Goal: Entertainment & Leisure: Consume media (video, audio)

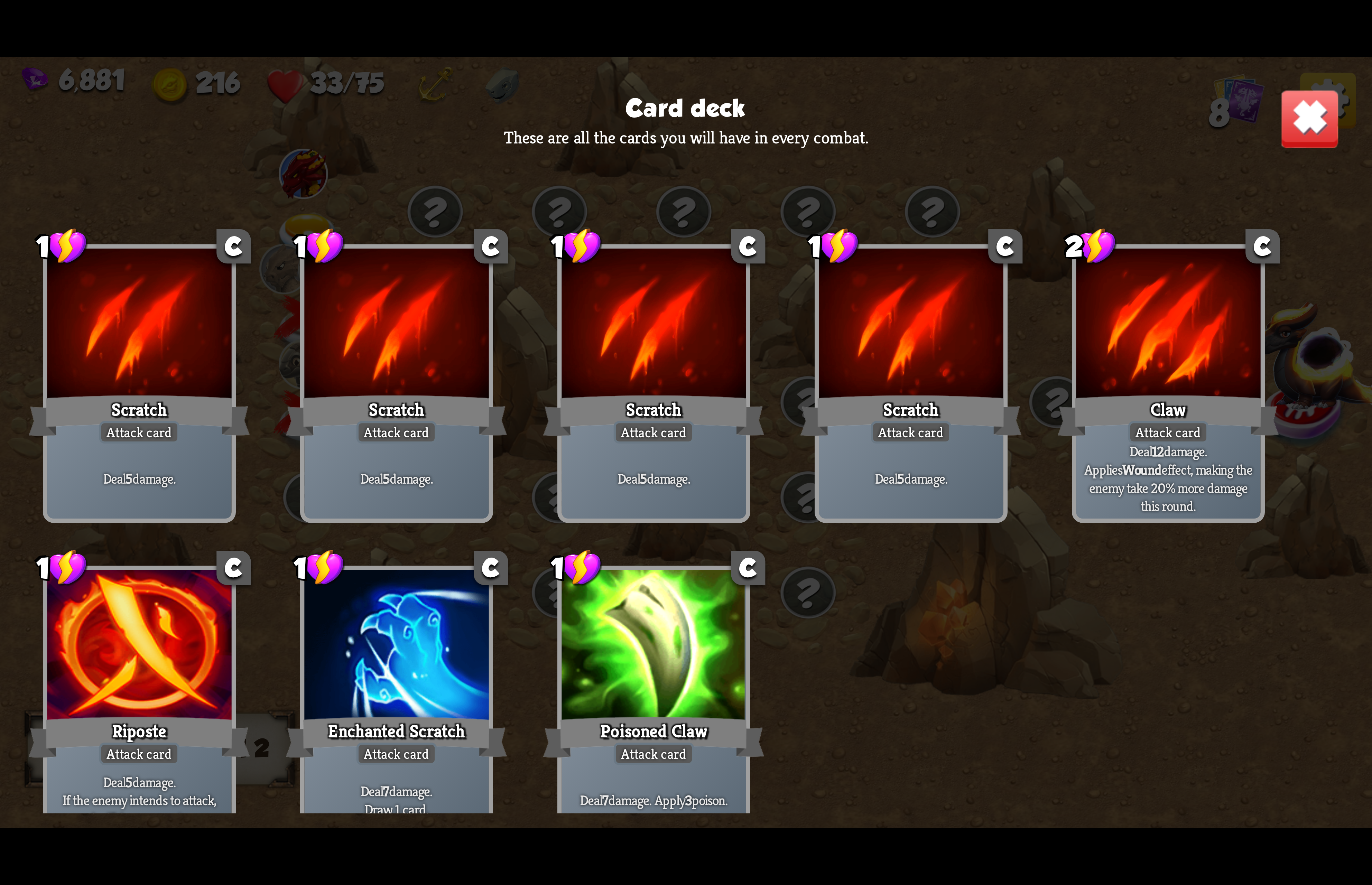
click at [1277, 75] on div "Card deck These are all the cards you will have in every combat. 1 C Scratch At…" at bounding box center [686, 442] width 1372 height 771
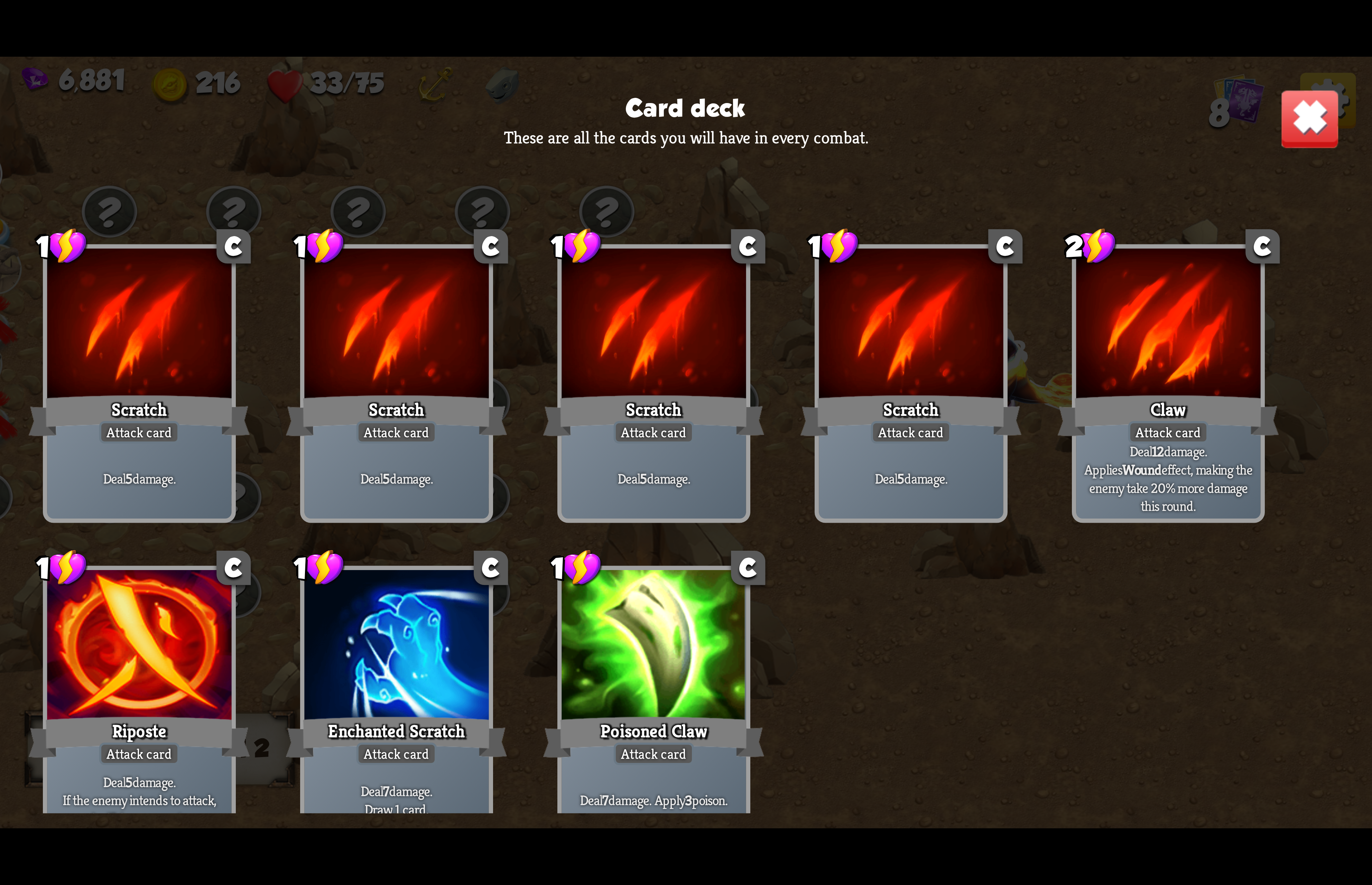
click at [1326, 94] on div "Card deck These are all the cards you will have in every combat. 1 C Scratch At…" at bounding box center [686, 442] width 1372 height 771
drag, startPoint x: 1302, startPoint y: 69, endPoint x: 1285, endPoint y: 100, distance: 35.4
click at [1299, 70] on div "Card deck These are all the cards you will have in every combat. 1 C Scratch At…" at bounding box center [686, 442] width 1372 height 771
click at [1285, 103] on div "Card deck These are all the cards you will have in every combat. 1 C Scratch At…" at bounding box center [686, 442] width 1372 height 771
drag, startPoint x: 1288, startPoint y: 103, endPoint x: 1310, endPoint y: 101, distance: 22.1
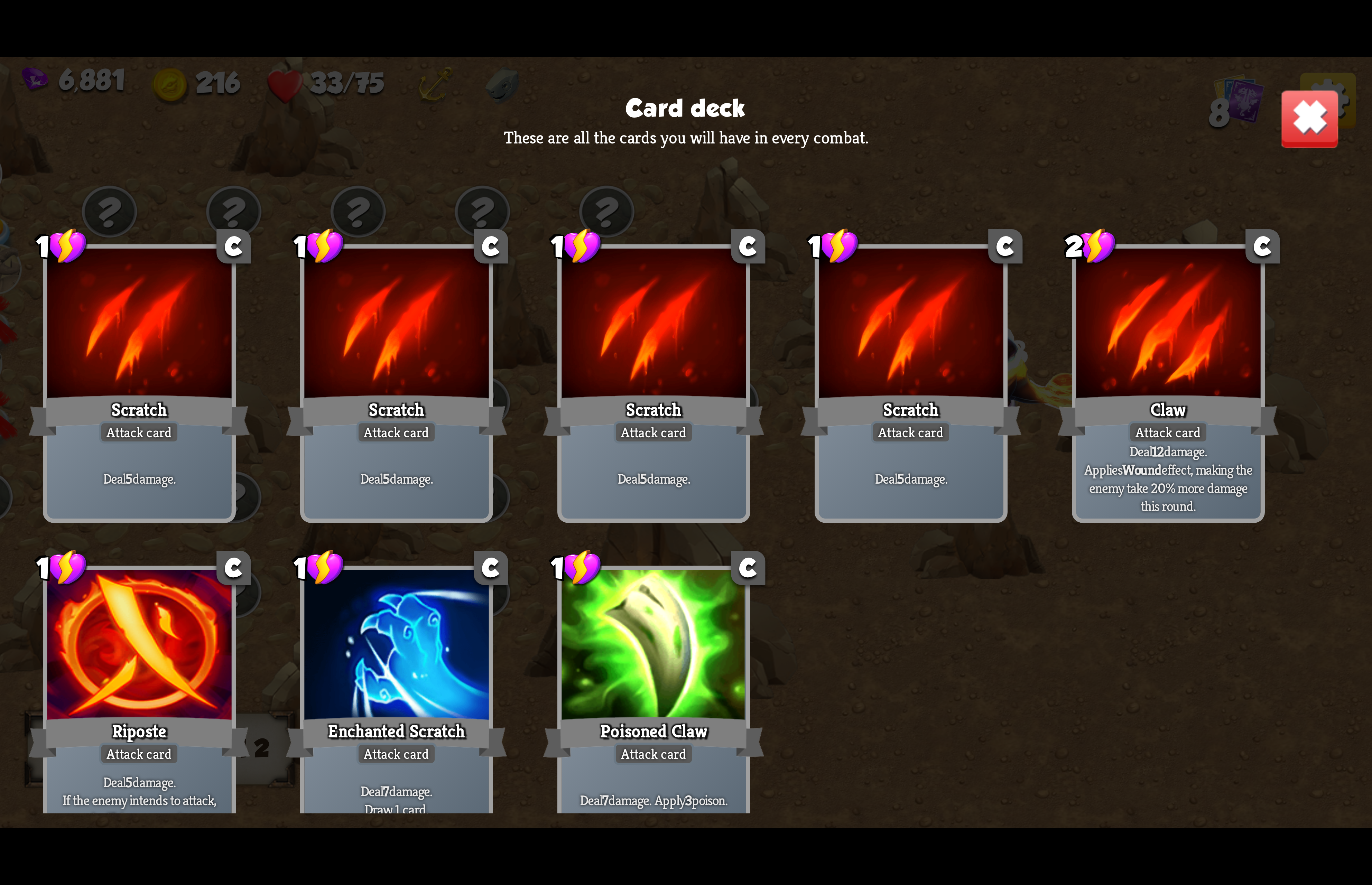
click at [1290, 103] on div "Card deck These are all the cards you will have in every combat. 1 C Scratch At…" at bounding box center [686, 442] width 1372 height 771
click at [1310, 100] on div "Card deck These are all the cards you will have in every combat. 1 C Scratch At…" at bounding box center [686, 442] width 1372 height 771
drag, startPoint x: 1142, startPoint y: 357, endPoint x: 1168, endPoint y: 249, distance: 111.1
click at [1156, 253] on div at bounding box center [1167, 326] width 184 height 155
click at [1307, 114] on img at bounding box center [1310, 119] width 60 height 60
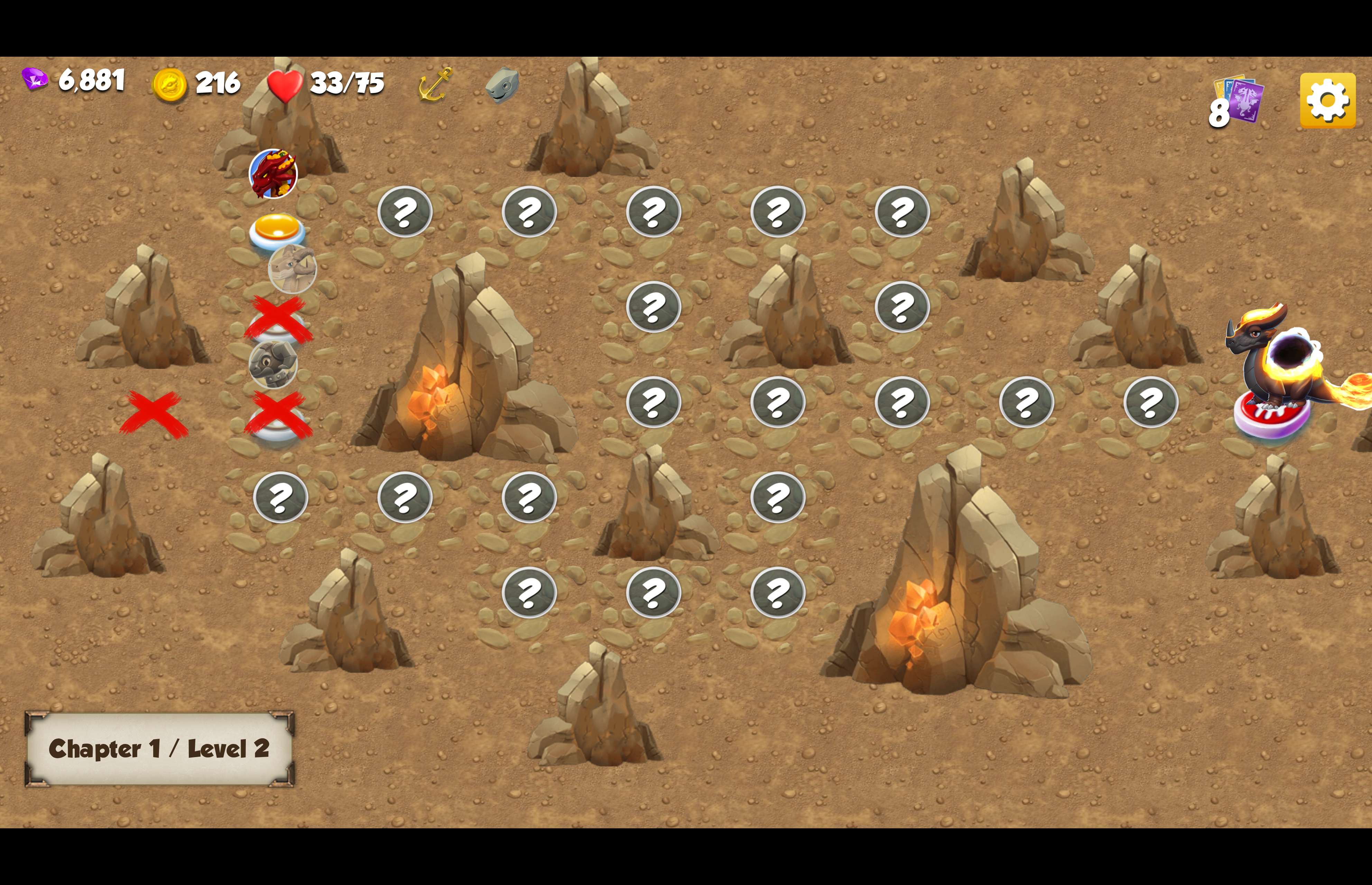
scroll to position [0, 0]
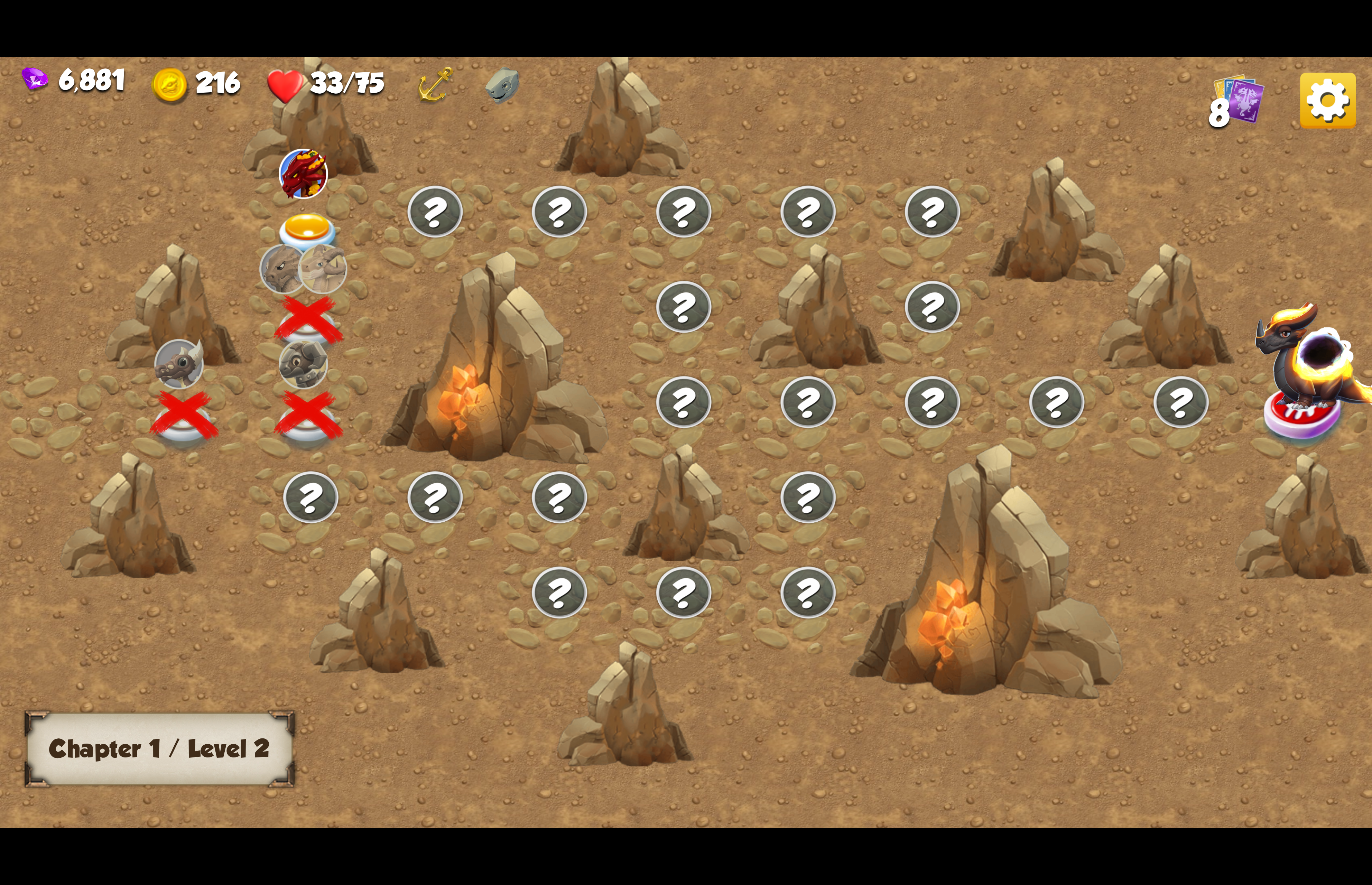
click at [1324, 108] on img at bounding box center [1328, 100] width 56 height 56
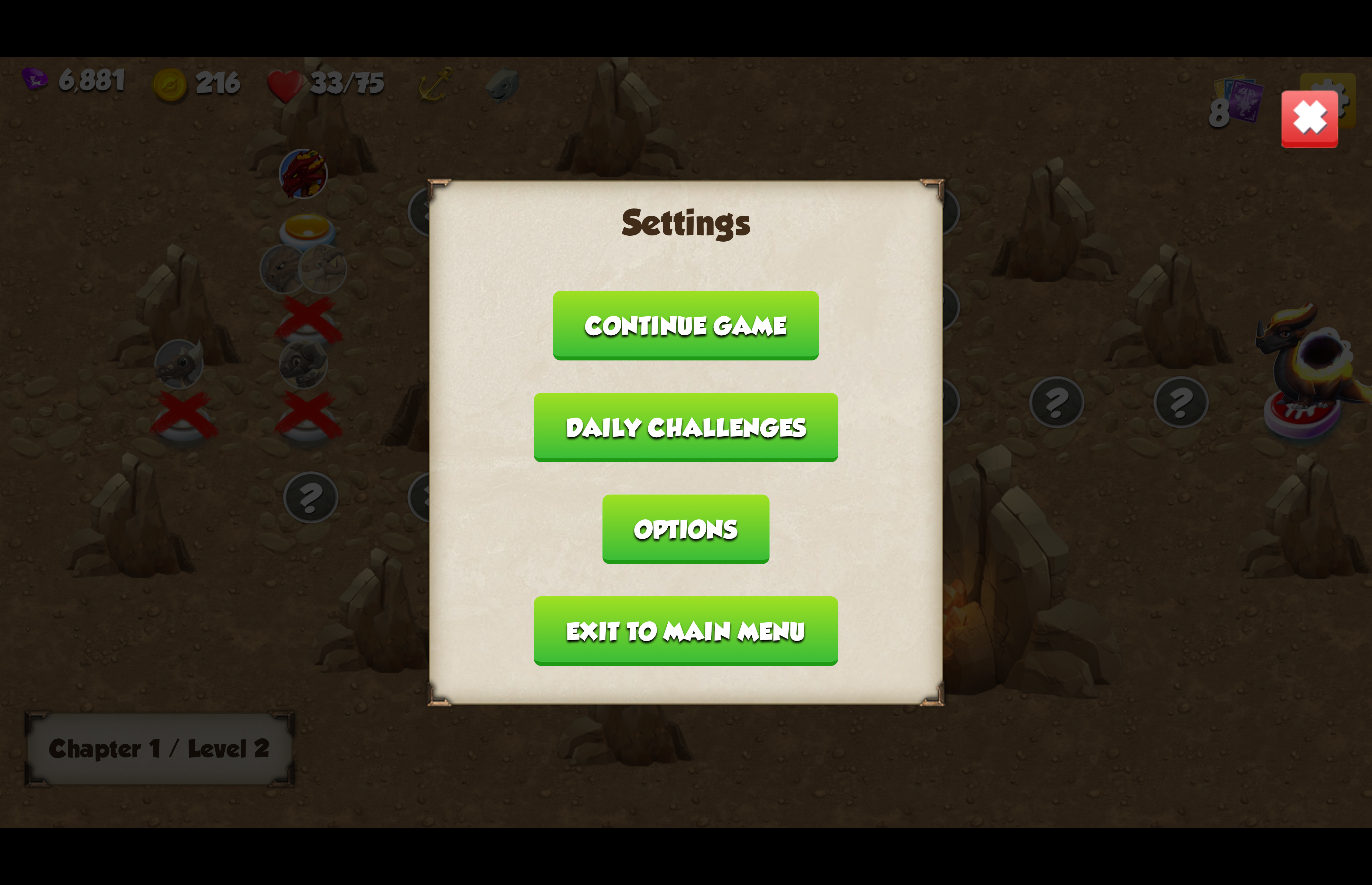
click at [726, 596] on button "Exit to main menu" at bounding box center [686, 631] width 304 height 70
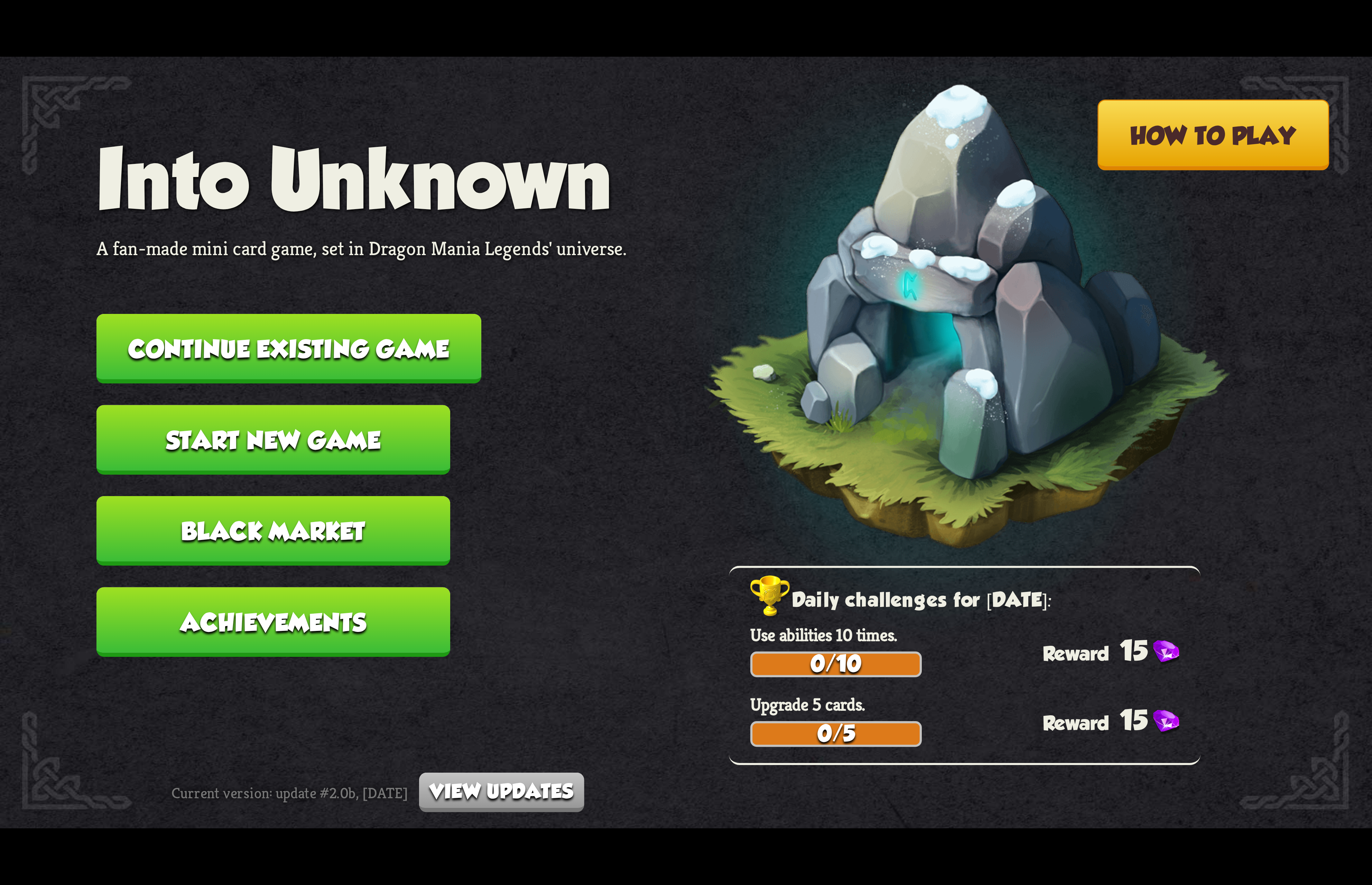
click at [321, 592] on button "Achievements" at bounding box center [274, 622] width 353 height 70
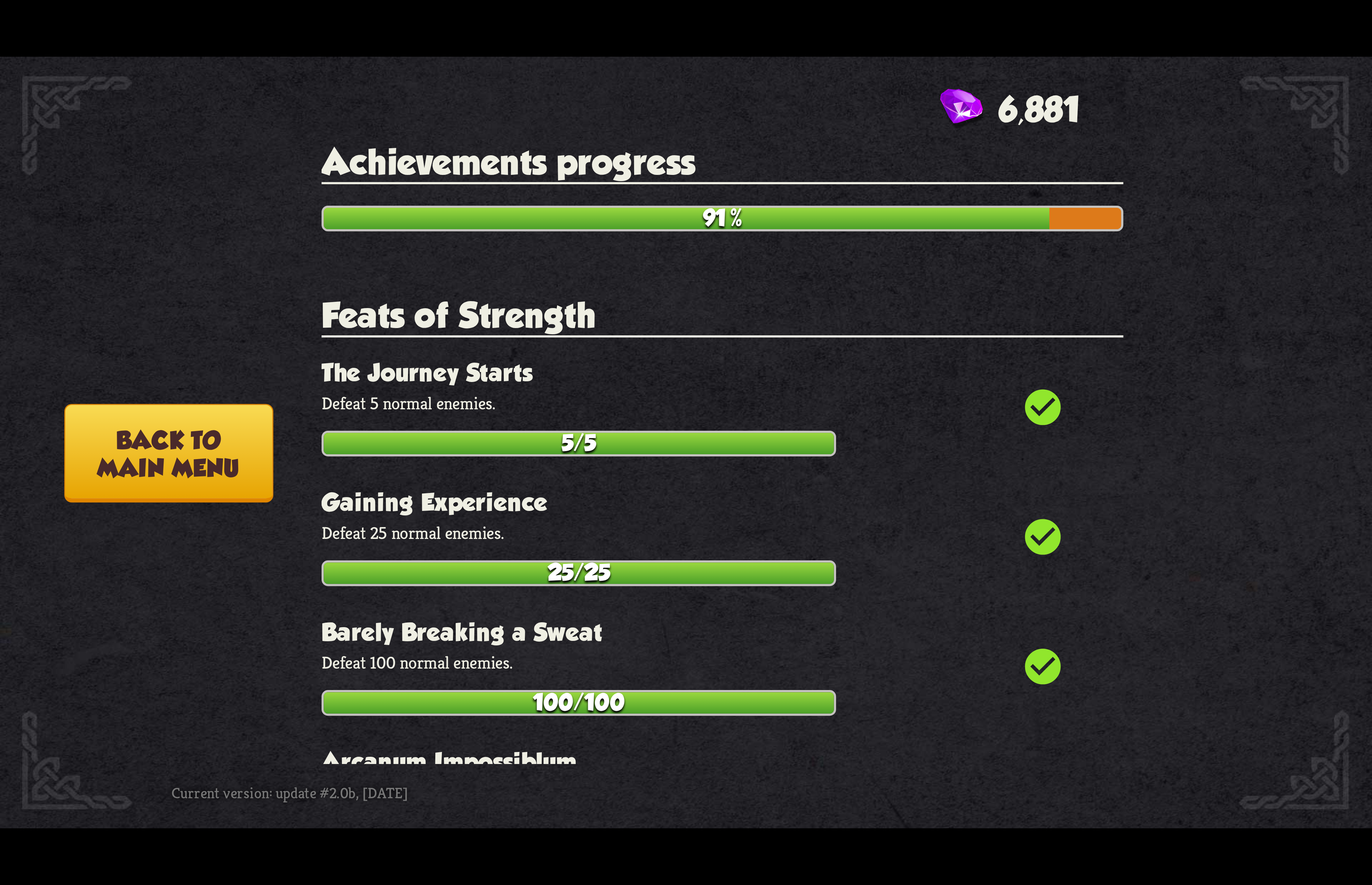
click at [224, 444] on button "Back to main menu" at bounding box center [169, 453] width 208 height 98
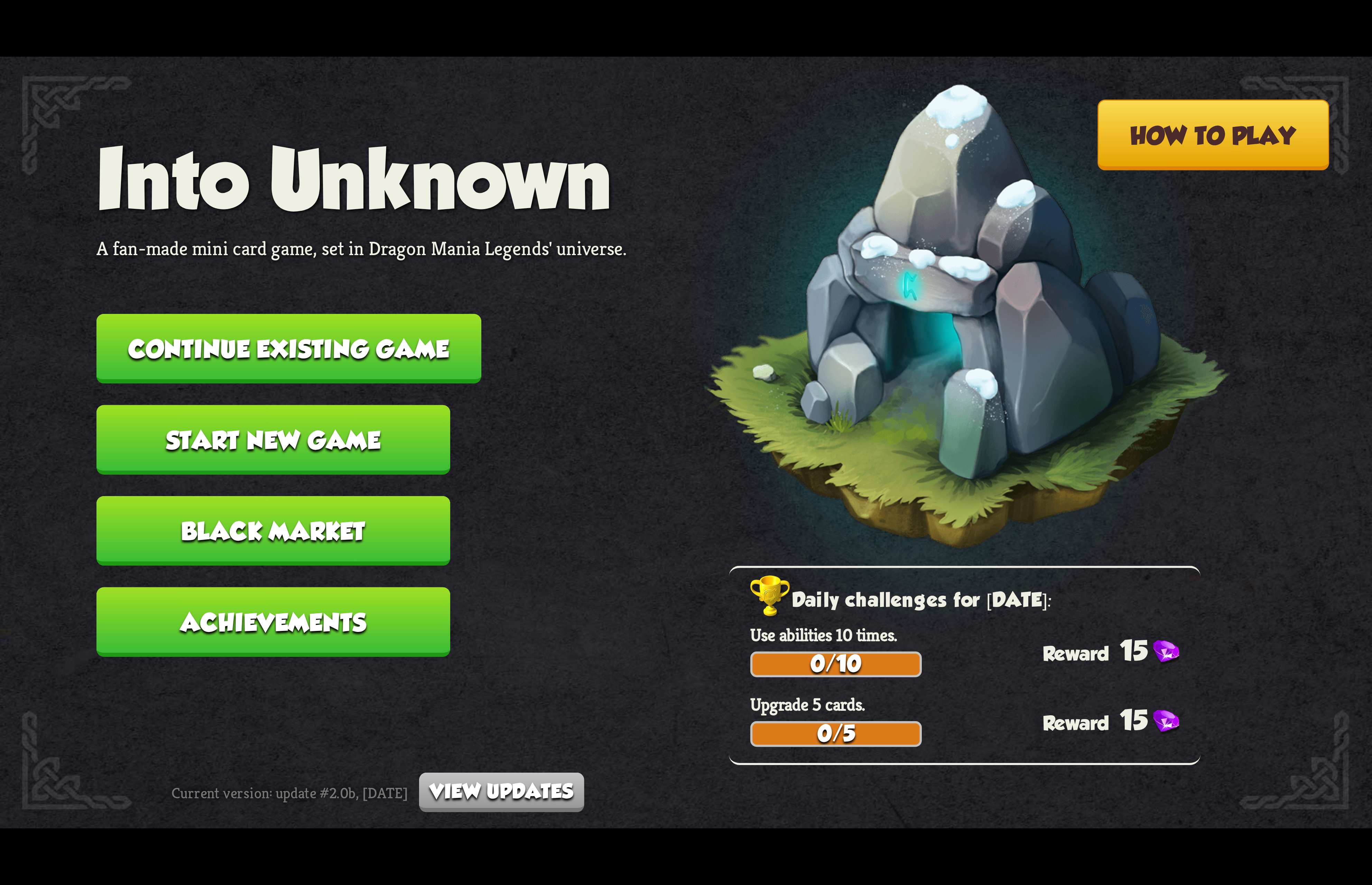
click at [383, 351] on button "Continue existing game" at bounding box center [289, 348] width 385 height 70
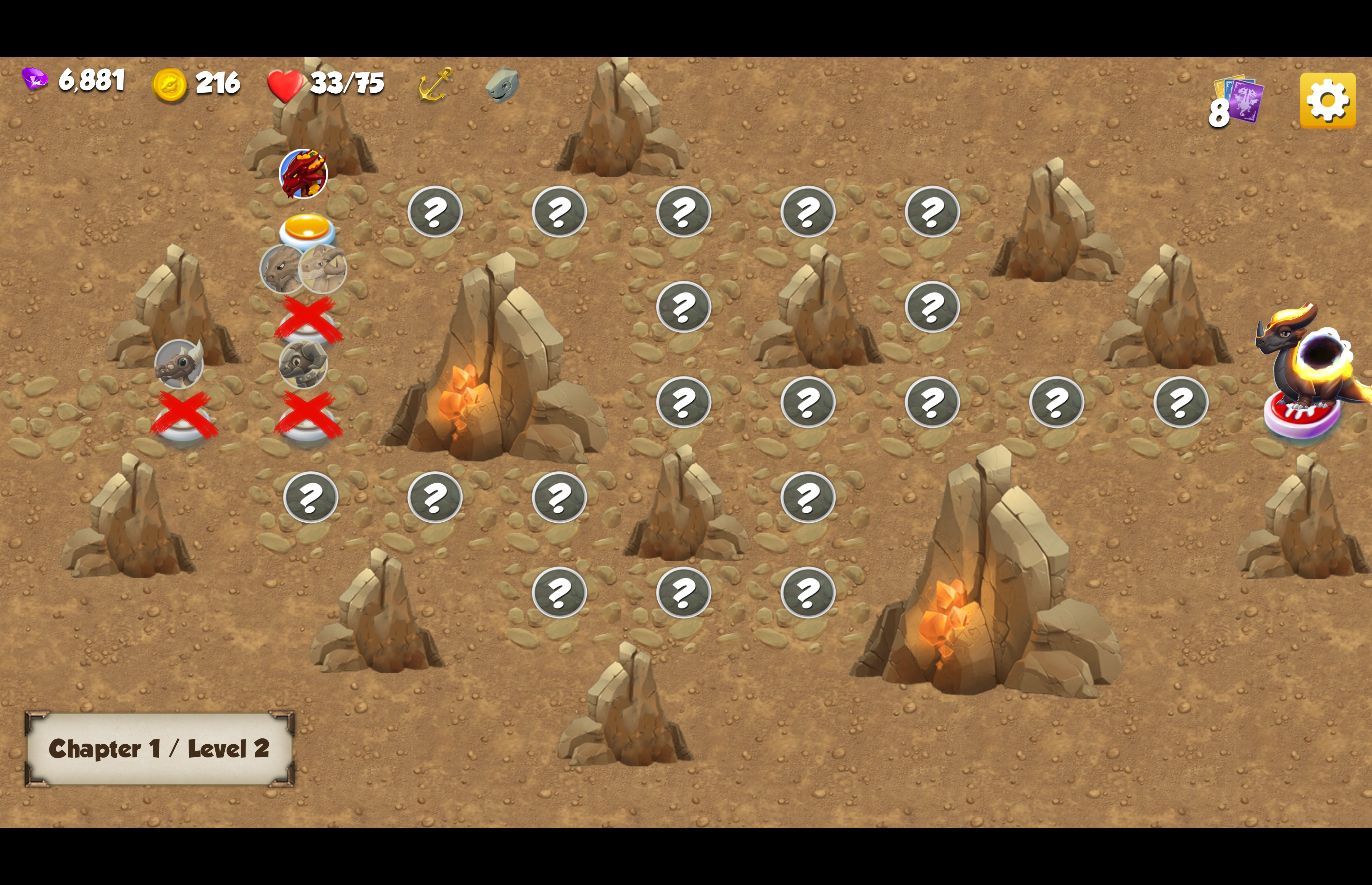
click at [314, 219] on img at bounding box center [308, 238] width 68 height 51
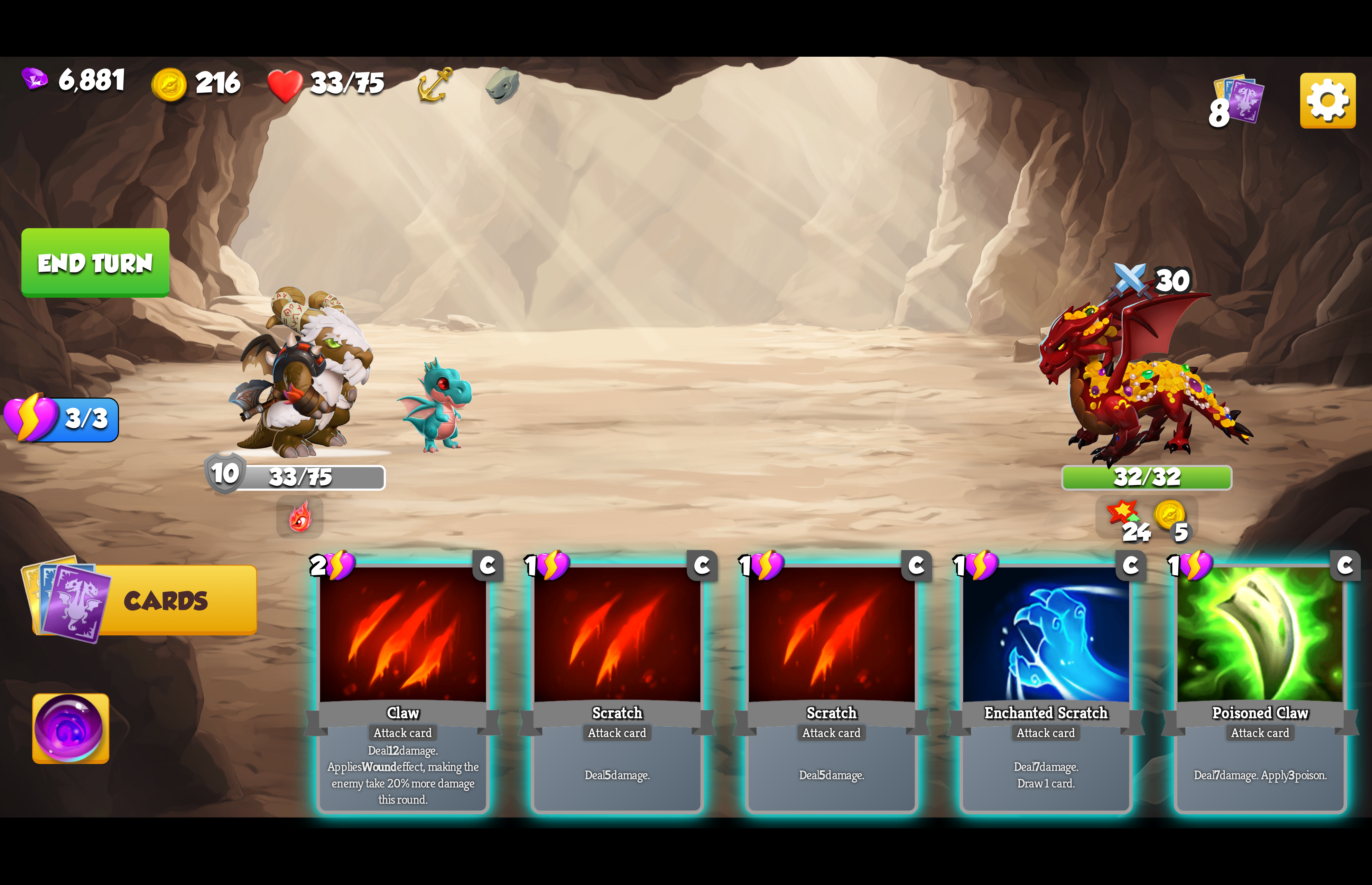
click at [1308, 119] on img at bounding box center [1328, 100] width 56 height 56
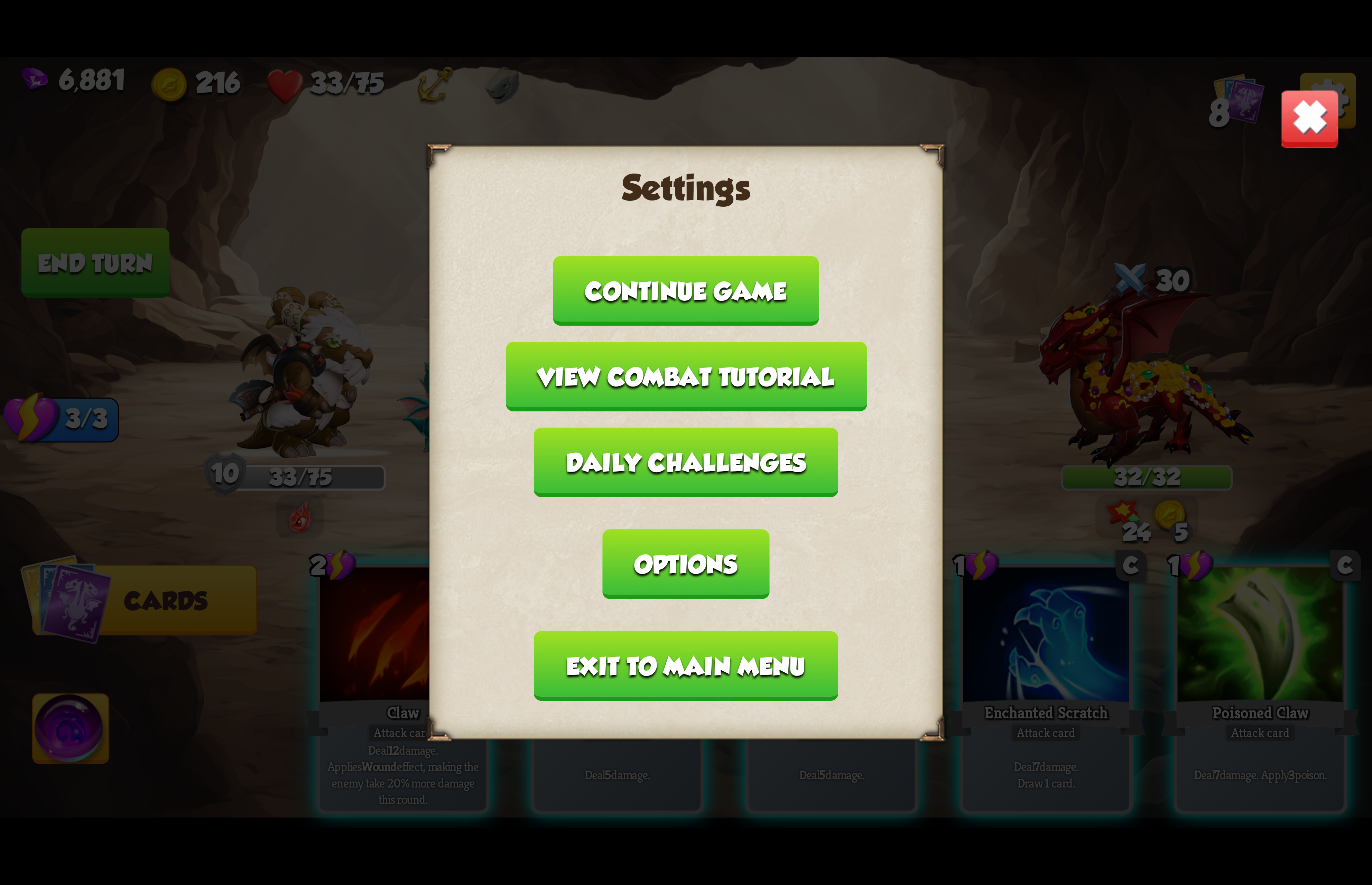
click at [726, 631] on button "Exit to main menu" at bounding box center [686, 666] width 304 height 70
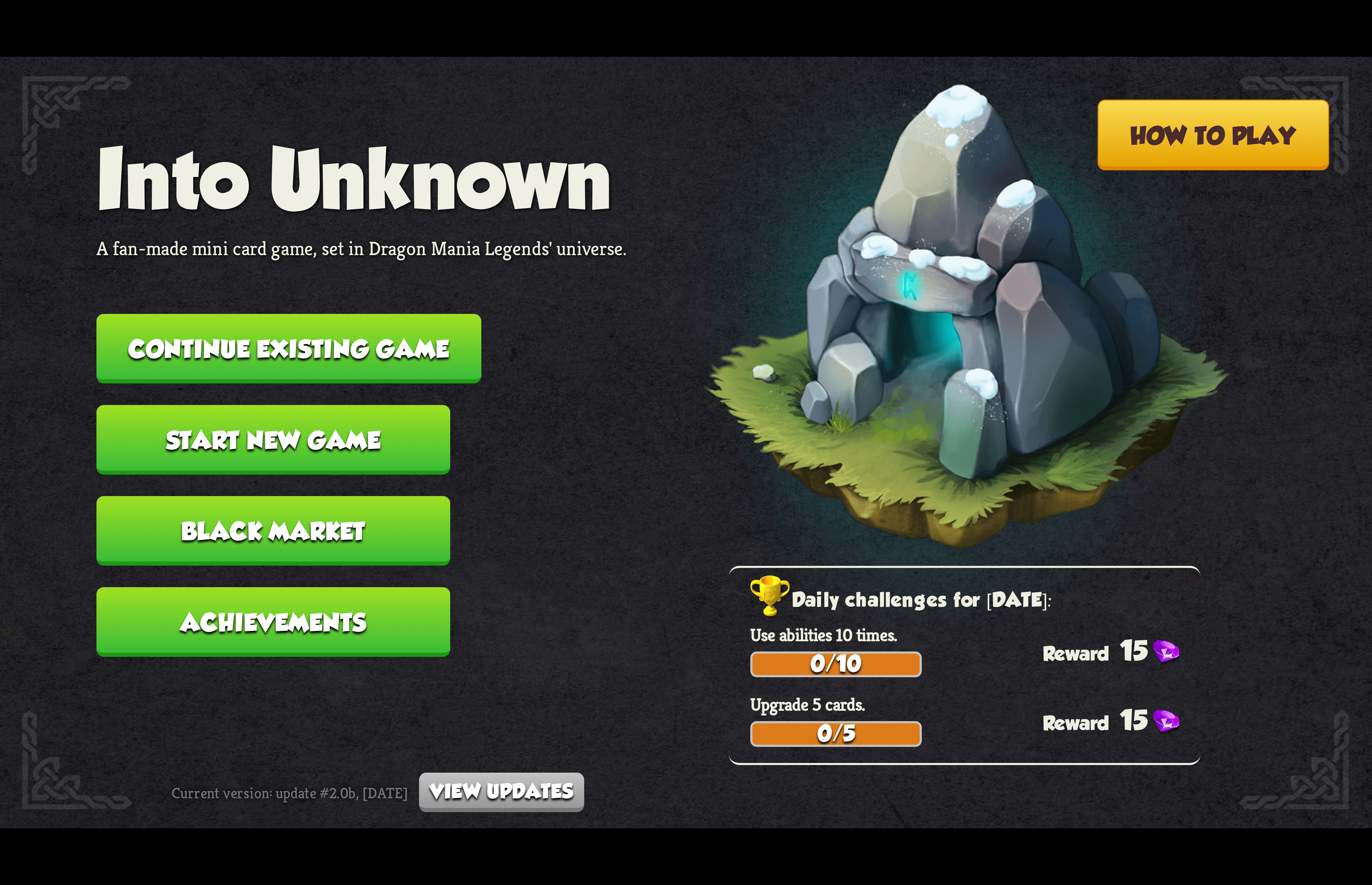
click at [414, 354] on button "Continue existing game" at bounding box center [289, 348] width 385 height 70
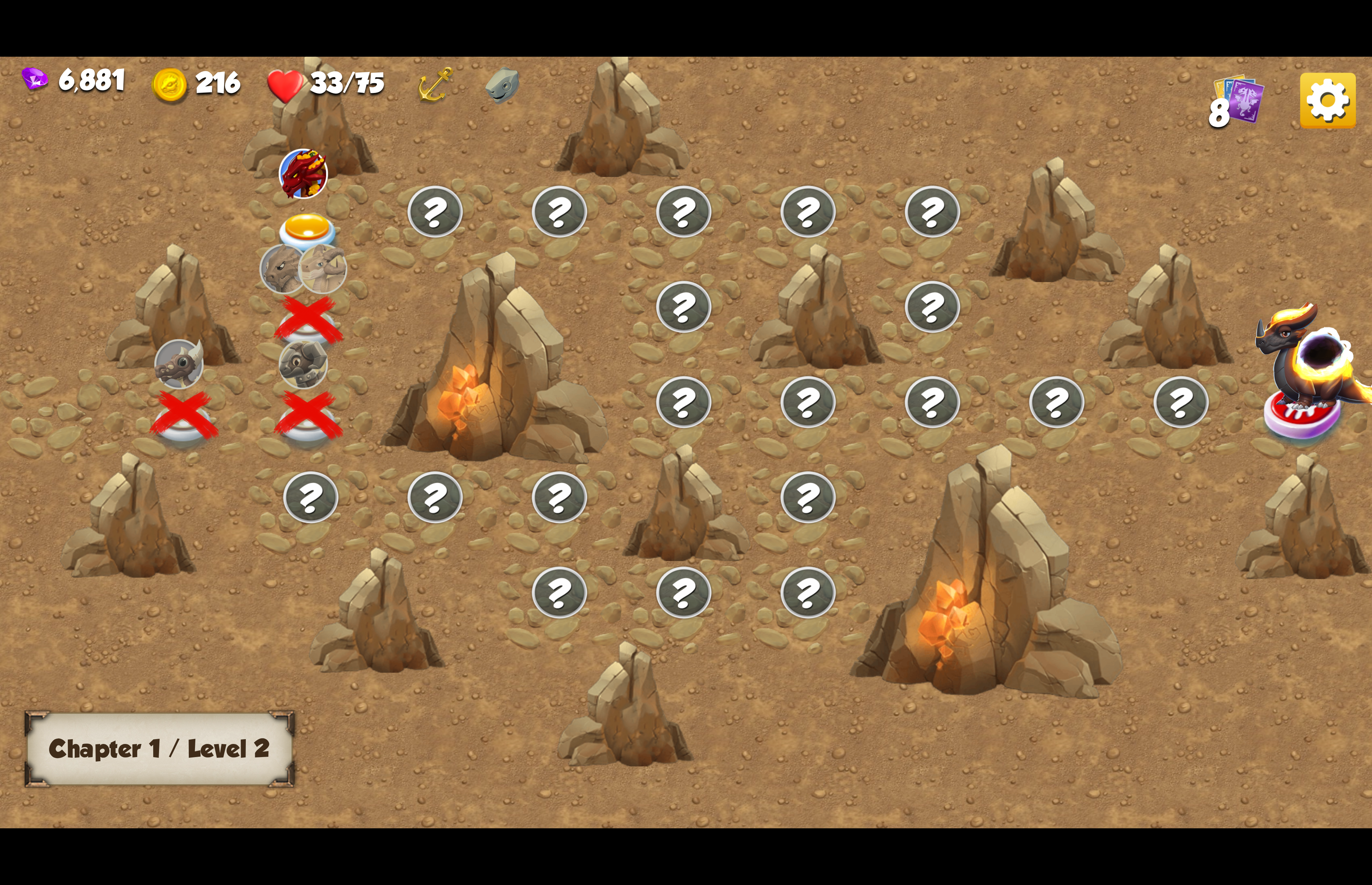
click at [1299, 114] on div at bounding box center [848, 455] width 1698 height 801
click at [1338, 111] on img at bounding box center [1328, 100] width 56 height 56
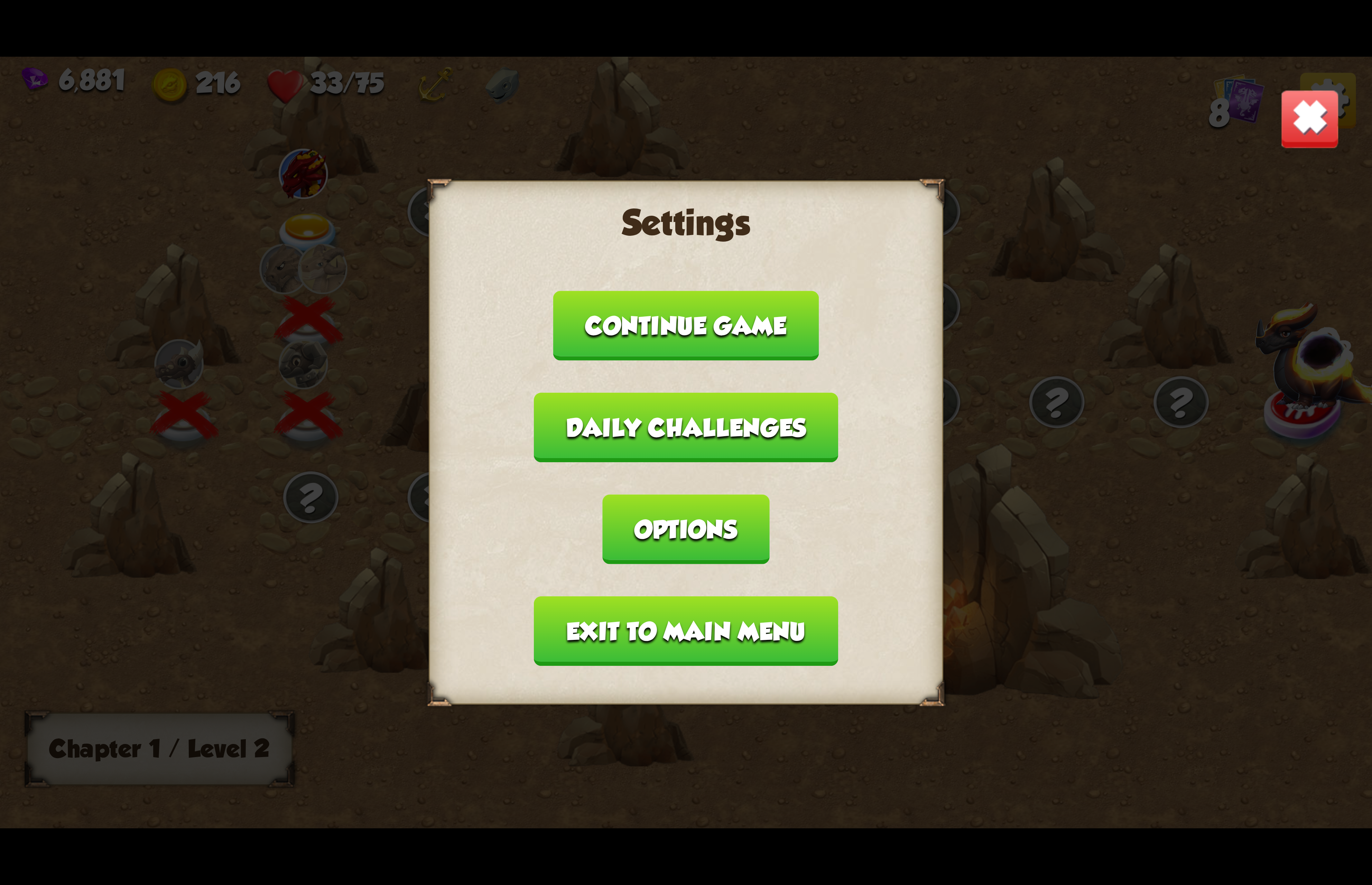
click at [741, 596] on button "Exit to main menu" at bounding box center [686, 631] width 304 height 70
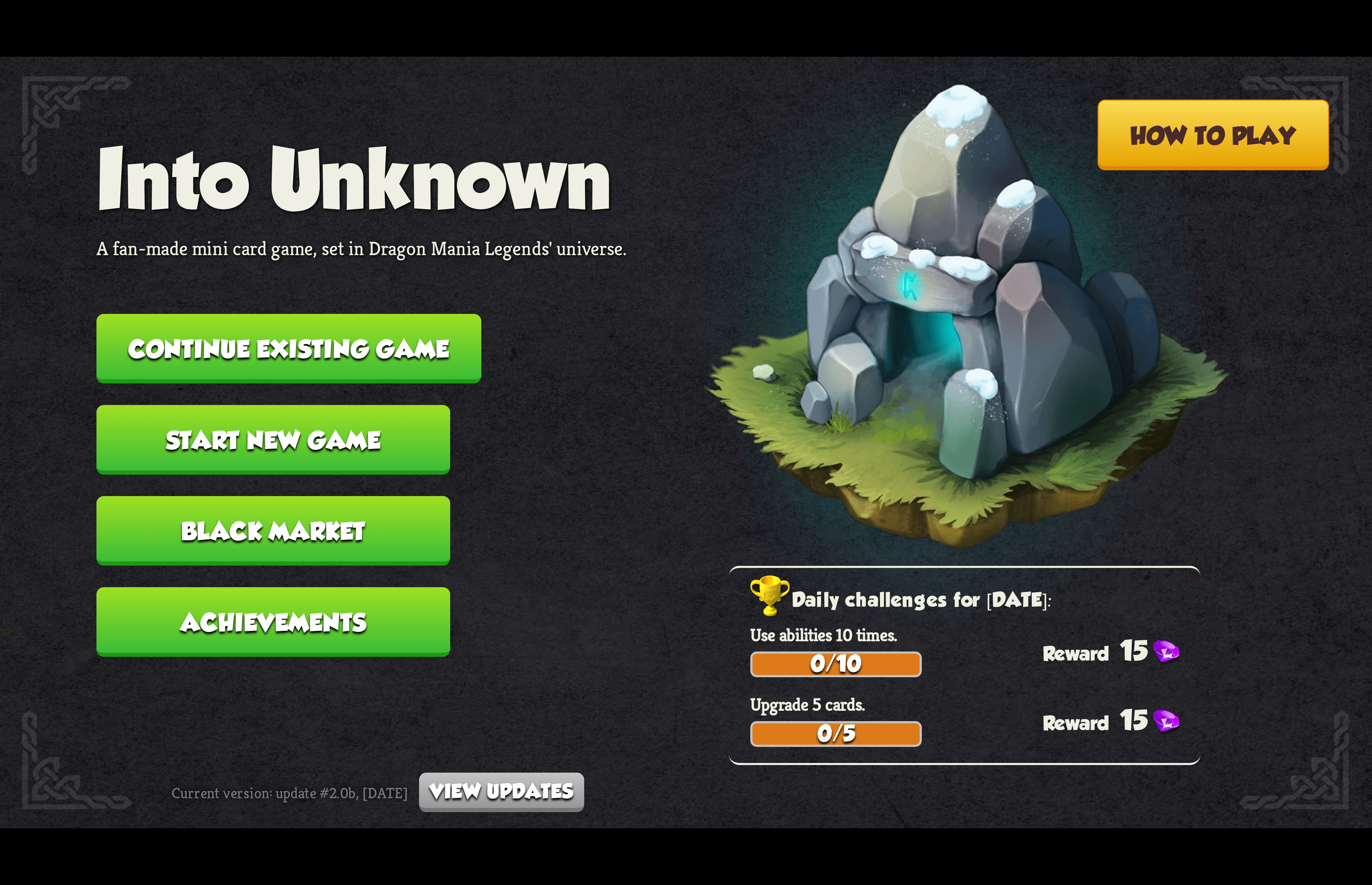
click at [295, 426] on button "Start new game" at bounding box center [274, 440] width 353 height 70
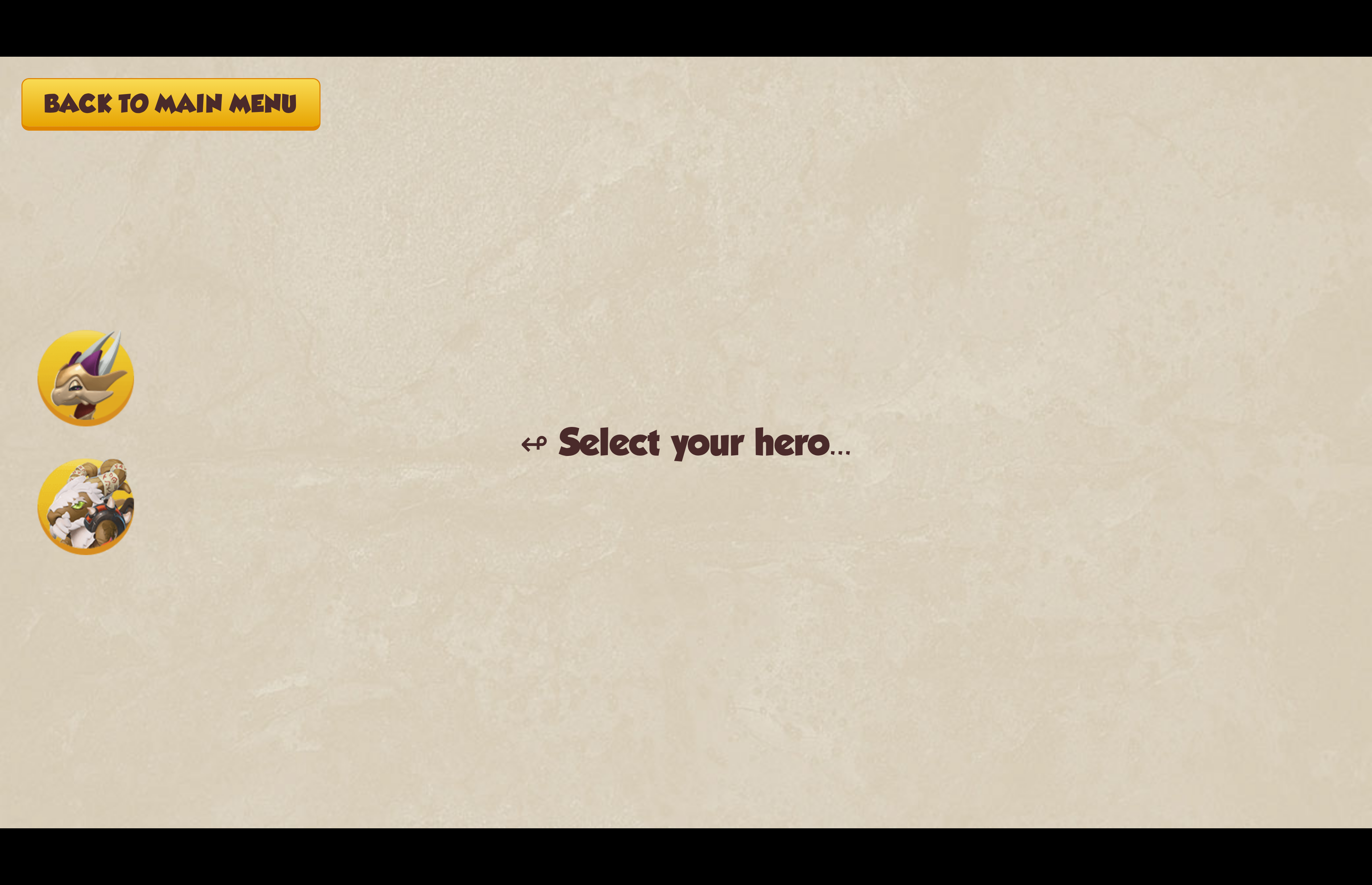
click at [101, 512] on img at bounding box center [86, 507] width 97 height 97
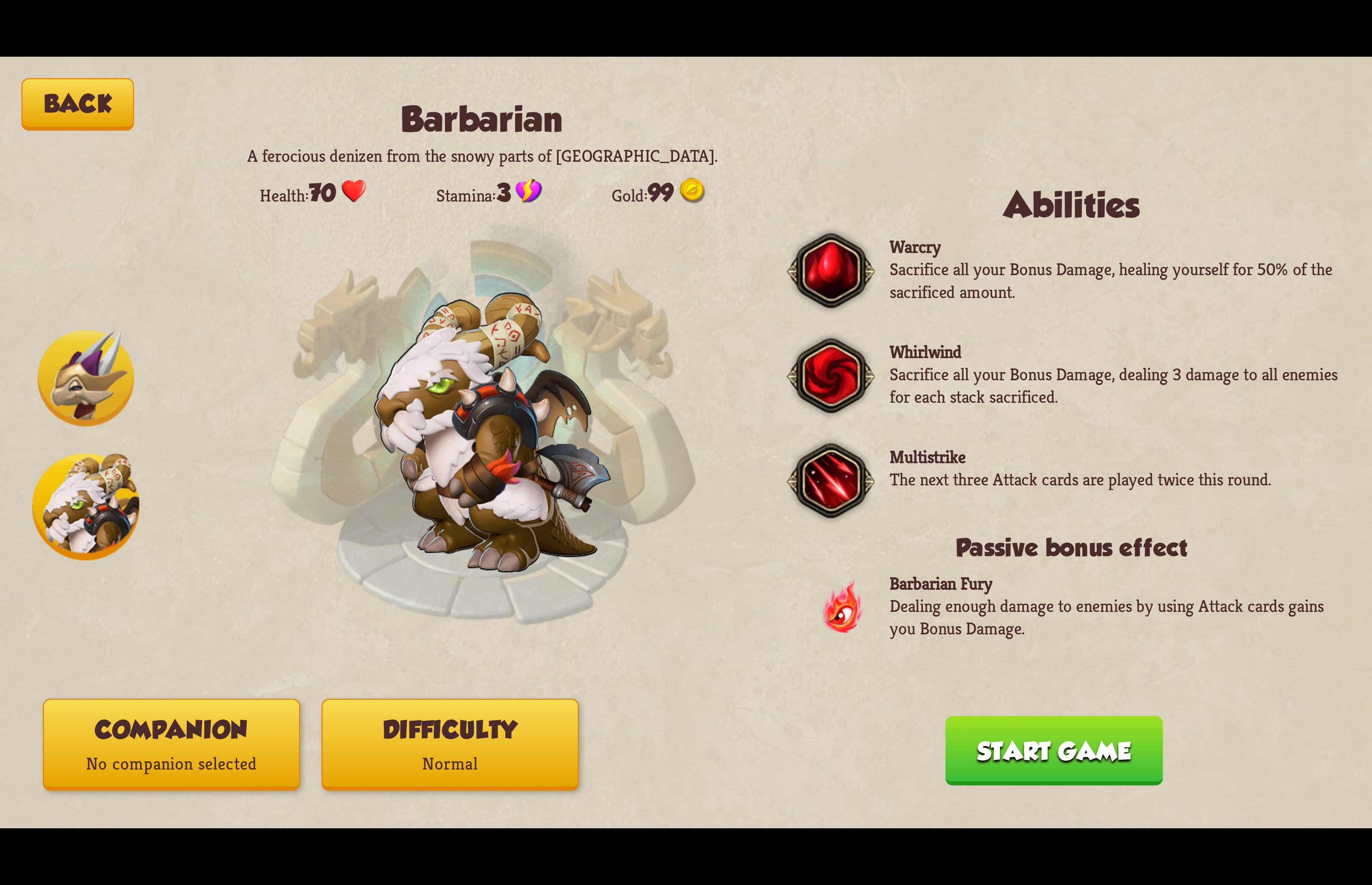
click at [515, 727] on button "Difficulty Normal" at bounding box center [450, 745] width 257 height 92
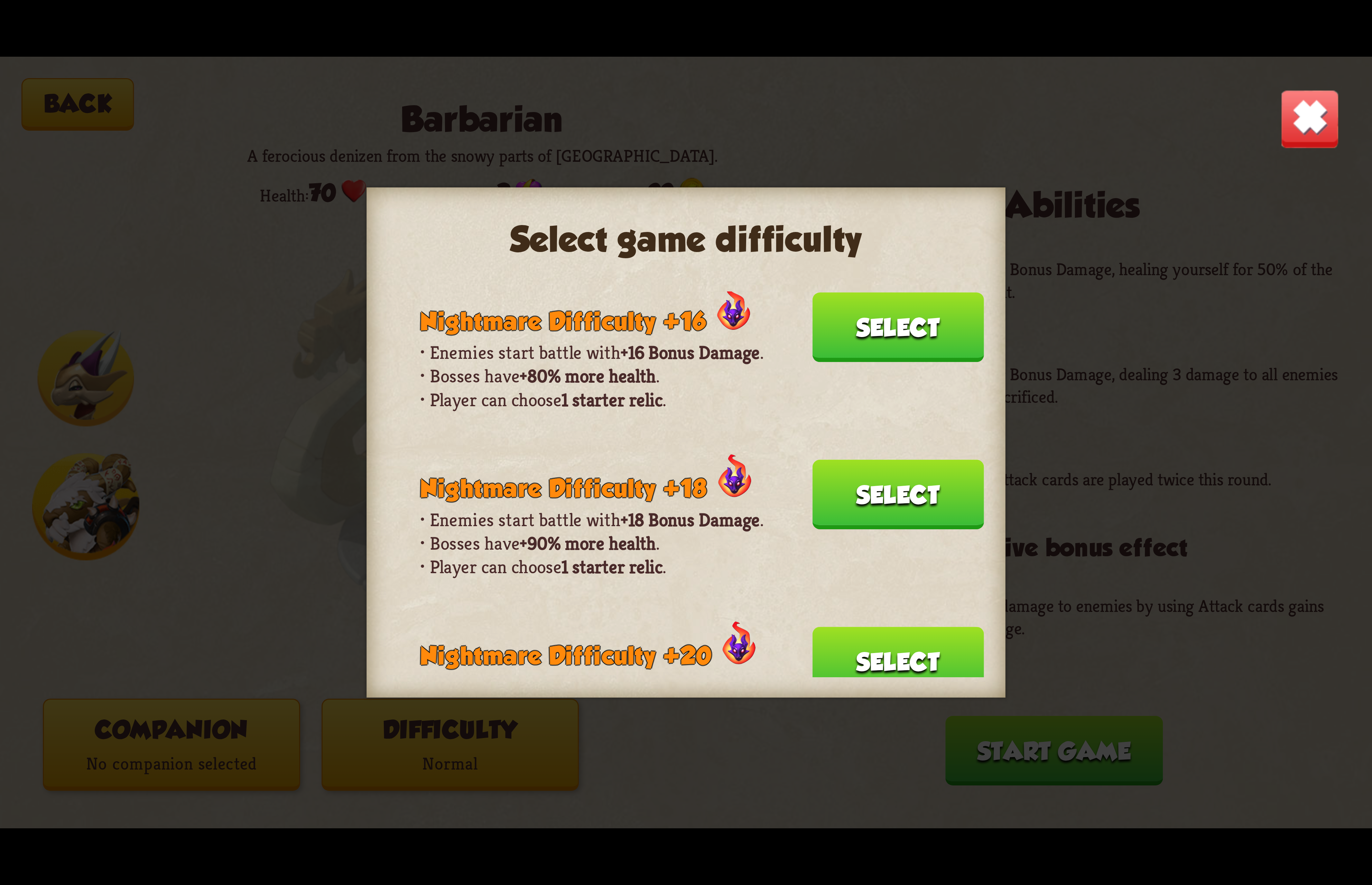
scroll to position [478, 0]
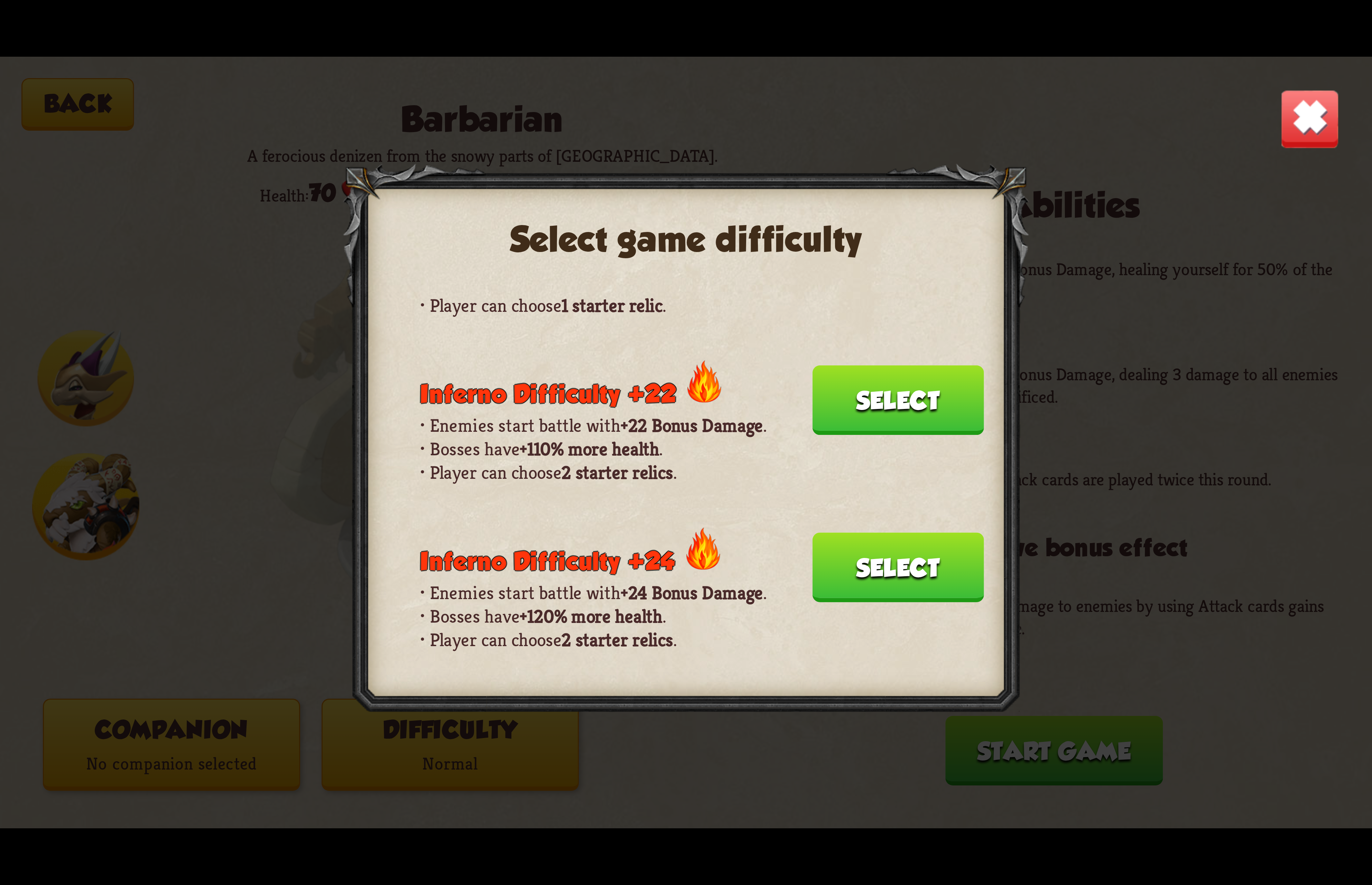
click at [877, 532] on button "Select" at bounding box center [898, 567] width 172 height 70
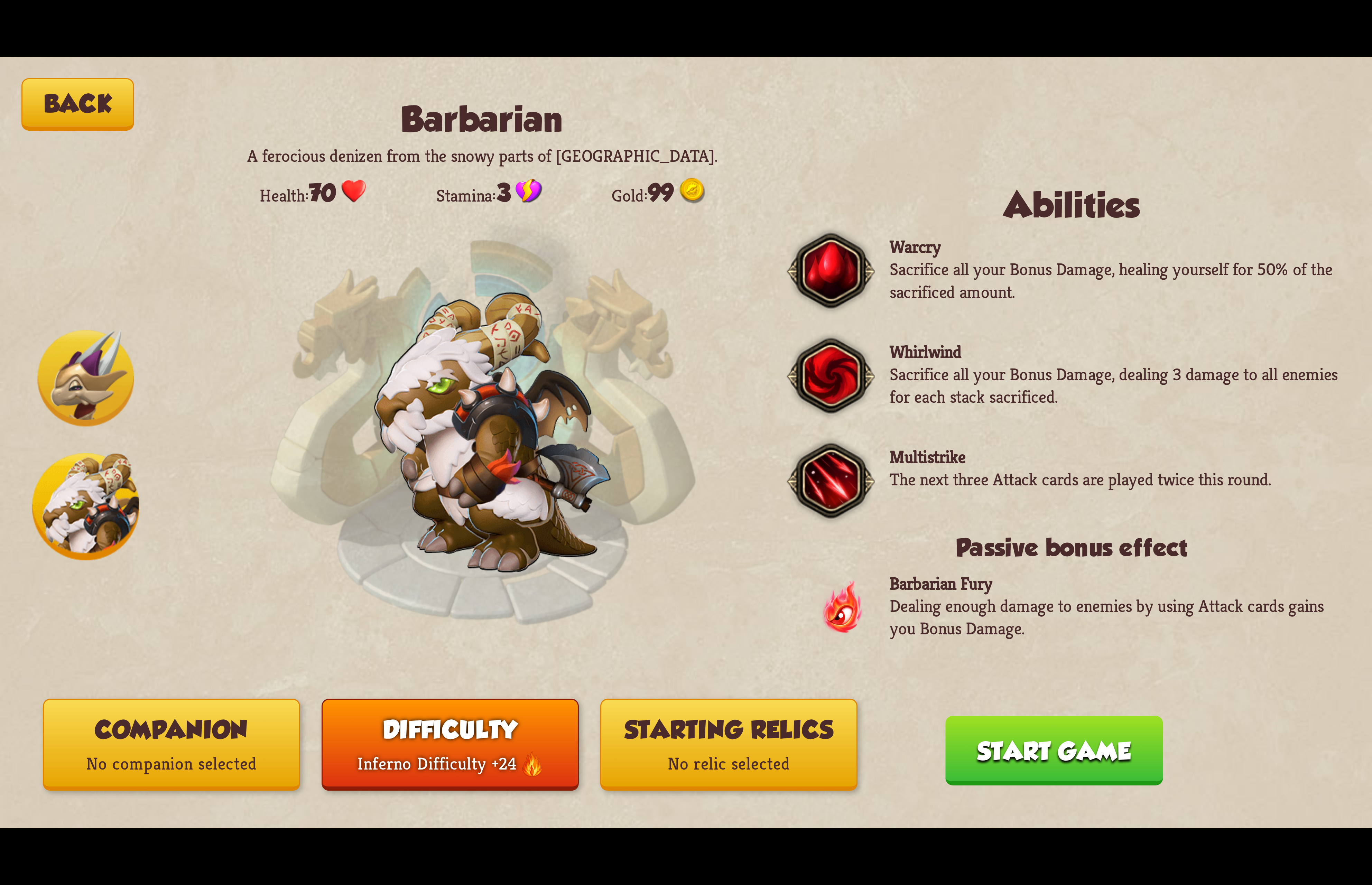
click at [689, 752] on p "No relic selected" at bounding box center [729, 763] width 255 height 34
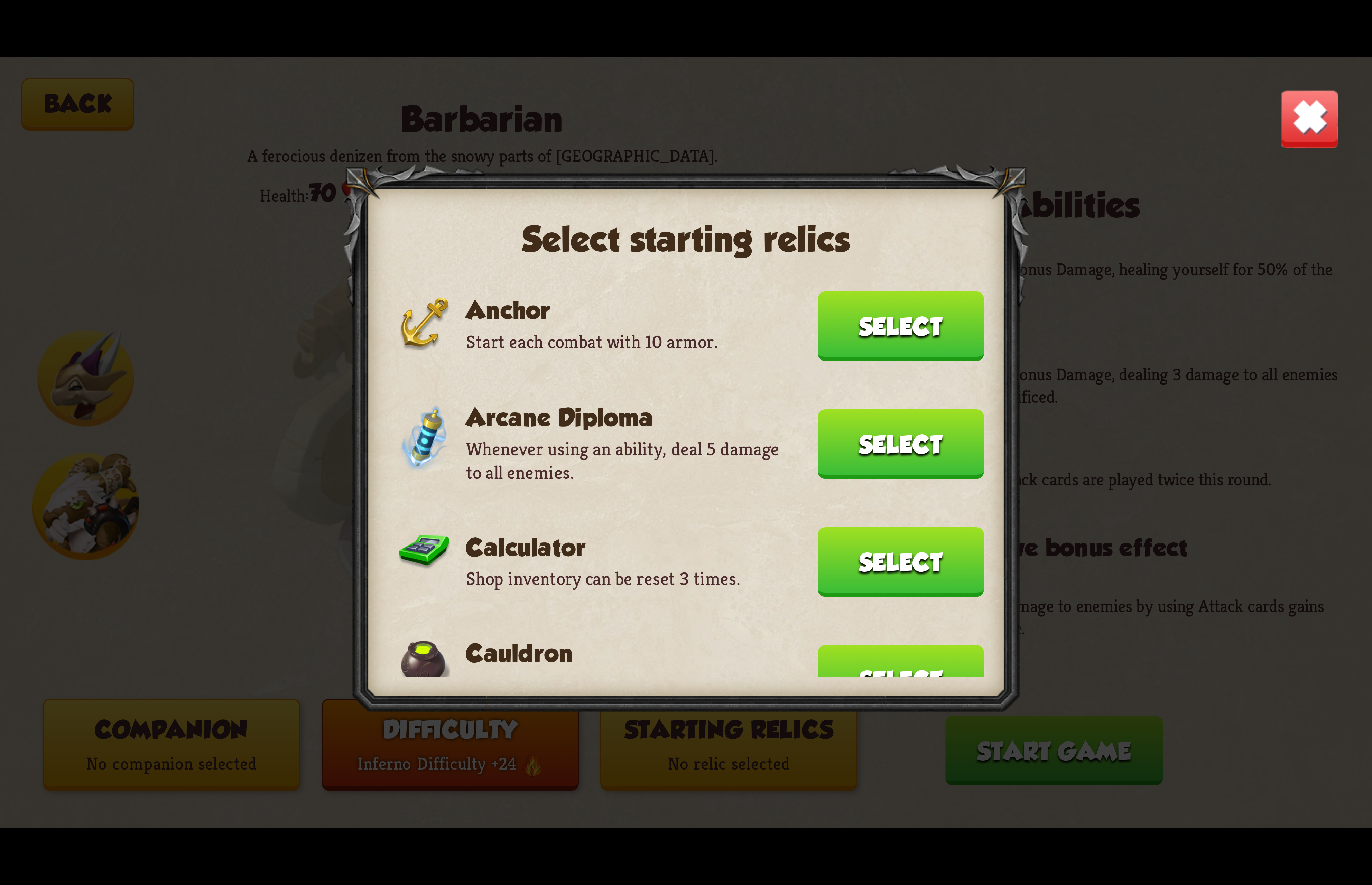
click at [887, 309] on button "Select" at bounding box center [900, 326] width 166 height 70
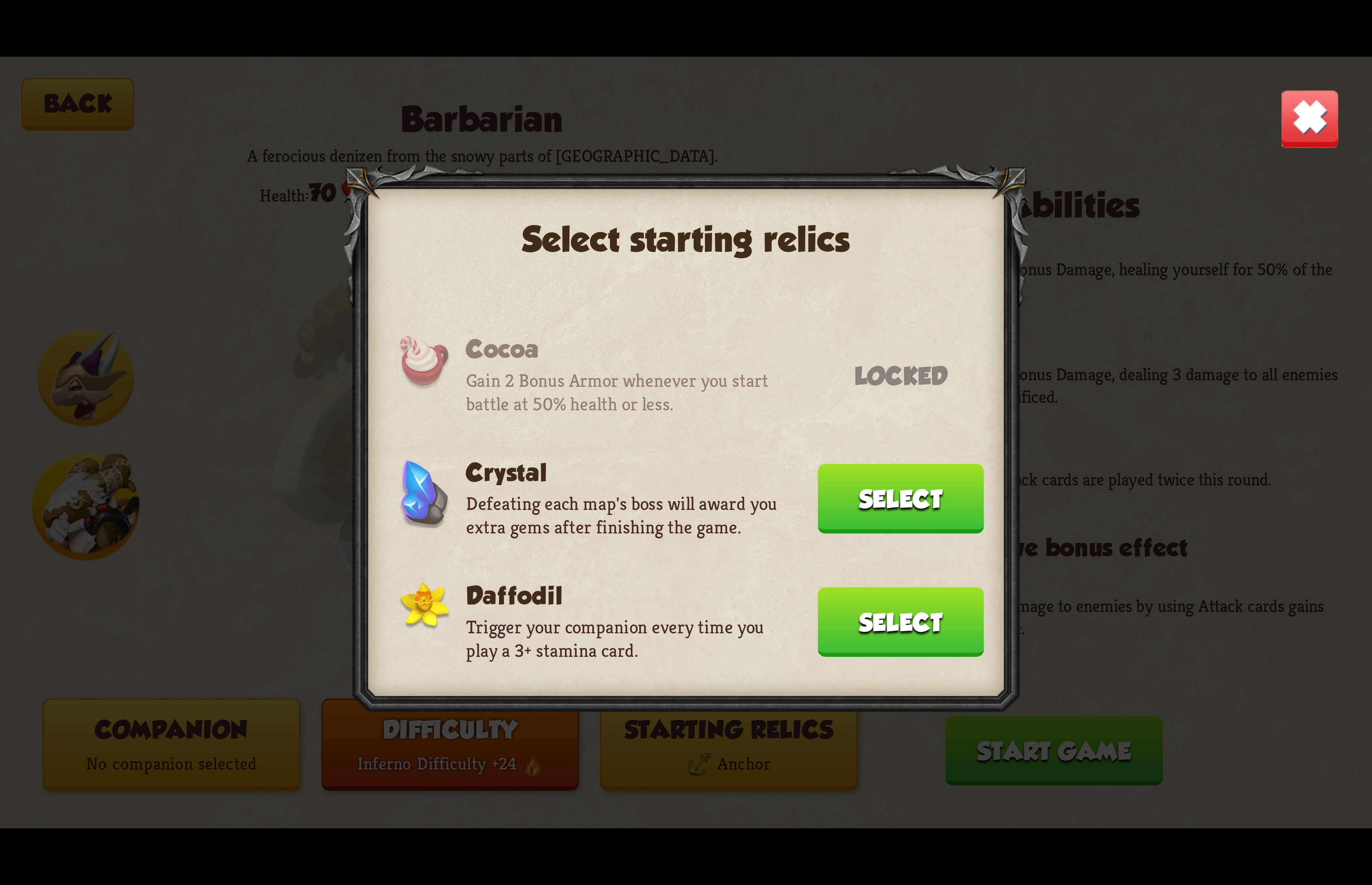
scroll to position [276, 0]
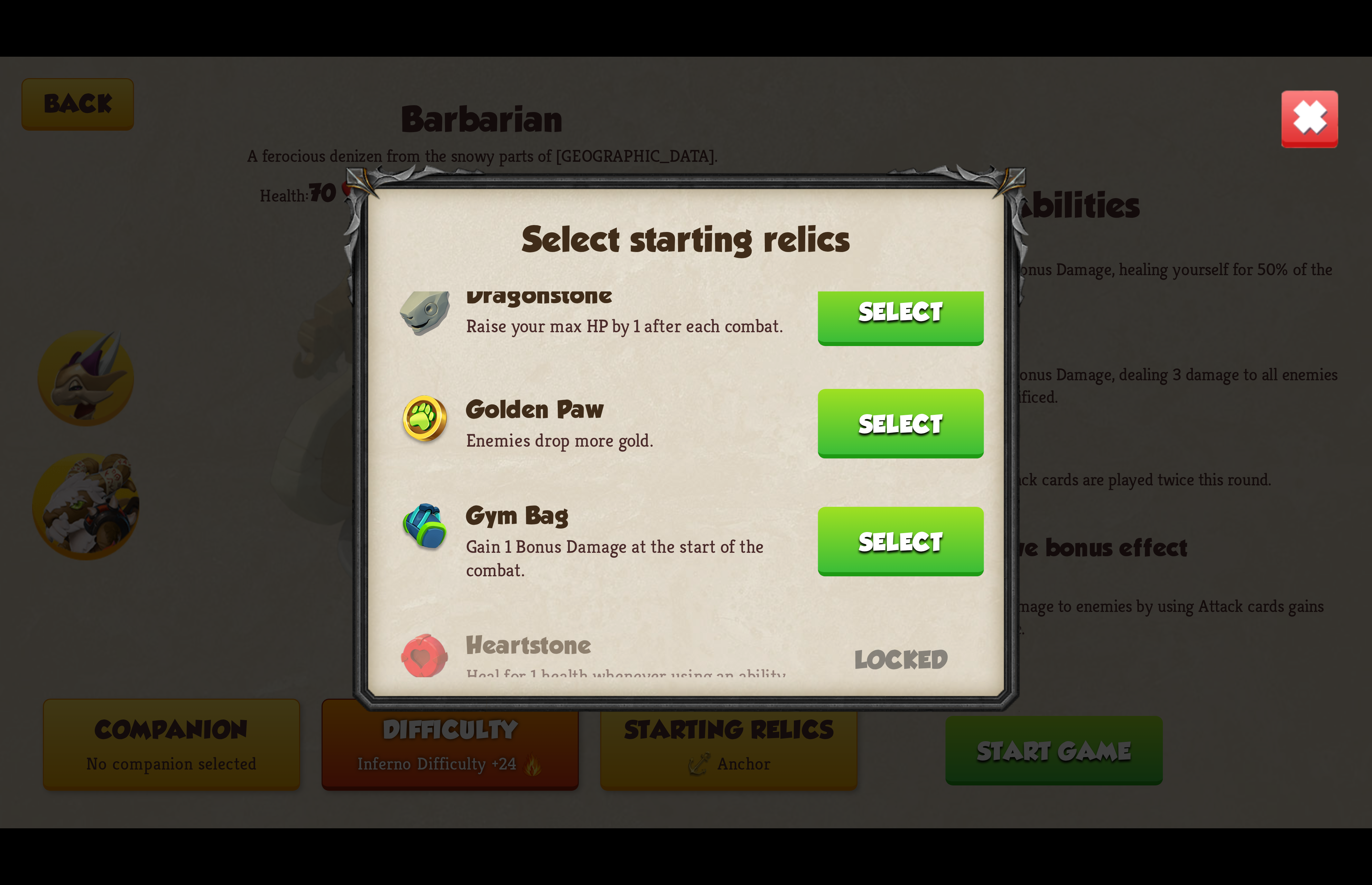
click at [896, 304] on button "Select" at bounding box center [900, 311] width 166 height 70
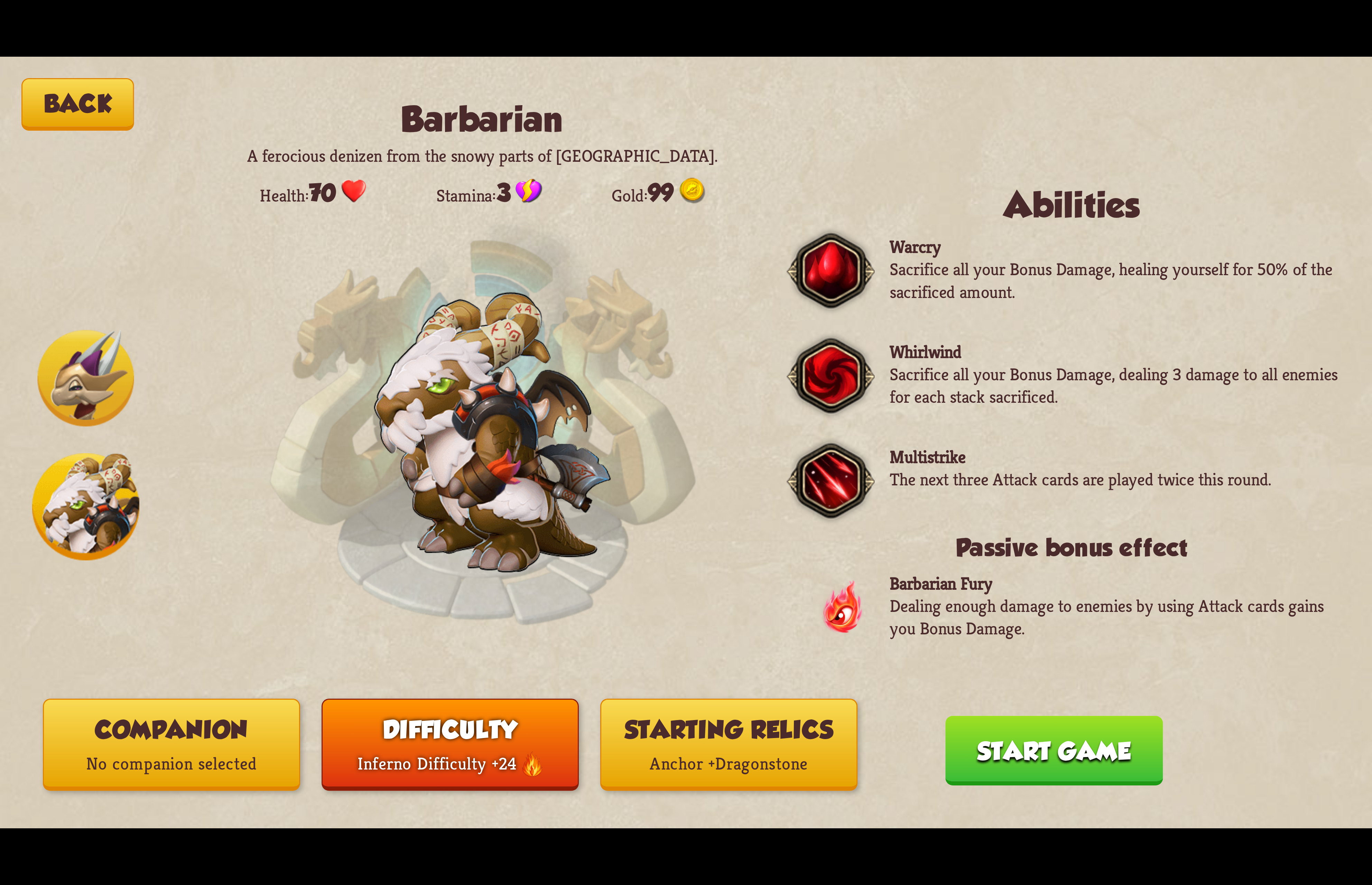
click at [249, 738] on button "Companion No companion selected" at bounding box center [171, 745] width 257 height 92
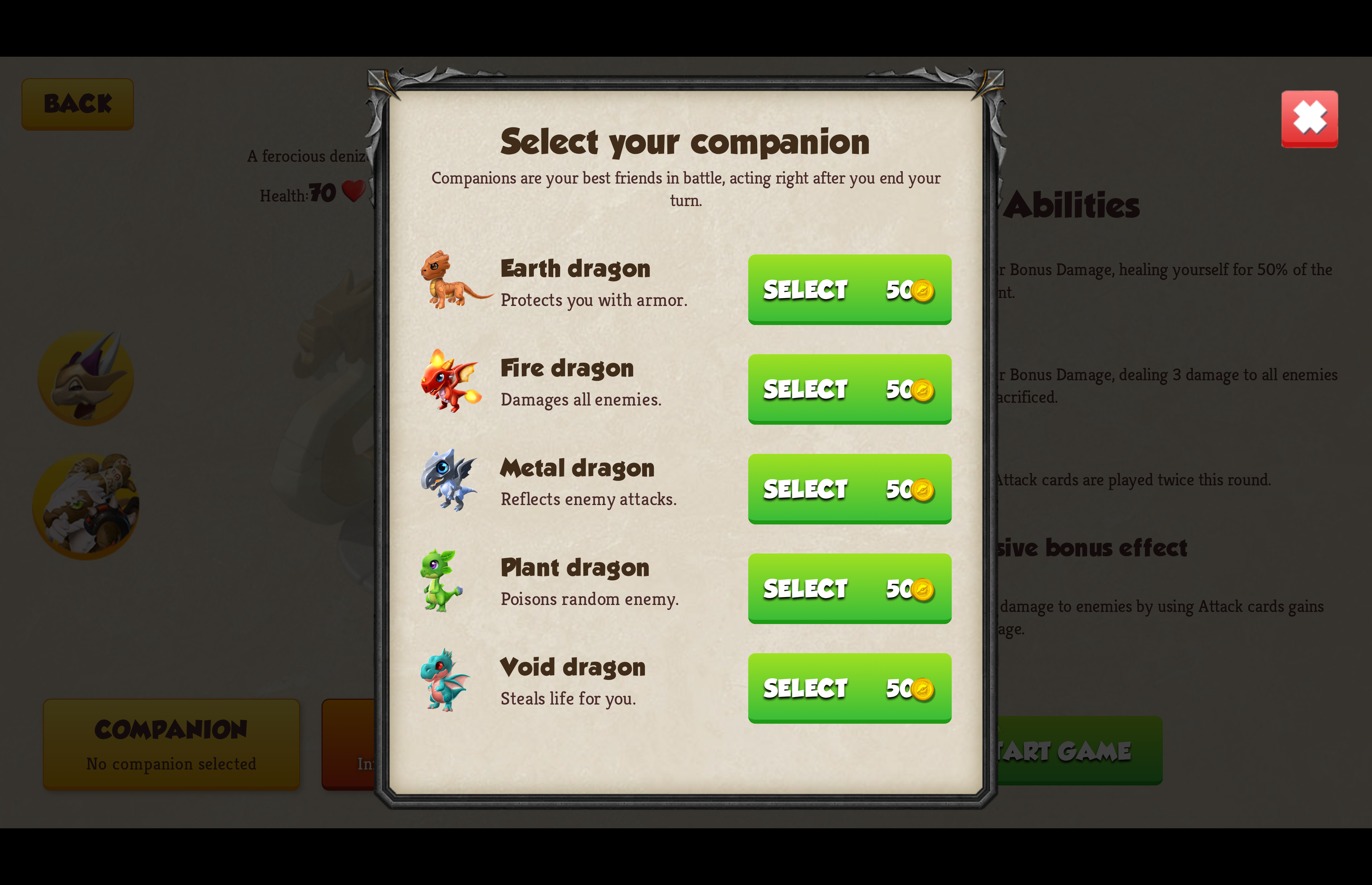
click at [856, 320] on button "Select 50" at bounding box center [850, 290] width 204 height 70
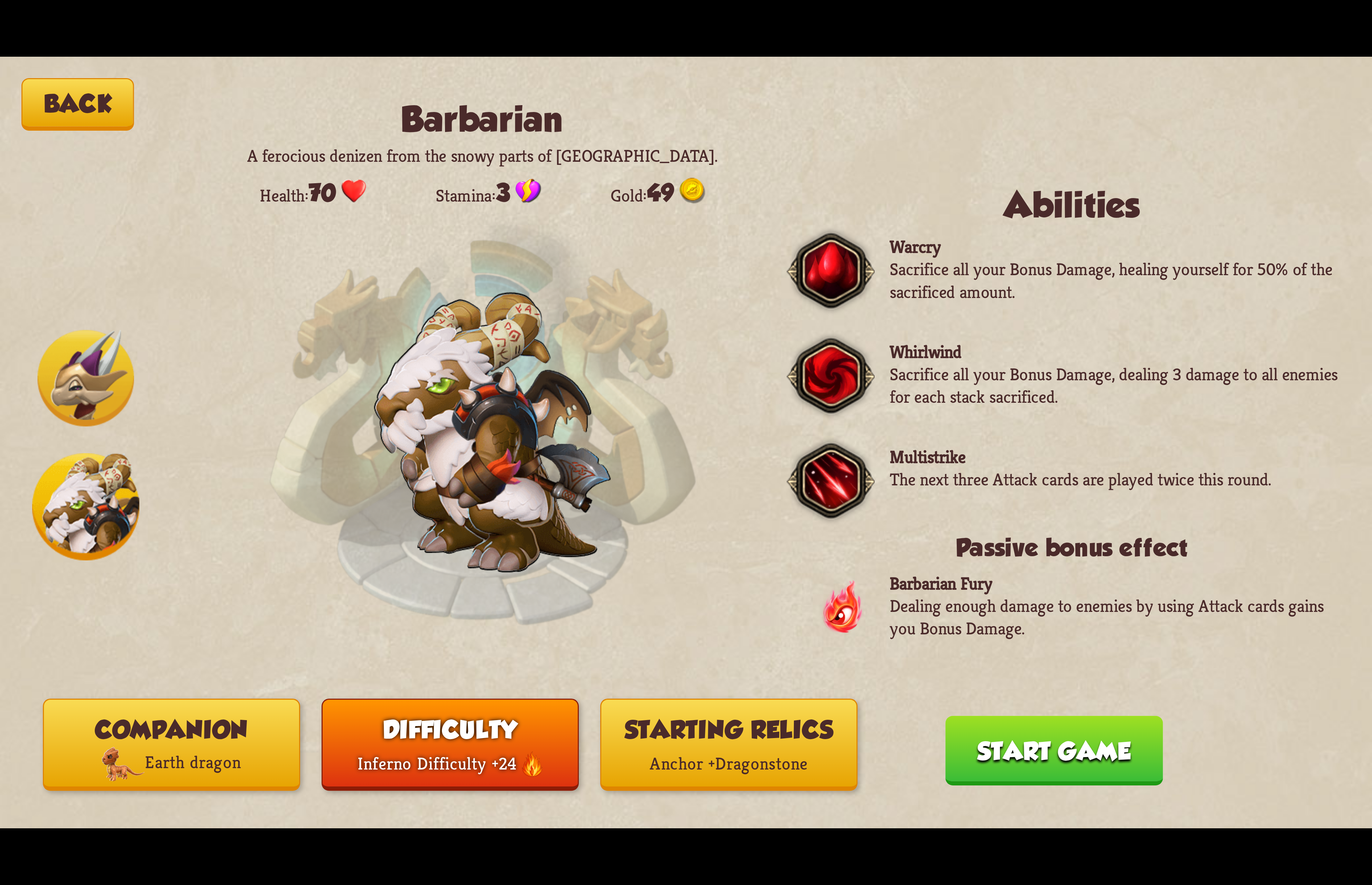
click at [1062, 743] on button "Start game" at bounding box center [1054, 750] width 218 height 70
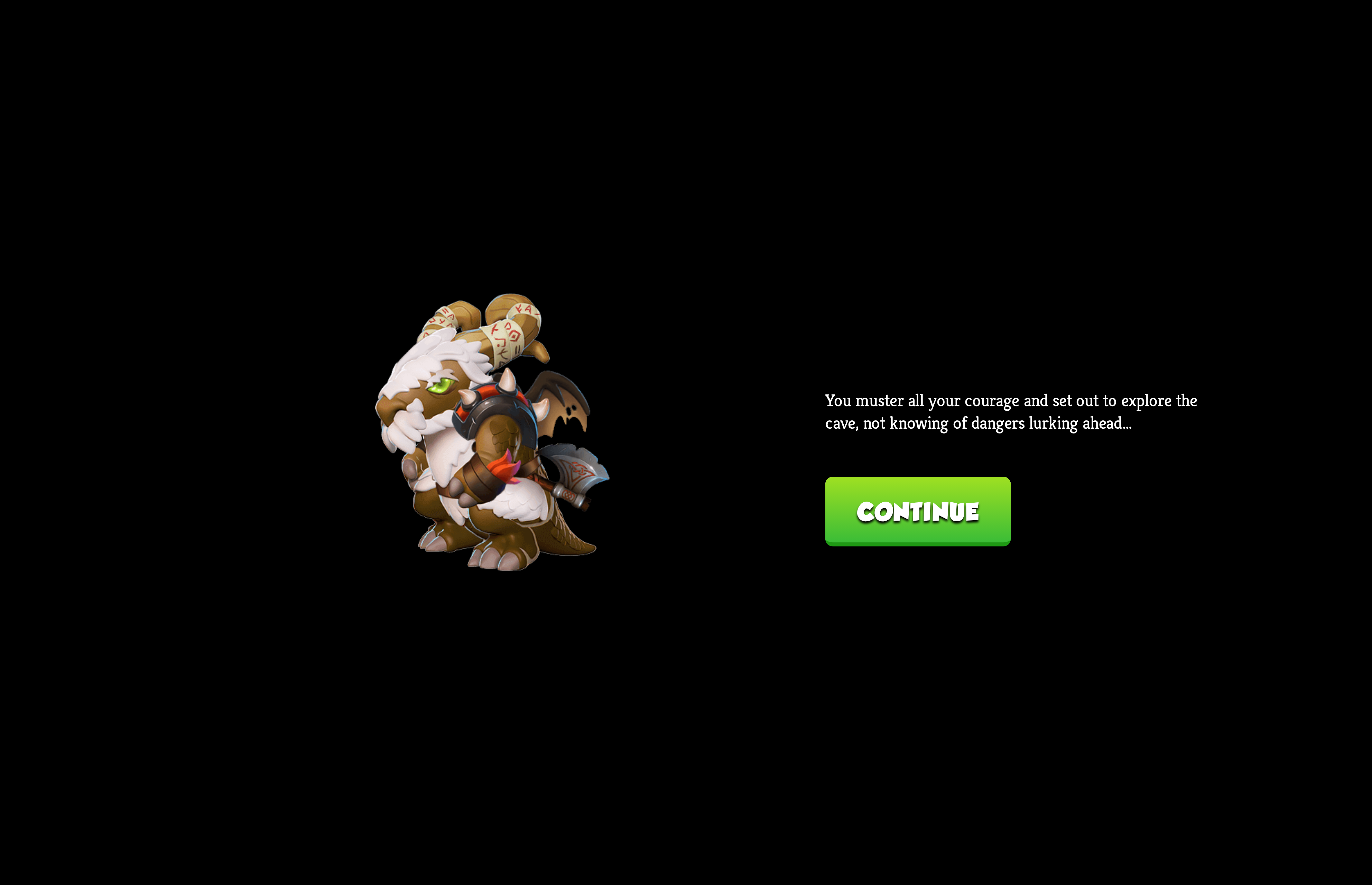
click at [870, 488] on button "Continue" at bounding box center [917, 511] width 186 height 70
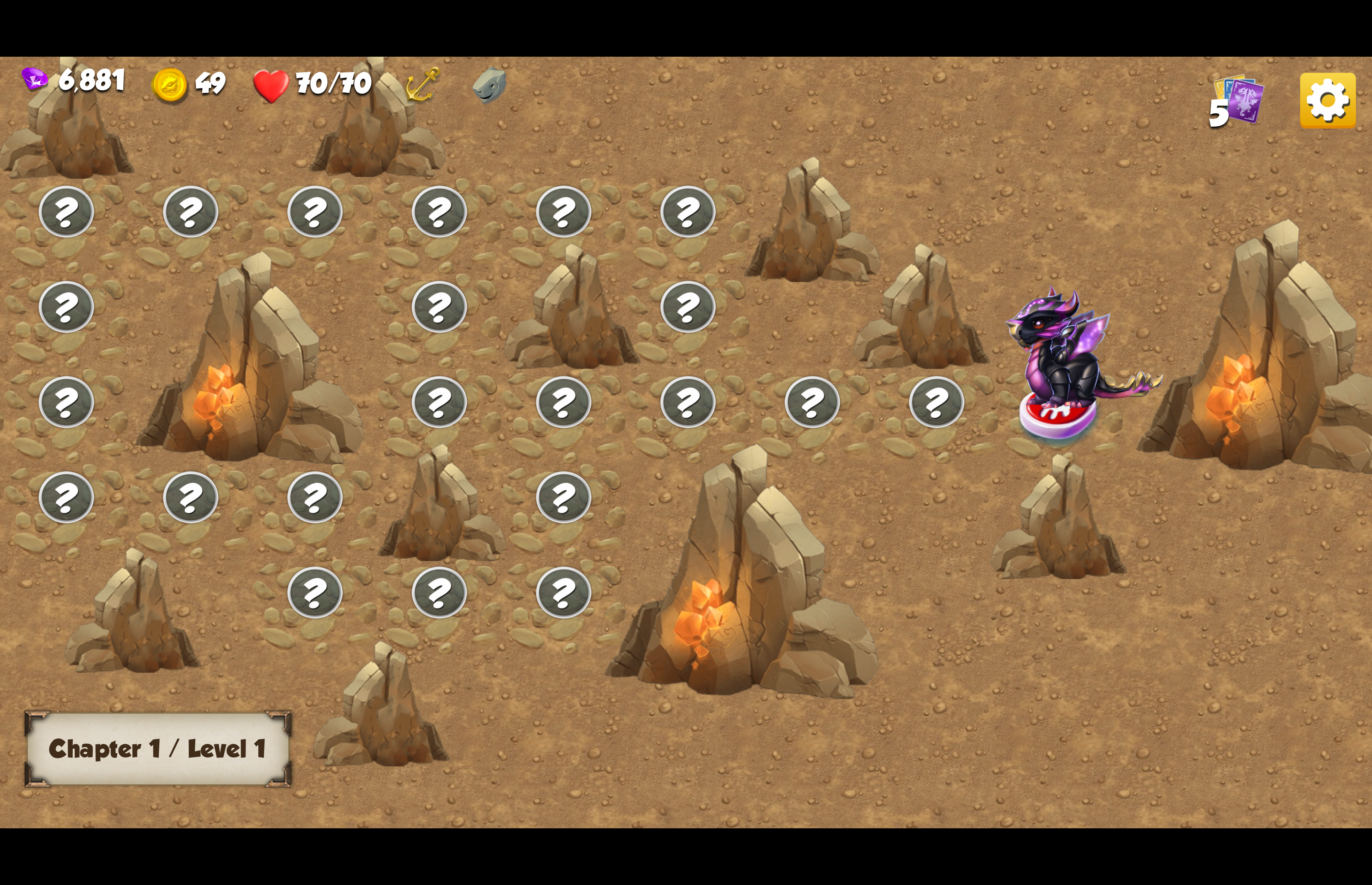
scroll to position [0, 0]
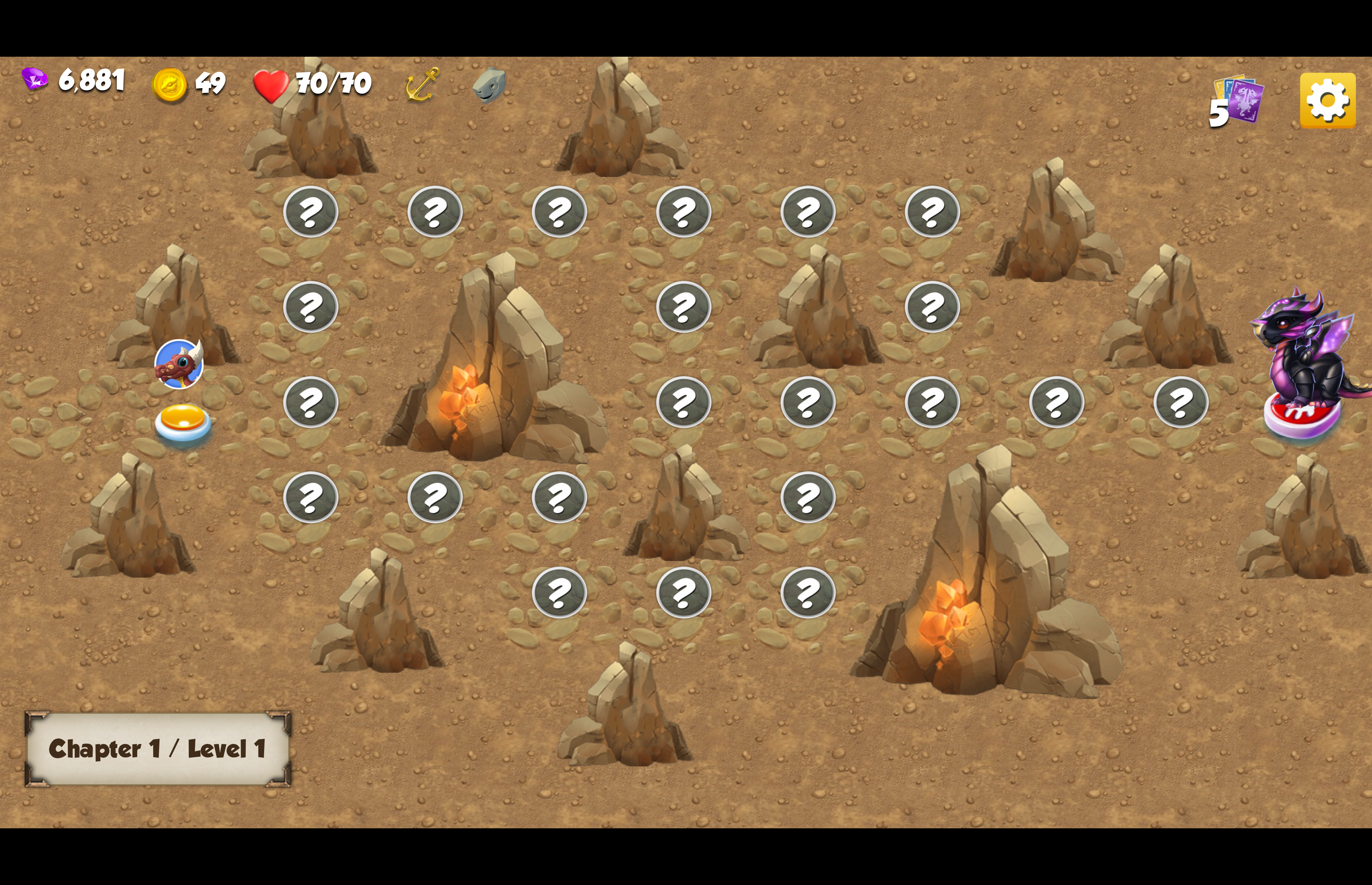
click at [1351, 101] on img at bounding box center [1328, 100] width 56 height 56
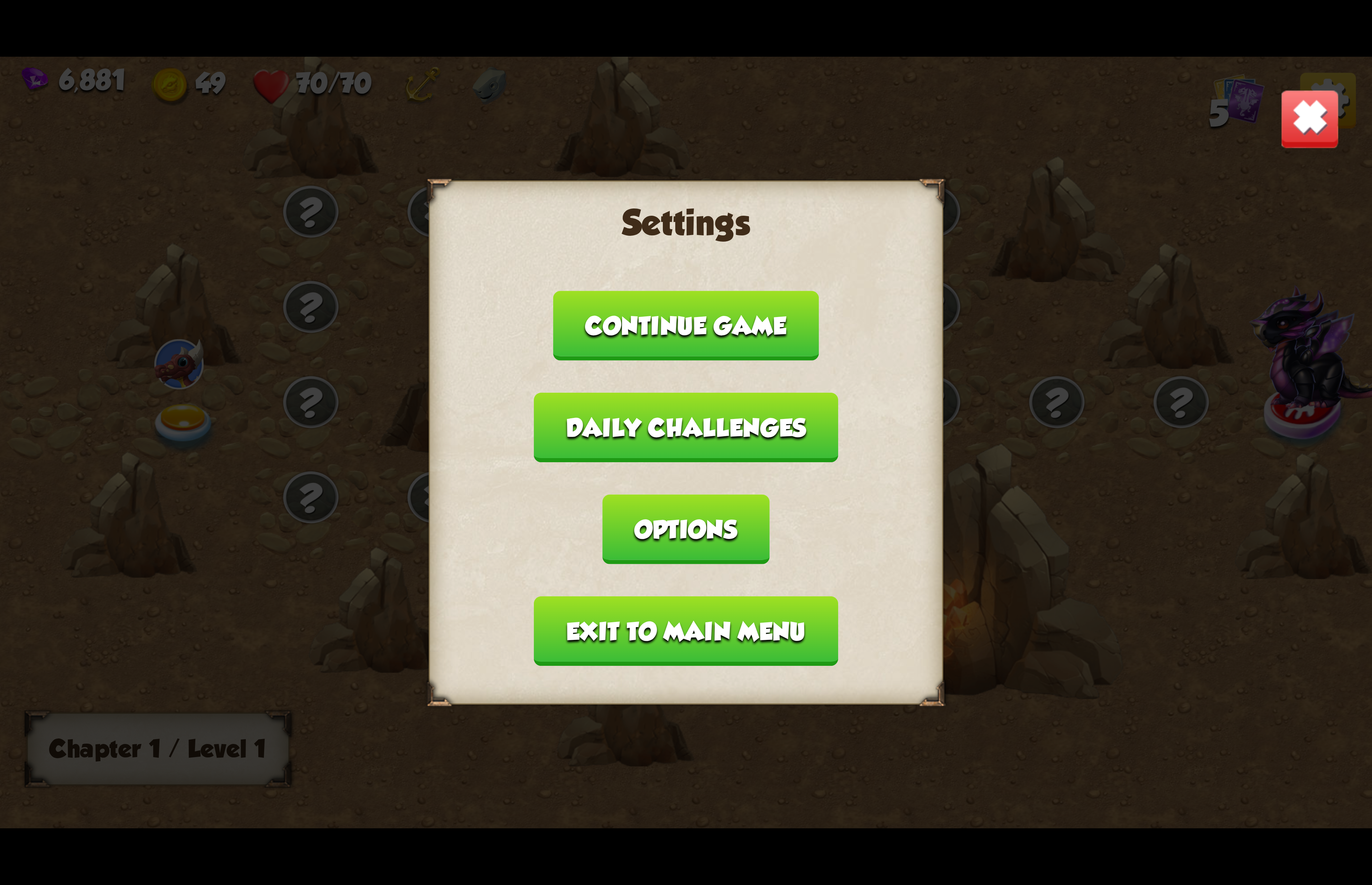
click at [645, 596] on button "Exit to main menu" at bounding box center [686, 631] width 304 height 70
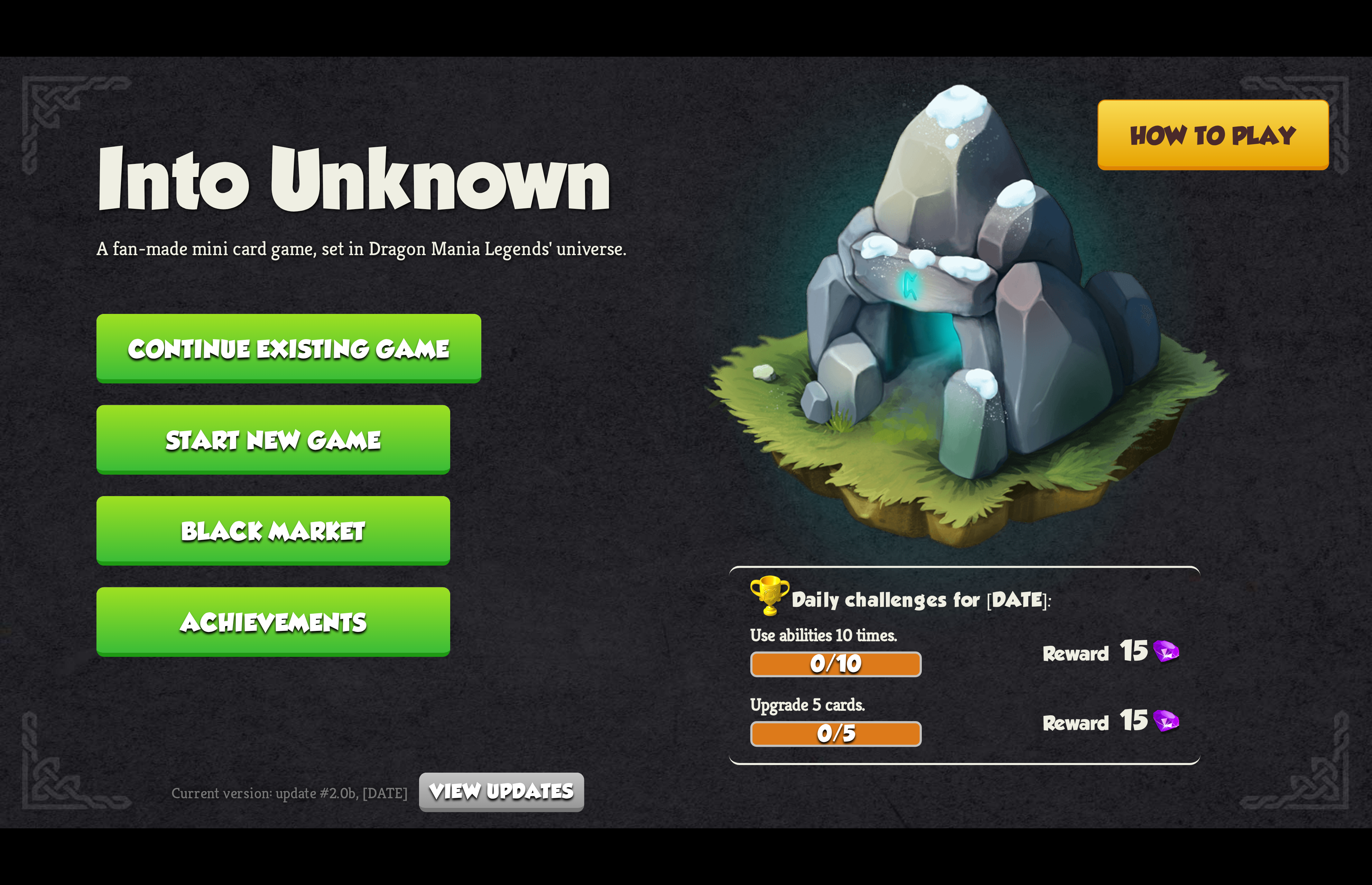
click at [296, 419] on button "Start new game" at bounding box center [274, 440] width 353 height 70
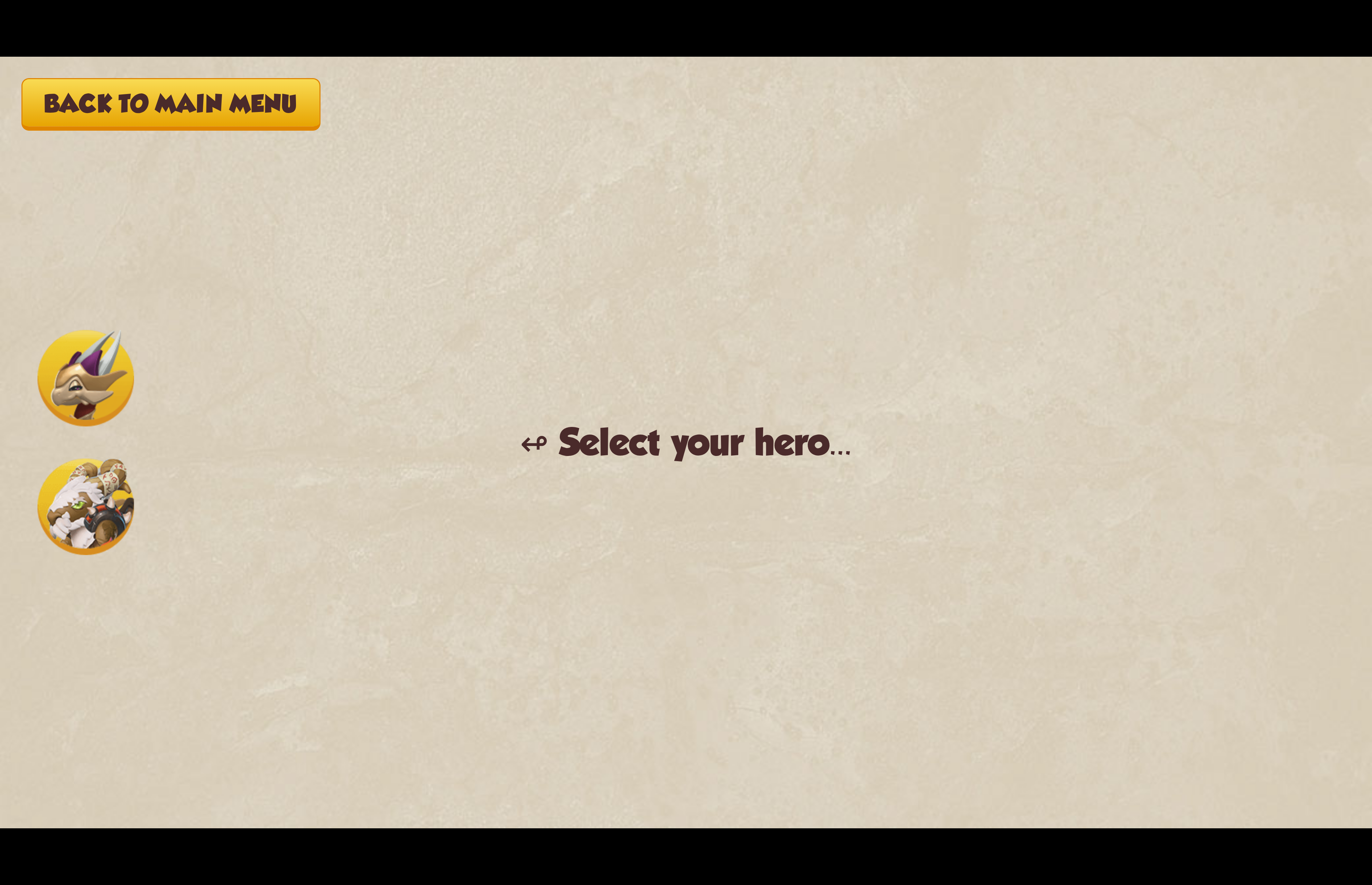
click at [134, 517] on img at bounding box center [86, 507] width 97 height 97
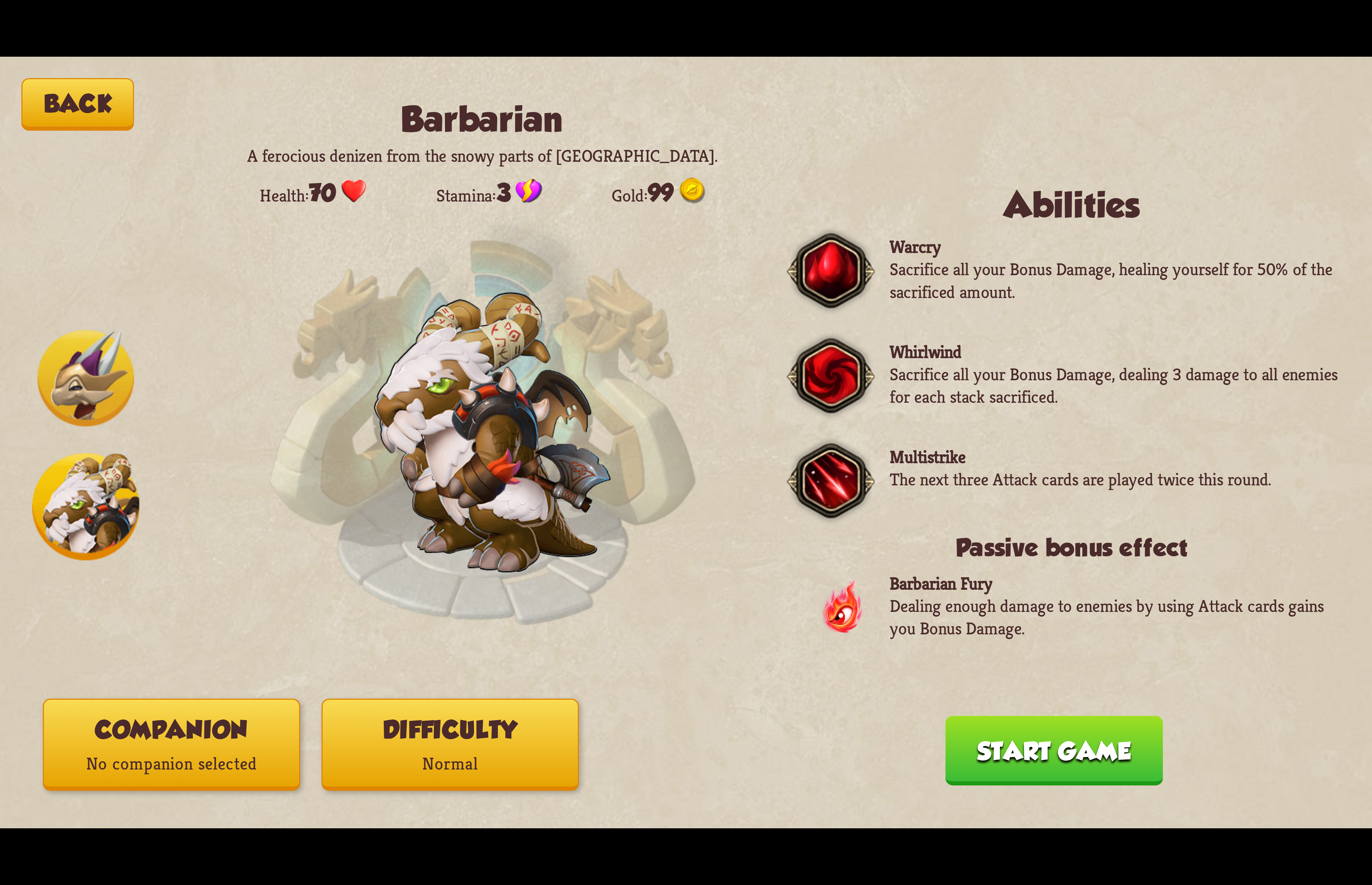
click at [431, 730] on button "Difficulty Normal" at bounding box center [450, 745] width 257 height 92
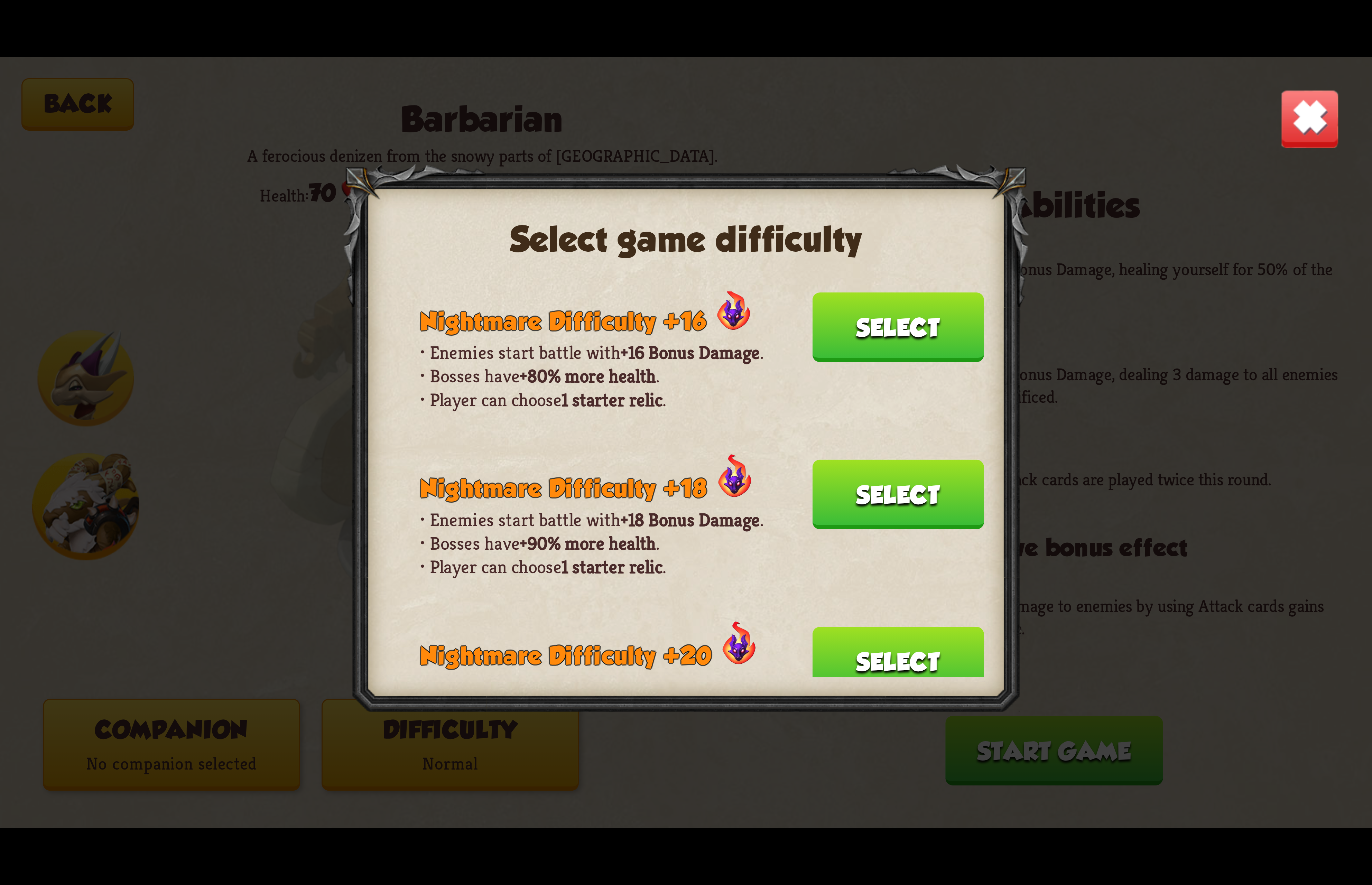
scroll to position [478, 0]
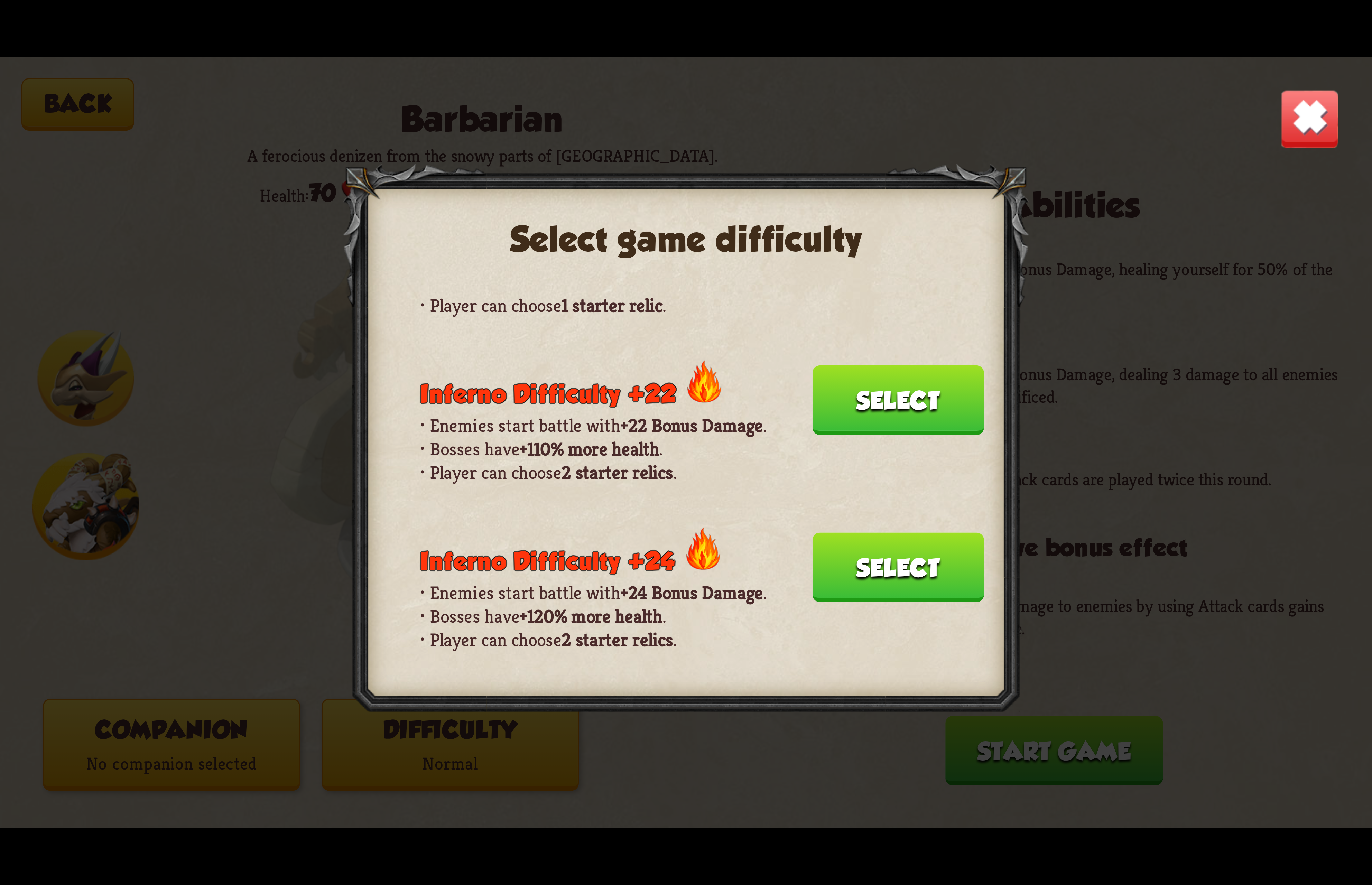
click at [876, 532] on button "Select" at bounding box center [898, 567] width 172 height 70
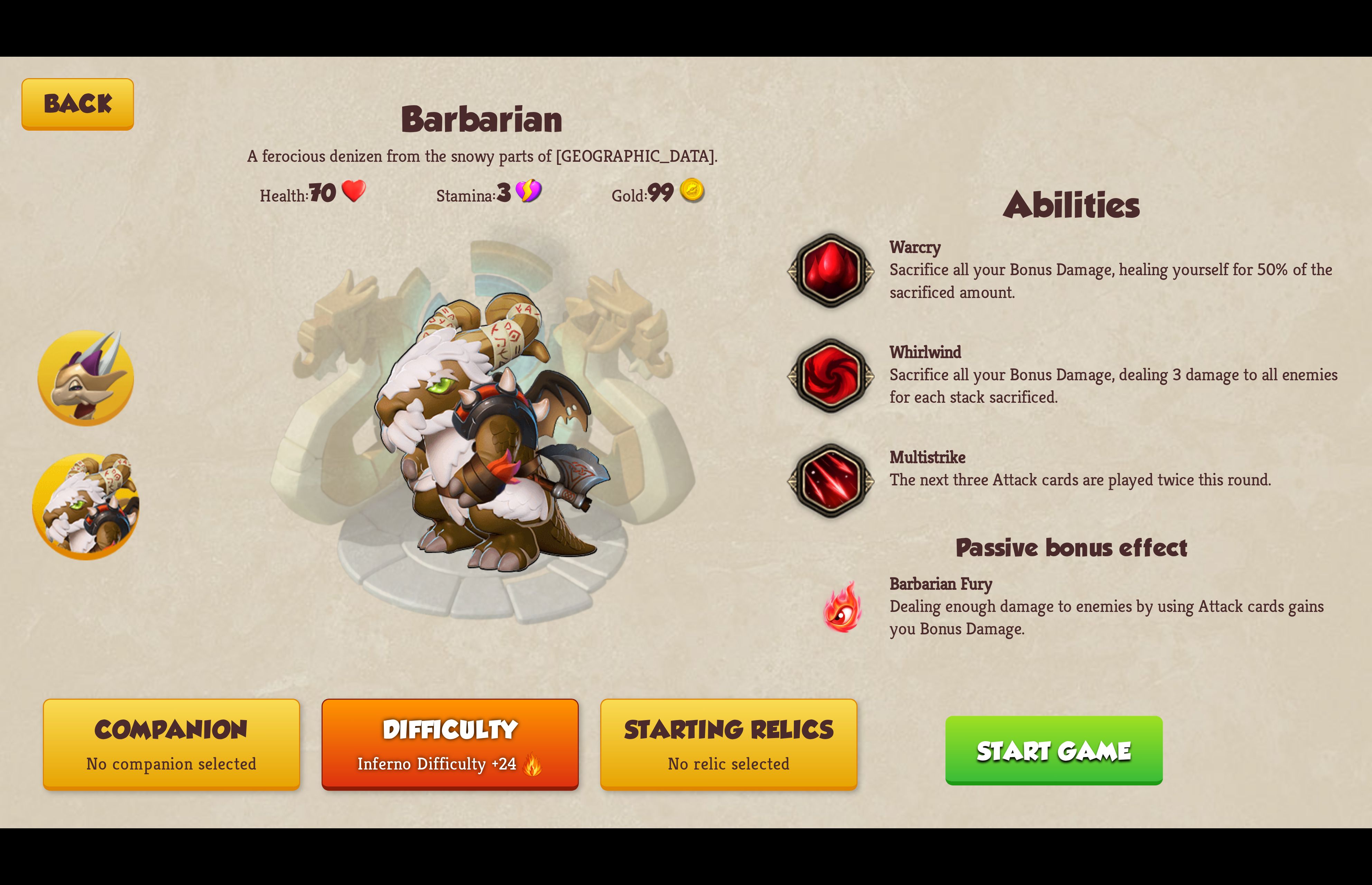
click at [743, 735] on button "Starting relics No relic selected" at bounding box center [728, 745] width 257 height 92
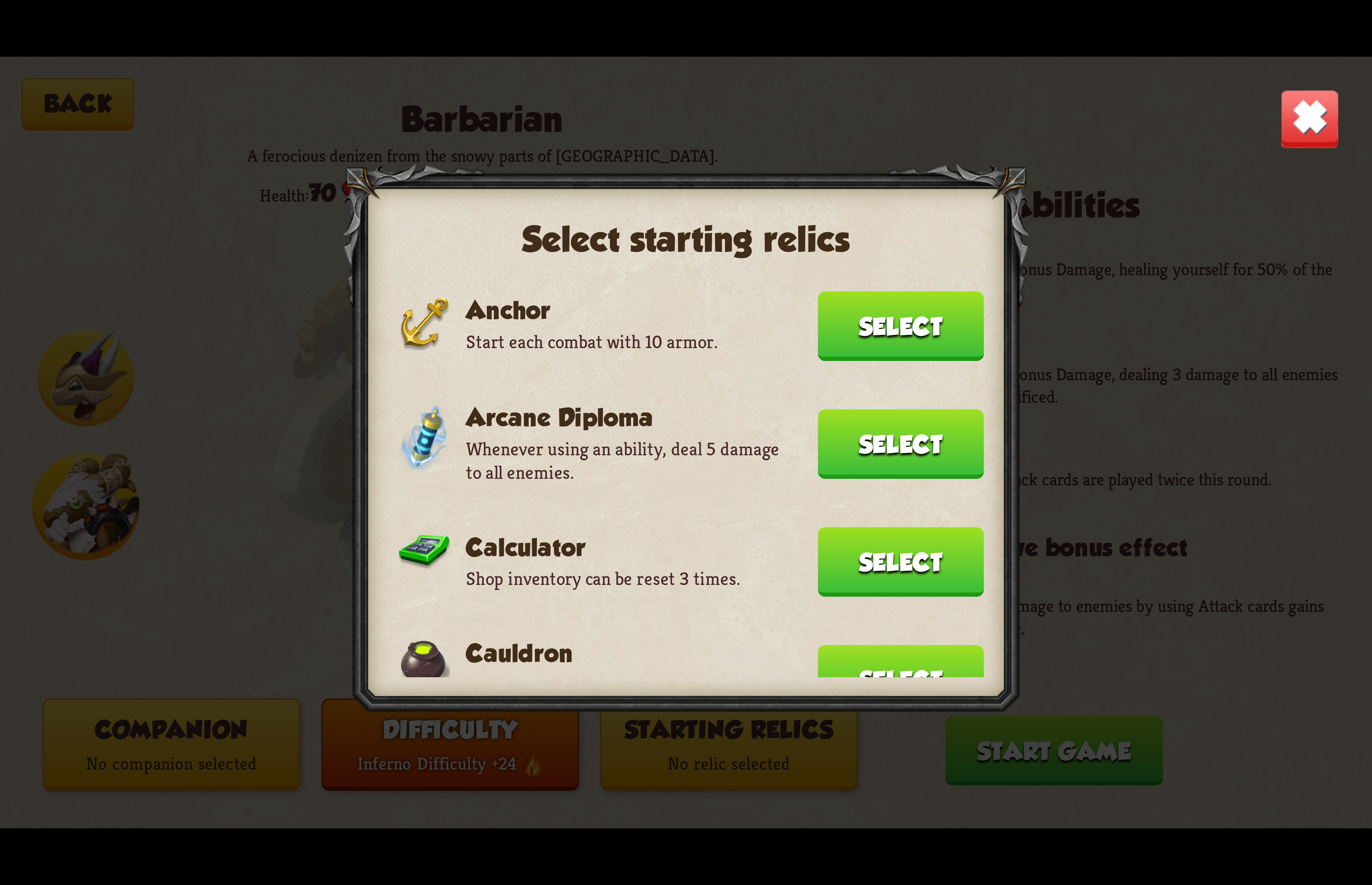
click at [890, 332] on button "Select" at bounding box center [900, 326] width 166 height 70
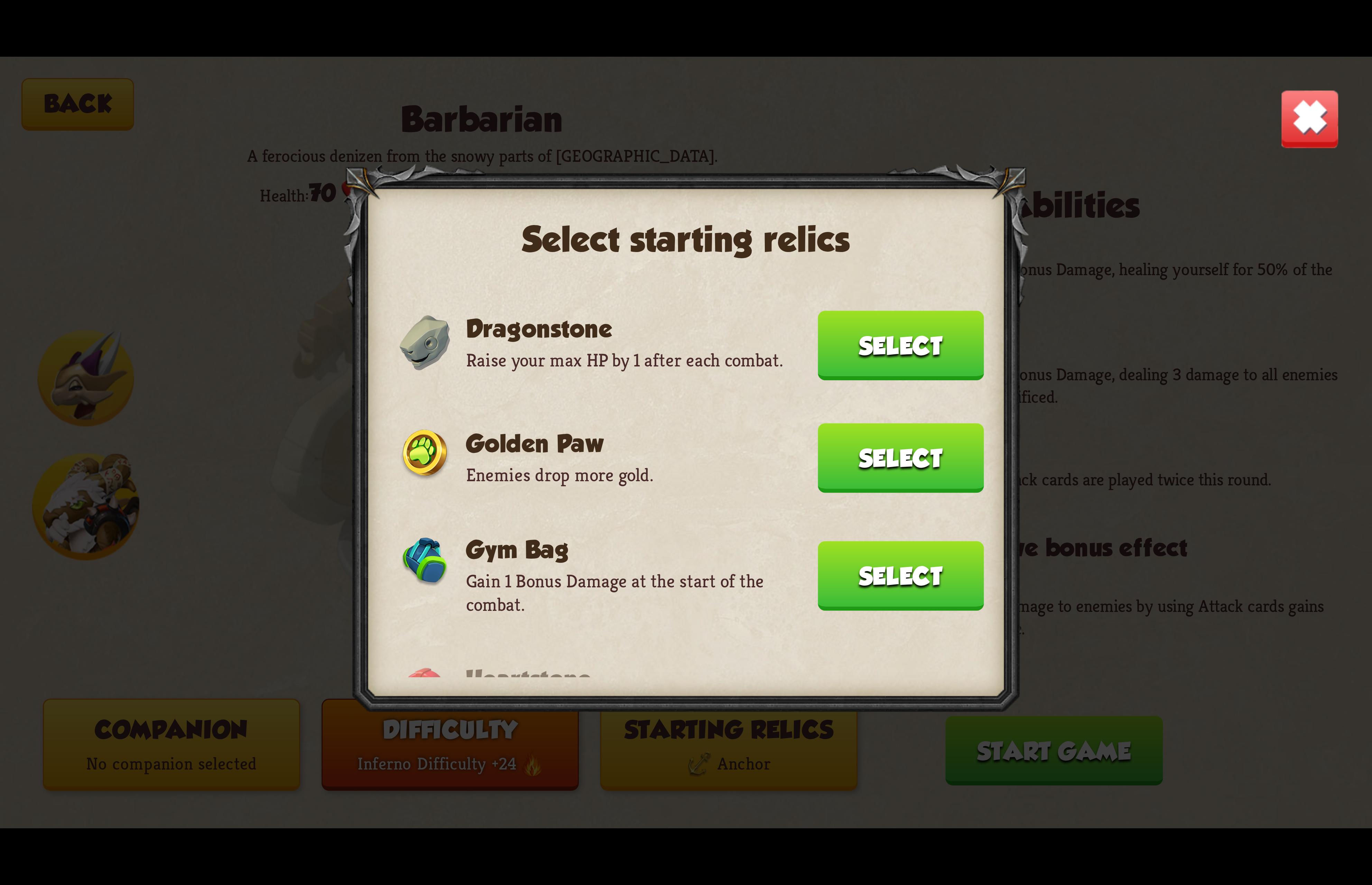
scroll to position [256, 0]
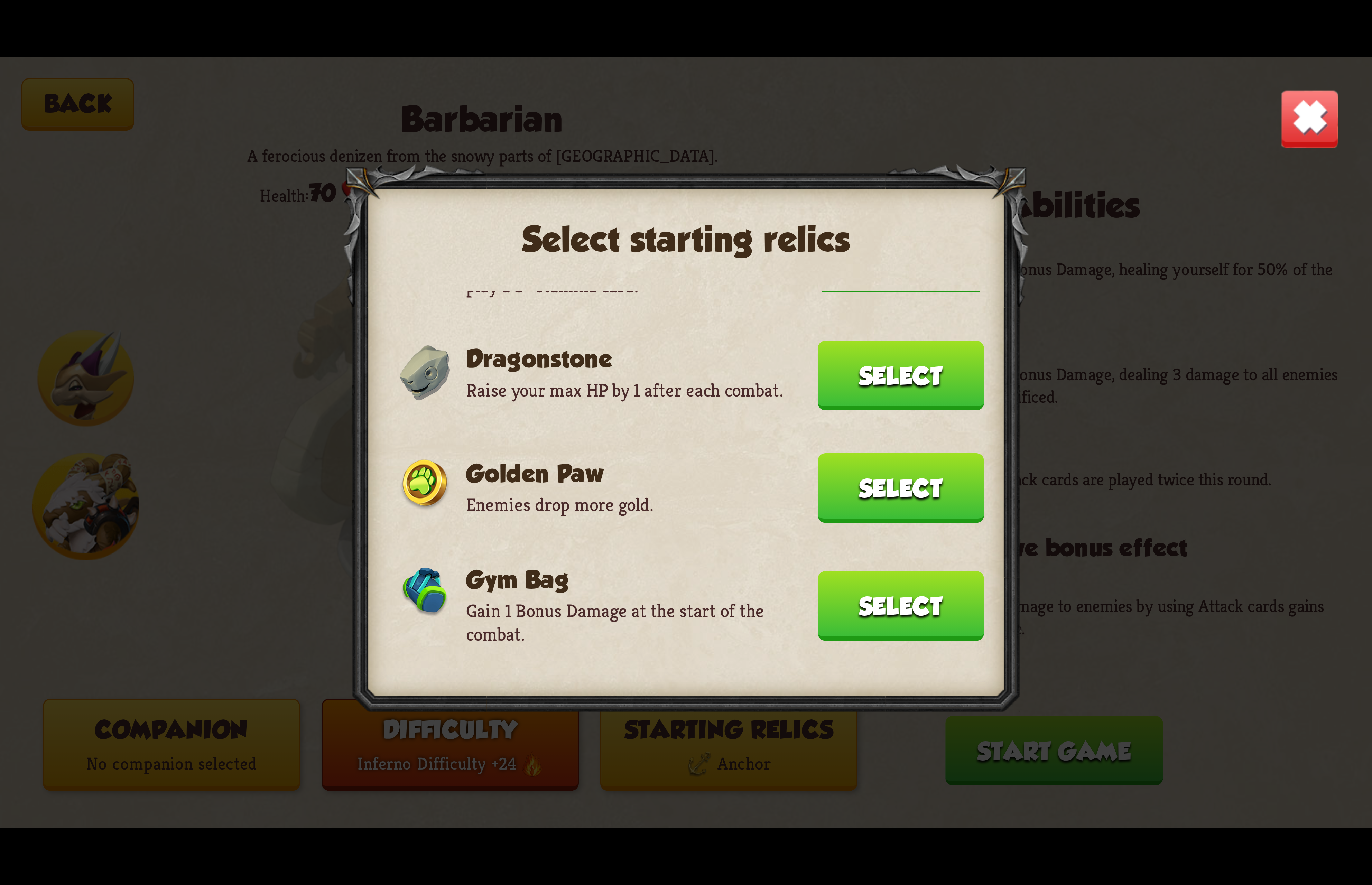
click at [888, 342] on button "Select" at bounding box center [900, 375] width 166 height 70
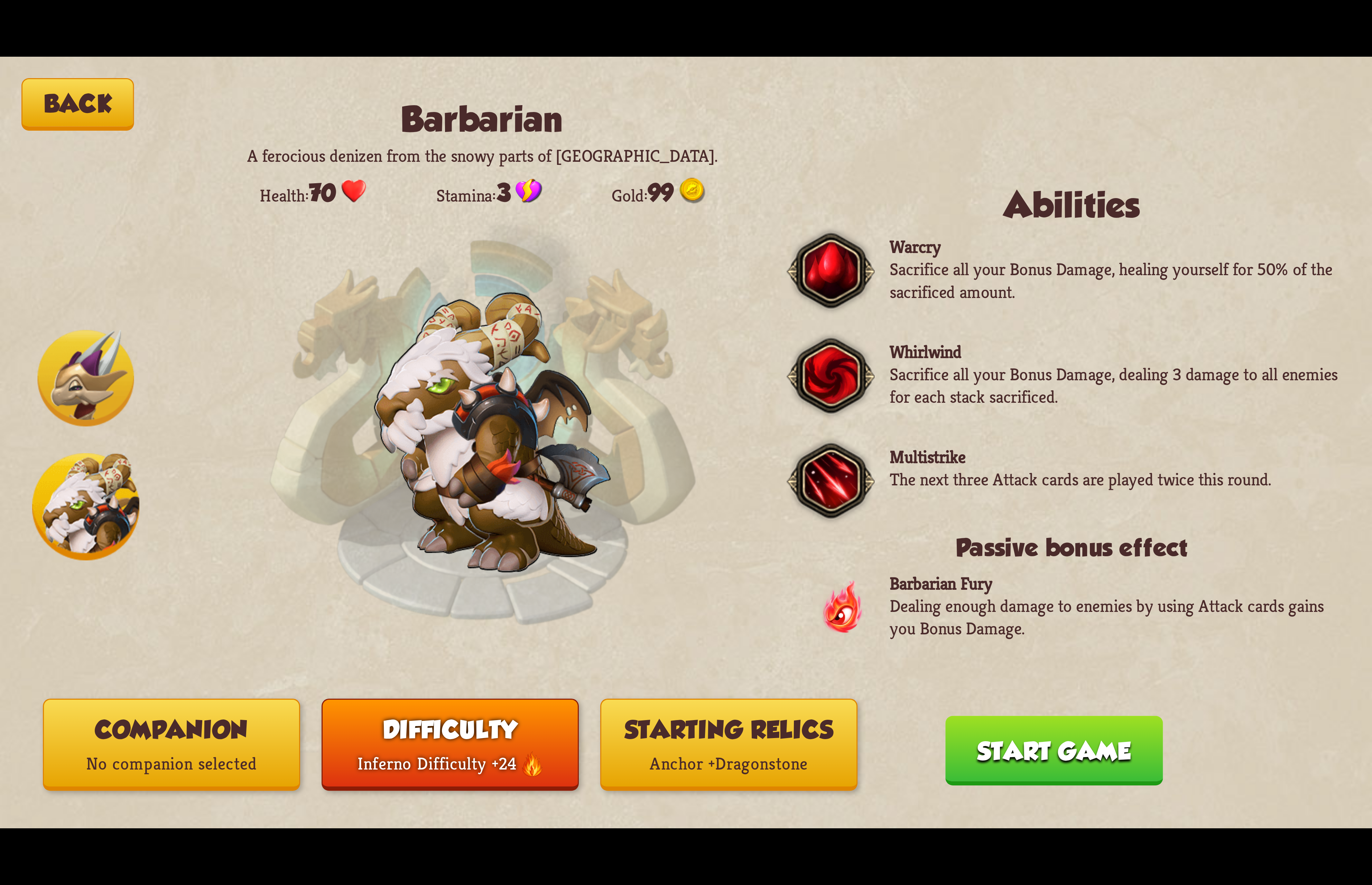
click at [205, 735] on button "Companion No companion selected" at bounding box center [171, 745] width 257 height 92
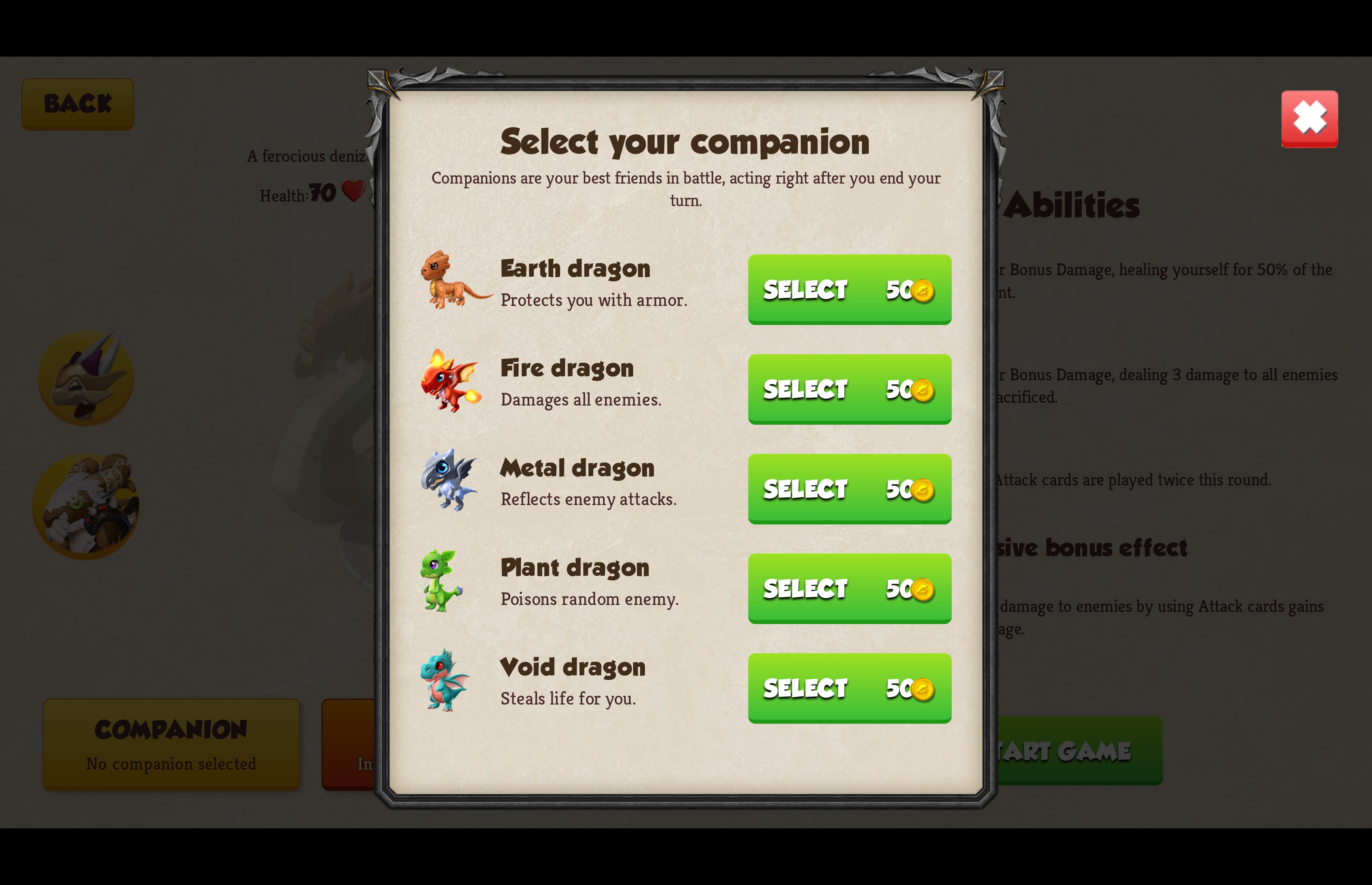
drag, startPoint x: 782, startPoint y: 290, endPoint x: 787, endPoint y: 296, distance: 7.8
click at [784, 290] on button "Select 50" at bounding box center [850, 290] width 204 height 70
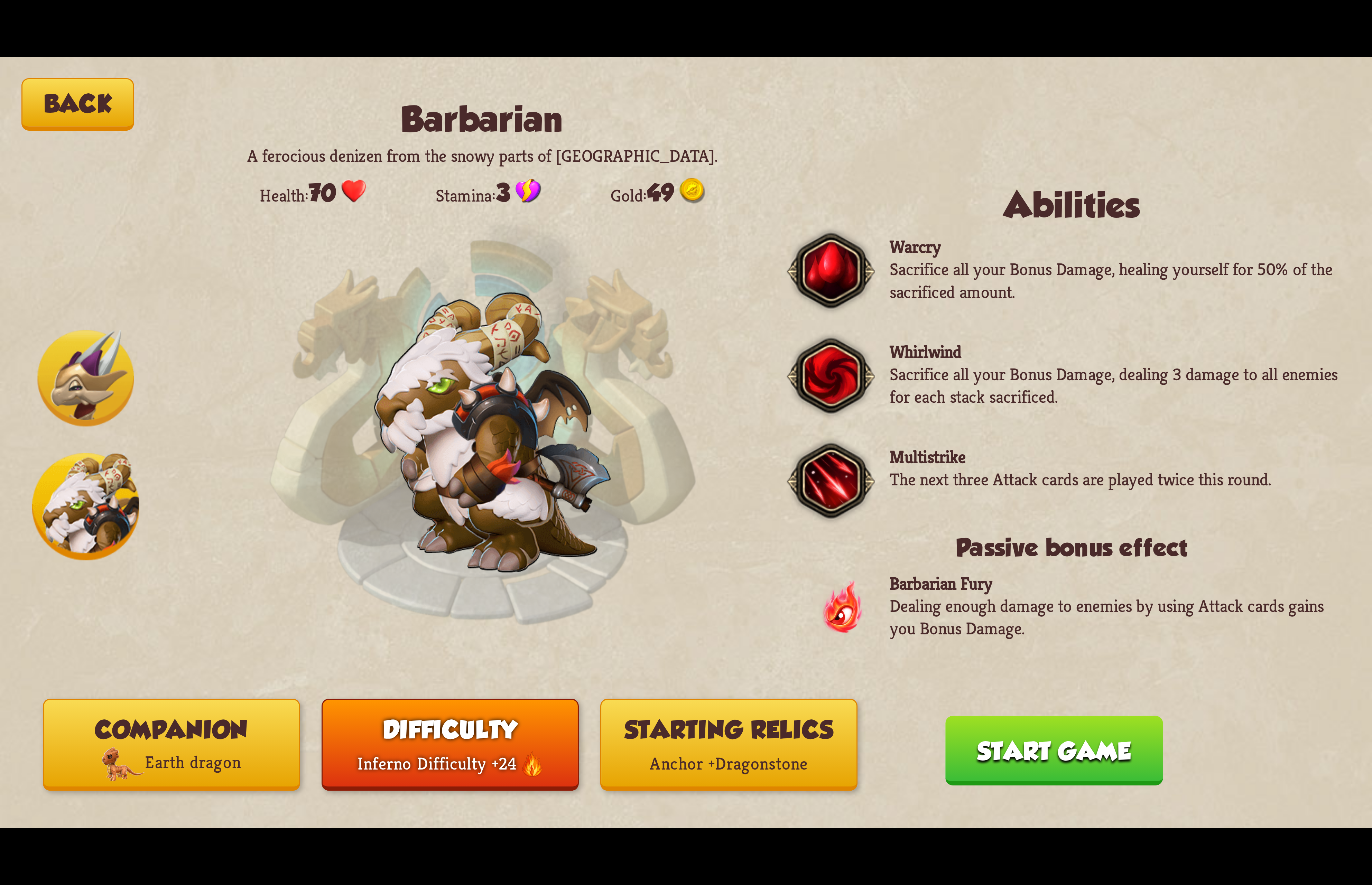
click at [1048, 744] on button "Start game" at bounding box center [1054, 750] width 218 height 70
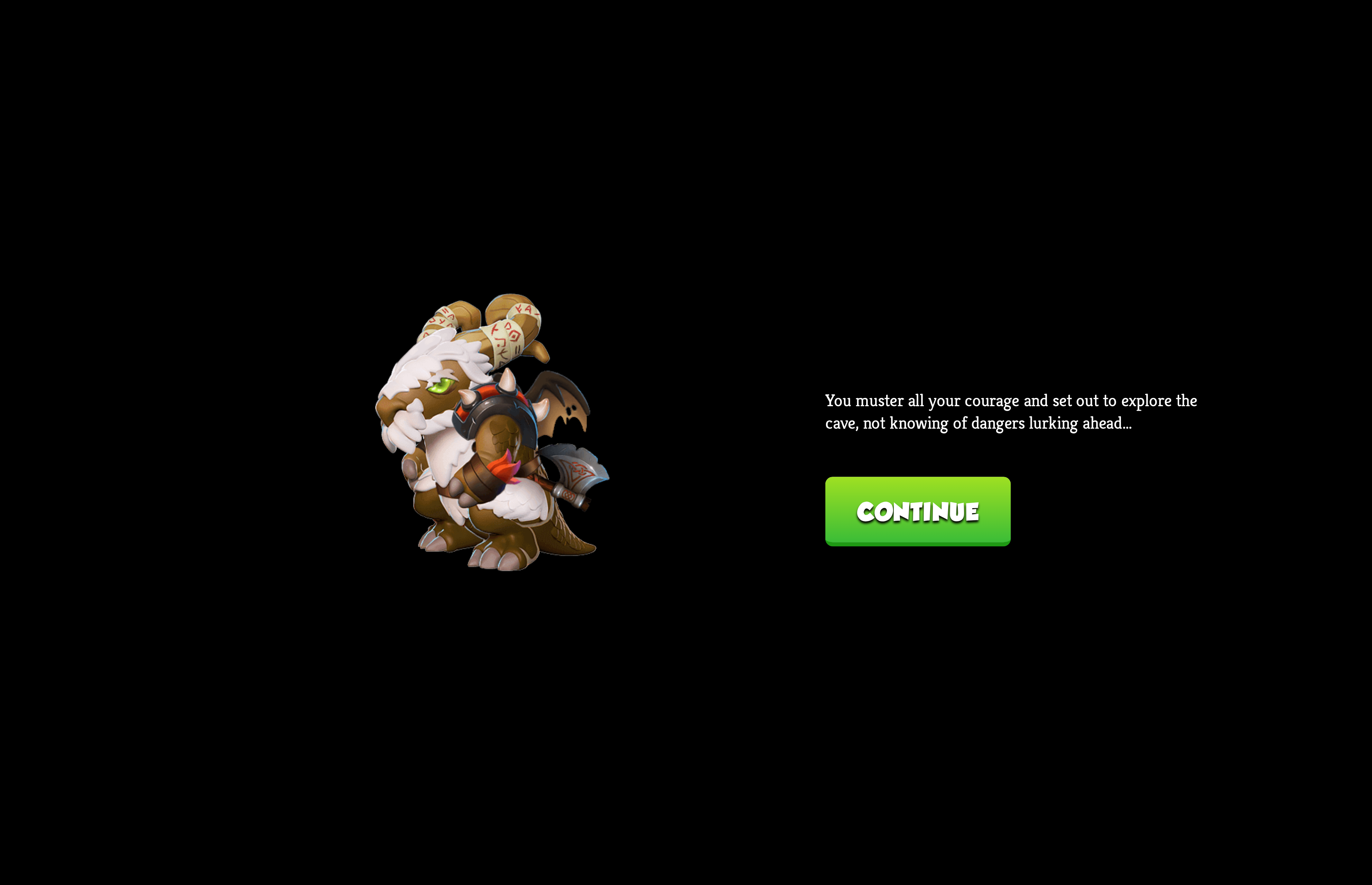
click at [939, 540] on button "Continue" at bounding box center [917, 511] width 186 height 70
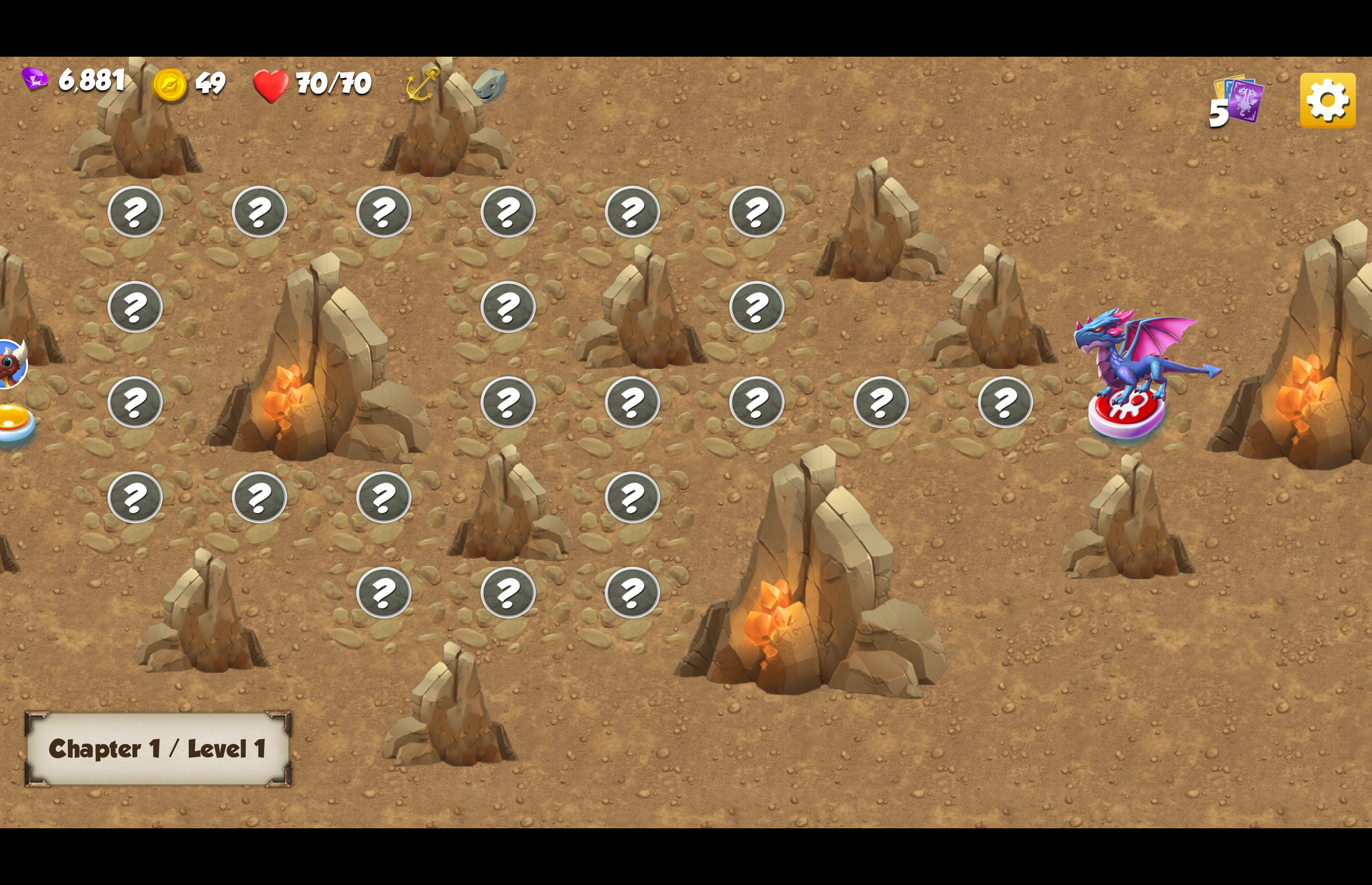
scroll to position [0, 78]
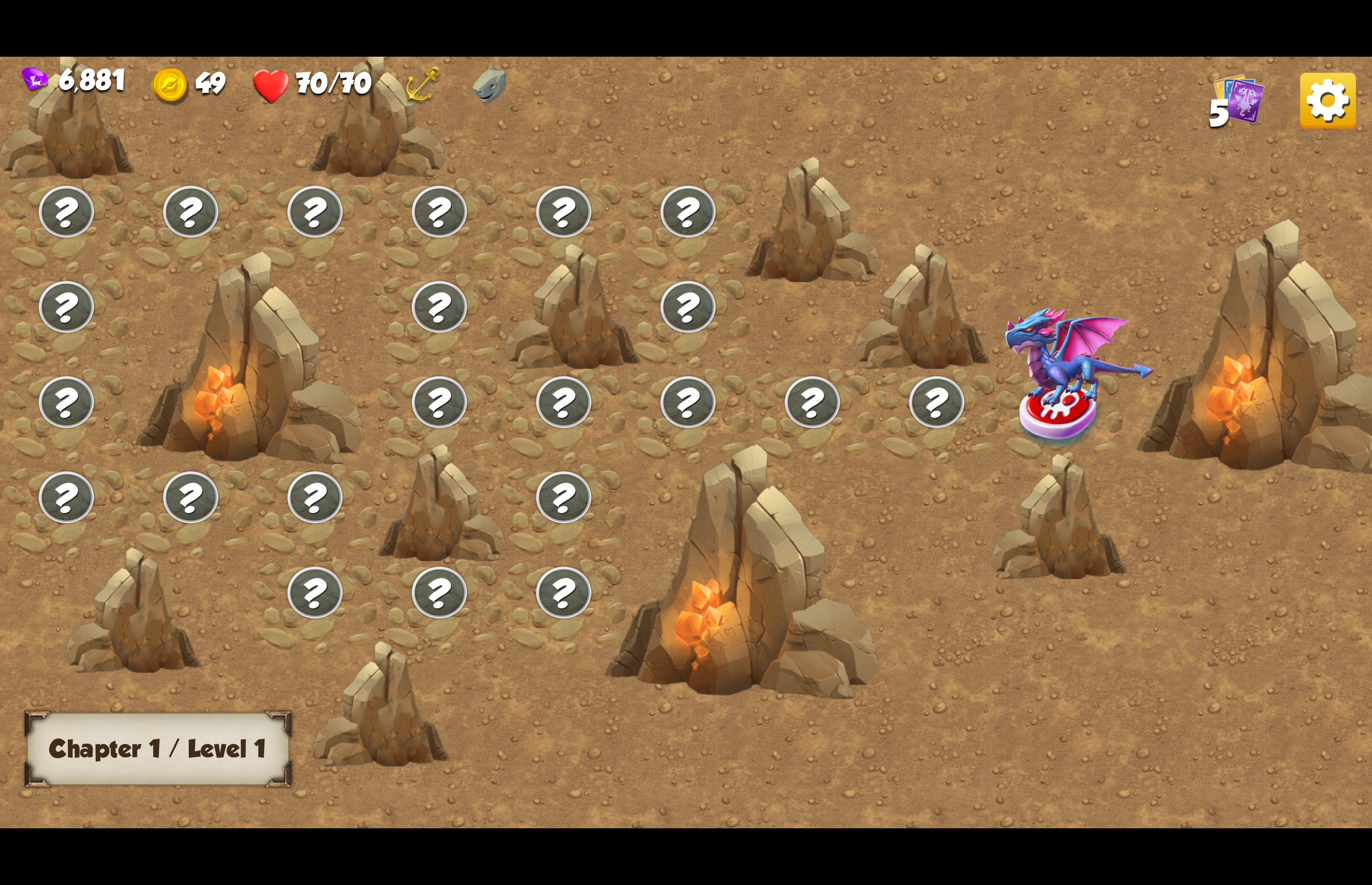
drag, startPoint x: 1060, startPoint y: 389, endPoint x: 1073, endPoint y: 376, distance: 18.4
click at [1062, 387] on img at bounding box center [1060, 415] width 86 height 70
click at [1073, 381] on img at bounding box center [1060, 415] width 86 height 70
click at [1077, 369] on div at bounding box center [1061, 416] width 125 height 95
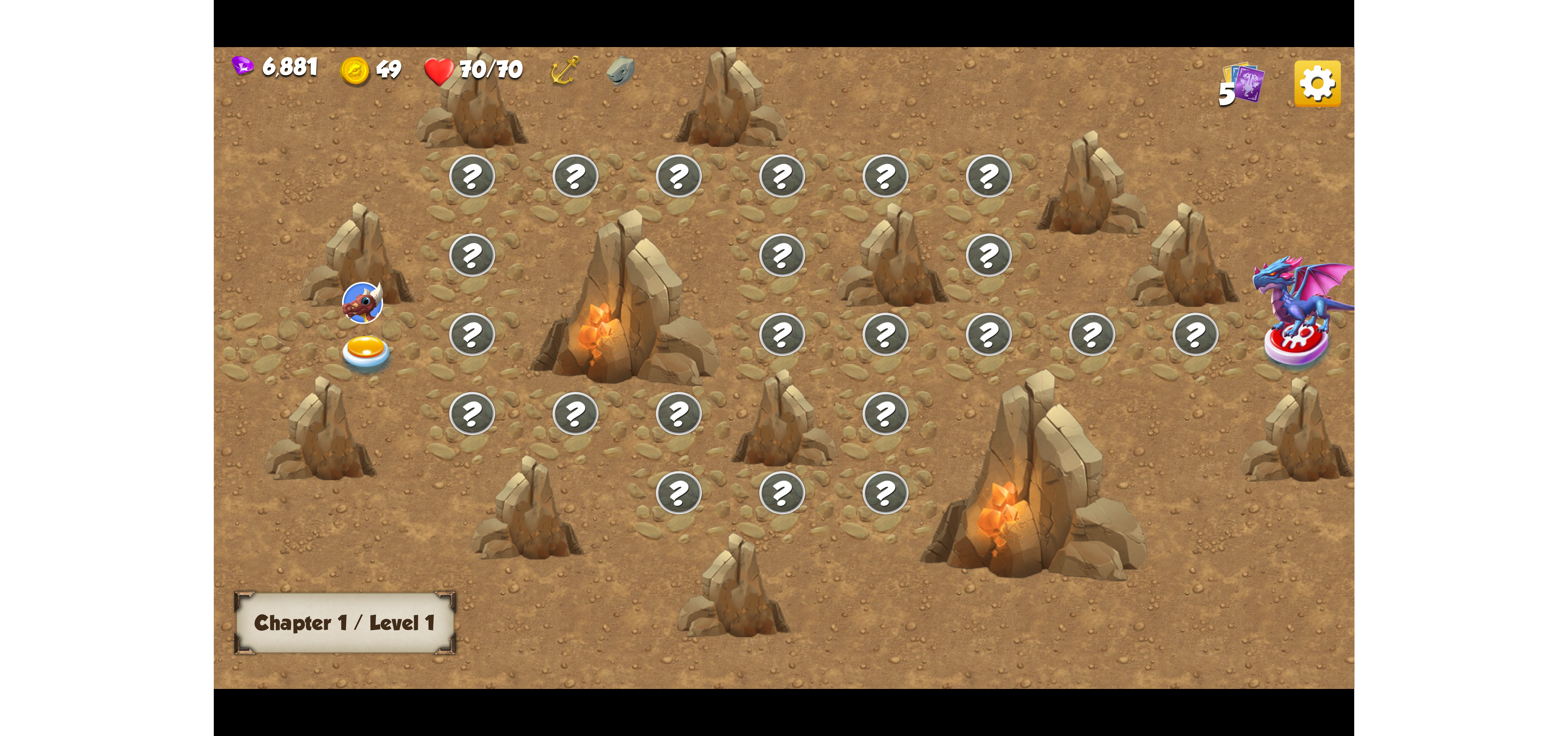
scroll to position [0, 87]
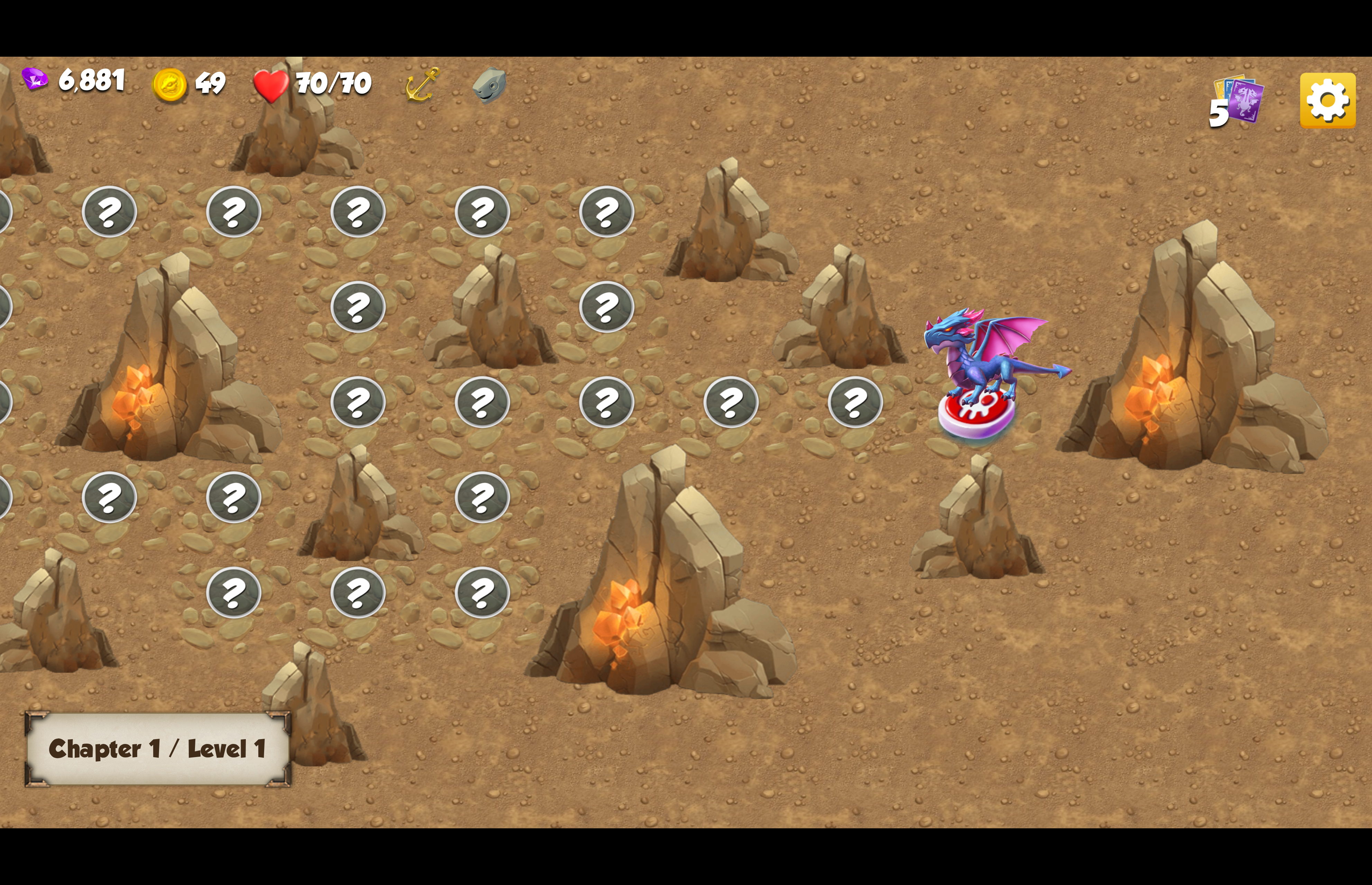
drag, startPoint x: 953, startPoint y: 365, endPoint x: 979, endPoint y: 379, distance: 29.5
click at [975, 378] on div at bounding box center [980, 416] width 125 height 95
click at [1314, 120] on img at bounding box center [1328, 100] width 56 height 56
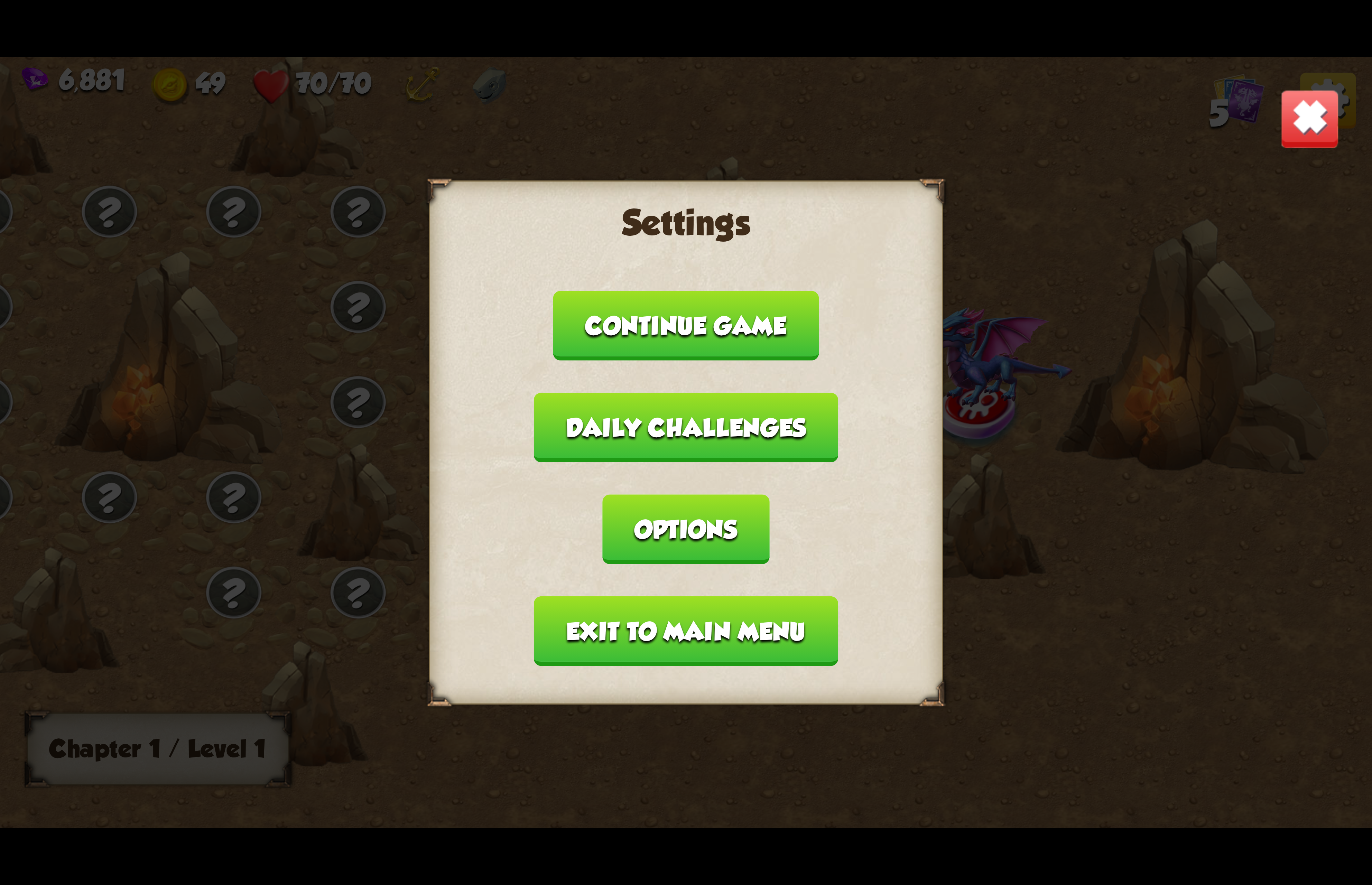
click at [693, 596] on button "Exit to main menu" at bounding box center [686, 631] width 304 height 70
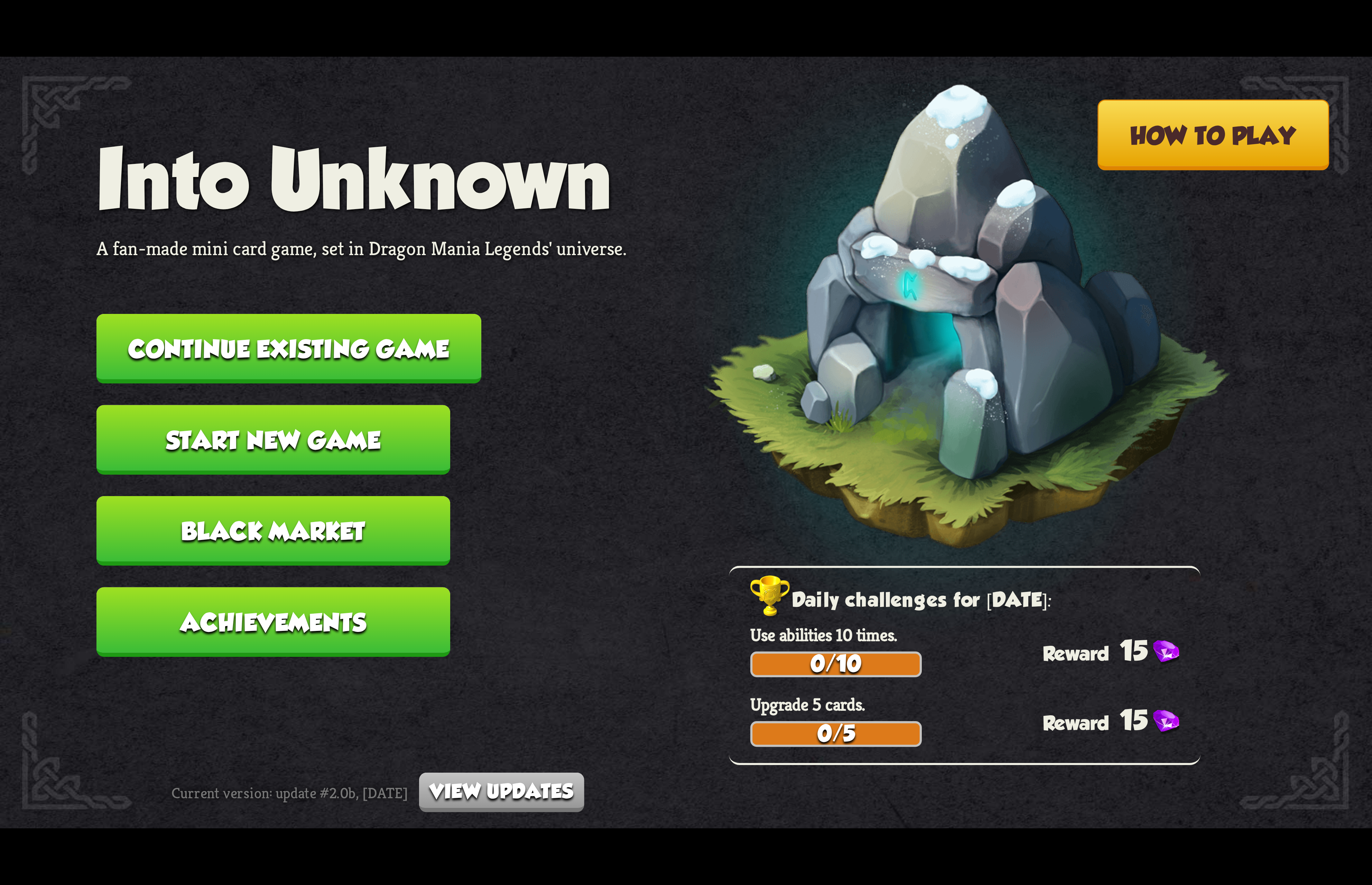
click at [334, 353] on button "Continue existing game" at bounding box center [289, 348] width 385 height 70
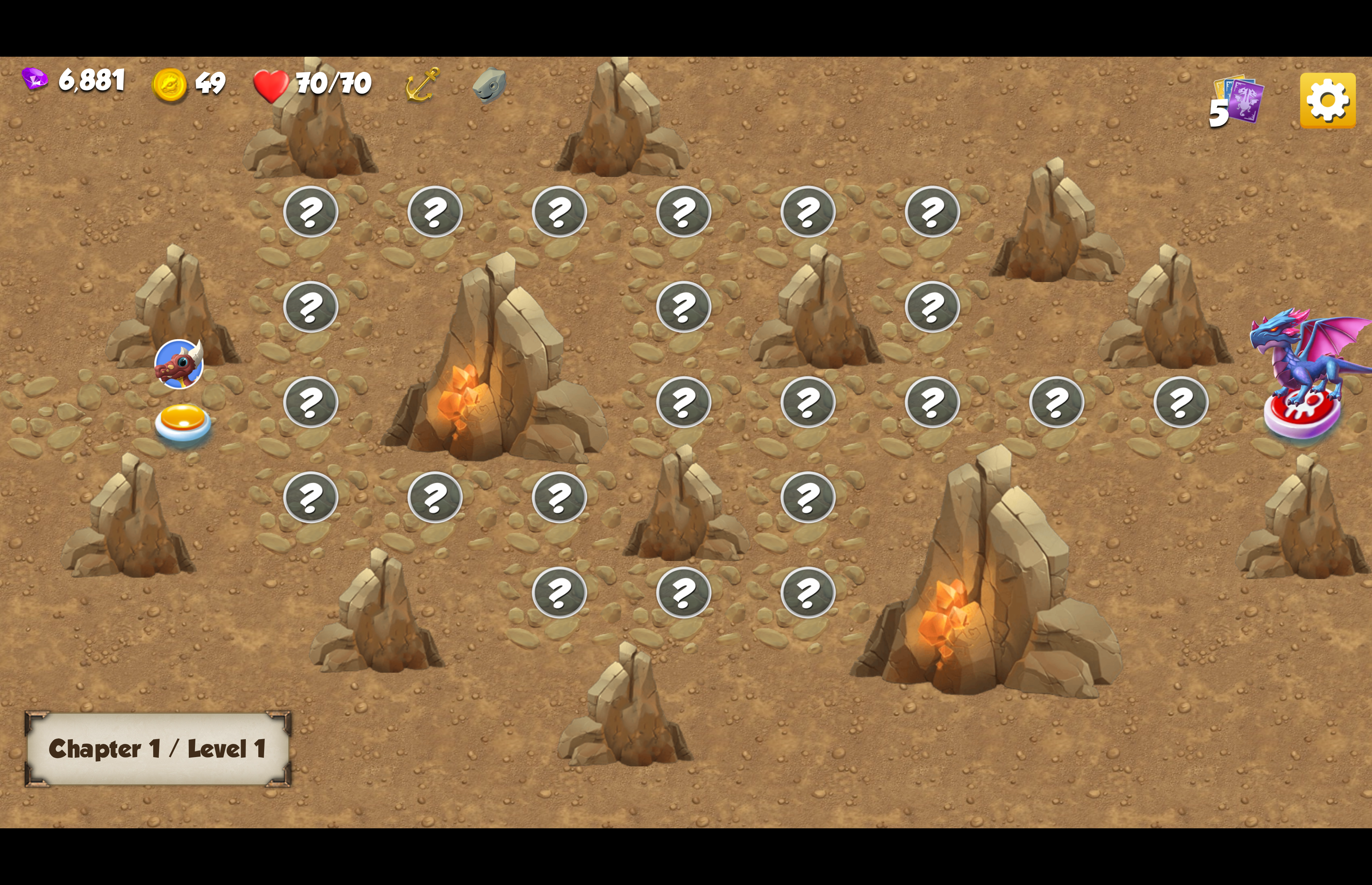
click at [1321, 115] on img at bounding box center [1328, 100] width 56 height 56
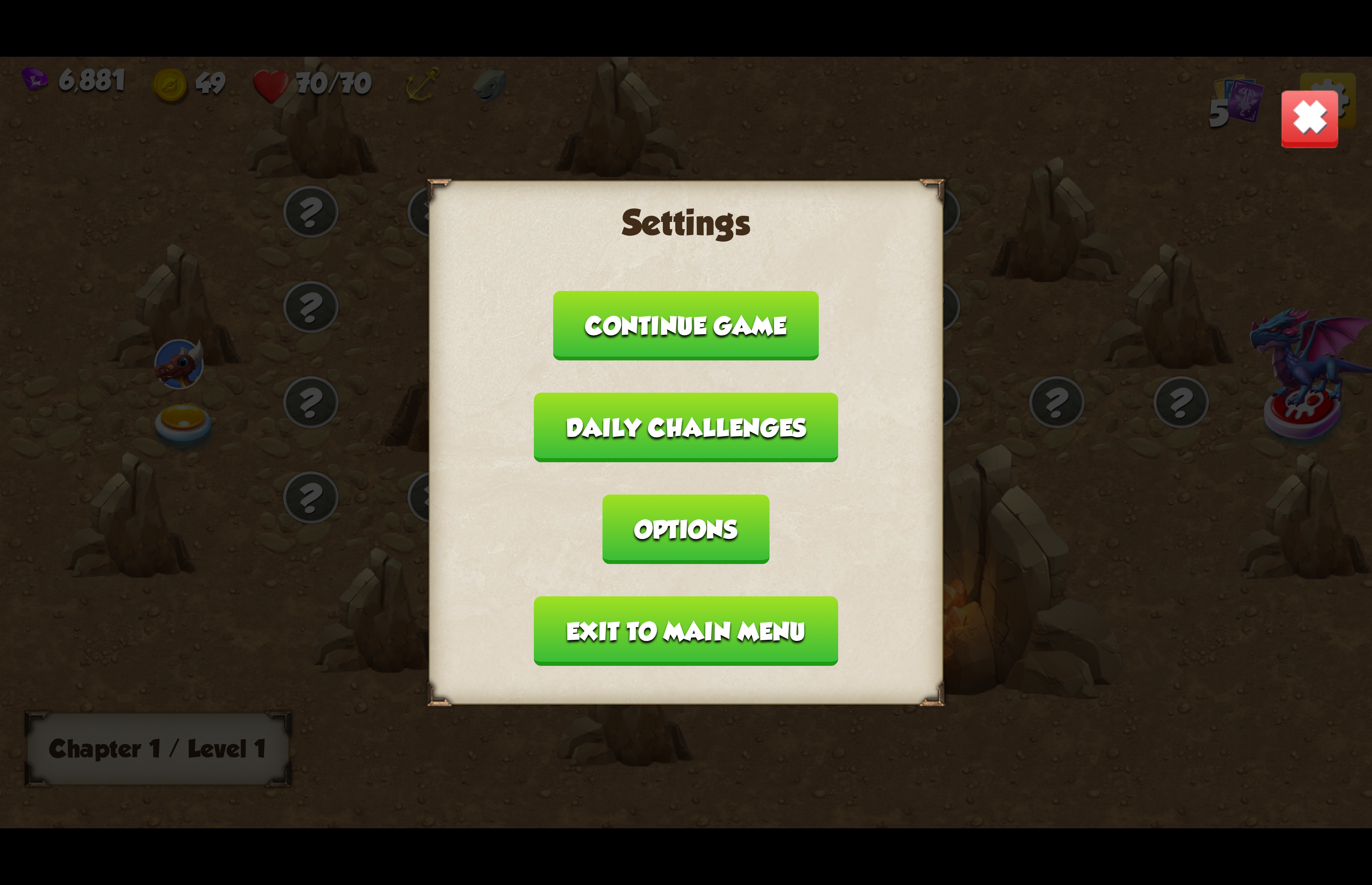
click at [757, 596] on button "Exit to main menu" at bounding box center [686, 631] width 304 height 70
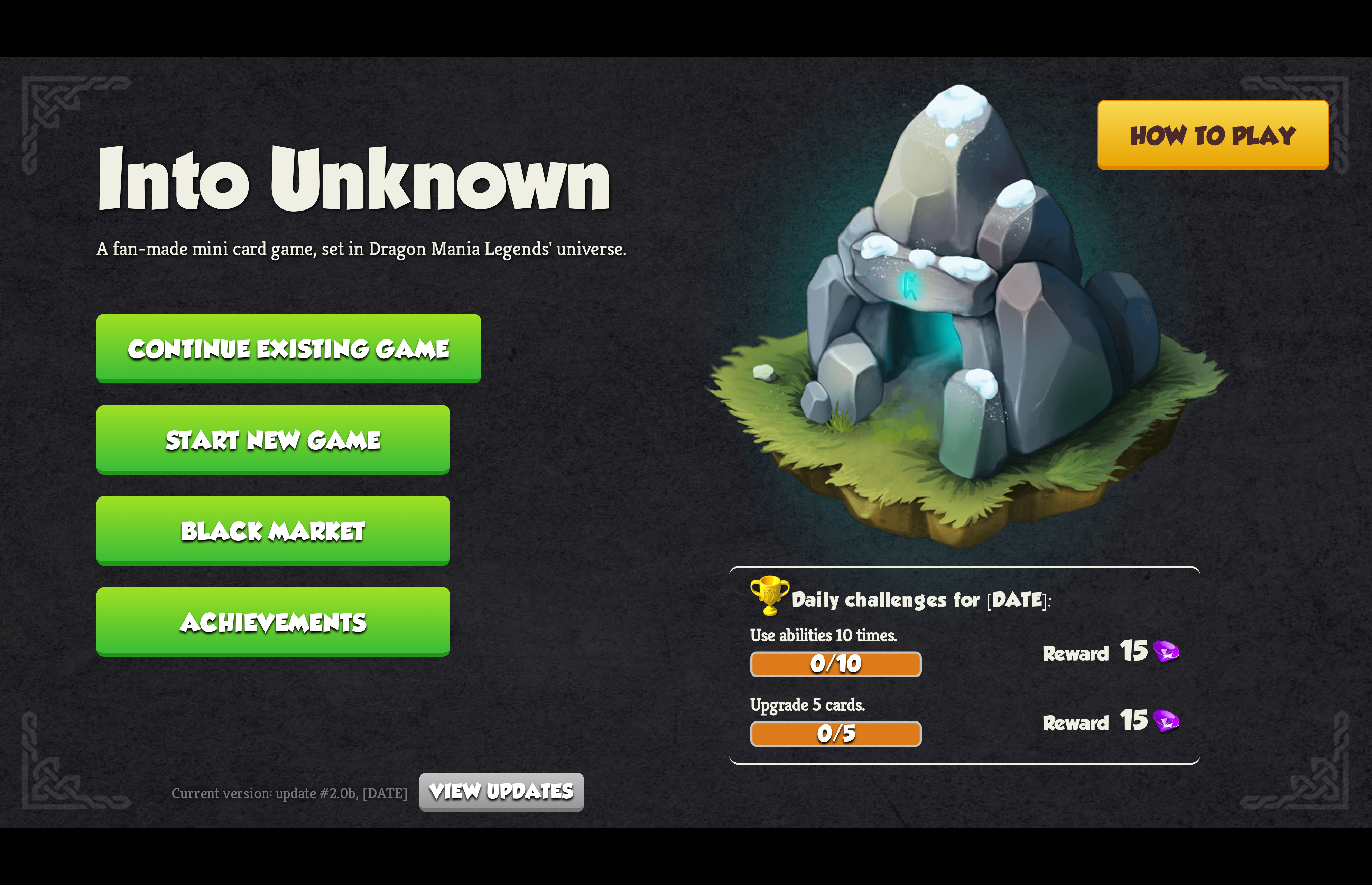
click at [356, 406] on button "Start new game" at bounding box center [274, 440] width 353 height 70
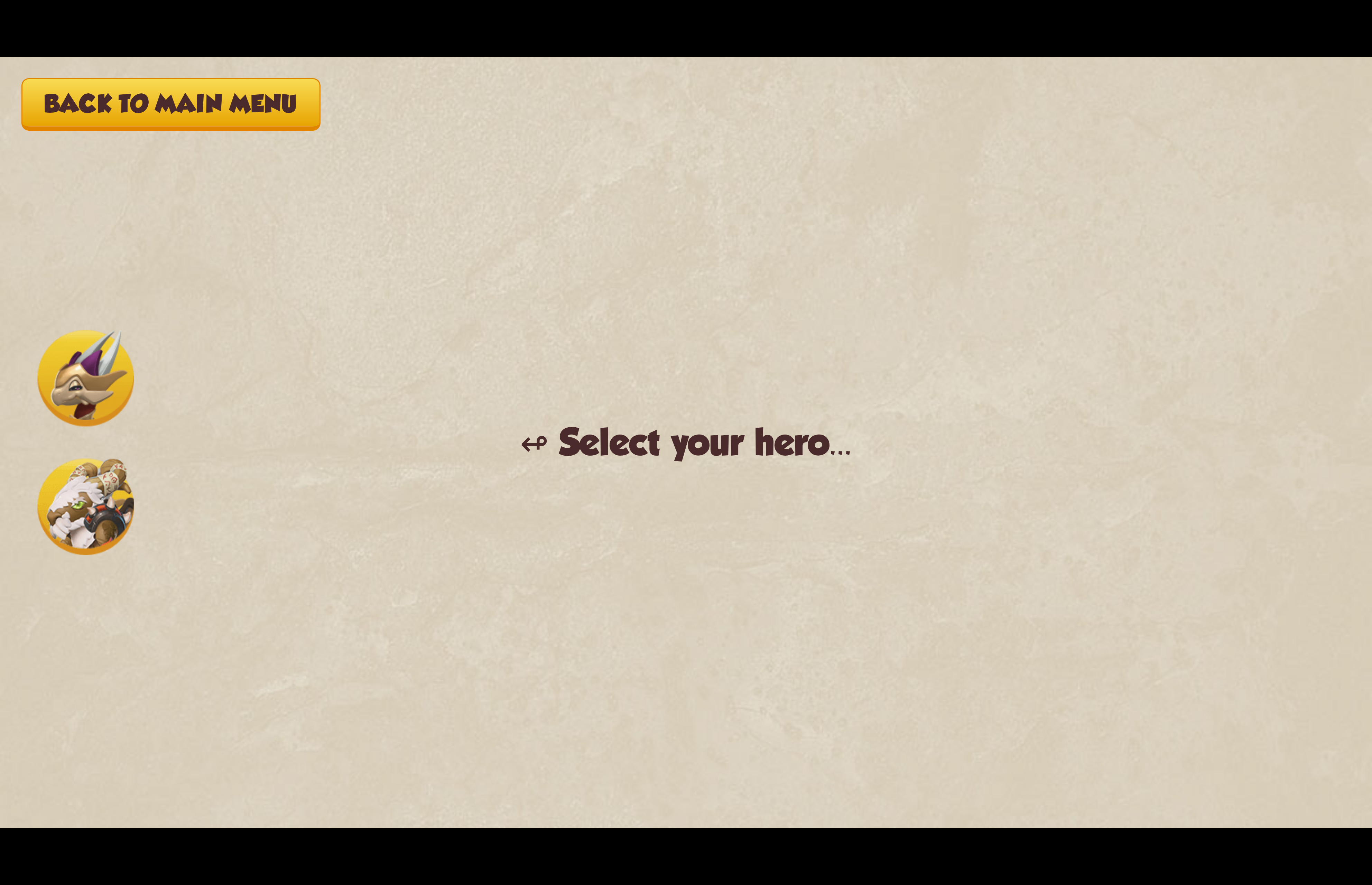
click at [98, 507] on img at bounding box center [86, 507] width 97 height 97
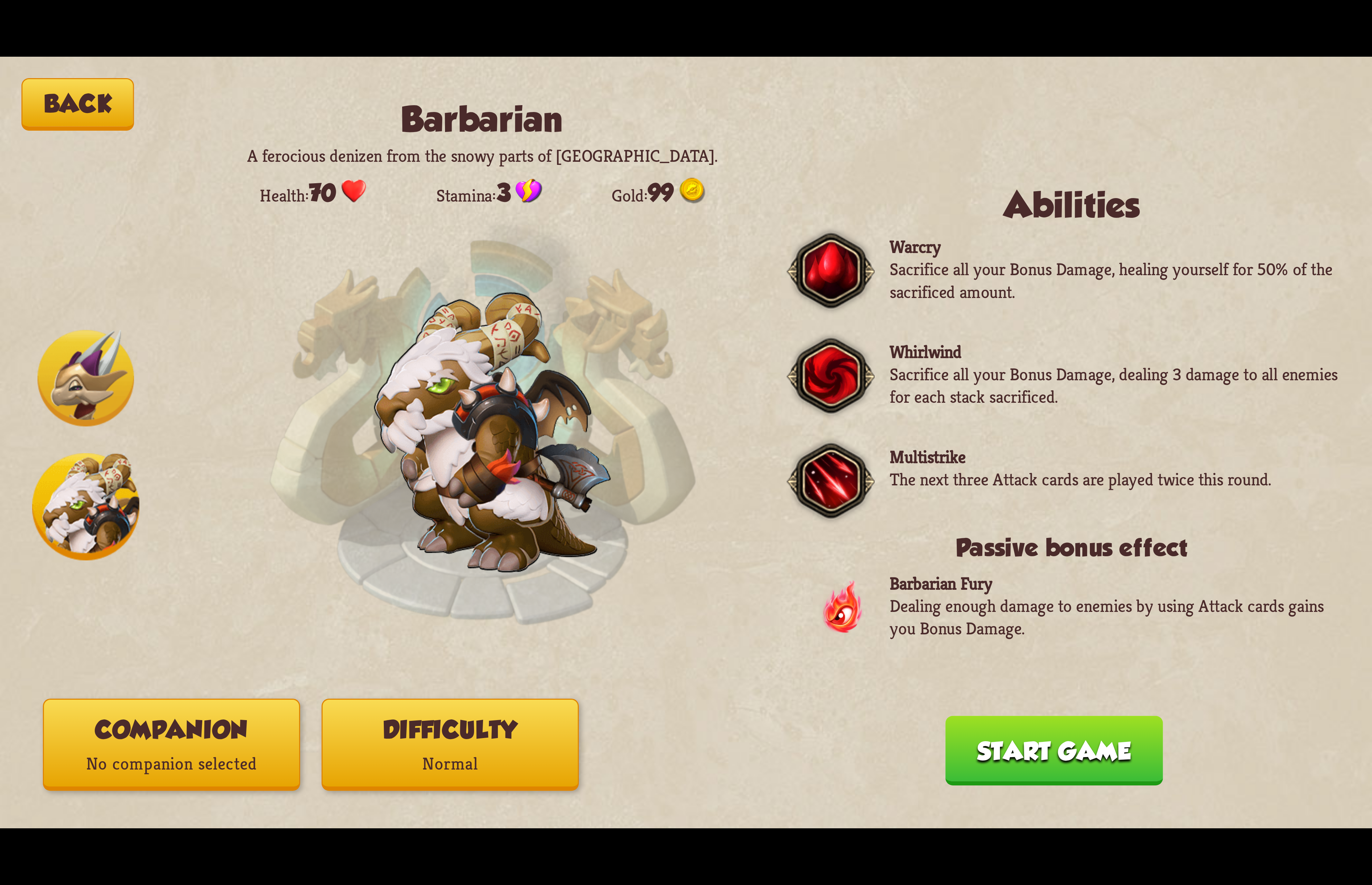
drag, startPoint x: 115, startPoint y: 295, endPoint x: 112, endPoint y: 290, distance: 5.8
click at [112, 290] on div "Back Barbarian A ferocious denizen from the snowy parts of [GEOGRAPHIC_DATA]. H…" at bounding box center [686, 442] width 1372 height 771
click at [101, 254] on div "Back Barbarian A ferocious denizen from the snowy parts of [GEOGRAPHIC_DATA]. H…" at bounding box center [686, 442] width 1372 height 771
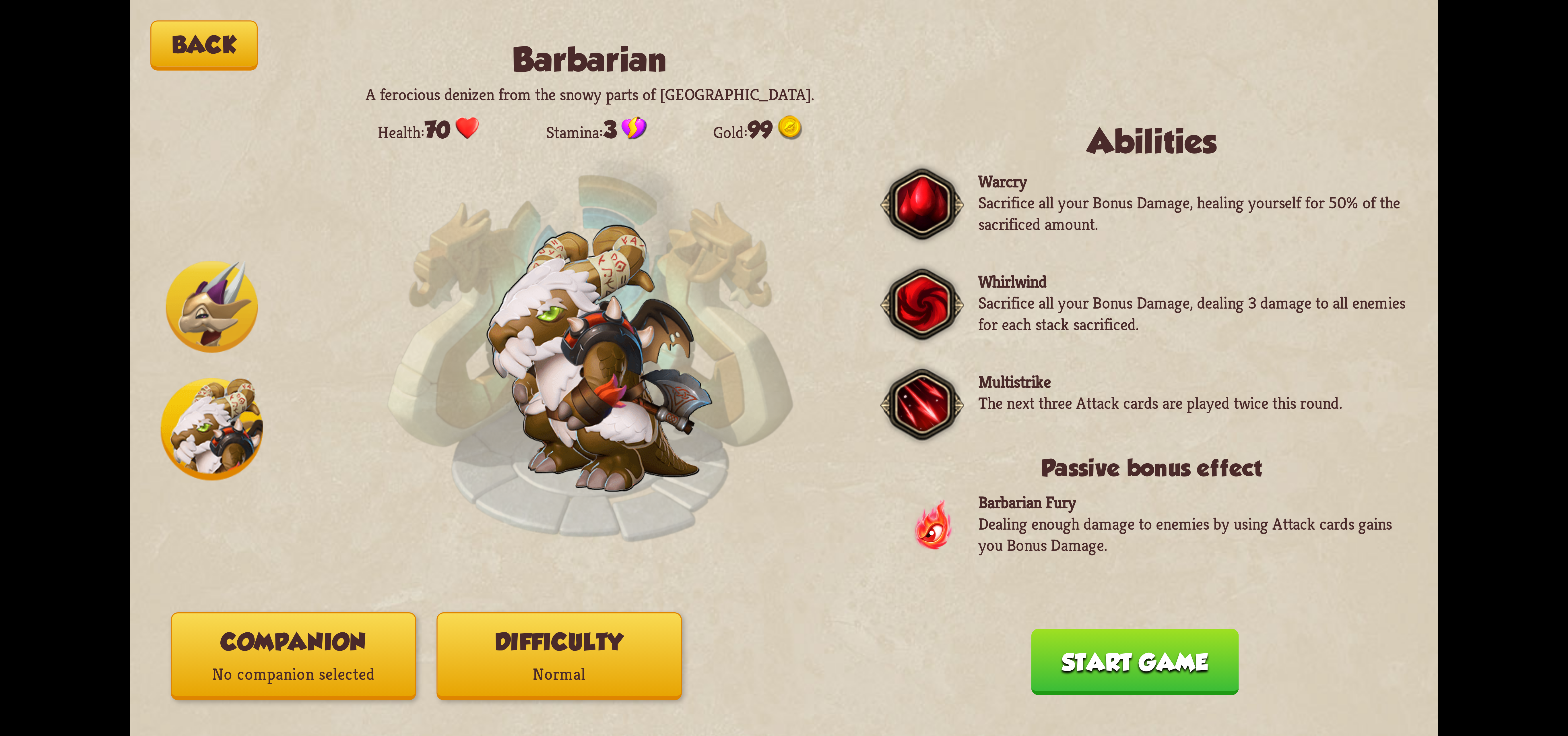
click at [191, 203] on div "Back Barbarian A ferocious denizen from the snowy parts of [GEOGRAPHIC_DATA]. H…" at bounding box center [784, 368] width 1308 height 736
click at [242, 218] on div "Back Barbarian A ferocious denizen from the snowy parts of [GEOGRAPHIC_DATA]. H…" at bounding box center [784, 368] width 1308 height 736
drag, startPoint x: 198, startPoint y: 519, endPoint x: 219, endPoint y: 348, distance: 172.3
click at [198, 517] on div "Back Barbarian A ferocious denizen from the snowy parts of [GEOGRAPHIC_DATA]. H…" at bounding box center [784, 368] width 1308 height 736
click at [598, 662] on p "Normal" at bounding box center [559, 675] width 243 height 33
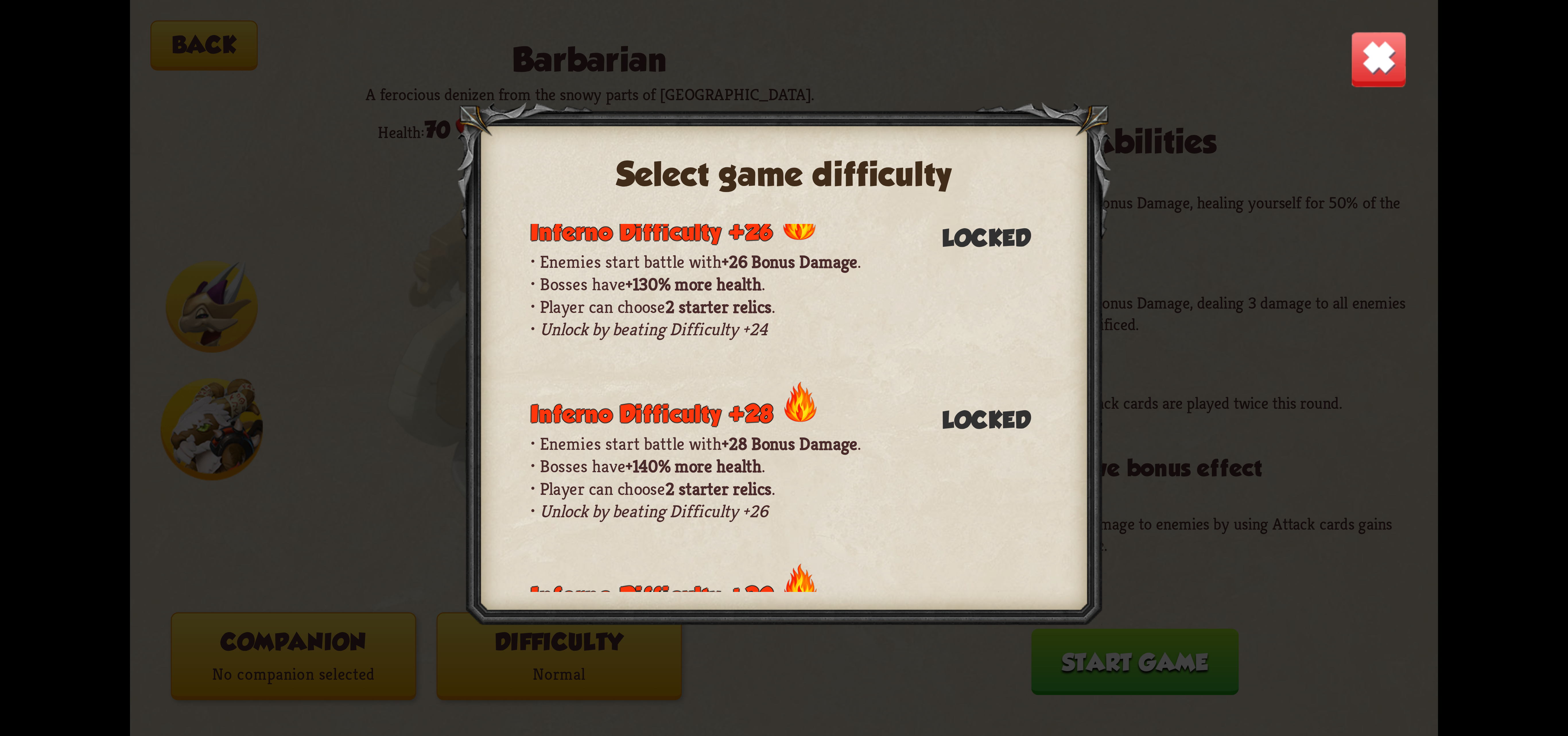
scroll to position [397, 0]
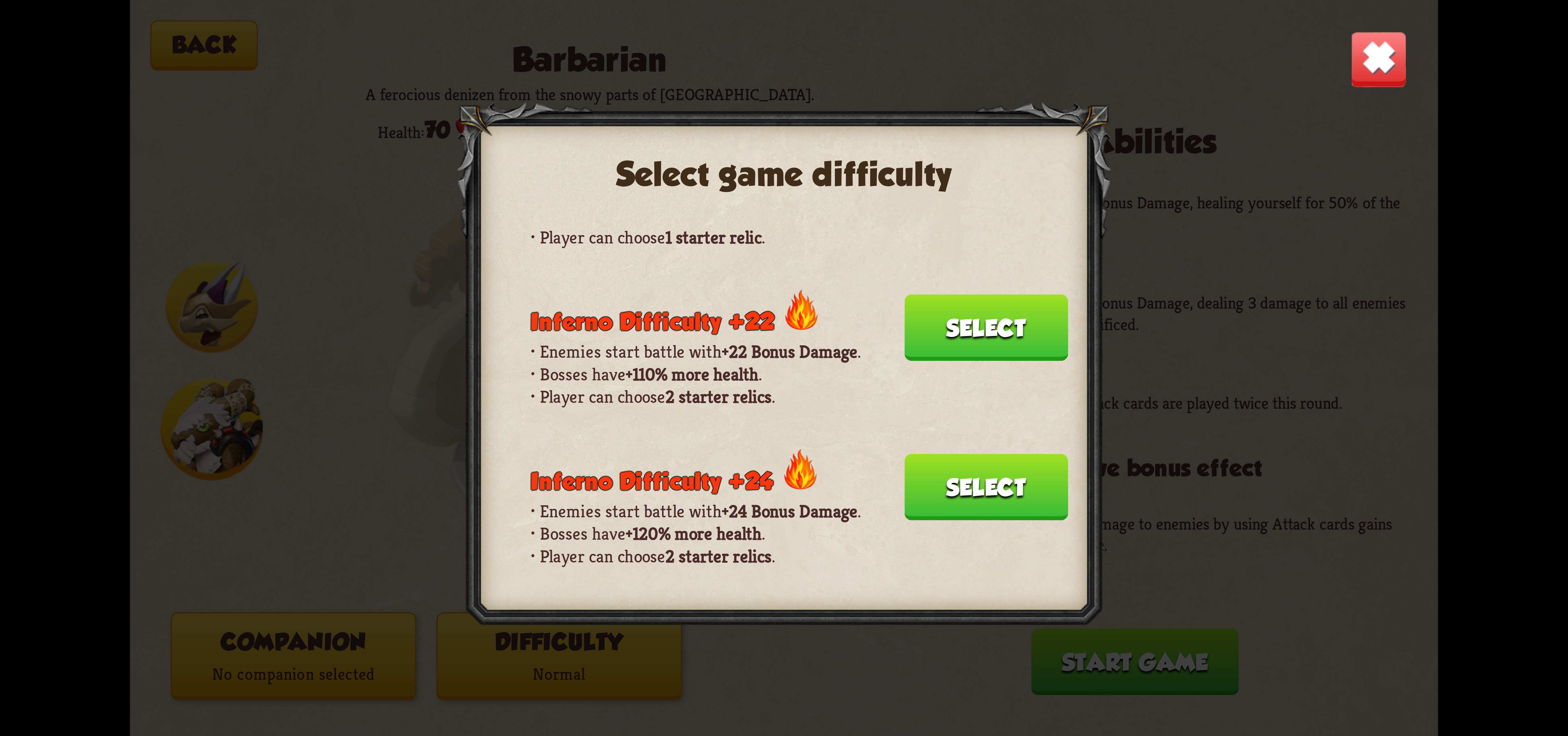
click at [969, 454] on button "Select" at bounding box center [986, 486] width 164 height 66
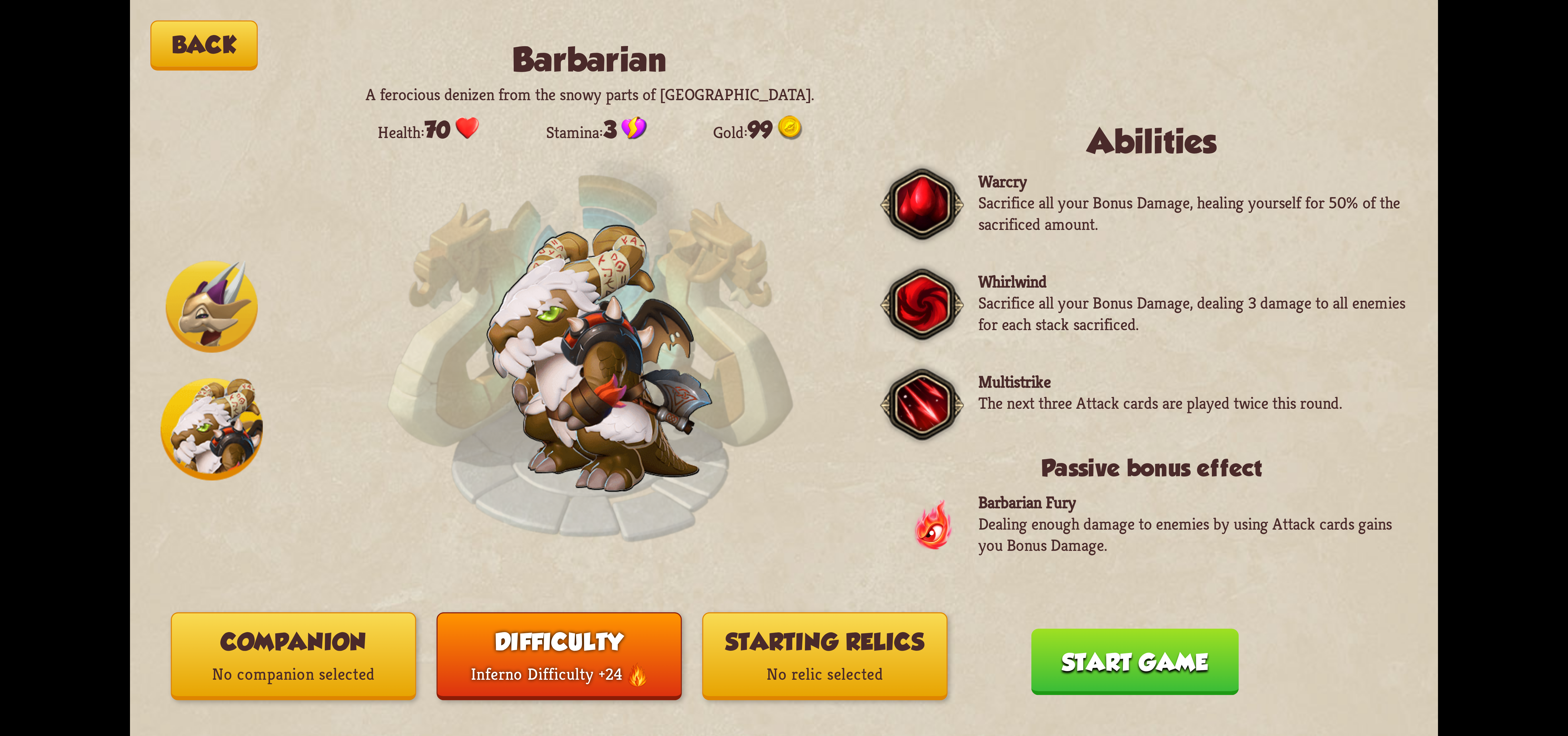
click at [841, 681] on p "No relic selected" at bounding box center [825, 675] width 243 height 33
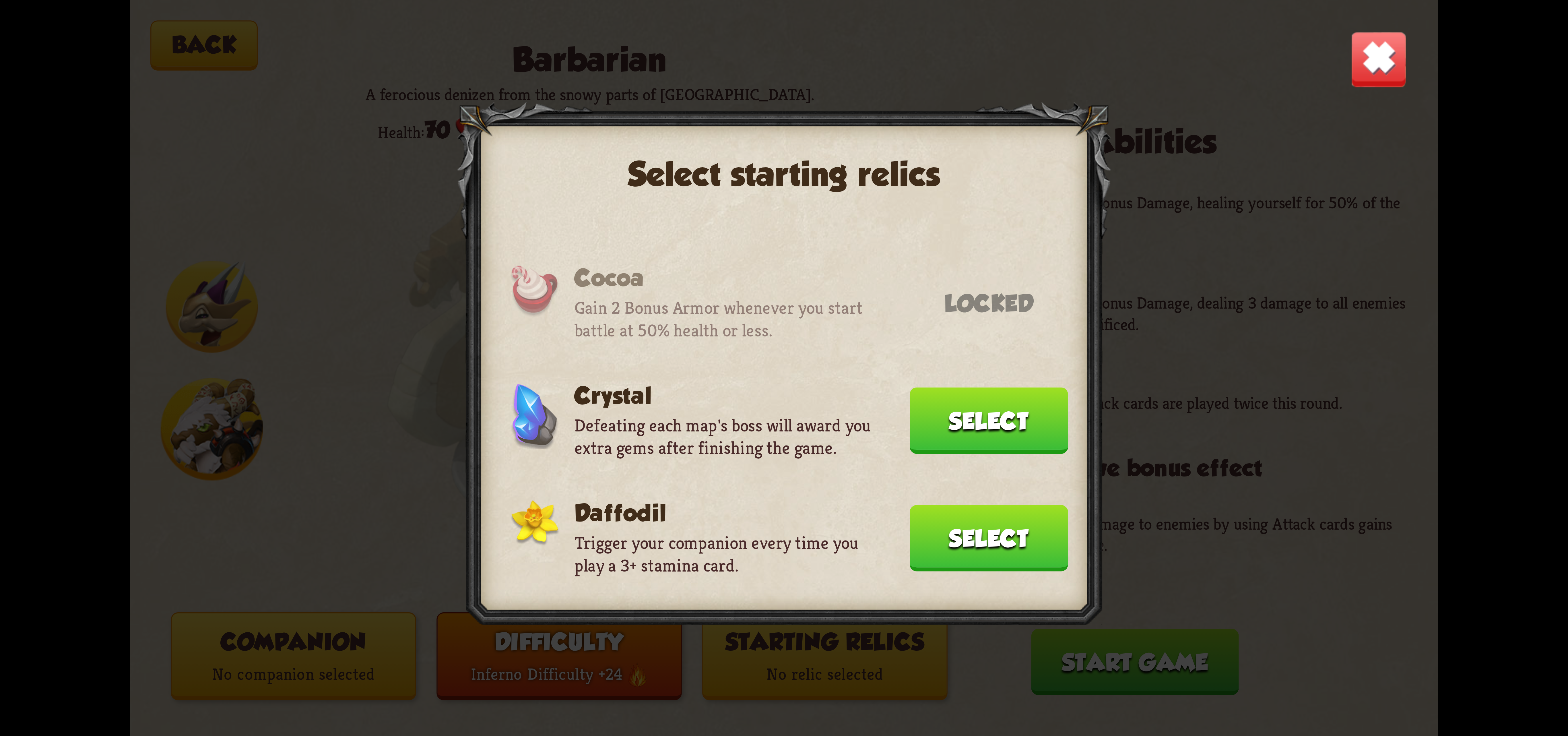
scroll to position [0, 0]
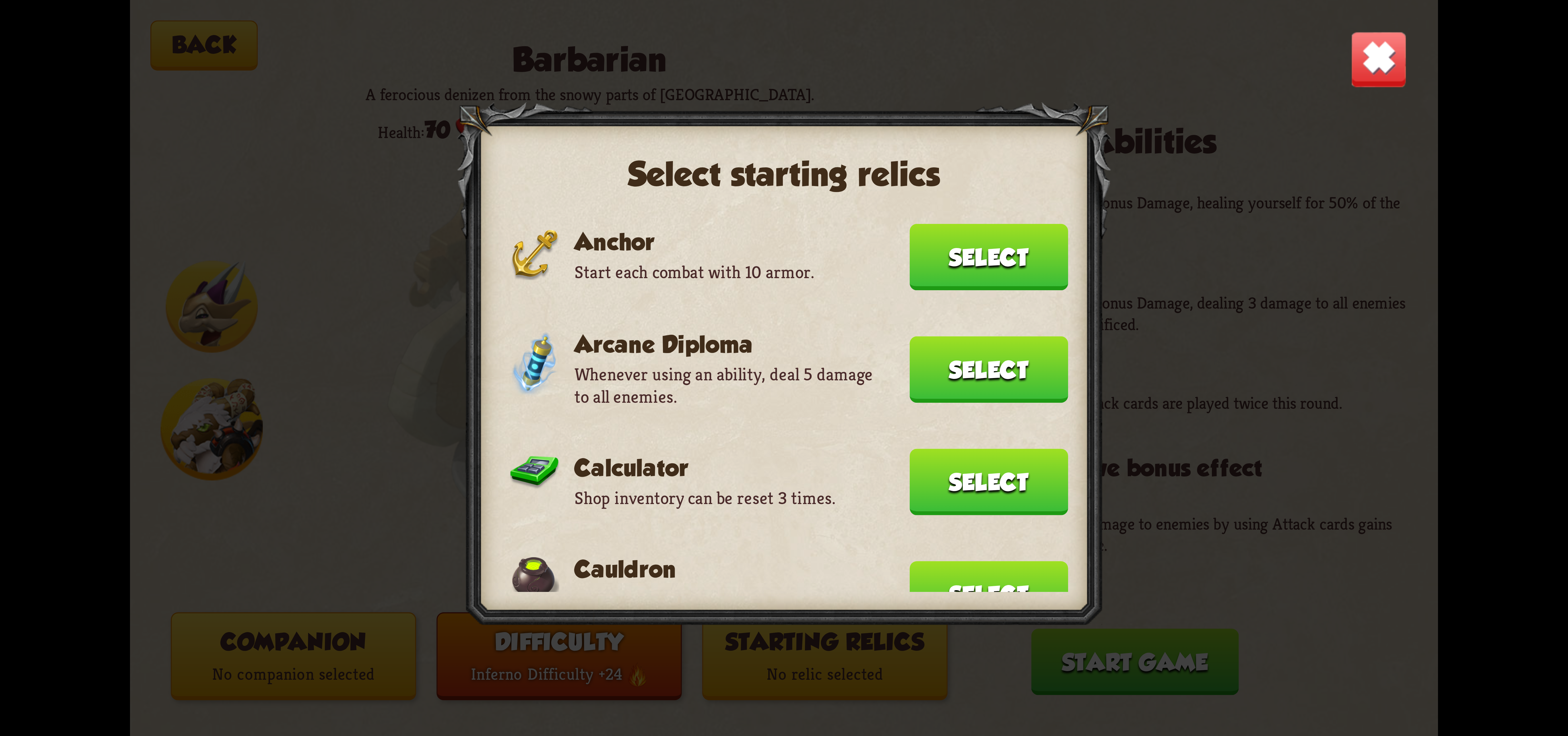
click at [975, 255] on button "Select" at bounding box center [989, 257] width 158 height 66
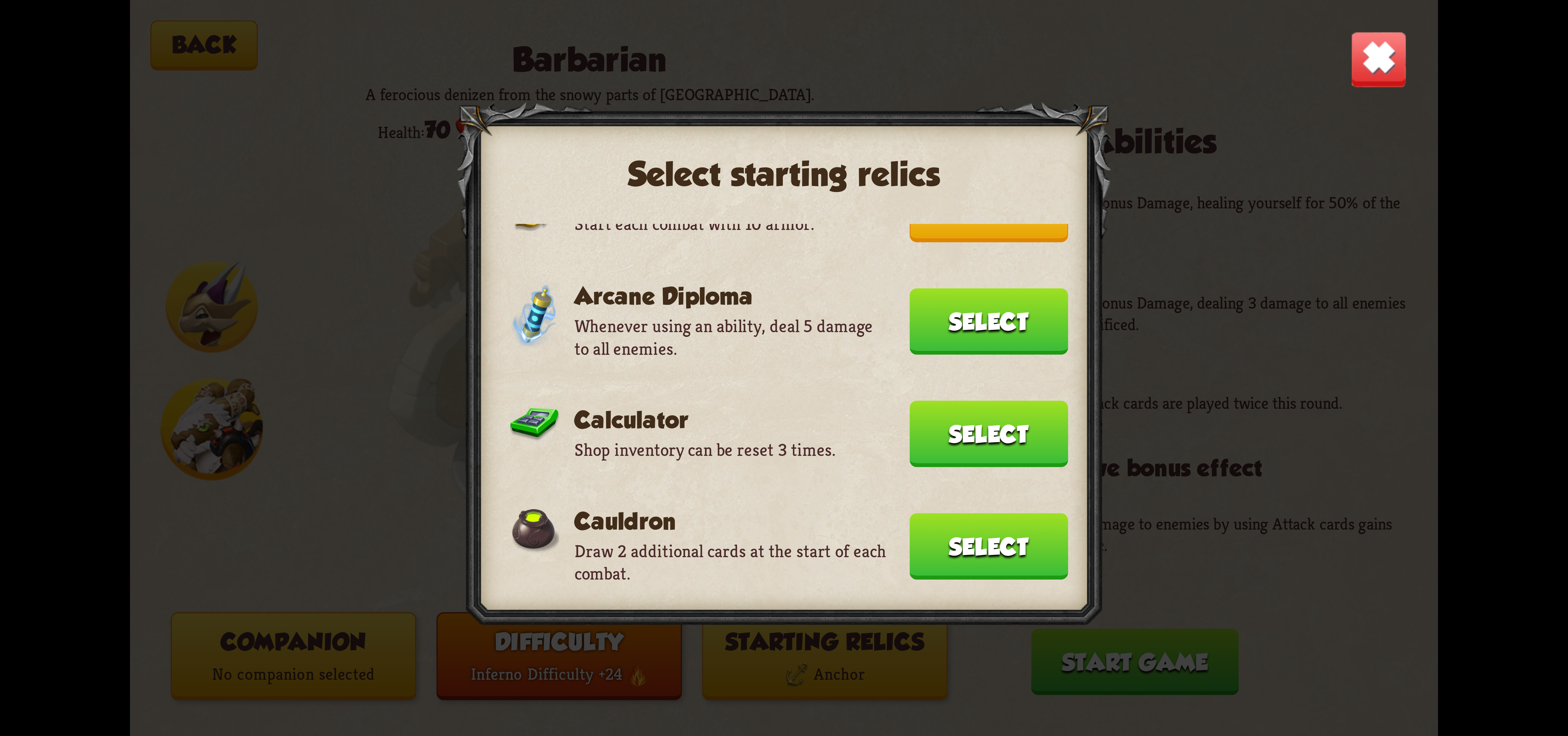
scroll to position [128, 0]
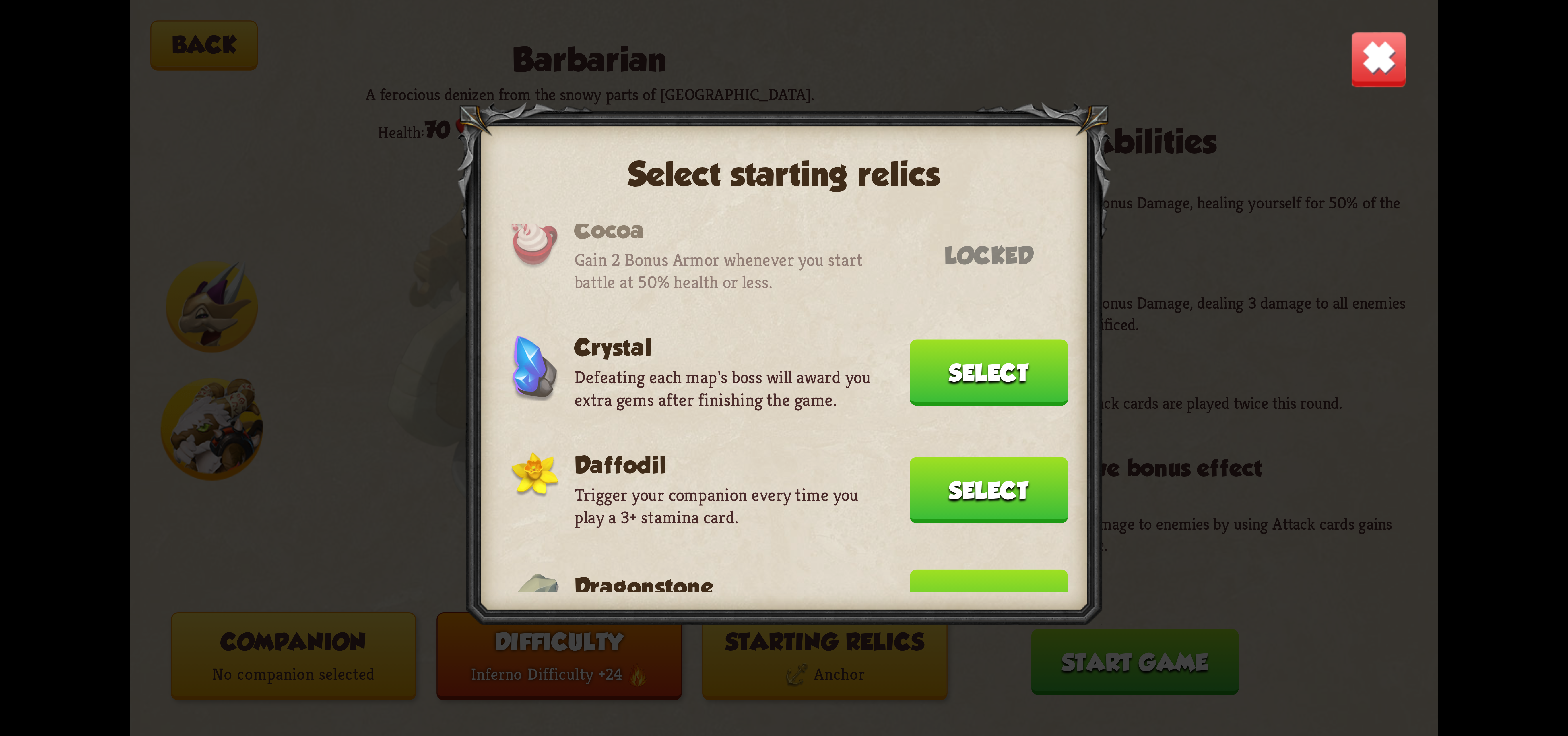
click at [967, 569] on button "Select" at bounding box center [989, 602] width 158 height 66
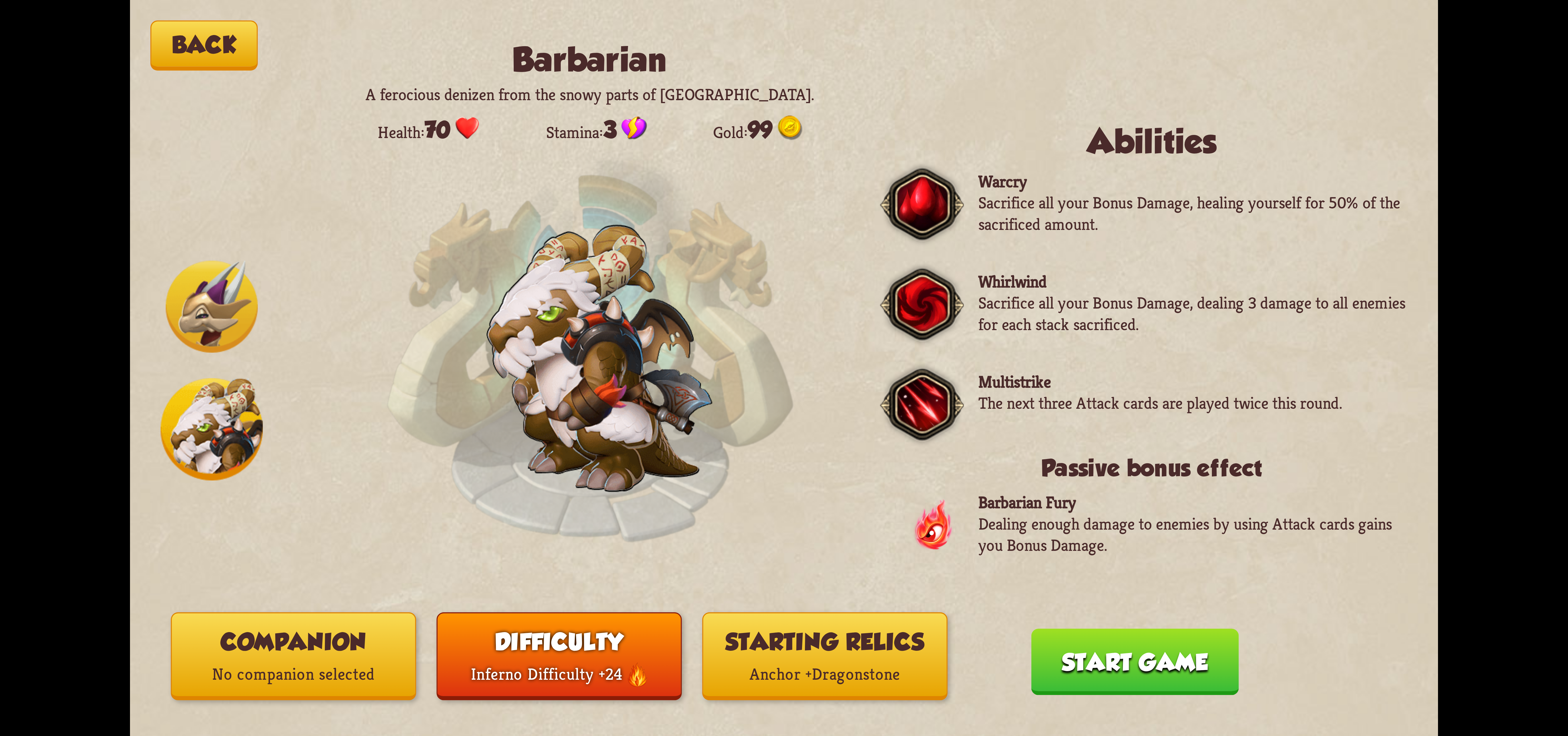
click at [340, 675] on p "No companion selected" at bounding box center [293, 675] width 243 height 33
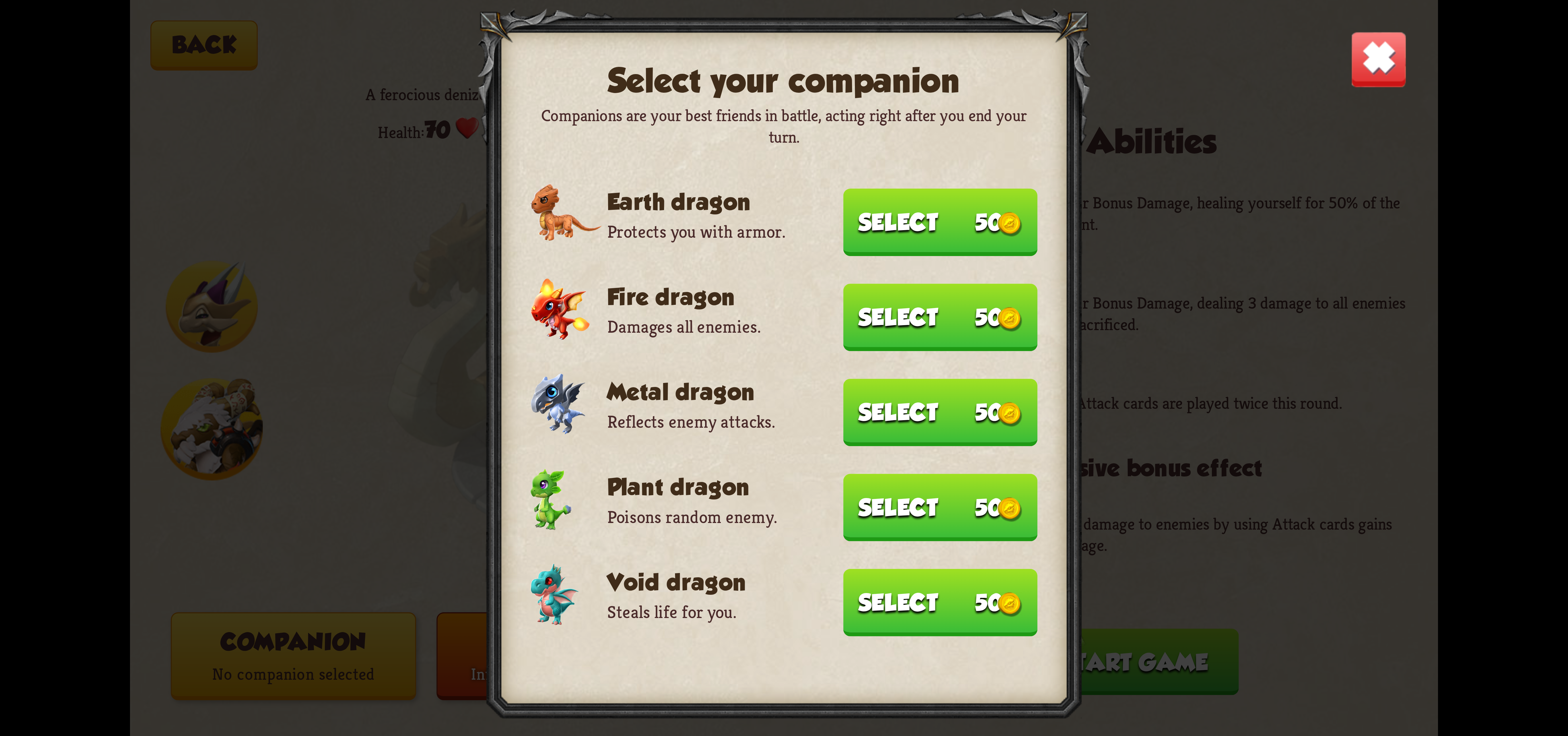
click at [915, 226] on button "Select 50" at bounding box center [940, 222] width 194 height 67
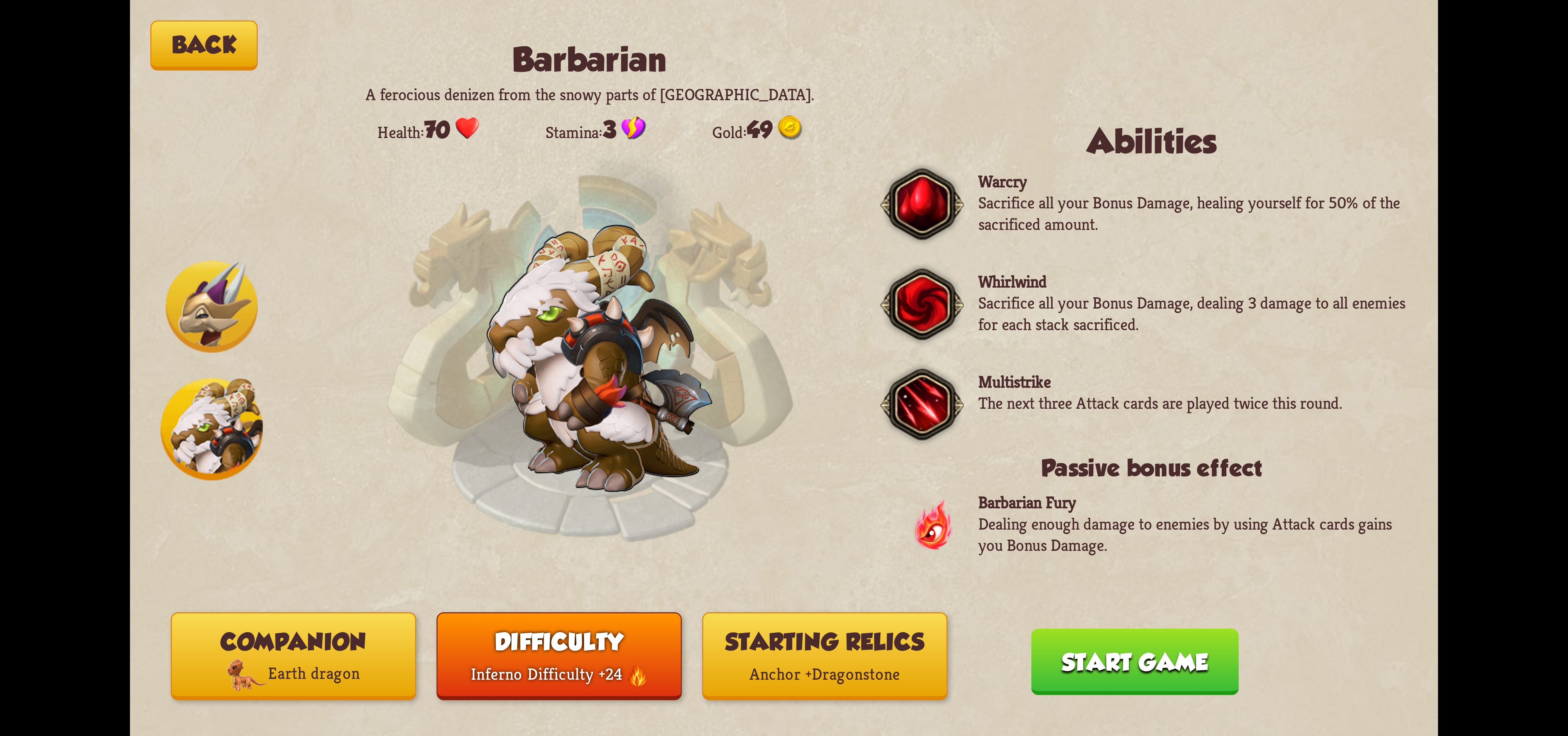
click at [1111, 657] on button "Start game" at bounding box center [1135, 661] width 208 height 66
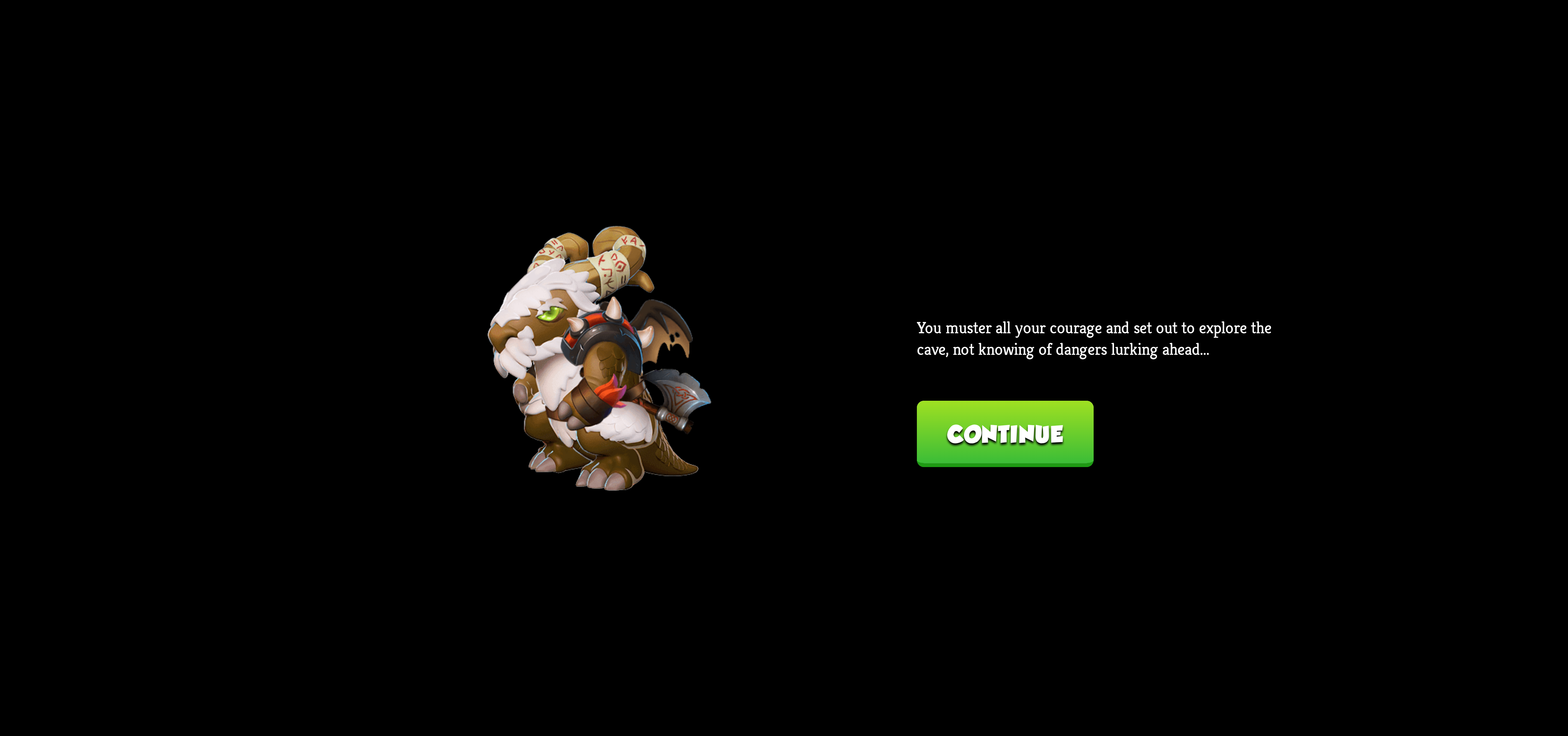
click at [1015, 427] on button "Continue" at bounding box center [1005, 433] width 177 height 66
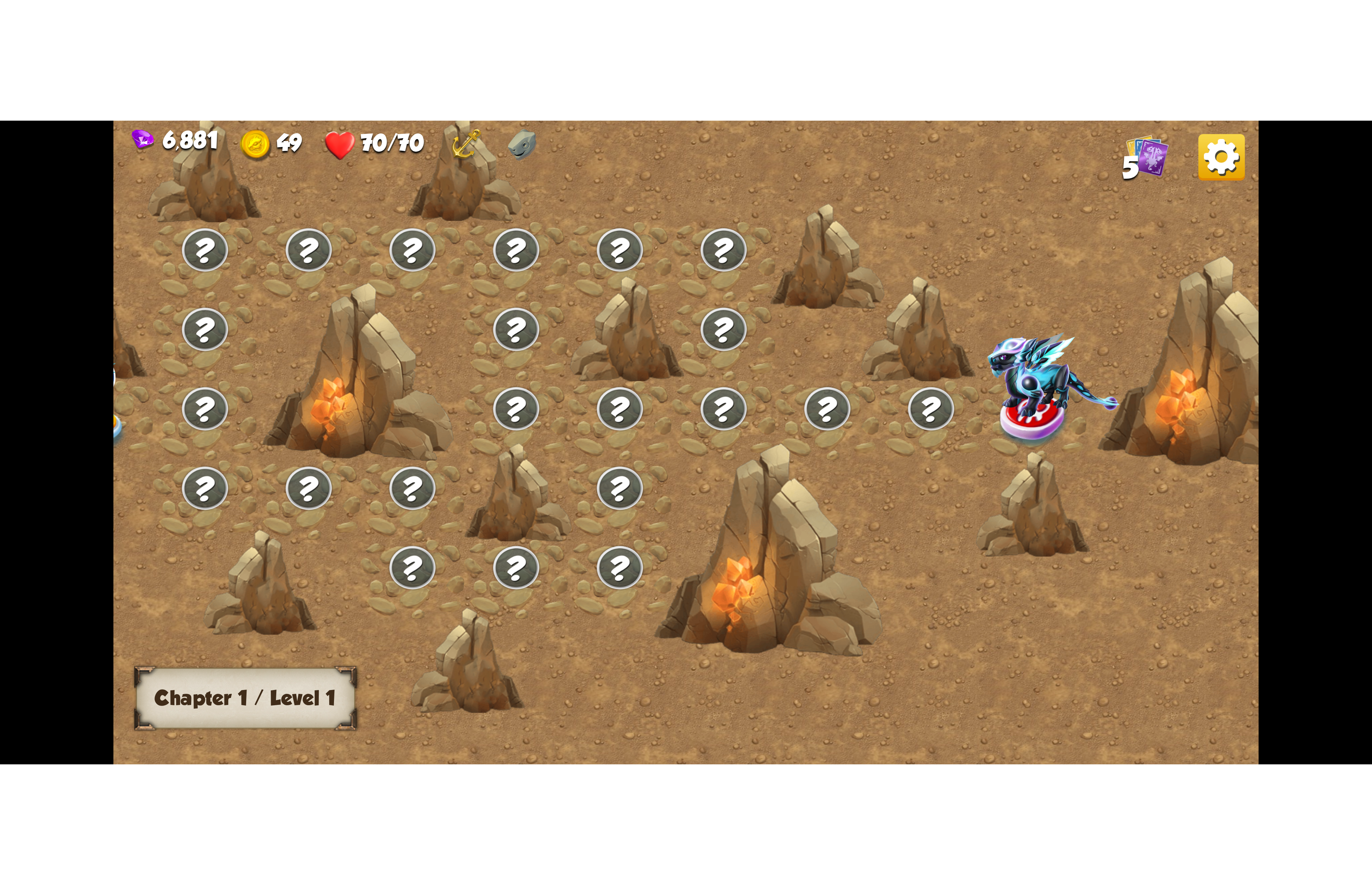
scroll to position [0, 0]
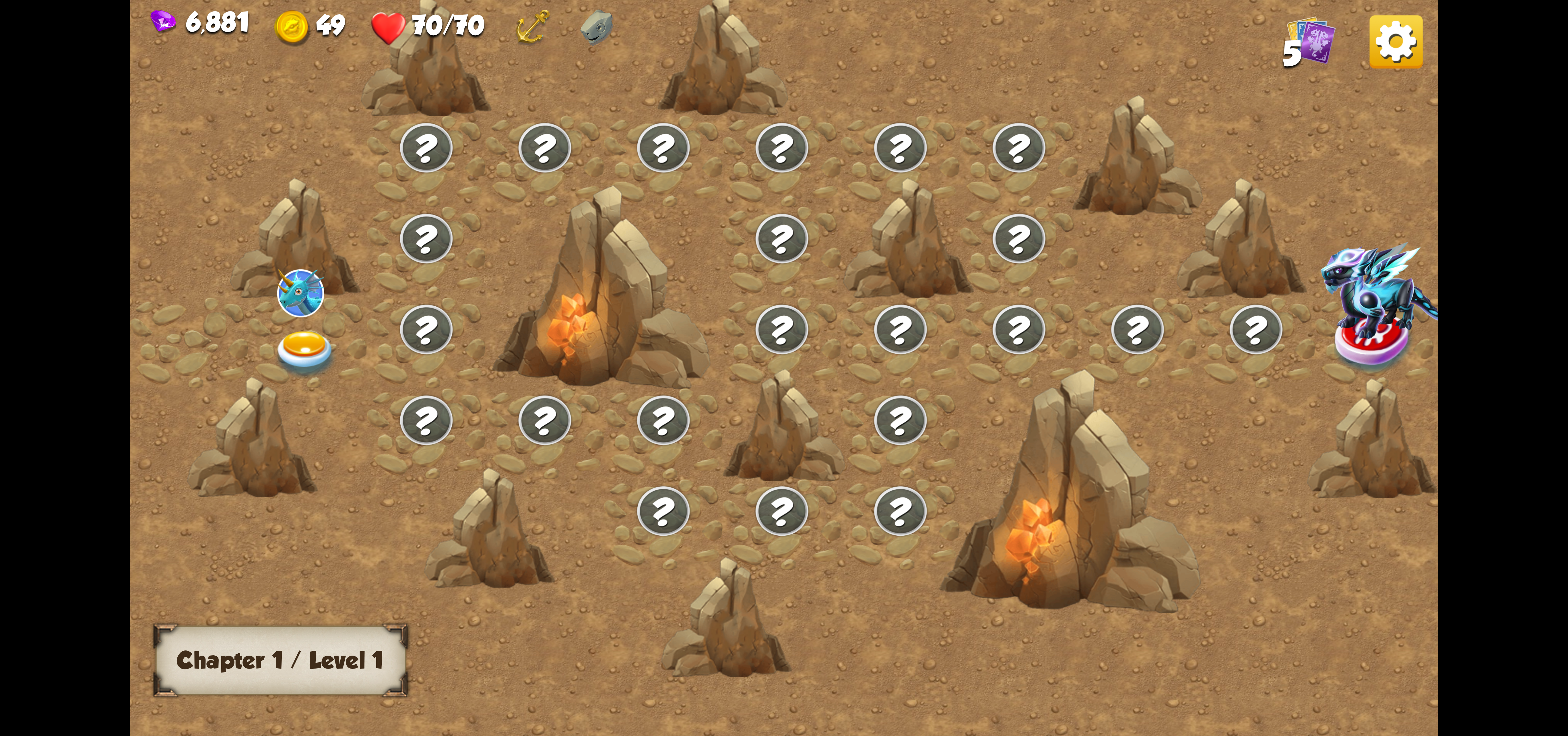
click at [1138, 60] on img at bounding box center [1396, 41] width 53 height 53
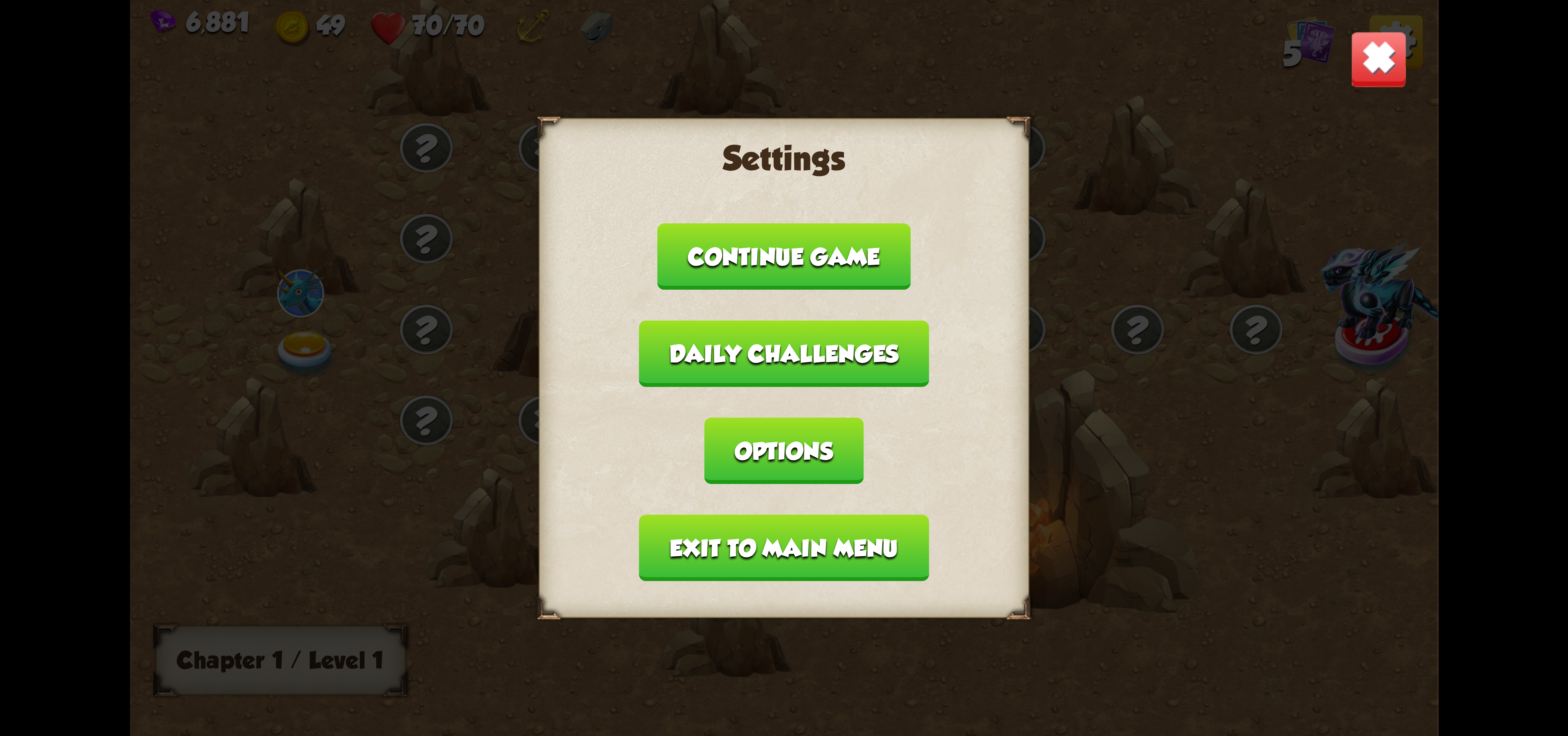
drag, startPoint x: 805, startPoint y: 503, endPoint x: 1295, endPoint y: 220, distance: 565.9
click at [1138, 237] on div "Settings Continue game Daily challenges Options Exit to main menu" at bounding box center [784, 368] width 1308 height 736
click at [1138, 55] on img at bounding box center [1379, 59] width 57 height 57
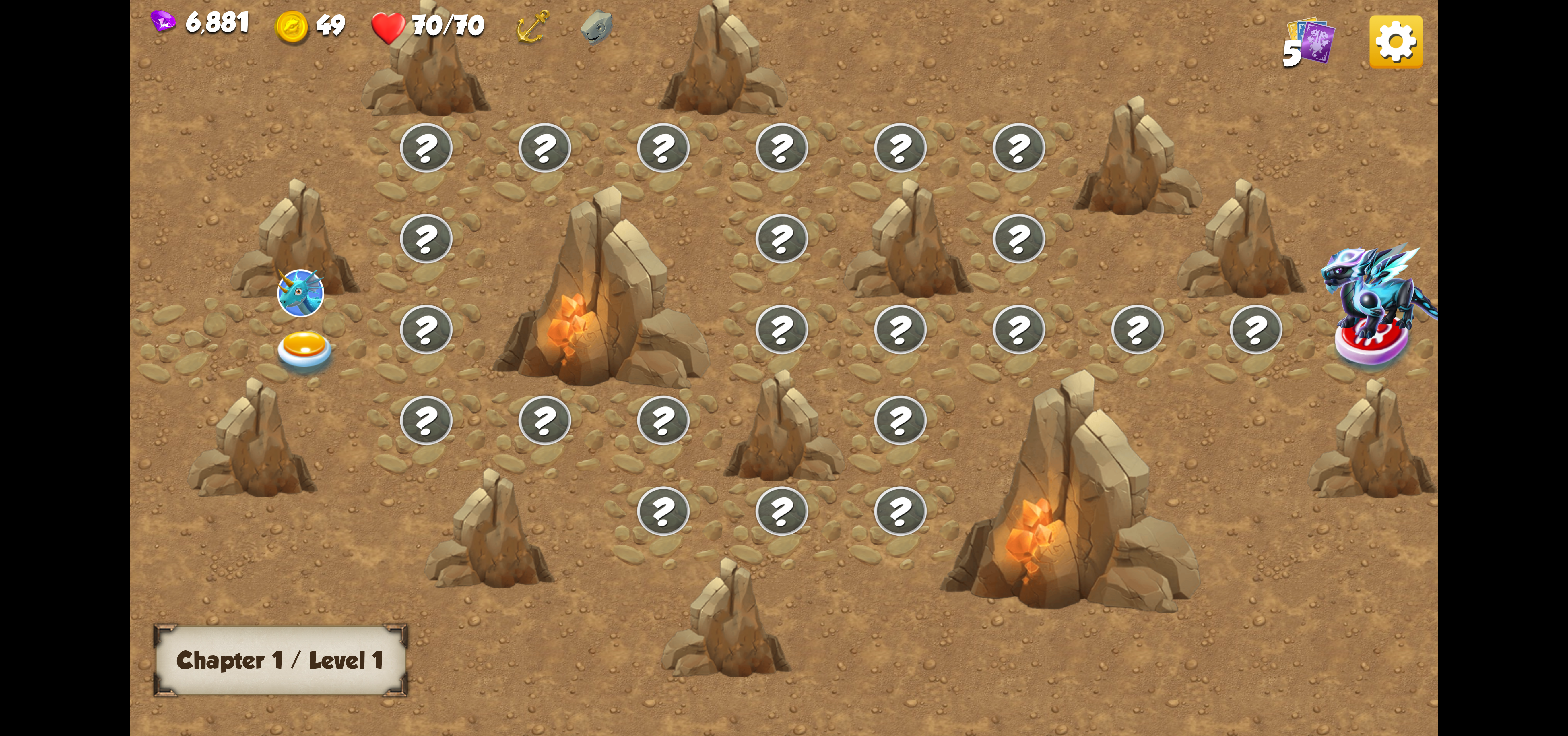
click at [334, 343] on img at bounding box center [305, 355] width 65 height 48
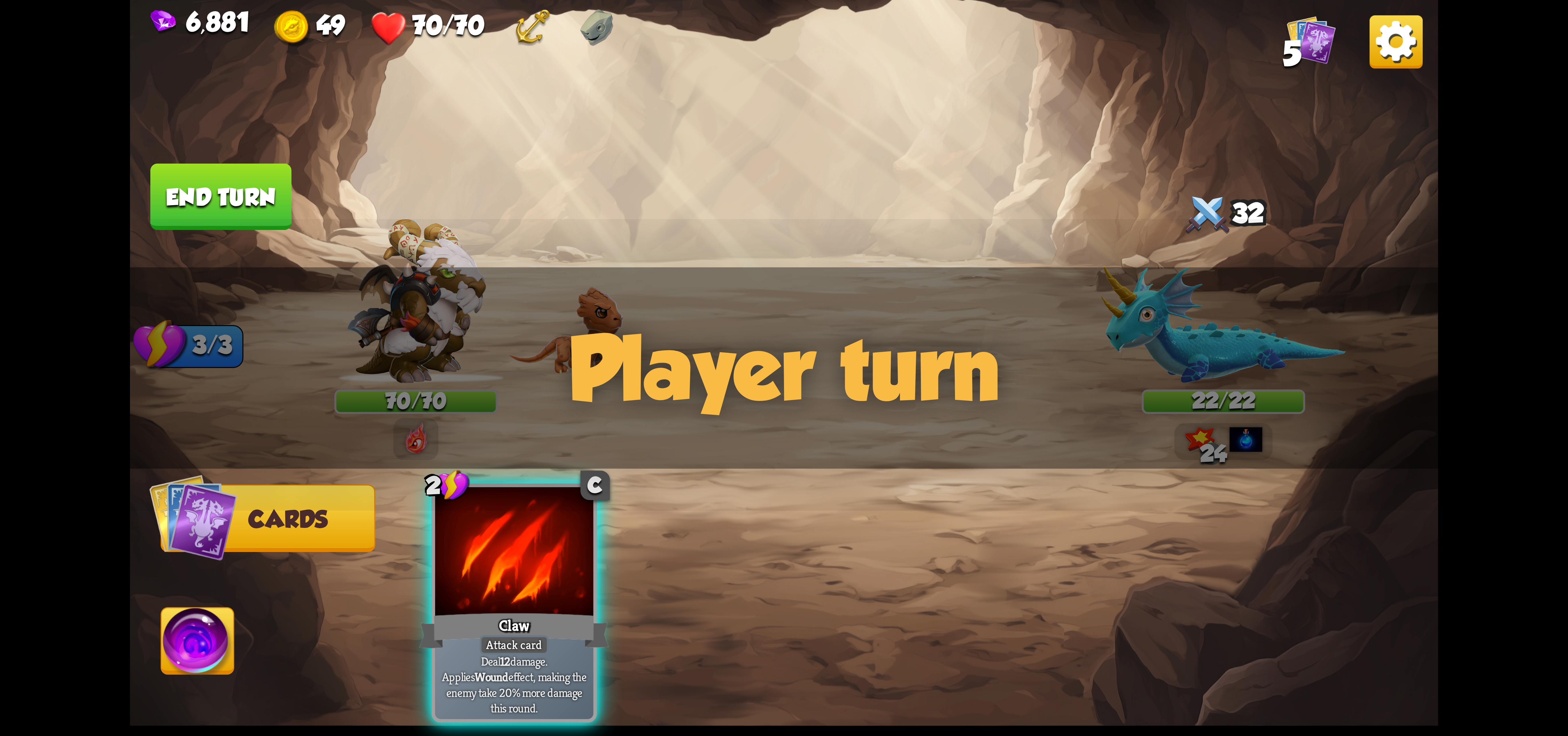
click at [1138, 35] on img at bounding box center [1396, 41] width 53 height 53
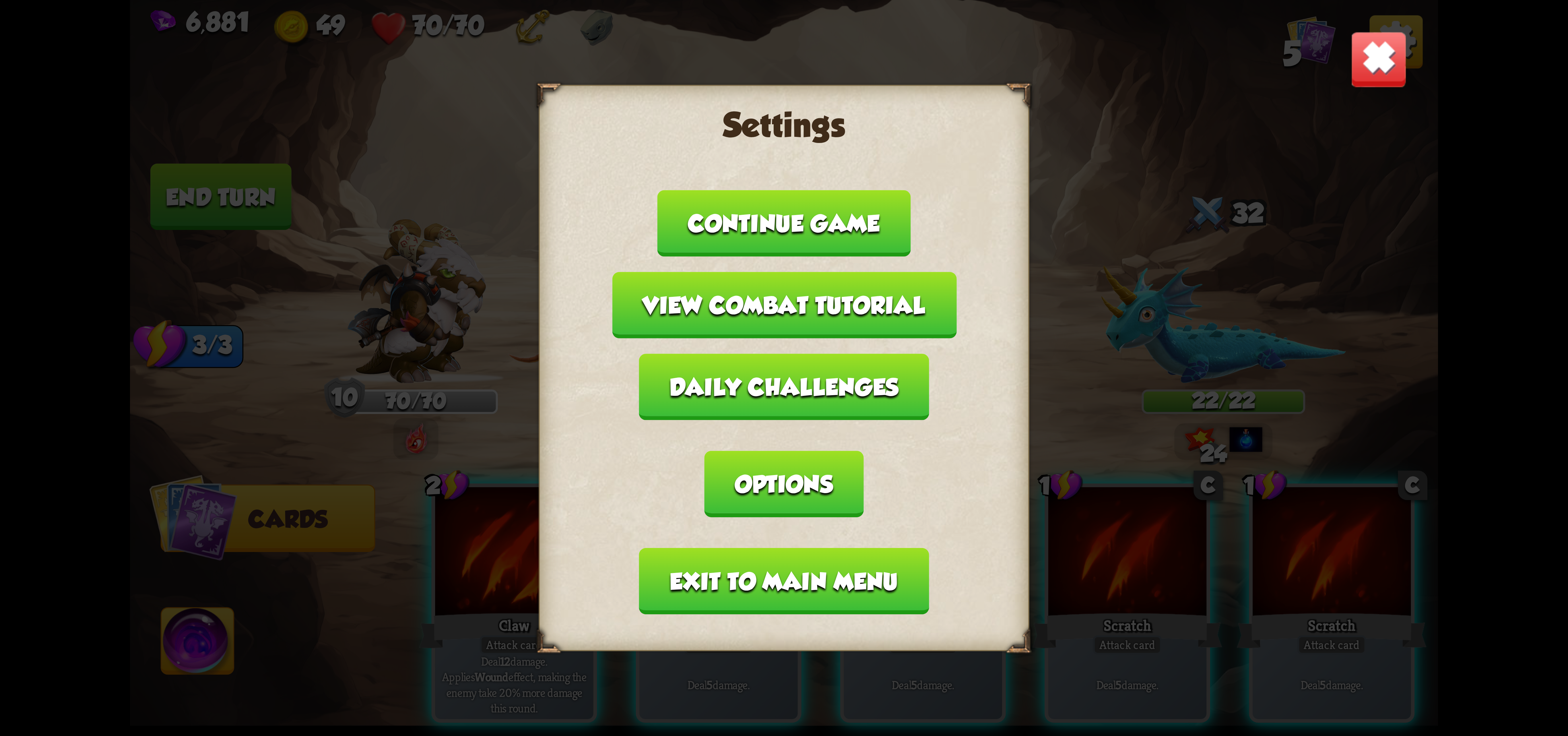
click at [1138, 57] on img at bounding box center [1379, 59] width 57 height 57
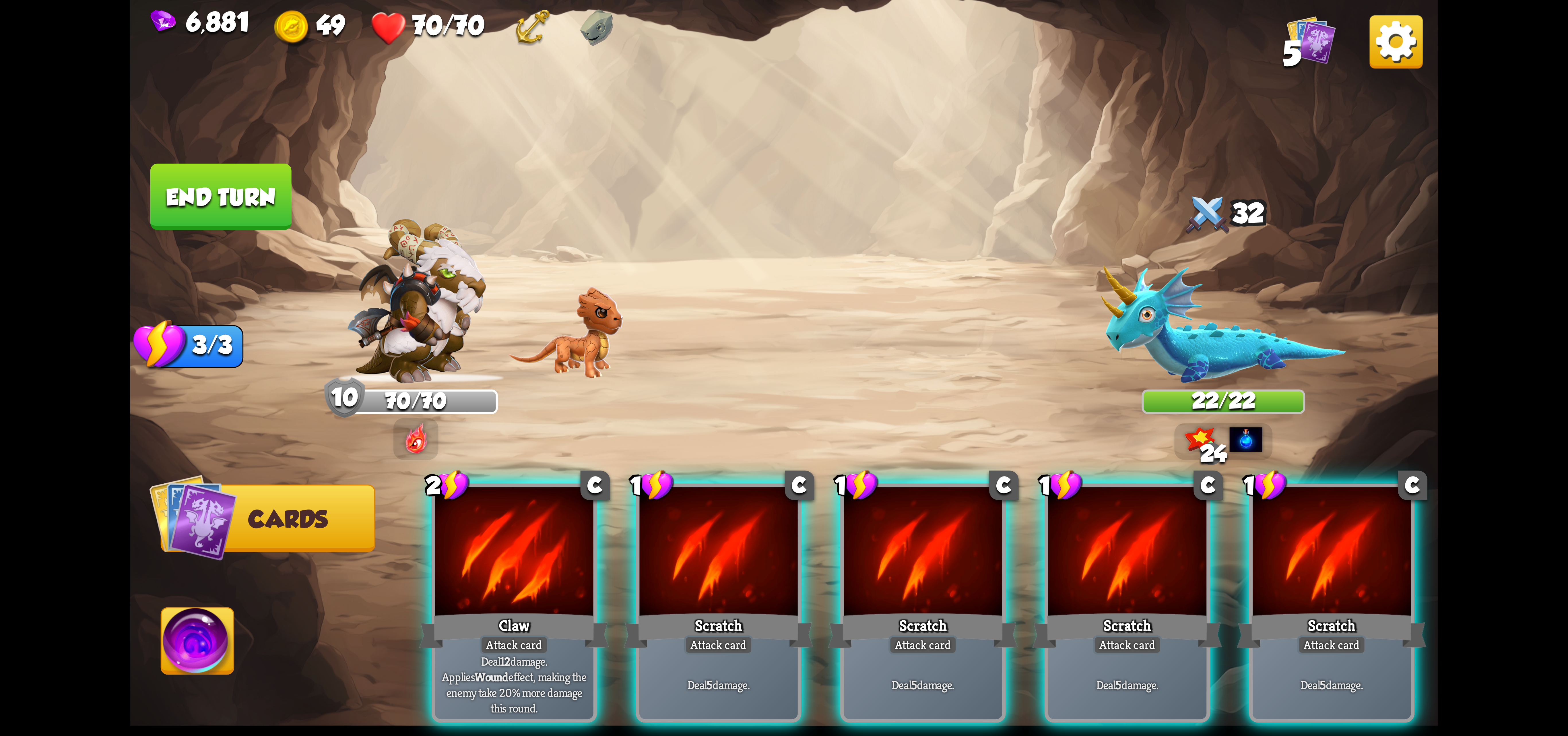
click at [572, 500] on div at bounding box center [514, 553] width 158 height 133
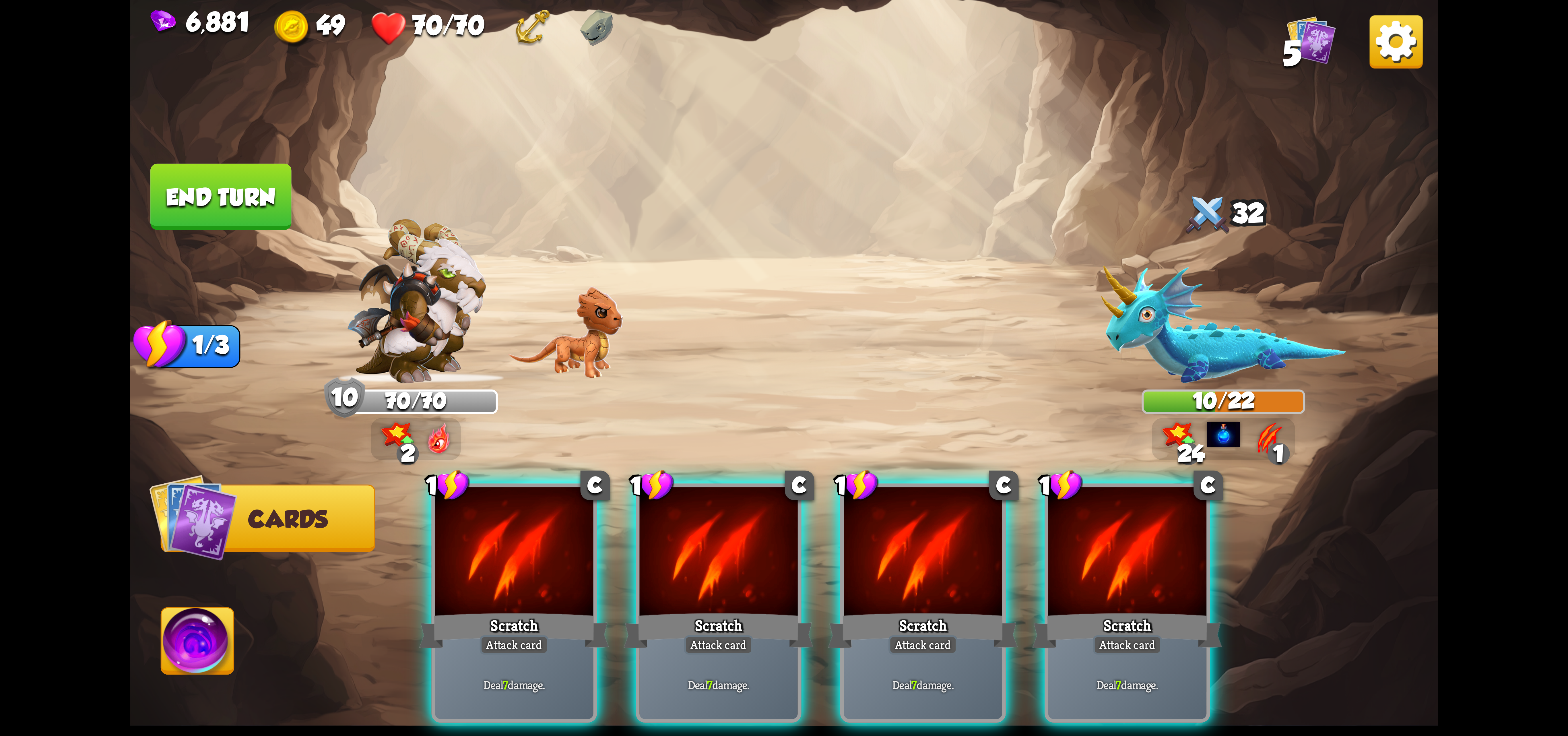
drag, startPoint x: 523, startPoint y: 520, endPoint x: 527, endPoint y: 519, distance: 4.1
click at [527, 519] on div at bounding box center [514, 553] width 158 height 133
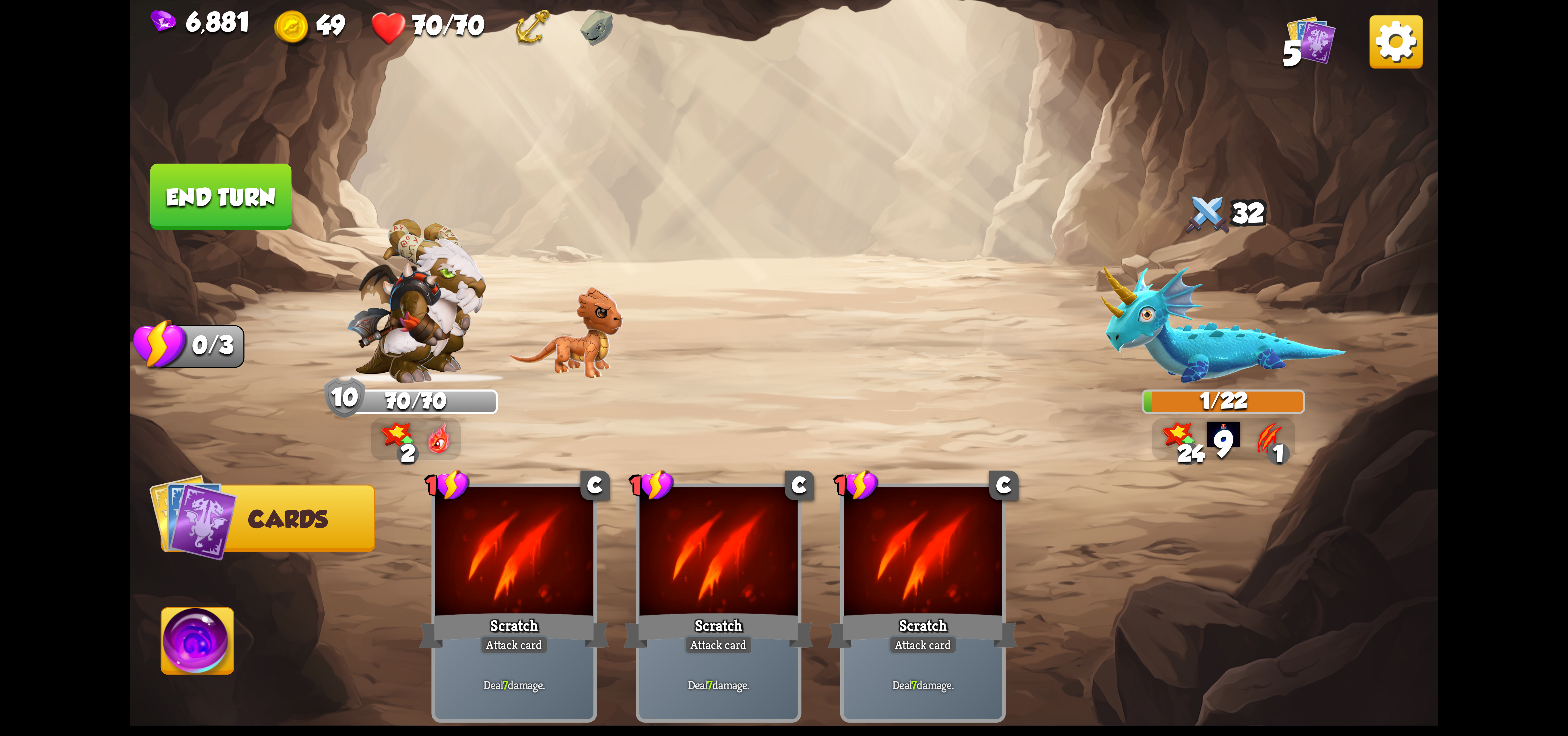
click at [189, 637] on img at bounding box center [197, 645] width 72 height 74
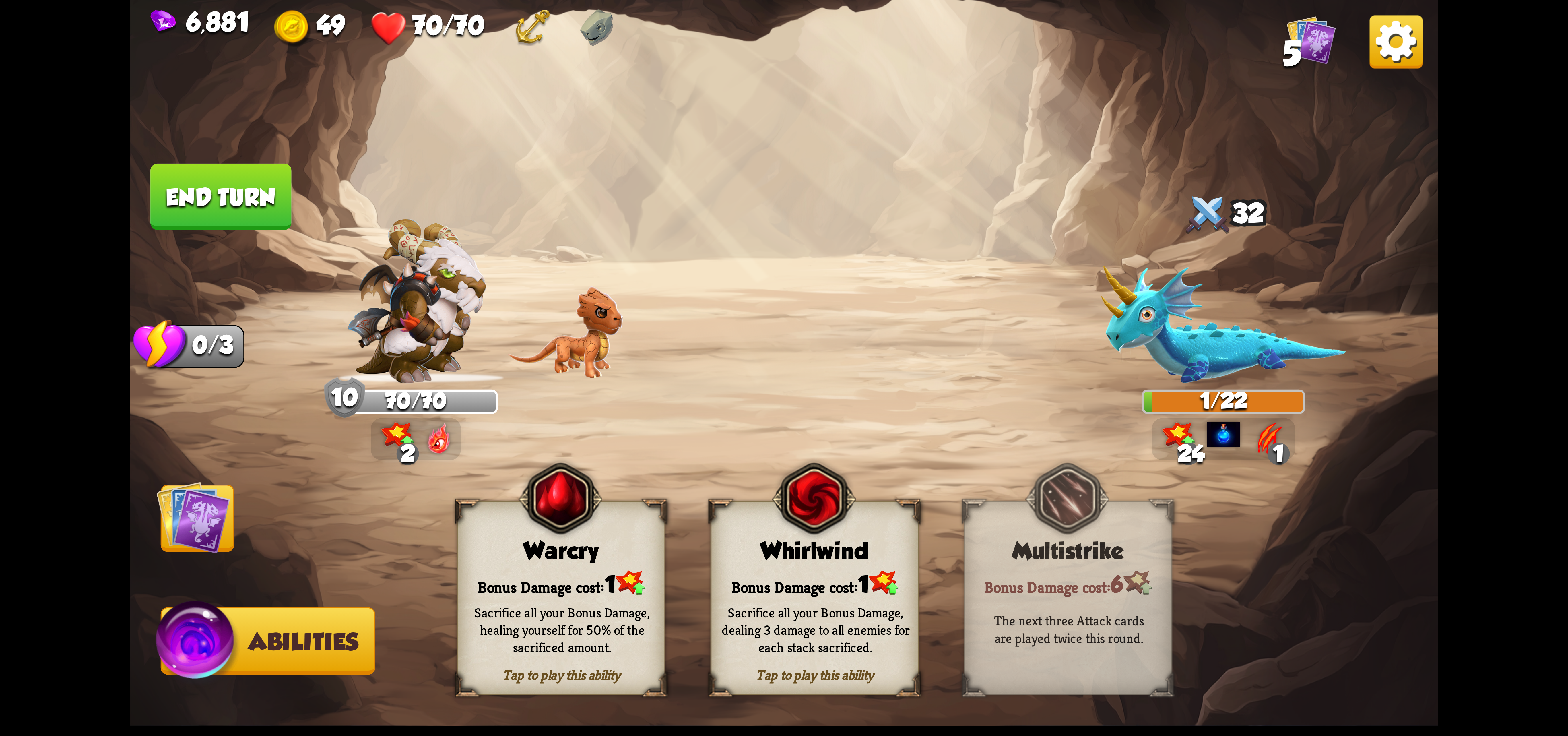
click at [816, 594] on div "Sacrifice all your Bonus Damage, dealing 3 damage to all enemies for each stack…" at bounding box center [816, 629] width 208 height 82
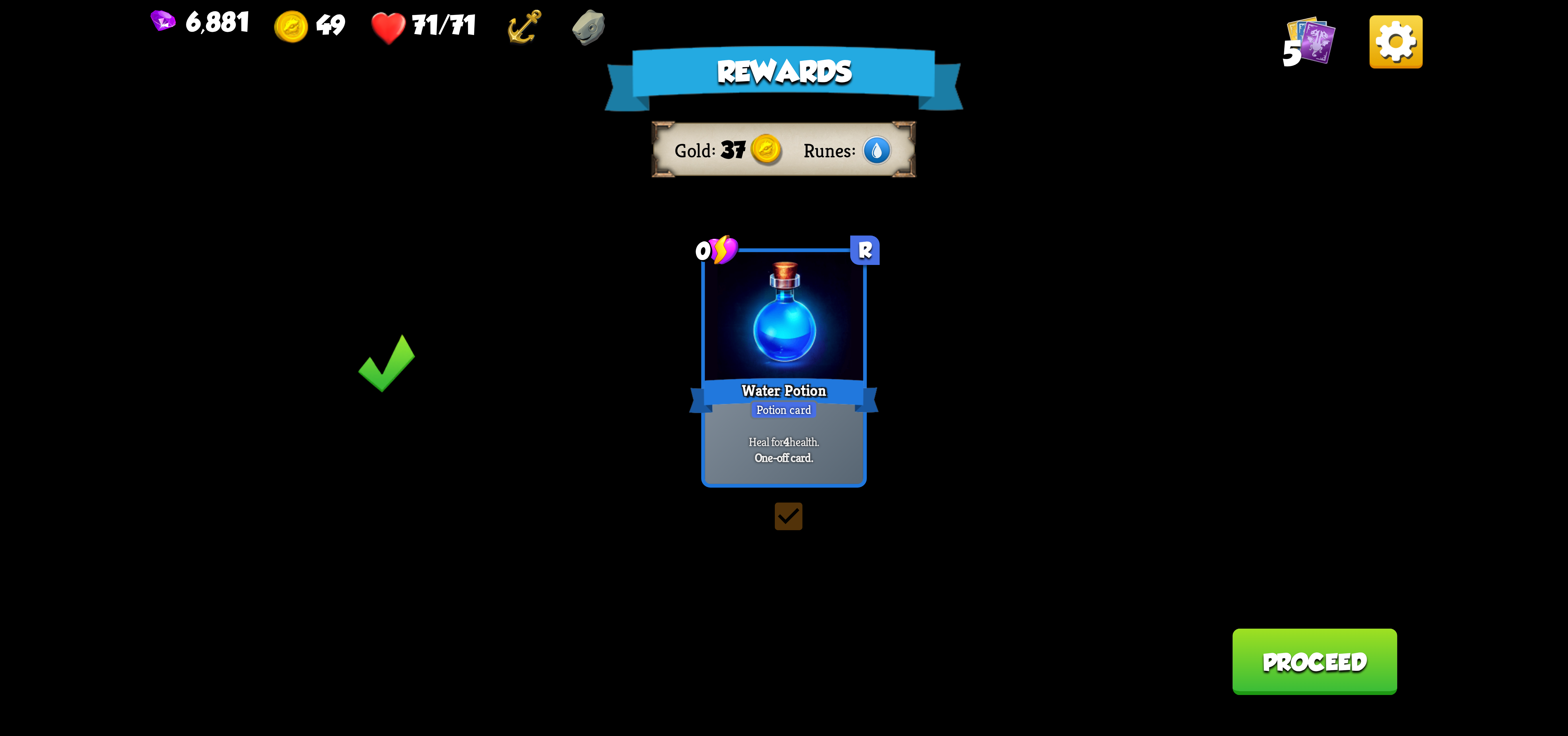
click at [1138, 38] on img at bounding box center [1396, 41] width 53 height 53
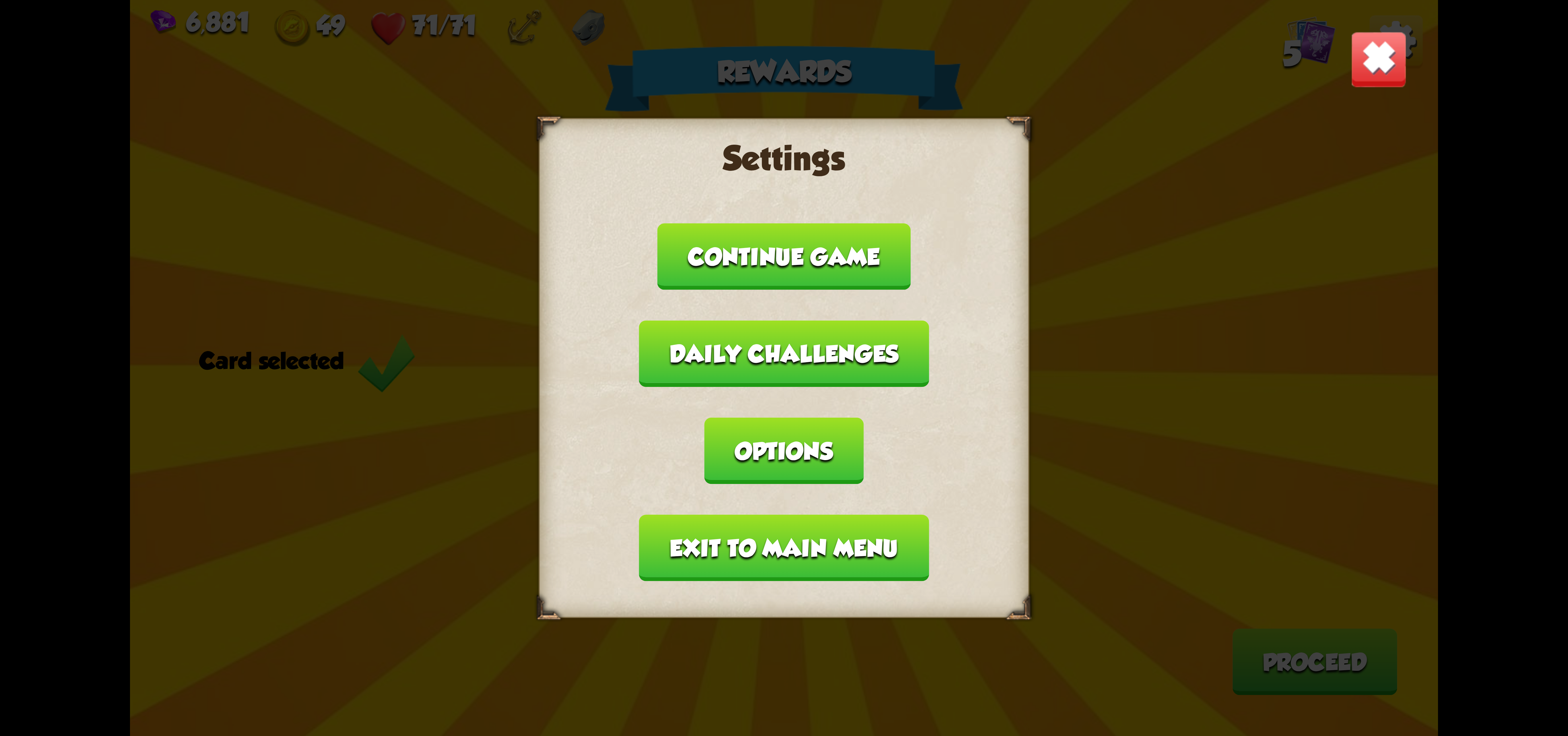
click at [864, 418] on button "Options" at bounding box center [783, 450] width 159 height 66
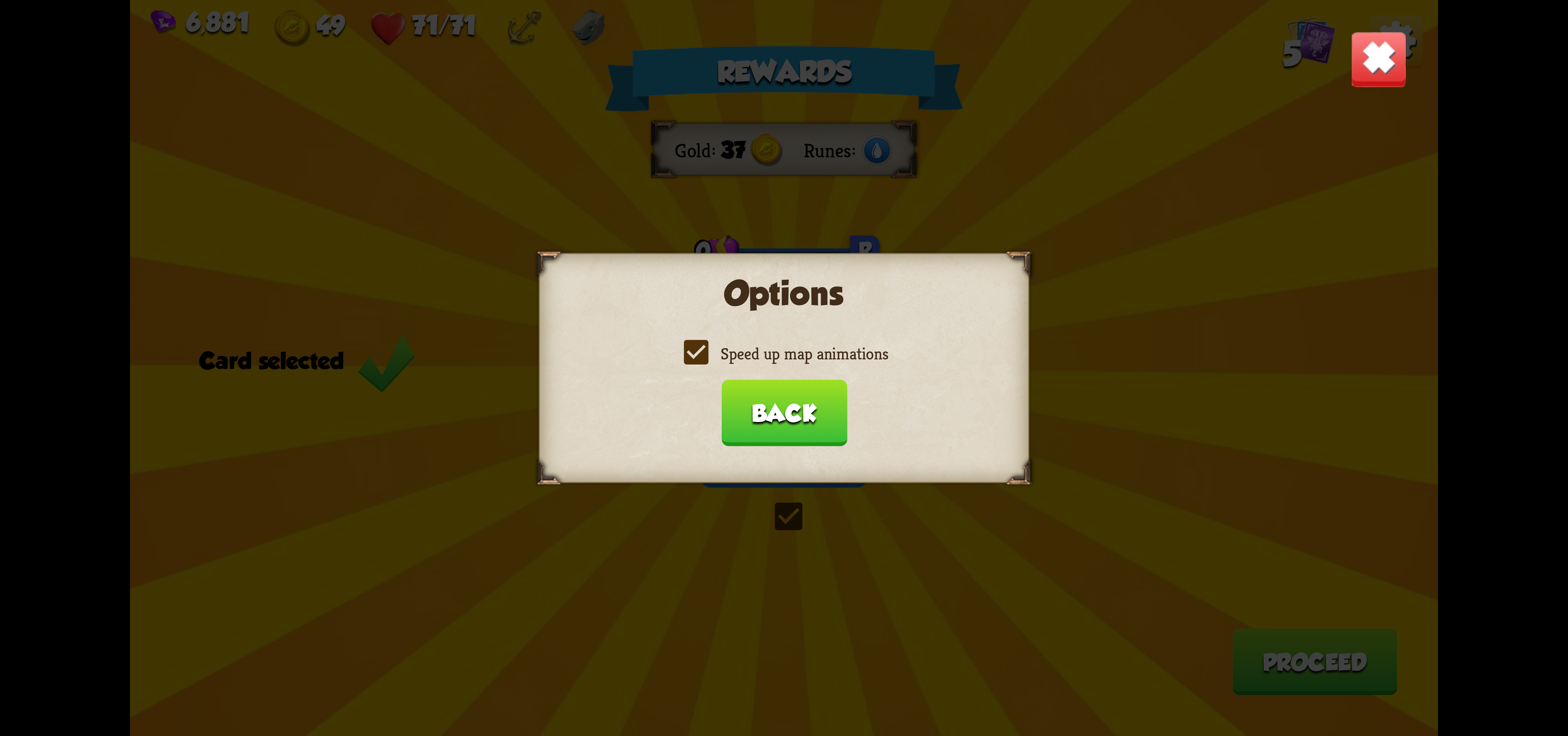
click at [735, 357] on label "Speed up map animations" at bounding box center [784, 353] width 208 height 21
click at [0, 0] on input "Speed up map animations" at bounding box center [0, 0] width 0 height 0
click at [738, 354] on label "Speed up map animations" at bounding box center [784, 353] width 208 height 21
click at [0, 0] on input "Speed up map animations" at bounding box center [0, 0] width 0 height 0
click at [738, 354] on label "Speed up map animations" at bounding box center [784, 353] width 208 height 21
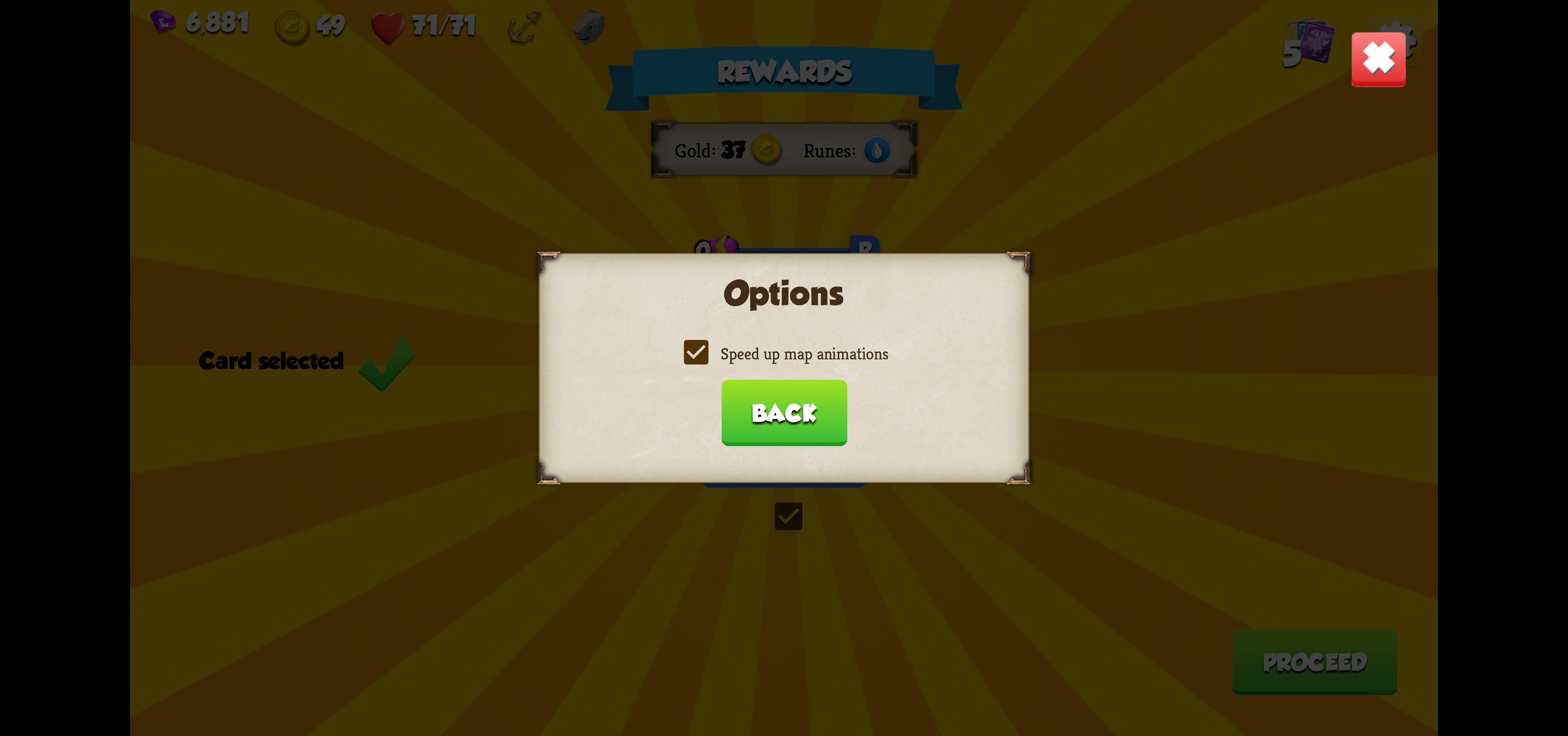
click at [0, 0] on input "Speed up map animations" at bounding box center [0, 0] width 0 height 0
click at [738, 354] on label "Speed up map animations" at bounding box center [784, 353] width 208 height 21
click at [0, 0] on input "Speed up map animations" at bounding box center [0, 0] width 0 height 0
click at [775, 405] on button "Back" at bounding box center [784, 413] width 125 height 66
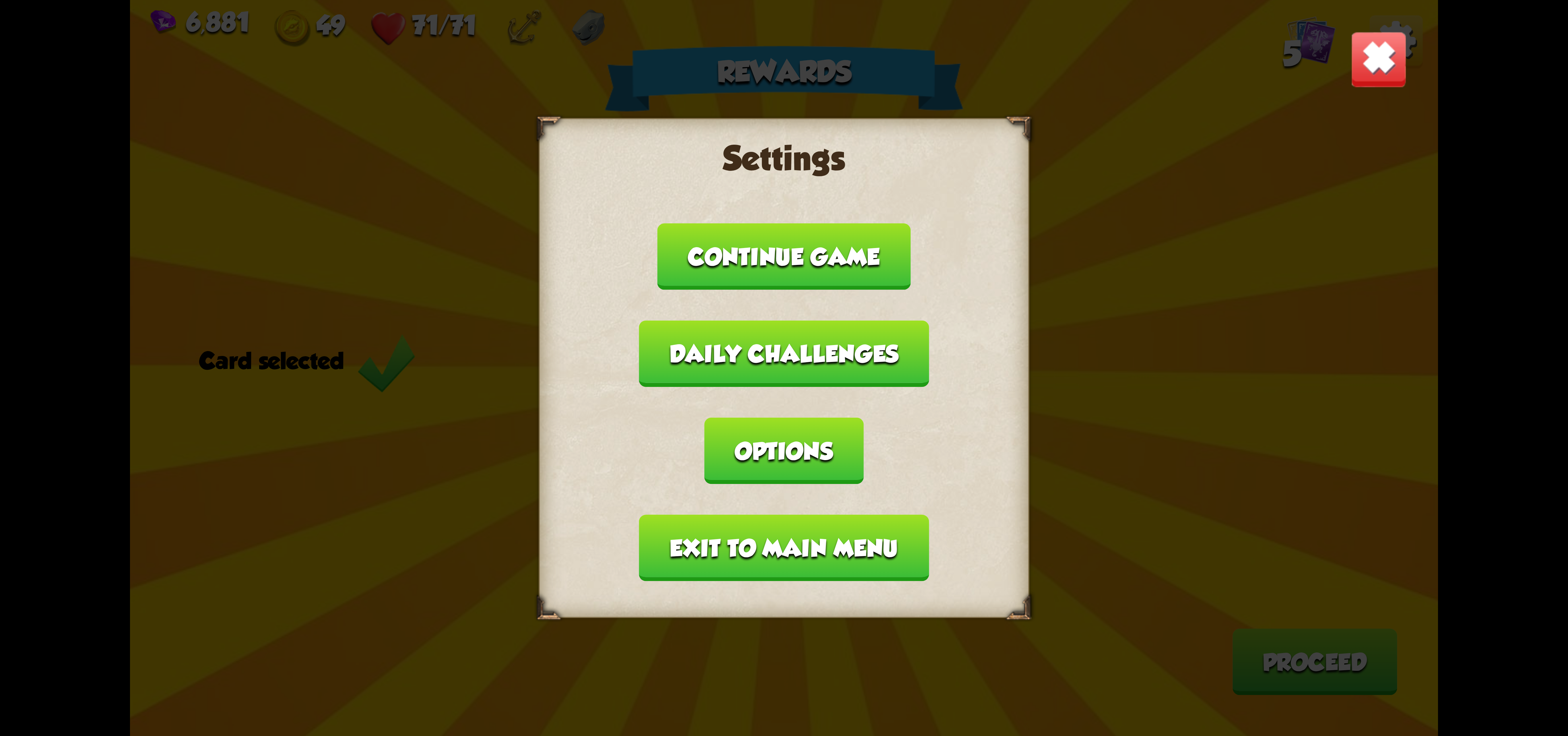
click at [776, 514] on button "Exit to main menu" at bounding box center [784, 547] width 290 height 66
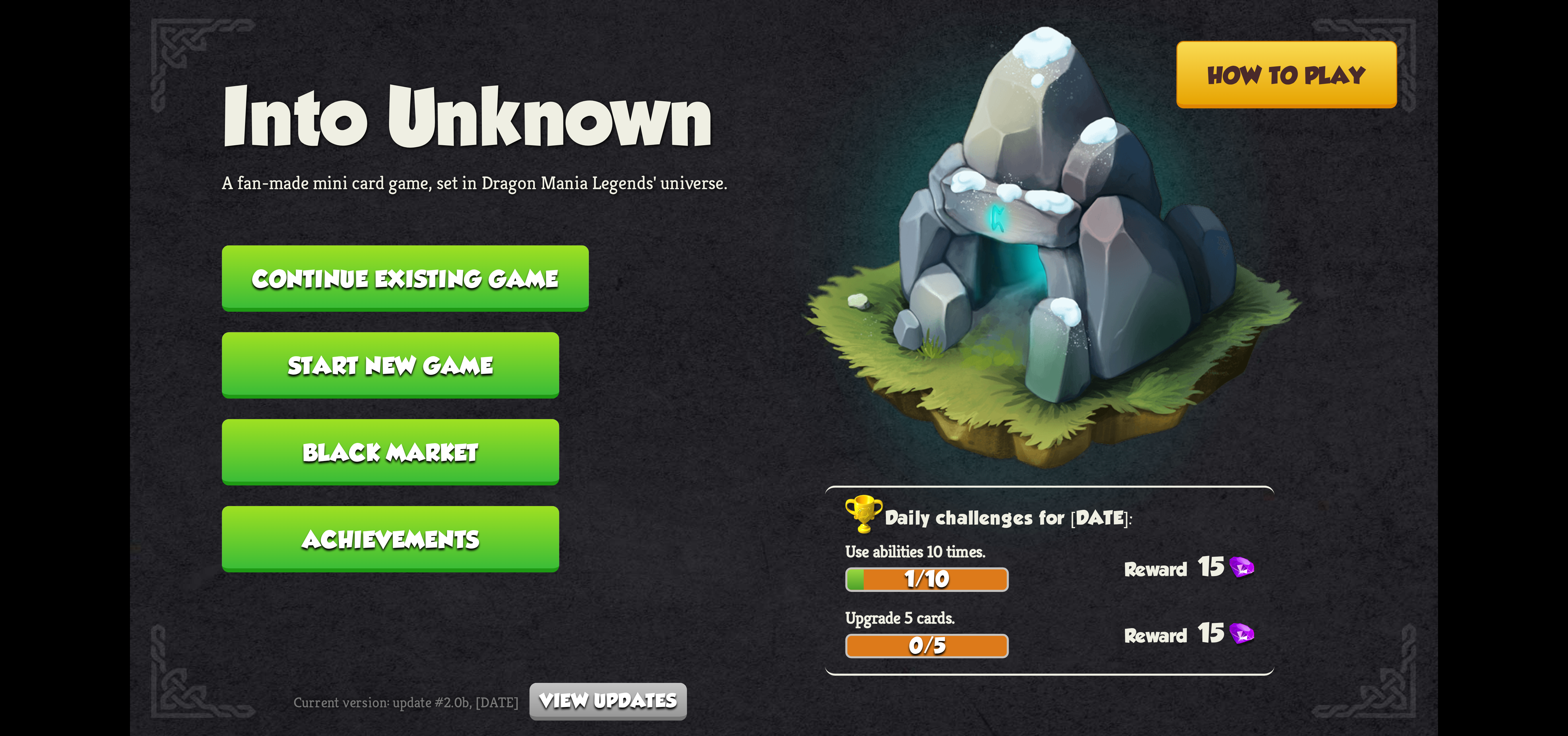
click at [529, 287] on button "Continue existing game" at bounding box center [405, 278] width 367 height 66
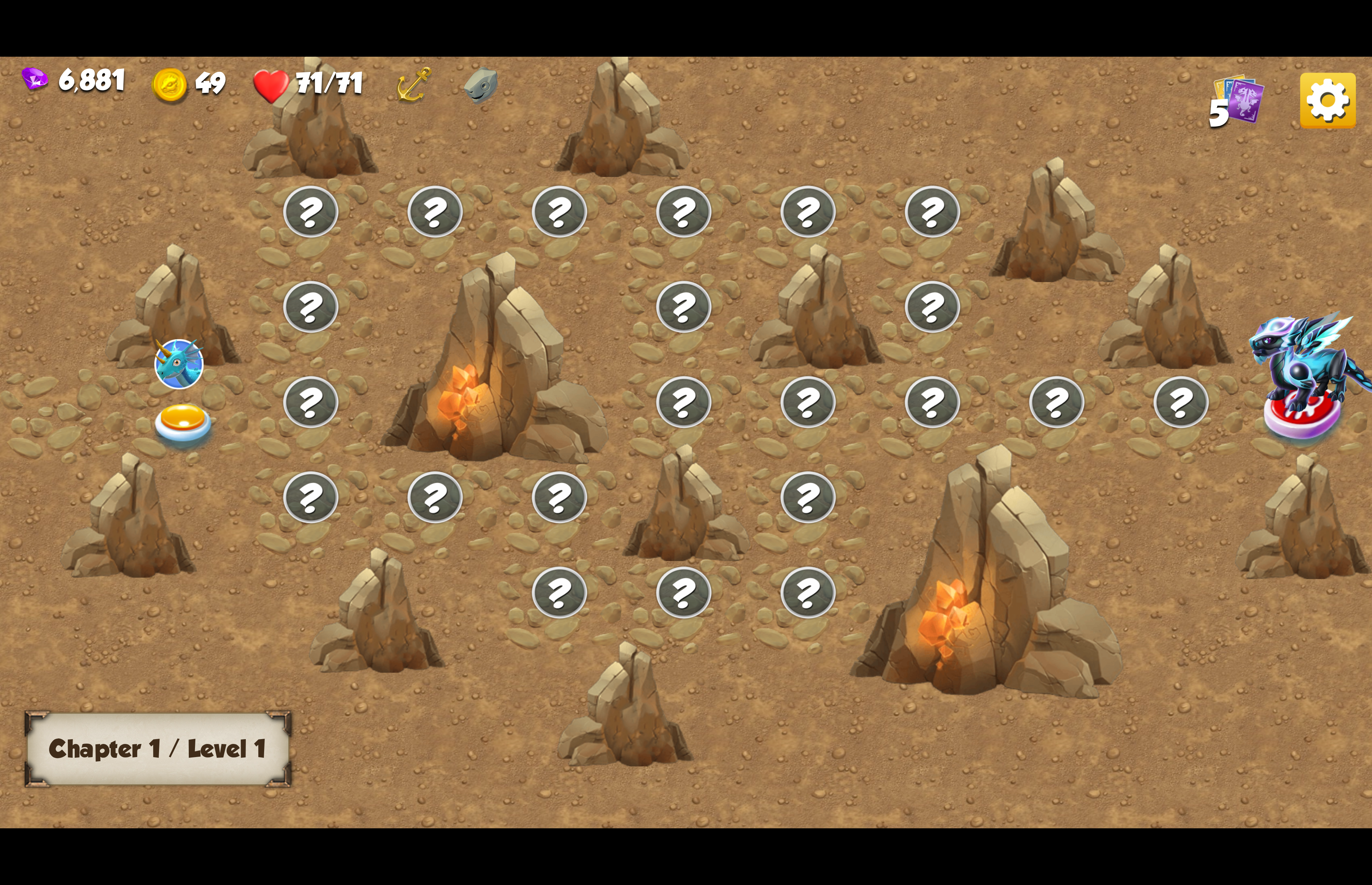
click at [198, 419] on img at bounding box center [184, 429] width 68 height 51
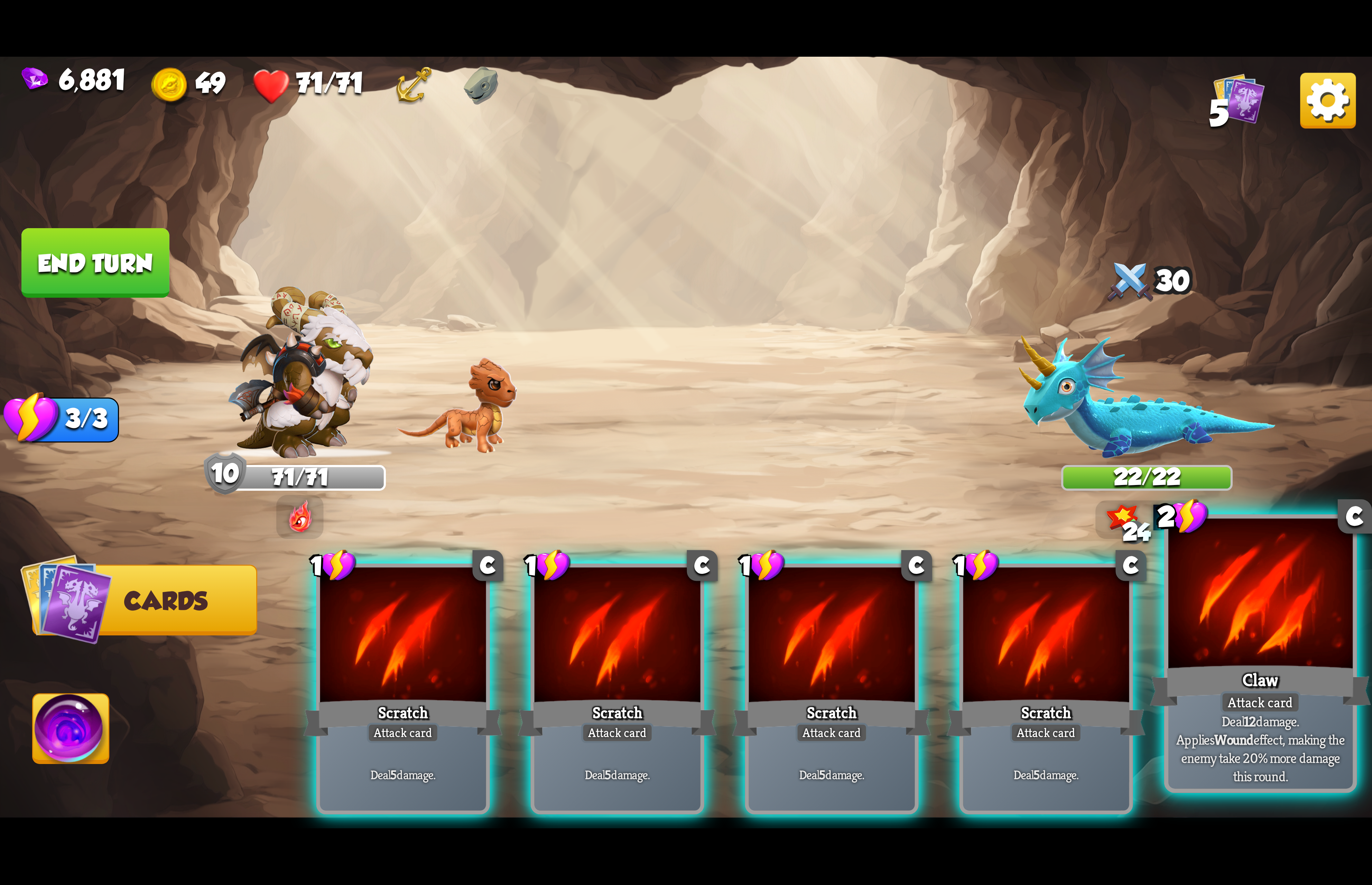
click at [1238, 650] on div at bounding box center [1260, 596] width 184 height 155
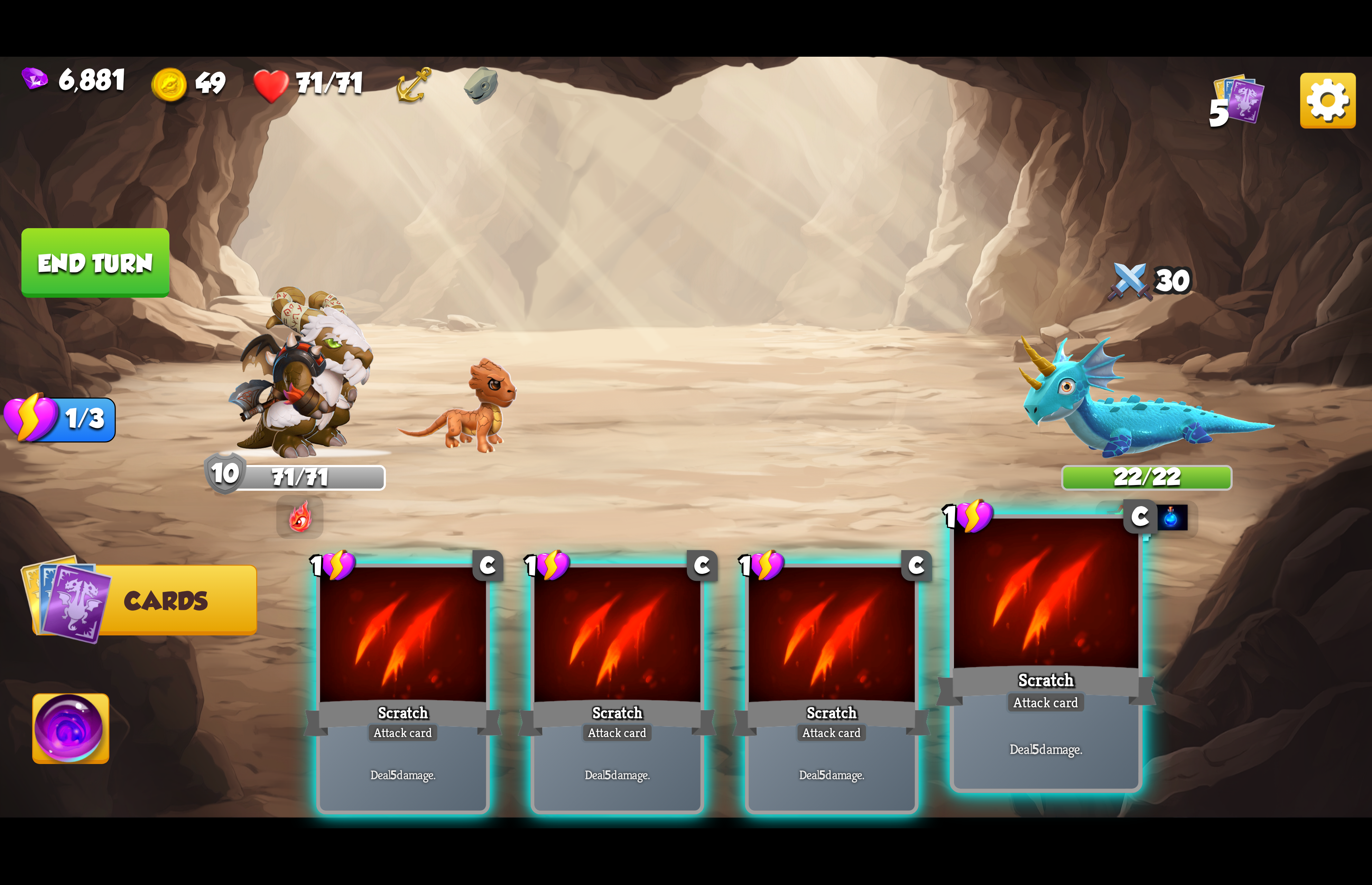
click at [1055, 626] on div at bounding box center [1046, 596] width 184 height 155
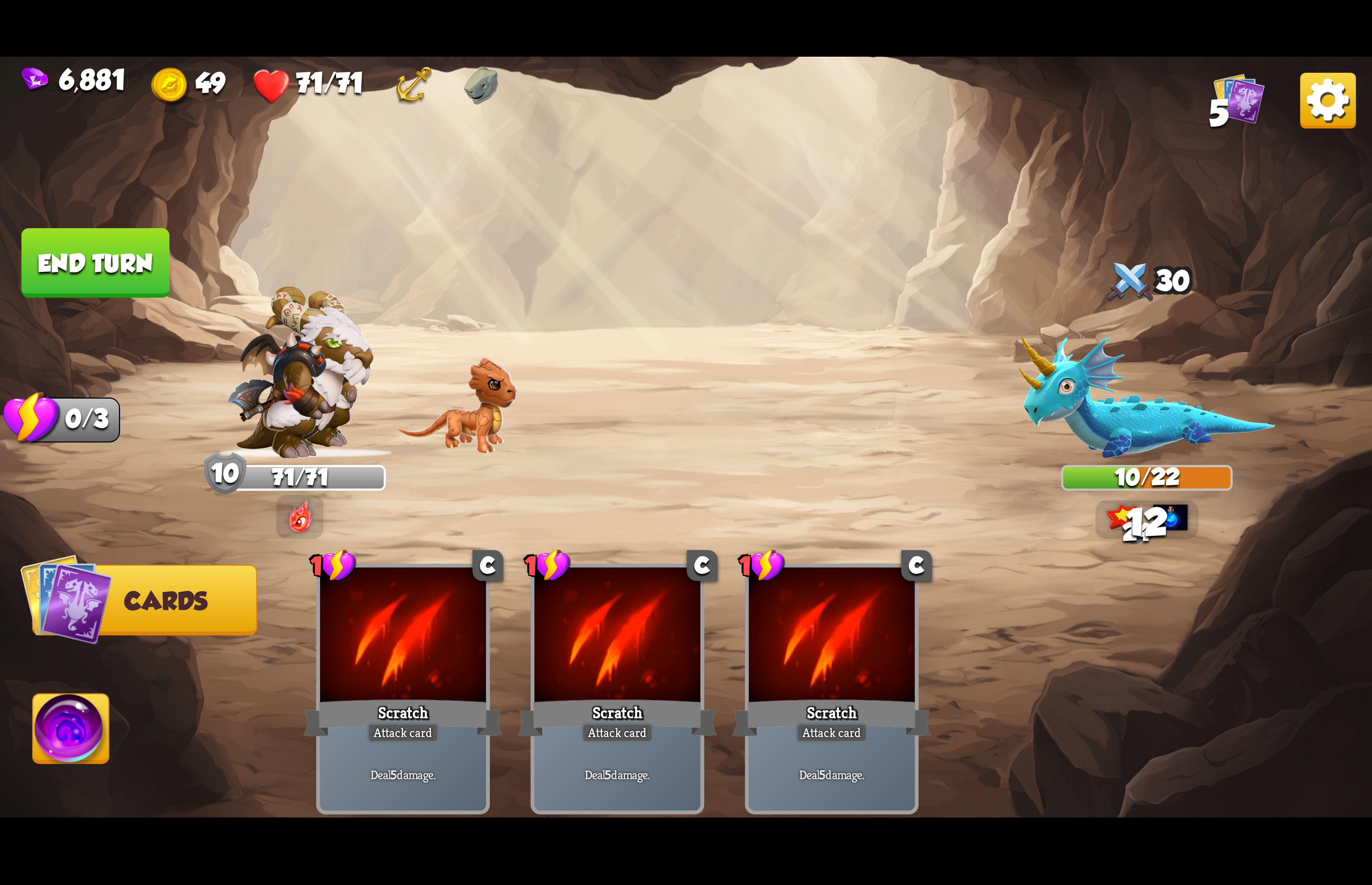
click at [59, 701] on img at bounding box center [71, 732] width 76 height 77
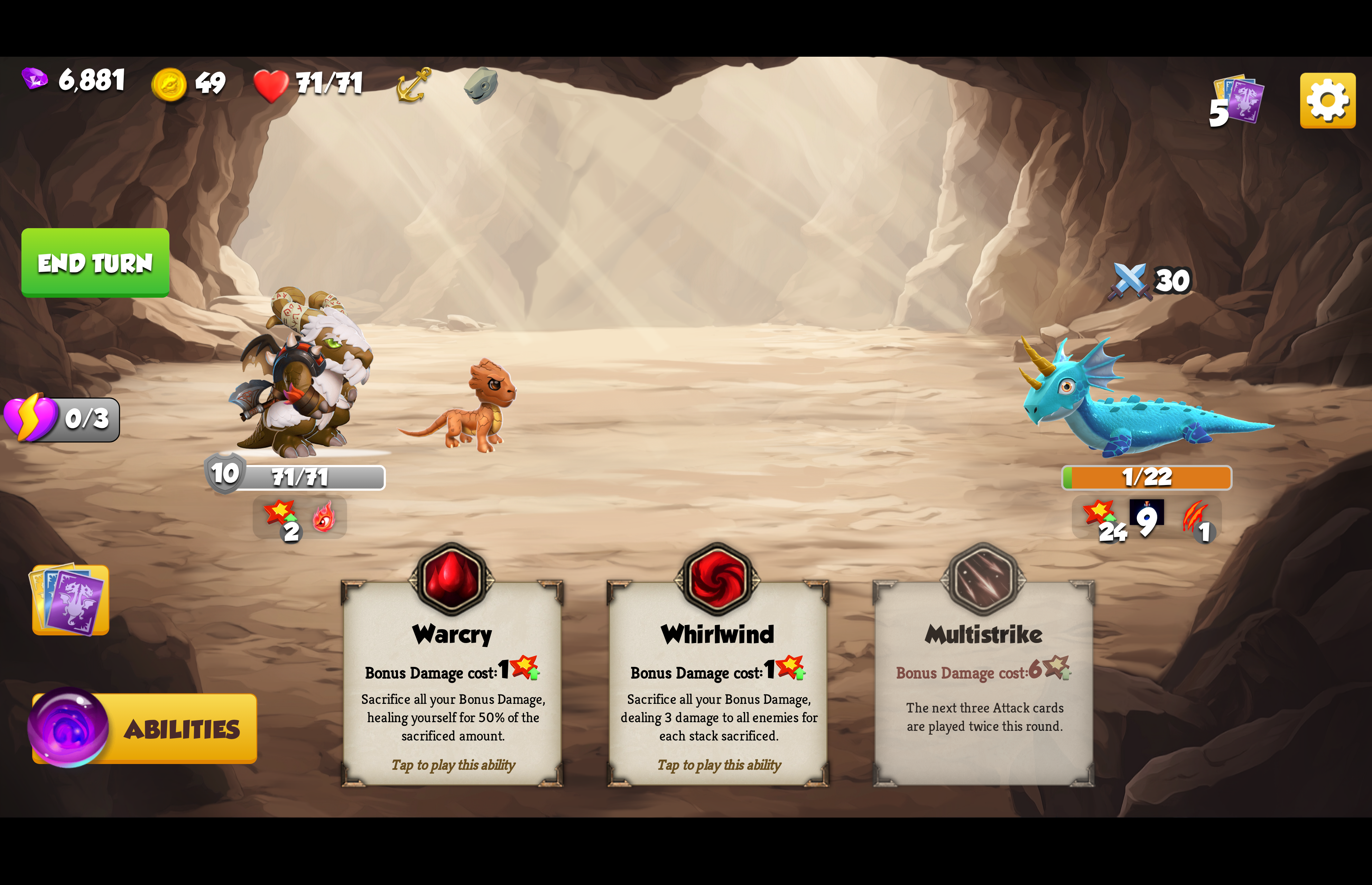
click at [757, 610] on img at bounding box center [717, 579] width 88 height 90
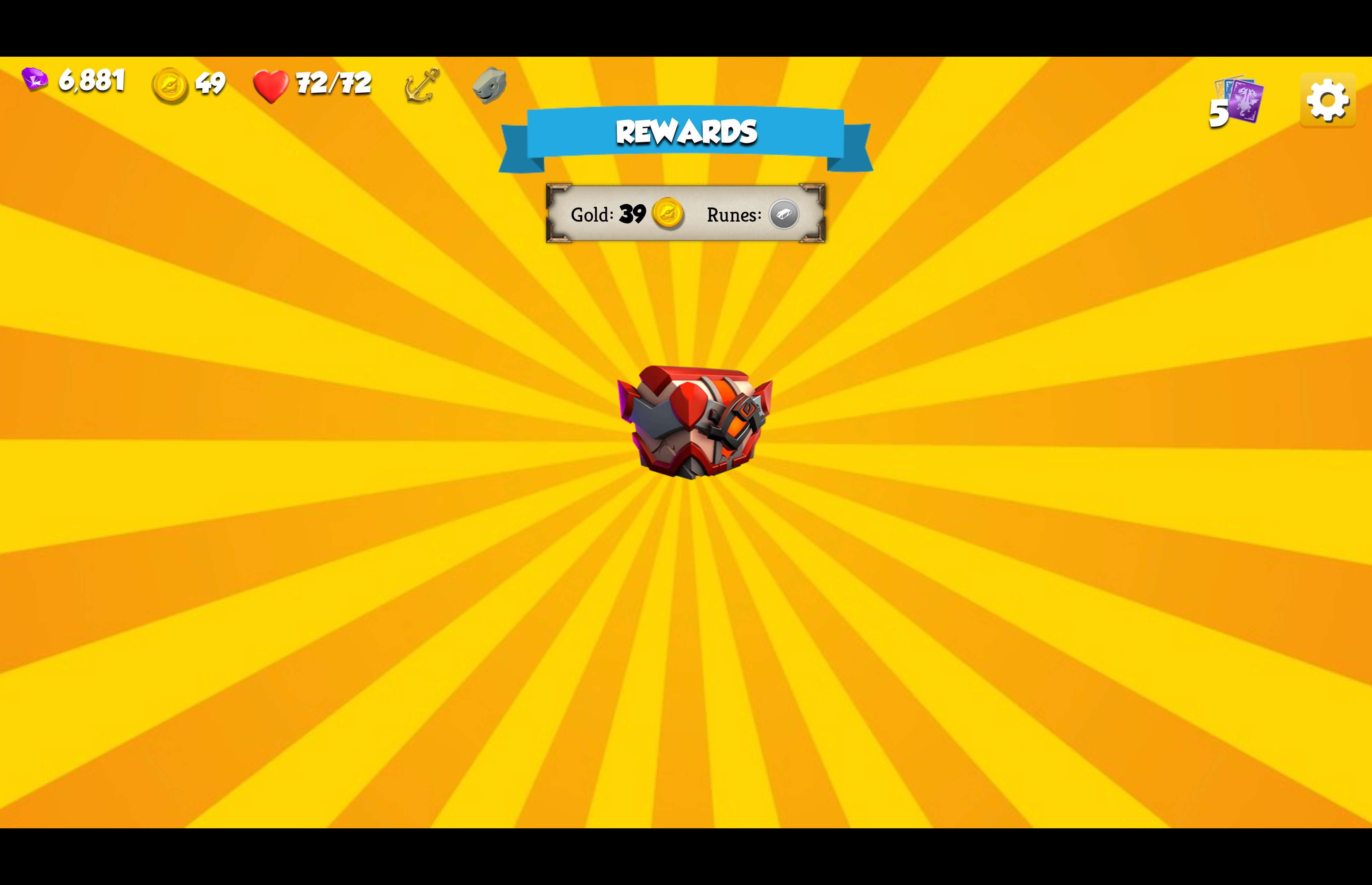
click at [1316, 103] on img at bounding box center [1328, 100] width 56 height 56
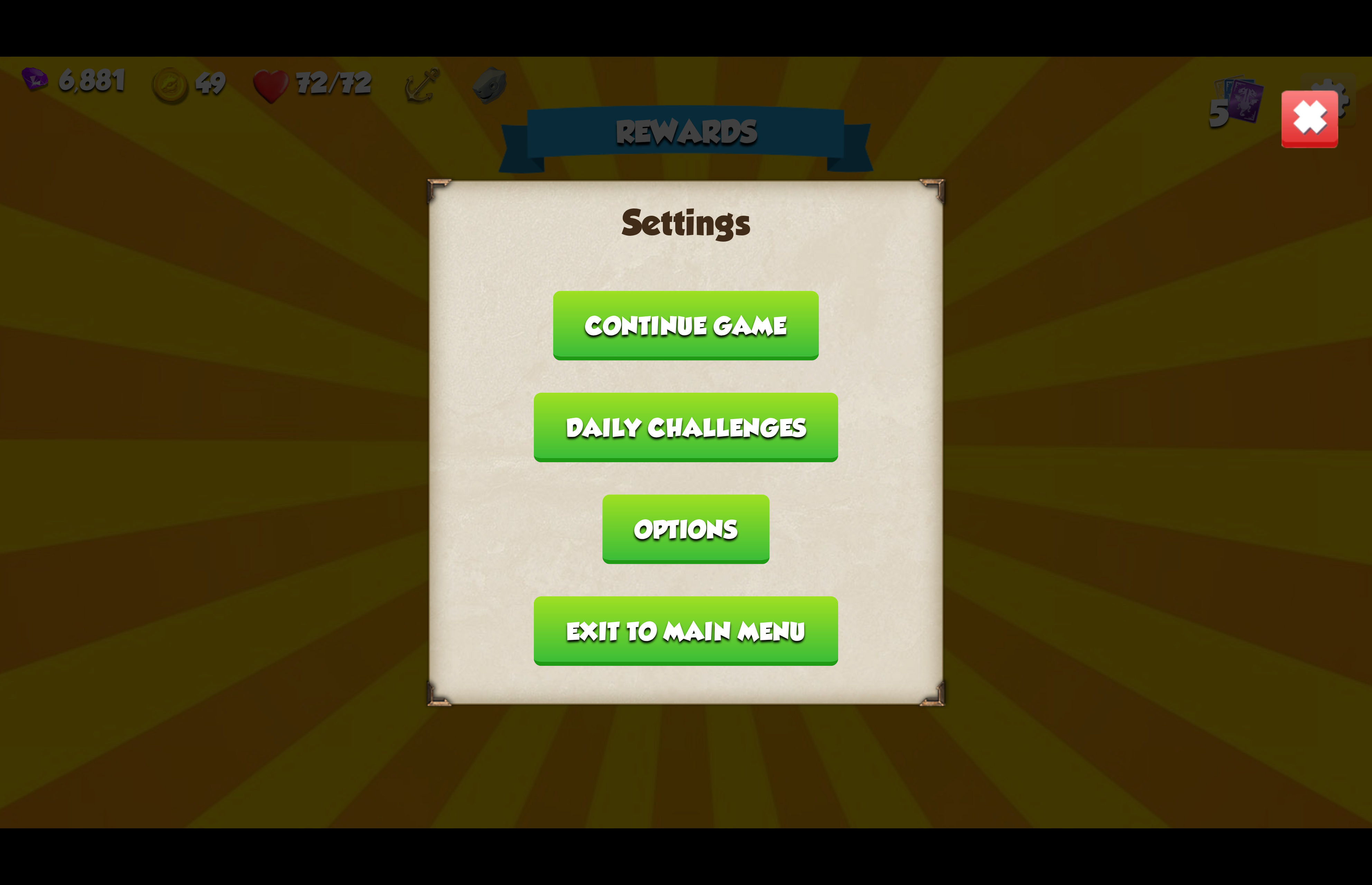
click at [769, 494] on button "Options" at bounding box center [686, 529] width 166 height 70
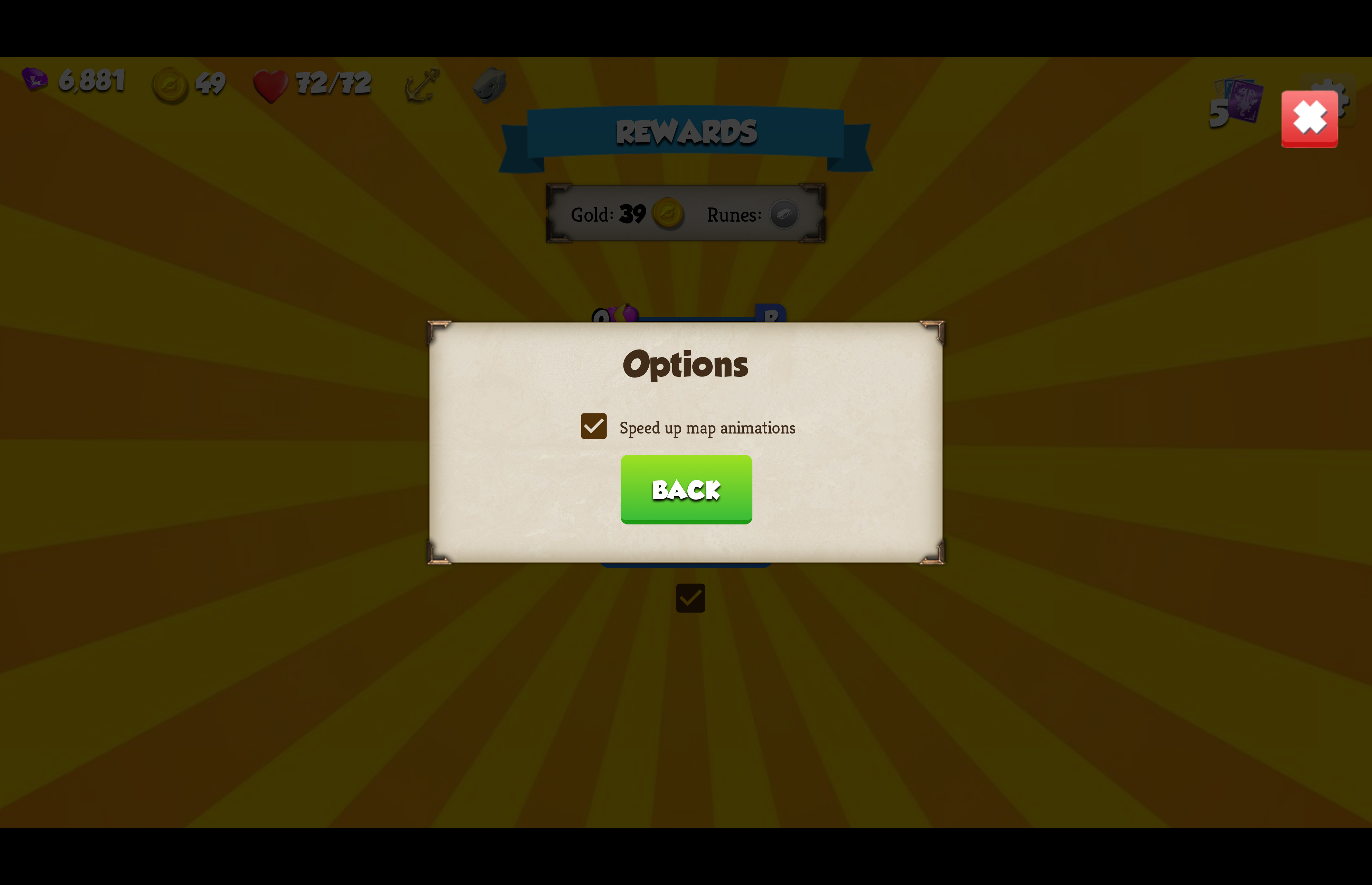
click at [713, 426] on label "Speed up map animations" at bounding box center [686, 427] width 219 height 23
click at [0, 0] on input "Speed up map animations" at bounding box center [0, 0] width 0 height 0
click at [713, 426] on label "Speed up map animations" at bounding box center [686, 427] width 219 height 23
click at [0, 0] on input "Speed up map animations" at bounding box center [0, 0] width 0 height 0
click at [713, 426] on label "Speed up map animations" at bounding box center [686, 427] width 219 height 23
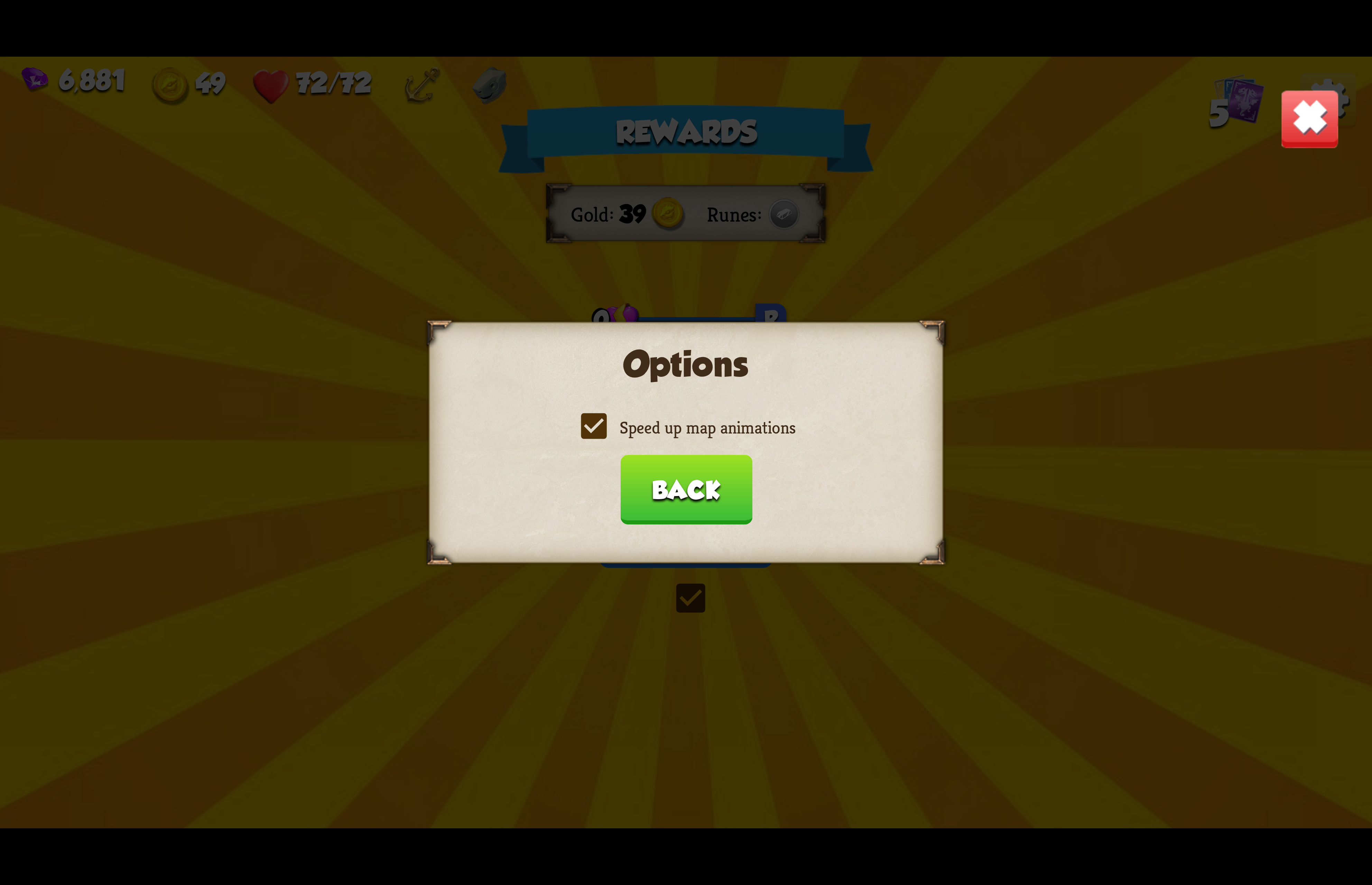
click at [0, 0] on input "Speed up map animations" at bounding box center [0, 0] width 0 height 0
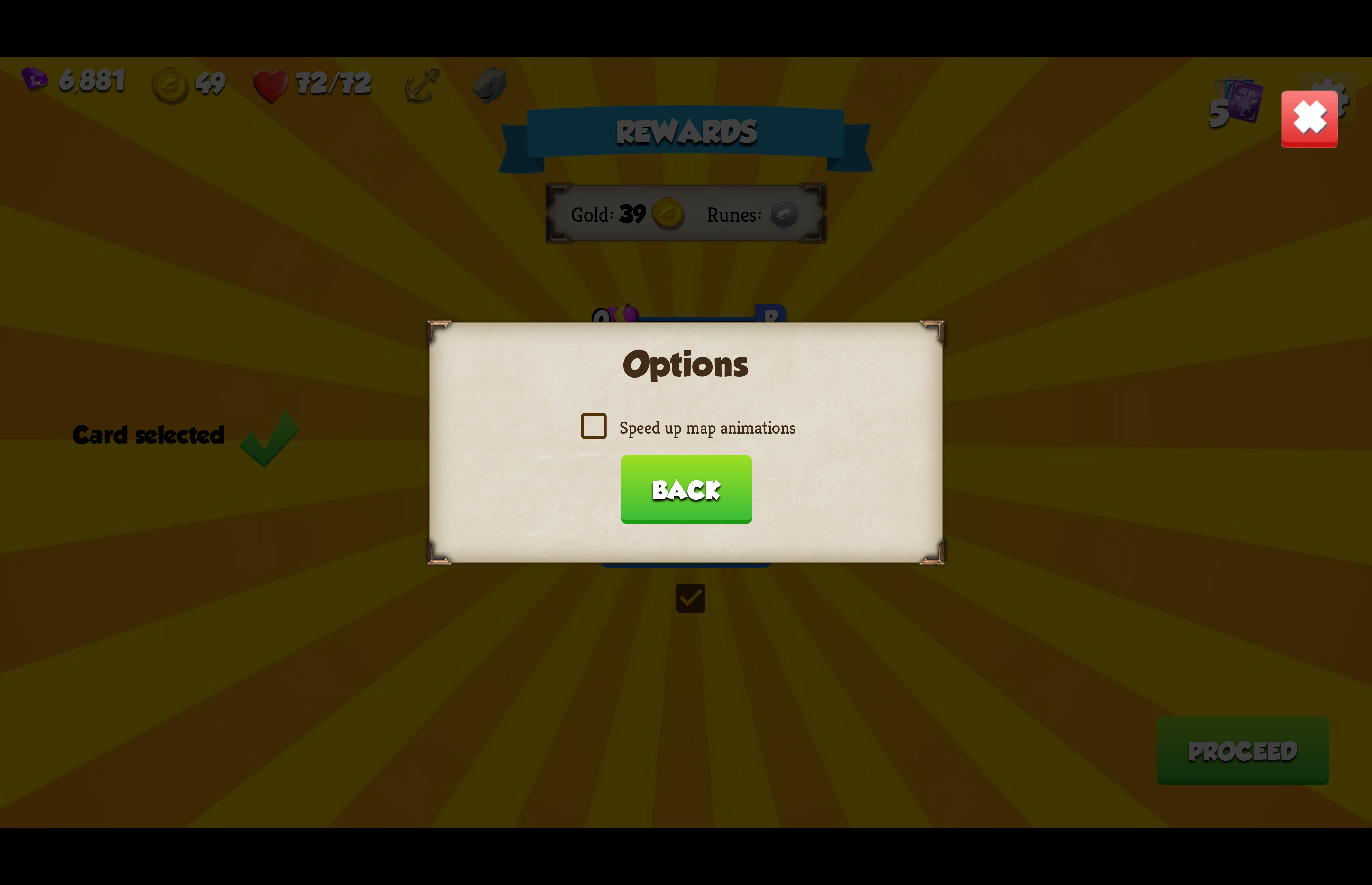
click at [713, 426] on label "Speed up map animations" at bounding box center [686, 427] width 219 height 23
click at [0, 0] on input "Speed up map animations" at bounding box center [0, 0] width 0 height 0
click at [673, 478] on button "Back" at bounding box center [686, 489] width 132 height 70
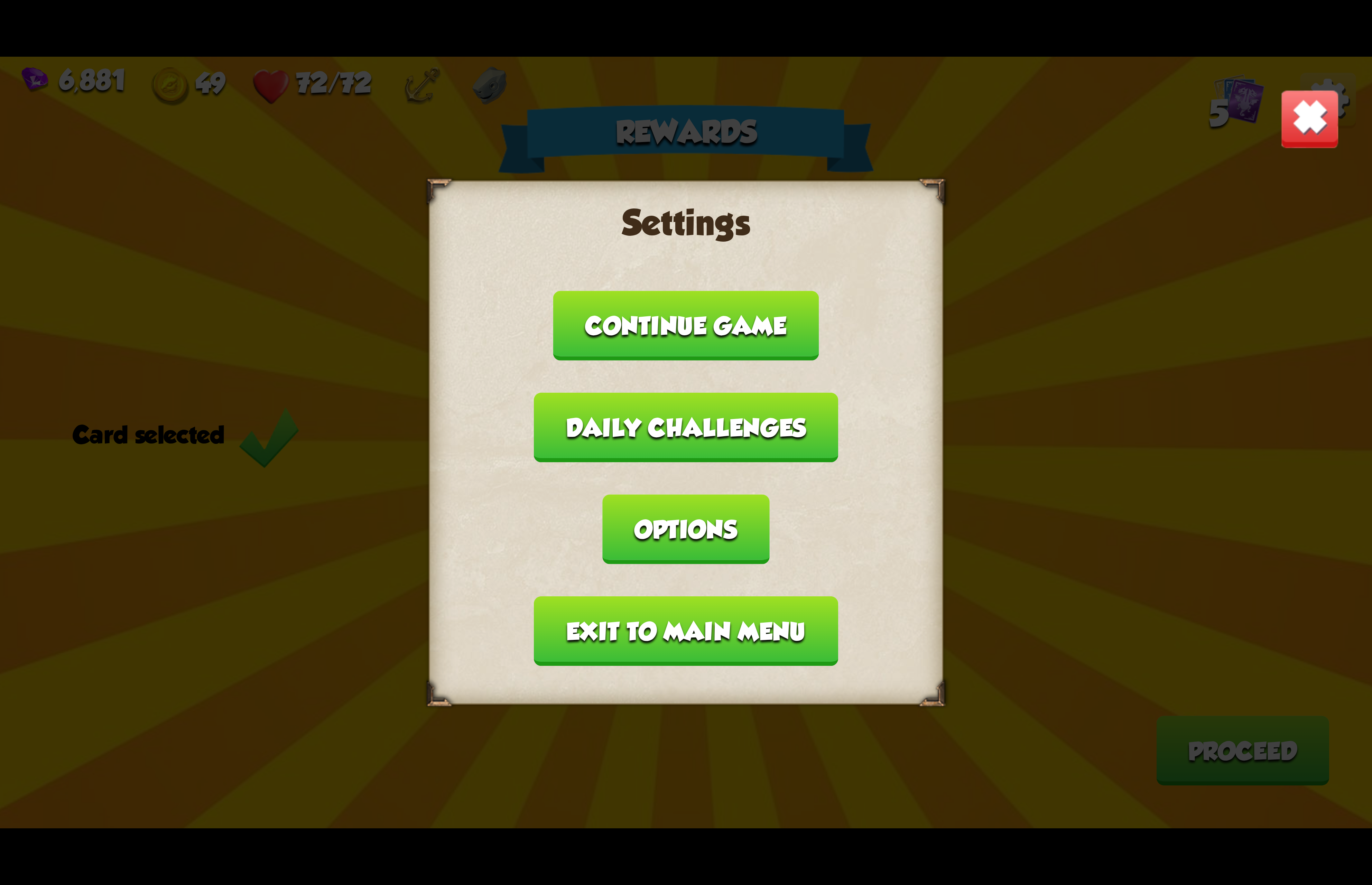
click at [645, 596] on button "Exit to main menu" at bounding box center [686, 631] width 304 height 70
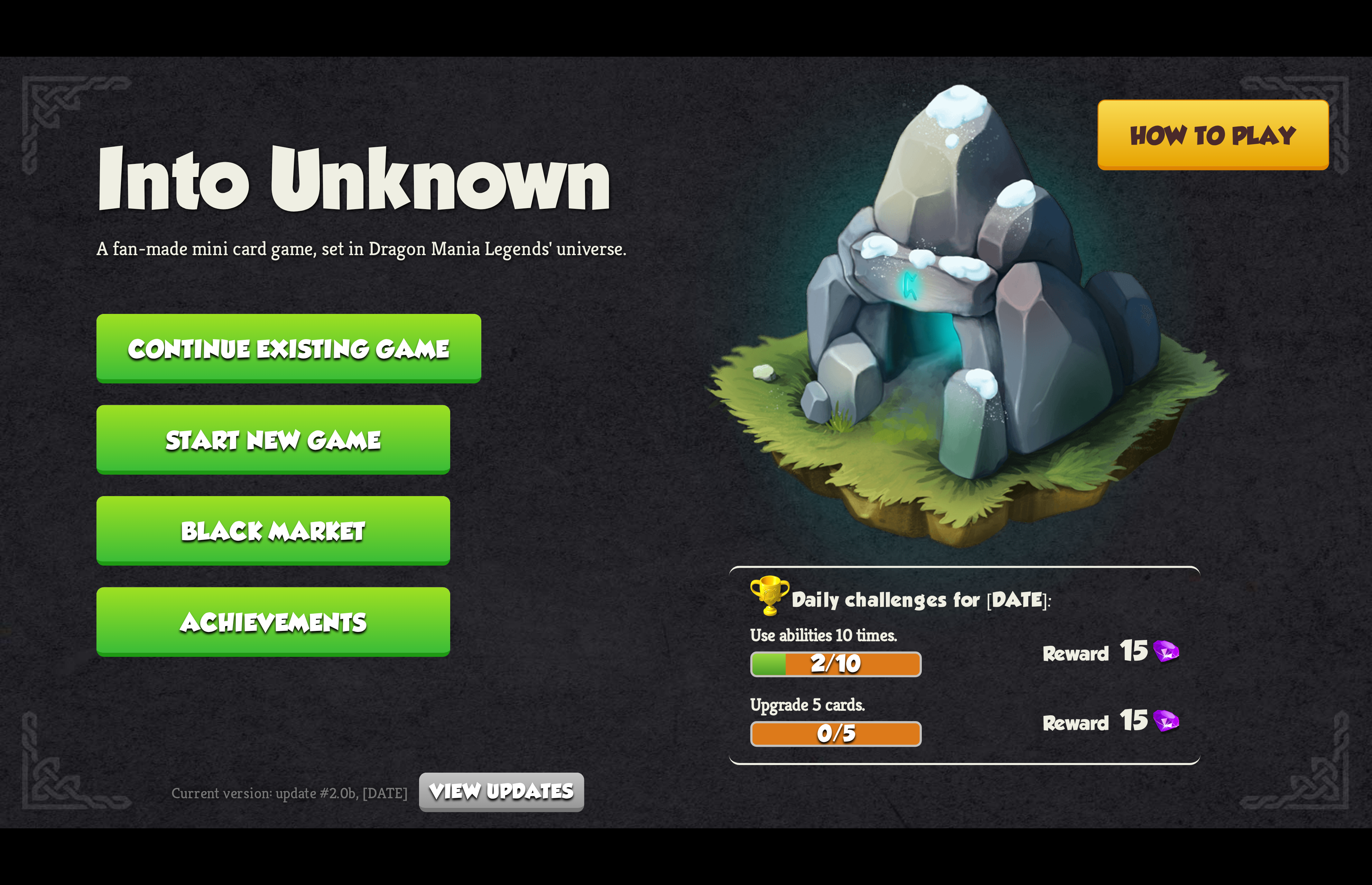
click at [403, 353] on button "Continue existing game" at bounding box center [289, 348] width 385 height 70
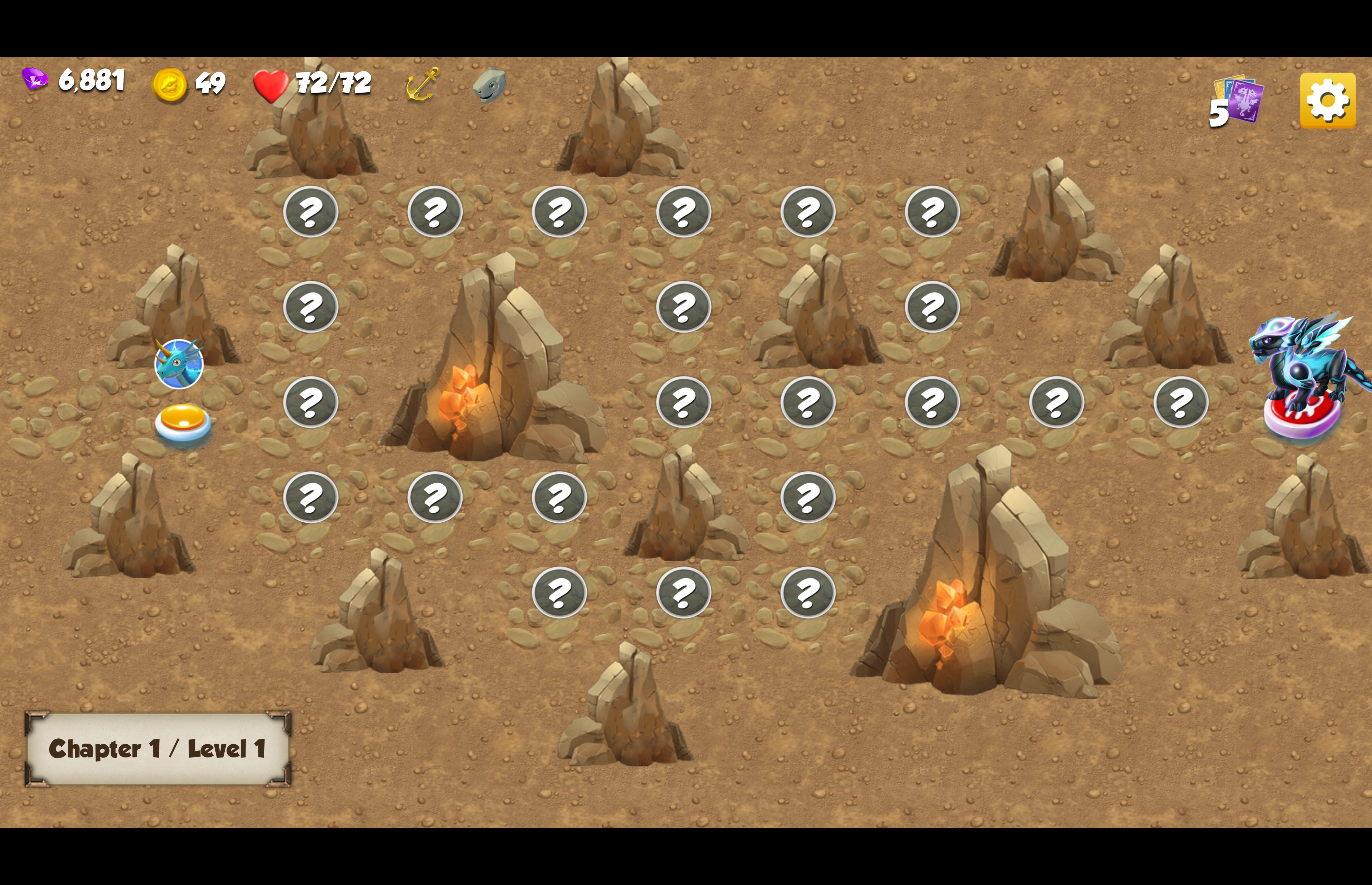
click at [162, 426] on img at bounding box center [184, 429] width 68 height 51
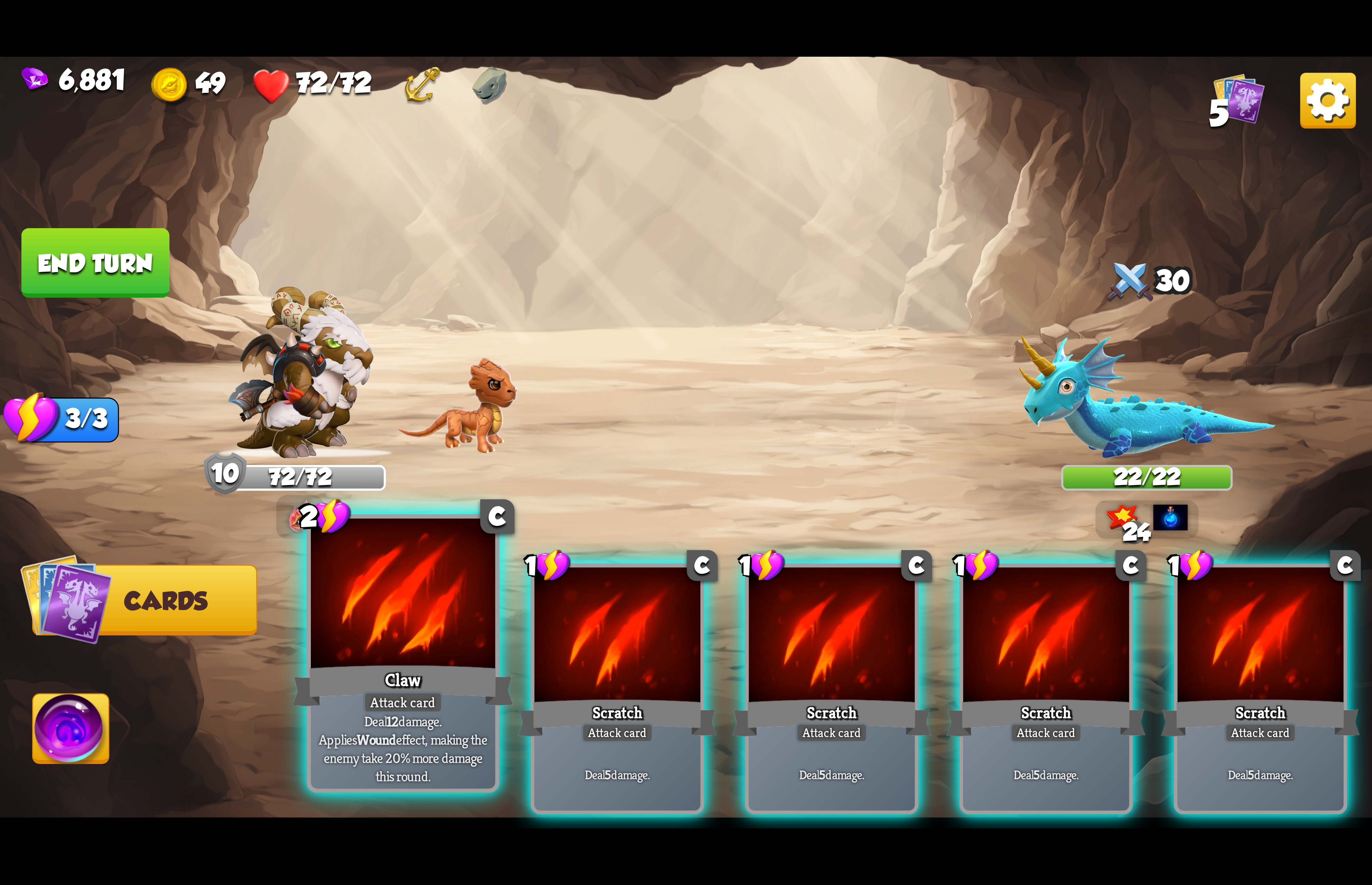
click at [455, 615] on div at bounding box center [403, 596] width 184 height 155
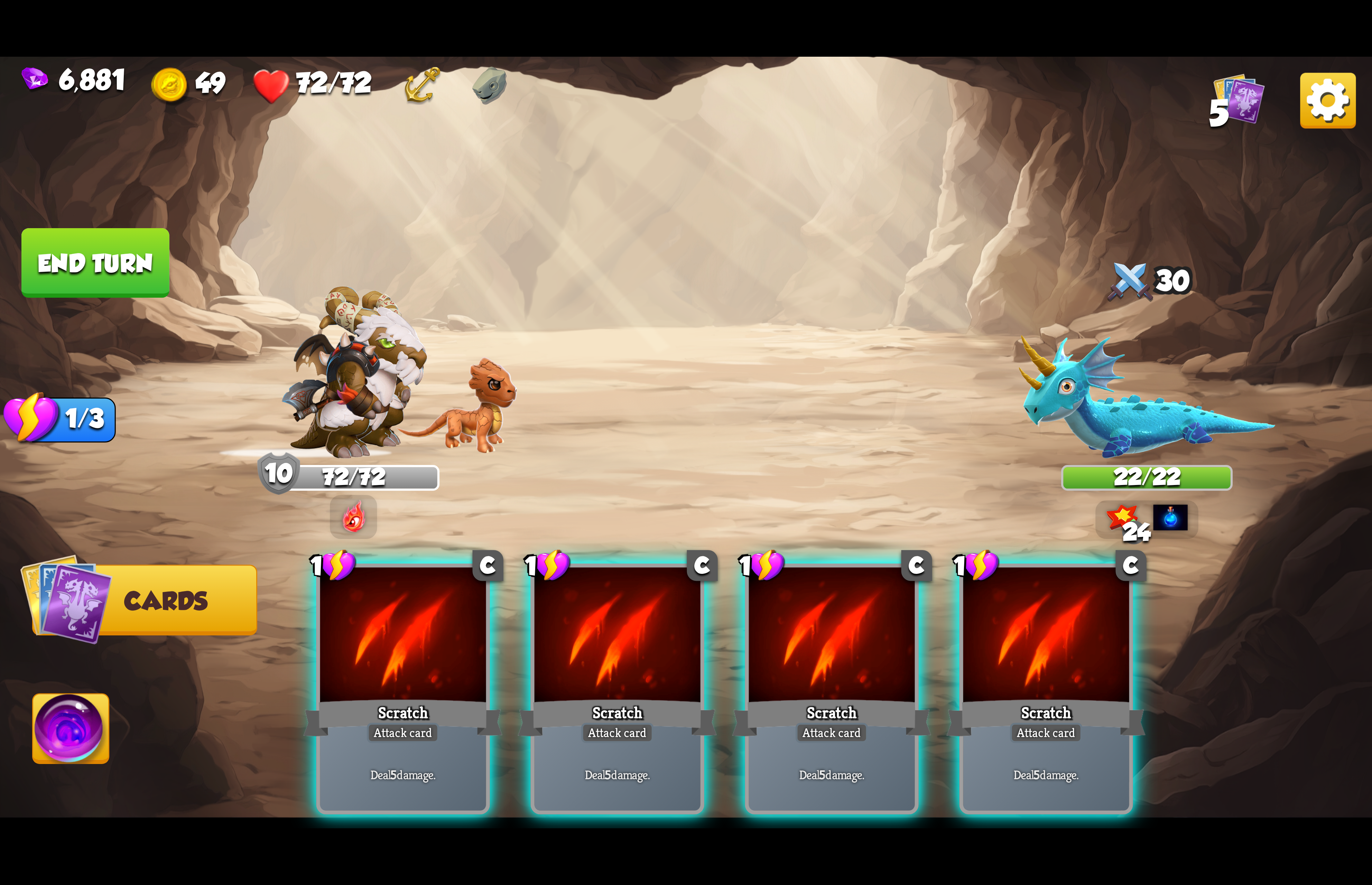
click at [455, 615] on div at bounding box center [403, 637] width 166 height 140
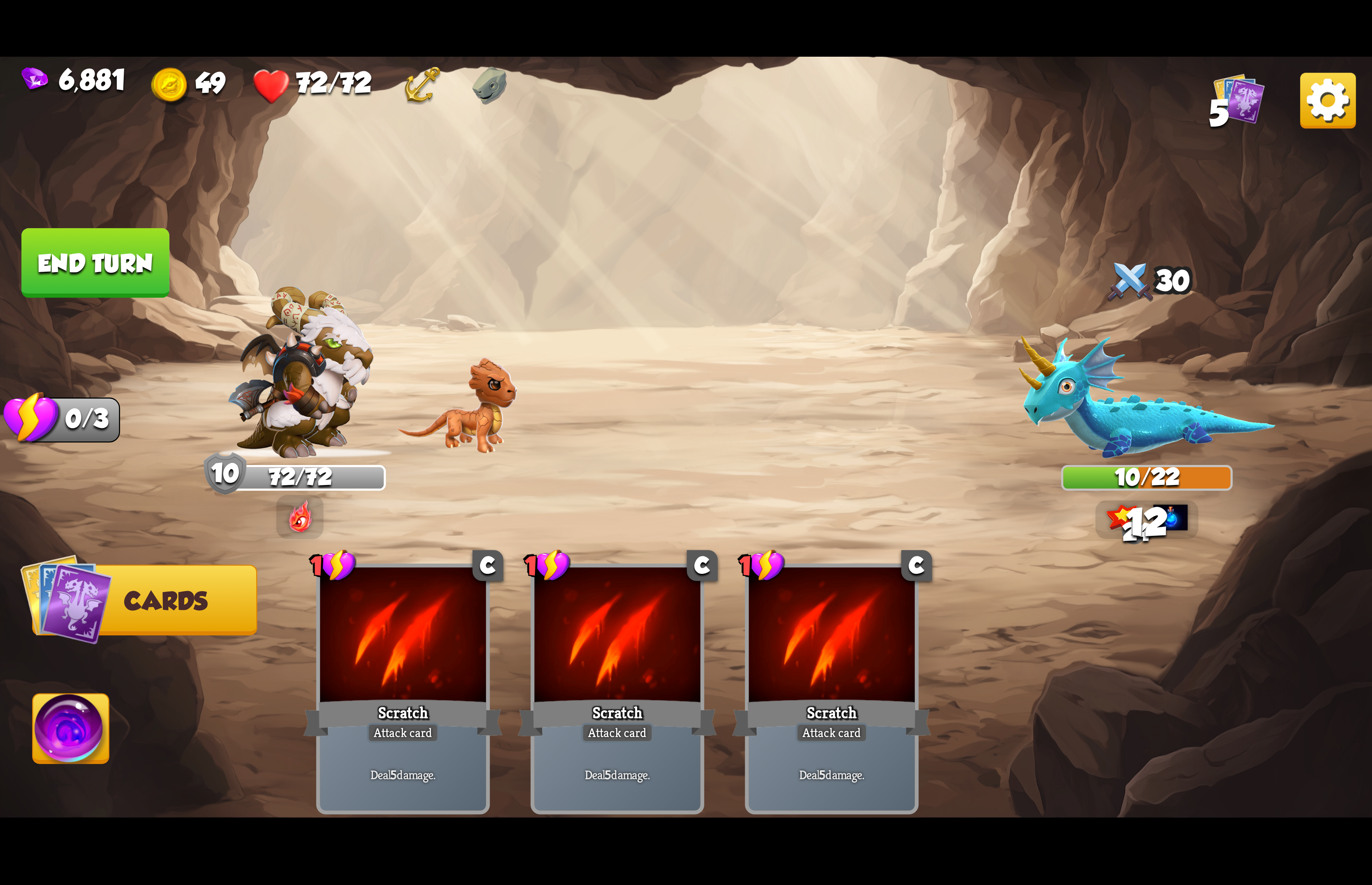
click at [78, 746] on img at bounding box center [71, 732] width 76 height 77
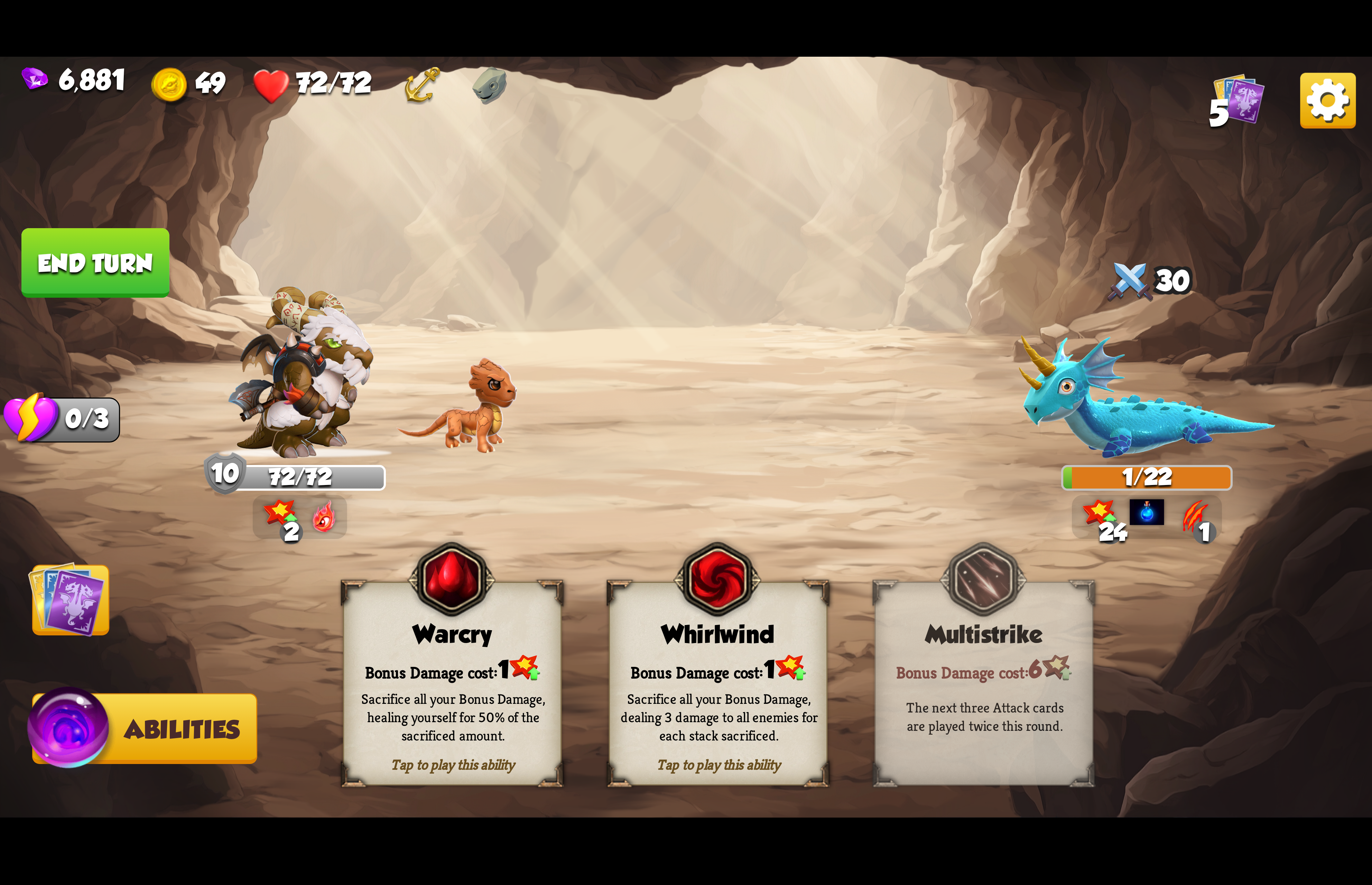
click at [721, 625] on img at bounding box center [717, 579] width 88 height 90
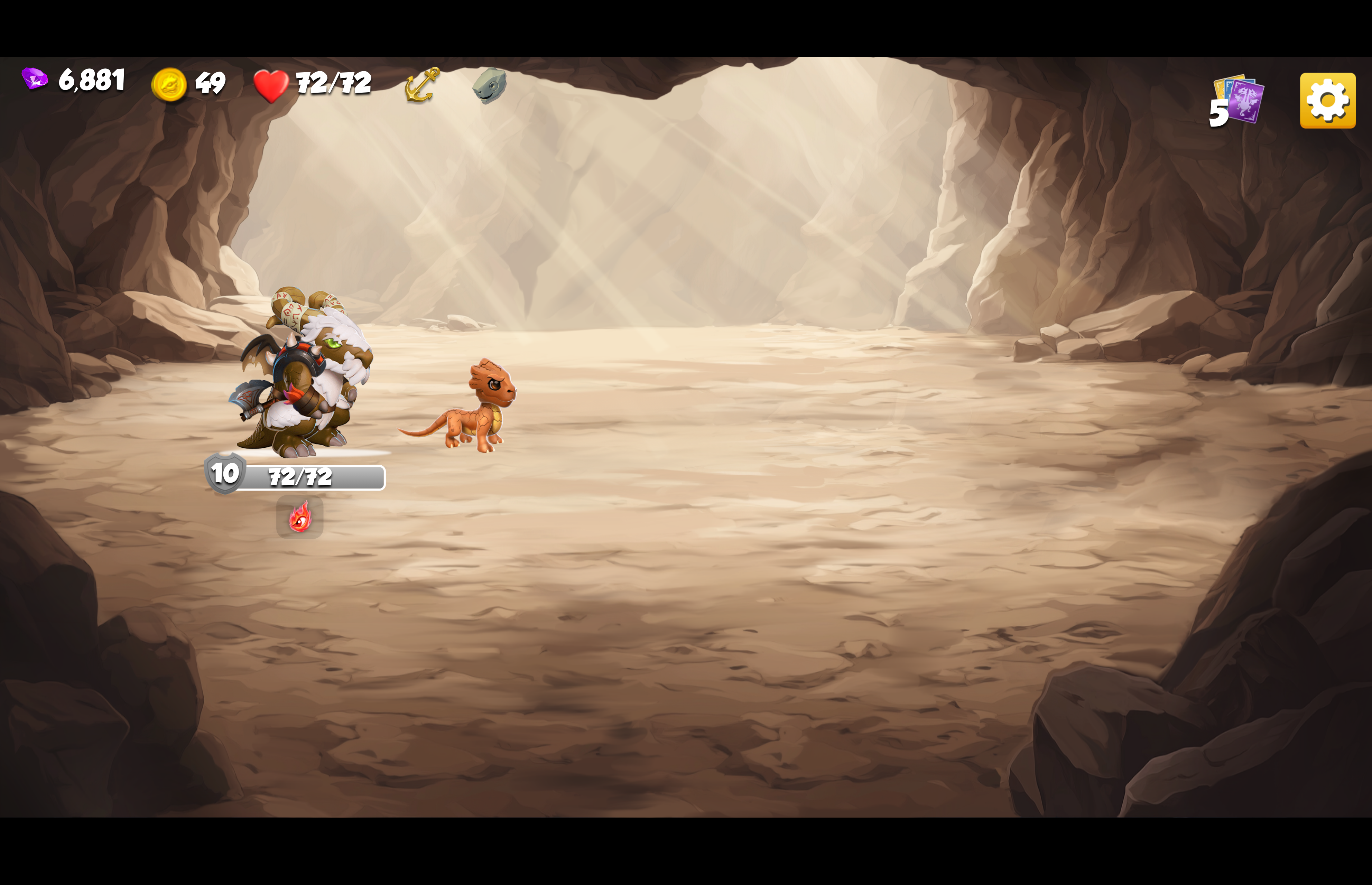
click at [1318, 108] on img at bounding box center [1328, 100] width 56 height 56
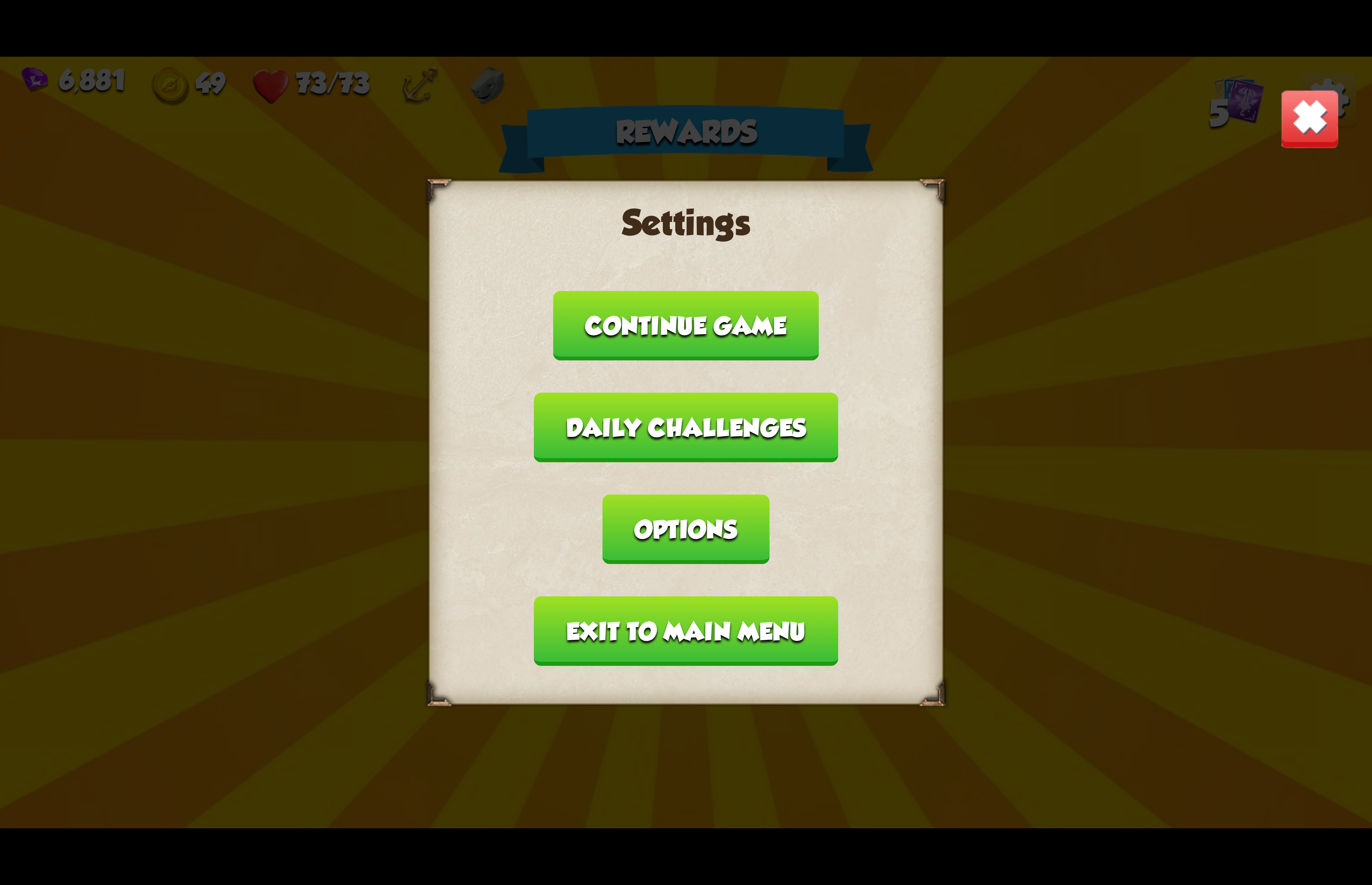
click at [799, 513] on div "Settings Continue game Daily challenges Options Exit to main menu" at bounding box center [686, 442] width 515 height 524
click at [769, 494] on button "Options" at bounding box center [686, 529] width 166 height 70
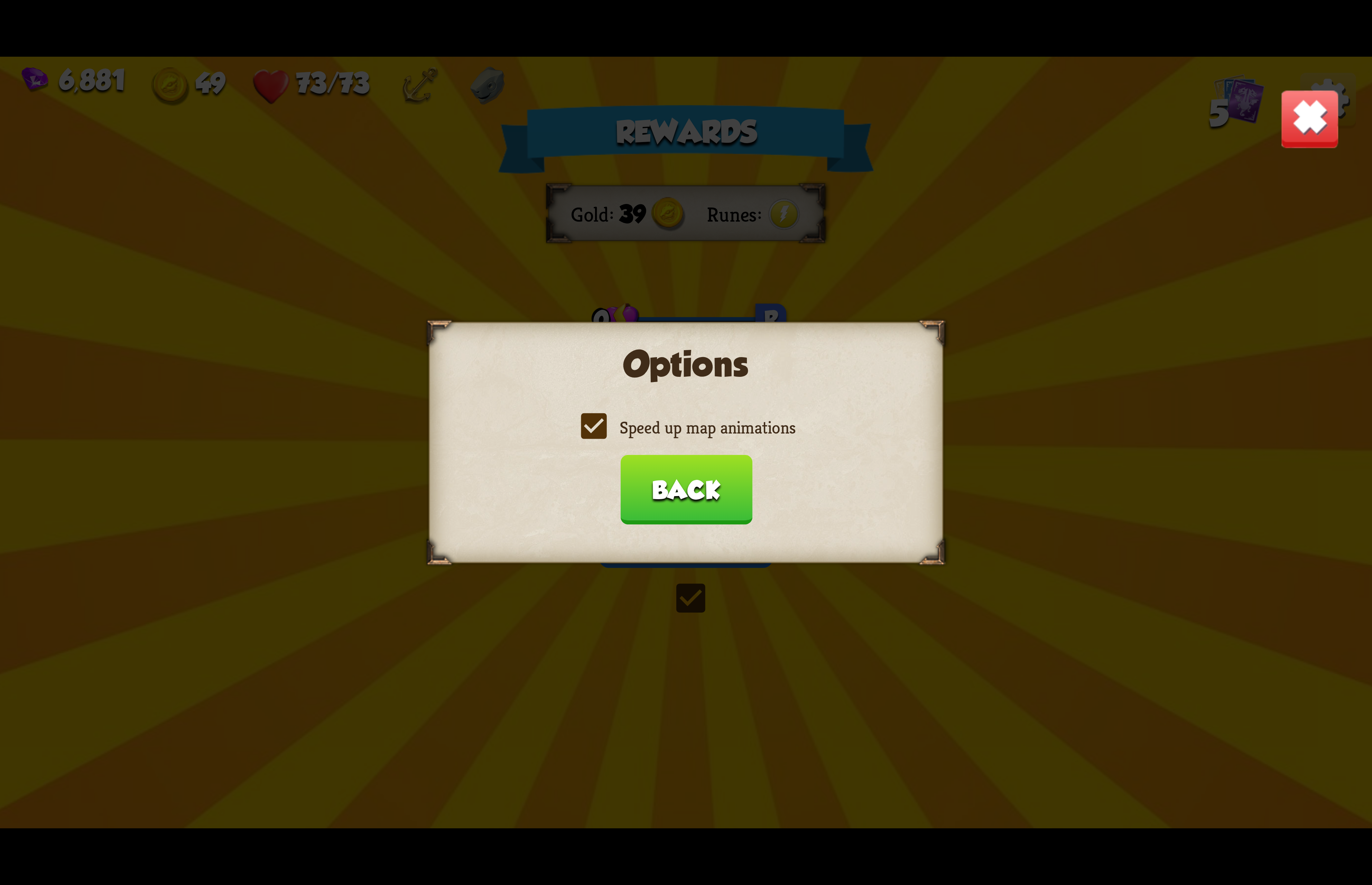
click at [716, 434] on label "Speed up map animations" at bounding box center [686, 427] width 219 height 23
click at [0, 0] on input "Speed up map animations" at bounding box center [0, 0] width 0 height 0
click at [716, 434] on label "Speed up map animations" at bounding box center [686, 427] width 219 height 23
click at [0, 0] on input "Speed up map animations" at bounding box center [0, 0] width 0 height 0
click at [716, 434] on label "Speed up map animations" at bounding box center [686, 427] width 219 height 23
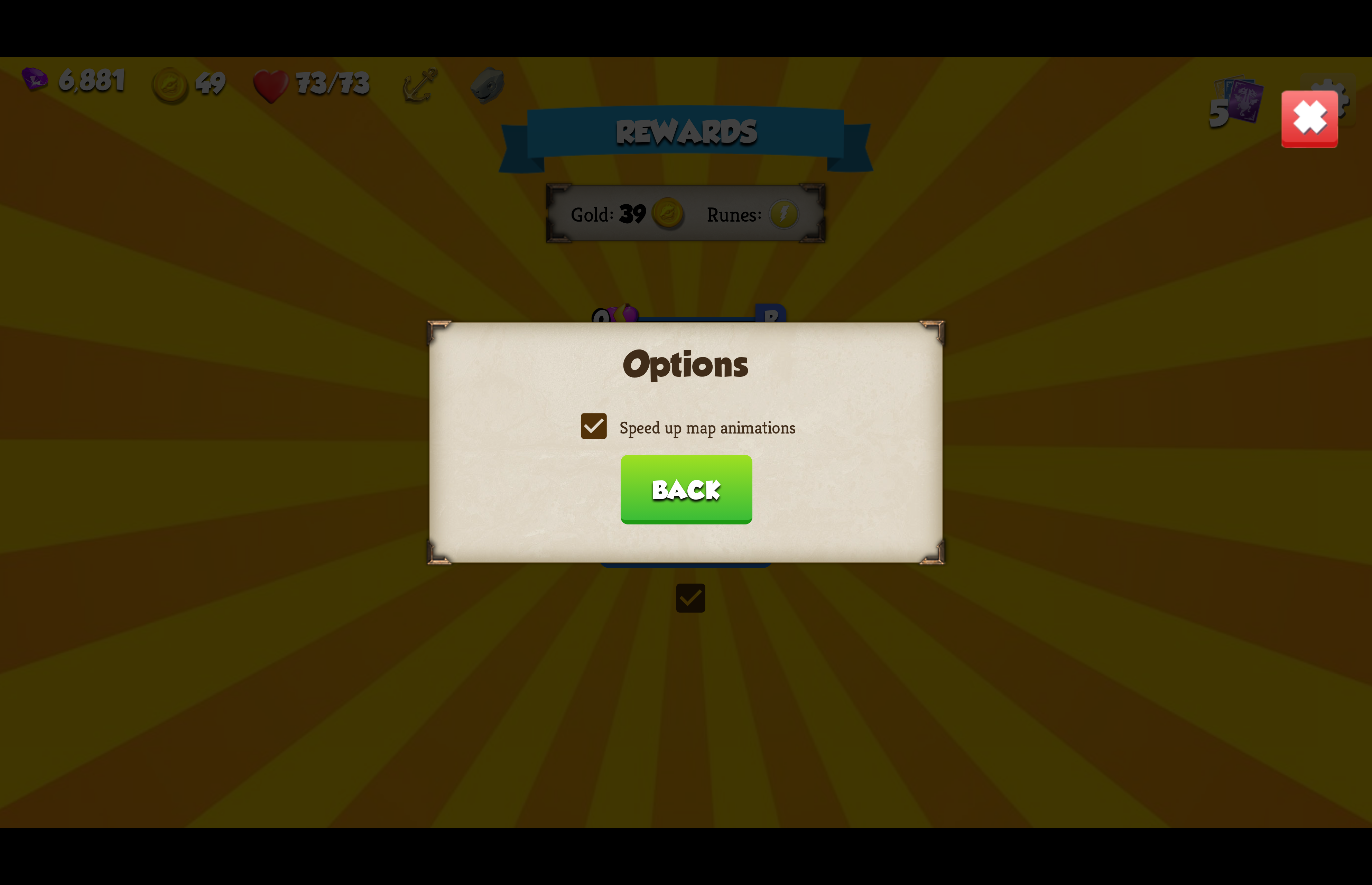
click at [0, 0] on input "Speed up map animations" at bounding box center [0, 0] width 0 height 0
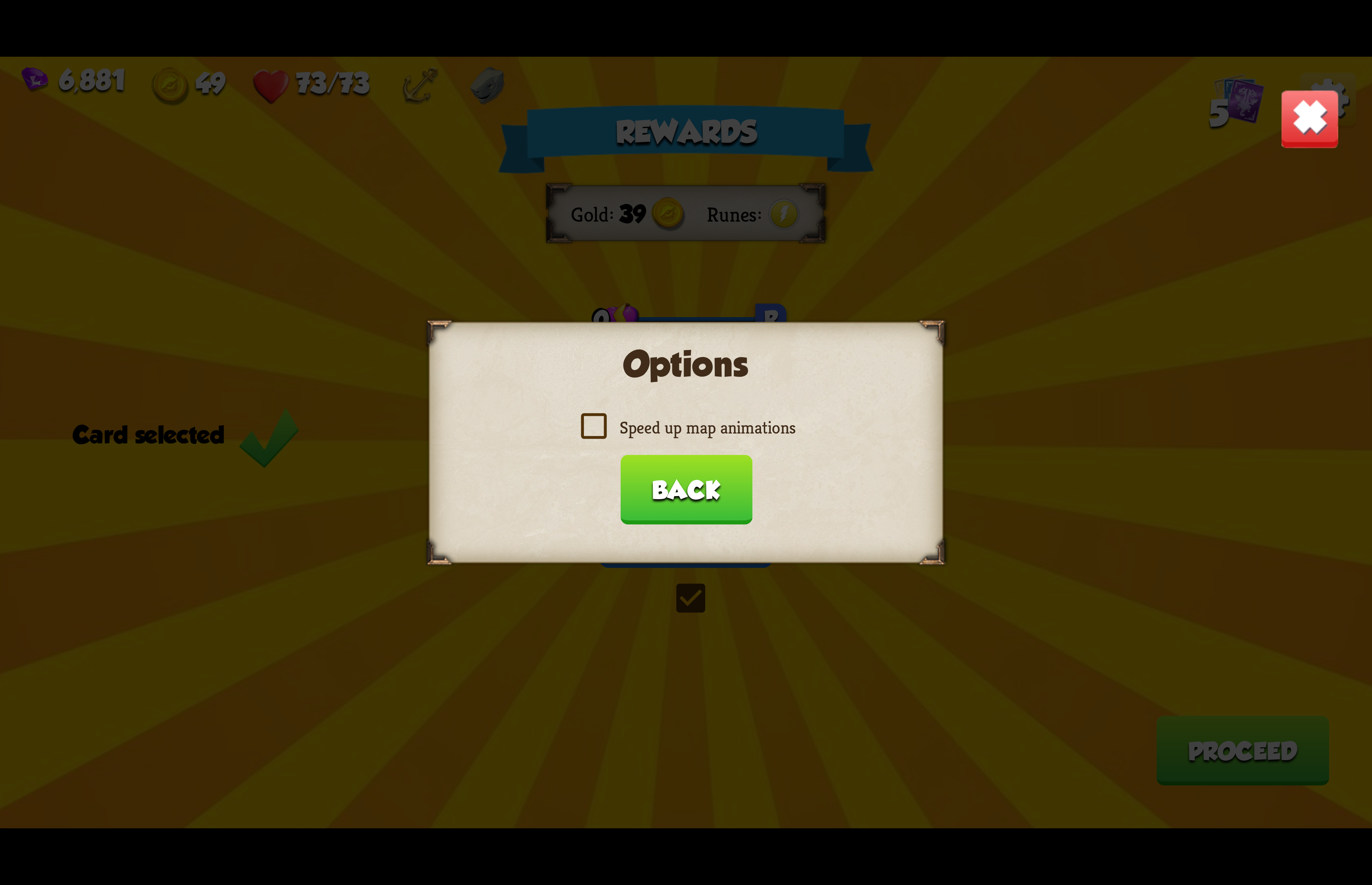
click at [716, 434] on label "Speed up map animations" at bounding box center [686, 427] width 219 height 23
click at [0, 0] on input "Speed up map animations" at bounding box center [0, 0] width 0 height 0
click at [696, 495] on button "Back" at bounding box center [686, 489] width 132 height 70
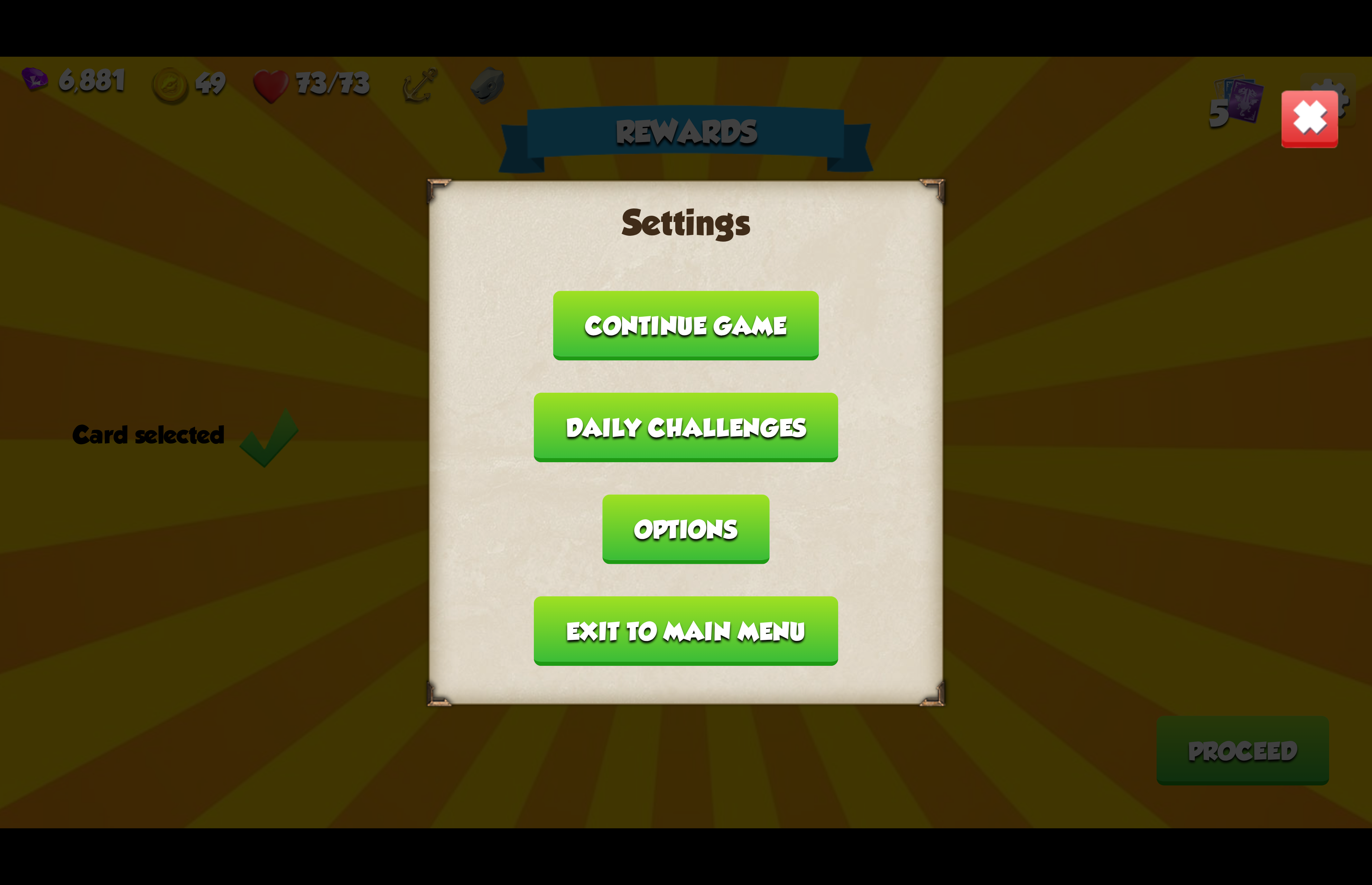
click at [707, 596] on button "Exit to main menu" at bounding box center [686, 631] width 304 height 70
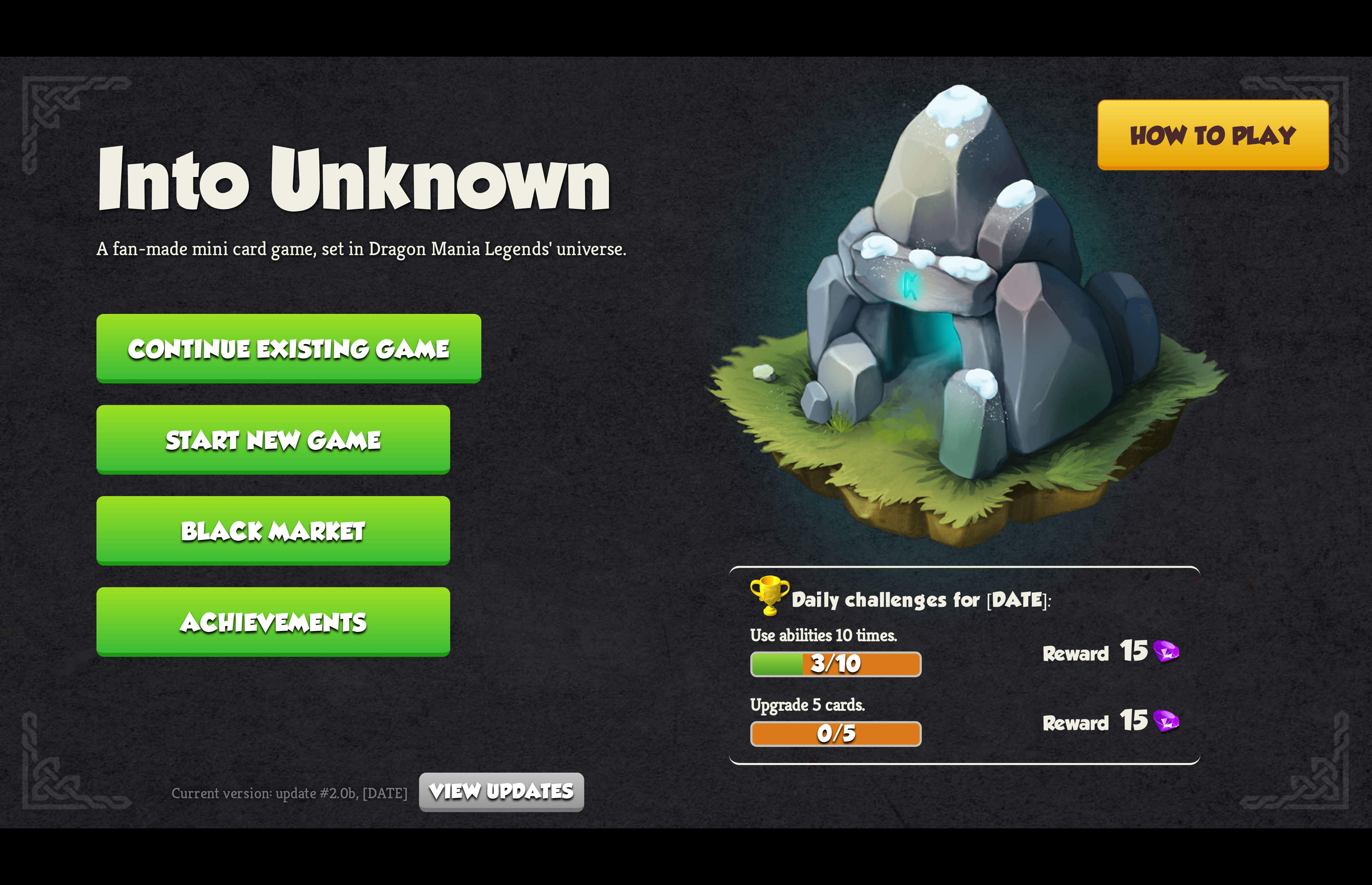
click at [423, 361] on button "Continue existing game" at bounding box center [289, 348] width 385 height 70
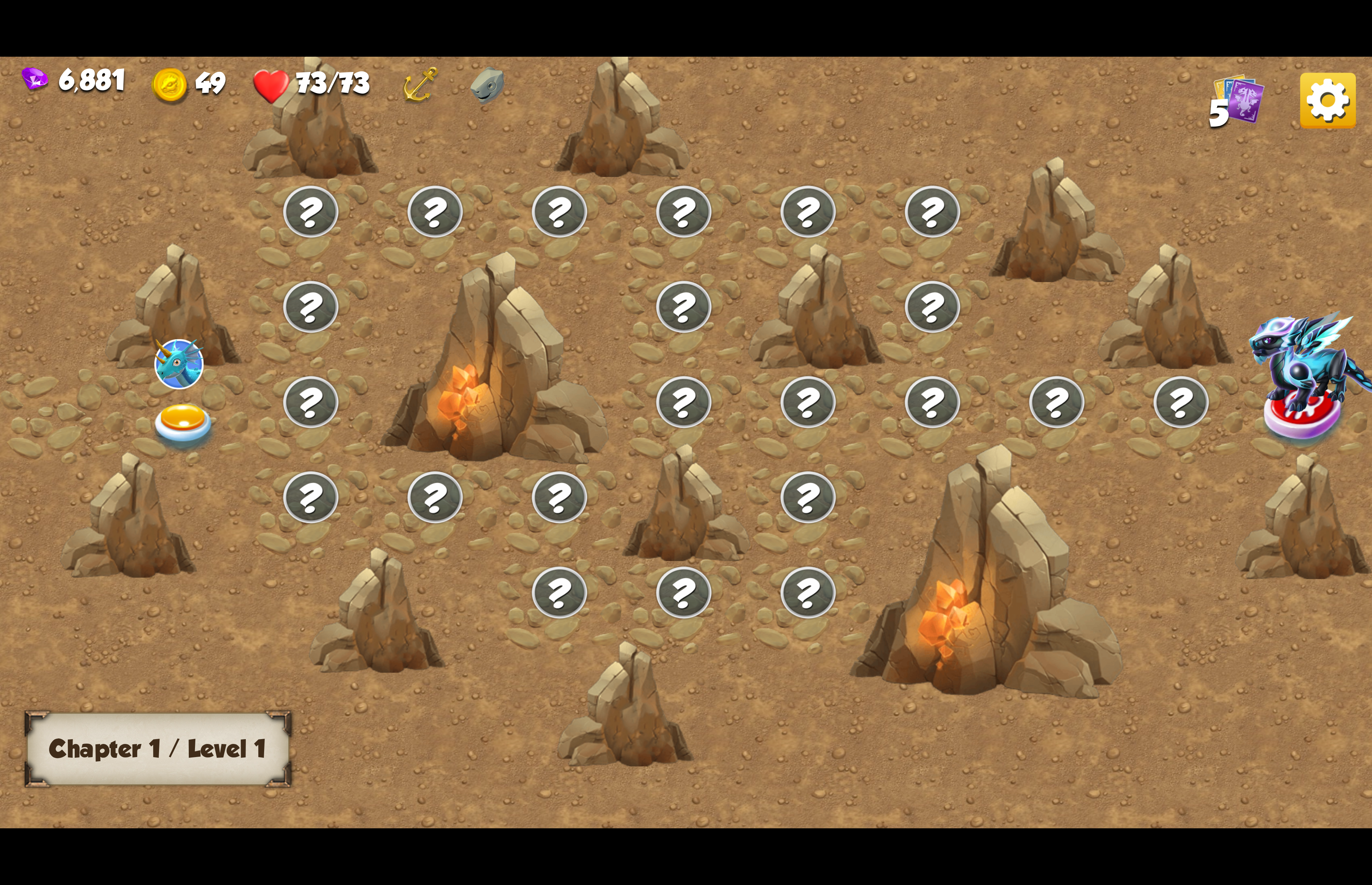
click at [191, 408] on img at bounding box center [184, 429] width 68 height 51
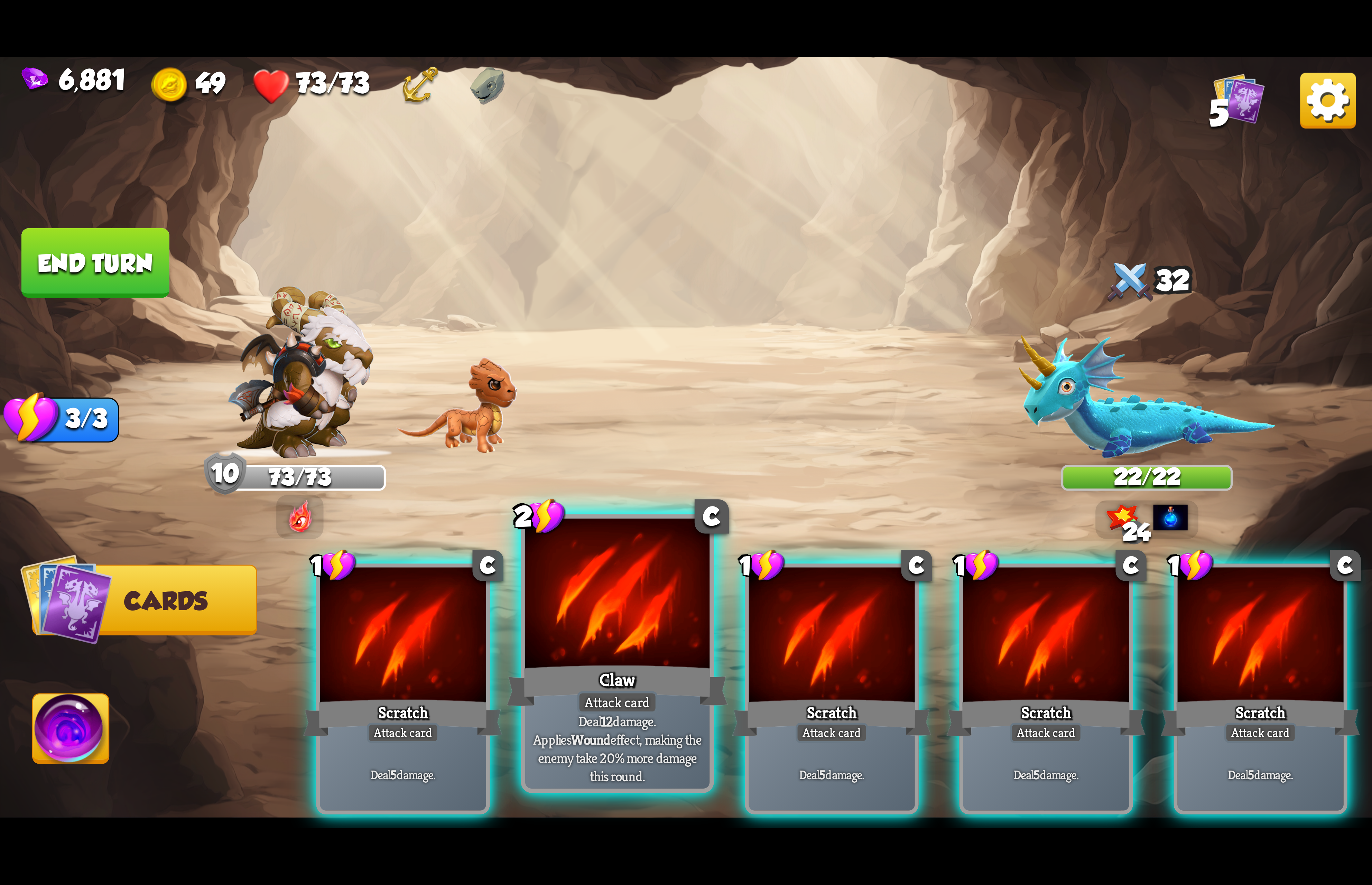
click at [667, 657] on div at bounding box center [617, 596] width 184 height 155
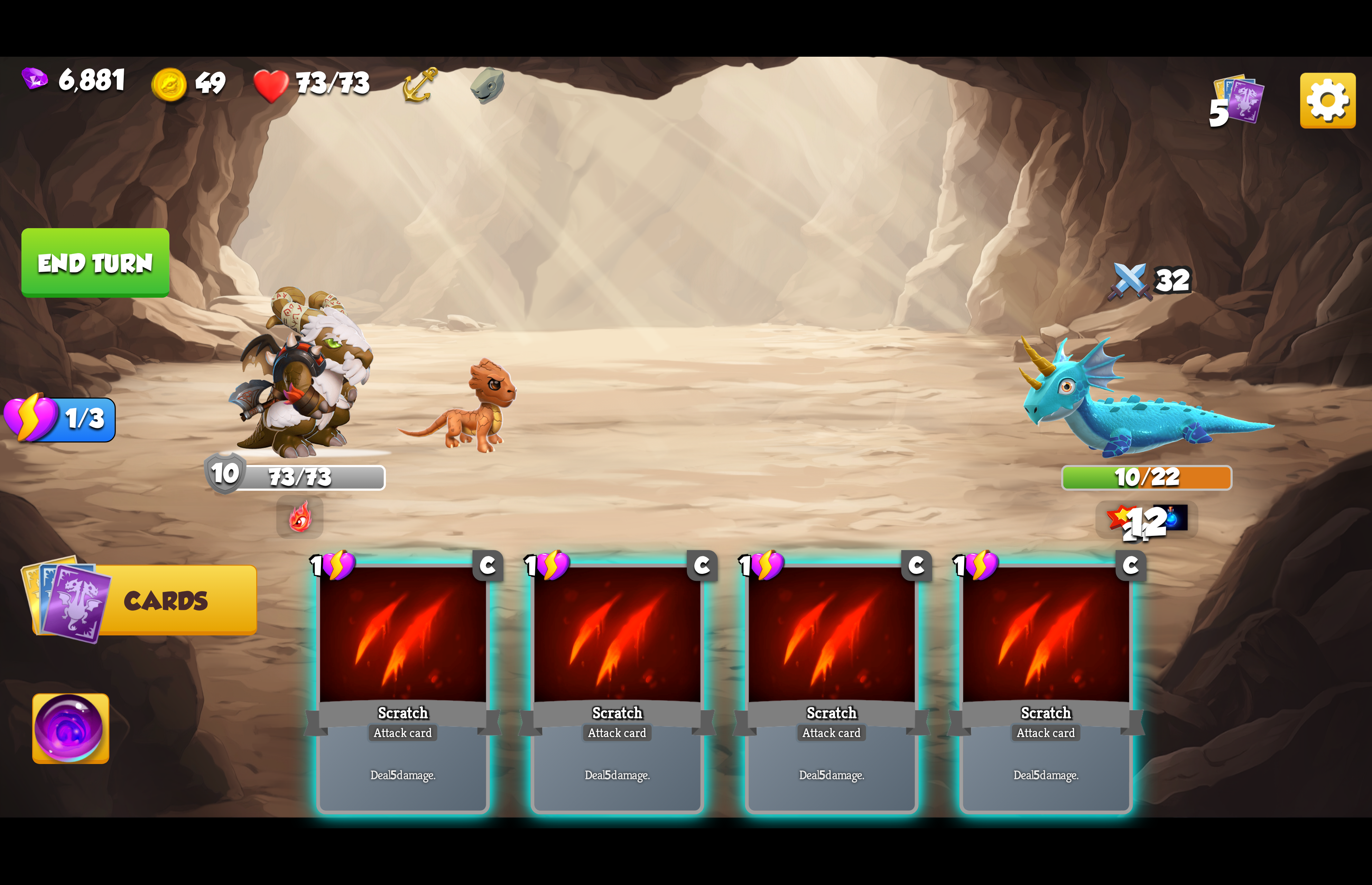
click at [381, 640] on div at bounding box center [403, 637] width 166 height 140
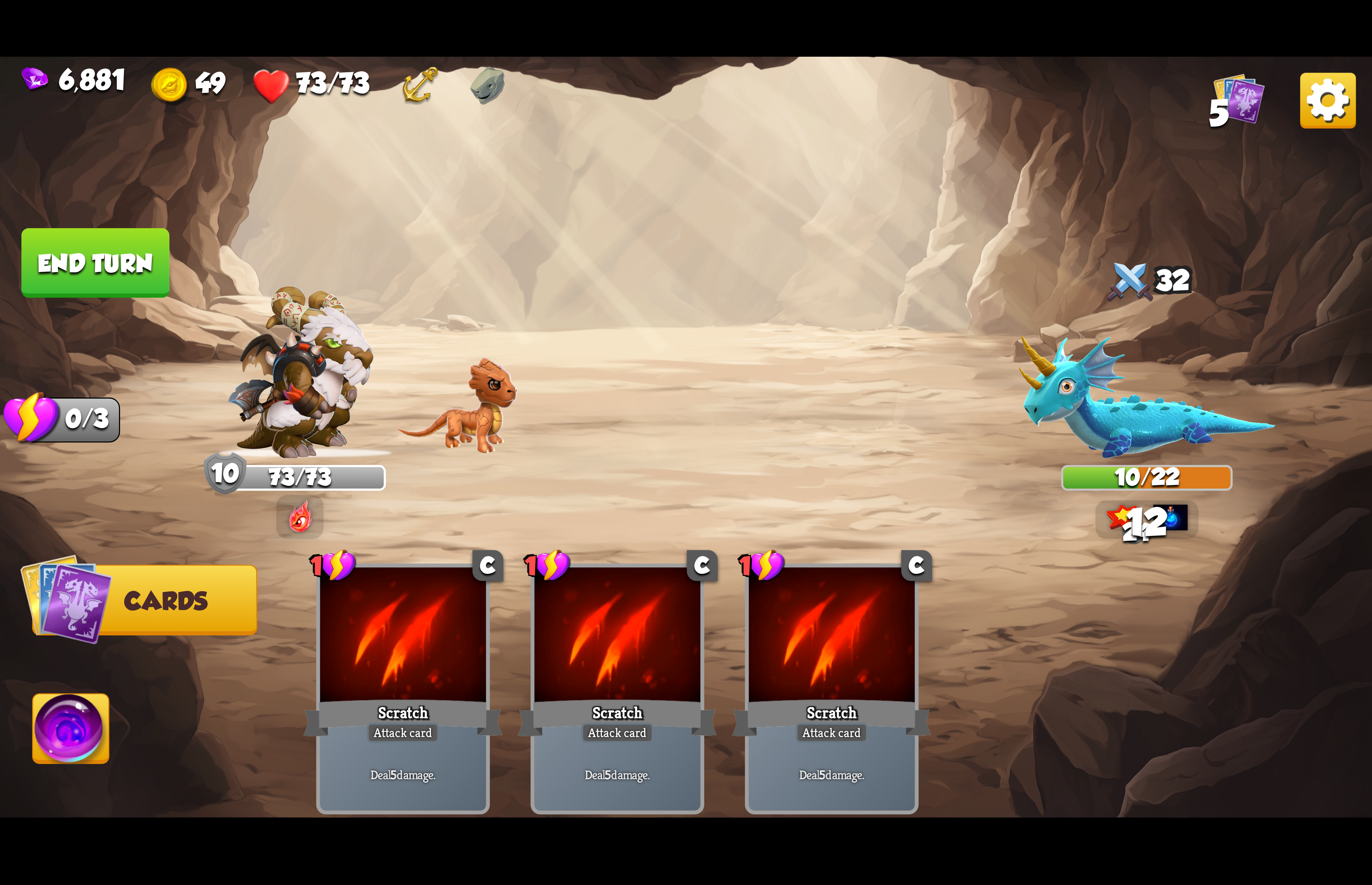
click at [72, 702] on img at bounding box center [71, 732] width 76 height 77
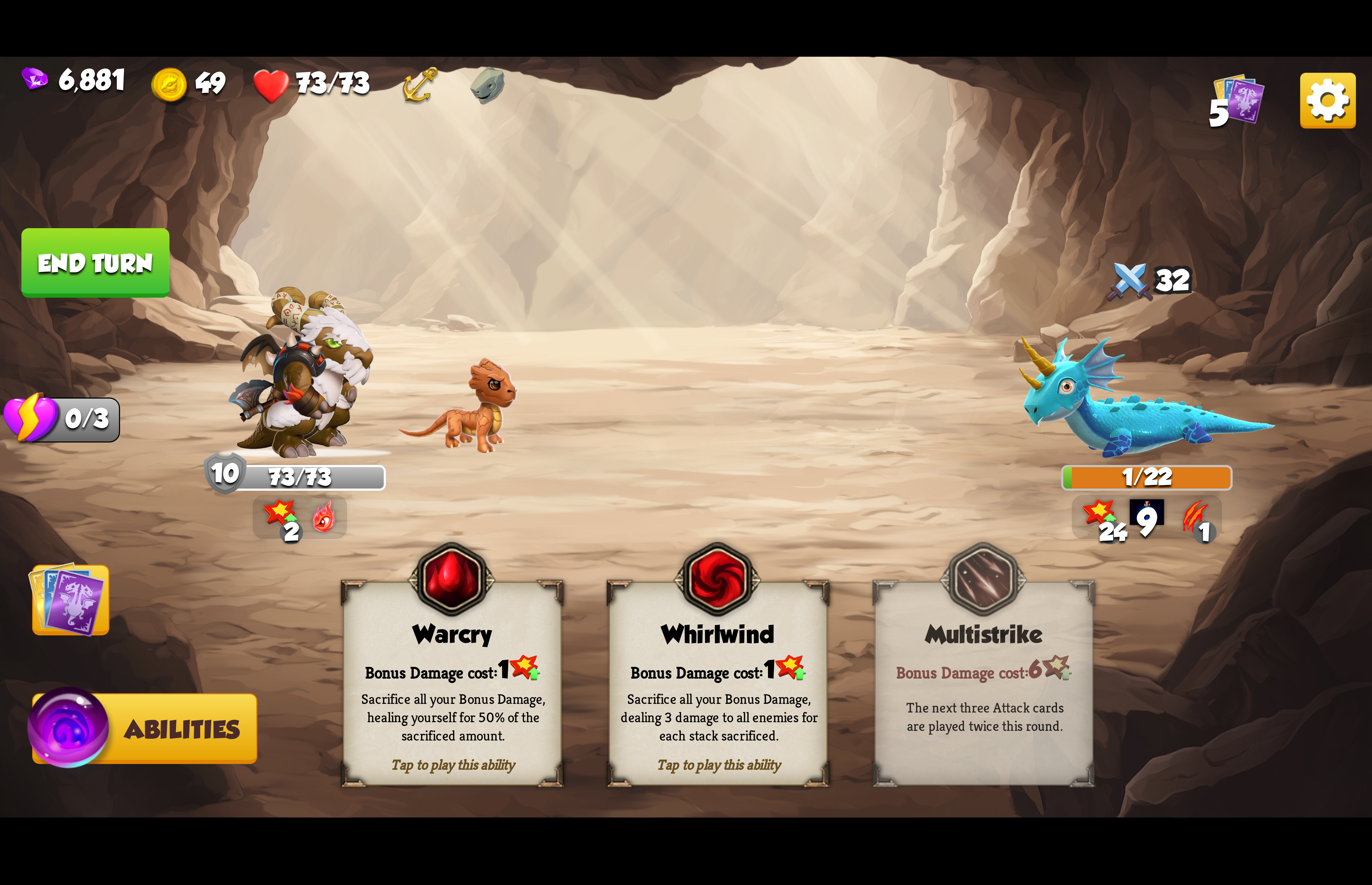
click at [762, 609] on div "Tap to play this ability Whirlwind Bonus Damage cost: 1 Sacrifice all your Bonu…" at bounding box center [718, 683] width 219 height 204
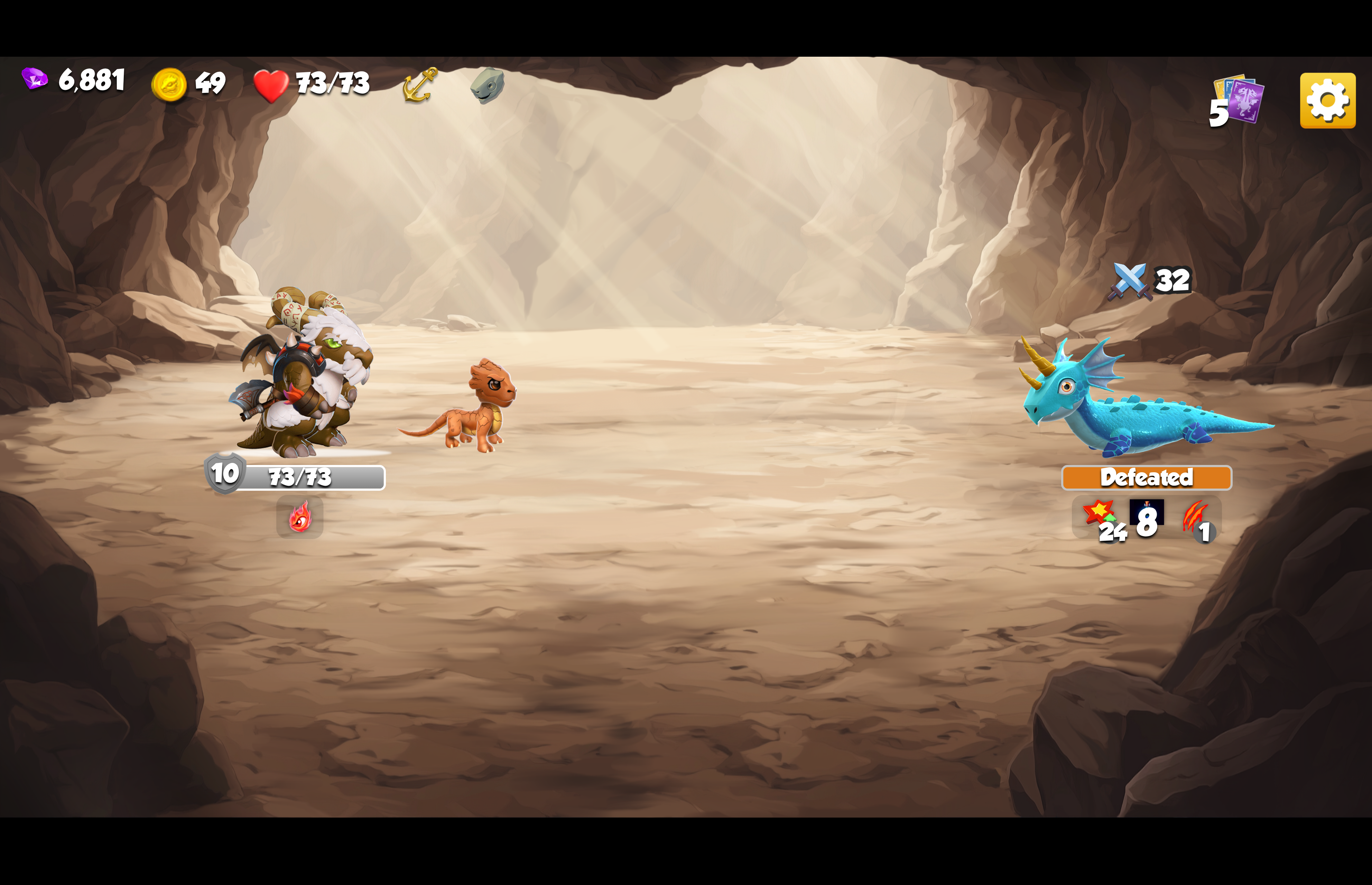
click at [1325, 92] on img at bounding box center [1328, 100] width 56 height 56
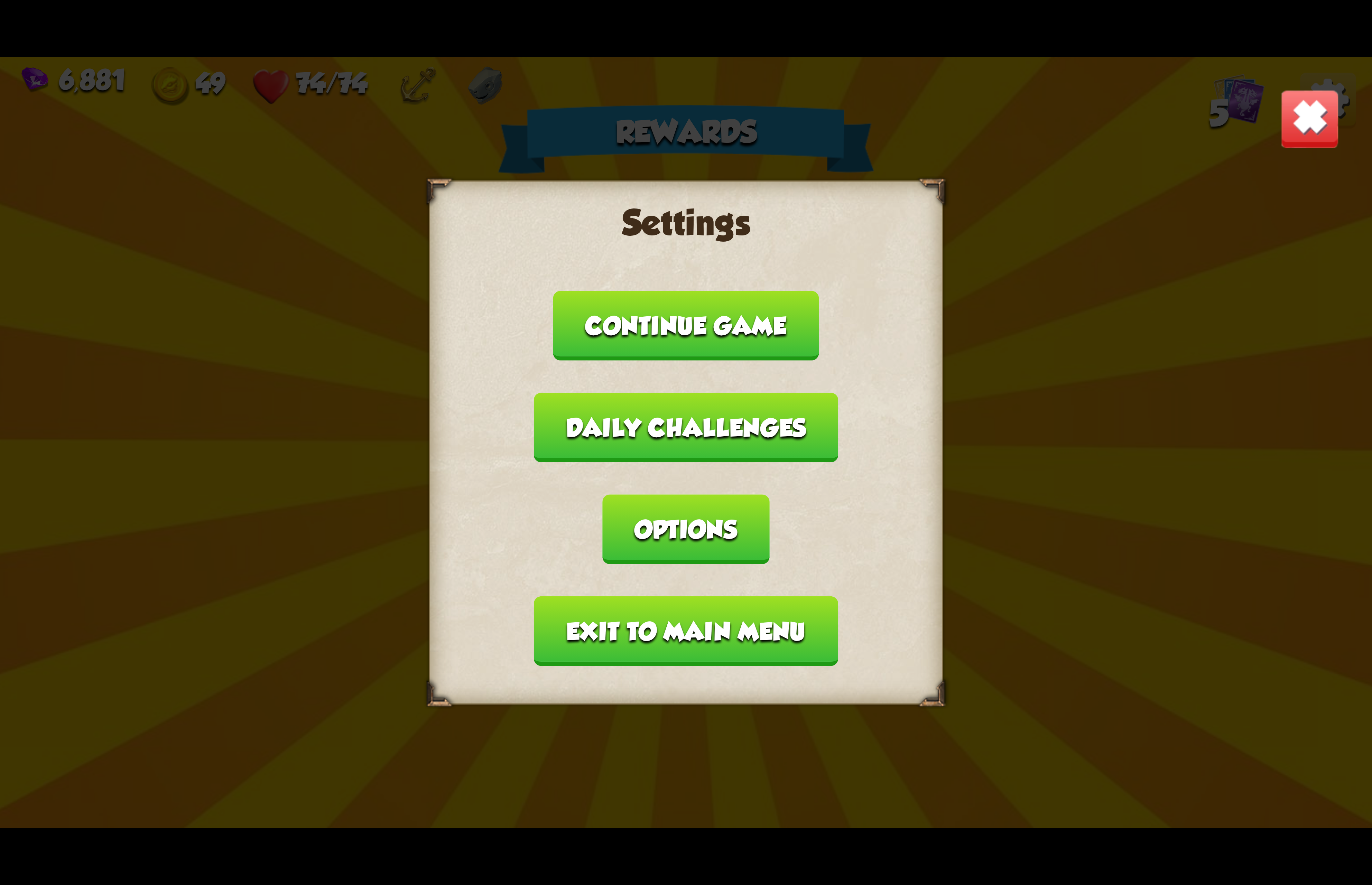
click at [769, 501] on button "Options" at bounding box center [686, 529] width 166 height 70
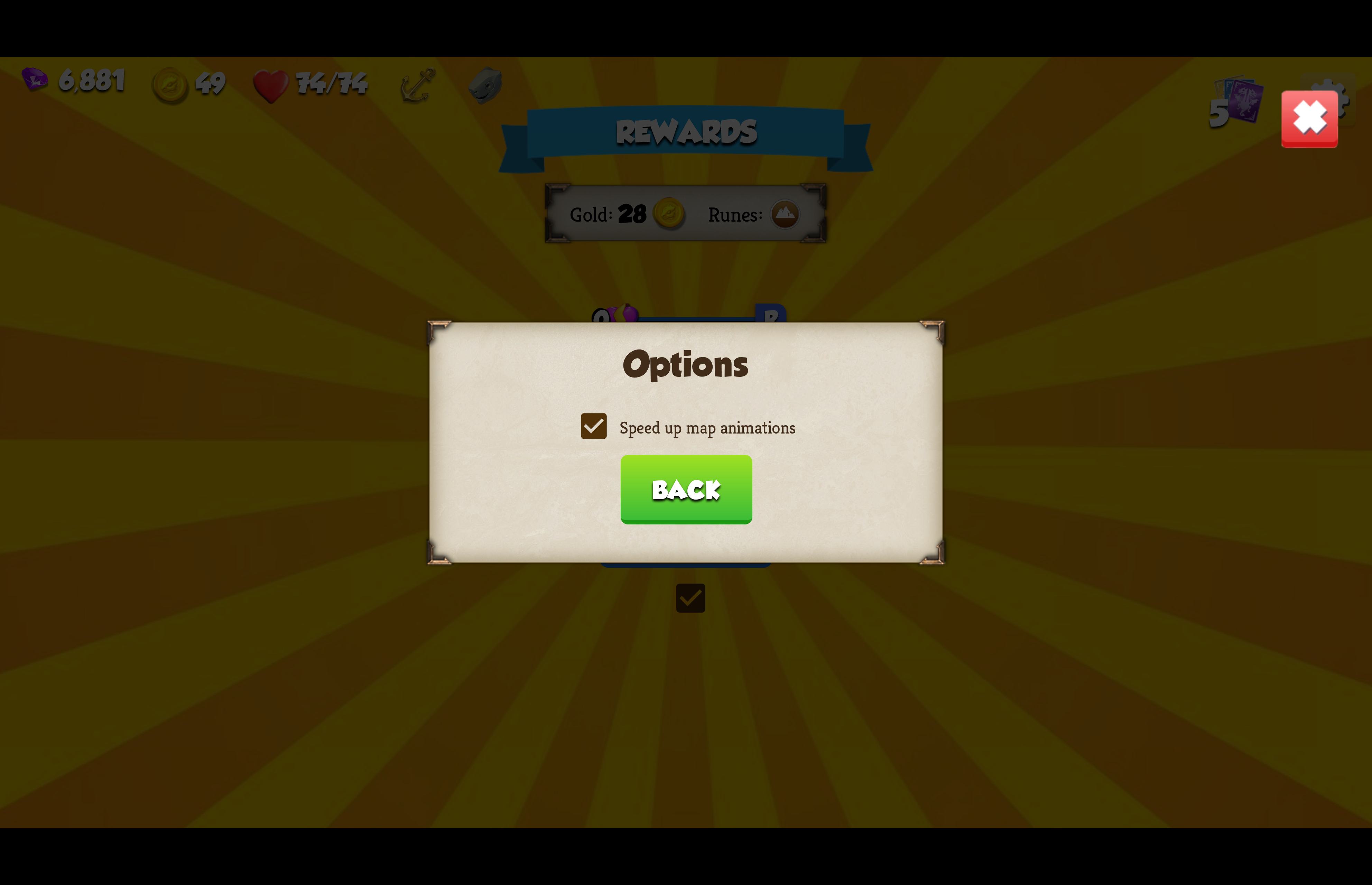
click at [625, 433] on label "Speed up map animations" at bounding box center [686, 427] width 219 height 23
click at [0, 0] on input "Speed up map animations" at bounding box center [0, 0] width 0 height 0
click at [625, 433] on label "Speed up map animations" at bounding box center [686, 427] width 219 height 23
click at [0, 0] on input "Speed up map animations" at bounding box center [0, 0] width 0 height 0
click at [625, 433] on label "Speed up map animations" at bounding box center [686, 427] width 219 height 23
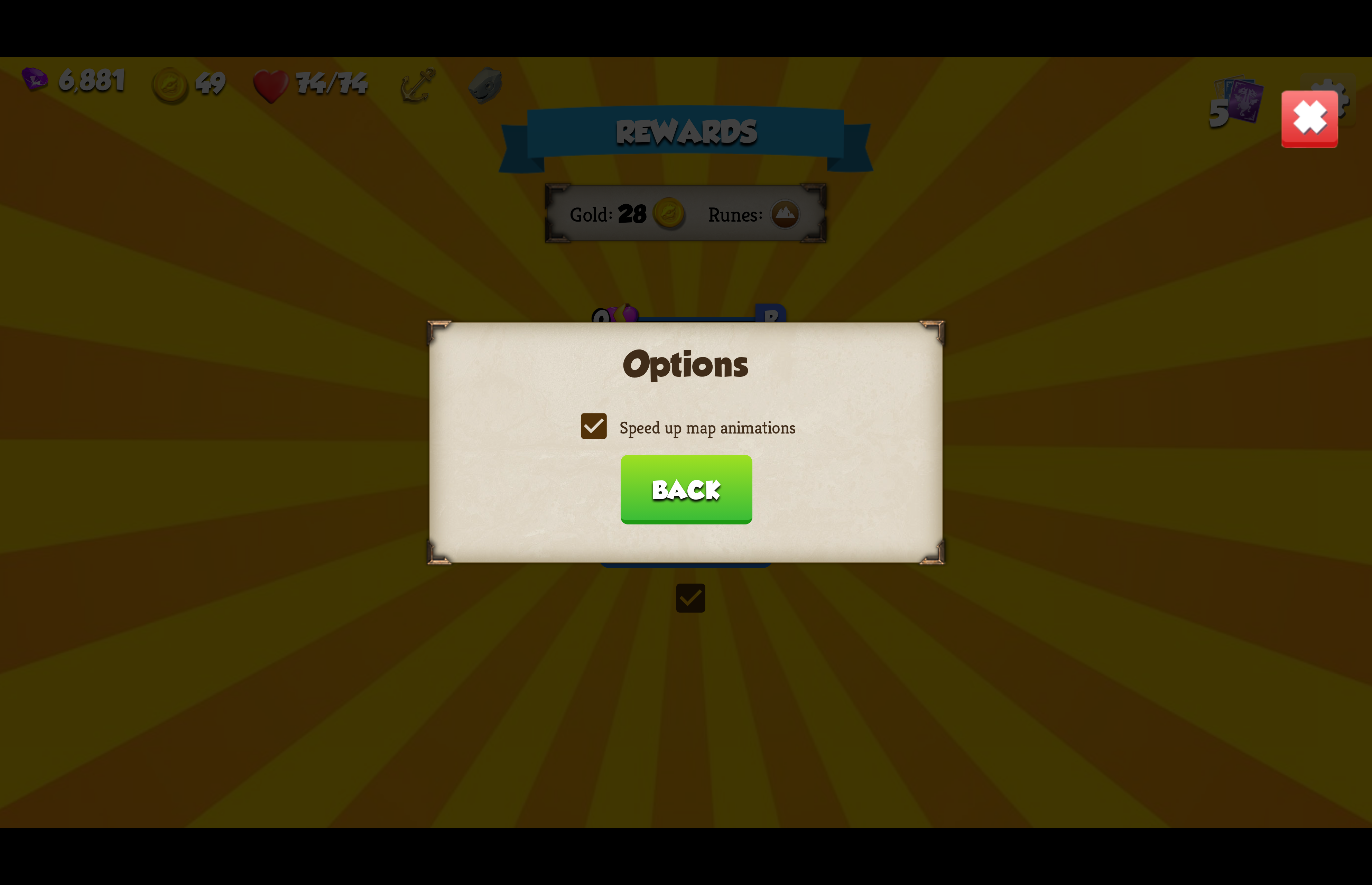
click at [0, 0] on input "Speed up map animations" at bounding box center [0, 0] width 0 height 0
click at [670, 430] on label "Speed up map animations" at bounding box center [686, 427] width 219 height 23
click at [0, 0] on input "Speed up map animations" at bounding box center [0, 0] width 0 height 0
drag, startPoint x: 698, startPoint y: 491, endPoint x: 698, endPoint y: 501, distance: 10.0
click at [698, 501] on button "Back" at bounding box center [686, 489] width 132 height 70
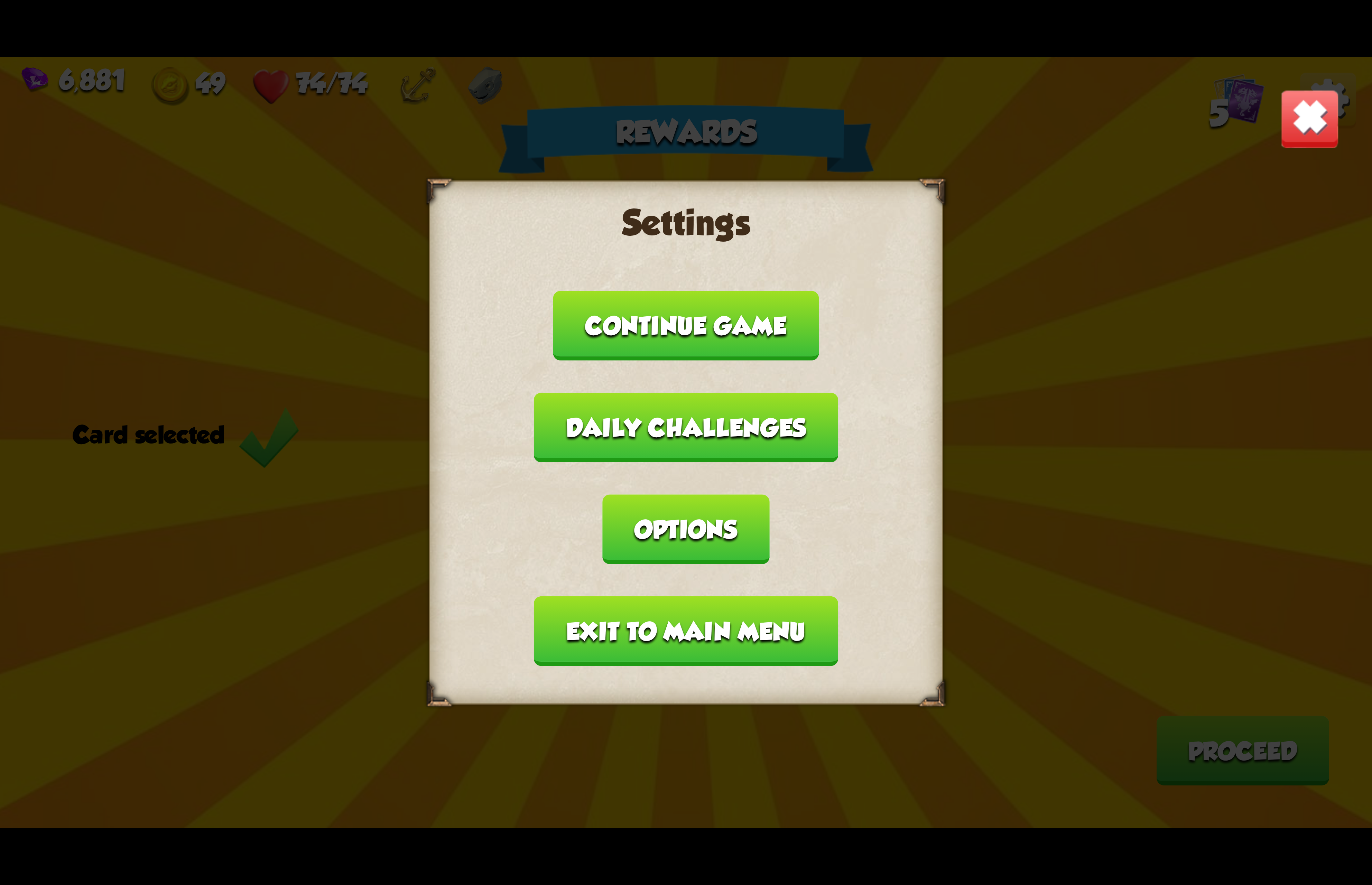
click at [711, 599] on button "Exit to main menu" at bounding box center [686, 631] width 304 height 70
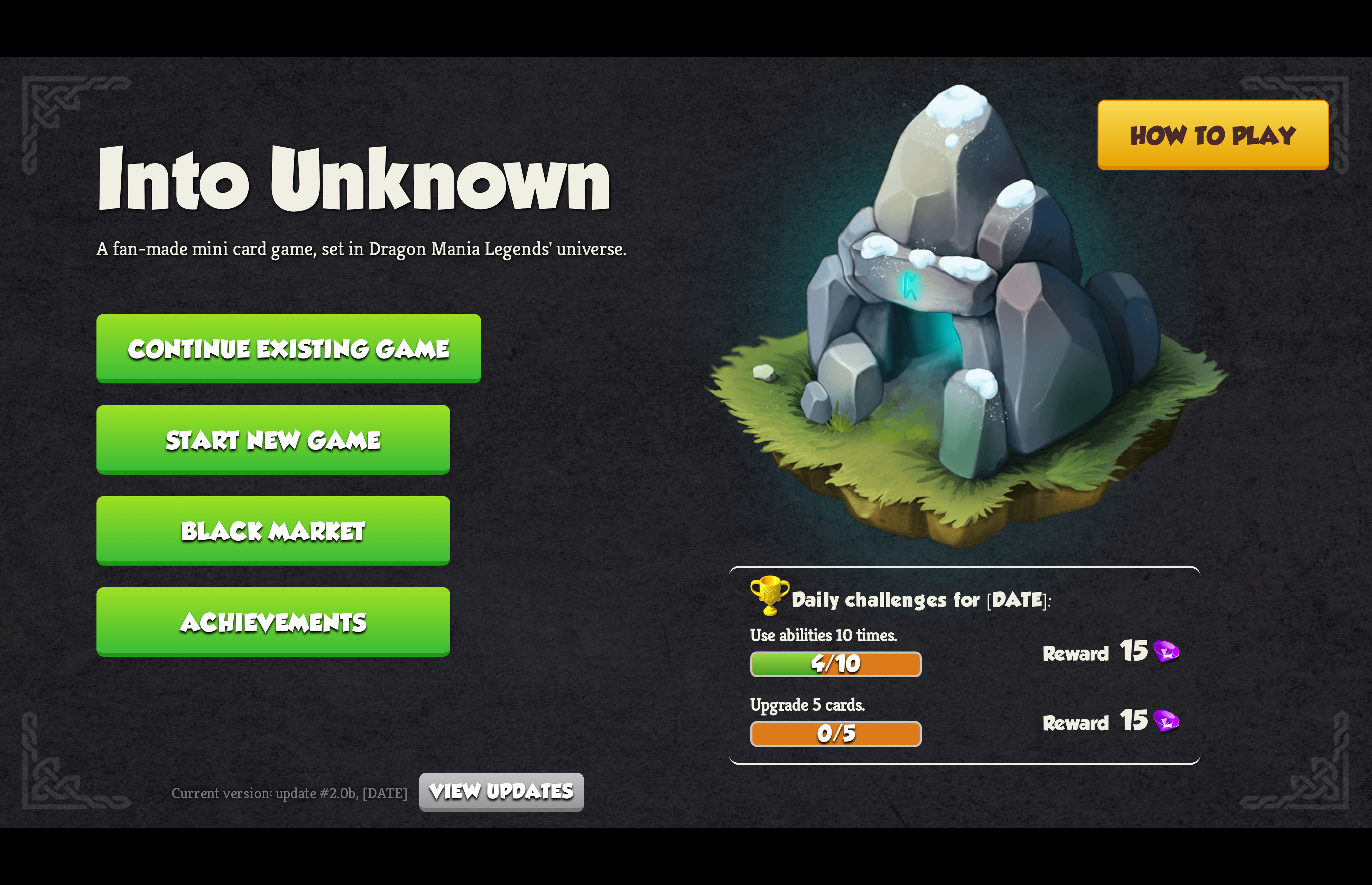
click at [311, 358] on button "Continue existing game" at bounding box center [289, 348] width 385 height 70
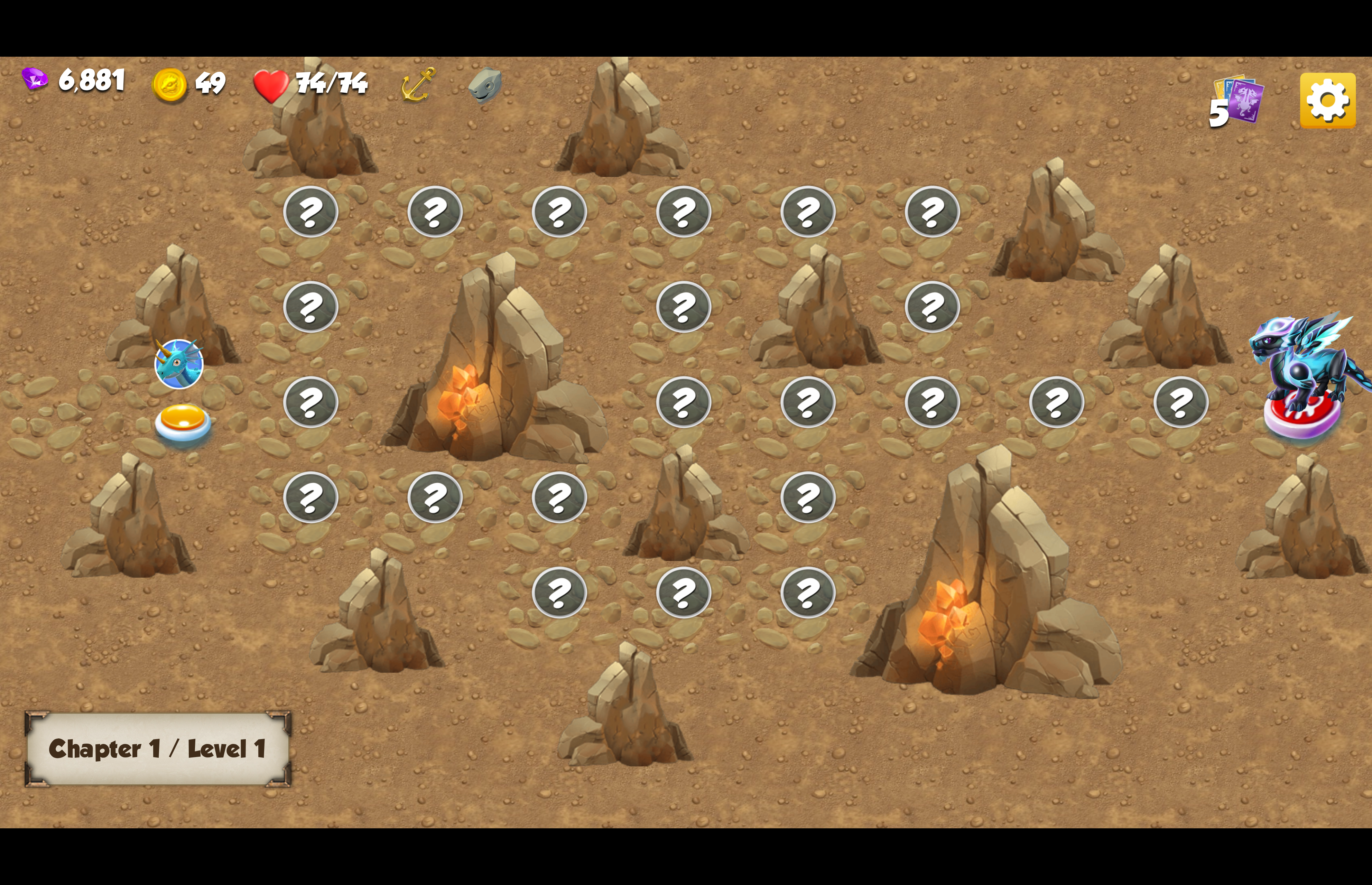
click at [183, 438] on img at bounding box center [184, 429] width 68 height 51
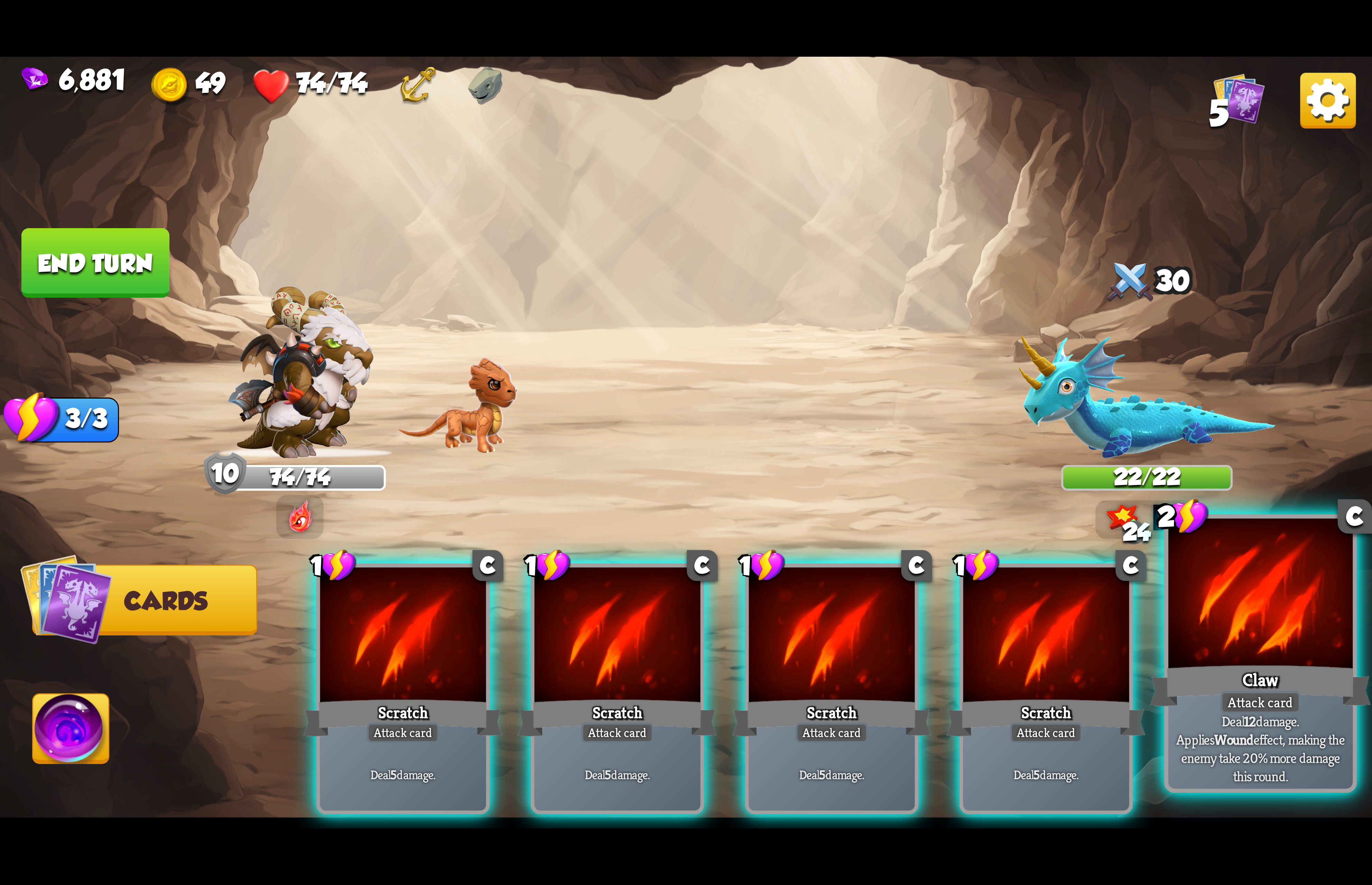
click at [1232, 664] on div "Claw" at bounding box center [1261, 685] width 221 height 49
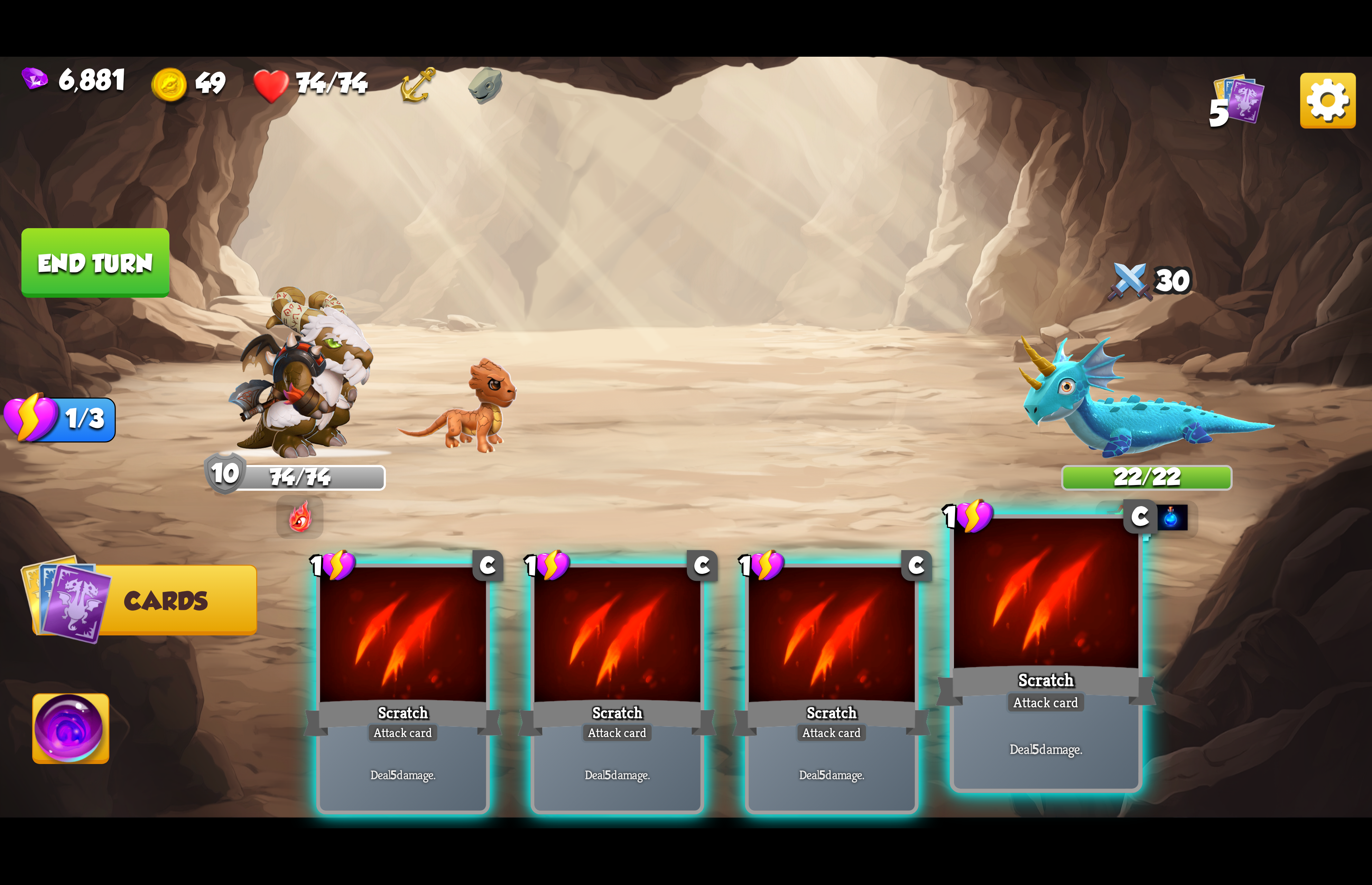
click at [1035, 648] on div at bounding box center [1046, 596] width 184 height 155
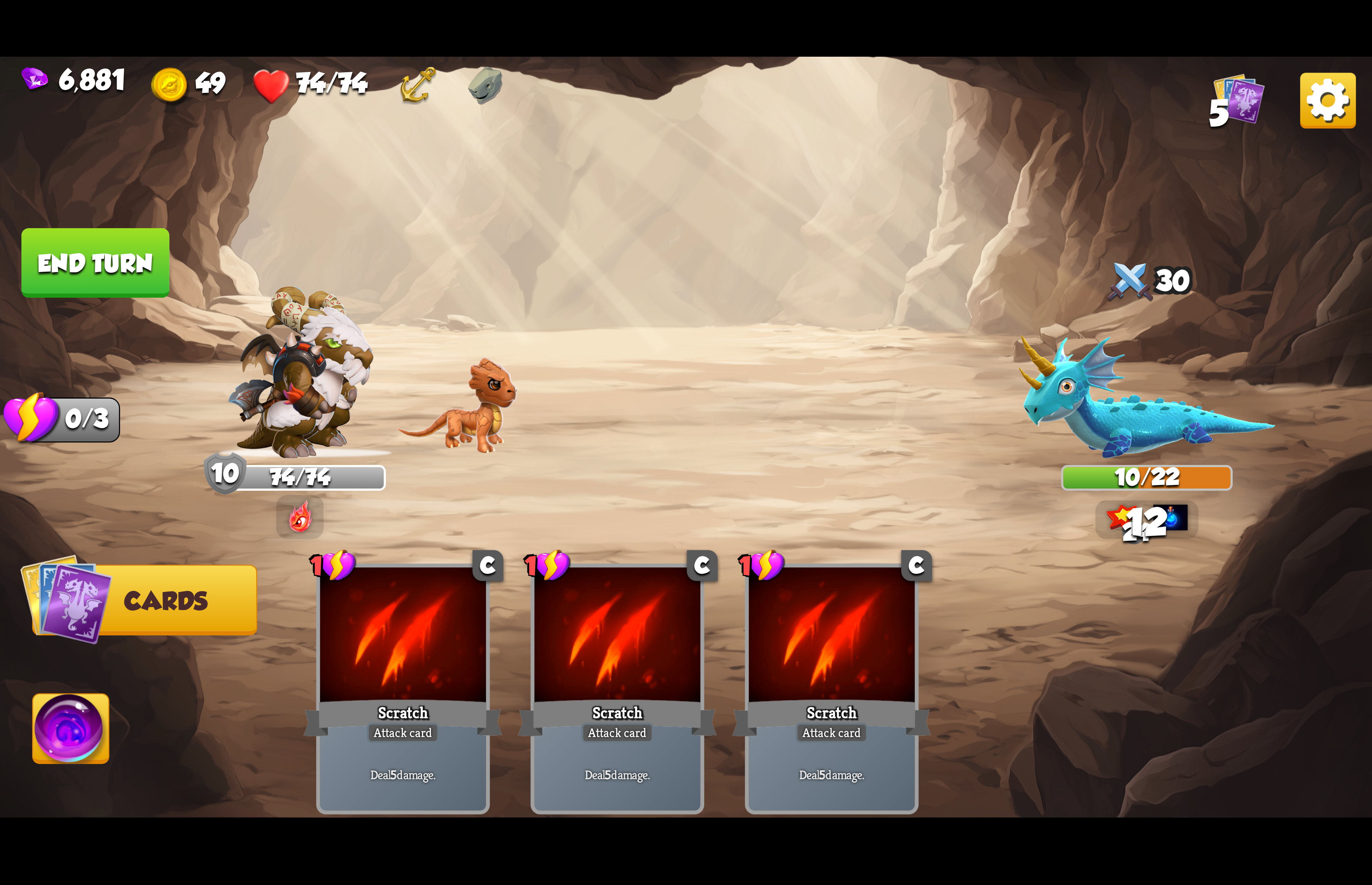
click at [34, 734] on button "Abilities" at bounding box center [70, 728] width 77 height 71
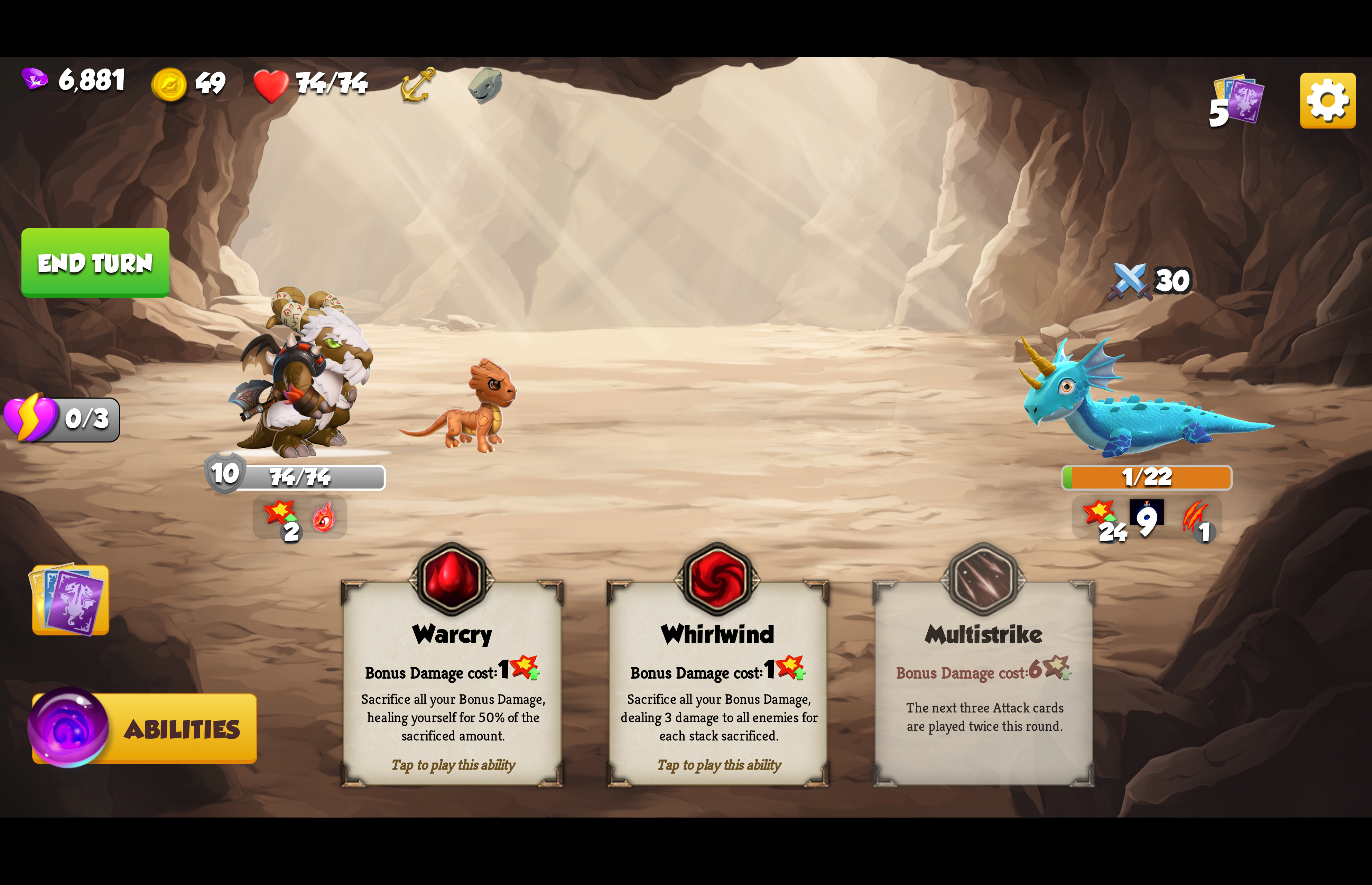
click at [769, 601] on div "Tap to play this ability Whirlwind Bonus Damage cost: 1 Sacrifice all your Bonu…" at bounding box center [718, 683] width 219 height 204
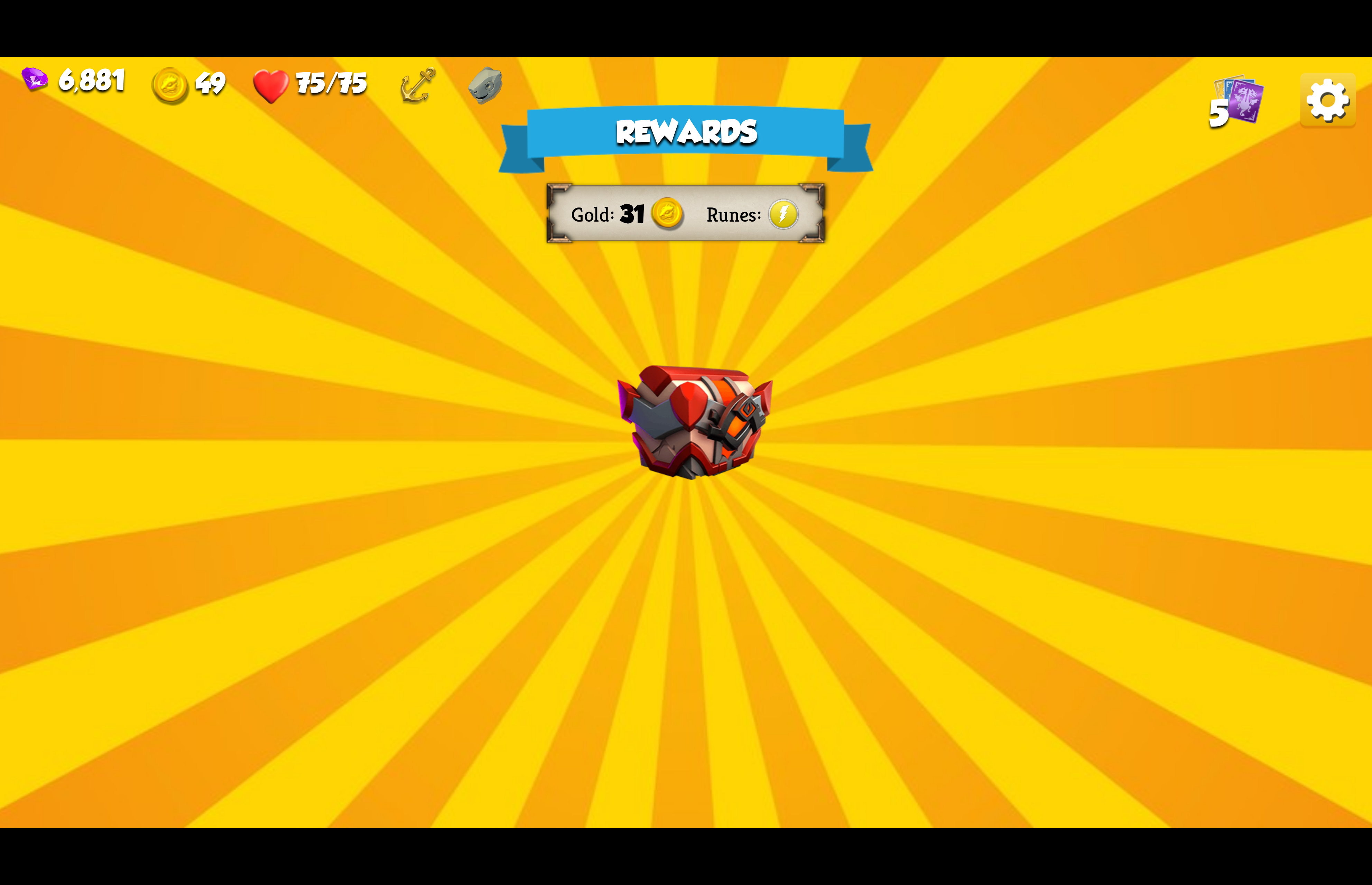
click at [1311, 84] on img at bounding box center [1328, 100] width 56 height 56
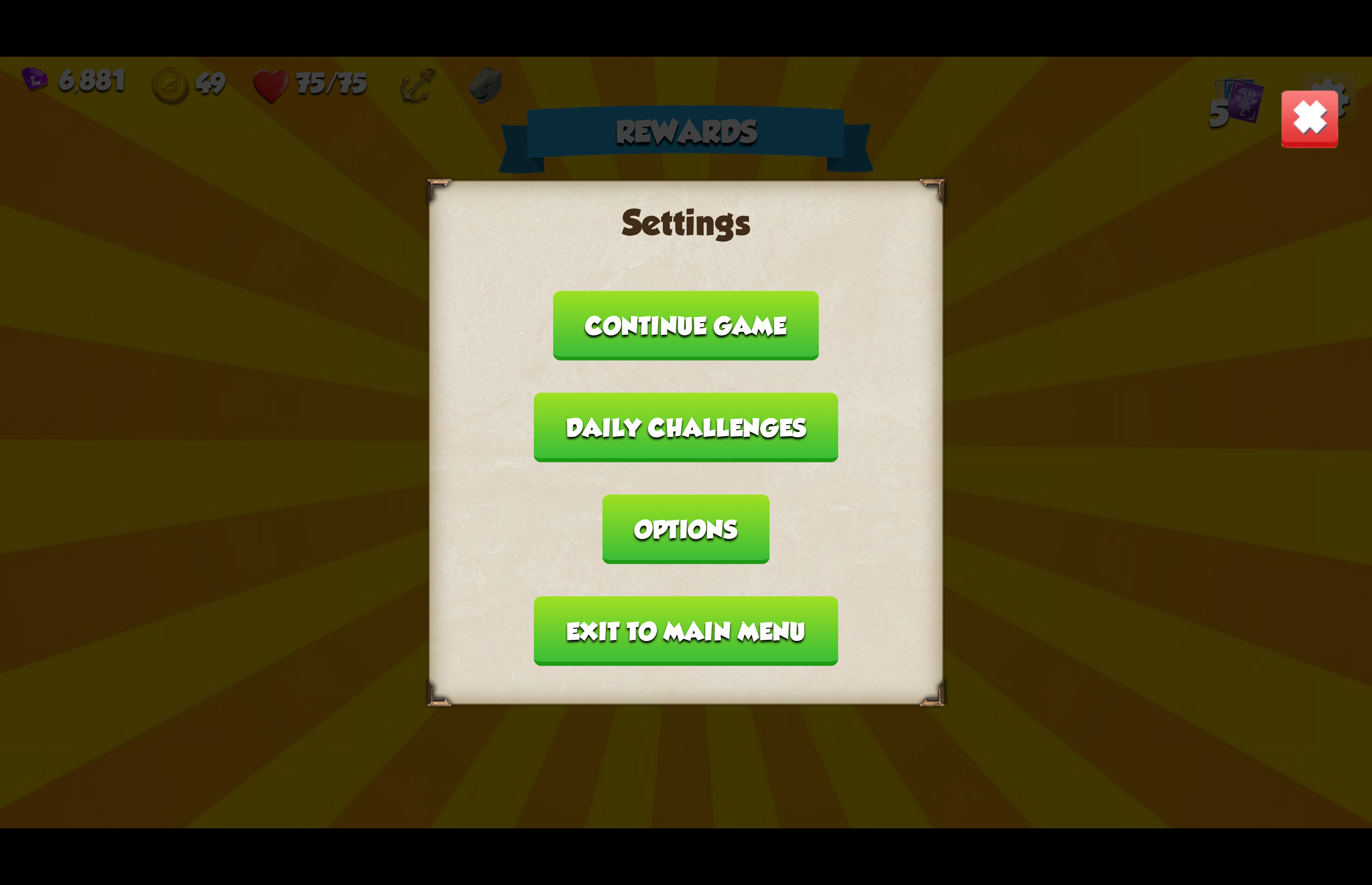
click at [769, 494] on button "Options" at bounding box center [686, 529] width 166 height 70
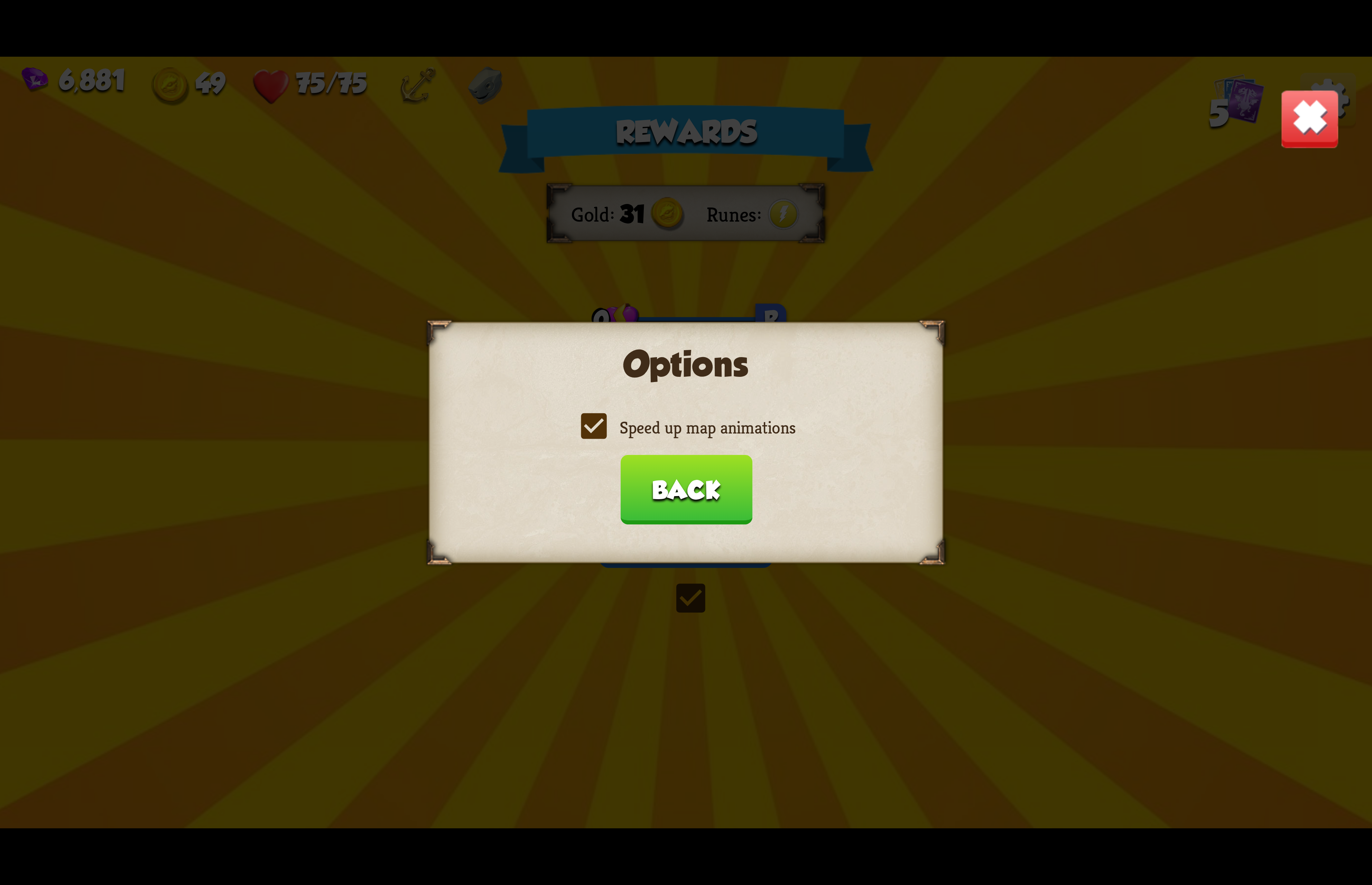
click at [694, 436] on label "Speed up map animations" at bounding box center [686, 427] width 219 height 23
click at [0, 0] on input "Speed up map animations" at bounding box center [0, 0] width 0 height 0
click at [694, 436] on label "Speed up map animations" at bounding box center [686, 427] width 219 height 23
click at [0, 0] on input "Speed up map animations" at bounding box center [0, 0] width 0 height 0
click at [694, 436] on label "Speed up map animations" at bounding box center [686, 427] width 219 height 23
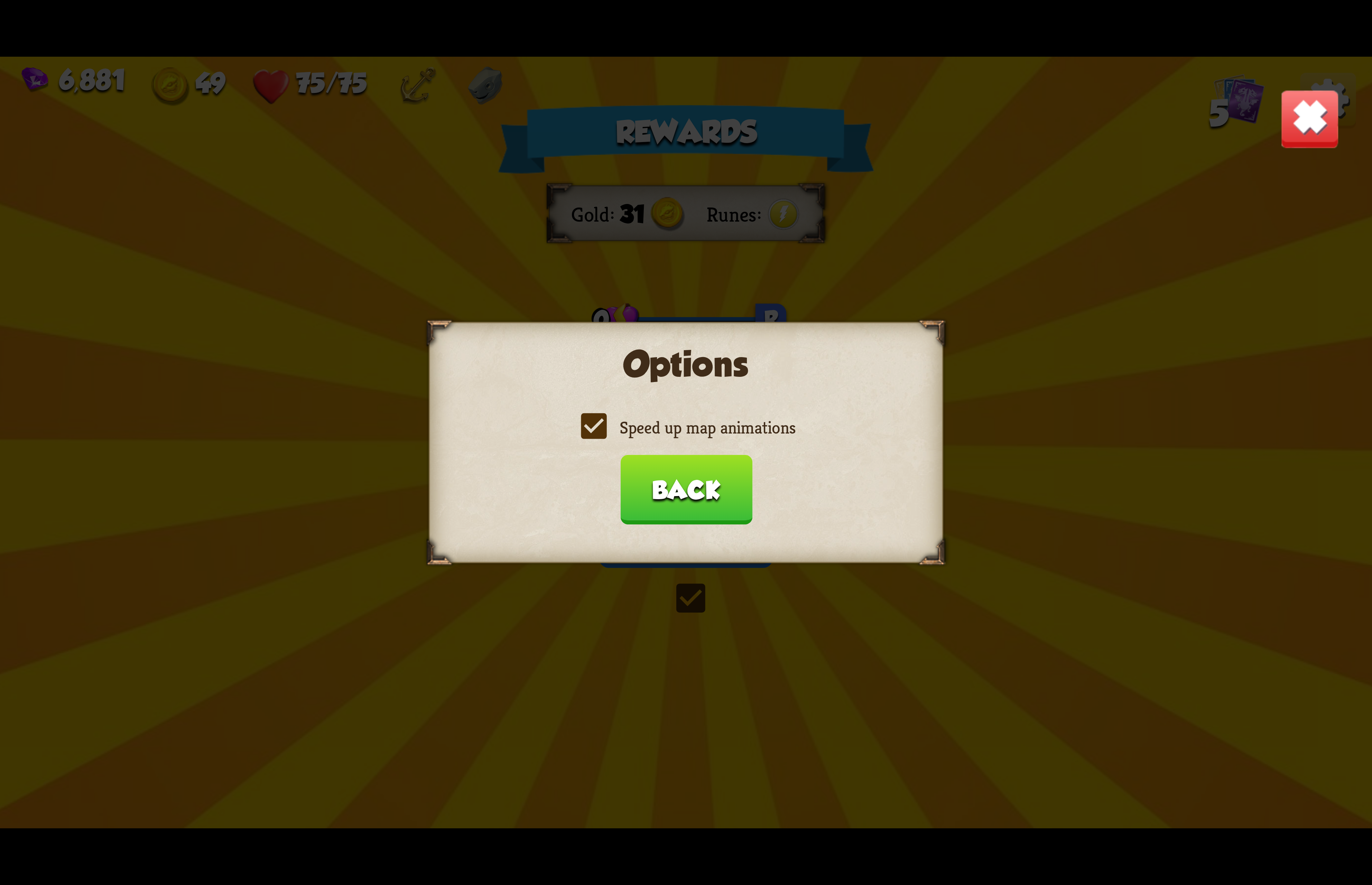
click at [0, 0] on input "Speed up map animations" at bounding box center [0, 0] width 0 height 0
click at [696, 437] on label "Speed up map animations" at bounding box center [686, 427] width 219 height 23
click at [0, 0] on input "Speed up map animations" at bounding box center [0, 0] width 0 height 0
click at [698, 463] on button "Back" at bounding box center [686, 489] width 132 height 70
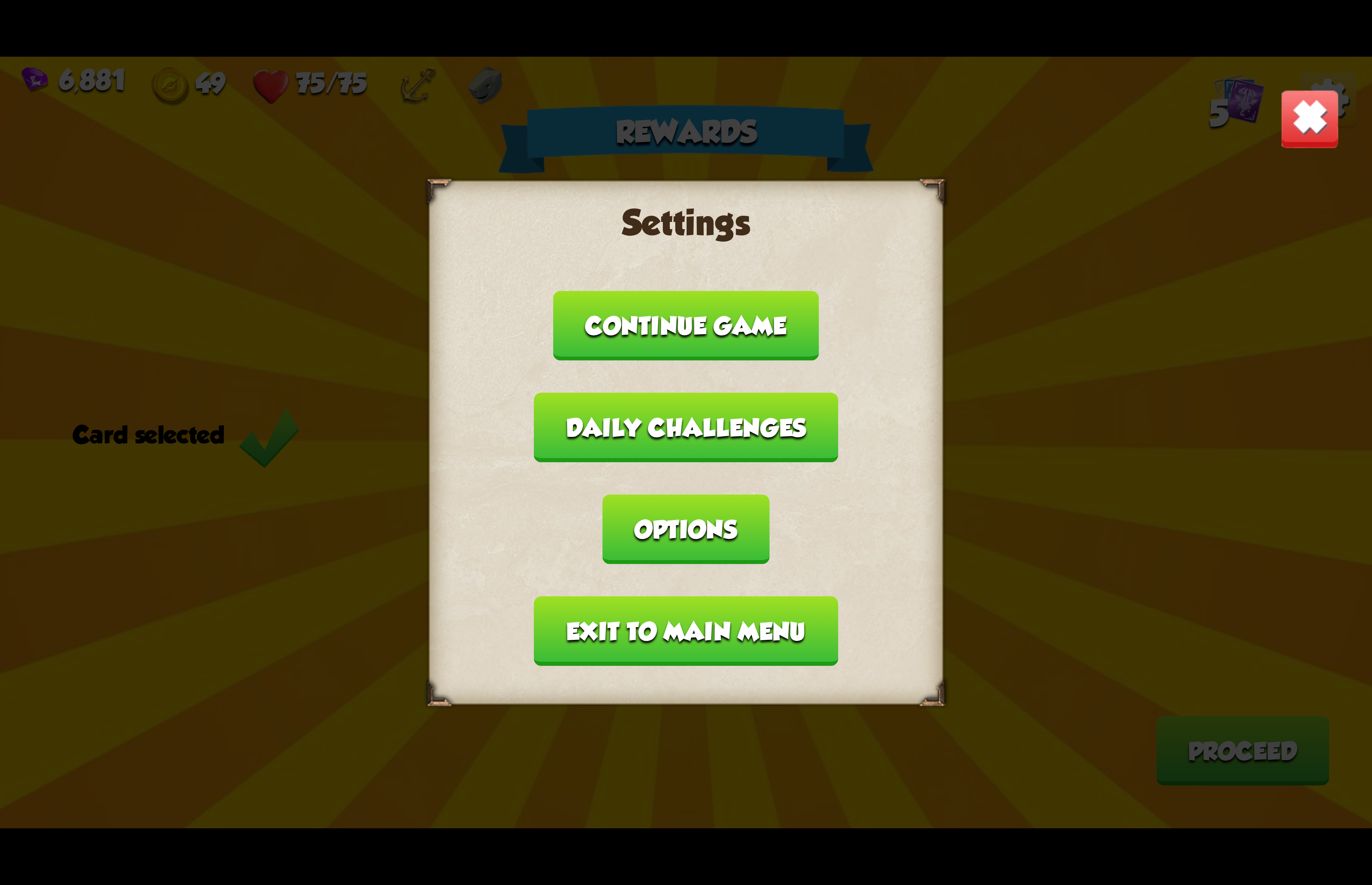
click at [650, 596] on button "Exit to main menu" at bounding box center [686, 631] width 304 height 70
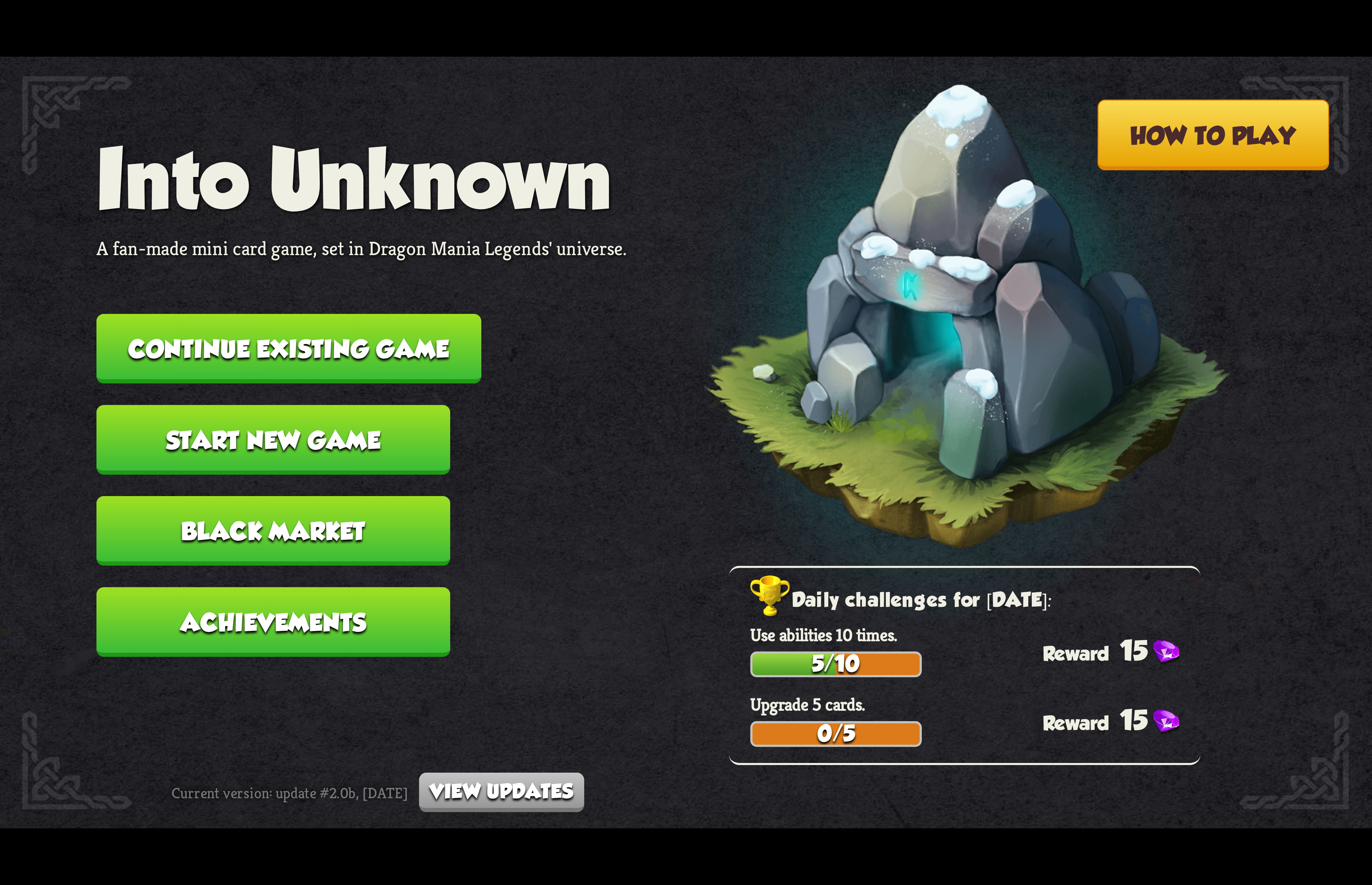
click at [362, 351] on button "Continue existing game" at bounding box center [289, 348] width 385 height 70
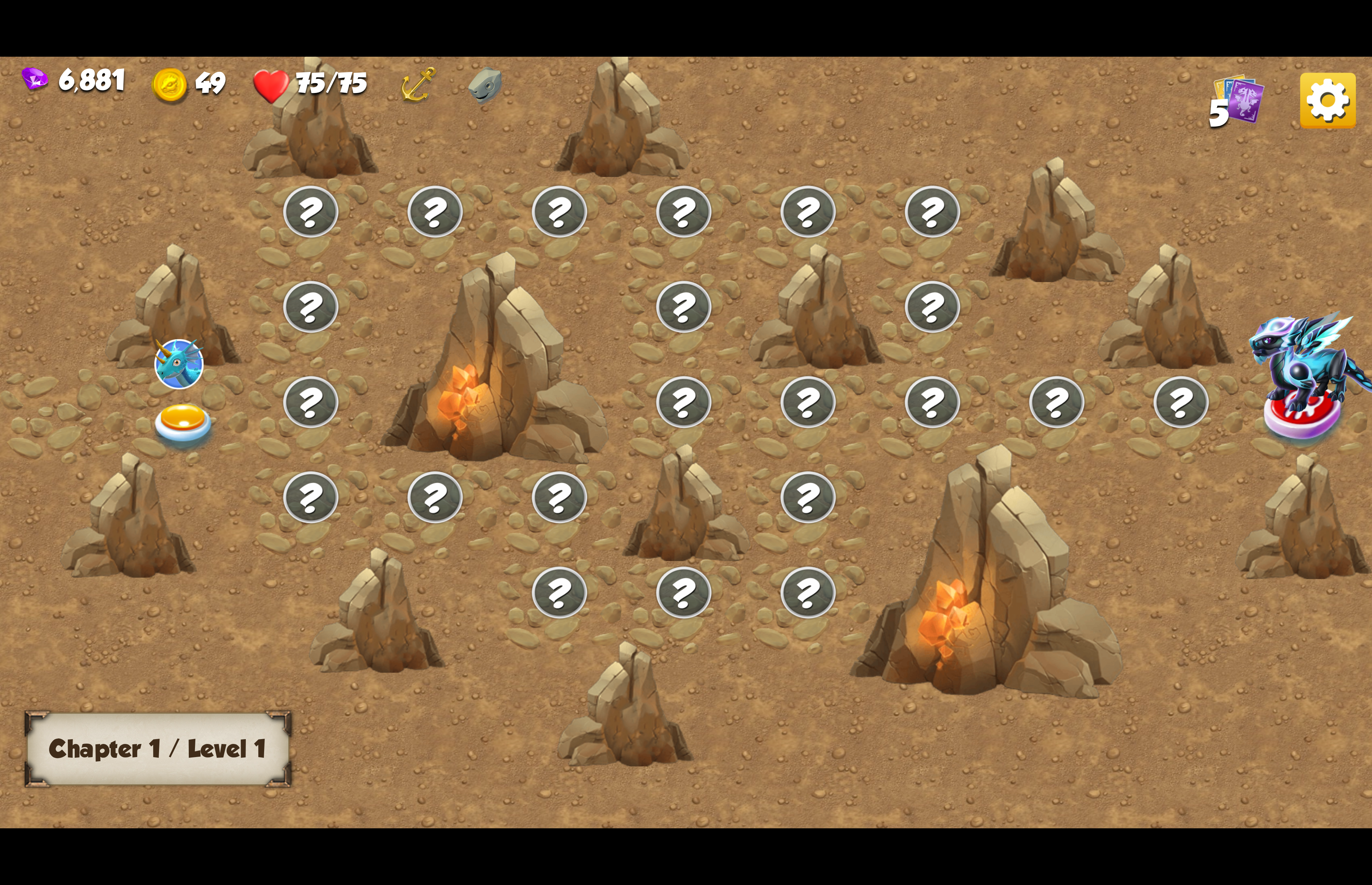
click at [194, 422] on img at bounding box center [184, 429] width 68 height 51
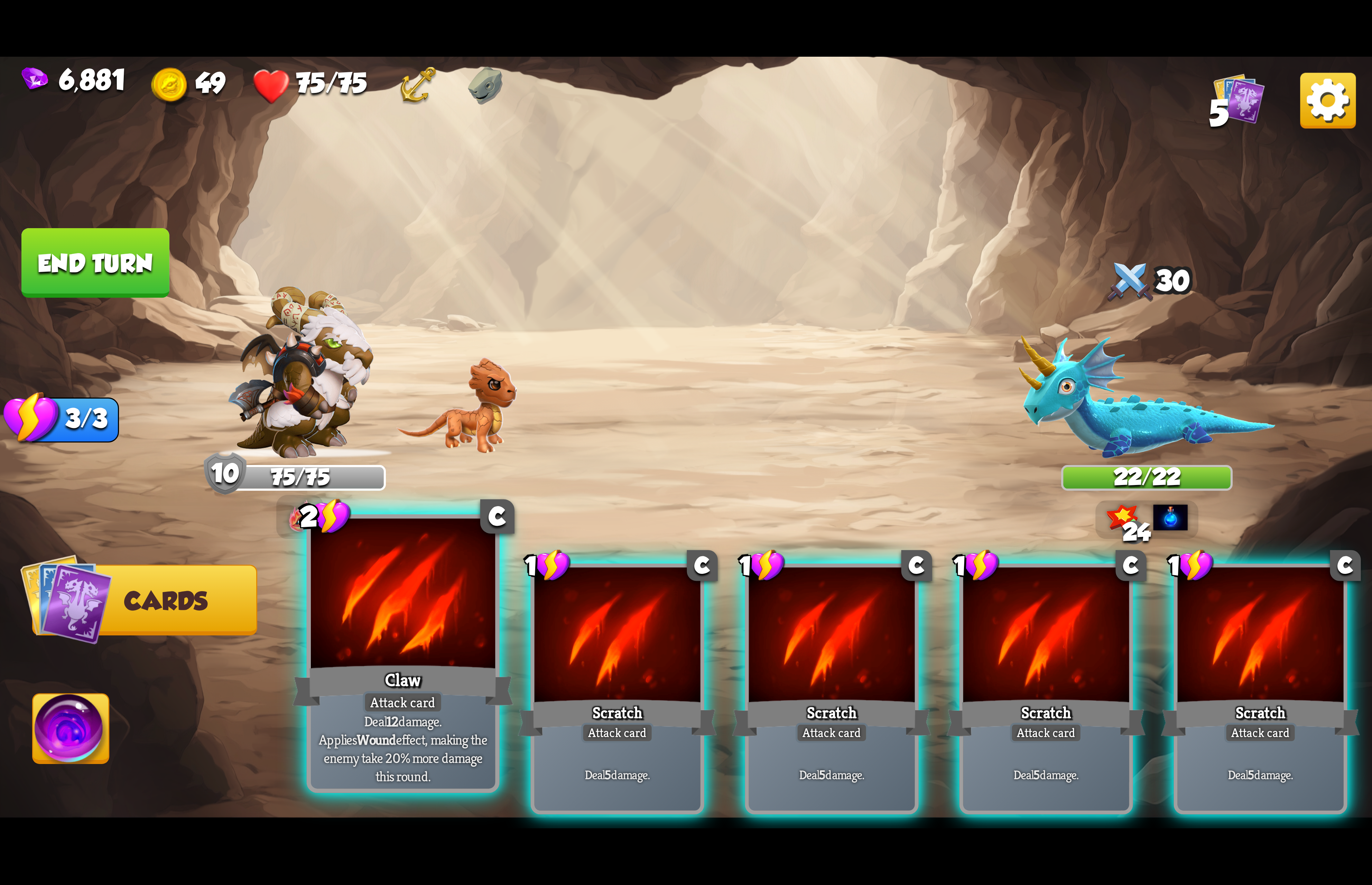
click at [398, 582] on div at bounding box center [403, 596] width 184 height 155
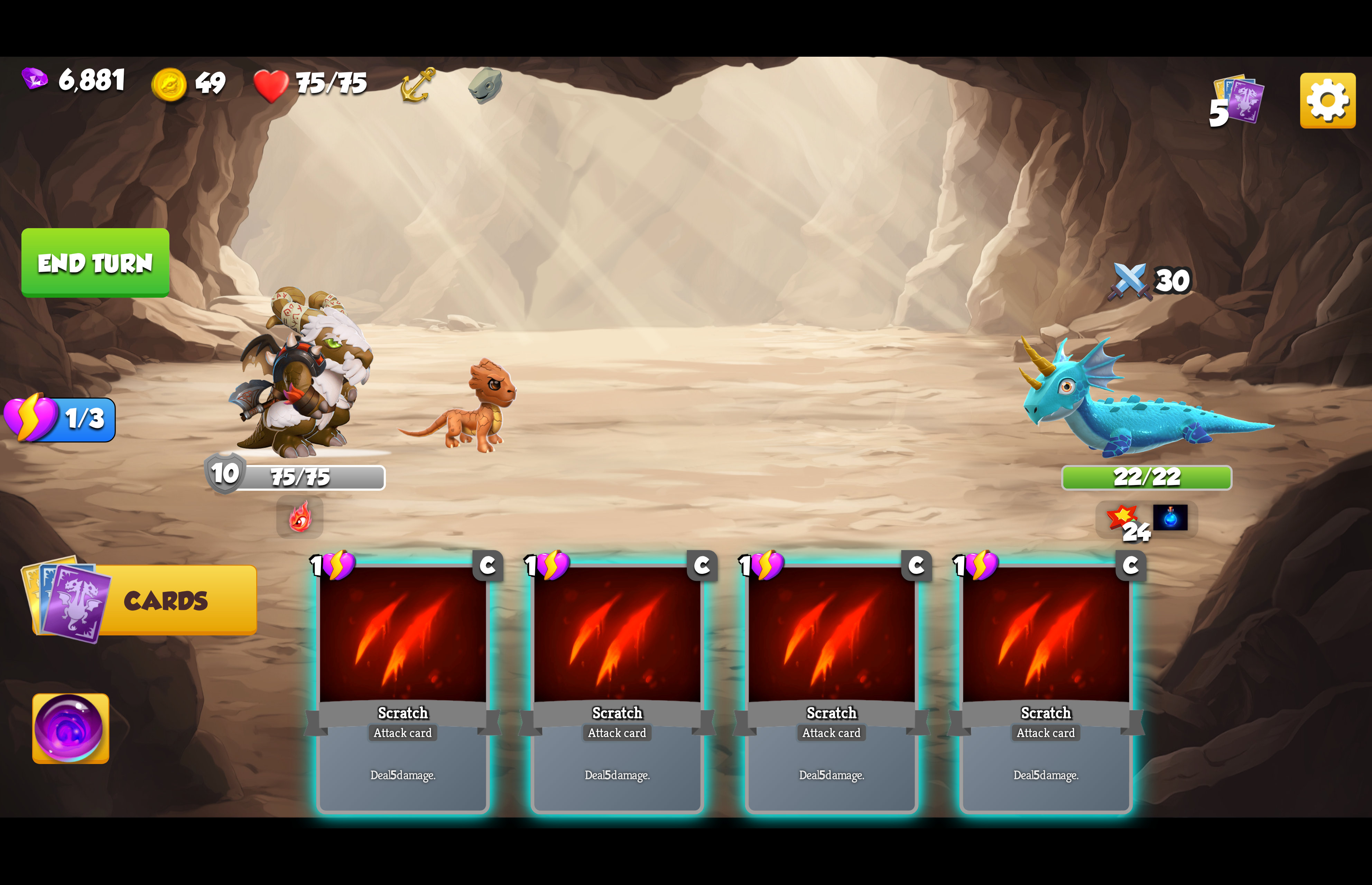
click at [398, 582] on div "1 C Scratch Attack card Deal 5 damage. 1 C Scratch Attack card Deal 5 damage. 1…" at bounding box center [823, 657] width 1097 height 343
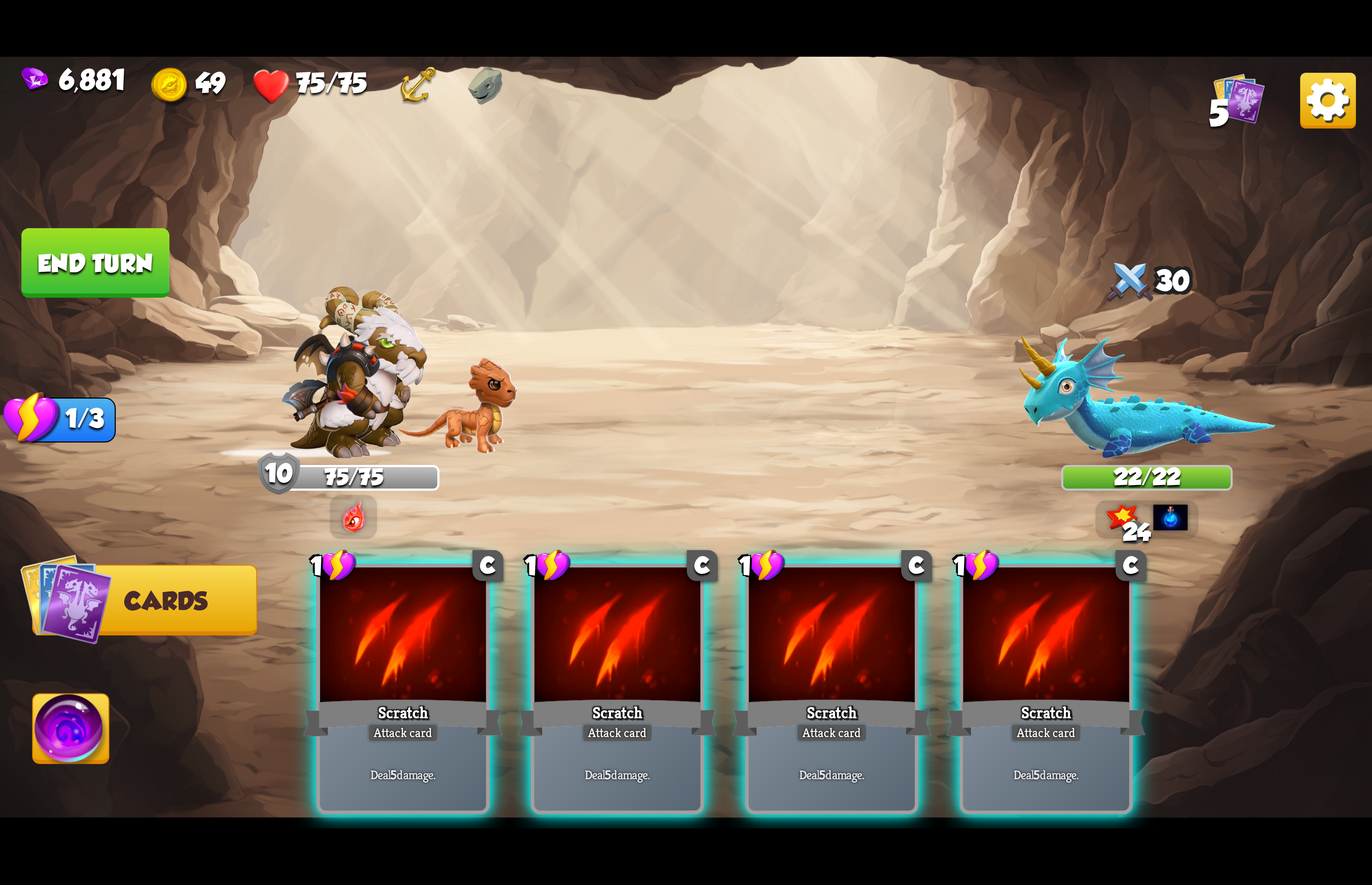
click at [398, 582] on div at bounding box center [403, 637] width 166 height 140
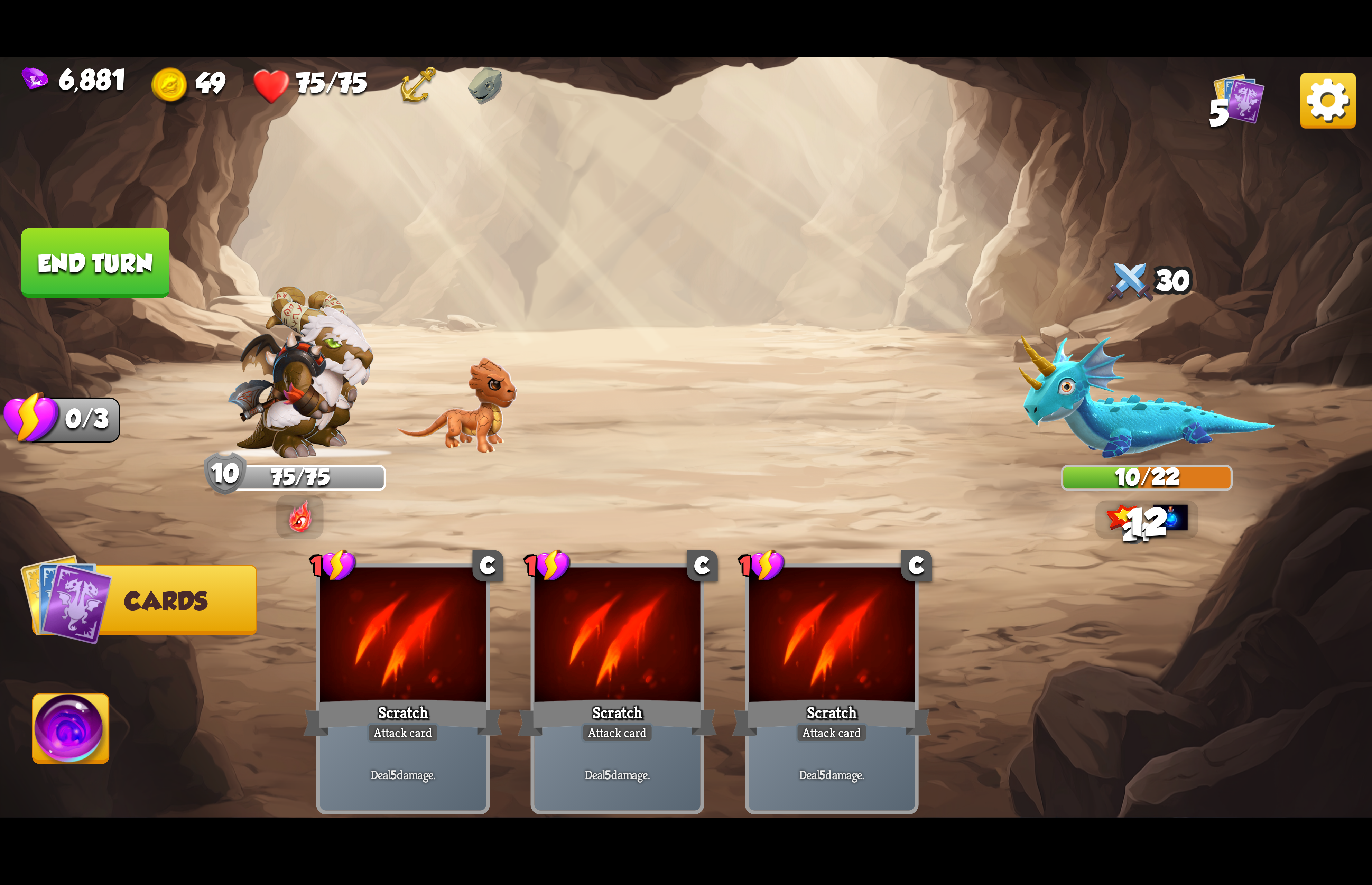
click at [61, 710] on img at bounding box center [71, 732] width 76 height 77
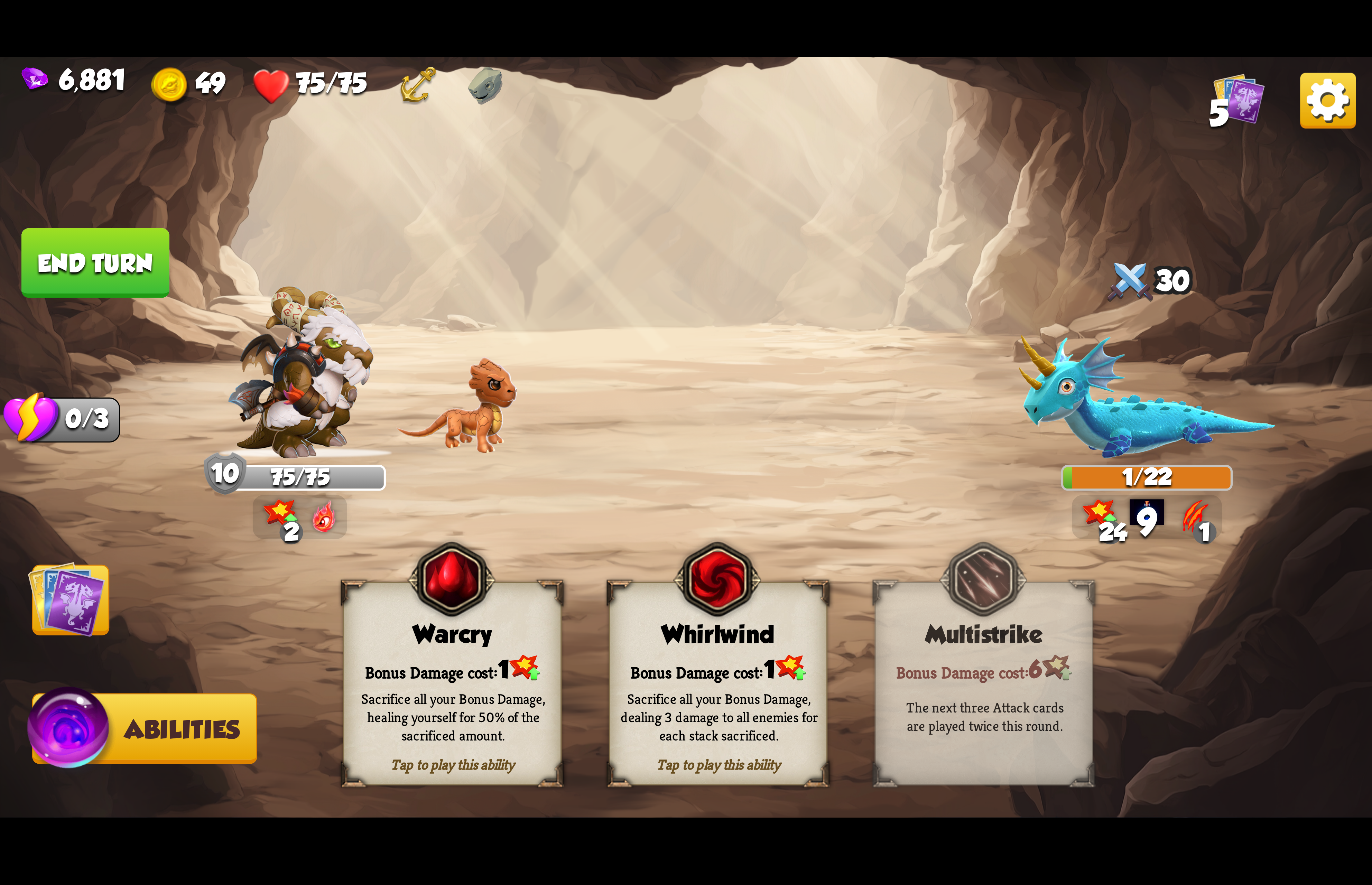
click at [804, 653] on div "Tap to play this ability Whirlwind Bonus Damage cost: 1 Sacrifice all your Bonu…" at bounding box center [718, 683] width 219 height 204
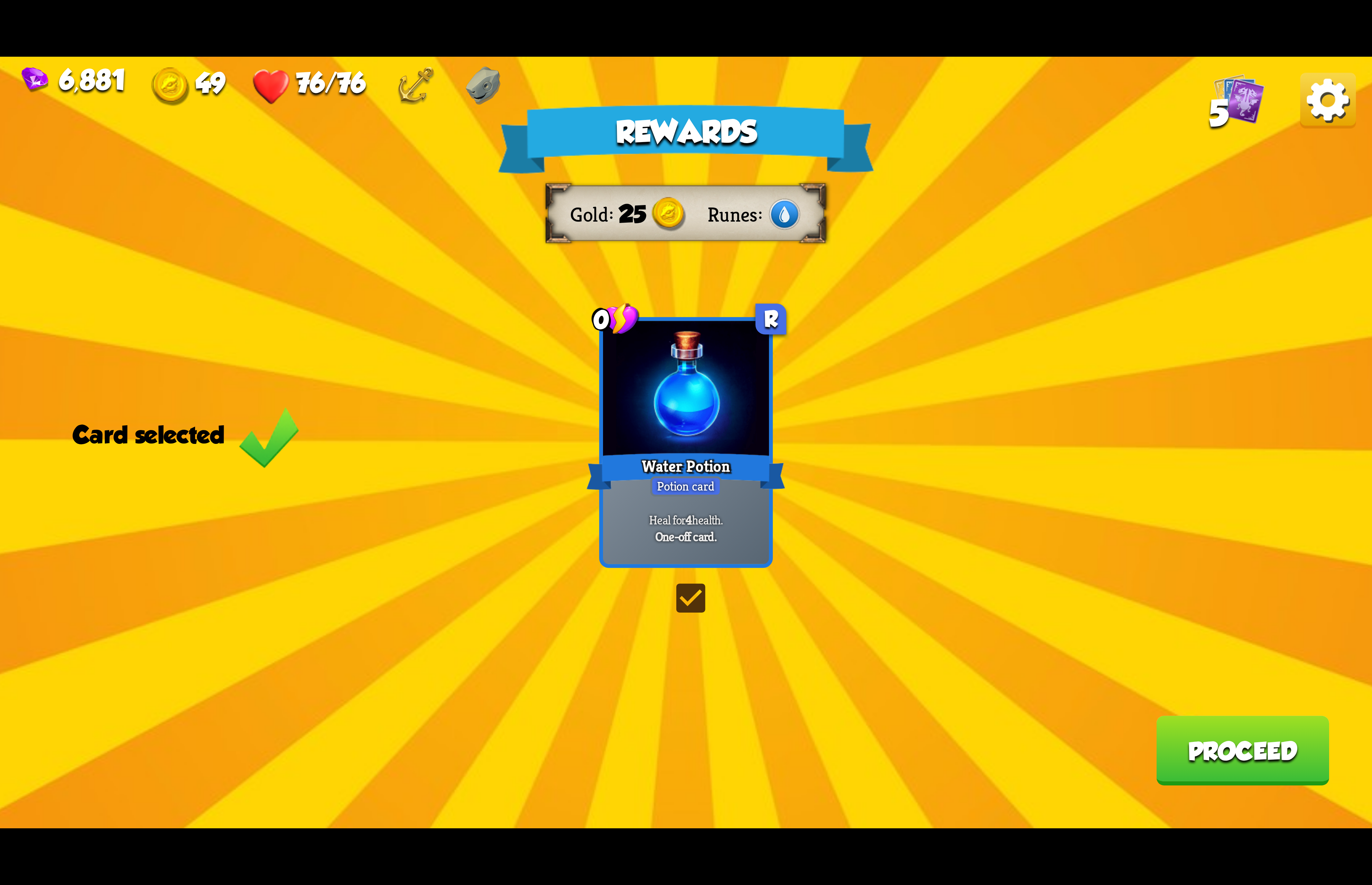
click at [1326, 116] on img at bounding box center [1328, 100] width 56 height 56
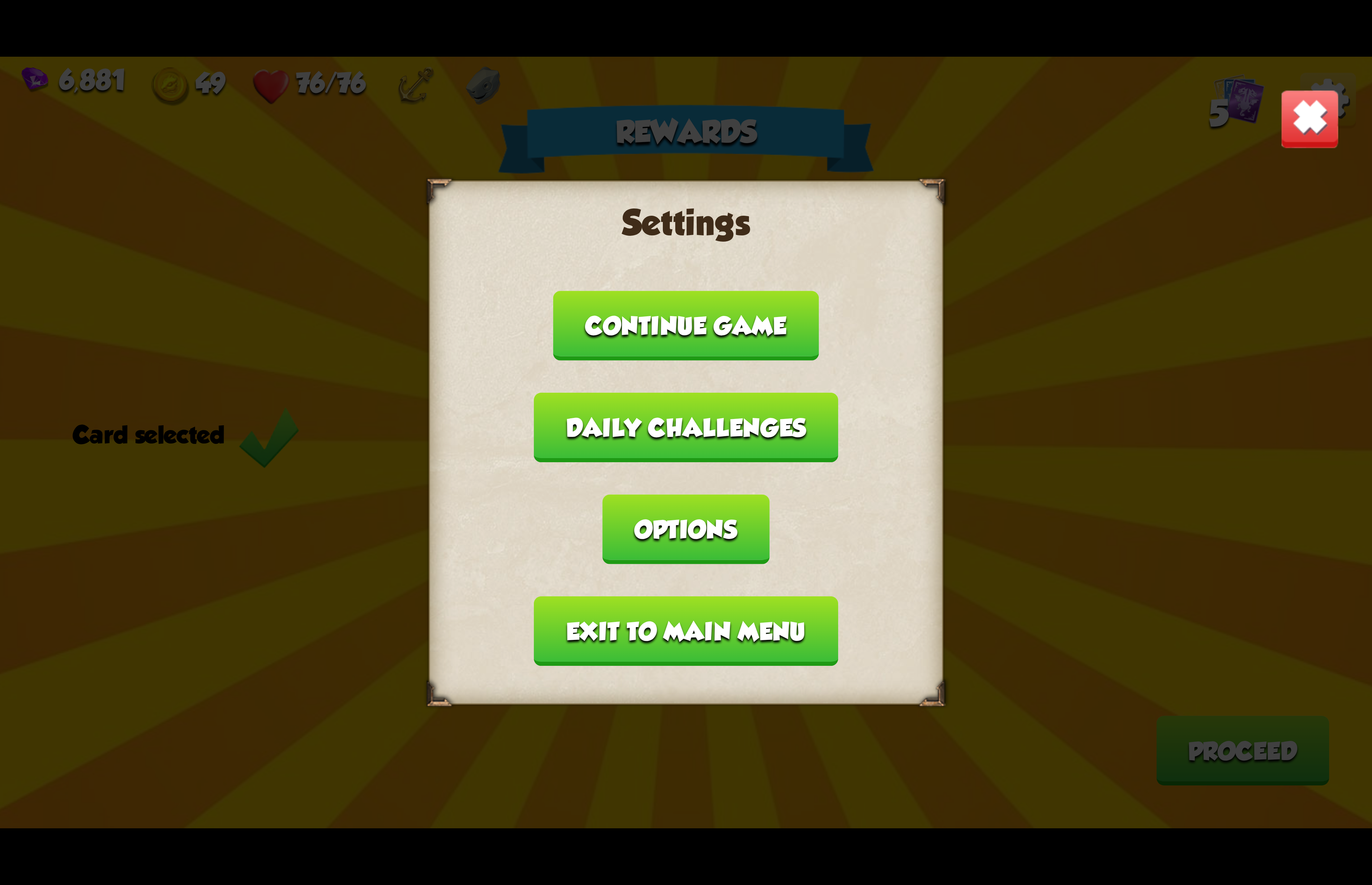
click at [769, 494] on button "Options" at bounding box center [686, 529] width 166 height 70
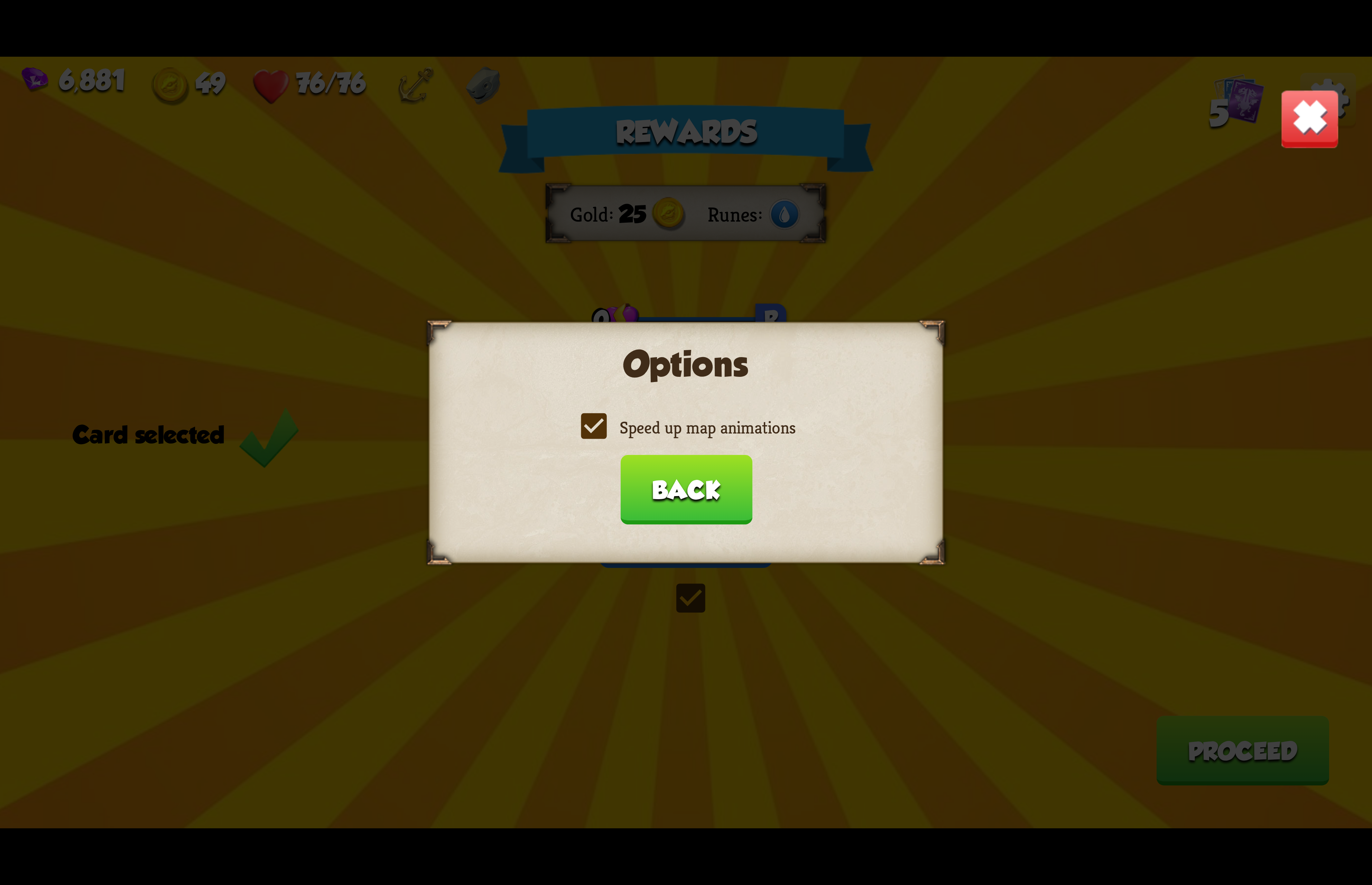
click at [621, 422] on label "Speed up map animations" at bounding box center [686, 427] width 219 height 23
click at [0, 0] on input "Speed up map animations" at bounding box center [0, 0] width 0 height 0
click at [621, 422] on label "Speed up map animations" at bounding box center [686, 427] width 219 height 23
click at [0, 0] on input "Speed up map animations" at bounding box center [0, 0] width 0 height 0
click at [660, 482] on button "Back" at bounding box center [686, 489] width 132 height 70
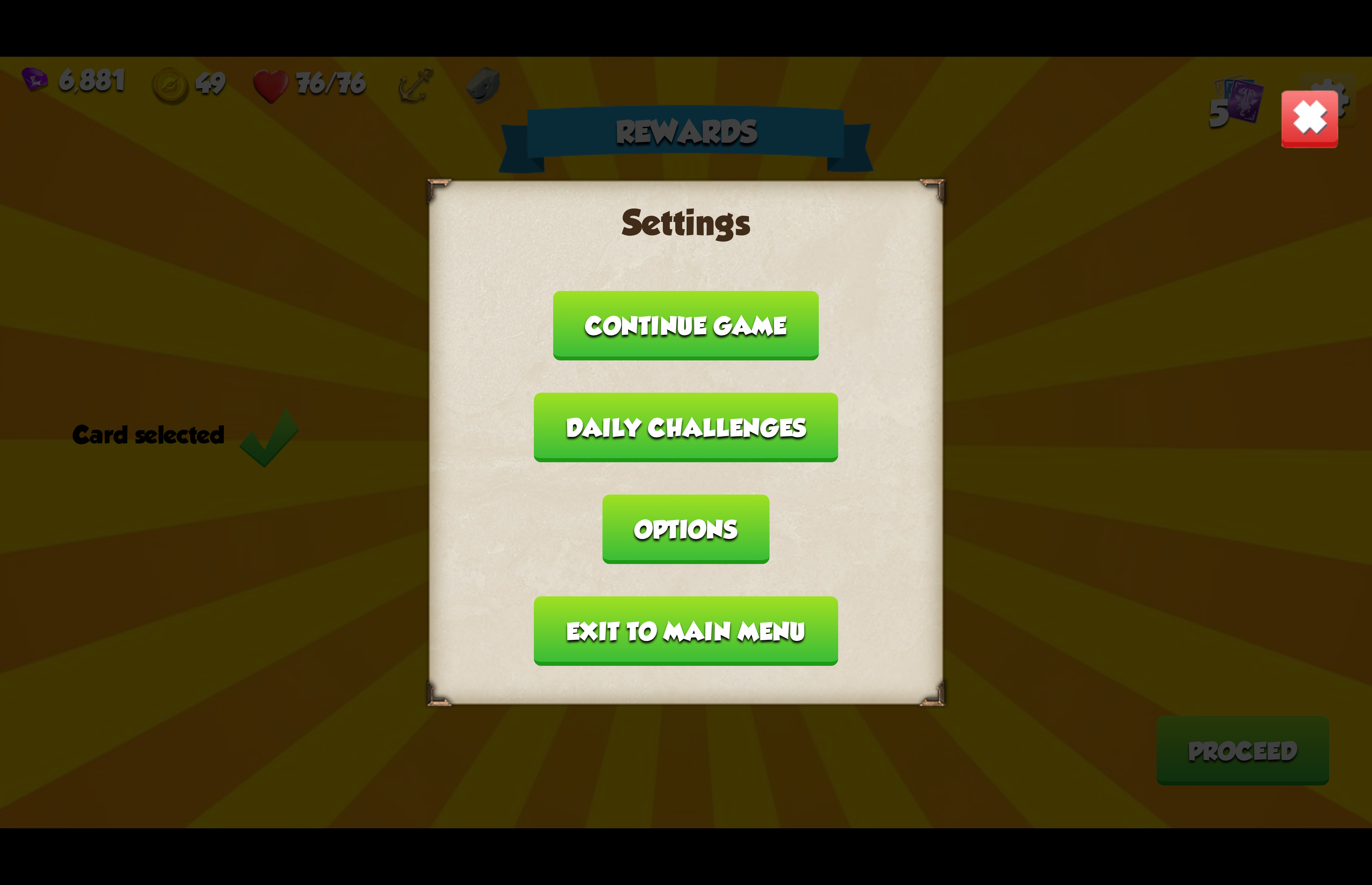
click at [661, 596] on button "Exit to main menu" at bounding box center [686, 631] width 304 height 70
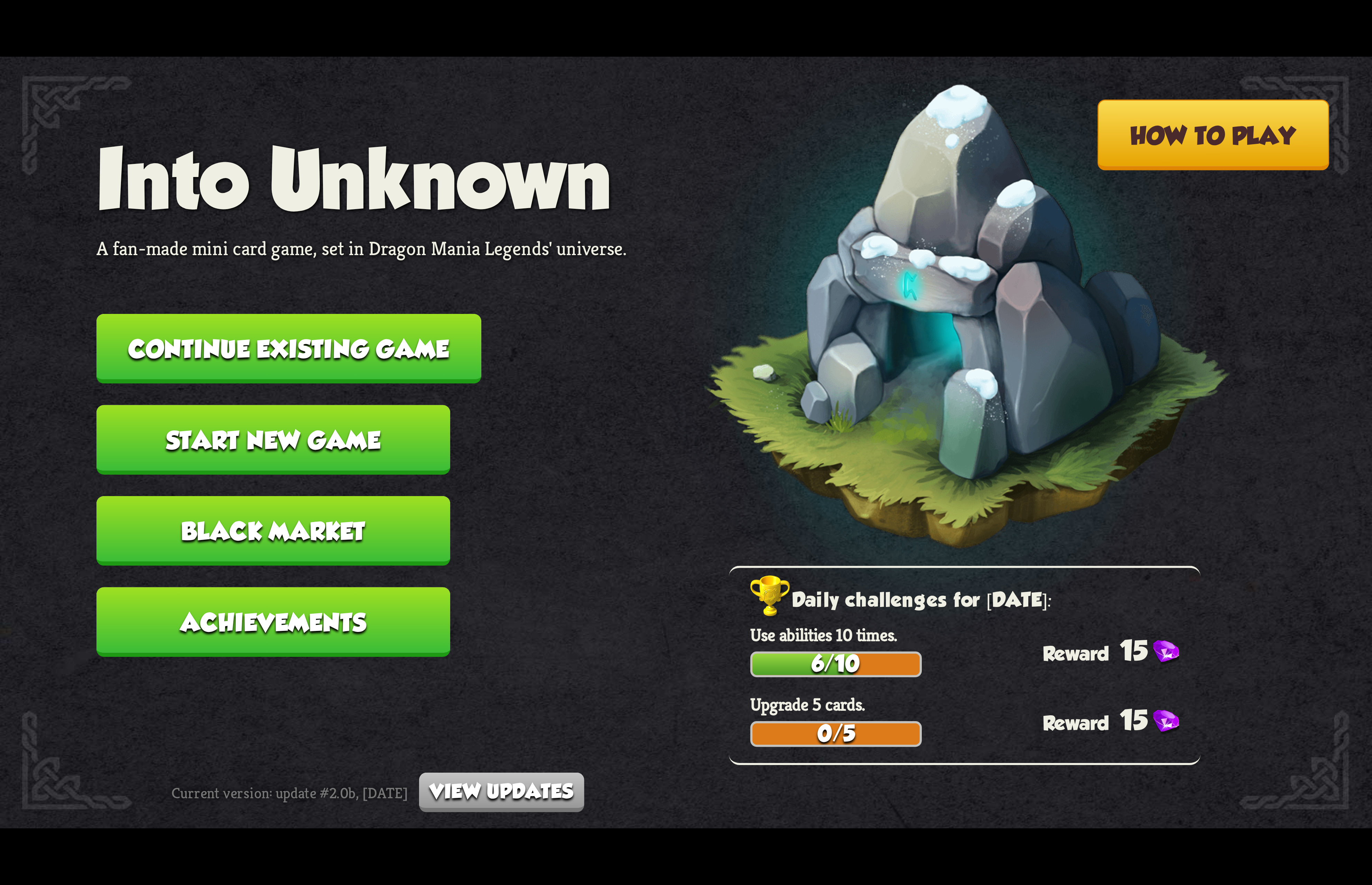
click at [293, 351] on button "Continue existing game" at bounding box center [289, 348] width 385 height 70
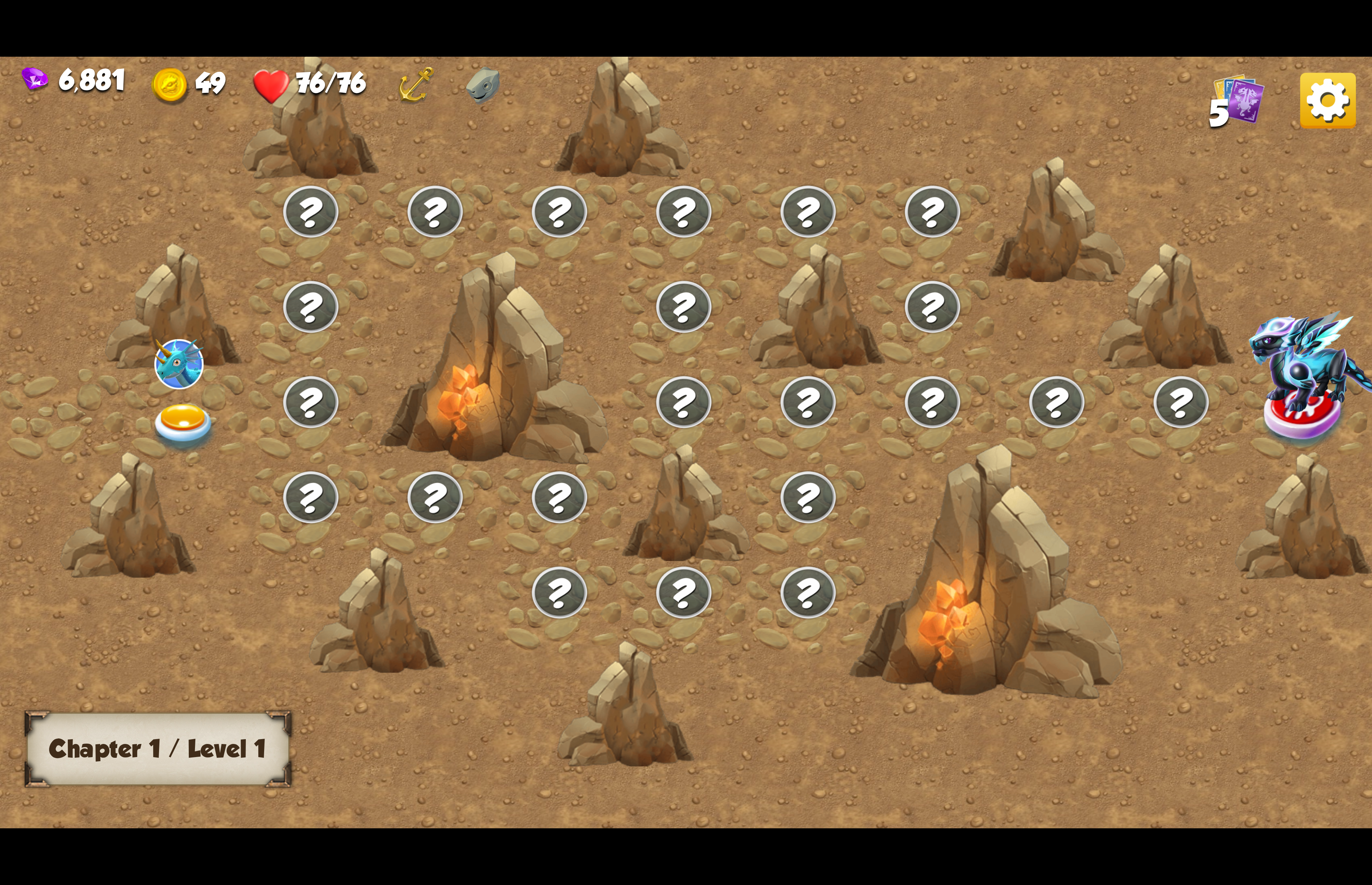
click at [188, 418] on img at bounding box center [184, 429] width 68 height 51
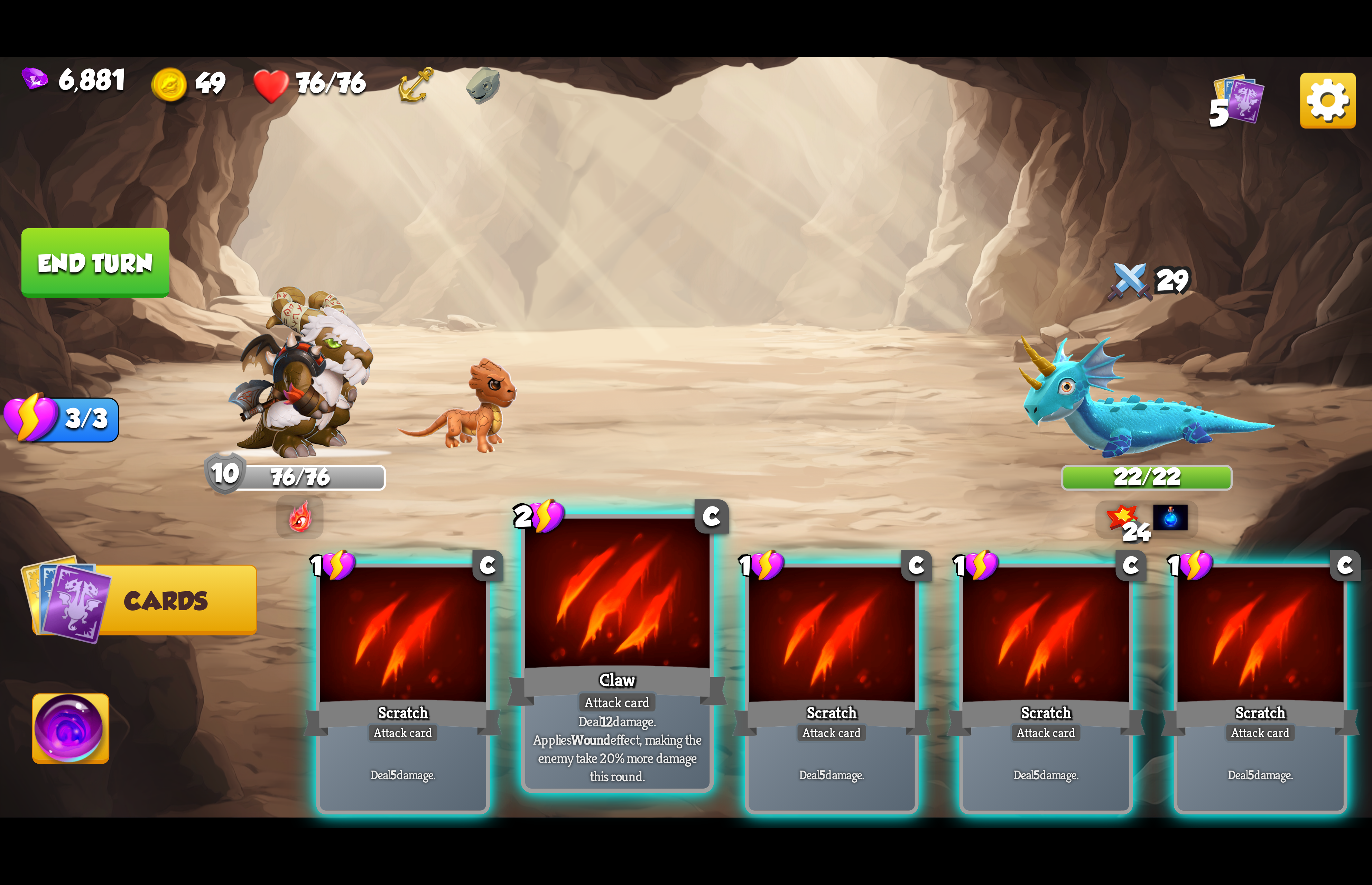
click at [610, 654] on div at bounding box center [617, 596] width 184 height 155
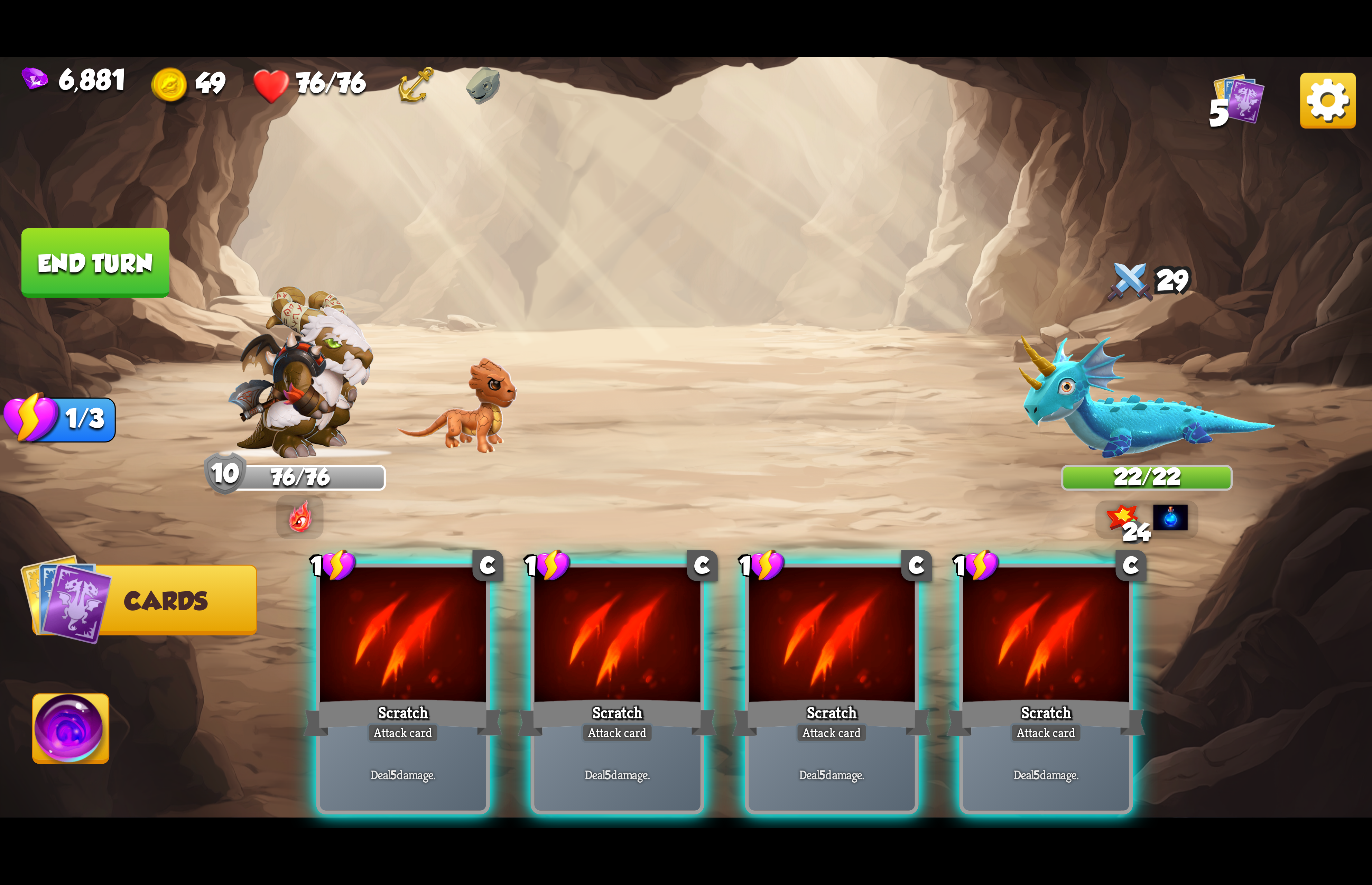
click at [610, 654] on div "1 C Scratch Attack card Deal 5 damage. 1 C Scratch Attack card Deal 5 damage. 1…" at bounding box center [823, 657] width 1097 height 343
click at [610, 654] on div at bounding box center [617, 637] width 166 height 140
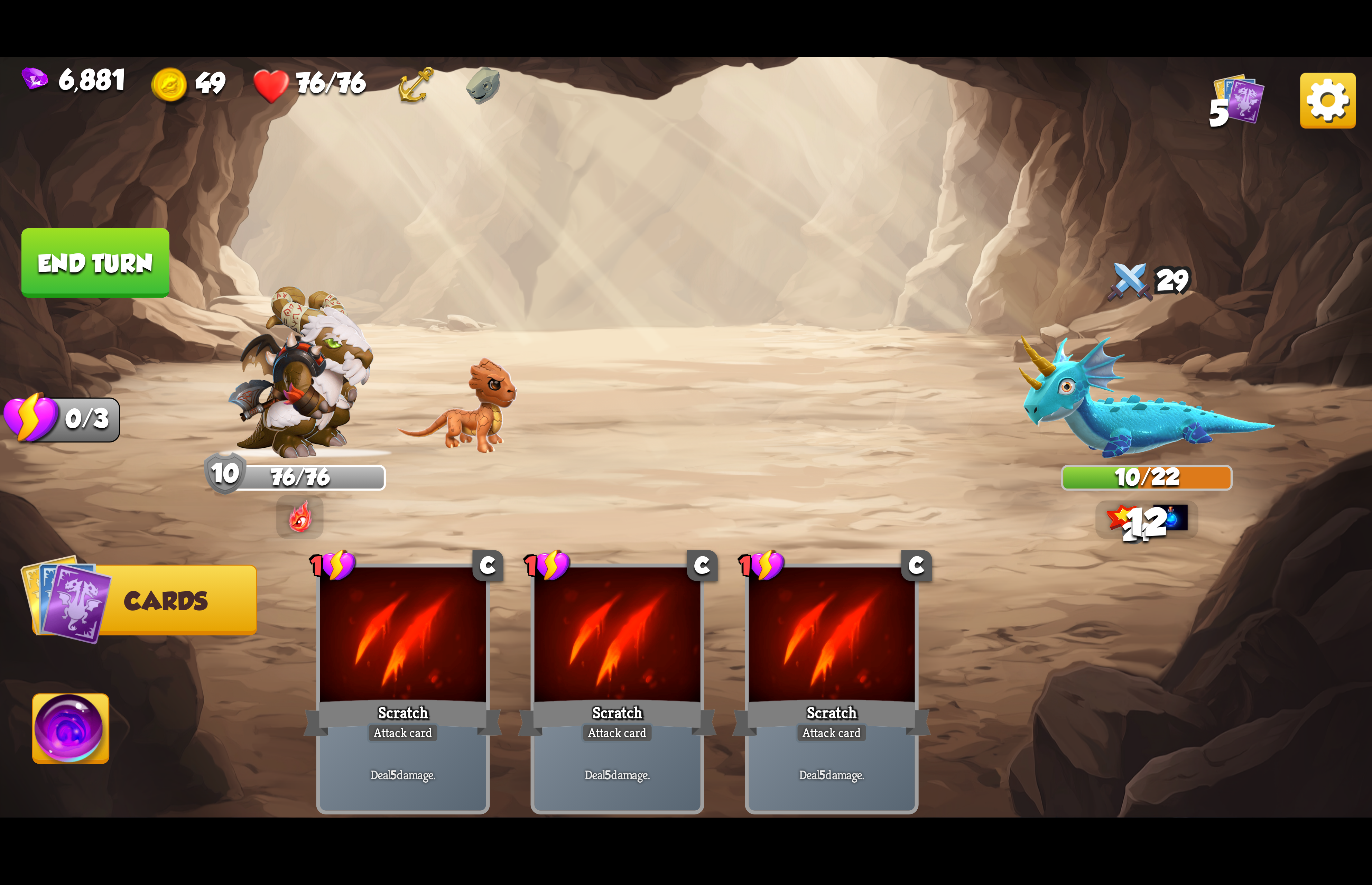
click at [78, 738] on img at bounding box center [71, 732] width 76 height 77
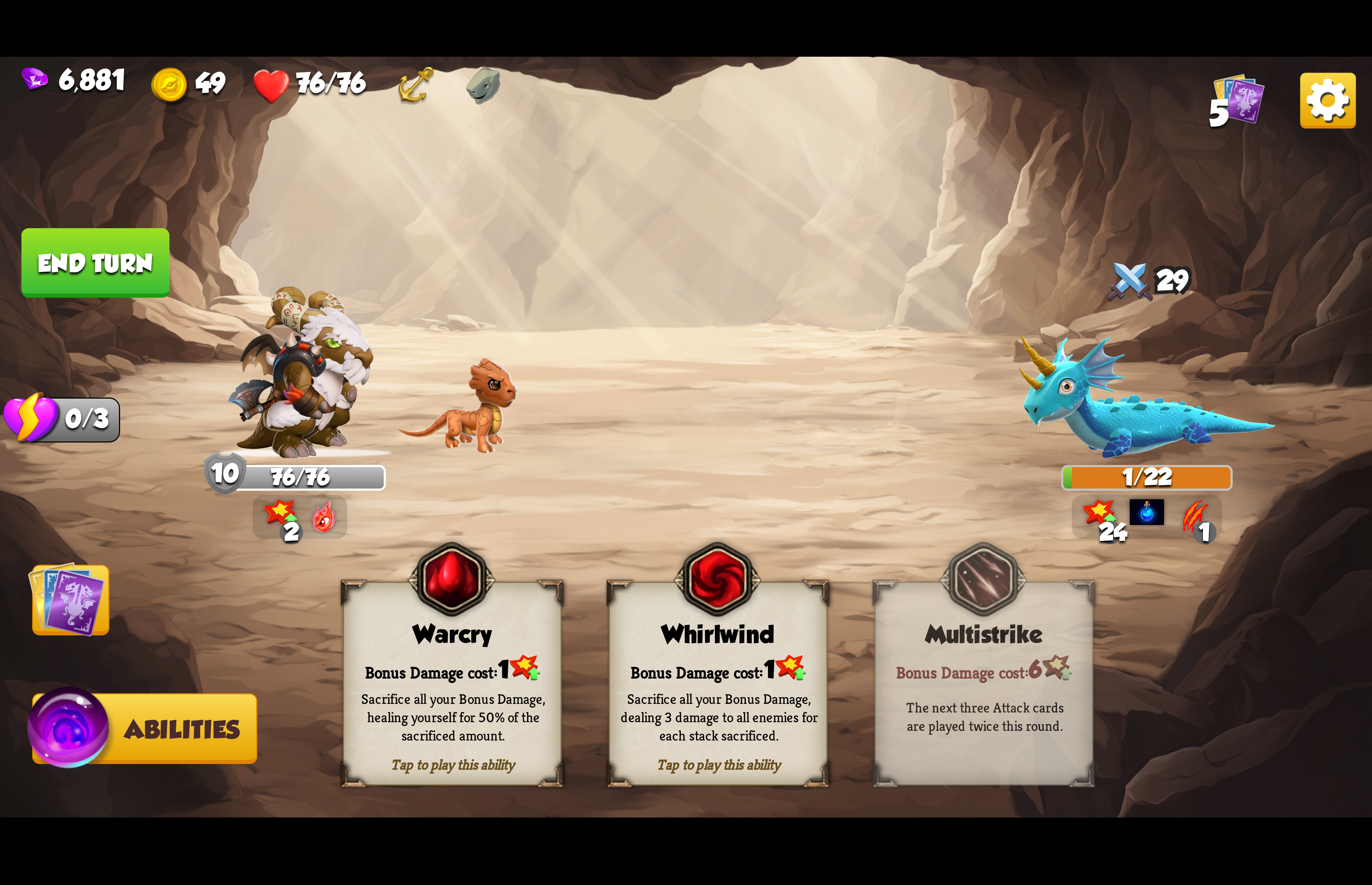
click at [724, 618] on img at bounding box center [717, 579] width 88 height 90
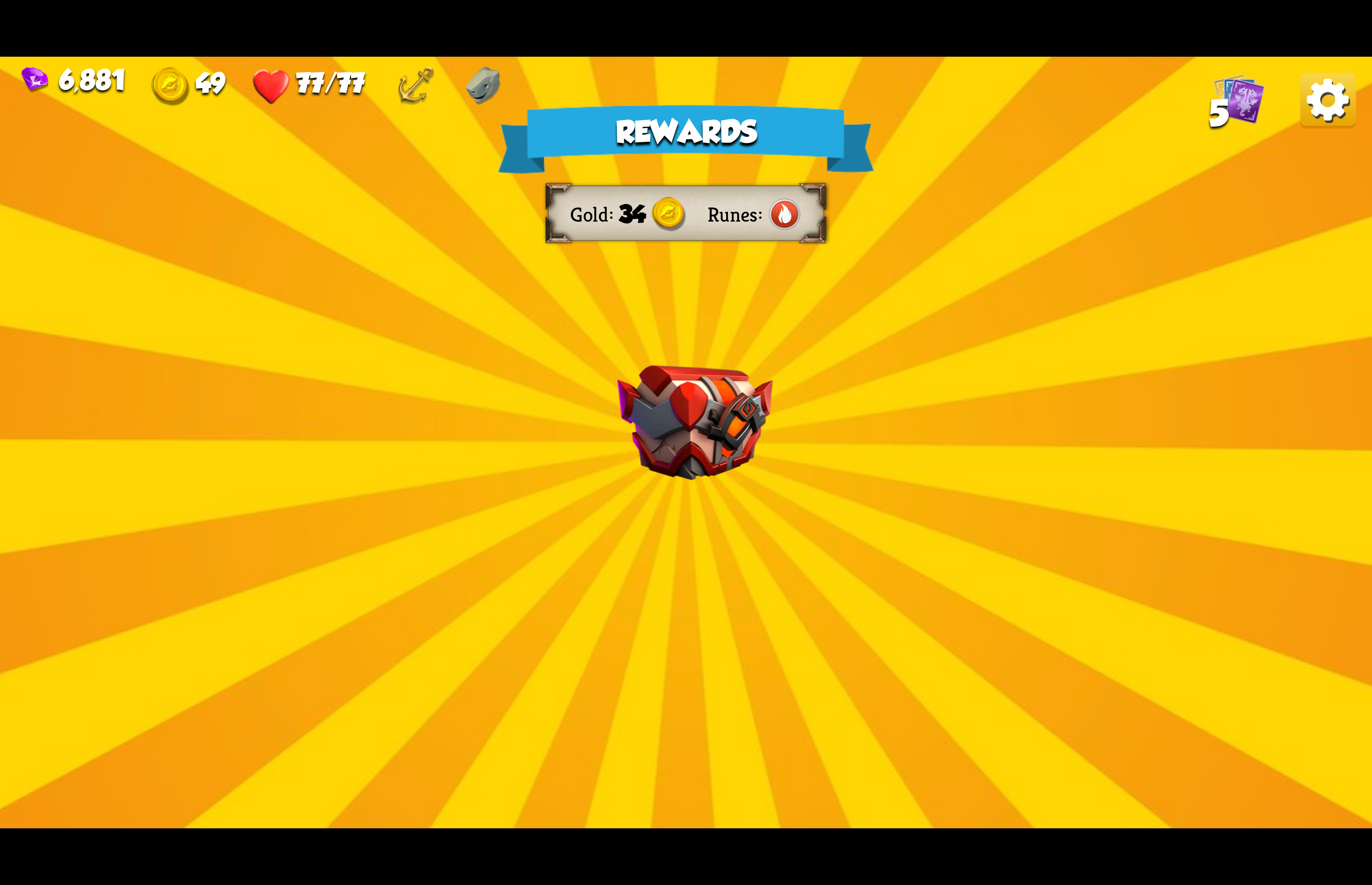
click at [1316, 92] on img at bounding box center [1328, 100] width 56 height 56
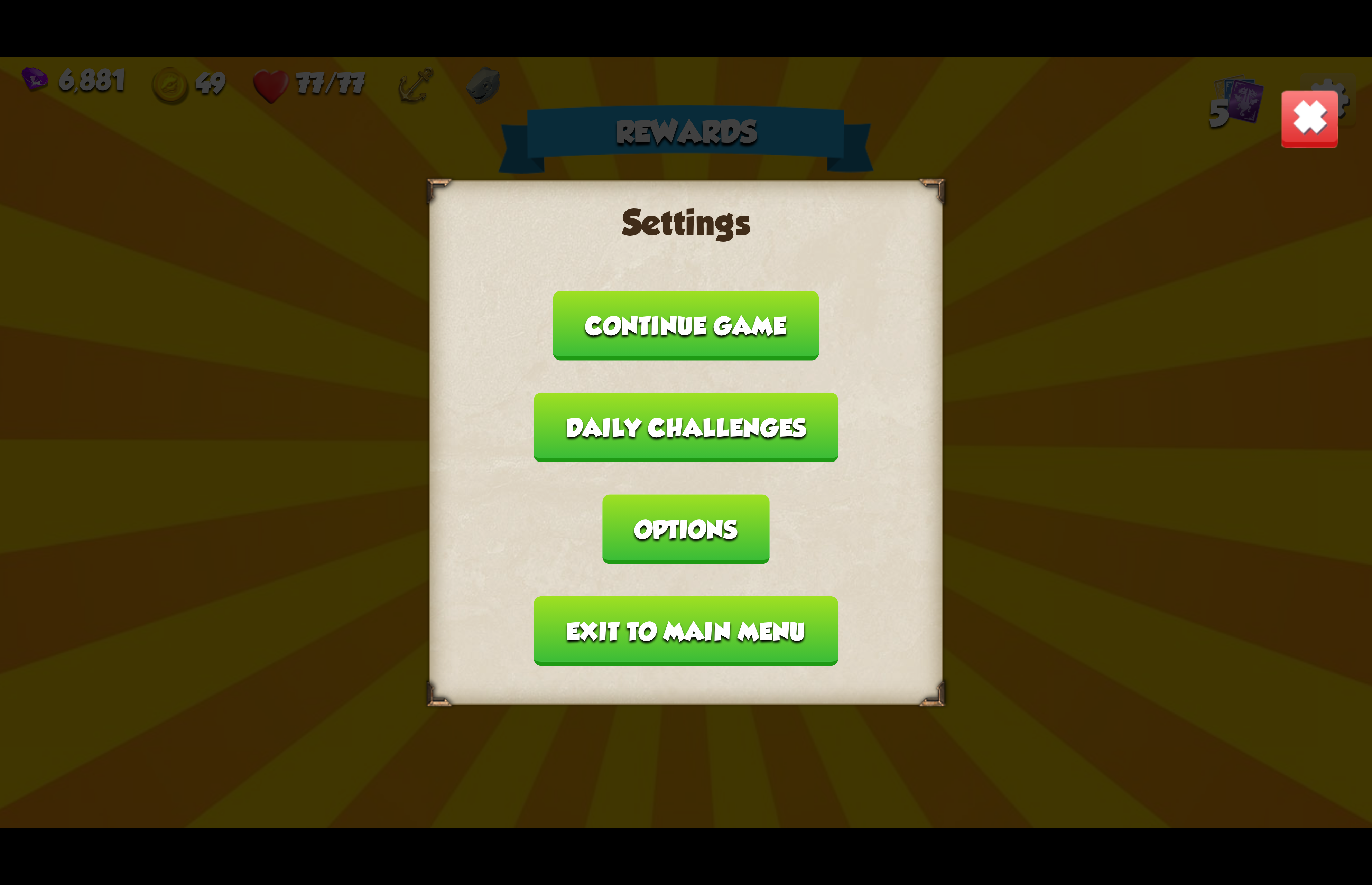
click at [769, 494] on button "Options" at bounding box center [686, 529] width 166 height 70
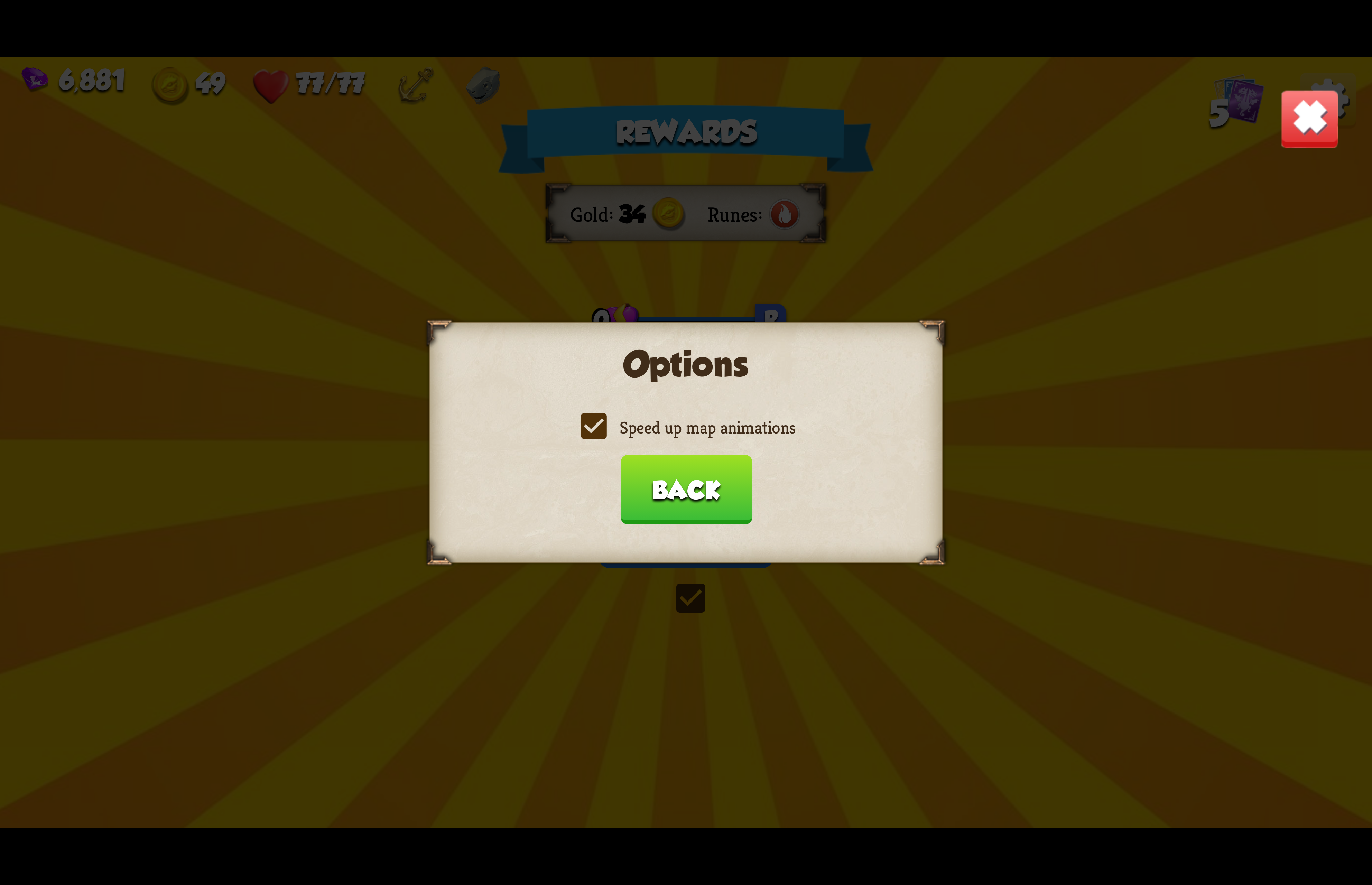
click at [673, 438] on label "Speed up map animations" at bounding box center [686, 427] width 219 height 23
click at [0, 0] on input "Speed up map animations" at bounding box center [0, 0] width 0 height 0
click at [673, 438] on label "Speed up map animations" at bounding box center [686, 427] width 219 height 23
click at [0, 0] on input "Speed up map animations" at bounding box center [0, 0] width 0 height 0
click at [683, 492] on button "Back" at bounding box center [686, 489] width 132 height 70
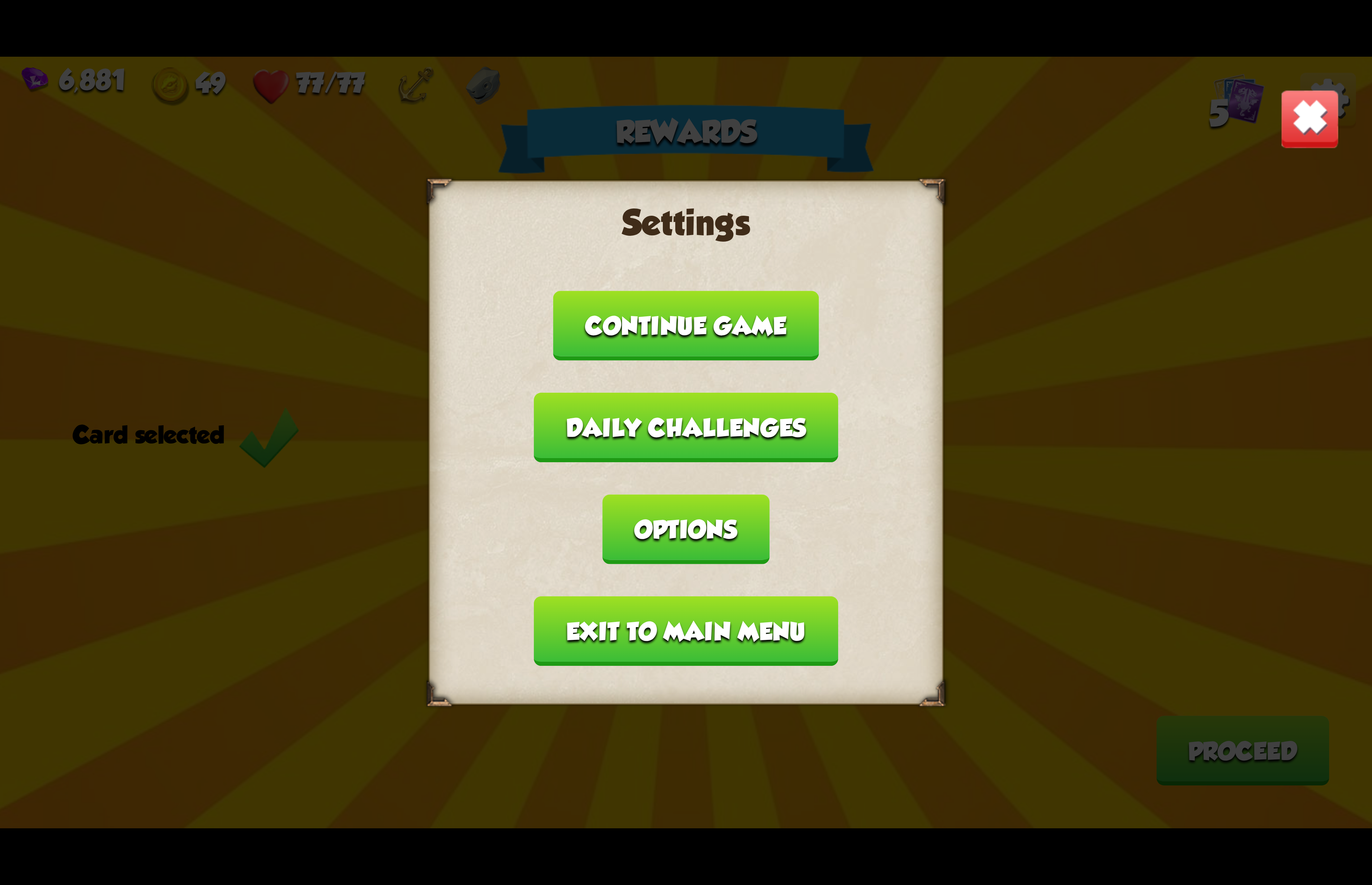
click at [640, 596] on button "Exit to main menu" at bounding box center [686, 631] width 304 height 70
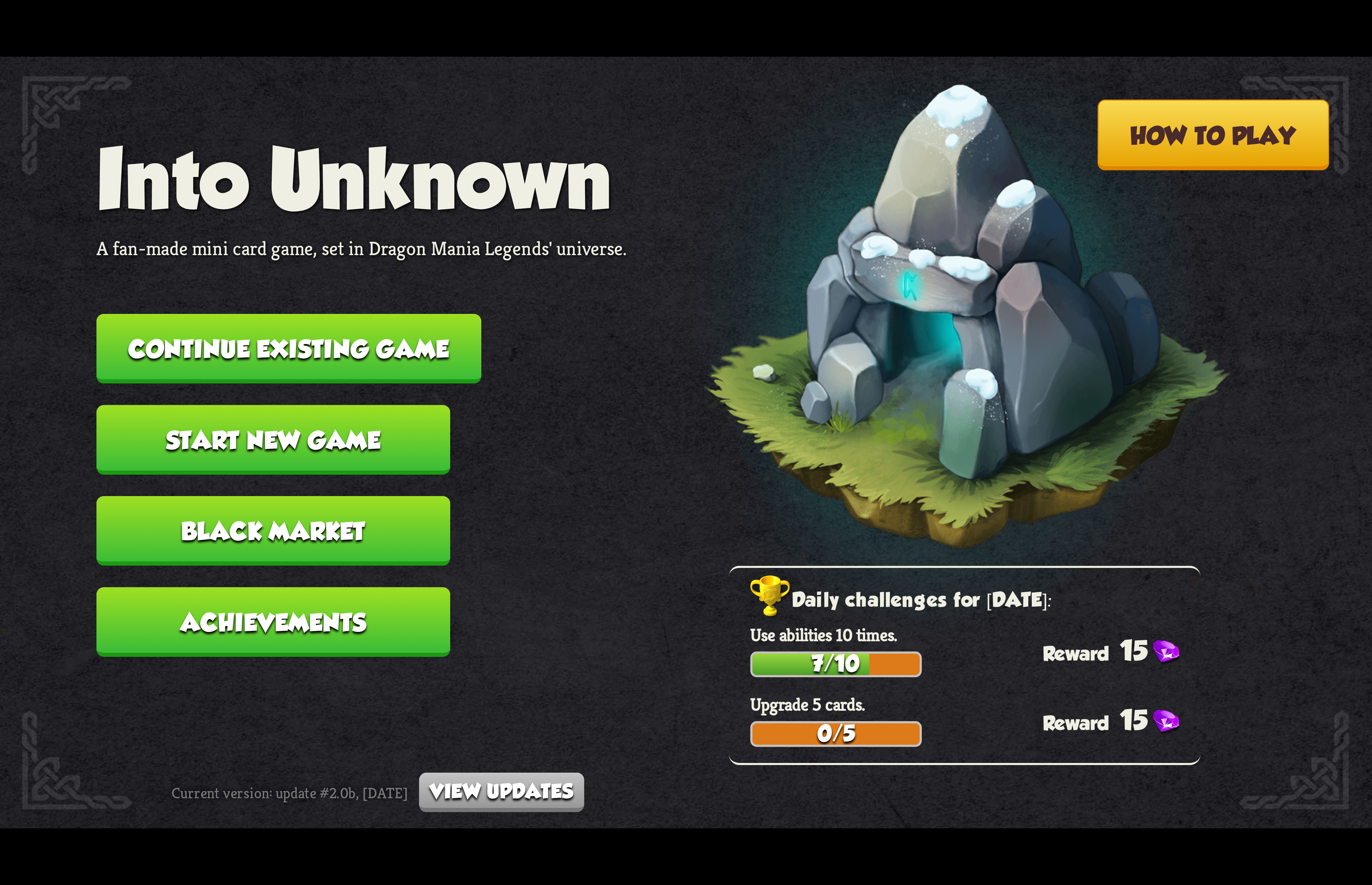
click at [323, 354] on button "Continue existing game" at bounding box center [289, 348] width 385 height 70
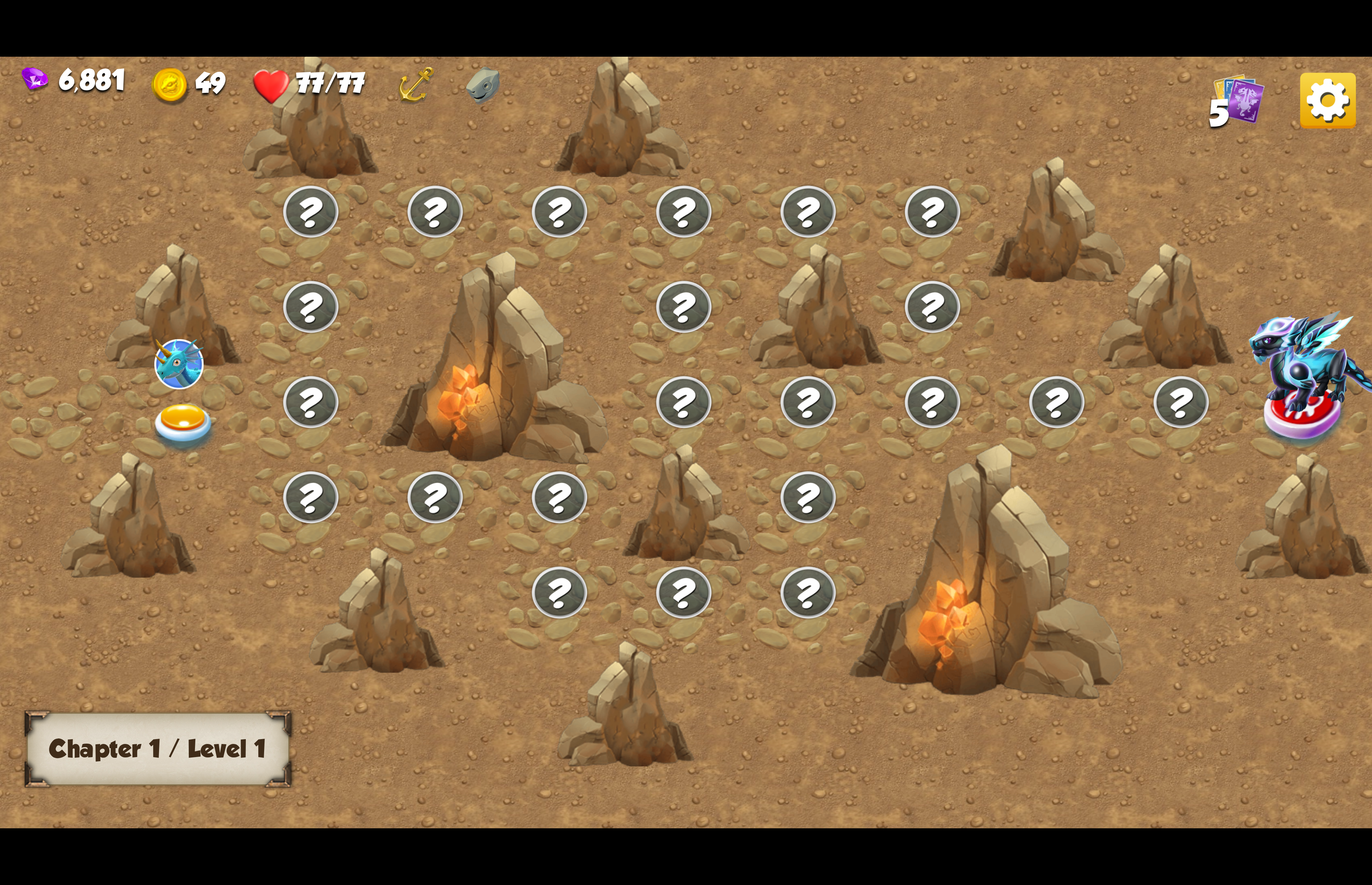
click at [130, 392] on div at bounding box center [187, 416] width 125 height 95
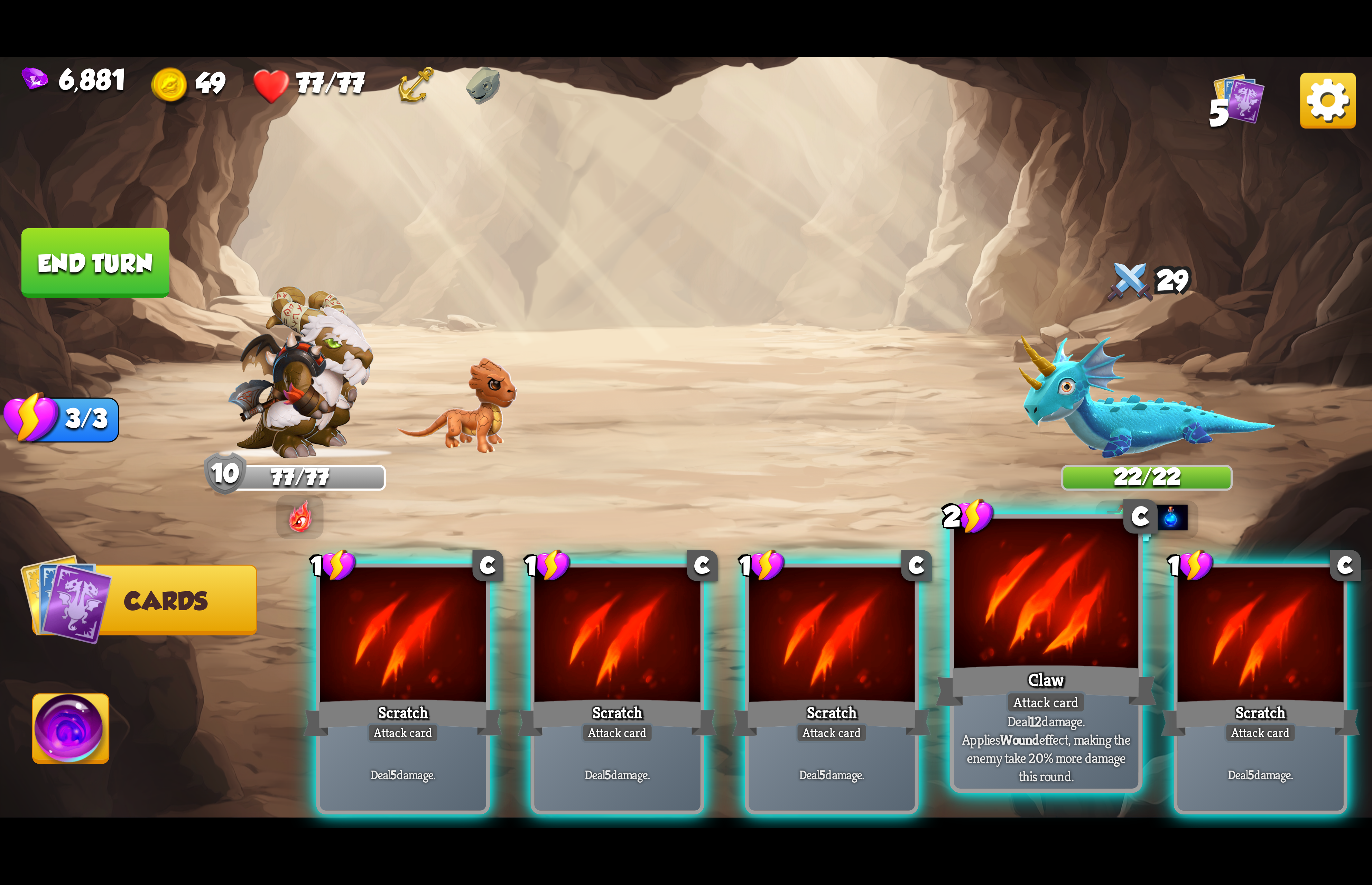
click at [1041, 598] on div at bounding box center [1046, 596] width 184 height 155
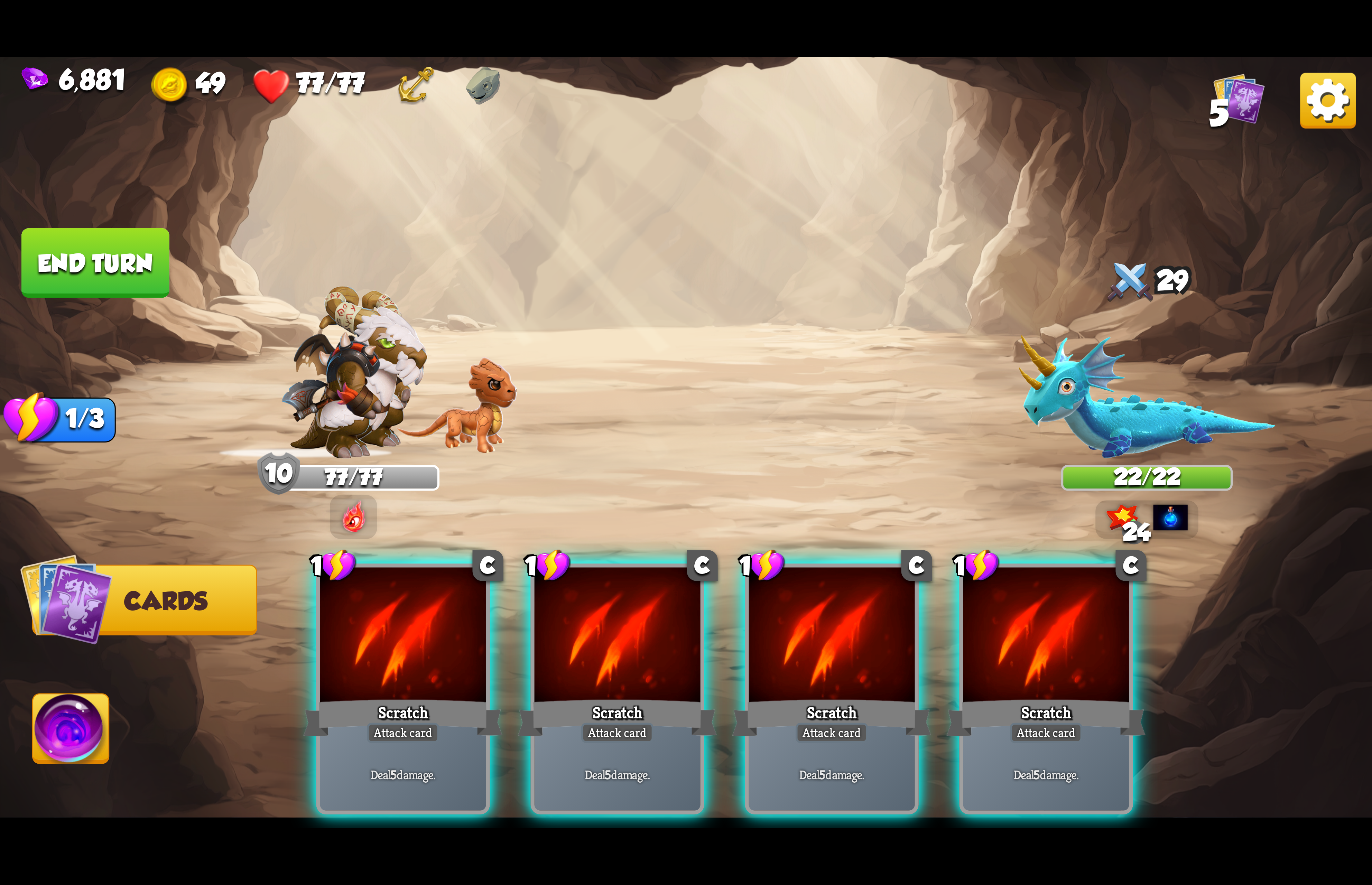
click at [1043, 596] on div at bounding box center [1046, 637] width 166 height 140
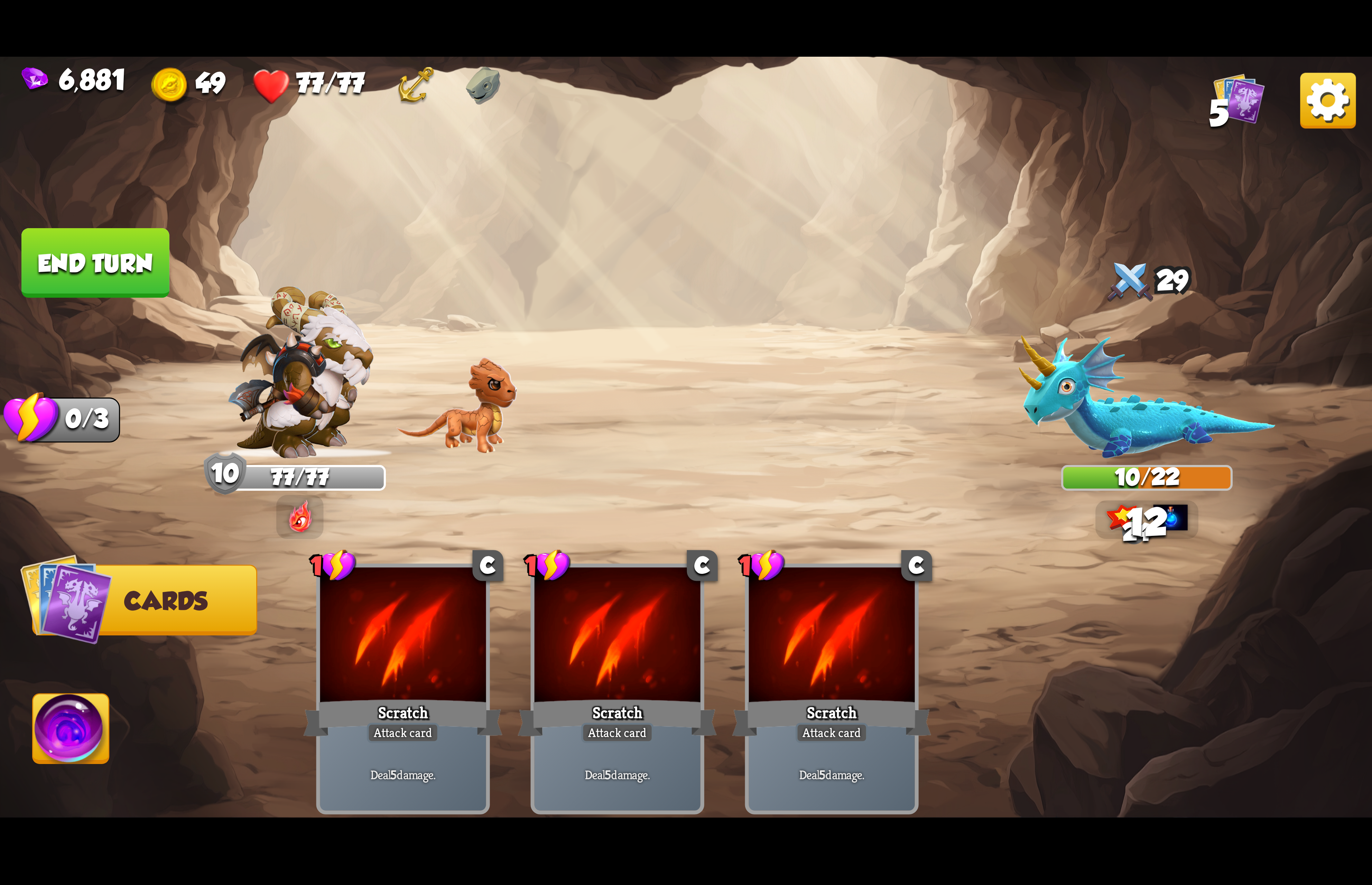
click at [108, 727] on img at bounding box center [71, 732] width 76 height 77
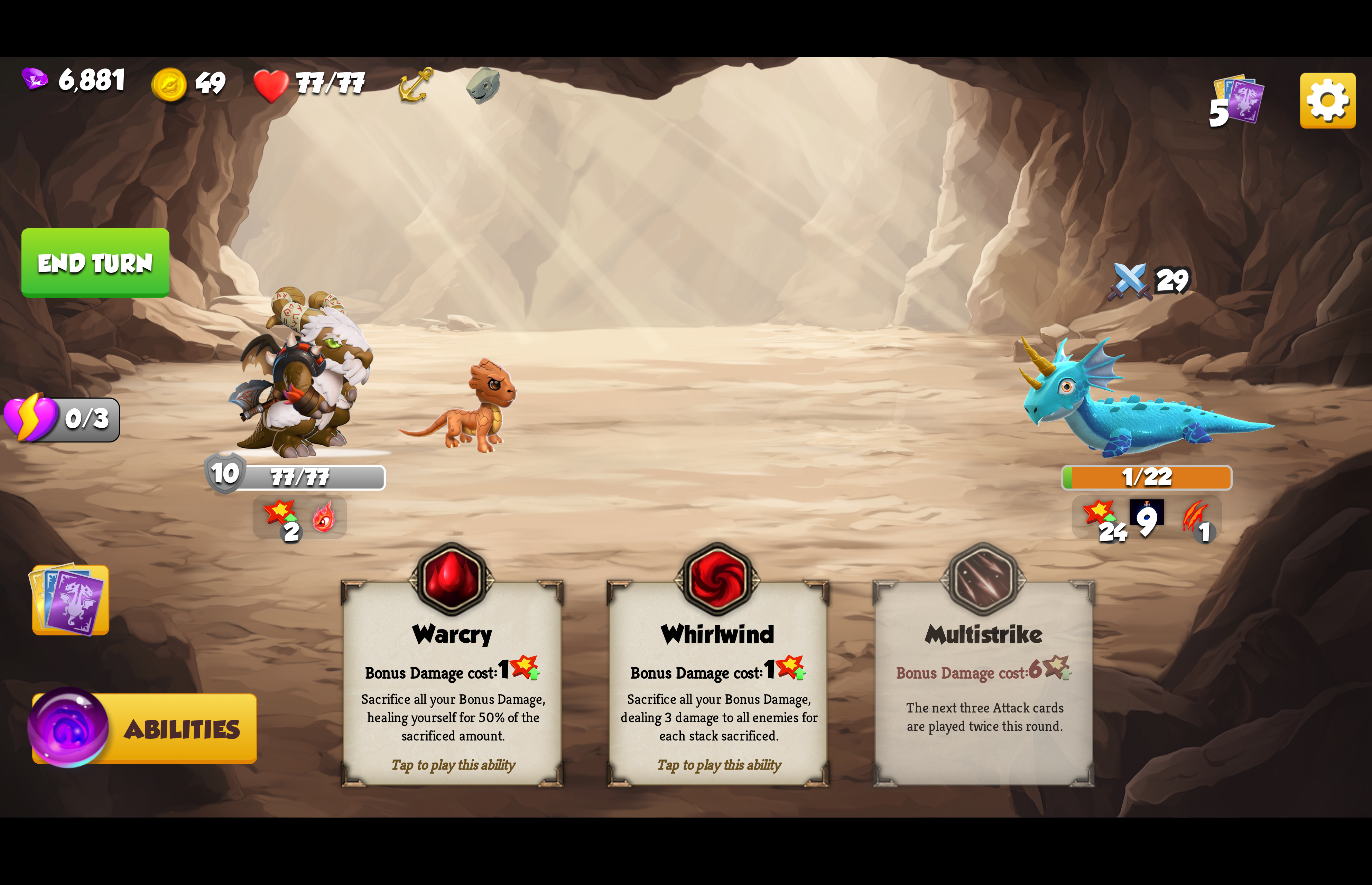
click at [748, 629] on div "Whirlwind" at bounding box center [718, 634] width 216 height 28
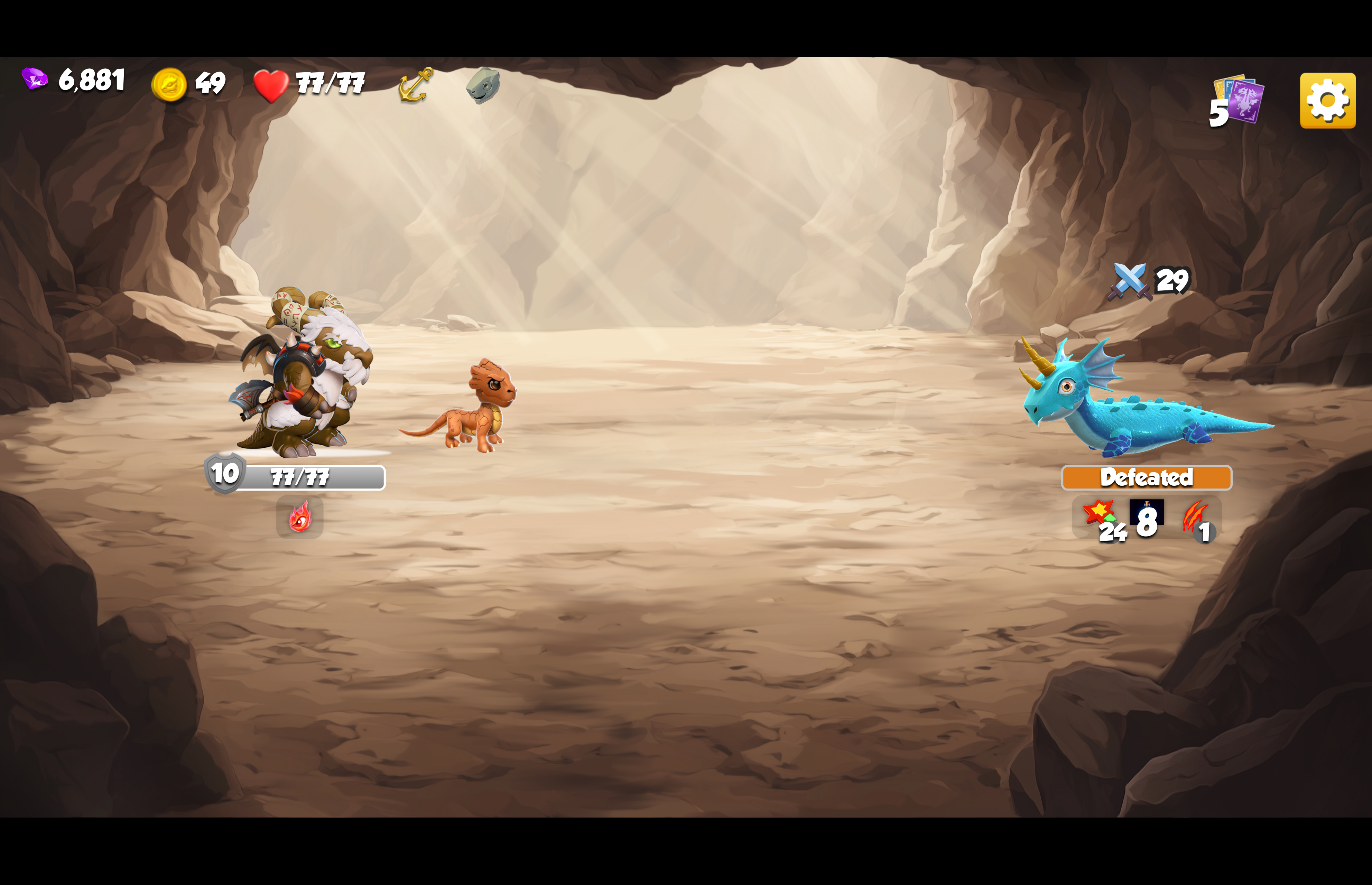
click at [1314, 111] on img at bounding box center [1328, 100] width 56 height 56
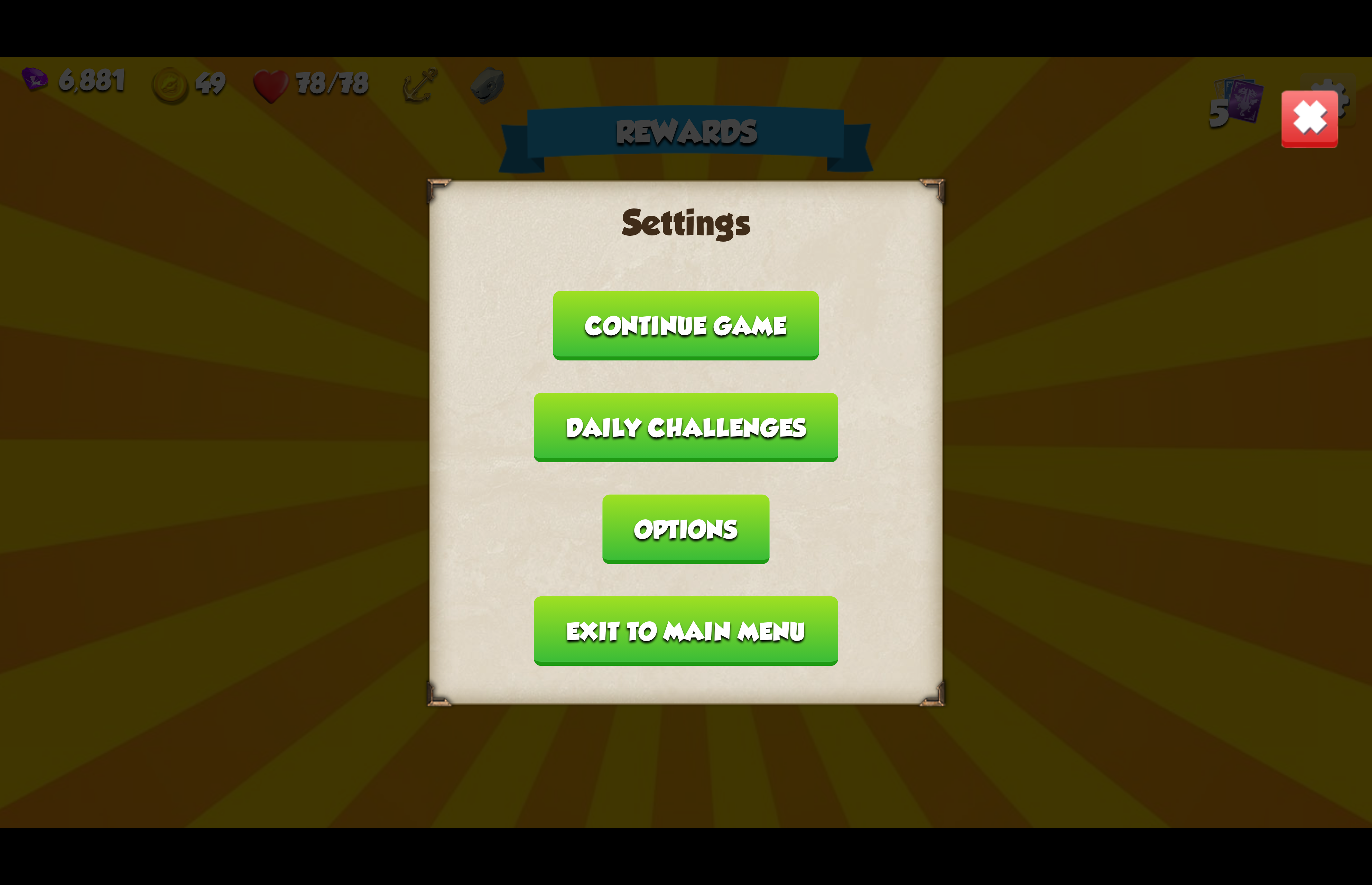
click at [807, 521] on div "Settings Continue game Daily challenges Options Exit to main menu" at bounding box center [686, 442] width 515 height 524
click at [769, 494] on button "Options" at bounding box center [686, 529] width 166 height 70
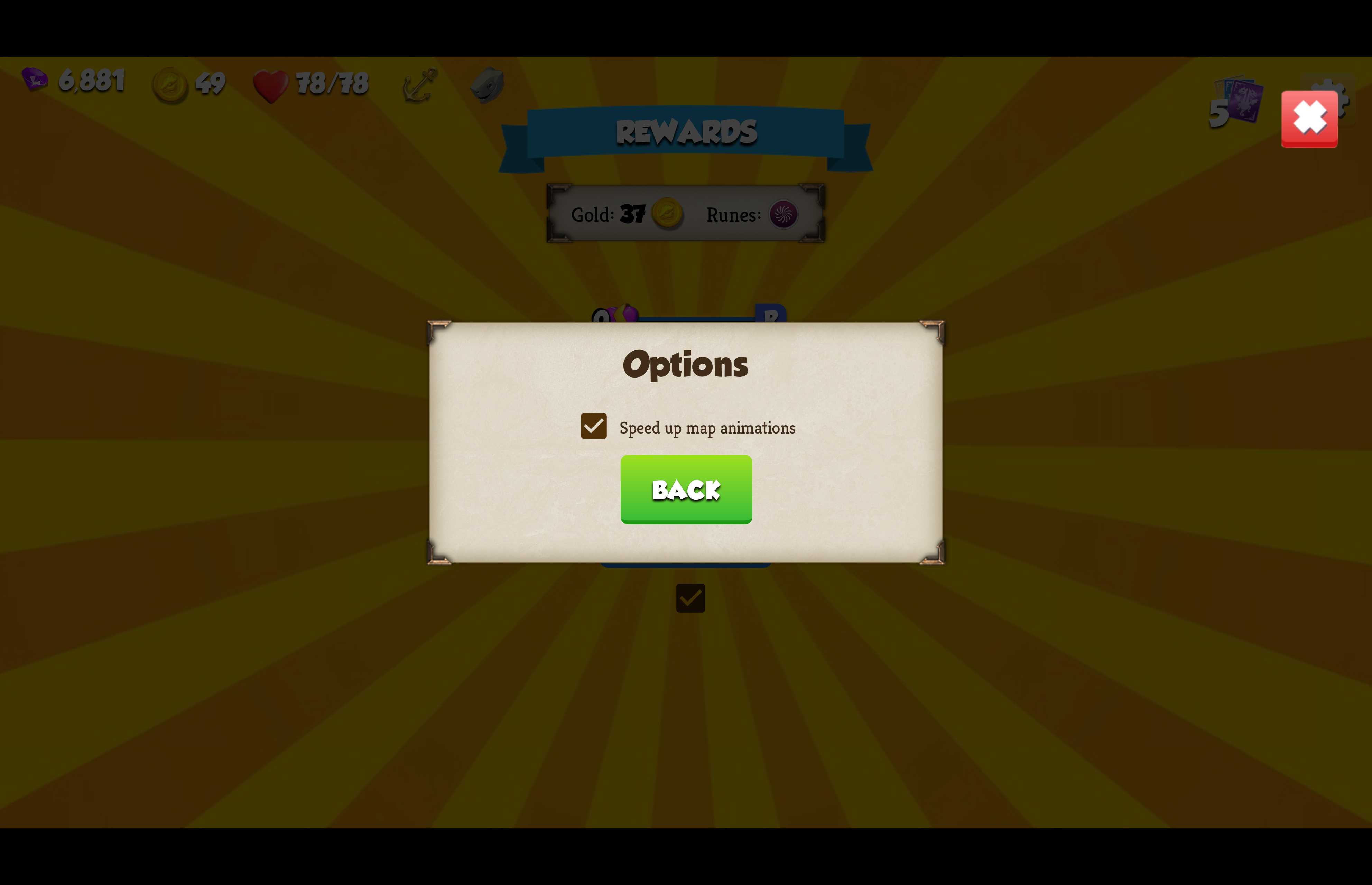
click at [712, 426] on label "Speed up map animations" at bounding box center [686, 427] width 219 height 23
click at [0, 0] on input "Speed up map animations" at bounding box center [0, 0] width 0 height 0
click at [712, 426] on label "Speed up map animations" at bounding box center [686, 427] width 219 height 23
click at [0, 0] on input "Speed up map animations" at bounding box center [0, 0] width 0 height 0
click at [712, 426] on label "Speed up map animations" at bounding box center [686, 427] width 219 height 23
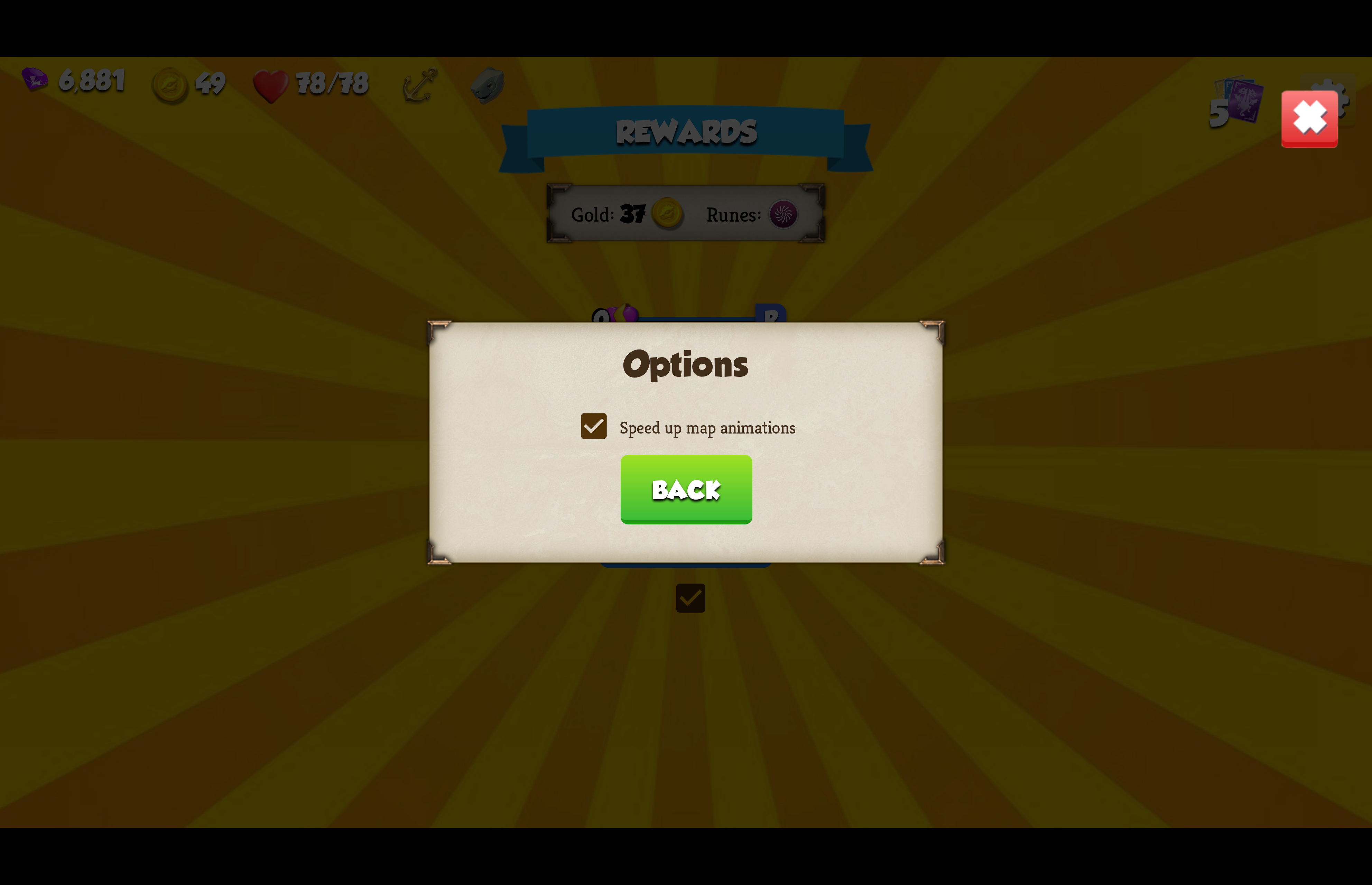
click at [0, 0] on input "Speed up map animations" at bounding box center [0, 0] width 0 height 0
click at [712, 426] on label "Speed up map animations" at bounding box center [686, 427] width 219 height 23
click at [0, 0] on input "Speed up map animations" at bounding box center [0, 0] width 0 height 0
click at [709, 469] on button "Back" at bounding box center [686, 489] width 132 height 70
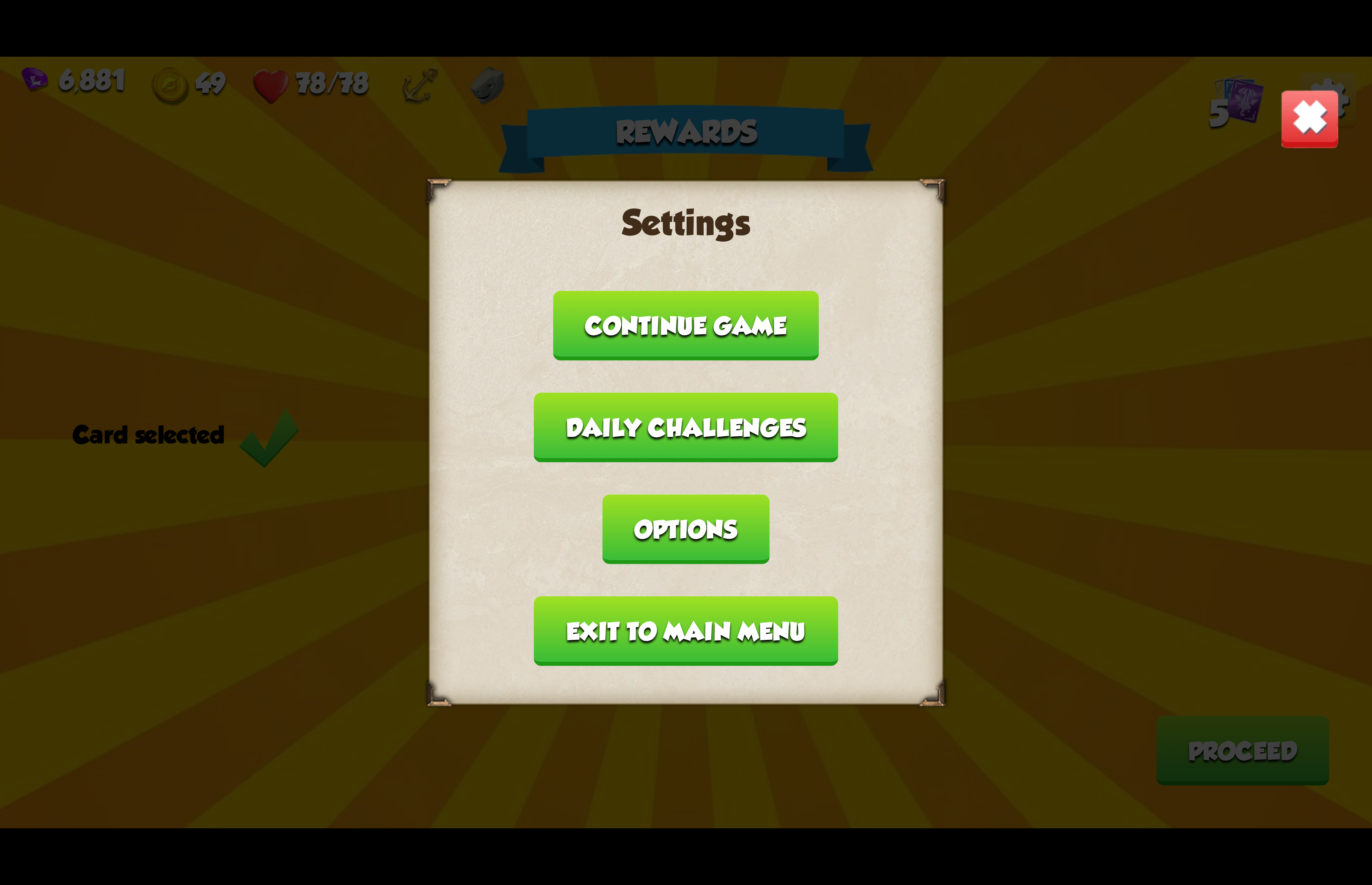
click at [609, 600] on button "Exit to main menu" at bounding box center [686, 631] width 304 height 70
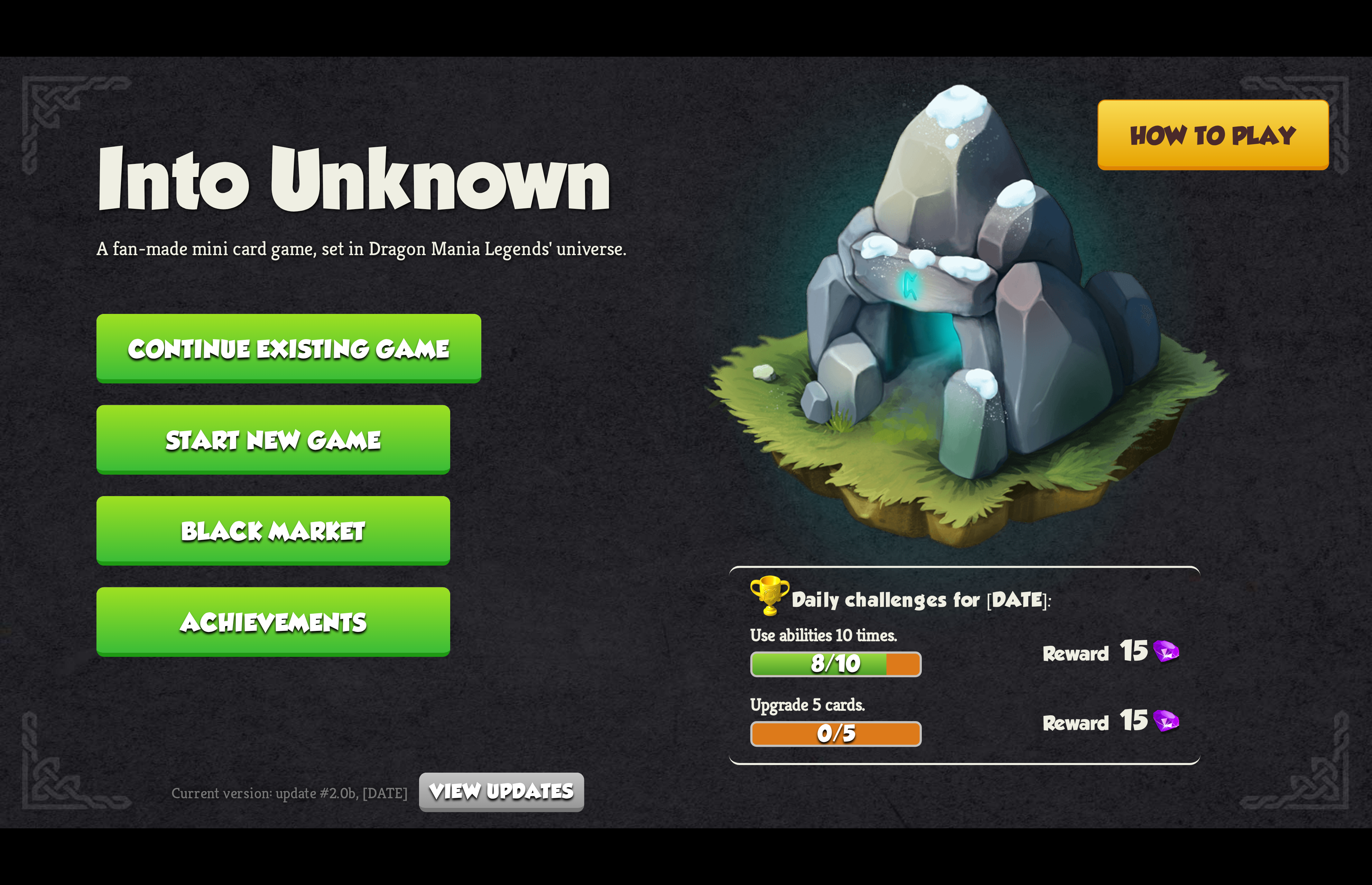
click at [317, 347] on button "Continue existing game" at bounding box center [289, 348] width 385 height 70
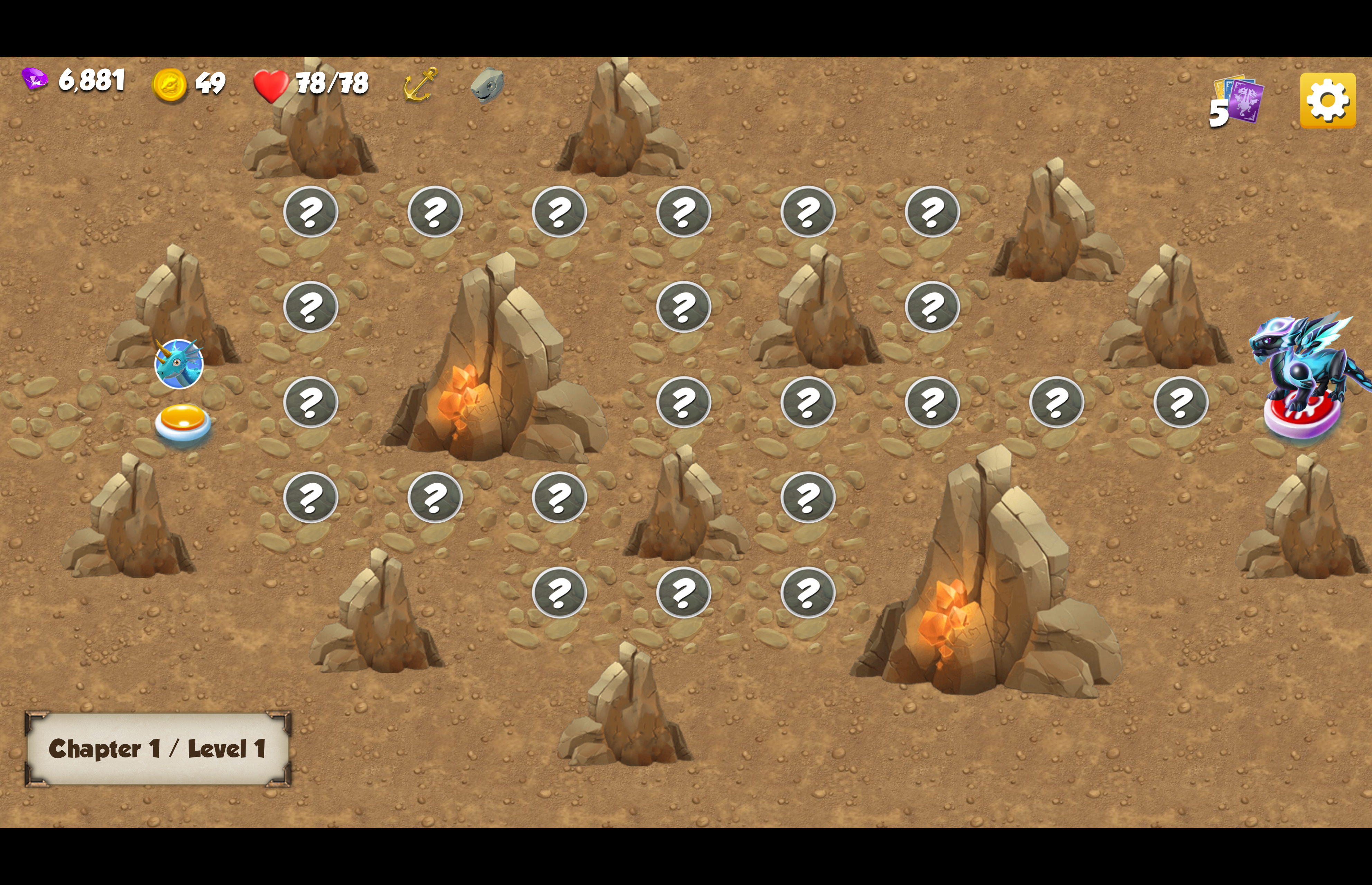
click at [220, 411] on div at bounding box center [187, 416] width 125 height 95
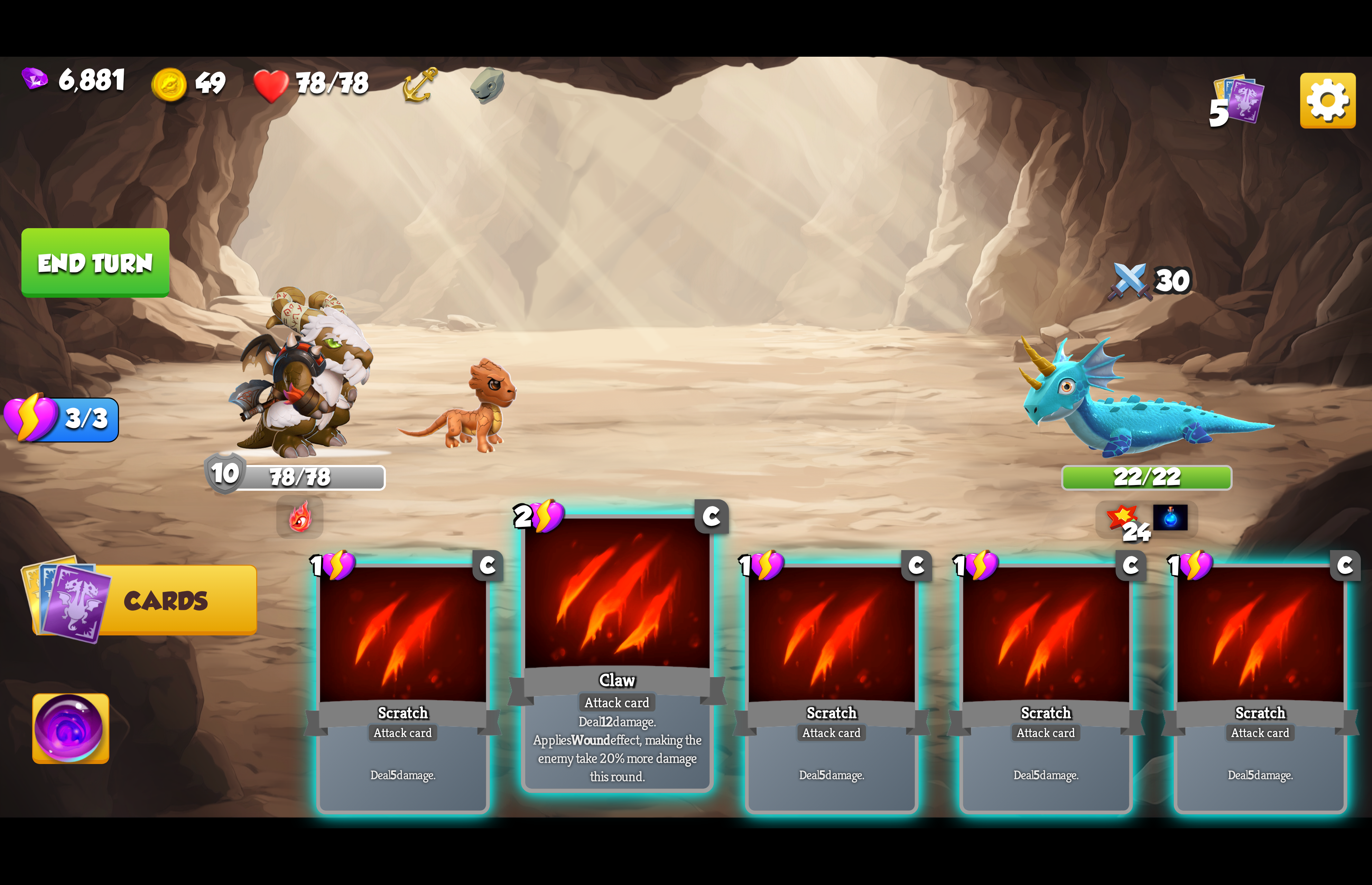
click at [636, 694] on div "Attack card" at bounding box center [617, 702] width 81 height 23
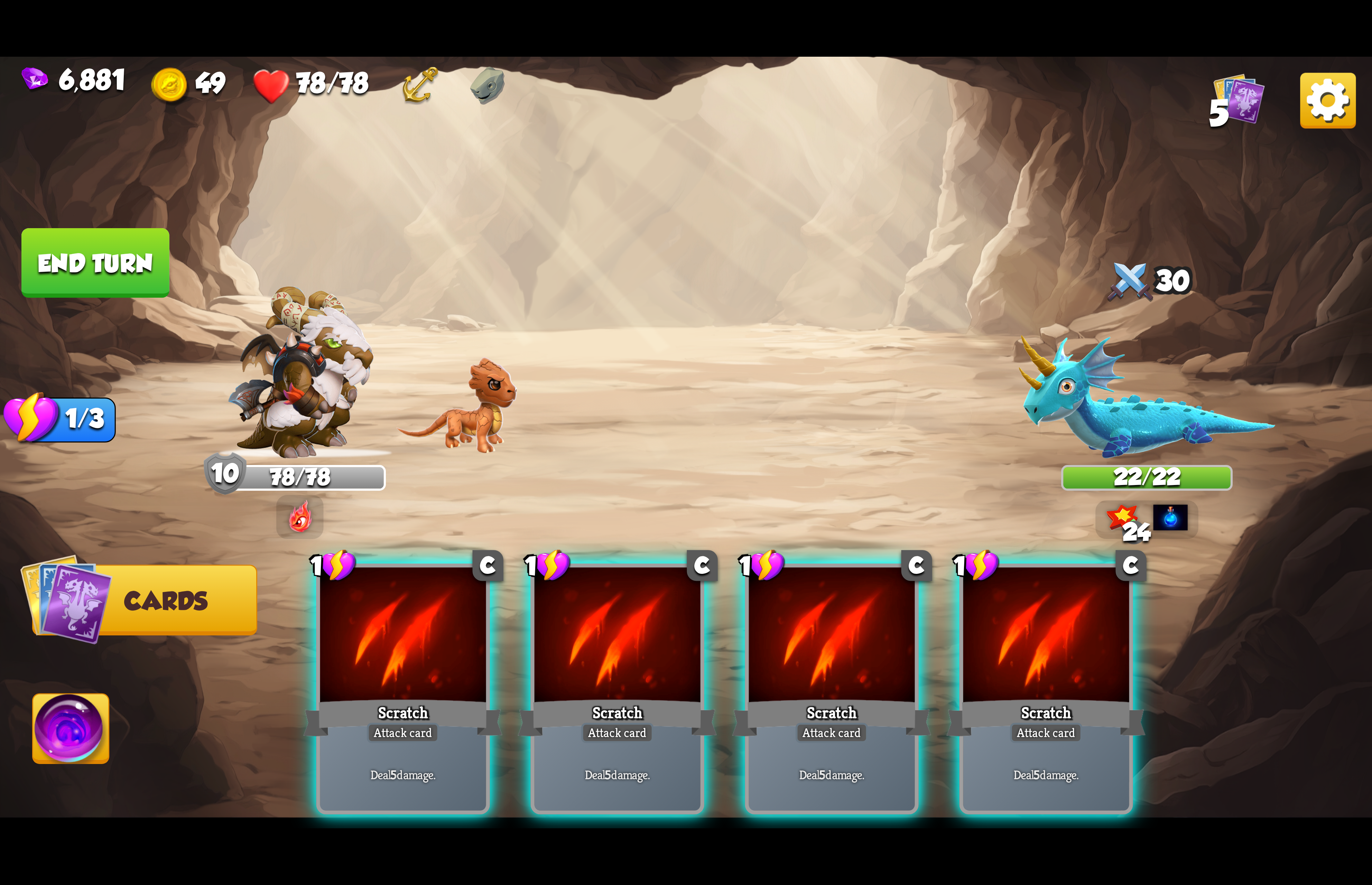
click at [635, 723] on div "Attack card" at bounding box center [617, 733] width 73 height 21
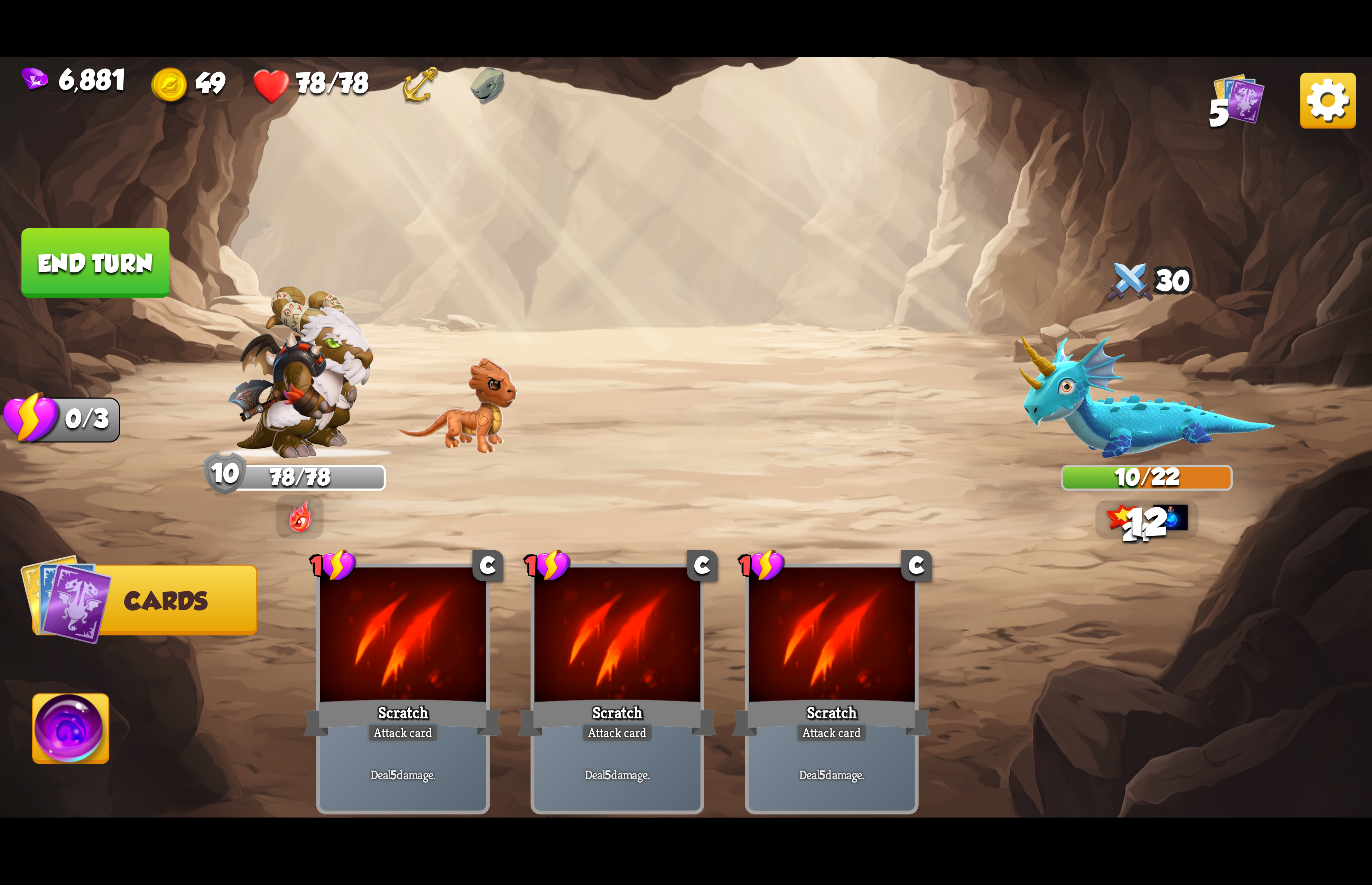
click at [61, 748] on img at bounding box center [71, 732] width 76 height 77
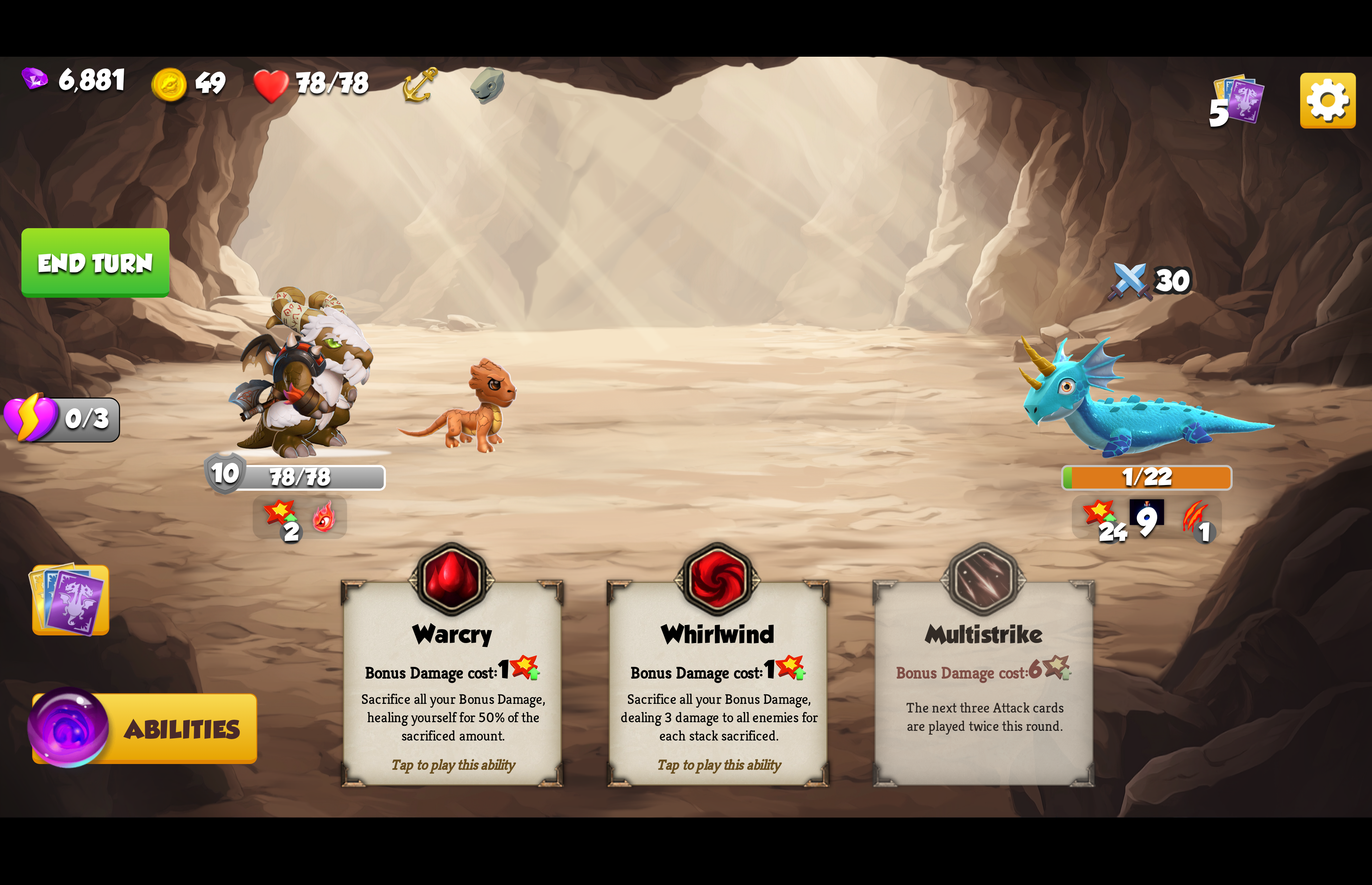
drag, startPoint x: 748, startPoint y: 662, endPoint x: 746, endPoint y: 658, distance: 4.5
click at [746, 658] on div "Bonus Damage cost: 1" at bounding box center [718, 668] width 216 height 31
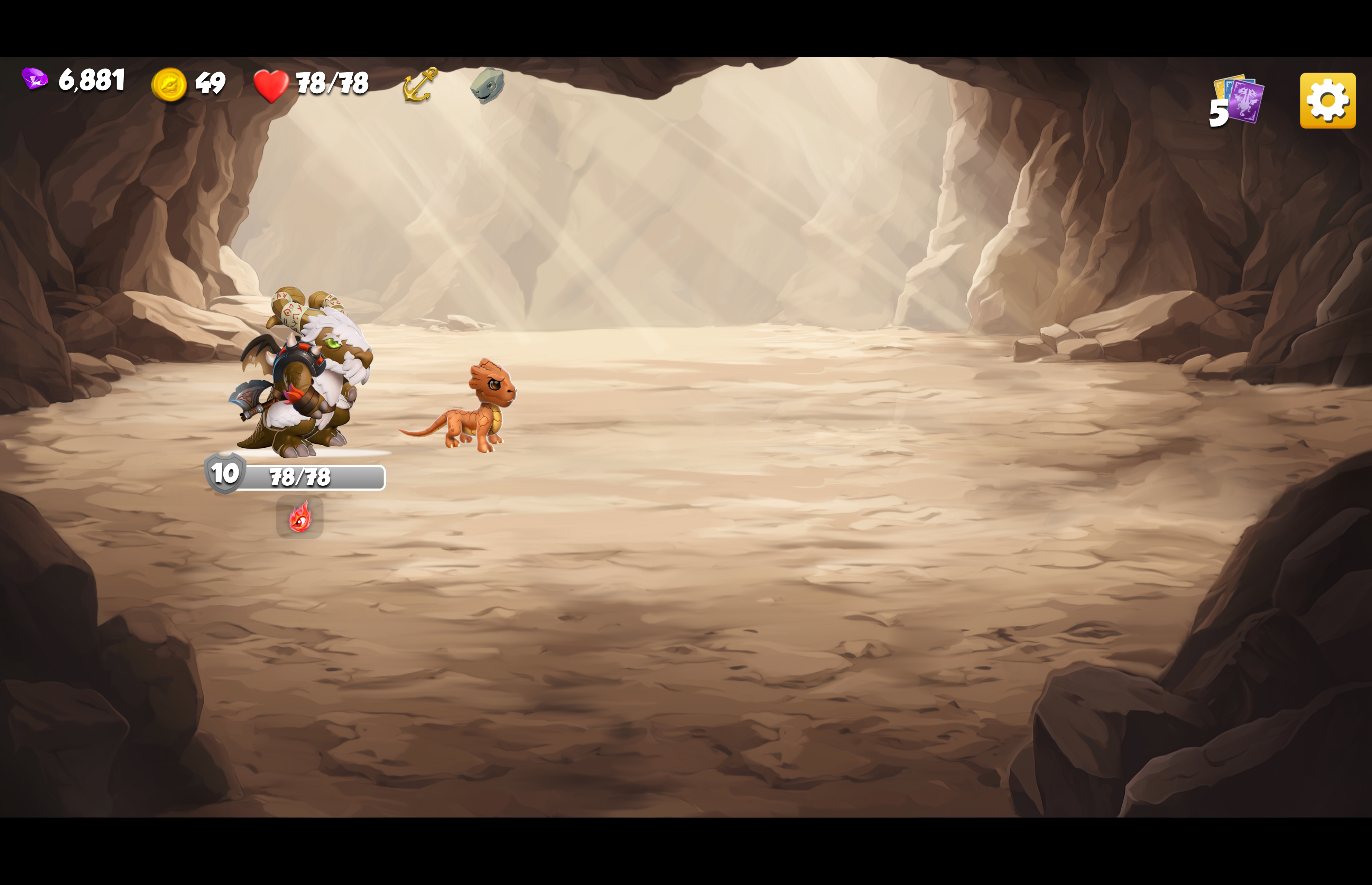
click at [1307, 90] on img at bounding box center [1328, 100] width 56 height 56
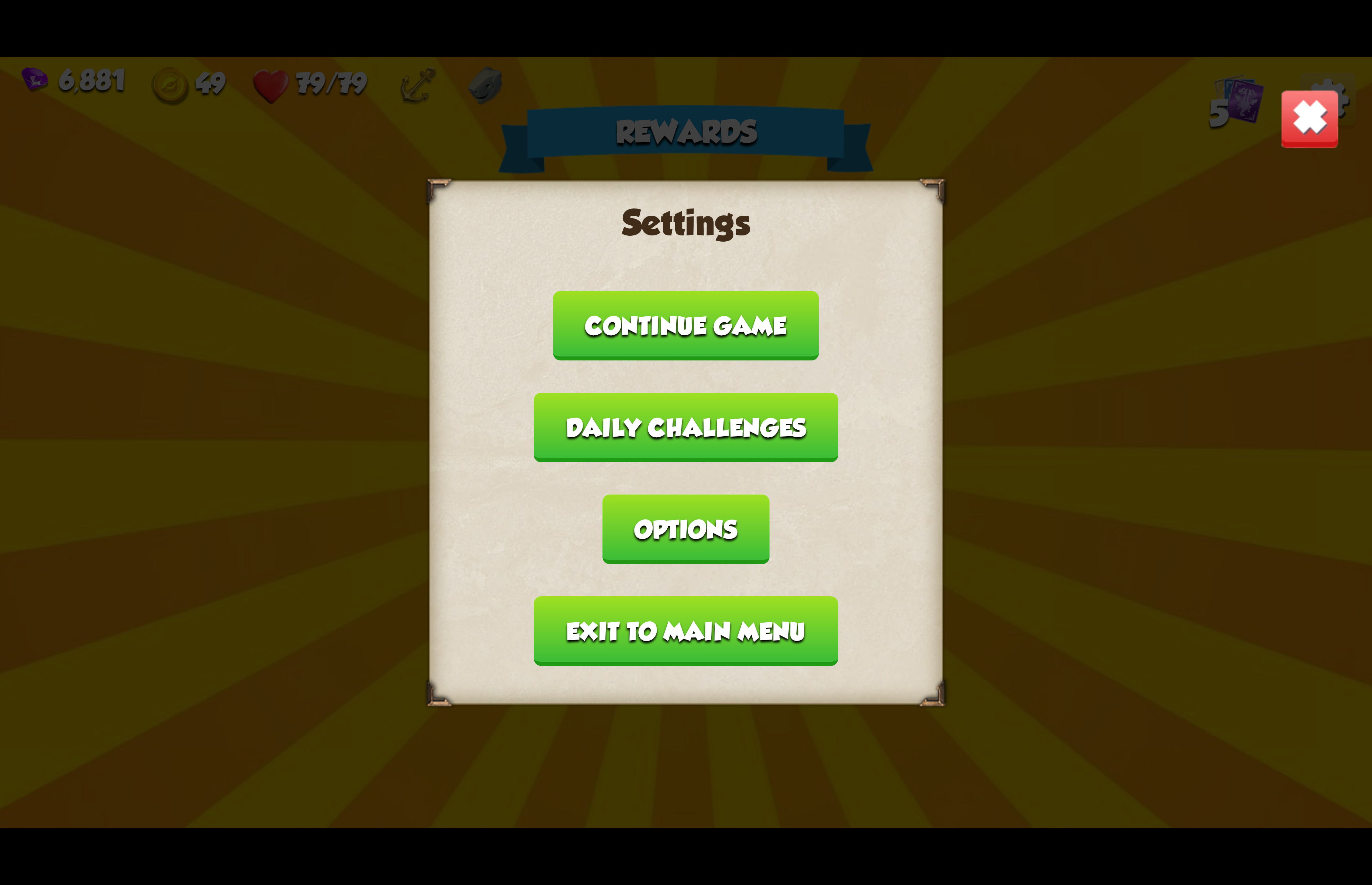
drag, startPoint x: 818, startPoint y: 534, endPoint x: 816, endPoint y: 523, distance: 11.2
click at [818, 532] on div "Settings Continue game Daily challenges Options Exit to main menu" at bounding box center [686, 442] width 515 height 524
click at [769, 494] on button "Options" at bounding box center [686, 529] width 166 height 70
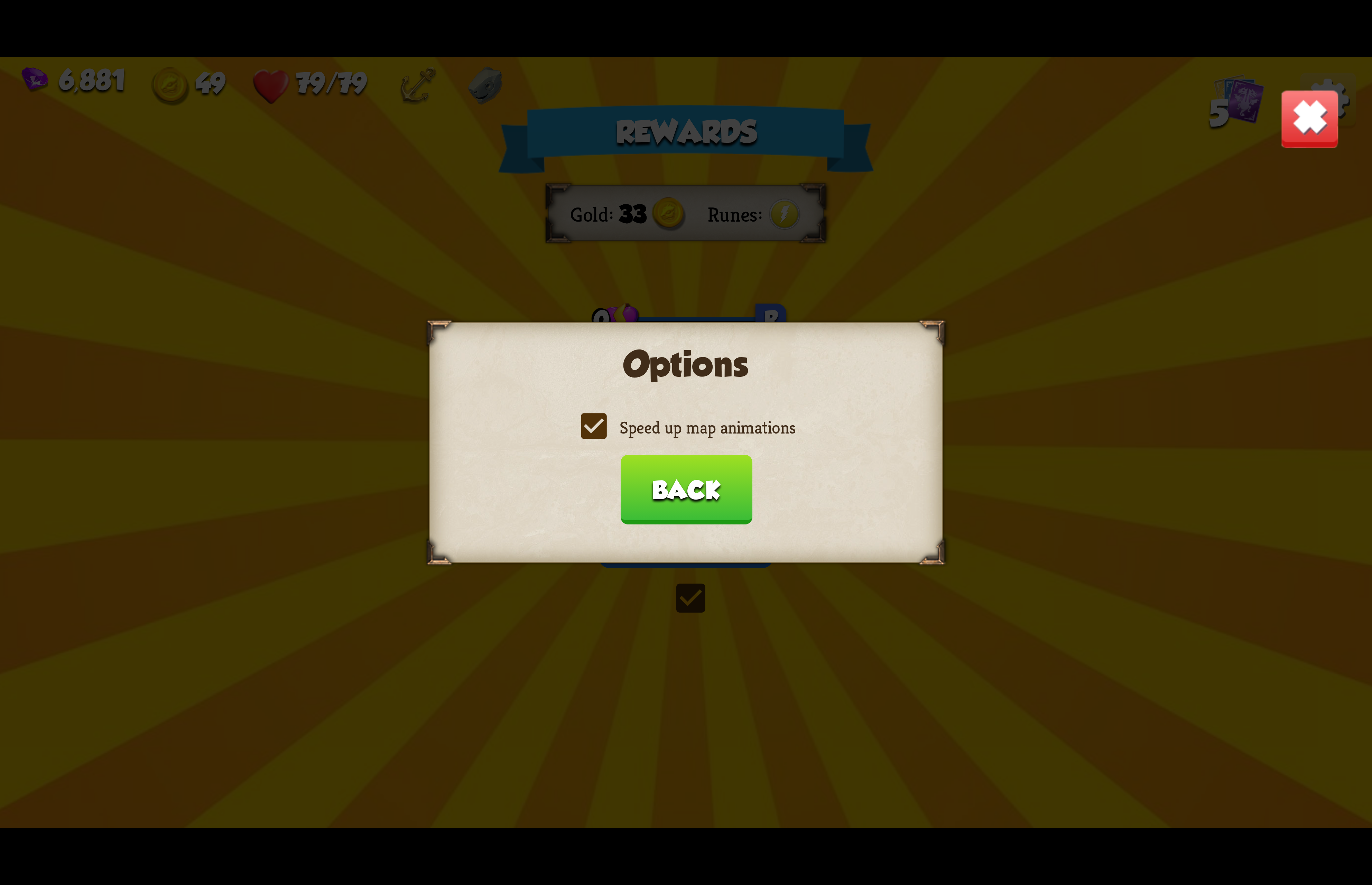
click at [654, 436] on label "Speed up map animations" at bounding box center [686, 427] width 219 height 23
click at [0, 0] on input "Speed up map animations" at bounding box center [0, 0] width 0 height 0
drag, startPoint x: 654, startPoint y: 436, endPoint x: 648, endPoint y: 434, distance: 6.3
click at [648, 436] on label "Speed up map animations" at bounding box center [686, 427] width 219 height 23
click at [0, 0] on input "Speed up map animations" at bounding box center [0, 0] width 0 height 0
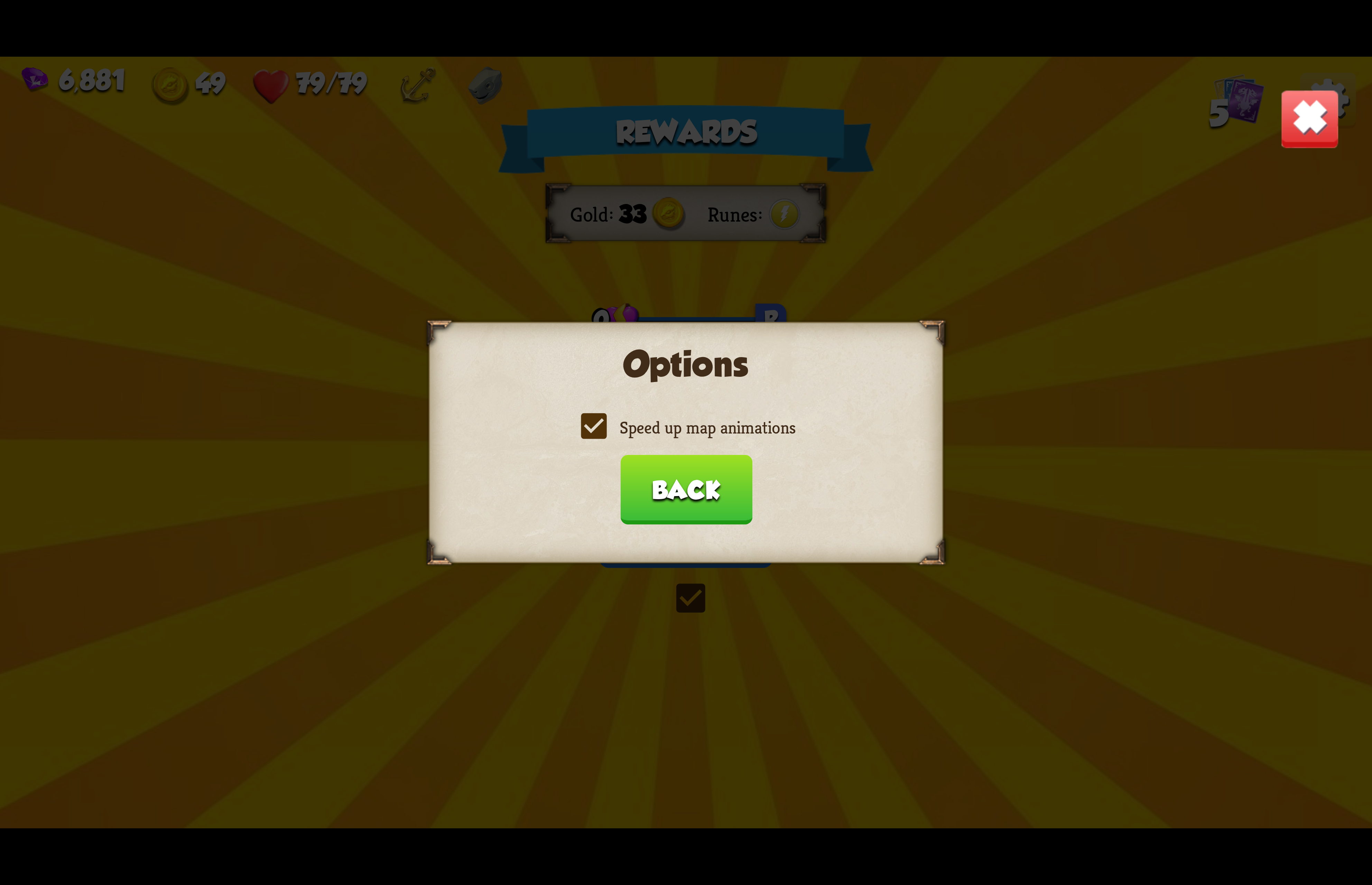
drag, startPoint x: 648, startPoint y: 434, endPoint x: 645, endPoint y: 433, distance: 3.2
click at [645, 434] on label "Speed up map animations" at bounding box center [686, 427] width 219 height 23
click at [0, 0] on input "Speed up map animations" at bounding box center [0, 0] width 0 height 0
click at [642, 431] on label "Speed up map animations" at bounding box center [686, 427] width 219 height 23
click at [0, 0] on input "Speed up map animations" at bounding box center [0, 0] width 0 height 0
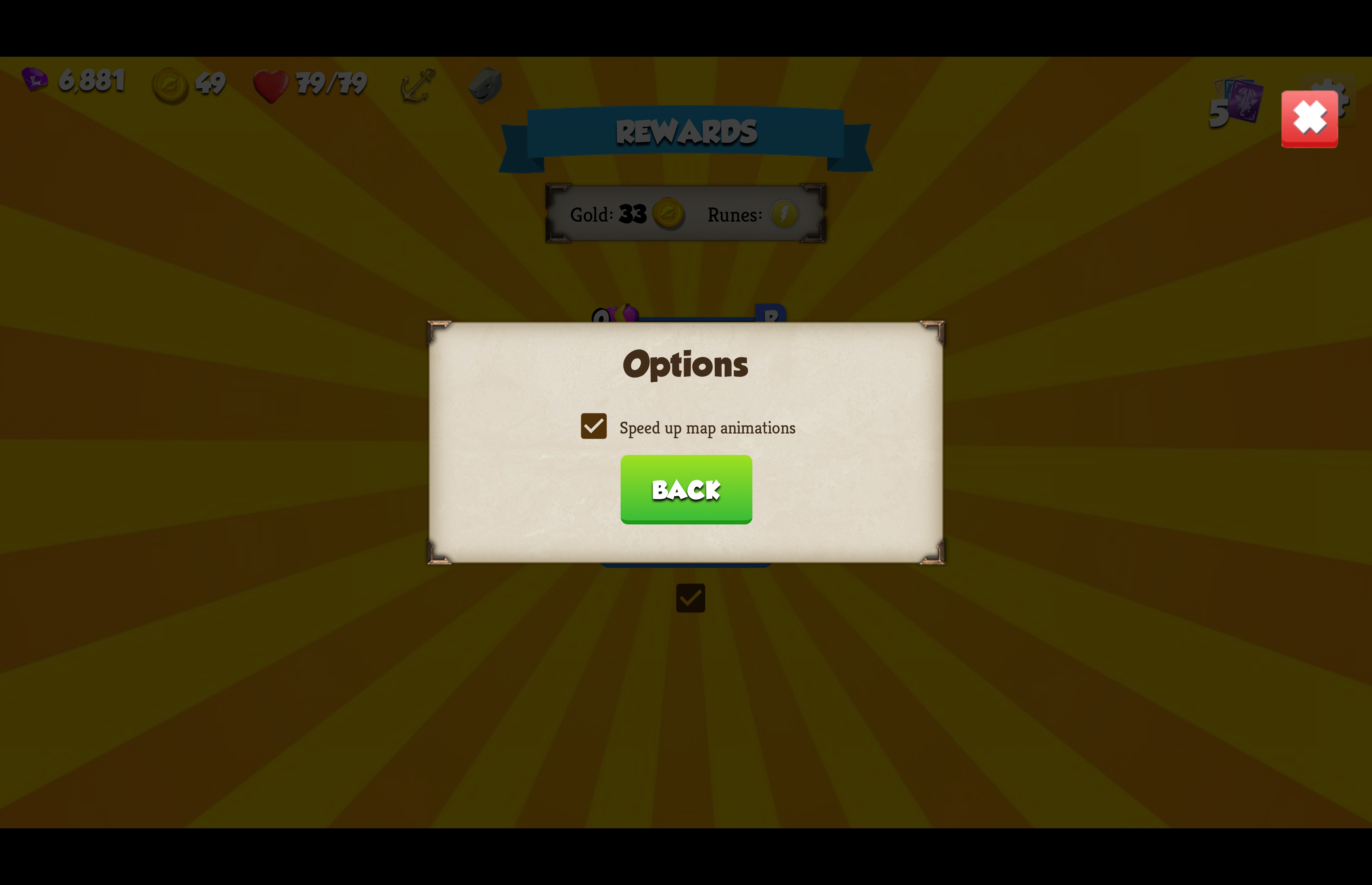
click at [640, 431] on label "Speed up map animations" at bounding box center [686, 427] width 219 height 23
click at [0, 0] on input "Speed up map animations" at bounding box center [0, 0] width 0 height 0
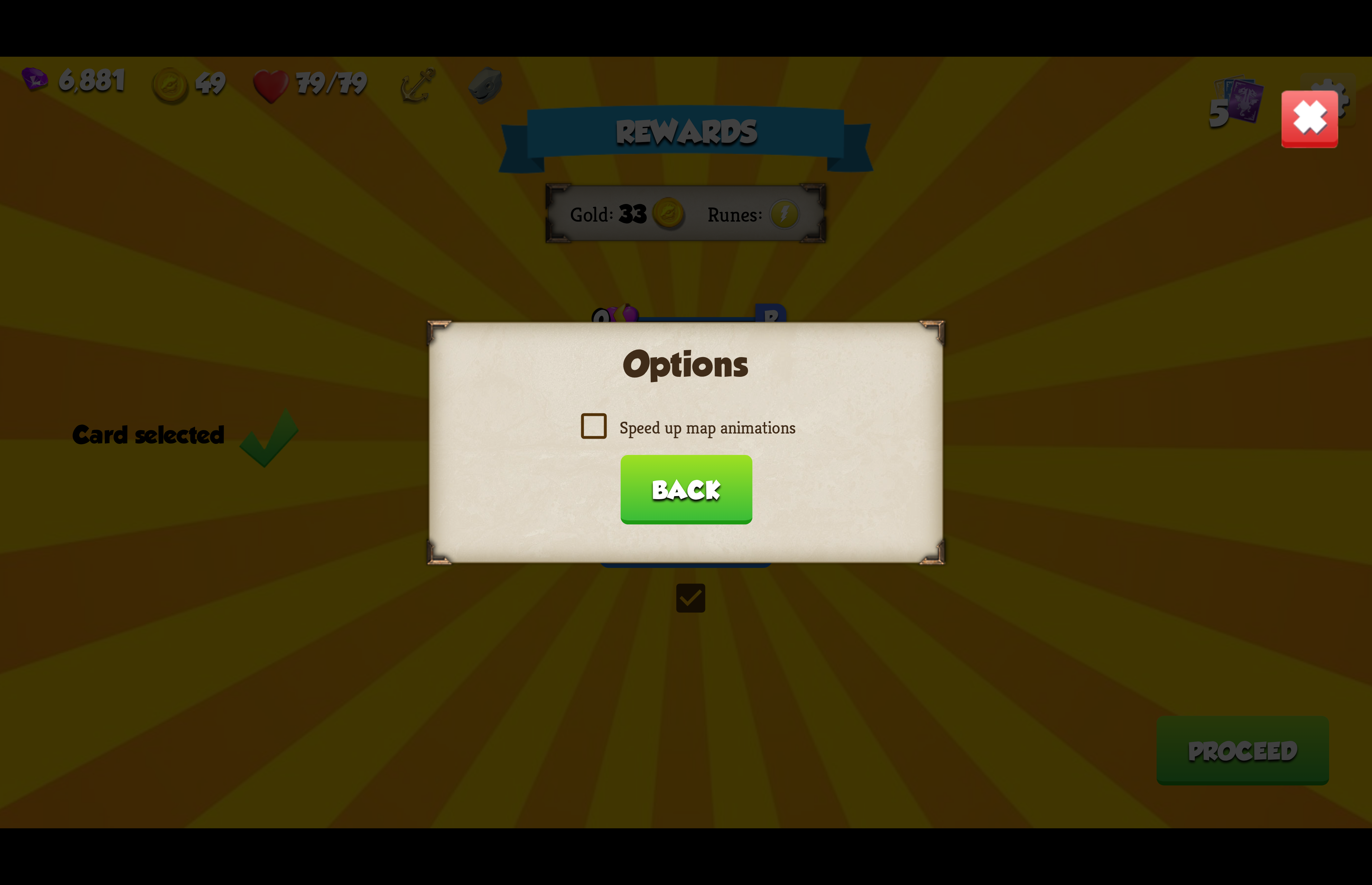
click at [639, 427] on label "Speed up map animations" at bounding box center [686, 427] width 219 height 23
click at [0, 0] on input "Speed up map animations" at bounding box center [0, 0] width 0 height 0
click at [676, 498] on button "Back" at bounding box center [686, 489] width 132 height 70
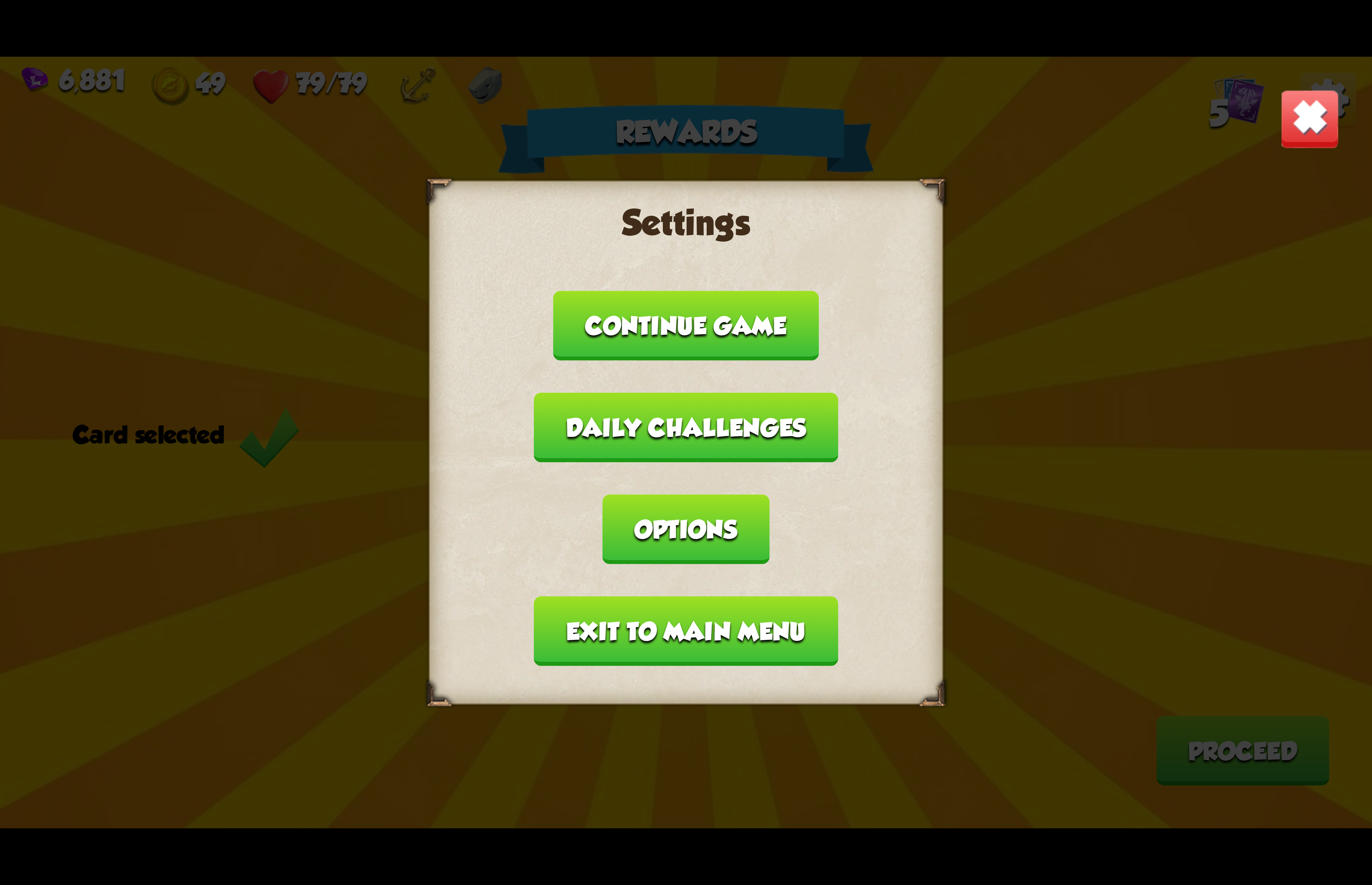
drag, startPoint x: 681, startPoint y: 585, endPoint x: 676, endPoint y: 584, distance: 5.1
click at [676, 596] on button "Exit to main menu" at bounding box center [686, 631] width 304 height 70
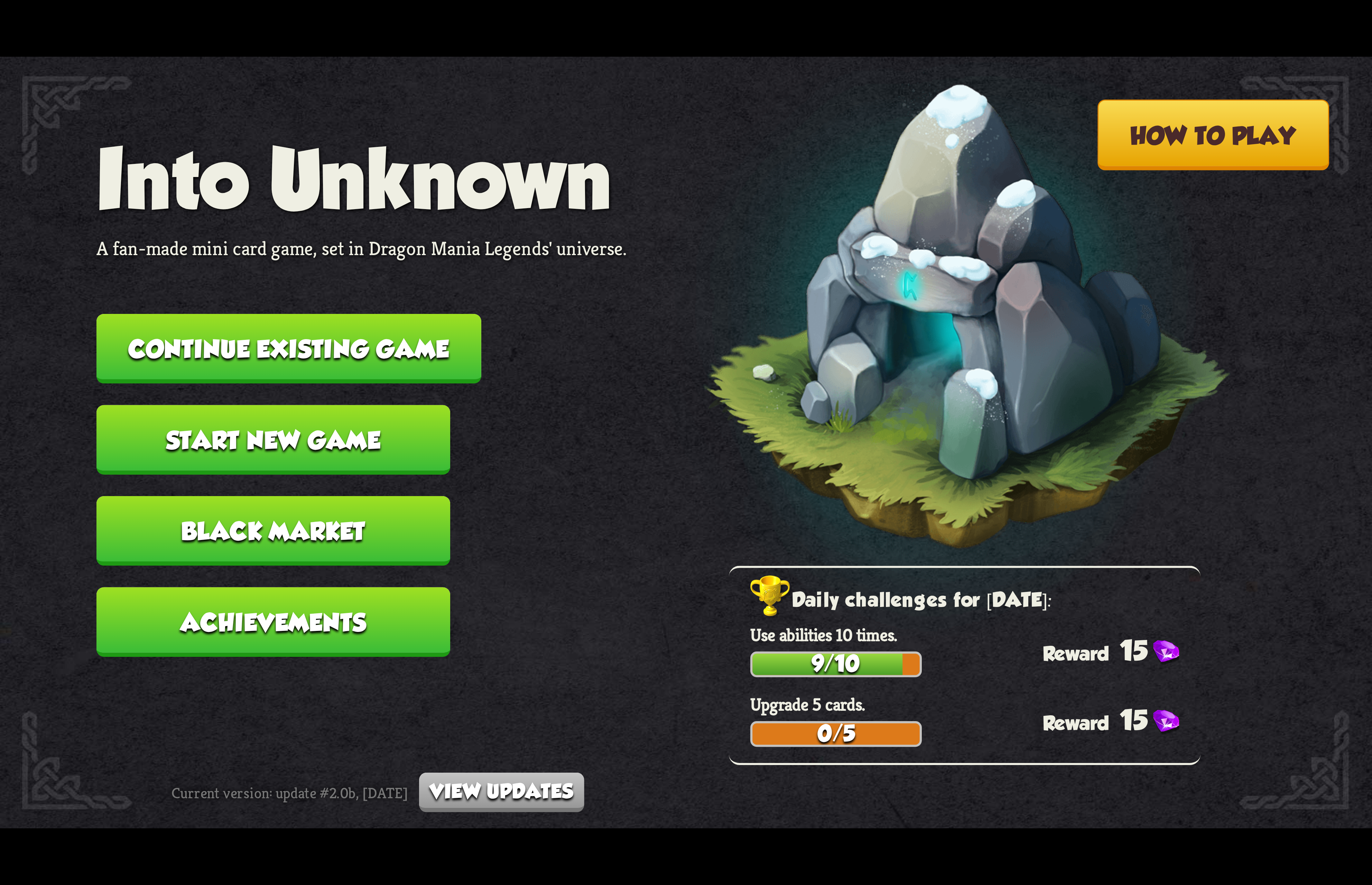
click at [334, 331] on button "Continue existing game" at bounding box center [289, 348] width 385 height 70
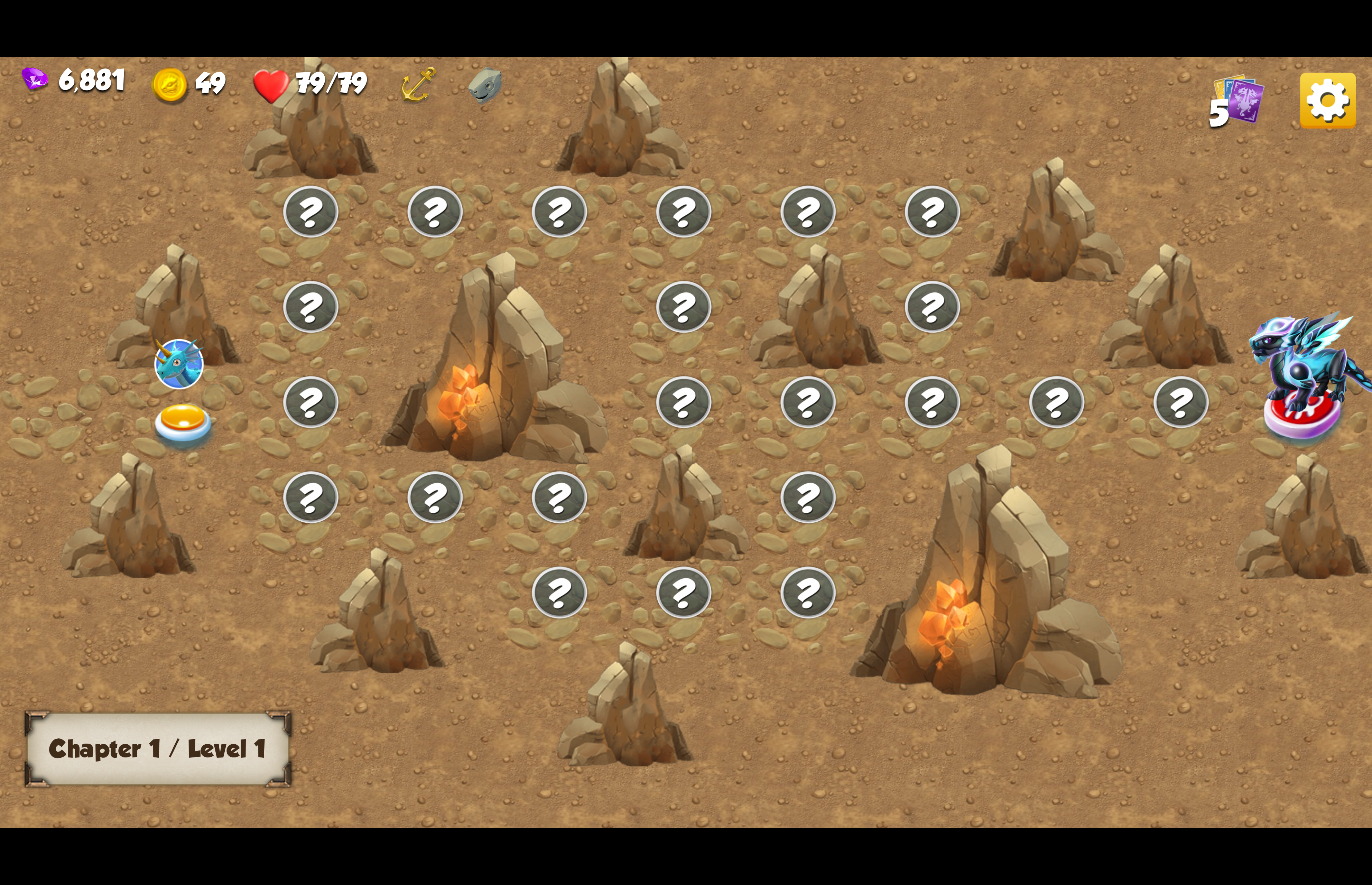
click at [175, 404] on img at bounding box center [184, 429] width 68 height 51
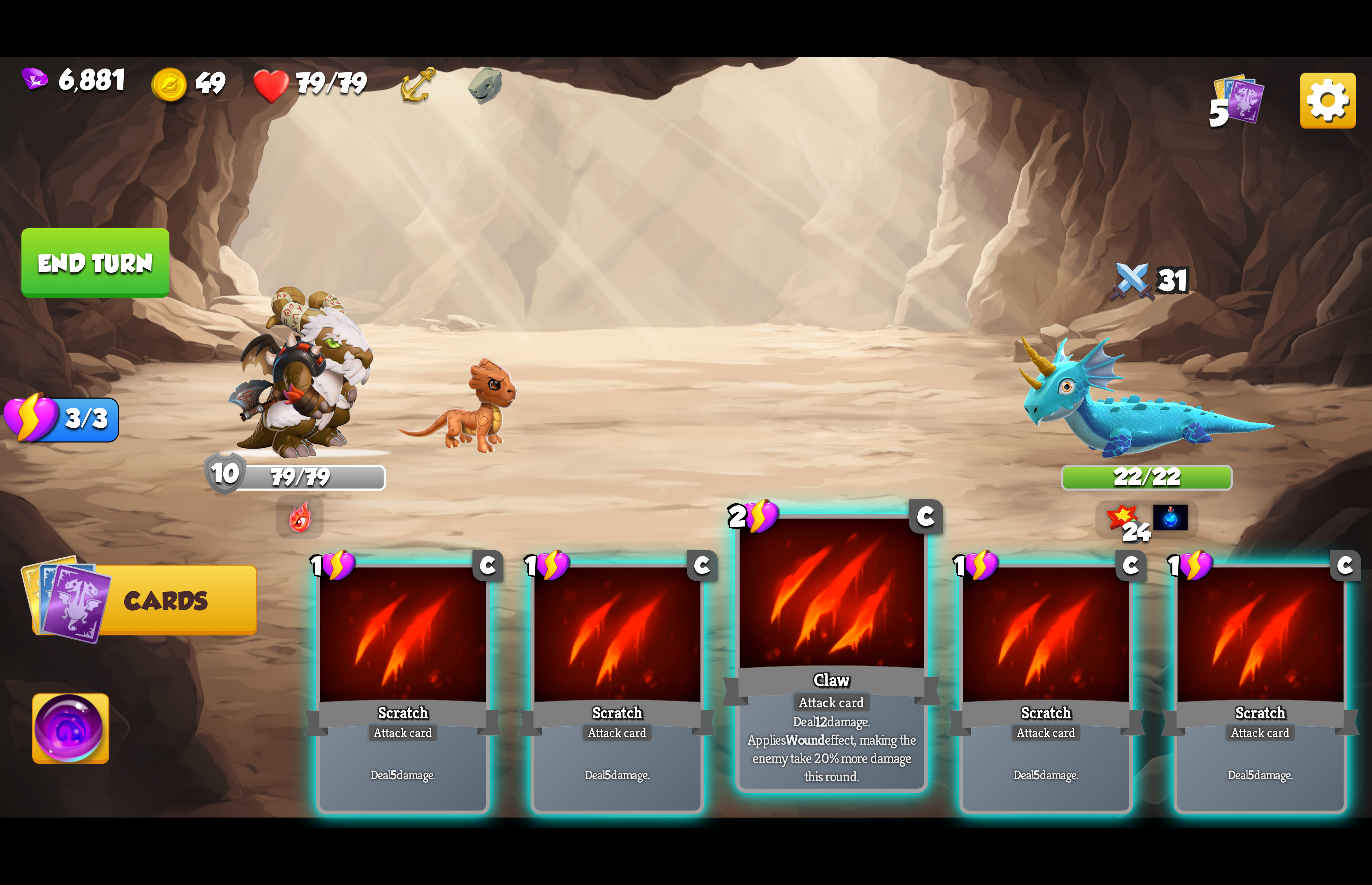
click at [826, 665] on div "Claw" at bounding box center [832, 685] width 221 height 49
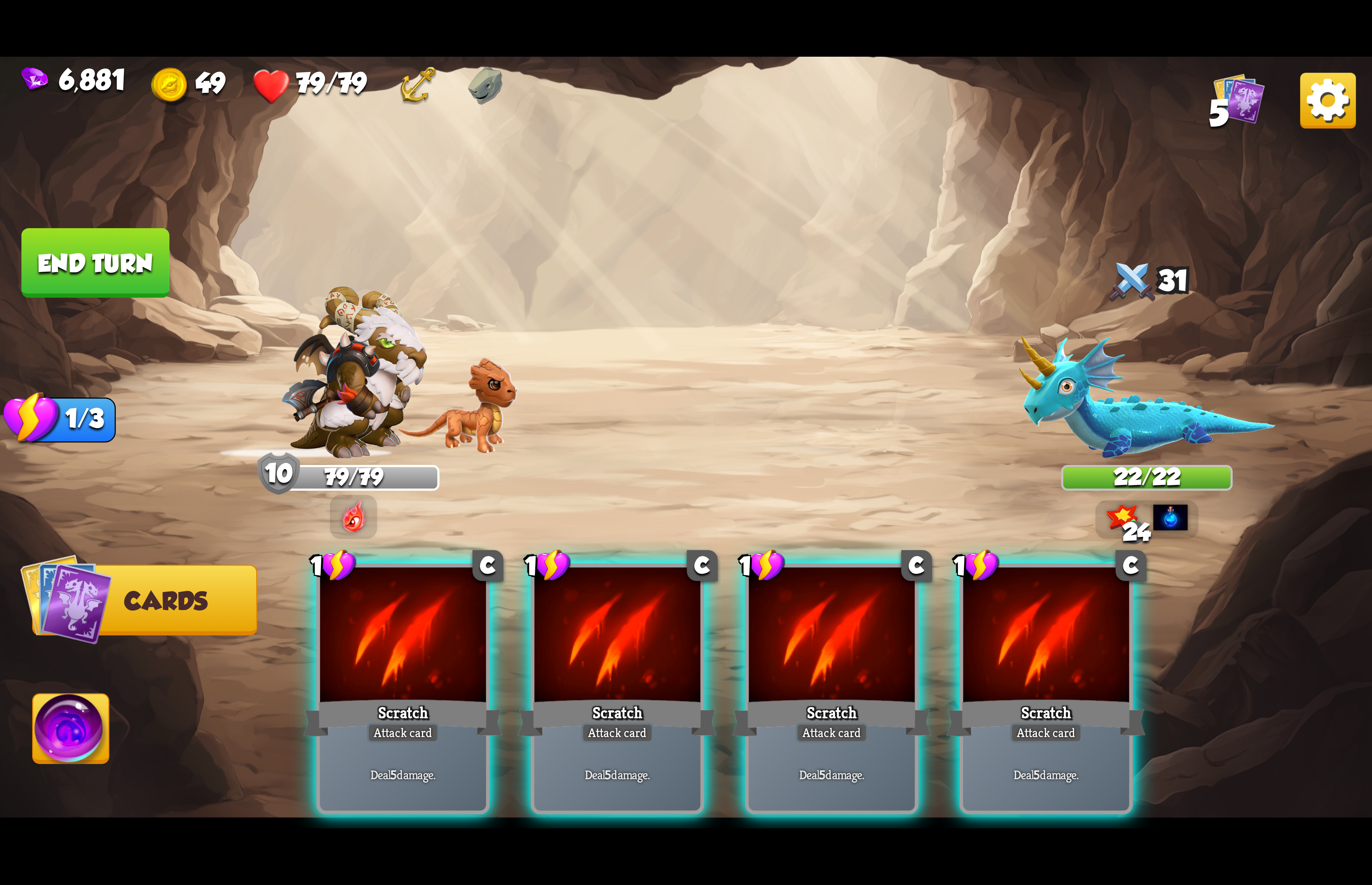
click at [910, 650] on div at bounding box center [832, 637] width 166 height 140
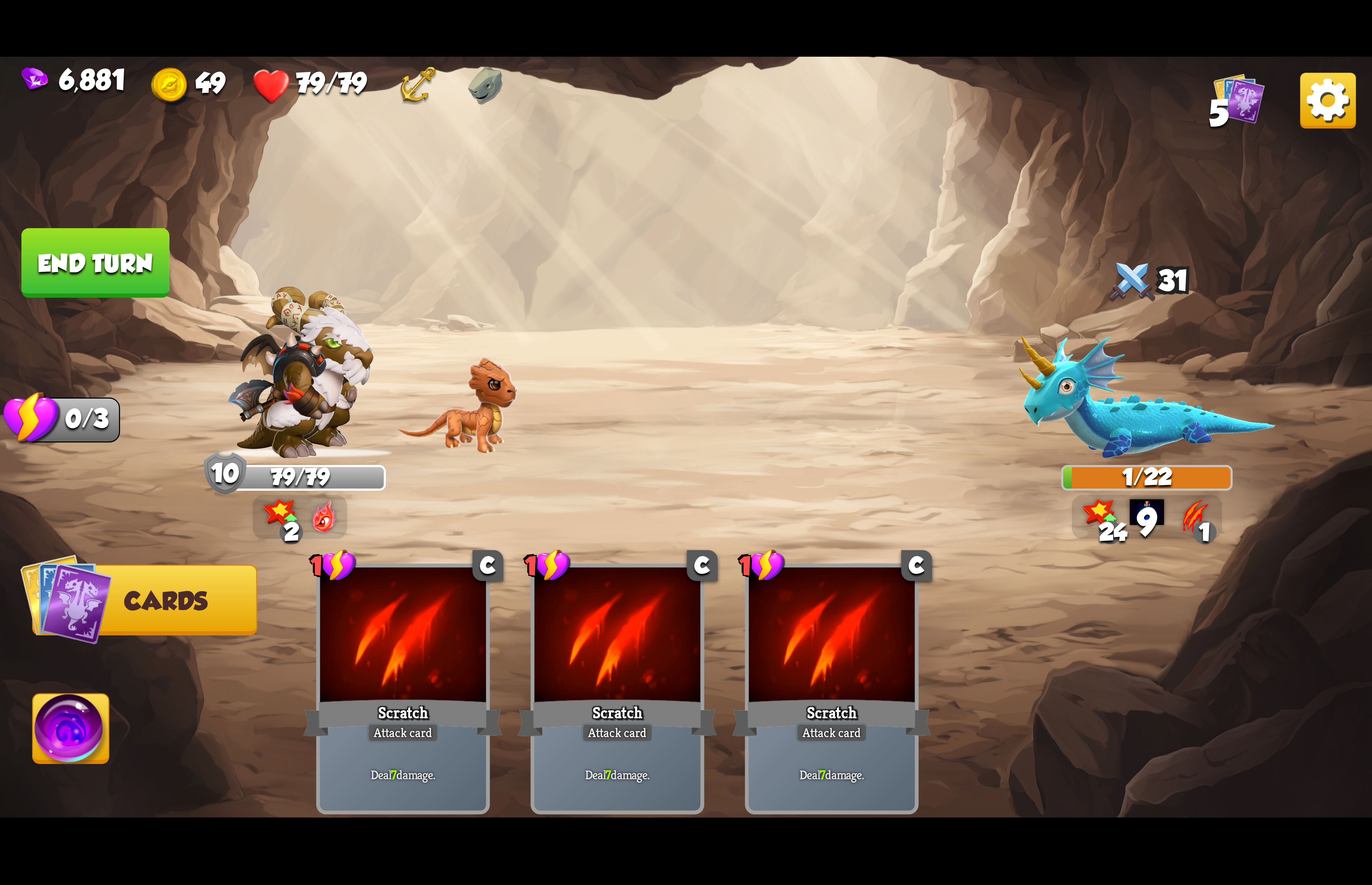
click at [55, 743] on img at bounding box center [71, 732] width 76 height 77
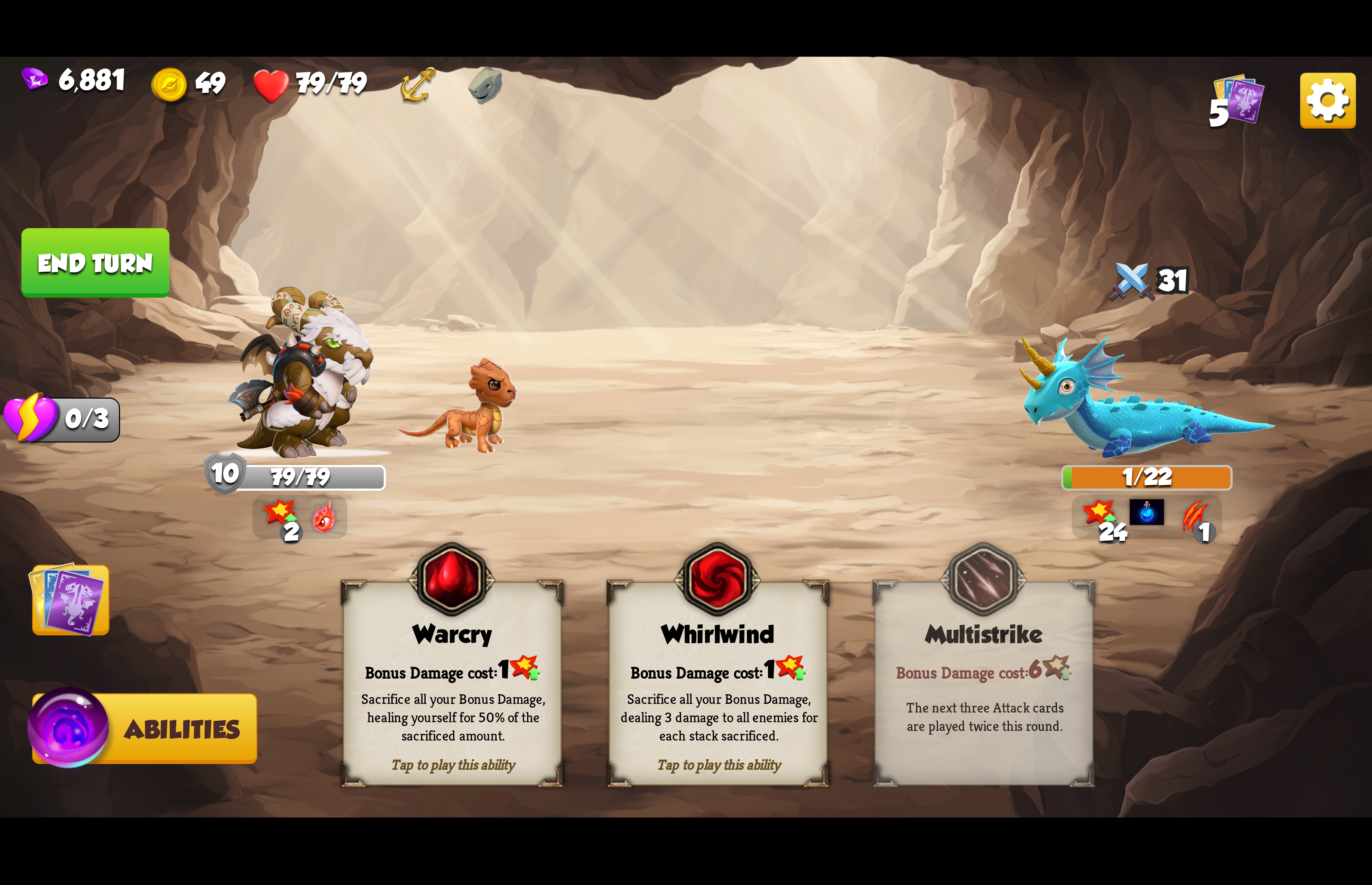
click at [673, 650] on div "Tap to play this ability Whirlwind Bonus Damage cost: 1 Sacrifice all your Bonu…" at bounding box center [718, 683] width 219 height 204
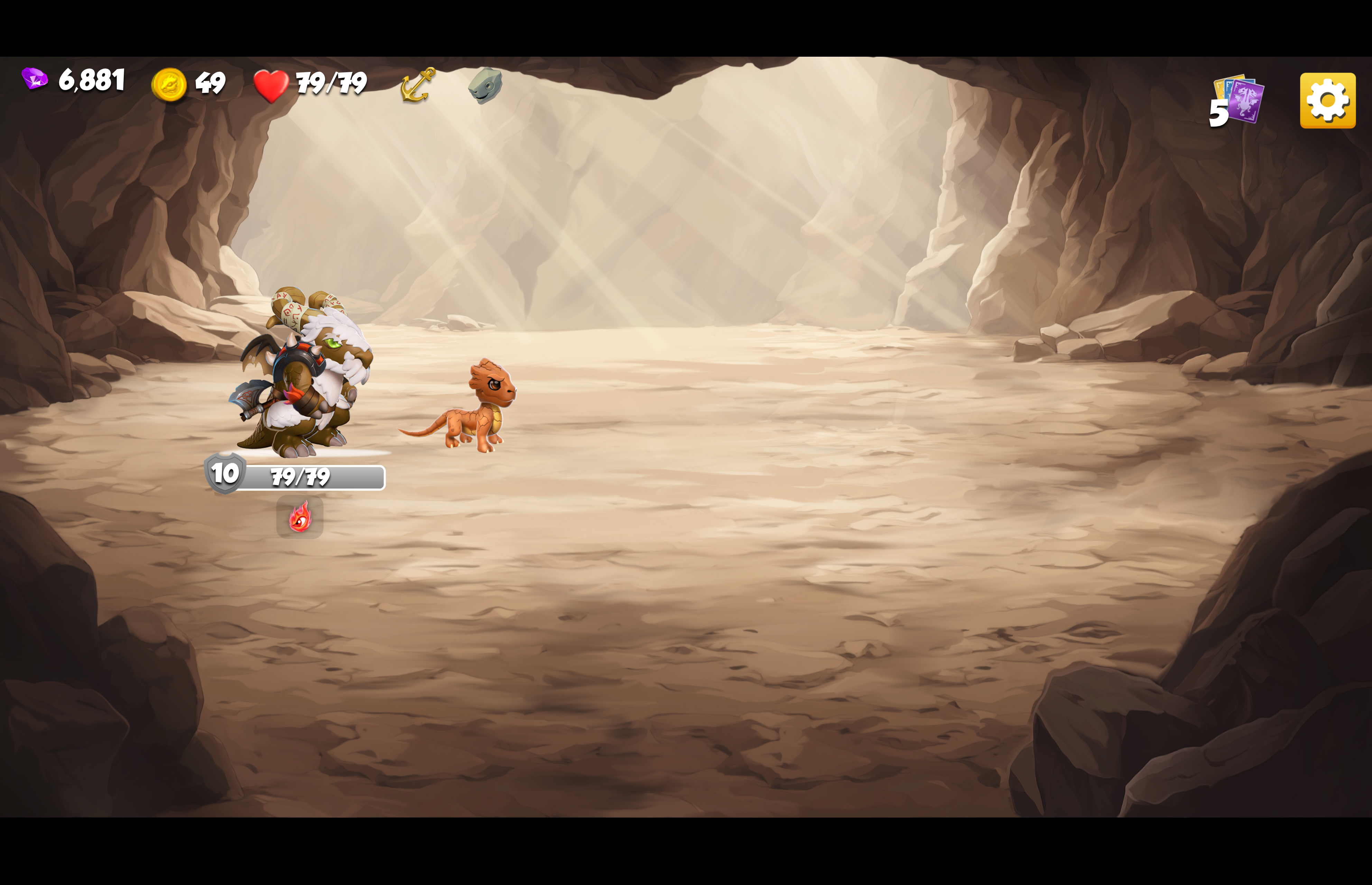
click at [1313, 87] on img at bounding box center [1328, 100] width 56 height 56
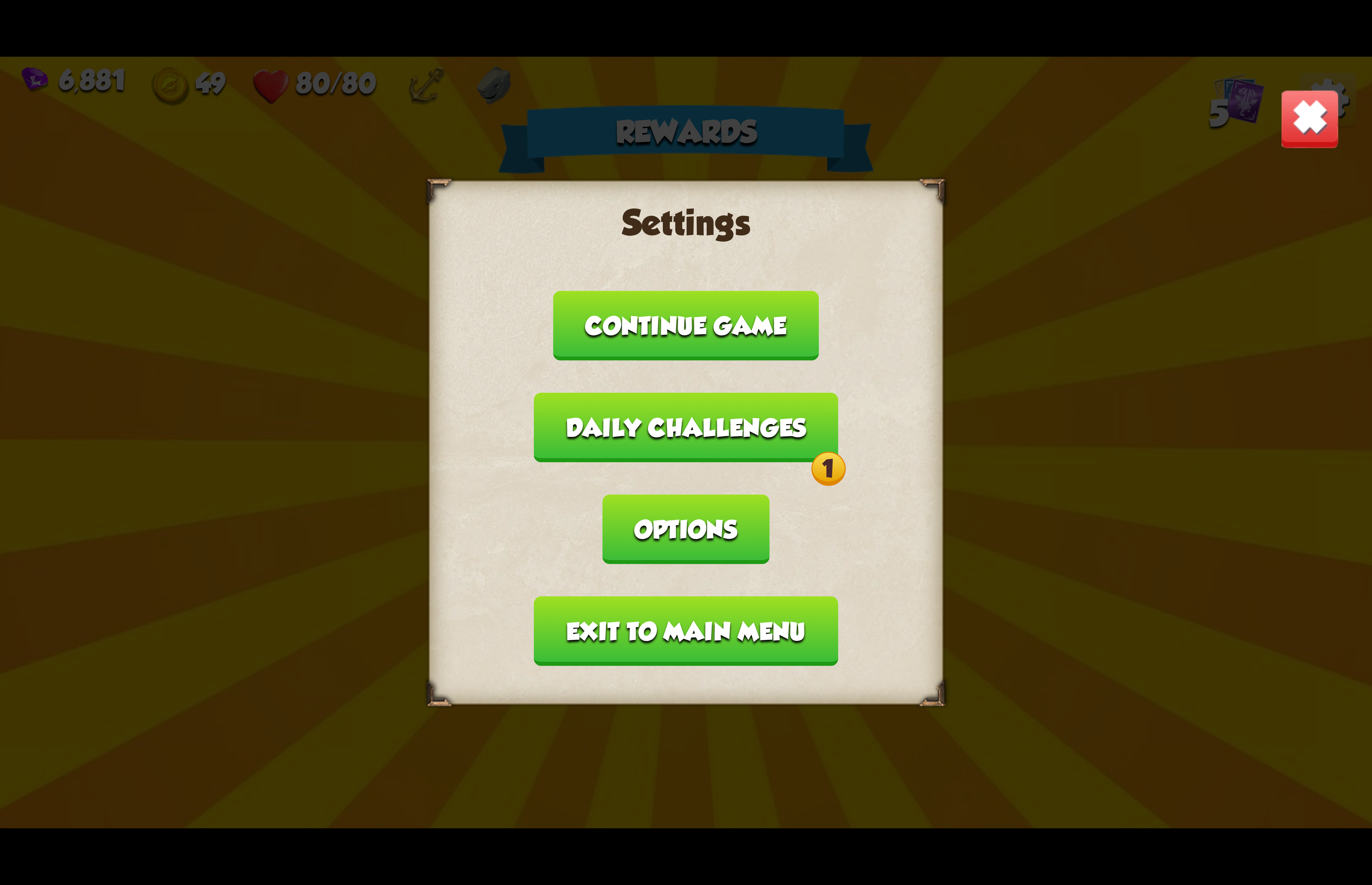
click at [769, 494] on button "Options" at bounding box center [686, 529] width 166 height 70
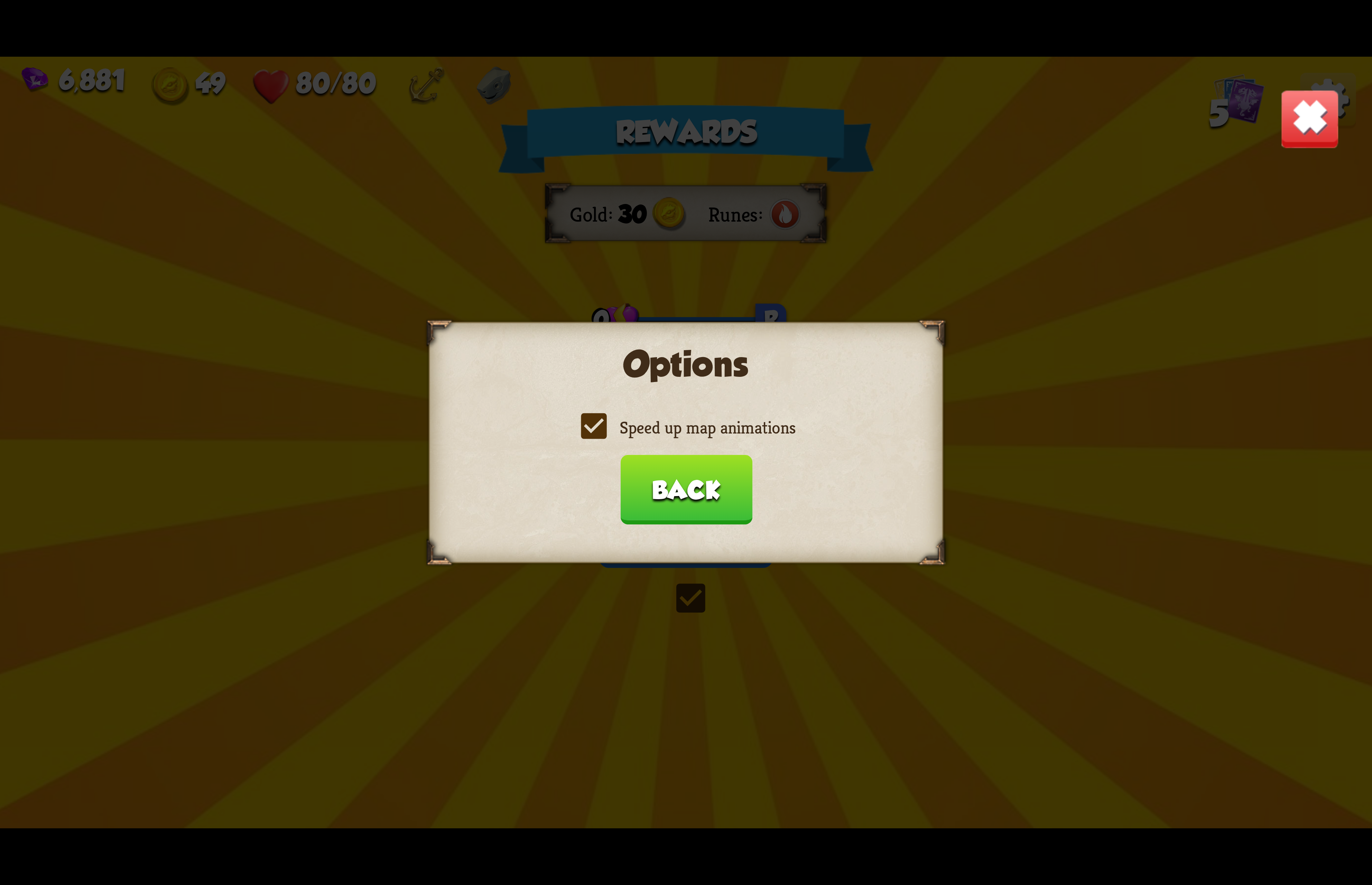
click at [696, 411] on div "Options Speed up map animations Back" at bounding box center [686, 442] width 515 height 241
click at [681, 420] on label "Speed up map animations" at bounding box center [686, 427] width 219 height 23
click at [0, 0] on input "Speed up map animations" at bounding box center [0, 0] width 0 height 0
click at [681, 420] on label "Speed up map animations" at bounding box center [686, 427] width 219 height 23
click at [0, 0] on input "Speed up map animations" at bounding box center [0, 0] width 0 height 0
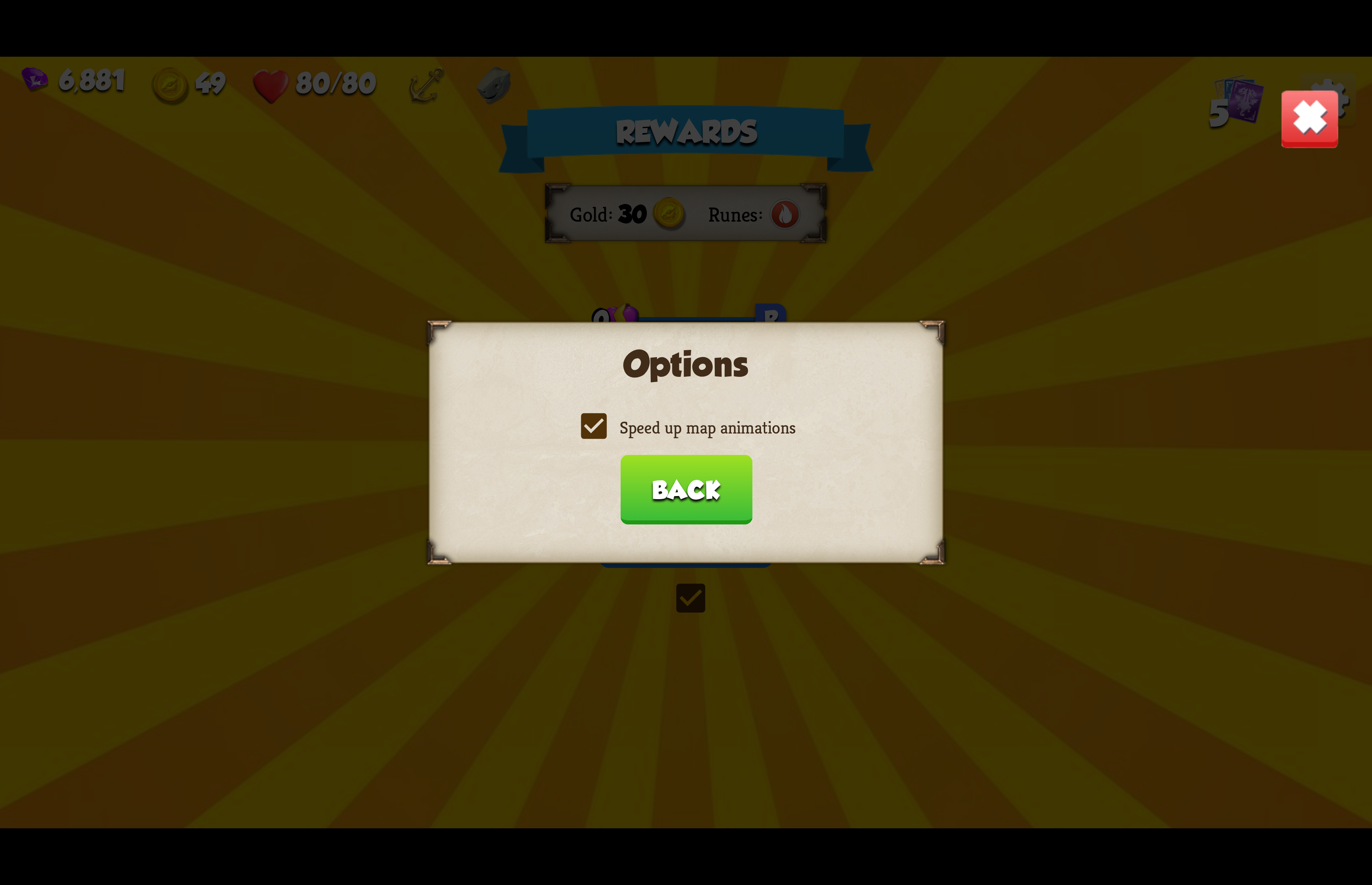
click at [673, 469] on button "Back" at bounding box center [686, 489] width 132 height 70
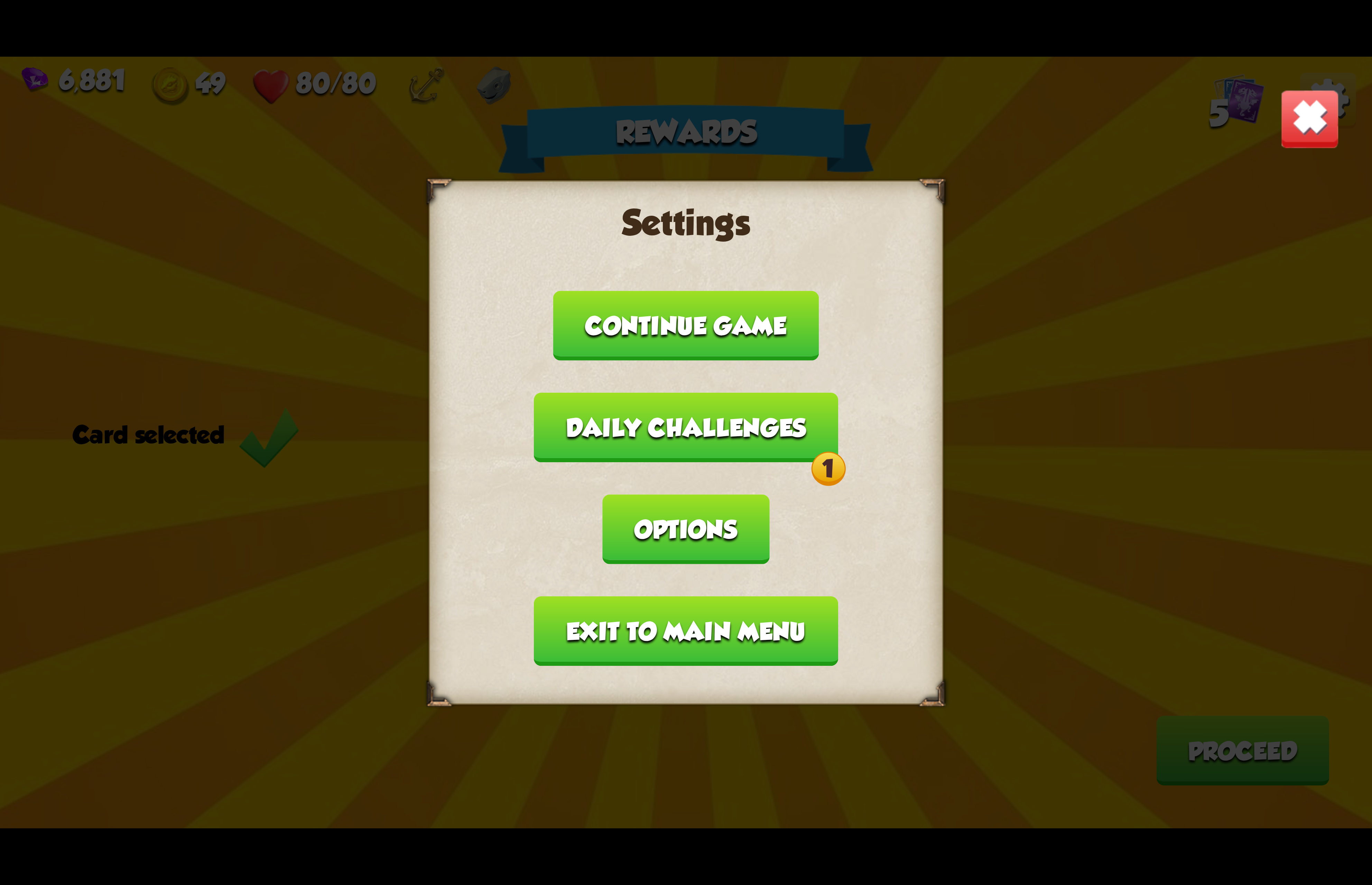
click at [615, 463] on button "Daily challenges 1" at bounding box center [686, 427] width 304 height 70
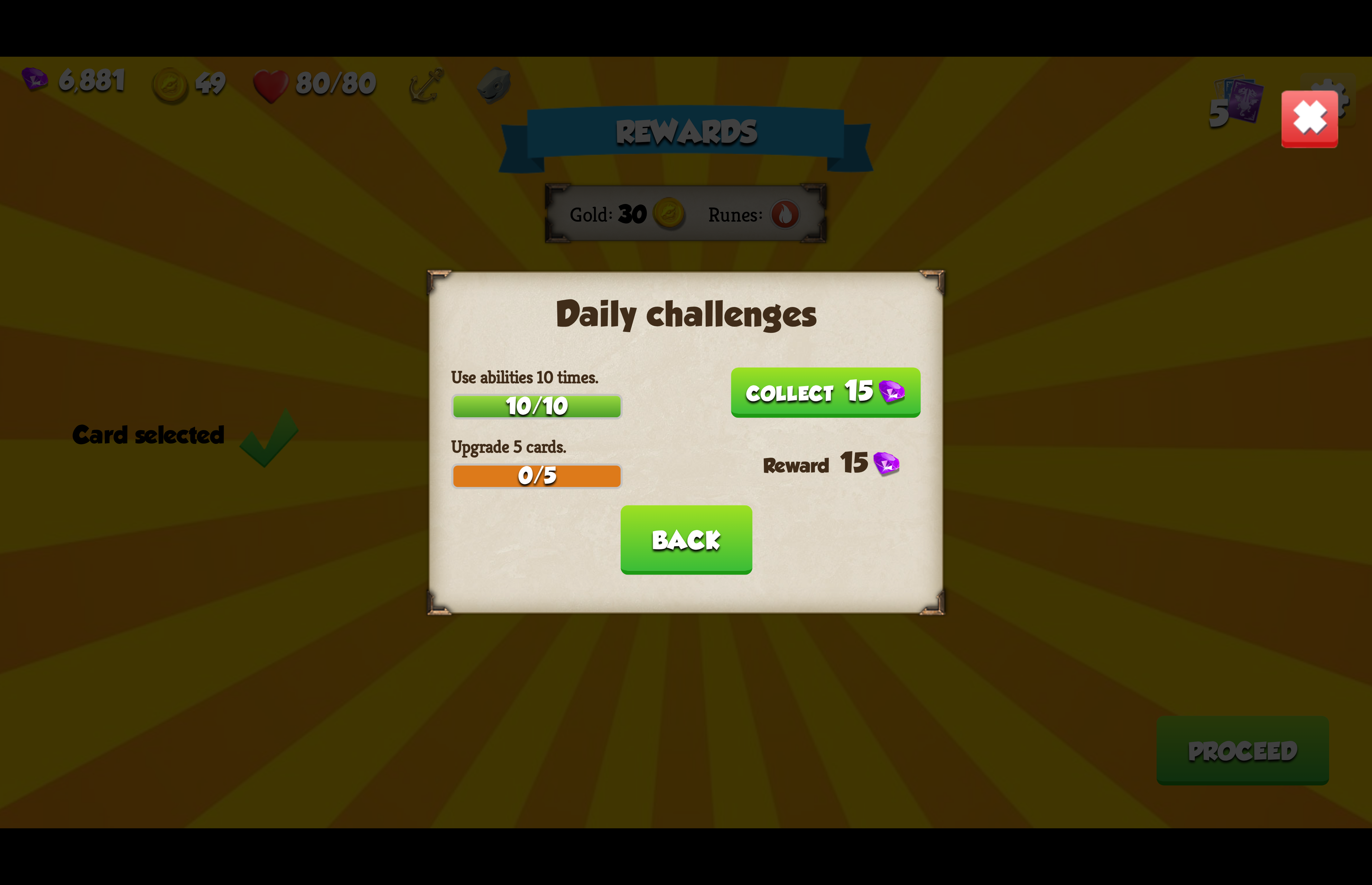
click at [748, 398] on button "15" at bounding box center [825, 392] width 190 height 51
drag, startPoint x: 696, startPoint y: 520, endPoint x: 689, endPoint y: 531, distance: 13.0
click at [696, 521] on button "Back" at bounding box center [686, 540] width 132 height 70
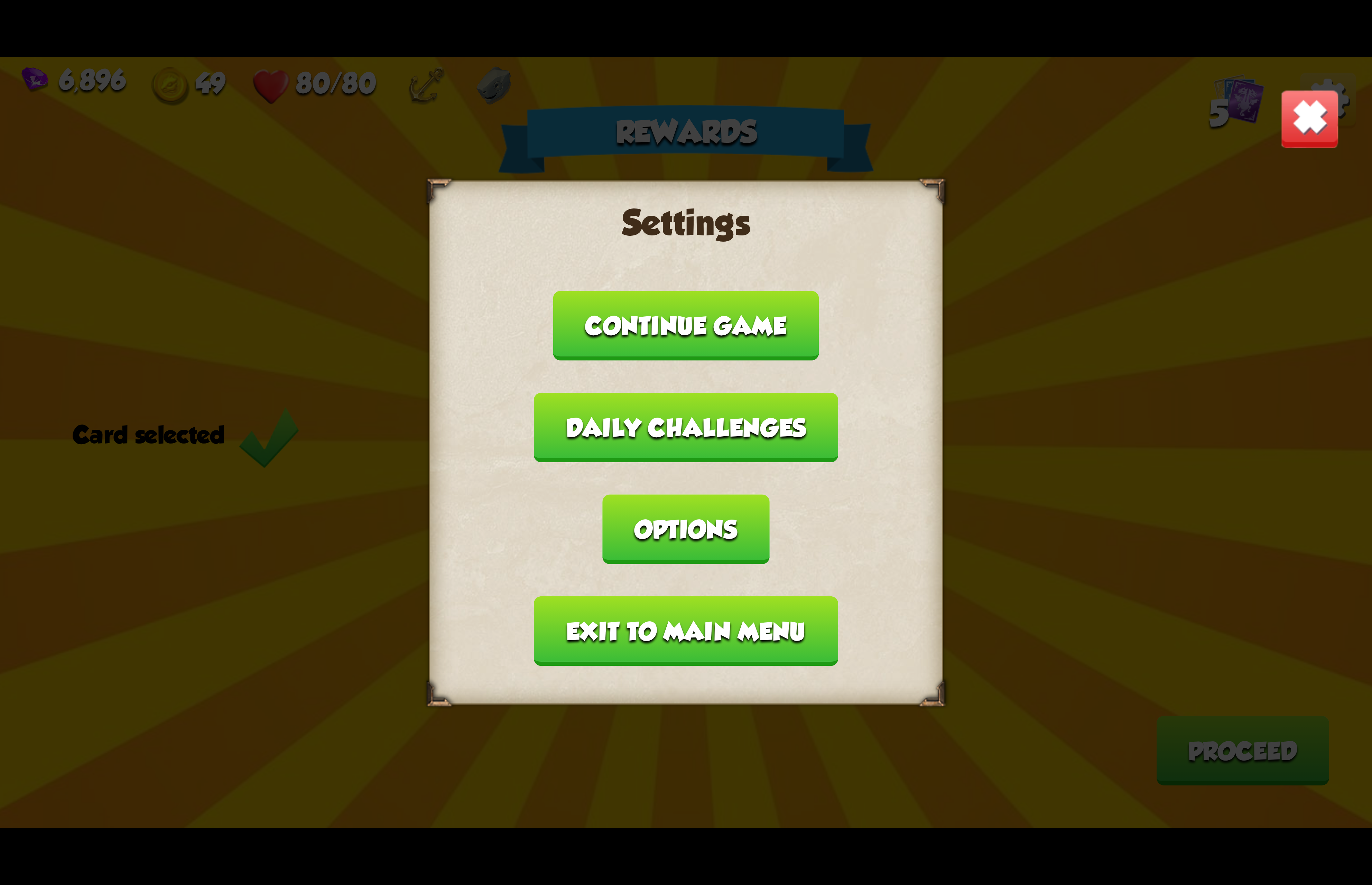
click at [769, 494] on button "Options" at bounding box center [686, 529] width 166 height 70
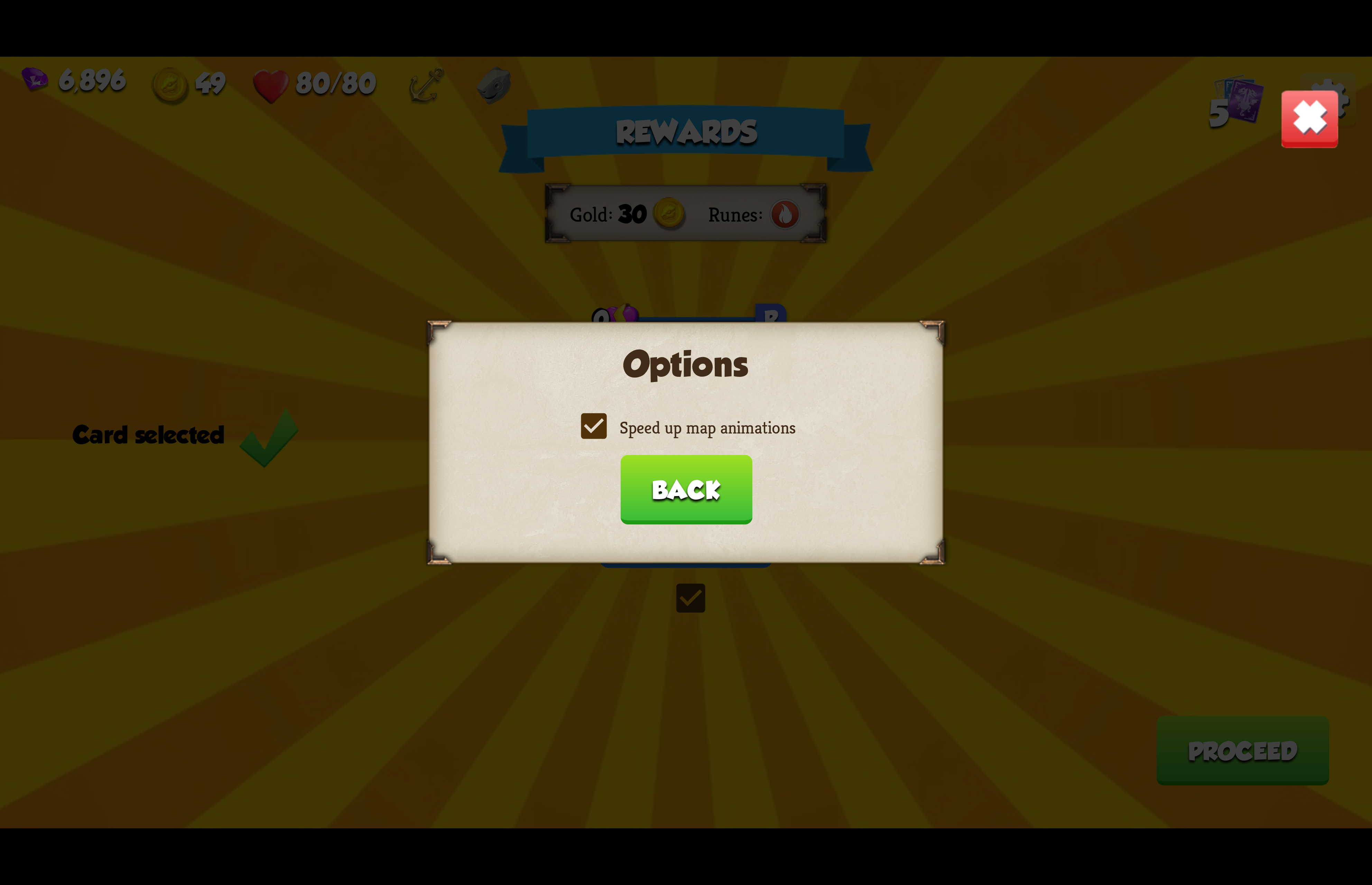
click at [701, 438] on label "Speed up map animations" at bounding box center [686, 427] width 219 height 23
click at [0, 0] on input "Speed up map animations" at bounding box center [0, 0] width 0 height 0
click at [704, 436] on label "Speed up map animations" at bounding box center [686, 427] width 219 height 23
click at [0, 0] on input "Speed up map animations" at bounding box center [0, 0] width 0 height 0
click at [673, 496] on button "Back" at bounding box center [686, 489] width 132 height 70
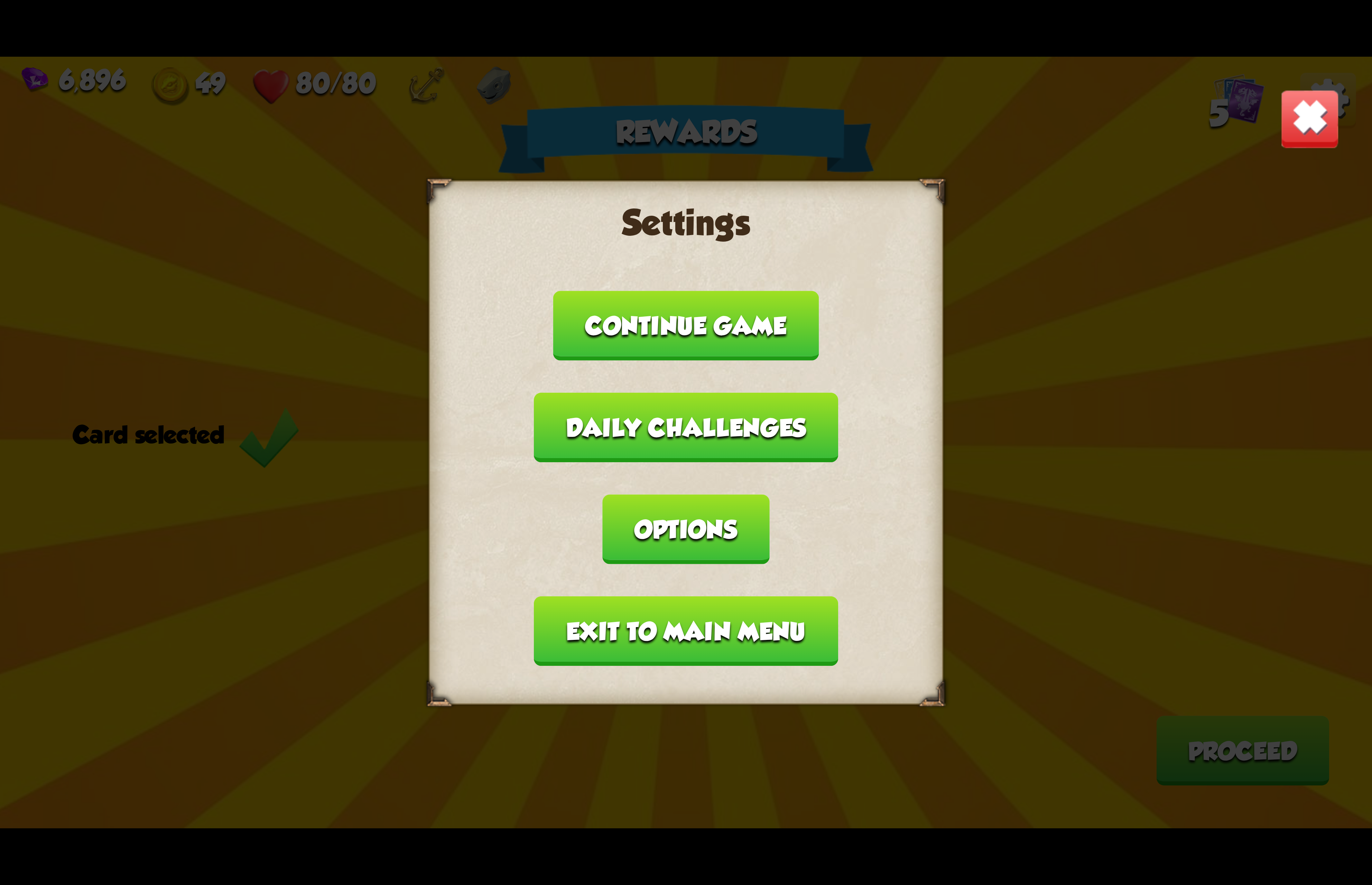
click at [712, 596] on button "Exit to main menu" at bounding box center [686, 631] width 304 height 70
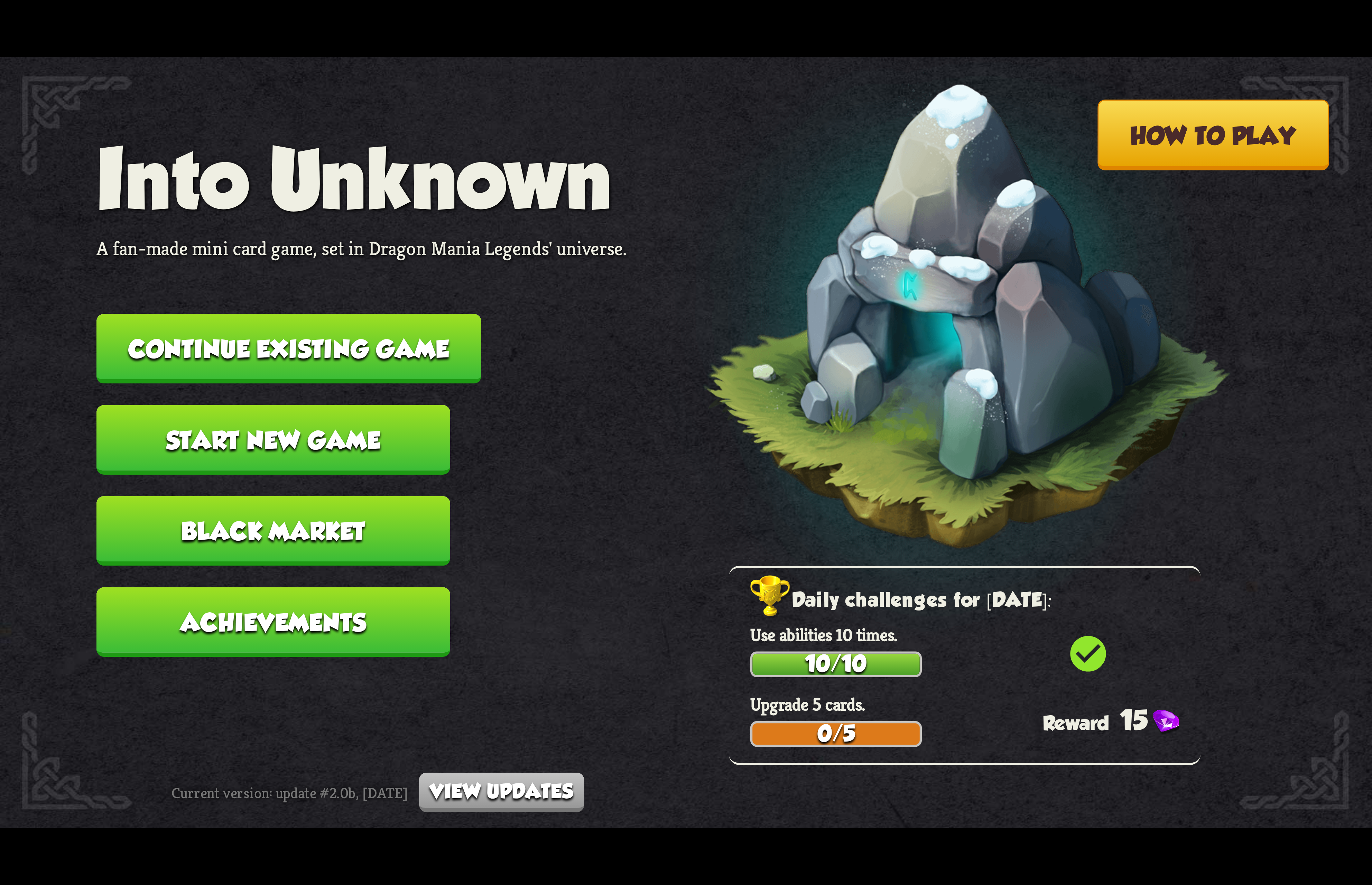
drag, startPoint x: 599, startPoint y: 442, endPoint x: 596, endPoint y: 433, distance: 9.5
click at [599, 442] on nav "Into Unknown A fan-made mini card game, set in Dragon Mania Legends' universe. …" at bounding box center [362, 405] width 531 height 546
click at [250, 348] on button "Continue existing game" at bounding box center [289, 348] width 385 height 70
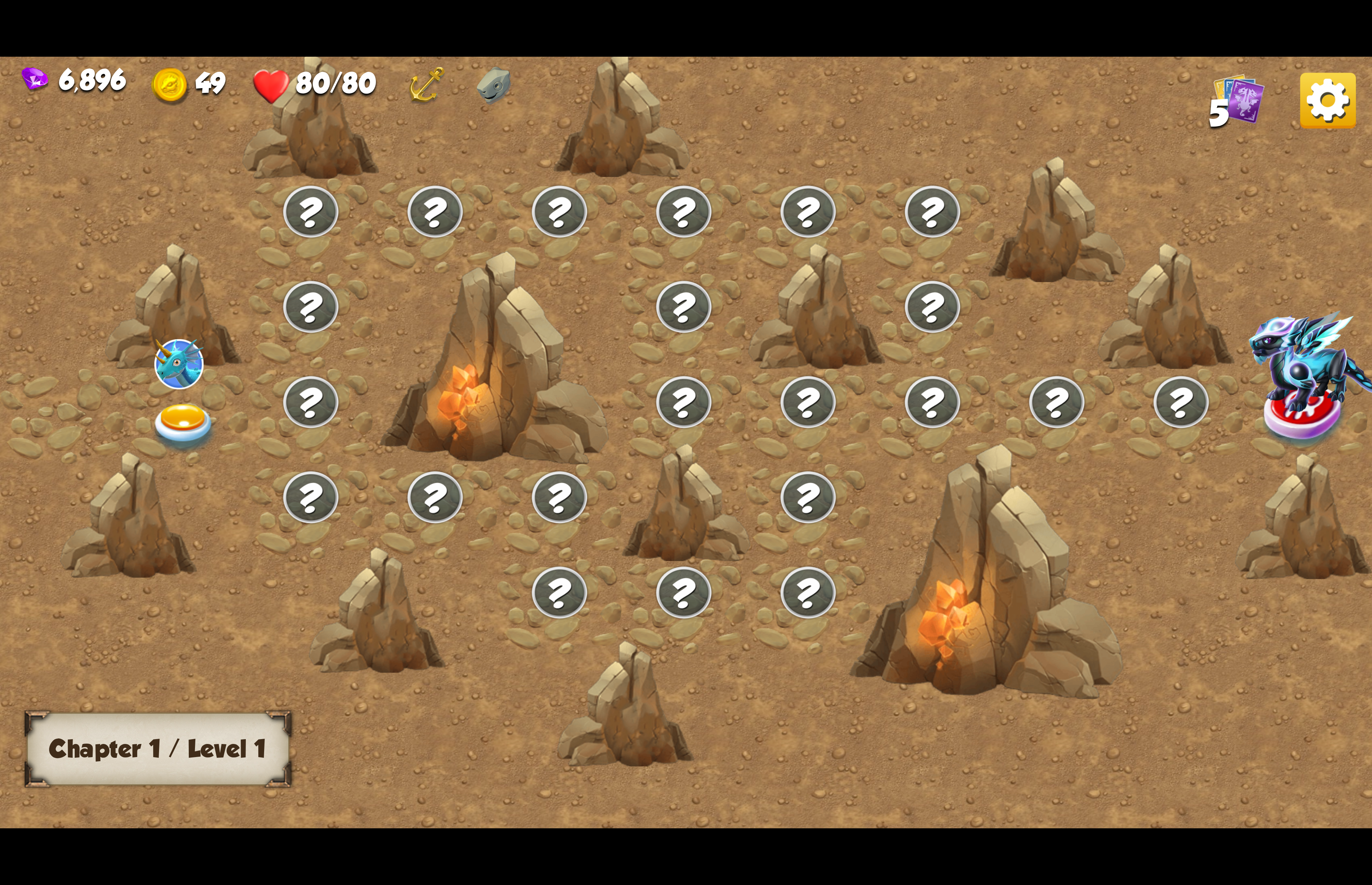
click at [158, 437] on img at bounding box center [184, 429] width 68 height 51
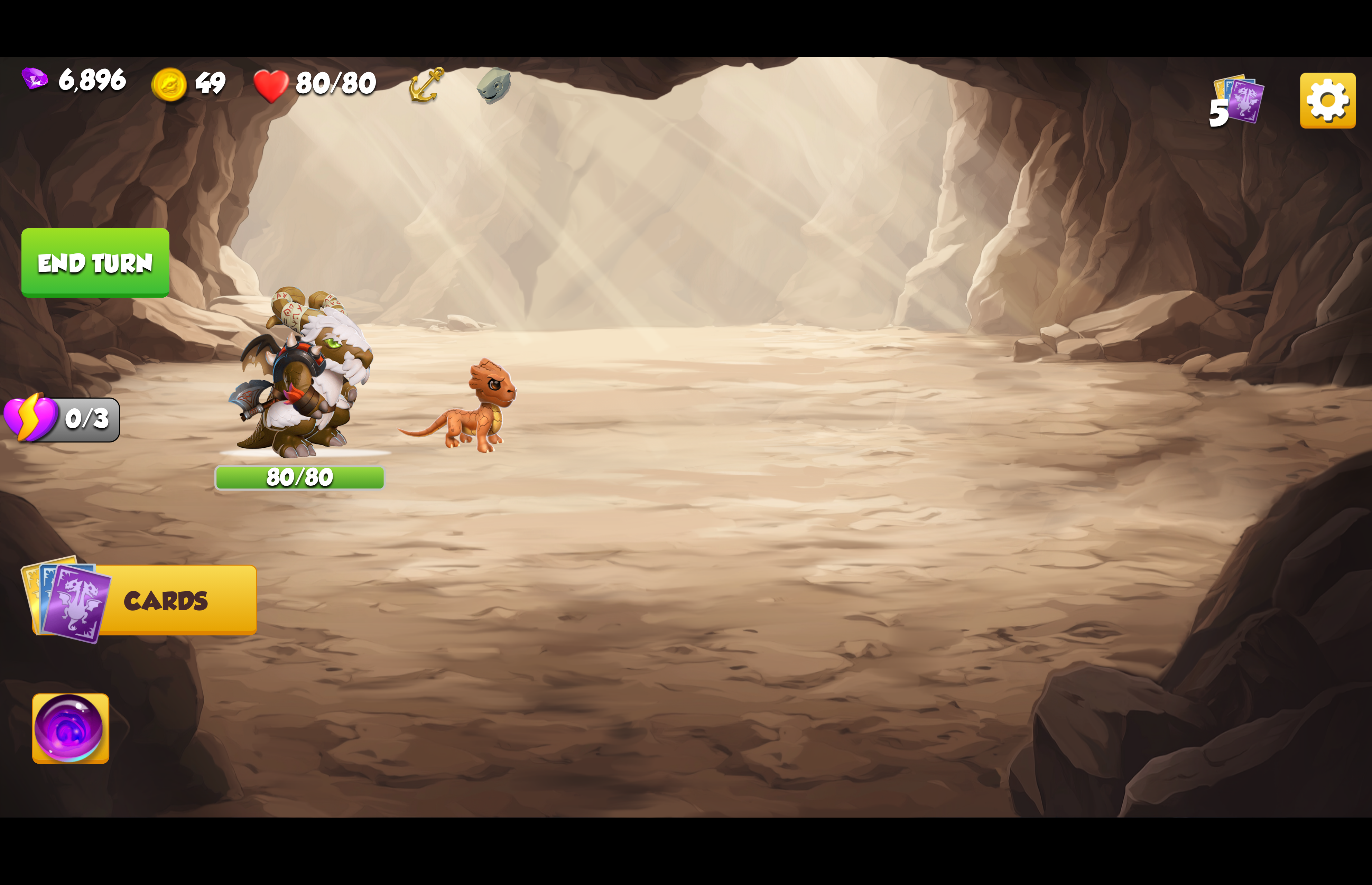
click at [161, 426] on img at bounding box center [686, 442] width 1372 height 771
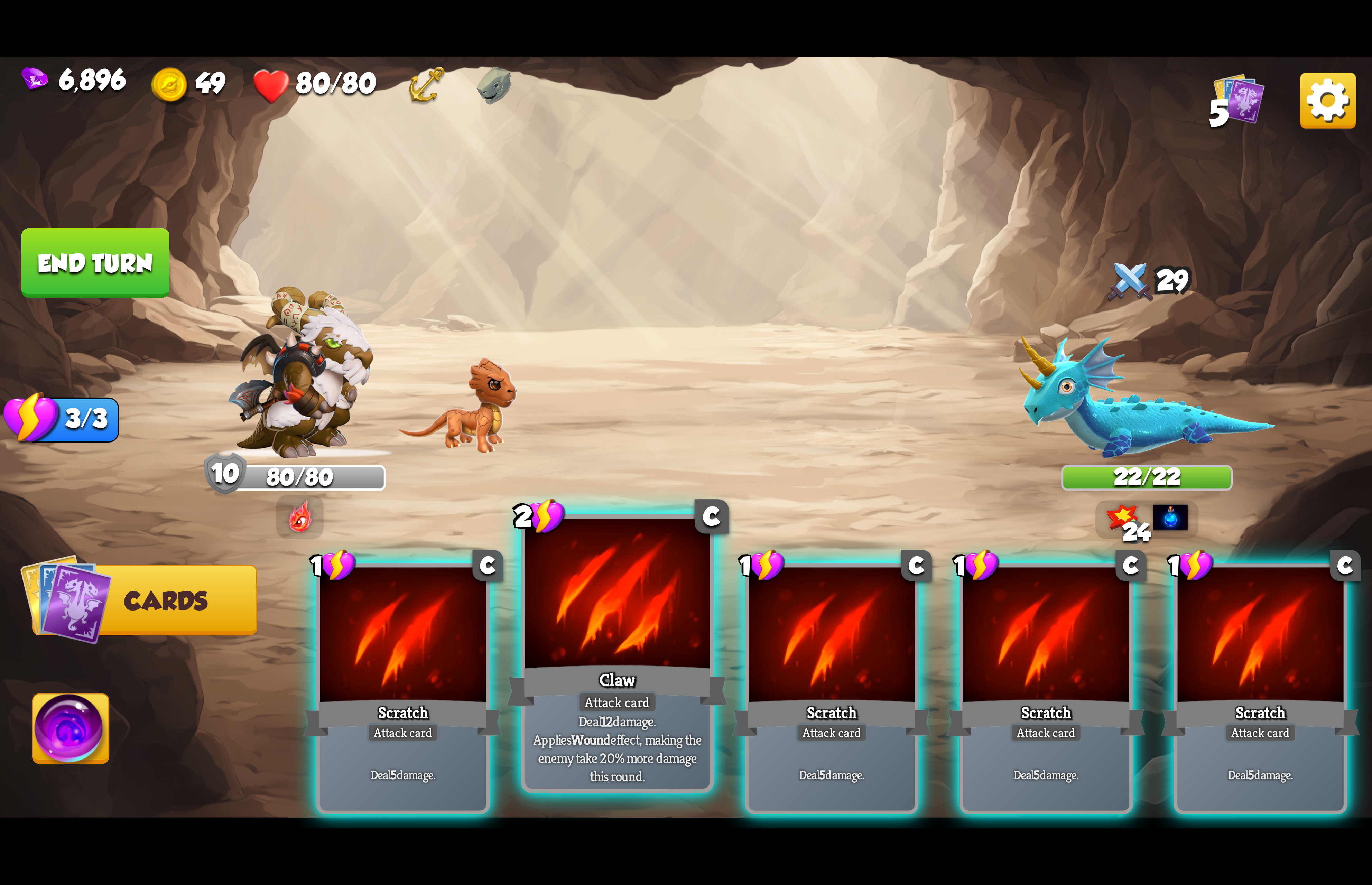
click at [675, 740] on p "Deal 12 damage. Applies Wound effect, making the enemy take 20% more damage thi…" at bounding box center [617, 748] width 175 height 73
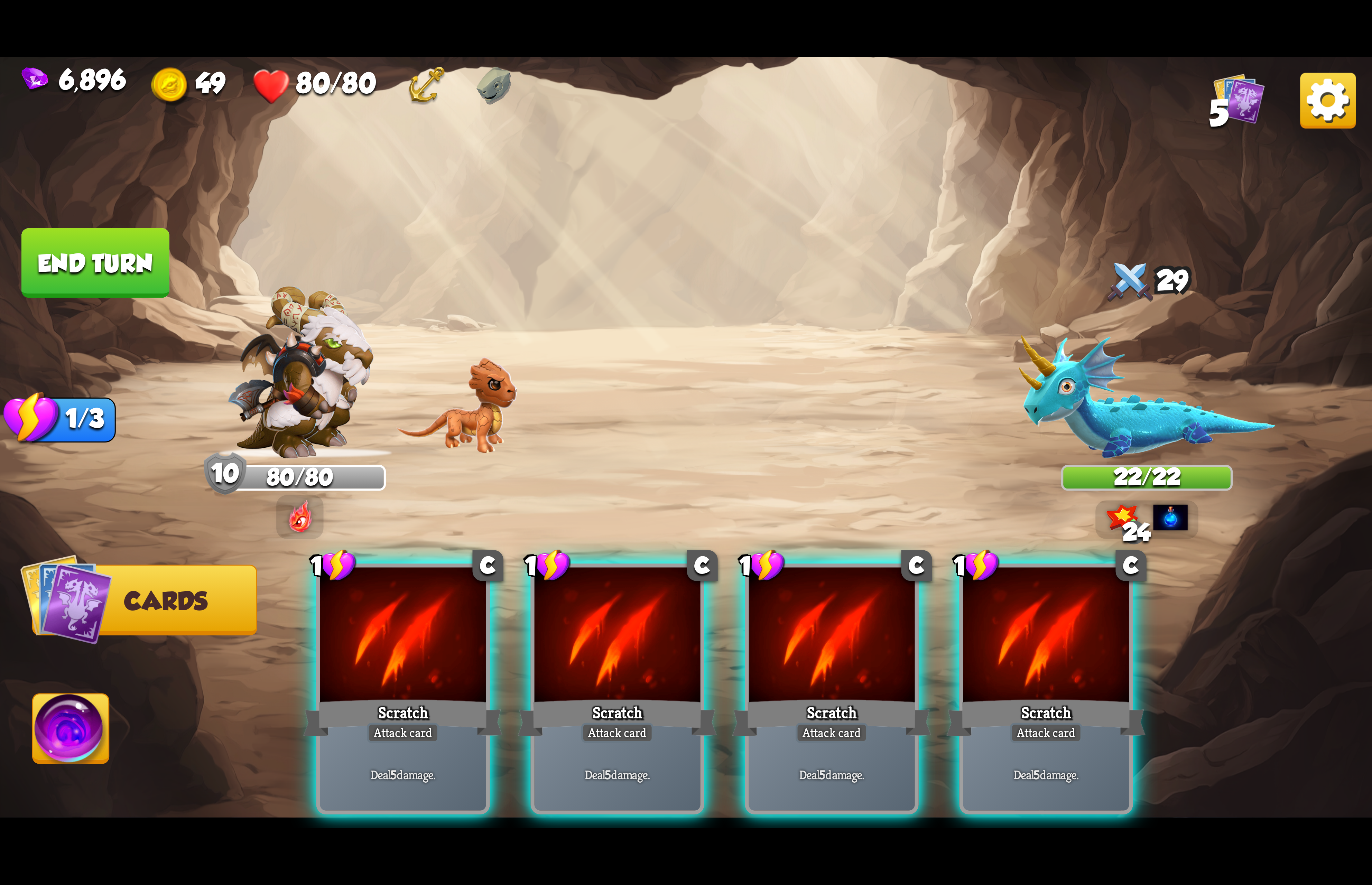
click at [673, 766] on p "Deal 5 damage." at bounding box center [617, 774] width 158 height 16
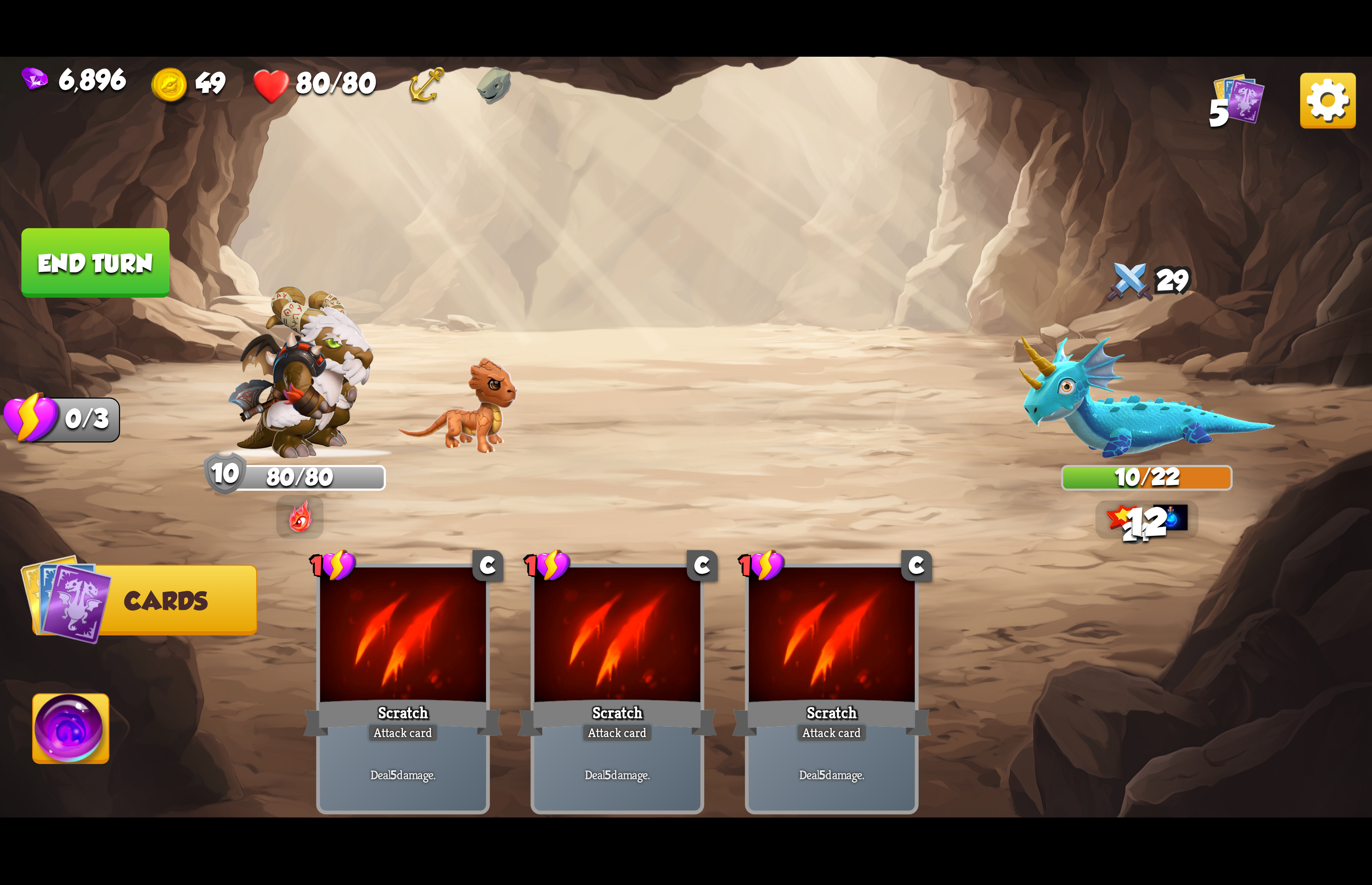
click at [61, 737] on img at bounding box center [71, 732] width 76 height 77
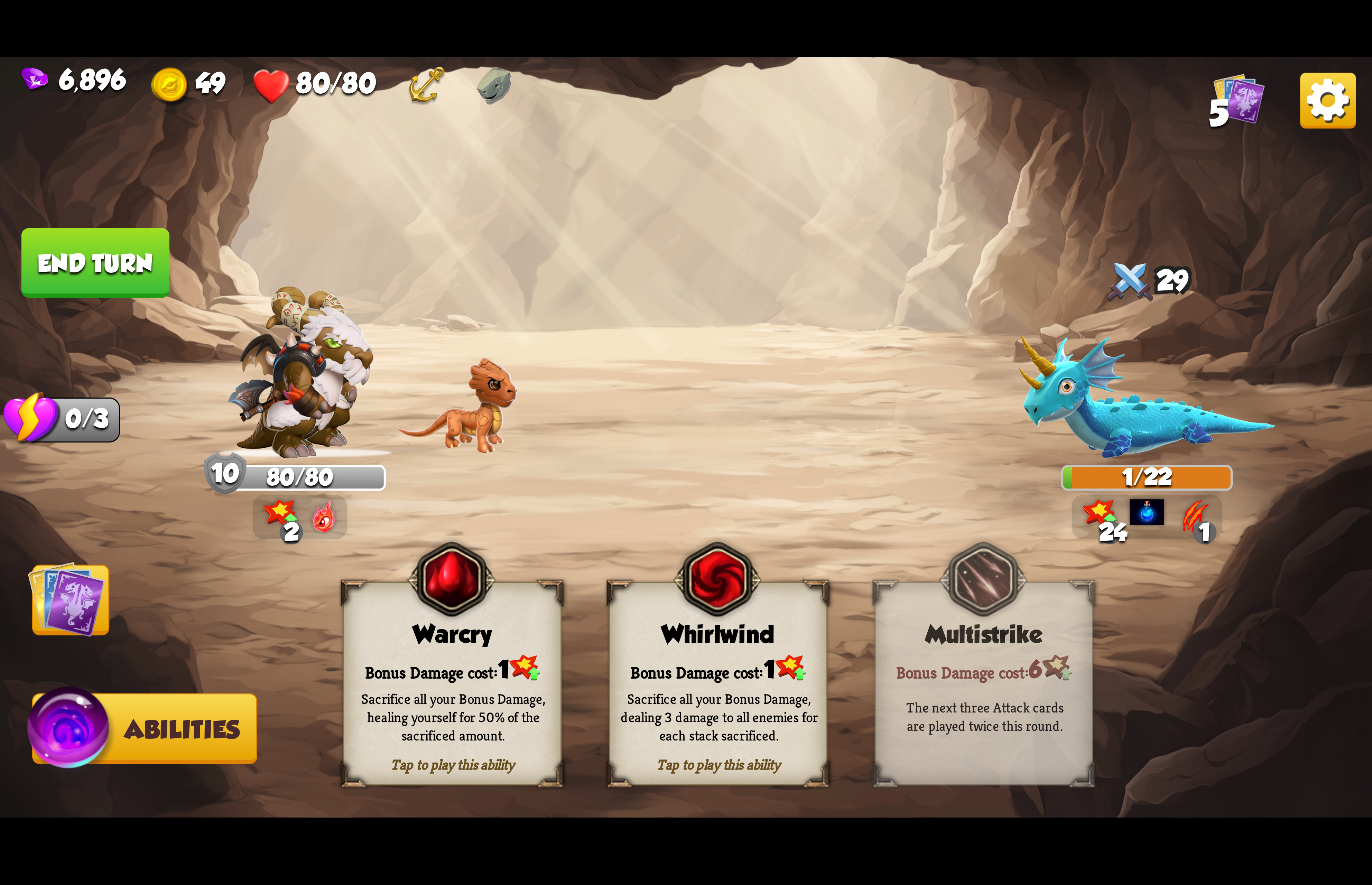
click at [709, 592] on img at bounding box center [717, 579] width 88 height 90
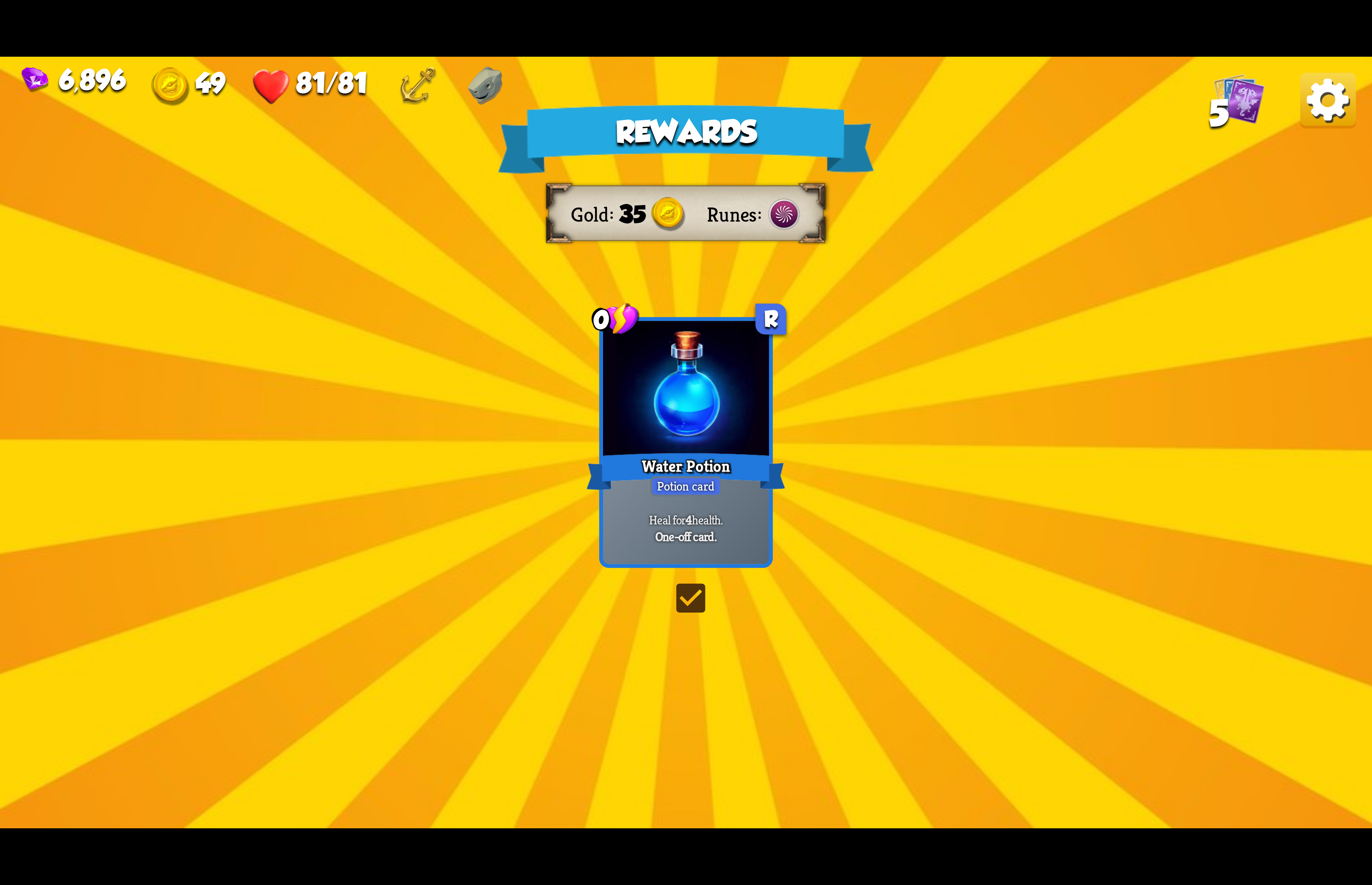
click at [1340, 111] on img at bounding box center [1328, 100] width 56 height 56
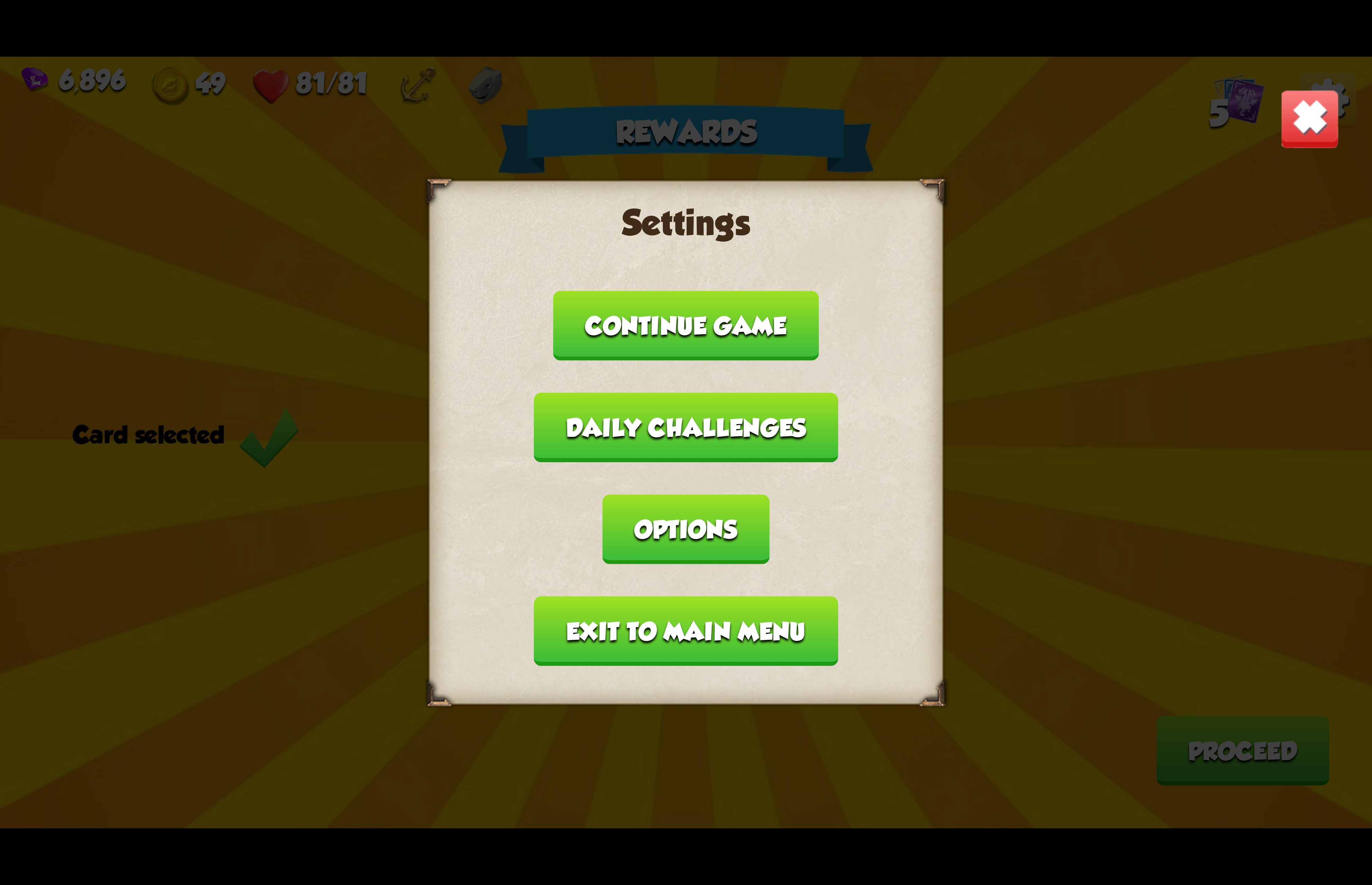
click at [769, 494] on button "Options" at bounding box center [686, 529] width 166 height 70
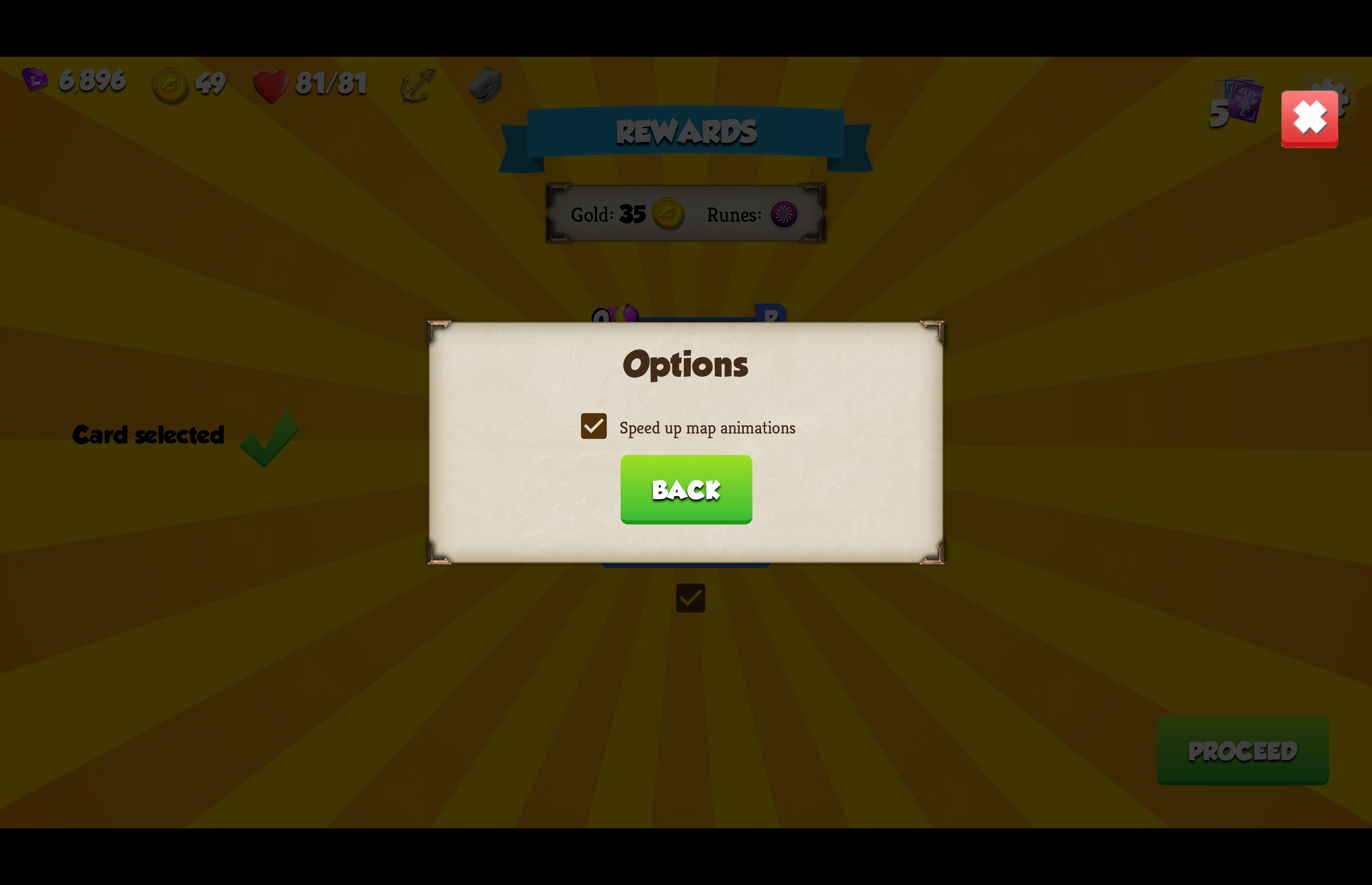
click at [656, 427] on label "Speed up map animations" at bounding box center [686, 427] width 219 height 23
click at [0, 0] on input "Speed up map animations" at bounding box center [0, 0] width 0 height 0
click at [656, 427] on label "Speed up map animations" at bounding box center [686, 427] width 219 height 23
click at [0, 0] on input "Speed up map animations" at bounding box center [0, 0] width 0 height 0
click at [642, 462] on button "Back" at bounding box center [686, 489] width 132 height 70
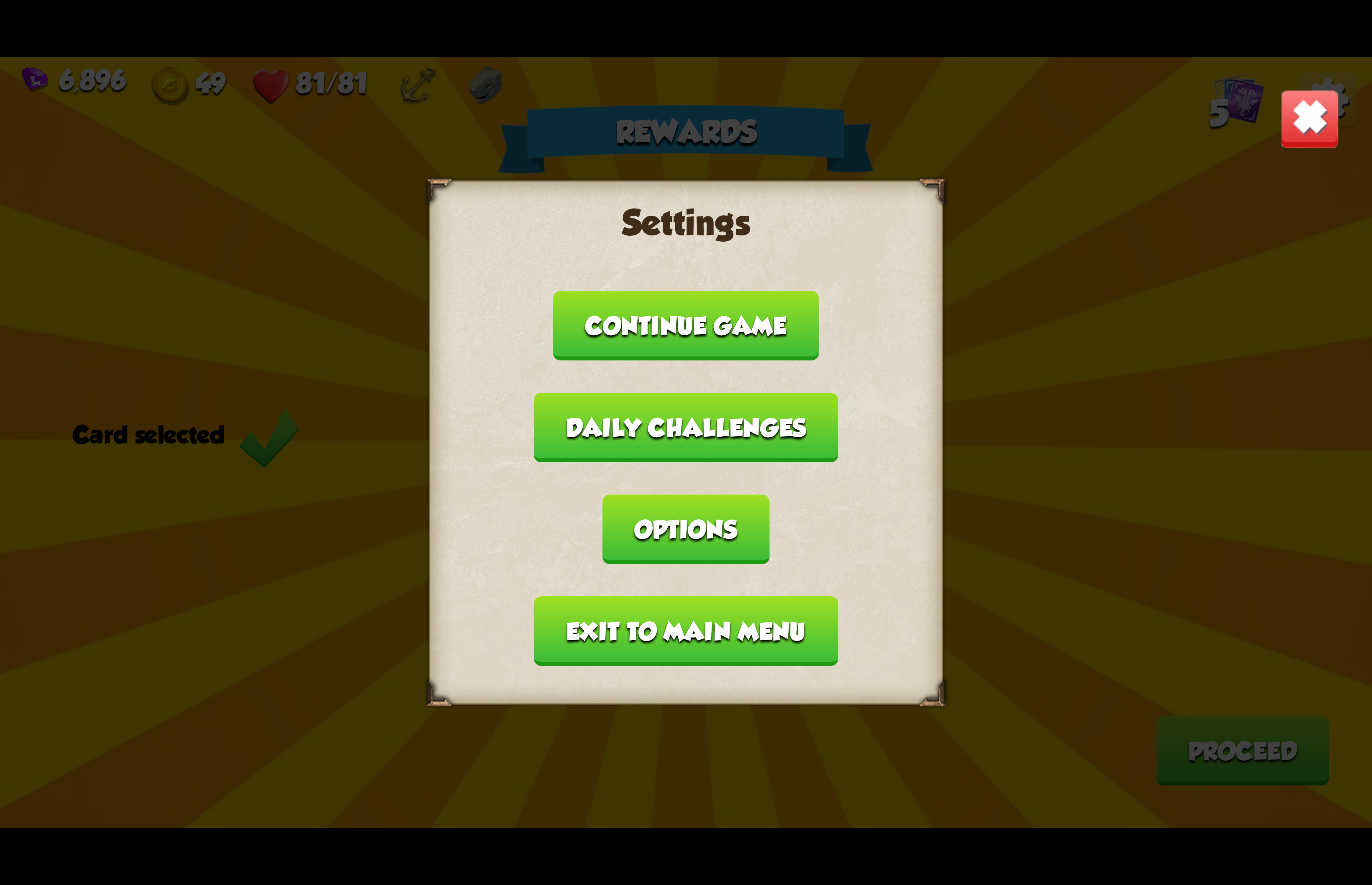
click at [662, 596] on button "Exit to main menu" at bounding box center [686, 631] width 304 height 70
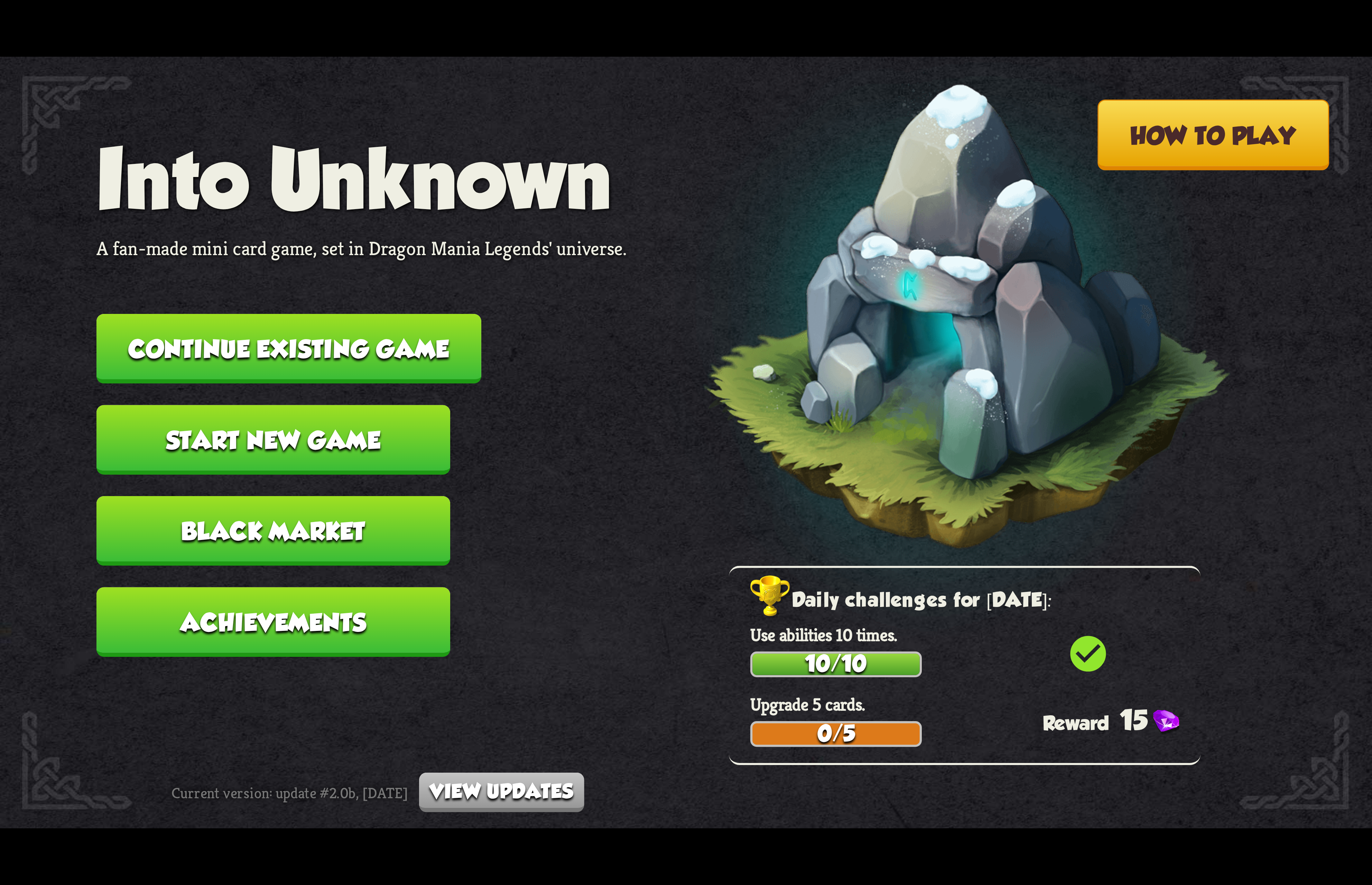
click at [386, 351] on button "Continue existing game" at bounding box center [289, 348] width 385 height 70
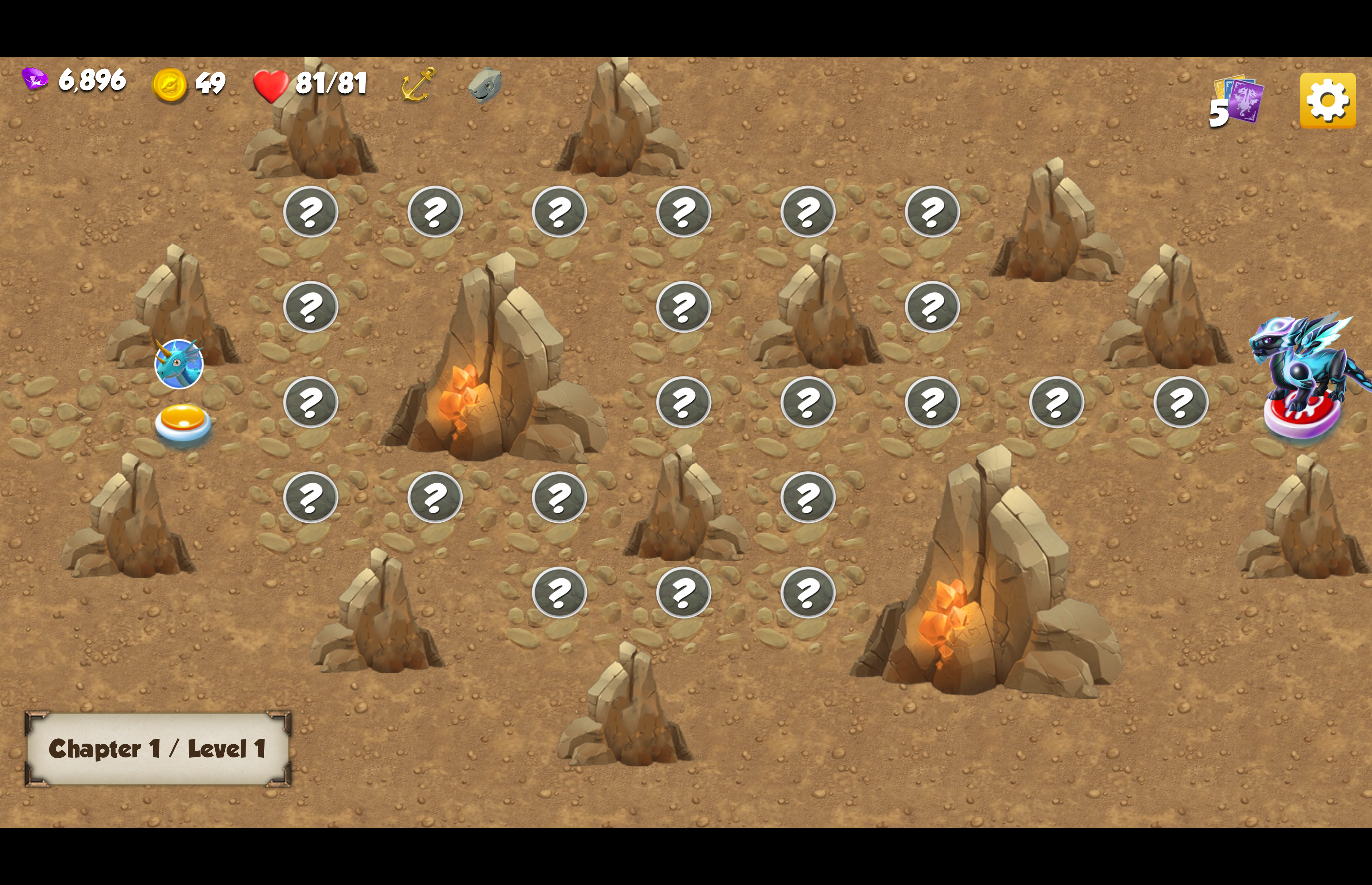
click at [141, 436] on div at bounding box center [187, 416] width 125 height 95
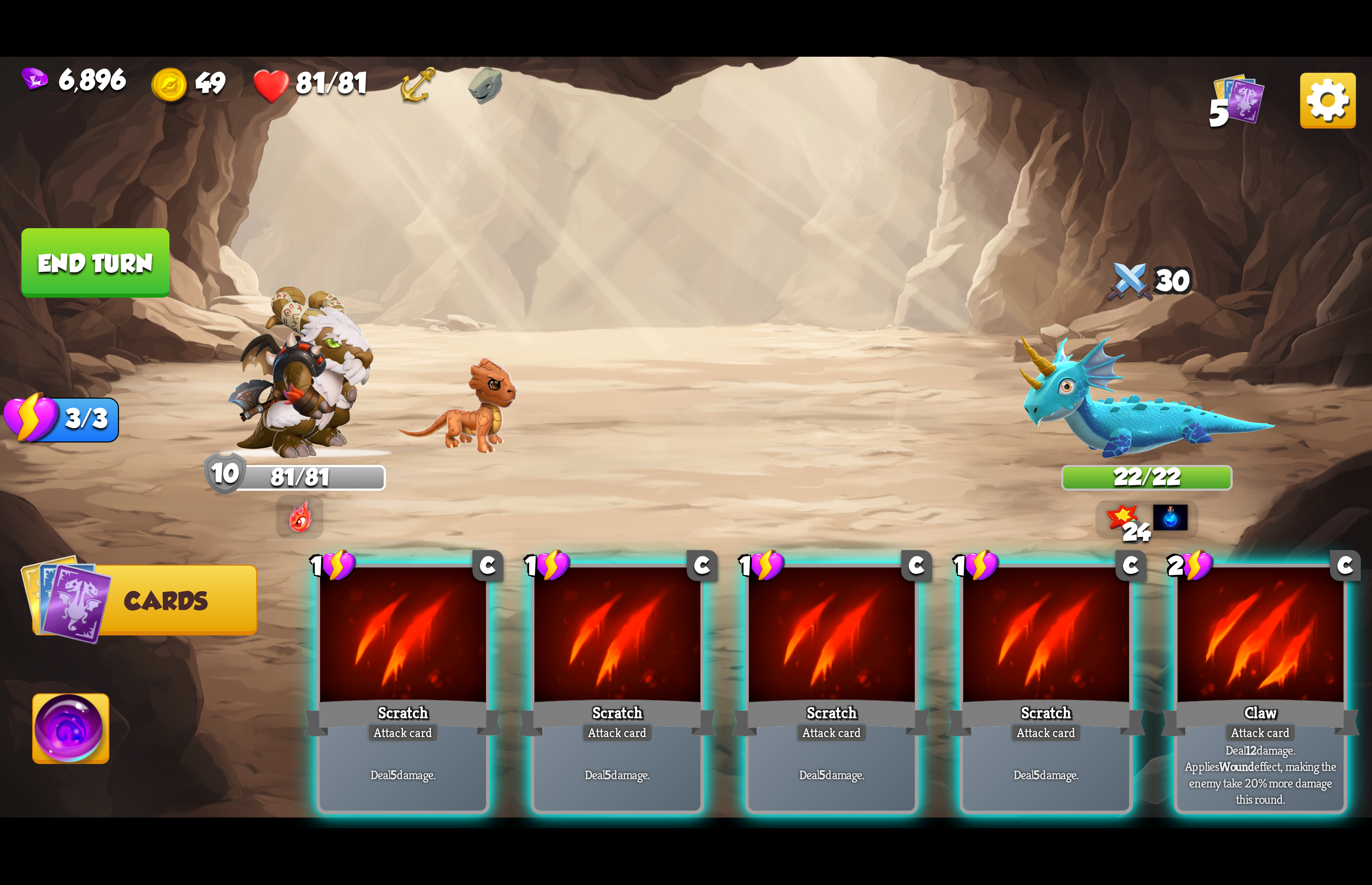
click at [1219, 584] on div at bounding box center [1261, 637] width 166 height 140
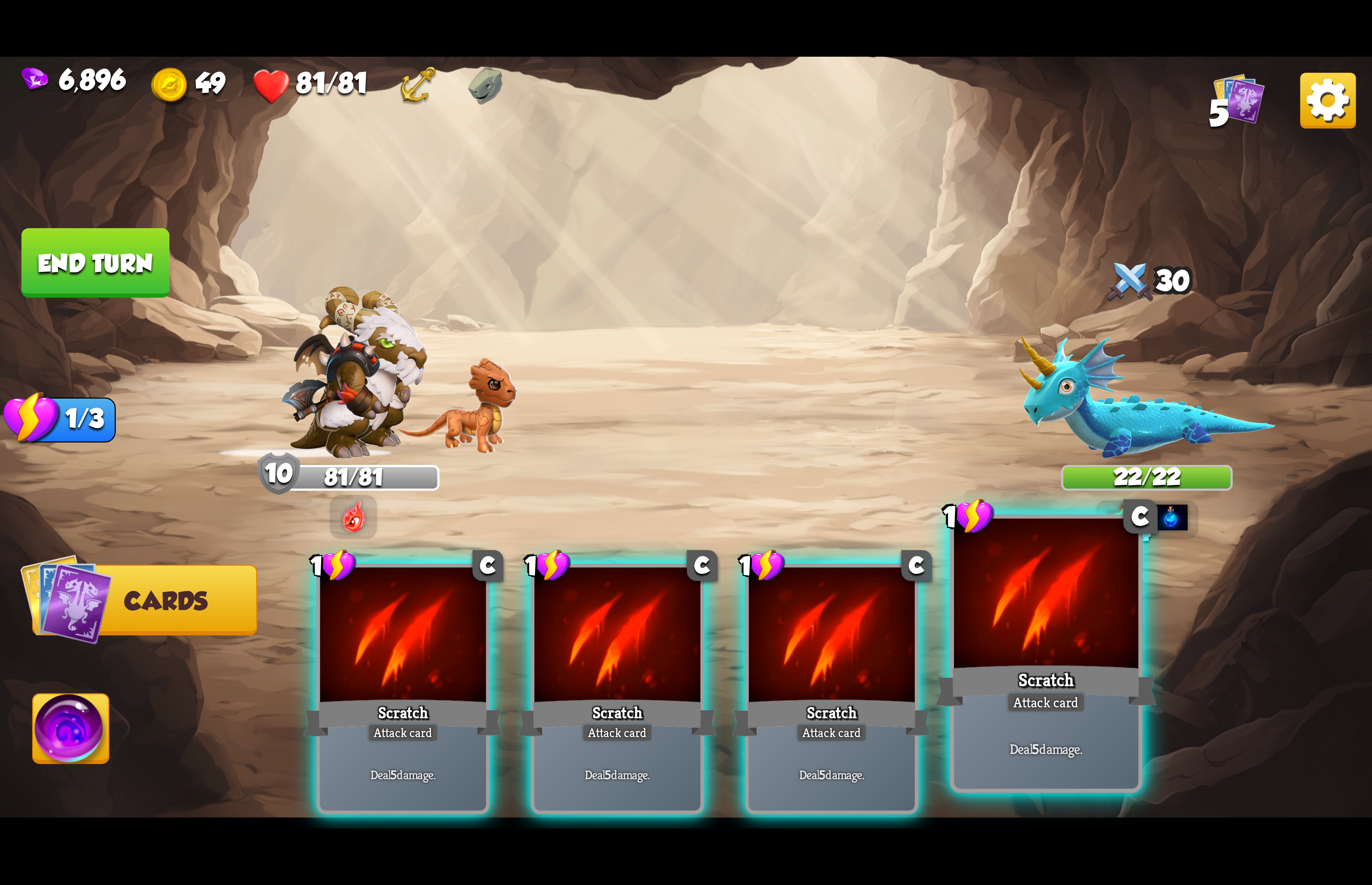
click at [1126, 599] on div at bounding box center [1046, 596] width 184 height 155
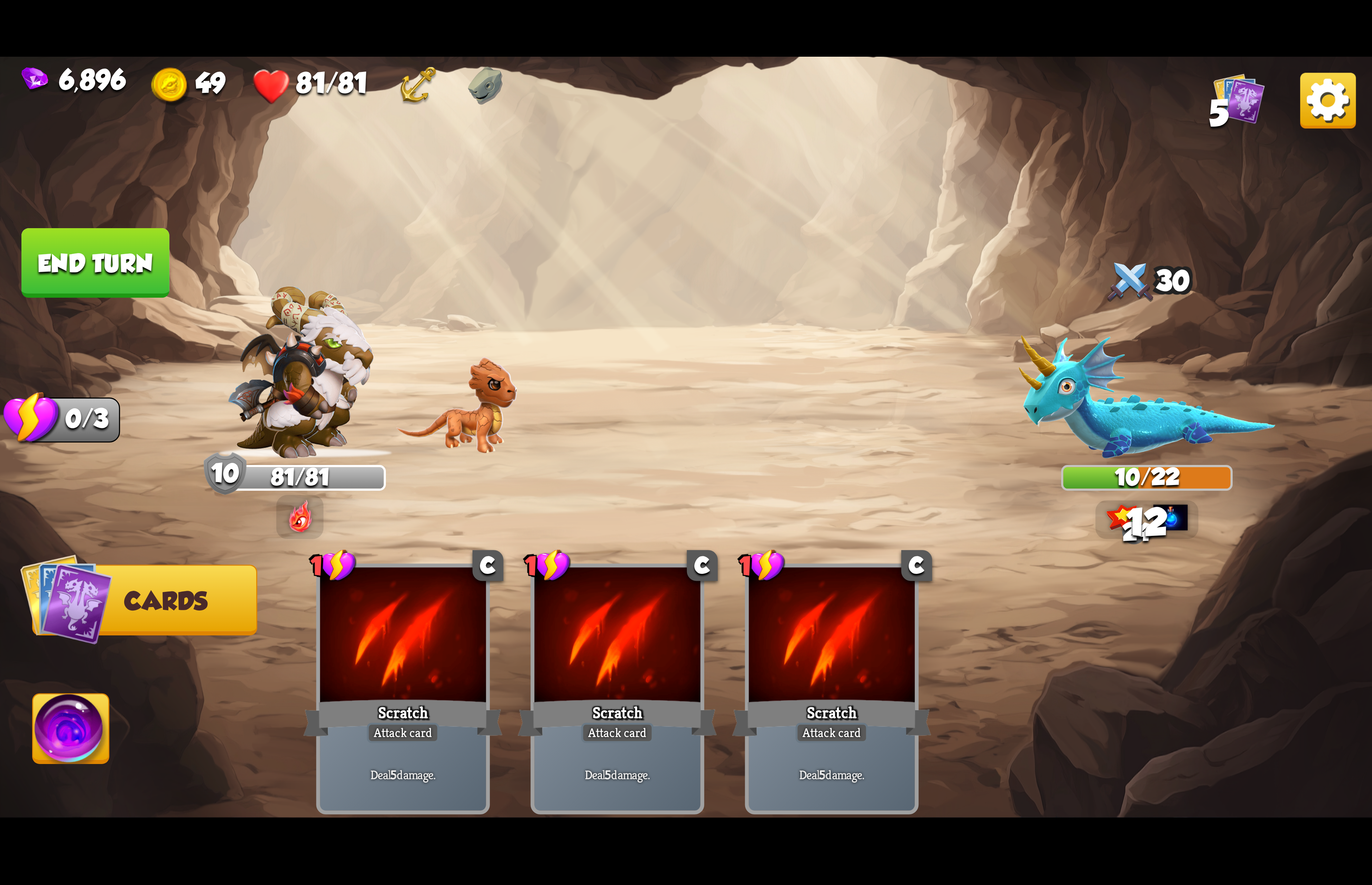
click at [76, 707] on img at bounding box center [71, 732] width 76 height 77
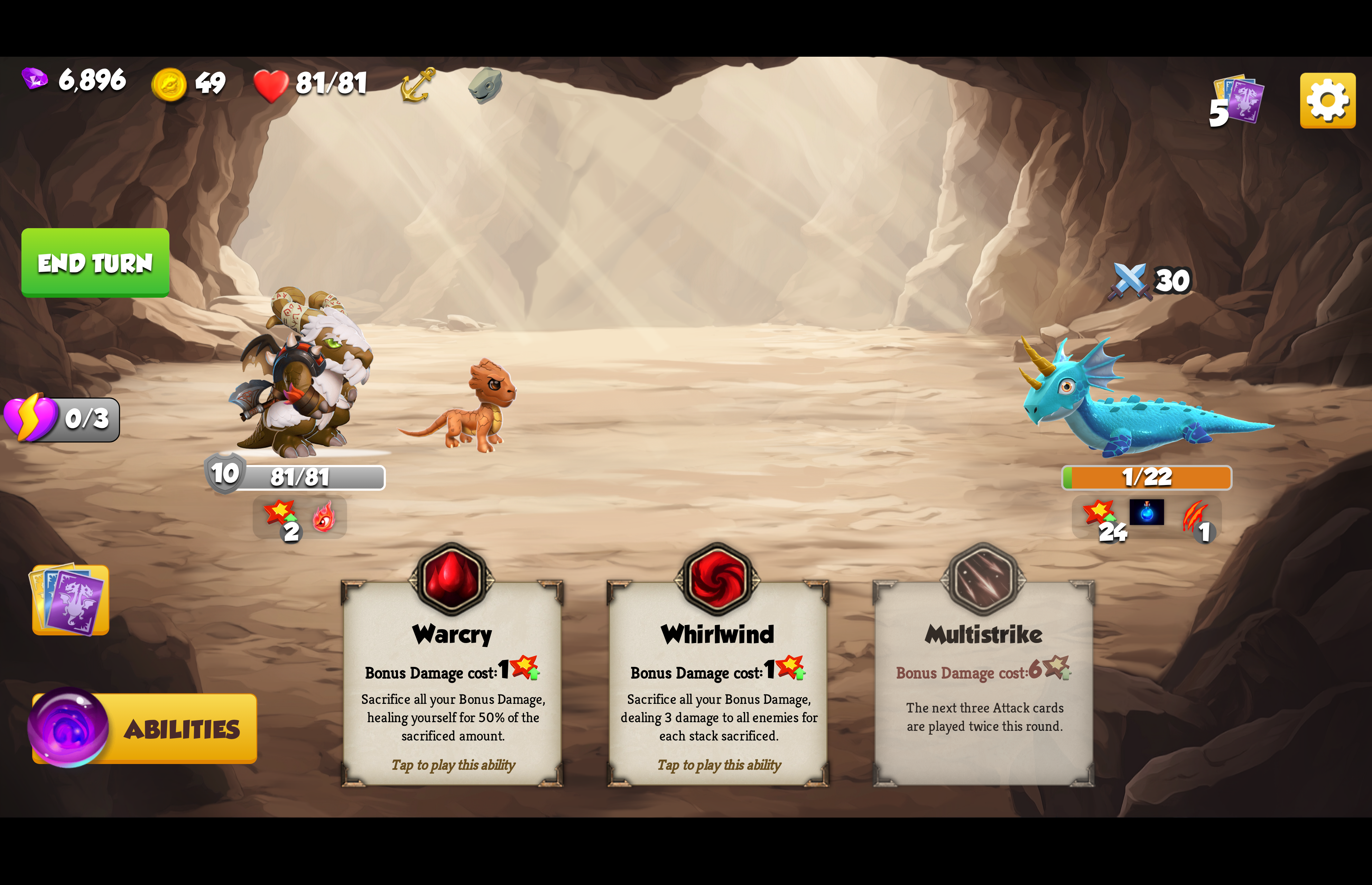
drag, startPoint x: 745, startPoint y: 592, endPoint x: 741, endPoint y: 590, distance: 4.5
click at [741, 590] on img at bounding box center [717, 579] width 88 height 90
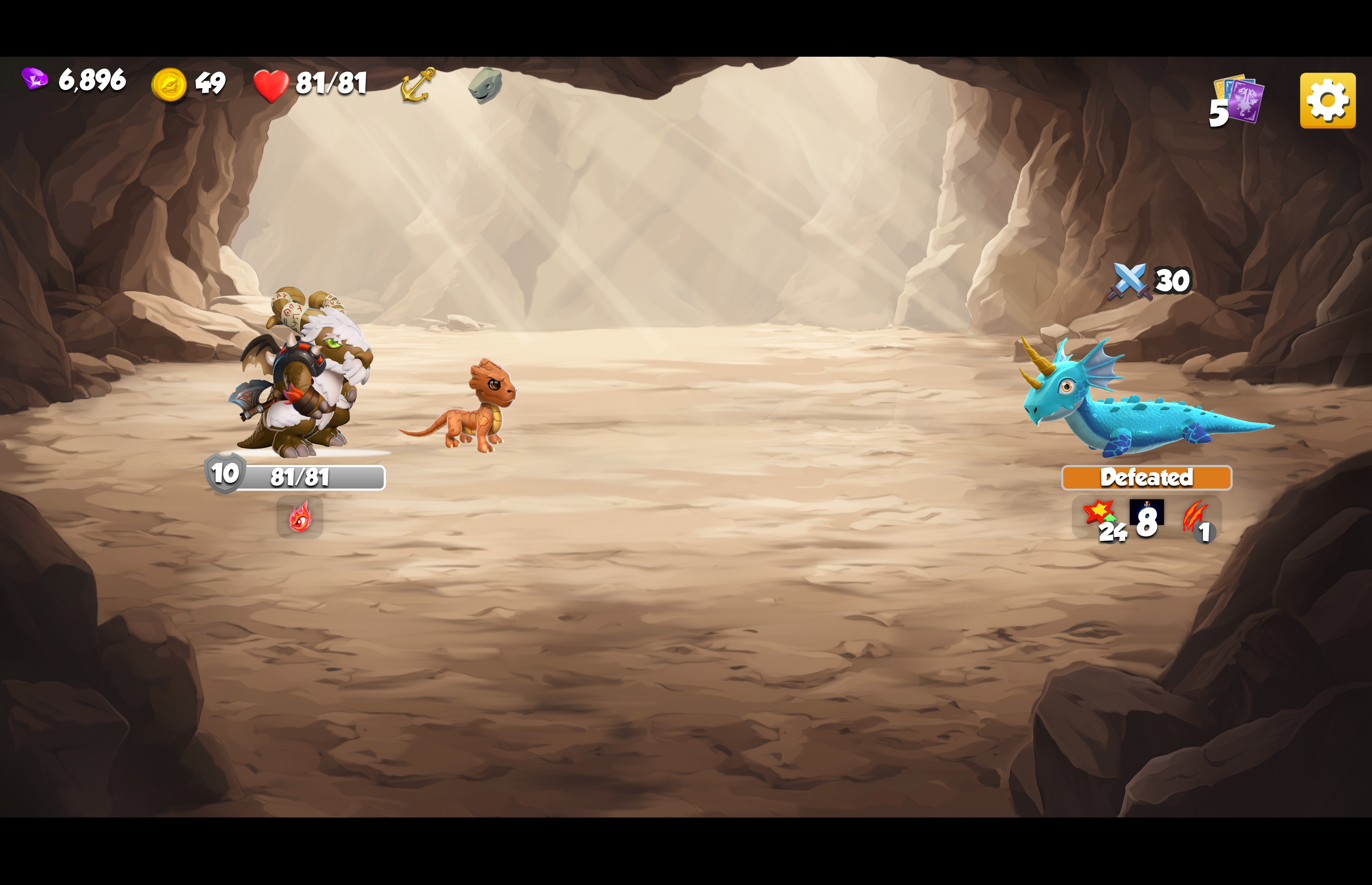
click at [1335, 90] on img at bounding box center [1328, 100] width 56 height 56
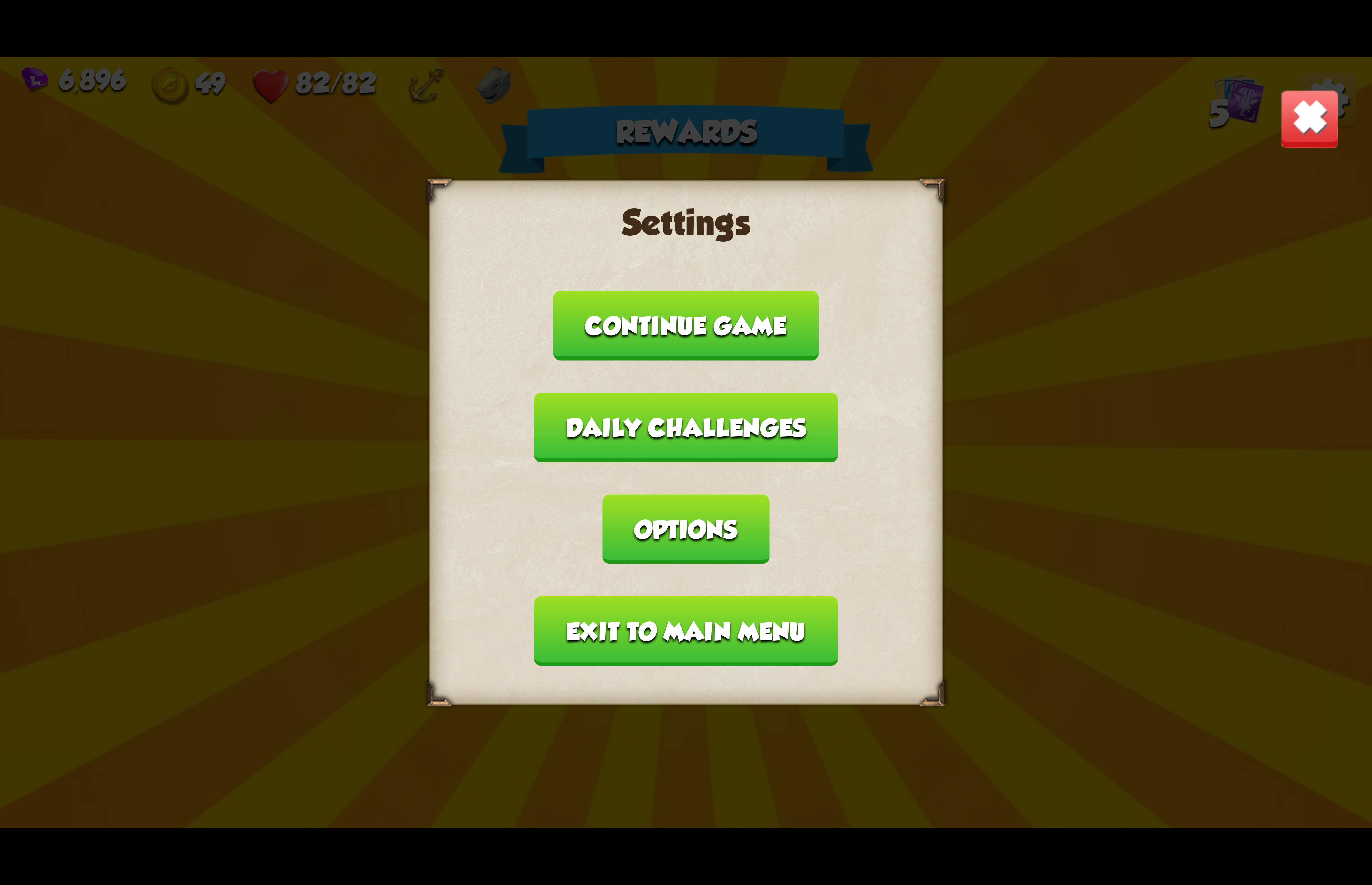
drag, startPoint x: 823, startPoint y: 480, endPoint x: 768, endPoint y: 452, distance: 61.7
click at [769, 494] on button "Options" at bounding box center [686, 529] width 166 height 70
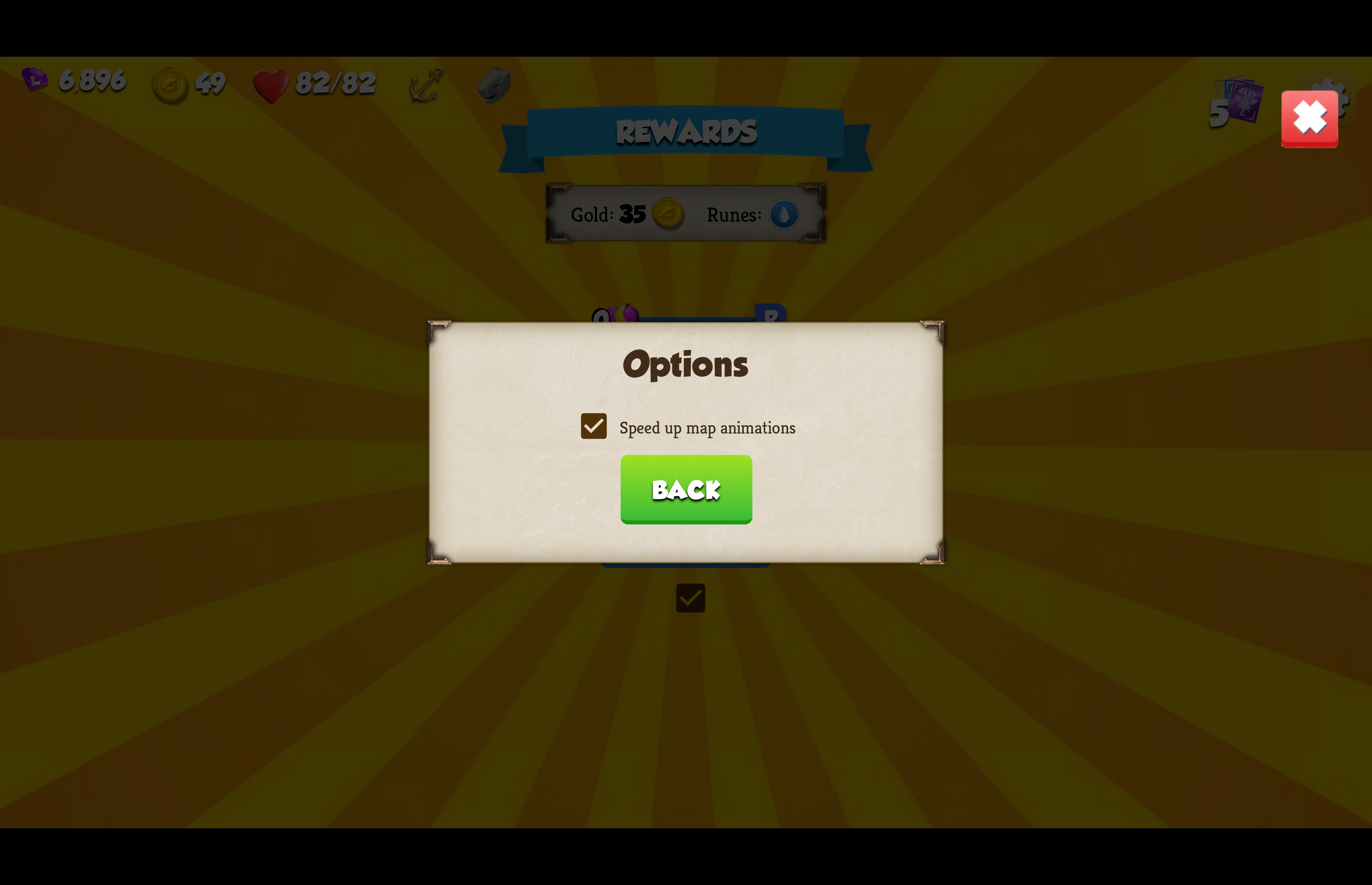
click at [733, 423] on label "Speed up map animations" at bounding box center [686, 427] width 219 height 23
click at [0, 0] on input "Speed up map animations" at bounding box center [0, 0] width 0 height 0
click at [733, 423] on label "Speed up map animations" at bounding box center [686, 427] width 219 height 23
click at [0, 0] on input "Speed up map animations" at bounding box center [0, 0] width 0 height 0
click at [696, 471] on button "Back" at bounding box center [686, 489] width 132 height 70
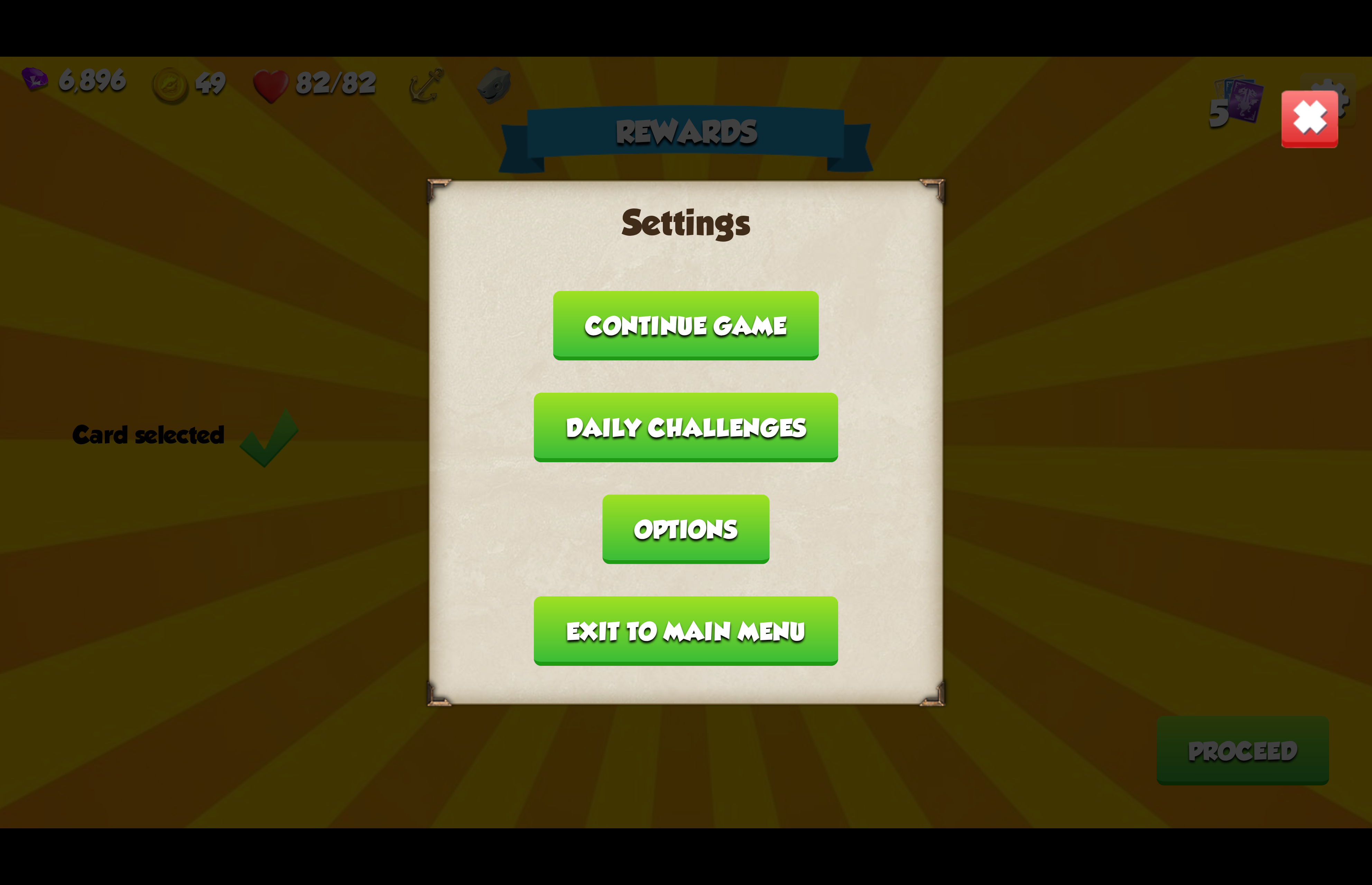
click at [659, 596] on button "Exit to main menu" at bounding box center [686, 631] width 304 height 70
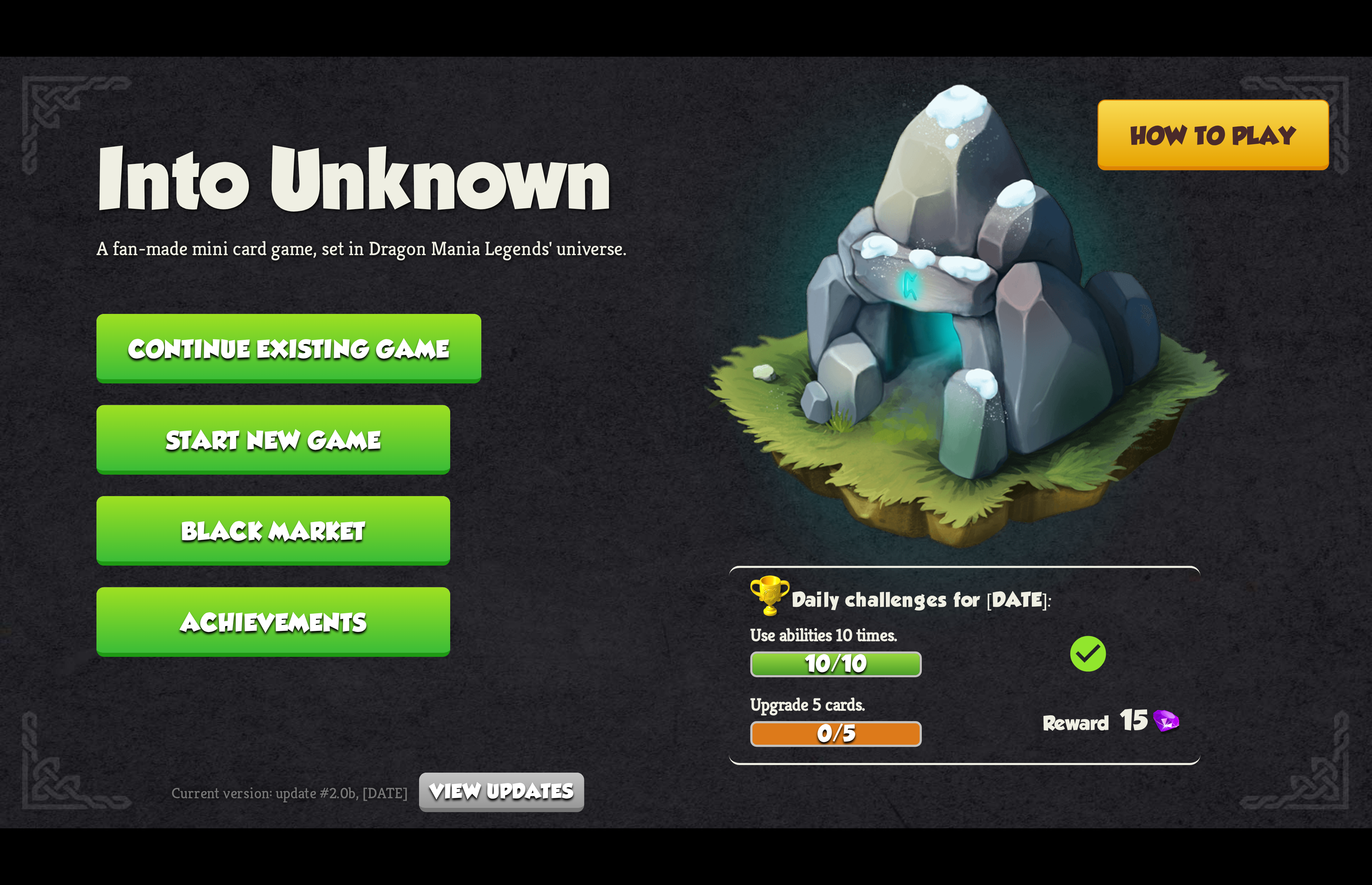
click at [434, 326] on button "Continue existing game" at bounding box center [289, 348] width 385 height 70
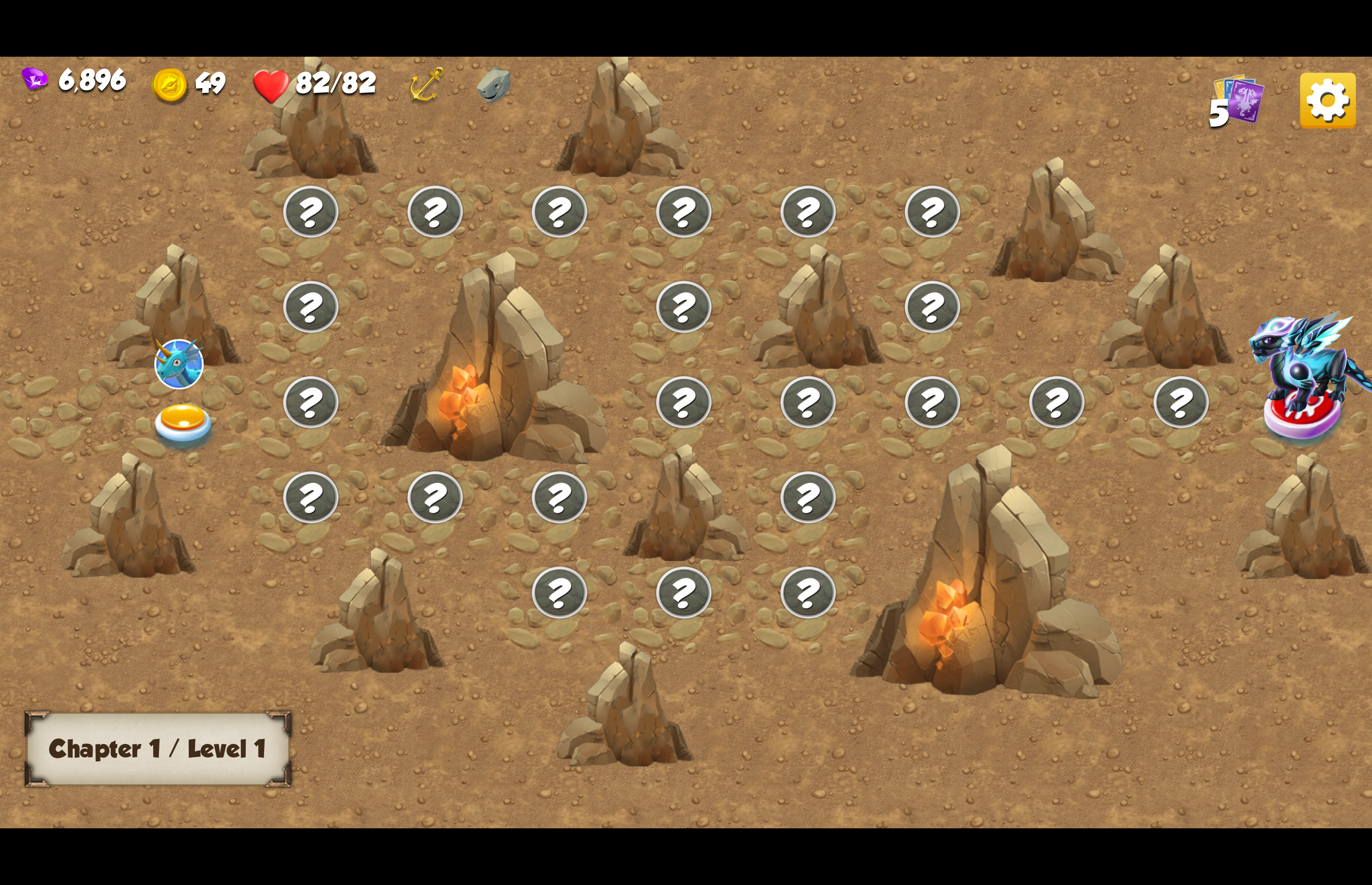
click at [220, 425] on div at bounding box center [187, 416] width 125 height 95
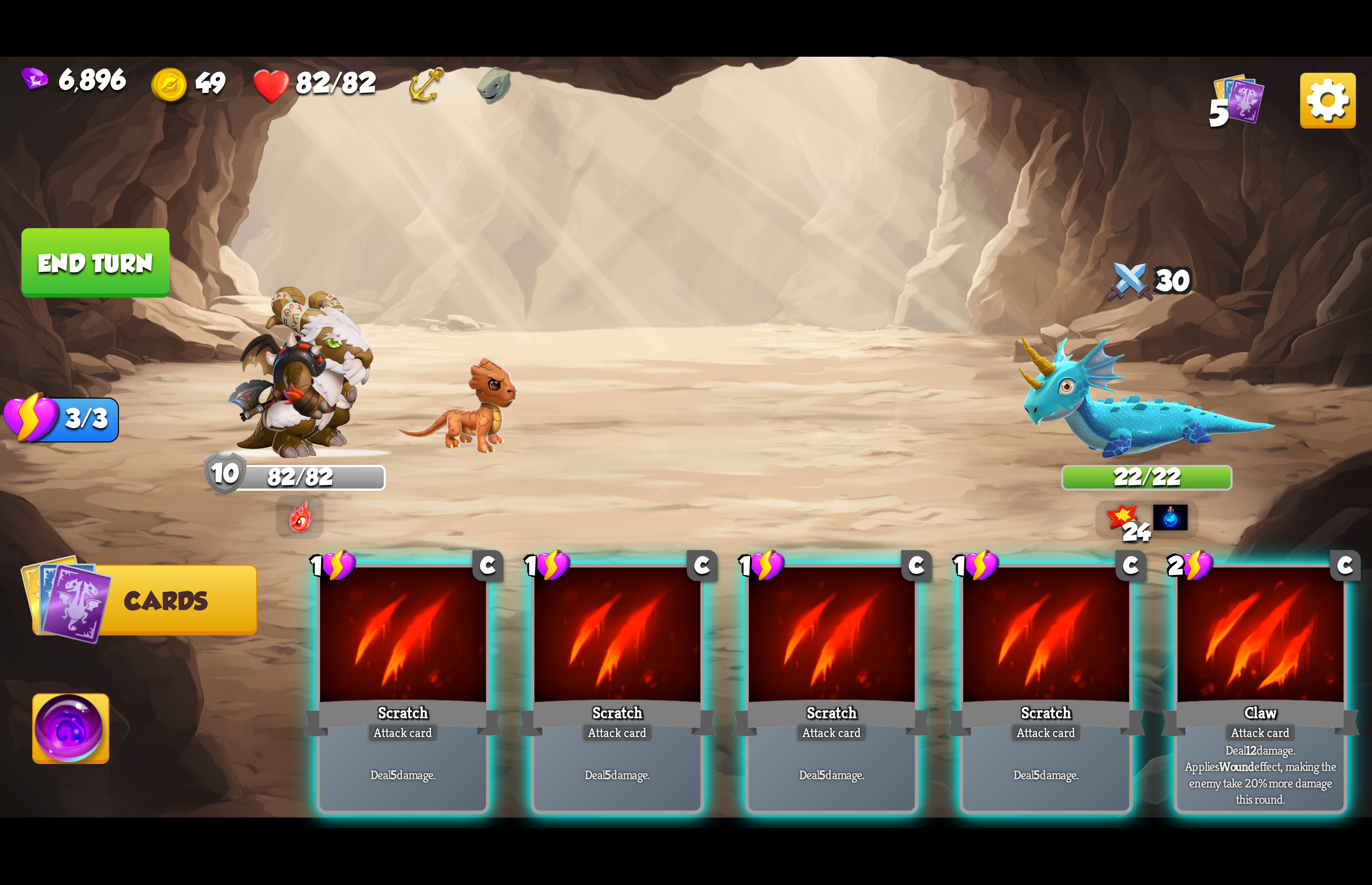
drag, startPoint x: 1224, startPoint y: 636, endPoint x: 1153, endPoint y: 635, distance: 71.0
click at [1208, 636] on div at bounding box center [1261, 637] width 166 height 140
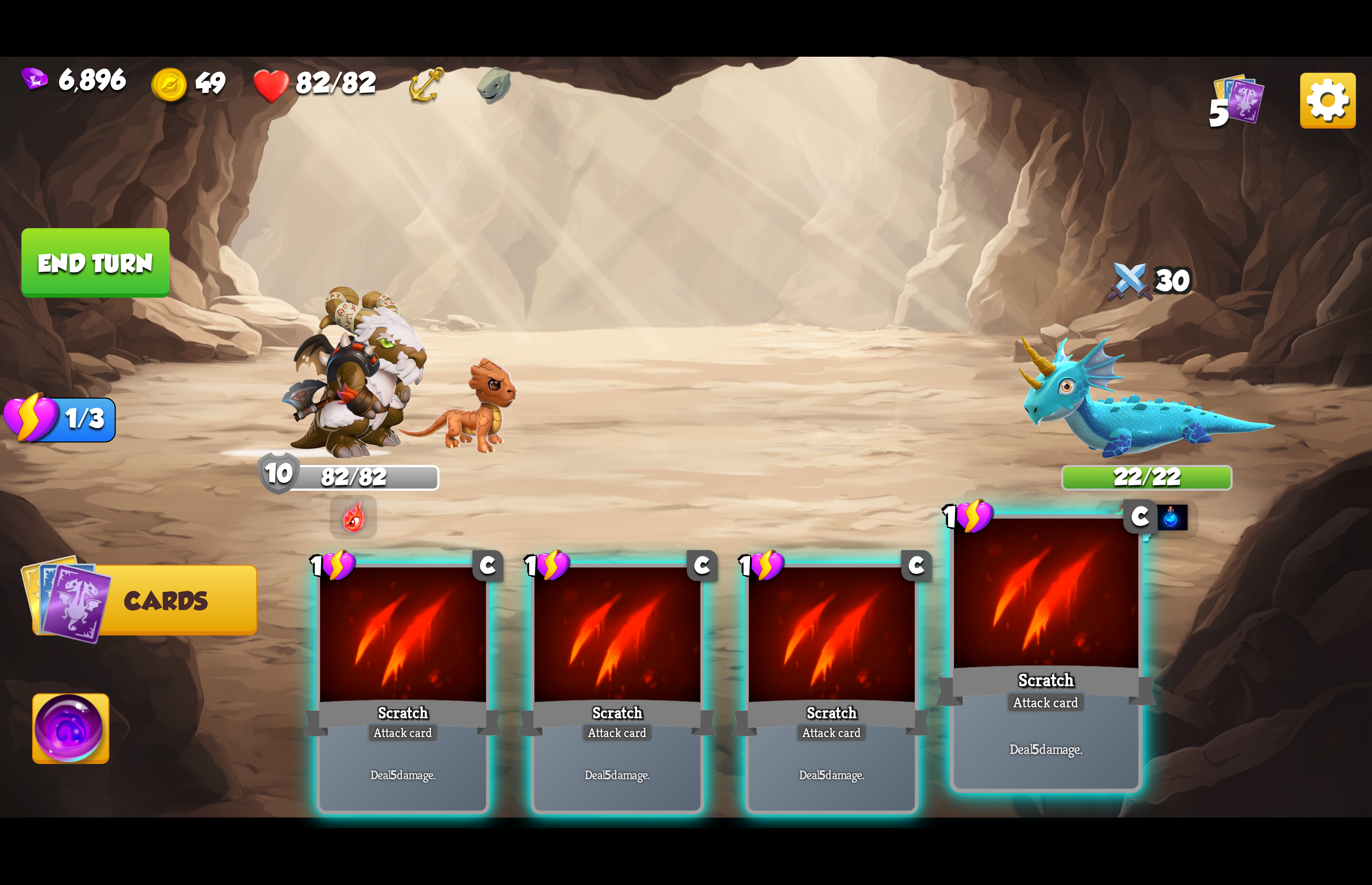
click at [1118, 631] on div at bounding box center [1046, 596] width 184 height 155
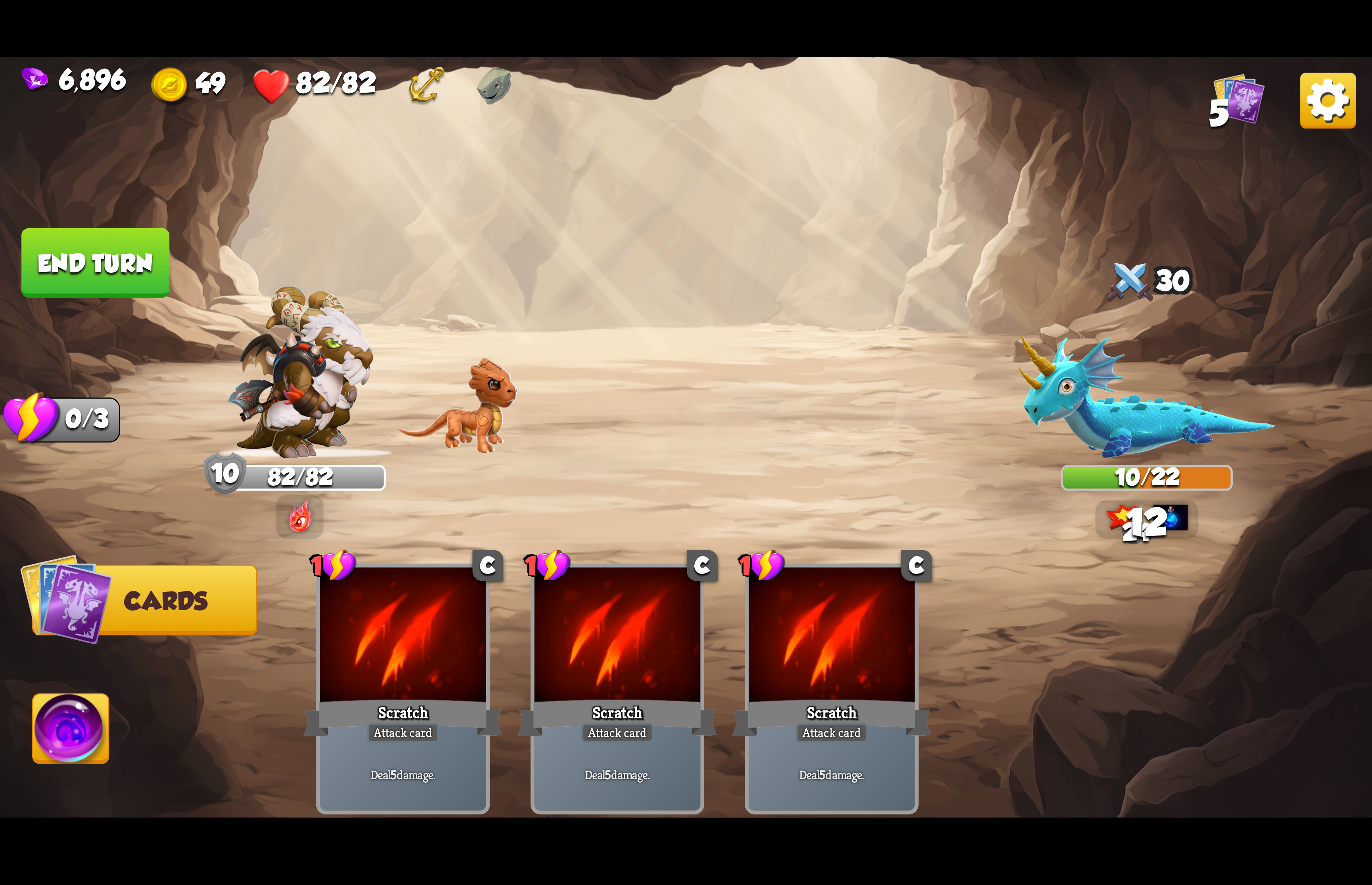
click at [39, 713] on img at bounding box center [71, 732] width 76 height 77
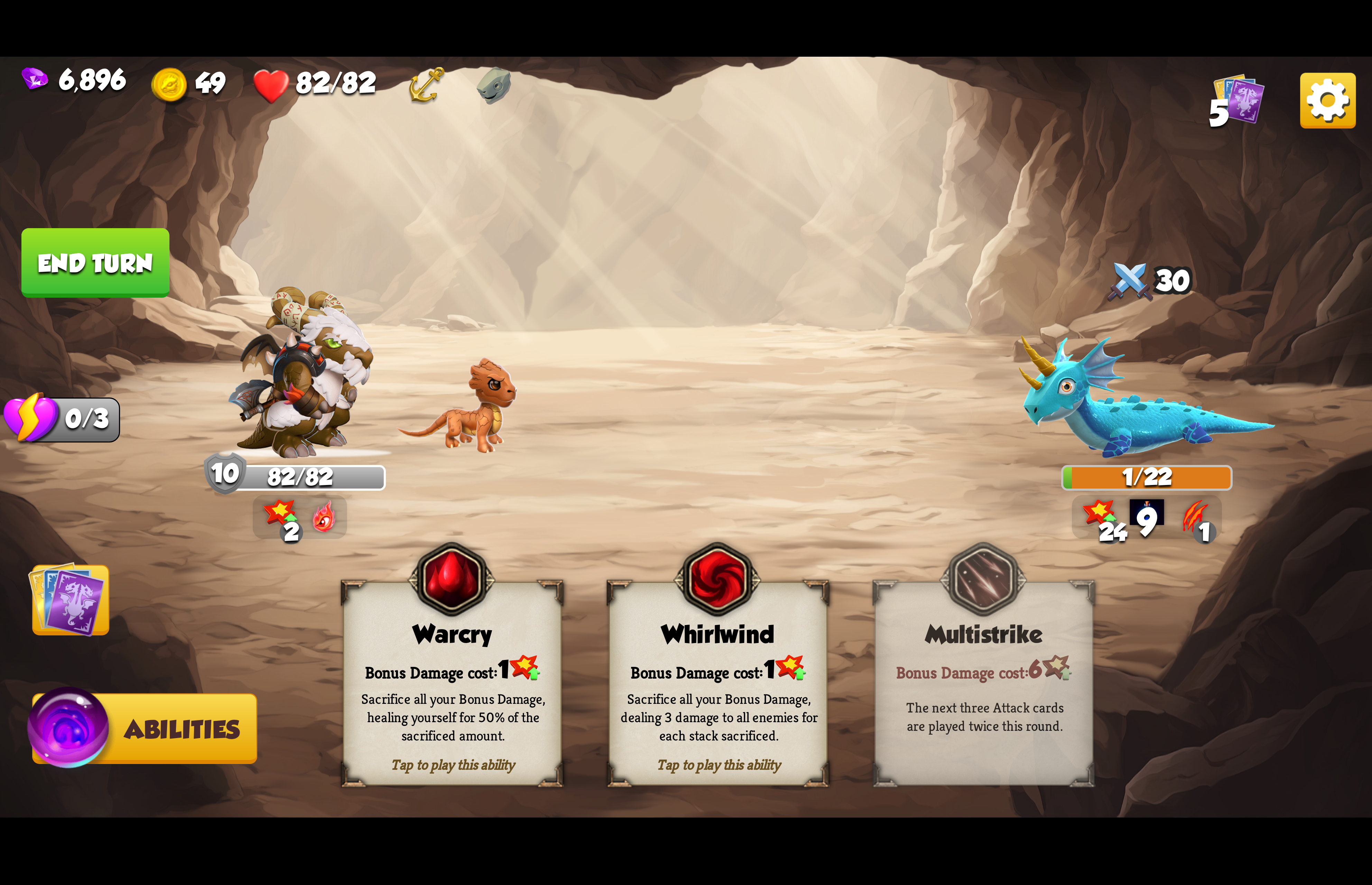
click at [698, 662] on div "Bonus Damage cost: 1" at bounding box center [718, 668] width 216 height 31
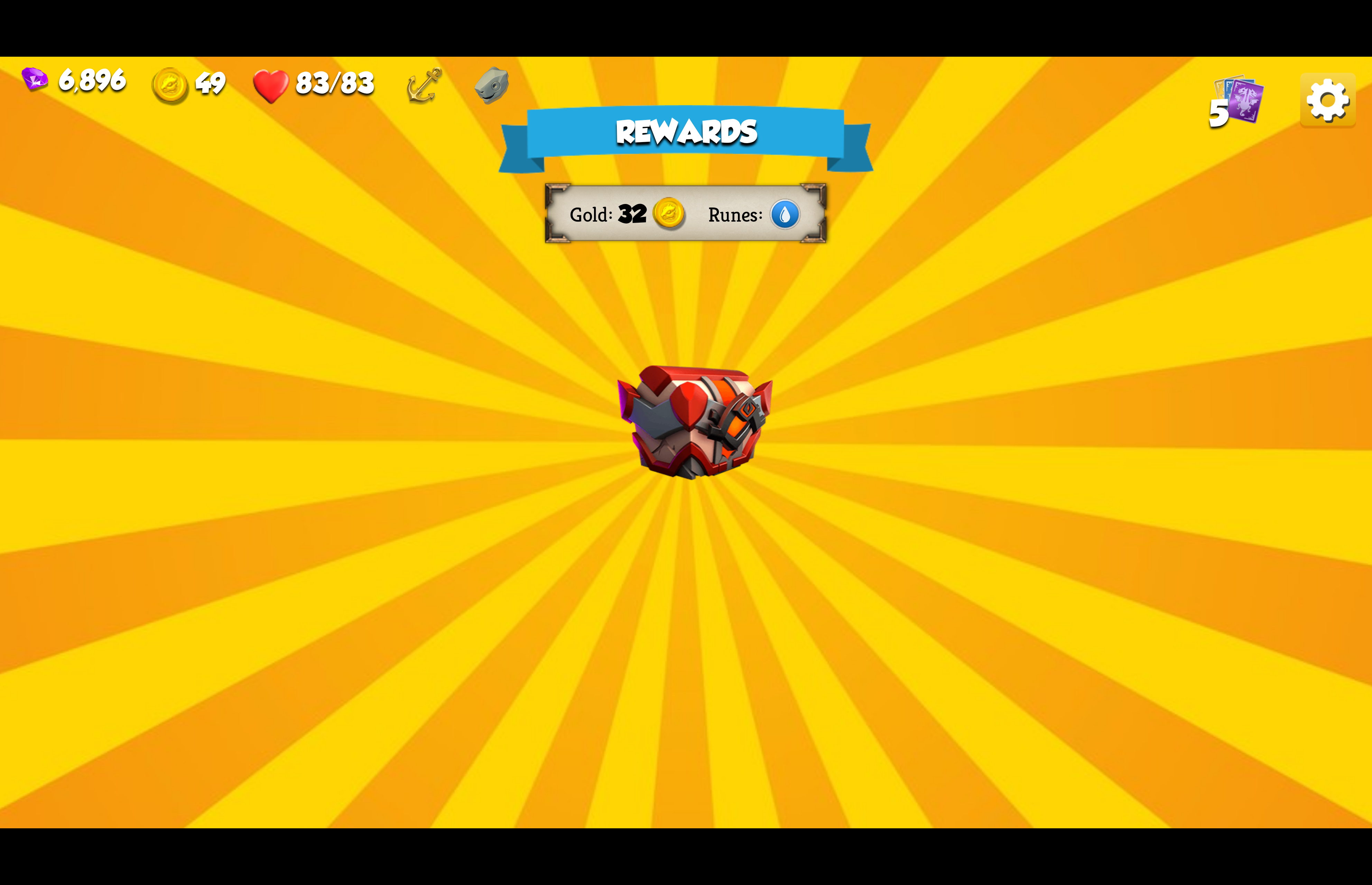
click at [1338, 101] on img at bounding box center [1328, 100] width 56 height 56
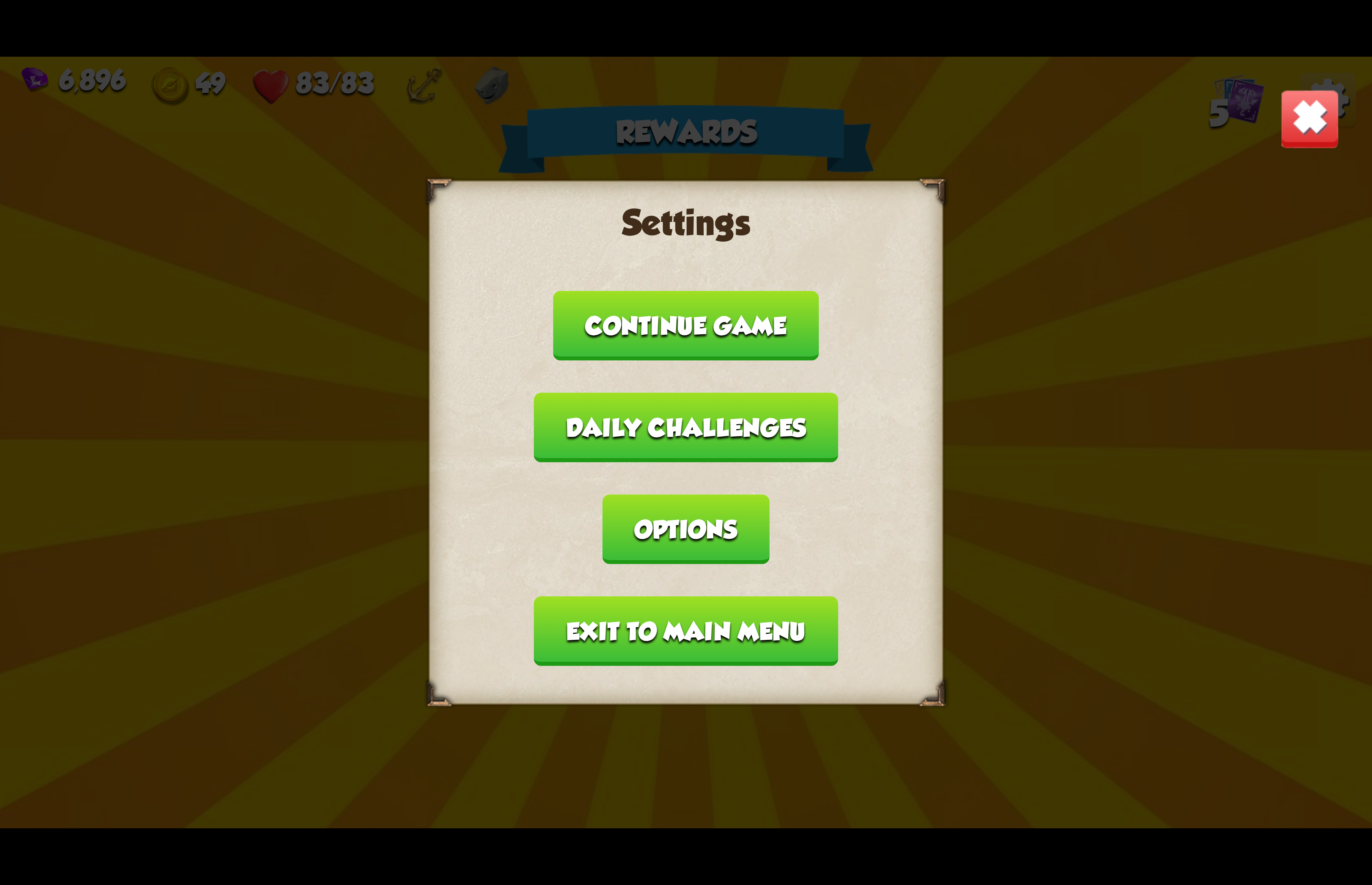
click at [769, 494] on button "Options" at bounding box center [686, 529] width 166 height 70
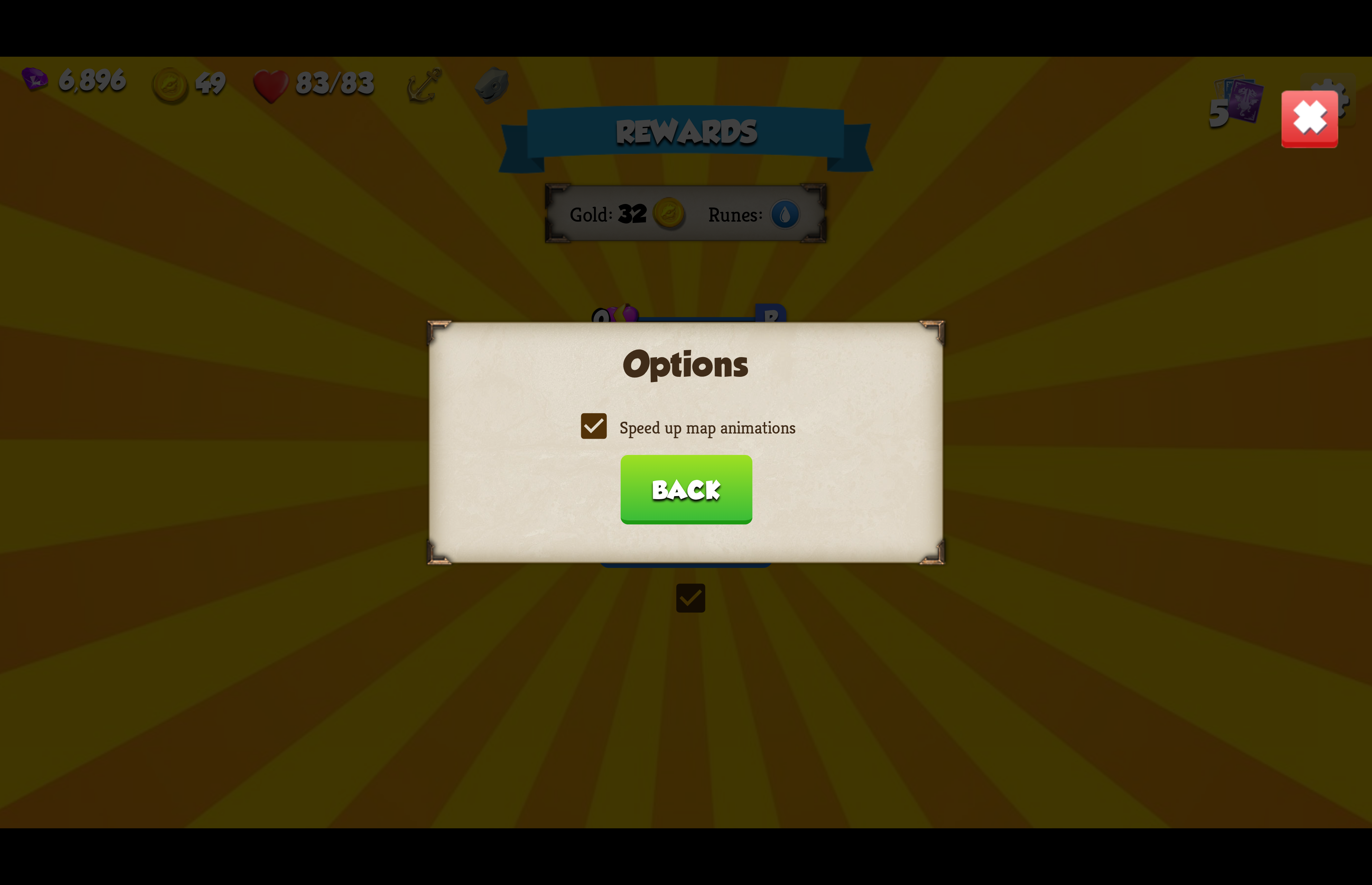
click at [727, 438] on label "Speed up map animations" at bounding box center [686, 427] width 219 height 23
click at [0, 0] on input "Speed up map animations" at bounding box center [0, 0] width 0 height 0
click at [727, 438] on label "Speed up map animations" at bounding box center [686, 427] width 219 height 23
click at [0, 0] on input "Speed up map animations" at bounding box center [0, 0] width 0 height 0
click at [702, 476] on button "Back" at bounding box center [686, 489] width 132 height 70
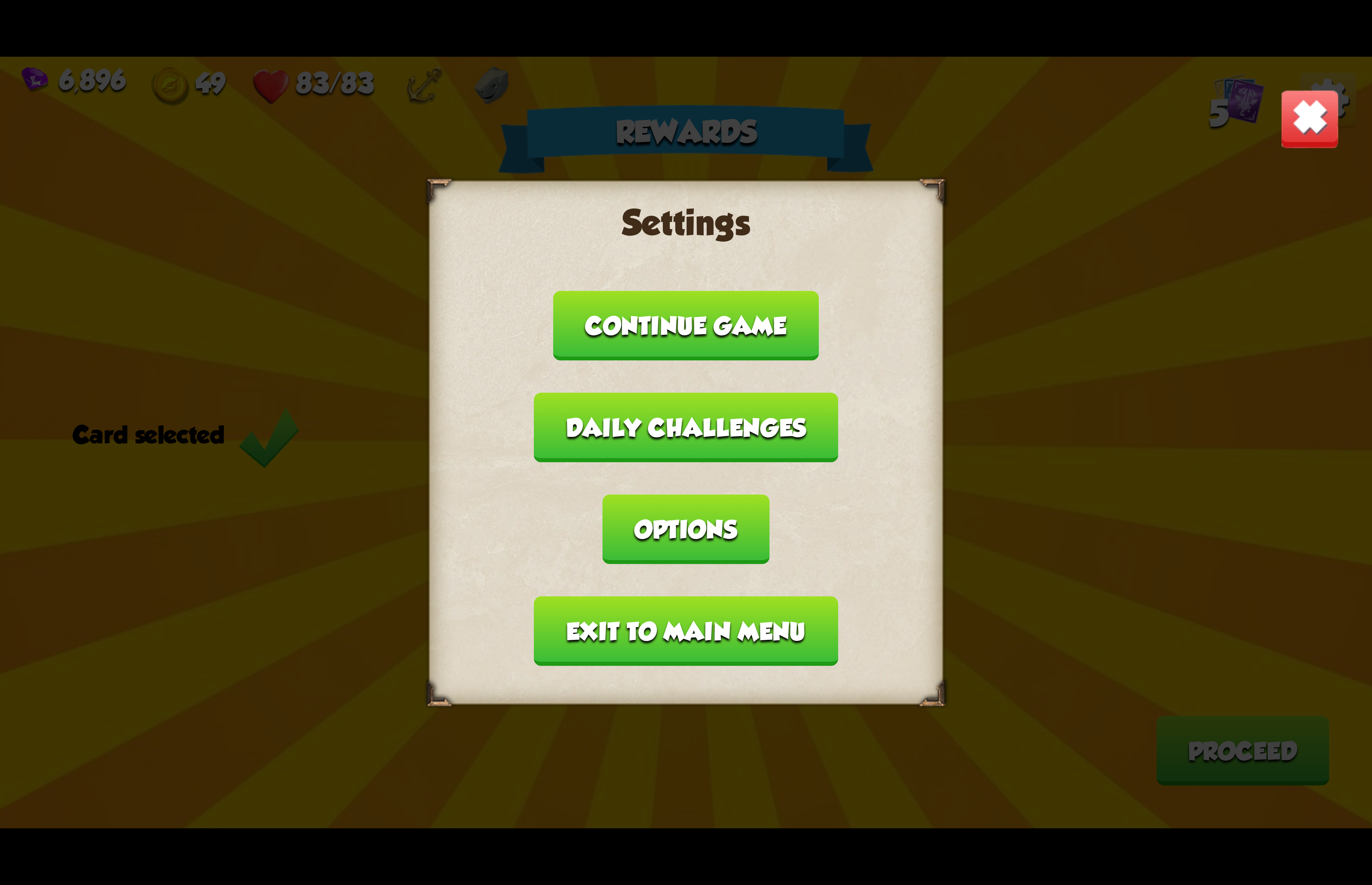
click at [661, 596] on button "Exit to main menu" at bounding box center [686, 631] width 304 height 70
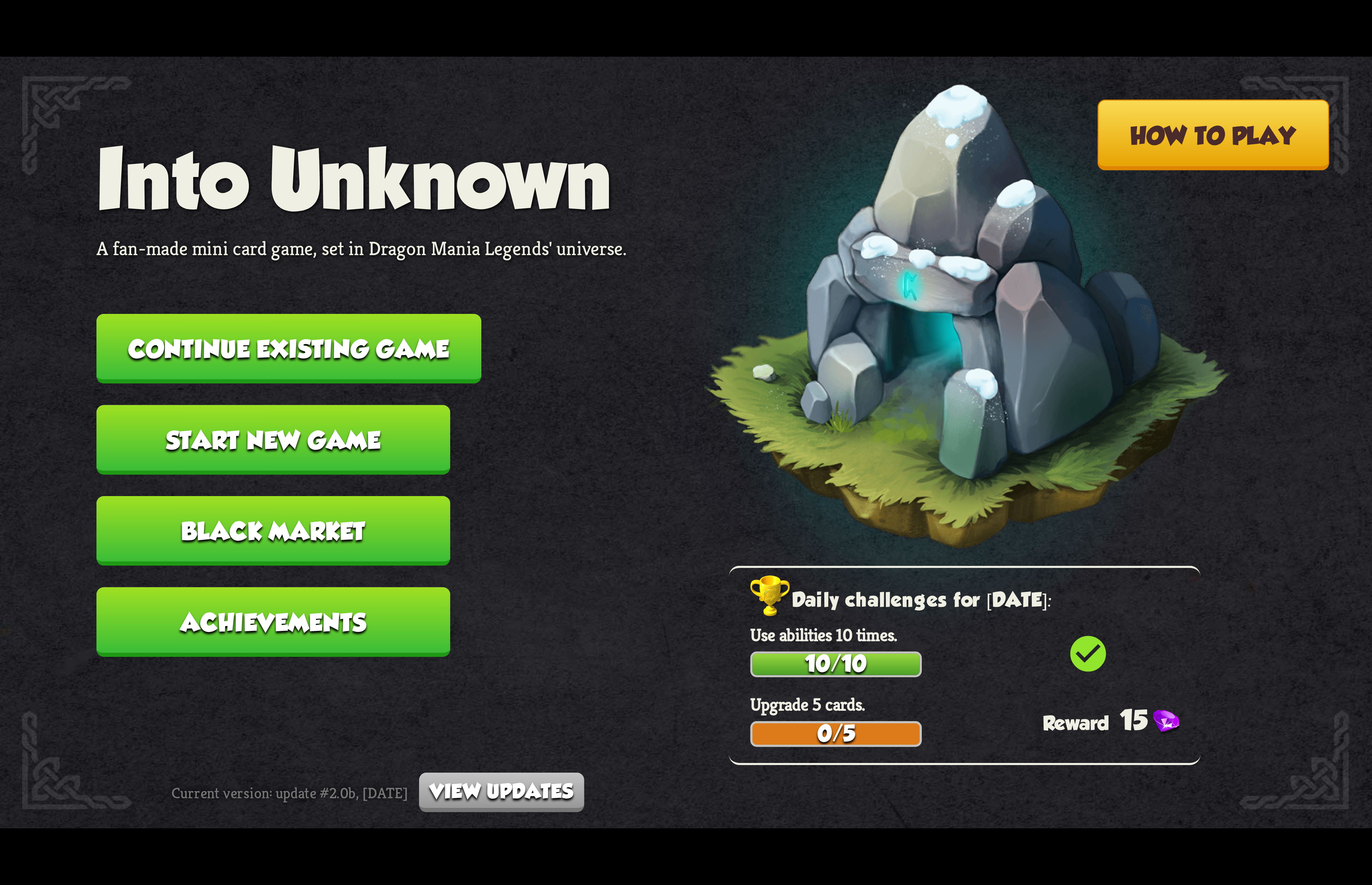
click at [375, 365] on button "Continue existing game" at bounding box center [289, 348] width 385 height 70
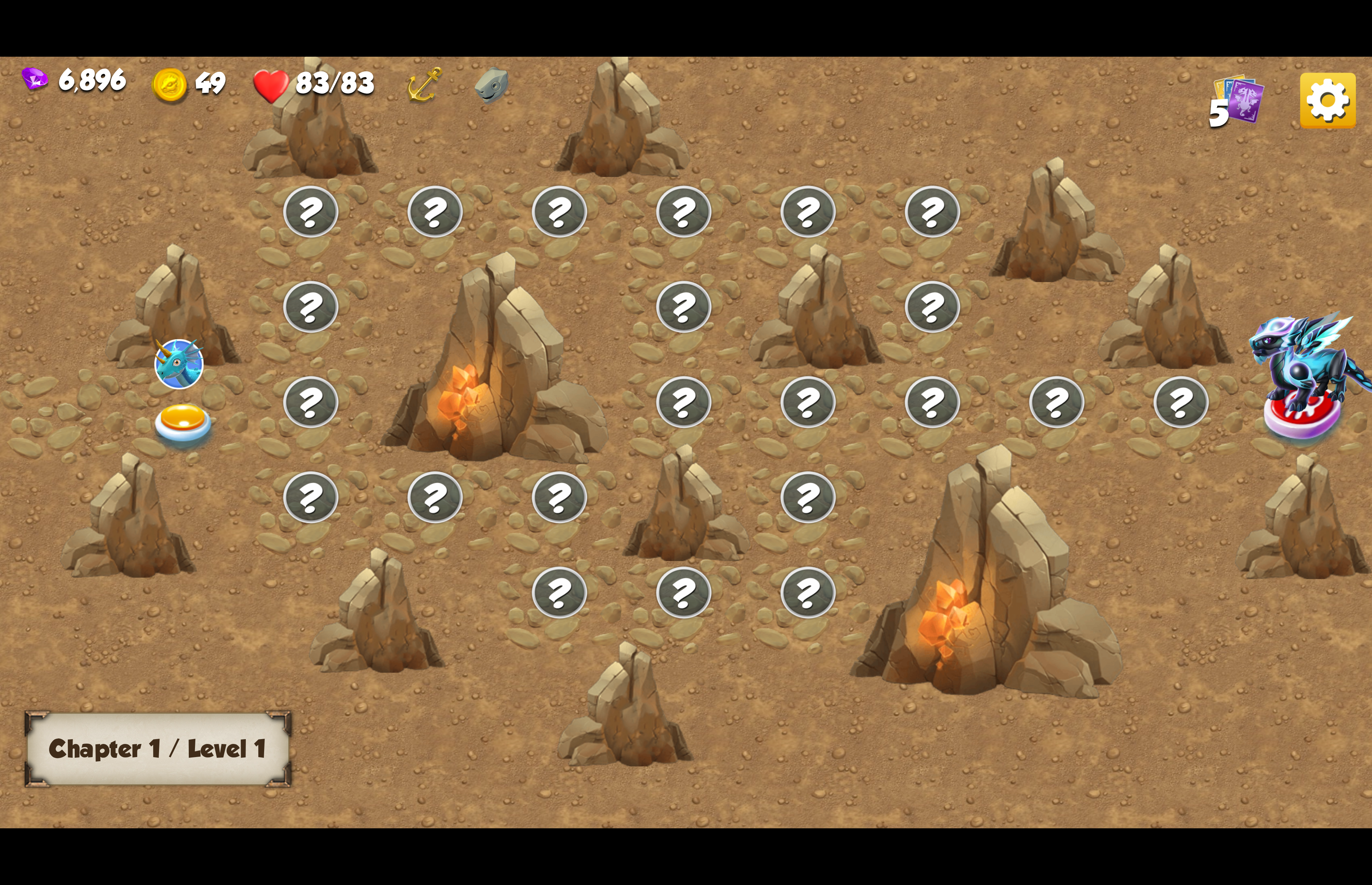
click at [208, 423] on img at bounding box center [184, 429] width 68 height 51
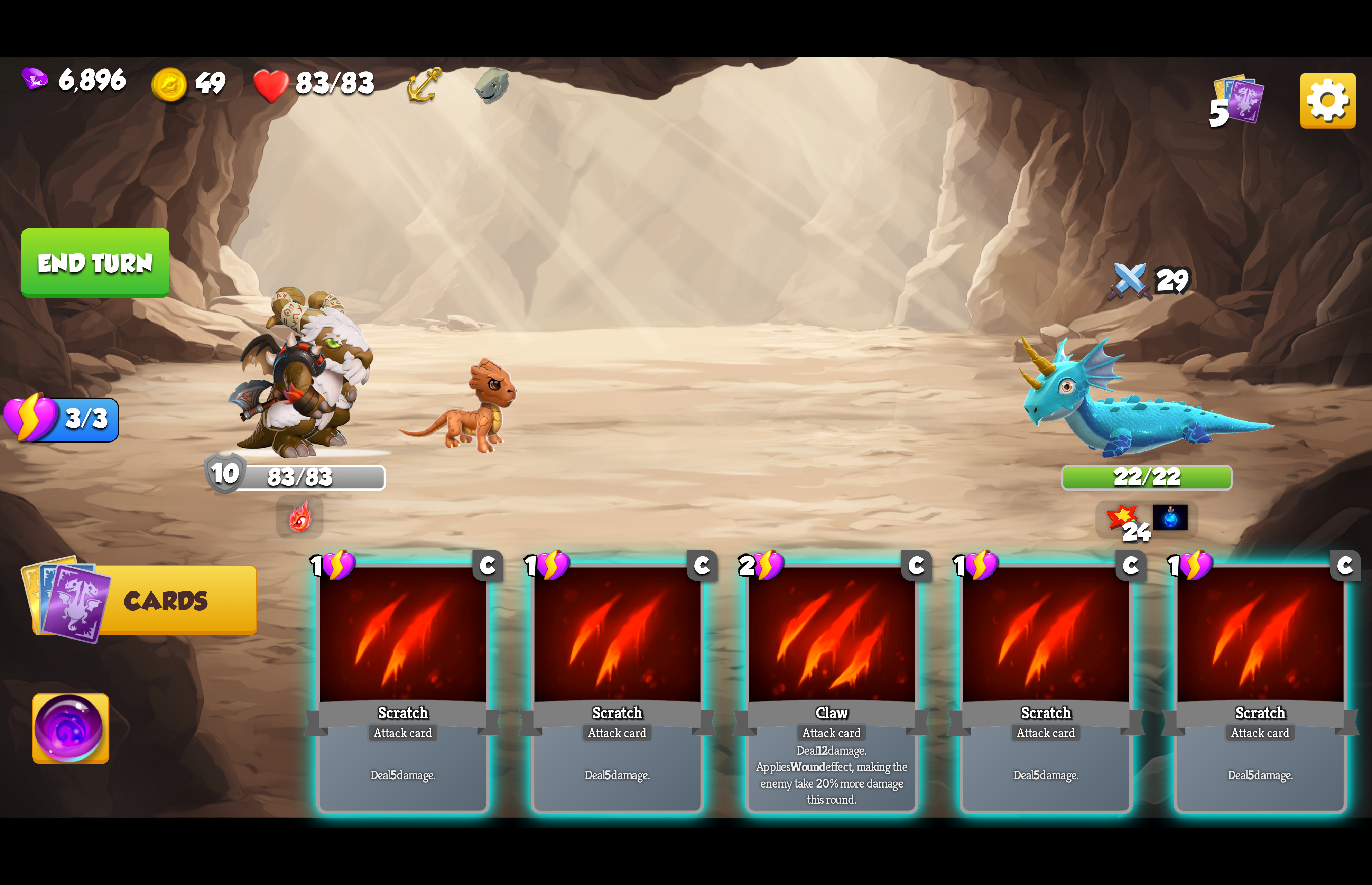
drag, startPoint x: 896, startPoint y: 642, endPoint x: 884, endPoint y: 632, distance: 15.6
click at [895, 642] on div at bounding box center [832, 637] width 166 height 140
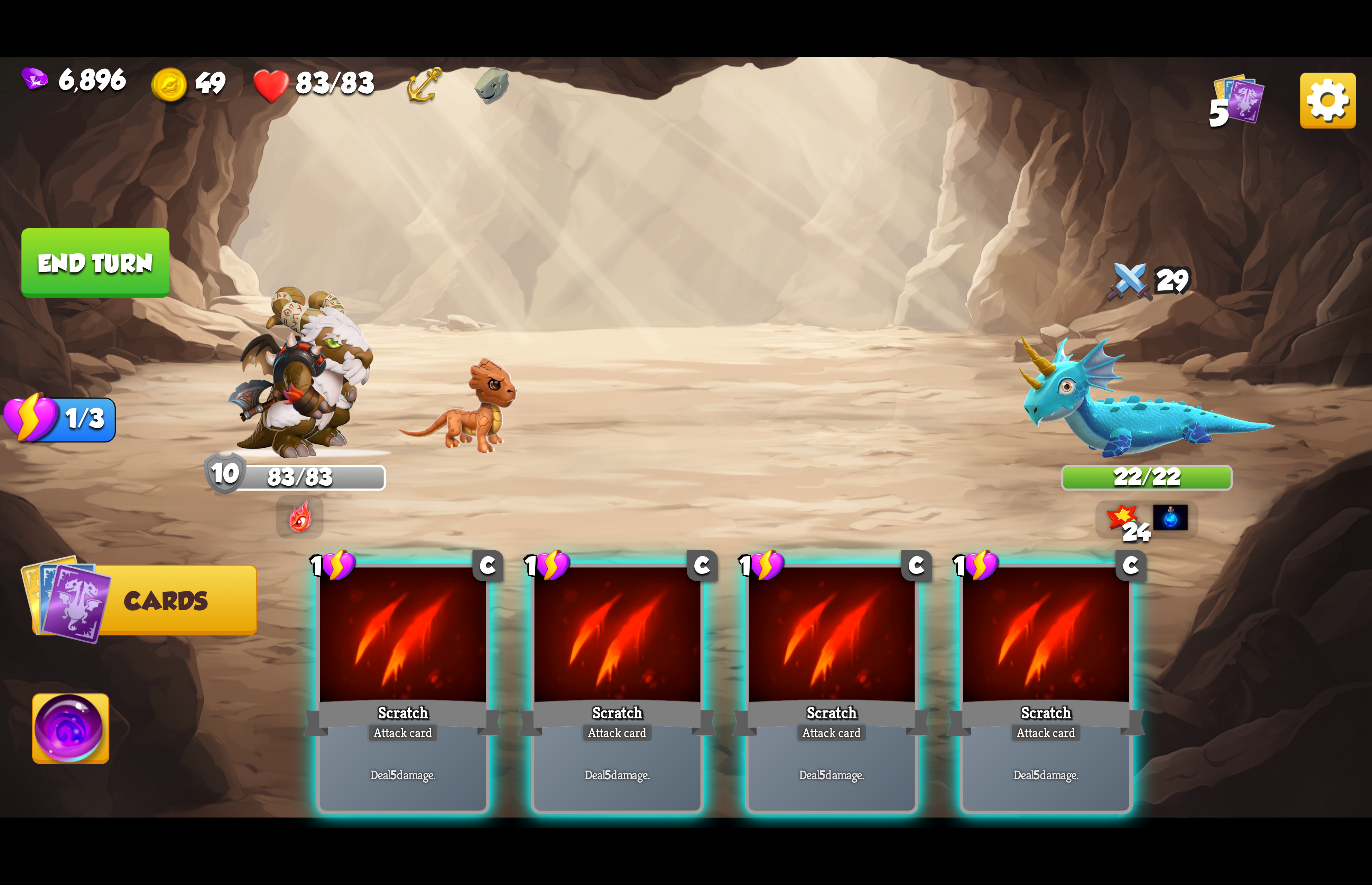
click at [884, 632] on div at bounding box center [832, 637] width 166 height 140
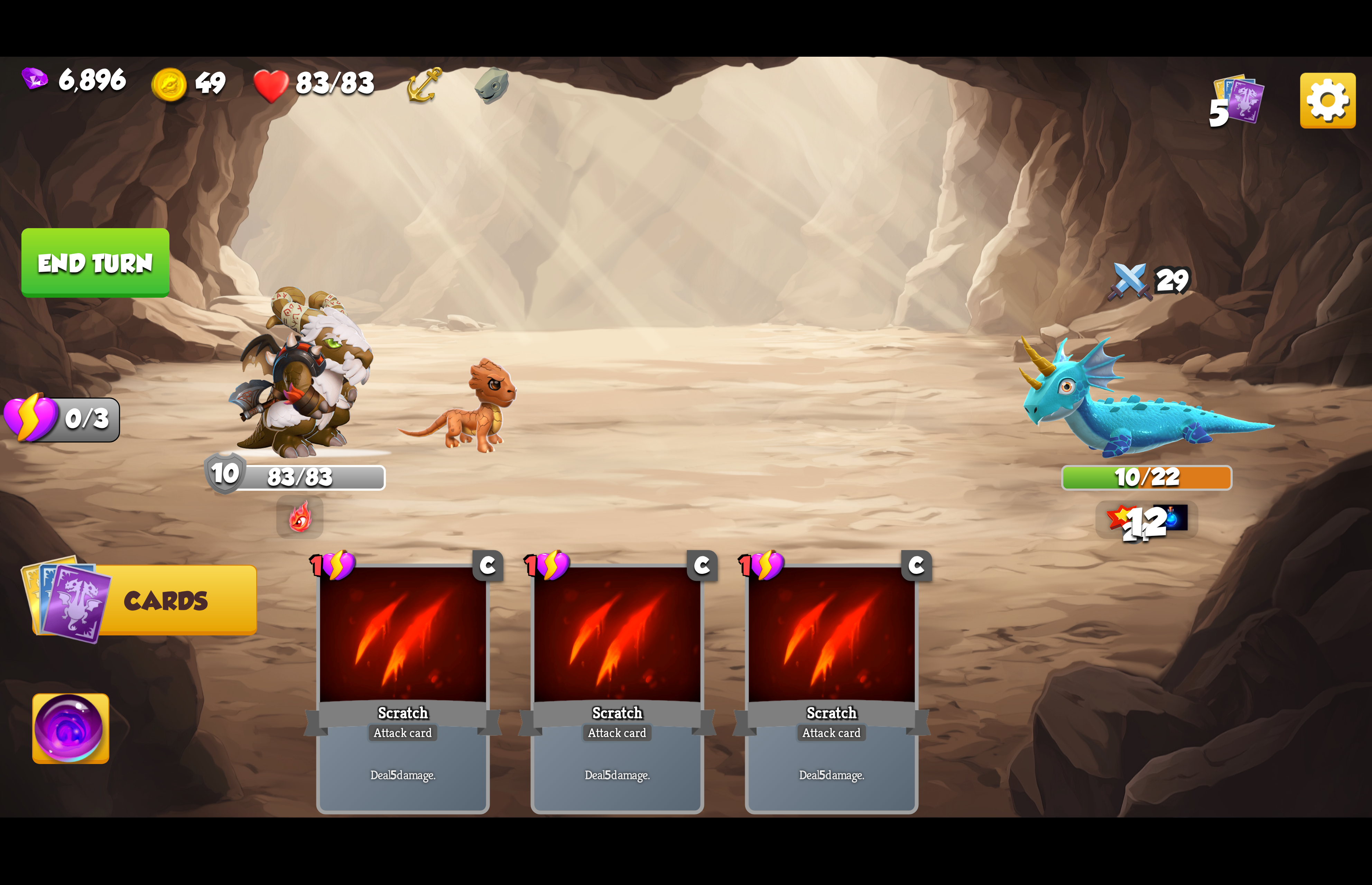
click at [81, 760] on img at bounding box center [71, 732] width 76 height 77
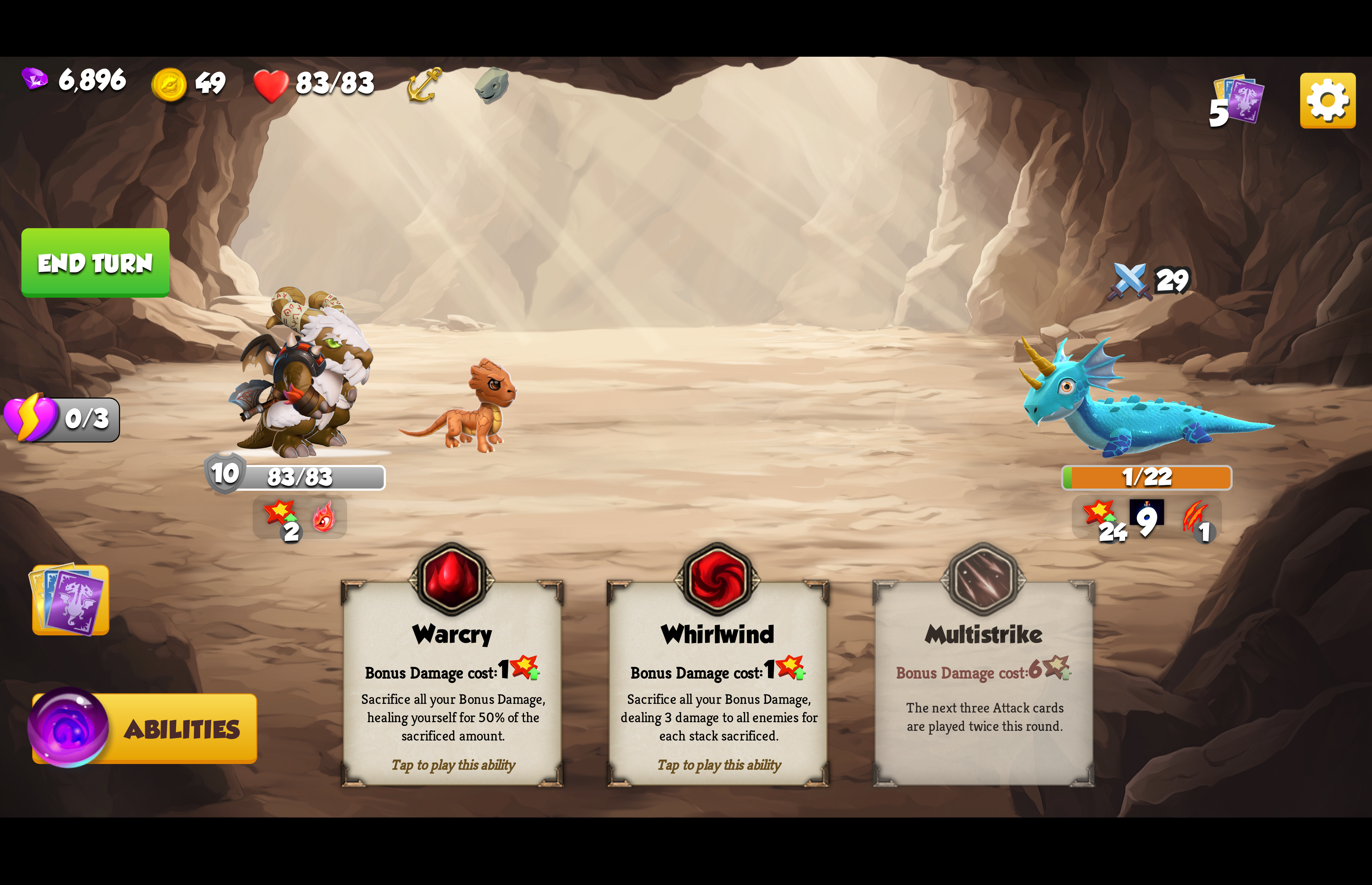
click at [737, 651] on div "Tap to play this ability Whirlwind Bonus Damage cost: 1 Sacrifice all your Bonu…" at bounding box center [718, 683] width 219 height 204
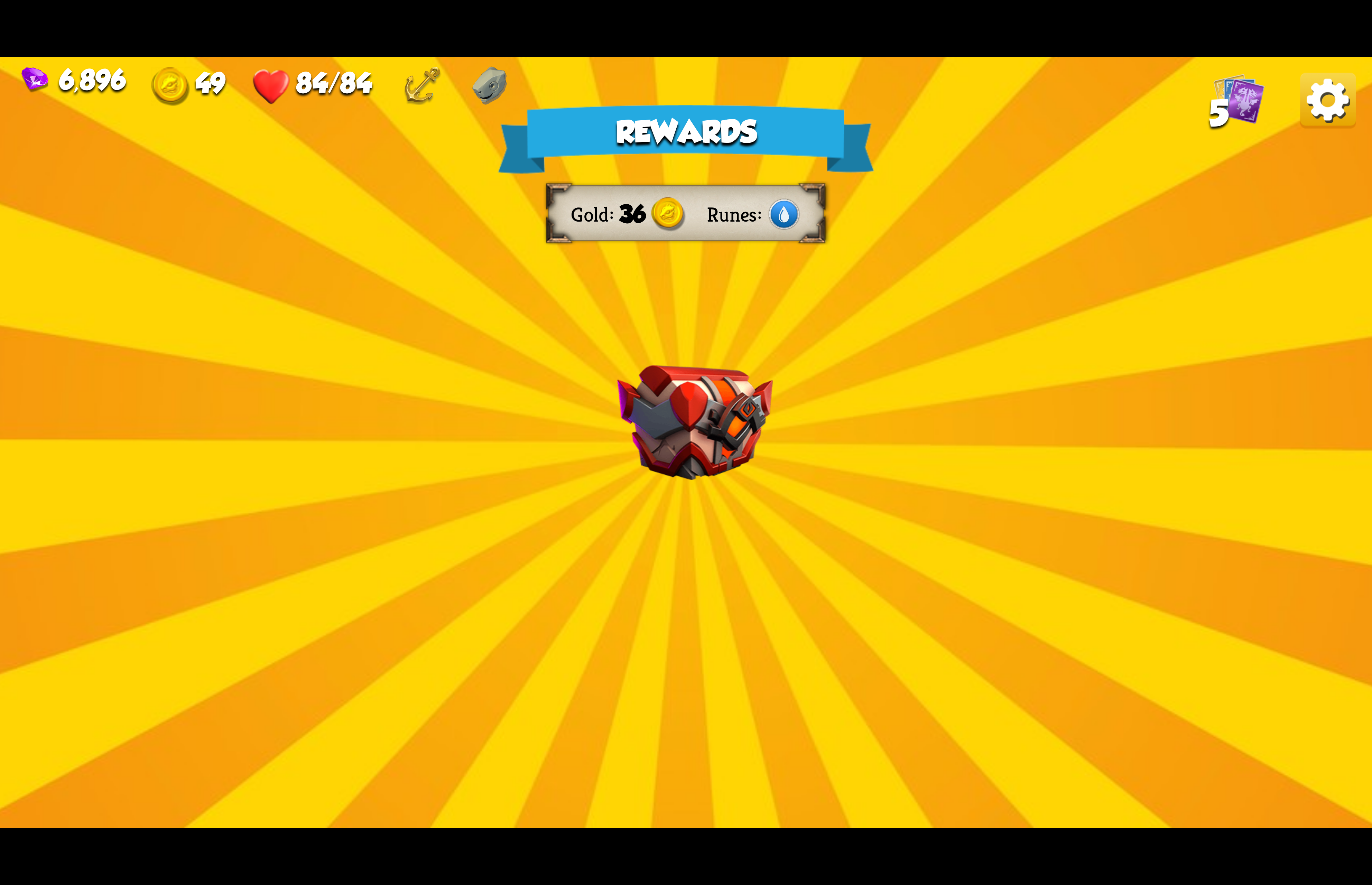
click at [1318, 103] on img at bounding box center [1328, 100] width 56 height 56
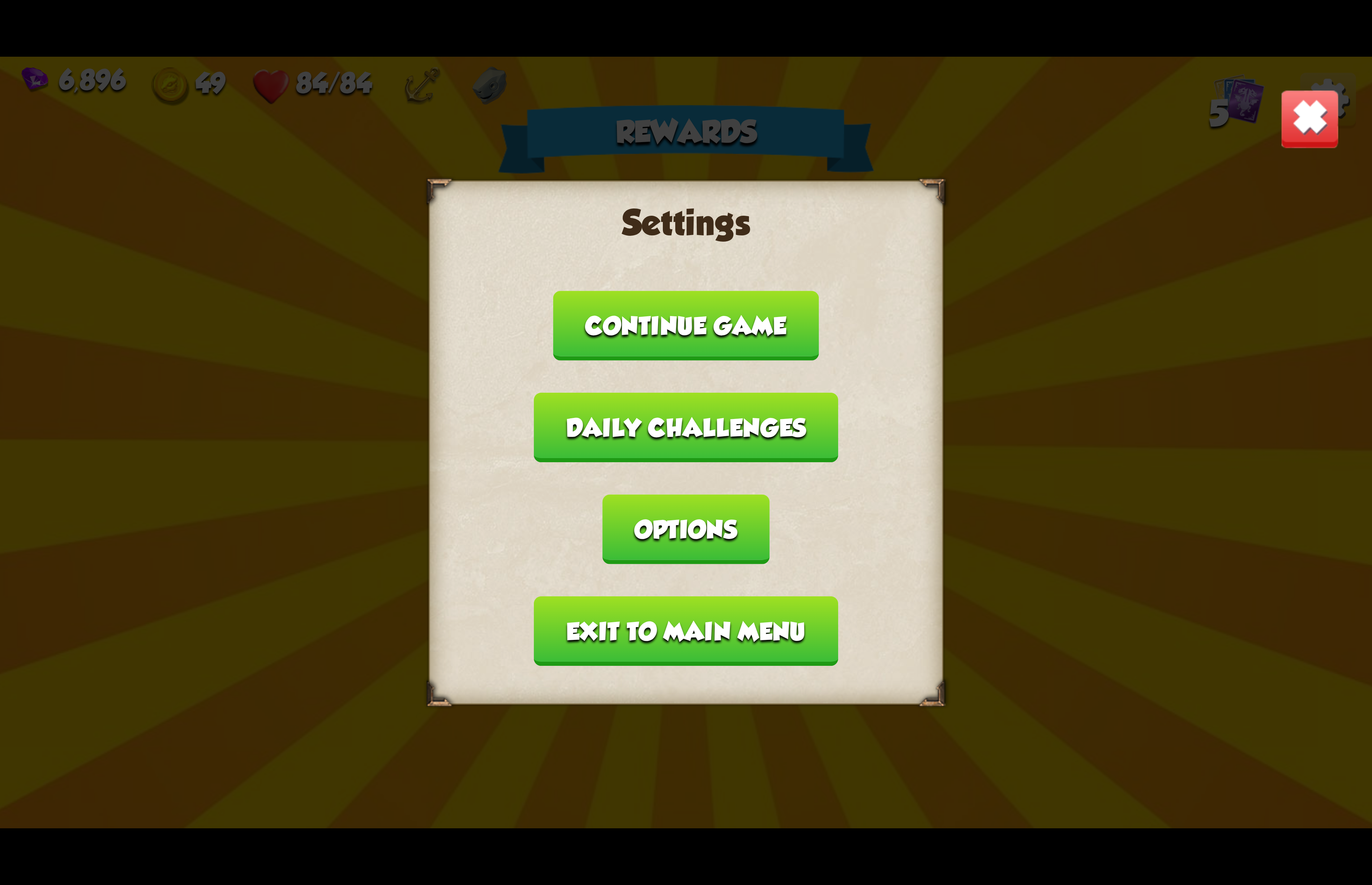
click at [769, 494] on button "Options" at bounding box center [686, 529] width 166 height 70
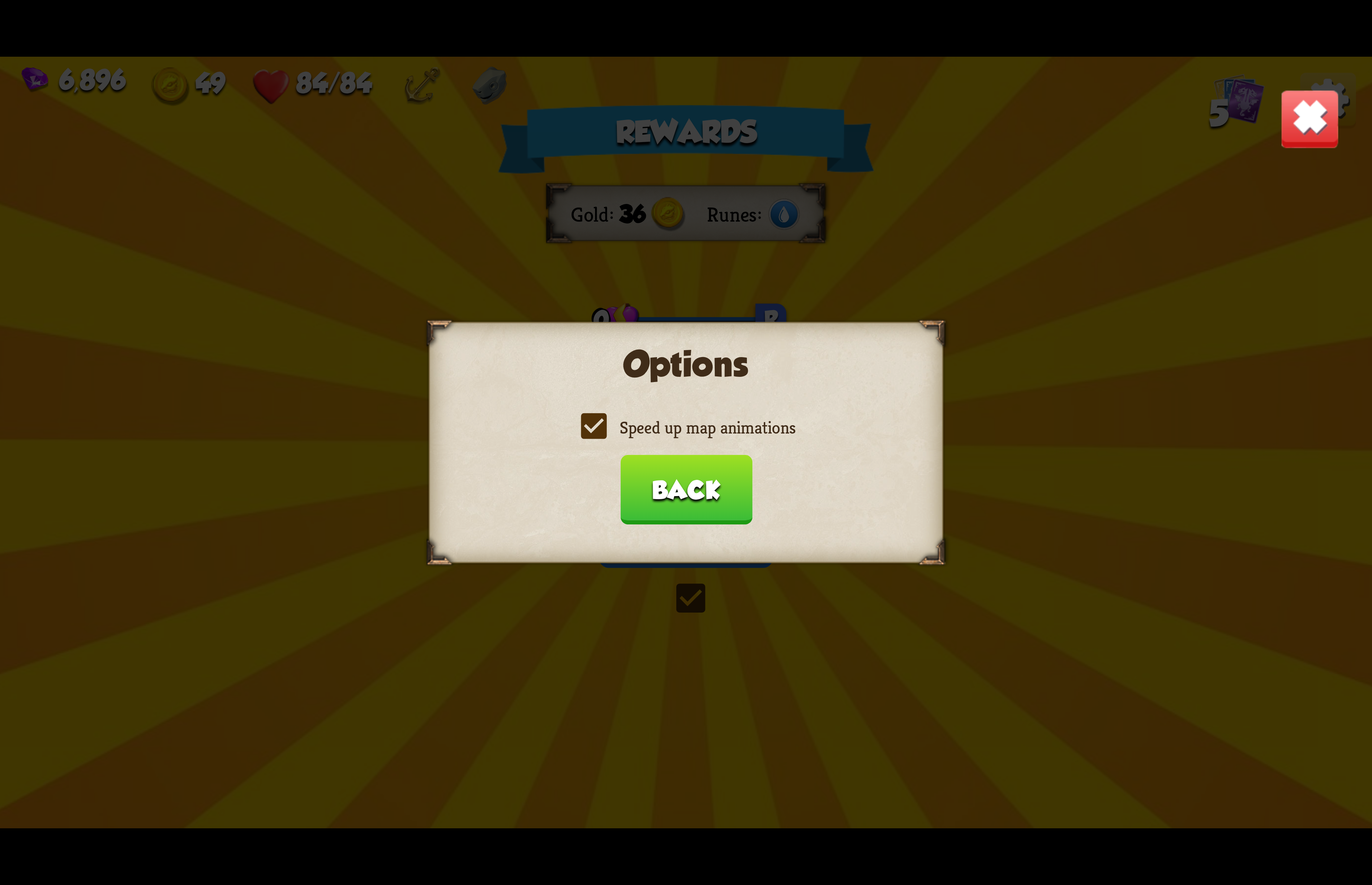
click at [704, 431] on label "Speed up map animations" at bounding box center [686, 427] width 219 height 23
click at [0, 0] on input "Speed up map animations" at bounding box center [0, 0] width 0 height 0
click at [704, 431] on label "Speed up map animations" at bounding box center [686, 427] width 219 height 23
click at [0, 0] on input "Speed up map animations" at bounding box center [0, 0] width 0 height 0
click at [679, 470] on button "Back" at bounding box center [686, 489] width 132 height 70
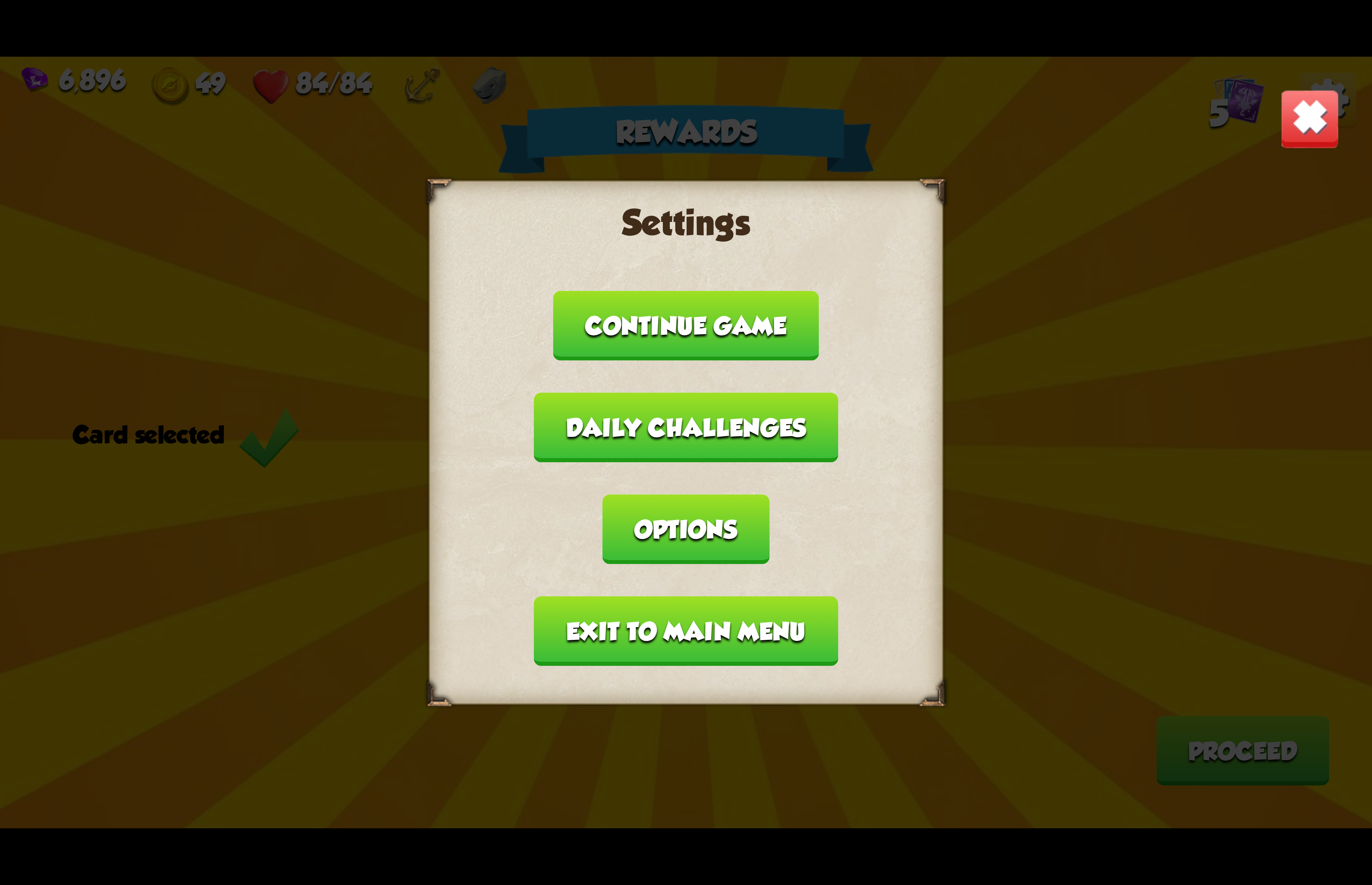
click at [612, 596] on button "Exit to main menu" at bounding box center [686, 631] width 304 height 70
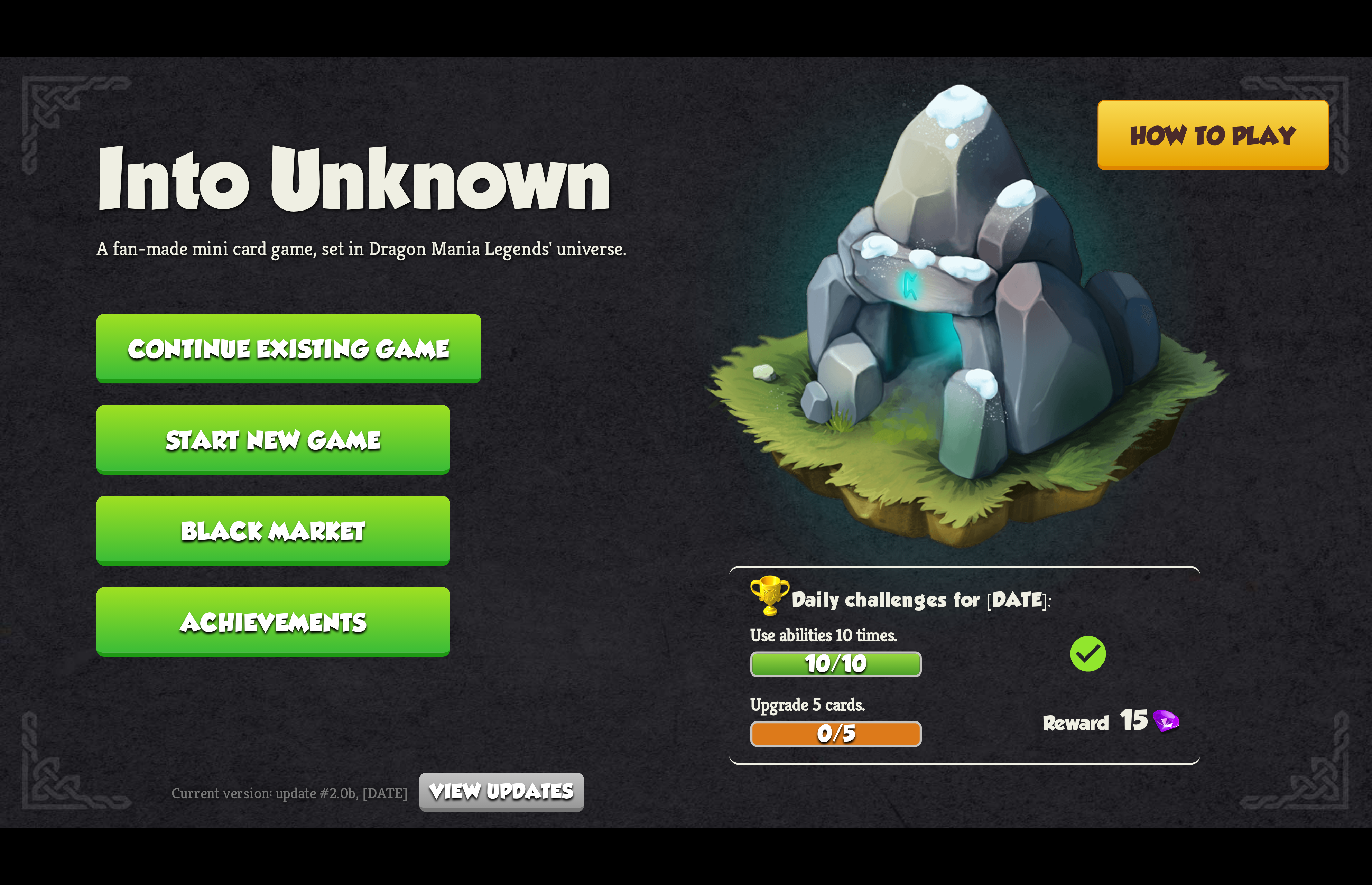
click at [444, 372] on button "Continue existing game" at bounding box center [289, 348] width 385 height 70
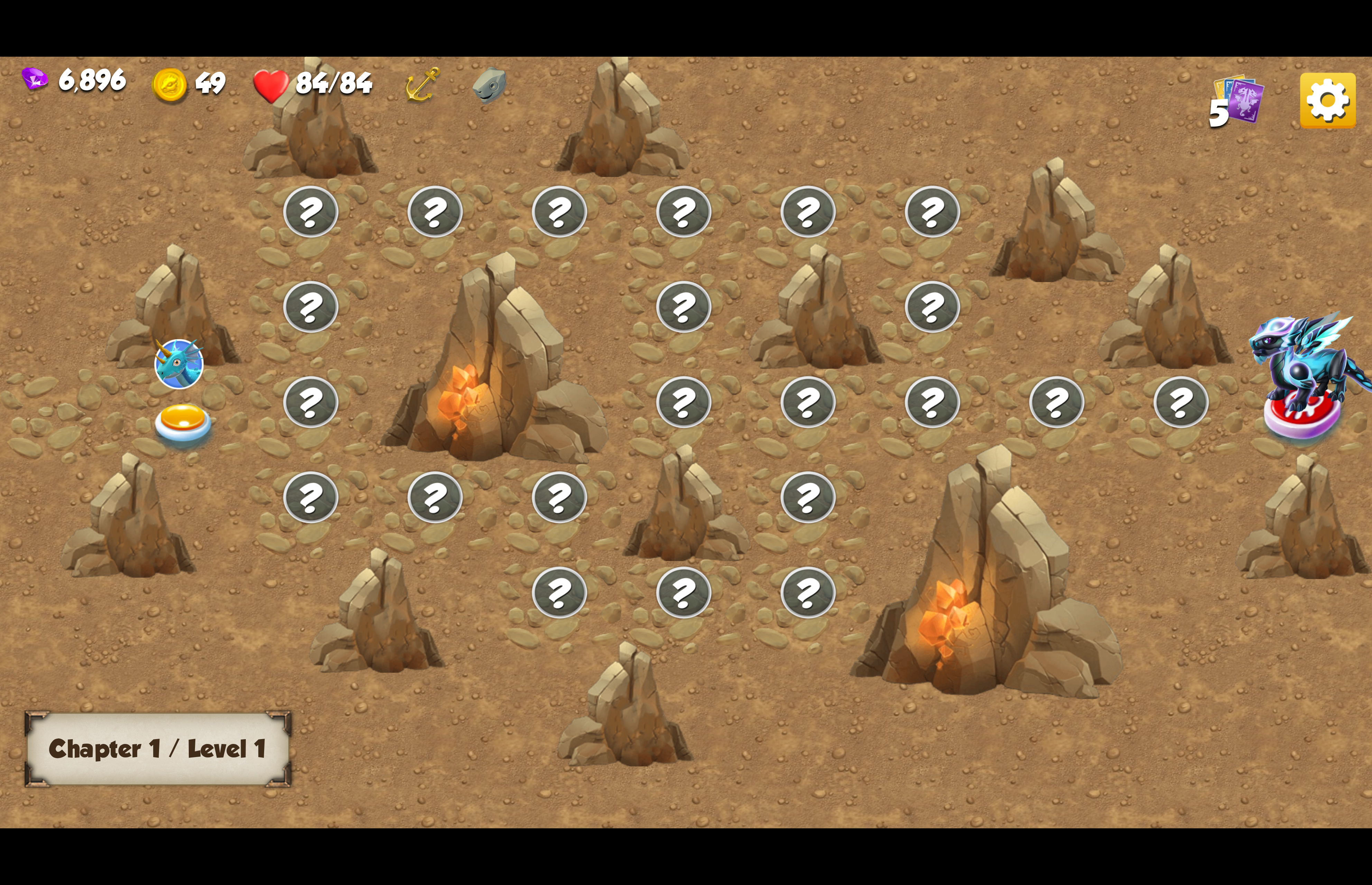
click at [175, 395] on div at bounding box center [187, 416] width 125 height 95
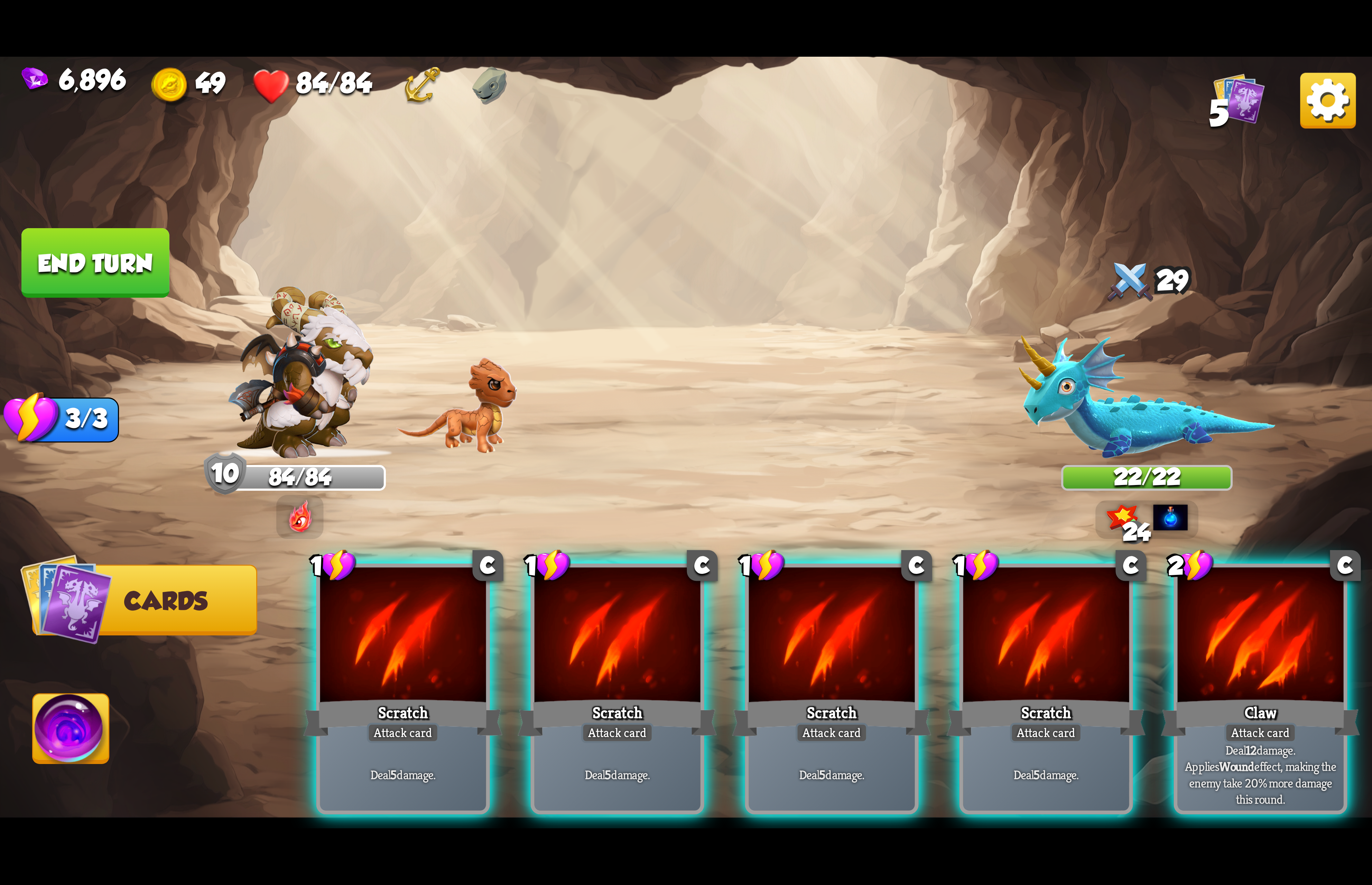
drag, startPoint x: 1241, startPoint y: 643, endPoint x: 946, endPoint y: 653, distance: 295.2
click at [1232, 640] on div at bounding box center [1261, 637] width 166 height 140
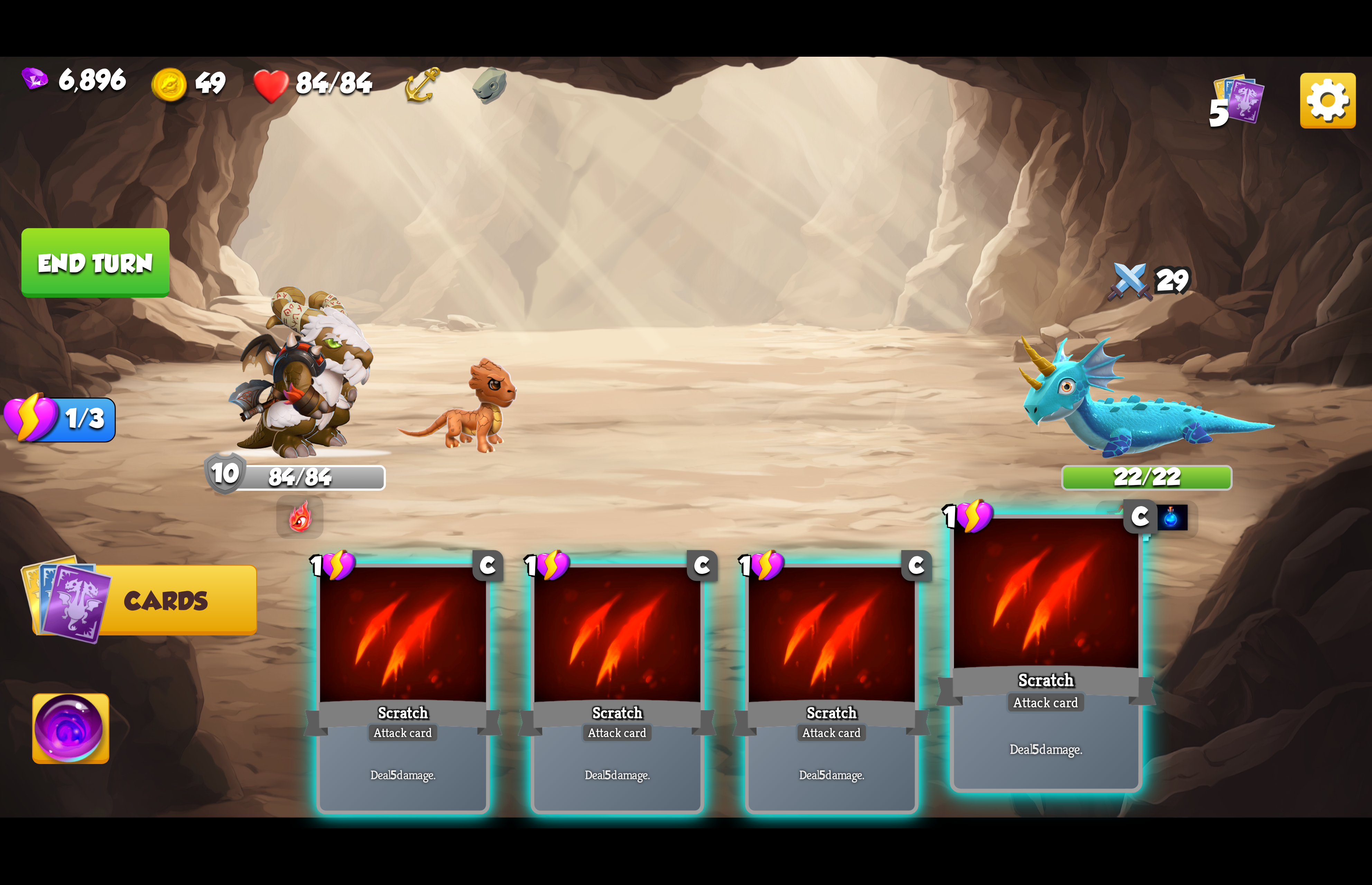
drag, startPoint x: 946, startPoint y: 653, endPoint x: 999, endPoint y: 661, distance: 53.6
click at [960, 658] on div "1 C Scratch Attack card Deal 5 damage. 1 C Scratch Attack card Deal 5 damage. 1…" at bounding box center [823, 657] width 1097 height 343
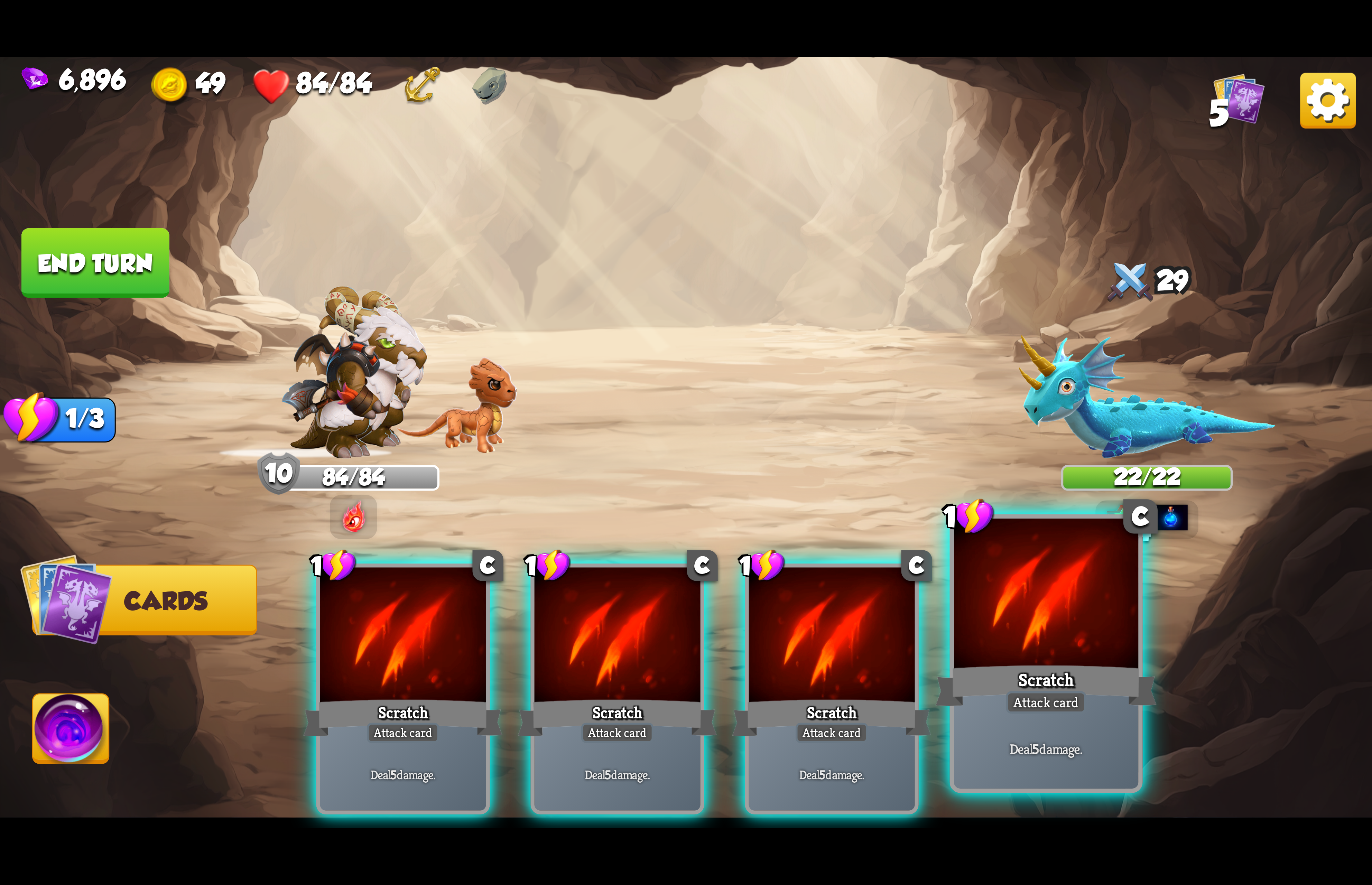
click at [1002, 660] on div at bounding box center [1046, 596] width 184 height 155
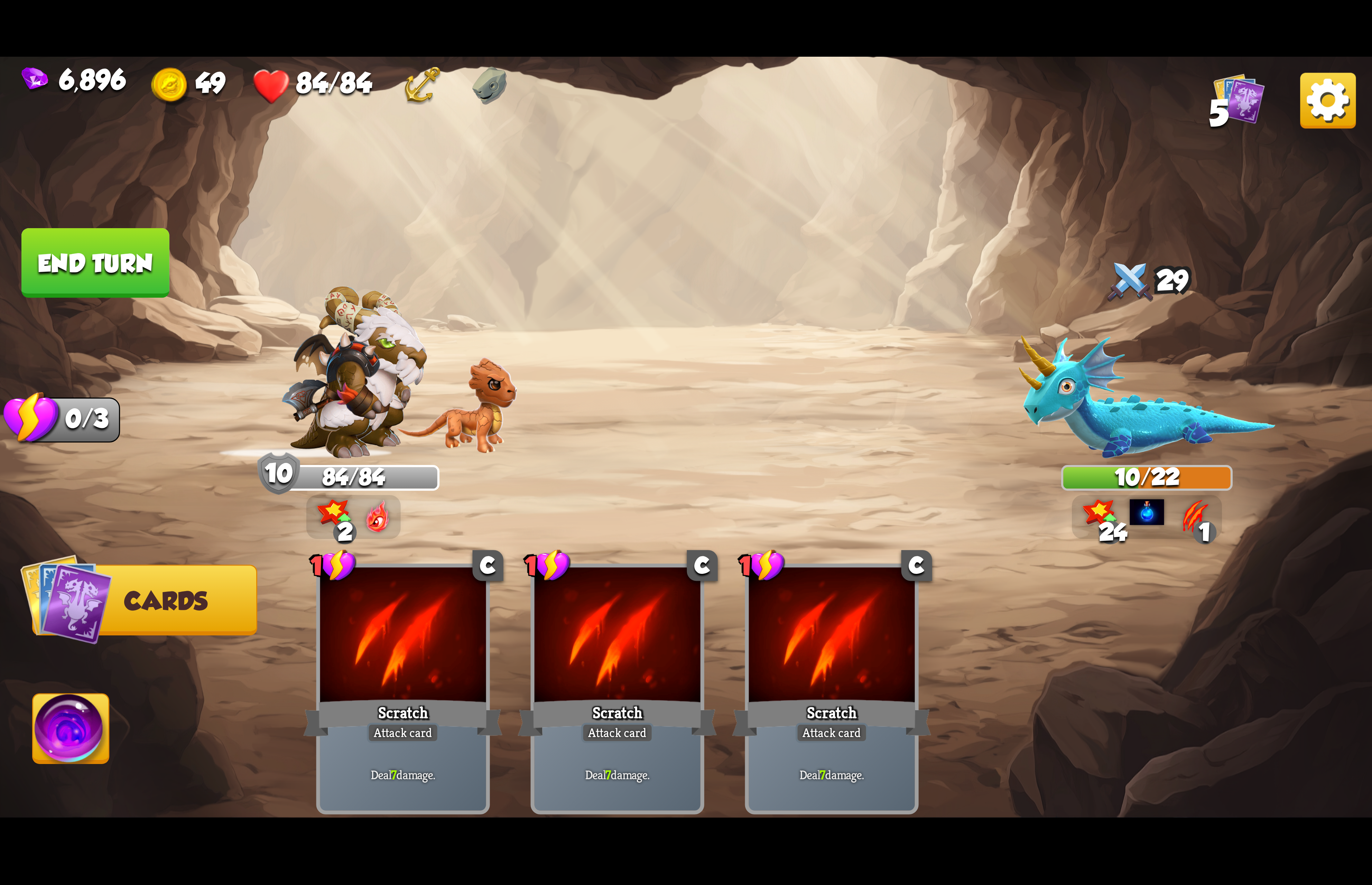
click at [83, 715] on img at bounding box center [71, 732] width 76 height 77
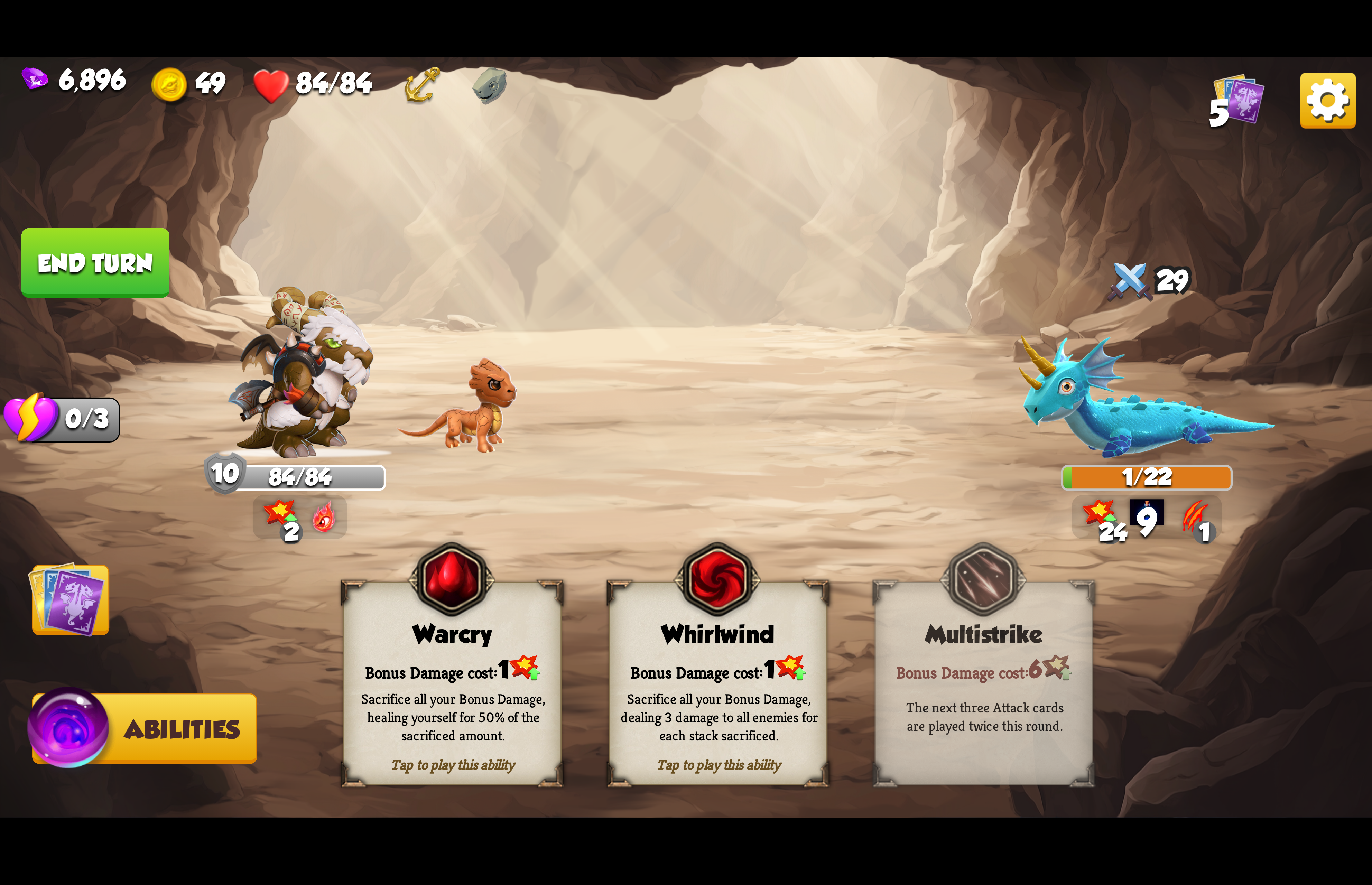
click at [771, 607] on div "Tap to play this ability Whirlwind Bonus Damage cost: 1 Sacrifice all your Bonu…" at bounding box center [718, 683] width 219 height 204
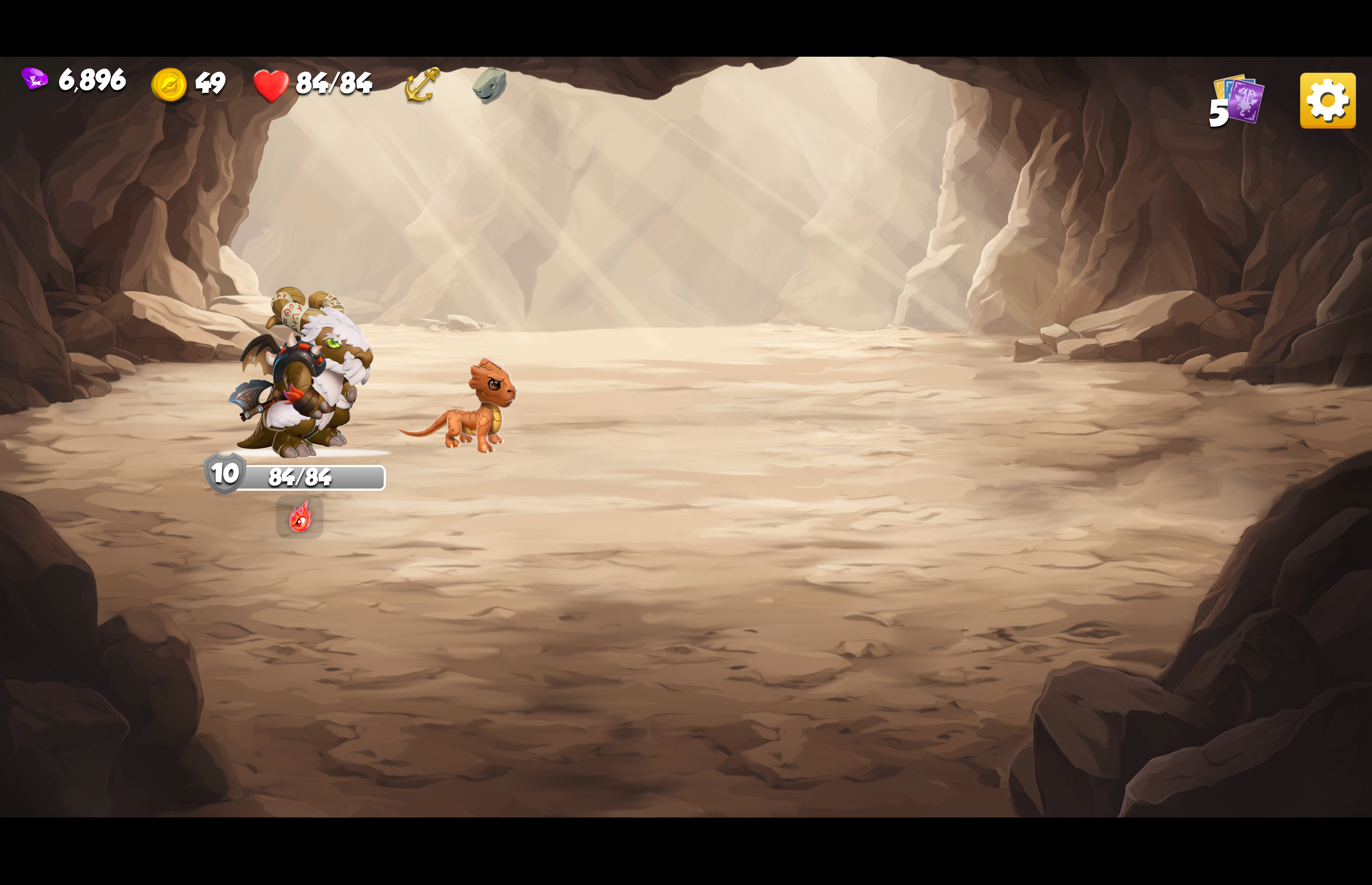
click at [1357, 111] on img at bounding box center [686, 442] width 1372 height 771
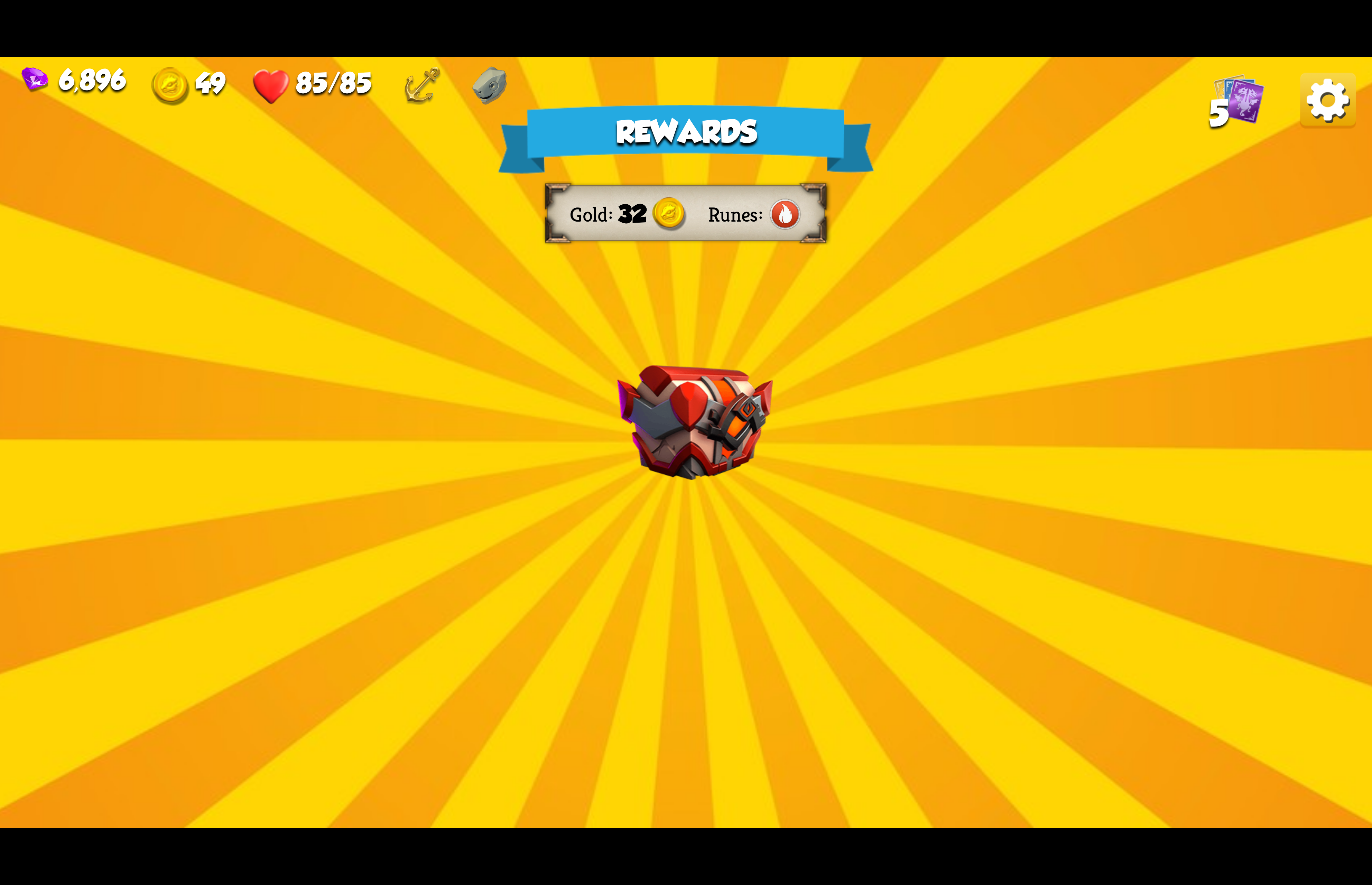
click at [1308, 123] on img at bounding box center [1328, 100] width 56 height 56
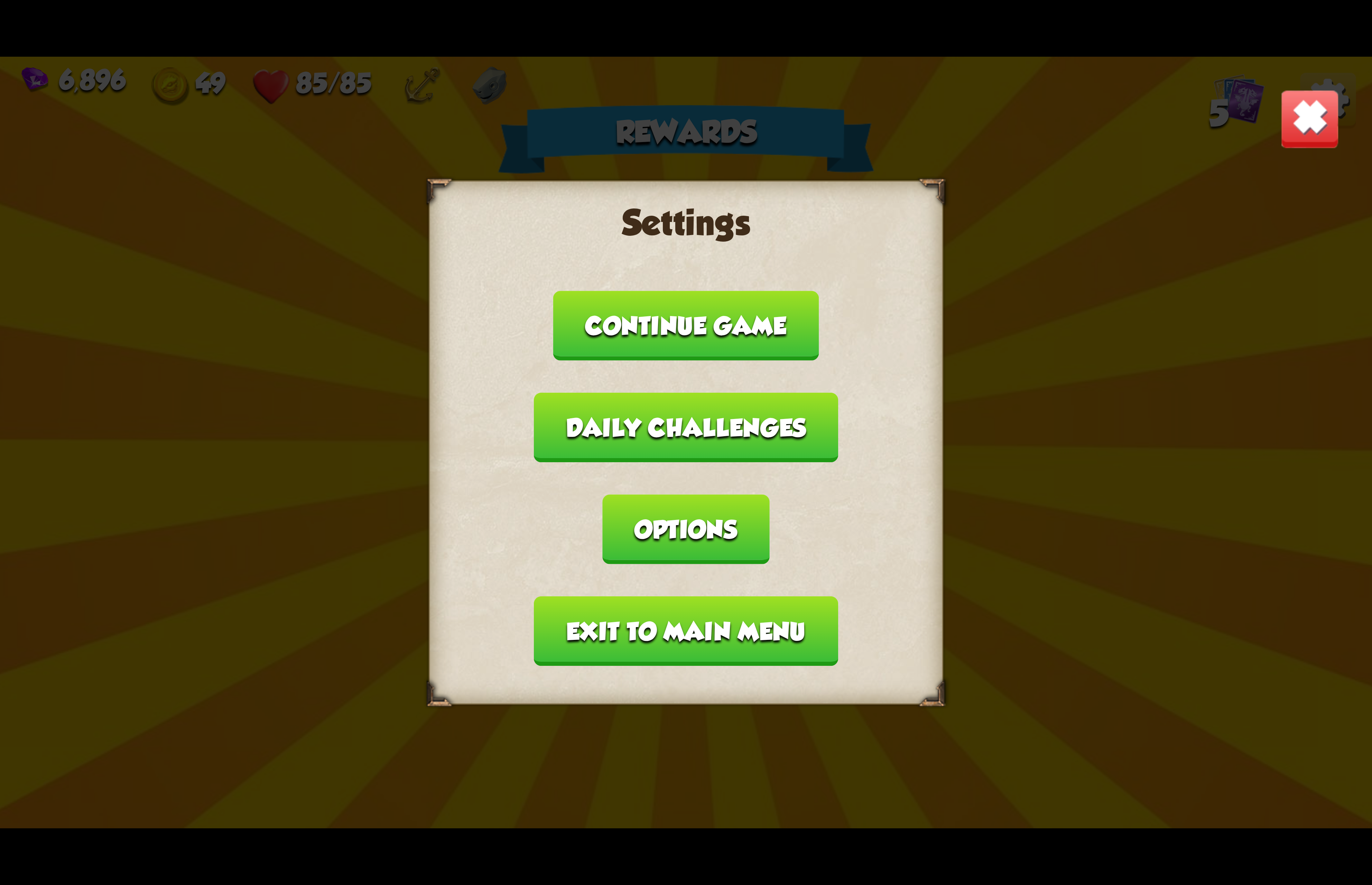
click at [769, 503] on button "Options" at bounding box center [686, 529] width 166 height 70
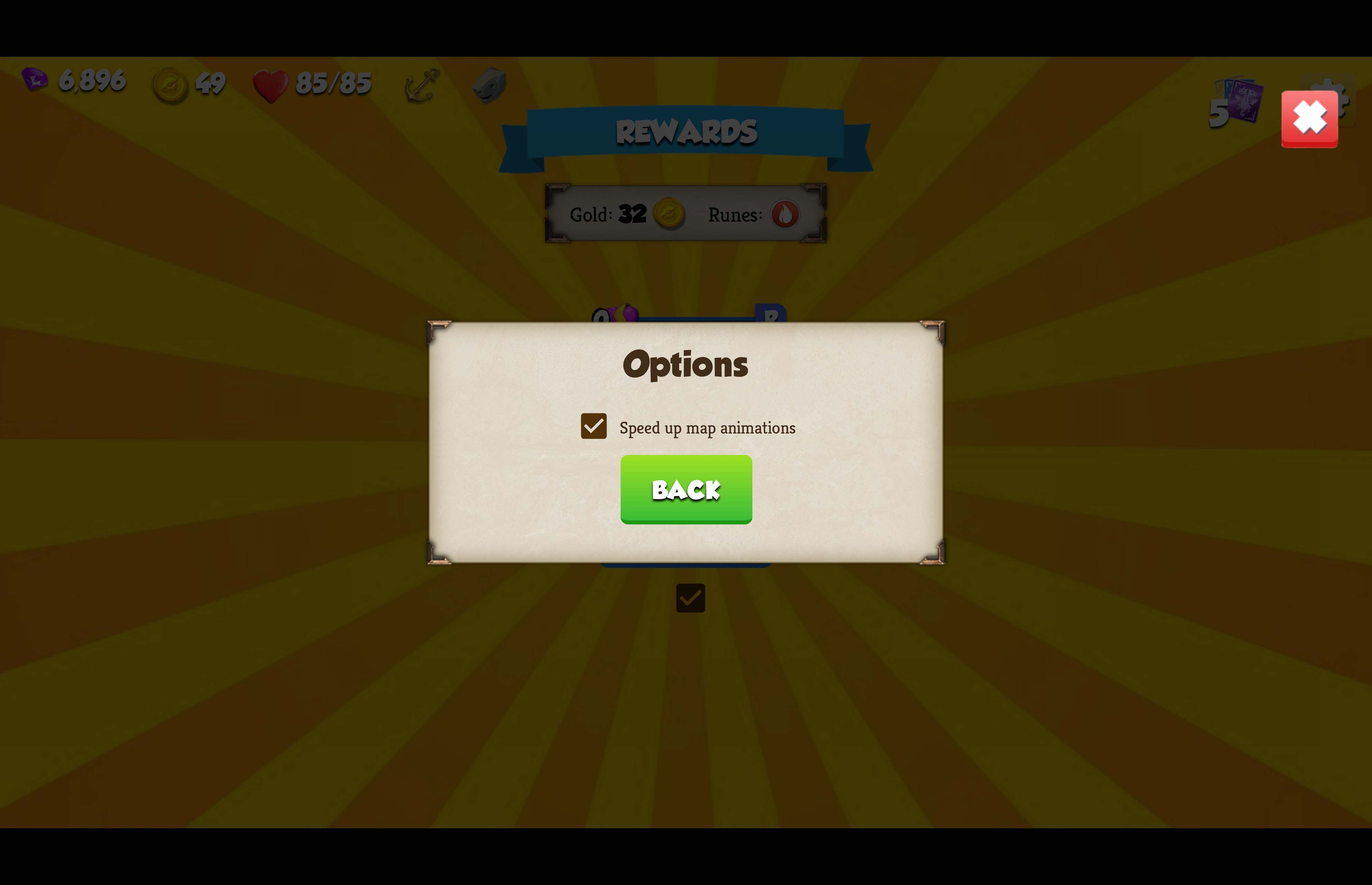
click at [757, 416] on div "Options Speed up map animations Back" at bounding box center [686, 442] width 515 height 241
drag, startPoint x: 757, startPoint y: 416, endPoint x: 757, endPoint y: 427, distance: 11.0
click at [757, 420] on div "Options Speed up map animations Back" at bounding box center [686, 442] width 515 height 241
click at [759, 427] on label "Speed up map animations" at bounding box center [686, 427] width 219 height 23
click at [0, 0] on input "Speed up map animations" at bounding box center [0, 0] width 0 height 0
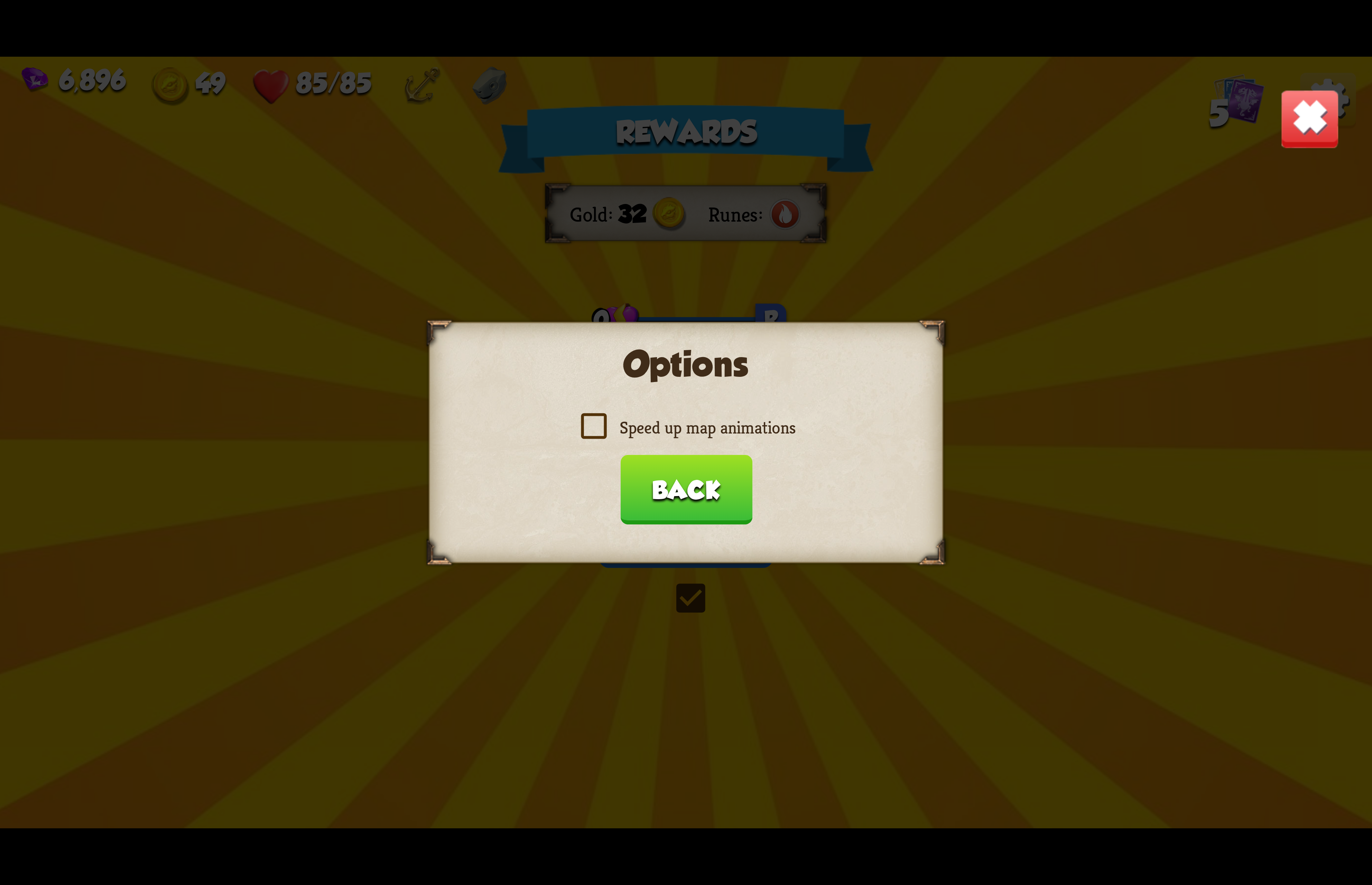
drag, startPoint x: 760, startPoint y: 427, endPoint x: 762, endPoint y: 433, distance: 6.3
click at [762, 433] on label "Speed up map animations" at bounding box center [686, 427] width 219 height 23
click at [0, 0] on input "Speed up map animations" at bounding box center [0, 0] width 0 height 0
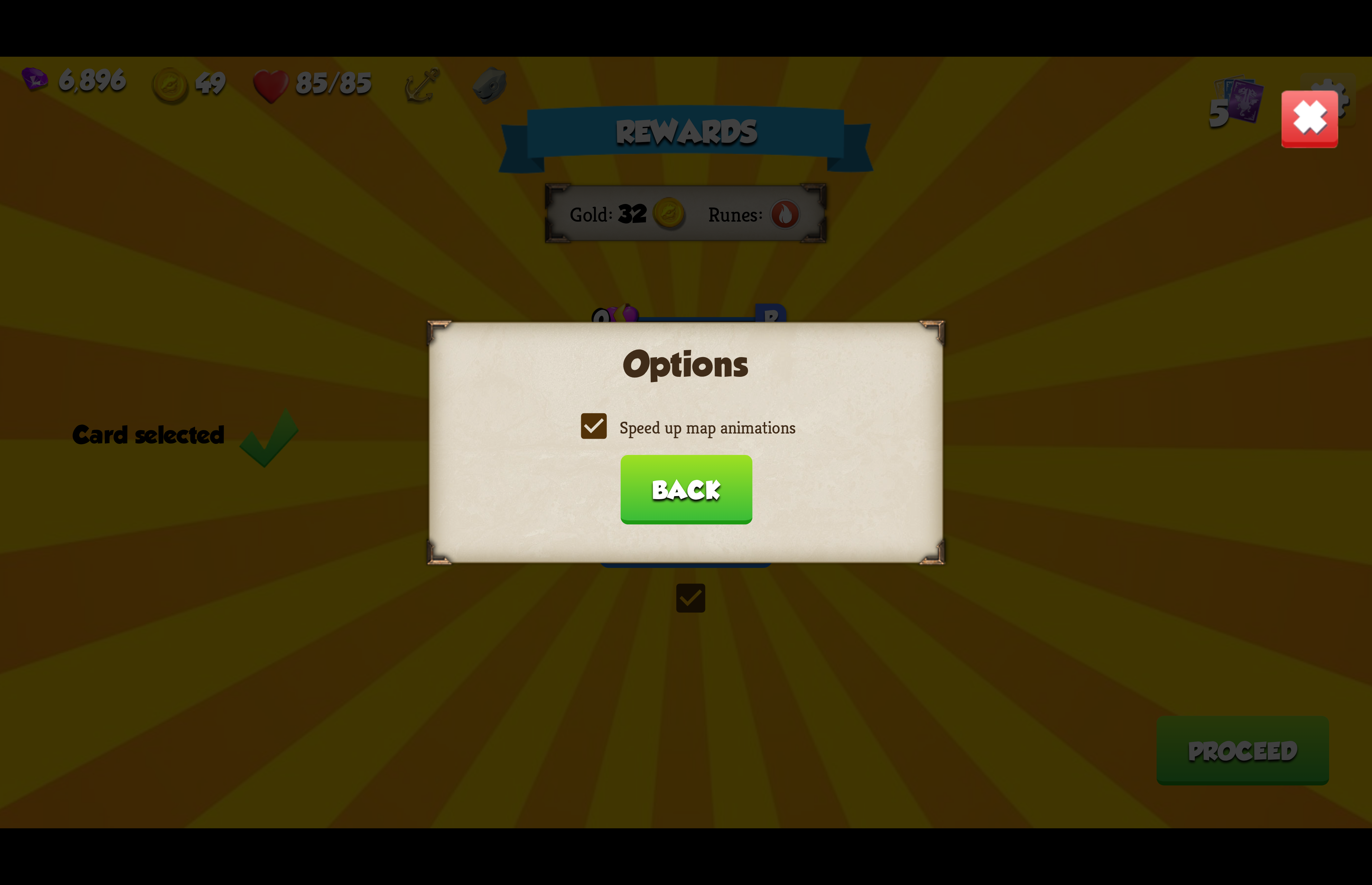
click at [733, 507] on button "Back" at bounding box center [686, 489] width 132 height 70
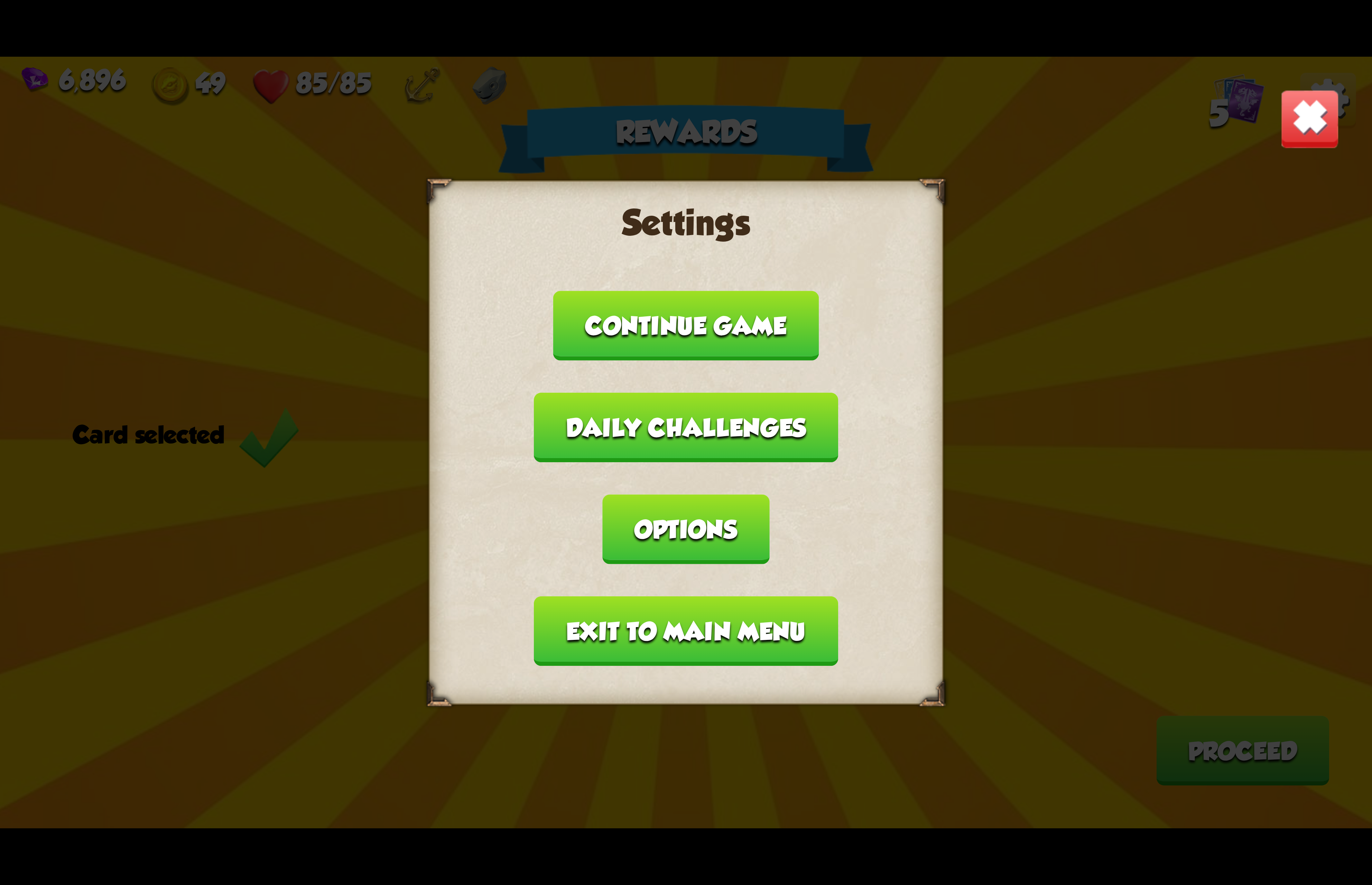
click at [721, 596] on button "Exit to main menu" at bounding box center [686, 631] width 304 height 70
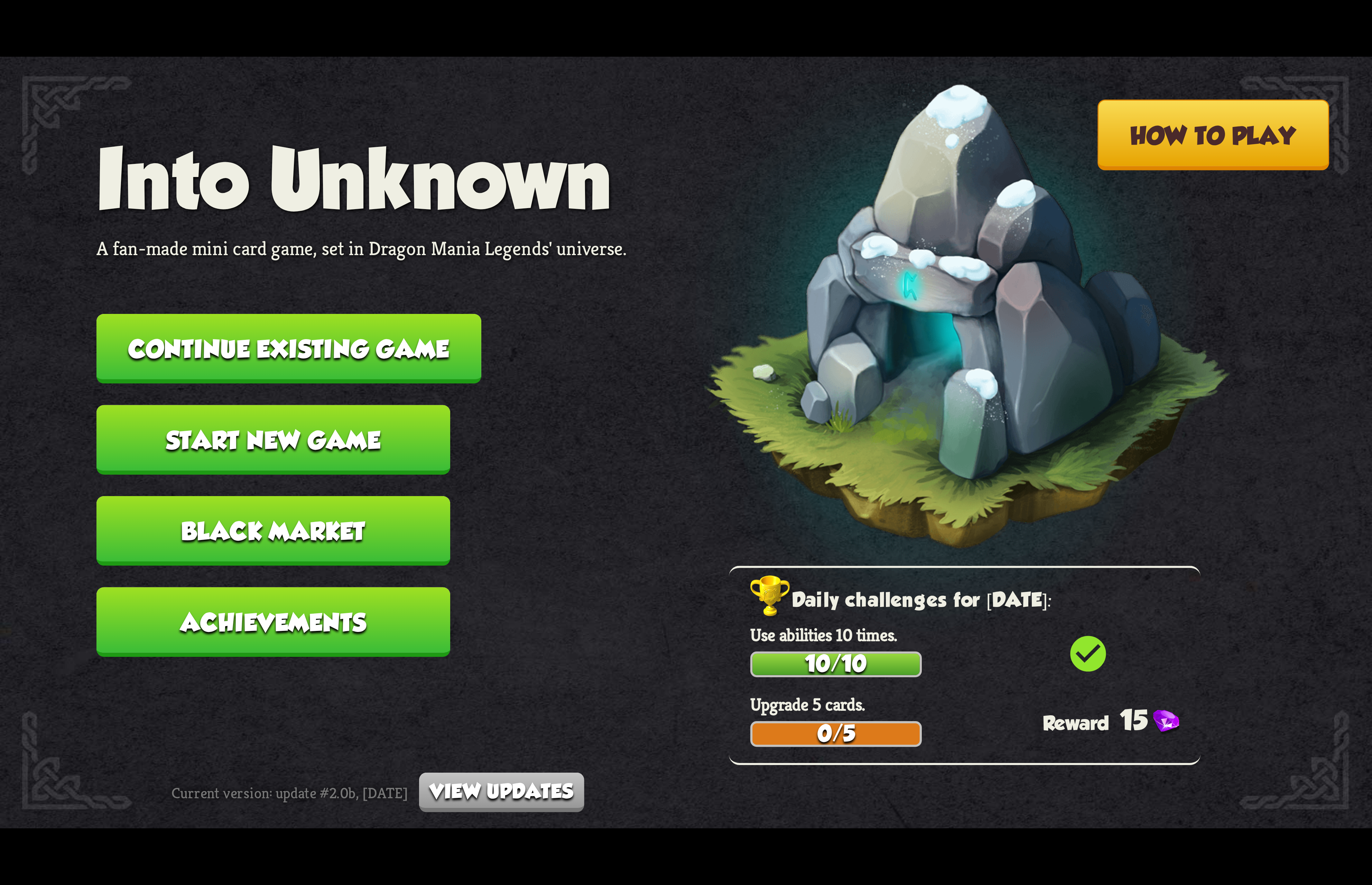
click at [406, 342] on button "Continue existing game" at bounding box center [289, 348] width 385 height 70
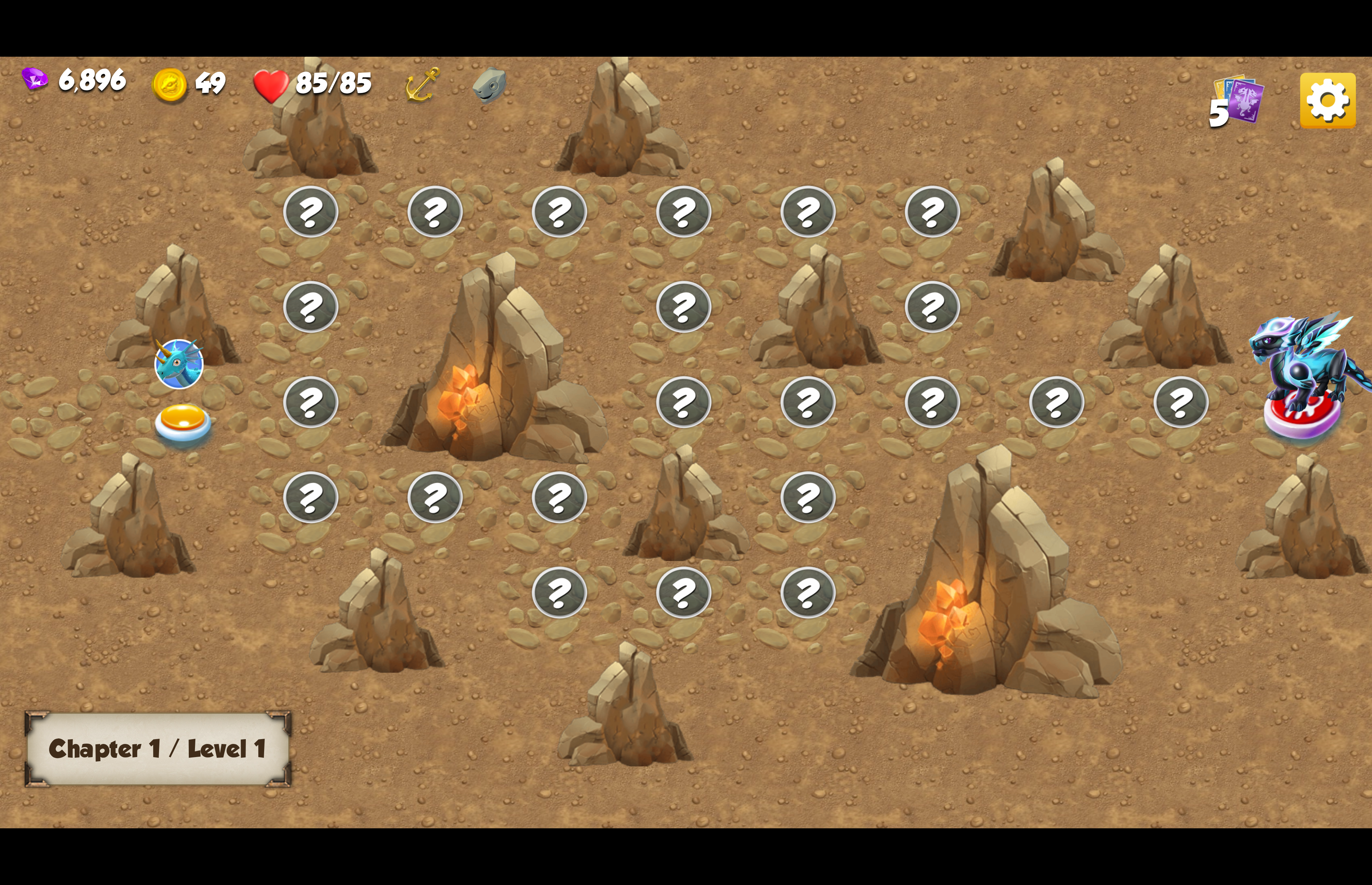
click at [194, 404] on img at bounding box center [184, 429] width 68 height 51
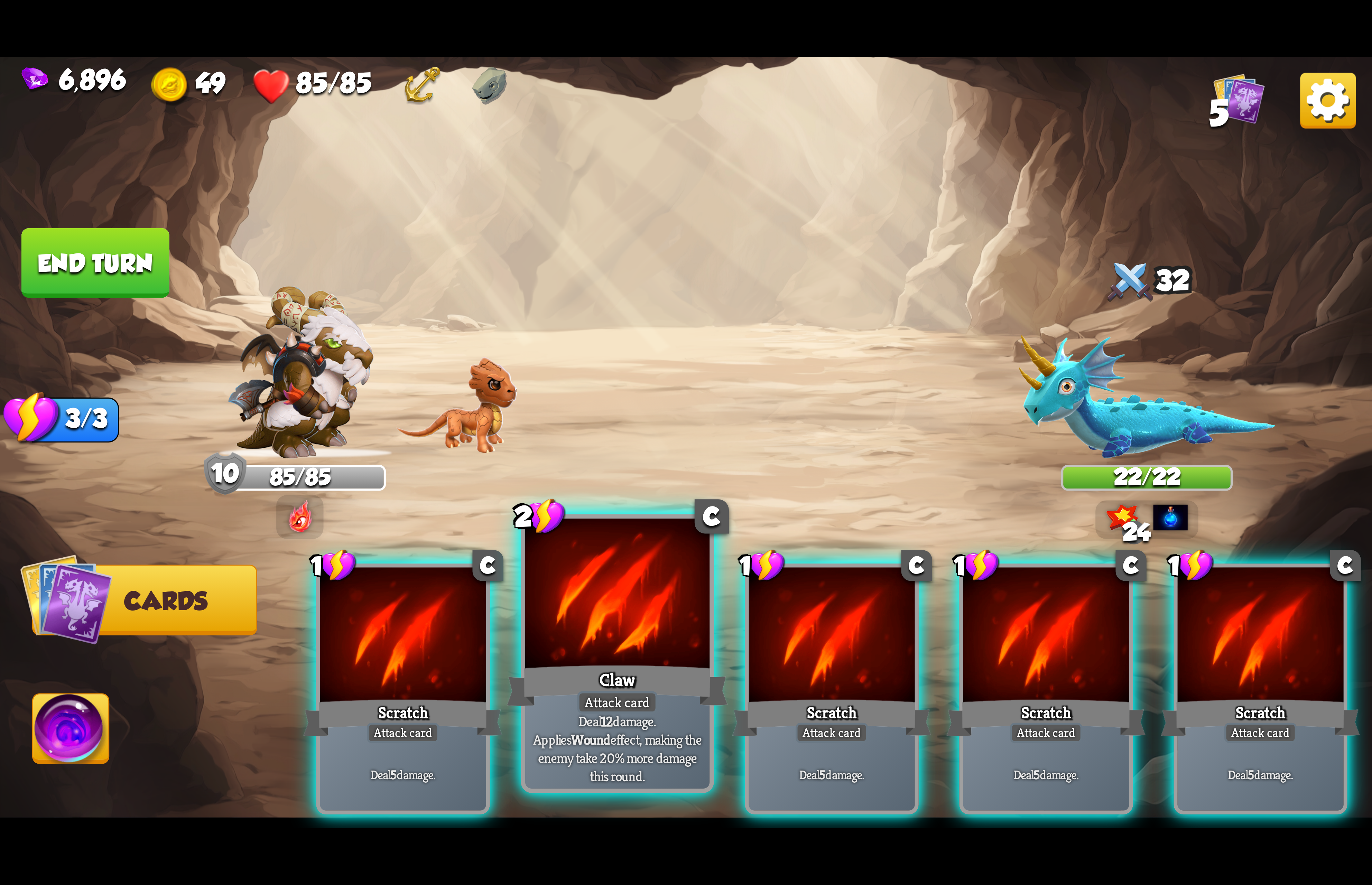
click at [673, 651] on div at bounding box center [617, 596] width 184 height 155
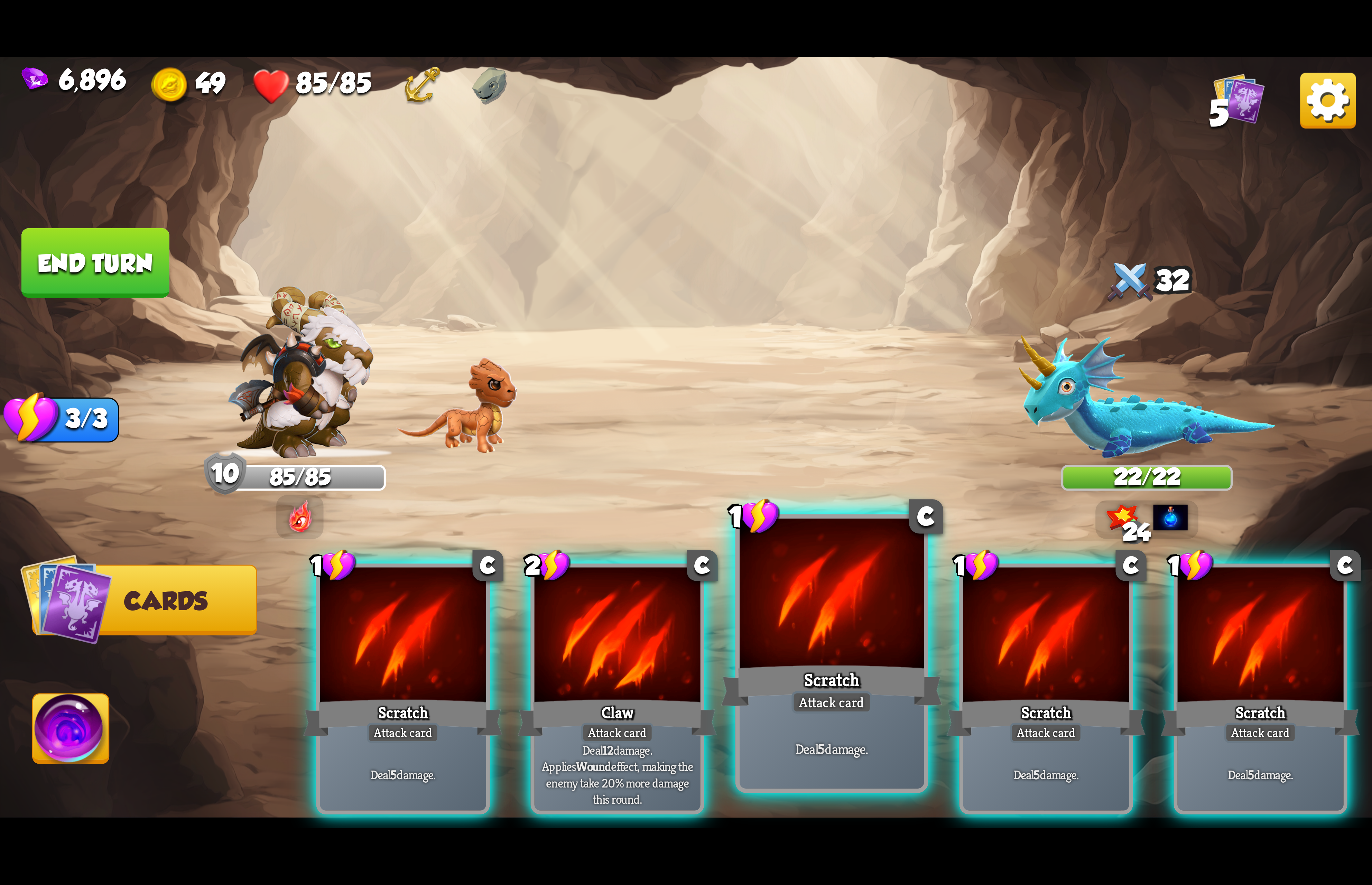
click at [739, 653] on div at bounding box center [831, 596] width 184 height 155
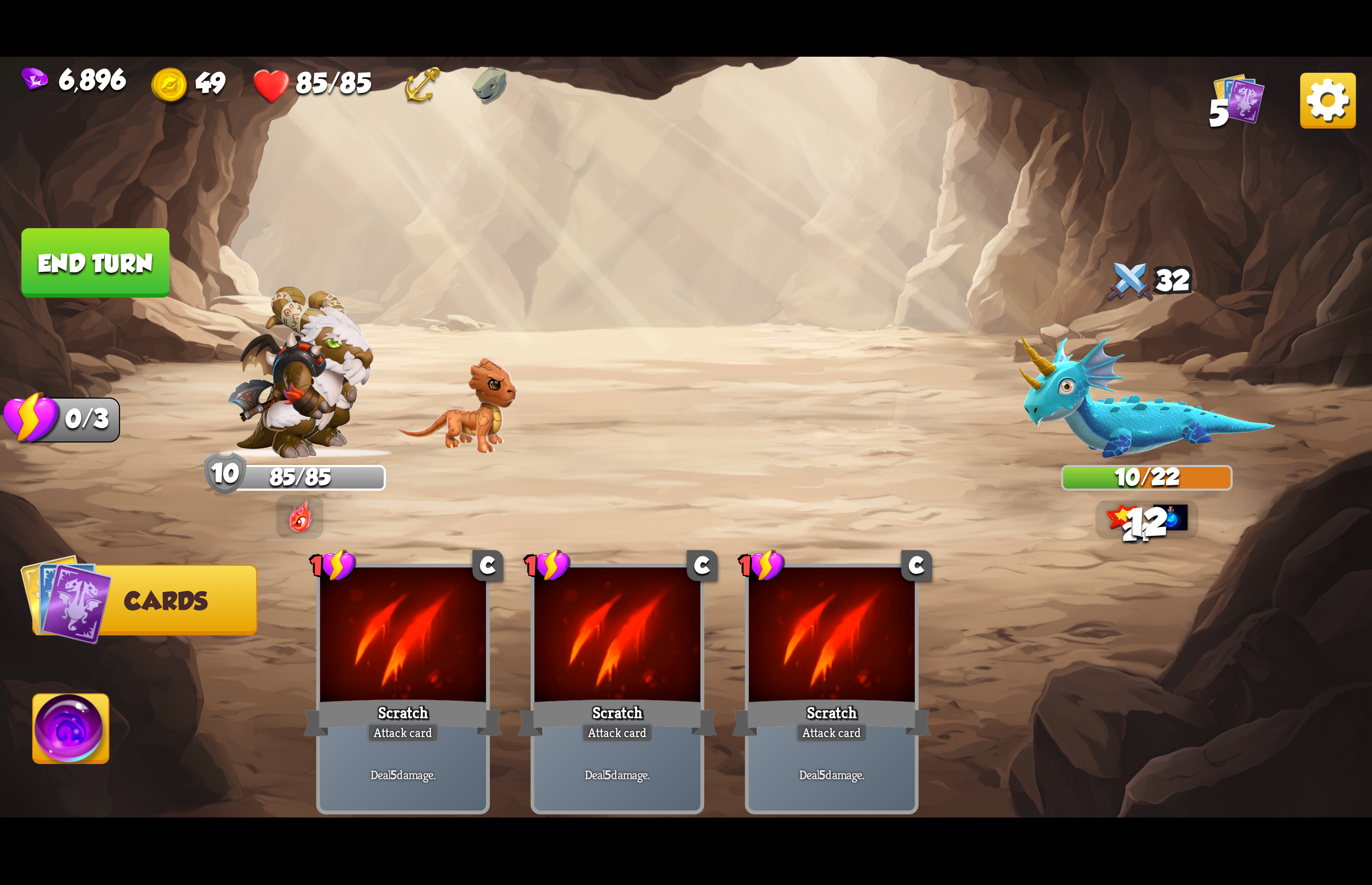
click at [84, 716] on img at bounding box center [71, 732] width 76 height 77
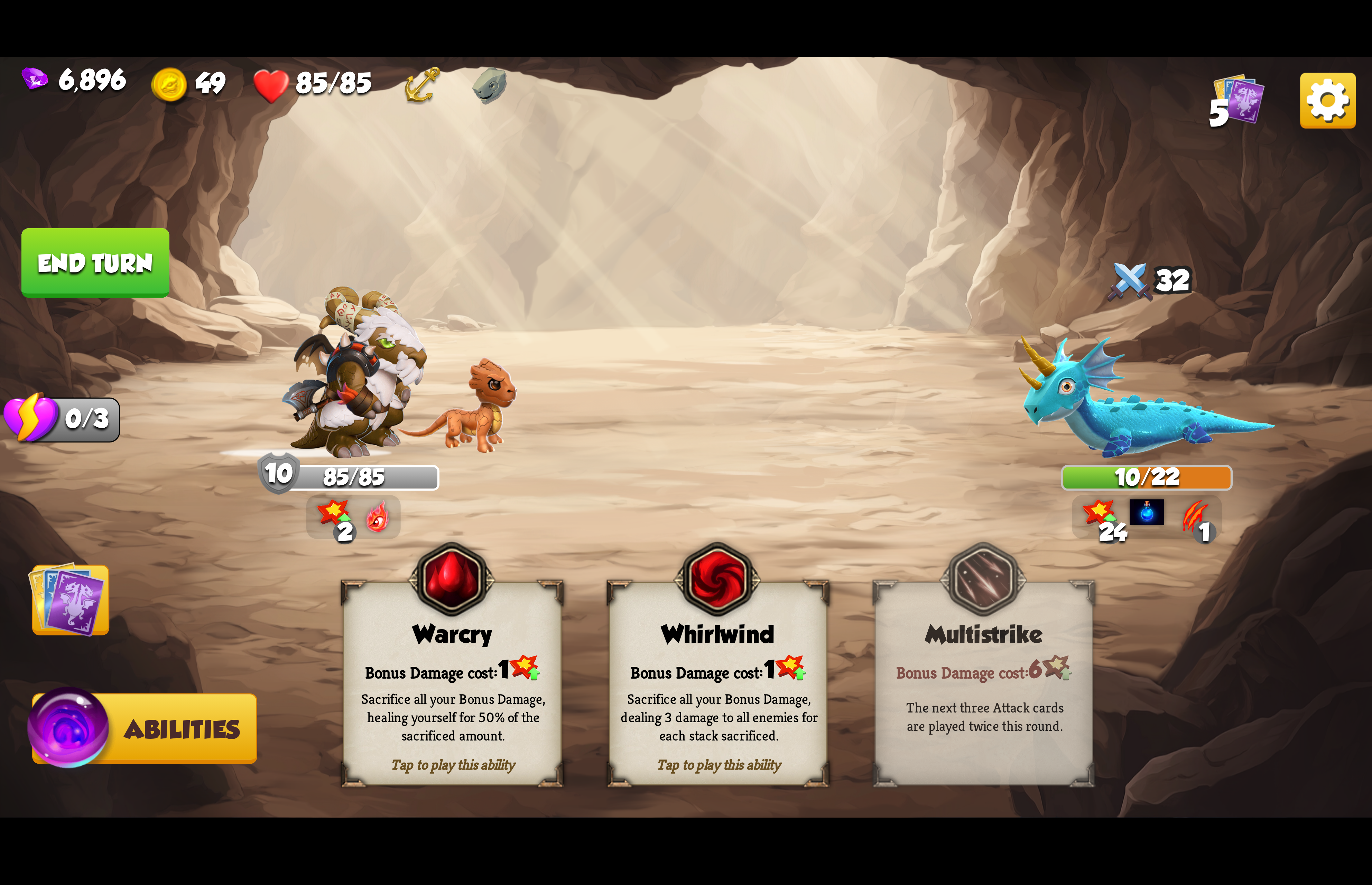
click at [709, 676] on div "Sacrifice all your Bonus Damage, dealing 3 damage to all enemies for each stack…" at bounding box center [719, 716] width 219 height 86
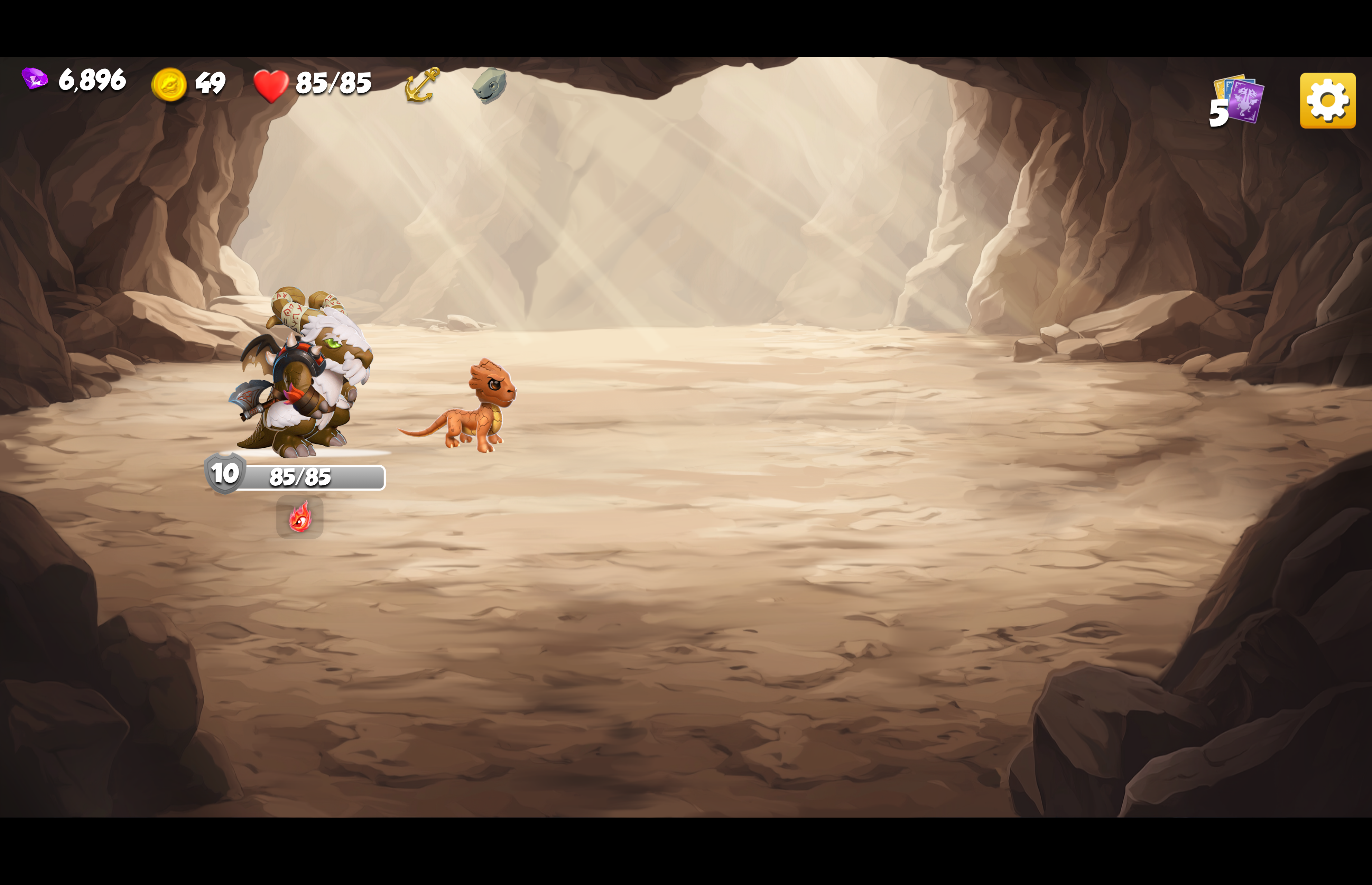
click at [1321, 98] on img at bounding box center [1328, 100] width 56 height 56
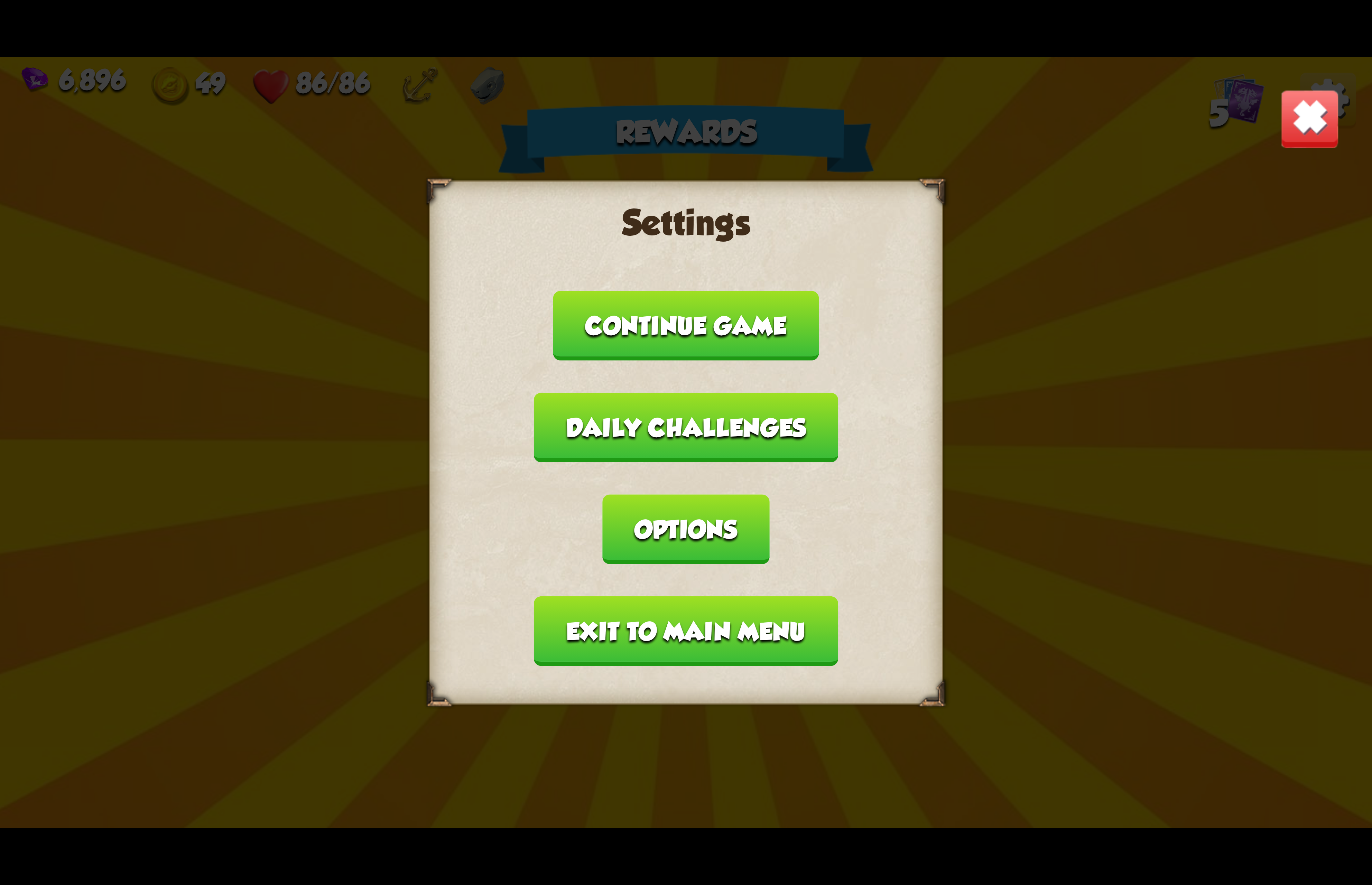
click at [769, 494] on button "Options" at bounding box center [686, 529] width 166 height 70
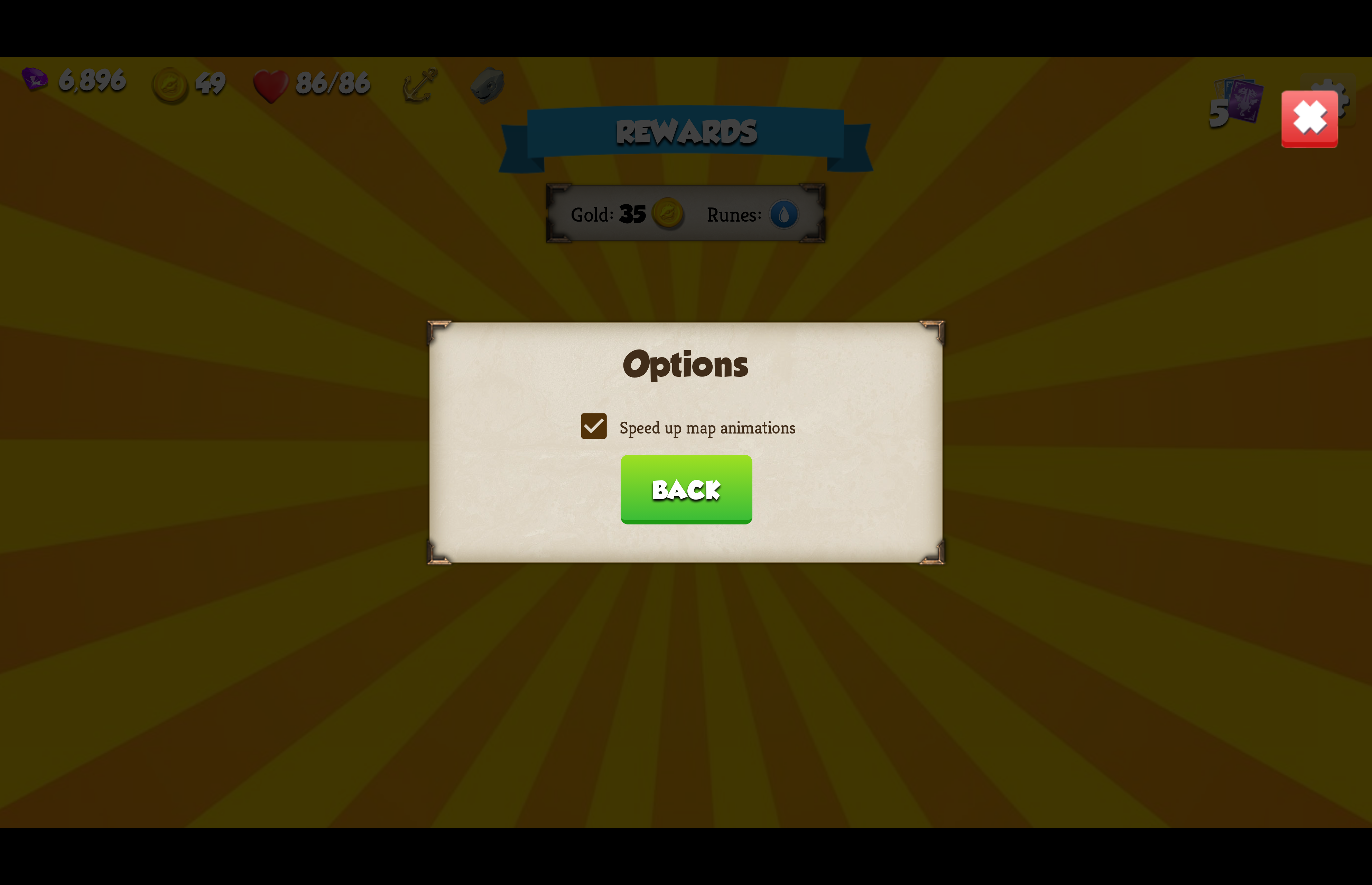
click at [769, 422] on label "Speed up map animations" at bounding box center [686, 427] width 219 height 23
click at [0, 0] on input "Speed up map animations" at bounding box center [0, 0] width 0 height 0
drag, startPoint x: 769, startPoint y: 422, endPoint x: 769, endPoint y: 427, distance: 5.0
click at [769, 425] on label "Speed up map animations" at bounding box center [686, 427] width 219 height 23
click at [0, 0] on input "Speed up map animations" at bounding box center [0, 0] width 0 height 0
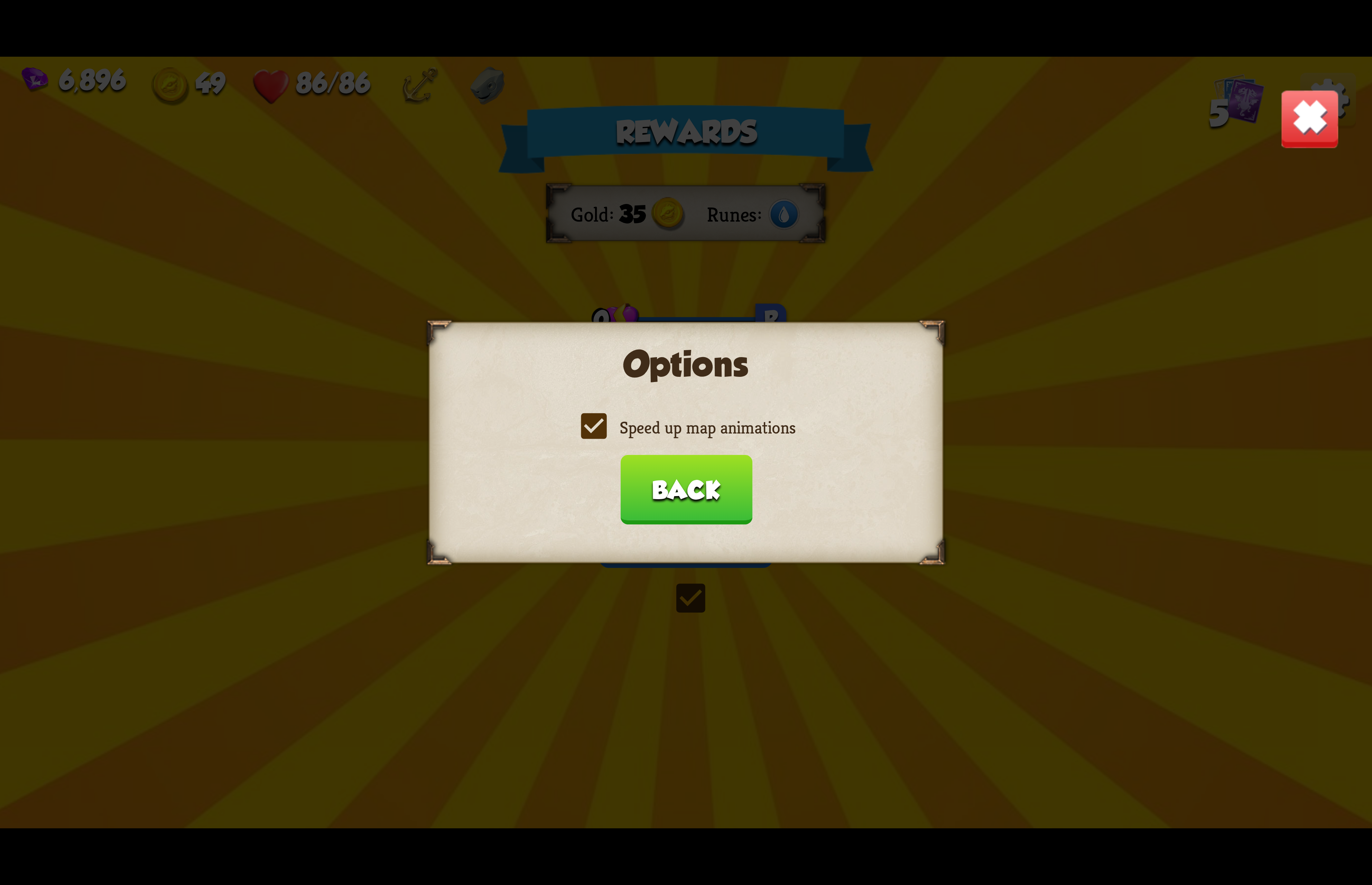
click at [719, 462] on button "Back" at bounding box center [686, 489] width 132 height 70
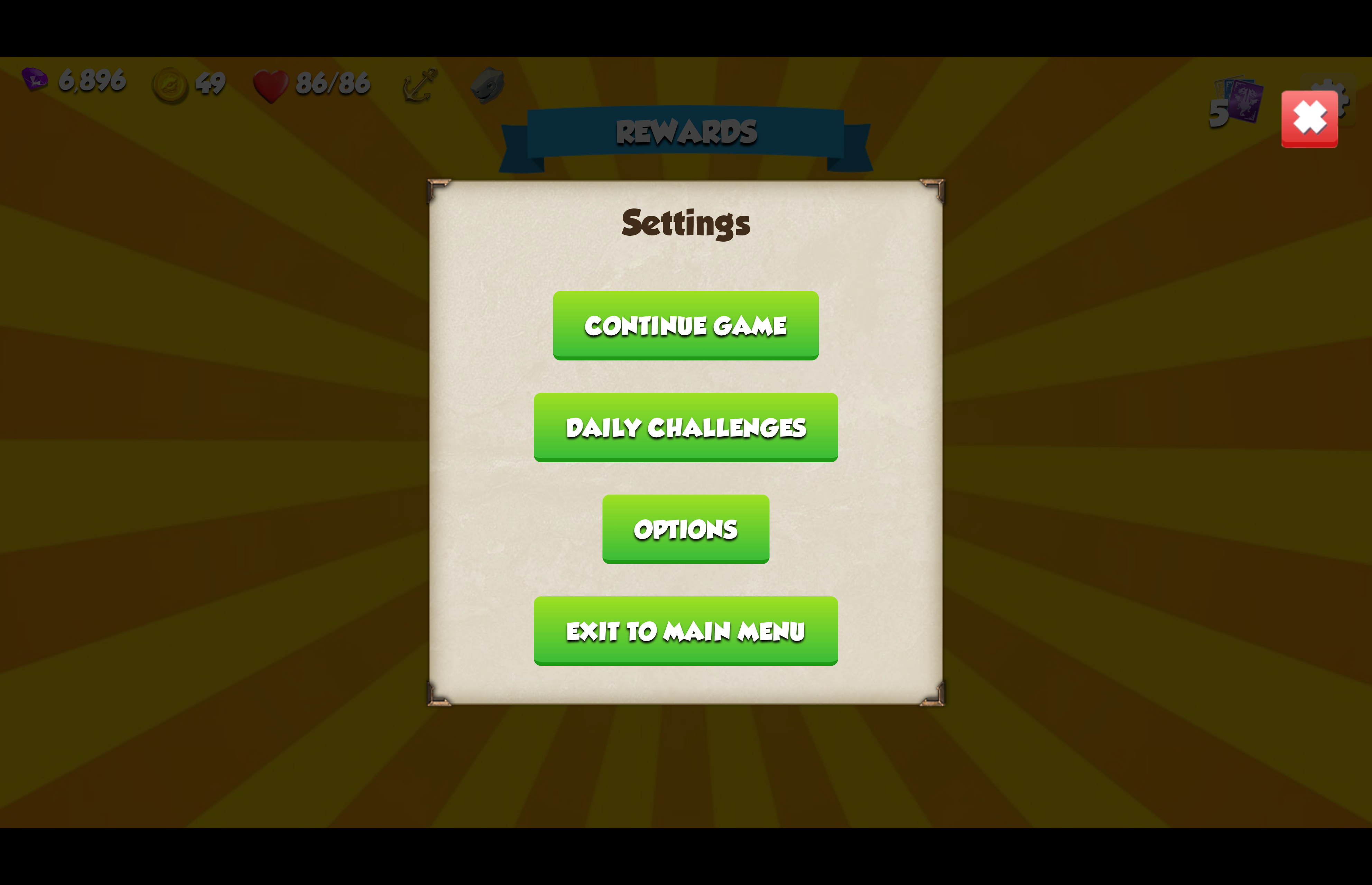
click at [697, 596] on button "Exit to main menu" at bounding box center [686, 631] width 304 height 70
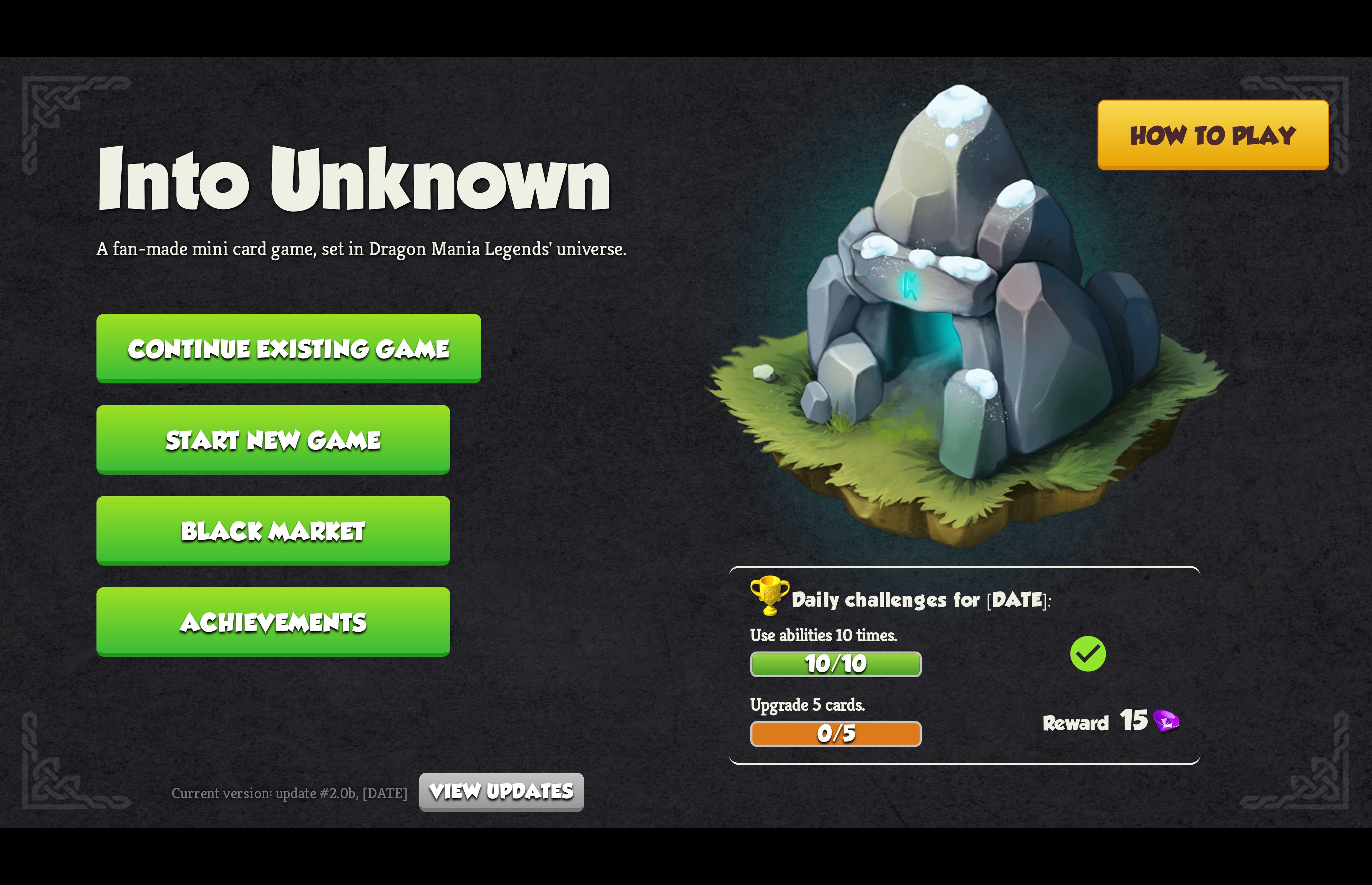
click at [406, 354] on button "Continue existing game" at bounding box center [289, 348] width 385 height 70
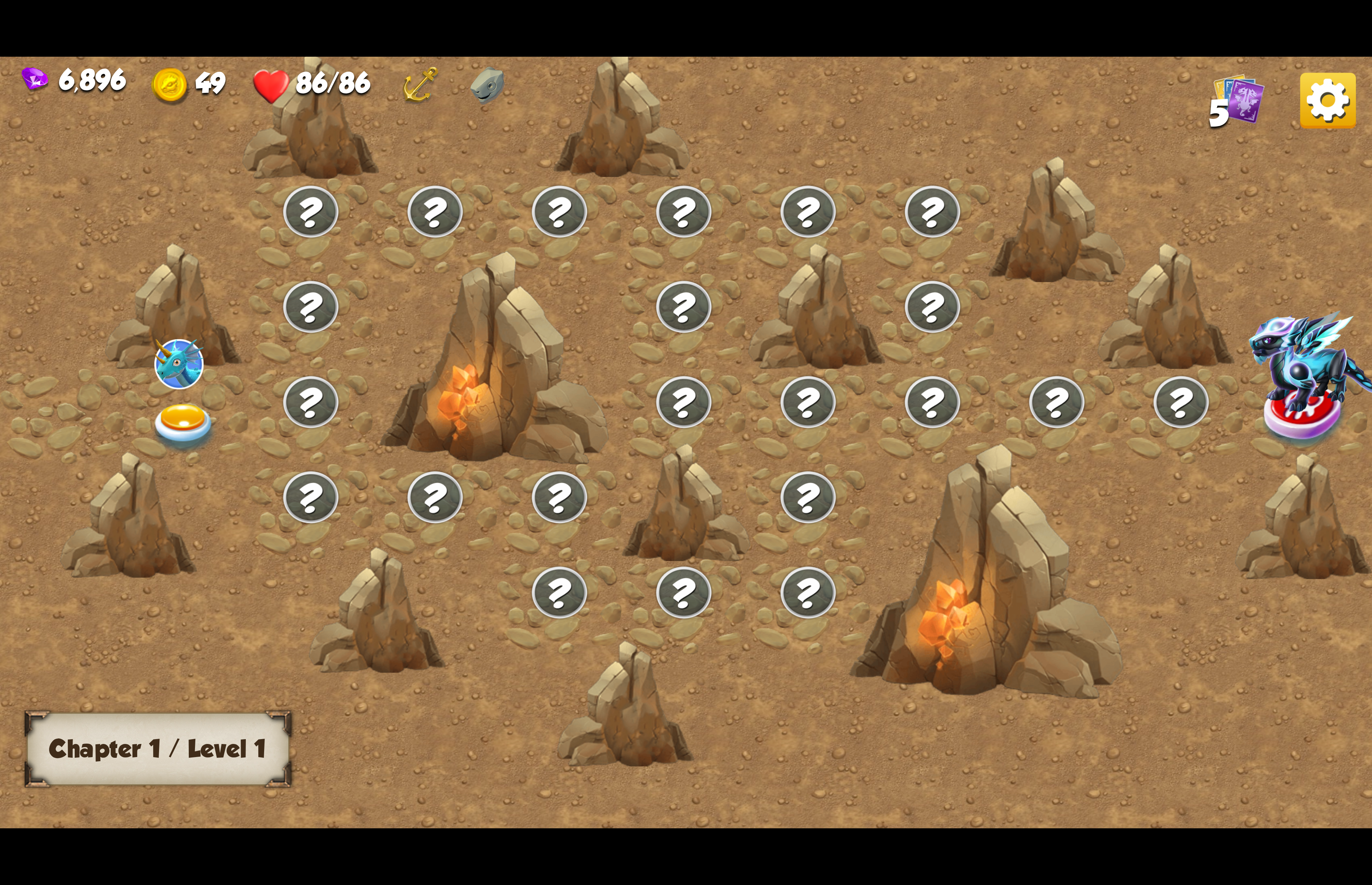
drag, startPoint x: 180, startPoint y: 445, endPoint x: 170, endPoint y: 437, distance: 12.8
click at [170, 437] on div at bounding box center [848, 455] width 1698 height 801
drag, startPoint x: 186, startPoint y: 392, endPoint x: 183, endPoint y: 405, distance: 13.3
click at [183, 405] on div at bounding box center [187, 416] width 125 height 95
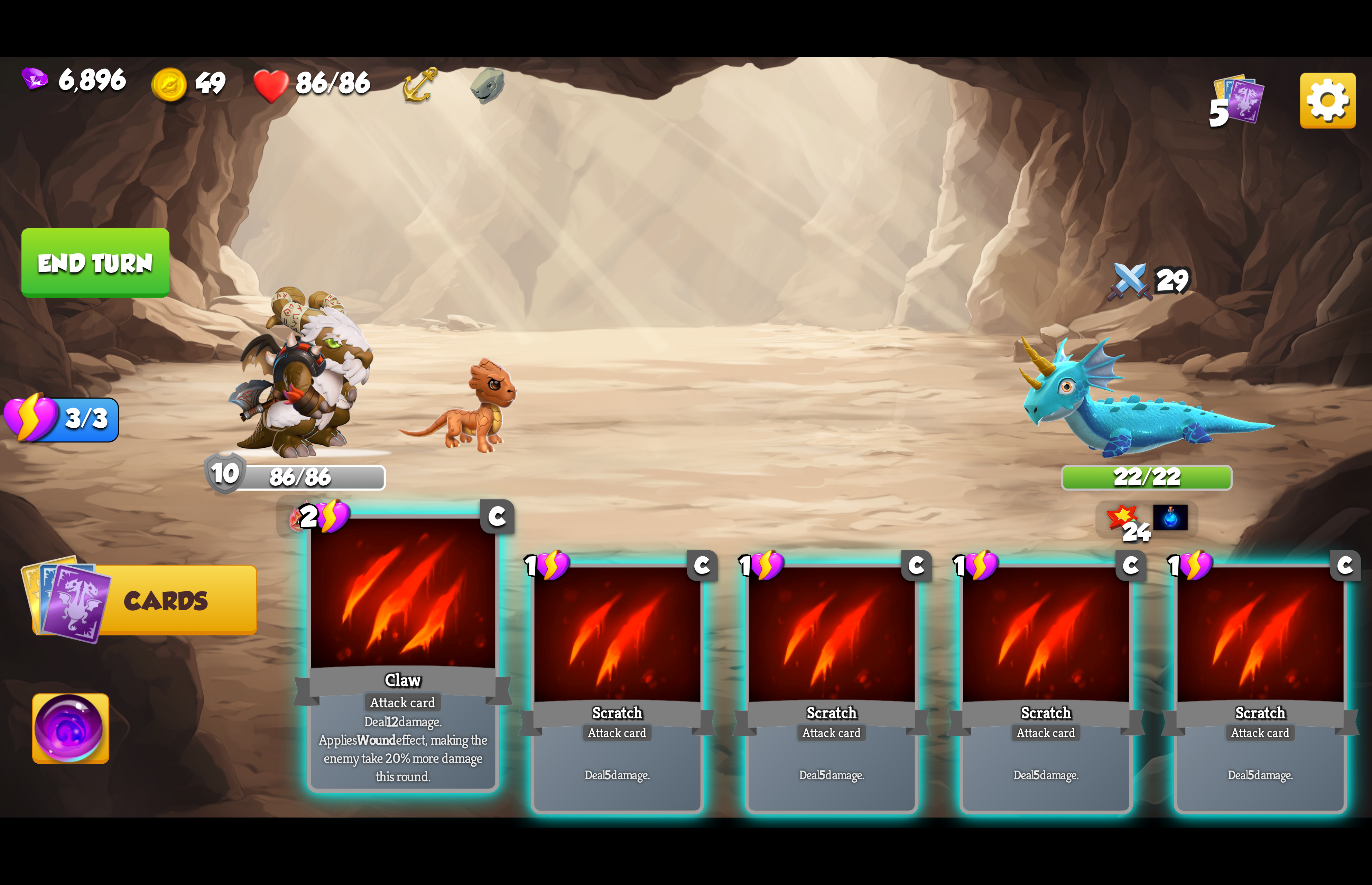
click at [395, 628] on div at bounding box center [403, 596] width 184 height 155
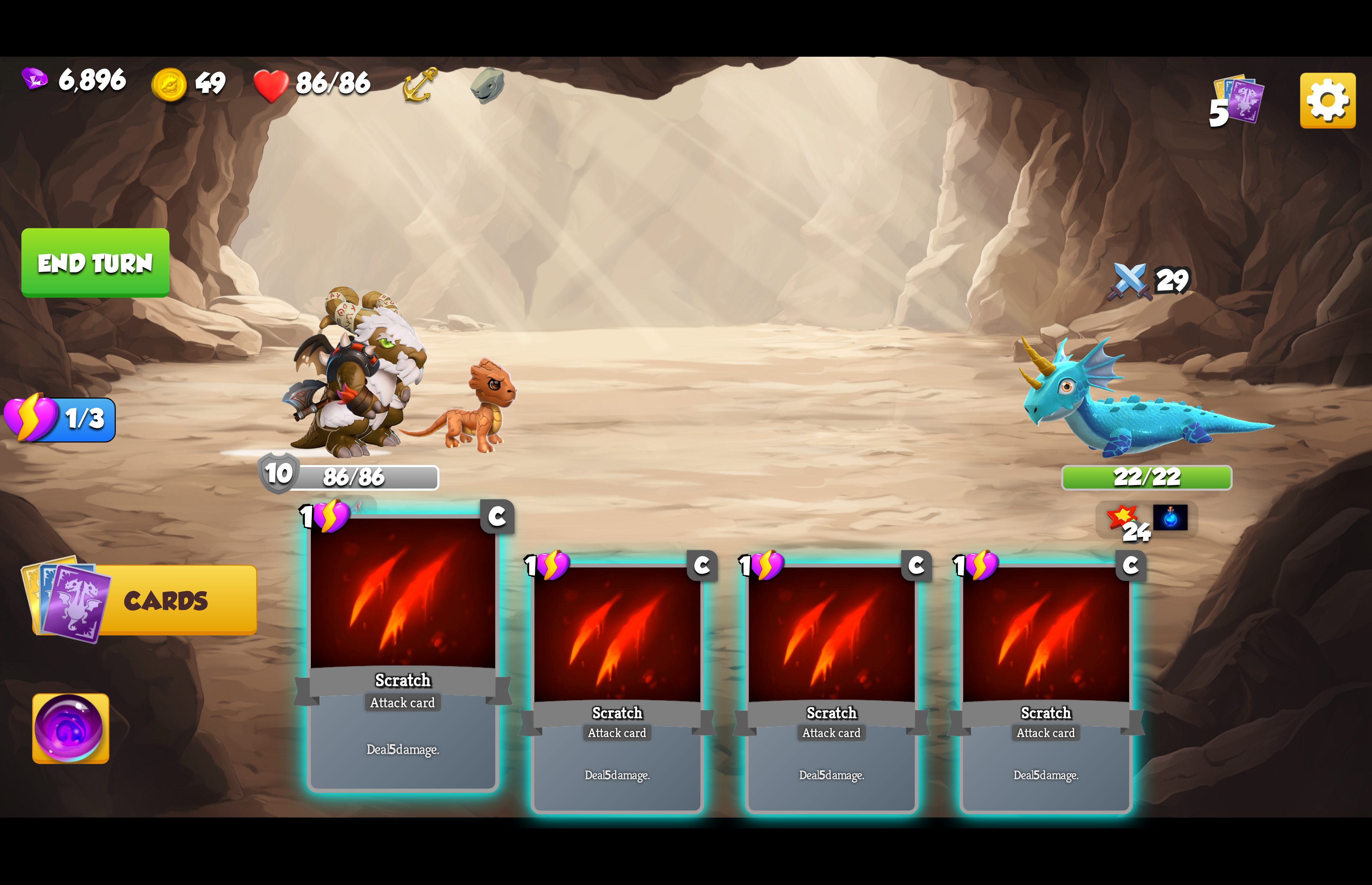
drag, startPoint x: 394, startPoint y: 628, endPoint x: 390, endPoint y: 625, distance: 5.0
click at [390, 625] on div at bounding box center [403, 596] width 184 height 155
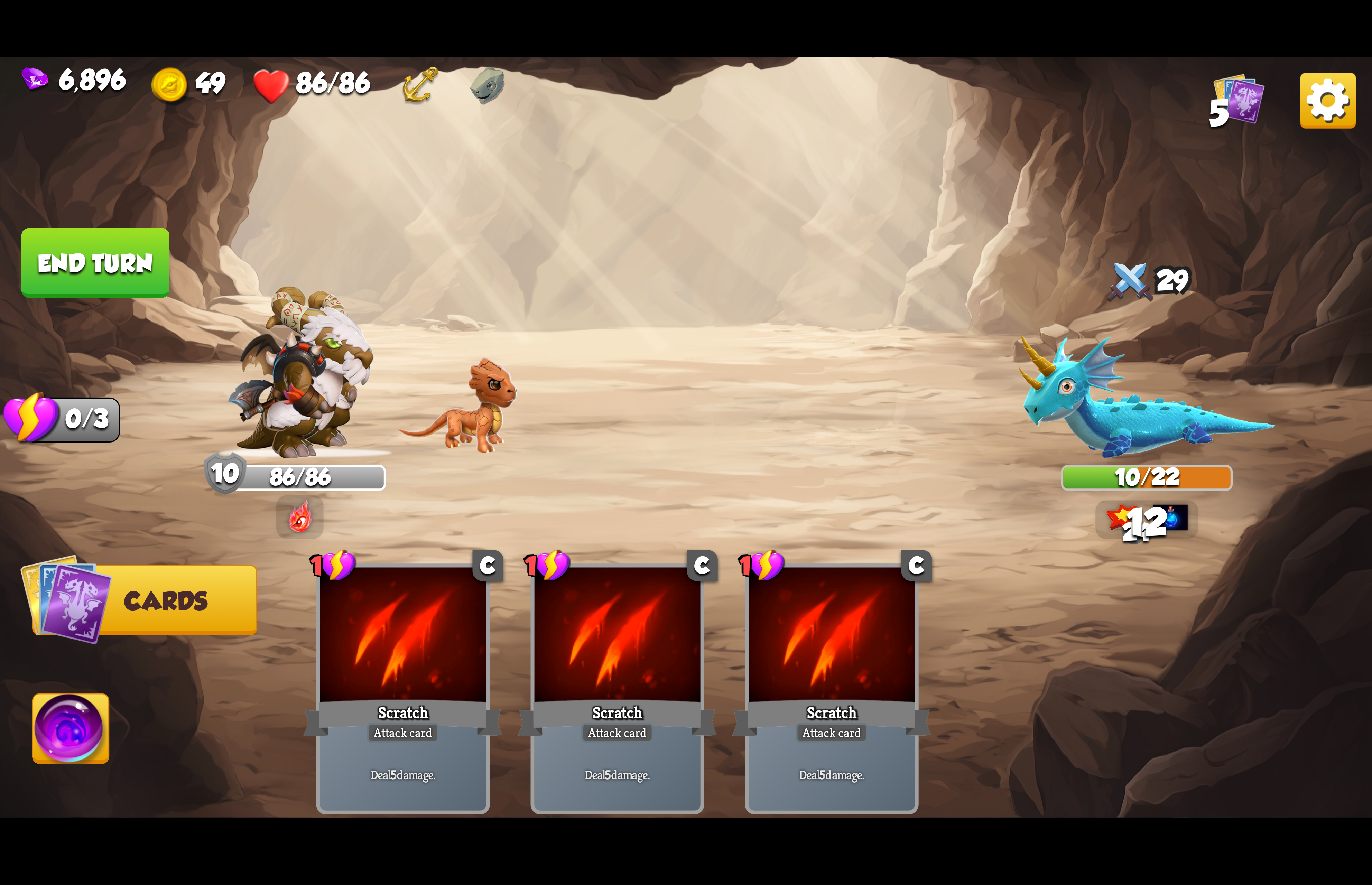
click at [90, 701] on img at bounding box center [71, 732] width 76 height 77
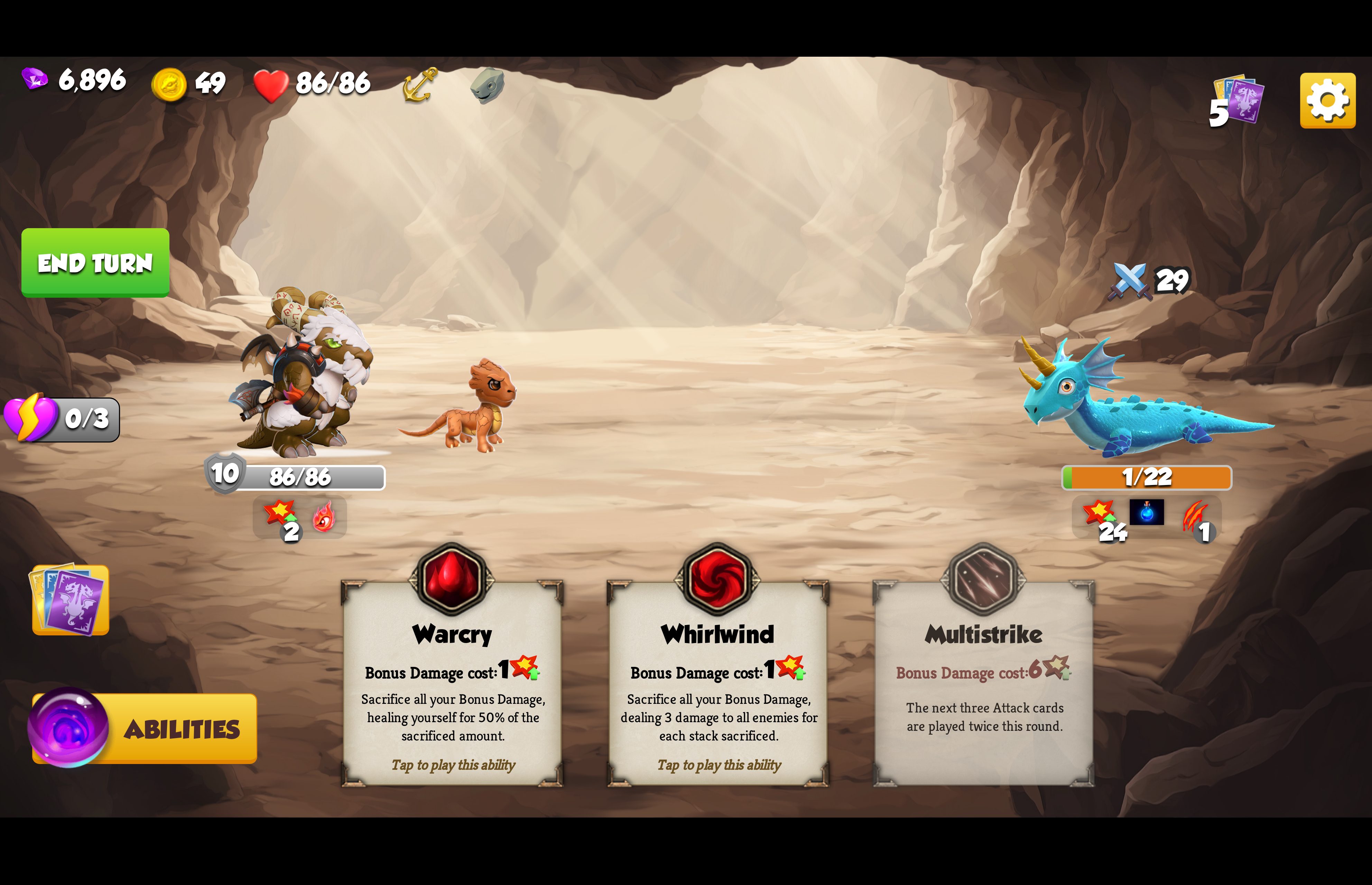
click at [708, 642] on div "Whirlwind" at bounding box center [718, 634] width 216 height 28
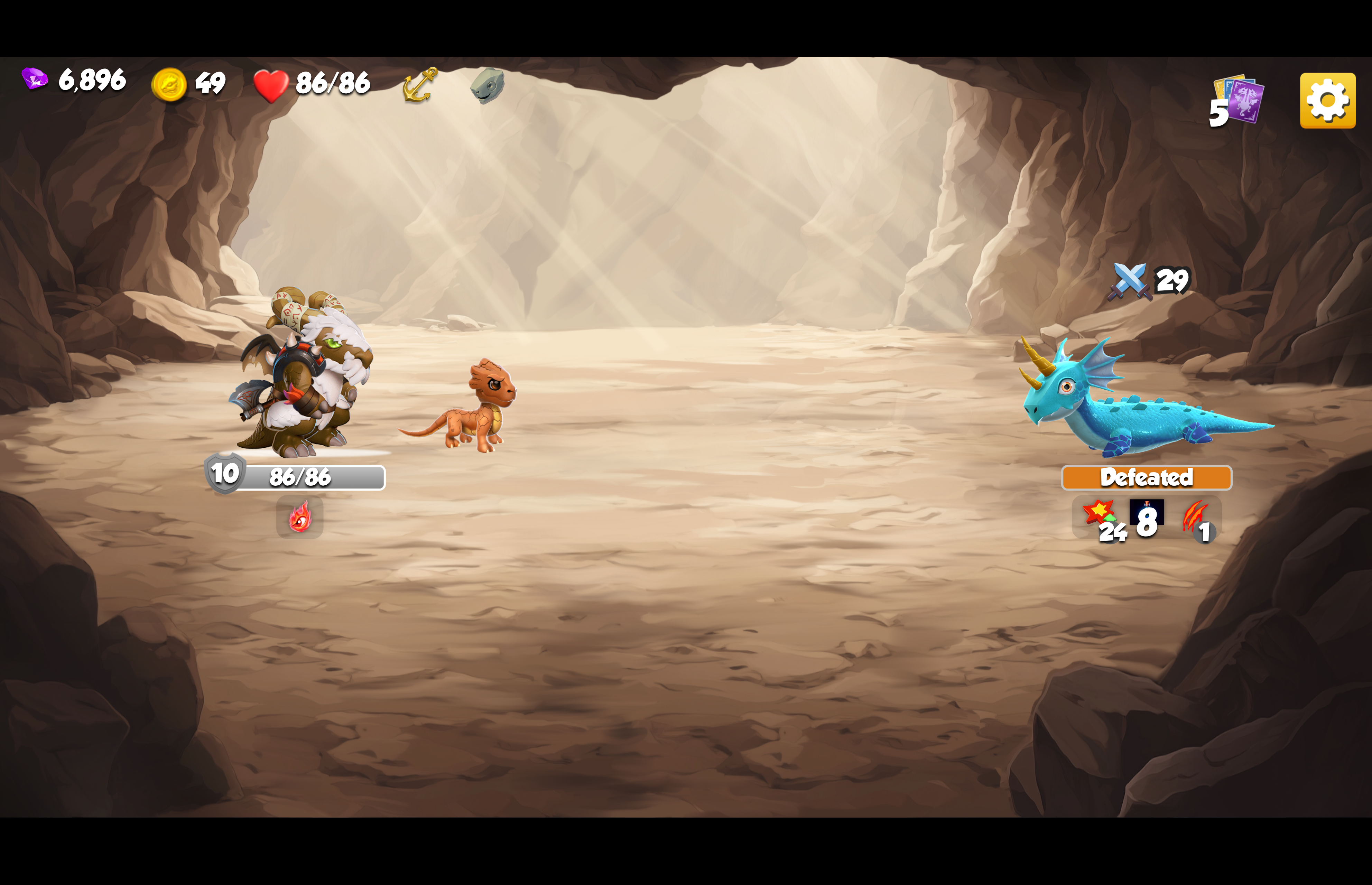
click at [1338, 92] on img at bounding box center [1328, 100] width 56 height 56
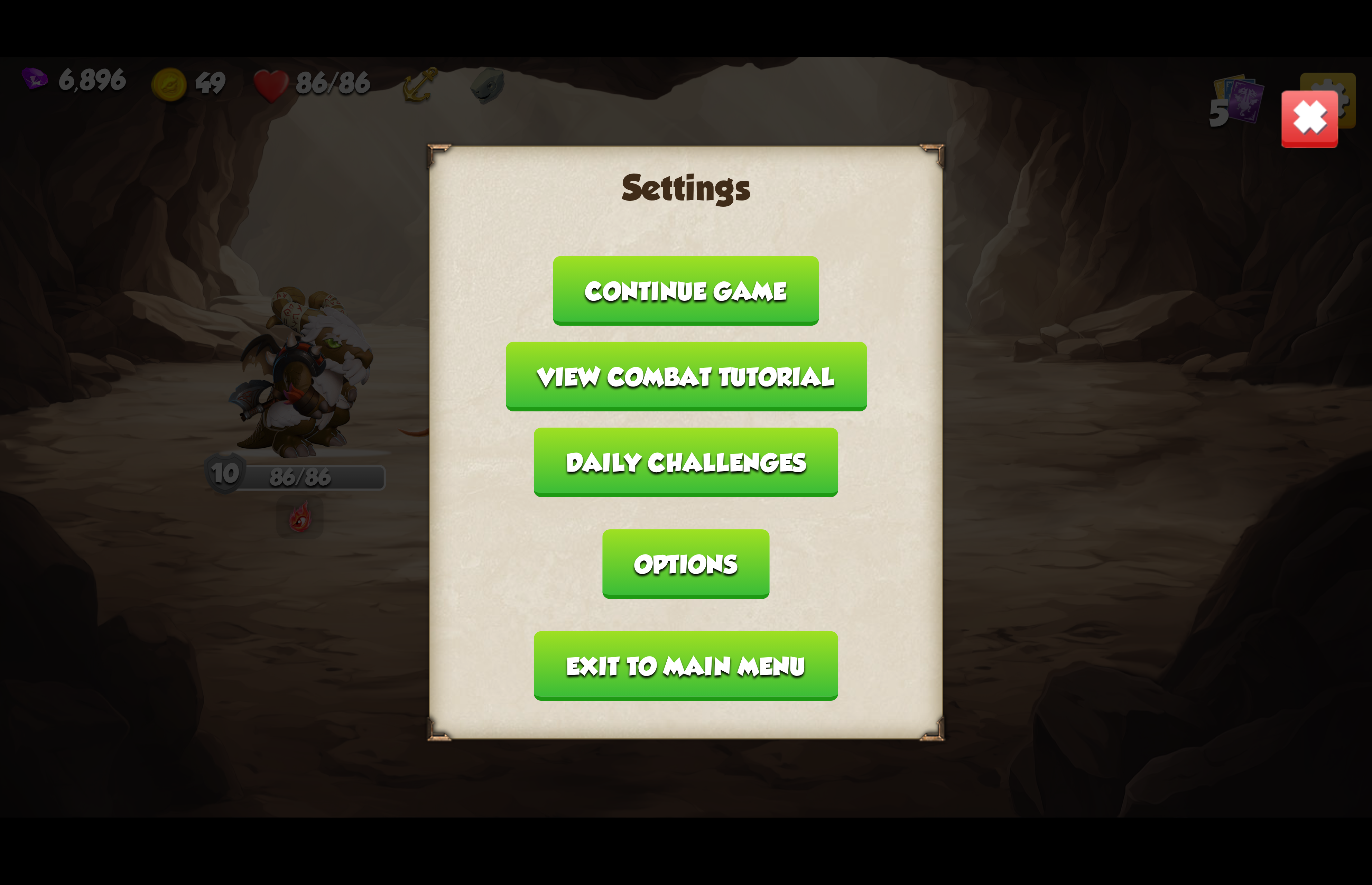
click at [769, 529] on button "Options" at bounding box center [686, 564] width 166 height 70
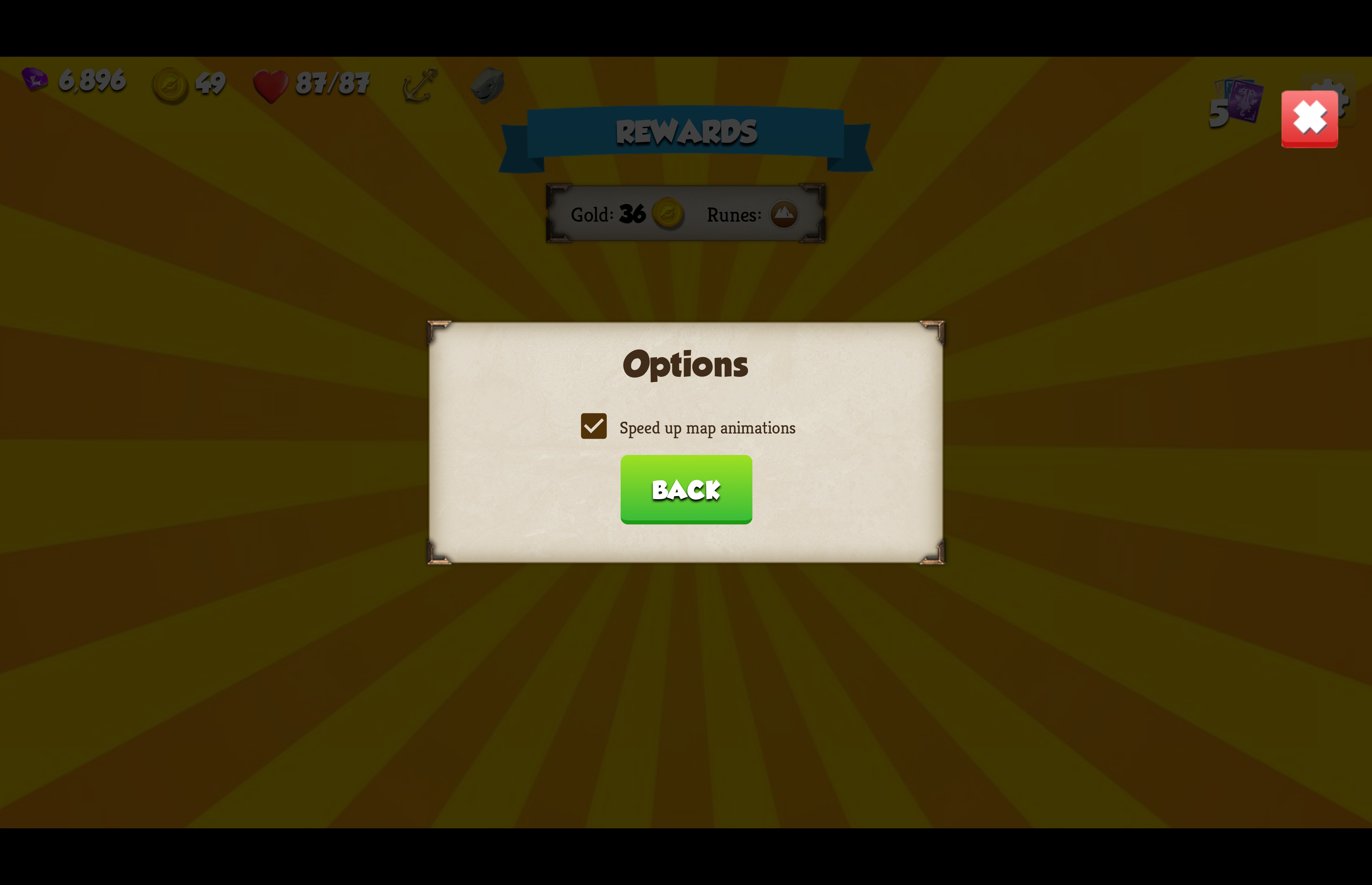
click at [698, 429] on label "Speed up map animations" at bounding box center [686, 427] width 219 height 23
click at [0, 0] on input "Speed up map animations" at bounding box center [0, 0] width 0 height 0
click at [697, 429] on label "Speed up map animations" at bounding box center [686, 427] width 219 height 23
click at [0, 0] on input "Speed up map animations" at bounding box center [0, 0] width 0 height 0
click at [691, 478] on button "Back" at bounding box center [686, 489] width 132 height 70
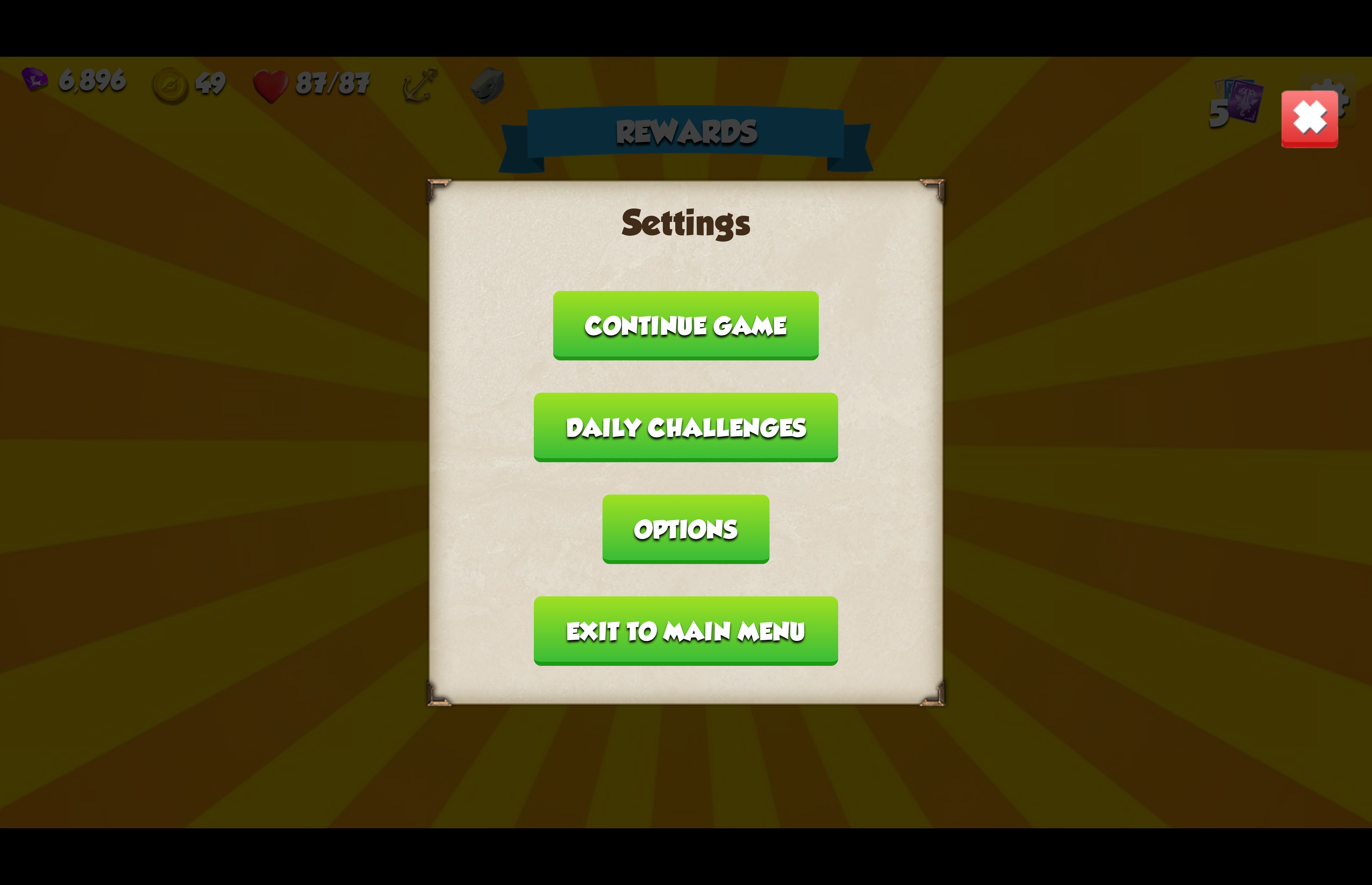
click at [662, 596] on button "Exit to main menu" at bounding box center [686, 631] width 304 height 70
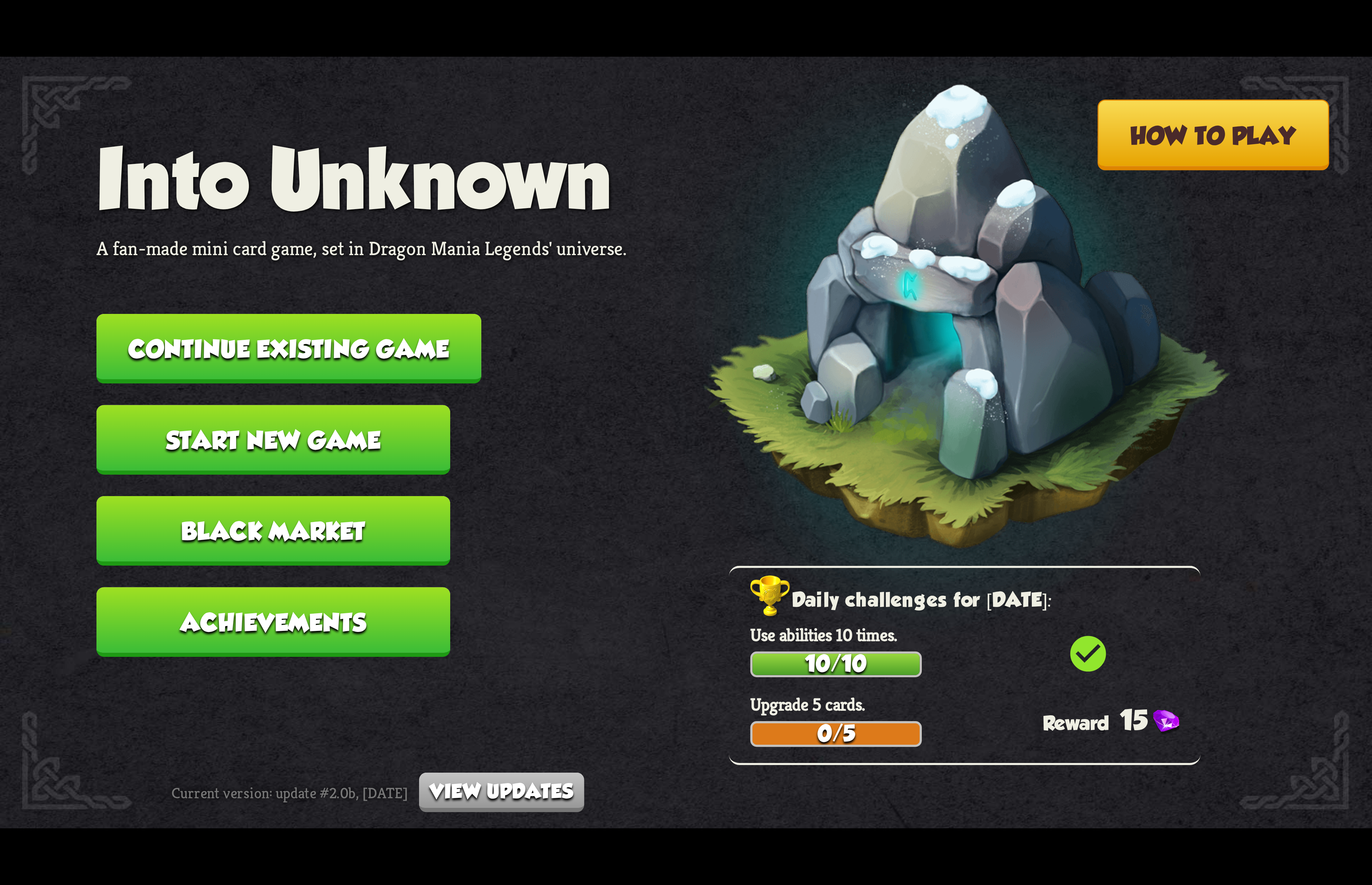
click at [406, 345] on button "Continue existing game" at bounding box center [289, 348] width 385 height 70
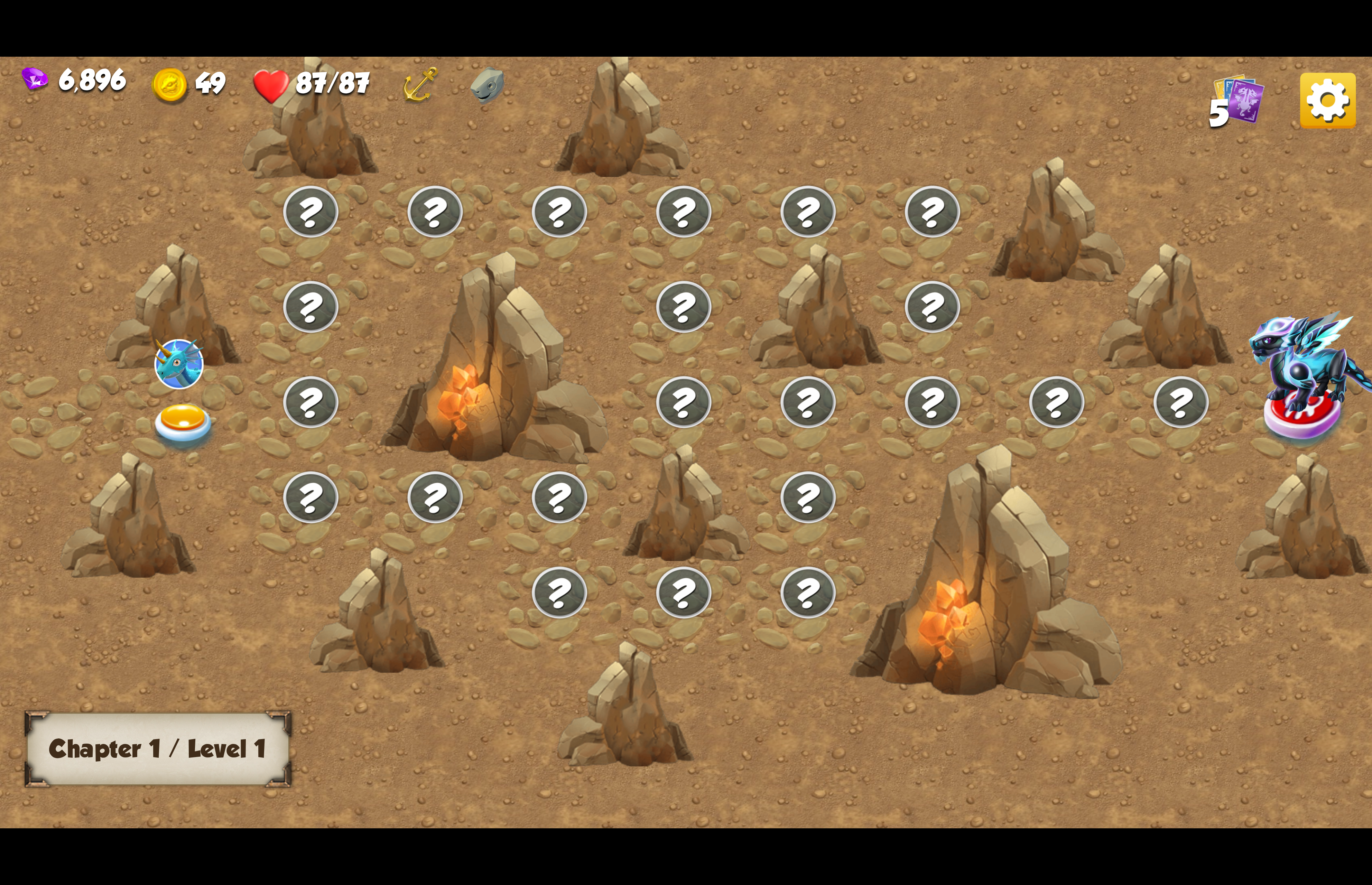
click at [173, 437] on img at bounding box center [184, 429] width 68 height 51
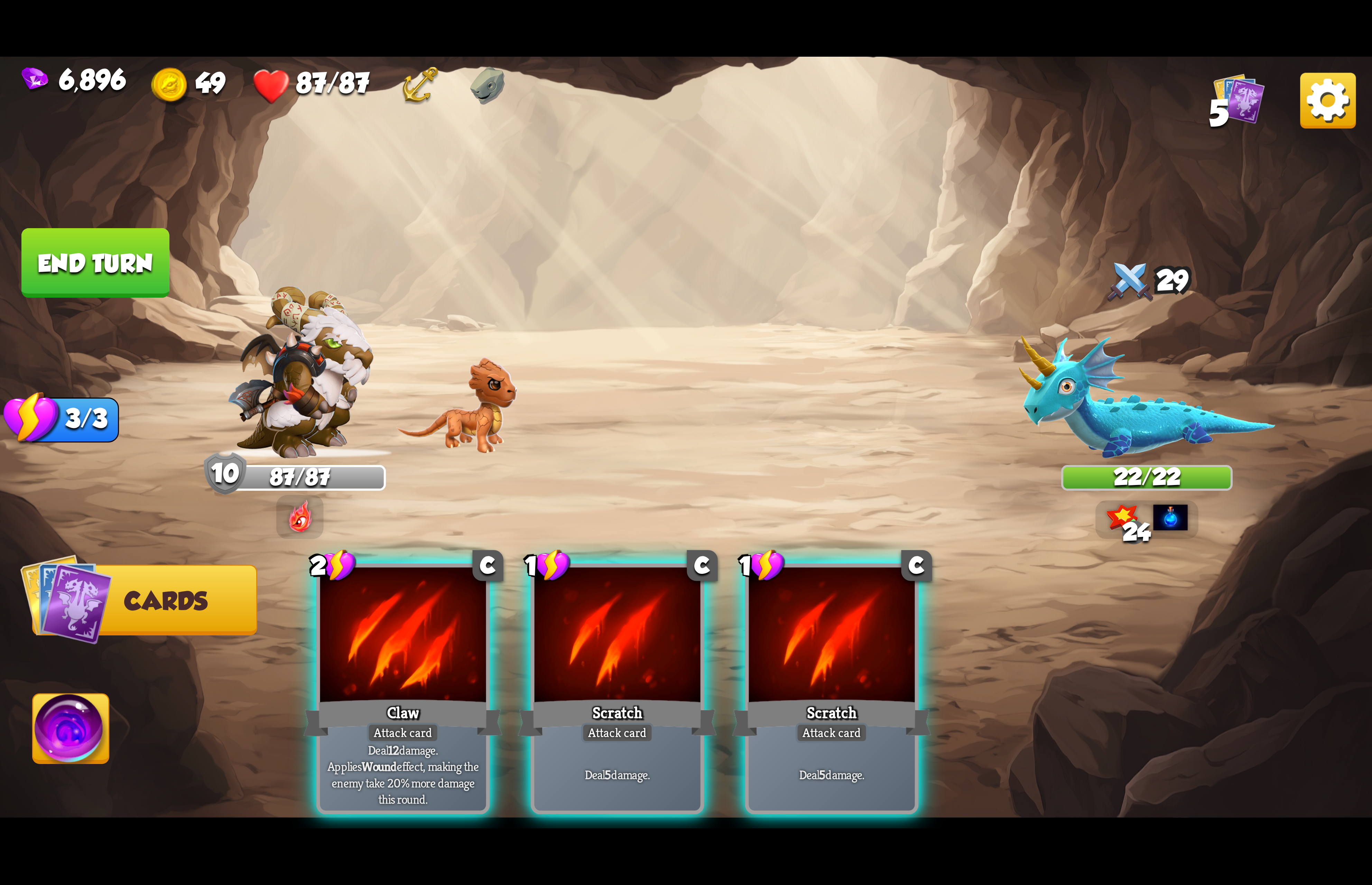
click at [397, 604] on div at bounding box center [403, 637] width 166 height 140
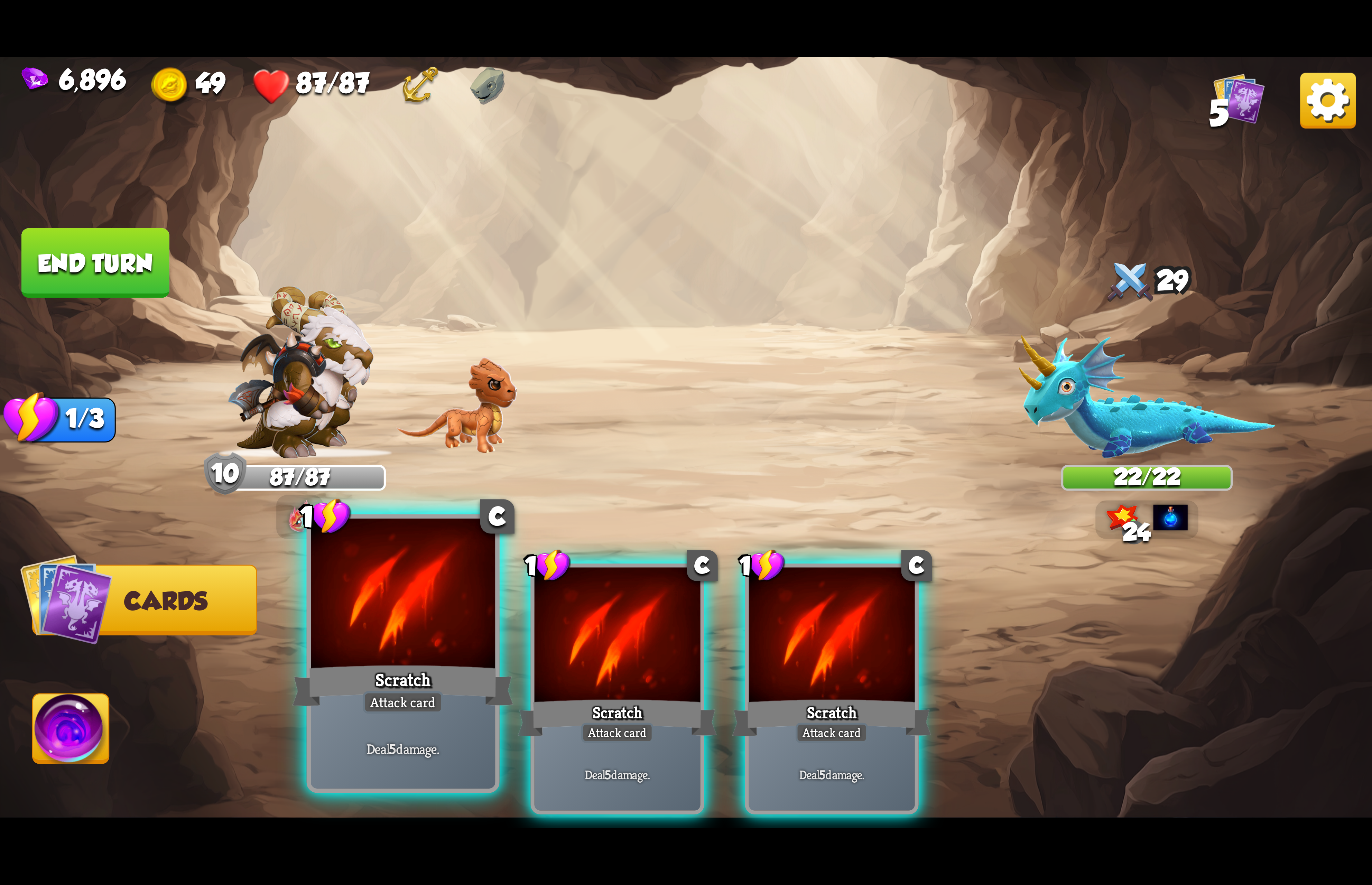
drag, startPoint x: 397, startPoint y: 609, endPoint x: 403, endPoint y: 607, distance: 6.3
click at [403, 607] on div at bounding box center [403, 596] width 184 height 155
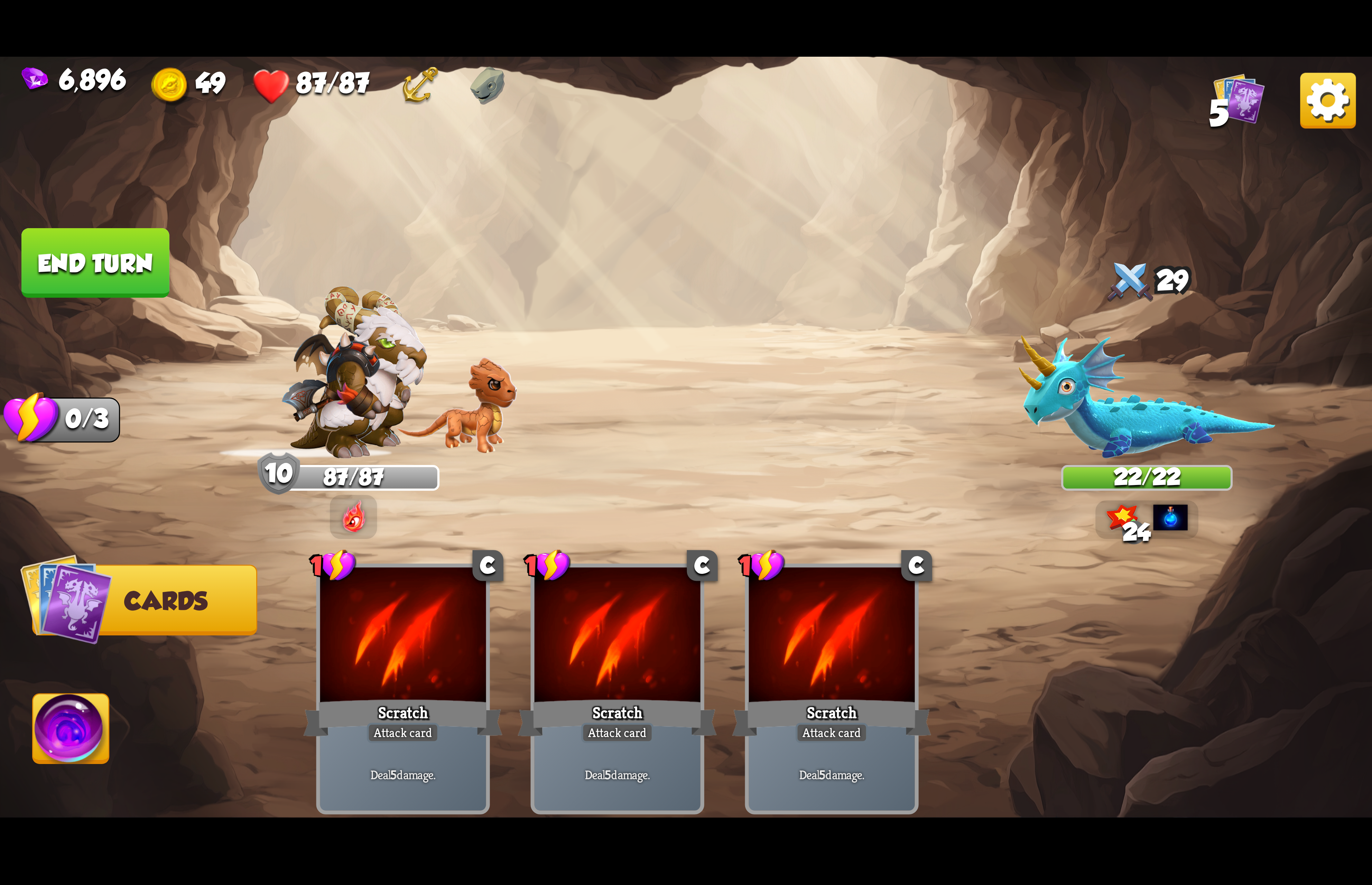
click at [83, 740] on img at bounding box center [71, 732] width 76 height 77
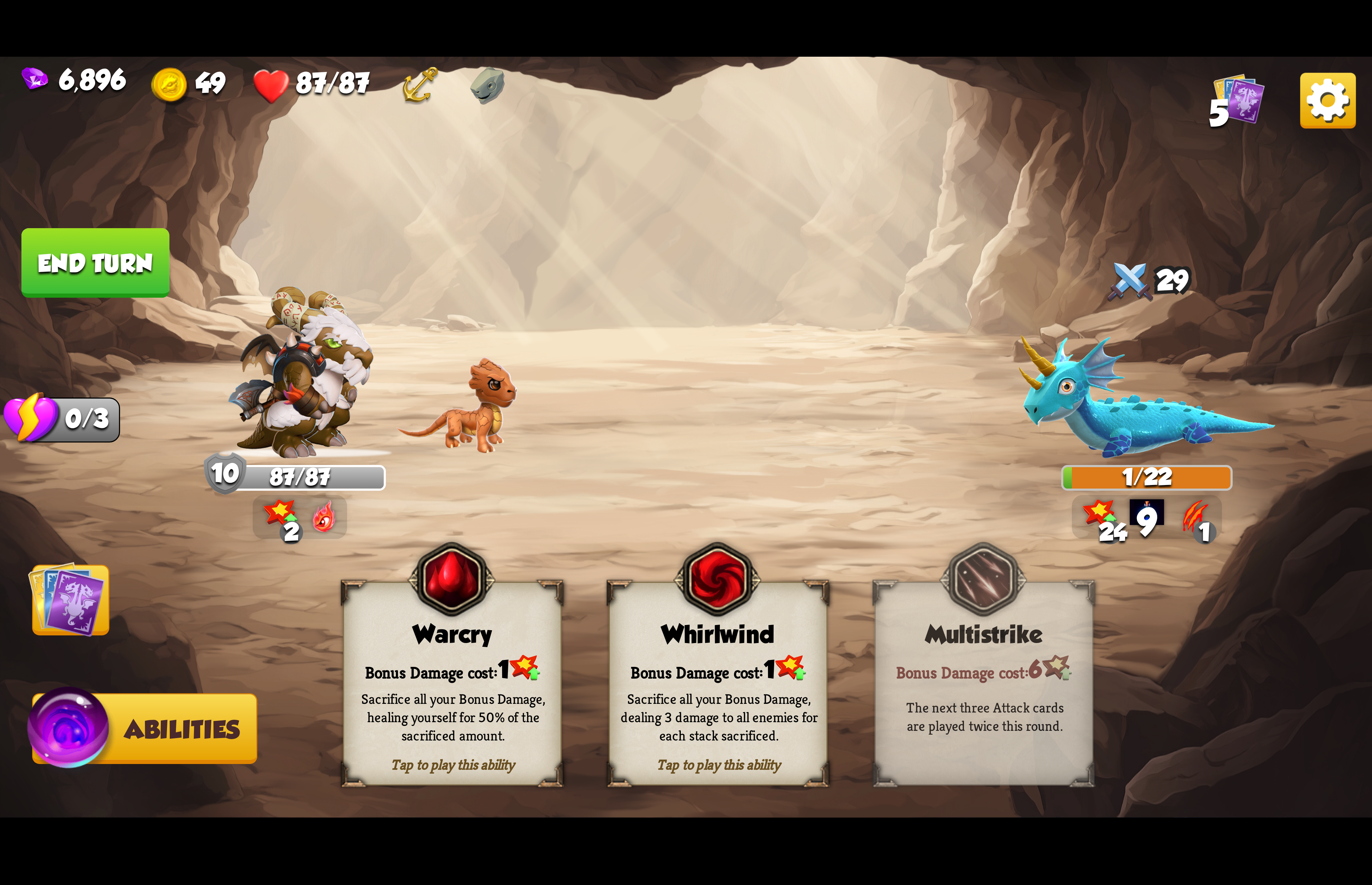
click at [719, 642] on div "Whirlwind" at bounding box center [718, 634] width 216 height 28
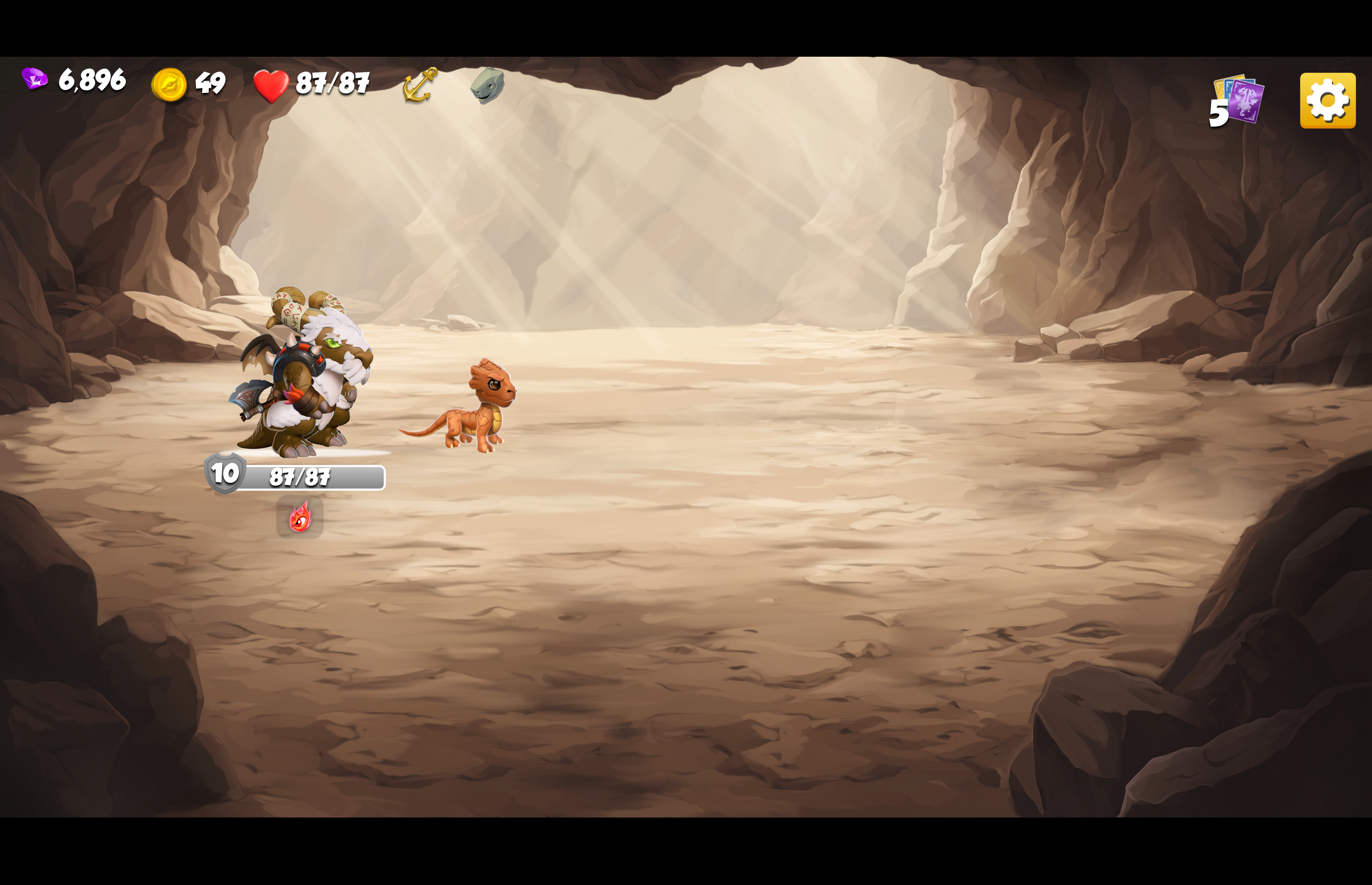
click at [1319, 109] on img at bounding box center [1328, 100] width 56 height 56
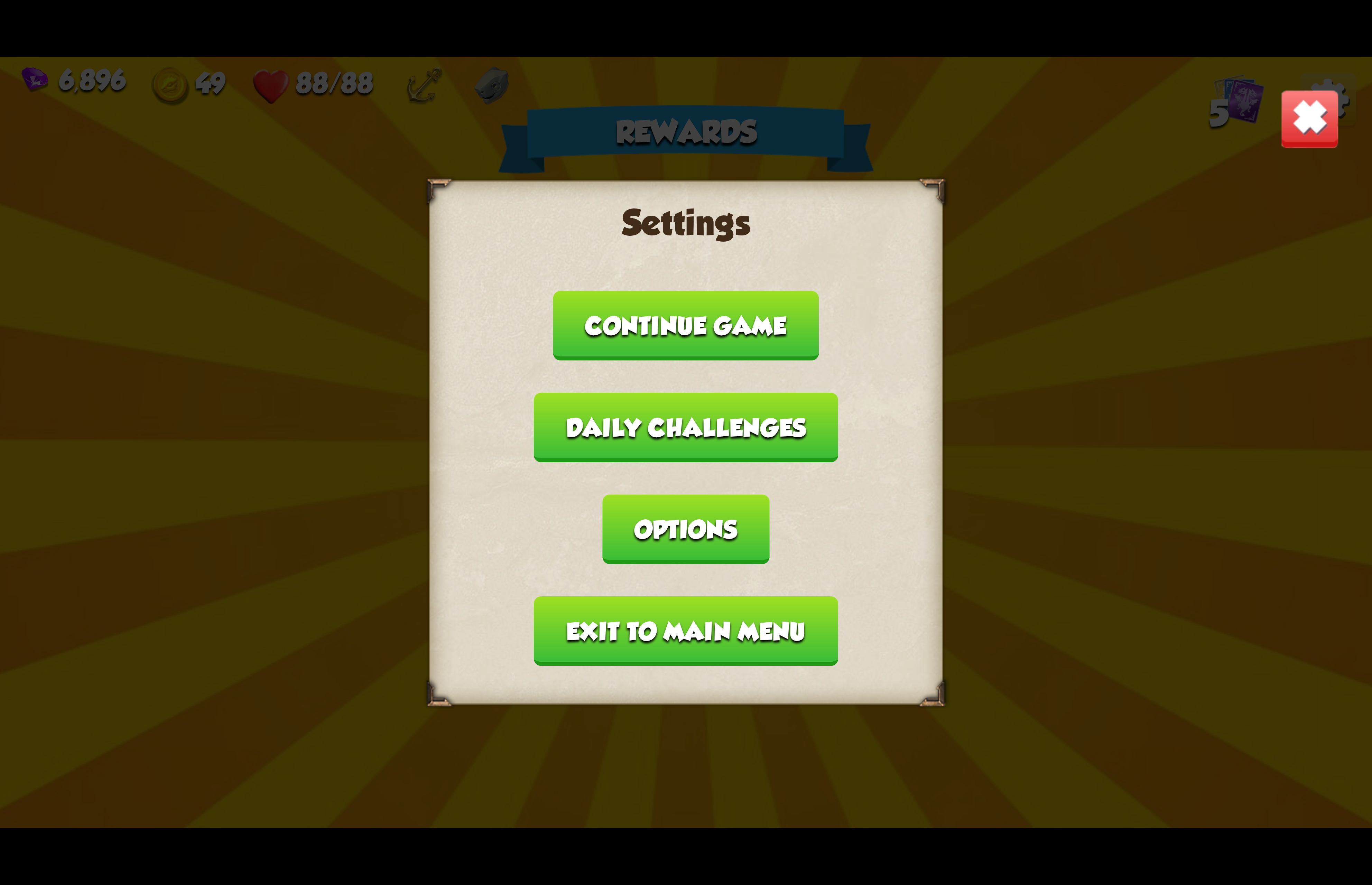
click at [769, 494] on button "Options" at bounding box center [686, 529] width 166 height 70
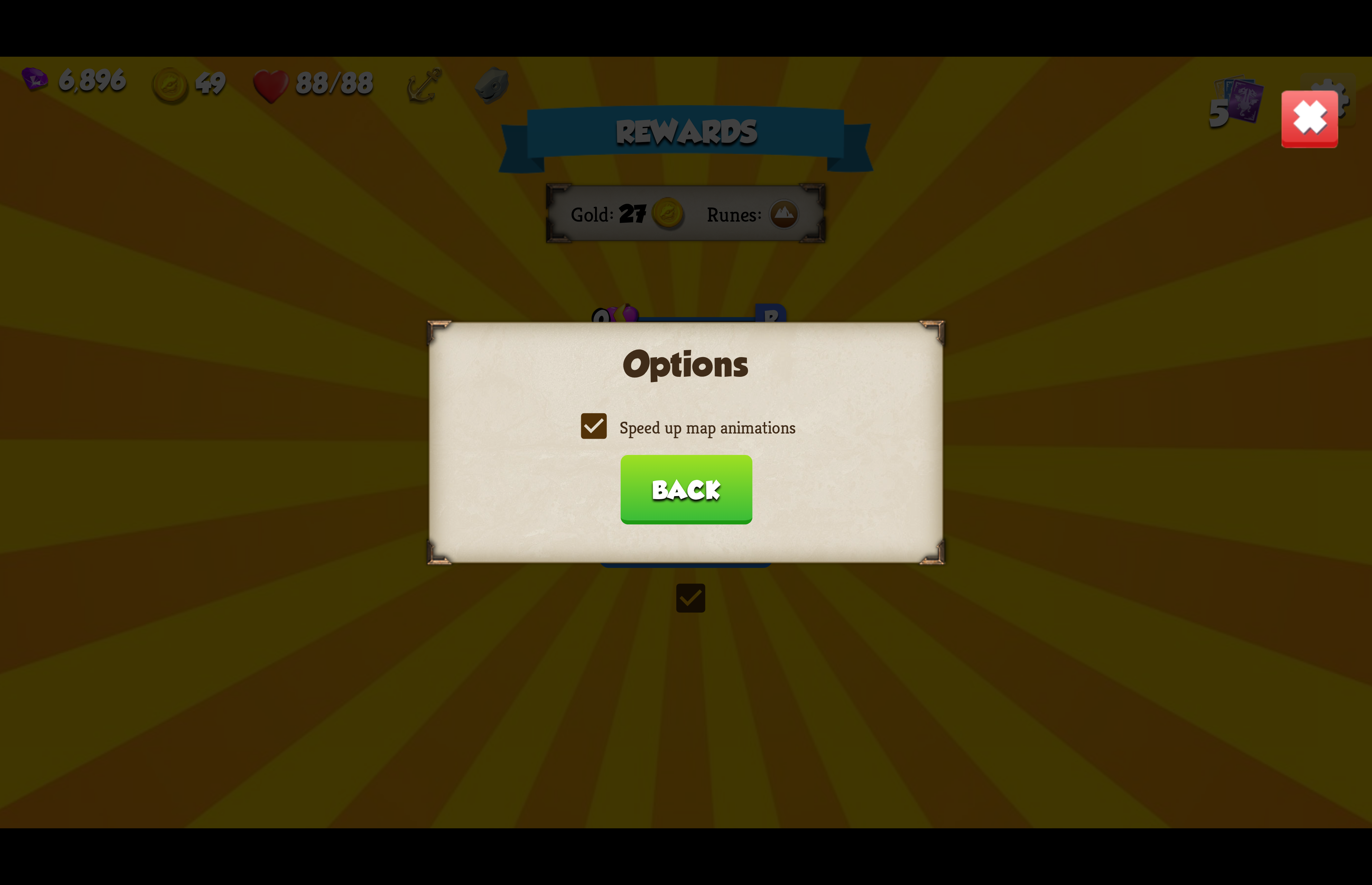
click at [730, 430] on label "Speed up map animations" at bounding box center [686, 427] width 219 height 23
click at [0, 0] on input "Speed up map animations" at bounding box center [0, 0] width 0 height 0
click at [730, 430] on label "Speed up map animations" at bounding box center [686, 427] width 219 height 23
click at [0, 0] on input "Speed up map animations" at bounding box center [0, 0] width 0 height 0
click at [707, 469] on button "Back" at bounding box center [686, 489] width 132 height 70
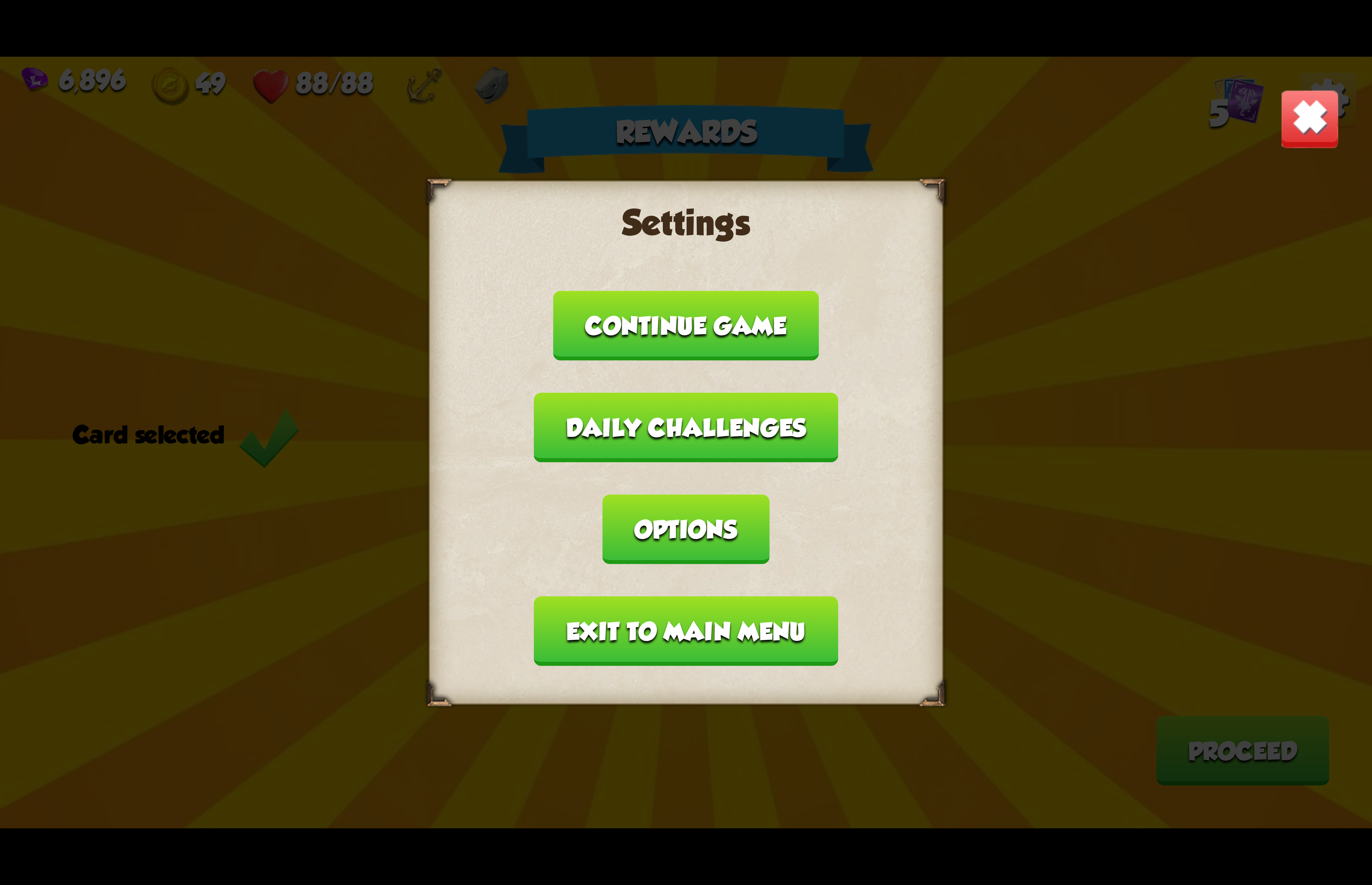
click at [675, 539] on div "Settings Continue game Daily challenges Options Exit to main menu" at bounding box center [686, 442] width 515 height 524
click at [664, 596] on button "Exit to main menu" at bounding box center [686, 631] width 304 height 70
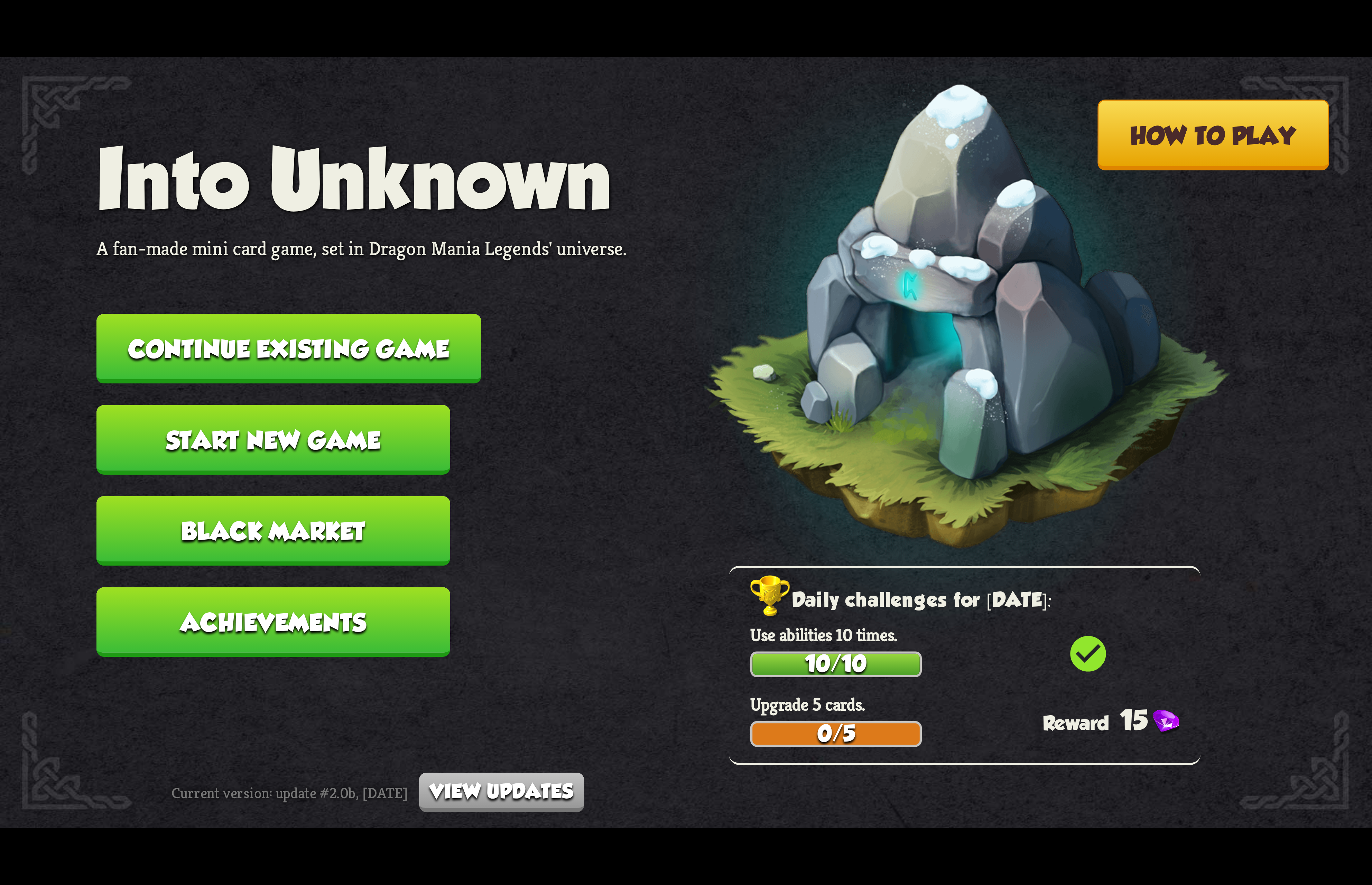
click at [398, 353] on button "Continue existing game" at bounding box center [289, 348] width 385 height 70
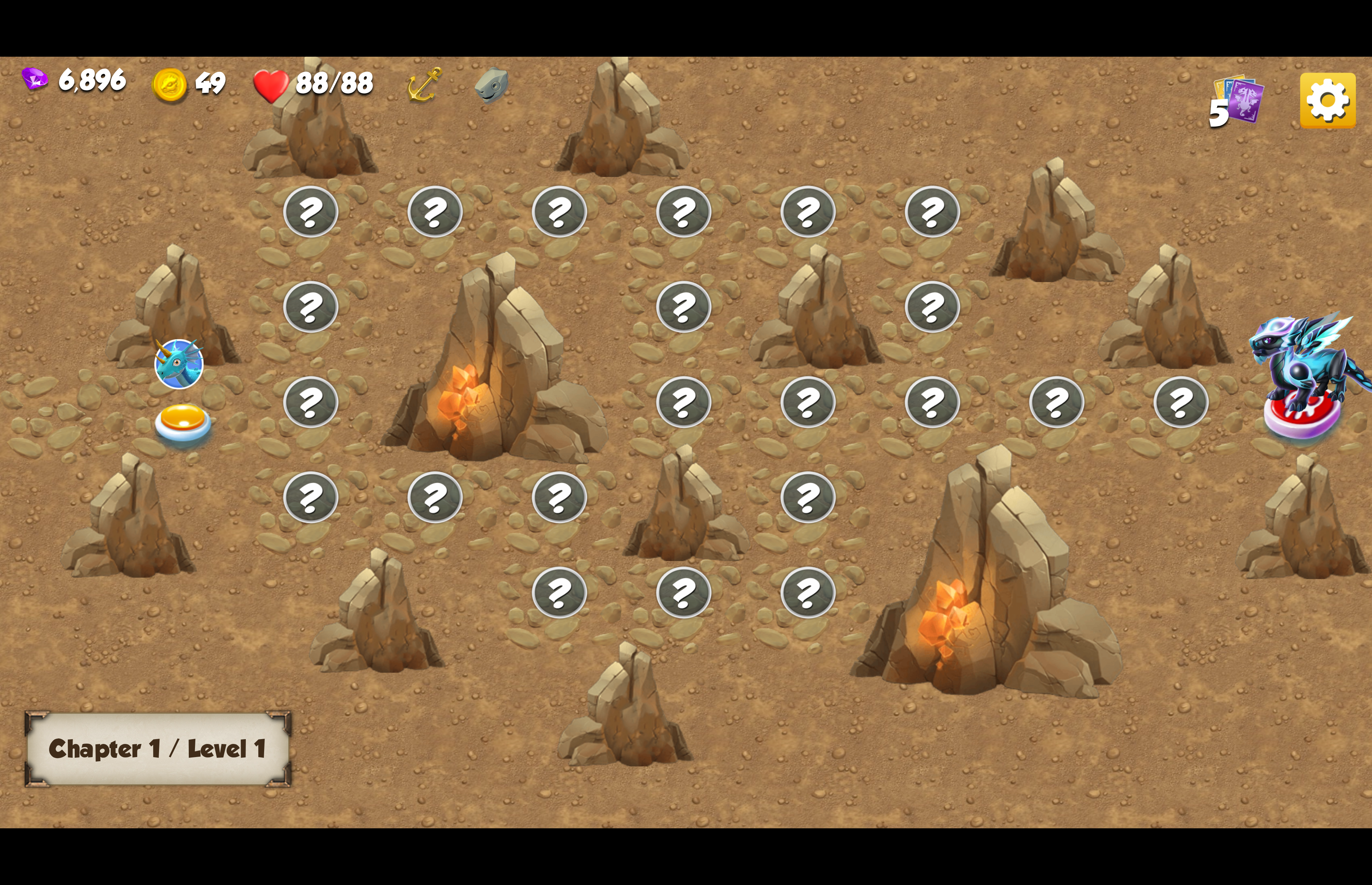
click at [223, 419] on div at bounding box center [187, 416] width 125 height 95
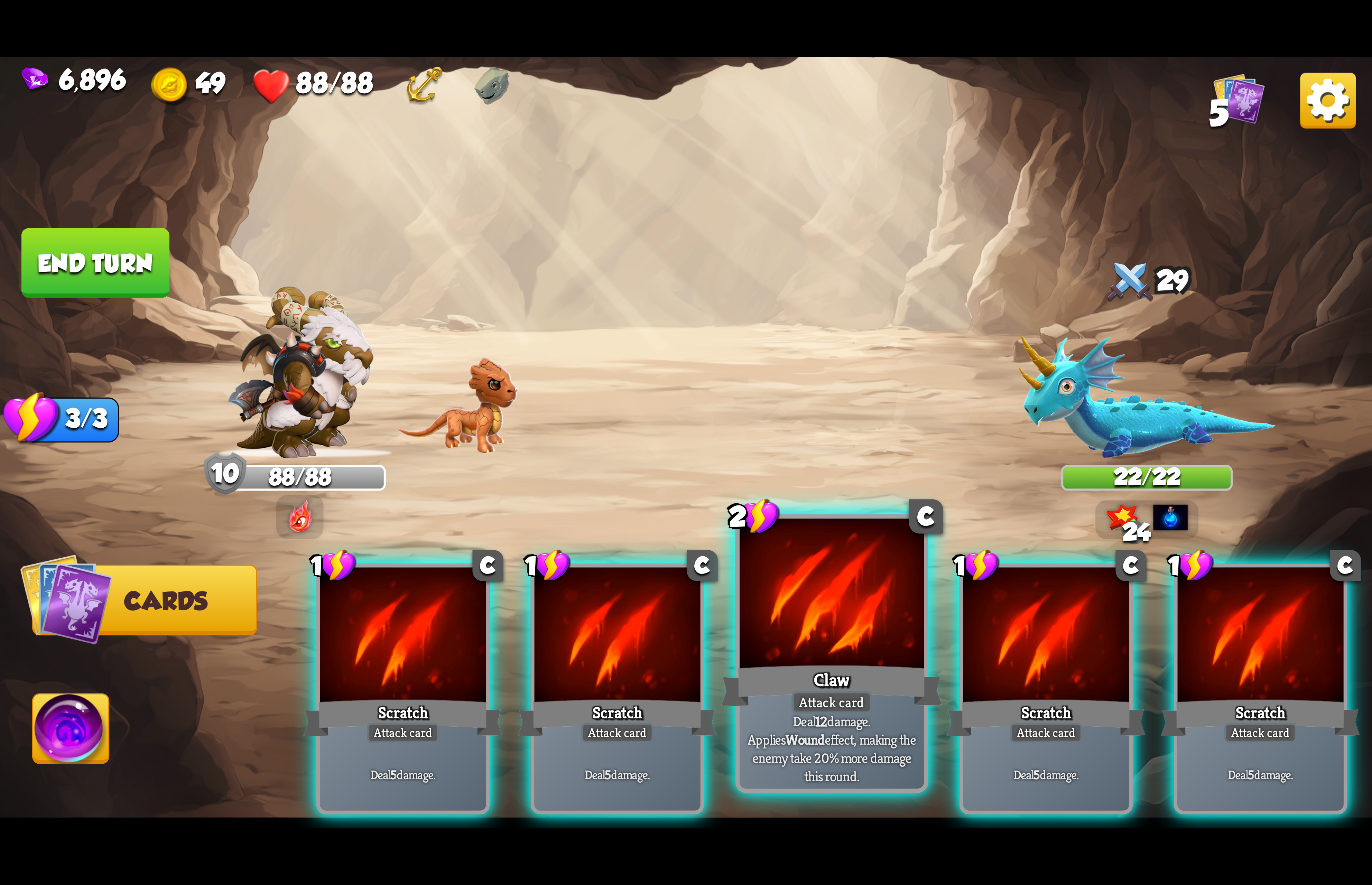
click at [835, 599] on div at bounding box center [831, 596] width 184 height 155
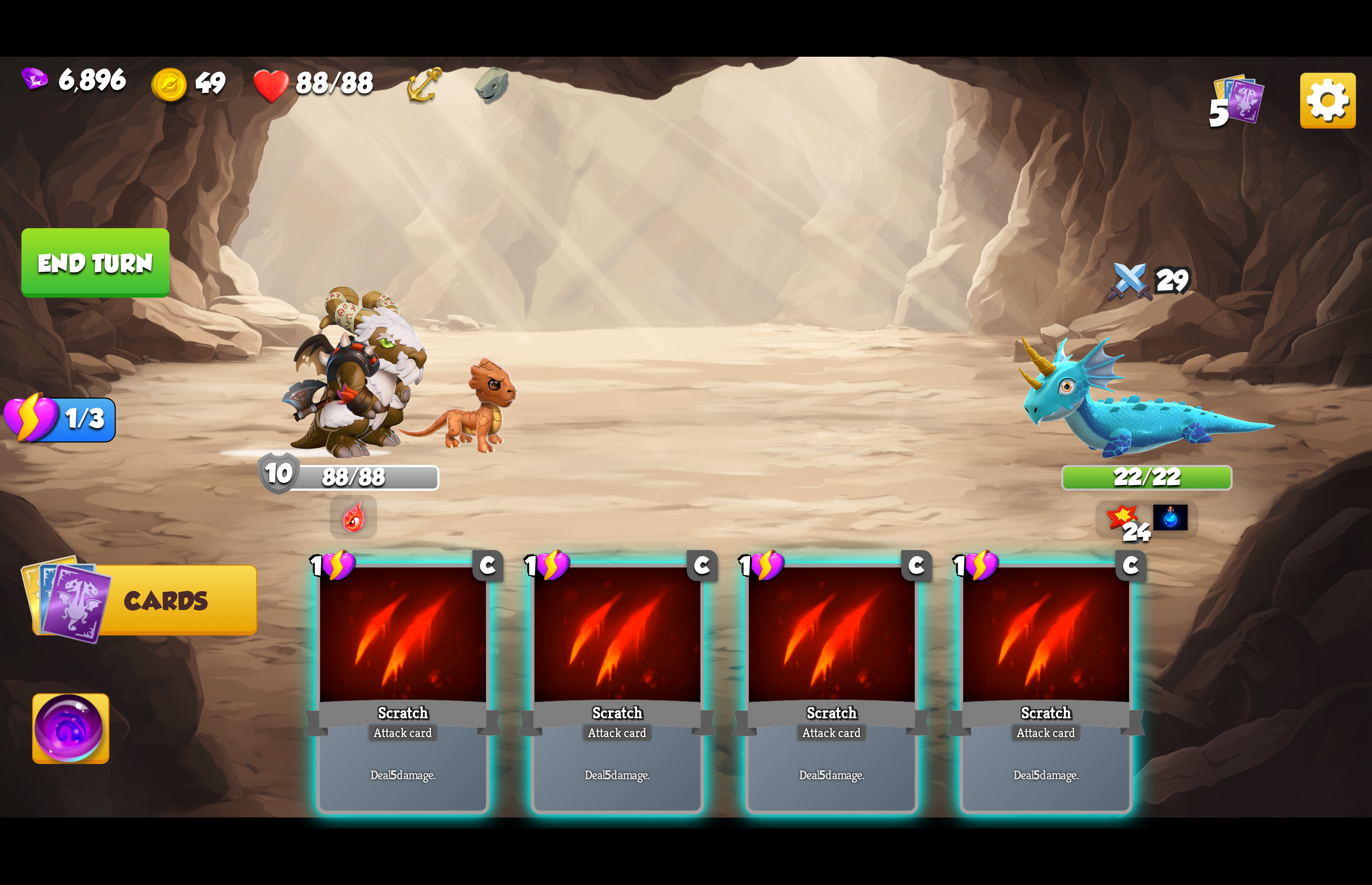
click at [835, 599] on div at bounding box center [832, 637] width 166 height 140
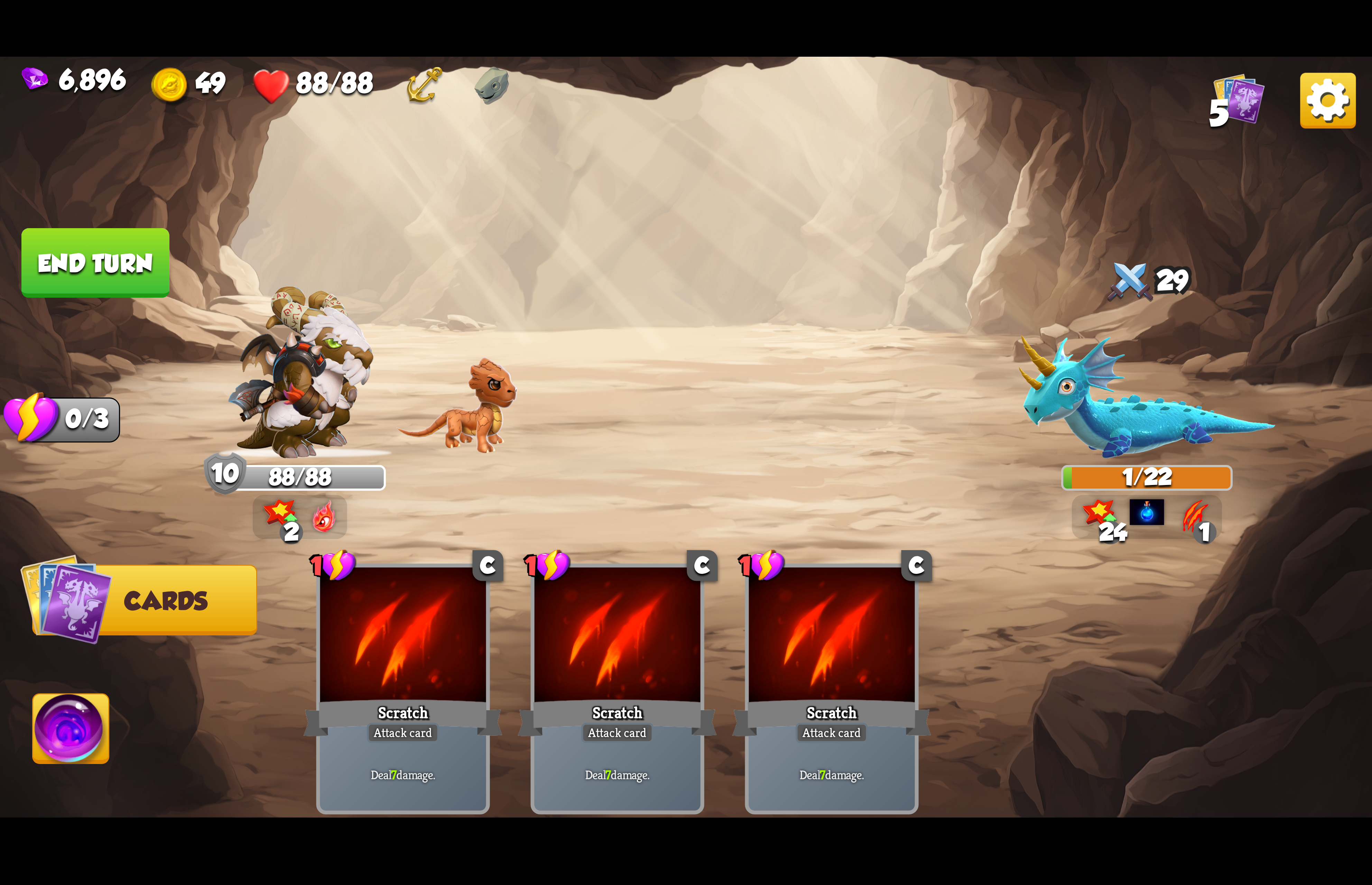
click at [84, 723] on img at bounding box center [71, 732] width 76 height 77
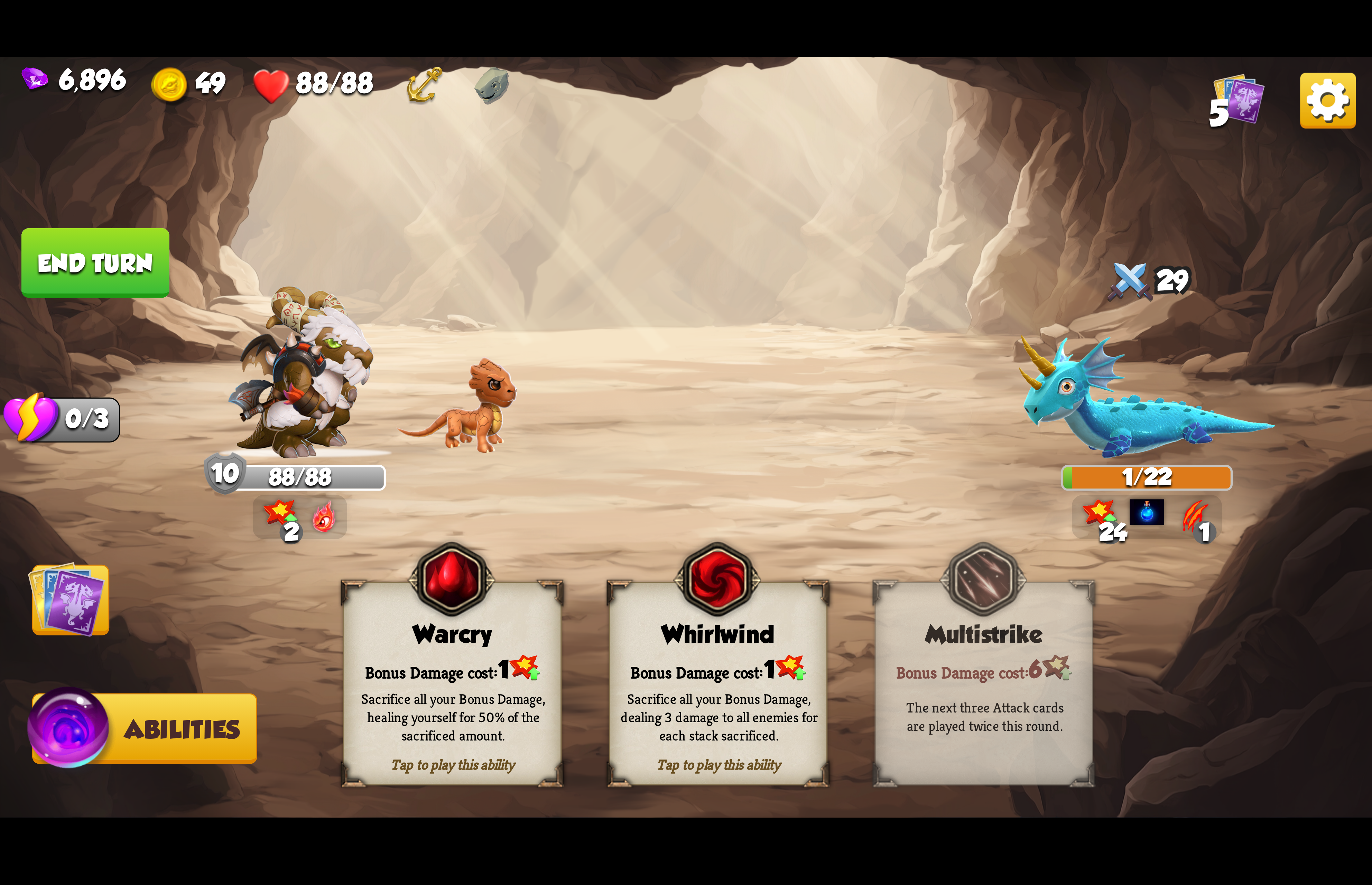
click at [755, 715] on div "Sacrifice all your Bonus Damage, dealing 3 damage to all enemies for each stack…" at bounding box center [719, 717] width 197 height 54
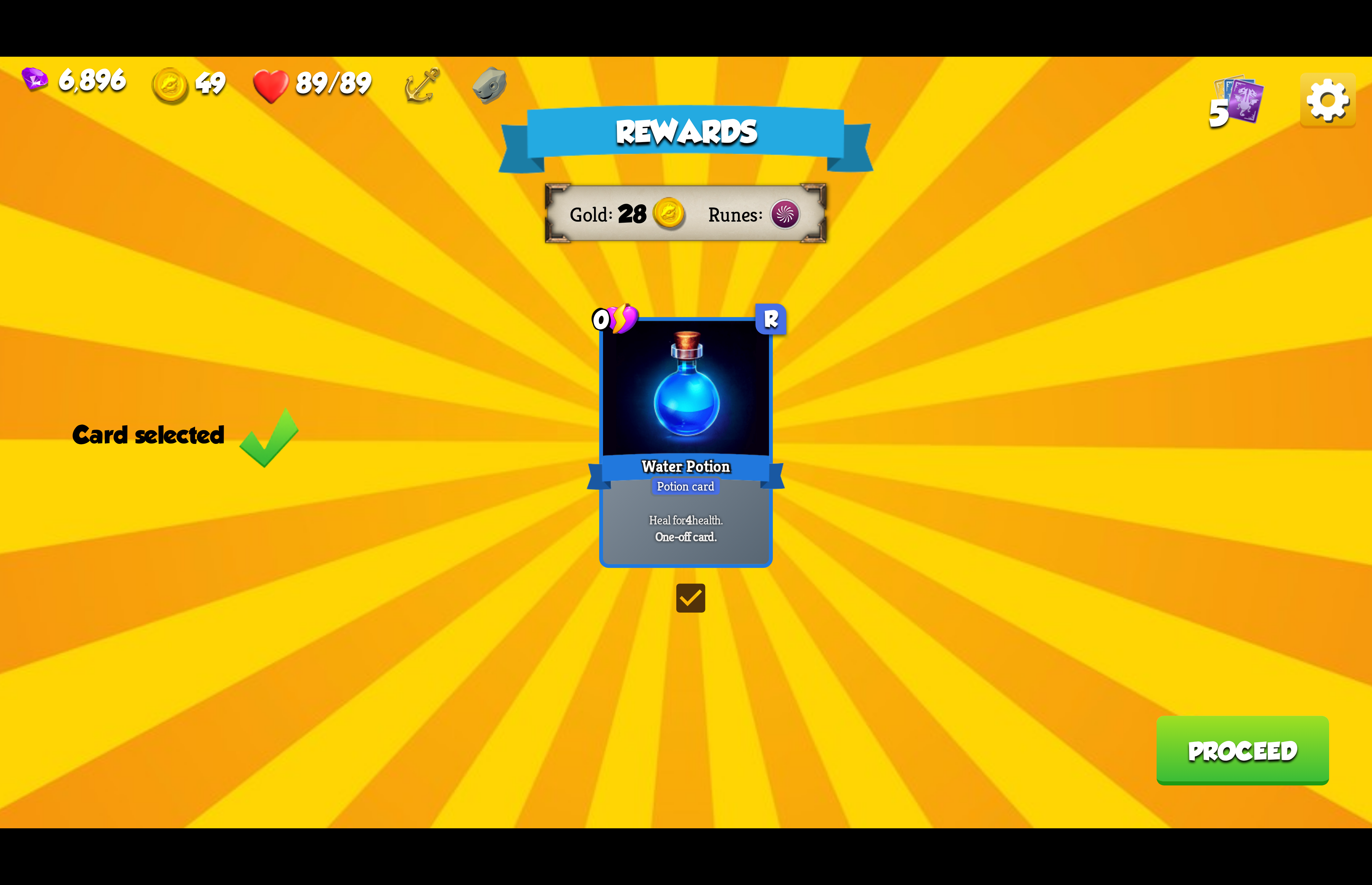
click at [1340, 103] on img at bounding box center [1328, 100] width 56 height 56
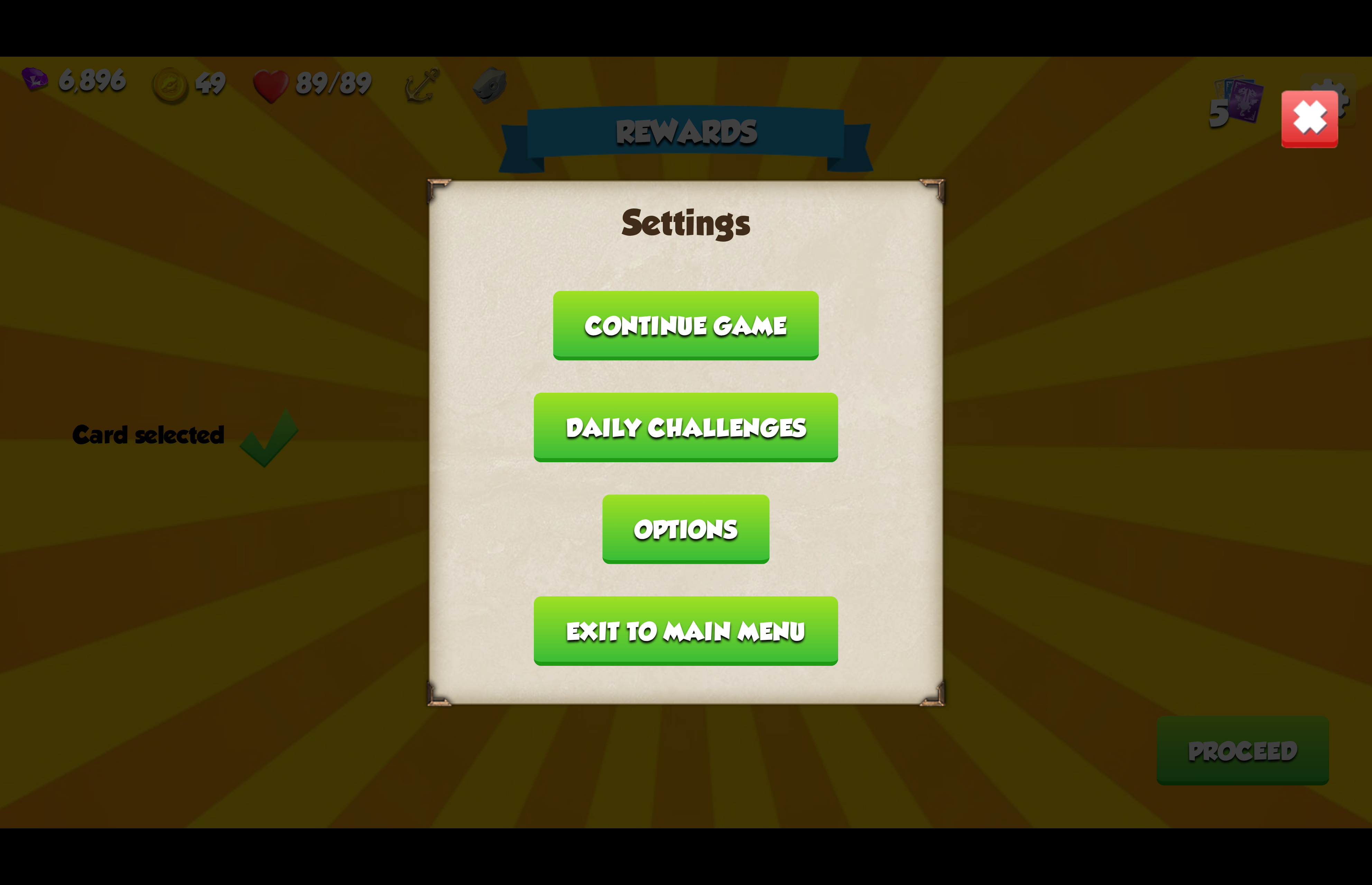
click at [793, 441] on div "Settings Continue game Daily challenges Options Exit to main menu" at bounding box center [686, 442] width 515 height 524
drag, startPoint x: 805, startPoint y: 477, endPoint x: 793, endPoint y: 460, distance: 20.8
click at [769, 494] on button "Options" at bounding box center [686, 529] width 166 height 70
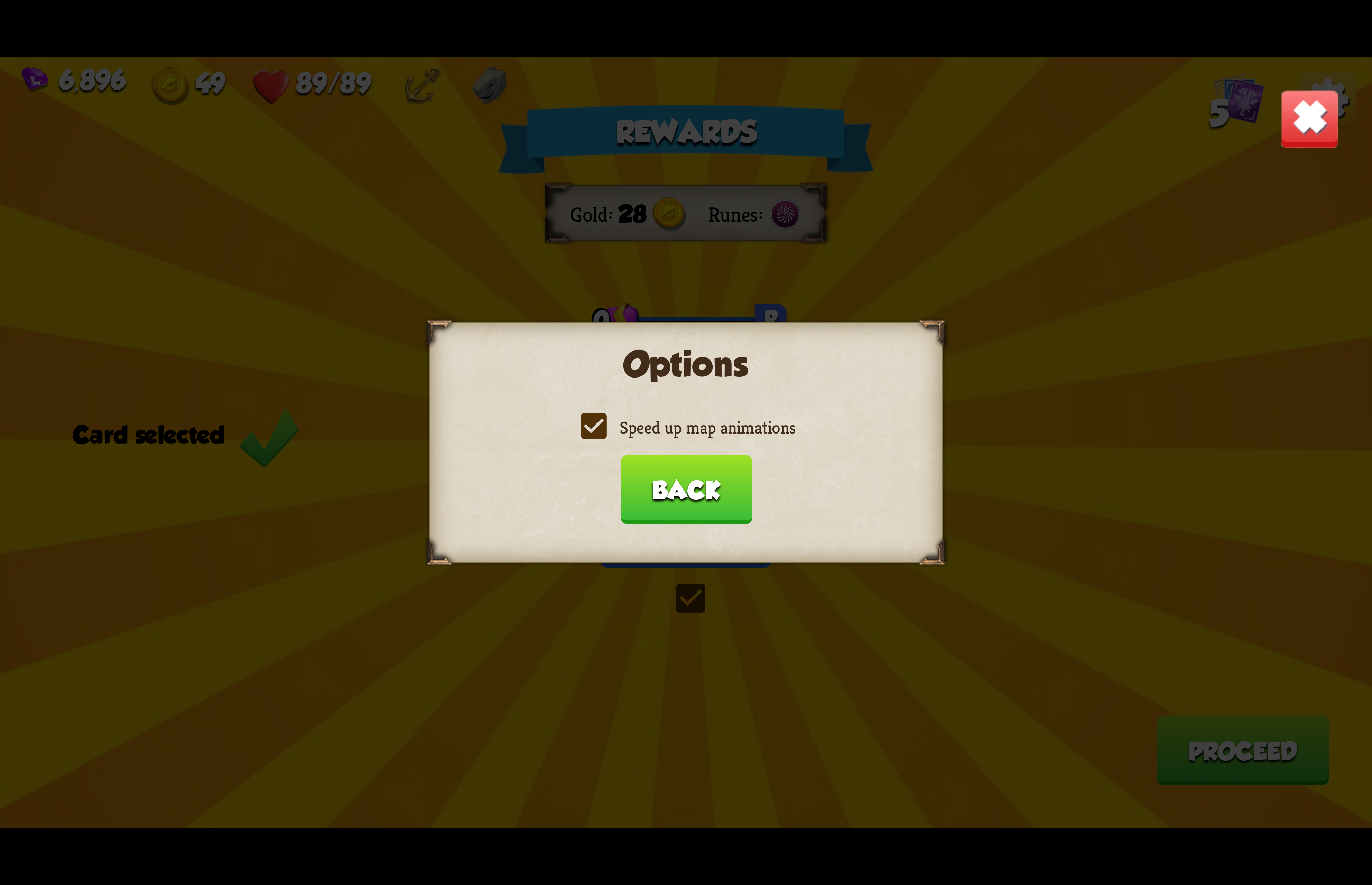
click at [711, 431] on label "Speed up map animations" at bounding box center [686, 427] width 219 height 23
click at [0, 0] on input "Speed up map animations" at bounding box center [0, 0] width 0 height 0
click at [711, 431] on label "Speed up map animations" at bounding box center [686, 427] width 219 height 23
click at [0, 0] on input "Speed up map animations" at bounding box center [0, 0] width 0 height 0
click at [678, 492] on button "Back" at bounding box center [686, 489] width 132 height 70
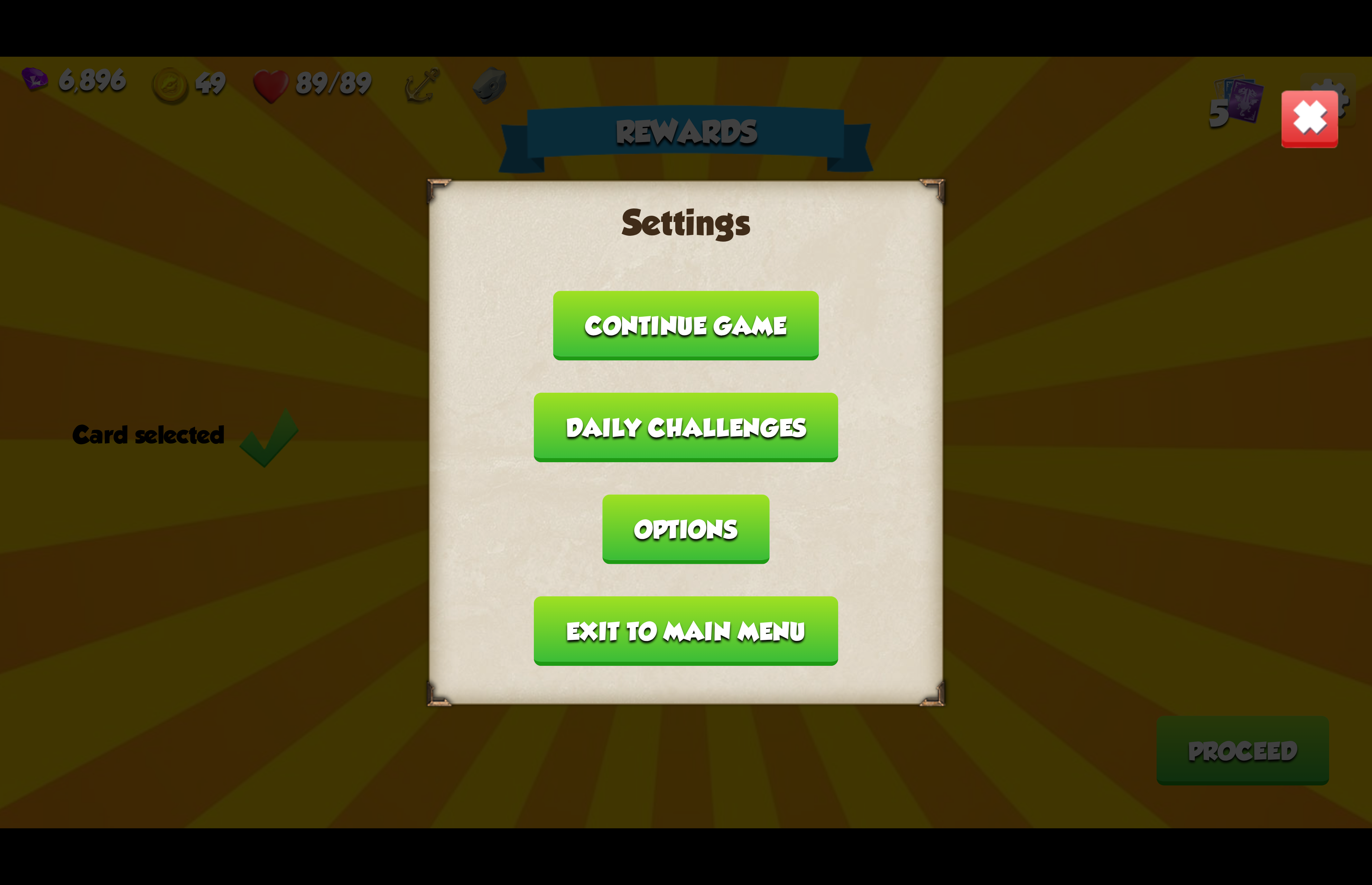
click at [648, 596] on button "Exit to main menu" at bounding box center [686, 631] width 304 height 70
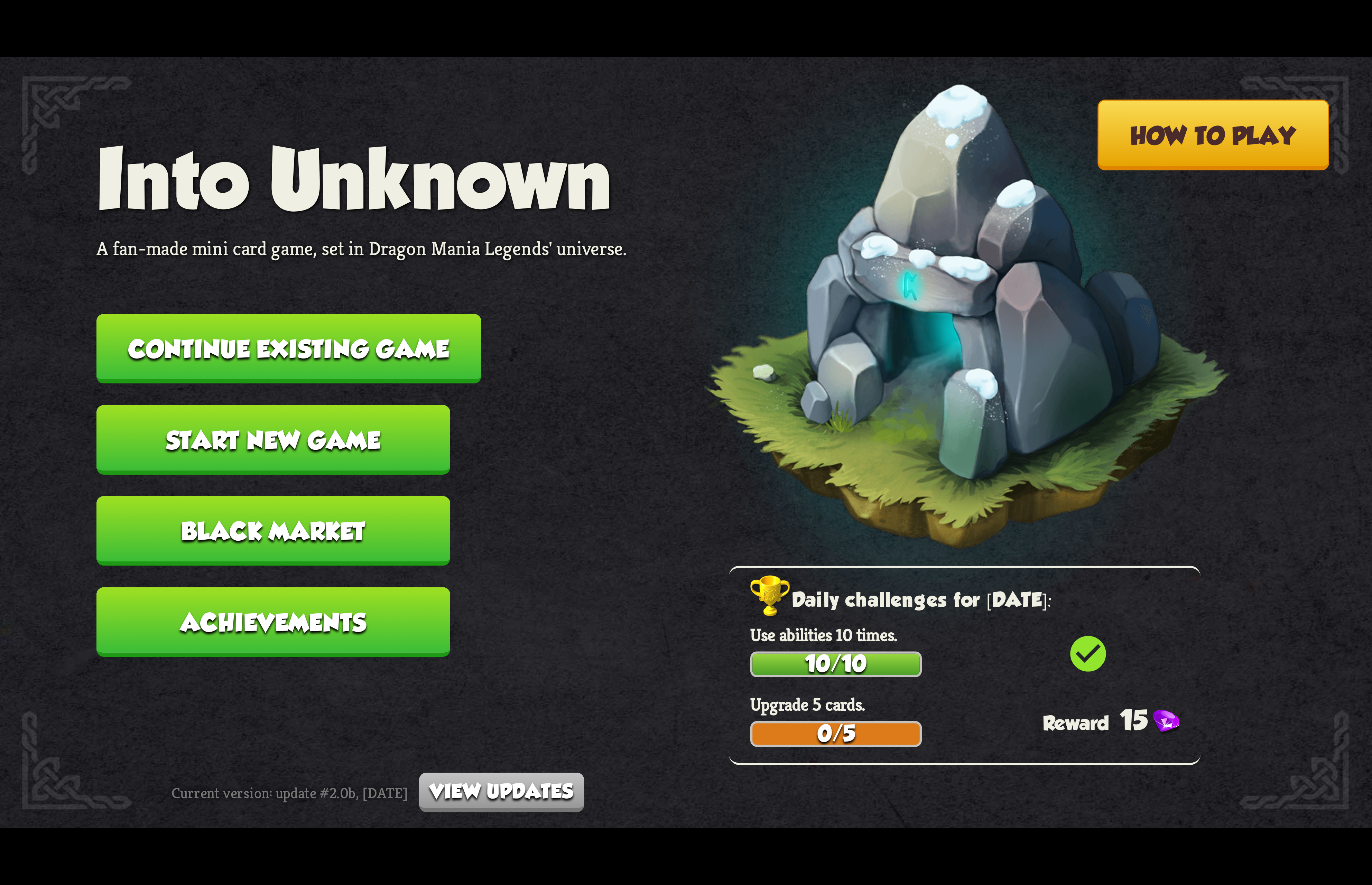
click at [409, 350] on button "Continue existing game" at bounding box center [289, 348] width 385 height 70
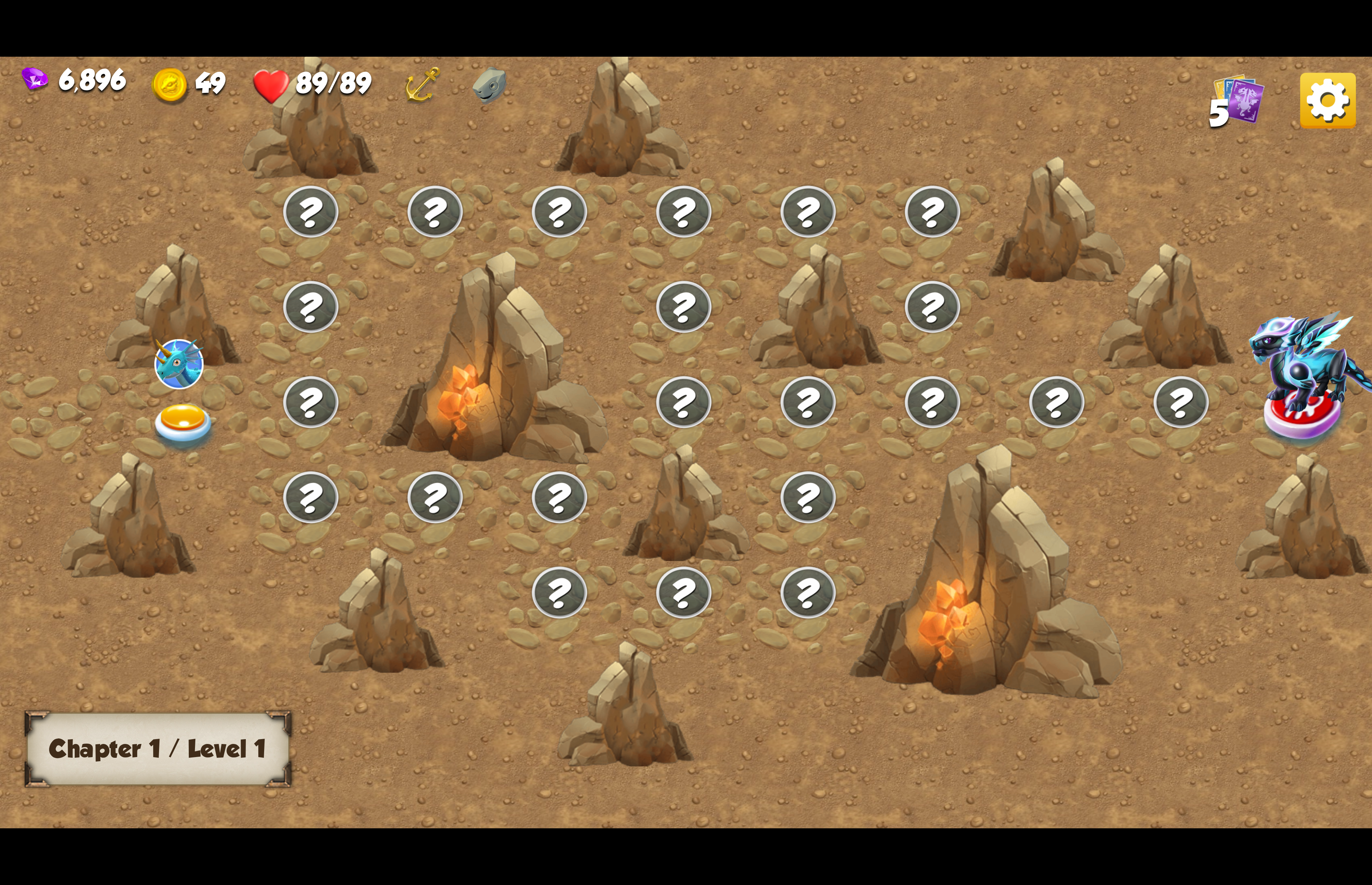
click at [1321, 111] on img at bounding box center [1328, 100] width 56 height 56
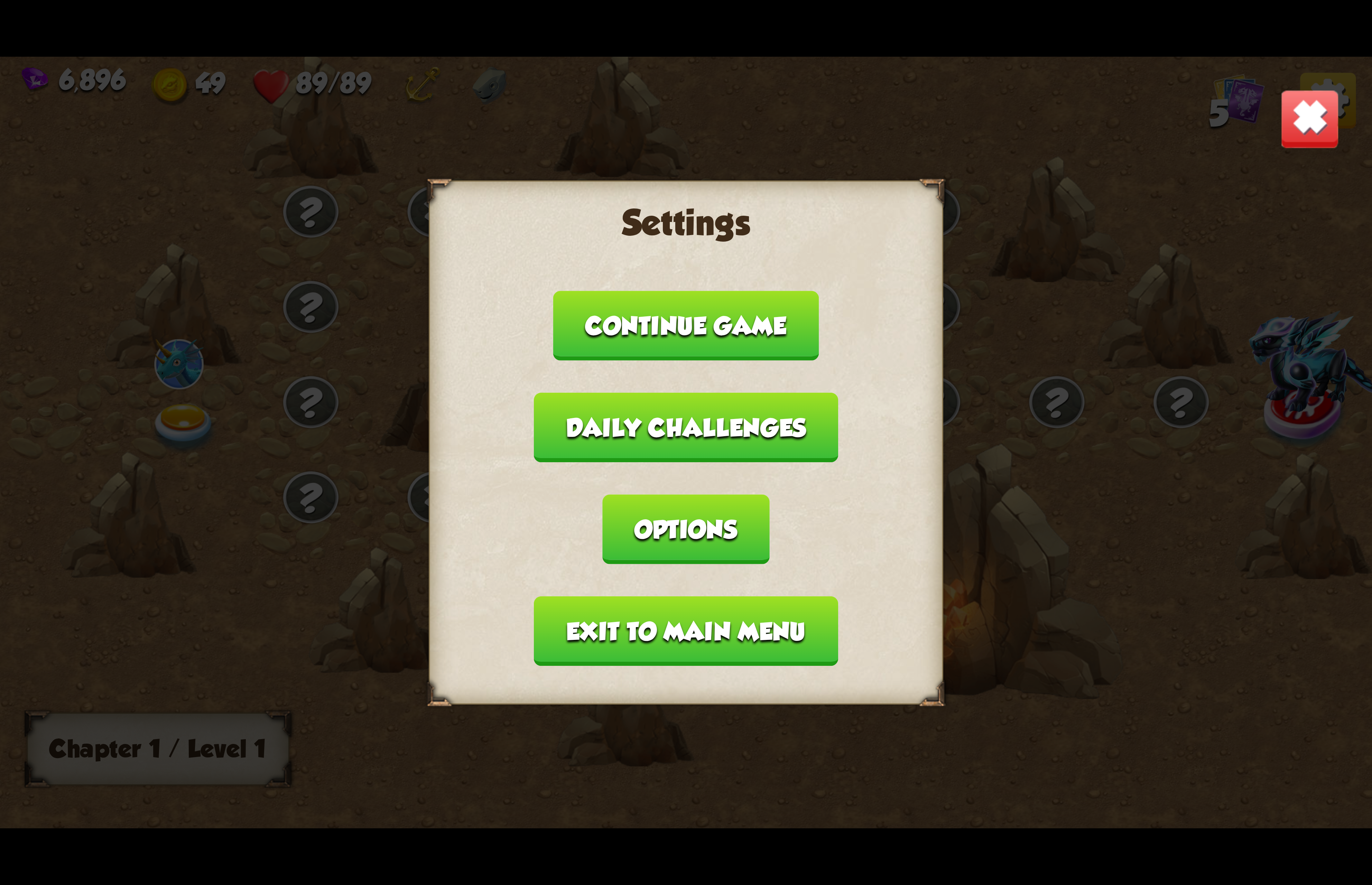
click at [1325, 111] on img at bounding box center [1310, 119] width 60 height 60
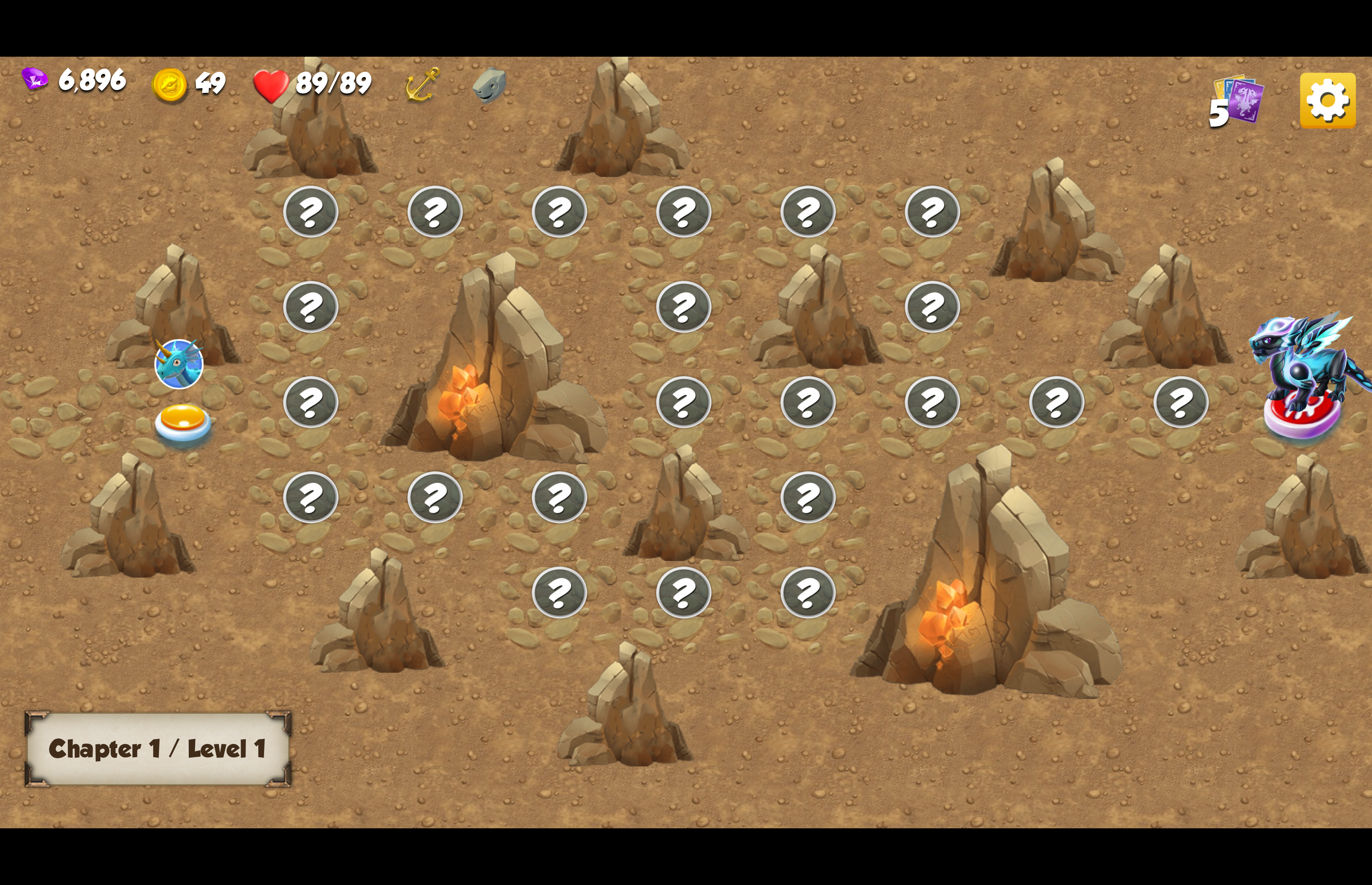
click at [164, 404] on img at bounding box center [184, 429] width 68 height 51
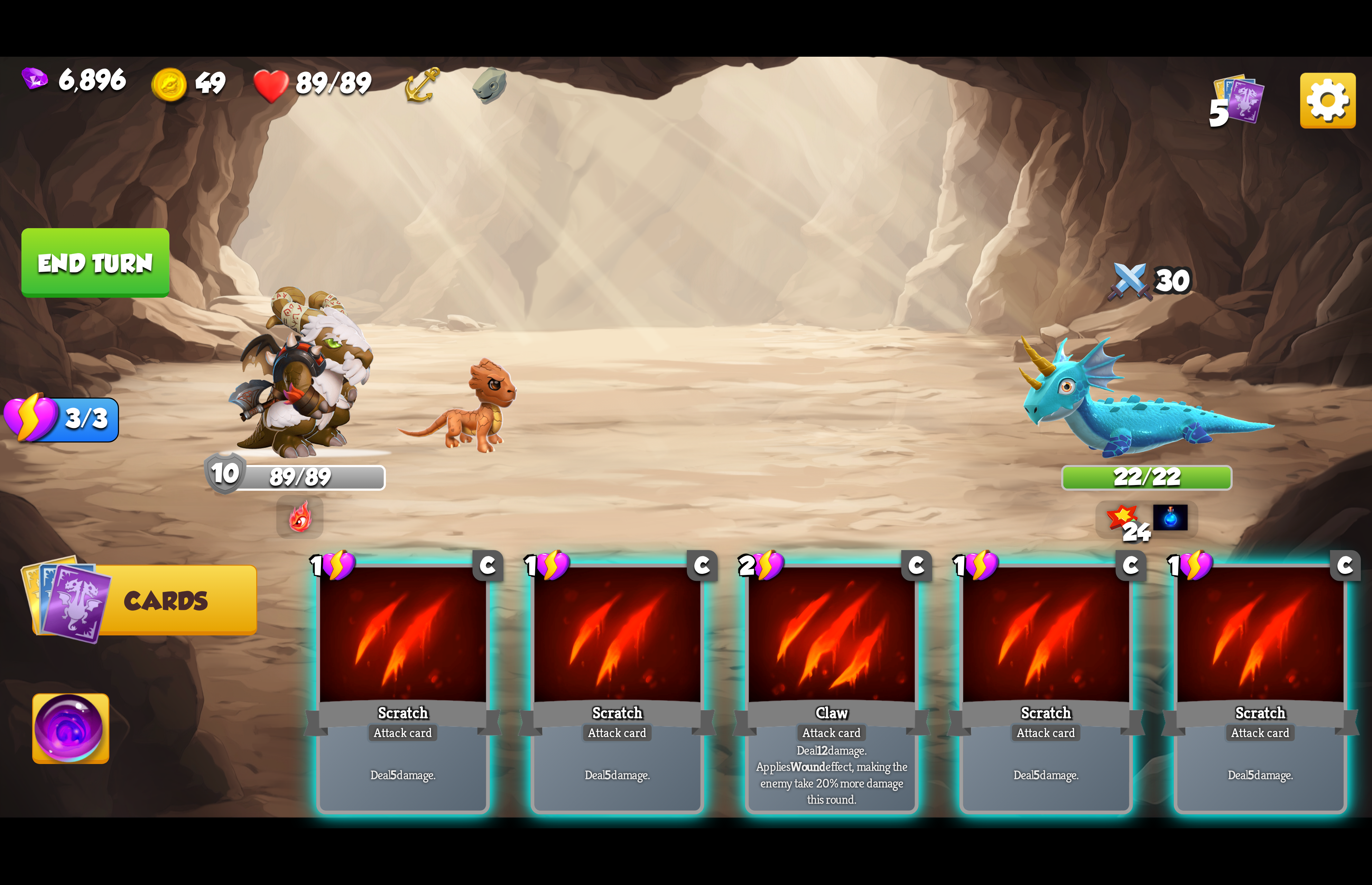
click at [848, 615] on div at bounding box center [832, 637] width 166 height 140
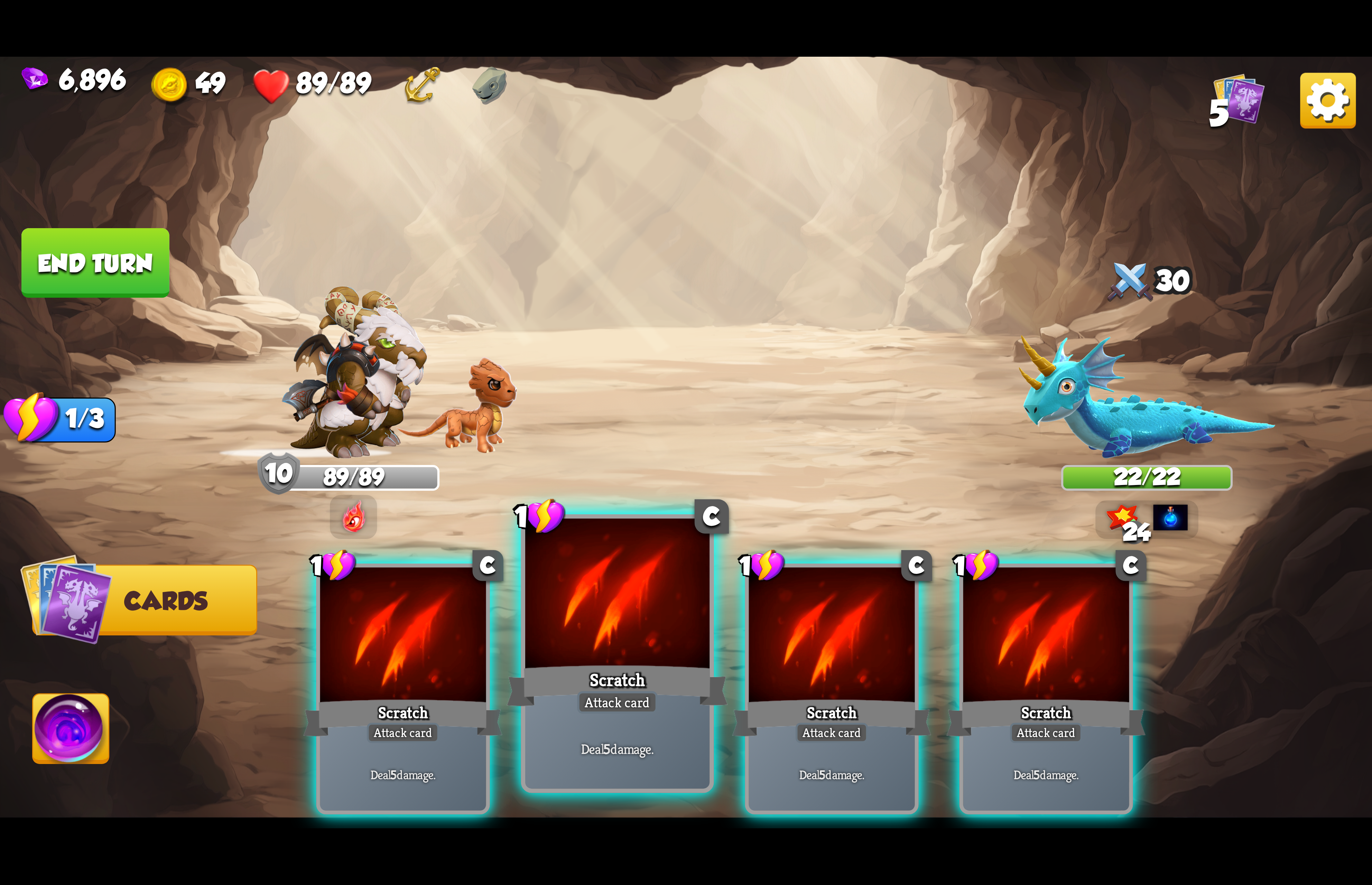
drag, startPoint x: 848, startPoint y: 615, endPoint x: 697, endPoint y: 673, distance: 161.8
click at [856, 618] on div at bounding box center [832, 637] width 166 height 140
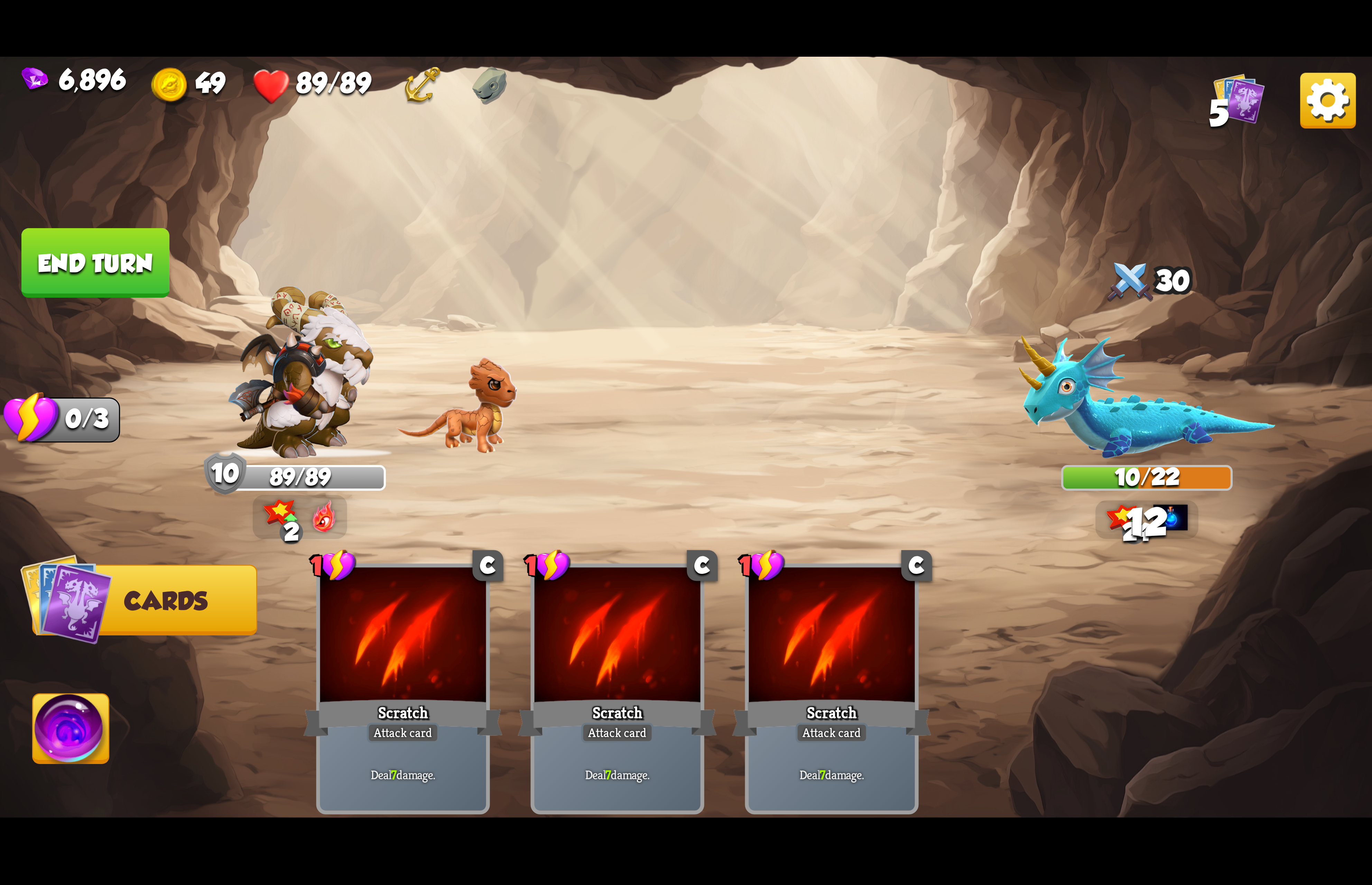
click at [101, 697] on img at bounding box center [71, 732] width 76 height 77
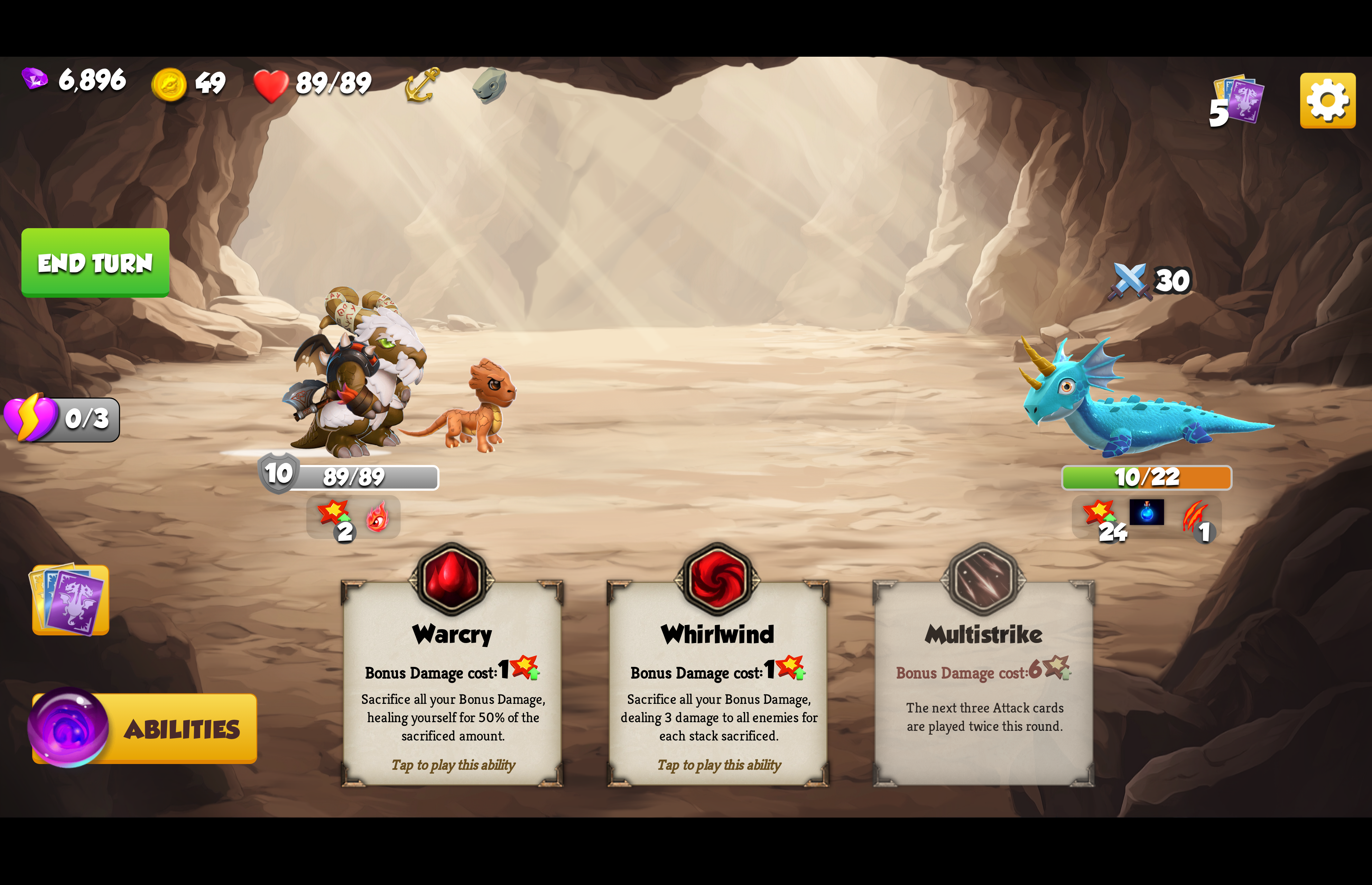
click at [722, 639] on div "Whirlwind" at bounding box center [718, 634] width 216 height 28
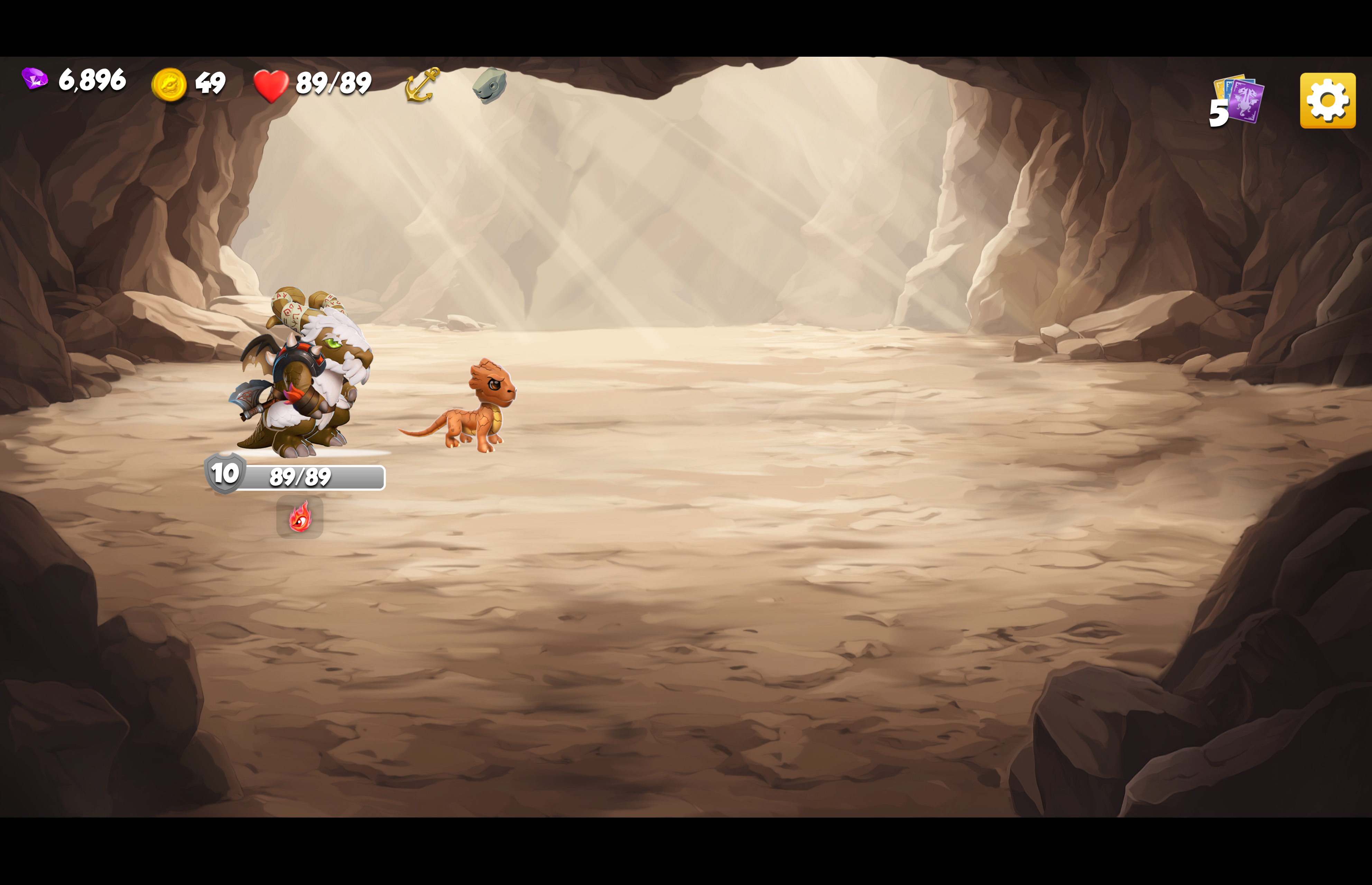
click at [1319, 109] on img at bounding box center [1328, 100] width 56 height 56
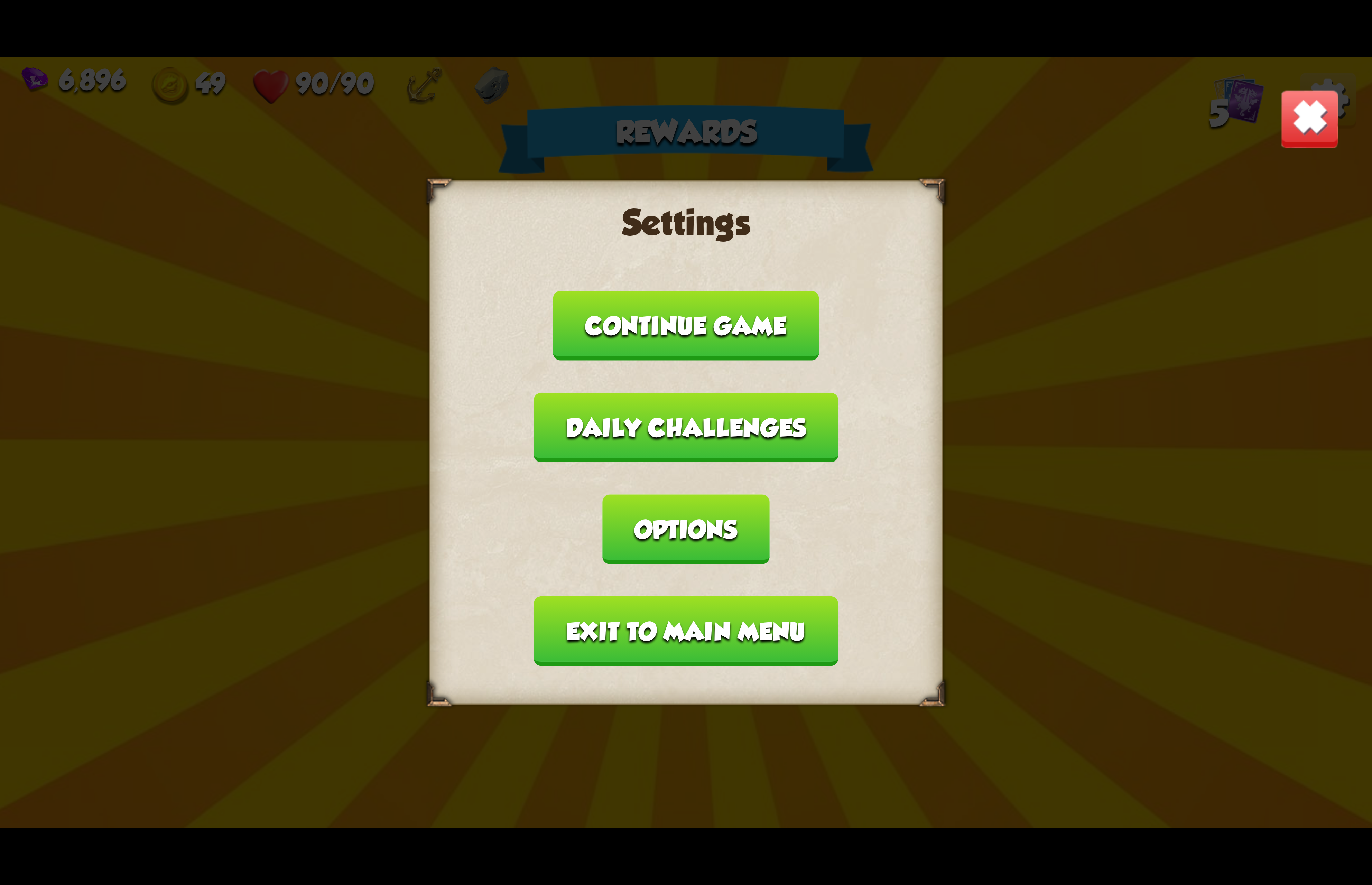
click at [769, 510] on button "Options" at bounding box center [686, 529] width 166 height 70
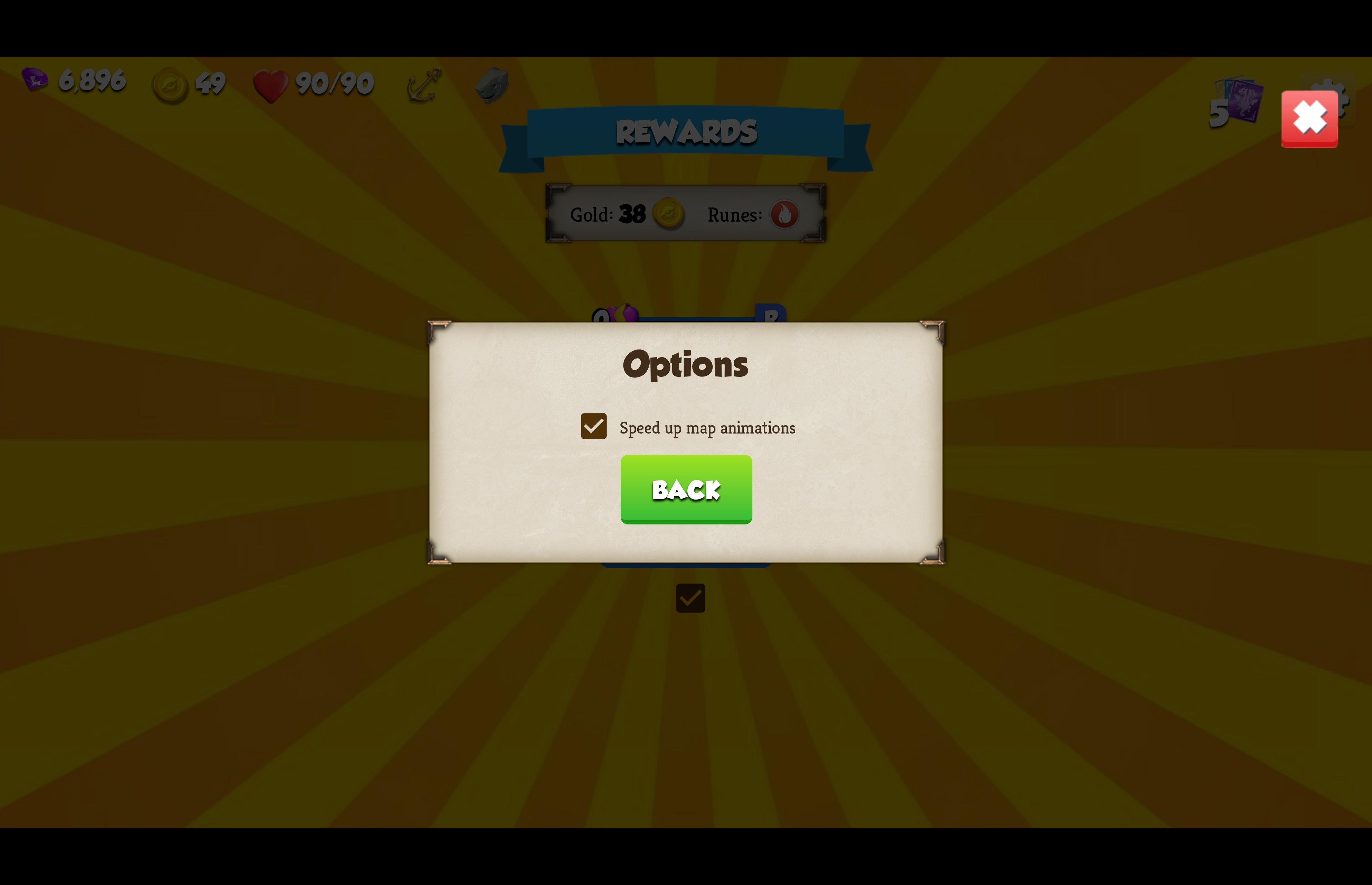
click at [700, 423] on label "Speed up map animations" at bounding box center [686, 427] width 219 height 23
click at [0, 0] on input "Speed up map animations" at bounding box center [0, 0] width 0 height 0
click at [700, 423] on label "Speed up map animations" at bounding box center [686, 427] width 219 height 23
click at [0, 0] on input "Speed up map animations" at bounding box center [0, 0] width 0 height 0
click at [689, 469] on button "Back" at bounding box center [686, 489] width 132 height 70
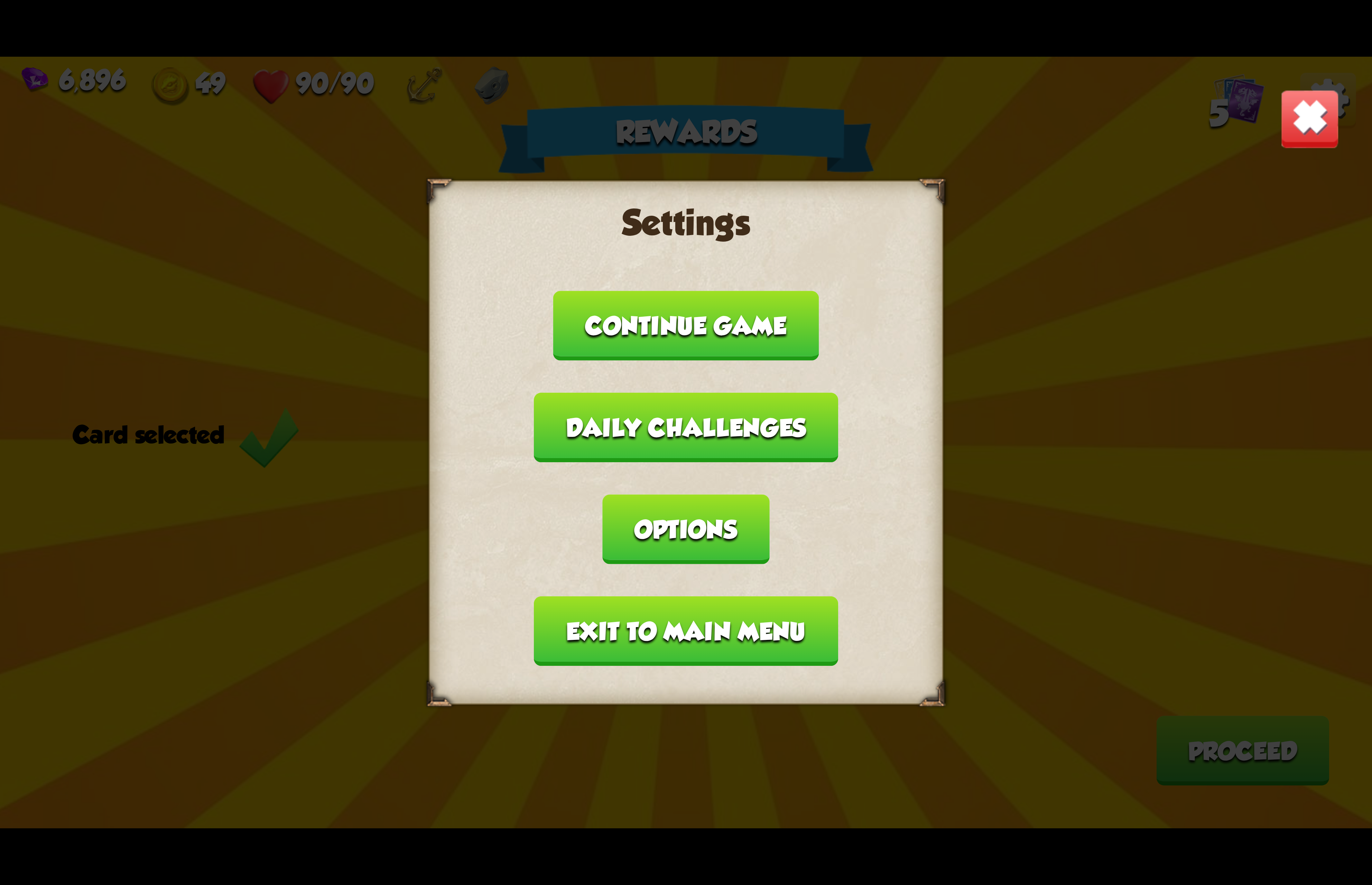
click at [679, 596] on button "Exit to main menu" at bounding box center [686, 631] width 304 height 70
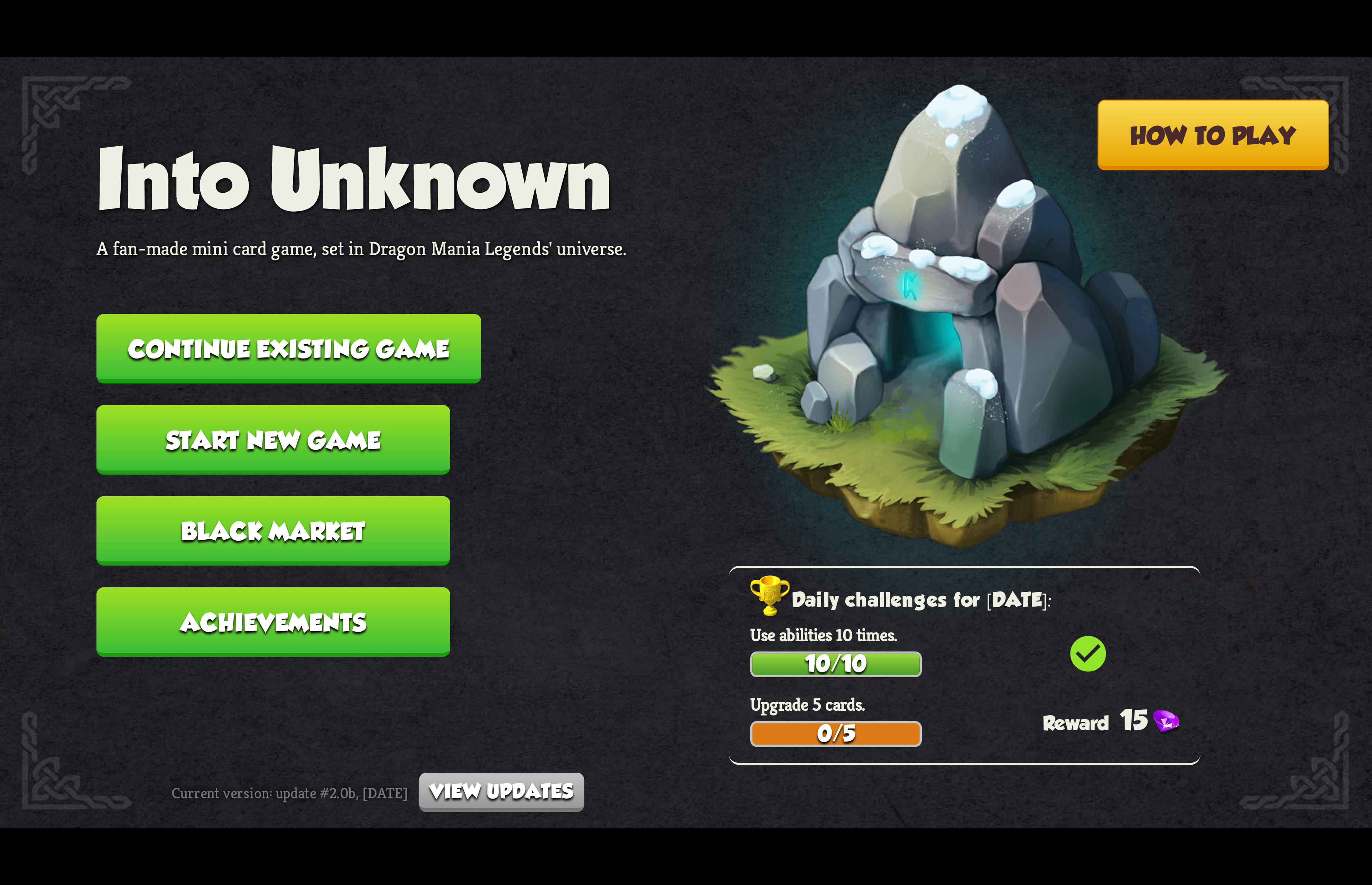
click at [434, 354] on button "Continue existing game" at bounding box center [289, 348] width 385 height 70
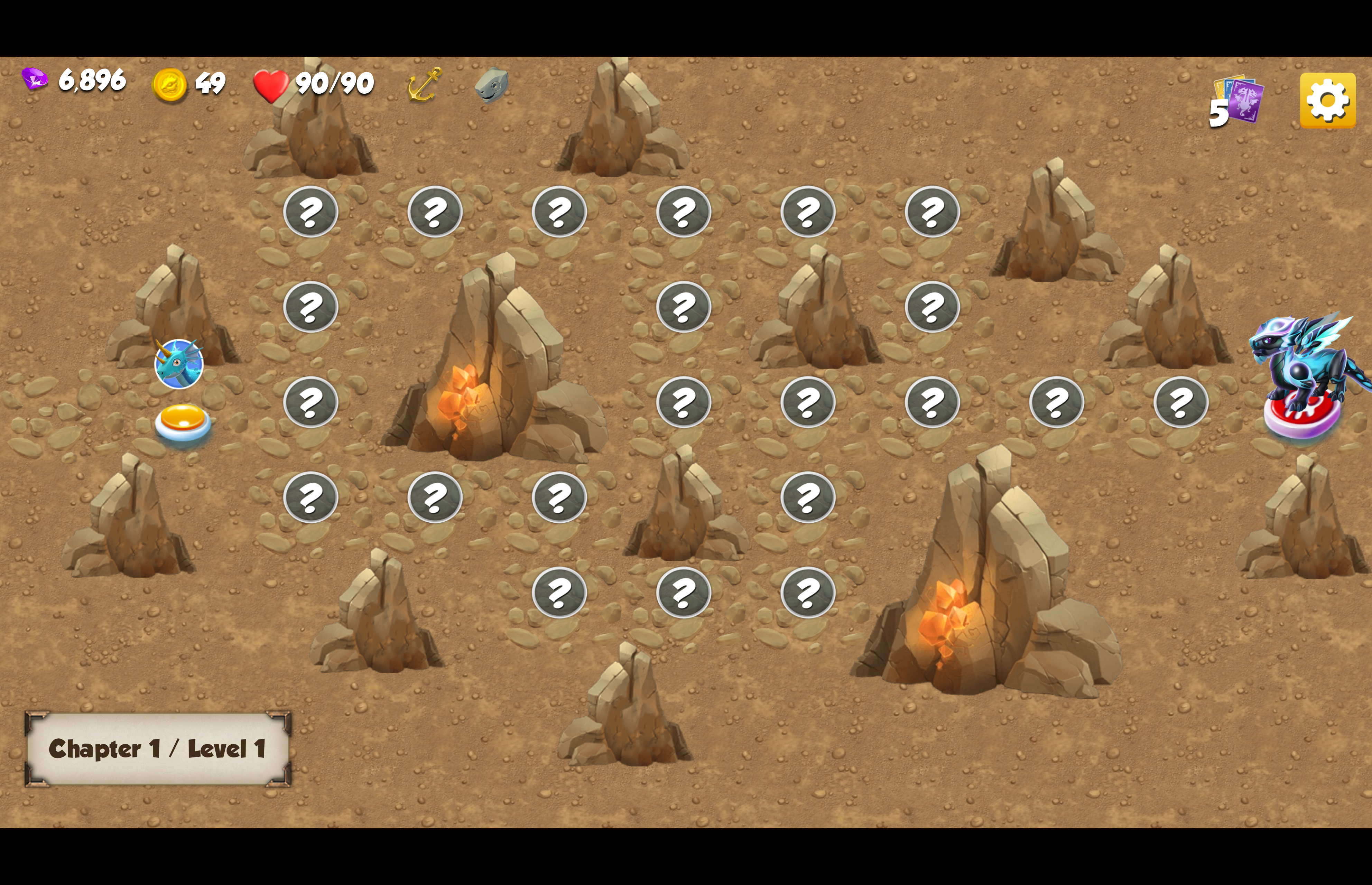
click at [183, 430] on img at bounding box center [184, 429] width 68 height 51
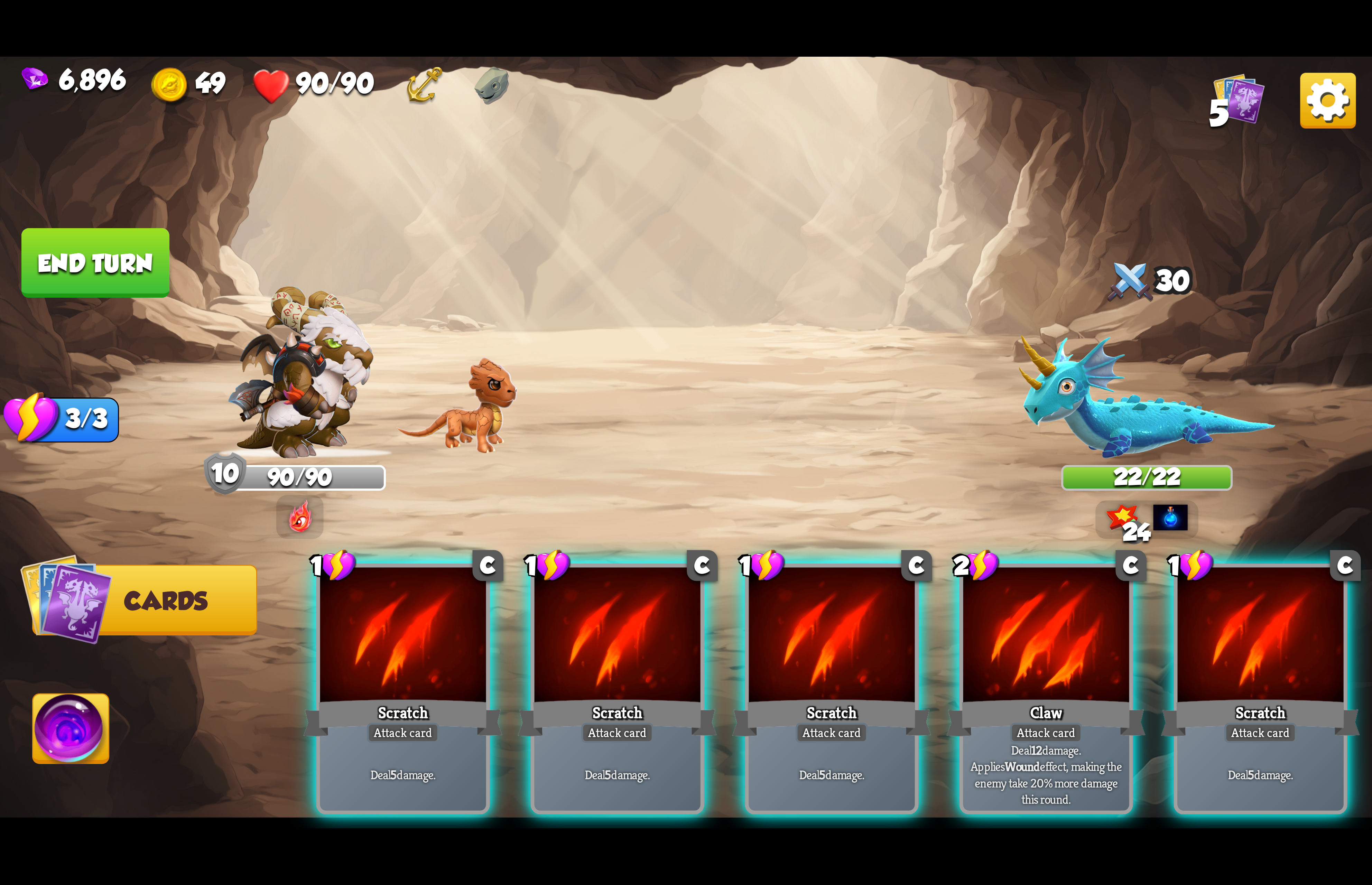
click at [1033, 635] on div at bounding box center [1046, 637] width 166 height 140
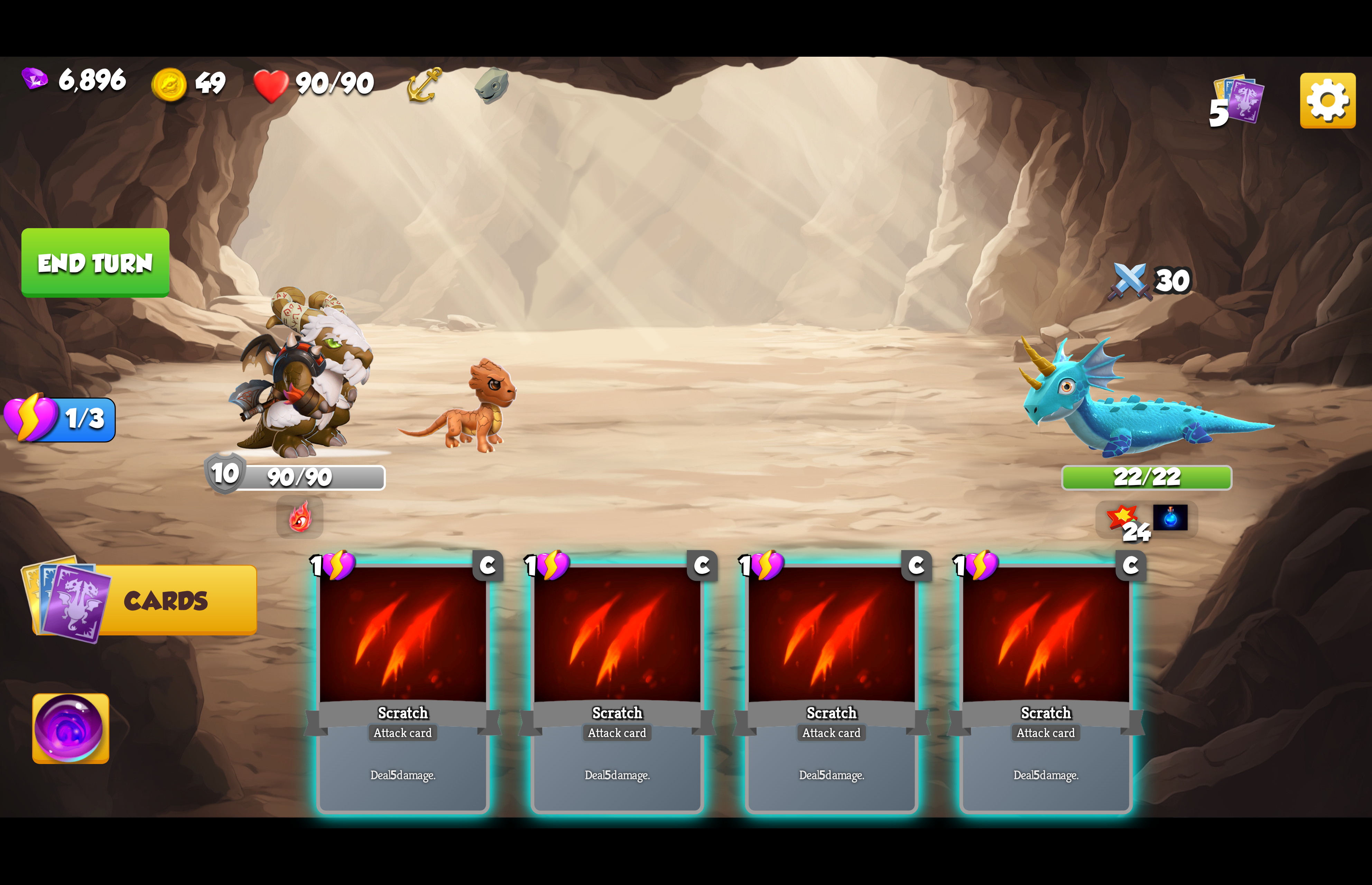
click at [1035, 635] on div at bounding box center [1046, 637] width 166 height 140
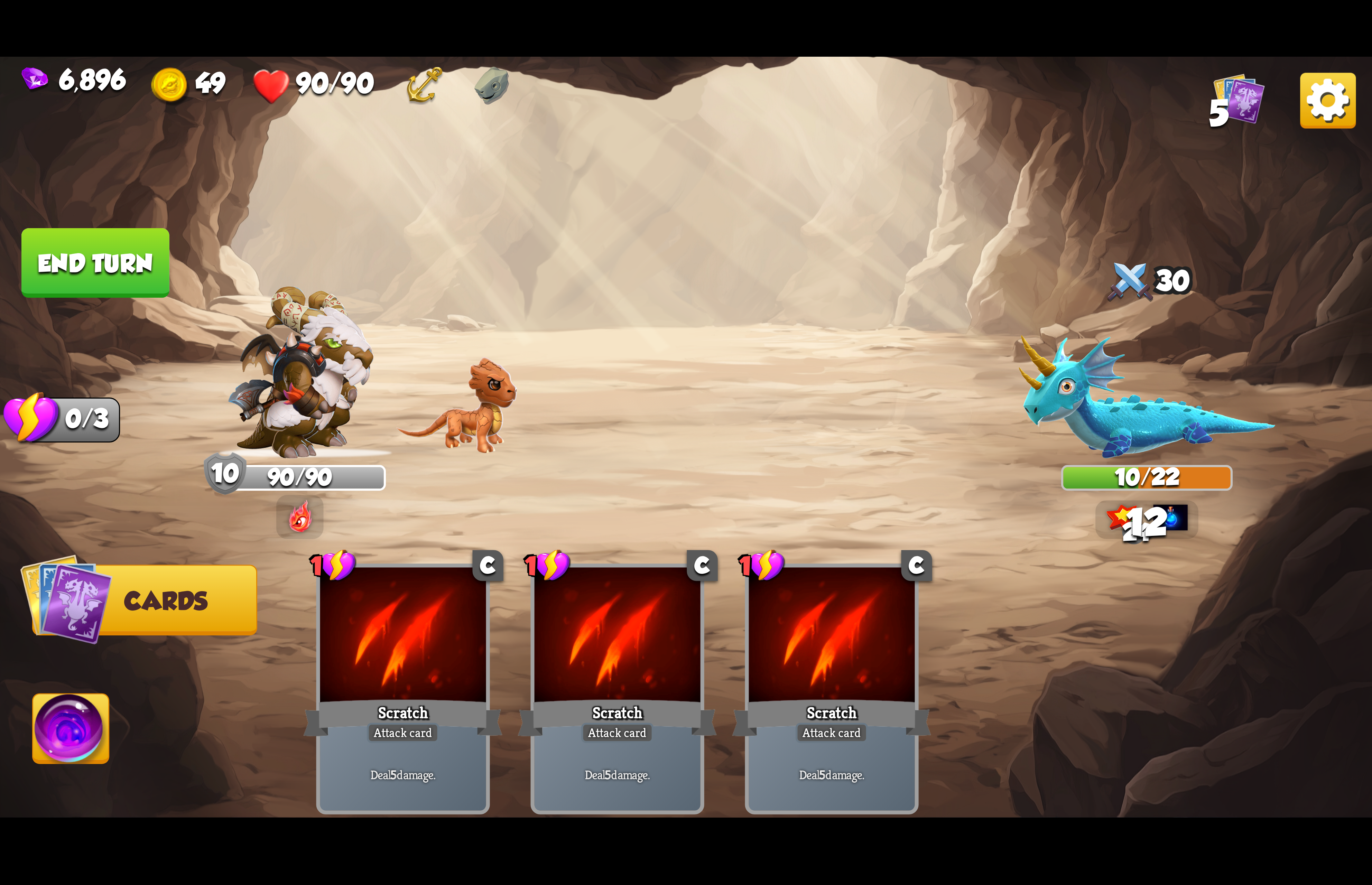
click at [67, 743] on img at bounding box center [71, 732] width 76 height 77
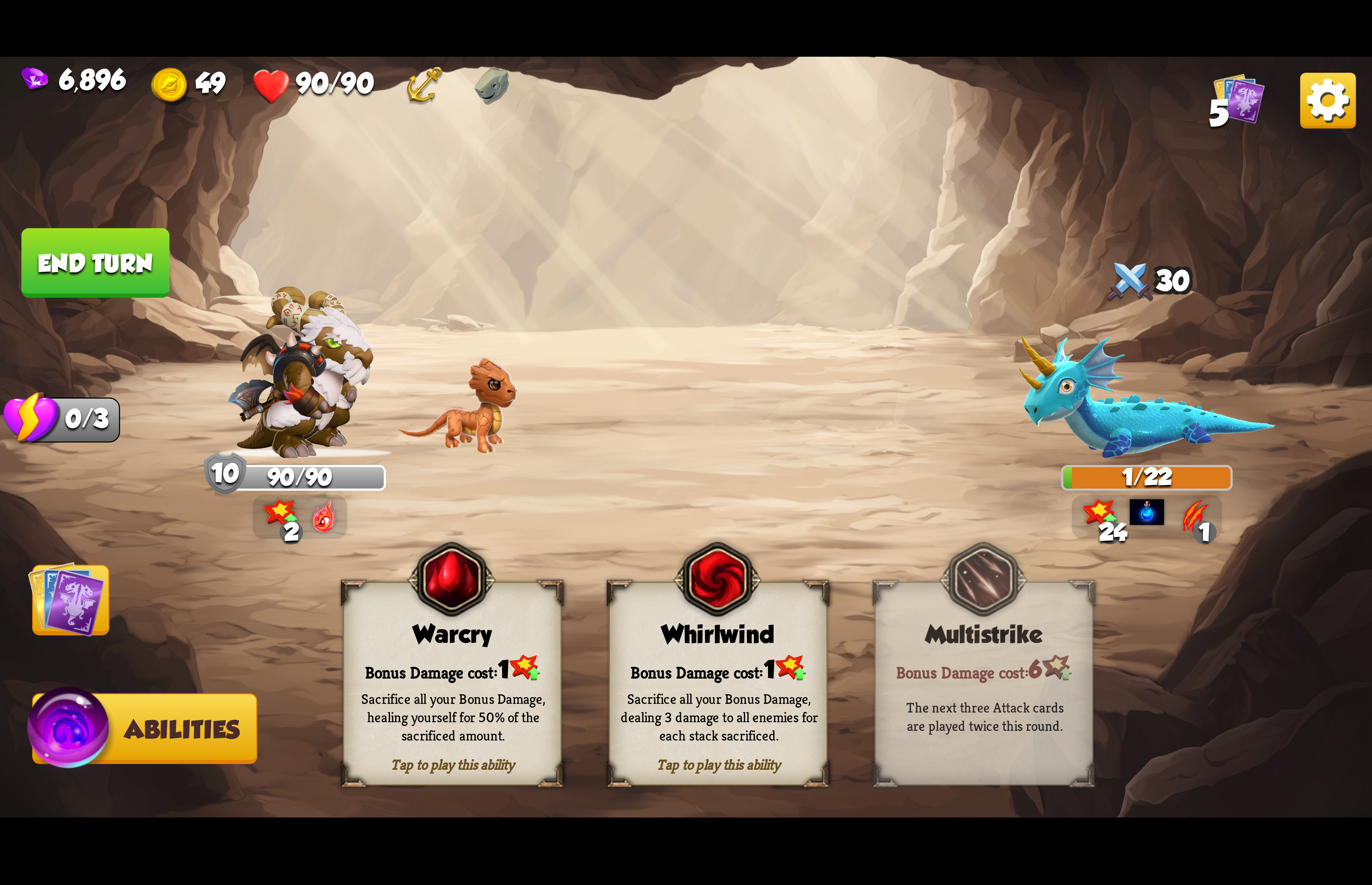
click at [1319, 98] on img at bounding box center [1328, 100] width 56 height 56
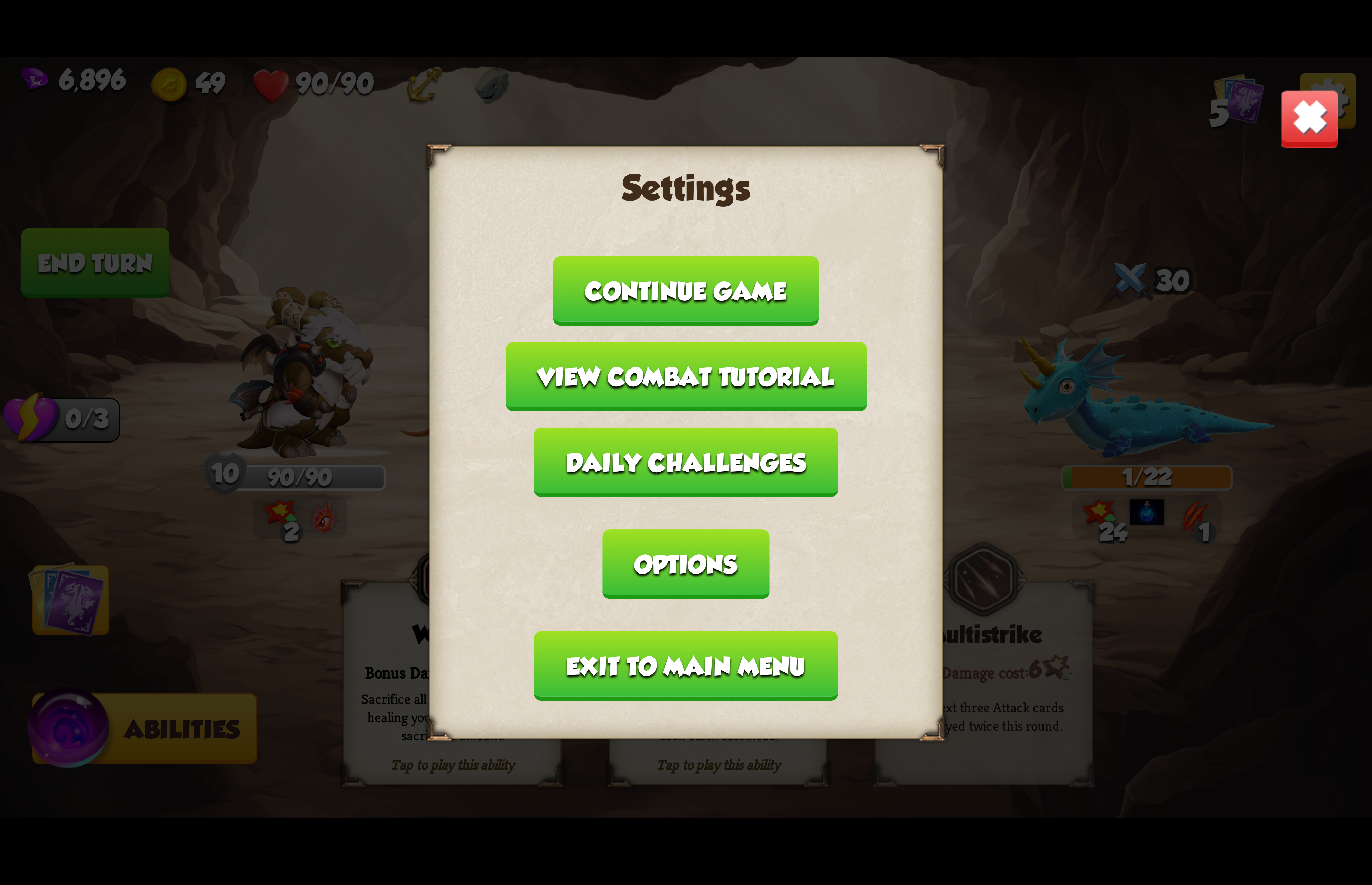
click at [769, 529] on button "Options" at bounding box center [686, 564] width 166 height 70
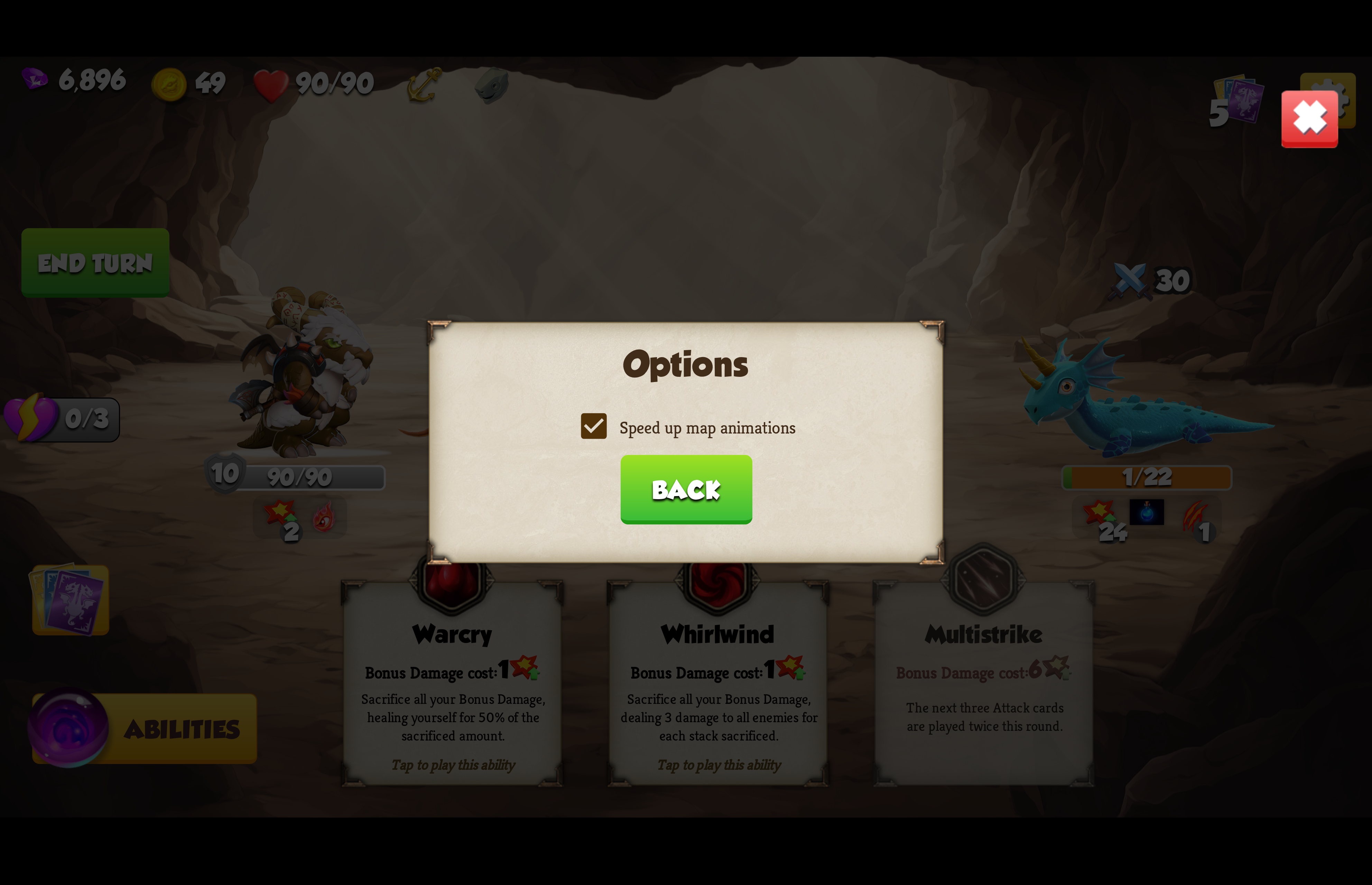
click at [727, 445] on div "Options Speed up map animations Back" at bounding box center [686, 442] width 515 height 241
click at [729, 444] on div "Options Speed up map animations Back" at bounding box center [686, 442] width 515 height 241
click at [1313, 119] on img at bounding box center [1310, 119] width 60 height 60
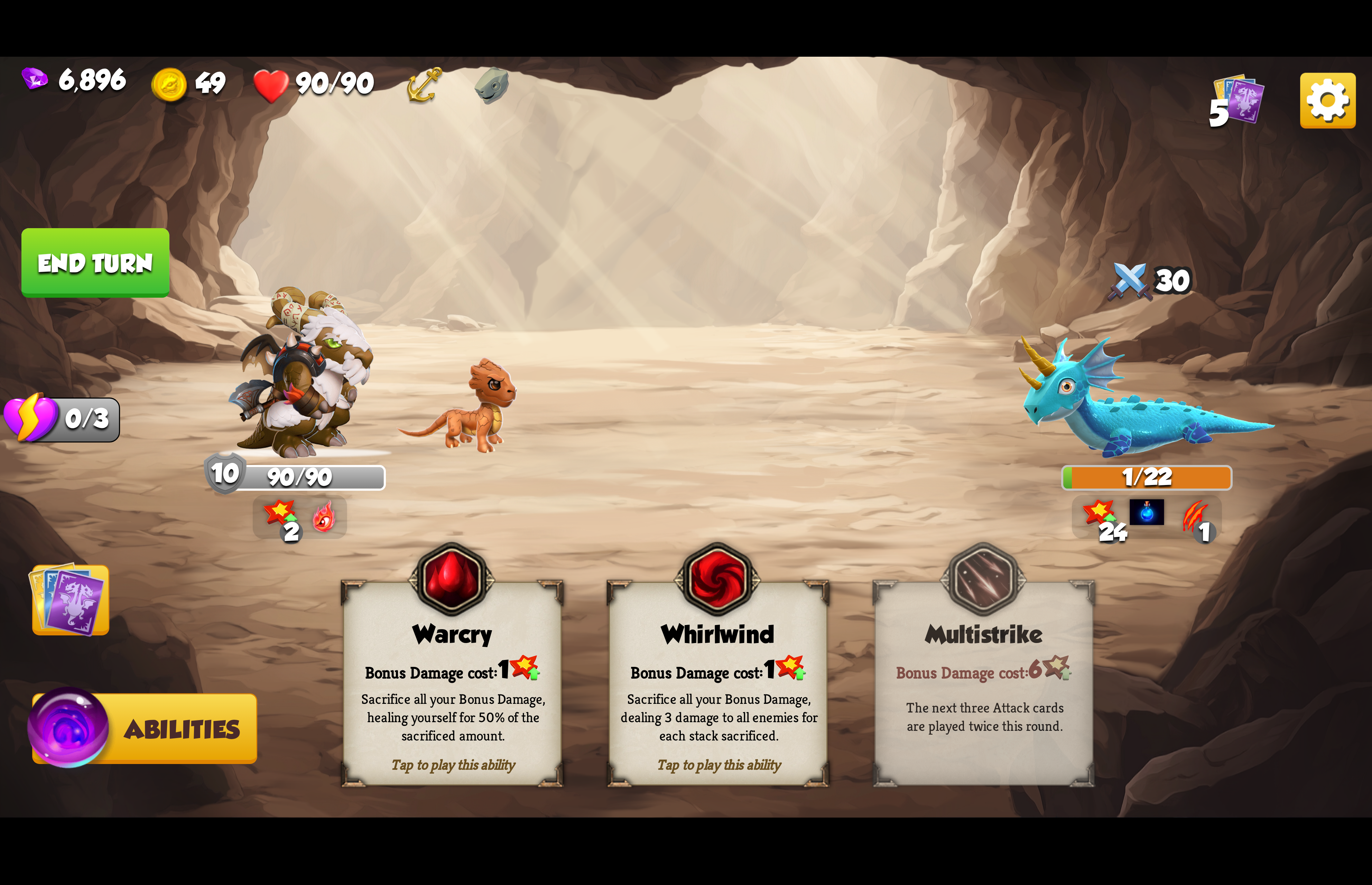
click at [1327, 111] on img at bounding box center [1328, 100] width 56 height 56
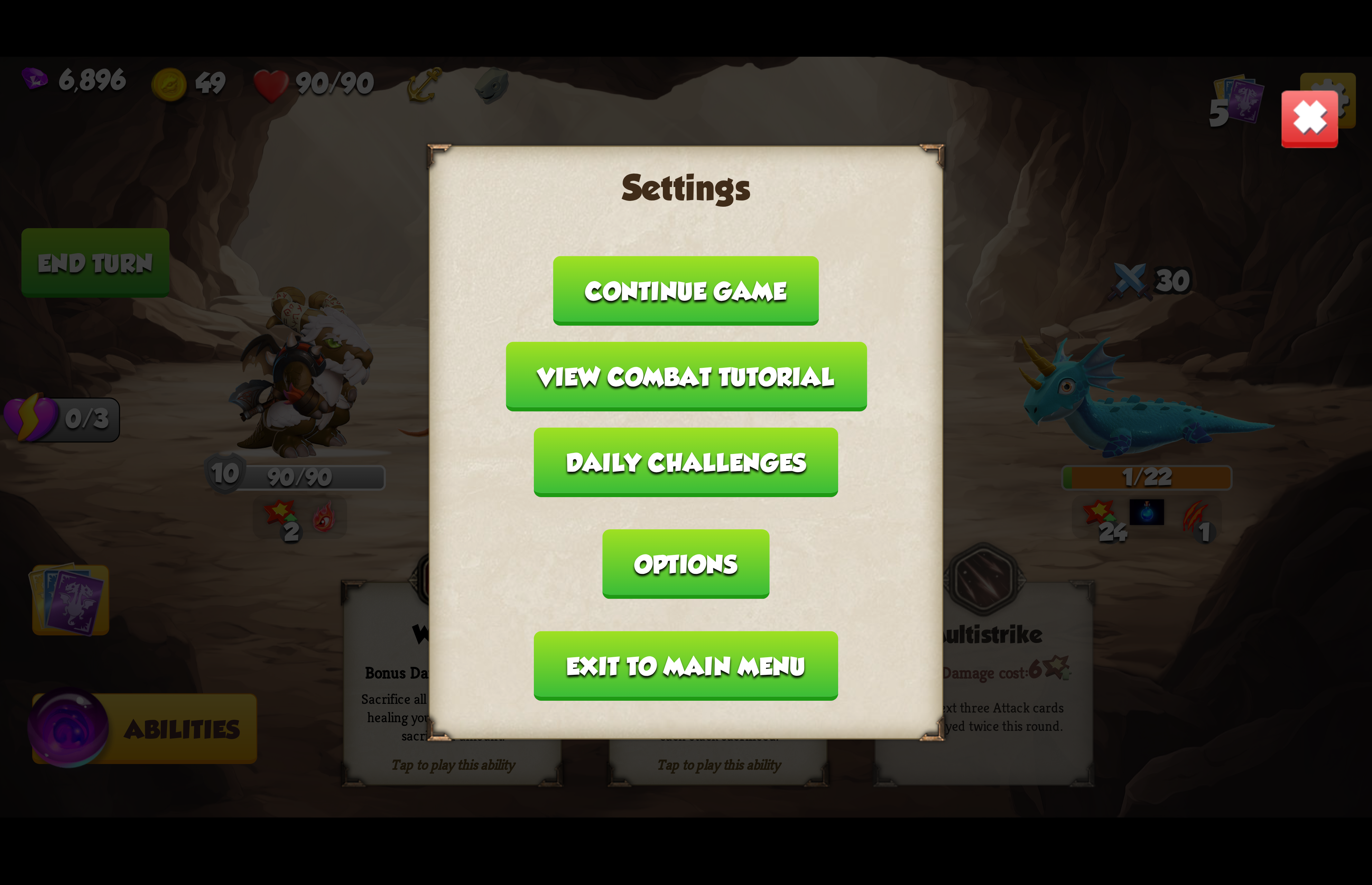
drag, startPoint x: 837, startPoint y: 515, endPoint x: 818, endPoint y: 492, distance: 29.8
click at [769, 529] on button "Options" at bounding box center [686, 564] width 166 height 70
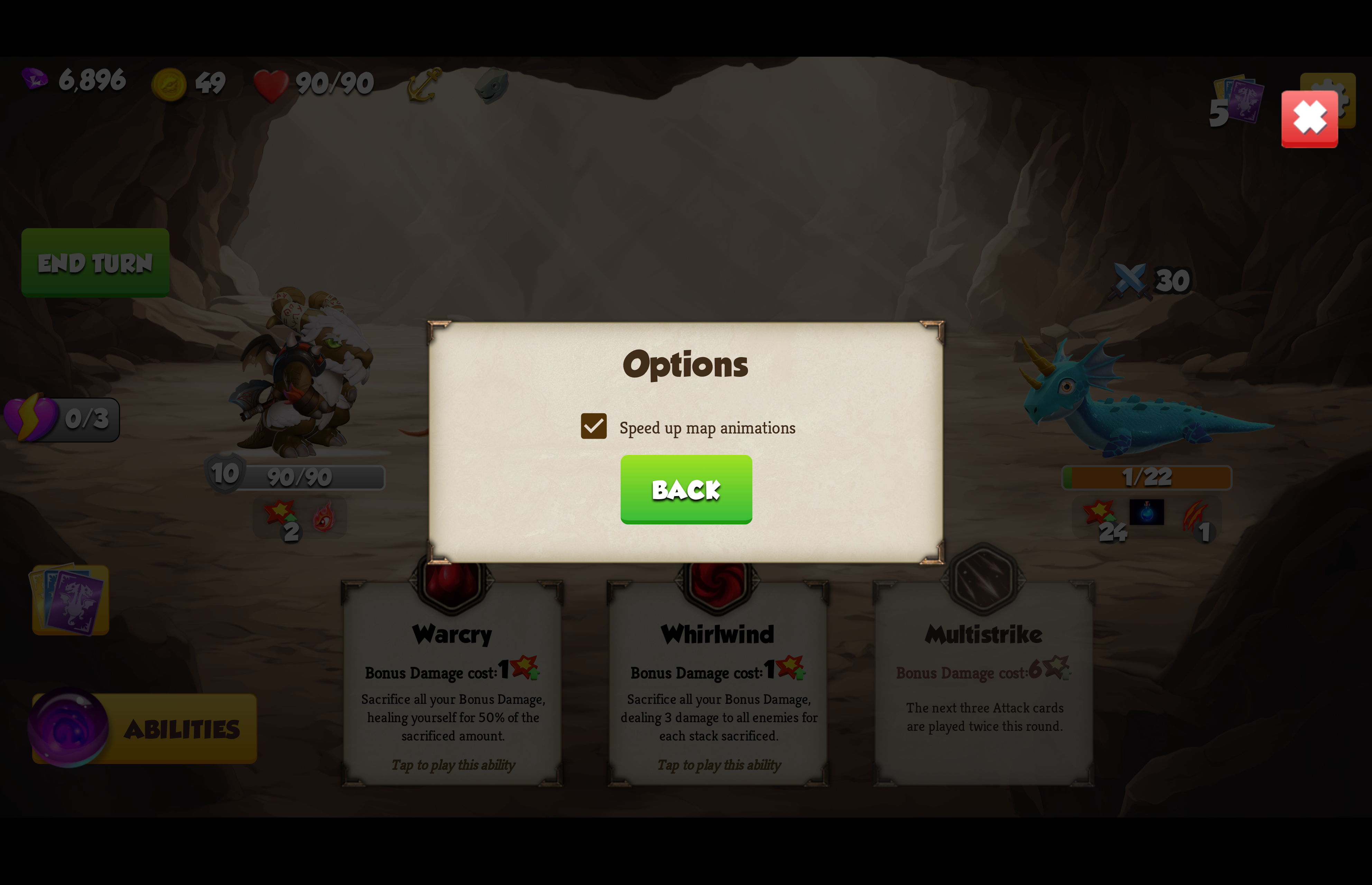
click at [759, 427] on label "Speed up map animations" at bounding box center [686, 427] width 219 height 23
click at [0, 0] on input "Speed up map animations" at bounding box center [0, 0] width 0 height 0
click at [752, 426] on label "Speed up map animations" at bounding box center [686, 427] width 219 height 23
click at [0, 0] on input "Speed up map animations" at bounding box center [0, 0] width 0 height 0
click at [691, 487] on button "Back" at bounding box center [686, 489] width 132 height 70
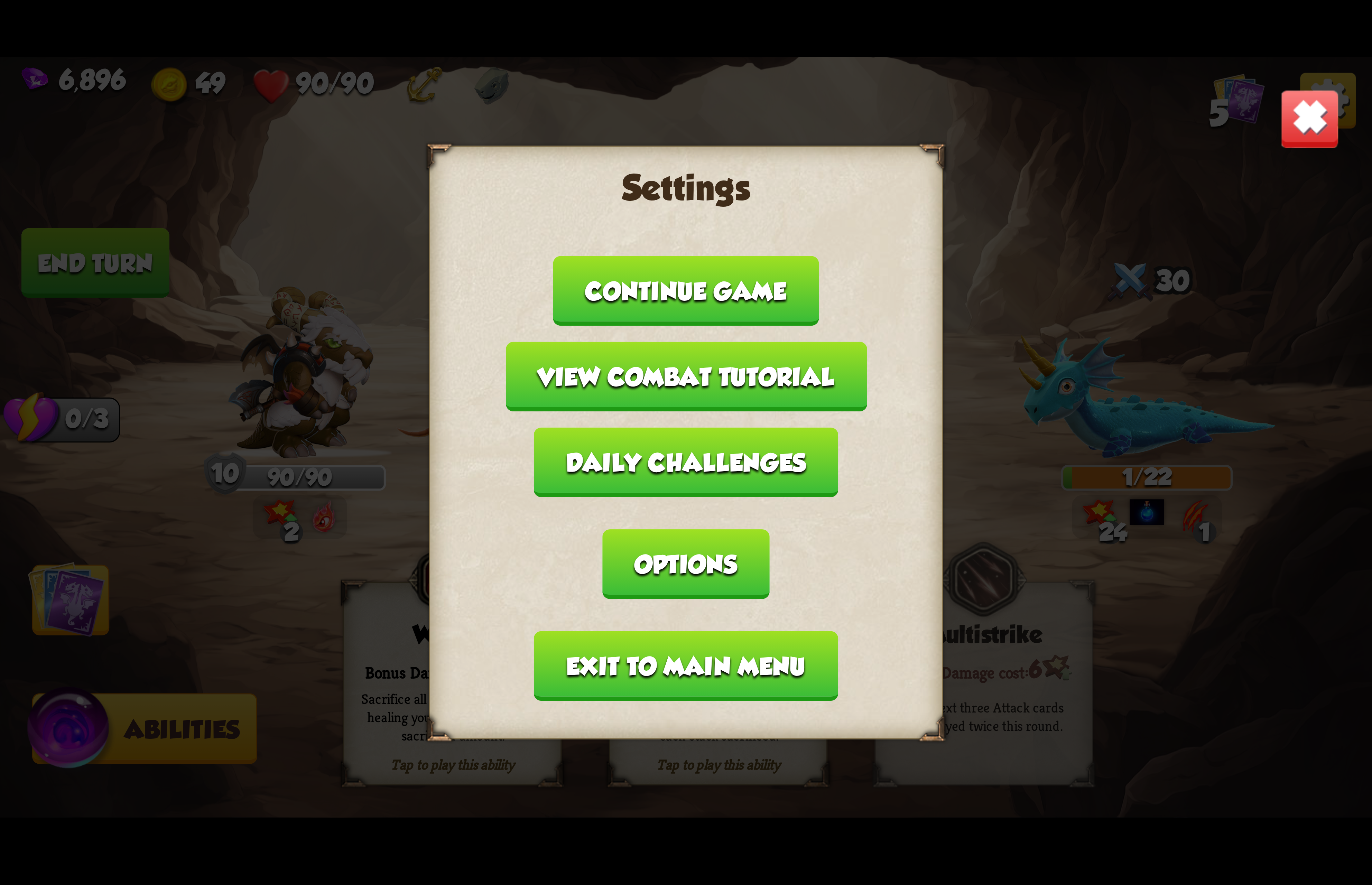
click at [689, 571] on div "Settings Continue game View combat tutorial Daily challenges Options Exit to ma…" at bounding box center [686, 441] width 515 height 593
click at [1294, 119] on img at bounding box center [1310, 119] width 60 height 60
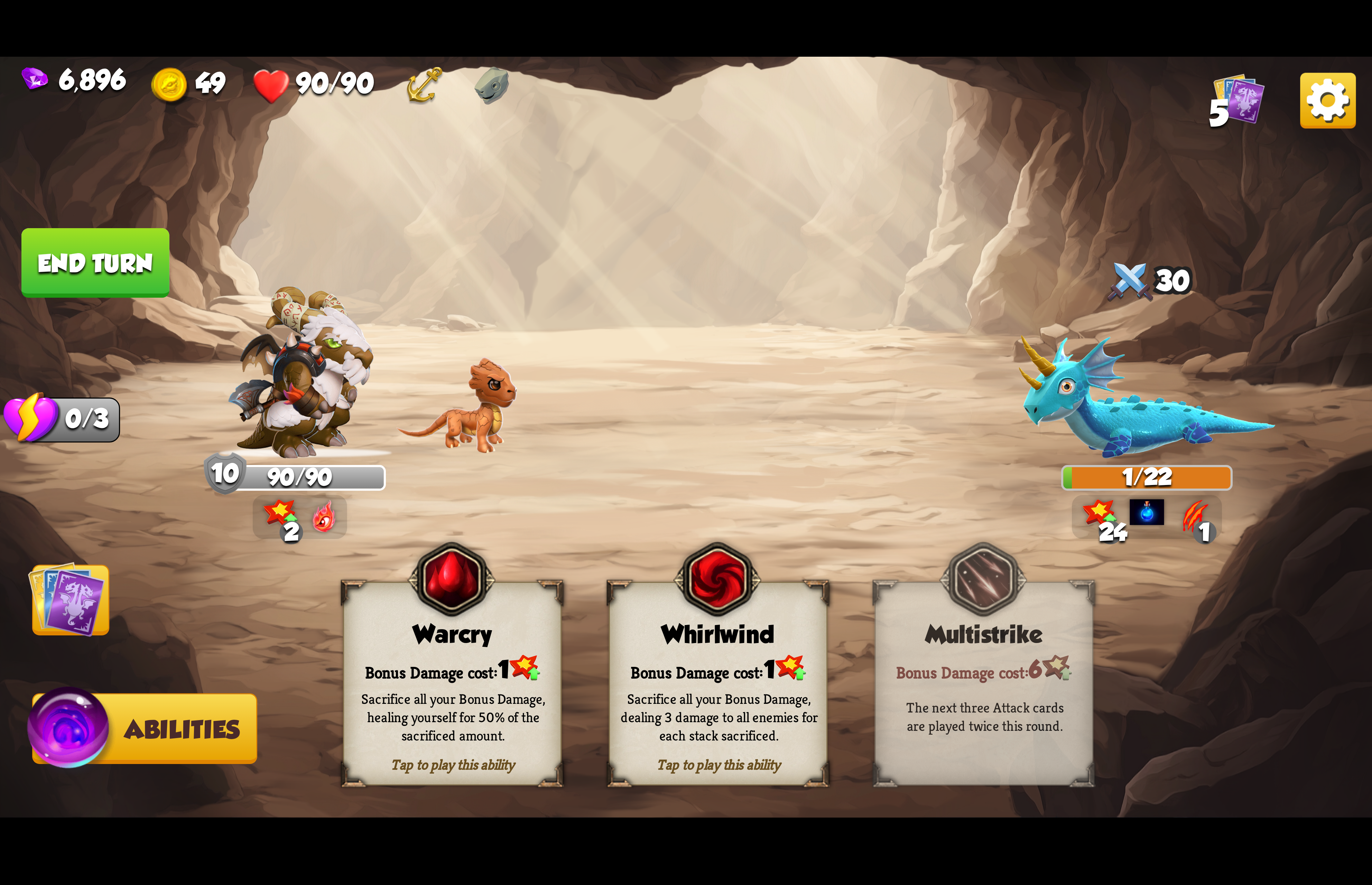
click at [712, 614] on img at bounding box center [717, 579] width 88 height 90
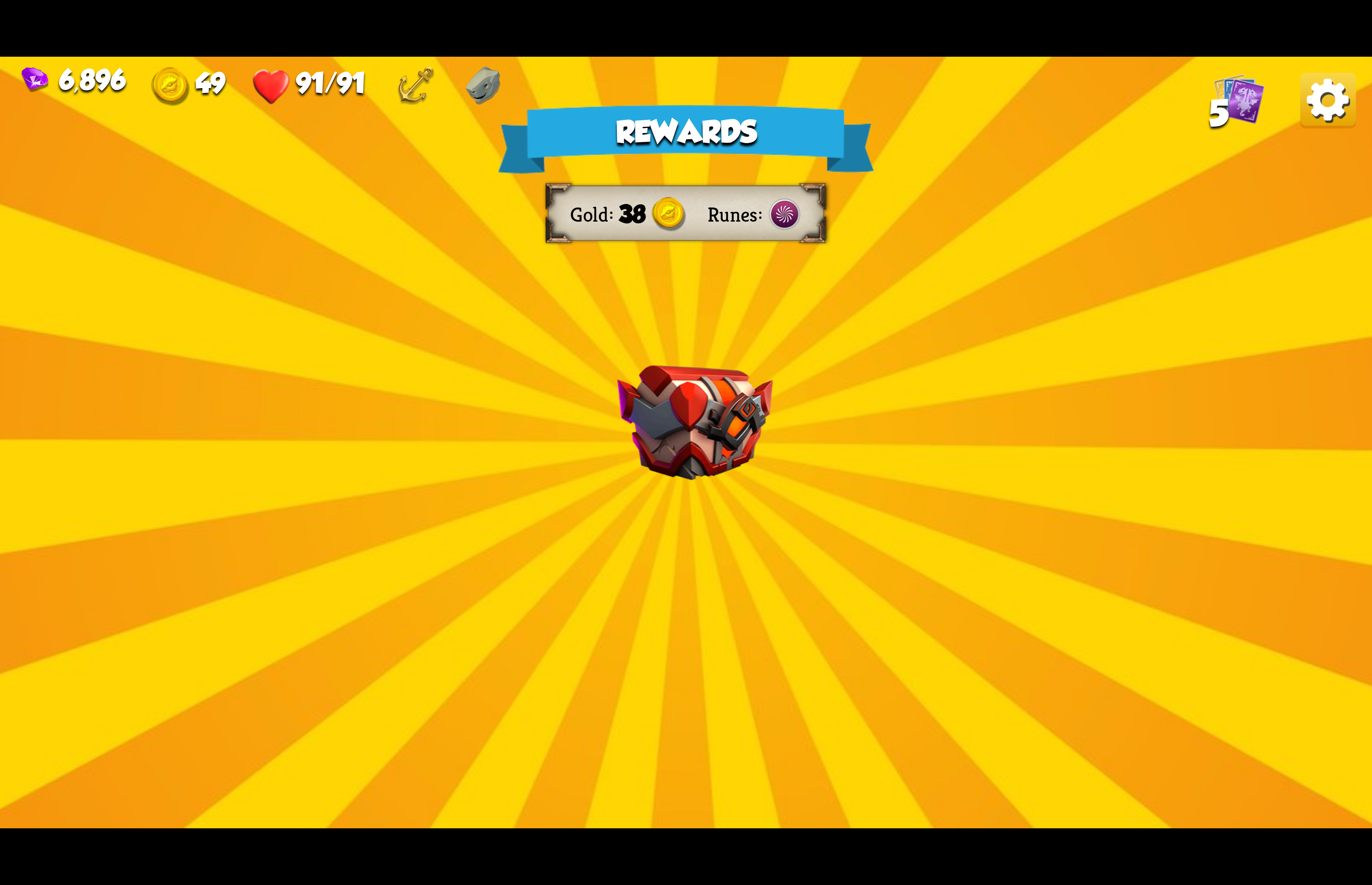
click at [290, 551] on div "Rewards Gold 38 Runes Card selected 0 R Water Potion Potion card Heal for 4 hea…" at bounding box center [686, 442] width 1372 height 771
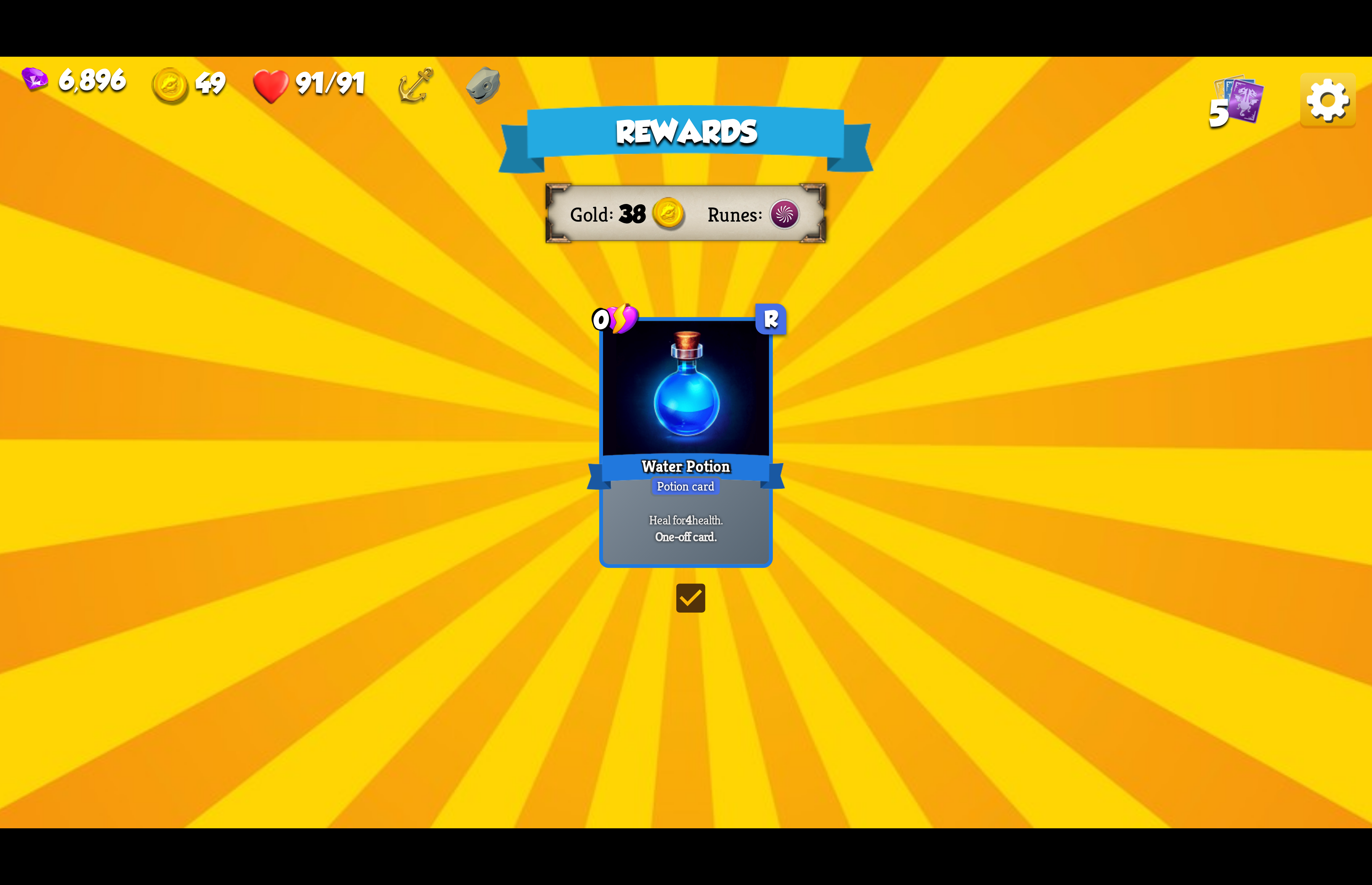
drag, startPoint x: 297, startPoint y: 526, endPoint x: 940, endPoint y: 120, distance: 760.5
click at [392, 448] on div "Rewards Gold 38 Runes Card selected 0 R Water Potion Potion card Heal for 4 hea…" at bounding box center [686, 442] width 1372 height 771
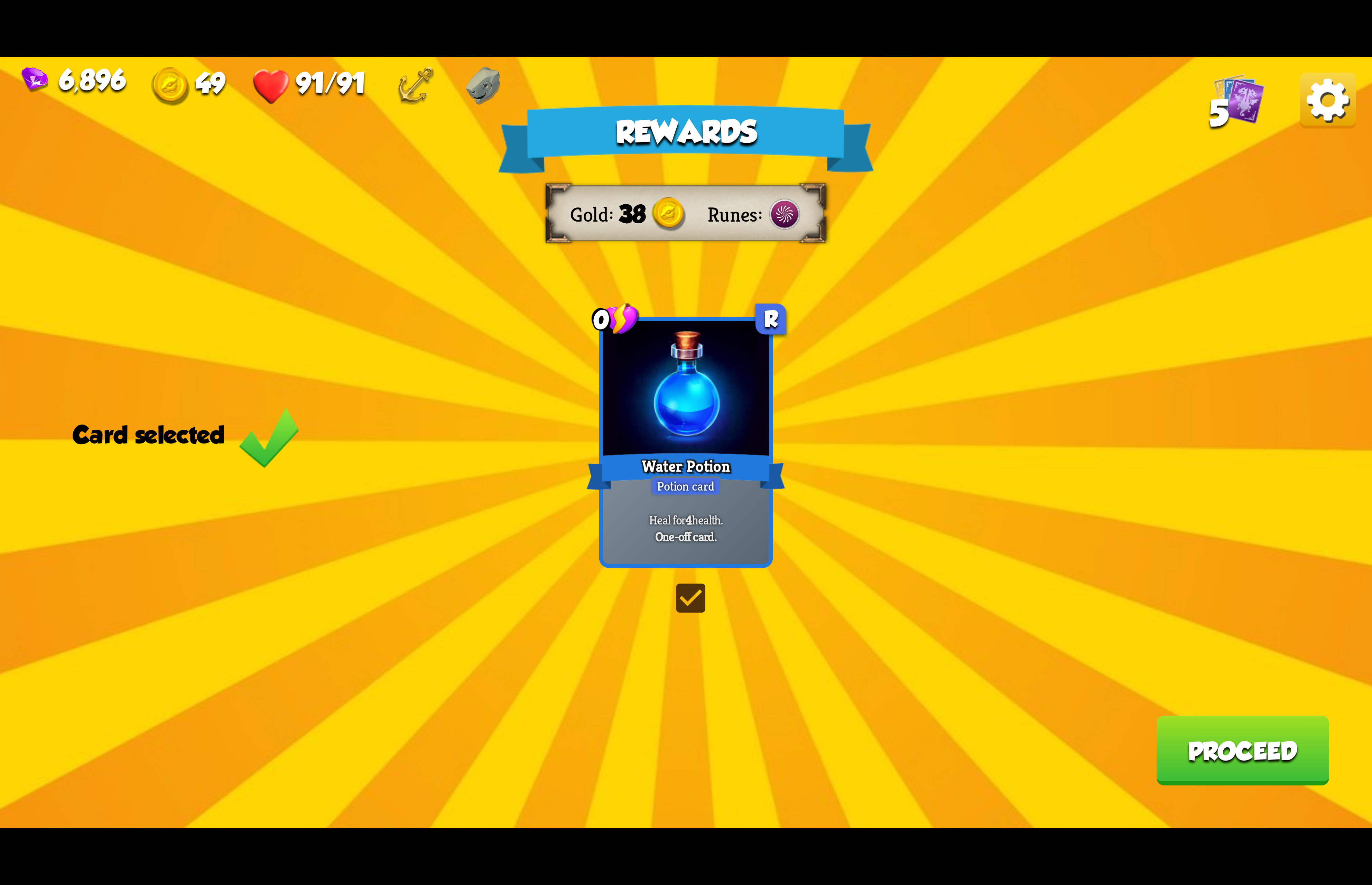
drag, startPoint x: 317, startPoint y: 570, endPoint x: 1371, endPoint y: 130, distance: 1142.2
click at [437, 501] on div "Rewards Gold 38 Runes Card selected 0 R Water Potion Potion card Heal for 4 hea…" at bounding box center [686, 442] width 1372 height 771
drag, startPoint x: 1325, startPoint y: 128, endPoint x: 1229, endPoint y: 213, distance: 128.2
click at [1325, 141] on div "Rewards Gold 38 Runes Card selected 0 R Water Potion Potion card Heal for 4 hea…" at bounding box center [686, 442] width 1372 height 771
click at [323, 512] on div "Rewards Gold 38 Runes Card selected 0 R Water Potion Potion card Heal for 4 hea…" at bounding box center [686, 442] width 1372 height 771
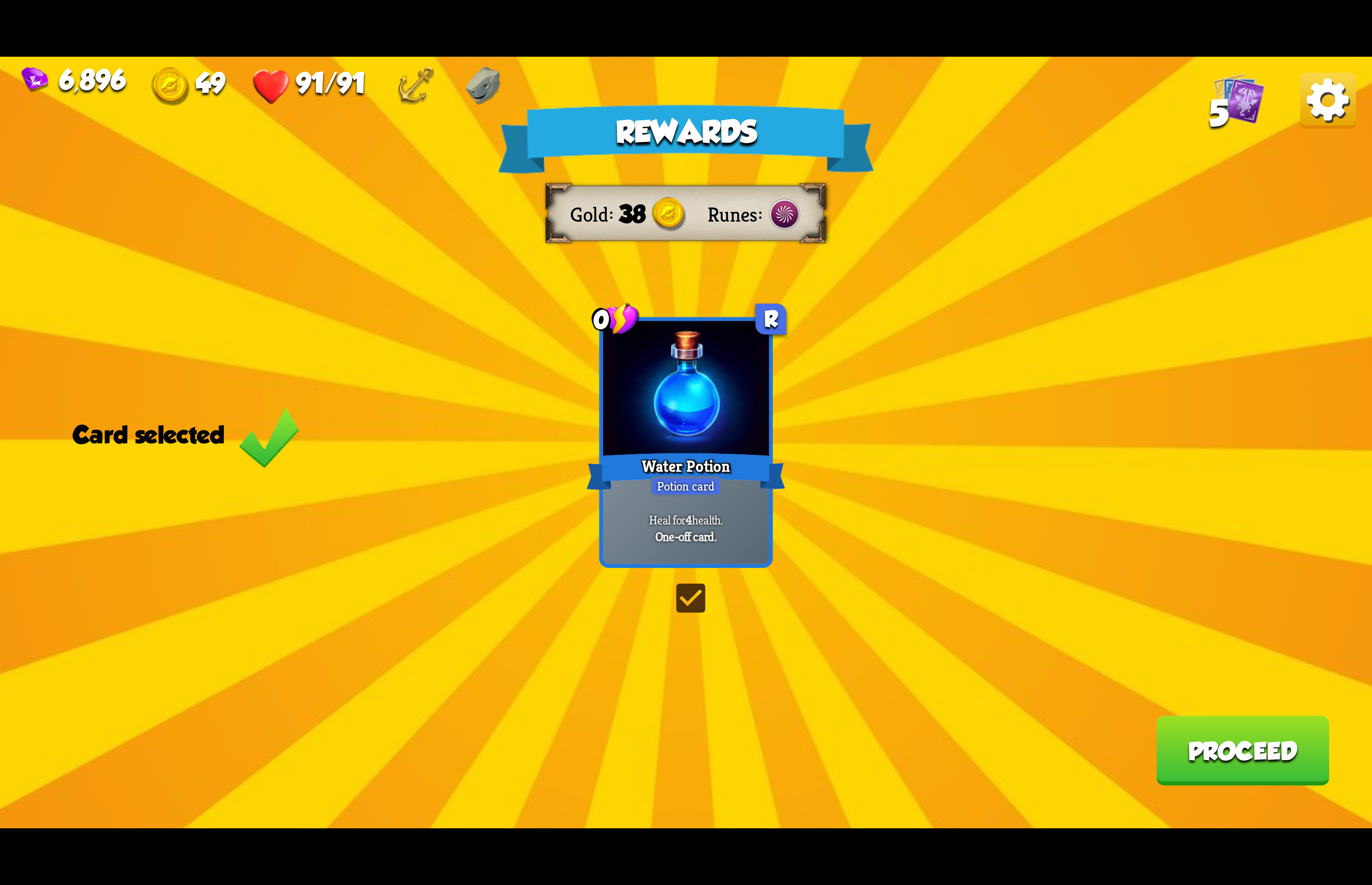
drag, startPoint x: 337, startPoint y: 573, endPoint x: 553, endPoint y: 379, distance: 290.3
click at [418, 499] on div "Rewards Gold 38 Runes Card selected 0 R Water Potion Potion card Heal for 4 hea…" at bounding box center [686, 442] width 1372 height 771
drag, startPoint x: 297, startPoint y: 537, endPoint x: 1026, endPoint y: 334, distance: 756.7
click at [379, 498] on div "Rewards Gold 38 Runes Card selected 0 R Water Potion Potion card Heal for 4 hea…" at bounding box center [686, 442] width 1372 height 771
click at [1329, 100] on img at bounding box center [1328, 100] width 56 height 56
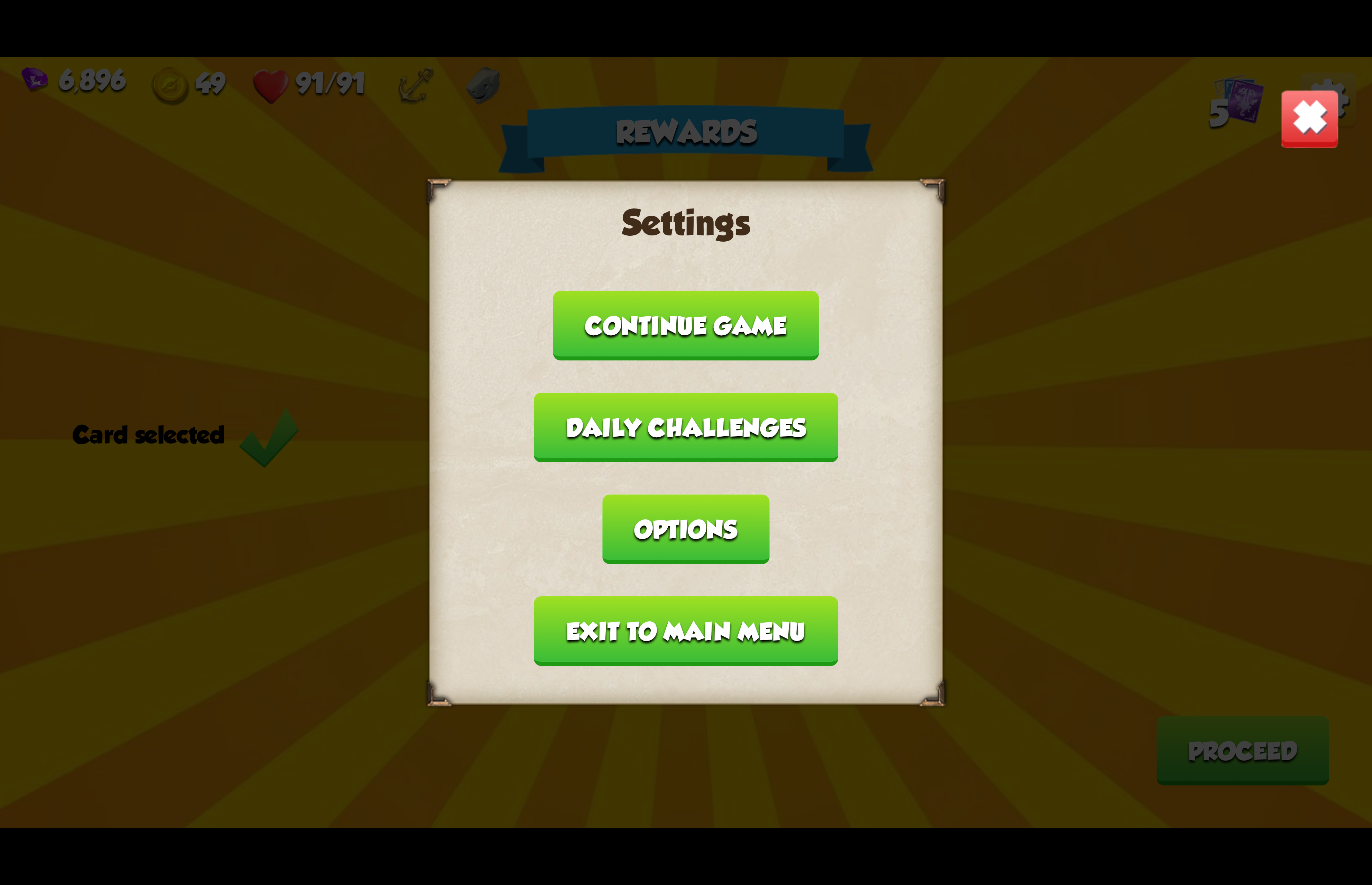
drag, startPoint x: 849, startPoint y: 477, endPoint x: 834, endPoint y: 491, distance: 20.5
click at [769, 494] on button "Options" at bounding box center [686, 529] width 166 height 70
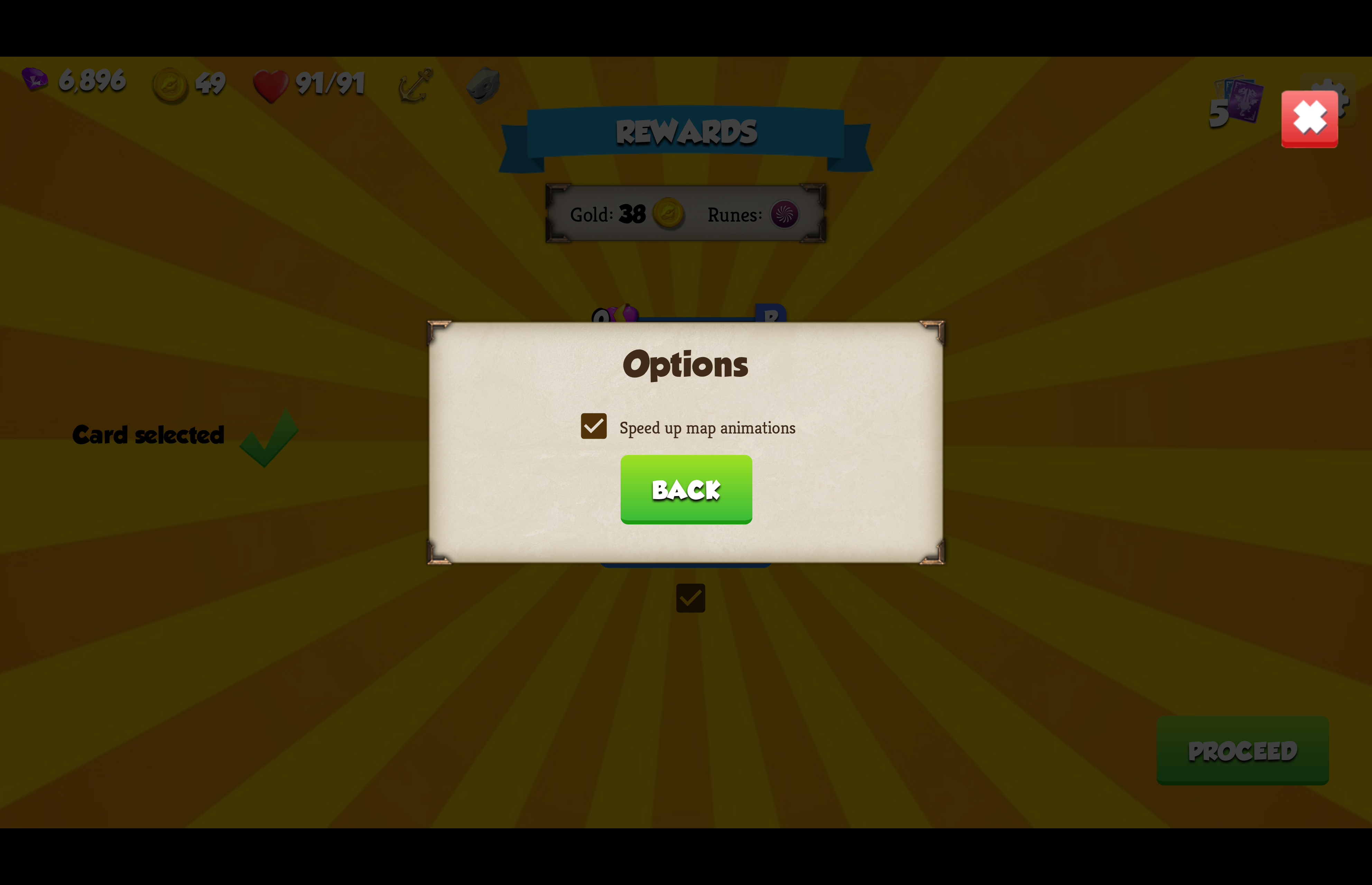
click at [766, 431] on label "Speed up map animations" at bounding box center [686, 427] width 219 height 23
click at [0, 0] on input "Speed up map animations" at bounding box center [0, 0] width 0 height 0
click at [768, 427] on label "Speed up map animations" at bounding box center [686, 427] width 219 height 23
click at [0, 0] on input "Speed up map animations" at bounding box center [0, 0] width 0 height 0
click at [732, 487] on button "Back" at bounding box center [686, 489] width 132 height 70
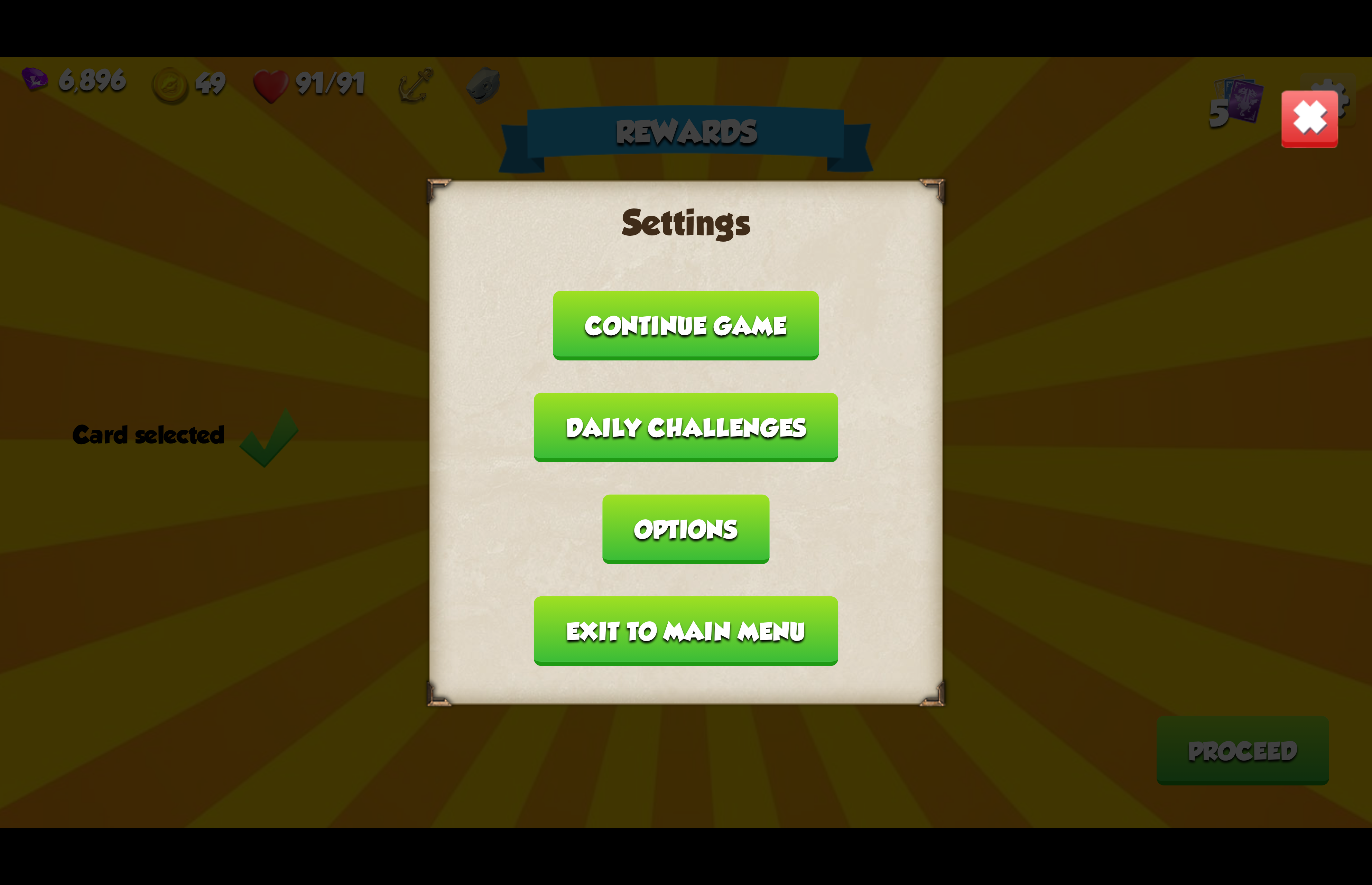
click at [1324, 115] on img at bounding box center [1310, 119] width 60 height 60
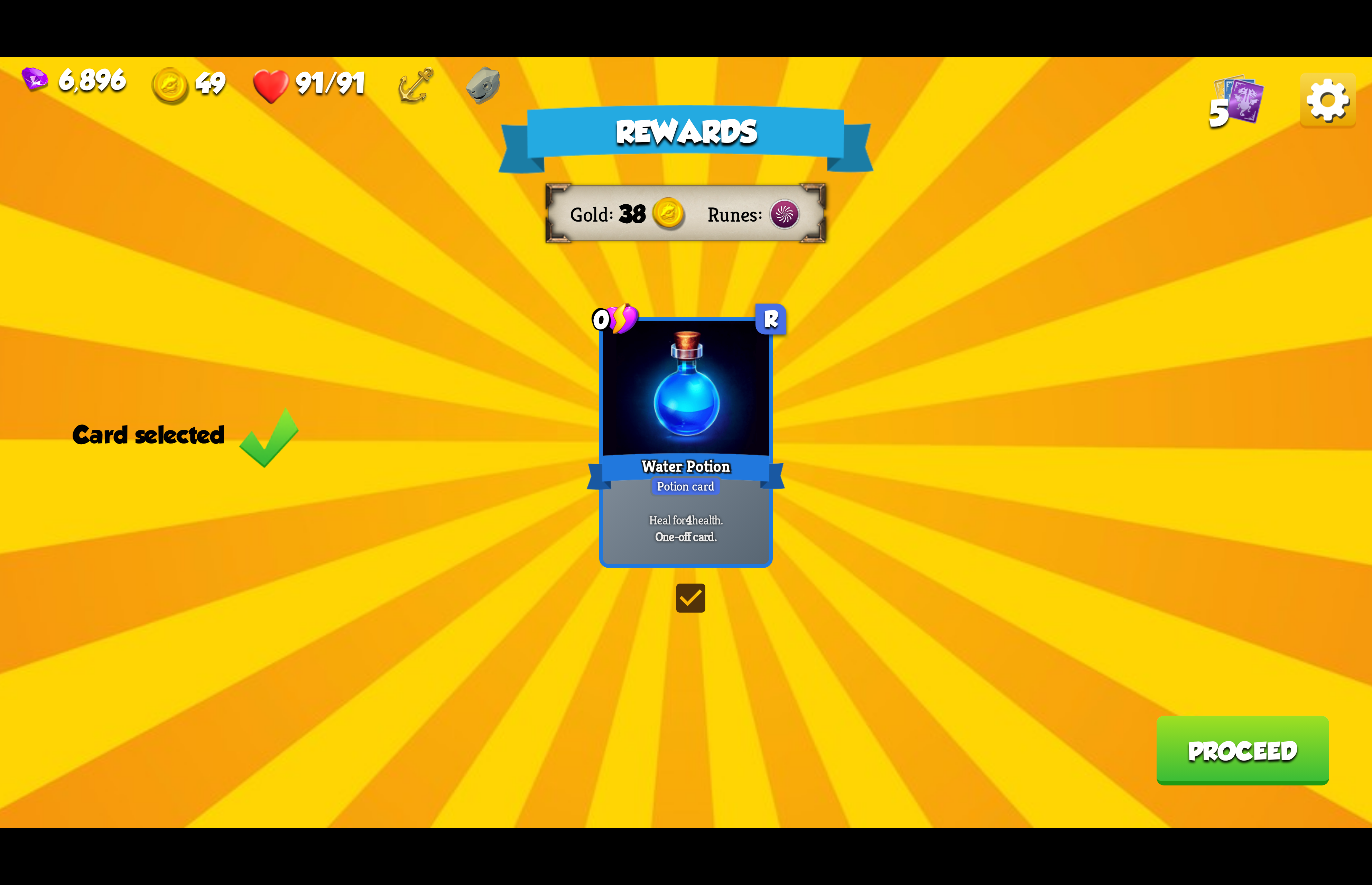
click at [1316, 91] on img at bounding box center [1328, 100] width 56 height 56
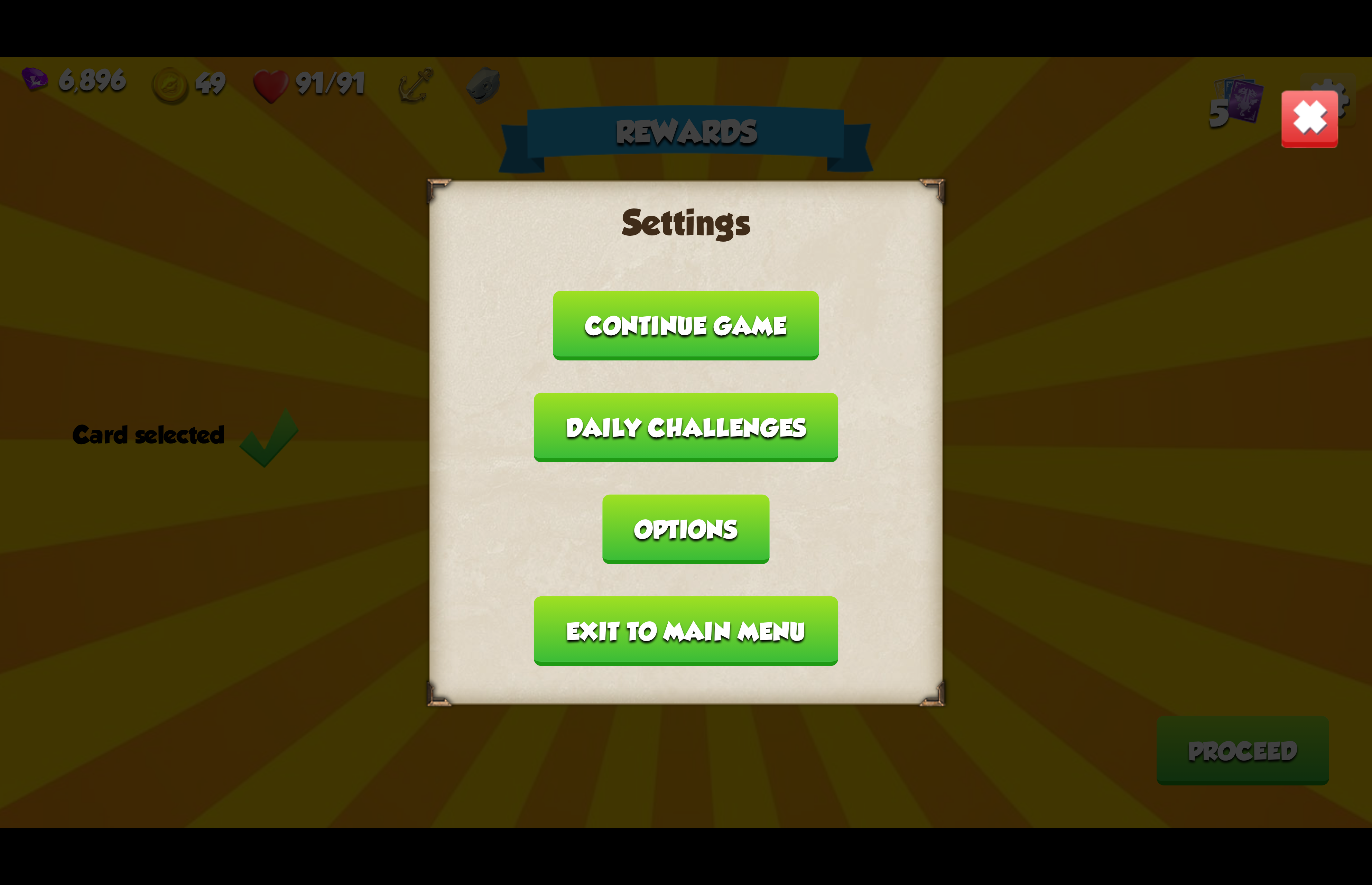
click at [769, 494] on button "Options" at bounding box center [686, 529] width 166 height 70
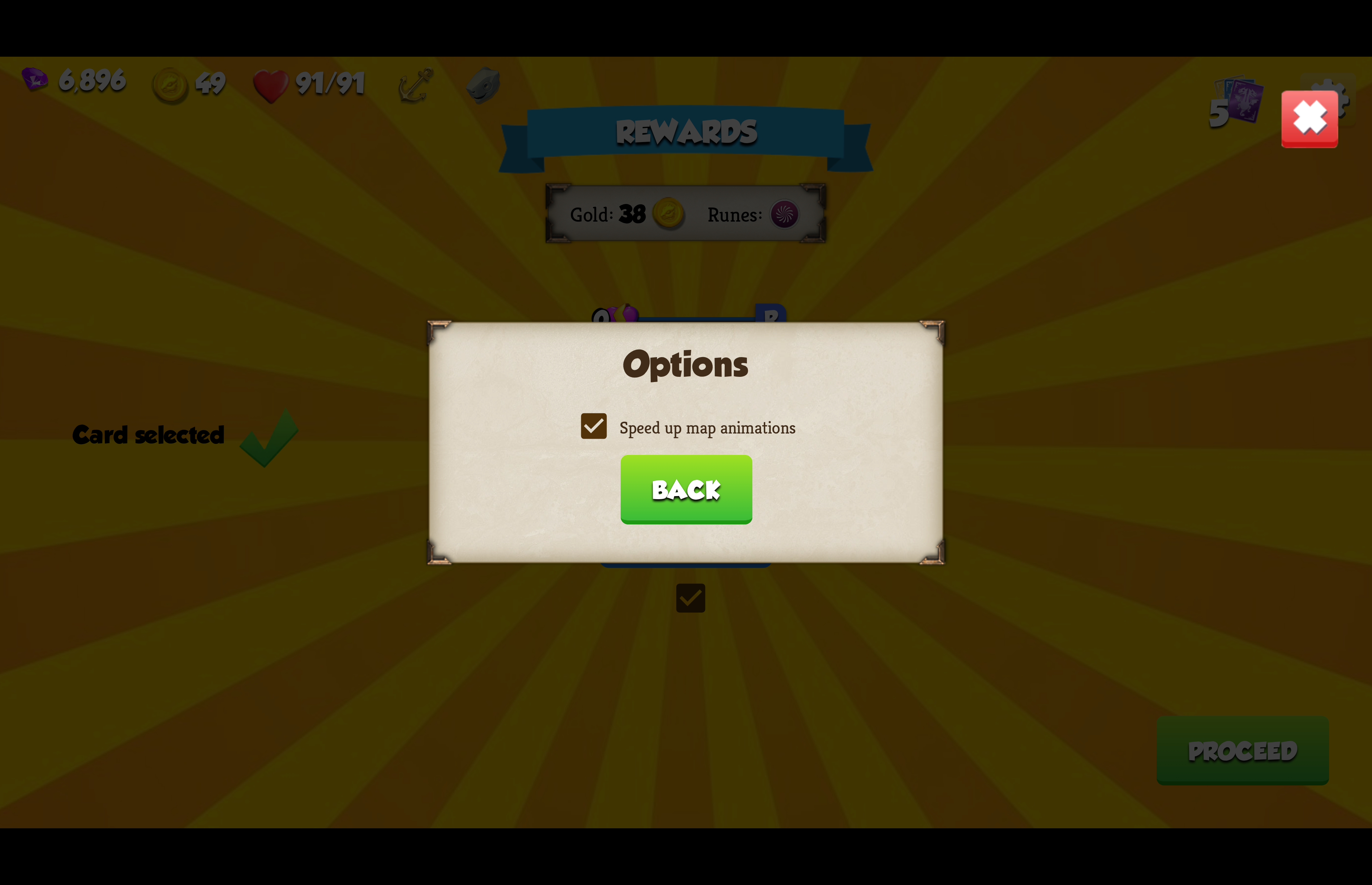
click at [653, 422] on label "Speed up map animations" at bounding box center [686, 427] width 219 height 23
click at [0, 0] on input "Speed up map animations" at bounding box center [0, 0] width 0 height 0
click at [653, 422] on label "Speed up map animations" at bounding box center [686, 427] width 219 height 23
click at [0, 0] on input "Speed up map animations" at bounding box center [0, 0] width 0 height 0
click at [646, 478] on button "Back" at bounding box center [686, 489] width 132 height 70
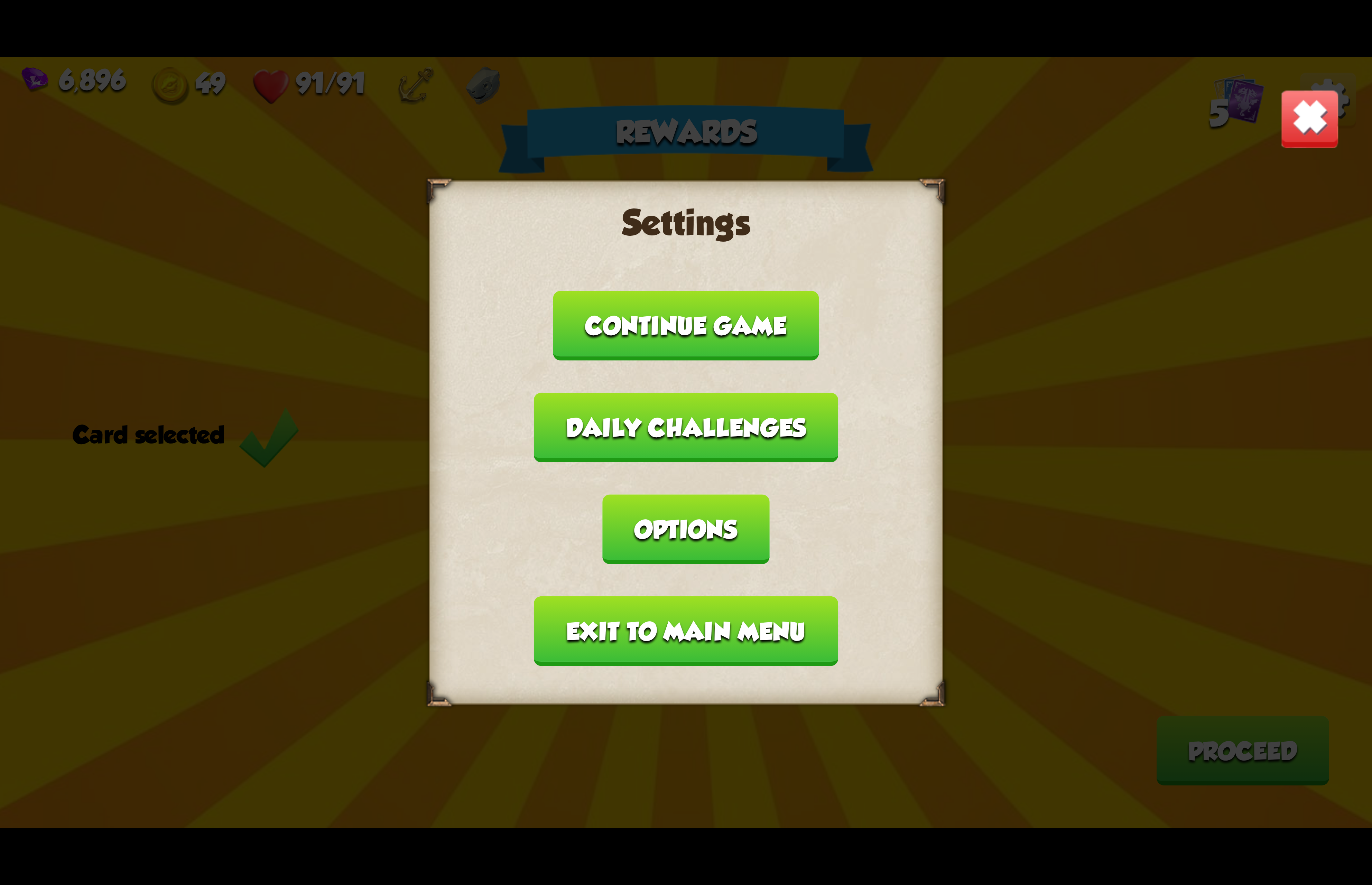
click at [697, 596] on button "Exit to main menu" at bounding box center [686, 631] width 304 height 70
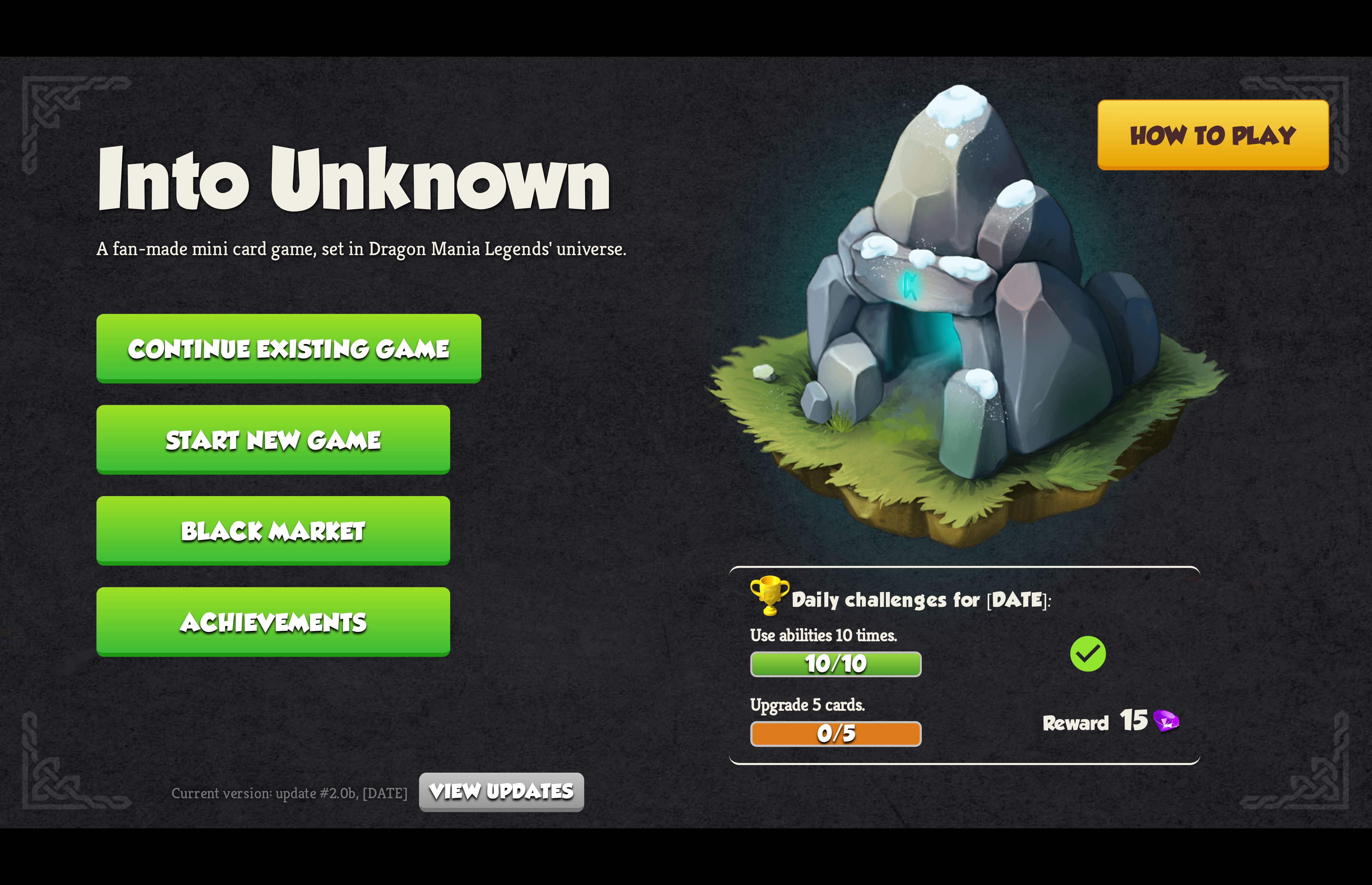
drag, startPoint x: 417, startPoint y: 340, endPoint x: 422, endPoint y: 343, distance: 5.8
click at [422, 343] on button "Continue existing game" at bounding box center [289, 348] width 385 height 70
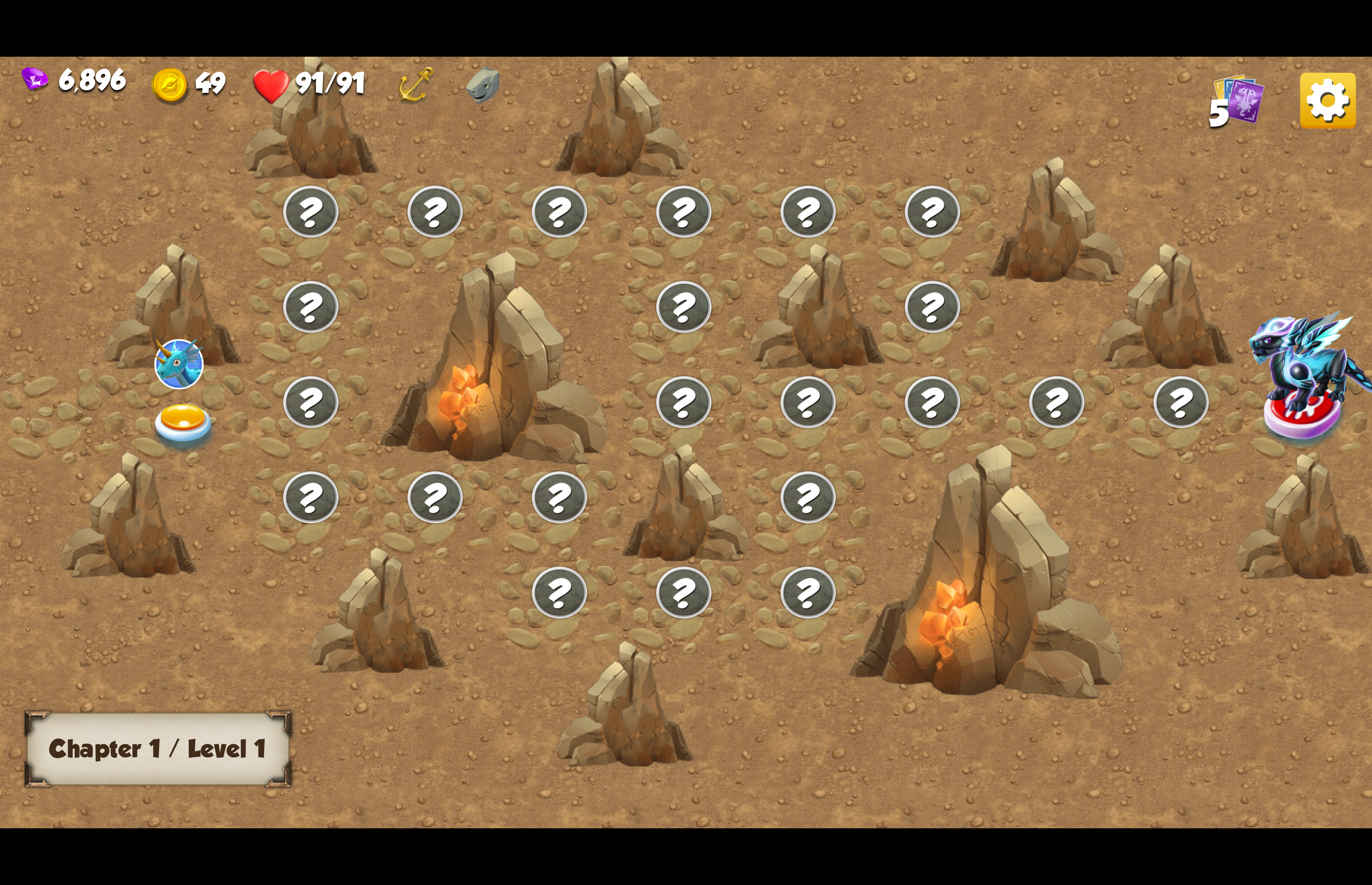
click at [177, 384] on div at bounding box center [187, 416] width 125 height 95
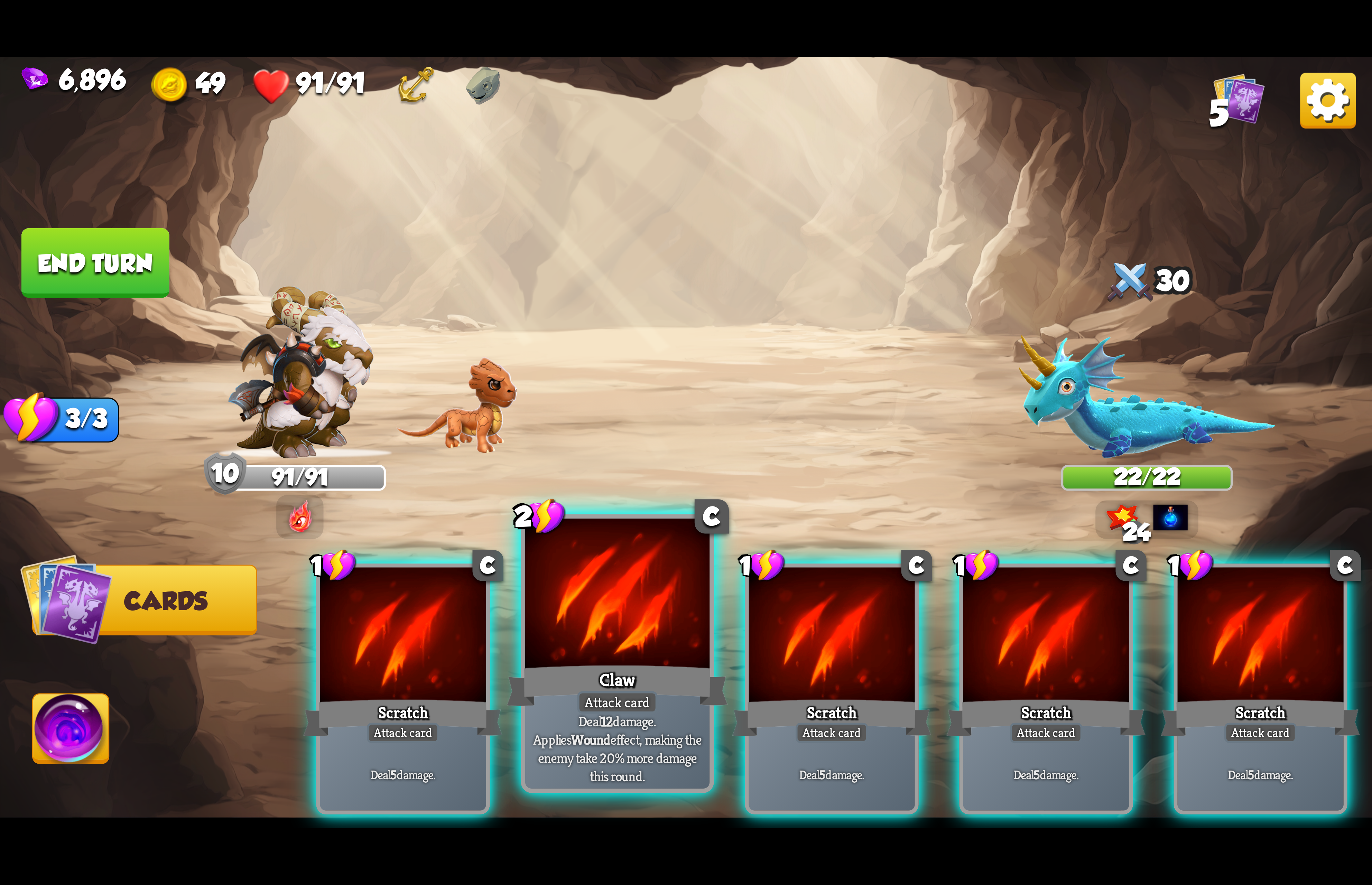
click at [635, 587] on div at bounding box center [617, 596] width 184 height 155
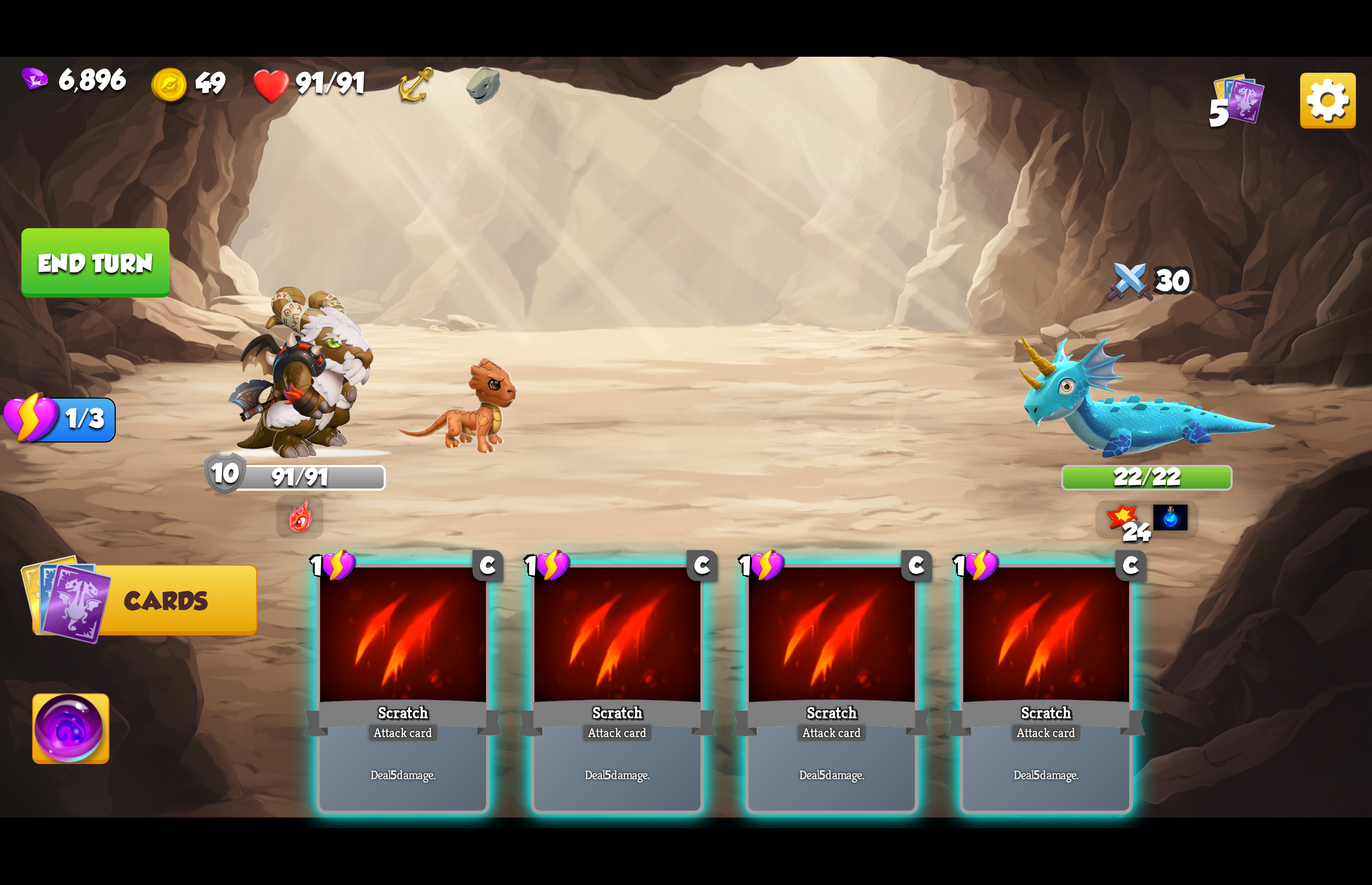
click at [635, 587] on div at bounding box center [617, 637] width 166 height 140
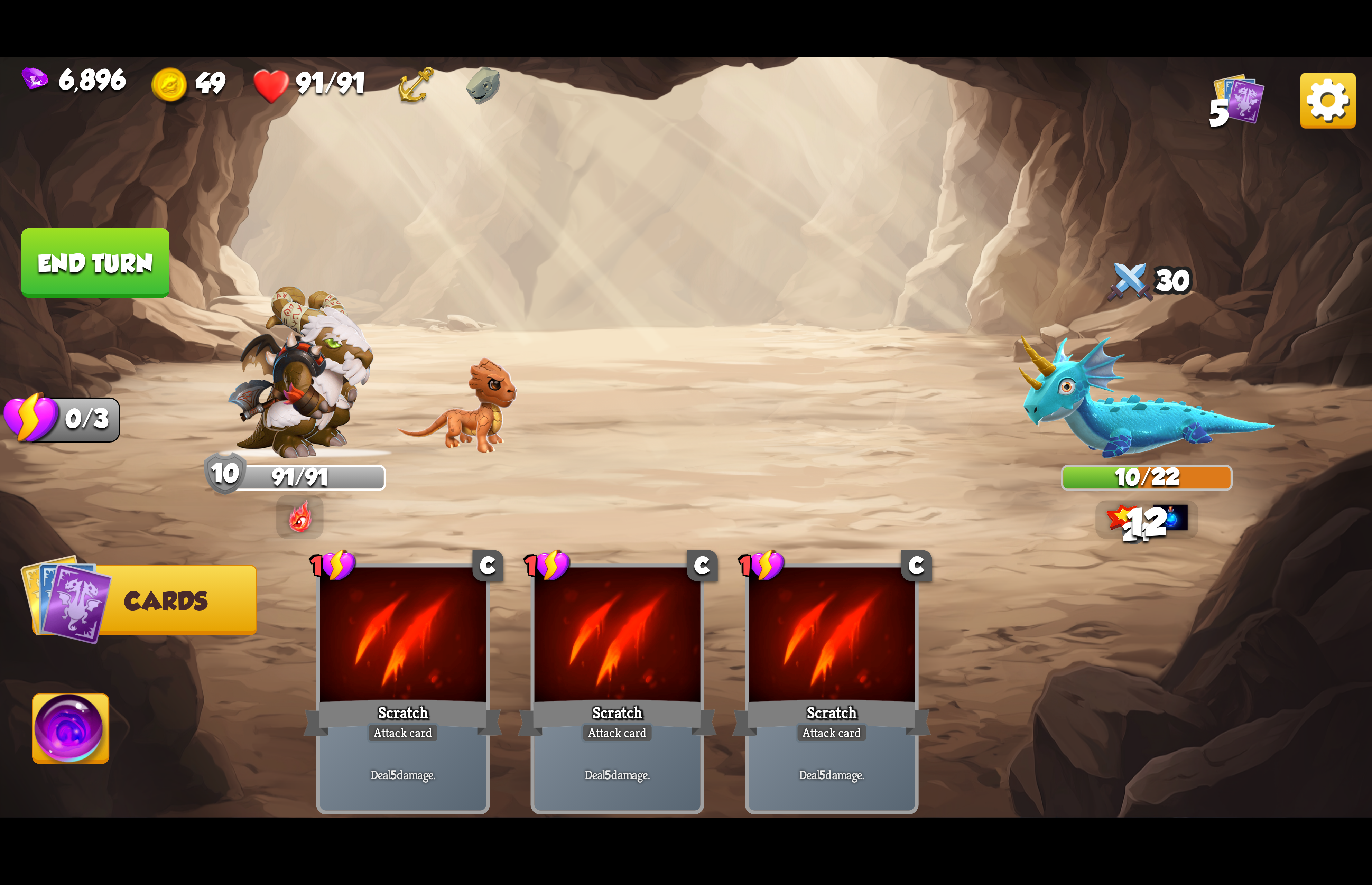
click at [78, 721] on img at bounding box center [71, 732] width 76 height 77
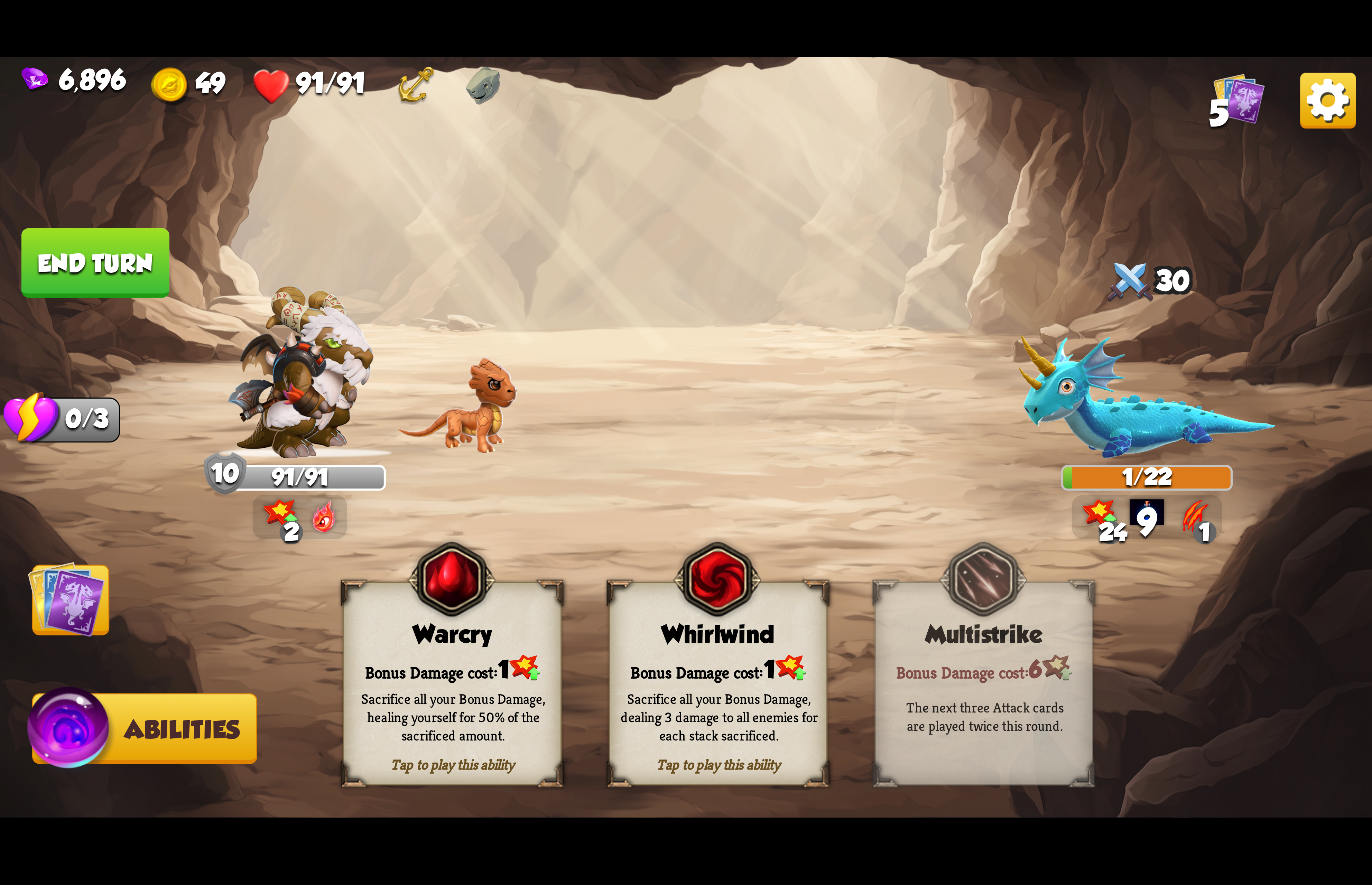
drag, startPoint x: 701, startPoint y: 612, endPoint x: 702, endPoint y: 601, distance: 11.0
click at [701, 612] on img at bounding box center [717, 579] width 88 height 90
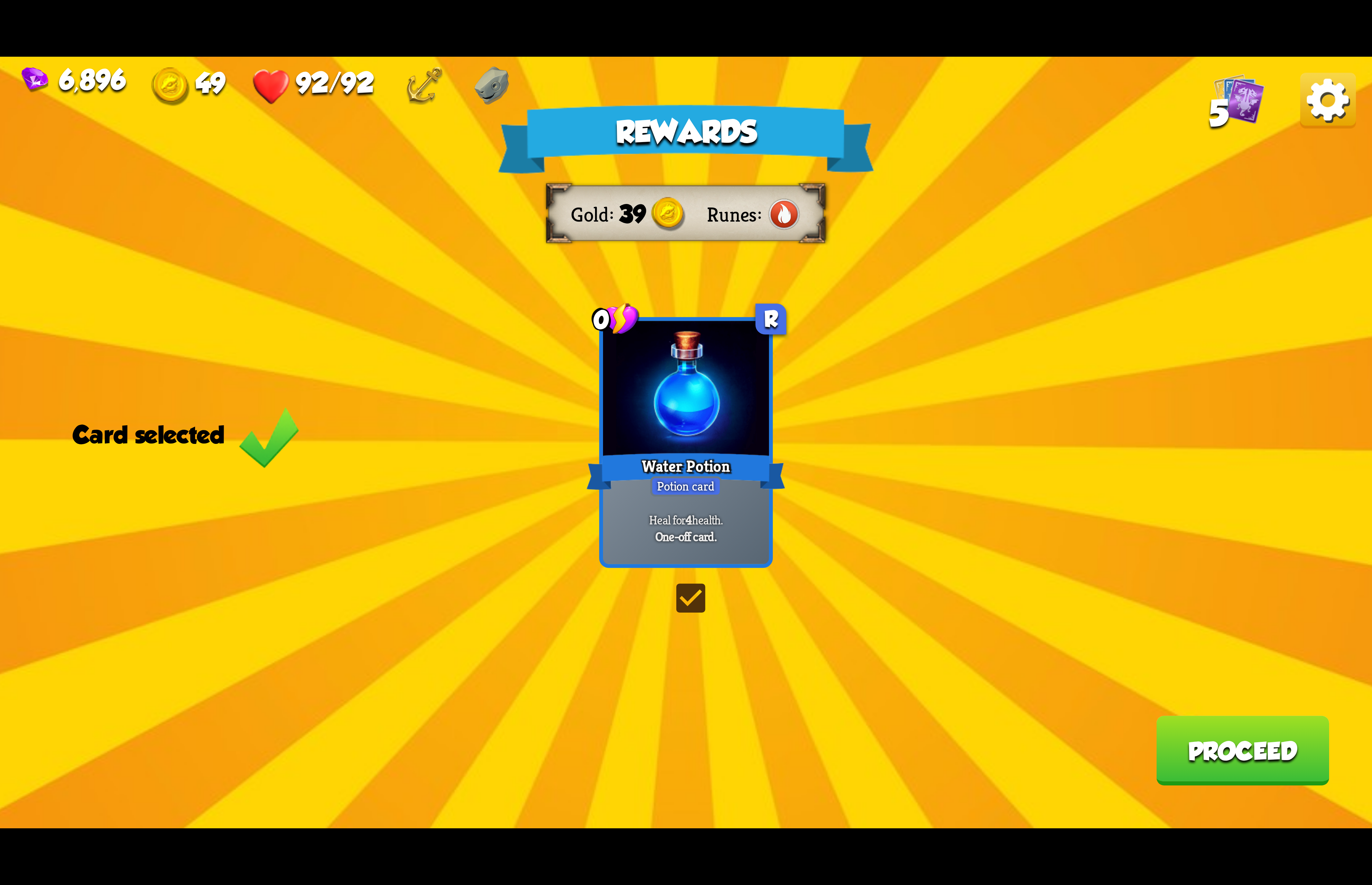
click at [1314, 95] on img at bounding box center [1328, 100] width 56 height 56
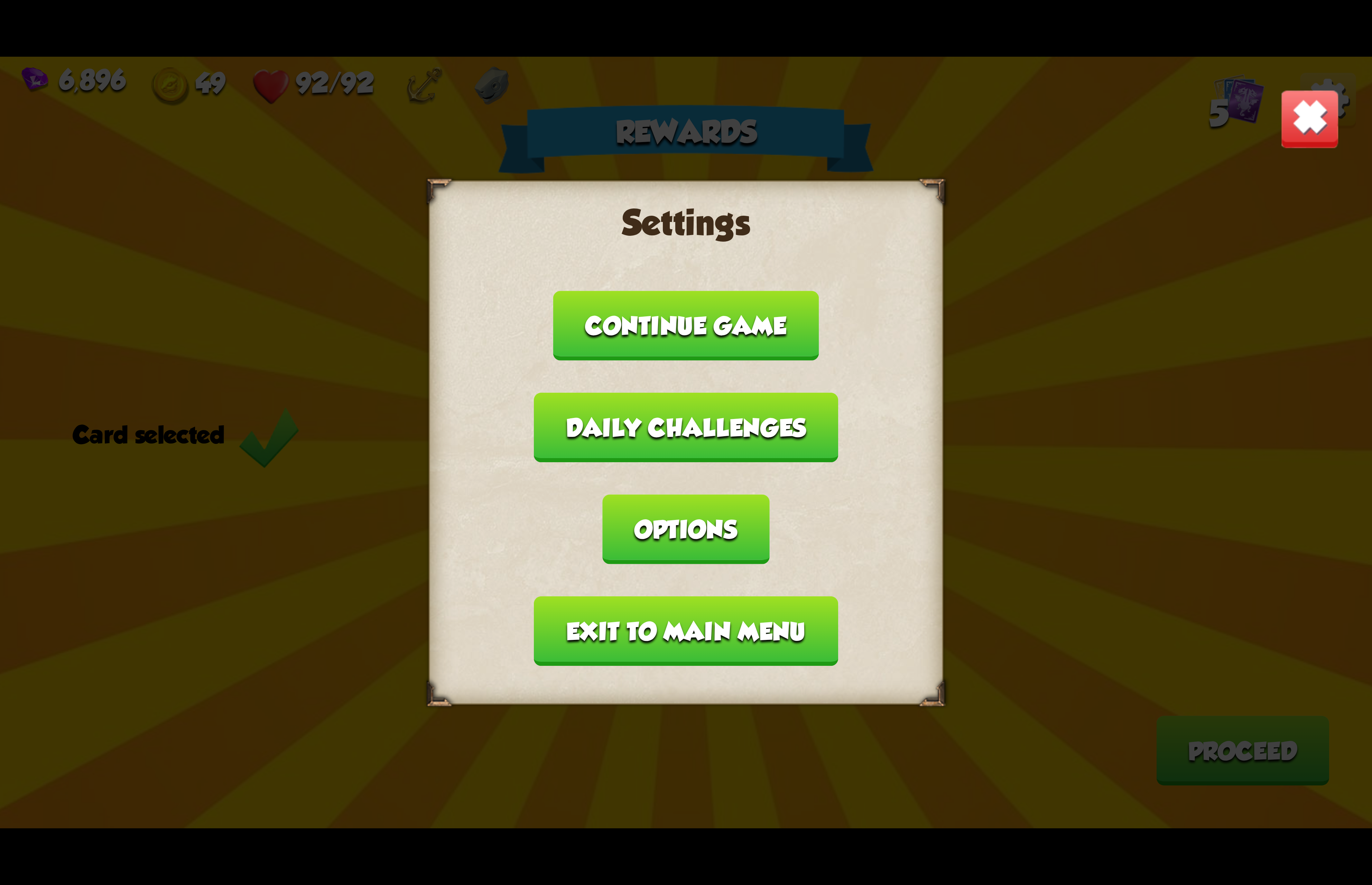
click at [769, 494] on button "Options" at bounding box center [686, 529] width 166 height 70
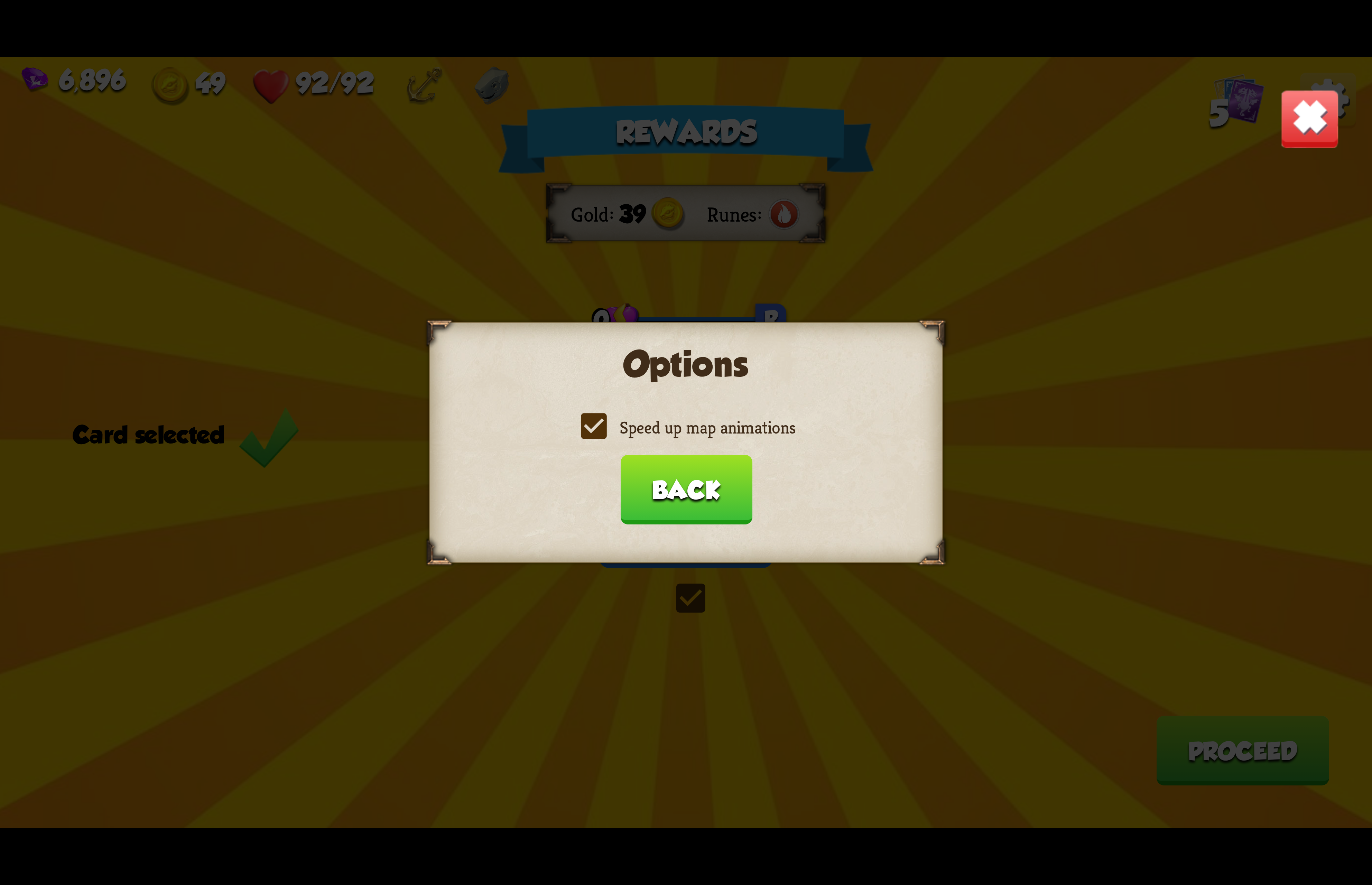
click at [700, 425] on label "Speed up map animations" at bounding box center [686, 427] width 219 height 23
click at [0, 0] on input "Speed up map animations" at bounding box center [0, 0] width 0 height 0
click at [700, 425] on label "Speed up map animations" at bounding box center [686, 427] width 219 height 23
click at [0, 0] on input "Speed up map animations" at bounding box center [0, 0] width 0 height 0
click at [705, 495] on button "Back" at bounding box center [686, 489] width 132 height 70
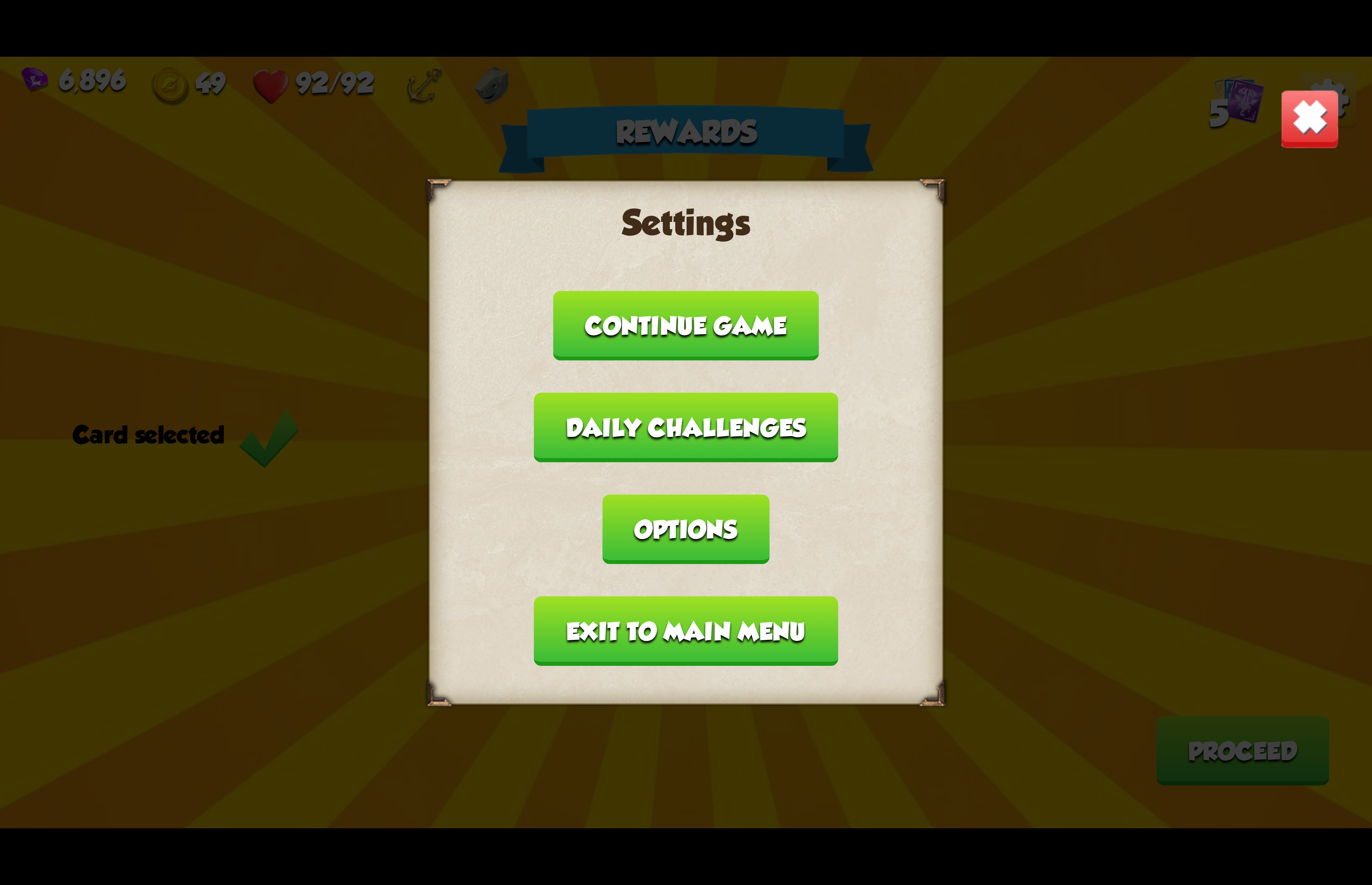
click at [696, 614] on div "Settings Continue game Daily challenges Options Exit to main menu" at bounding box center [686, 442] width 515 height 524
click at [711, 596] on button "Exit to main menu" at bounding box center [686, 631] width 304 height 70
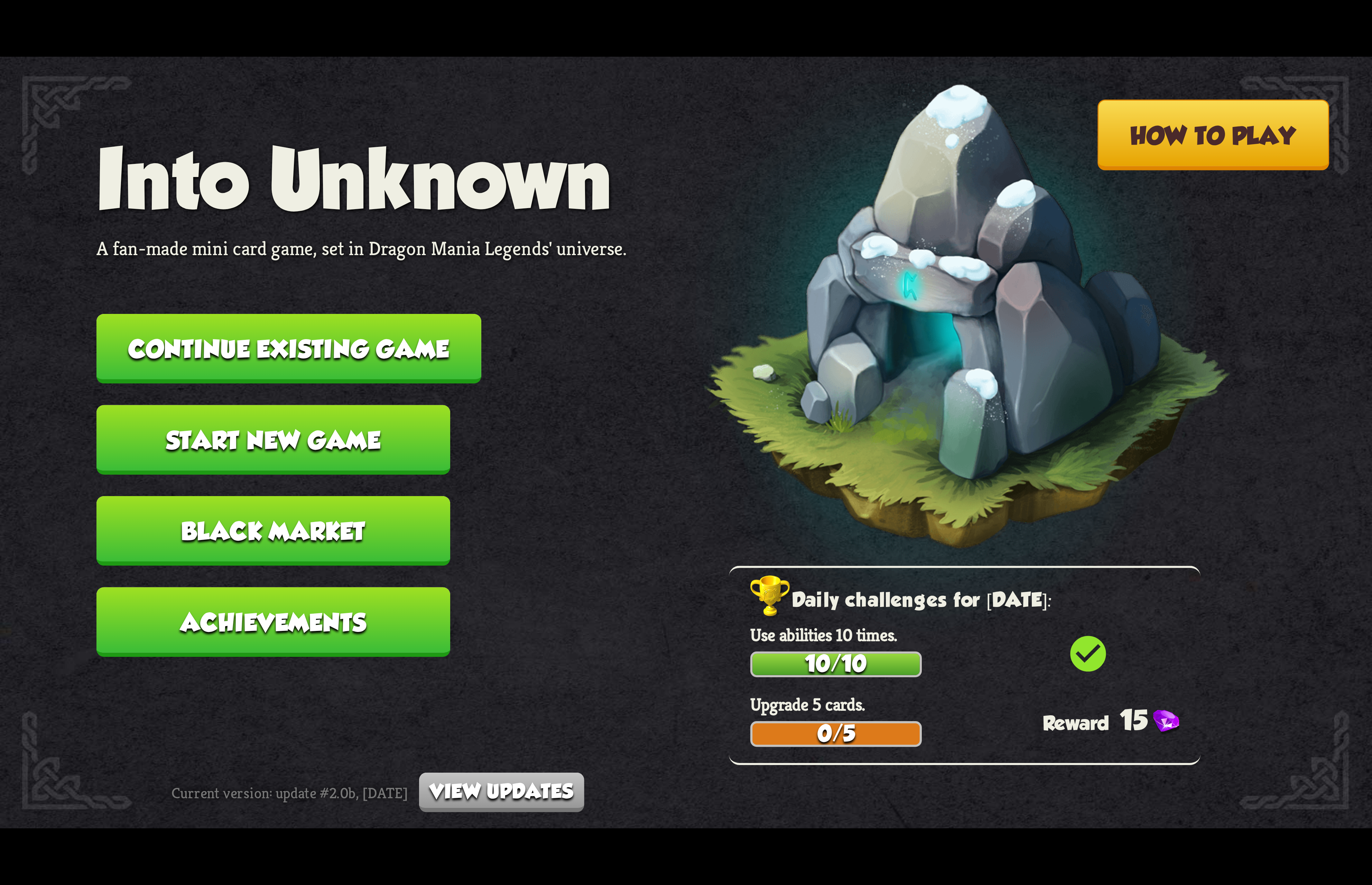
click at [350, 353] on button "Continue existing game" at bounding box center [289, 348] width 385 height 70
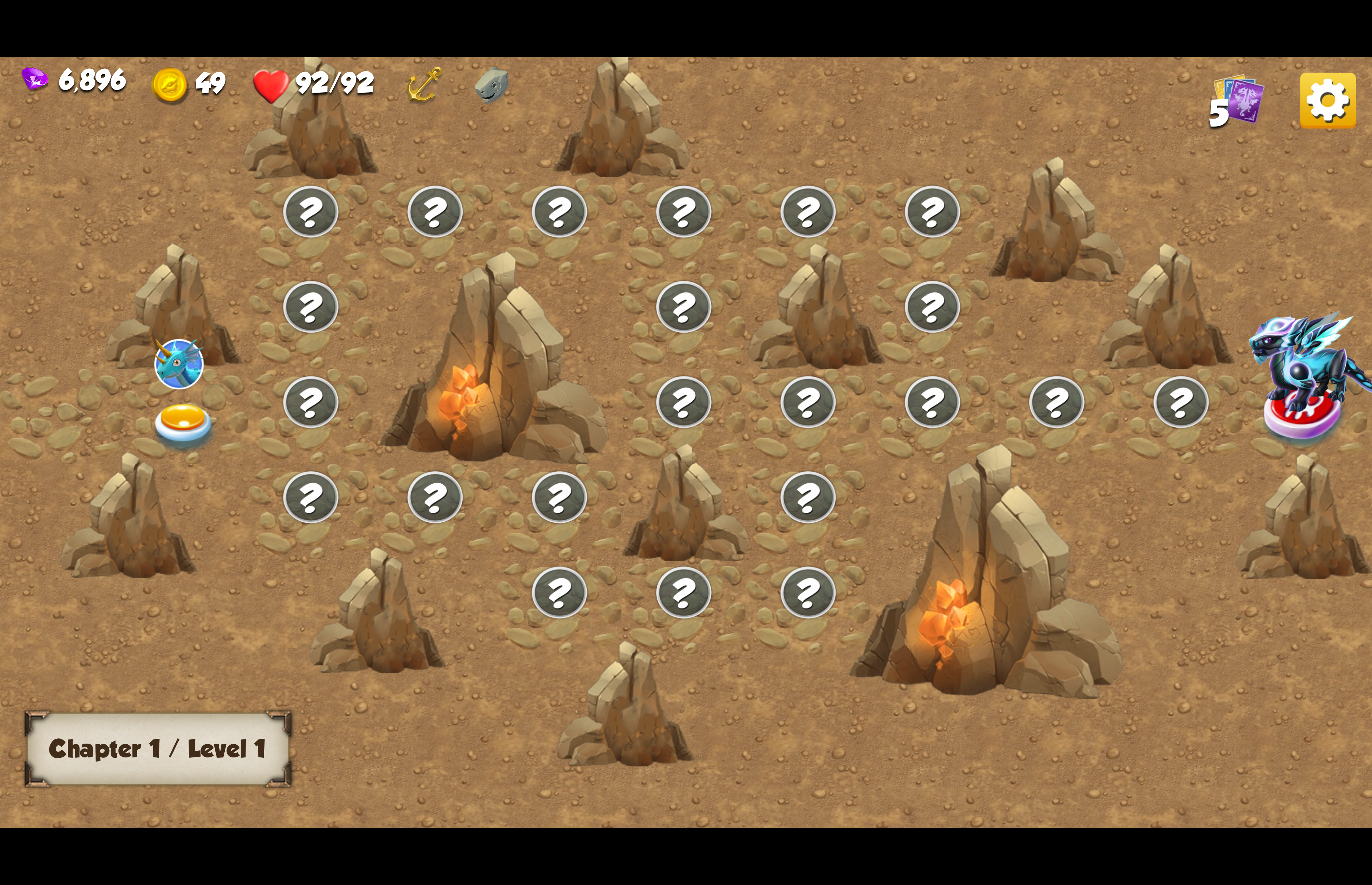
click at [209, 387] on div at bounding box center [187, 416] width 125 height 95
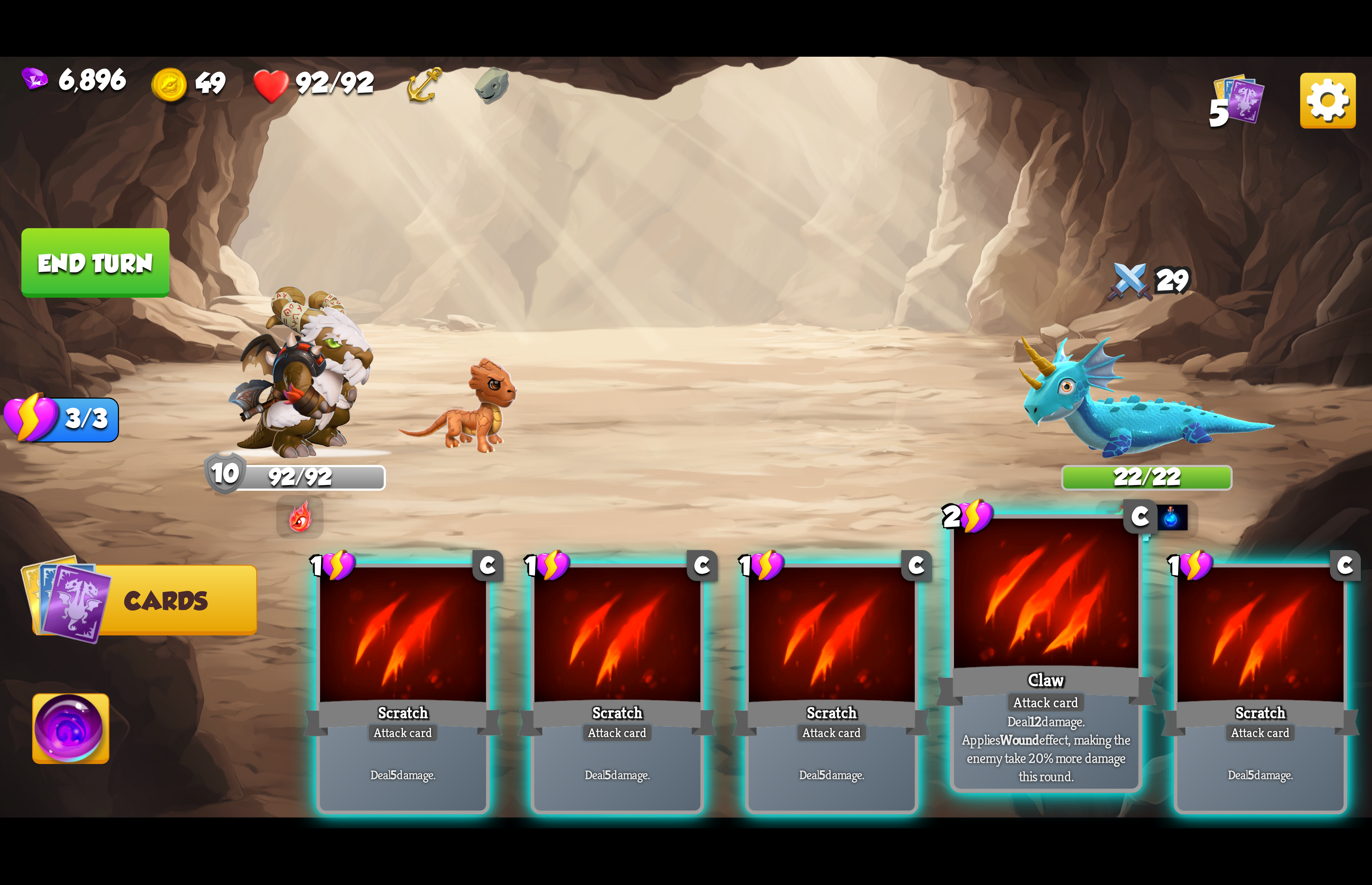
click at [1073, 668] on div "Claw" at bounding box center [1046, 685] width 221 height 49
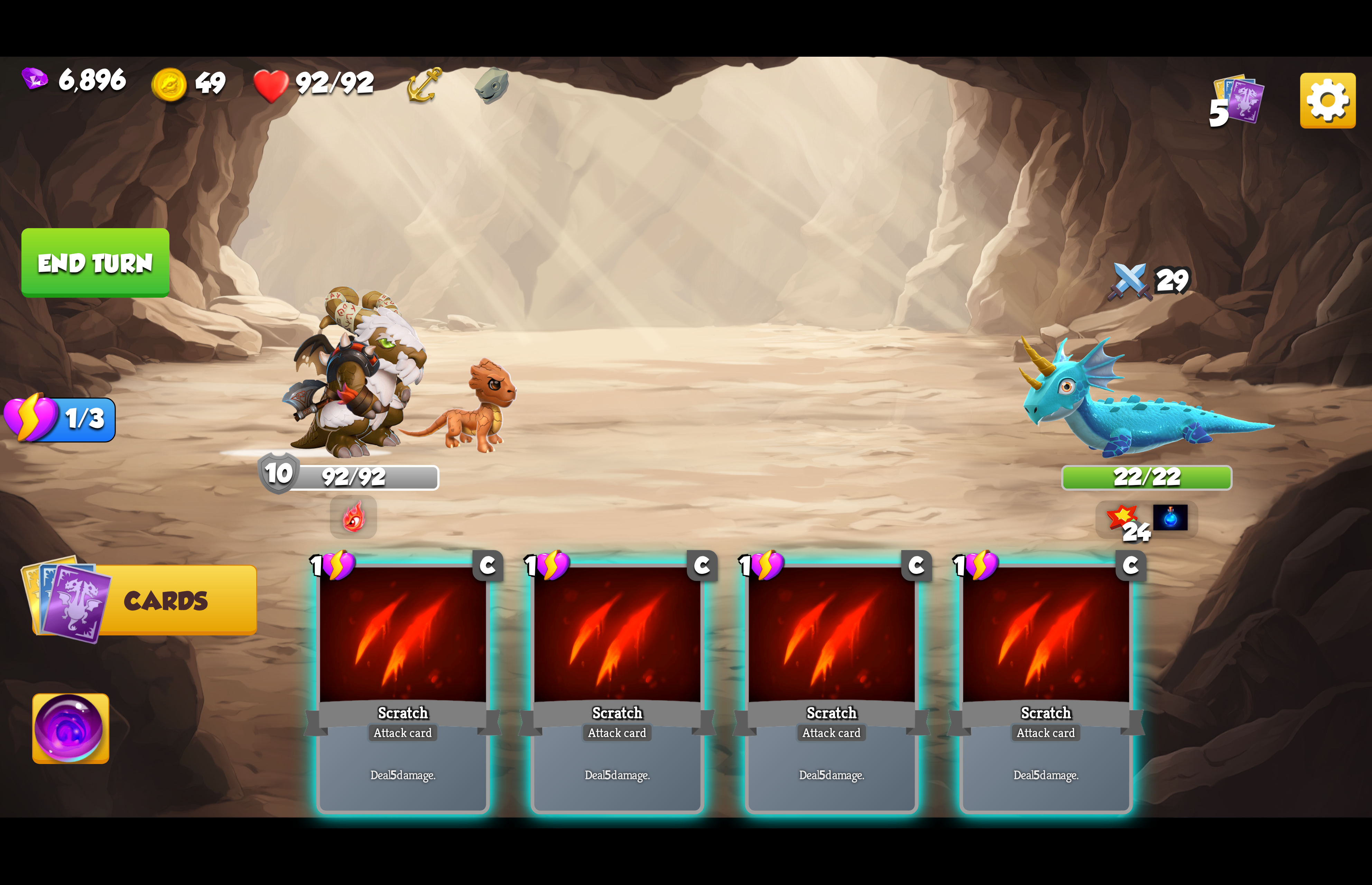
drag, startPoint x: 1073, startPoint y: 668, endPoint x: 793, endPoint y: 680, distance: 280.3
click at [1071, 696] on div "Scratch" at bounding box center [1046, 718] width 199 height 44
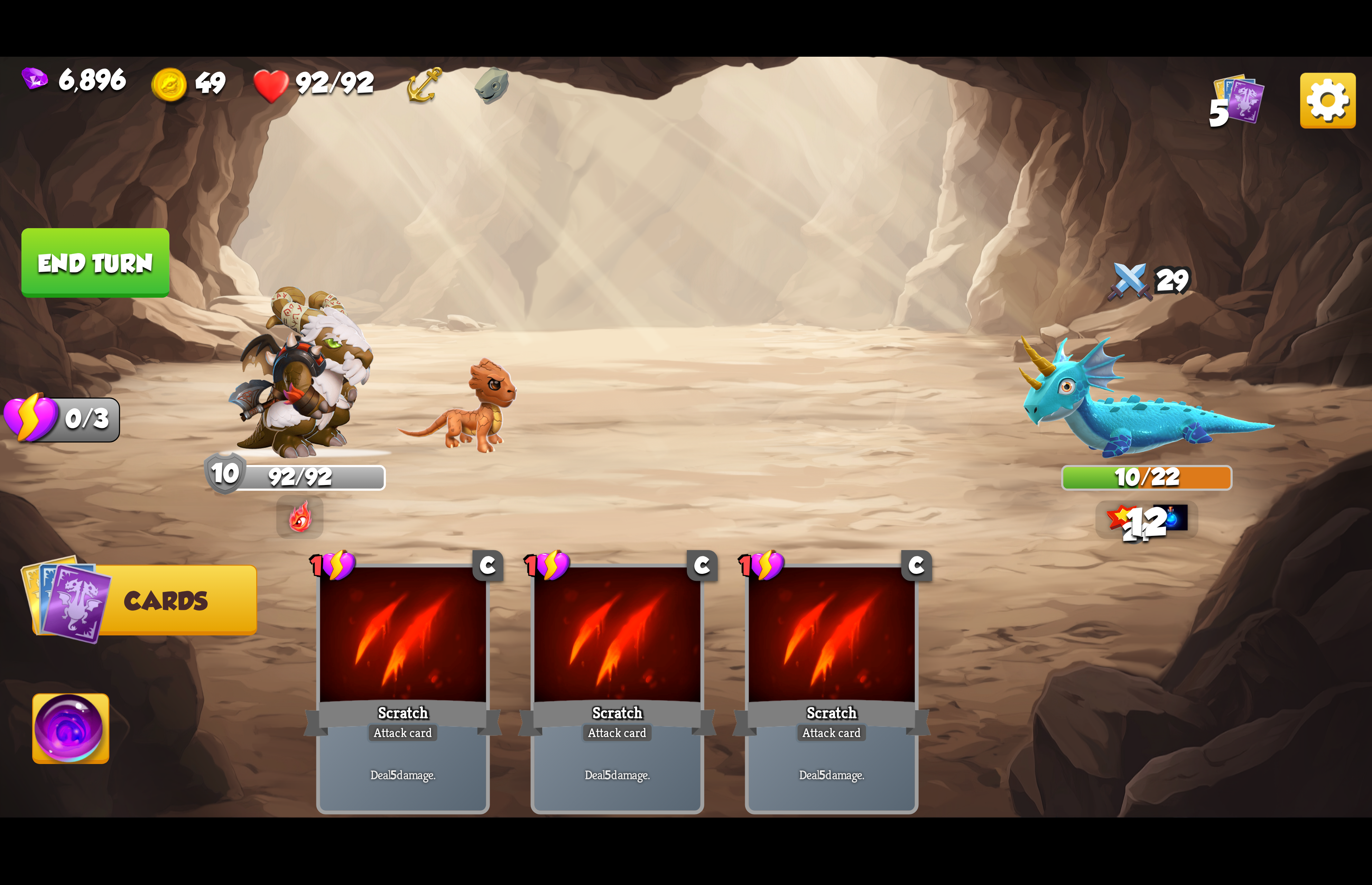
click at [101, 726] on img at bounding box center [71, 732] width 76 height 77
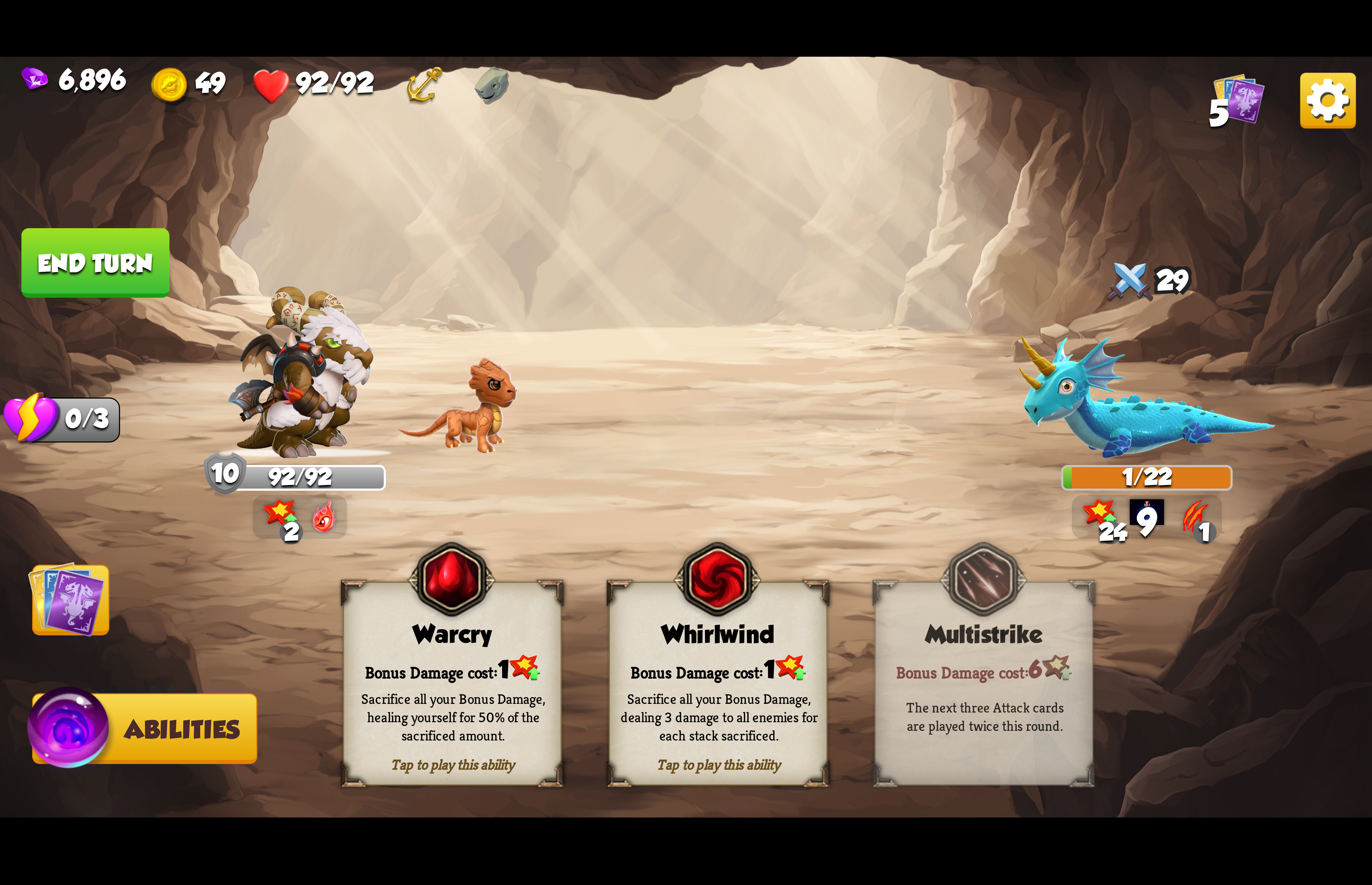
click at [782, 618] on div "Tap to play this ability Whirlwind Bonus Damage cost: 1 Sacrifice all your Bonu…" at bounding box center [718, 683] width 219 height 204
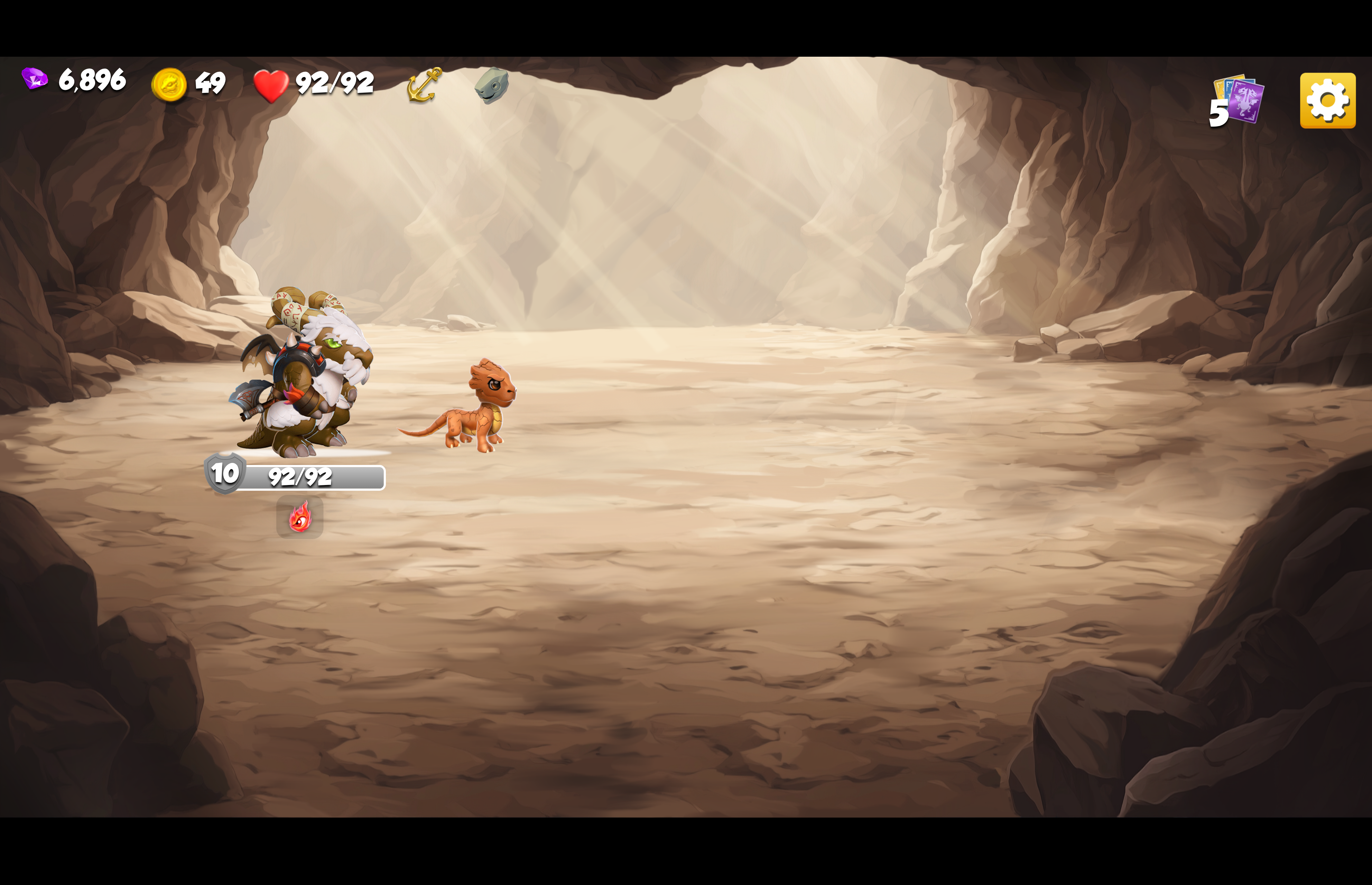
click at [1307, 83] on img at bounding box center [1328, 100] width 56 height 56
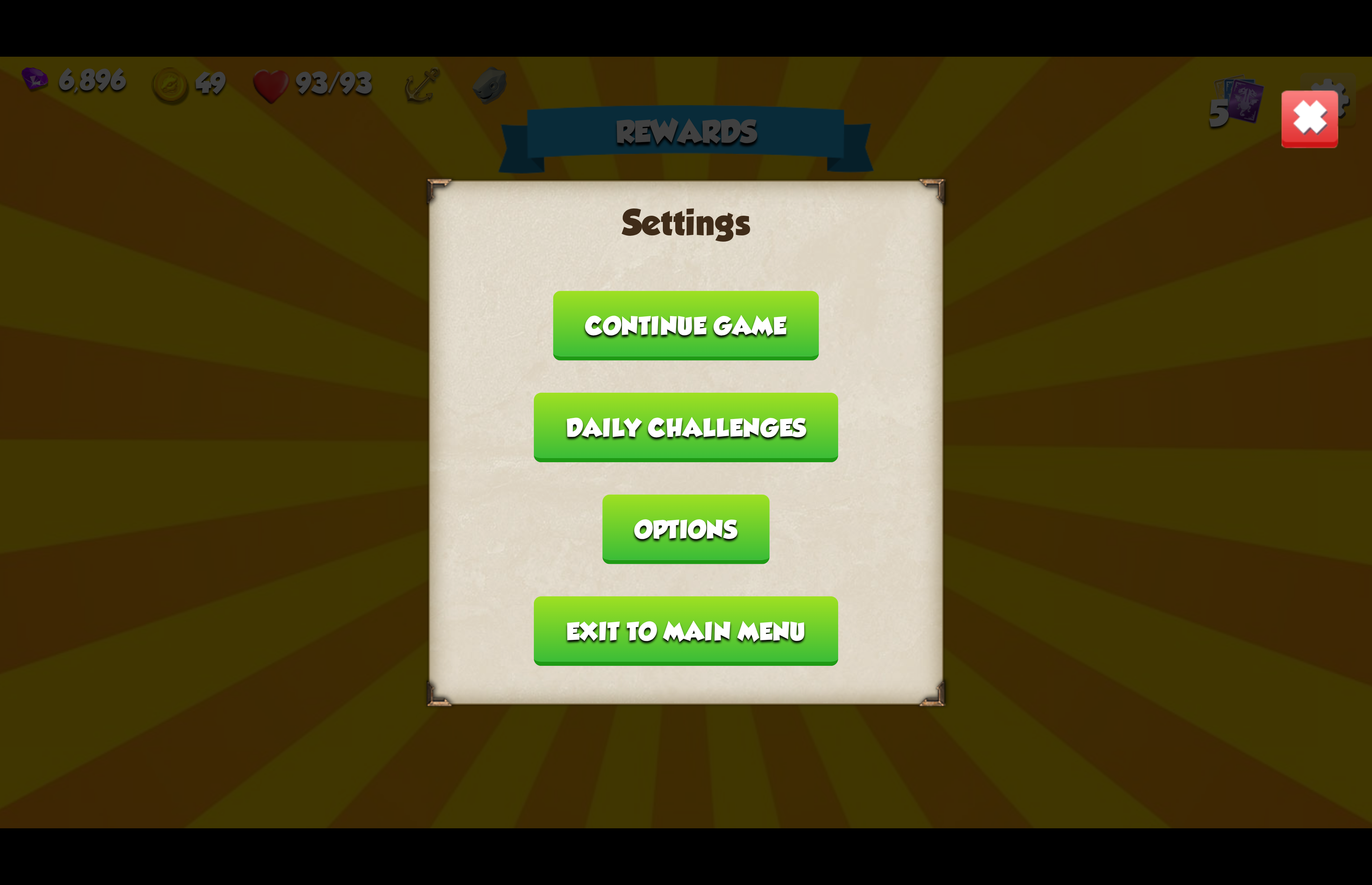
click at [769, 494] on button "Options" at bounding box center [686, 529] width 166 height 70
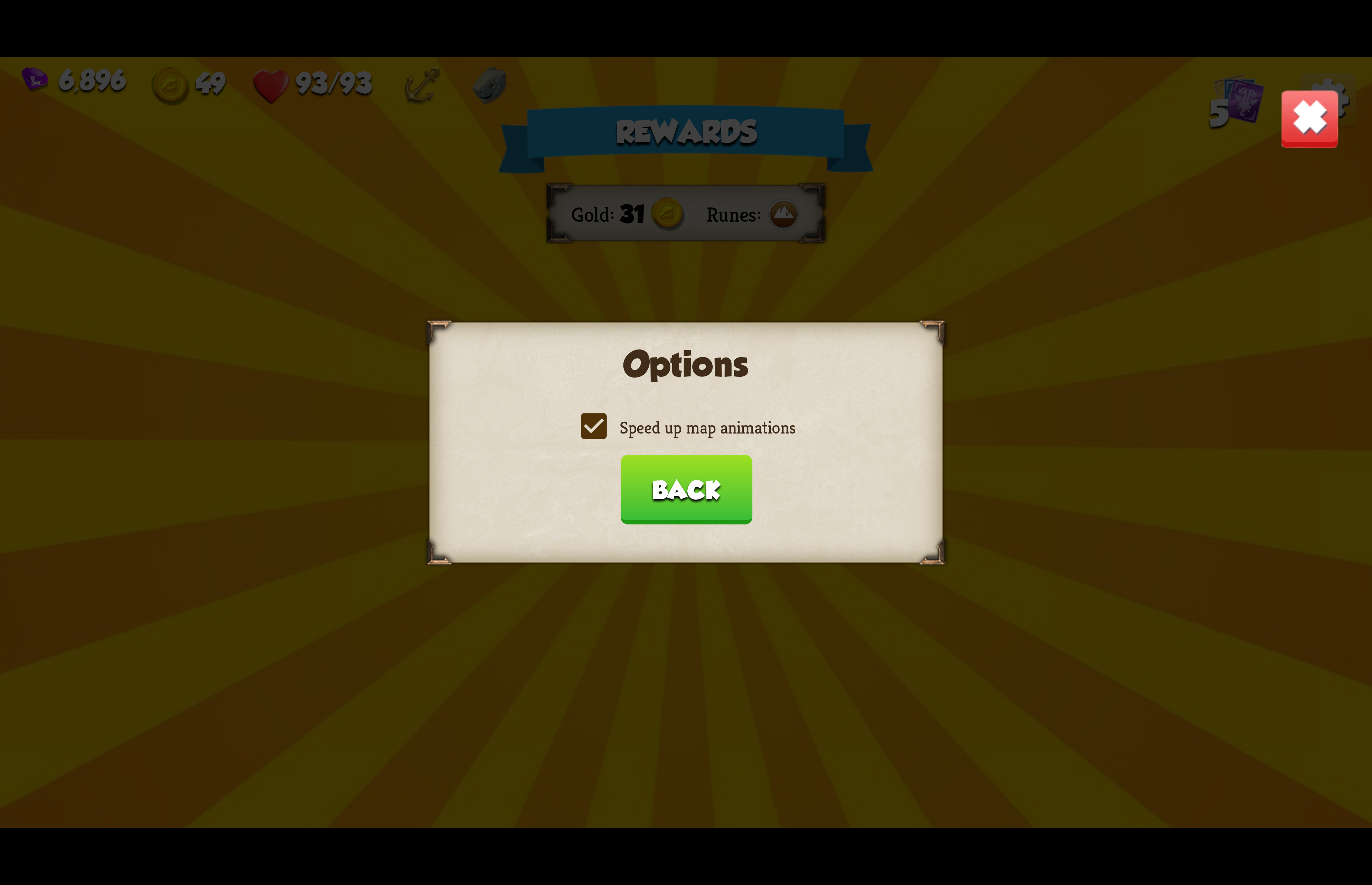
click at [755, 420] on label "Speed up map animations" at bounding box center [686, 427] width 219 height 23
click at [0, 0] on input "Speed up map animations" at bounding box center [0, 0] width 0 height 0
click at [755, 420] on label "Speed up map animations" at bounding box center [686, 427] width 219 height 23
click at [0, 0] on input "Speed up map animations" at bounding box center [0, 0] width 0 height 0
click at [686, 493] on button "Back" at bounding box center [686, 489] width 132 height 70
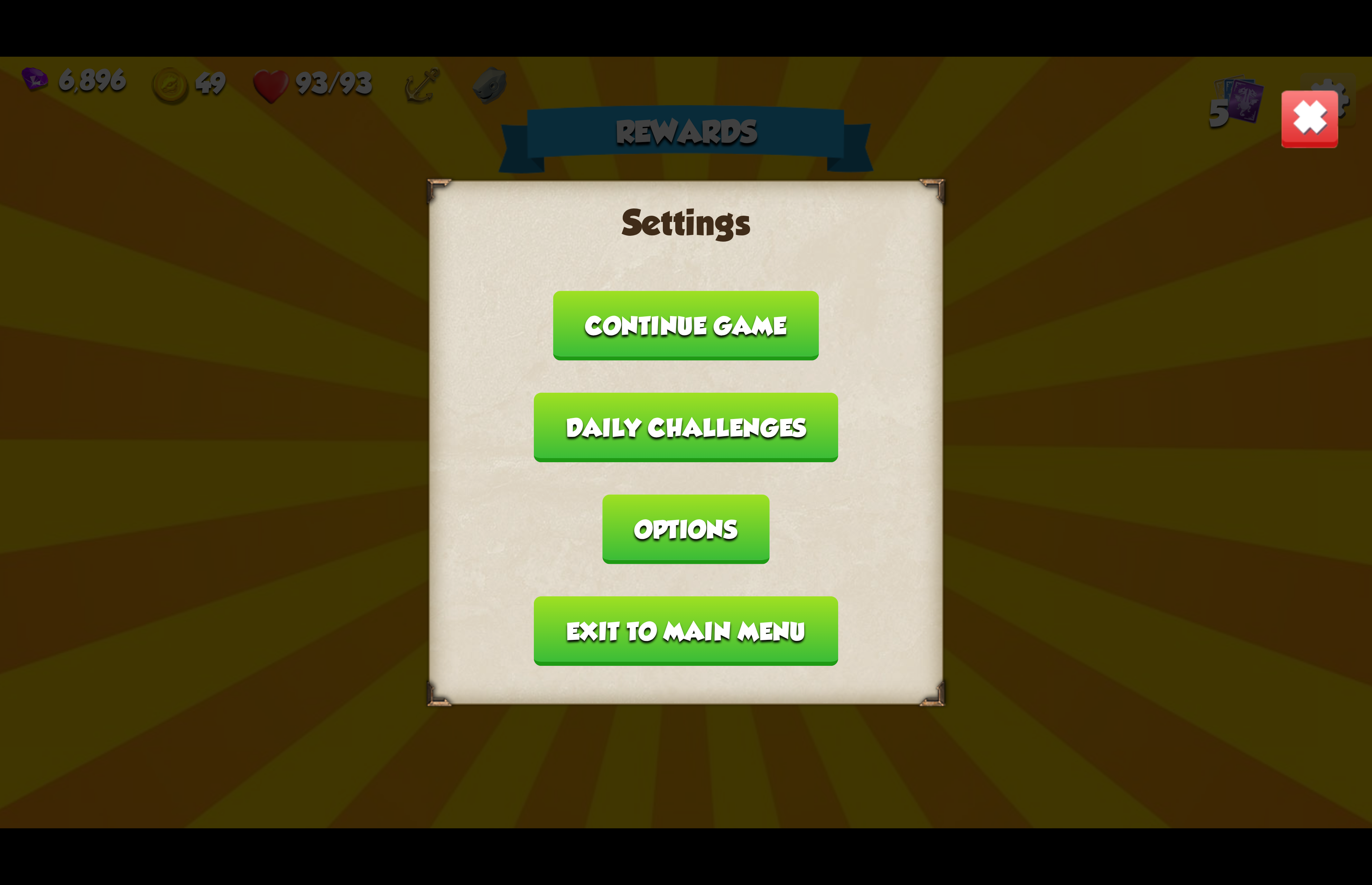
click at [653, 596] on button "Exit to main menu" at bounding box center [686, 631] width 304 height 70
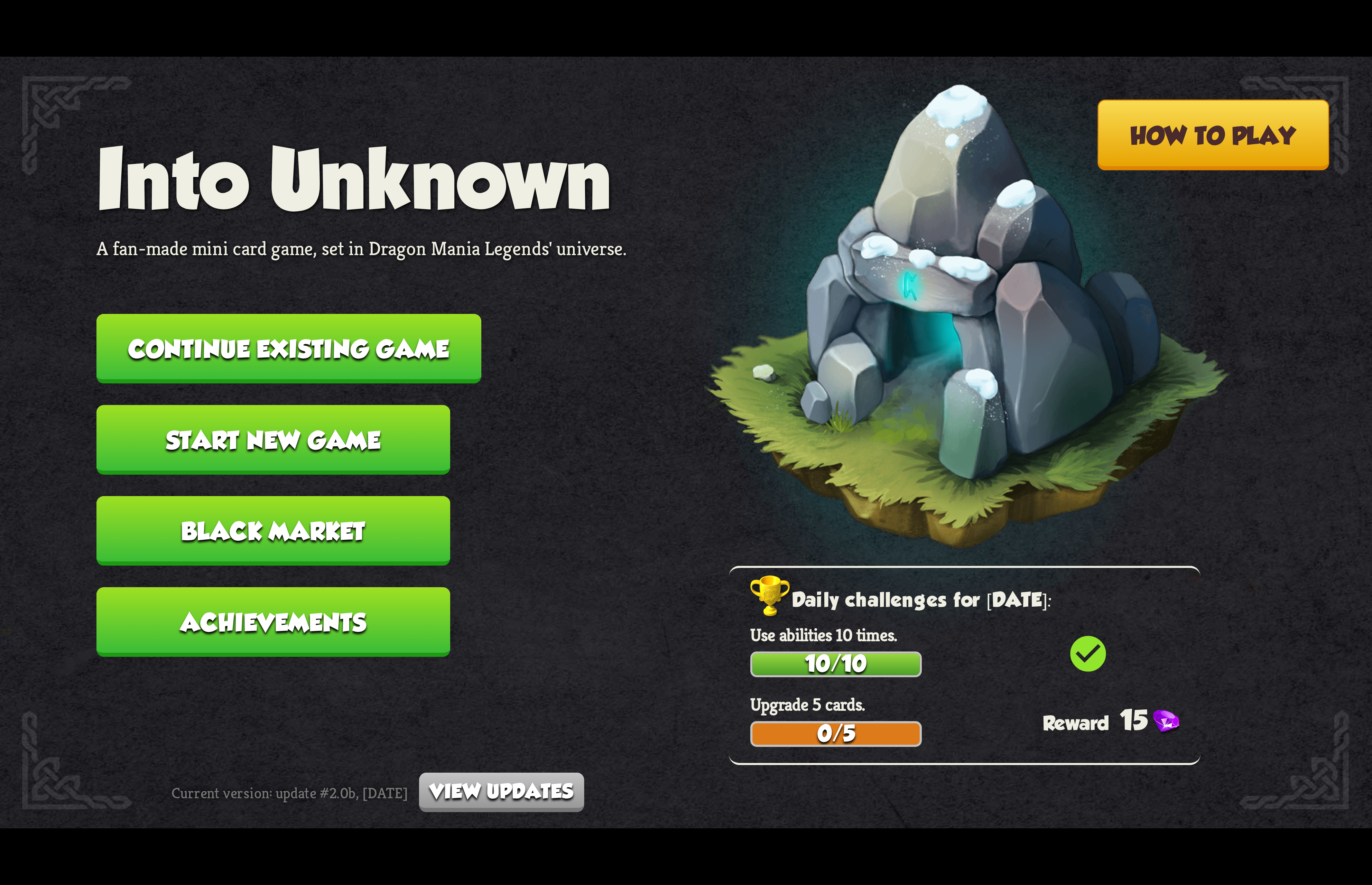
click at [433, 348] on button "Continue existing game" at bounding box center [289, 348] width 385 height 70
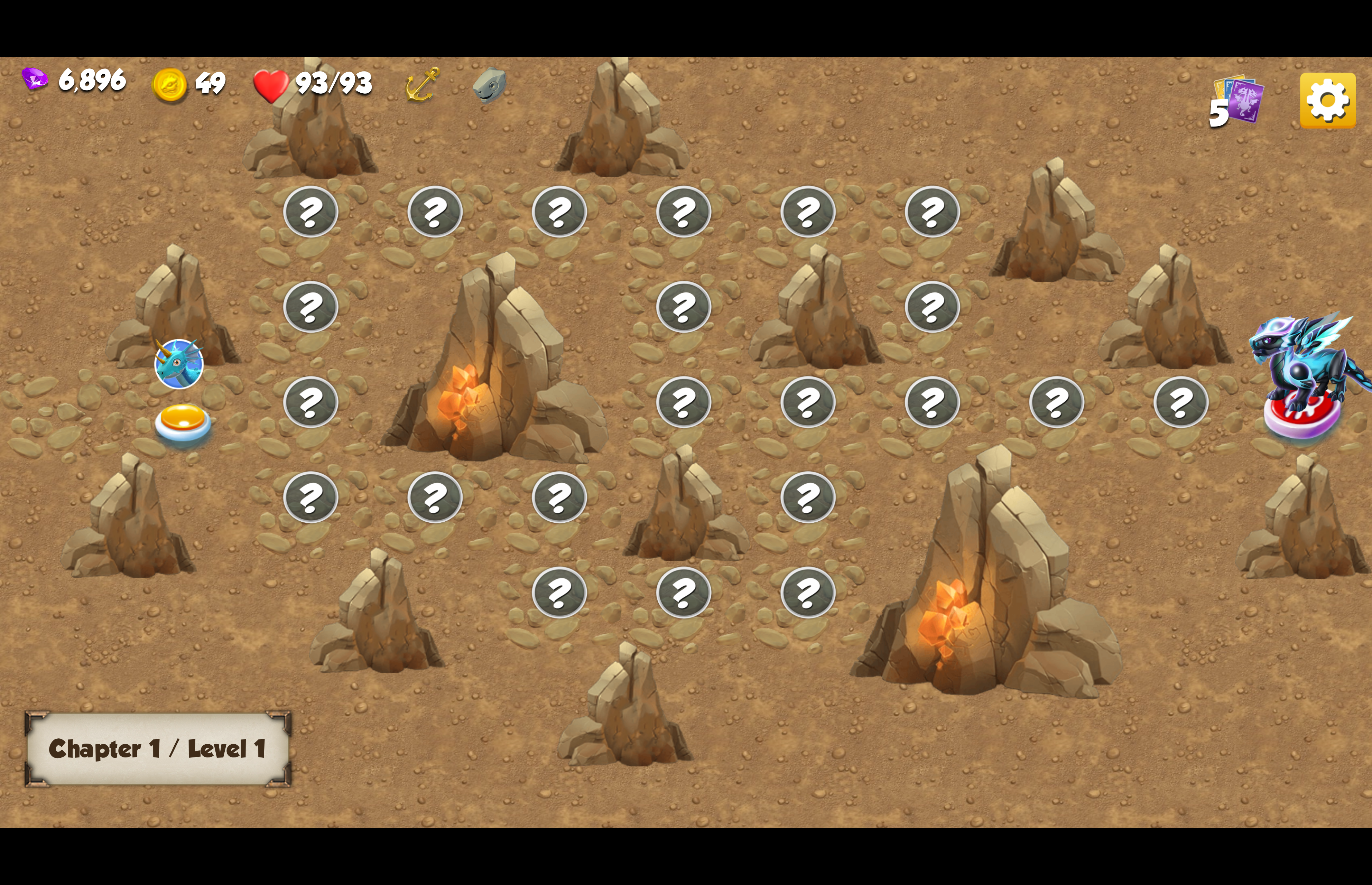
click at [223, 427] on div at bounding box center [187, 416] width 125 height 95
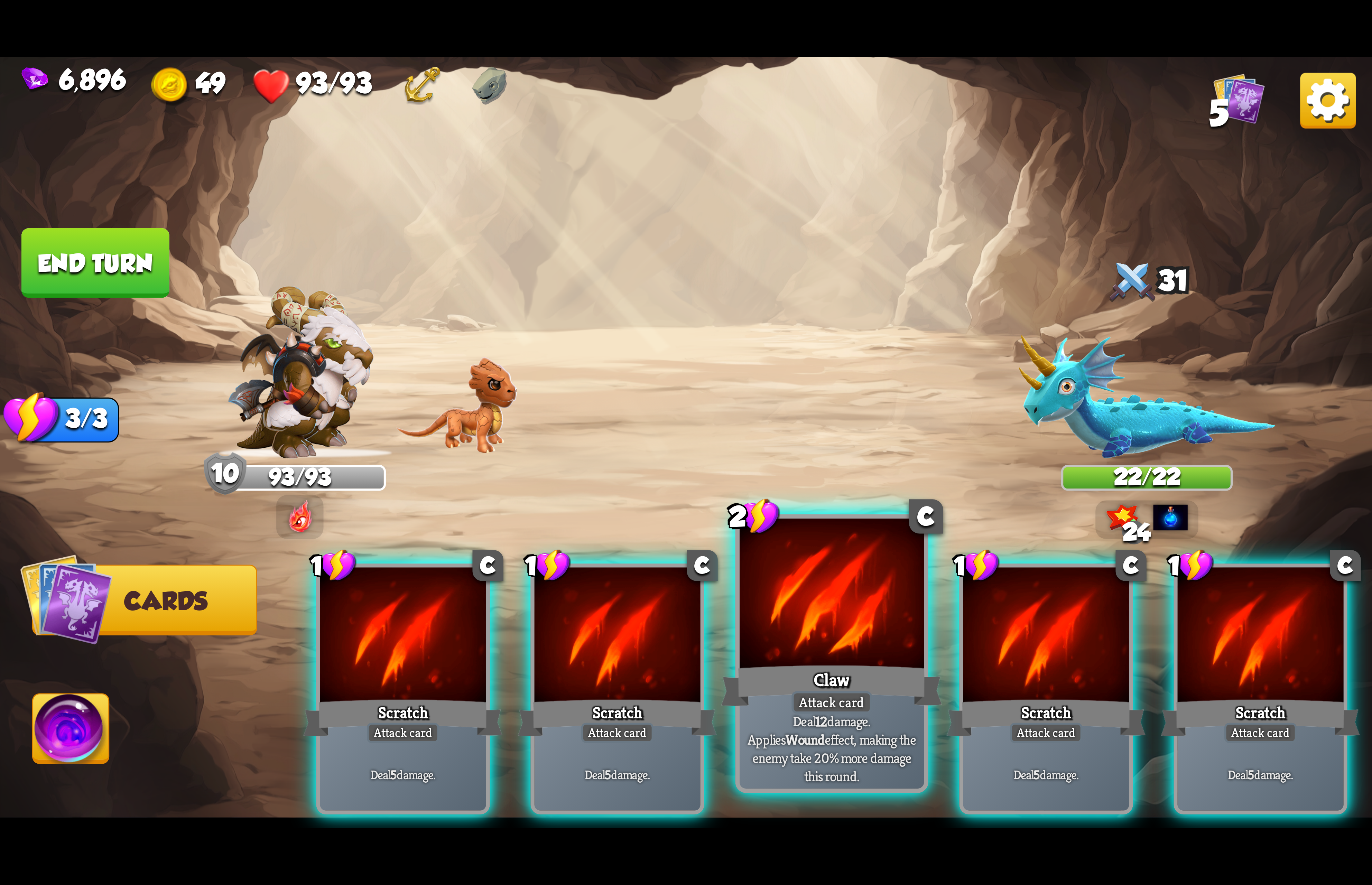
click at [887, 645] on div at bounding box center [831, 596] width 184 height 155
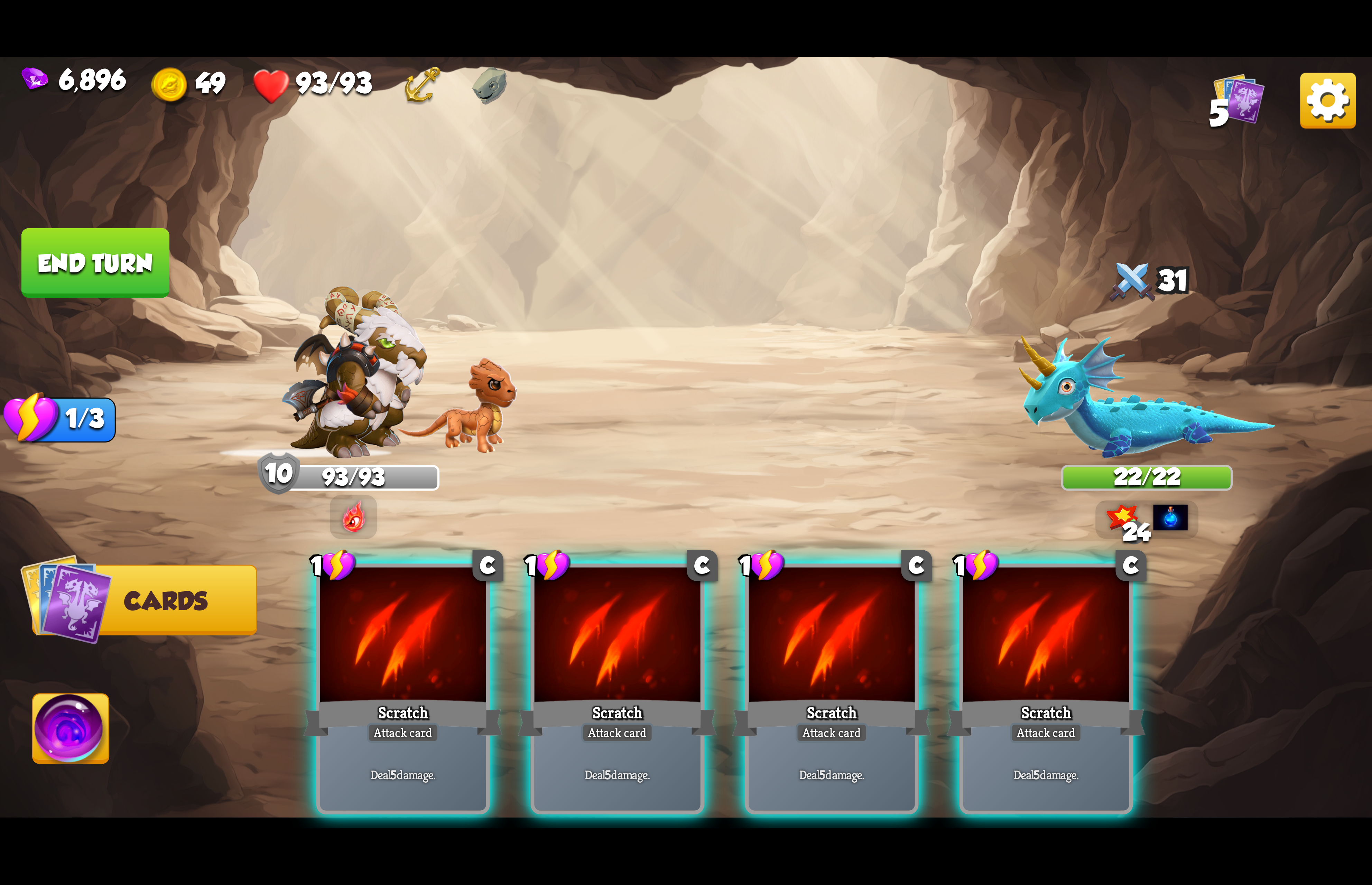
click at [887, 645] on div at bounding box center [832, 637] width 166 height 140
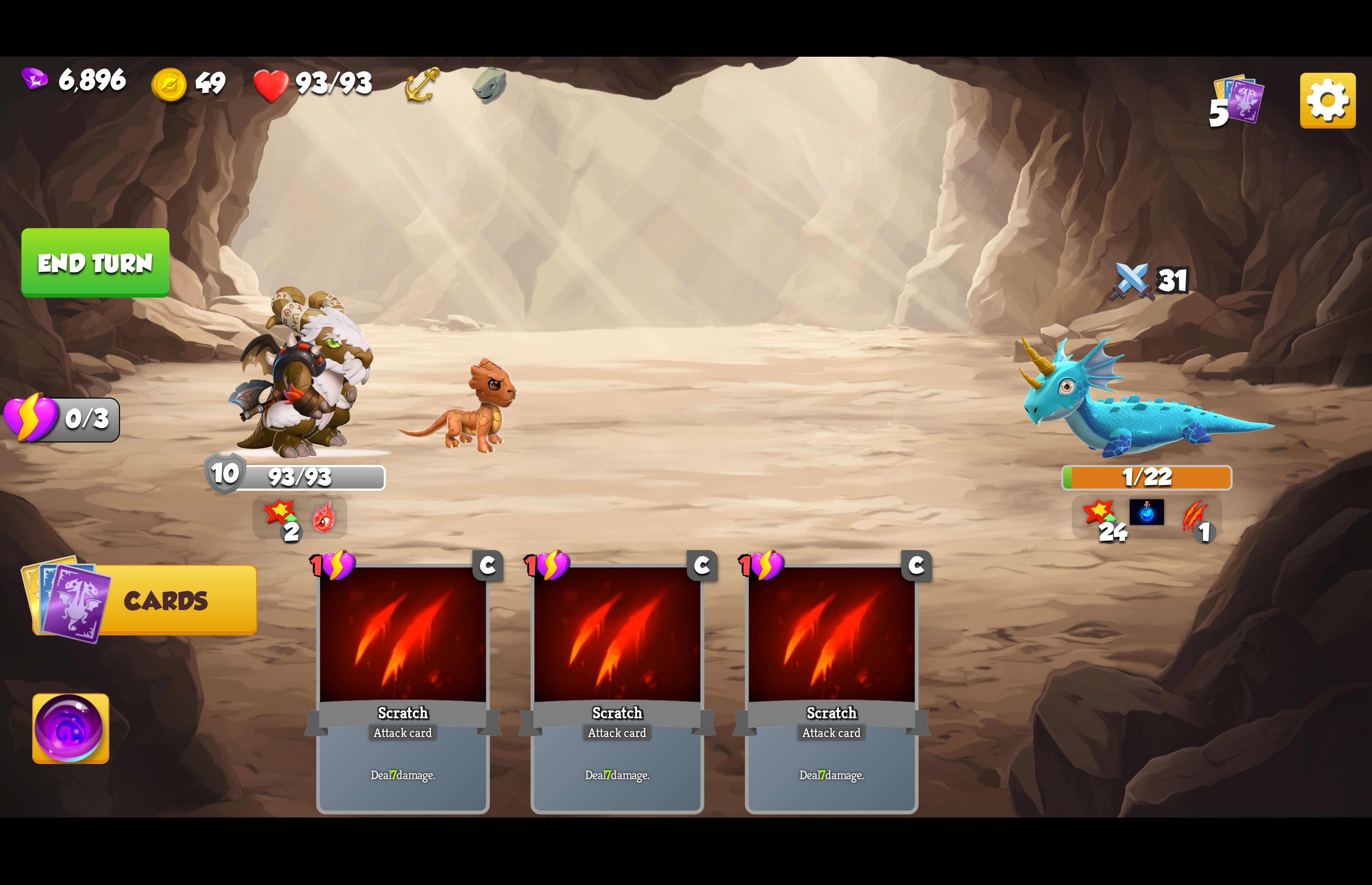
drag, startPoint x: 78, startPoint y: 757, endPoint x: 553, endPoint y: 576, distance: 508.3
click at [81, 757] on img at bounding box center [71, 732] width 76 height 77
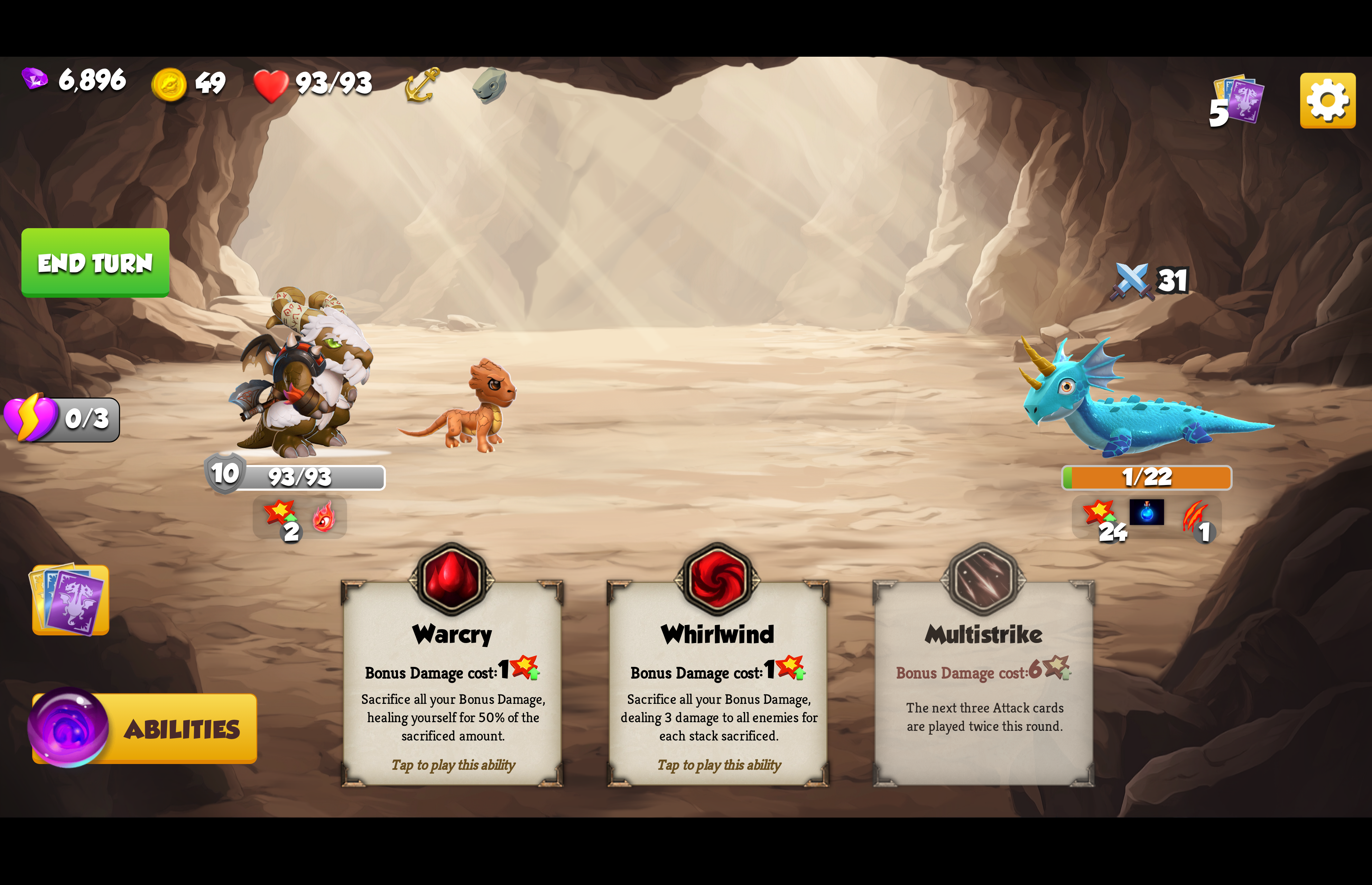
click at [749, 680] on div "Sacrifice all your Bonus Damage, dealing 3 damage to all enemies for each stack…" at bounding box center [719, 716] width 219 height 86
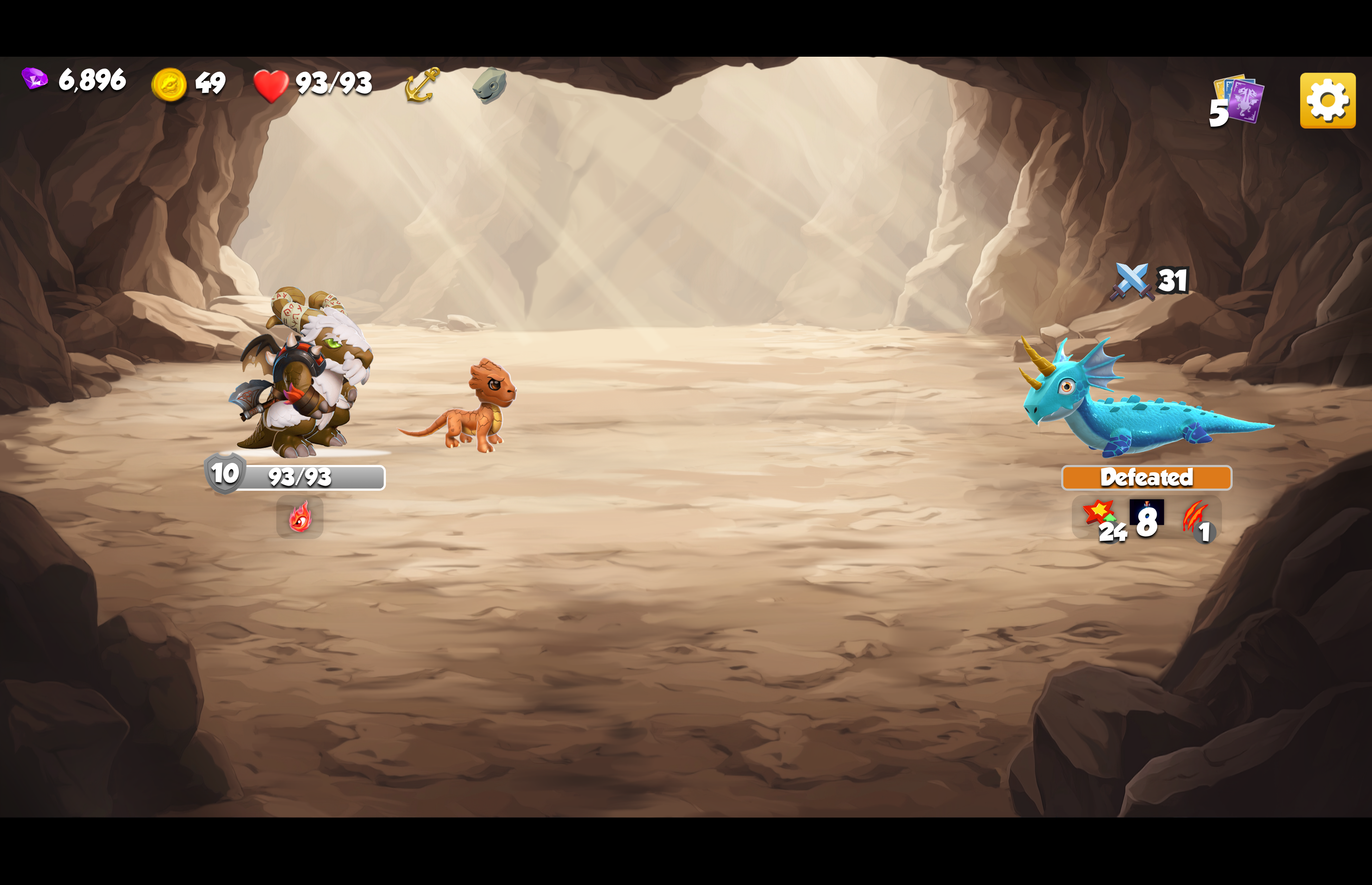
click at [1324, 109] on img at bounding box center [1328, 100] width 56 height 56
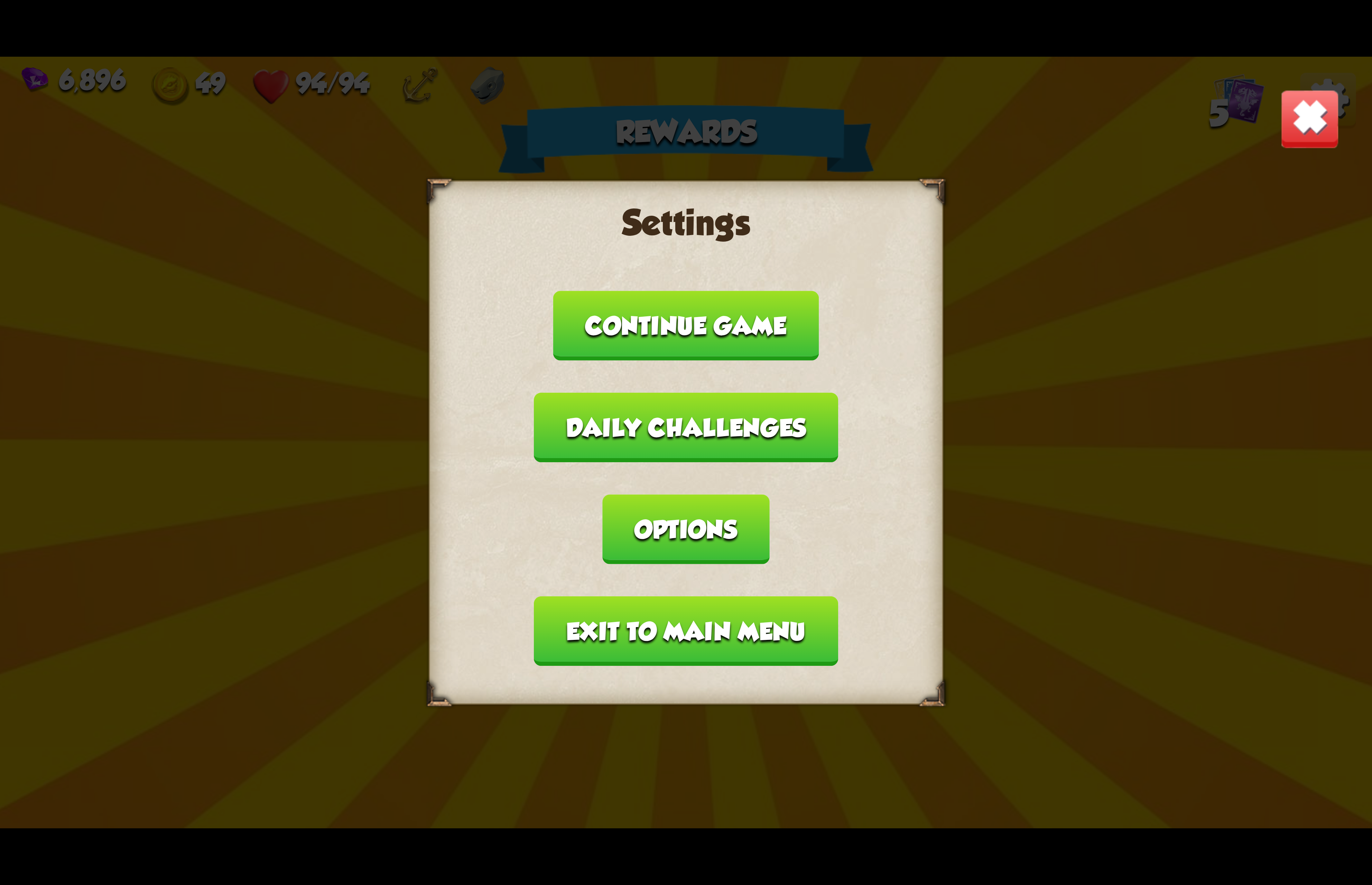
click at [769, 494] on button "Options" at bounding box center [686, 529] width 166 height 70
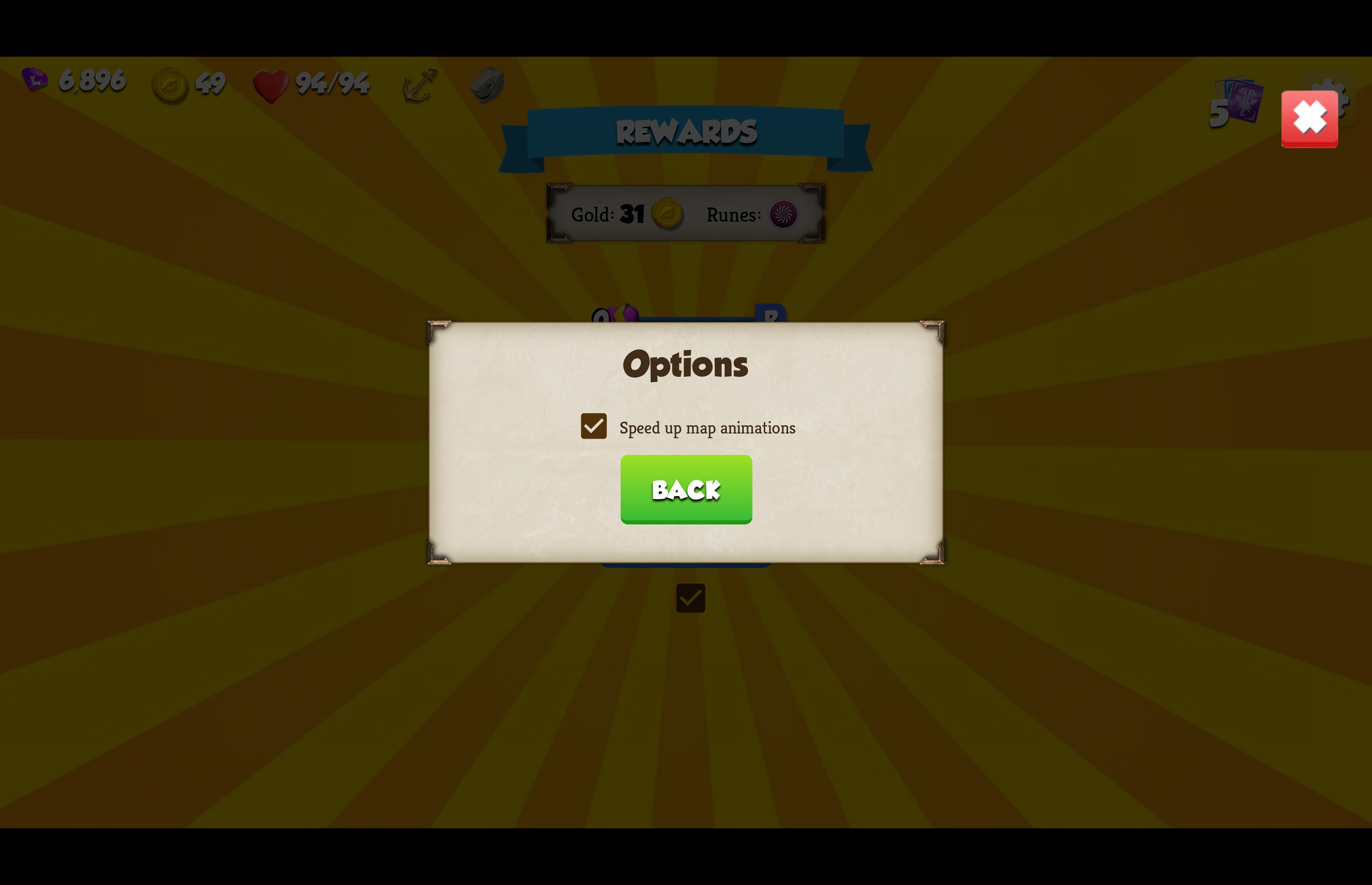
click at [708, 425] on label "Speed up map animations" at bounding box center [686, 427] width 219 height 23
click at [0, 0] on input "Speed up map animations" at bounding box center [0, 0] width 0 height 0
click at [708, 429] on label "Speed up map animations" at bounding box center [686, 427] width 219 height 23
click at [0, 0] on input "Speed up map animations" at bounding box center [0, 0] width 0 height 0
click at [698, 474] on button "Back" at bounding box center [686, 489] width 132 height 70
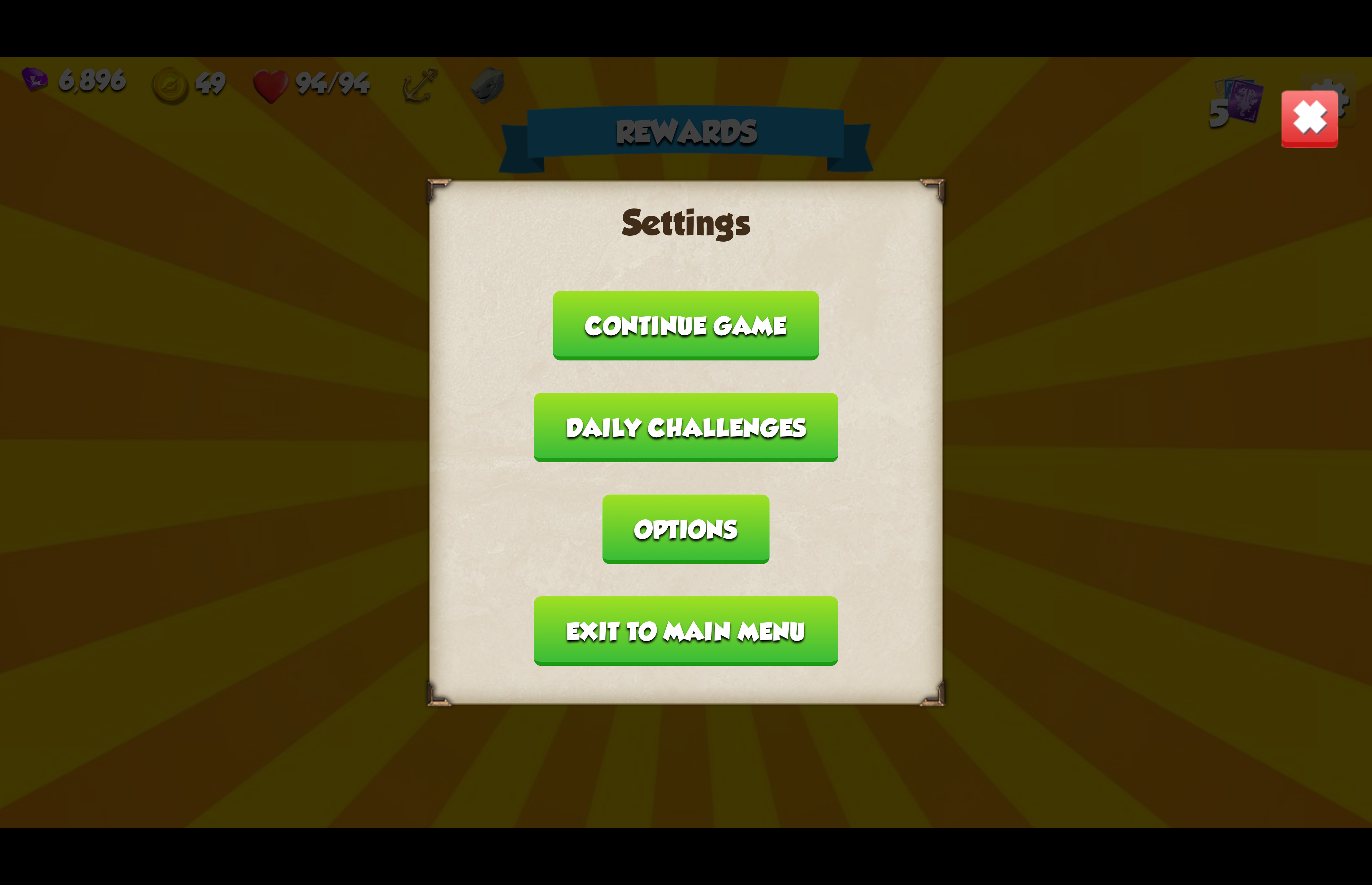
click at [704, 596] on button "Exit to main menu" at bounding box center [686, 631] width 304 height 70
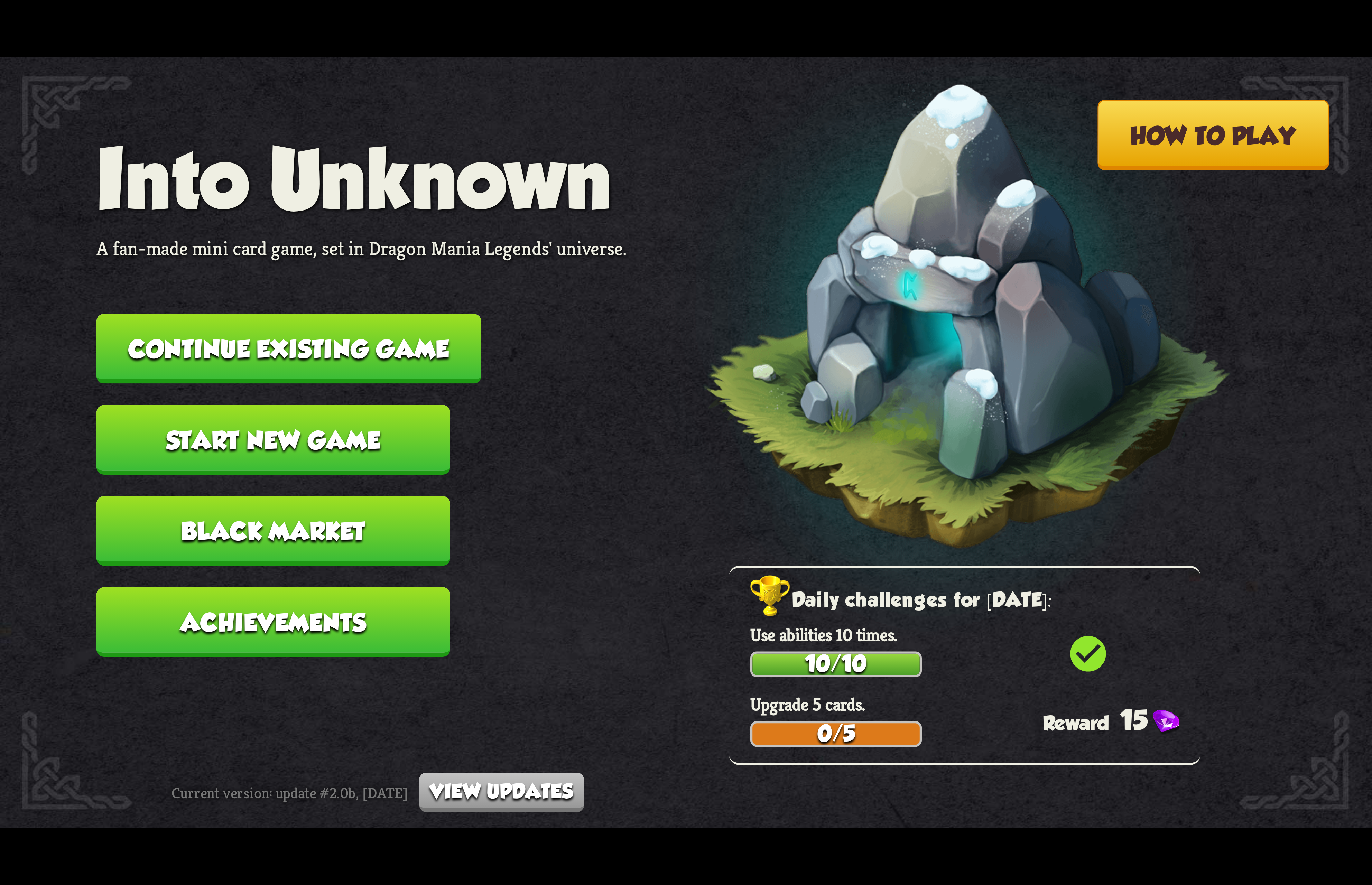
click at [411, 345] on button "Continue existing game" at bounding box center [289, 348] width 385 height 70
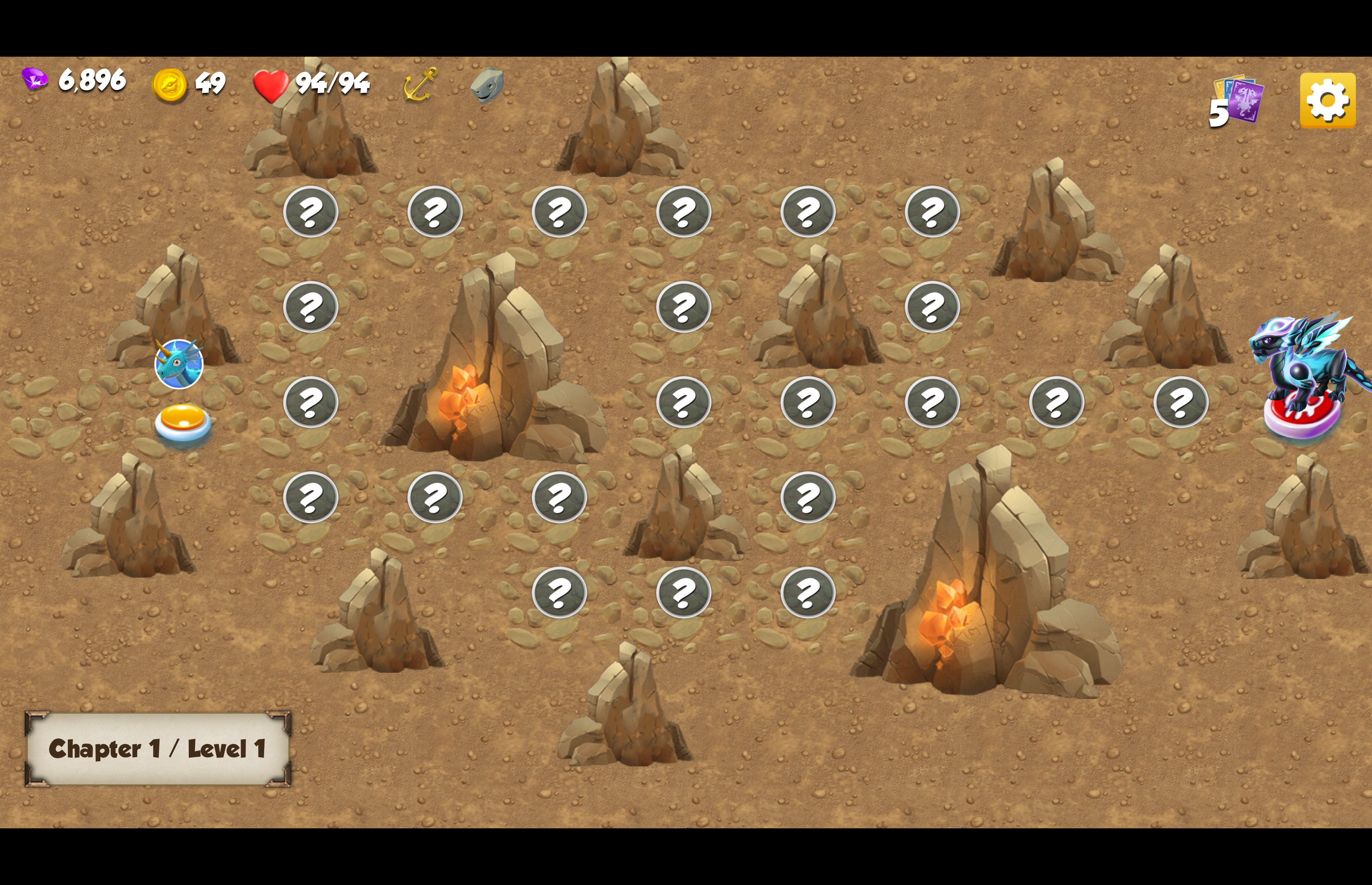
click at [191, 404] on img at bounding box center [184, 429] width 68 height 51
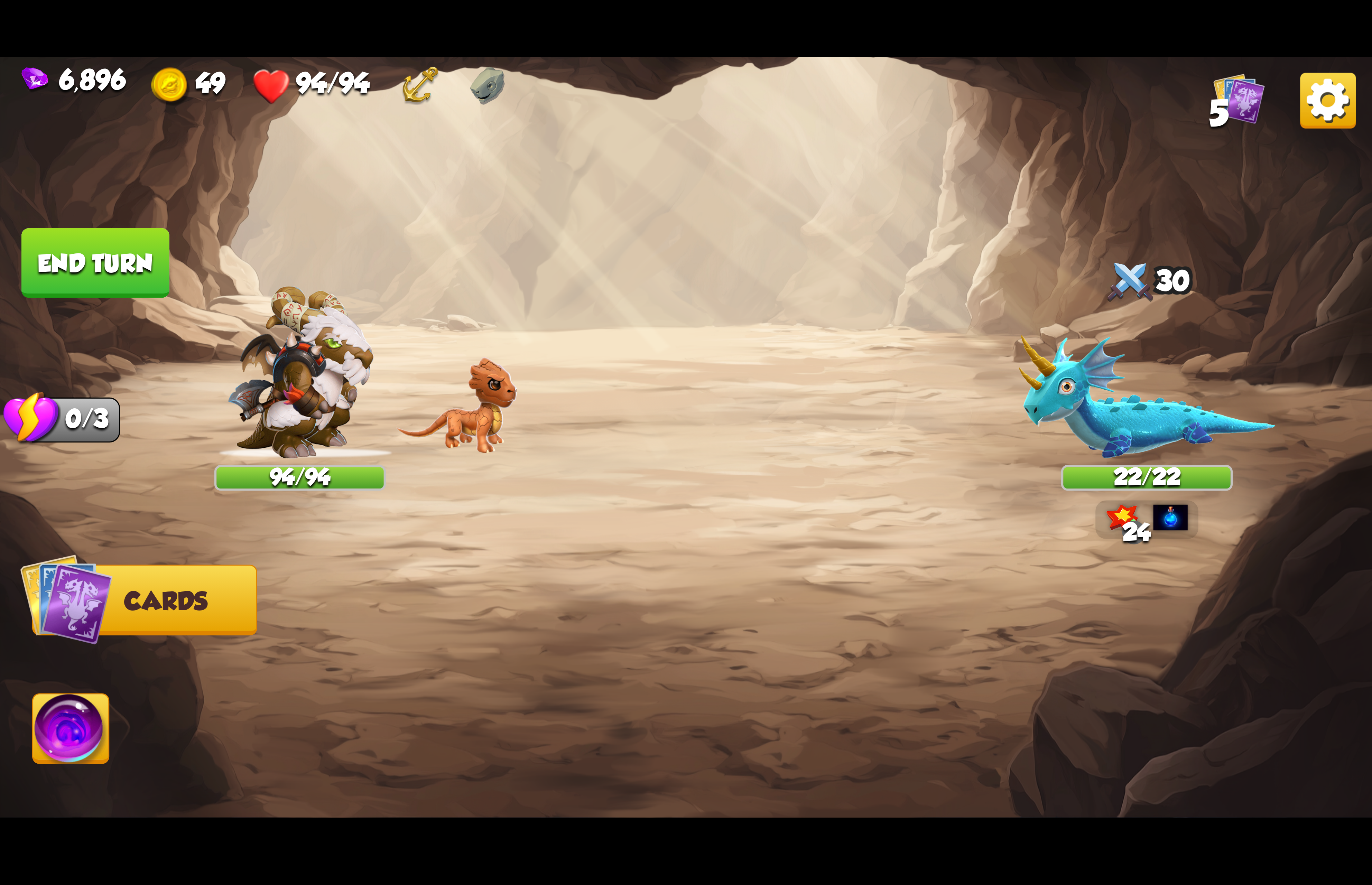
click at [1336, 98] on img at bounding box center [1328, 100] width 56 height 56
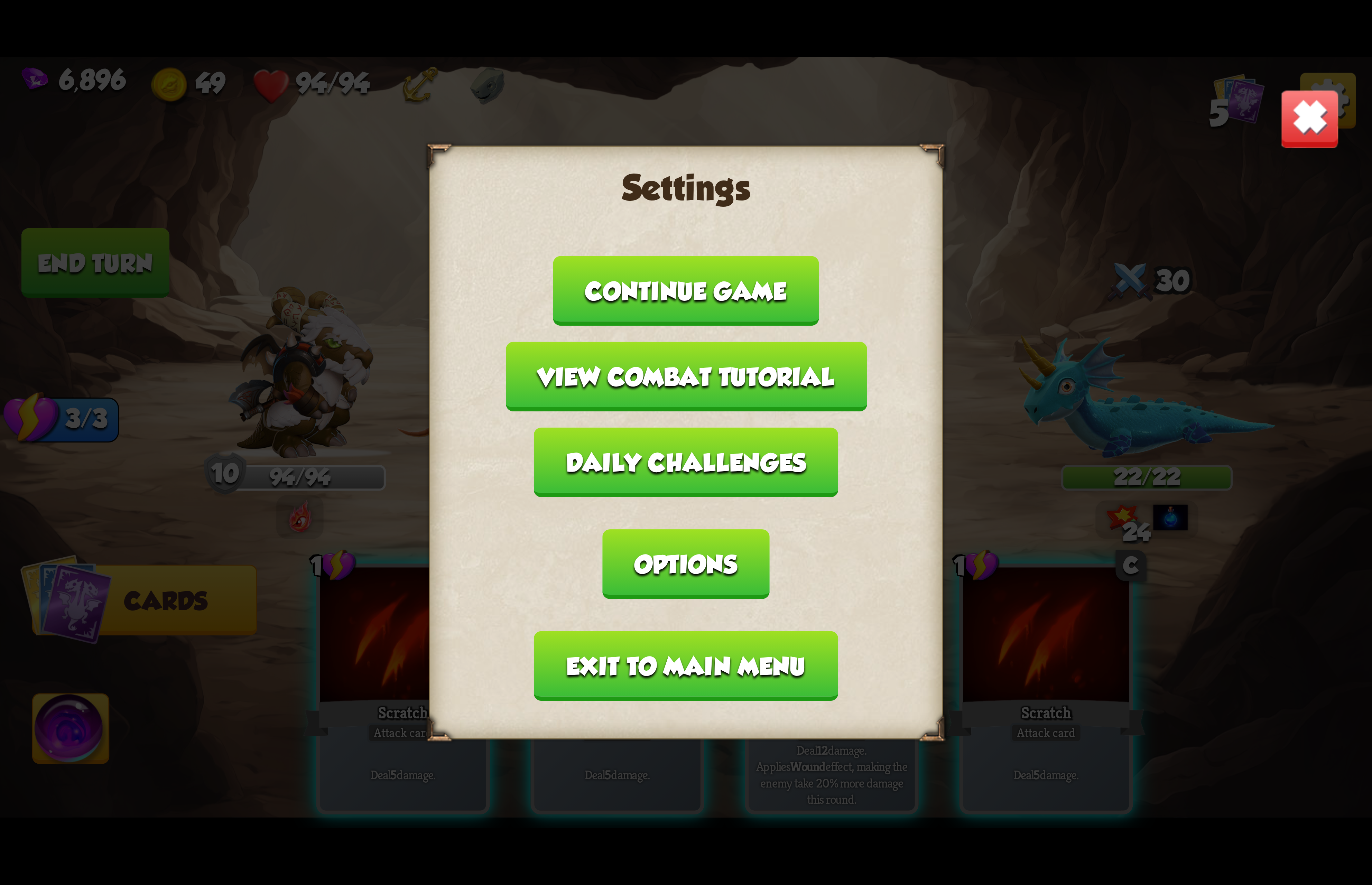
click at [1322, 125] on img at bounding box center [1310, 119] width 60 height 60
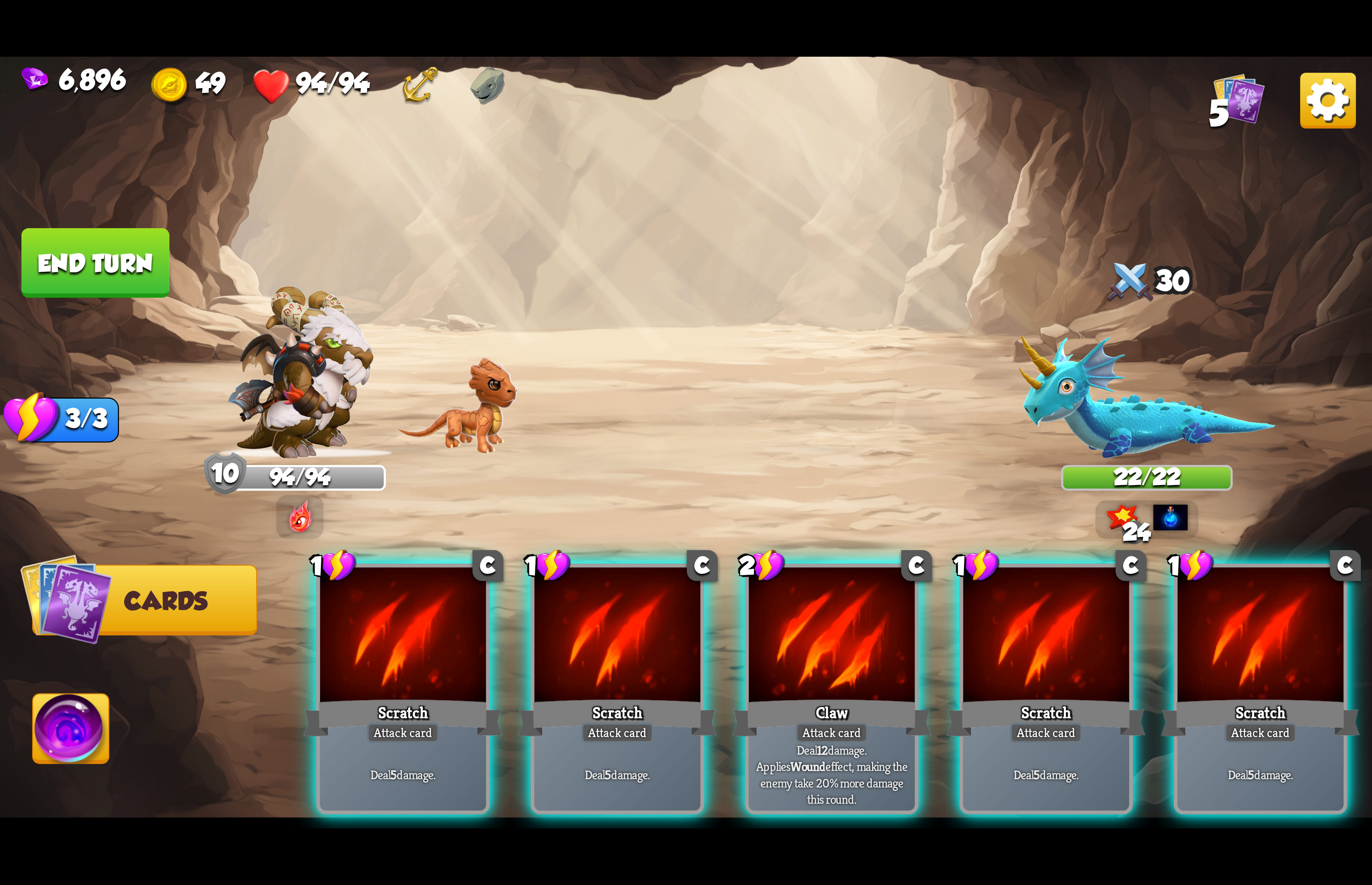
drag, startPoint x: 793, startPoint y: 603, endPoint x: 798, endPoint y: 601, distance: 5.4
click at [795, 601] on div at bounding box center [832, 637] width 166 height 140
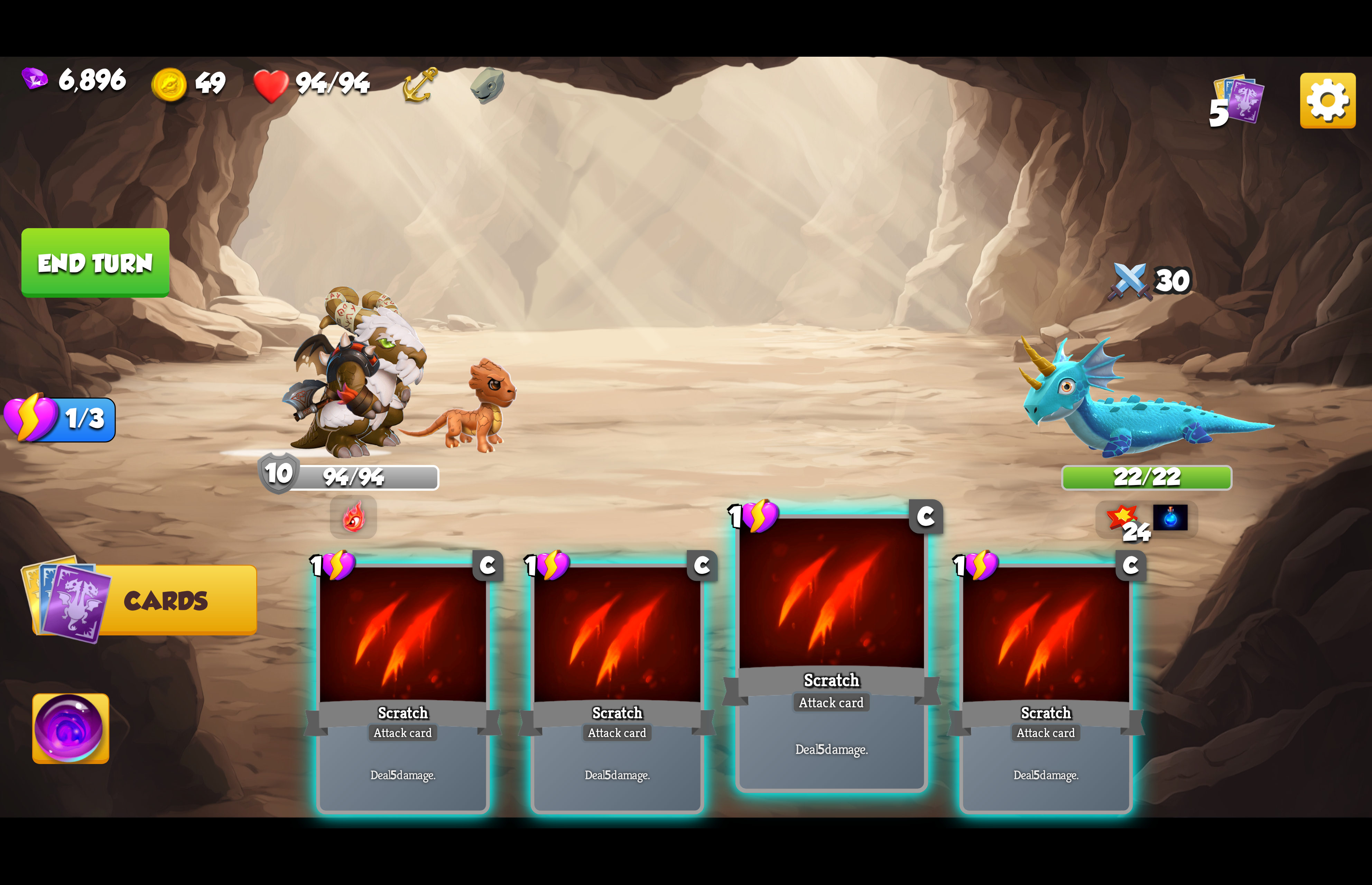
click at [810, 600] on div at bounding box center [831, 596] width 184 height 155
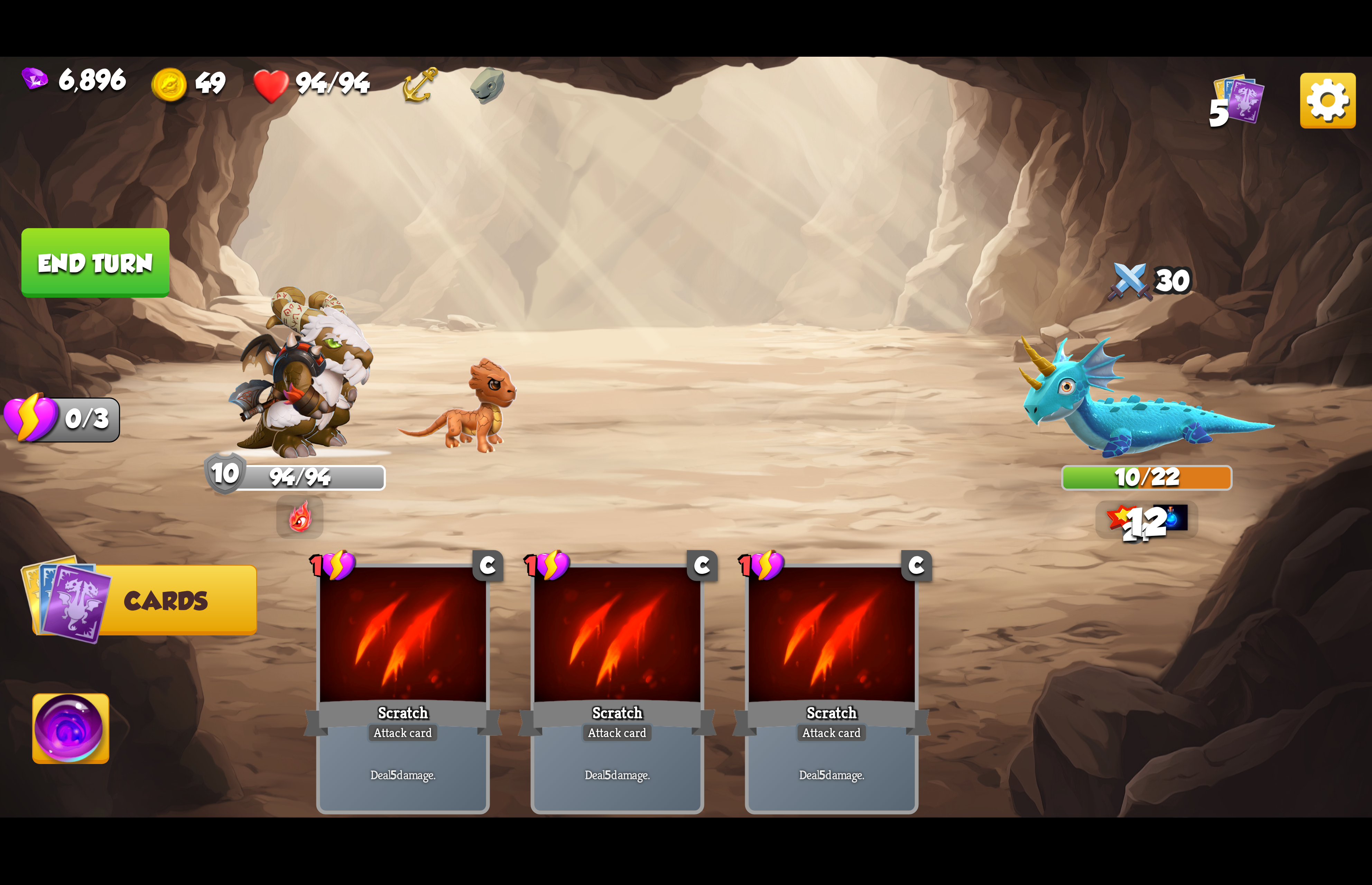
click at [75, 726] on img at bounding box center [71, 732] width 76 height 77
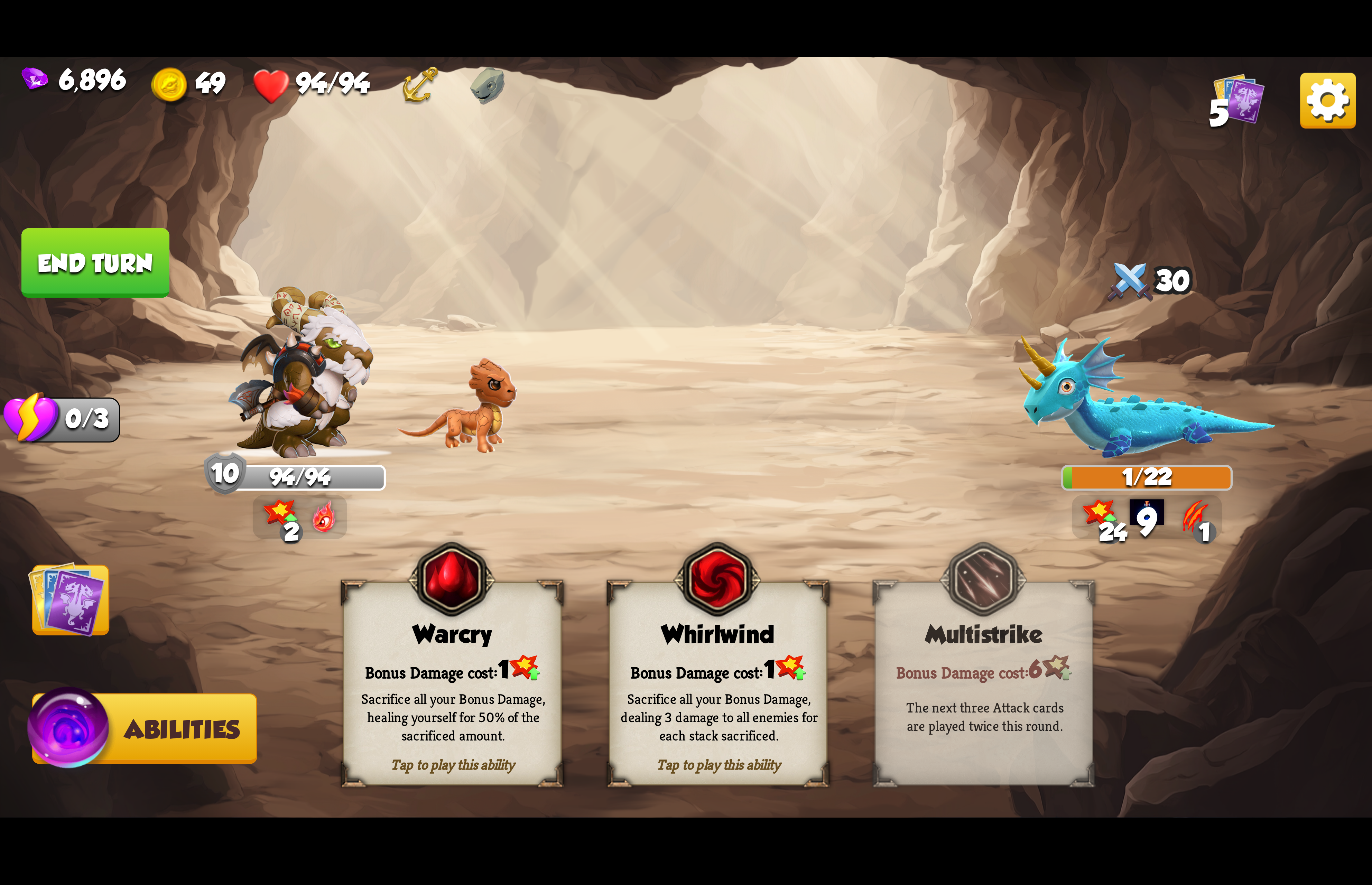
click at [711, 604] on img at bounding box center [717, 579] width 88 height 90
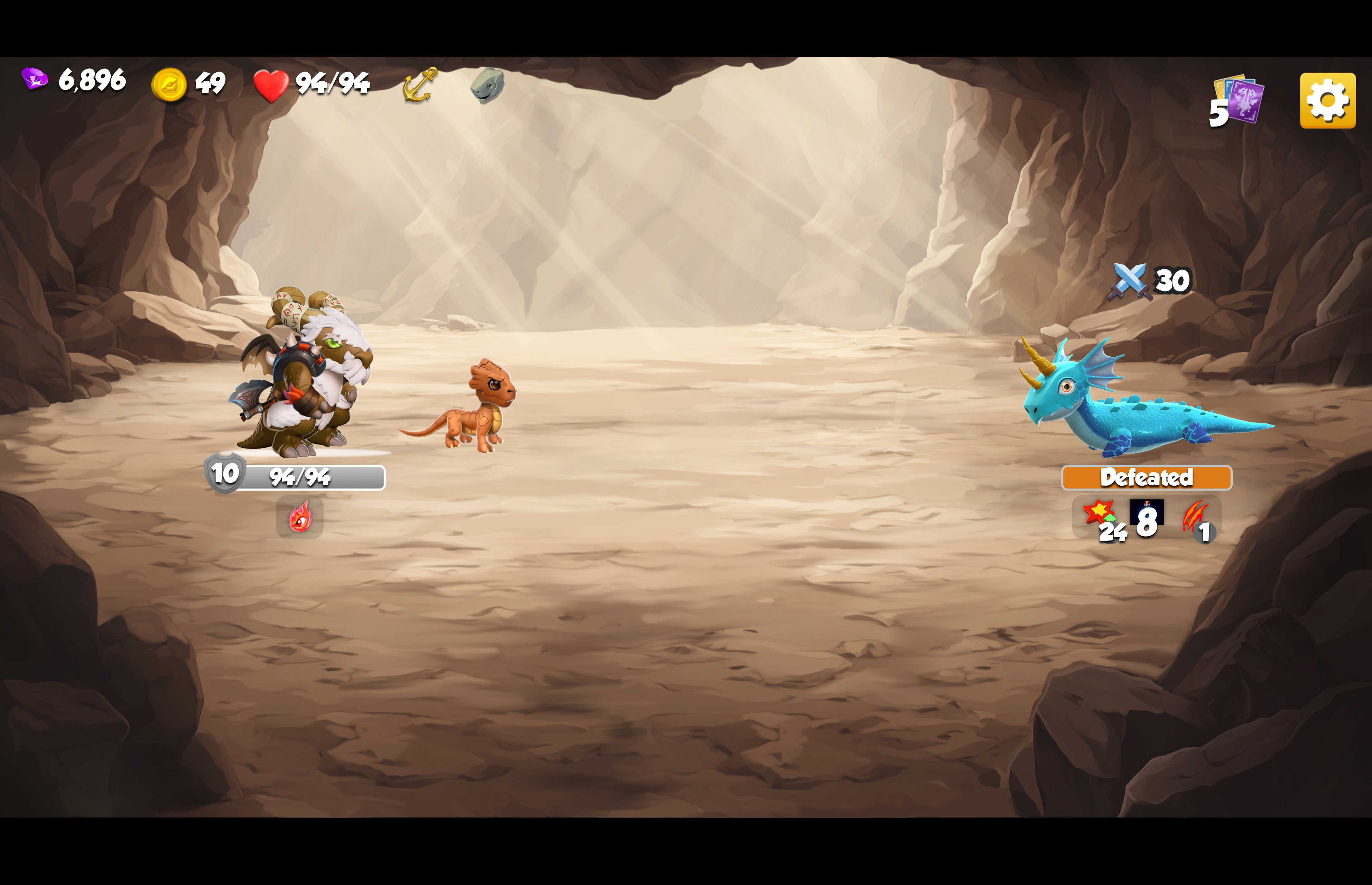
click at [1340, 116] on img at bounding box center [1328, 100] width 56 height 56
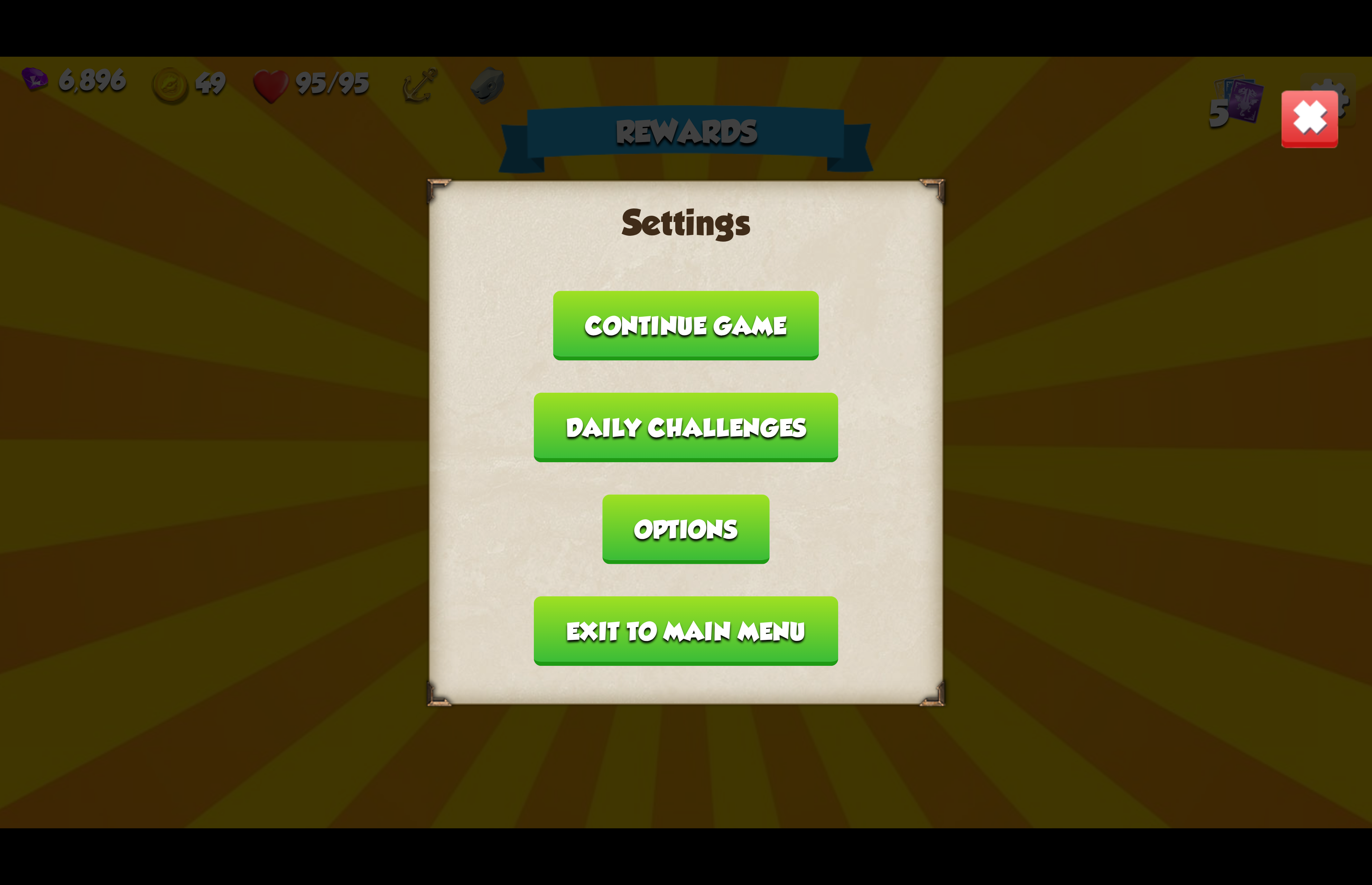
click at [769, 494] on button "Options" at bounding box center [686, 529] width 166 height 70
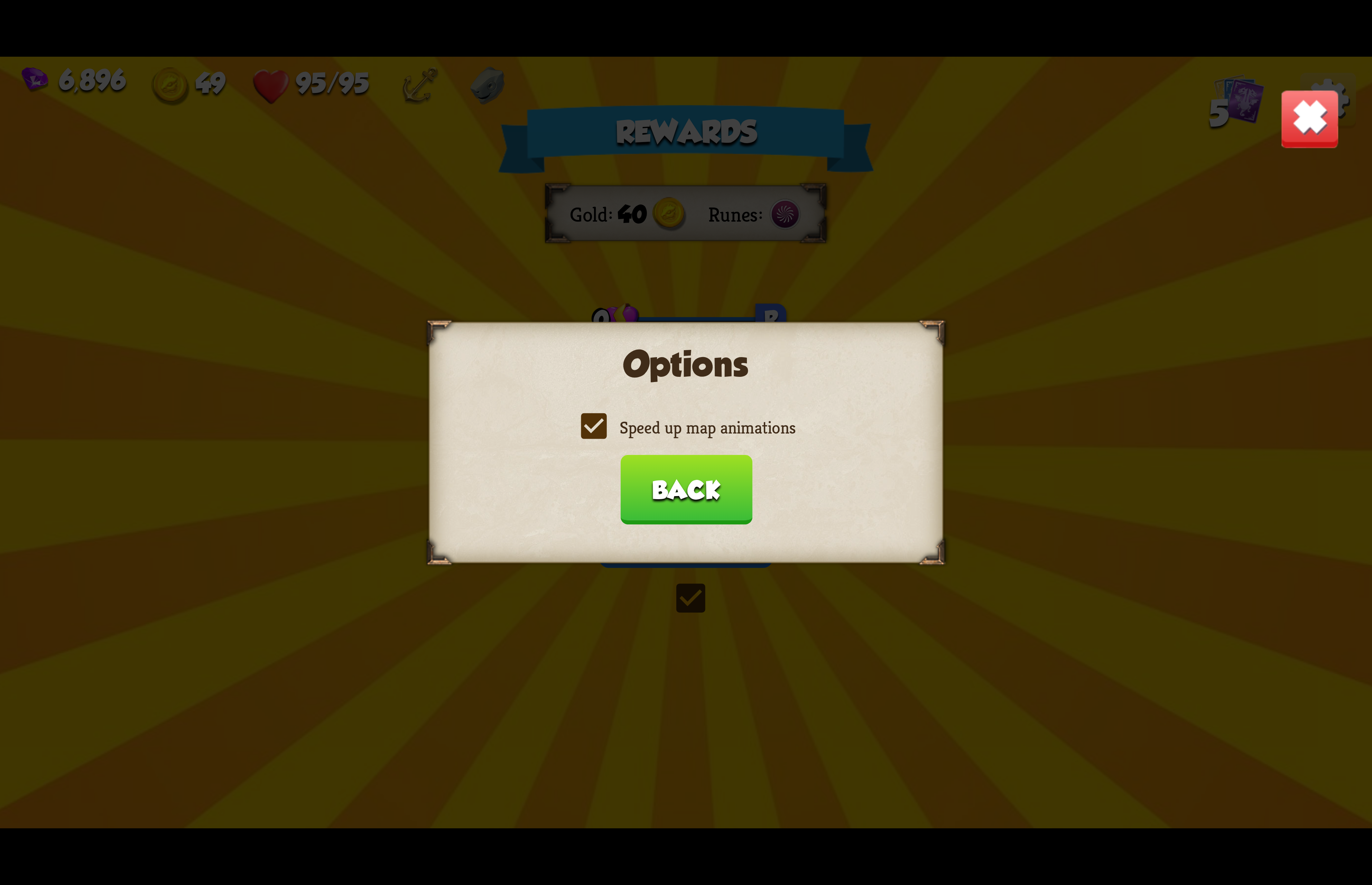
click at [646, 433] on label "Speed up map animations" at bounding box center [686, 427] width 219 height 23
click at [0, 0] on input "Speed up map animations" at bounding box center [0, 0] width 0 height 0
click at [645, 433] on label "Speed up map animations" at bounding box center [686, 427] width 219 height 23
click at [0, 0] on input "Speed up map animations" at bounding box center [0, 0] width 0 height 0
click at [687, 507] on button "Back" at bounding box center [686, 489] width 132 height 70
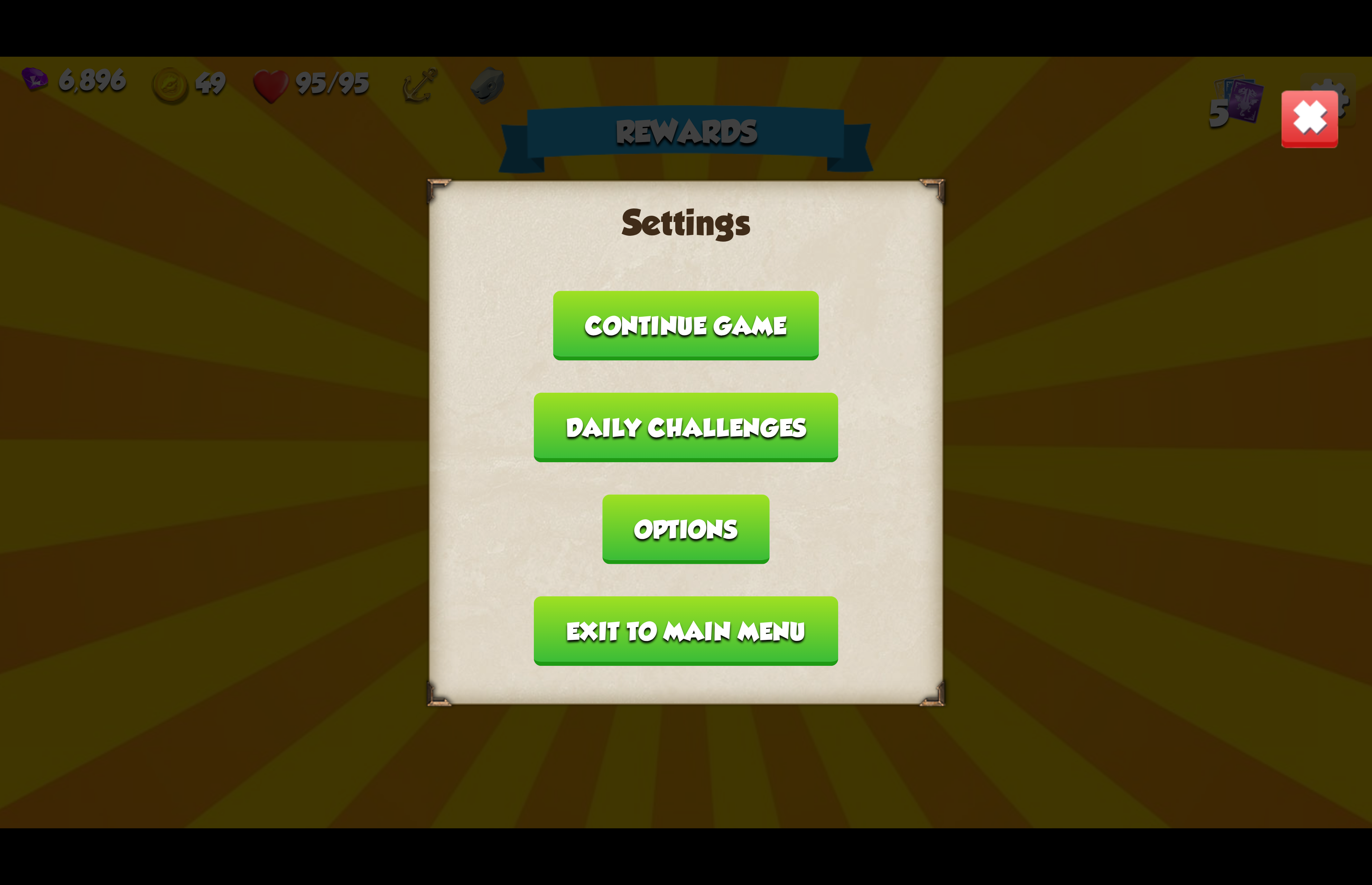
click at [715, 596] on button "Exit to main menu" at bounding box center [686, 631] width 304 height 70
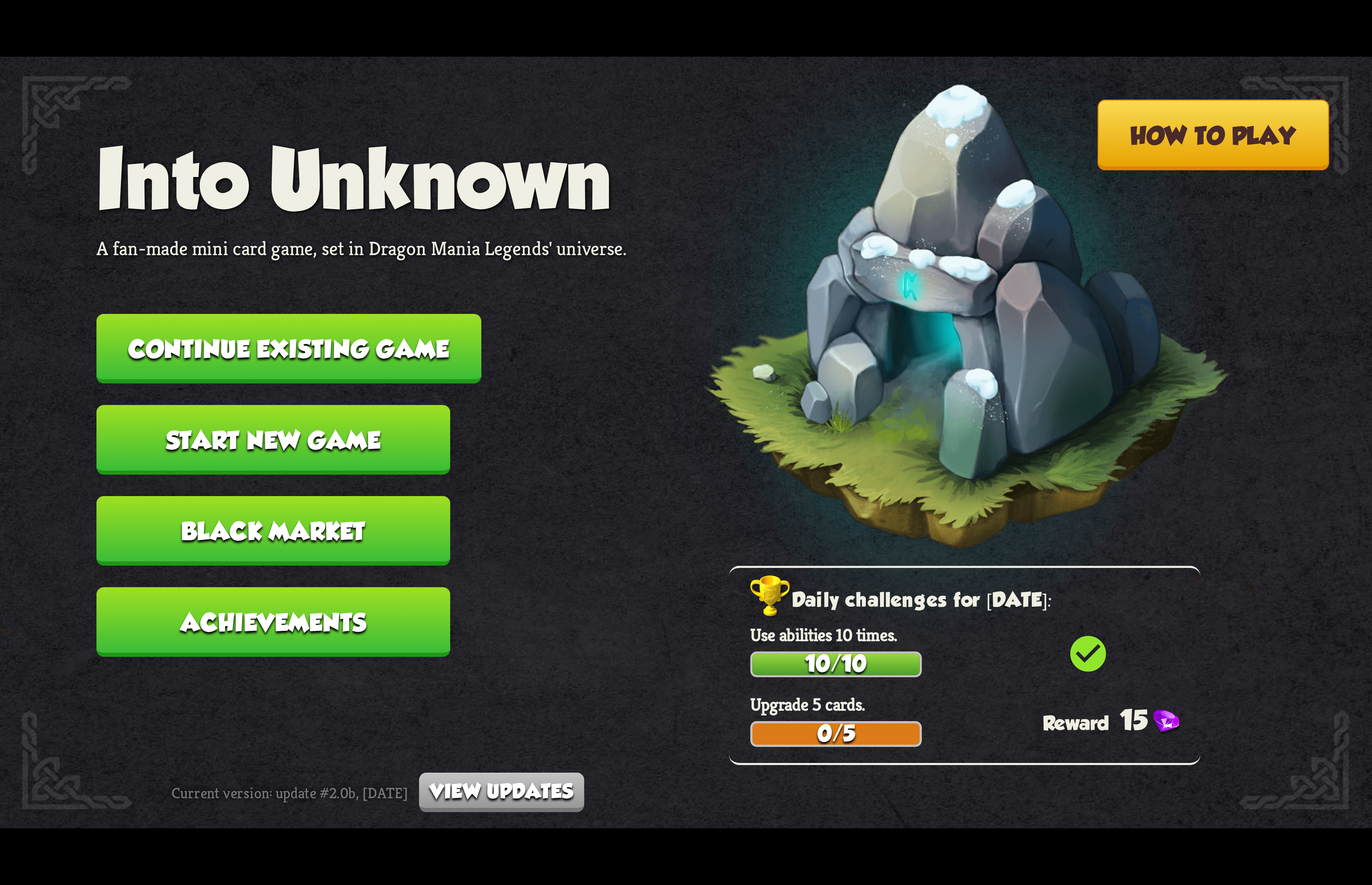
click at [415, 347] on button "Continue existing game" at bounding box center [289, 348] width 385 height 70
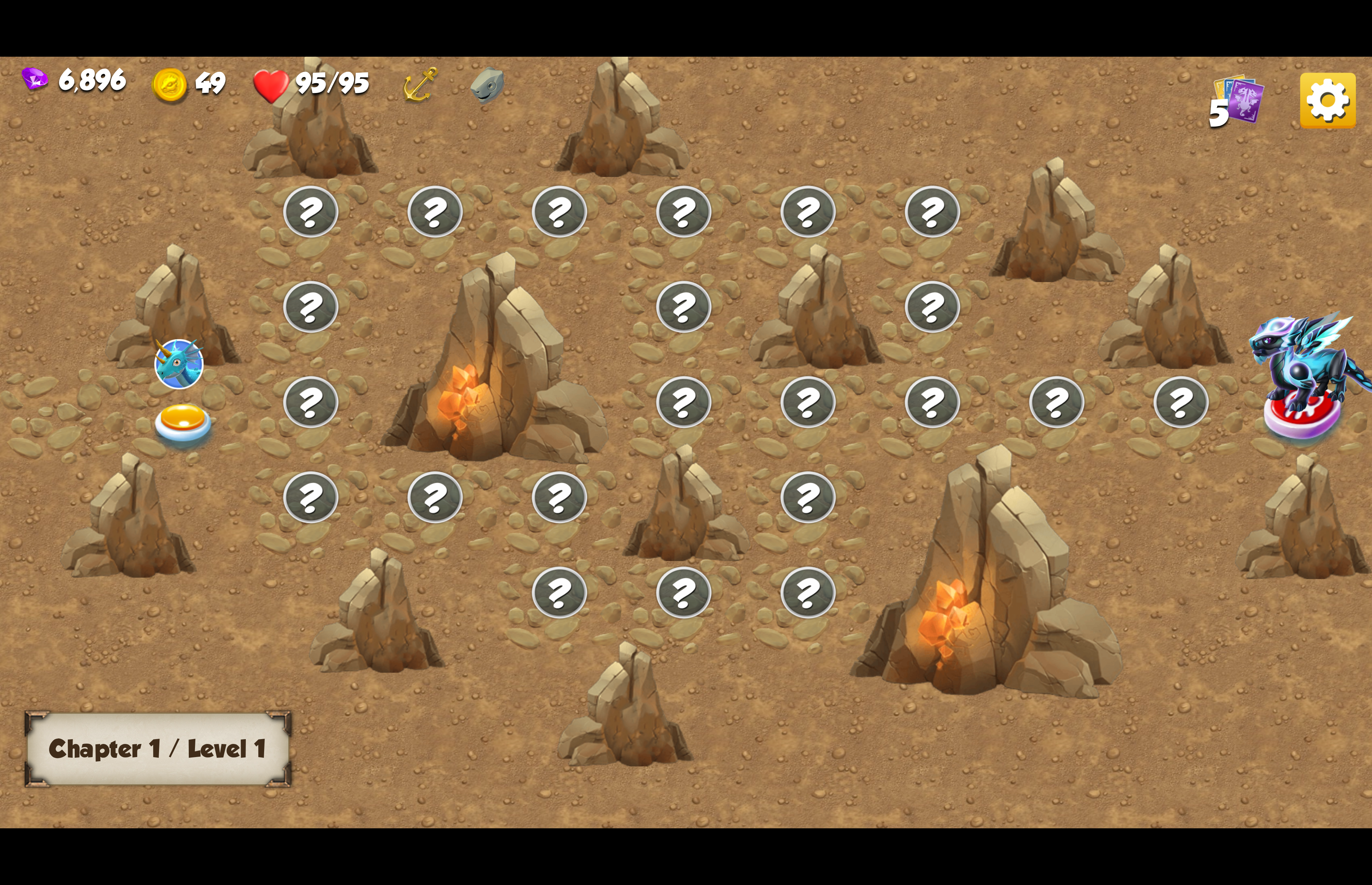
drag, startPoint x: 771, startPoint y: 762, endPoint x: 273, endPoint y: 759, distance: 498.0
click at [232, 757] on div "Chapter I Chapter 1 / Level 1" at bounding box center [686, 442] width 1372 height 771
click at [187, 416] on img at bounding box center [184, 429] width 68 height 51
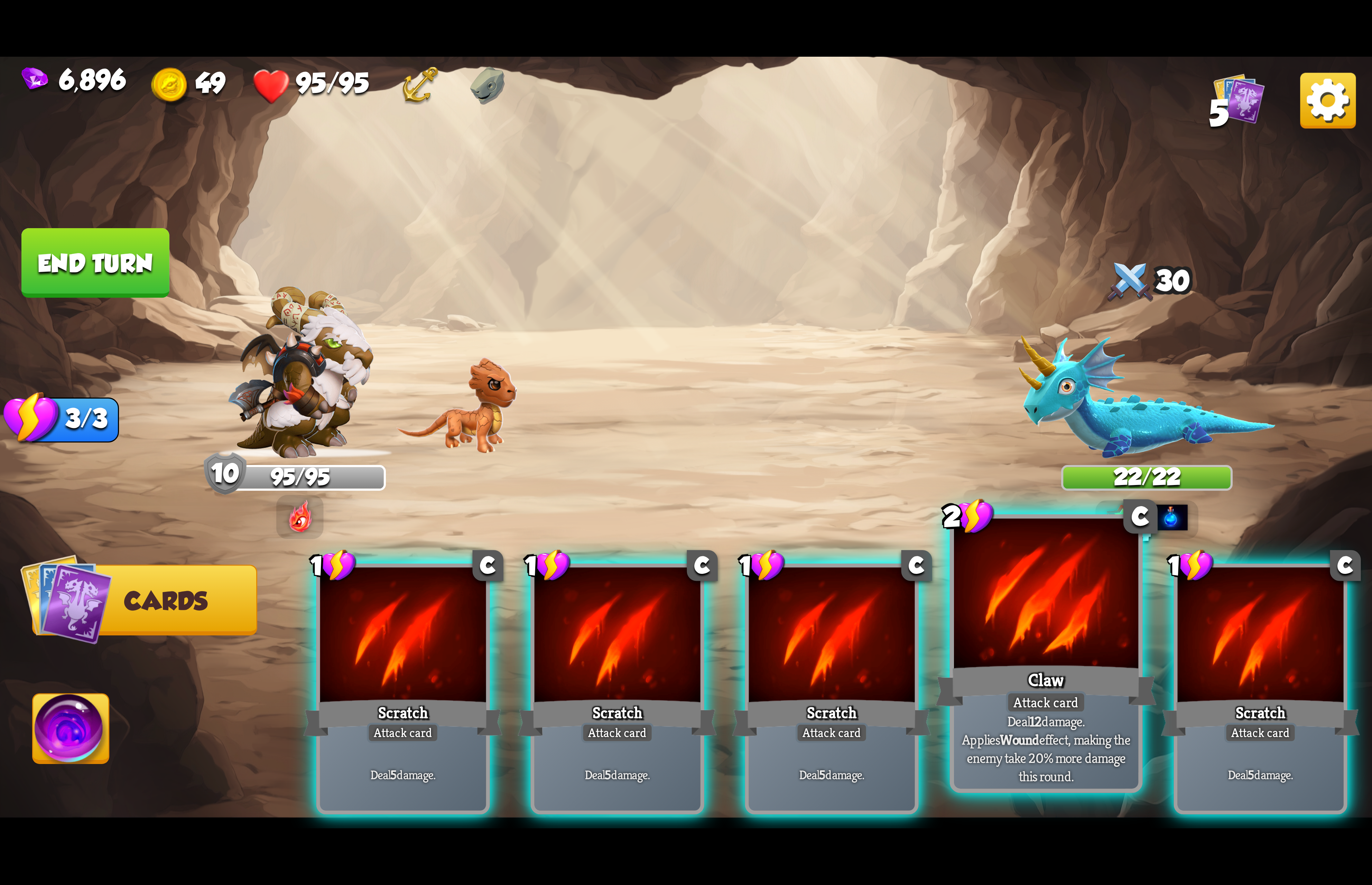
click at [1063, 646] on div at bounding box center [1046, 596] width 184 height 155
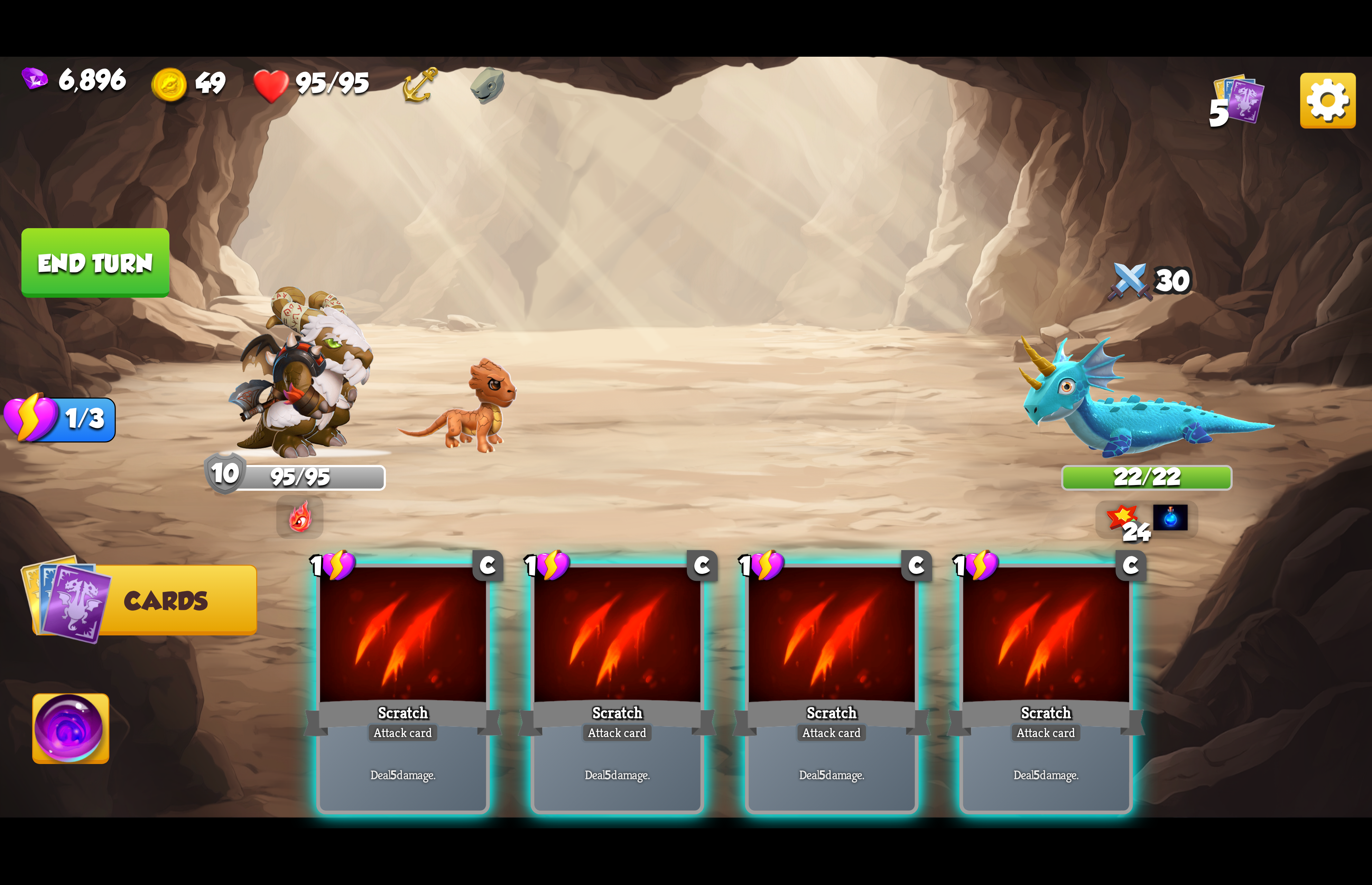
drag, startPoint x: 1069, startPoint y: 643, endPoint x: 1026, endPoint y: 650, distance: 43.6
click at [1068, 650] on div at bounding box center [1046, 637] width 166 height 140
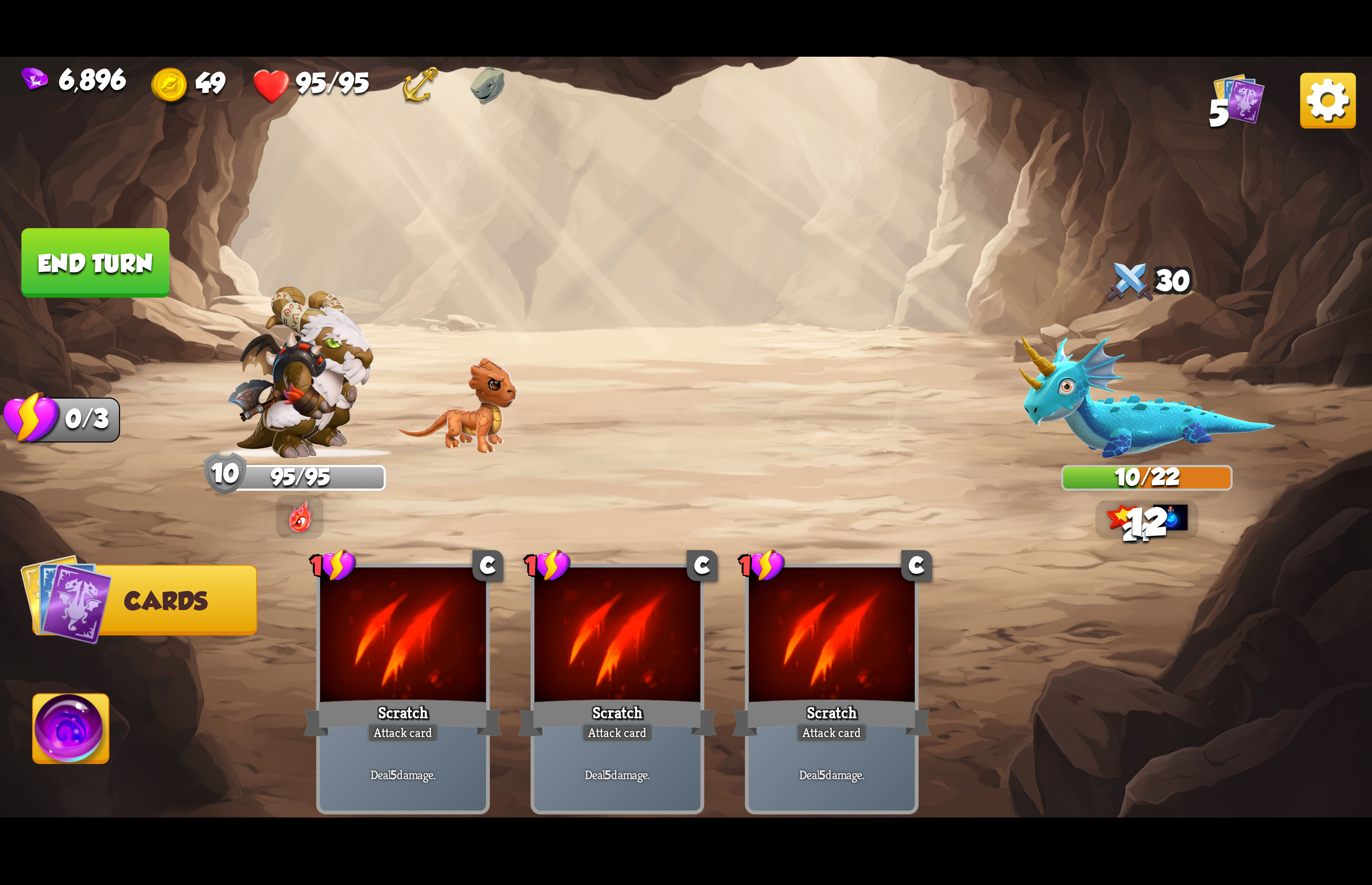
click at [33, 707] on button "Abilities" at bounding box center [70, 728] width 77 height 71
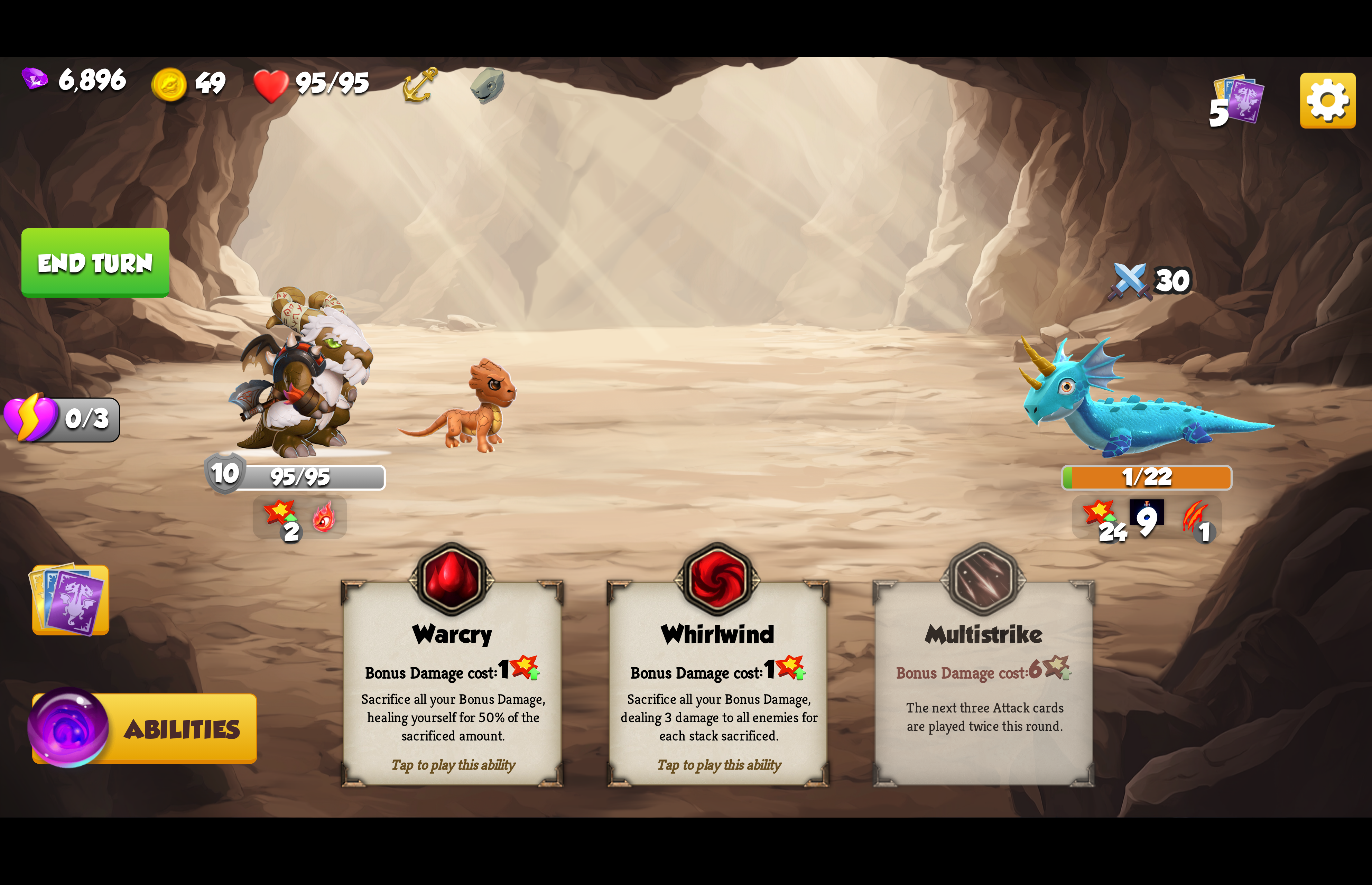
click at [690, 617] on img at bounding box center [717, 579] width 88 height 90
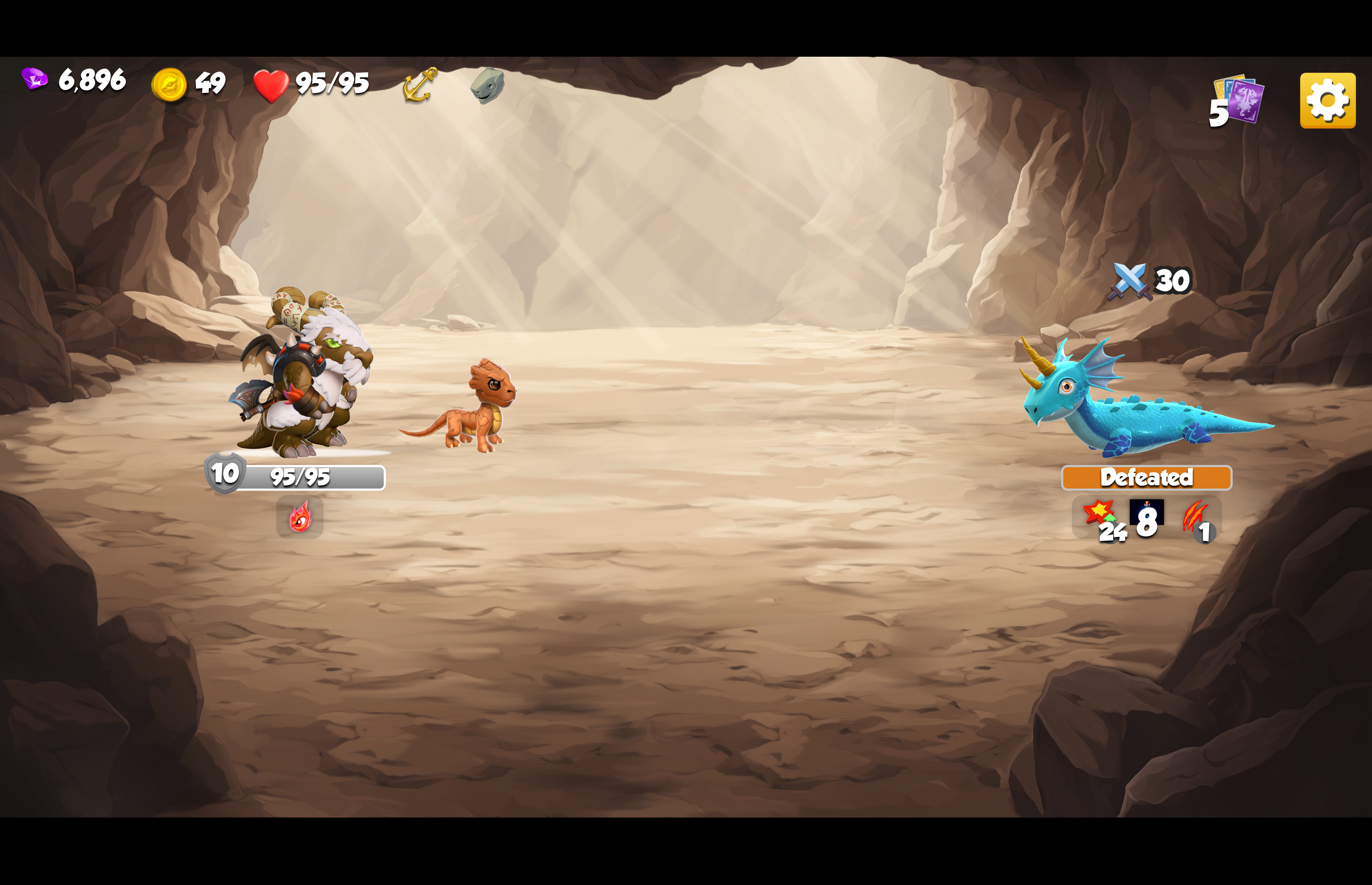
click at [1321, 125] on img at bounding box center [1328, 100] width 56 height 56
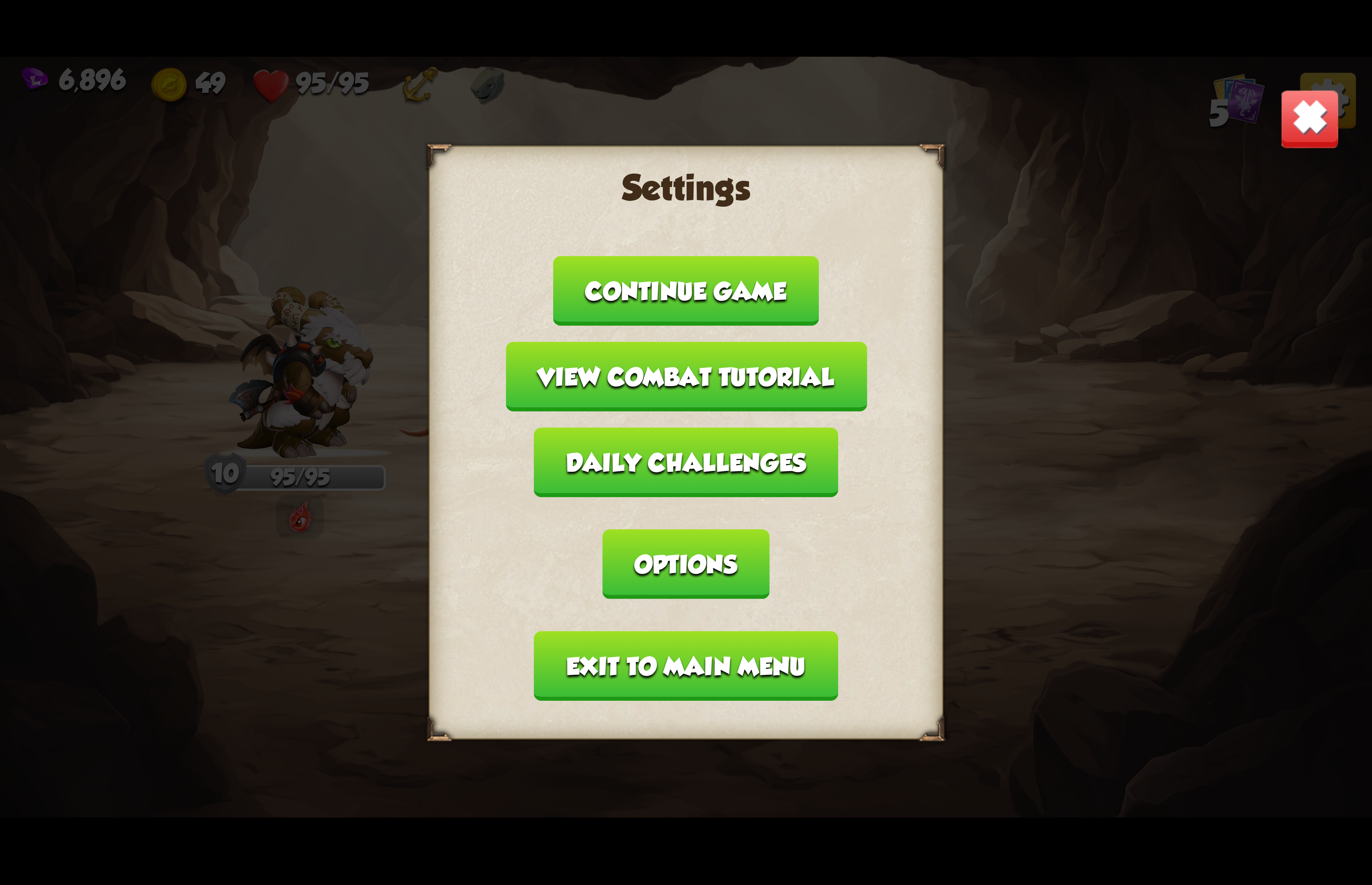
click at [769, 529] on button "Options" at bounding box center [686, 564] width 166 height 70
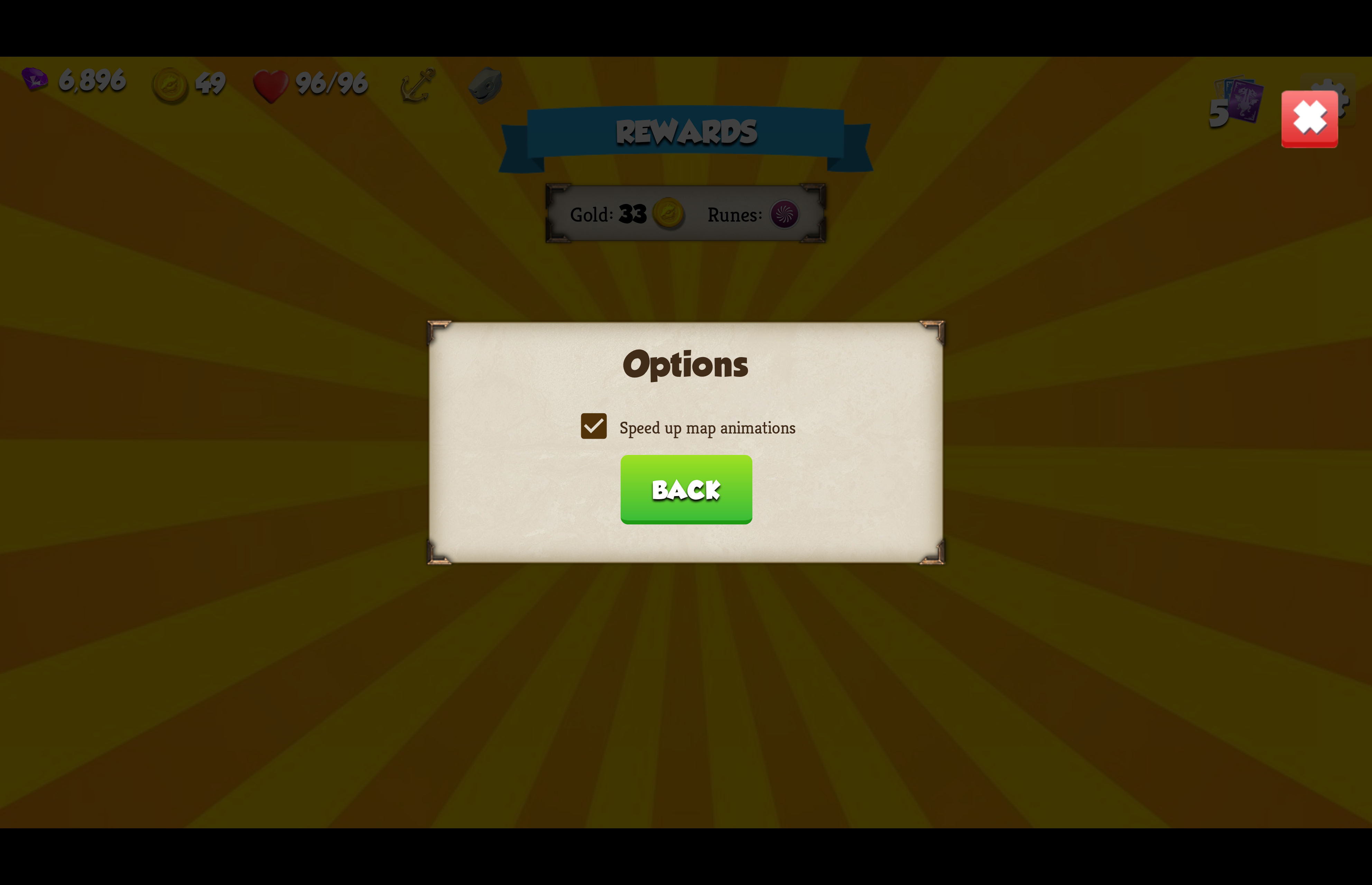
click at [700, 431] on label "Speed up map animations" at bounding box center [686, 427] width 219 height 23
click at [0, 0] on input "Speed up map animations" at bounding box center [0, 0] width 0 height 0
drag, startPoint x: 698, startPoint y: 433, endPoint x: 687, endPoint y: 438, distance: 12.1
click at [693, 436] on label "Speed up map animations" at bounding box center [686, 427] width 219 height 23
click at [0, 0] on input "Speed up map animations" at bounding box center [0, 0] width 0 height 0
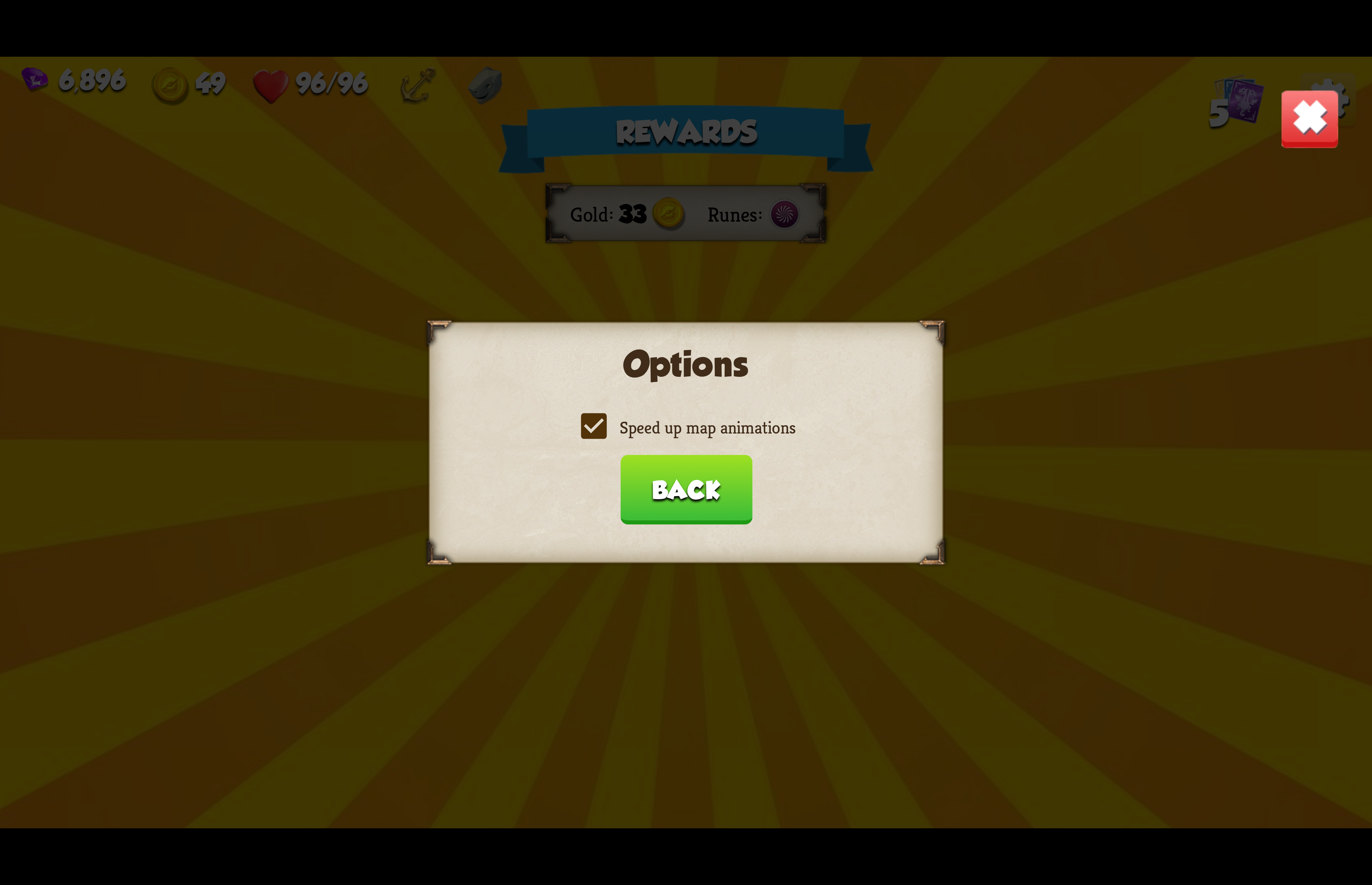
click at [682, 477] on button "Back" at bounding box center [686, 489] width 132 height 70
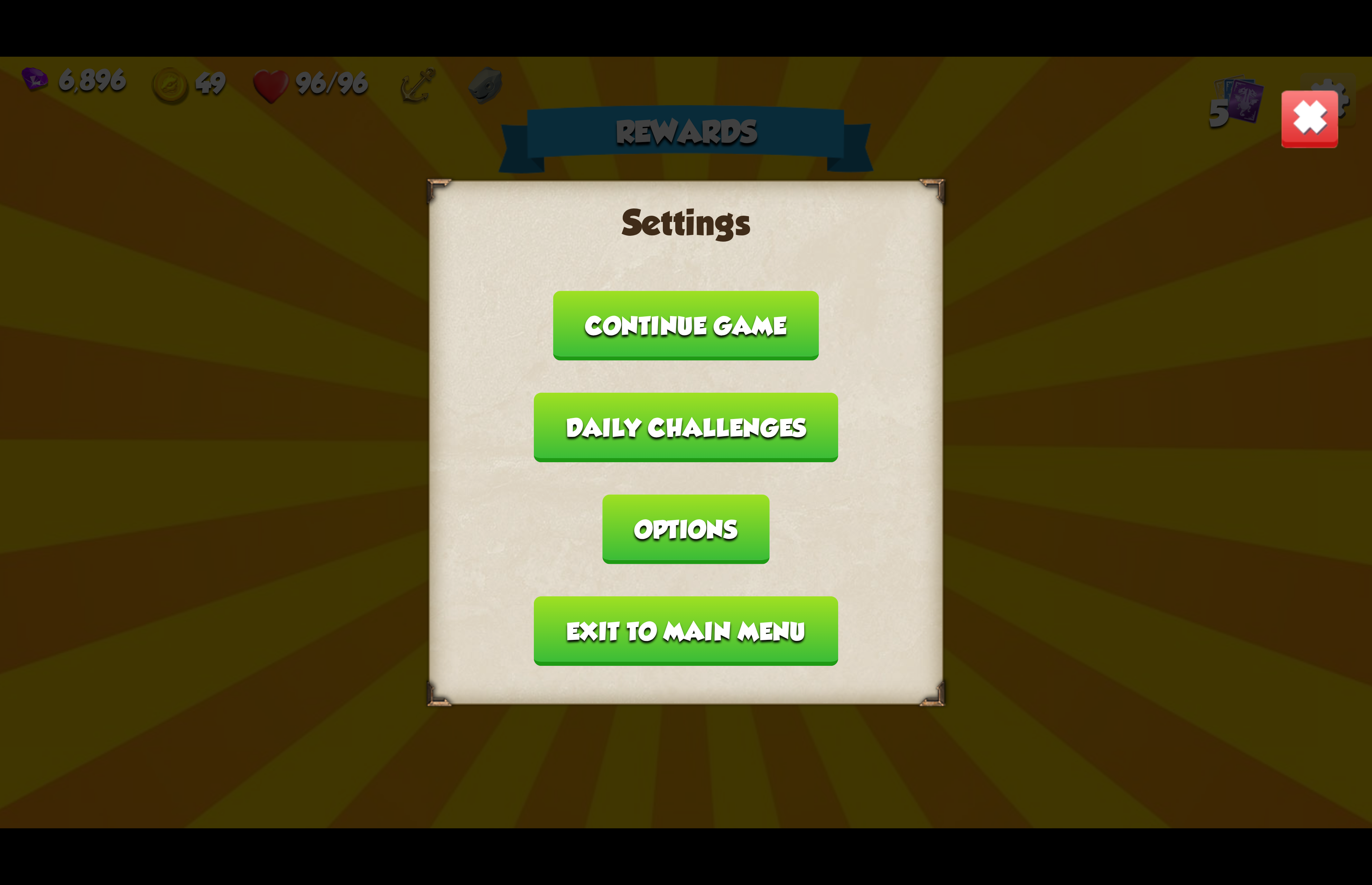
click at [667, 598] on button "Exit to main menu" at bounding box center [686, 631] width 304 height 70
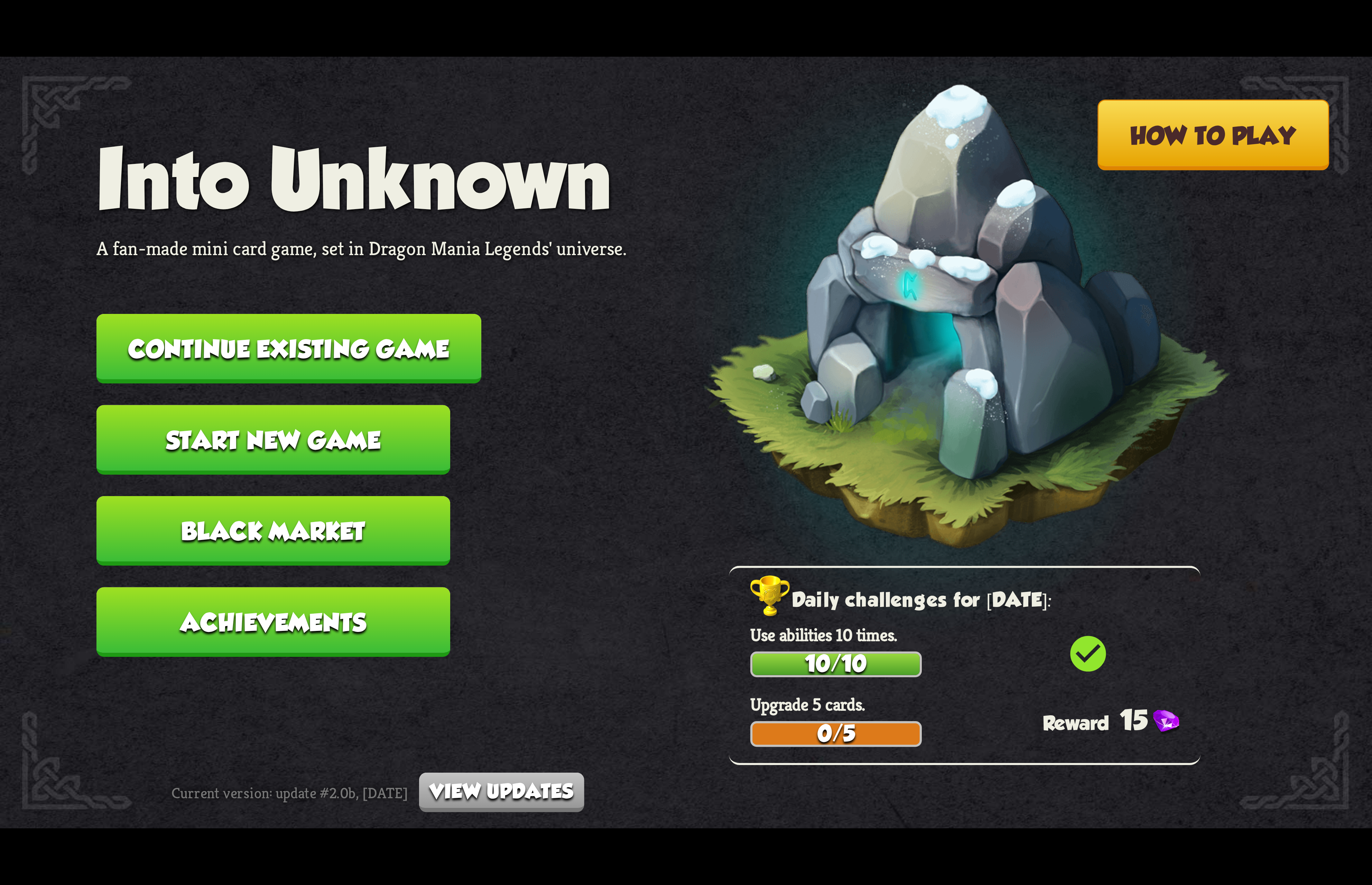
click at [411, 370] on button "Continue existing game" at bounding box center [289, 348] width 385 height 70
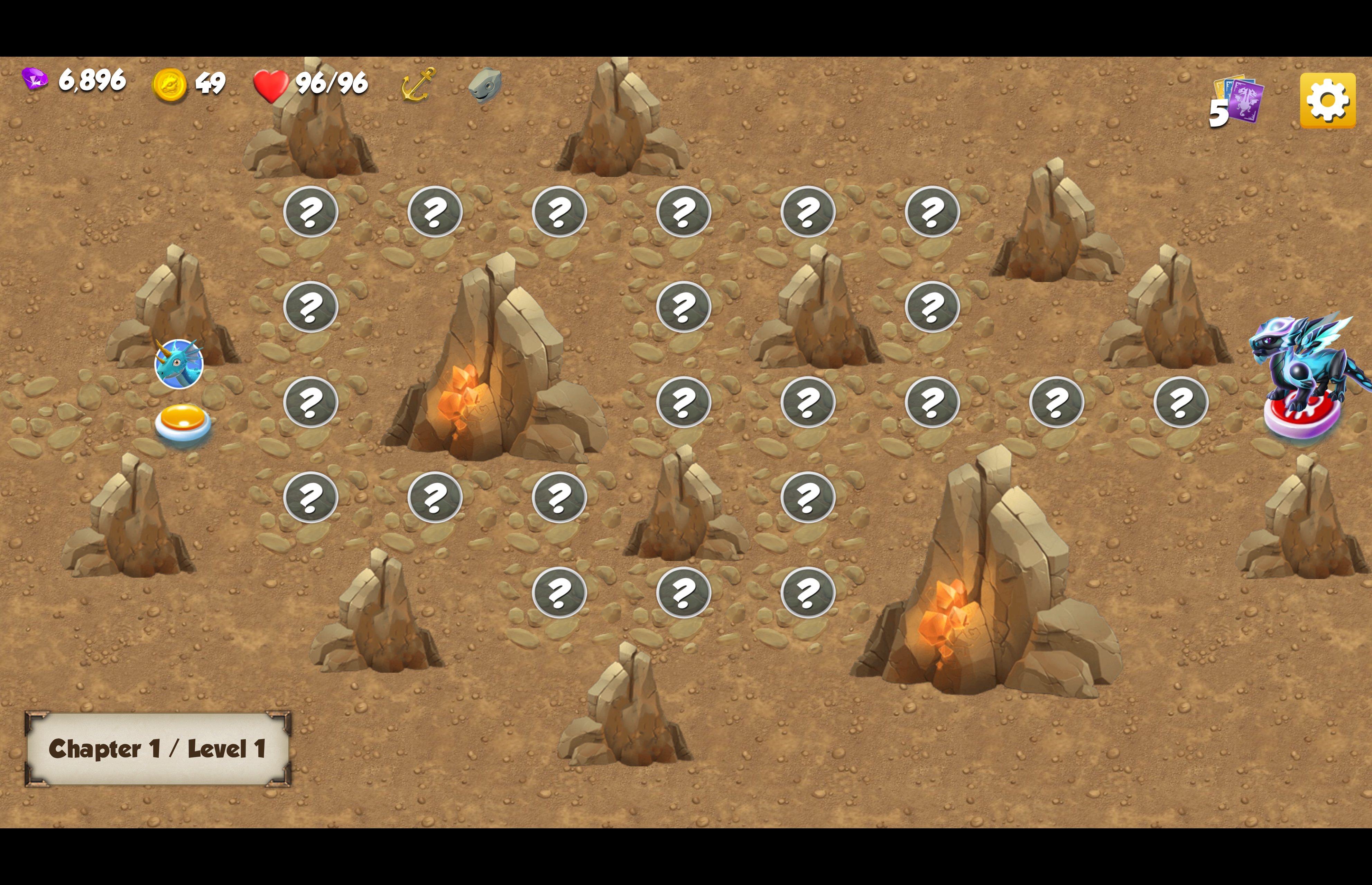
click at [194, 422] on img at bounding box center [184, 429] width 68 height 51
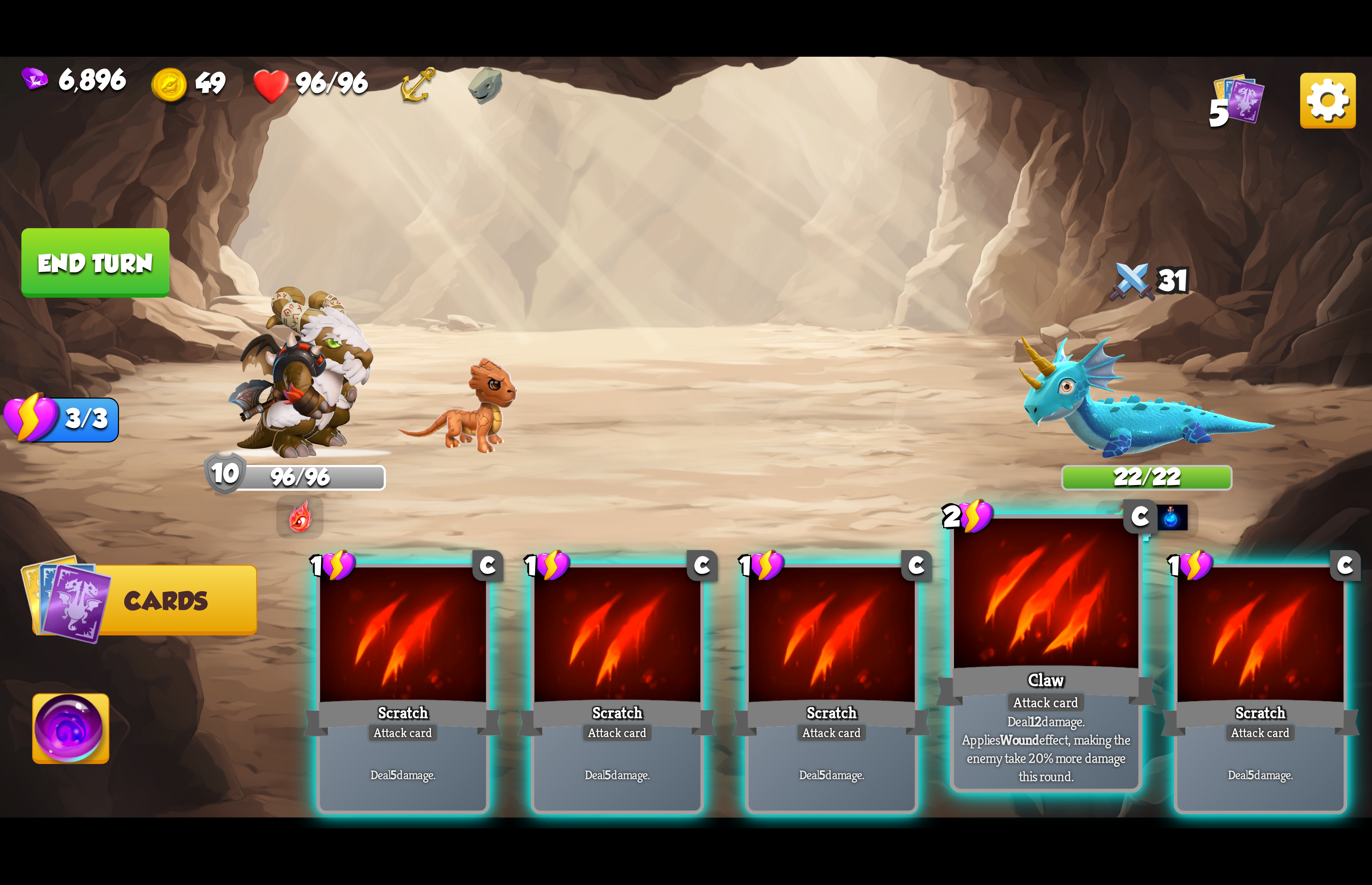
click at [1096, 607] on div at bounding box center [1046, 596] width 184 height 155
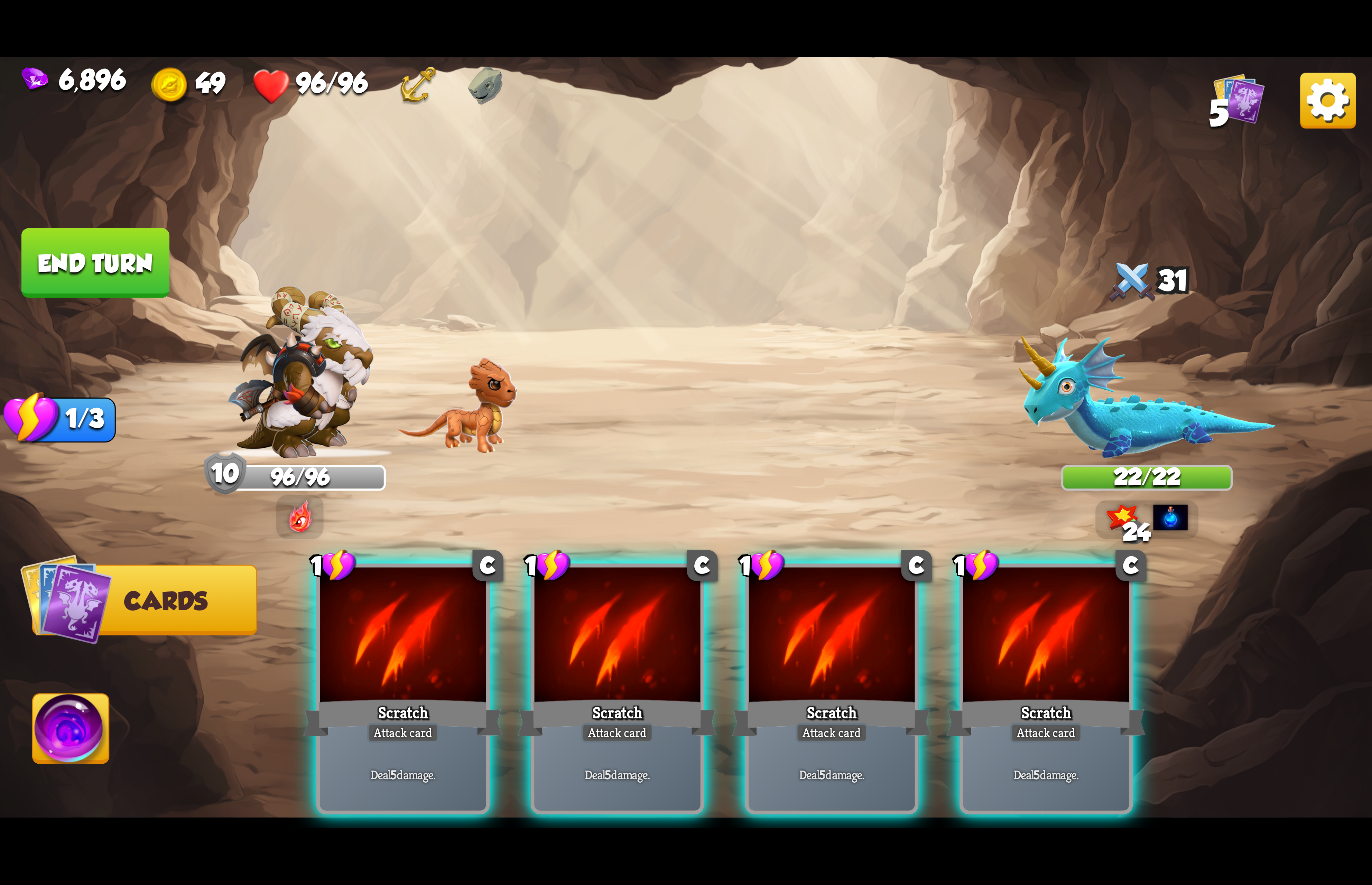
click at [1096, 607] on div at bounding box center [1046, 637] width 166 height 140
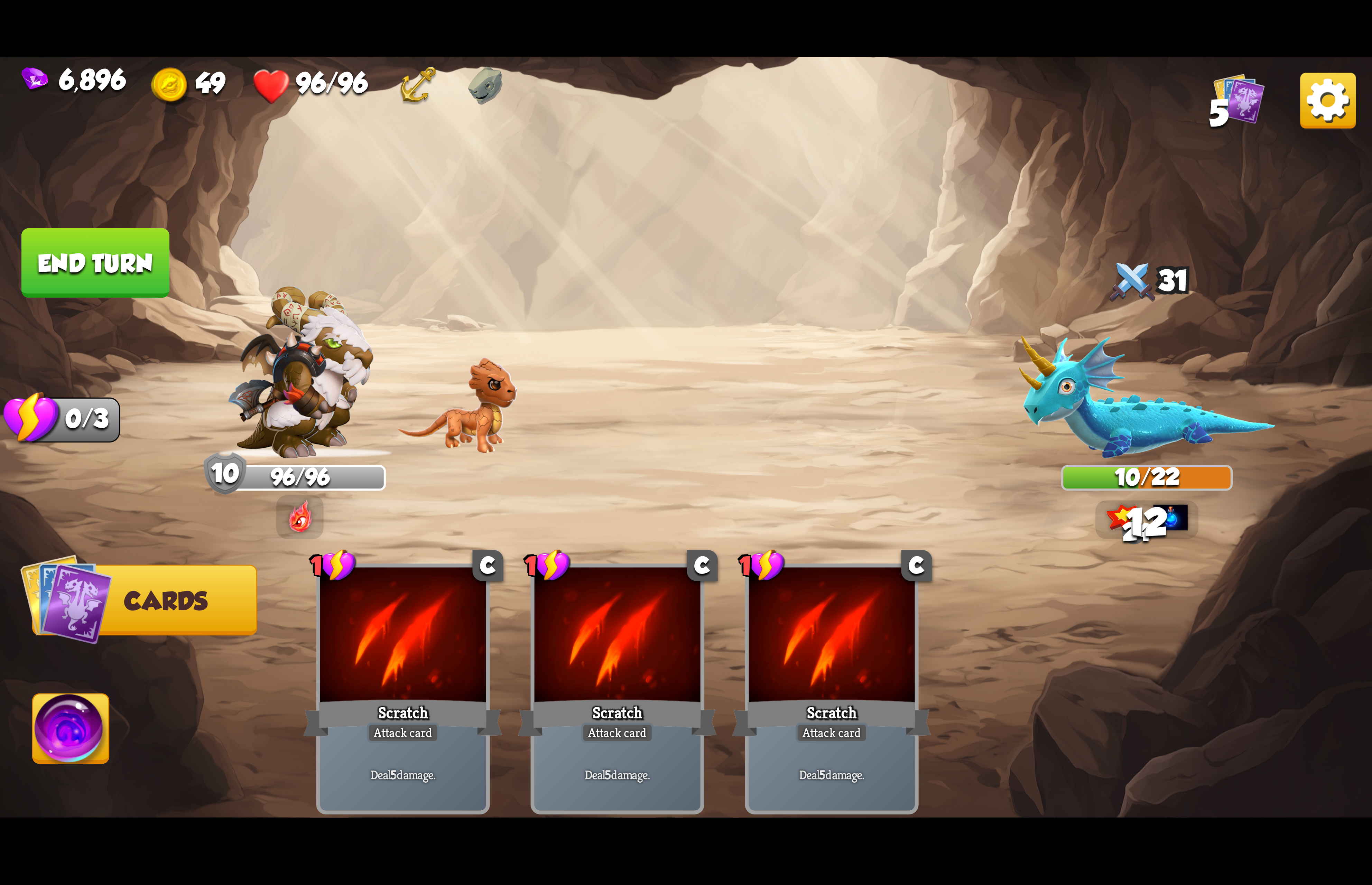
click at [73, 730] on img at bounding box center [71, 732] width 76 height 77
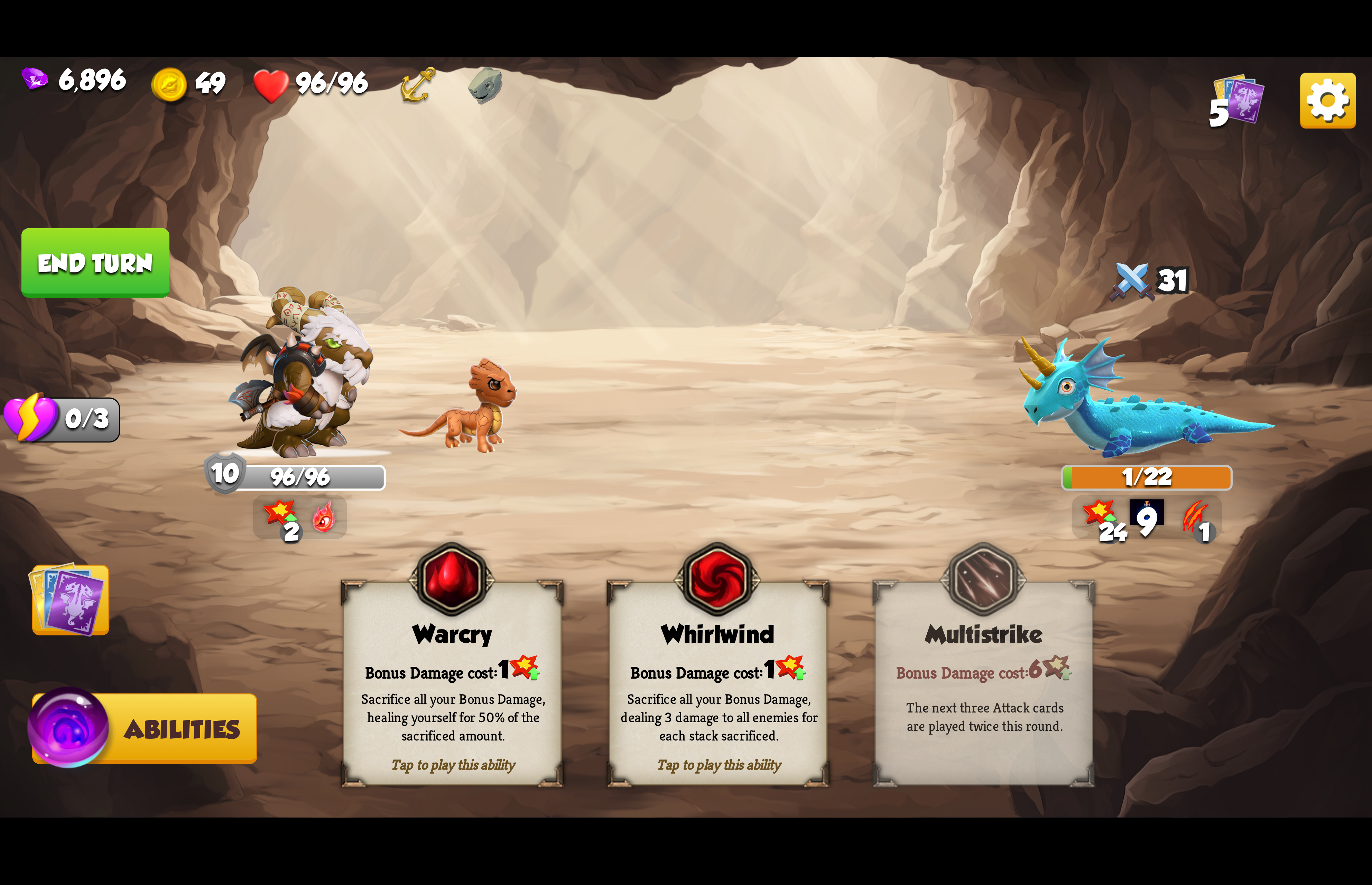
drag, startPoint x: 746, startPoint y: 648, endPoint x: 996, endPoint y: 431, distance: 331.0
click at [746, 647] on div "Whirlwind" at bounding box center [718, 634] width 216 height 28
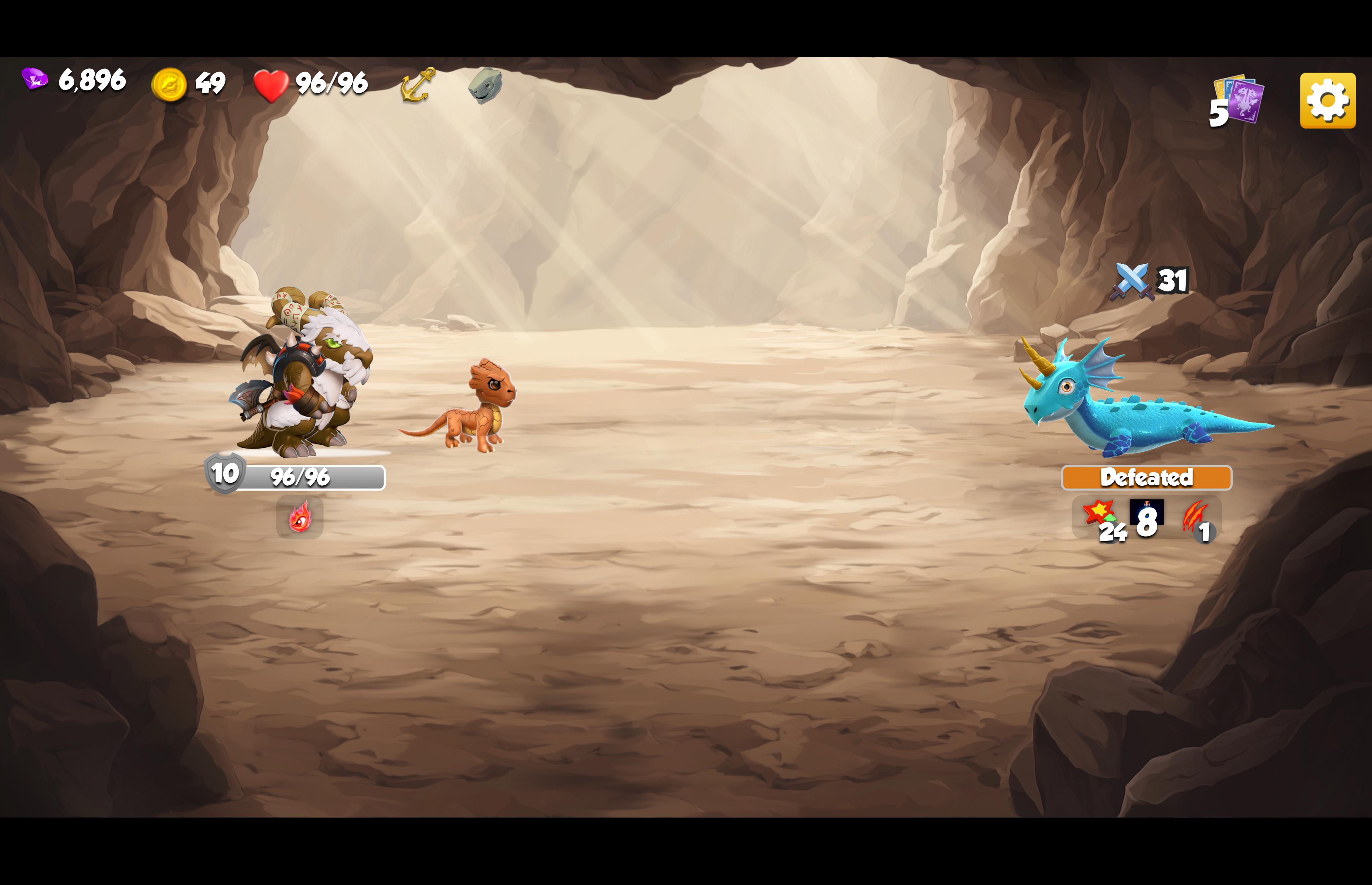
click at [1344, 125] on img at bounding box center [1328, 100] width 56 height 56
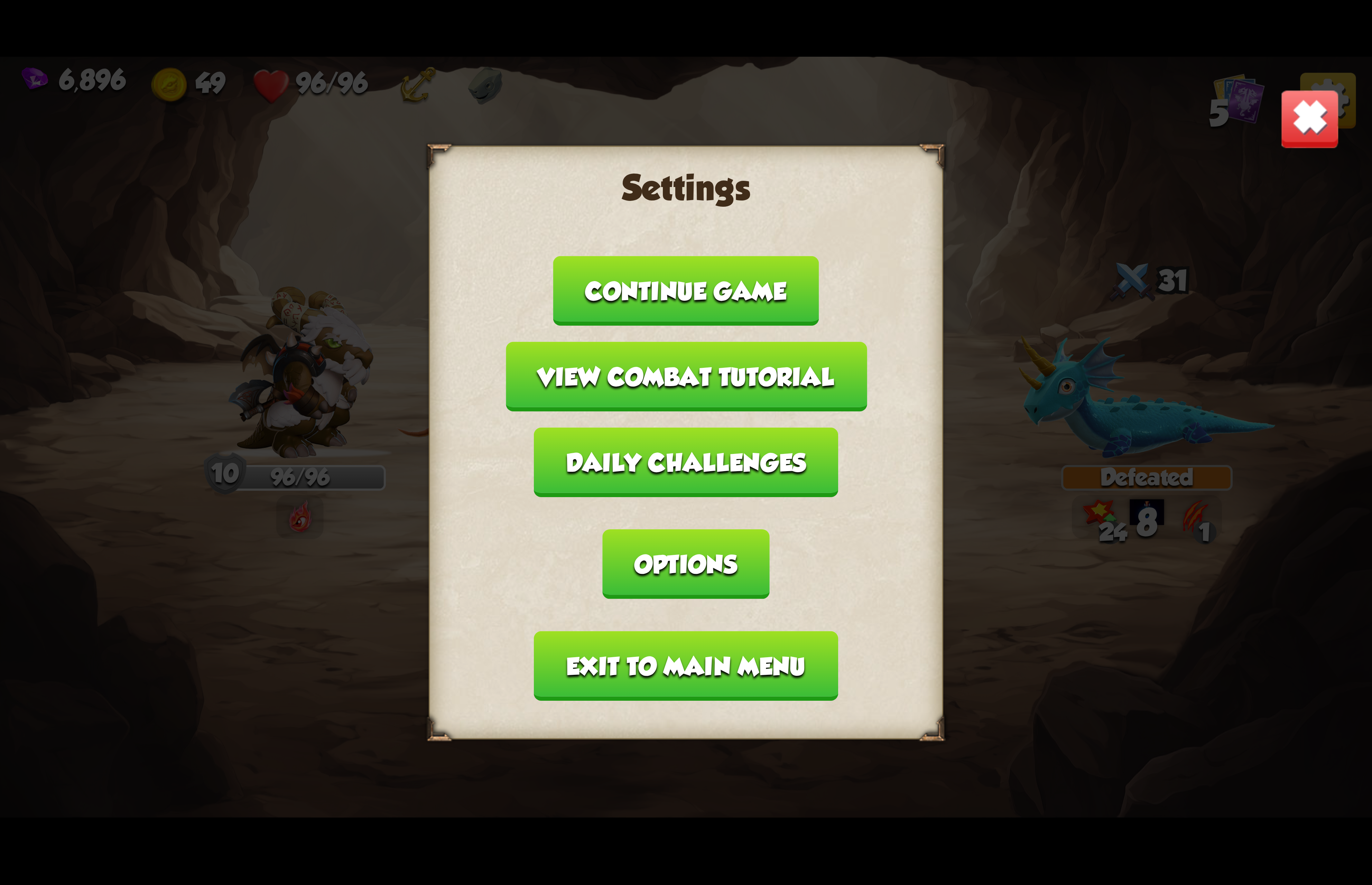
click at [769, 529] on button "Options" at bounding box center [686, 564] width 166 height 70
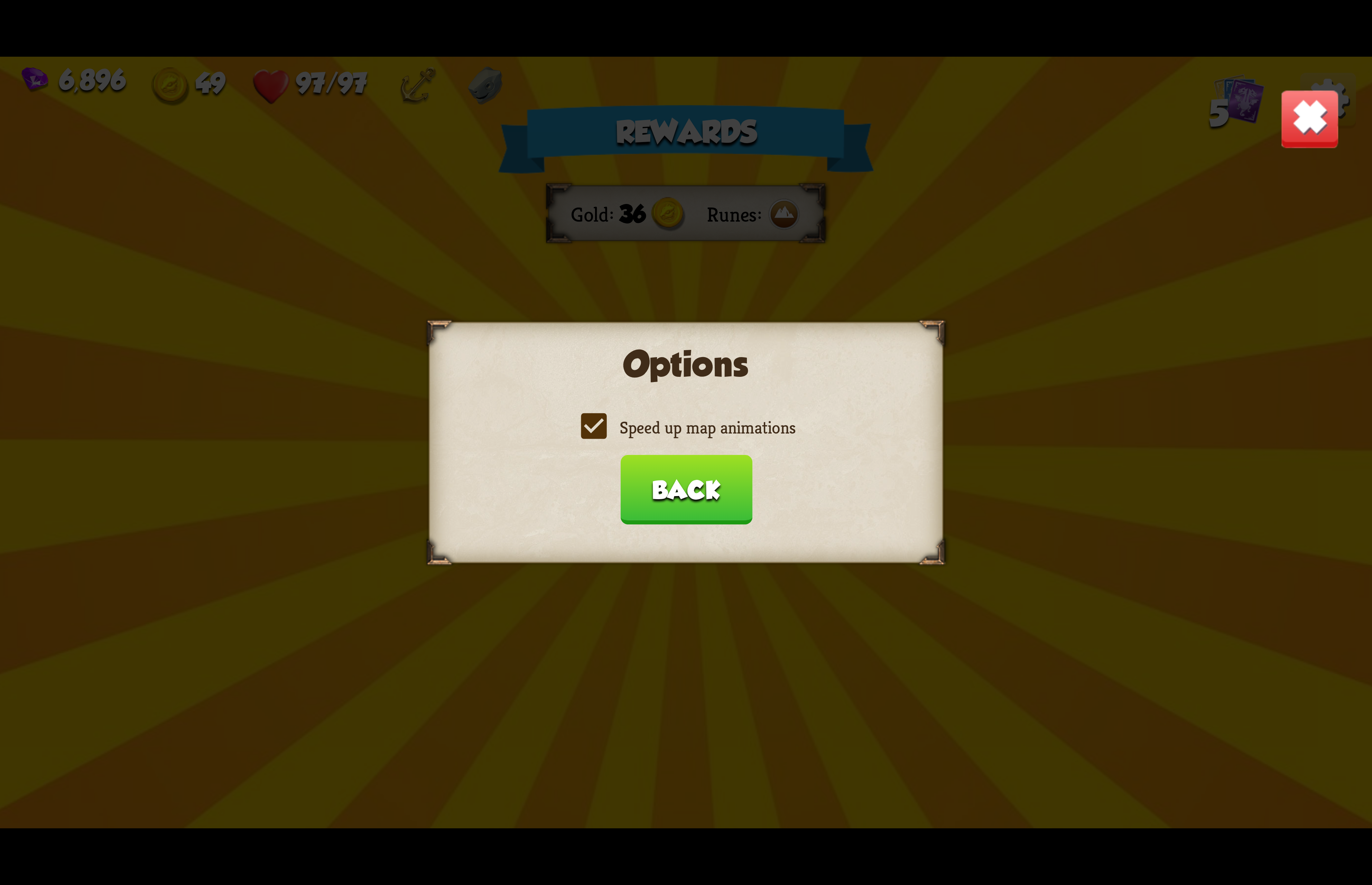
click at [696, 433] on label "Speed up map animations" at bounding box center [686, 427] width 219 height 23
click at [0, 0] on input "Speed up map animations" at bounding box center [0, 0] width 0 height 0
click at [696, 433] on label "Speed up map animations" at bounding box center [686, 427] width 219 height 23
click at [0, 0] on input "Speed up map animations" at bounding box center [0, 0] width 0 height 0
click at [700, 501] on button "Back" at bounding box center [686, 489] width 132 height 70
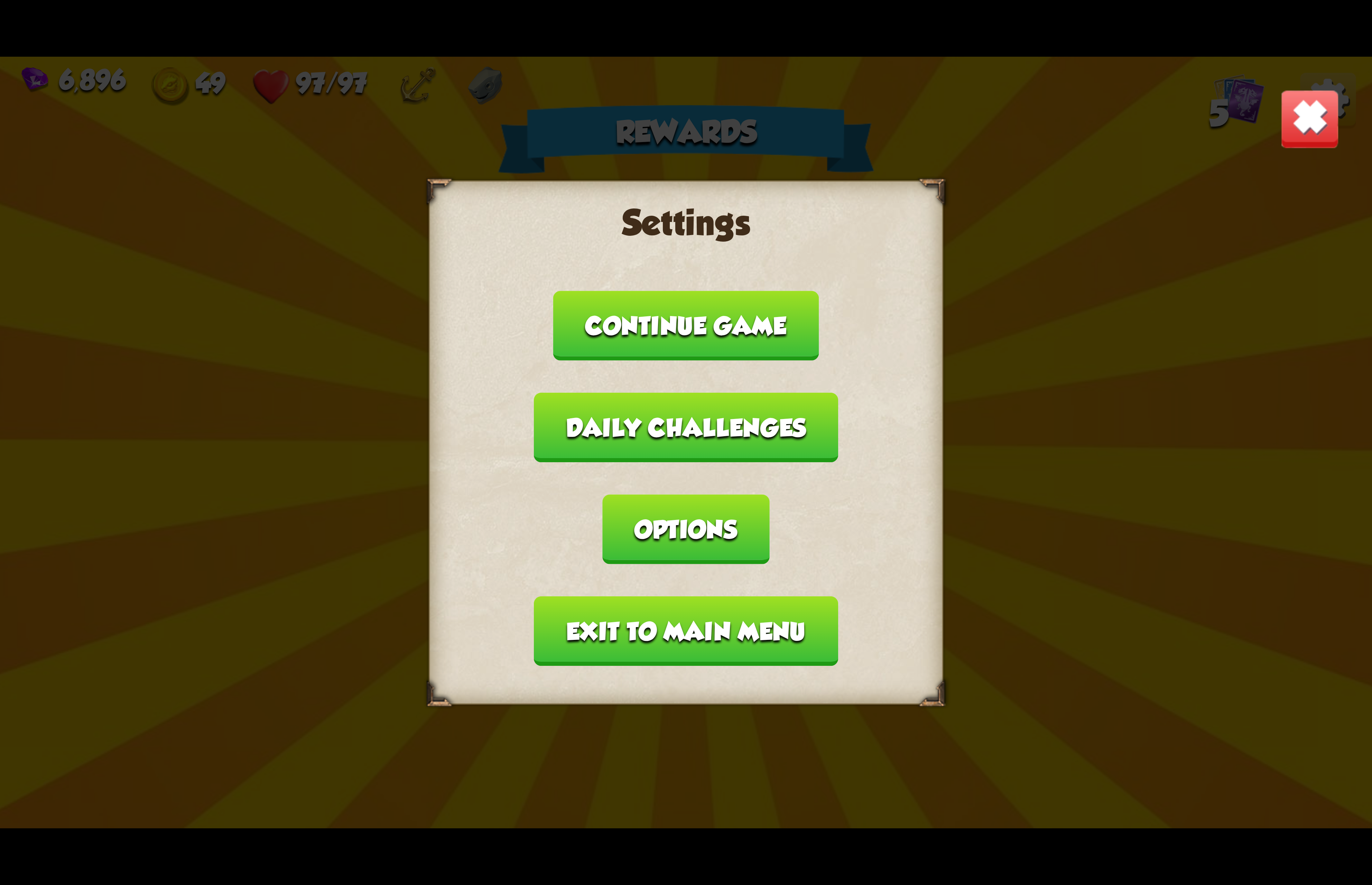
click at [686, 596] on button "Exit to main menu" at bounding box center [686, 631] width 304 height 70
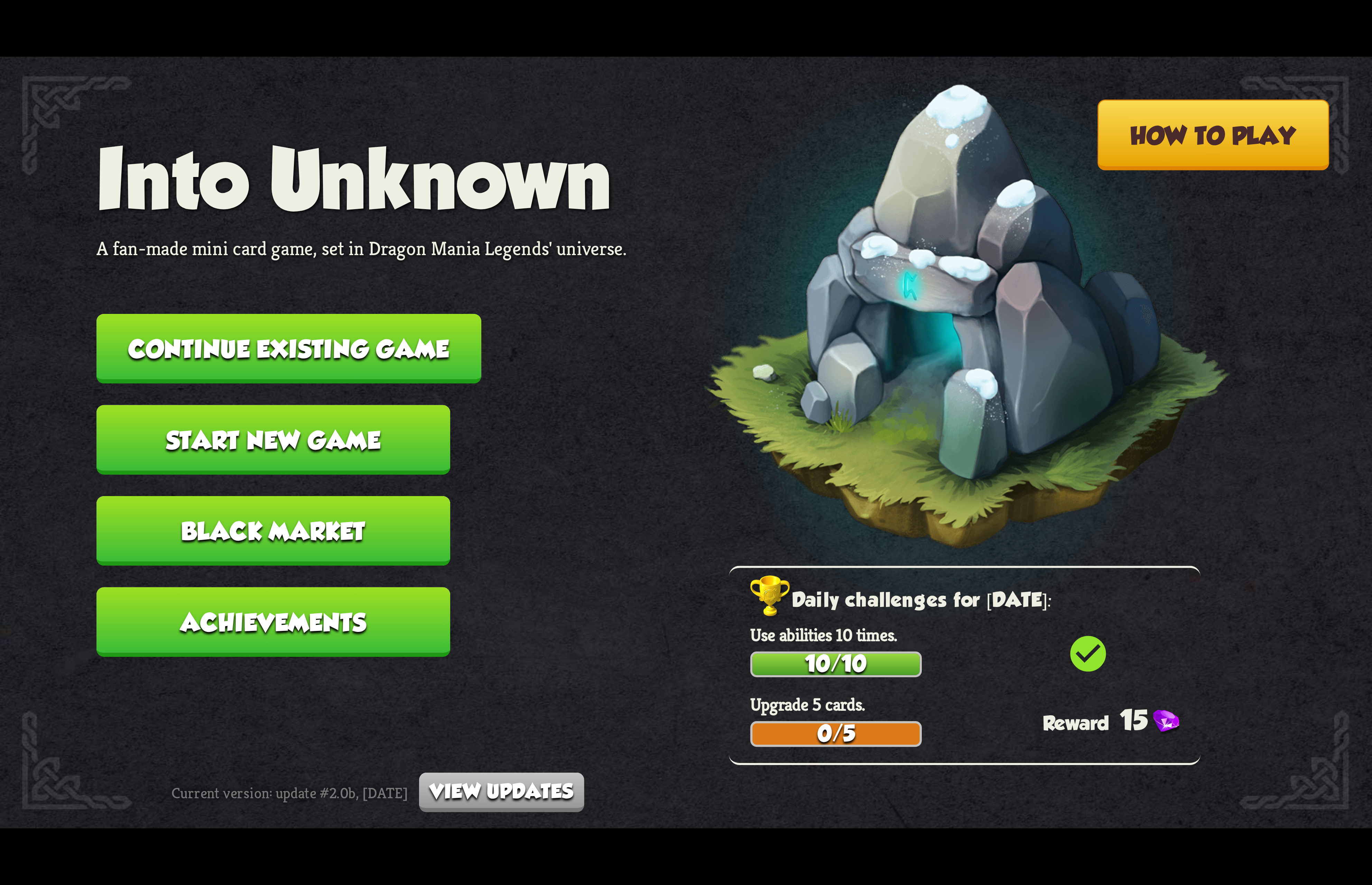
click at [392, 325] on button "Continue existing game" at bounding box center [289, 348] width 385 height 70
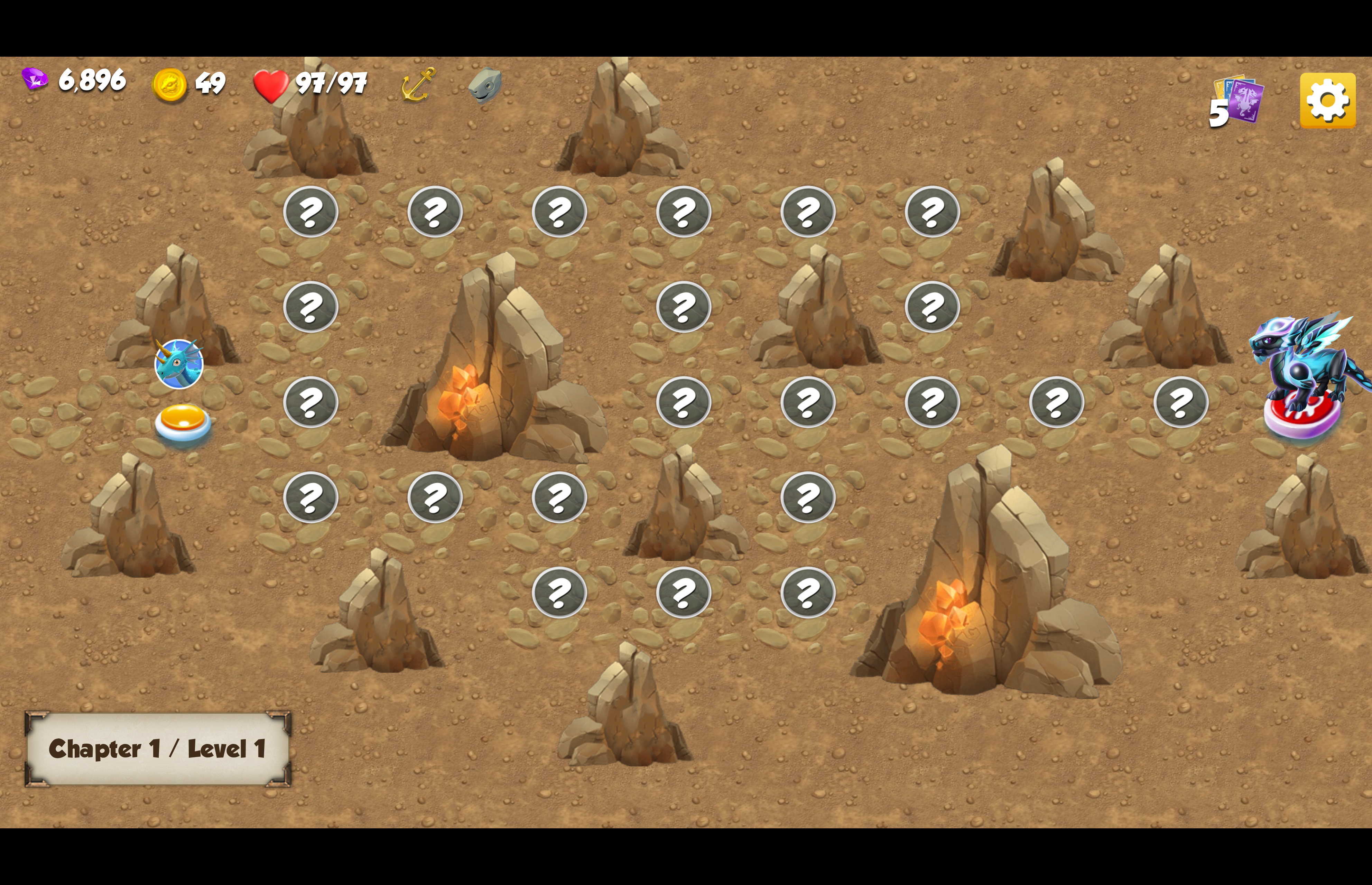
click at [221, 412] on div at bounding box center [187, 416] width 125 height 95
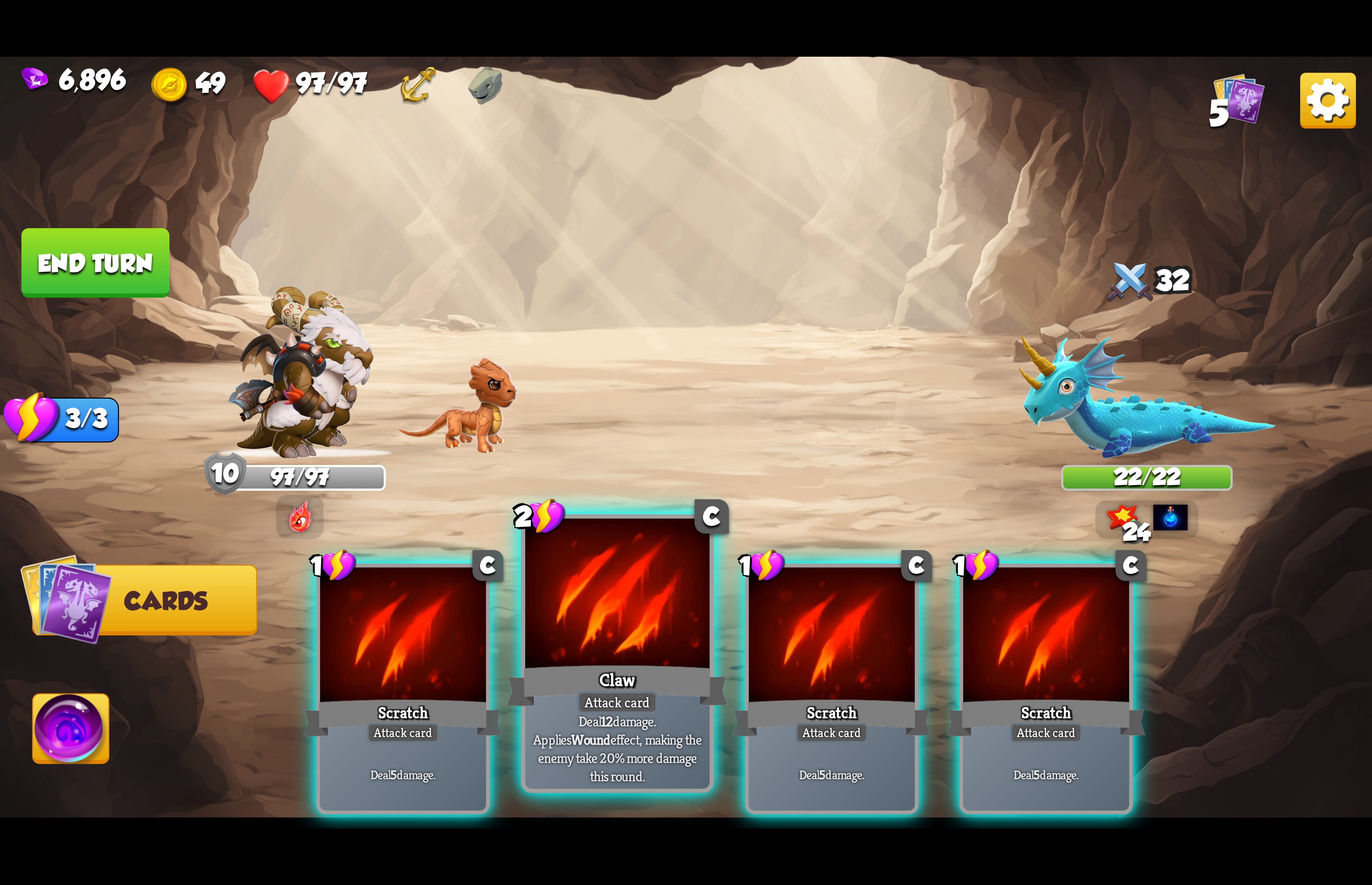
click at [601, 661] on div "Claw" at bounding box center [617, 685] width 221 height 49
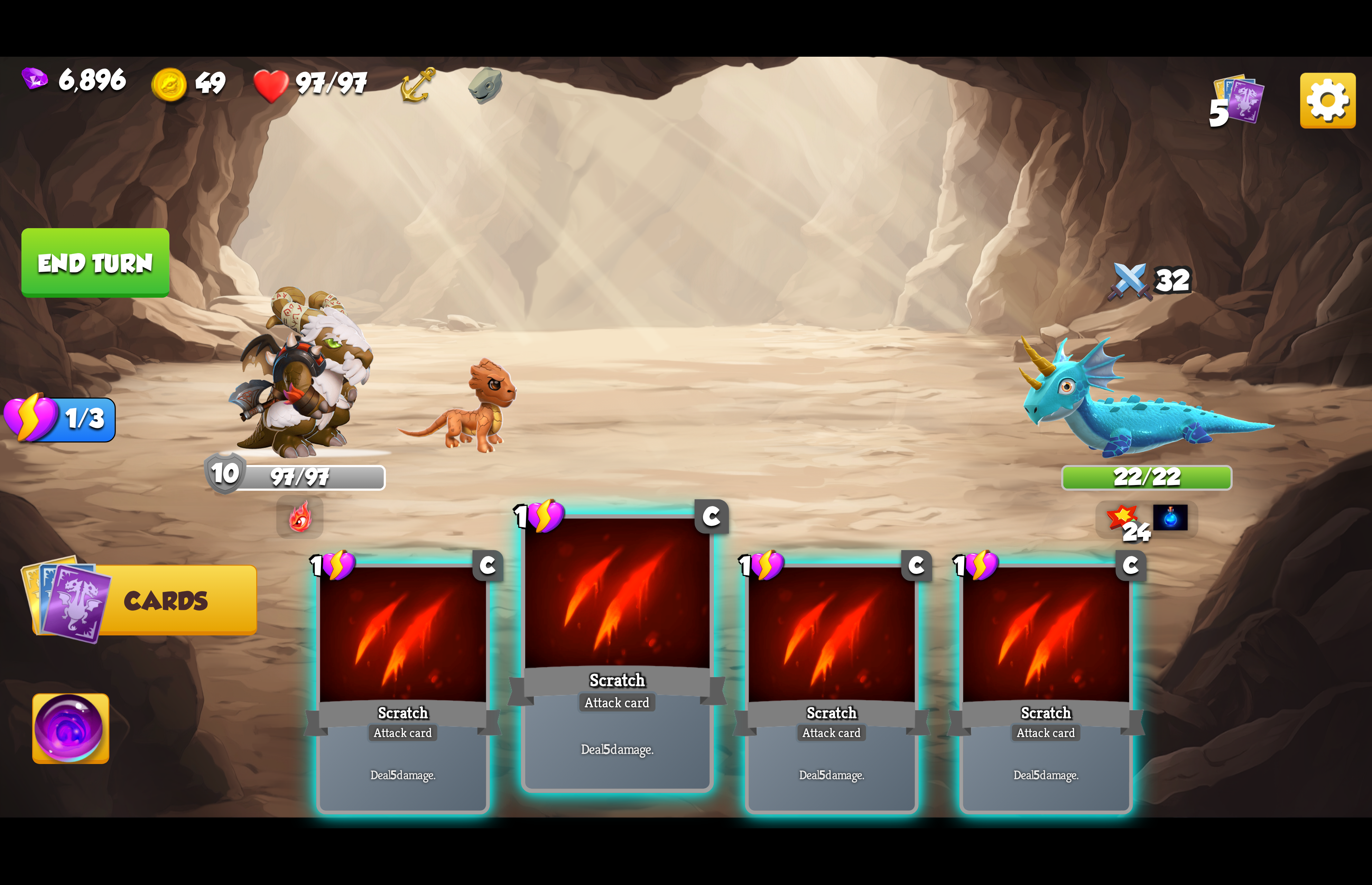
click at [604, 660] on div at bounding box center [617, 596] width 184 height 155
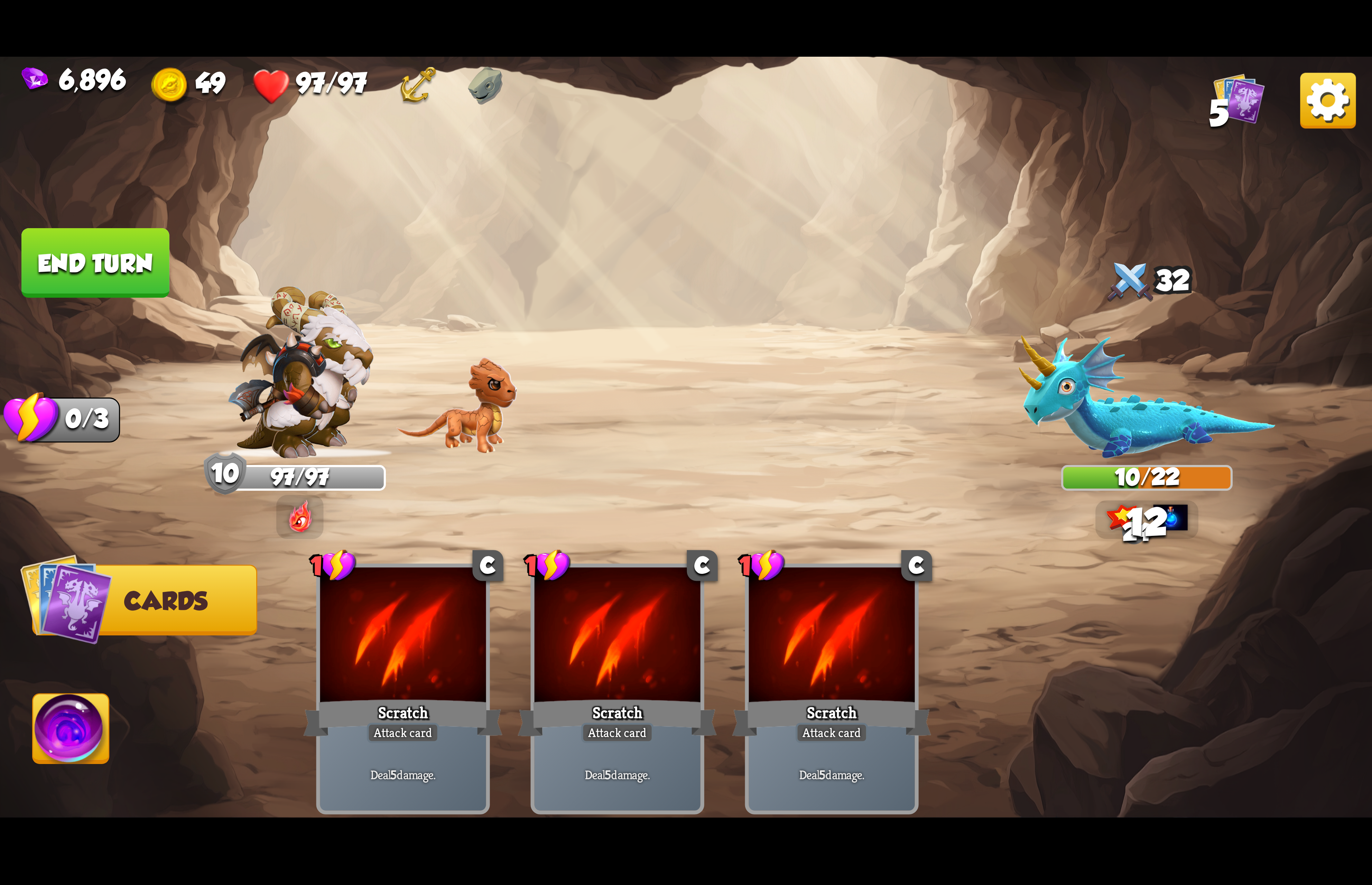
drag, startPoint x: 56, startPoint y: 723, endPoint x: 64, endPoint y: 723, distance: 8.0
click at [59, 723] on img at bounding box center [71, 732] width 76 height 77
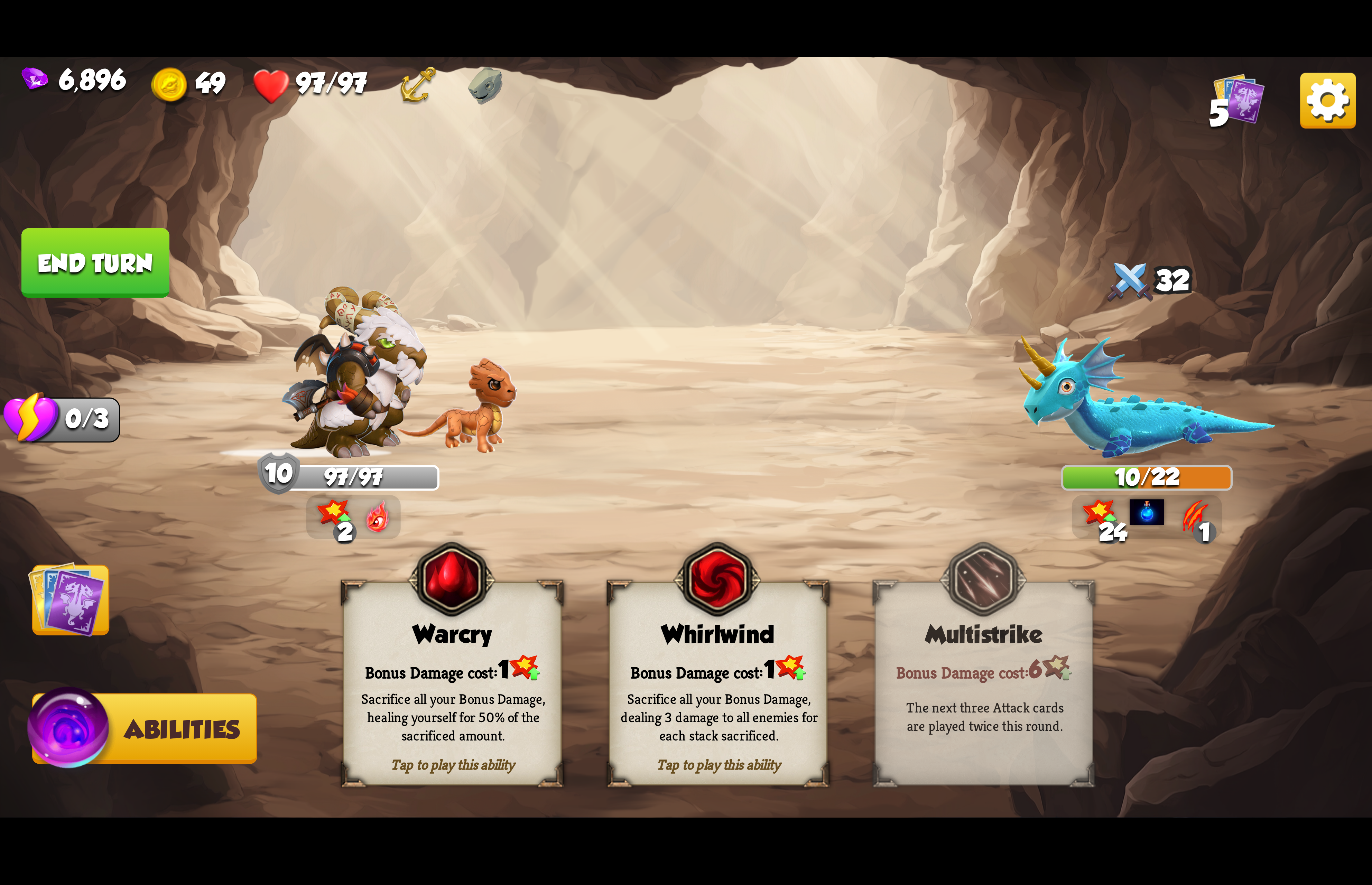
click at [773, 626] on div "Whirlwind" at bounding box center [718, 634] width 216 height 28
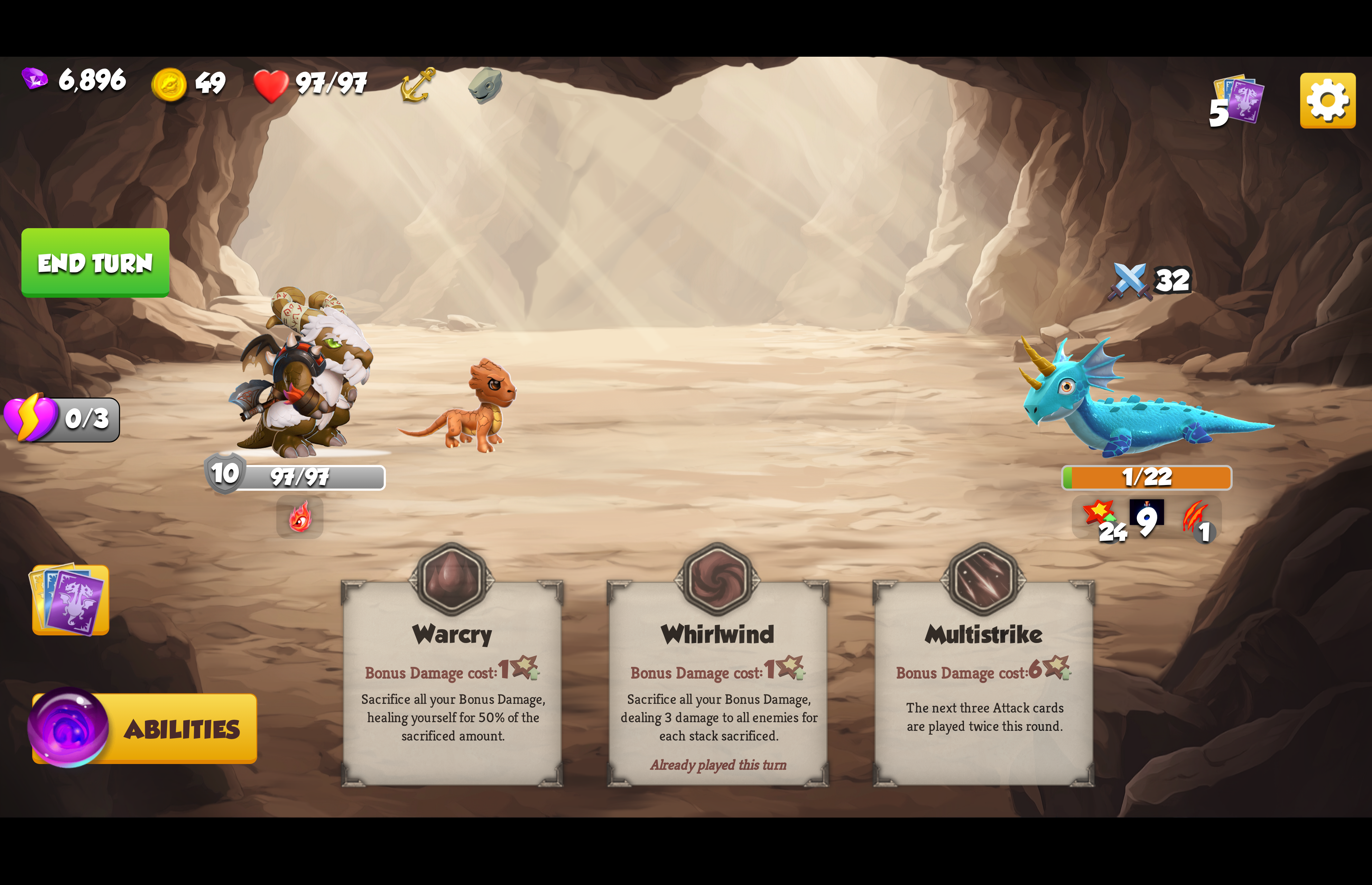
click at [1352, 92] on img at bounding box center [1328, 100] width 56 height 56
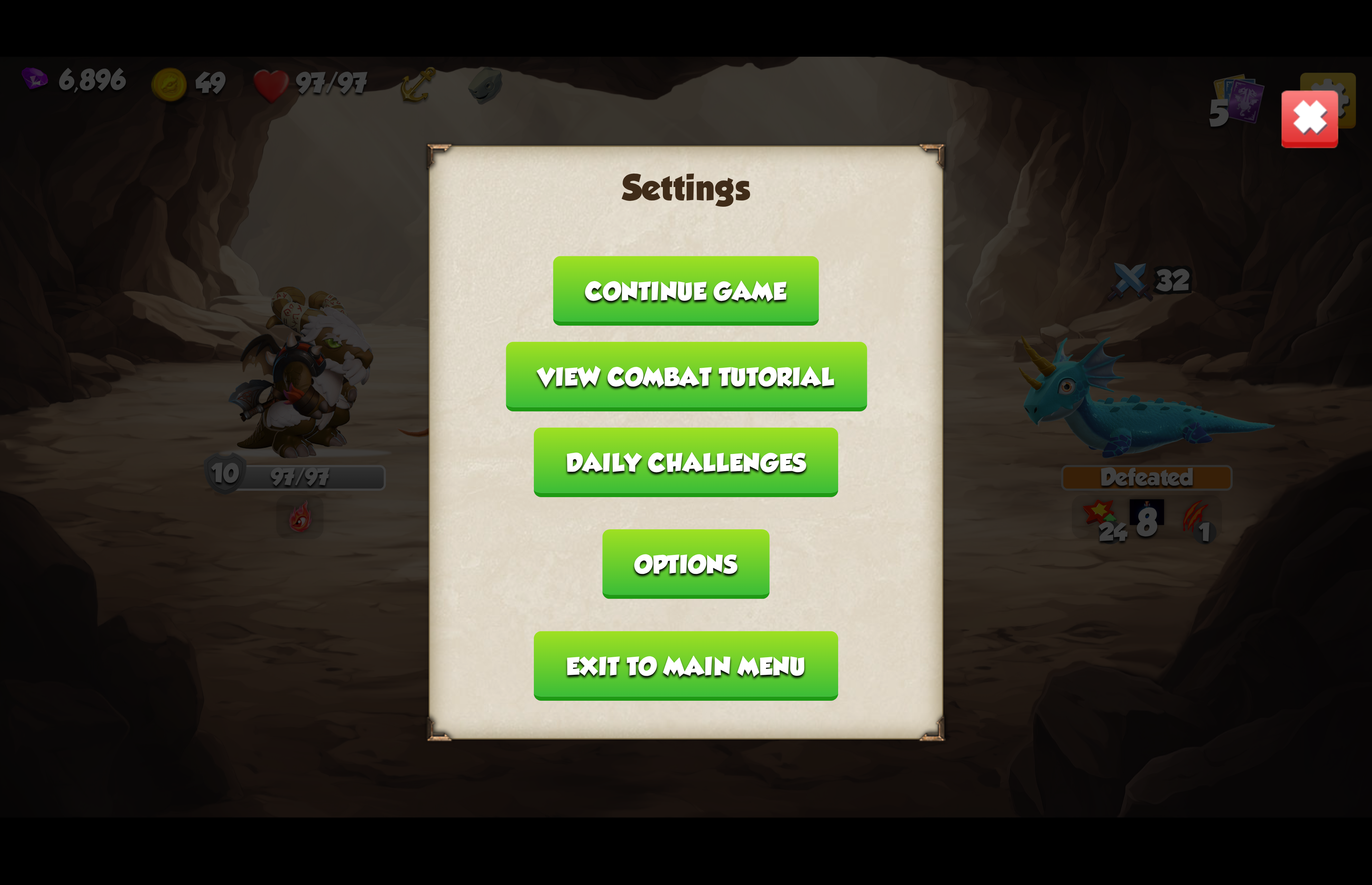
click at [769, 529] on button "Options" at bounding box center [686, 564] width 166 height 70
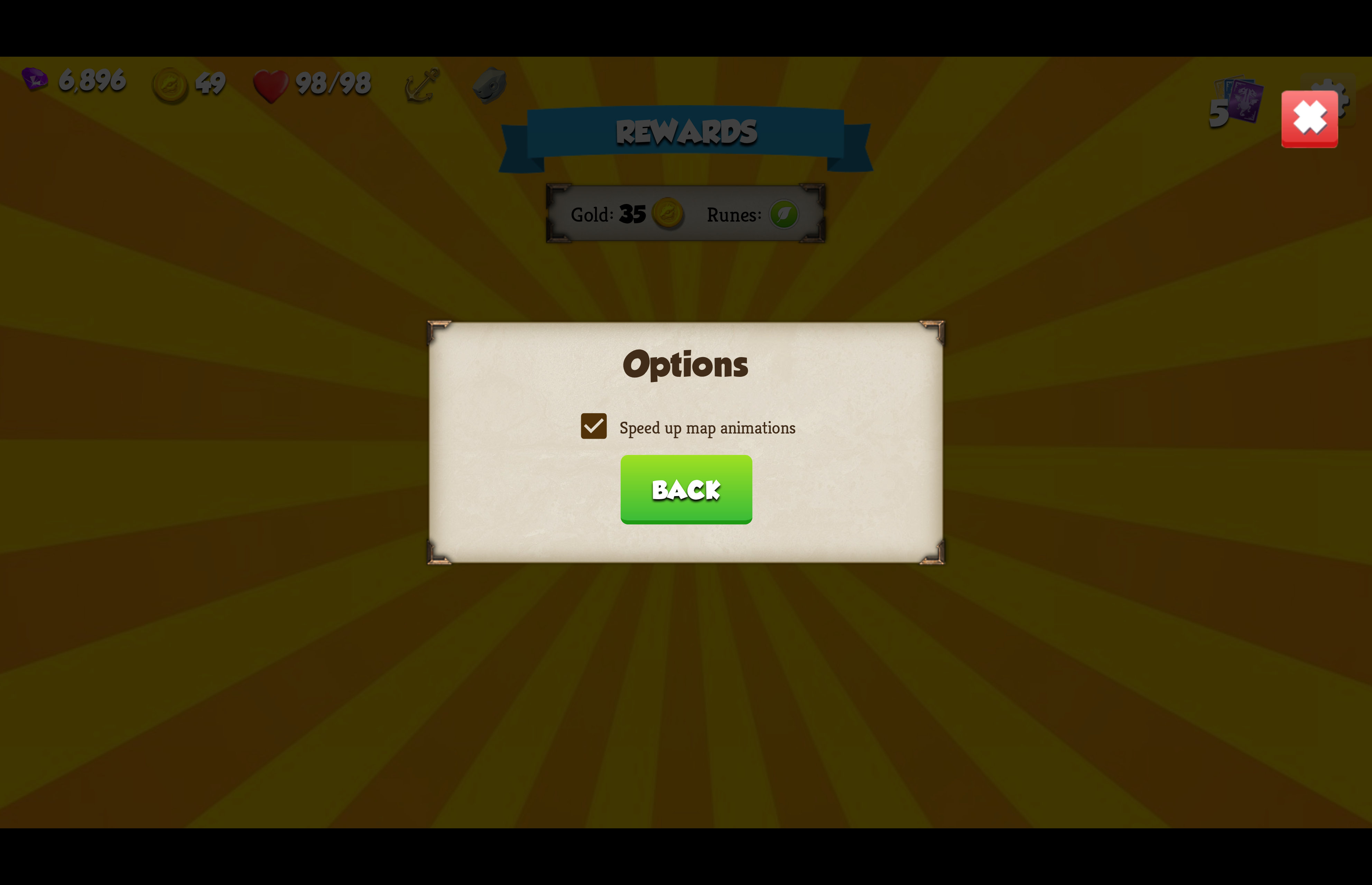
click at [683, 433] on label "Speed up map animations" at bounding box center [686, 427] width 219 height 23
click at [0, 0] on input "Speed up map animations" at bounding box center [0, 0] width 0 height 0
click at [683, 433] on label "Speed up map animations" at bounding box center [686, 427] width 219 height 23
click at [0, 0] on input "Speed up map animations" at bounding box center [0, 0] width 0 height 0
click at [682, 501] on button "Back" at bounding box center [686, 489] width 132 height 70
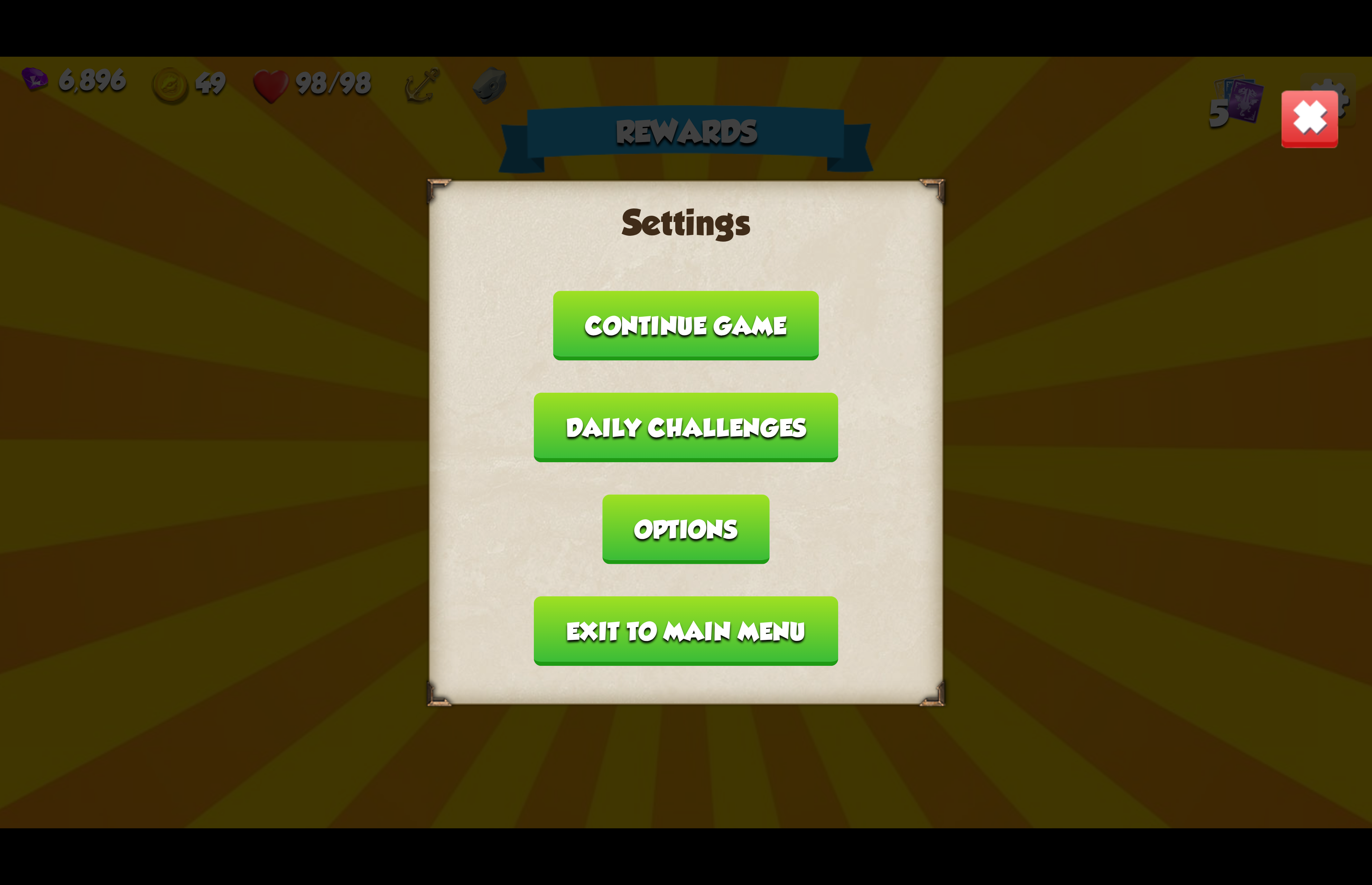
click at [686, 600] on button "Exit to main menu" at bounding box center [686, 631] width 304 height 70
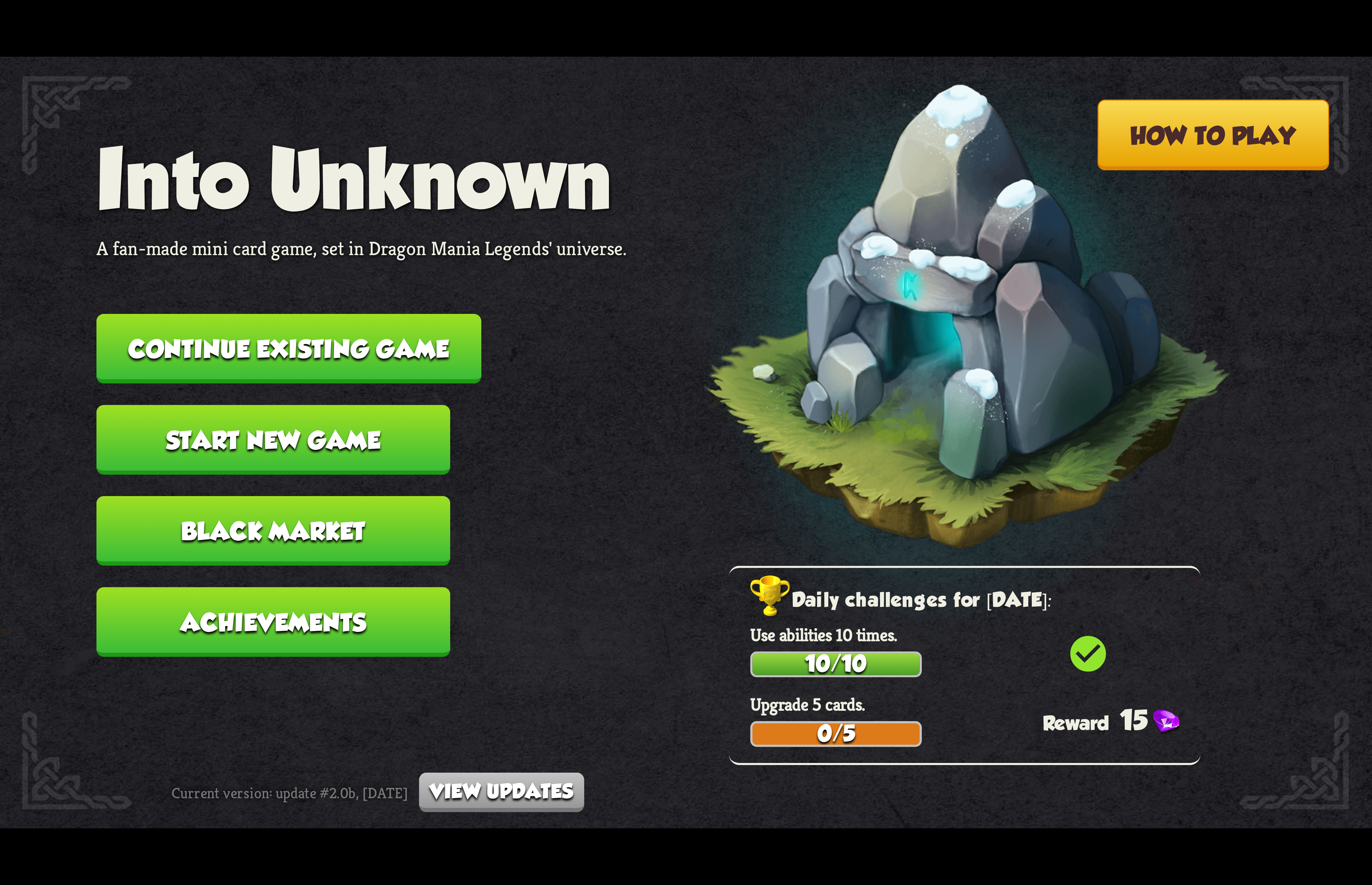
click at [415, 351] on button "Continue existing game" at bounding box center [289, 348] width 385 height 70
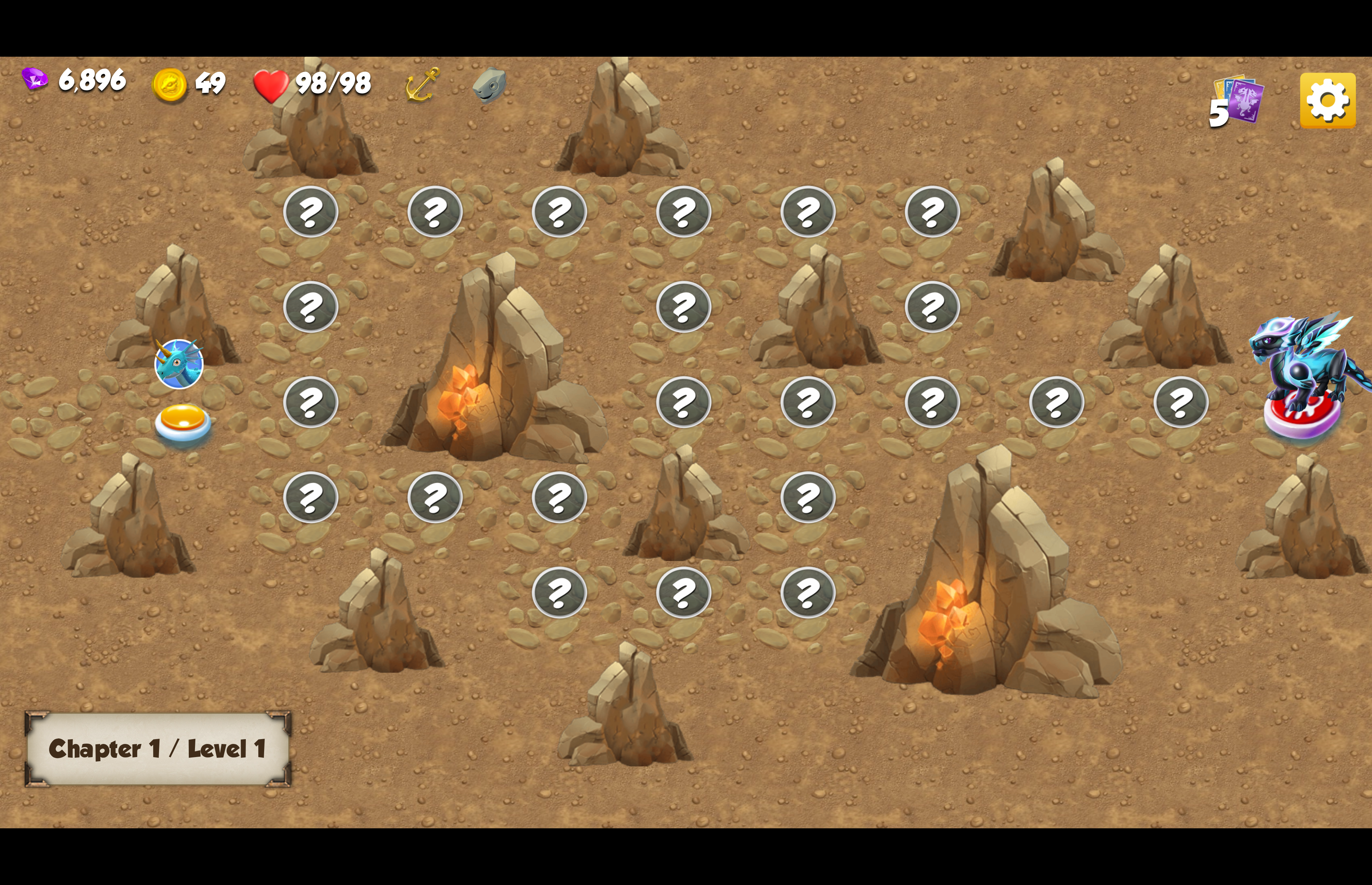
click at [155, 408] on img at bounding box center [184, 429] width 68 height 51
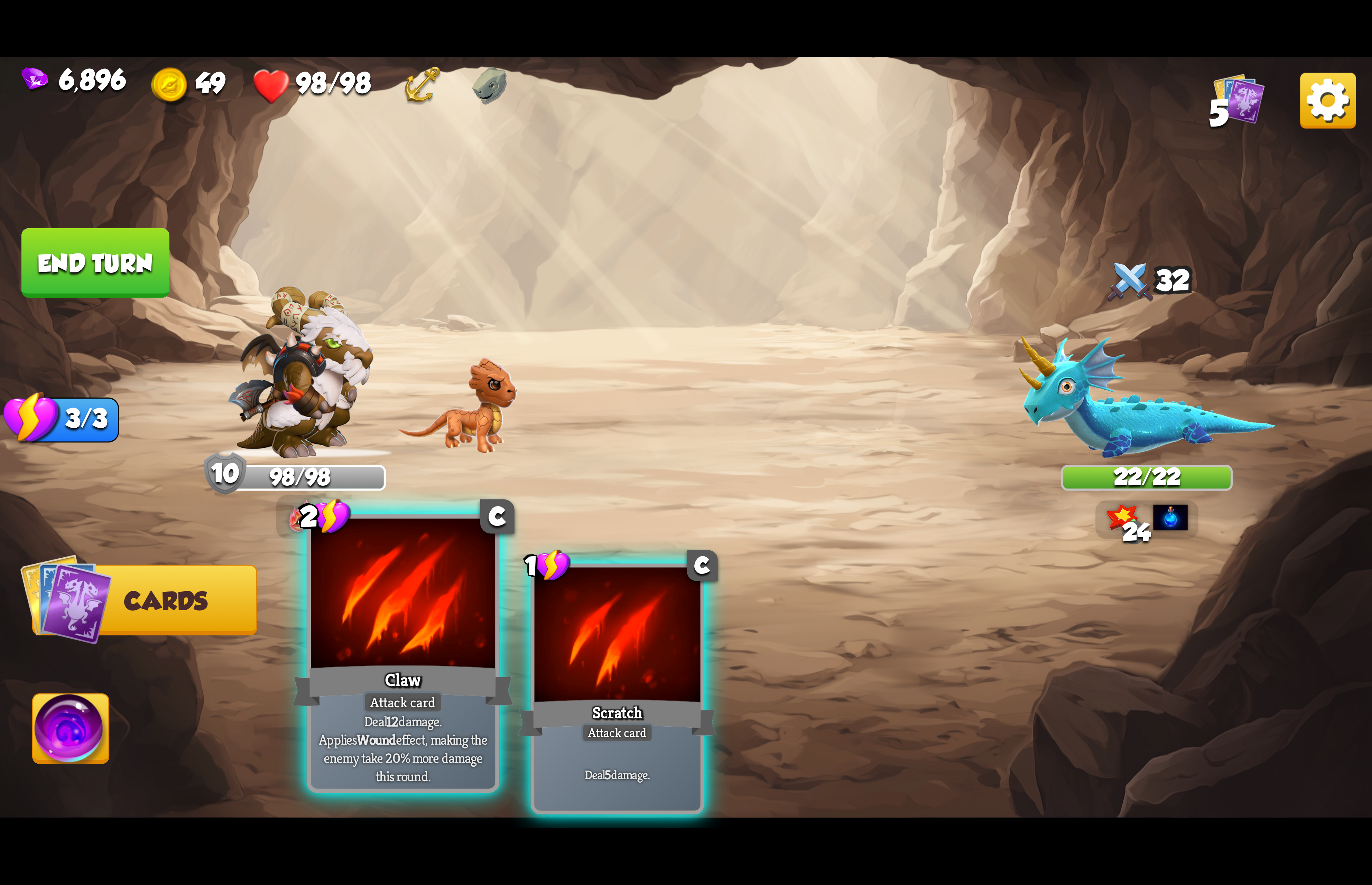
click at [373, 612] on div at bounding box center [403, 596] width 184 height 155
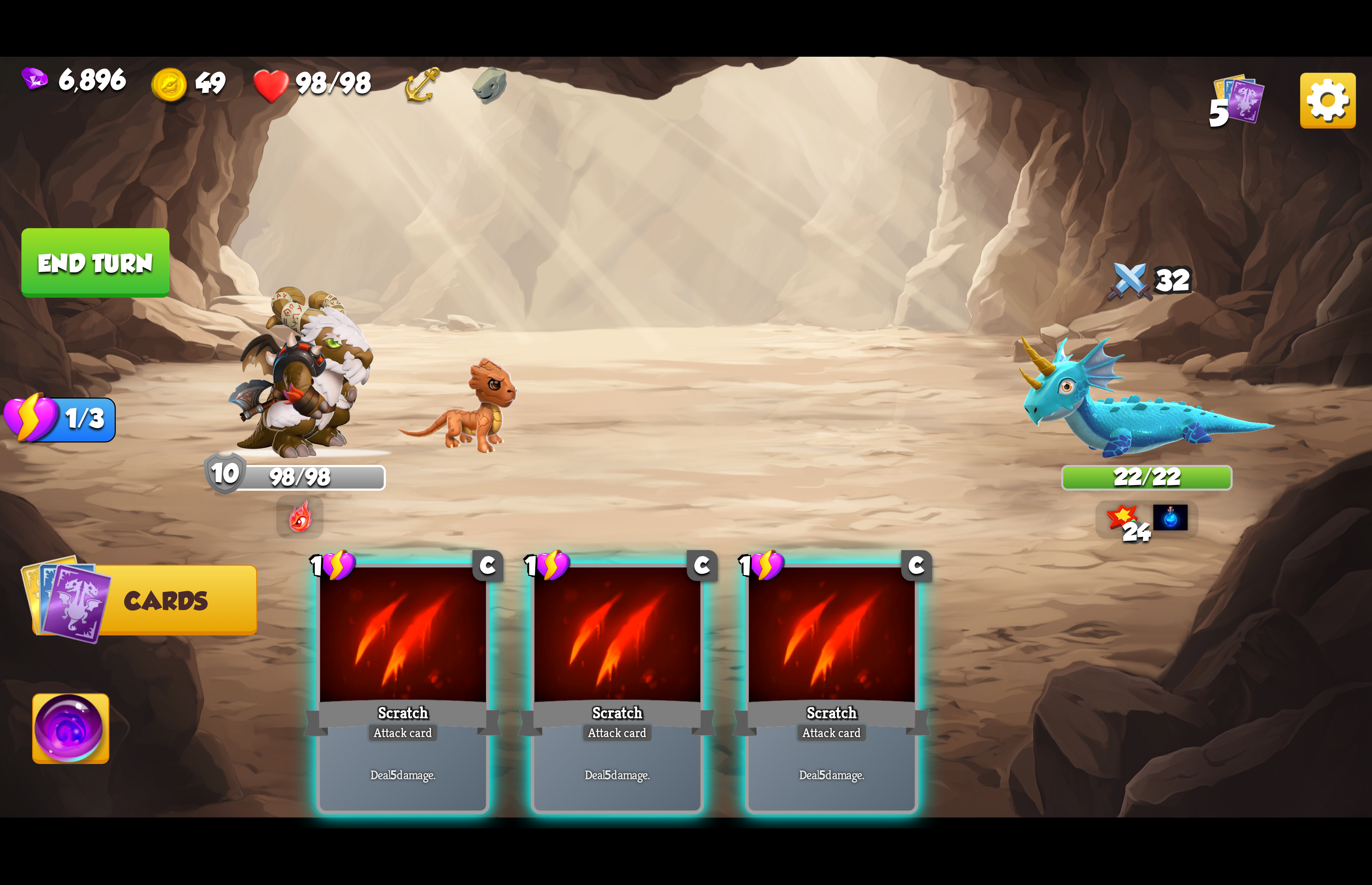
drag, startPoint x: 373, startPoint y: 612, endPoint x: 279, endPoint y: 632, distance: 96.1
click at [375, 612] on div at bounding box center [403, 637] width 166 height 140
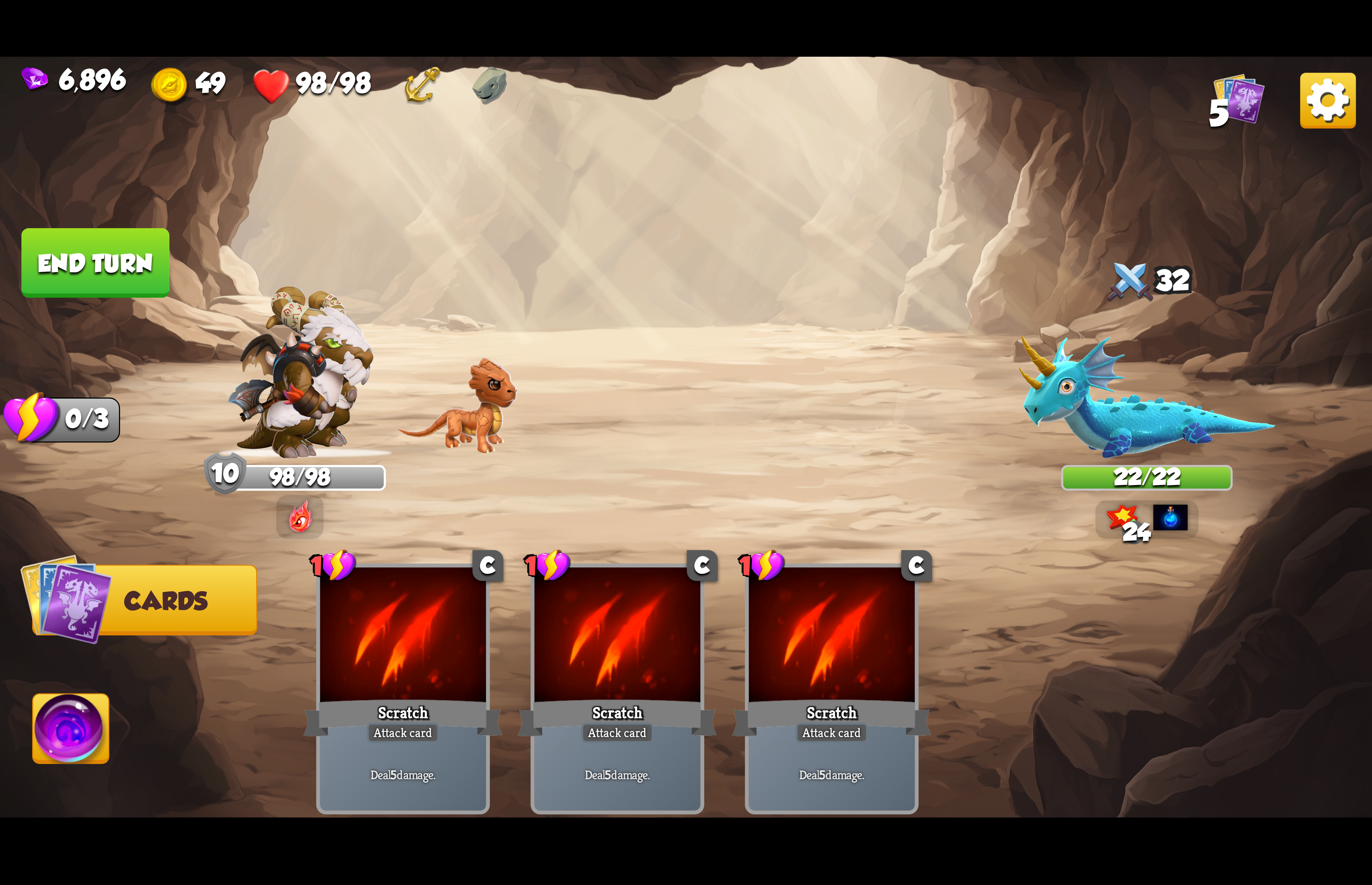
click at [75, 771] on img at bounding box center [71, 732] width 76 height 77
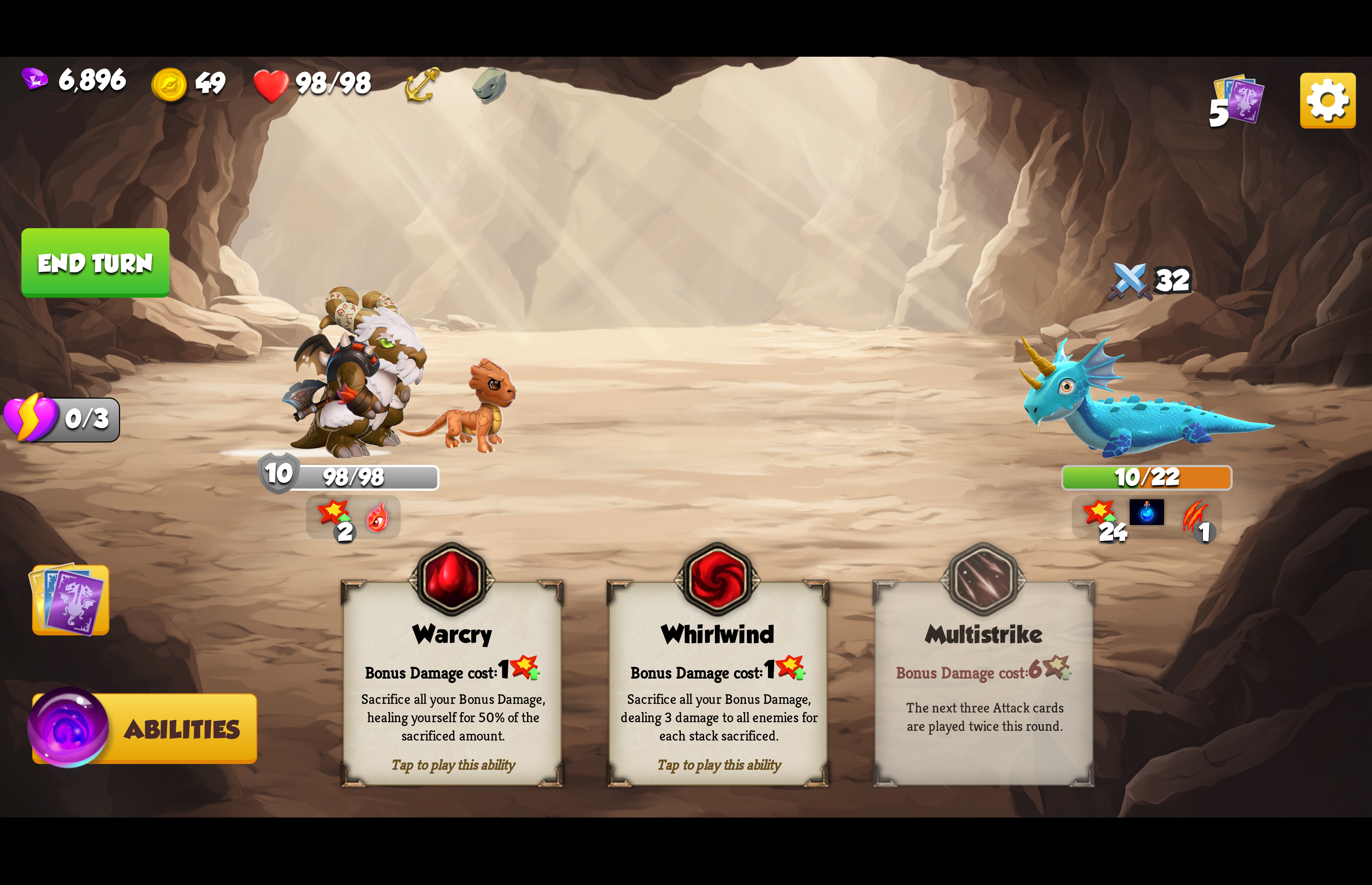
click at [757, 632] on div "Whirlwind" at bounding box center [718, 634] width 216 height 28
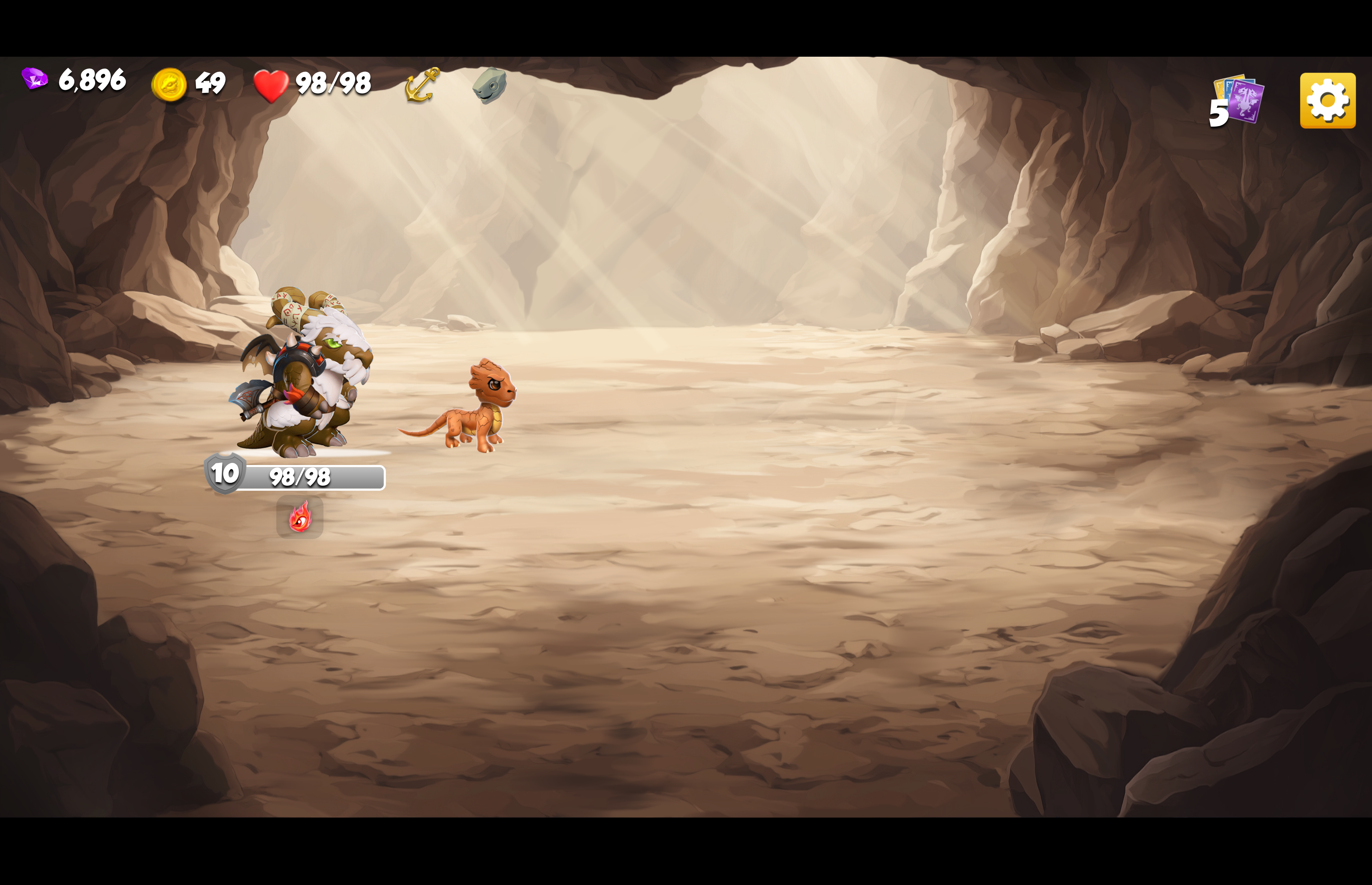
click at [1338, 108] on img at bounding box center [1328, 100] width 56 height 56
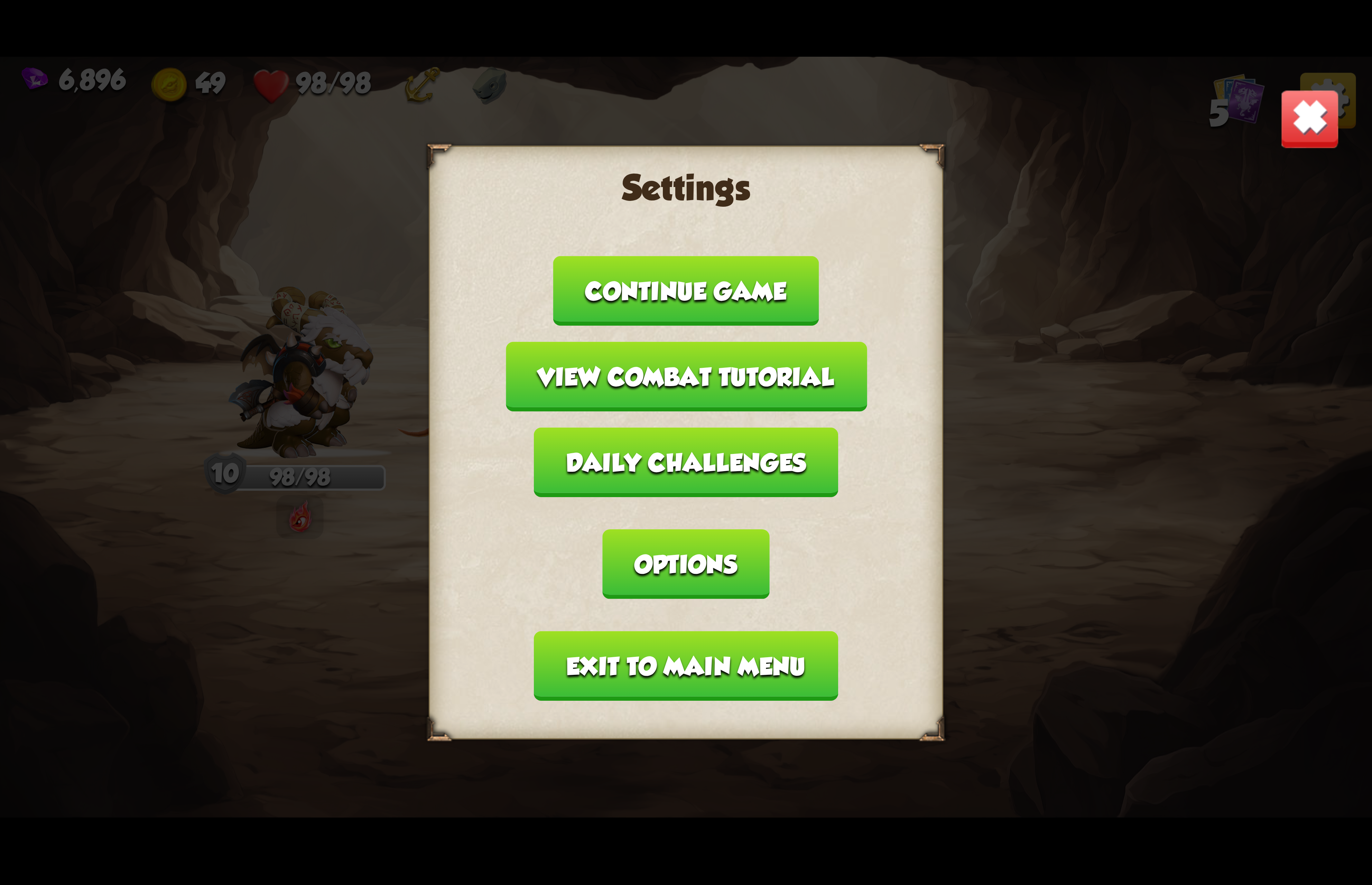
click at [769, 529] on button "Options" at bounding box center [686, 564] width 166 height 70
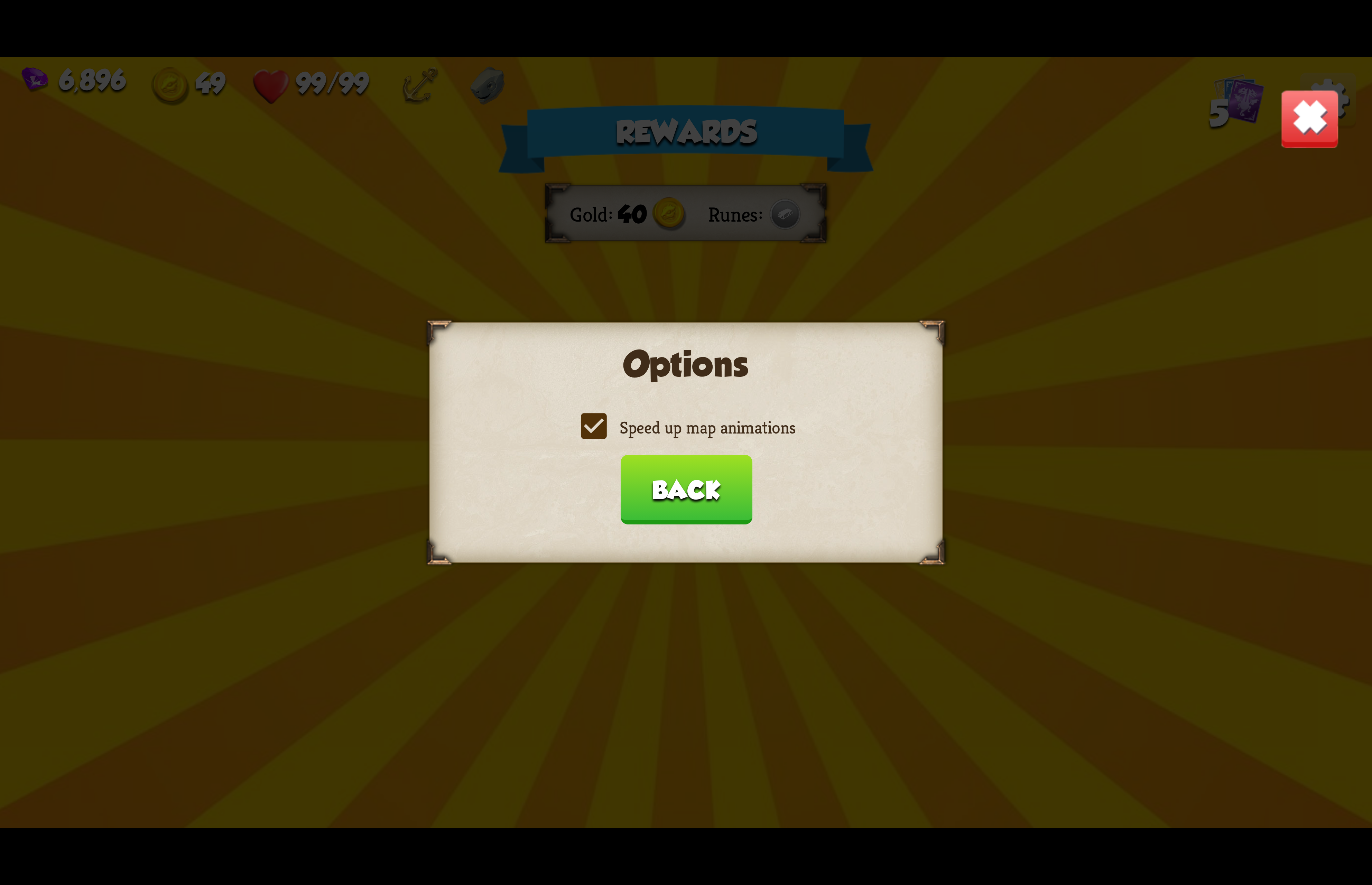
click at [713, 434] on label "Speed up map animations" at bounding box center [686, 427] width 219 height 23
click at [0, 0] on input "Speed up map animations" at bounding box center [0, 0] width 0 height 0
click at [713, 434] on label "Speed up map animations" at bounding box center [686, 427] width 219 height 23
click at [0, 0] on input "Speed up map animations" at bounding box center [0, 0] width 0 height 0
click at [719, 488] on button "Back" at bounding box center [686, 489] width 132 height 70
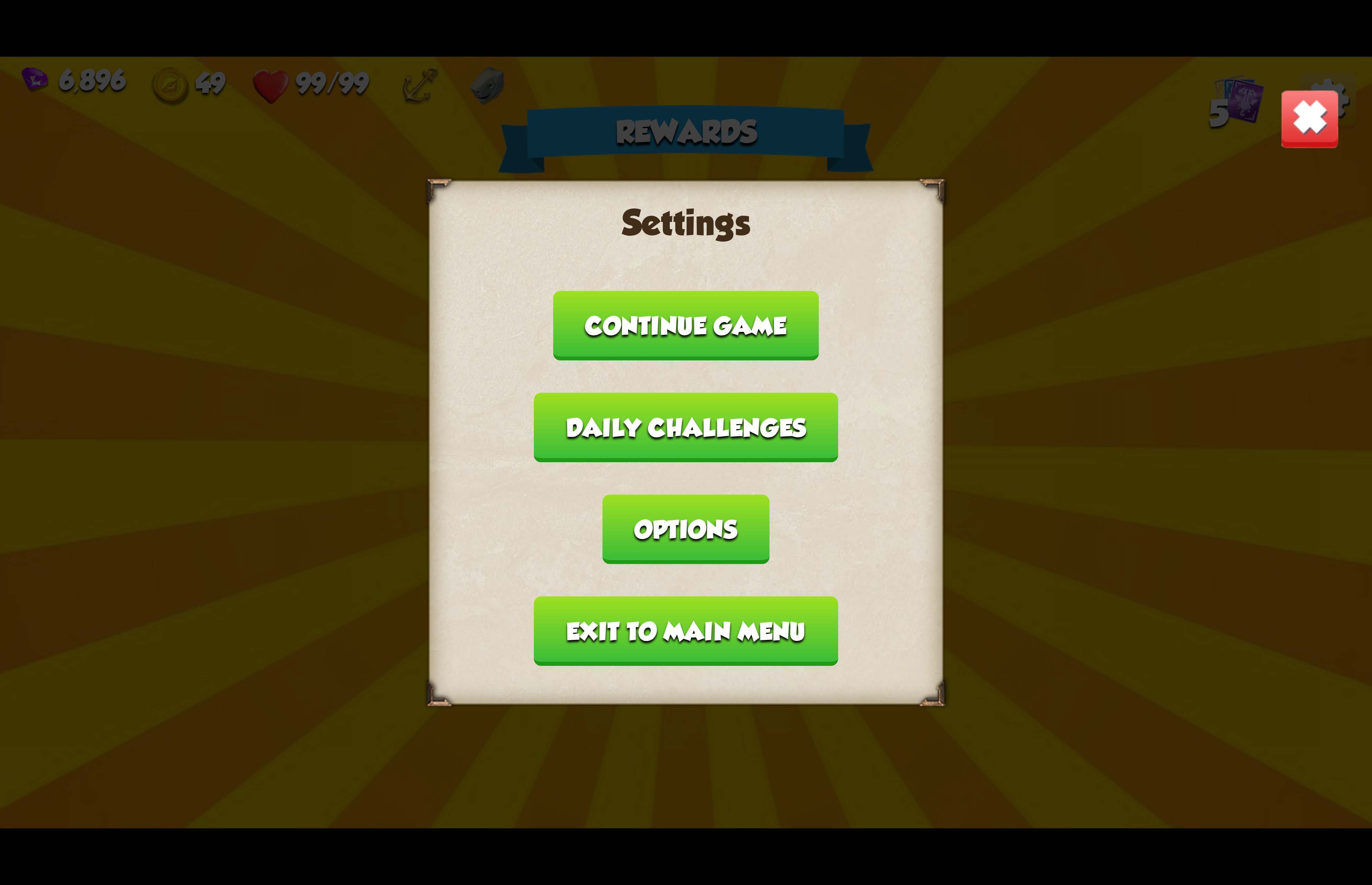
click at [683, 596] on button "Exit to main menu" at bounding box center [686, 631] width 304 height 70
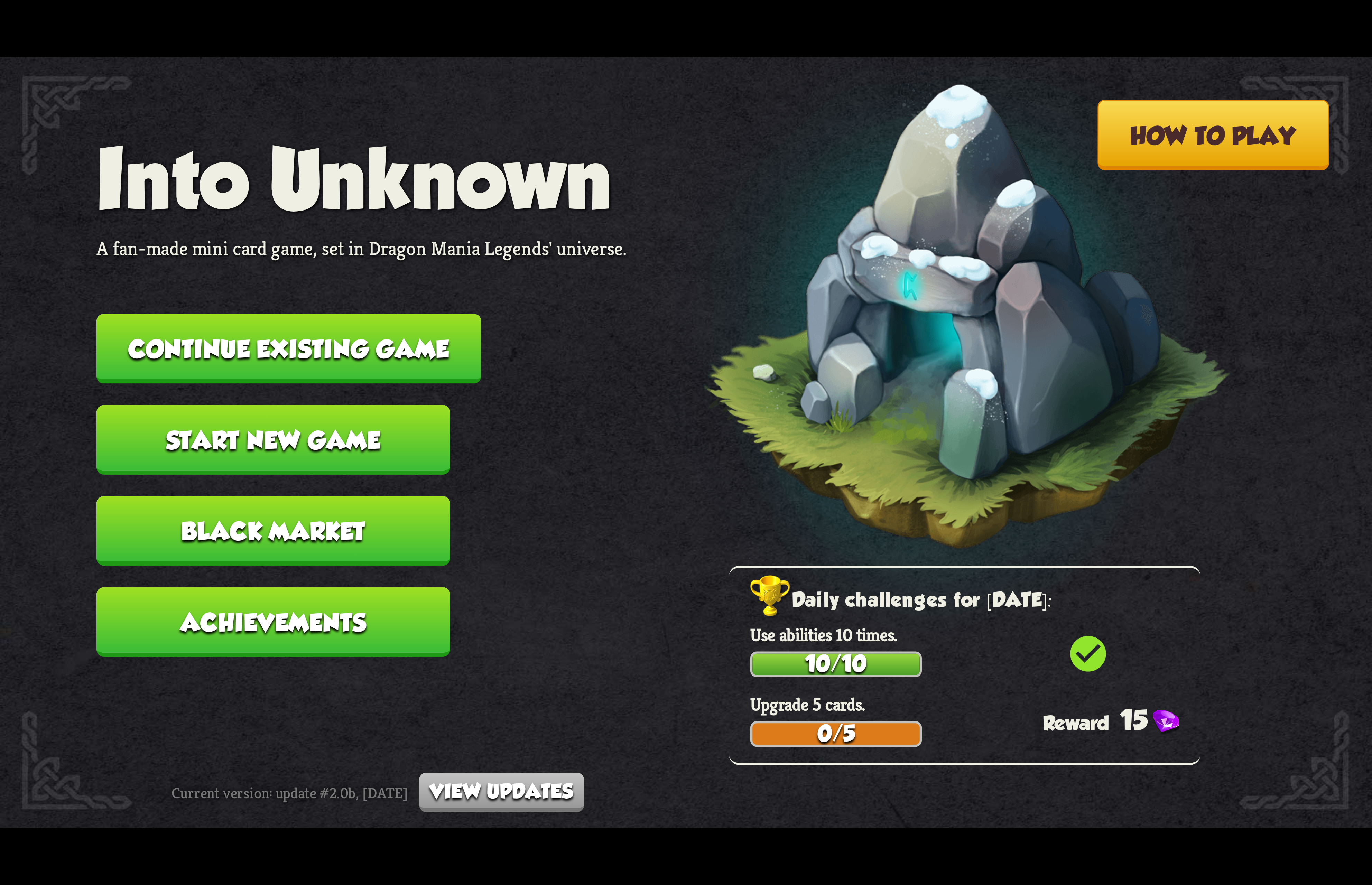
click at [419, 348] on button "Continue existing game" at bounding box center [289, 348] width 385 height 70
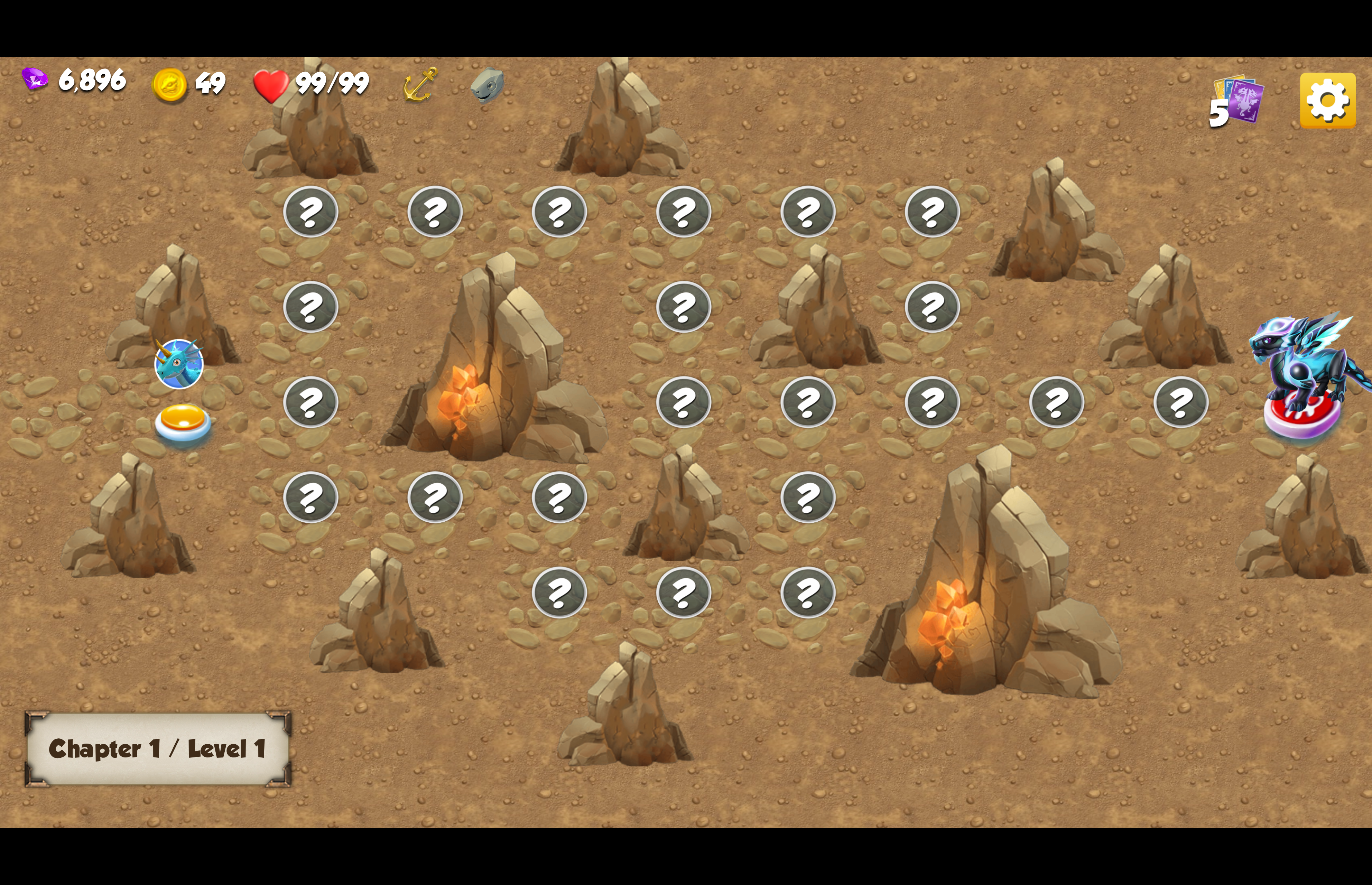
click at [155, 404] on img at bounding box center [184, 429] width 68 height 51
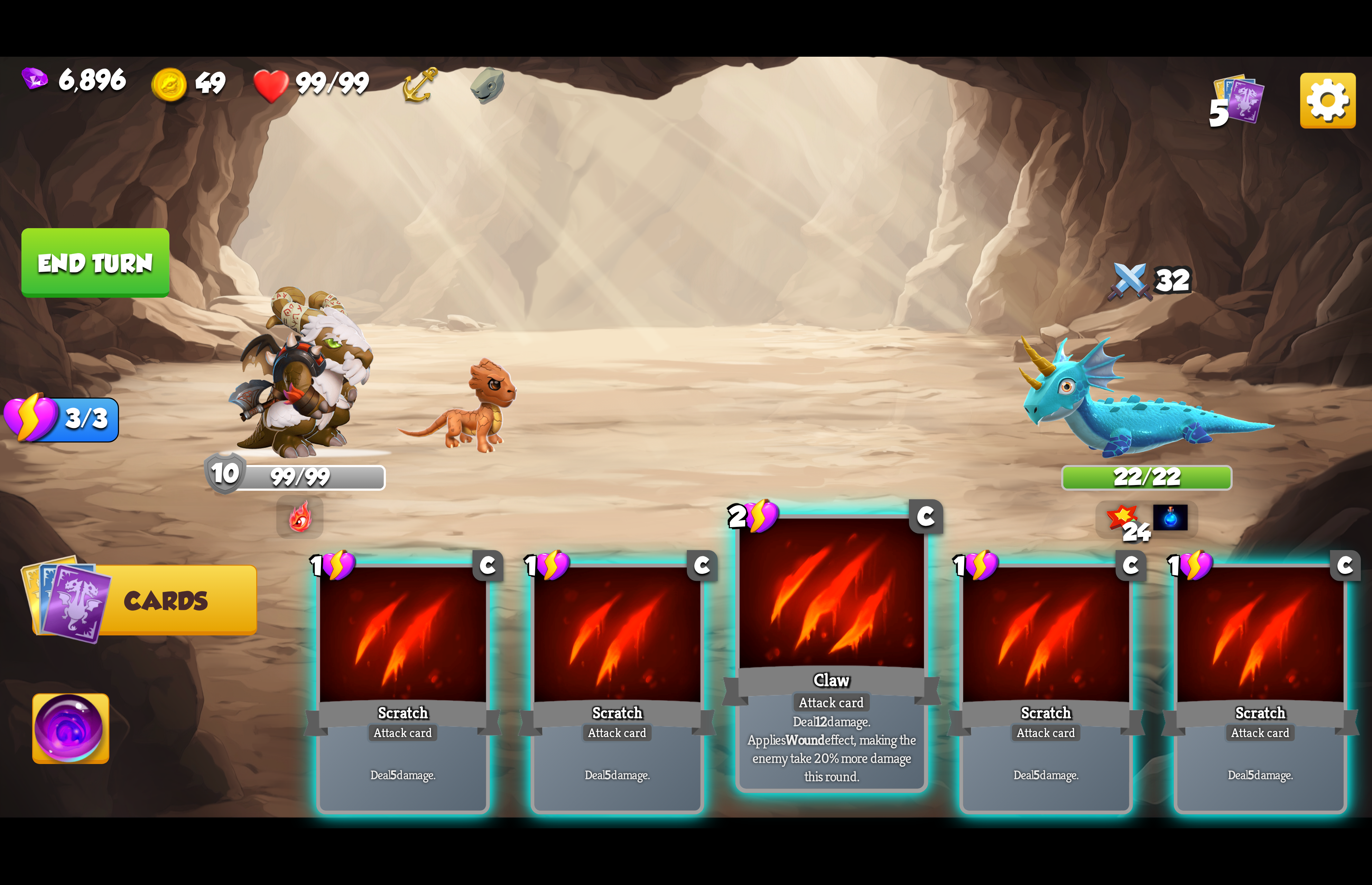
click at [829, 601] on div at bounding box center [831, 596] width 184 height 155
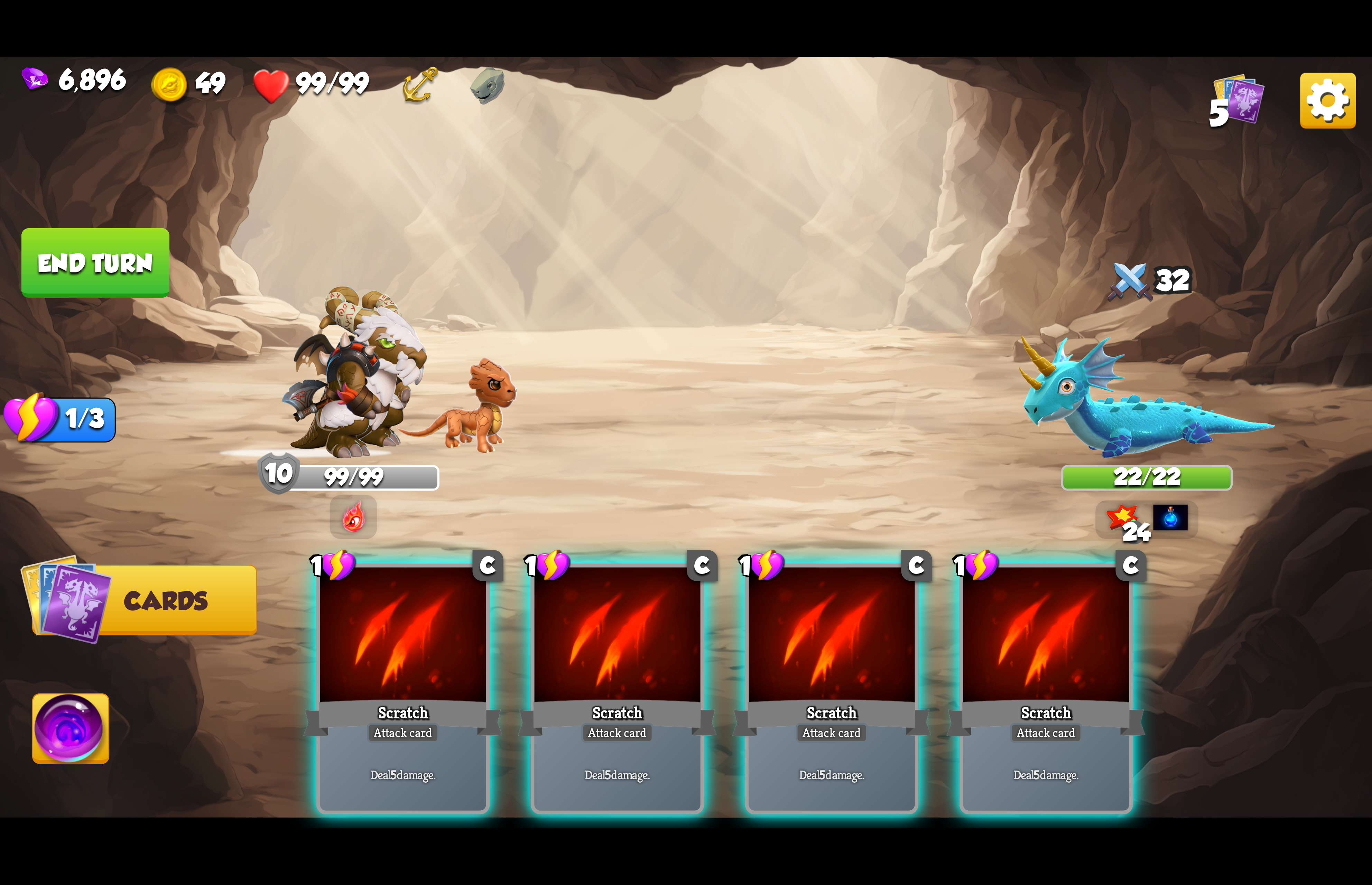
click at [829, 601] on div at bounding box center [832, 637] width 166 height 140
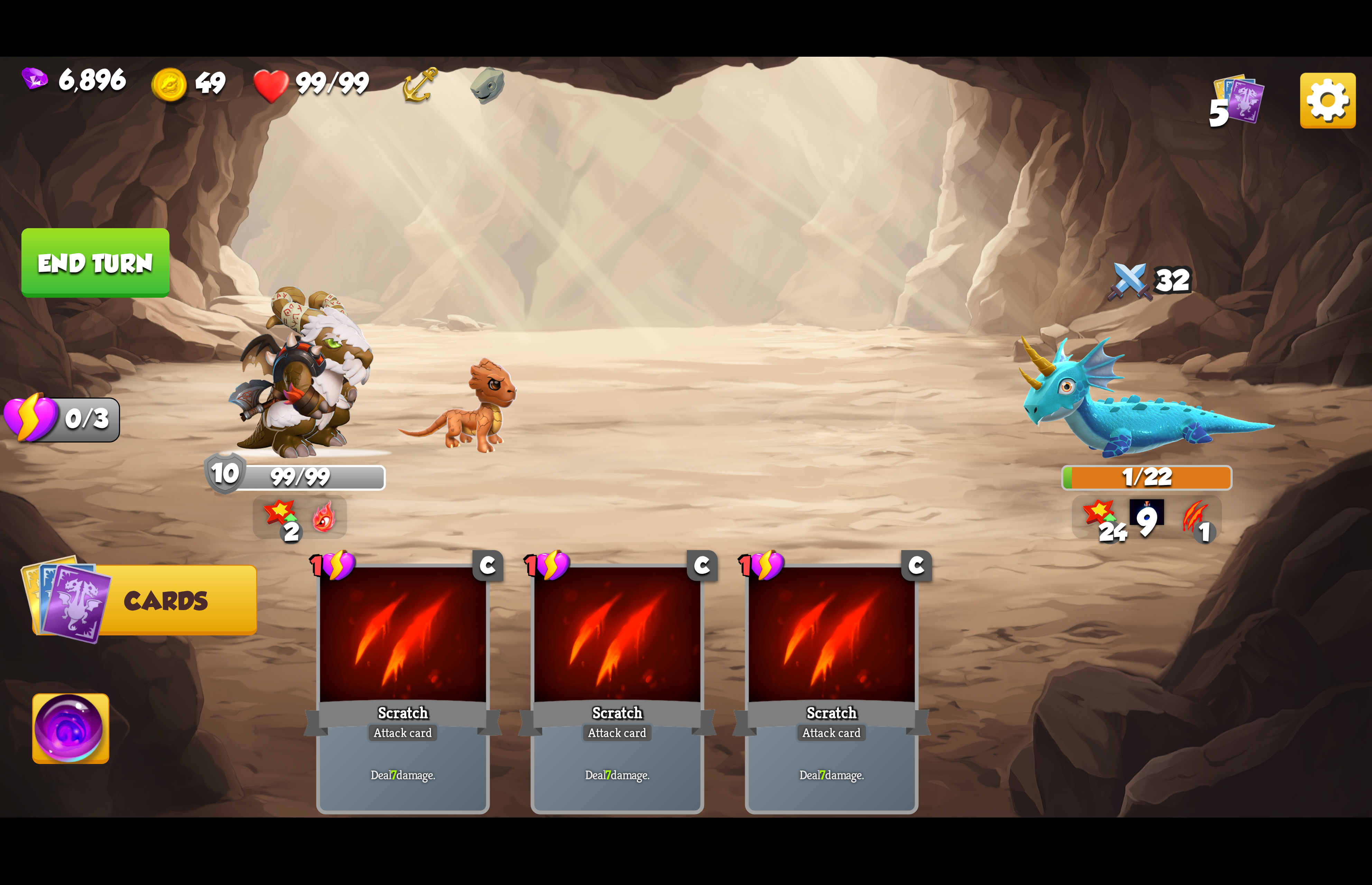
click at [84, 716] on img at bounding box center [71, 732] width 76 height 77
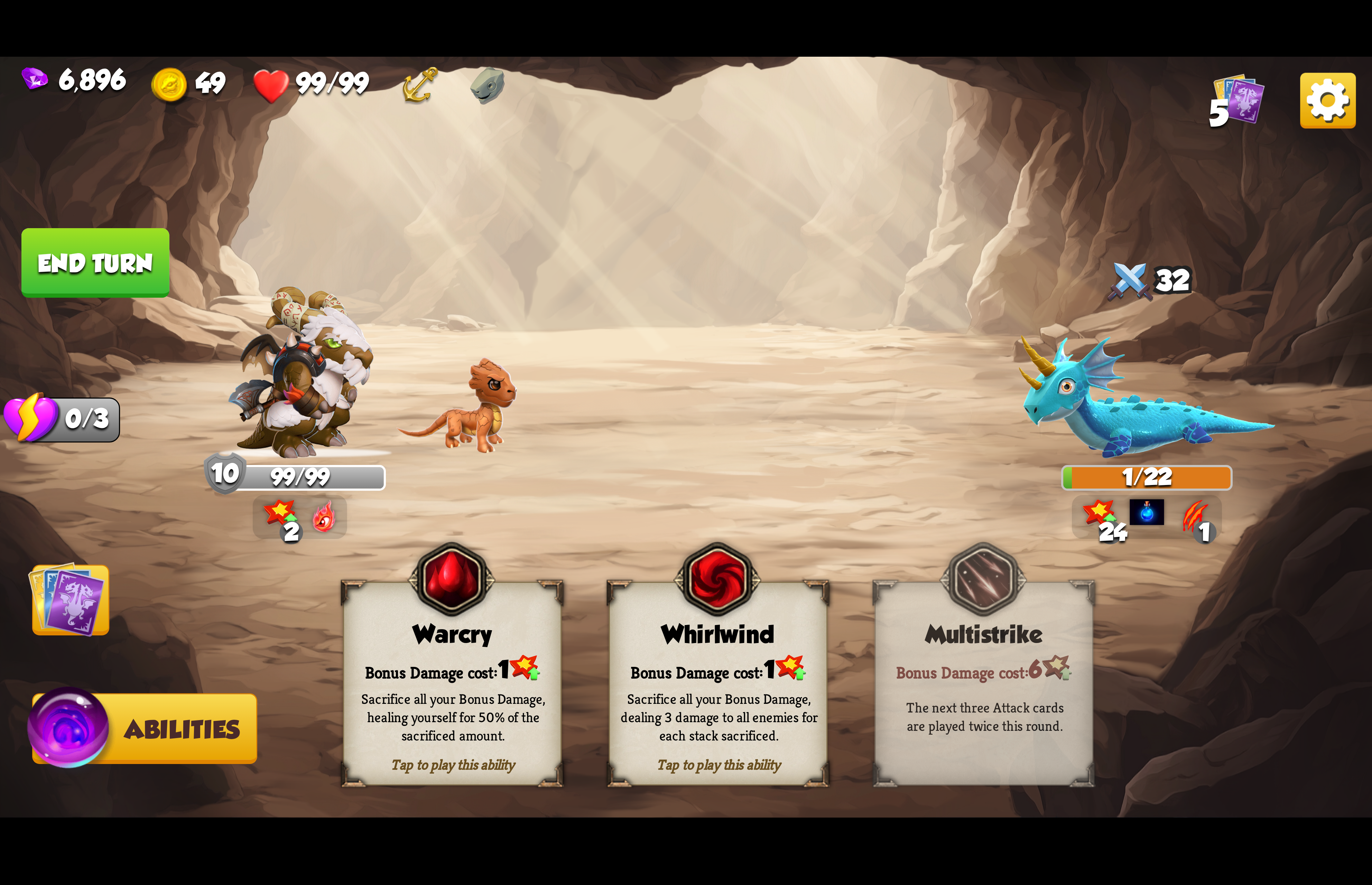
click at [744, 673] on div "Bonus Damage cost: 1" at bounding box center [718, 668] width 216 height 31
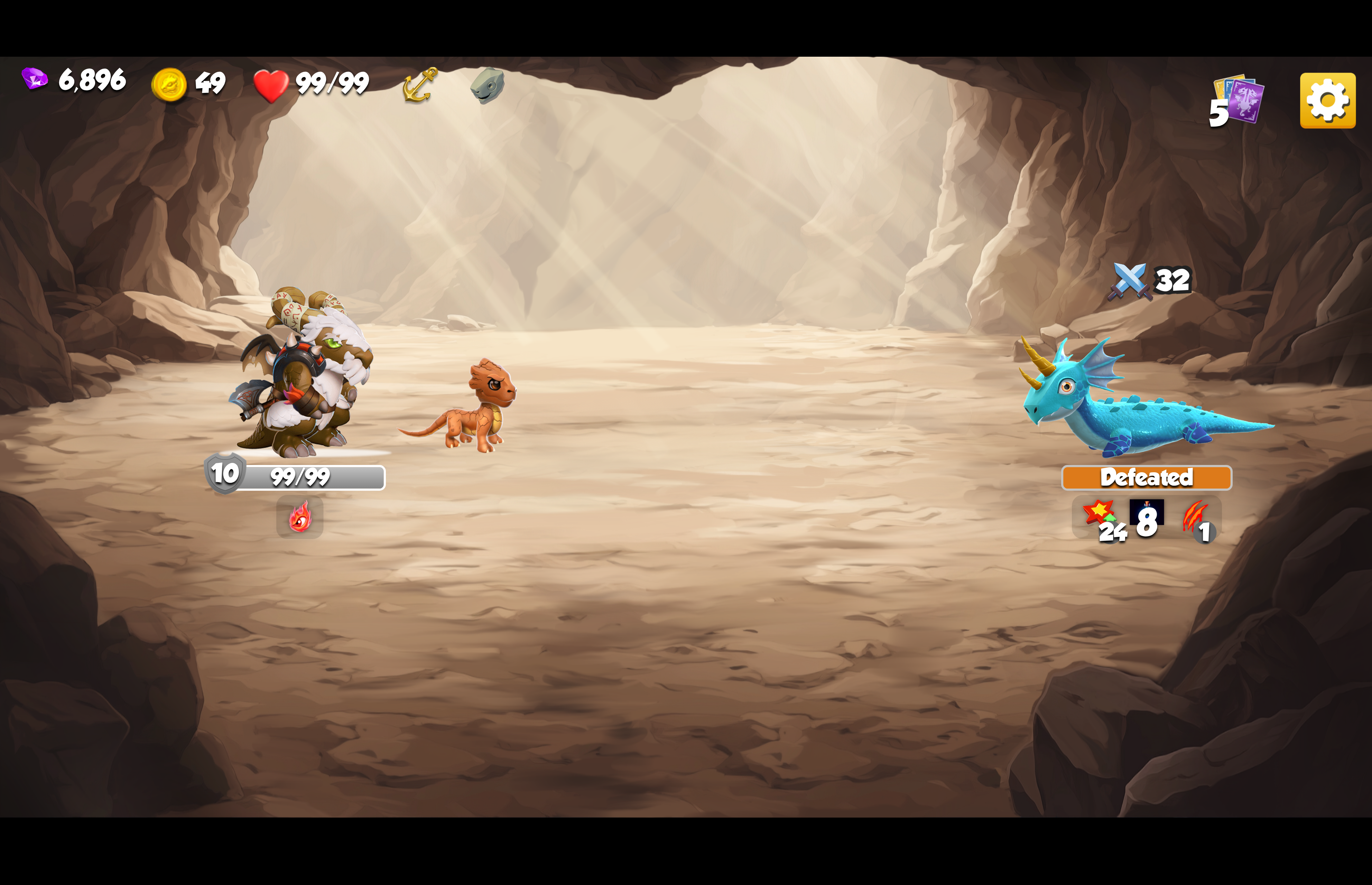
click at [103, 587] on img at bounding box center [686, 442] width 1372 height 771
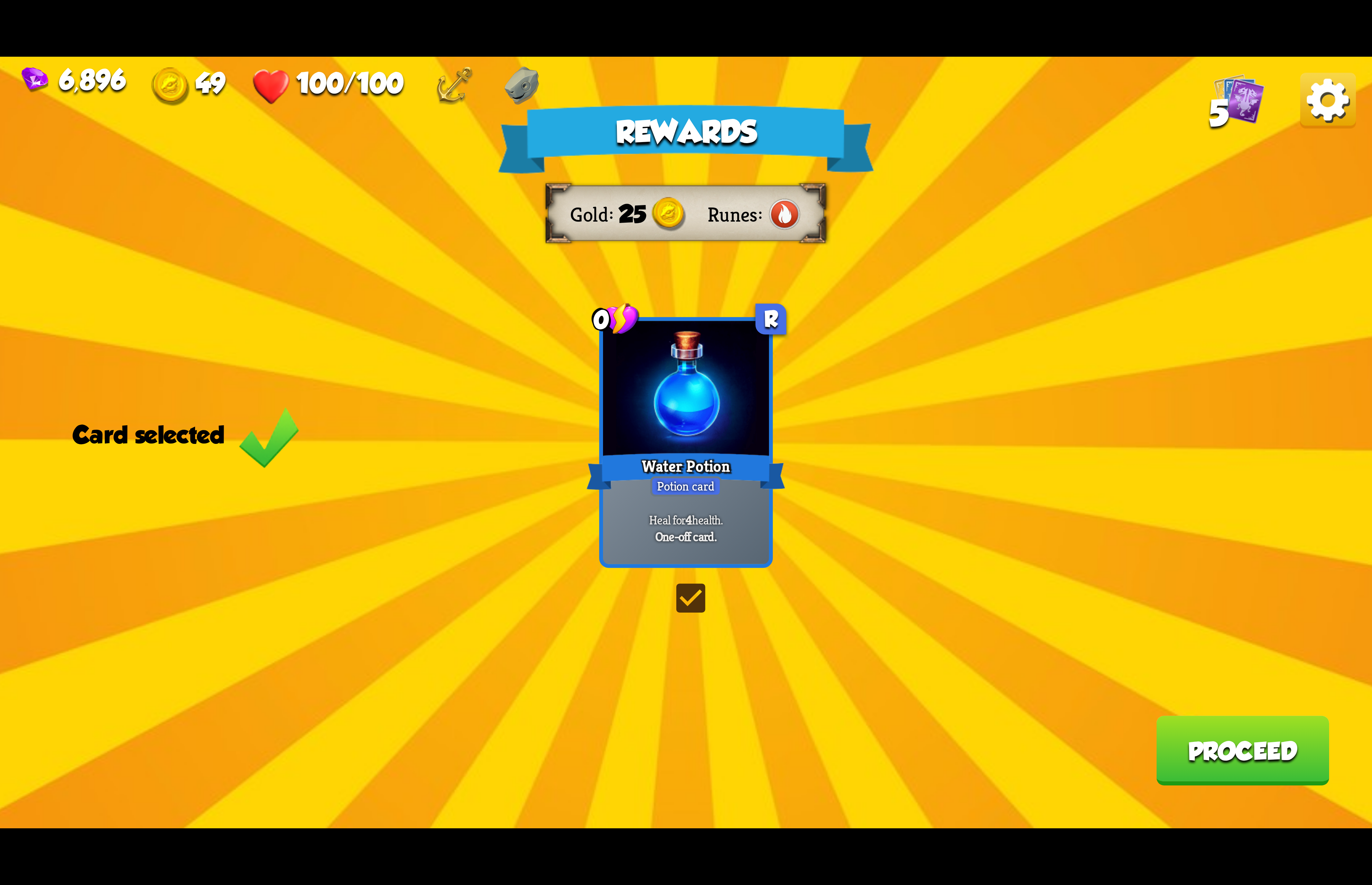
click at [1332, 105] on img at bounding box center [1328, 100] width 56 height 56
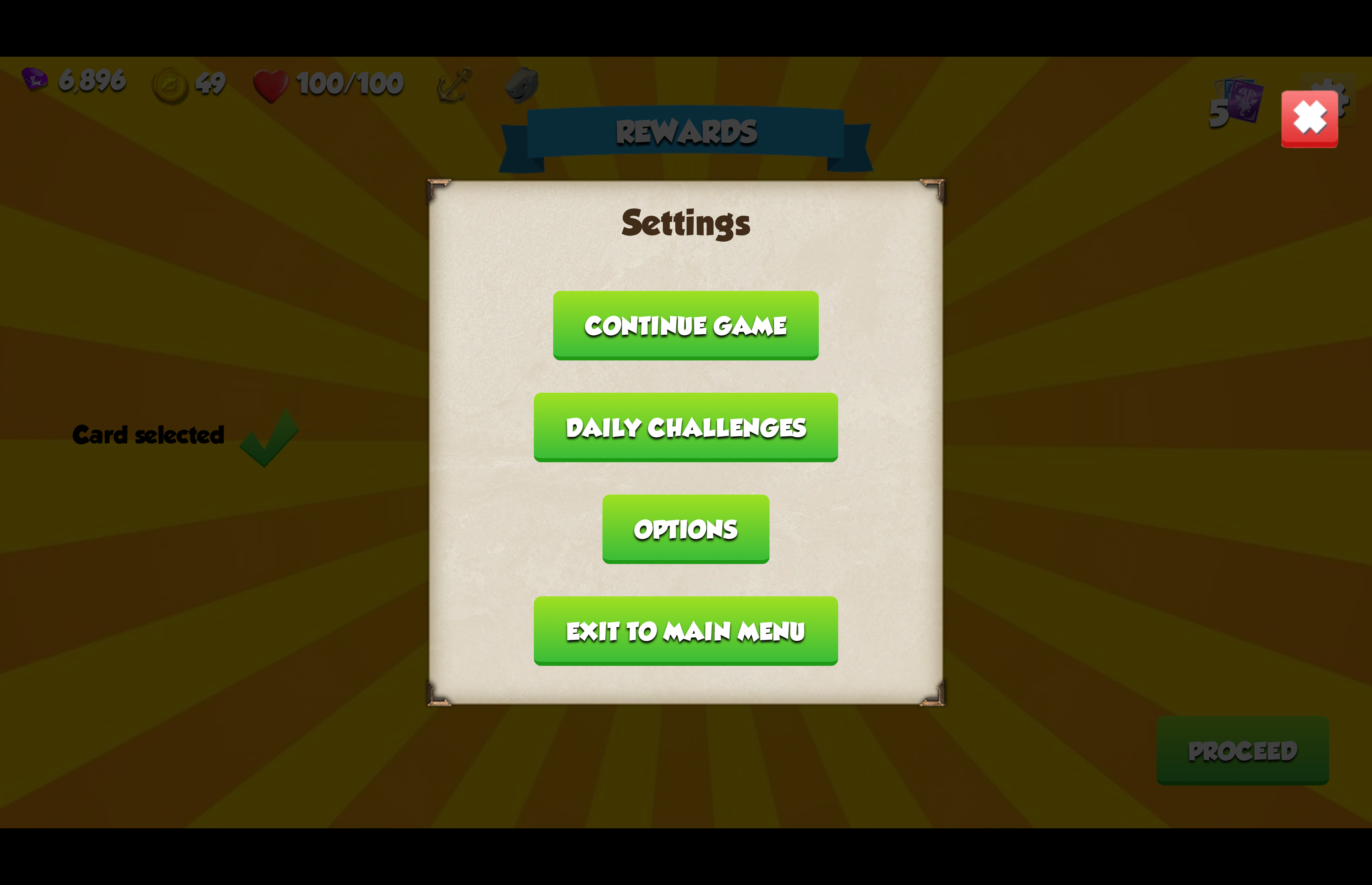
click at [769, 494] on button "Options" at bounding box center [686, 529] width 166 height 70
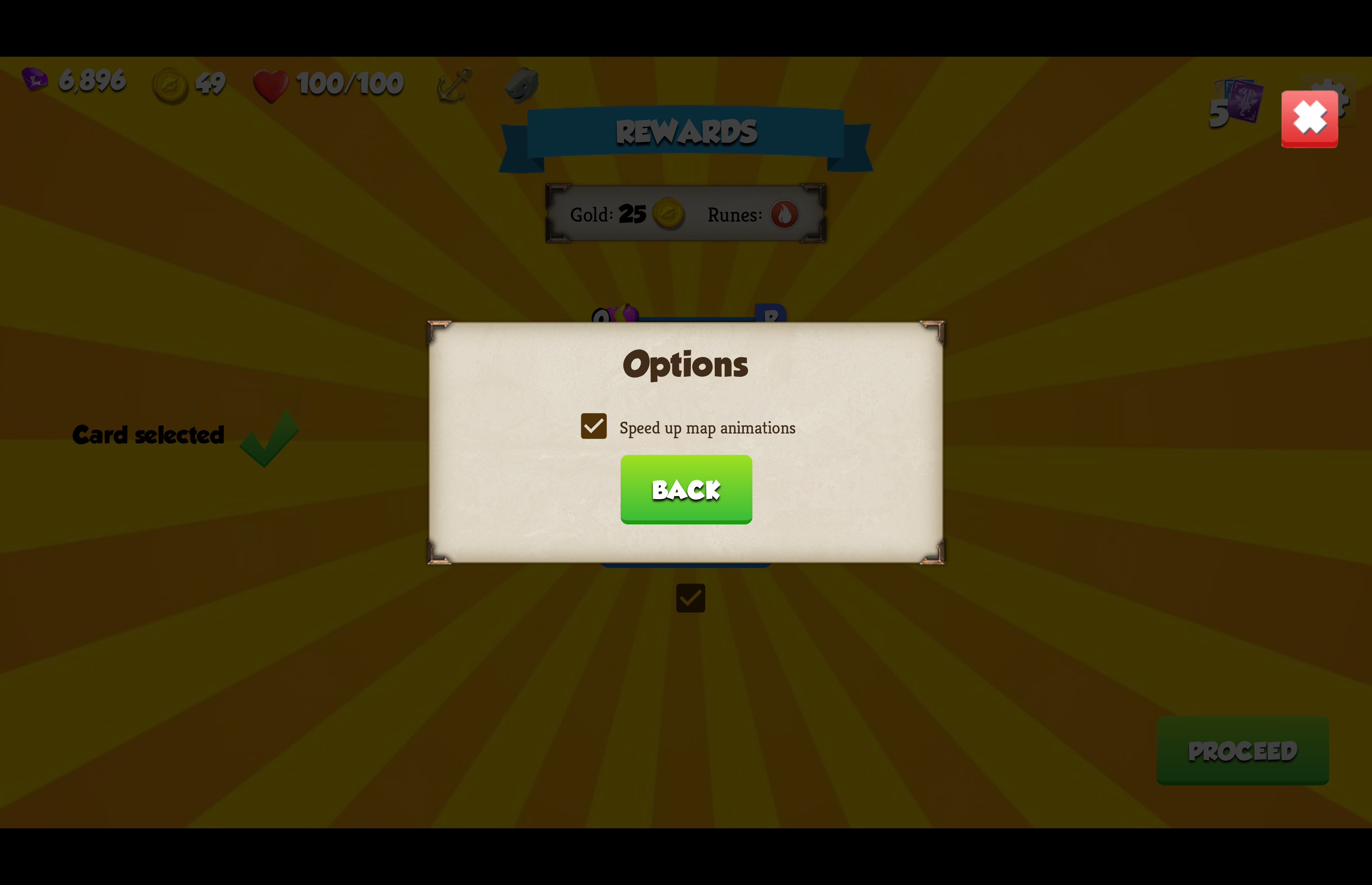
click at [678, 431] on label "Speed up map animations" at bounding box center [686, 427] width 219 height 23
click at [0, 0] on input "Speed up map animations" at bounding box center [0, 0] width 0 height 0
click at [678, 431] on label "Speed up map animations" at bounding box center [686, 427] width 219 height 23
click at [0, 0] on input "Speed up map animations" at bounding box center [0, 0] width 0 height 0
click at [678, 482] on button "Back" at bounding box center [686, 489] width 132 height 70
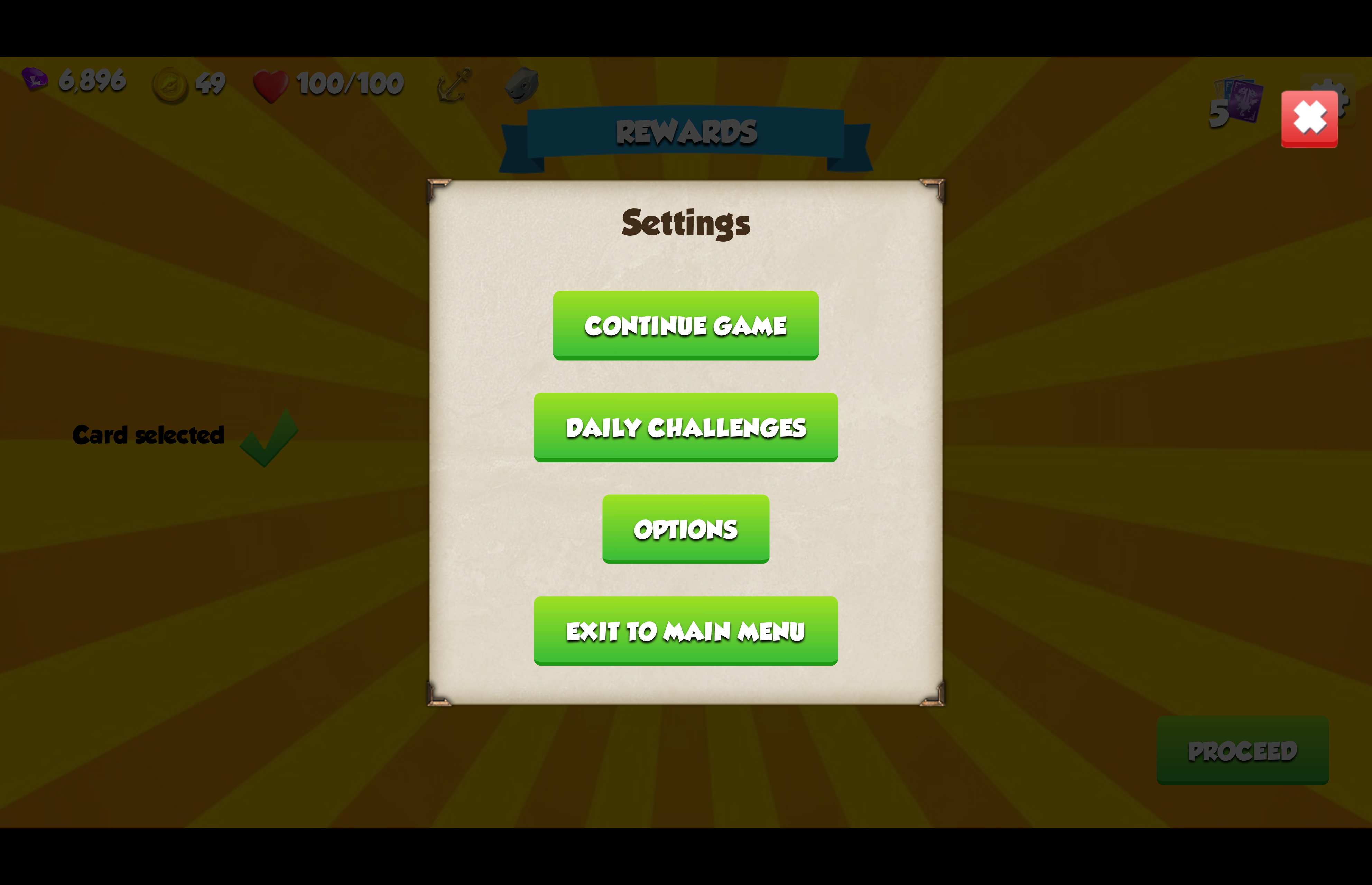
click at [667, 596] on button "Exit to main menu" at bounding box center [686, 631] width 304 height 70
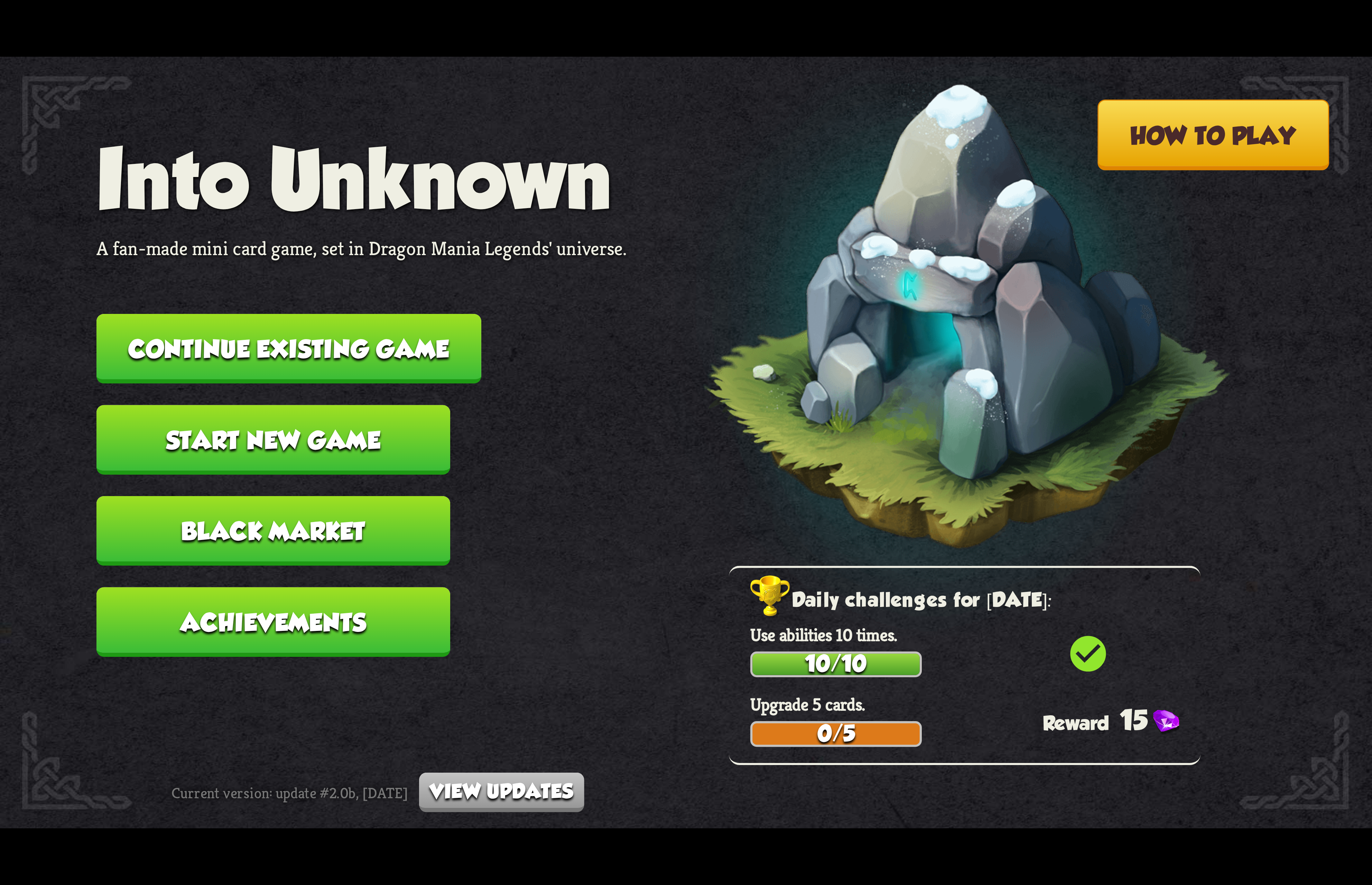
click at [429, 359] on button "Continue existing game" at bounding box center [289, 348] width 385 height 70
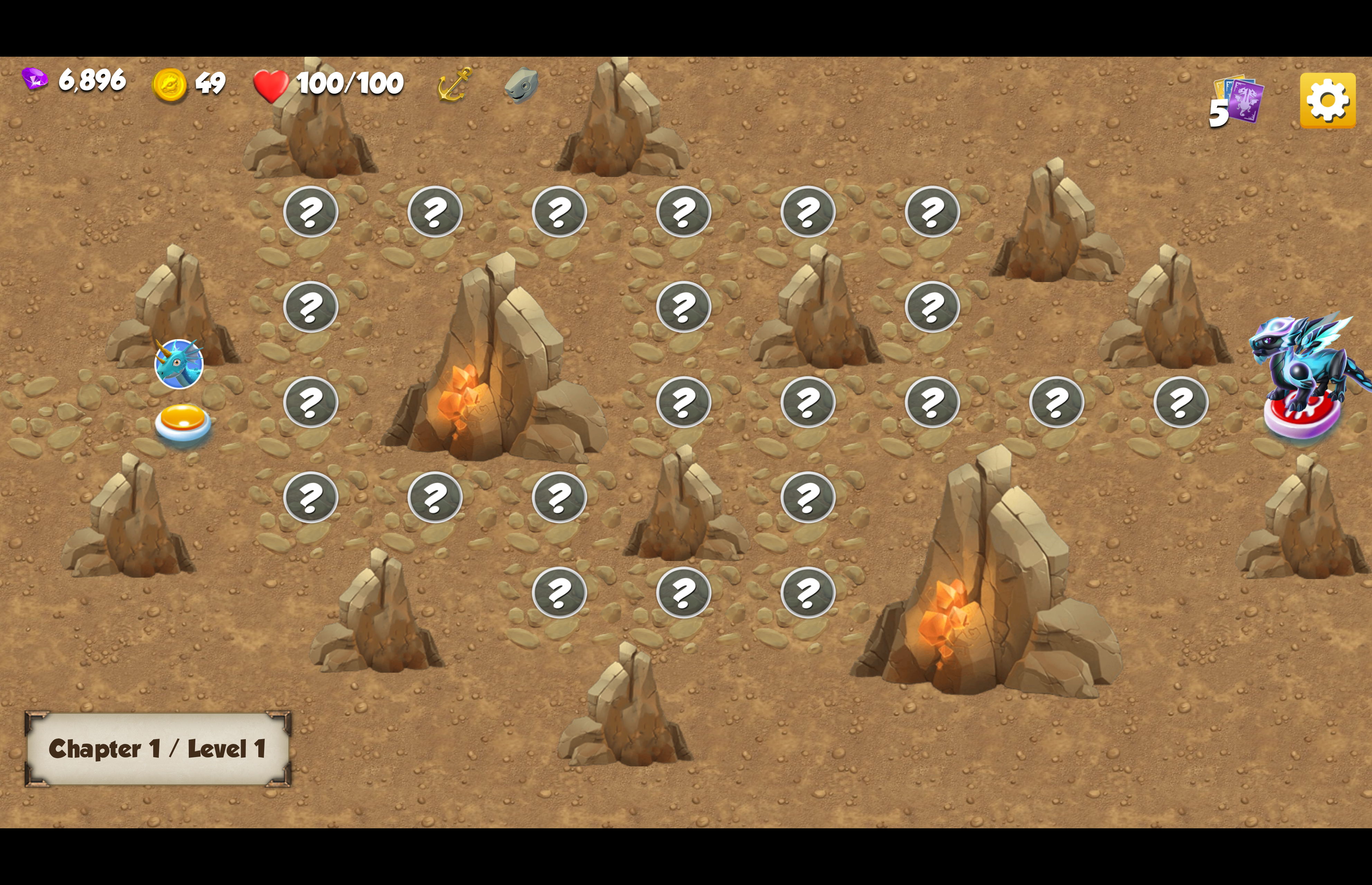
click at [194, 422] on img at bounding box center [184, 429] width 68 height 51
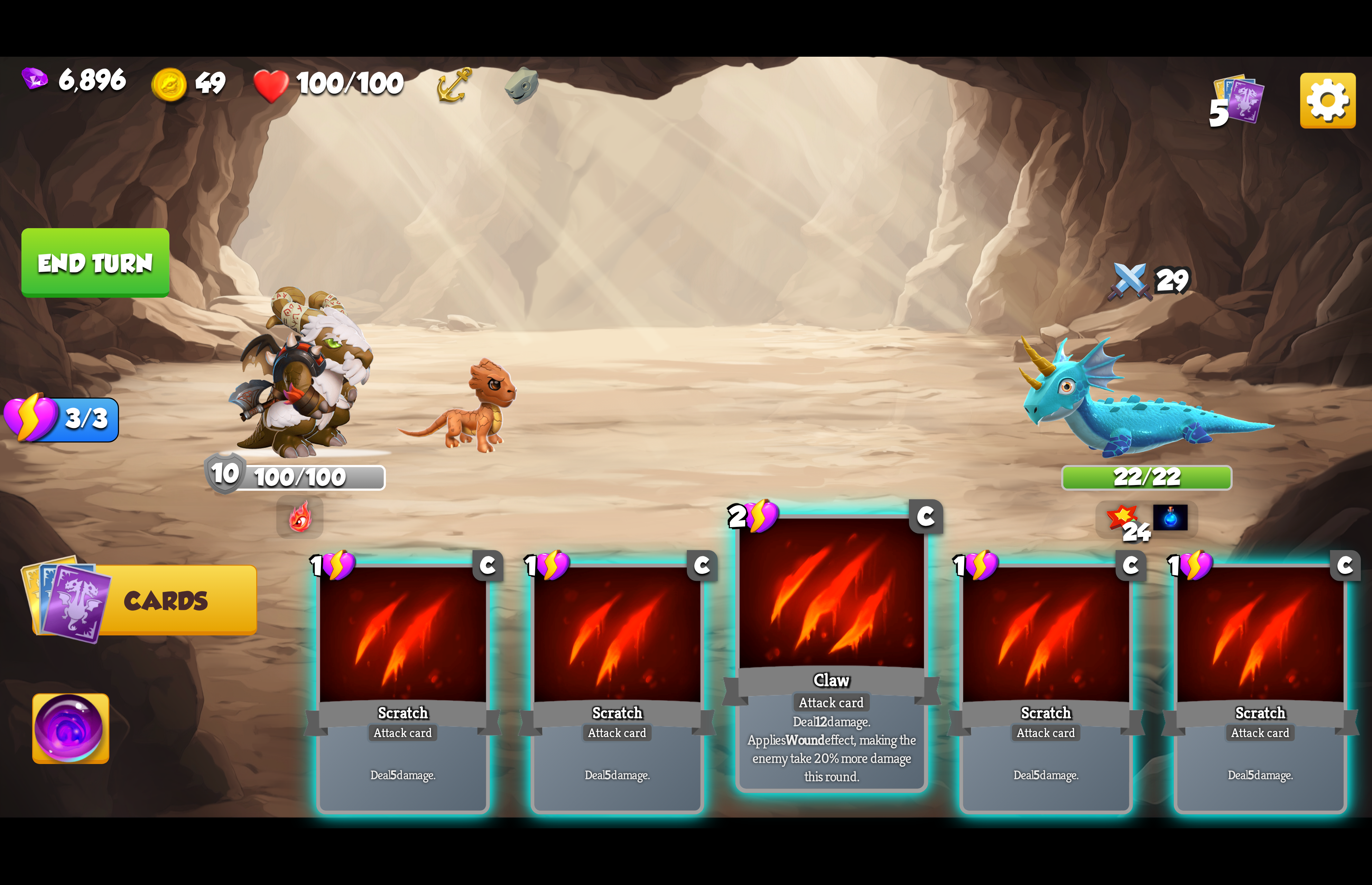
click at [881, 645] on div at bounding box center [831, 596] width 184 height 155
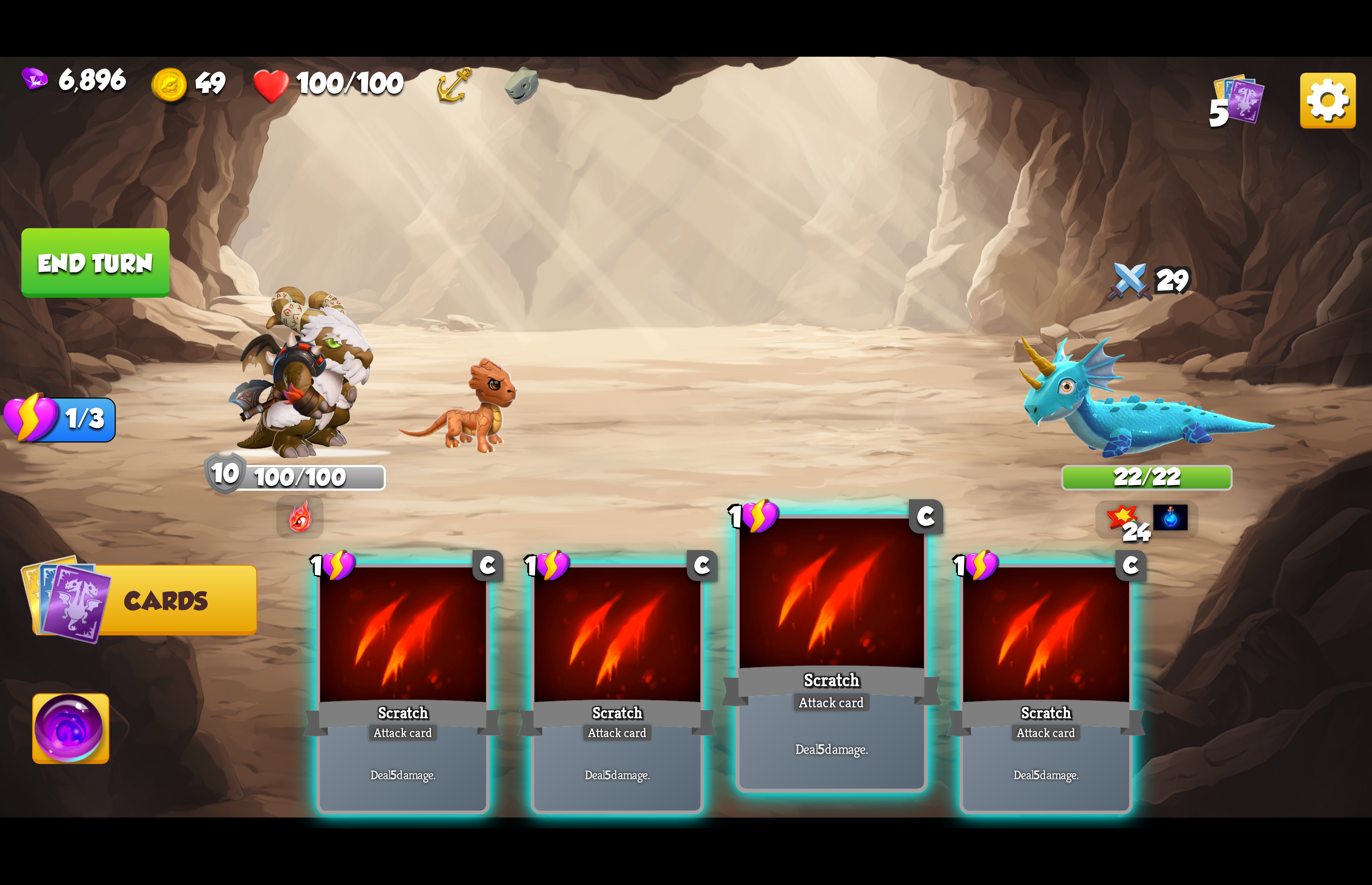
click at [890, 639] on div at bounding box center [831, 596] width 184 height 155
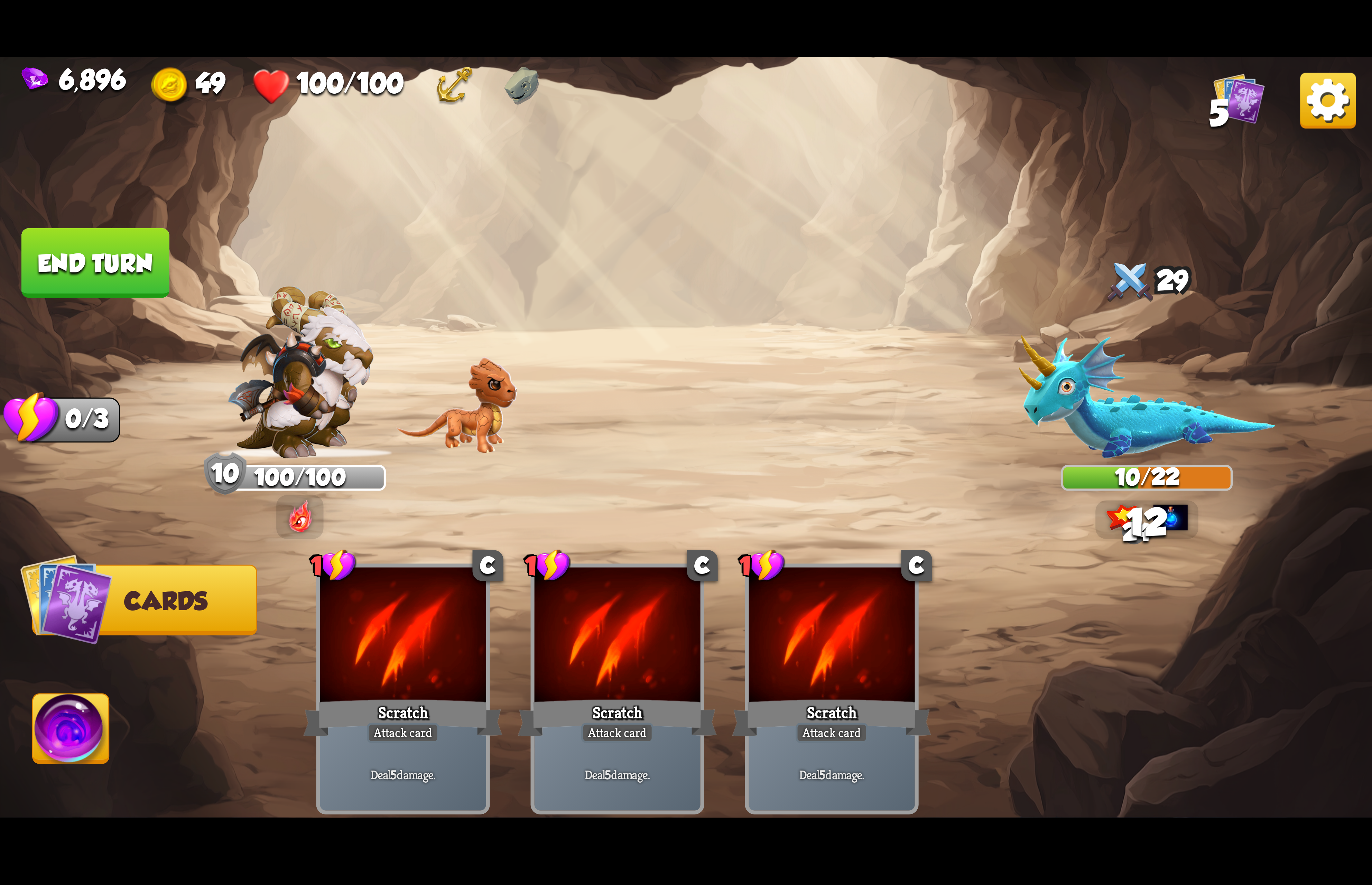
click at [109, 707] on img at bounding box center [71, 732] width 76 height 77
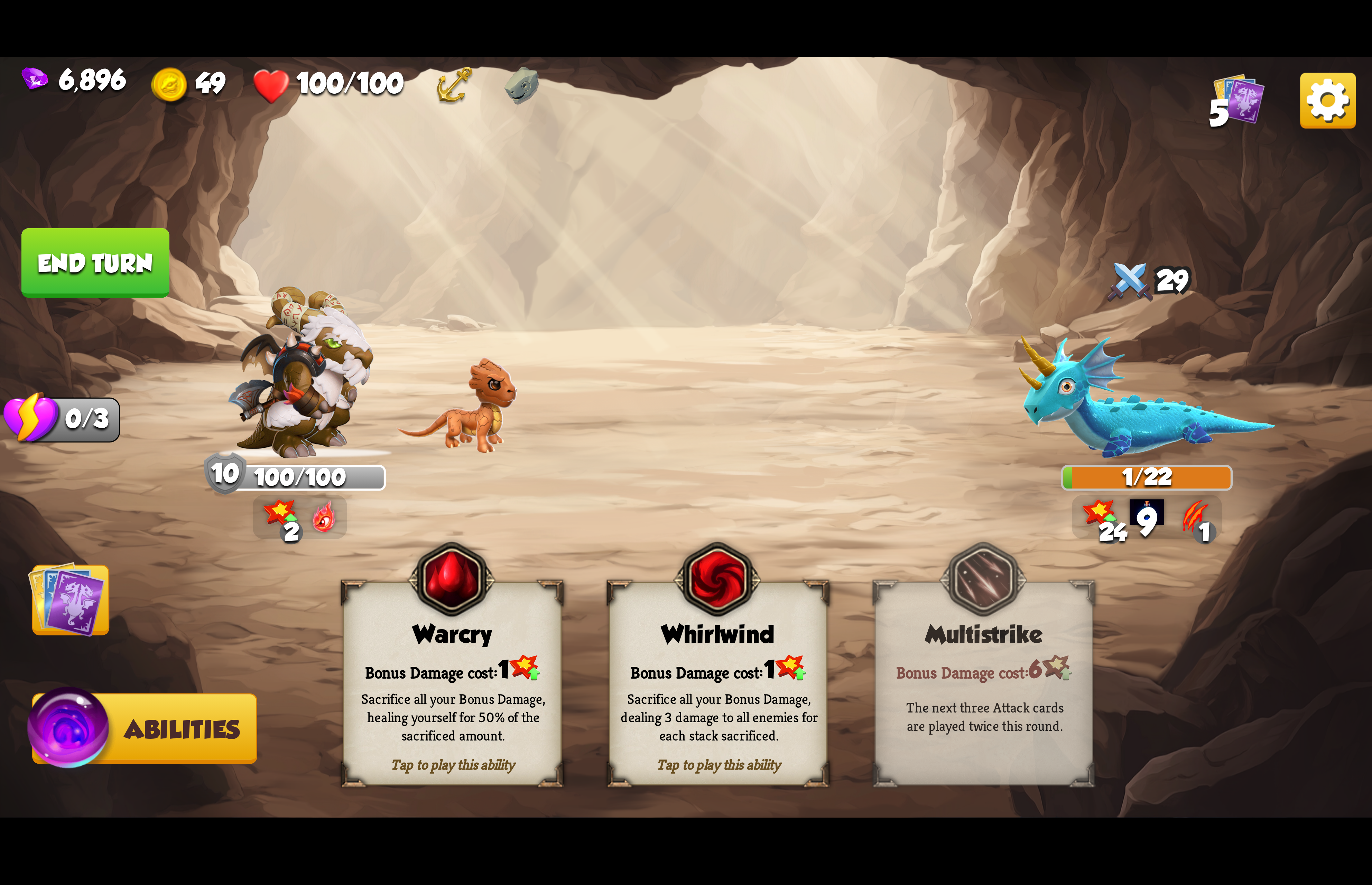
click at [751, 665] on div "Bonus Damage cost: 1" at bounding box center [718, 668] width 216 height 31
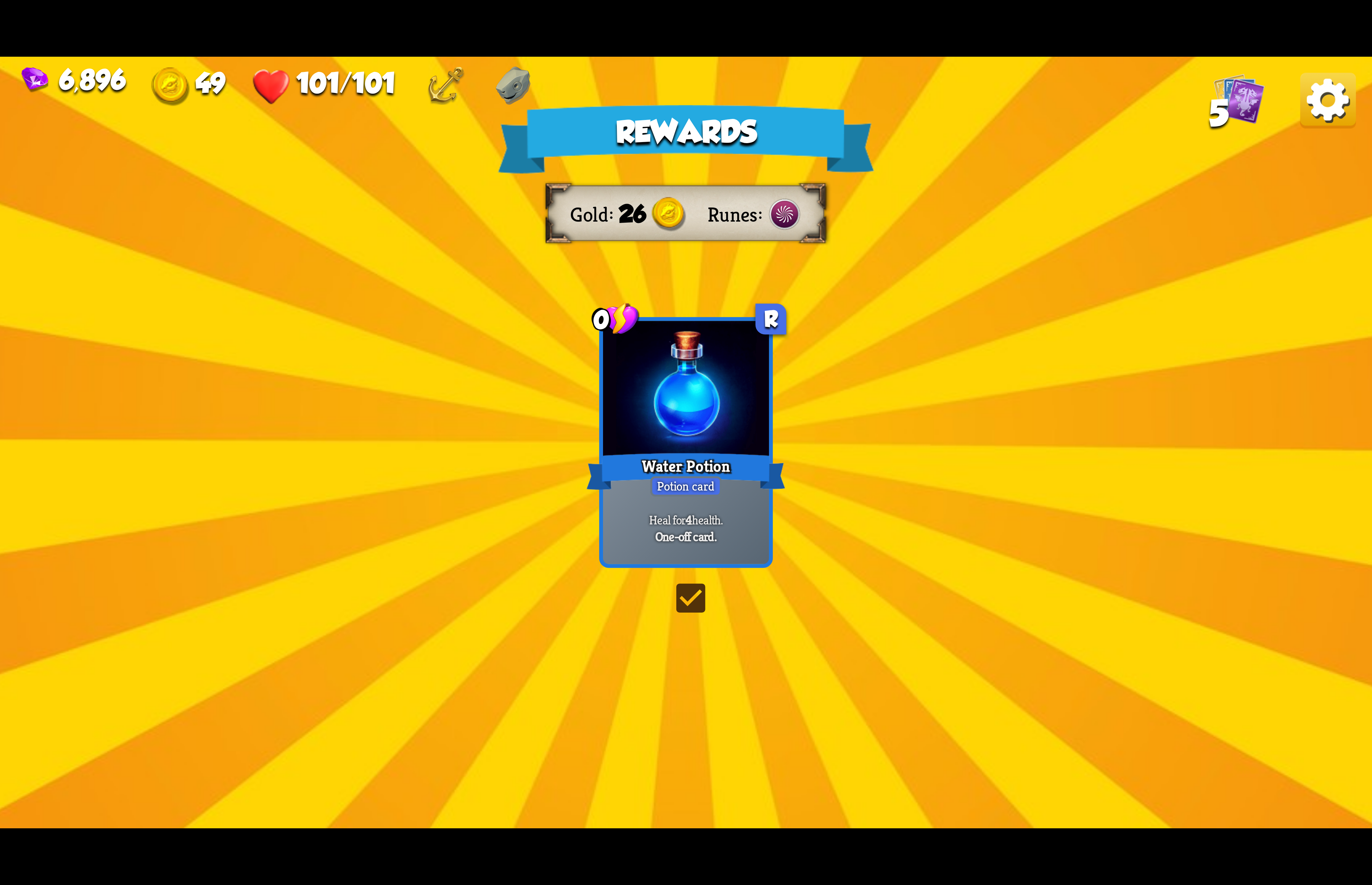
click at [1322, 101] on img at bounding box center [1328, 100] width 56 height 56
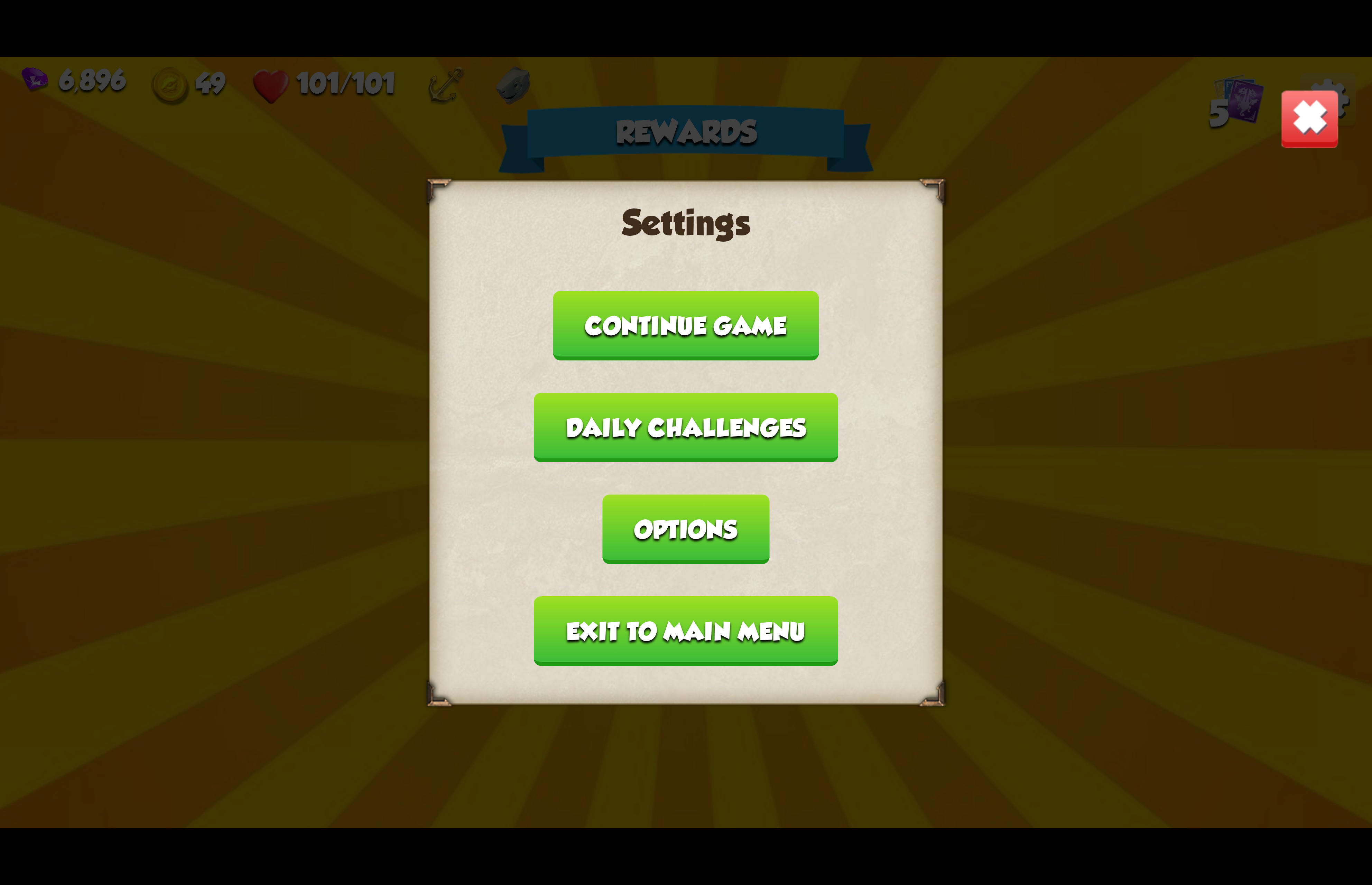
click at [769, 494] on button "Options" at bounding box center [686, 529] width 166 height 70
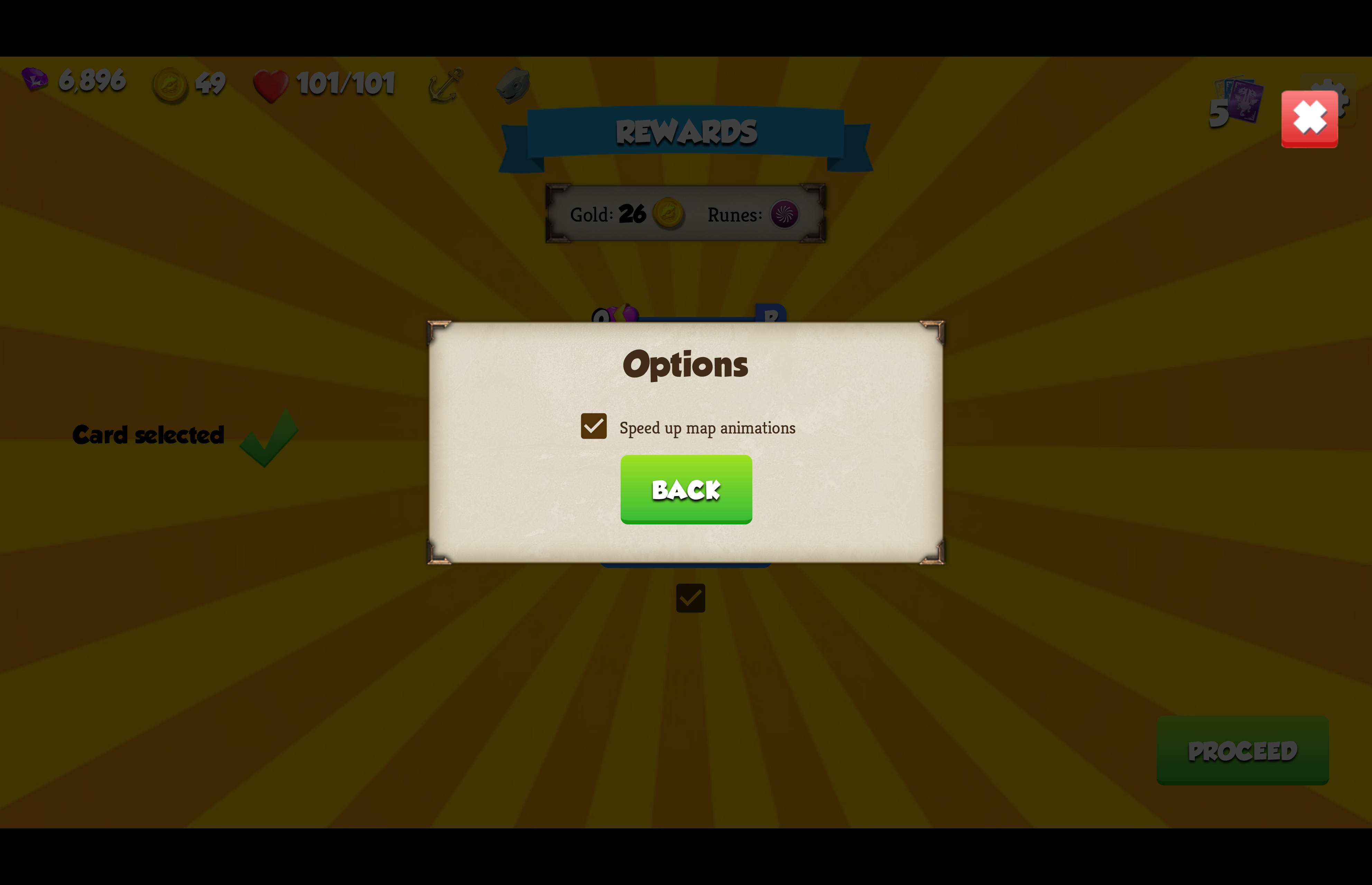
click at [708, 436] on label "Speed up map animations" at bounding box center [686, 427] width 219 height 23
click at [0, 0] on input "Speed up map animations" at bounding box center [0, 0] width 0 height 0
click at [708, 434] on label "Speed up map animations" at bounding box center [686, 427] width 219 height 23
click at [0, 0] on input "Speed up map animations" at bounding box center [0, 0] width 0 height 0
drag, startPoint x: 682, startPoint y: 491, endPoint x: 683, endPoint y: 495, distance: 4.1
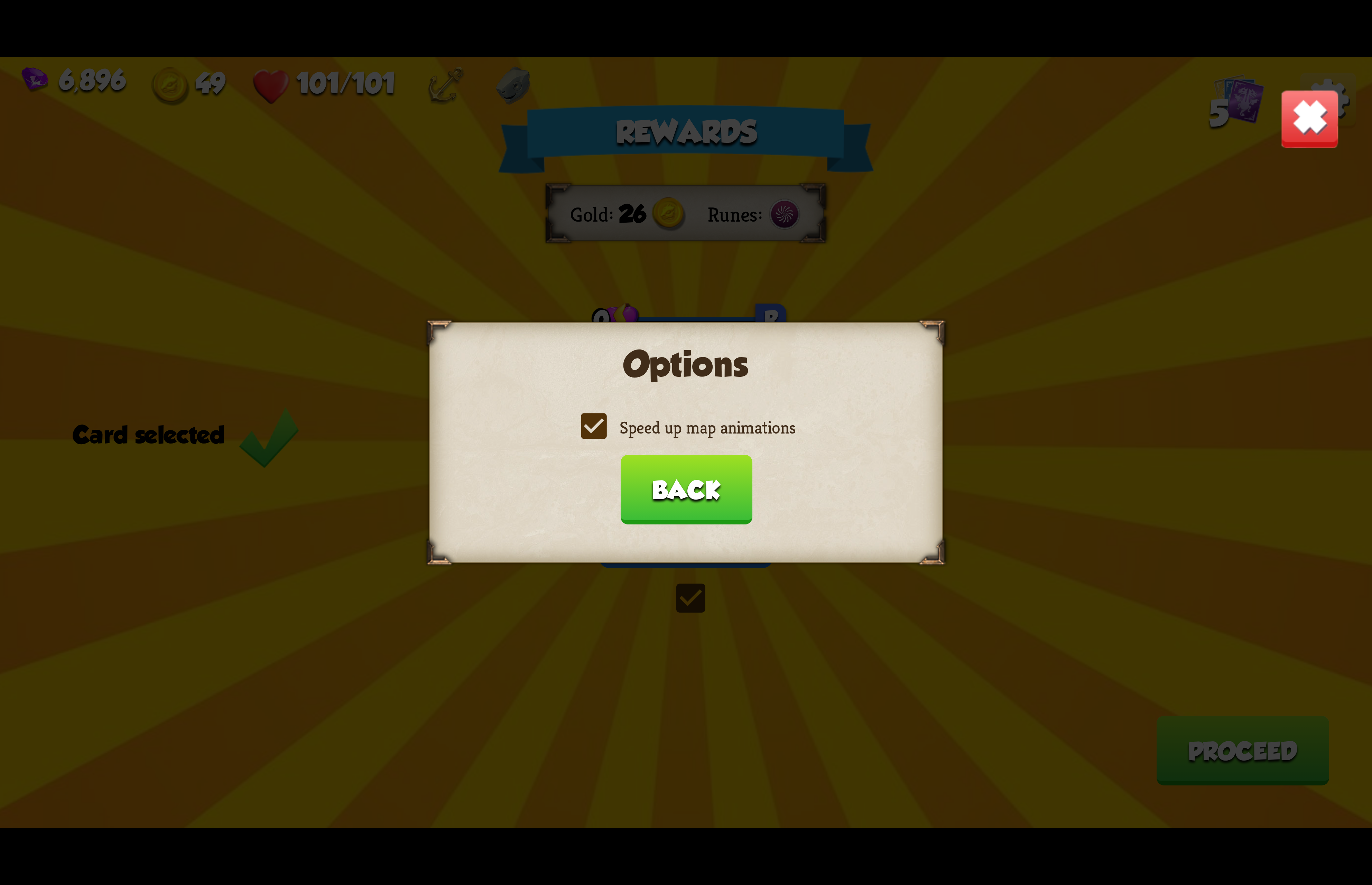
click at [683, 495] on button "Back" at bounding box center [686, 489] width 132 height 70
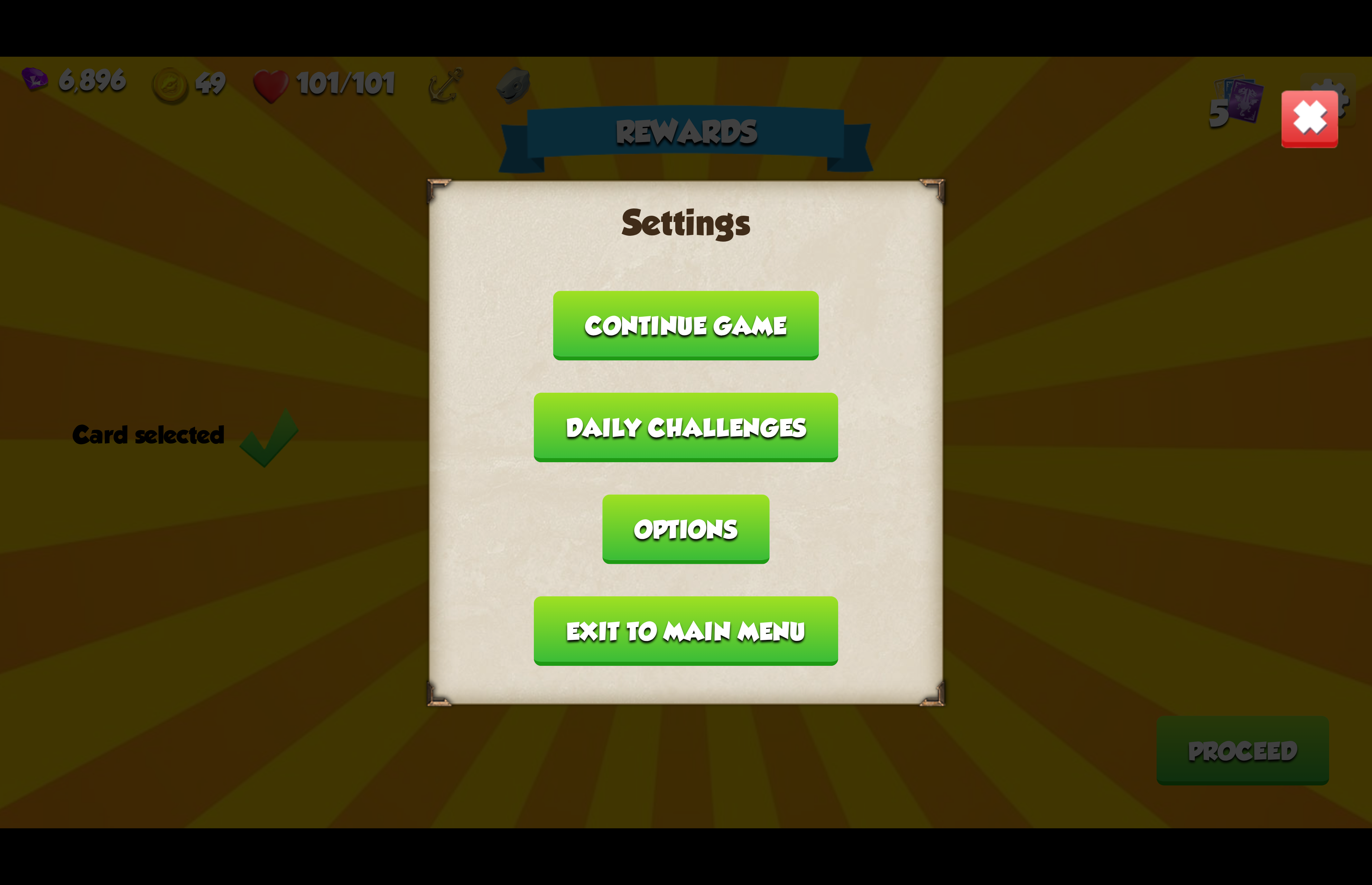
click at [651, 596] on button "Exit to main menu" at bounding box center [686, 631] width 304 height 70
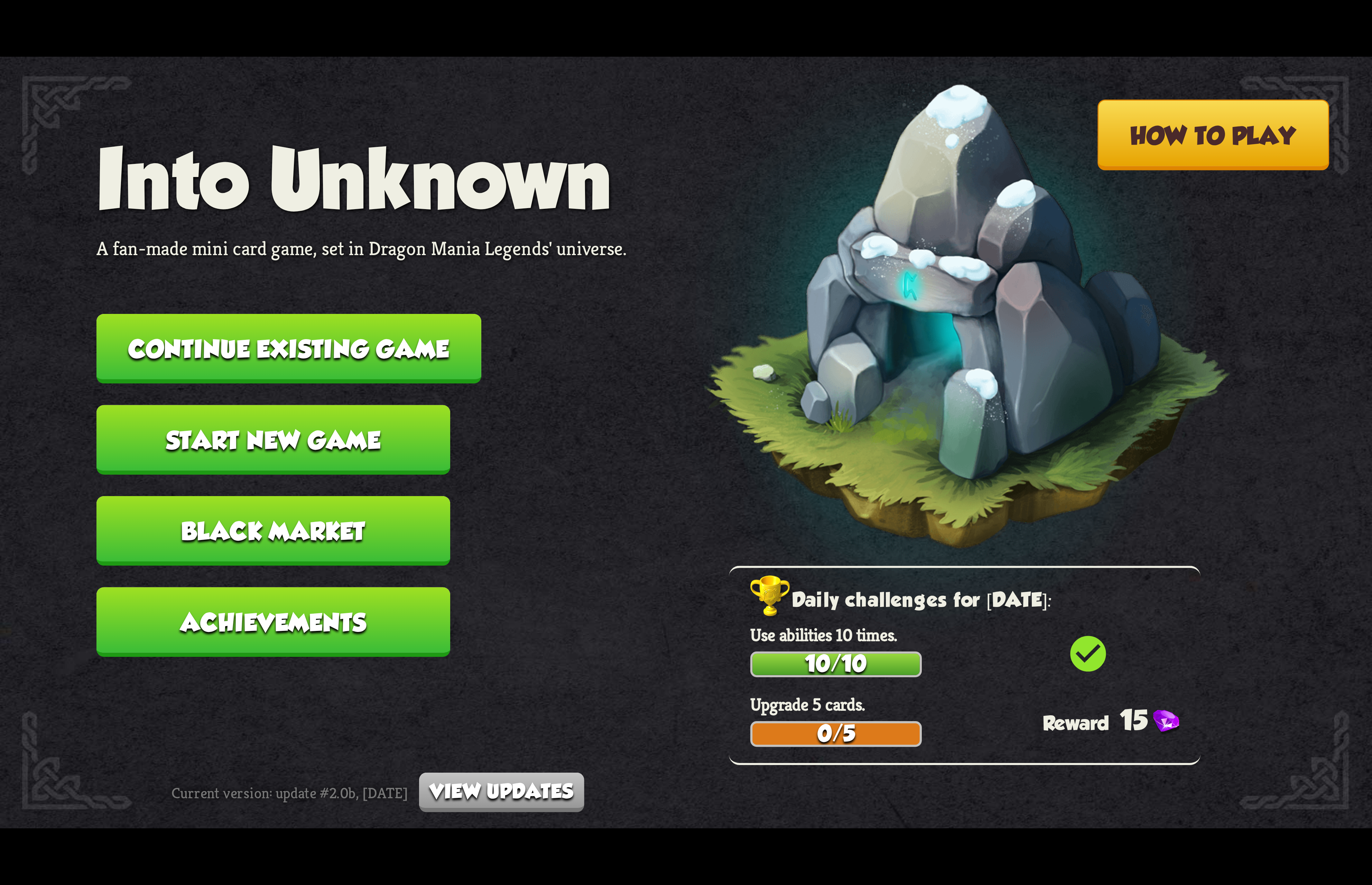
click at [379, 348] on button "Continue existing game" at bounding box center [289, 348] width 385 height 70
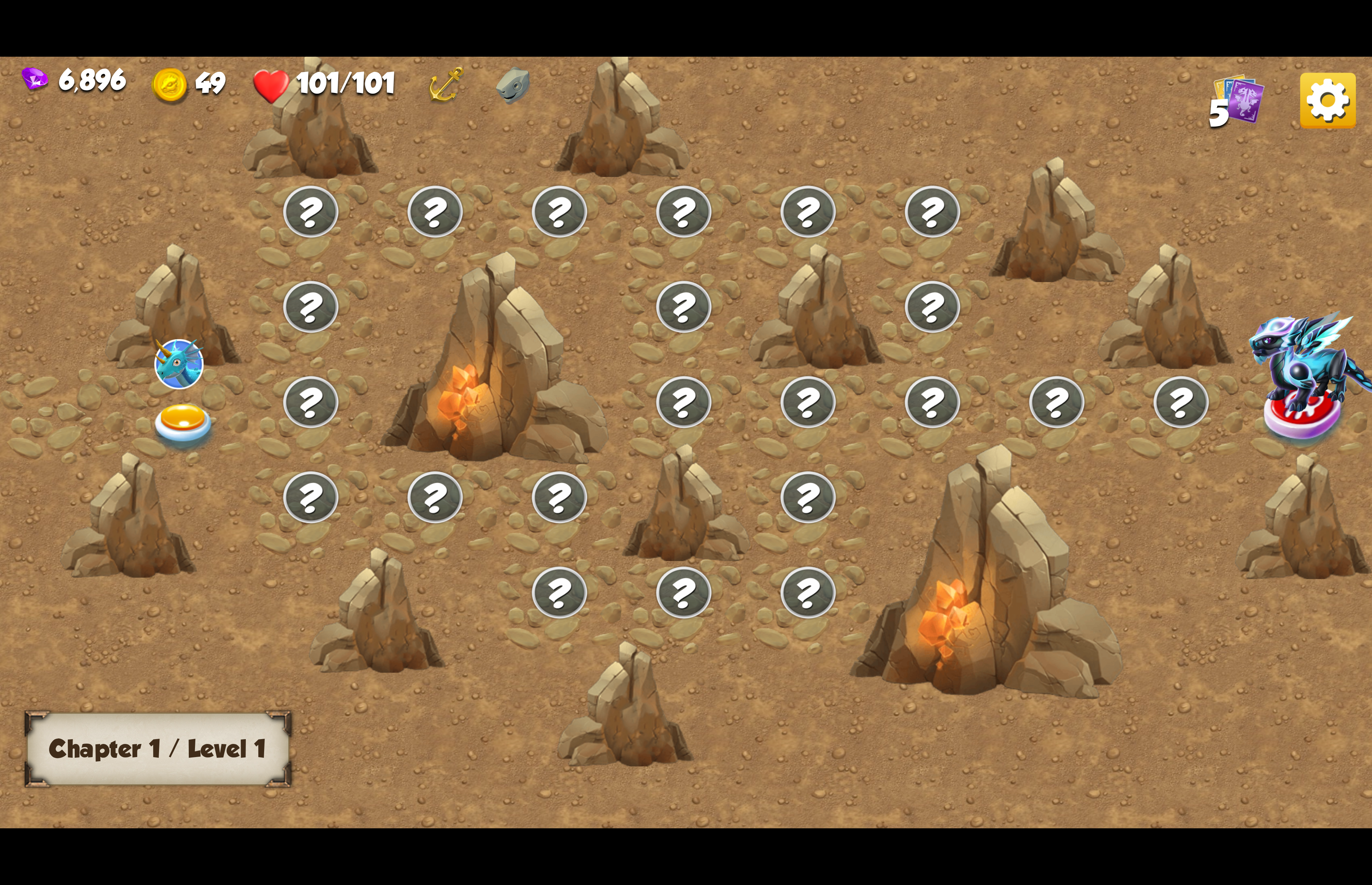
click at [228, 437] on div at bounding box center [187, 416] width 125 height 95
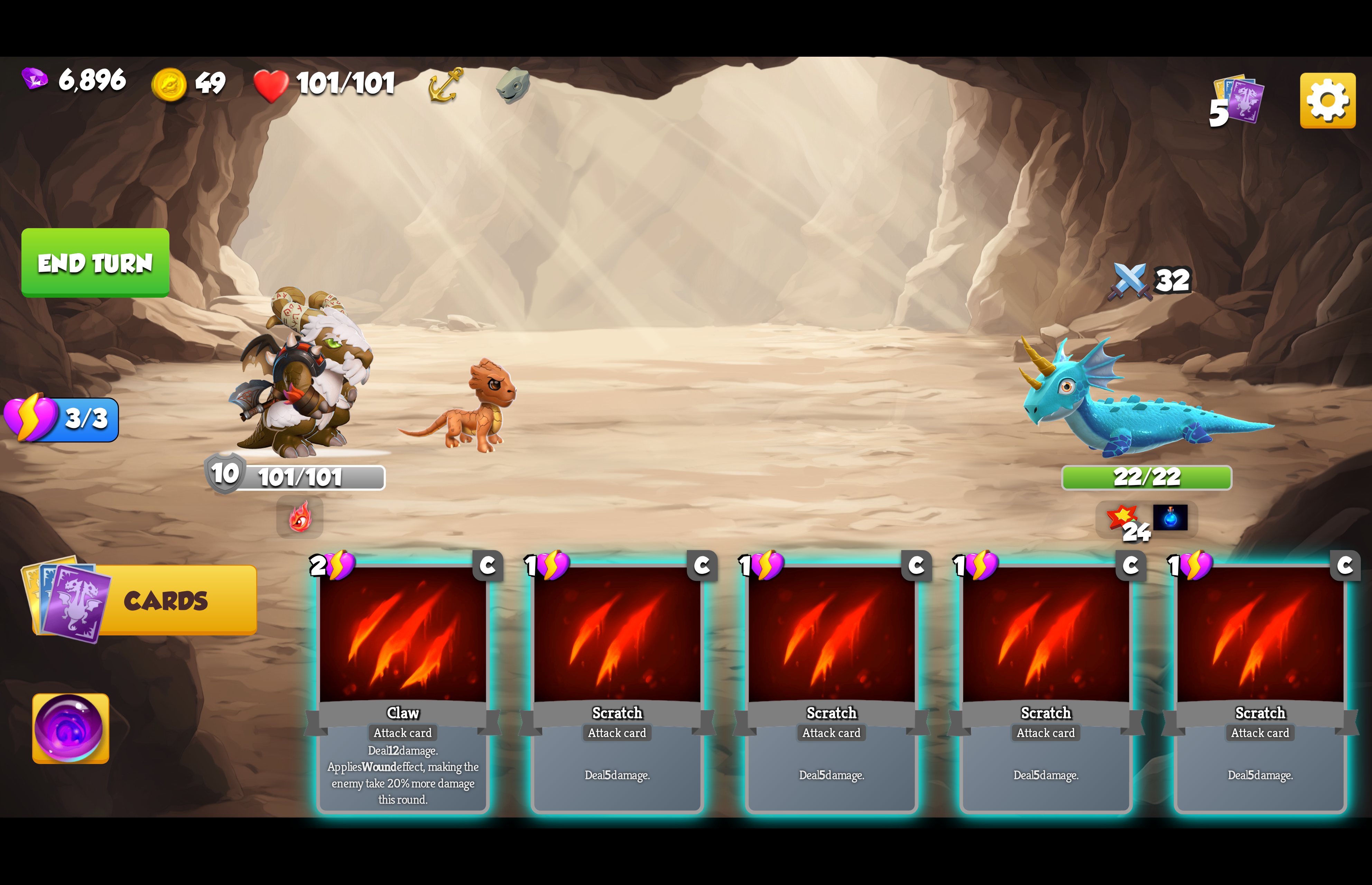
drag, startPoint x: 387, startPoint y: 607, endPoint x: 392, endPoint y: 610, distance: 5.8
click at [387, 609] on div at bounding box center [403, 637] width 166 height 140
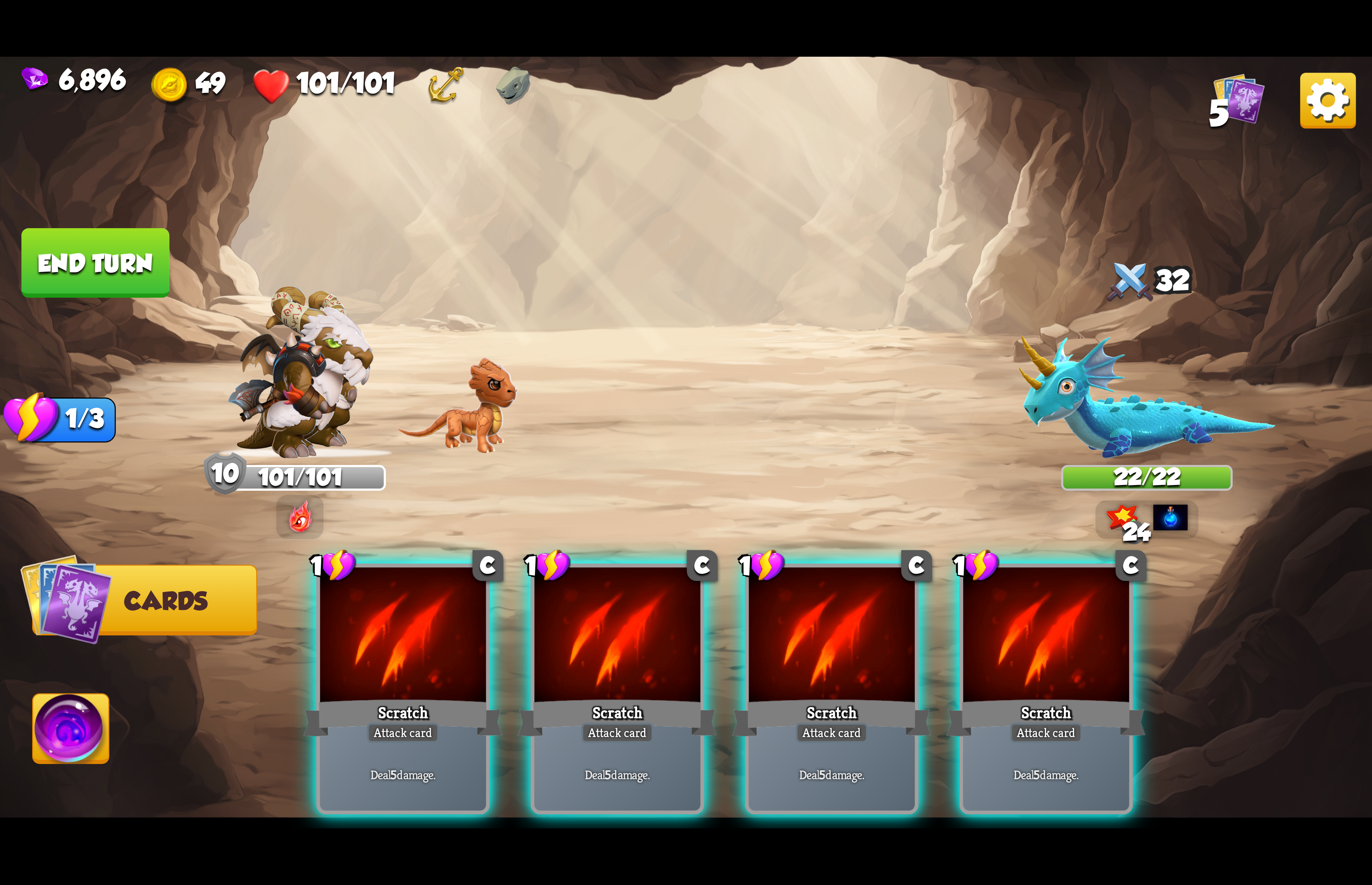
click at [392, 610] on div "1 C Scratch Attack card Deal 5 damage. 1 C Scratch Attack card Deal 5 damage. 1…" at bounding box center [823, 657] width 1097 height 343
drag, startPoint x: 595, startPoint y: 732, endPoint x: 542, endPoint y: 732, distance: 53.0
click at [587, 738] on div "Deal 5 damage." at bounding box center [617, 774] width 166 height 73
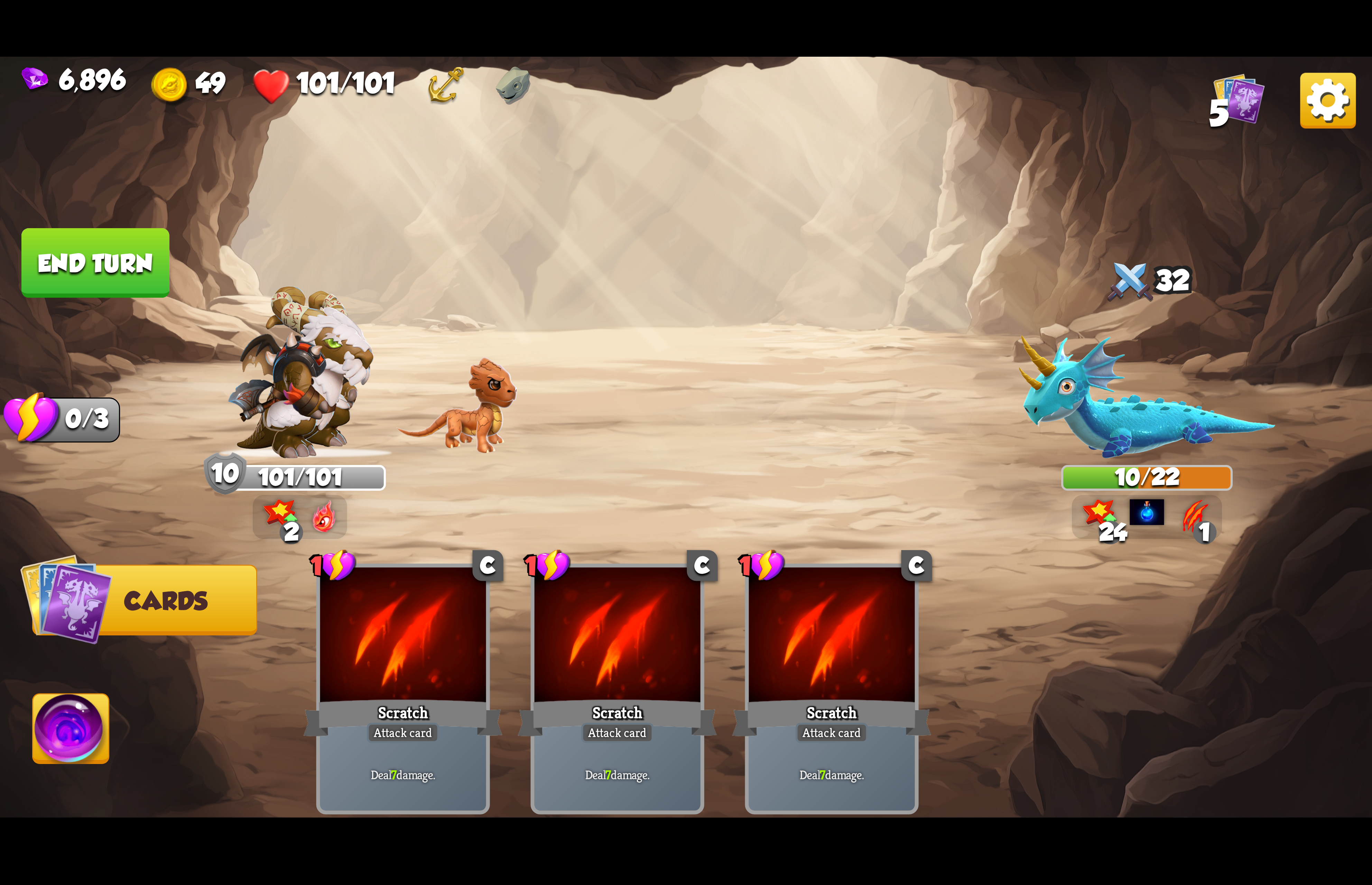
click at [51, 697] on img at bounding box center [71, 732] width 76 height 77
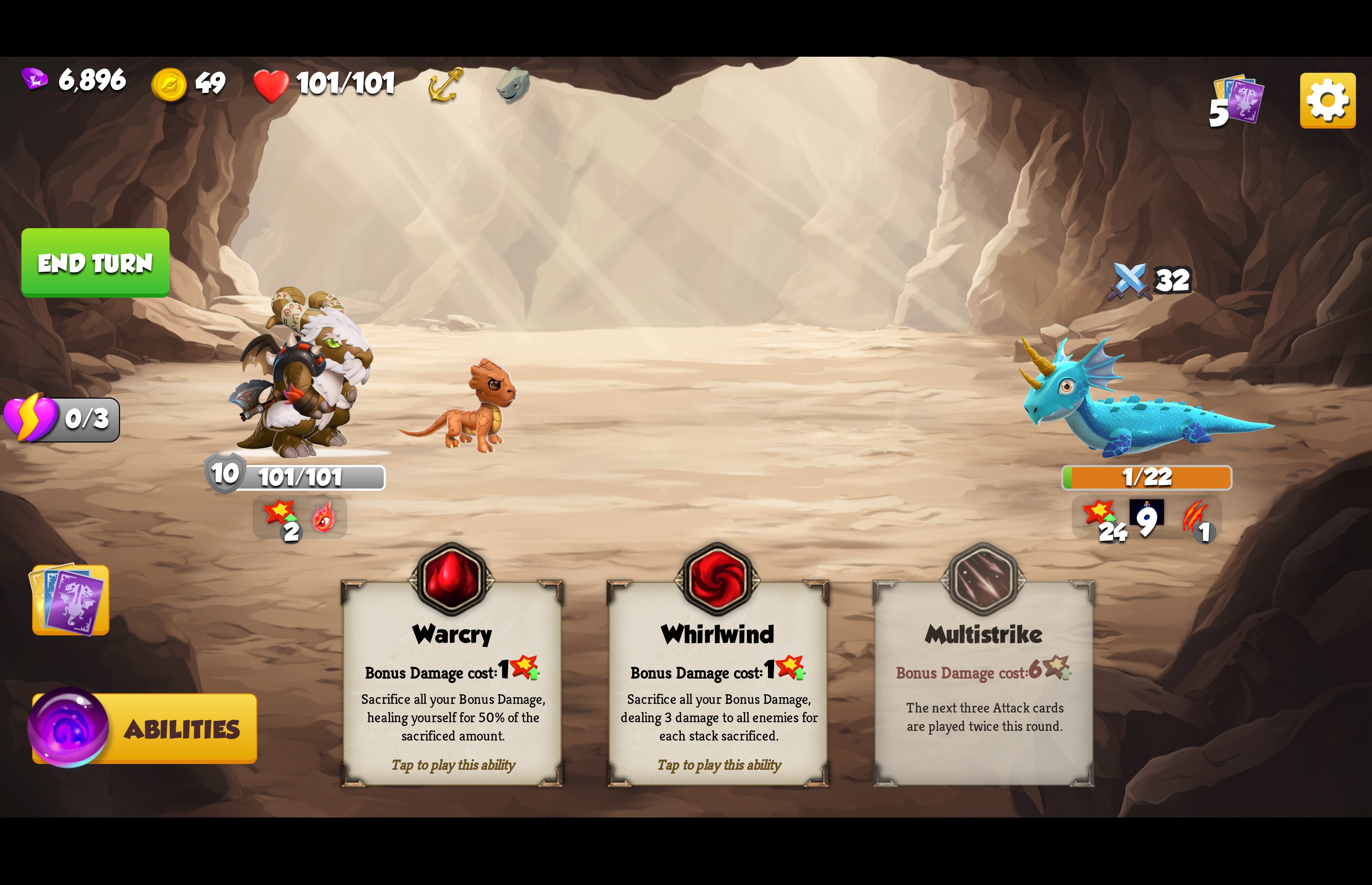
click at [770, 723] on div "Sacrifice all your Bonus Damage, dealing 3 damage to all enemies for each stack…" at bounding box center [719, 717] width 197 height 54
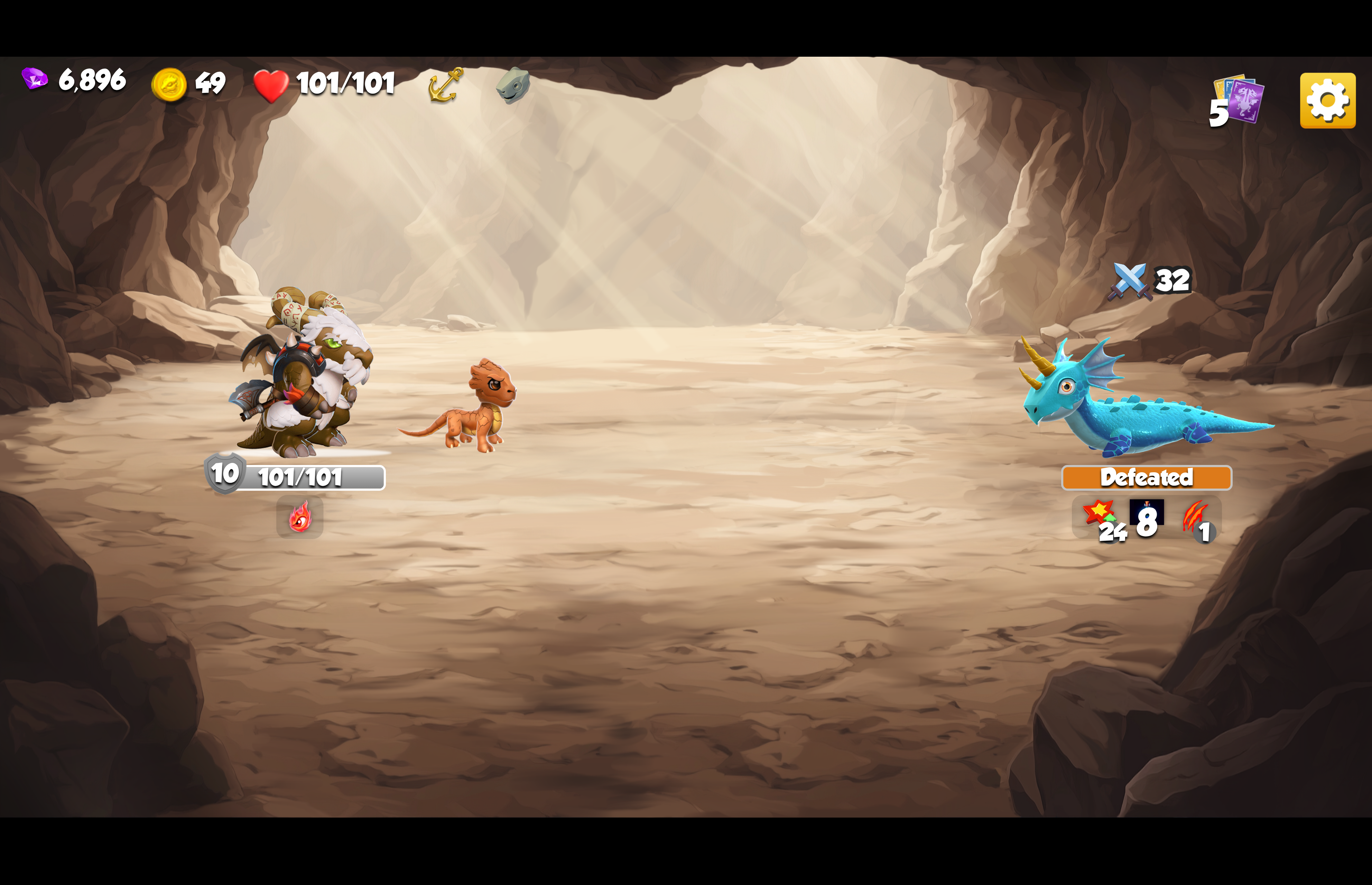
drag, startPoint x: 1290, startPoint y: 109, endPoint x: 1300, endPoint y: 111, distance: 10.2
click at [1290, 111] on img at bounding box center [686, 442] width 1372 height 771
click at [1308, 109] on img at bounding box center [1328, 100] width 56 height 56
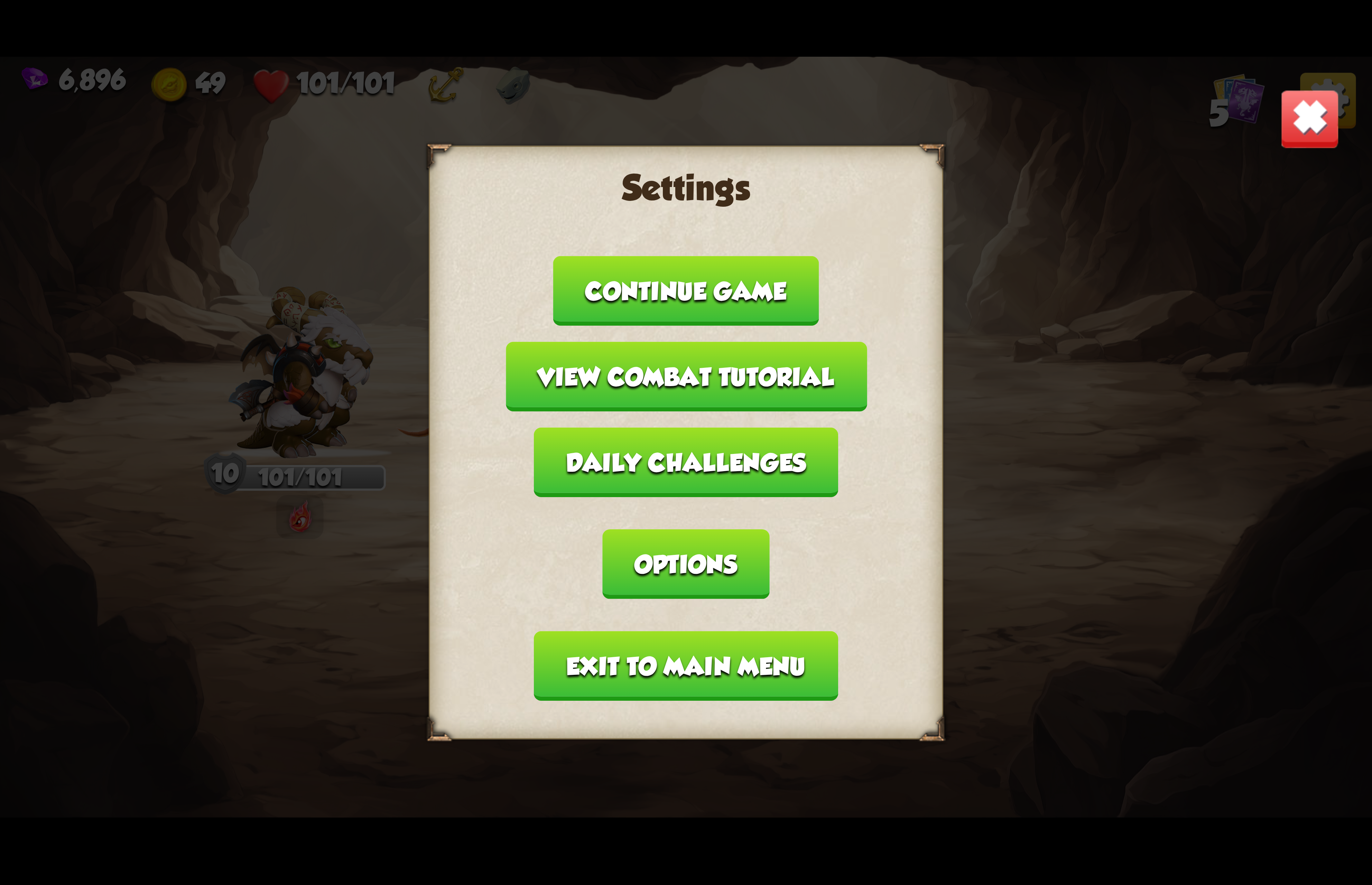
click at [807, 524] on div "Settings Continue game View combat tutorial Daily challenges Options Exit to ma…" at bounding box center [686, 441] width 515 height 593
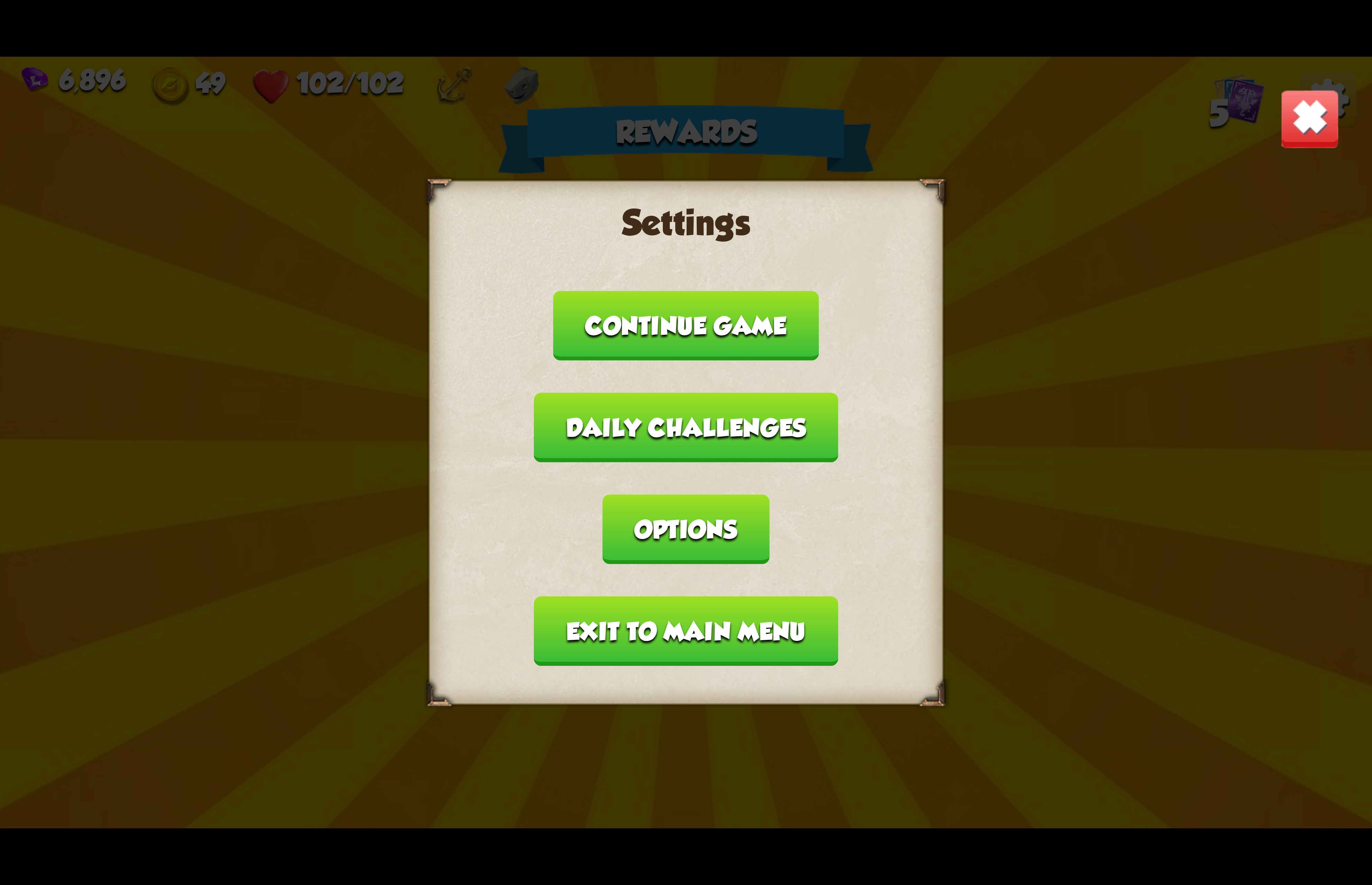
click at [769, 494] on button "Options" at bounding box center [686, 529] width 166 height 70
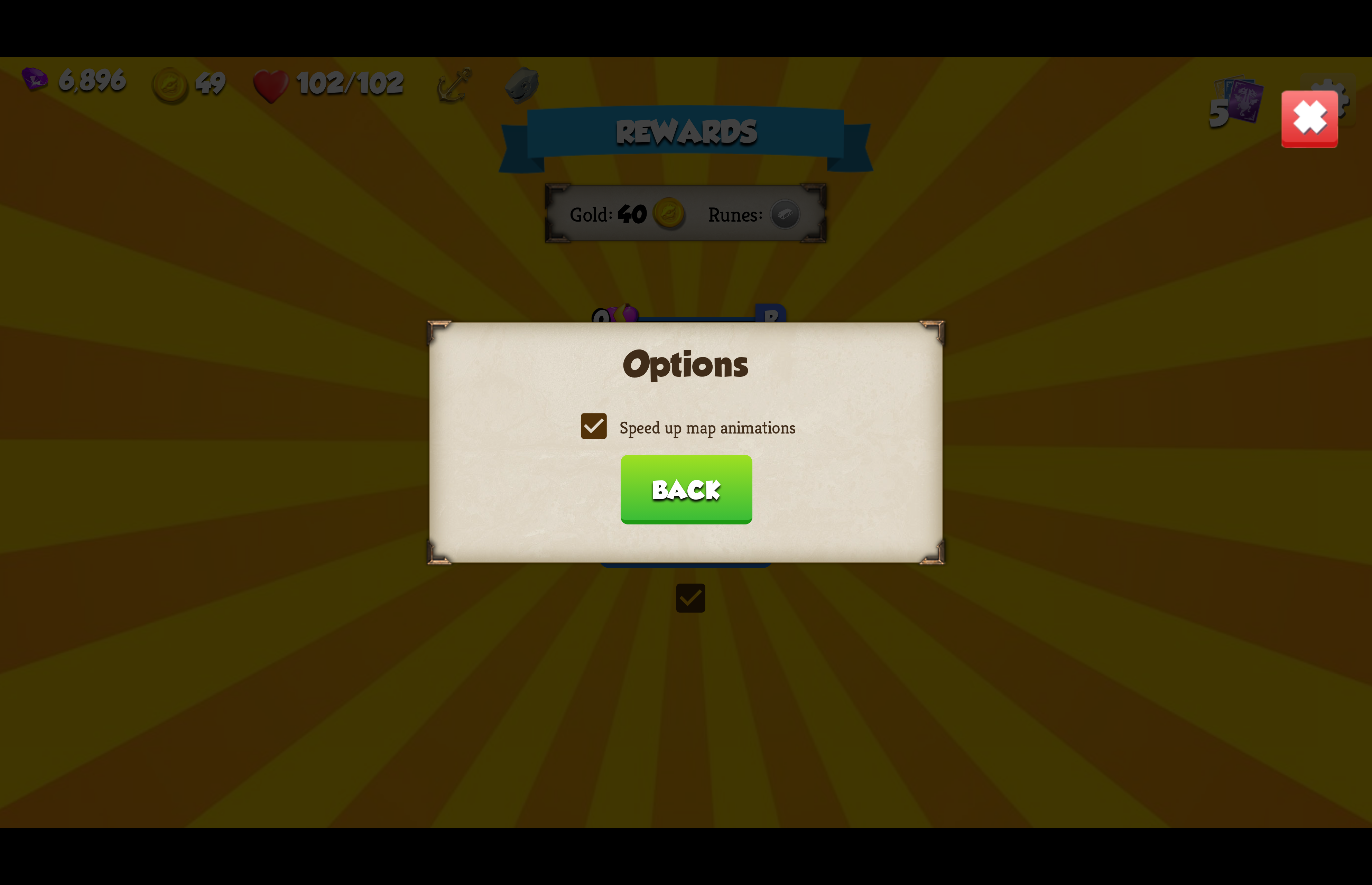
click at [760, 433] on label "Speed up map animations" at bounding box center [686, 427] width 219 height 23
click at [0, 0] on input "Speed up map animations" at bounding box center [0, 0] width 0 height 0
click at [760, 433] on label "Speed up map animations" at bounding box center [686, 427] width 219 height 23
click at [0, 0] on input "Speed up map animations" at bounding box center [0, 0] width 0 height 0
click at [683, 481] on button "Back" at bounding box center [686, 489] width 132 height 70
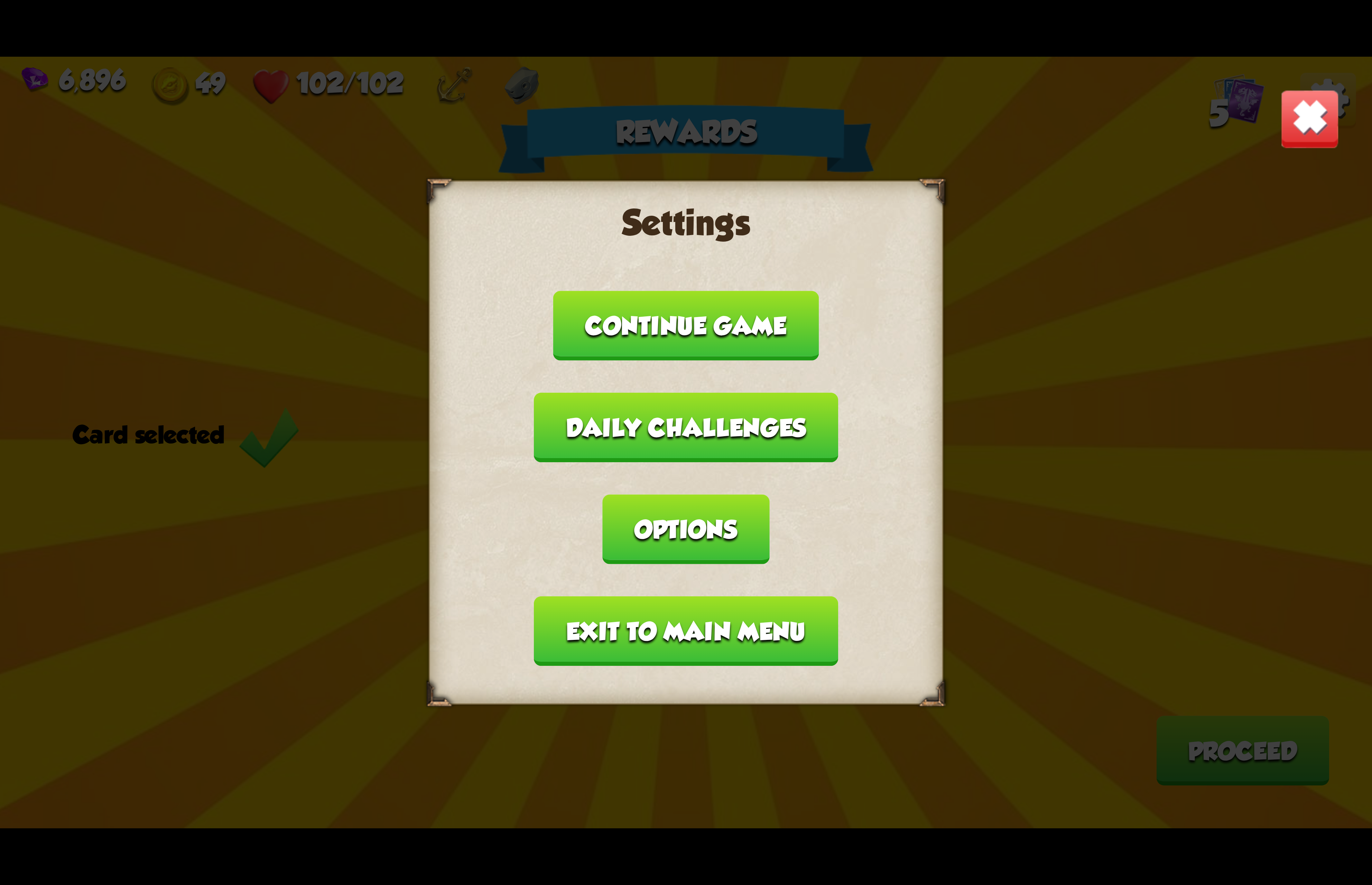
click at [697, 596] on button "Exit to main menu" at bounding box center [686, 631] width 304 height 70
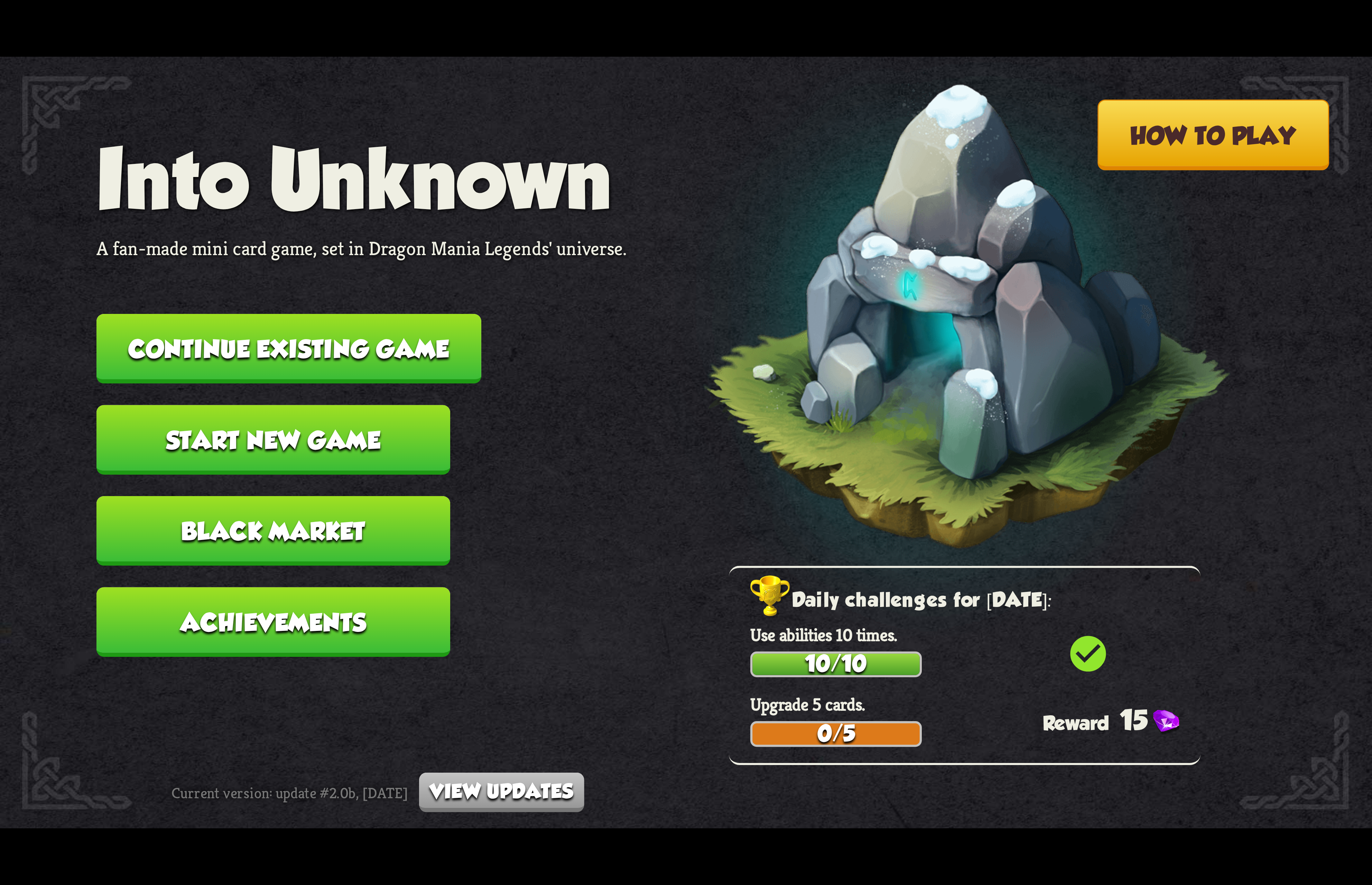
click at [334, 359] on button "Continue existing game" at bounding box center [289, 348] width 385 height 70
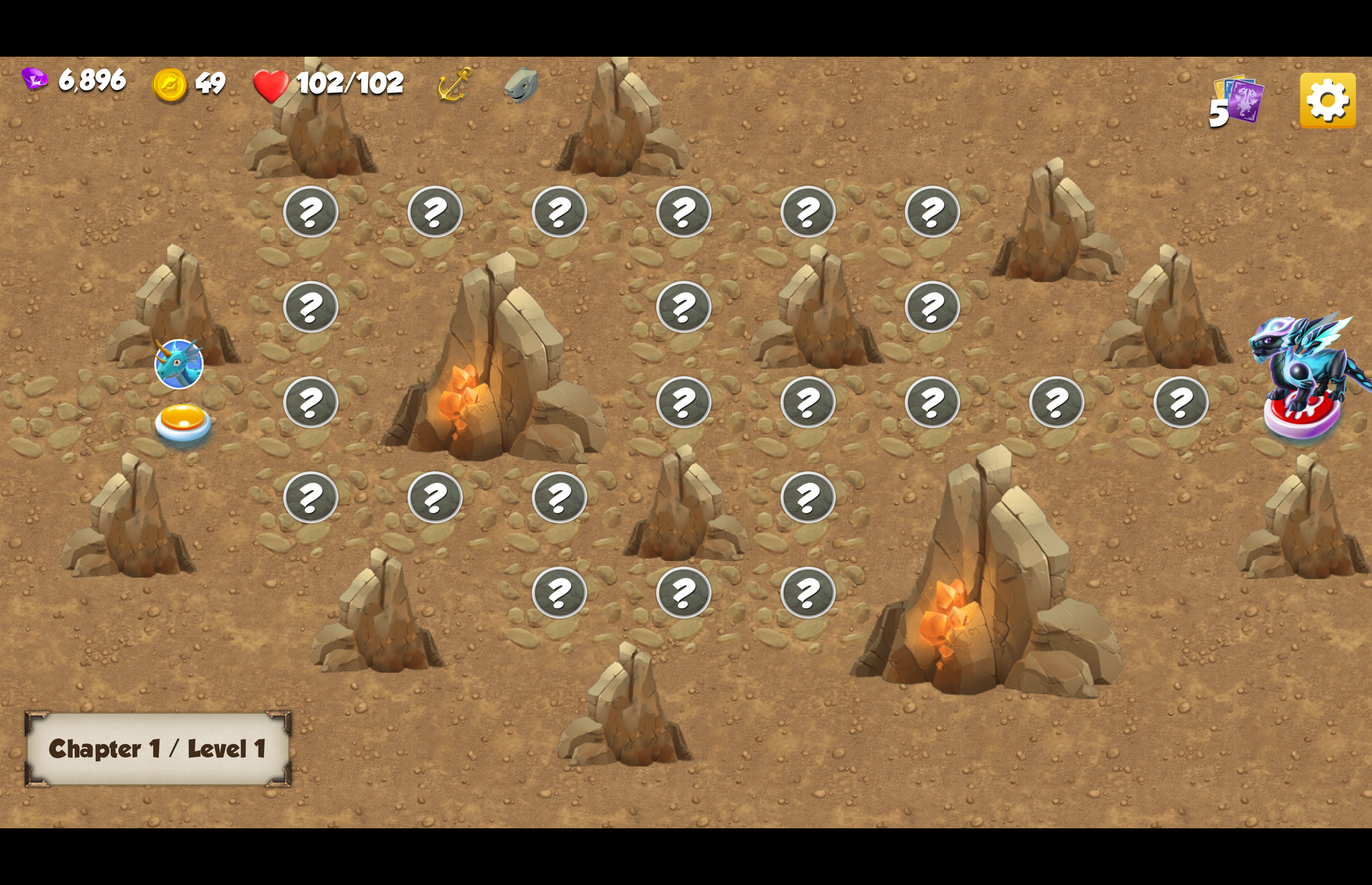
drag, startPoint x: 144, startPoint y: 422, endPoint x: 151, endPoint y: 423, distance: 7.1
click at [151, 423] on img at bounding box center [184, 429] width 68 height 51
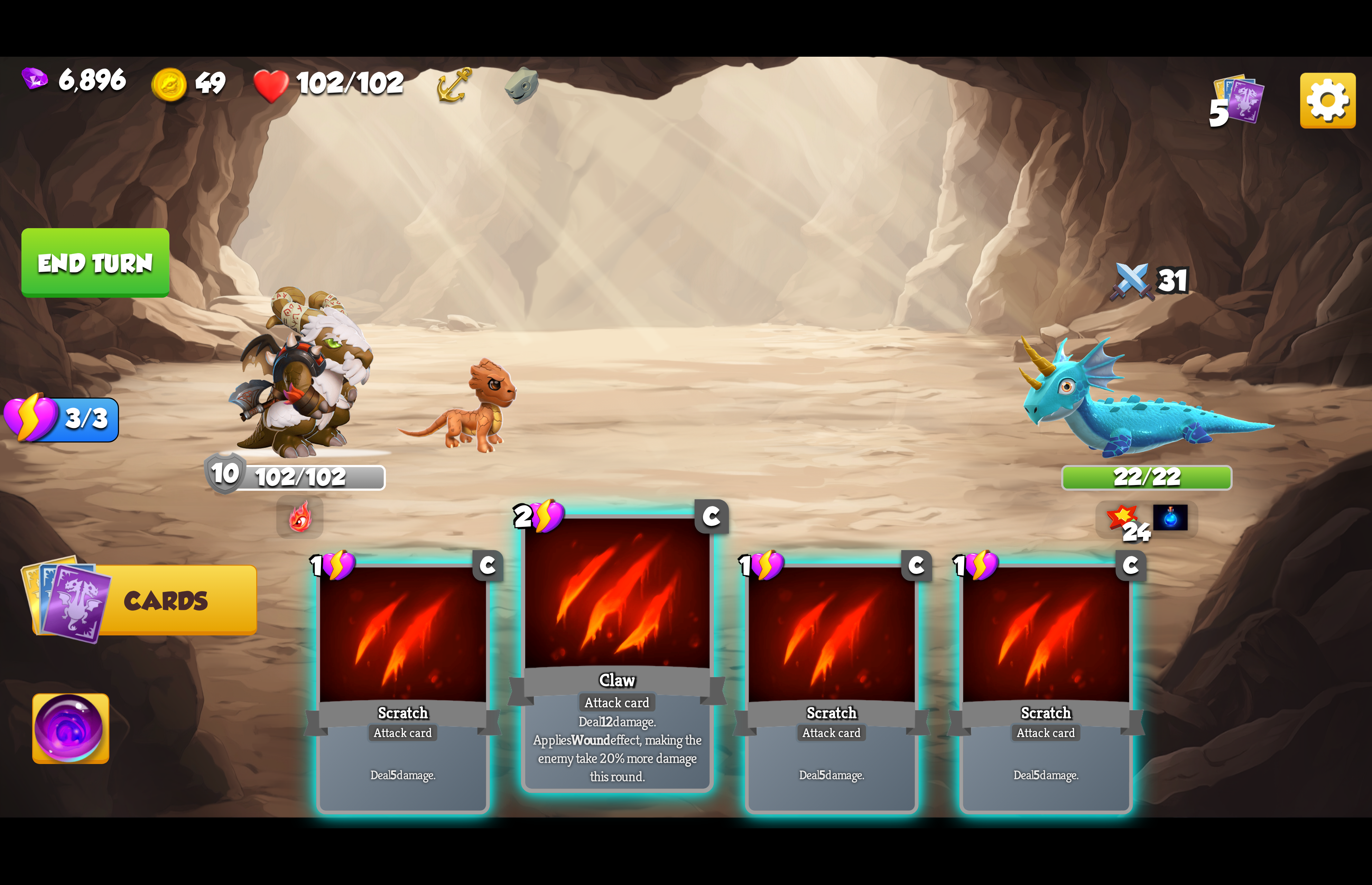
click at [621, 682] on div "Claw" at bounding box center [617, 685] width 221 height 49
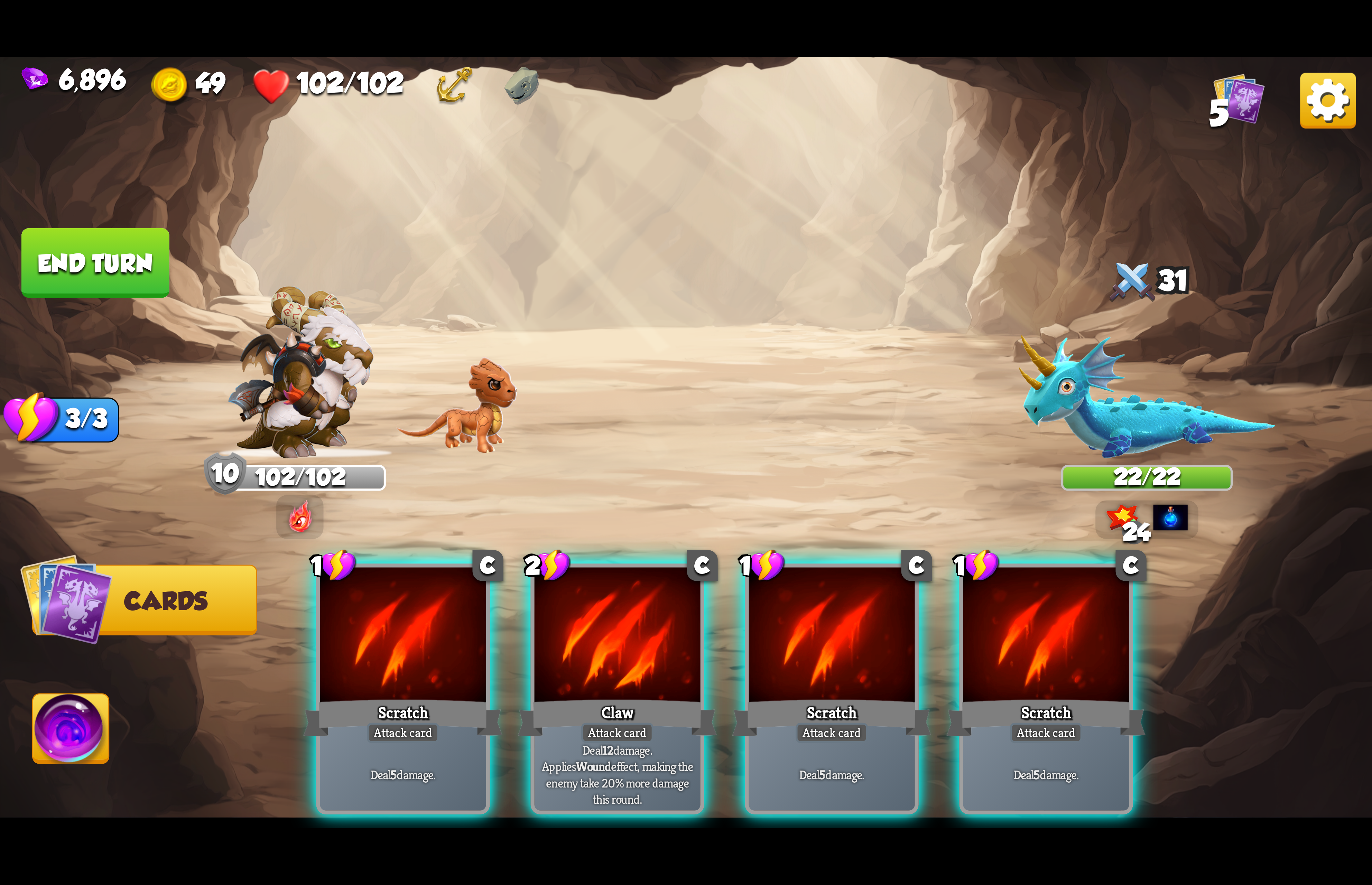
click at [640, 680] on div "1 C Scratch Attack card Deal 5 damage. 2 C Claw Attack card Deal 12 damage. App…" at bounding box center [823, 657] width 1097 height 343
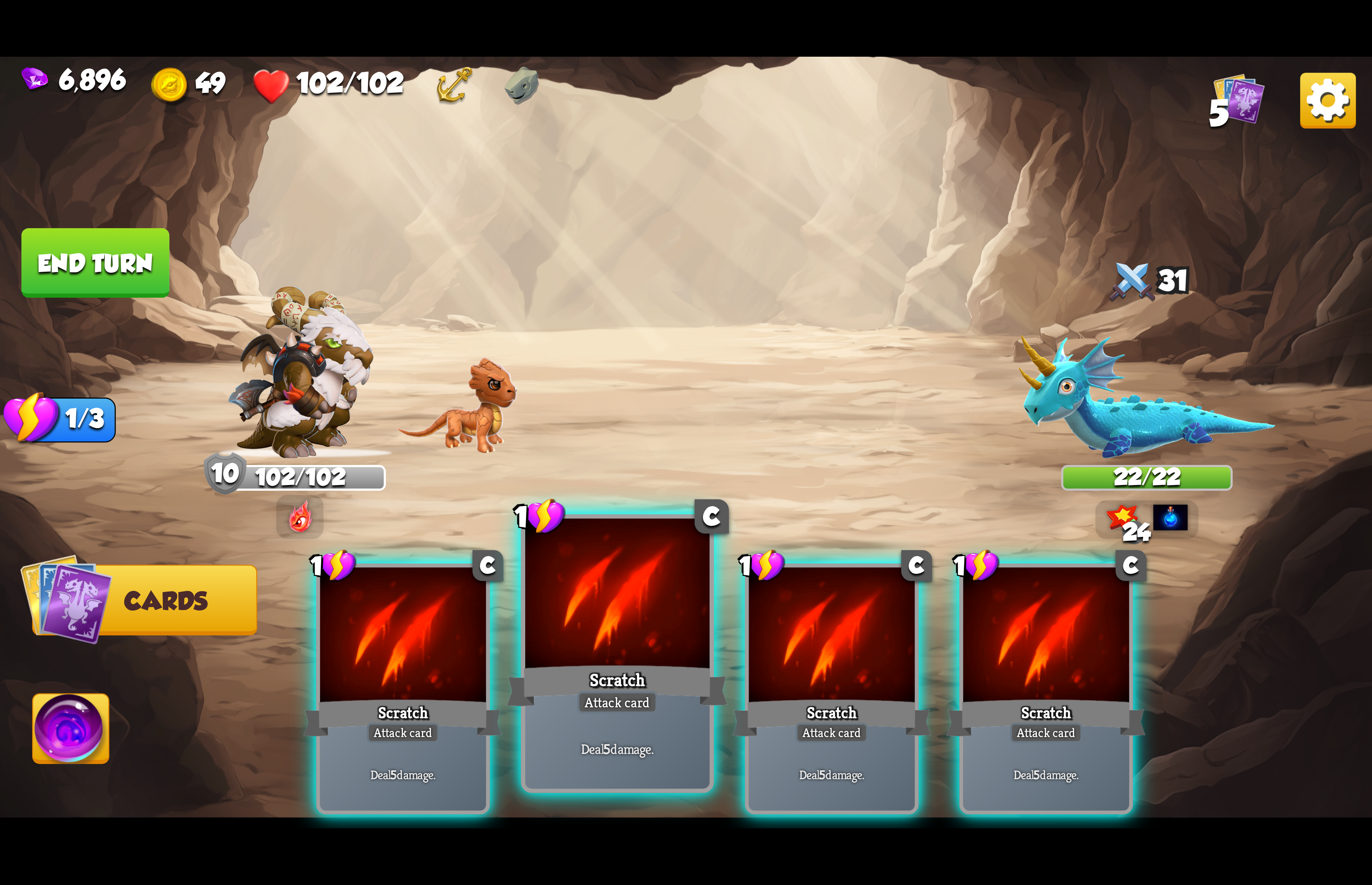
click at [648, 679] on div "Scratch" at bounding box center [617, 685] width 221 height 49
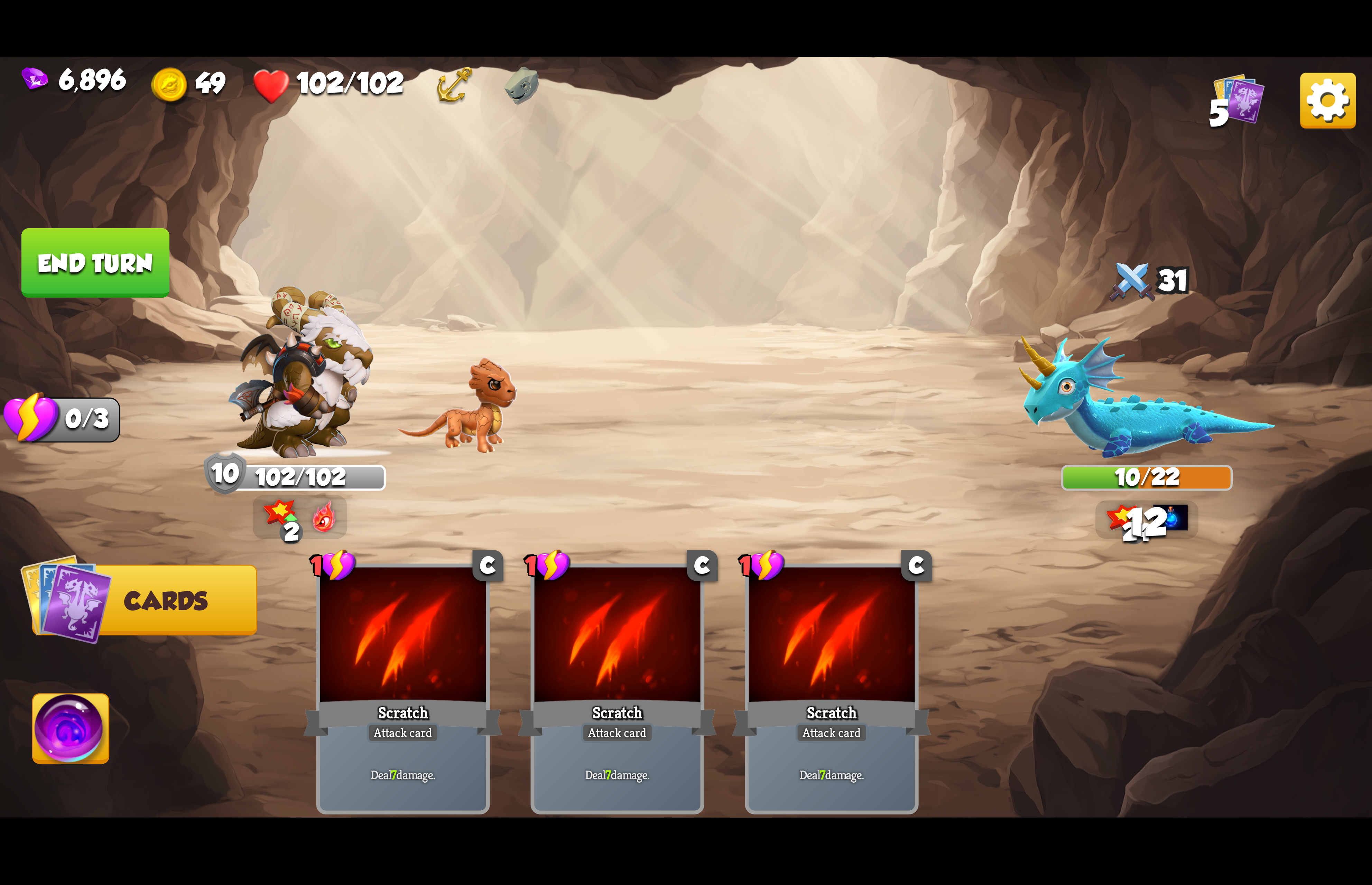
click at [89, 715] on img at bounding box center [71, 732] width 76 height 77
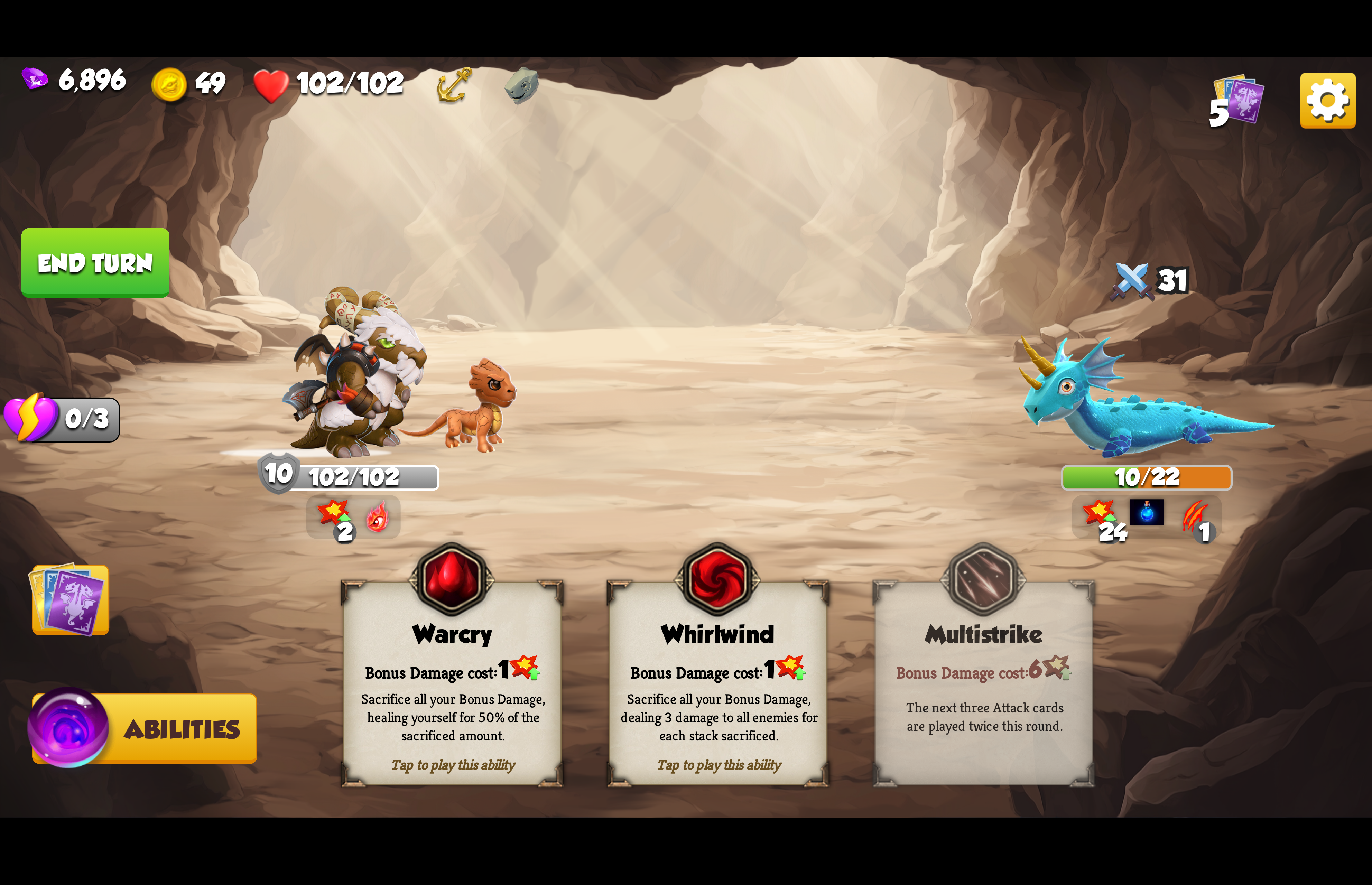
click at [732, 615] on img at bounding box center [717, 579] width 88 height 90
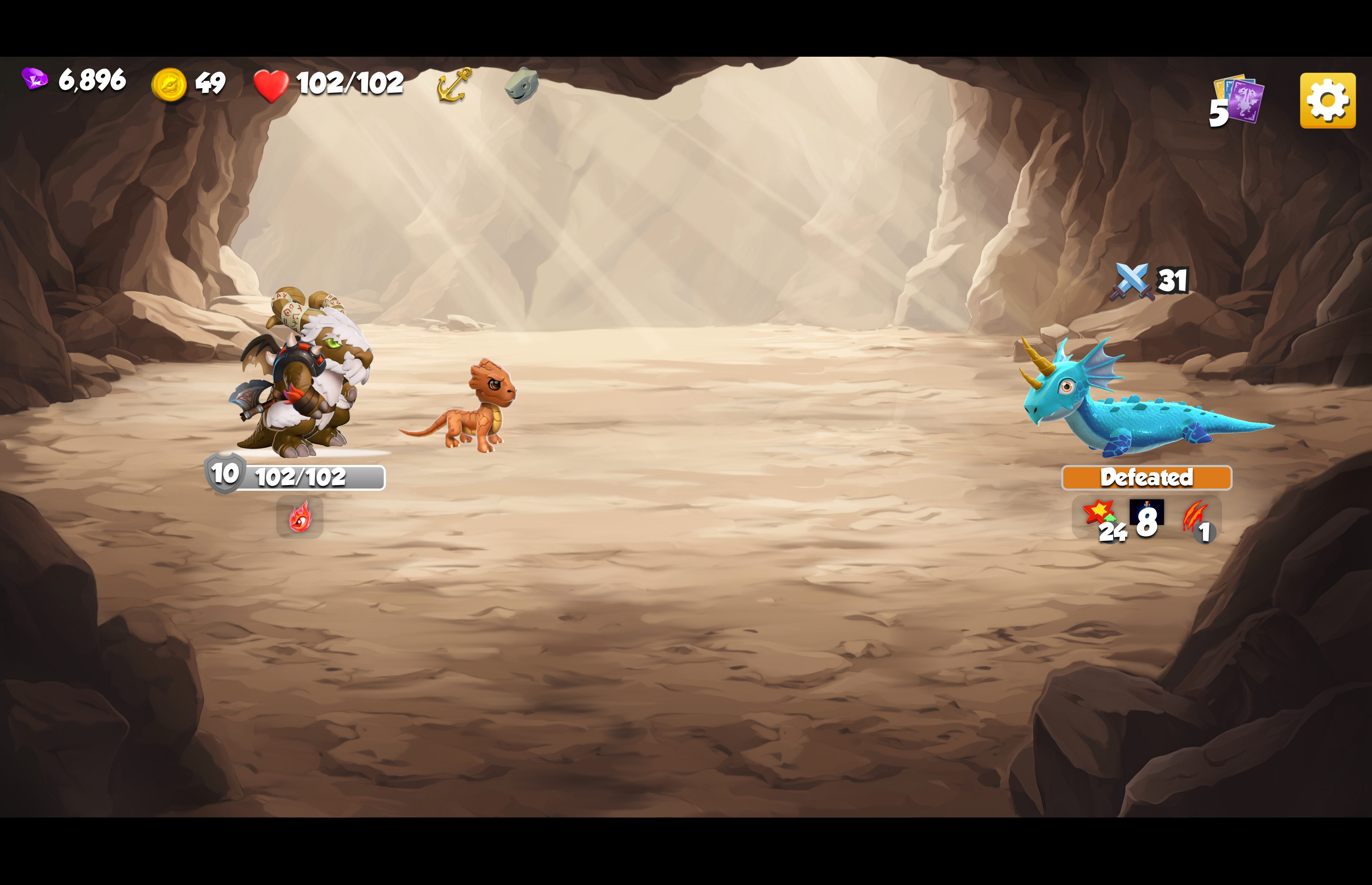
click at [1319, 91] on img at bounding box center [1328, 100] width 56 height 56
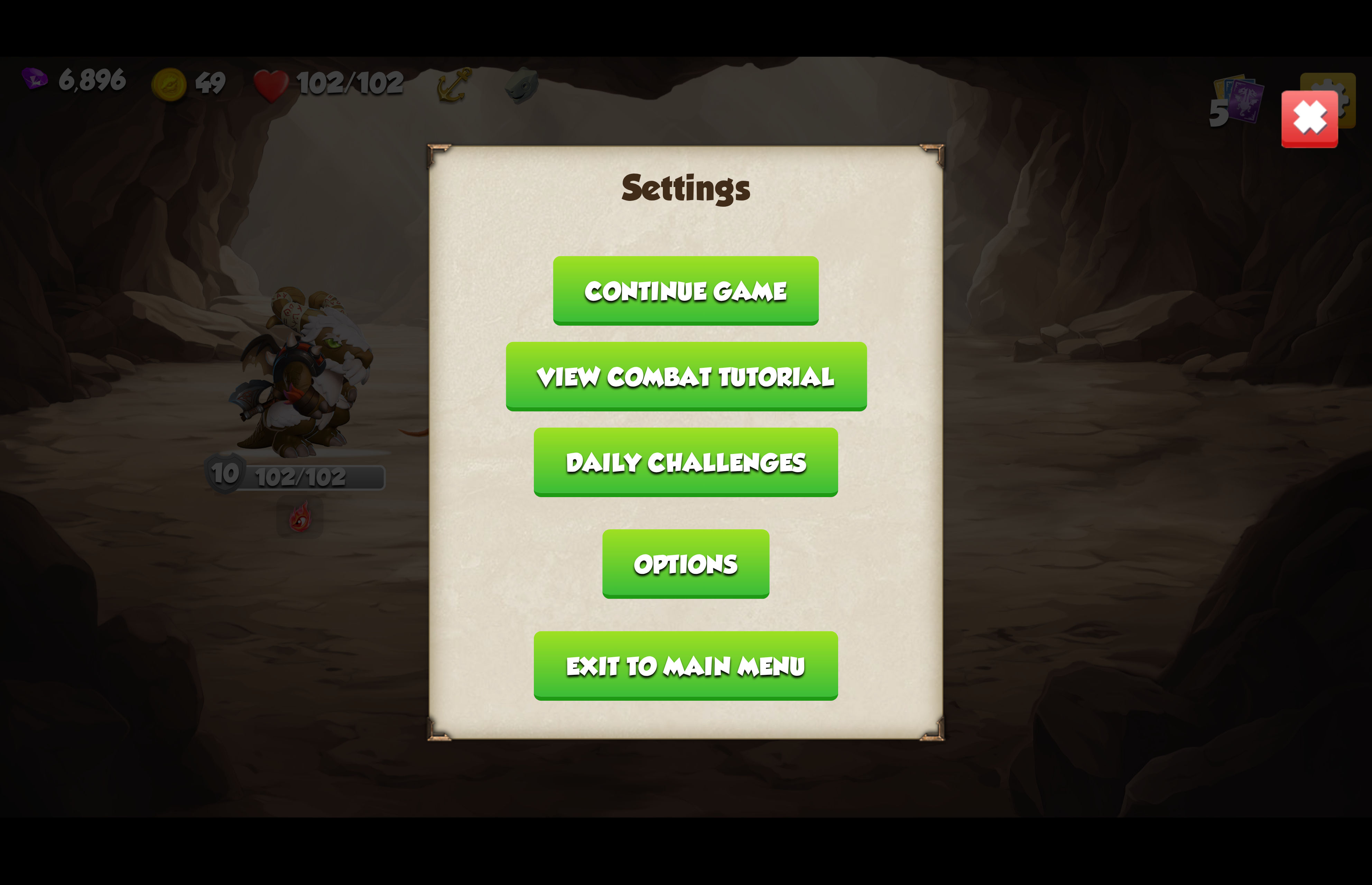
click at [769, 529] on button "Options" at bounding box center [686, 564] width 166 height 70
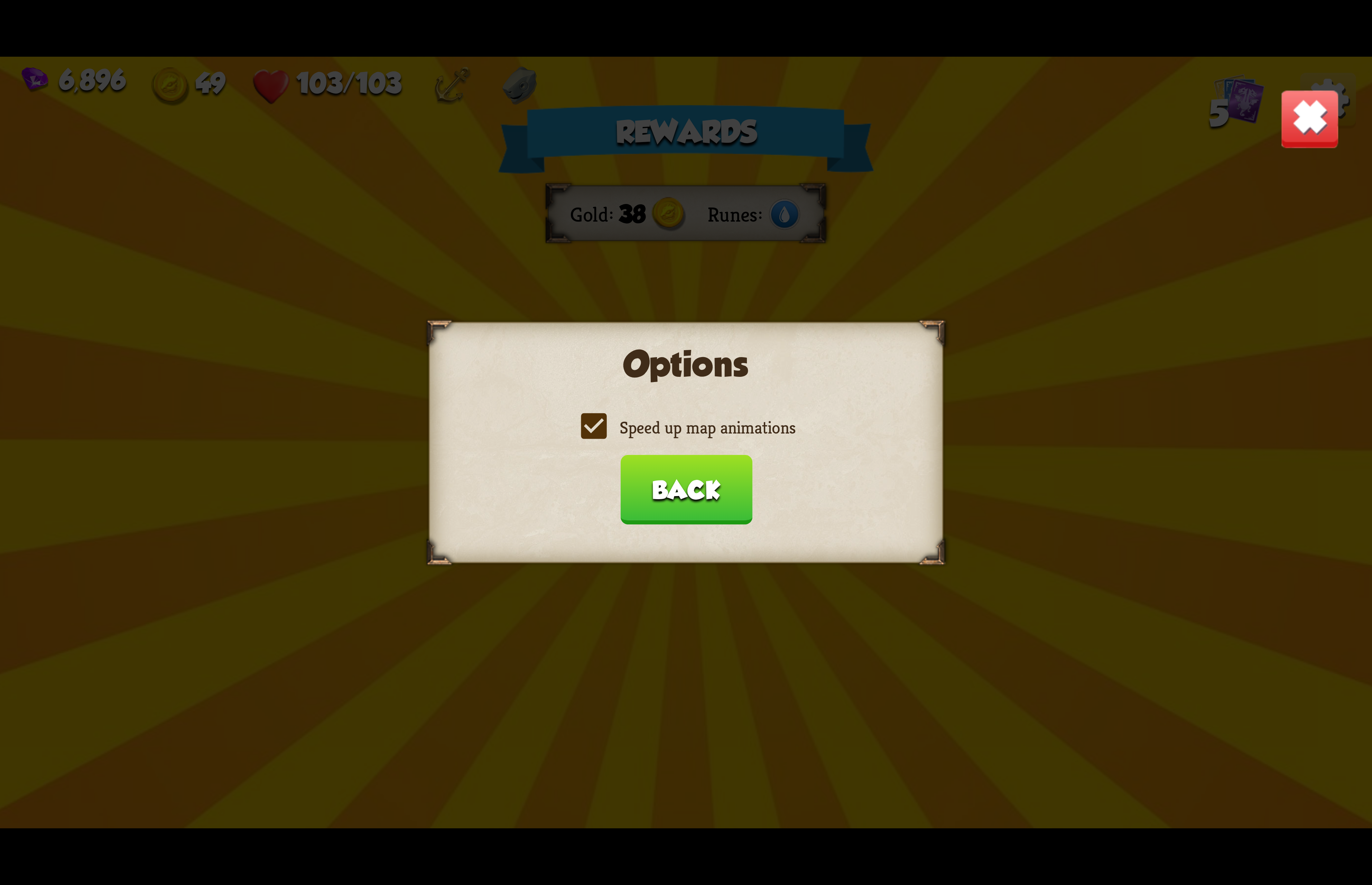
click at [700, 422] on label "Speed up map animations" at bounding box center [686, 427] width 219 height 23
click at [0, 0] on input "Speed up map animations" at bounding box center [0, 0] width 0 height 0
click at [700, 422] on label "Speed up map animations" at bounding box center [686, 427] width 219 height 23
click at [0, 0] on input "Speed up map animations" at bounding box center [0, 0] width 0 height 0
click at [715, 473] on button "Back" at bounding box center [686, 489] width 132 height 70
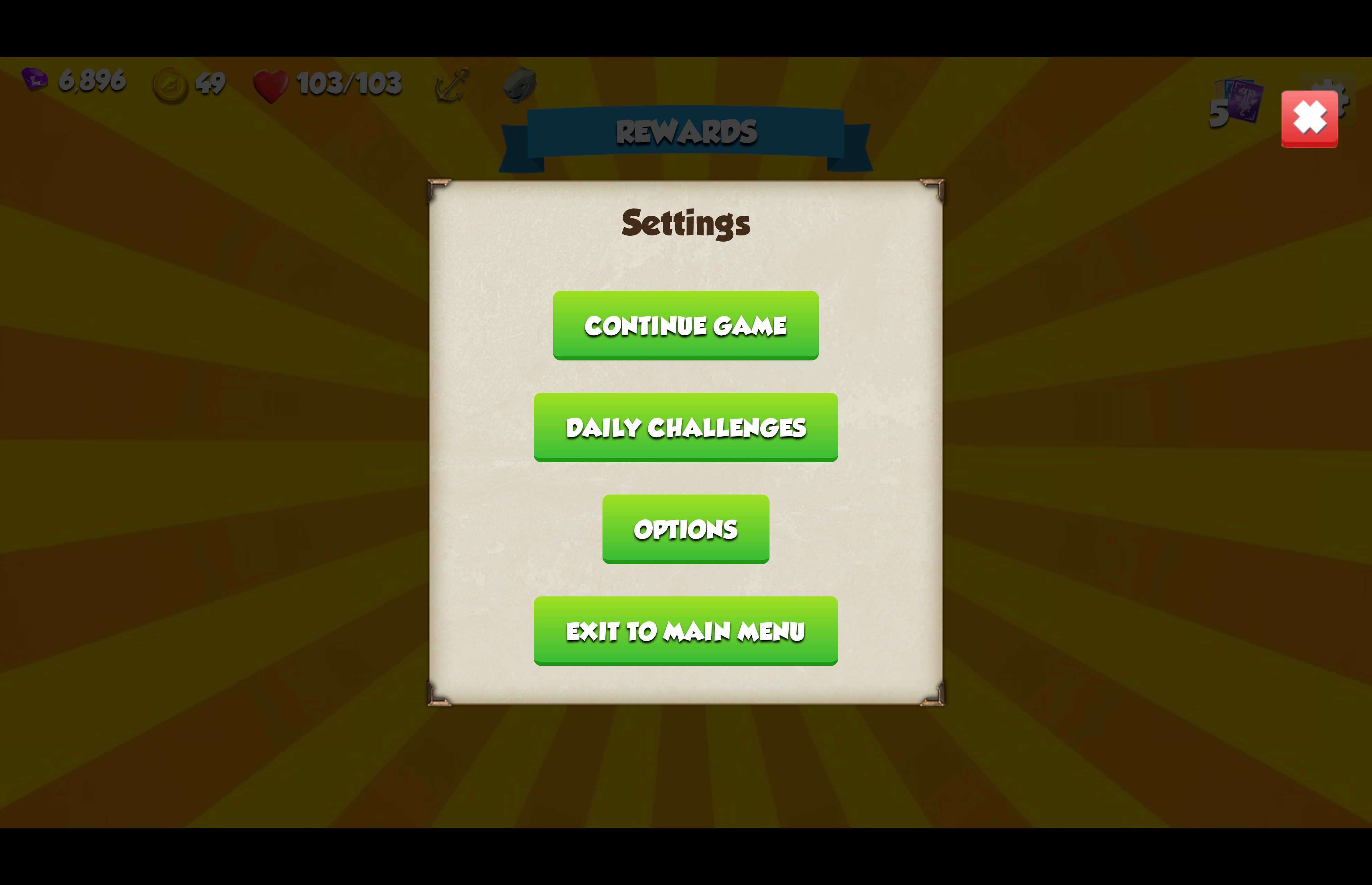
click at [683, 596] on button "Exit to main menu" at bounding box center [686, 631] width 304 height 70
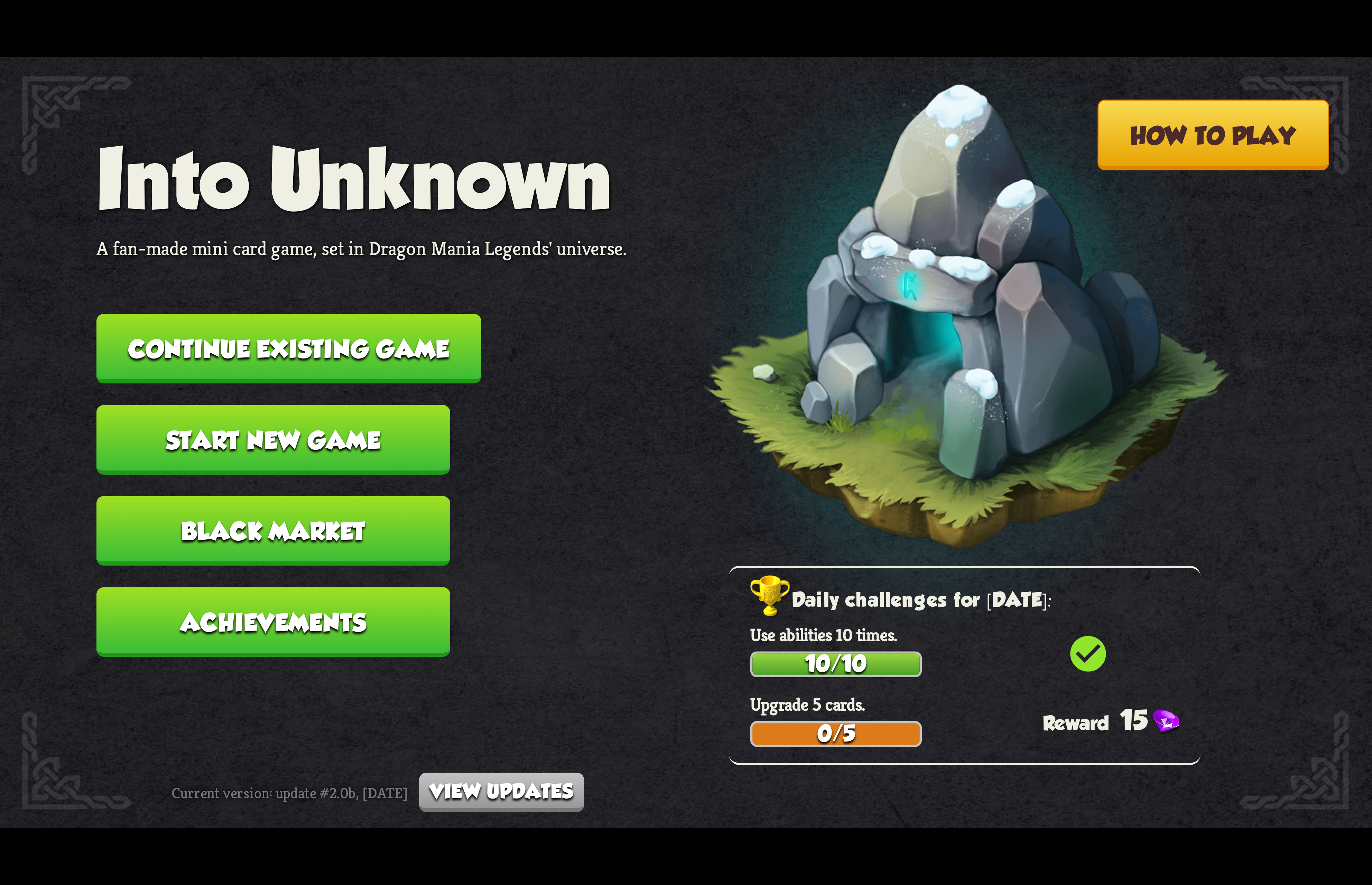
drag, startPoint x: 433, startPoint y: 321, endPoint x: 437, endPoint y: 321, distance: 4.0
click at [437, 321] on button "Continue existing game" at bounding box center [289, 348] width 385 height 70
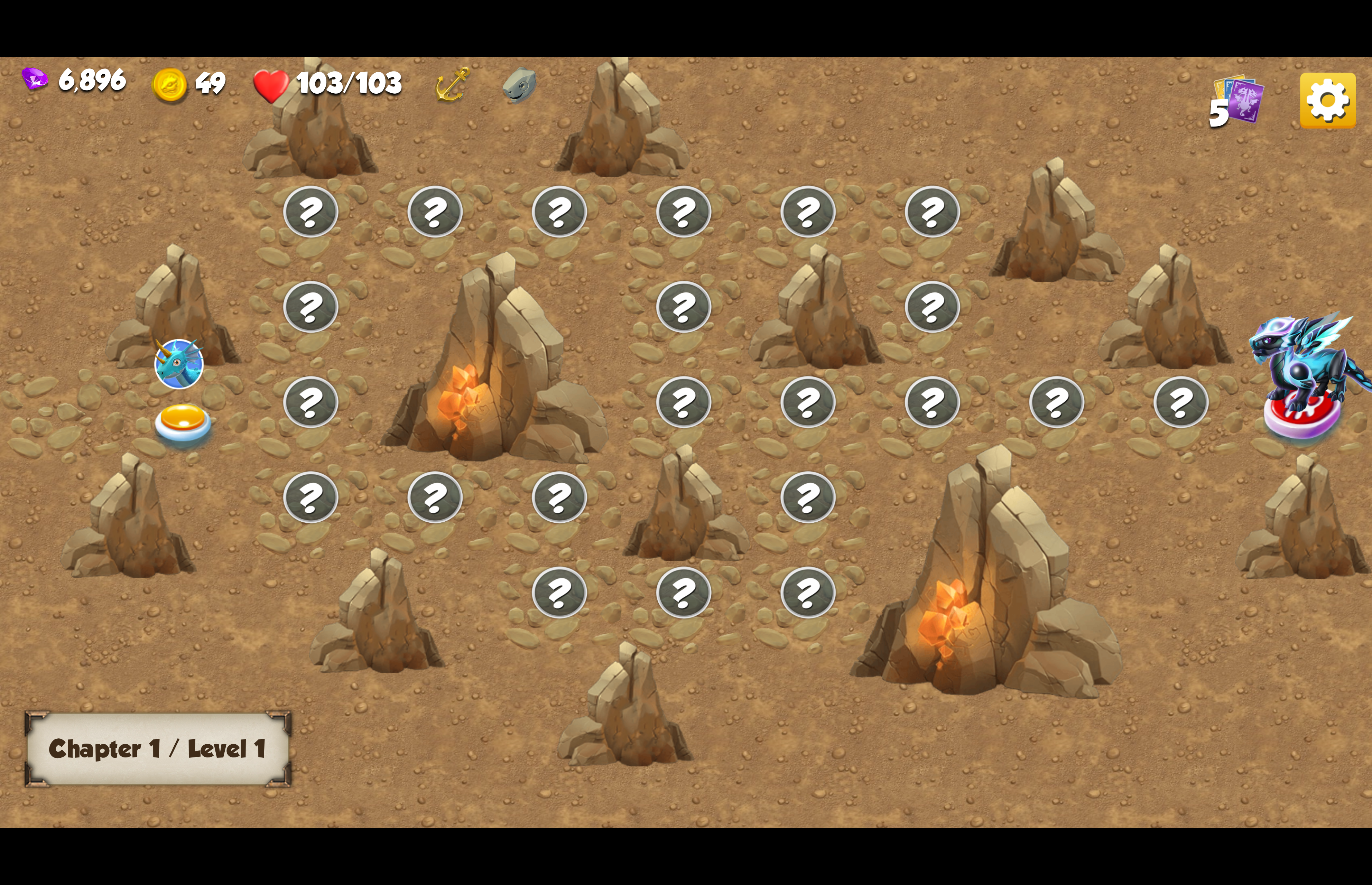
click at [100, 409] on div at bounding box center [62, 416] width 125 height 95
click at [131, 419] on div at bounding box center [187, 416] width 125 height 95
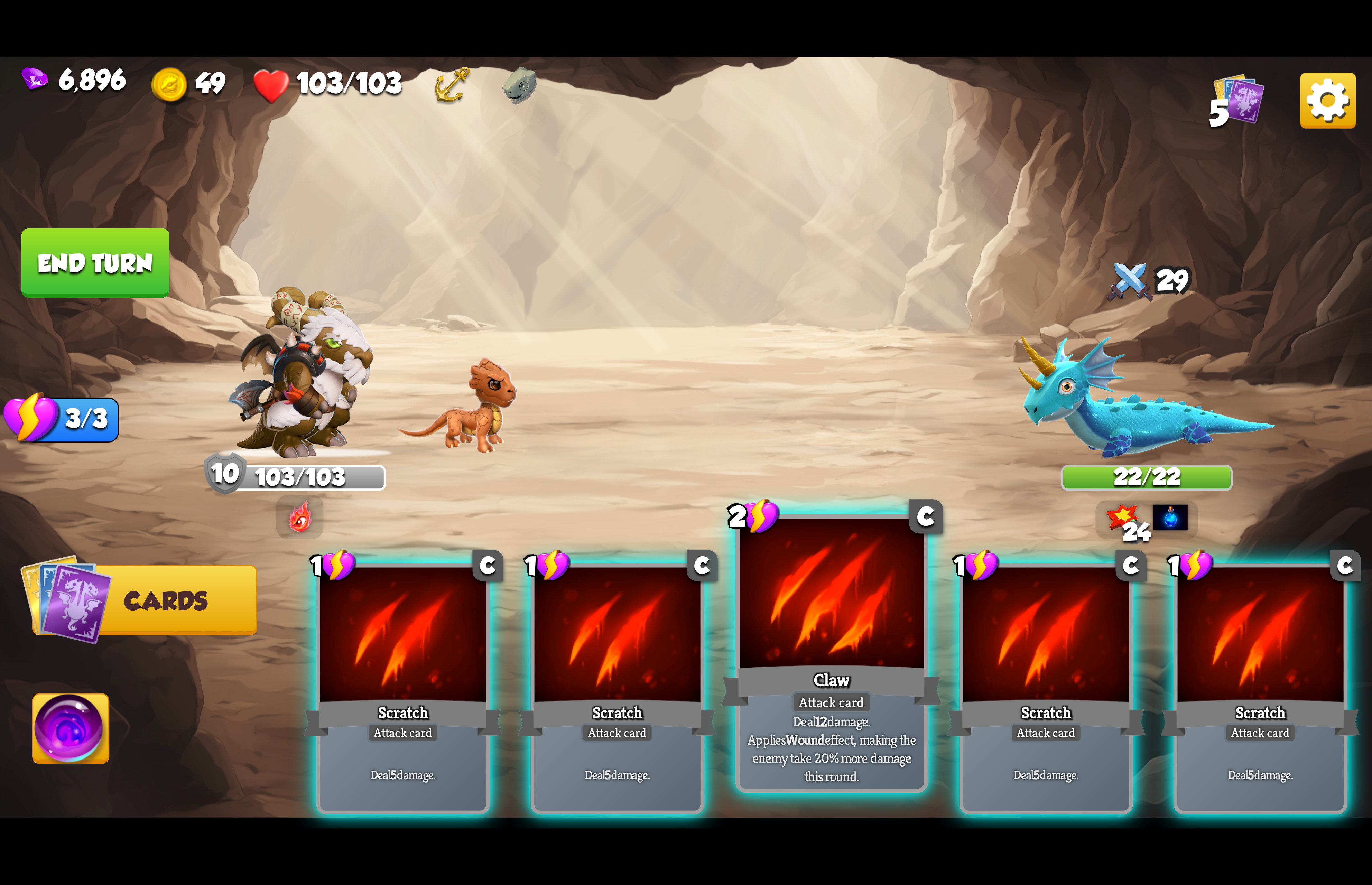
click at [851, 618] on div at bounding box center [831, 596] width 184 height 155
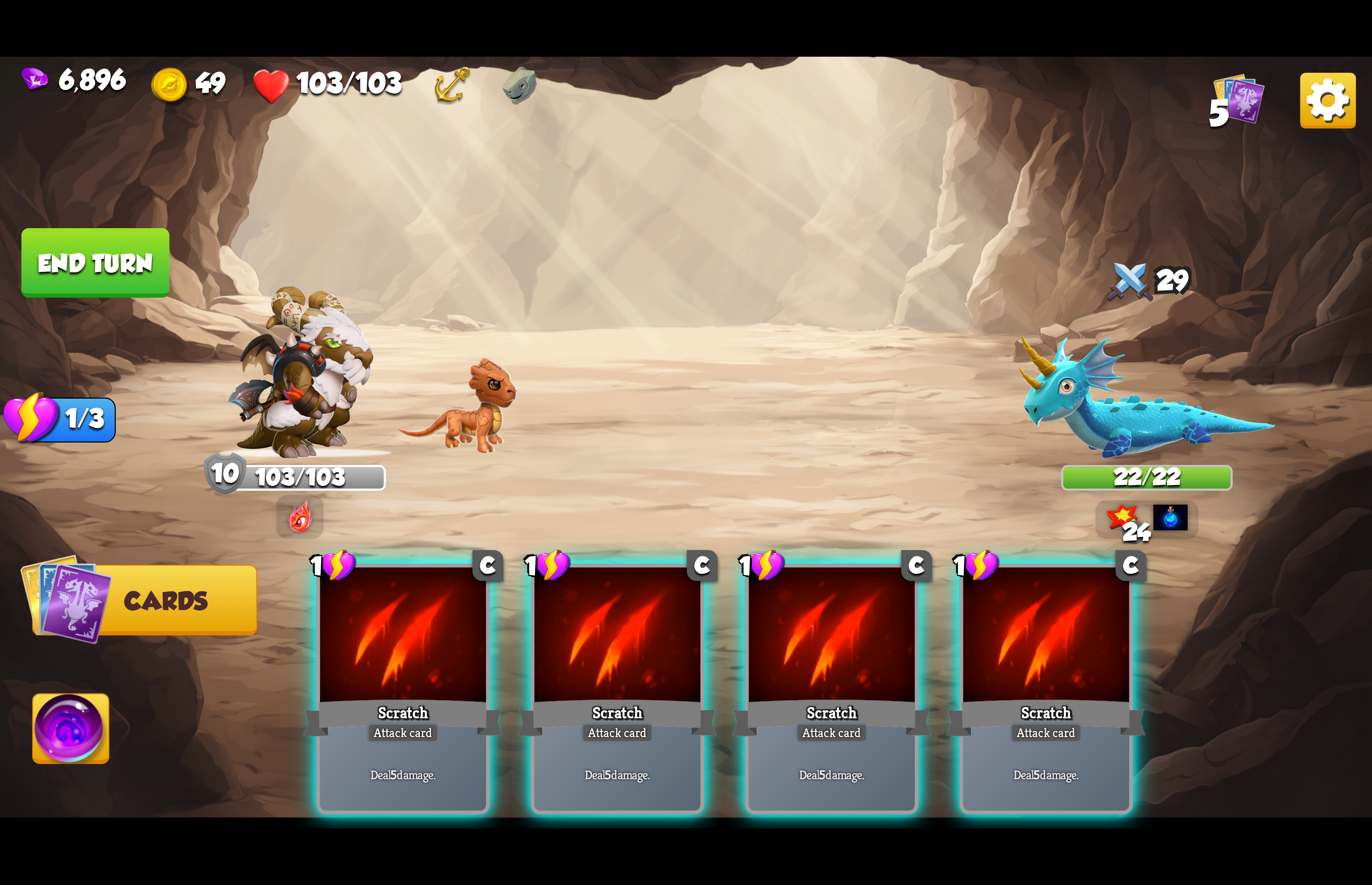
click at [852, 618] on div at bounding box center [832, 637] width 166 height 140
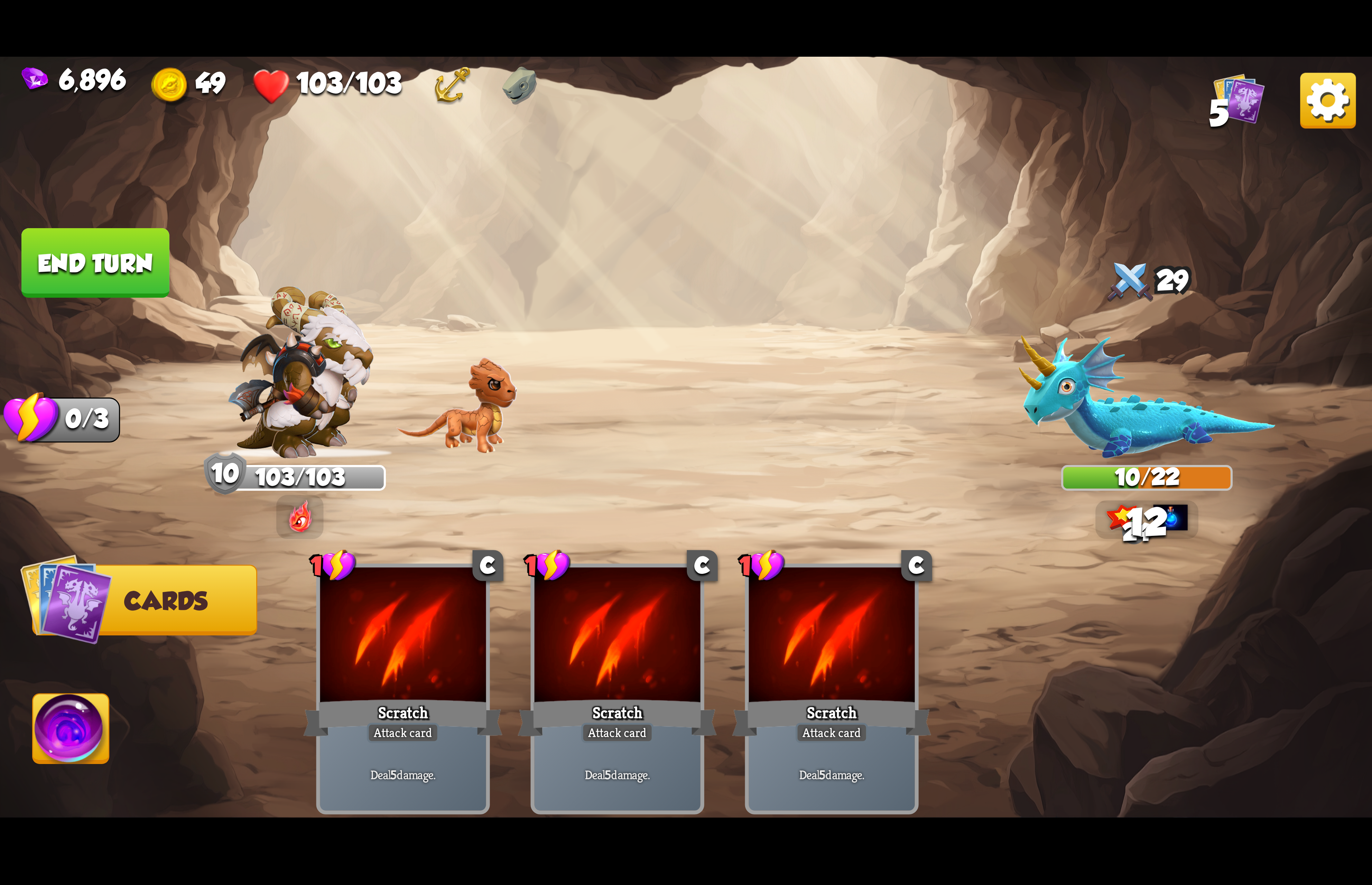
click at [92, 701] on img at bounding box center [71, 732] width 76 height 77
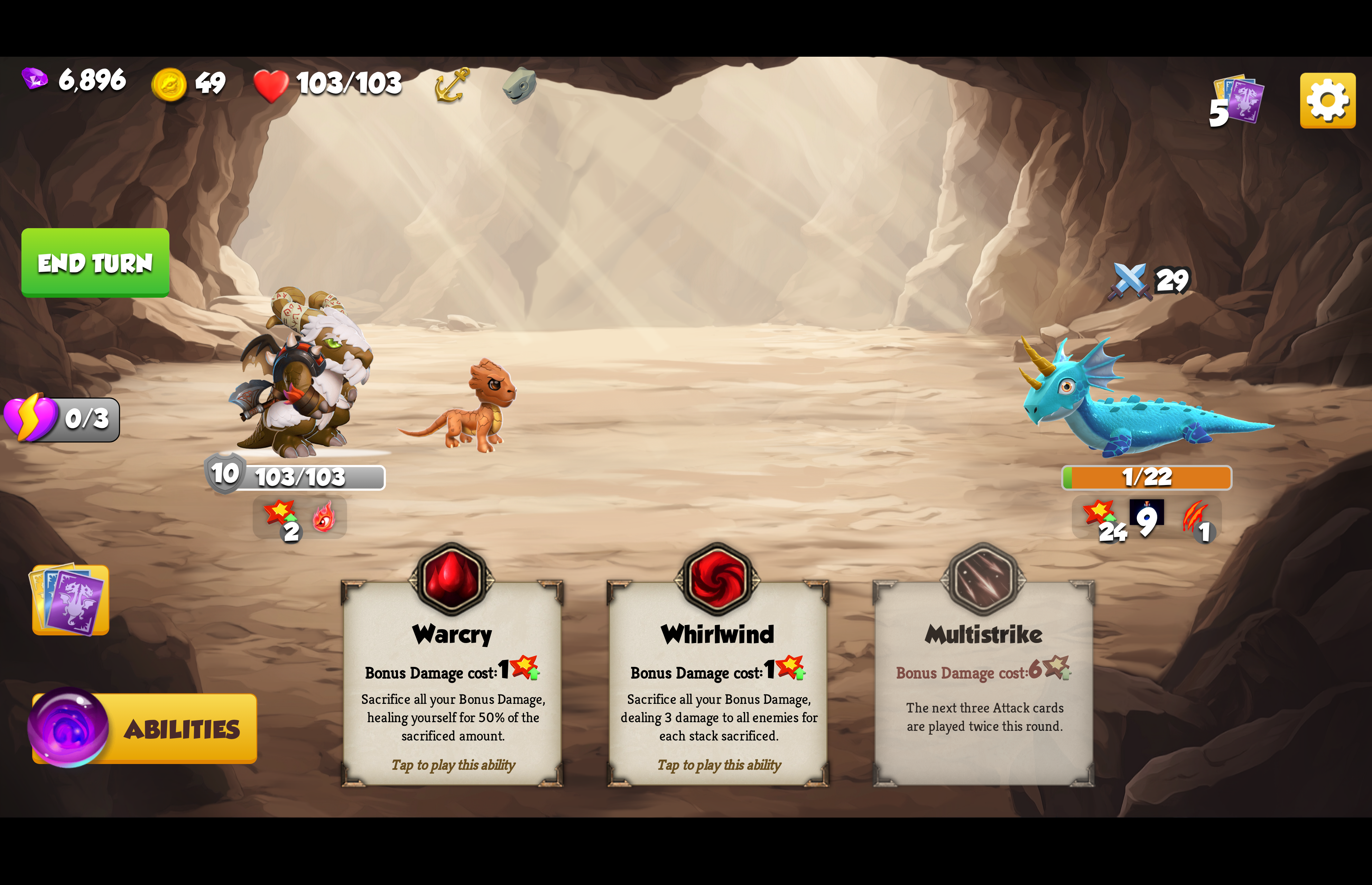
drag, startPoint x: 709, startPoint y: 637, endPoint x: 724, endPoint y: 632, distance: 15.8
click at [724, 632] on div "Whirlwind" at bounding box center [718, 634] width 216 height 28
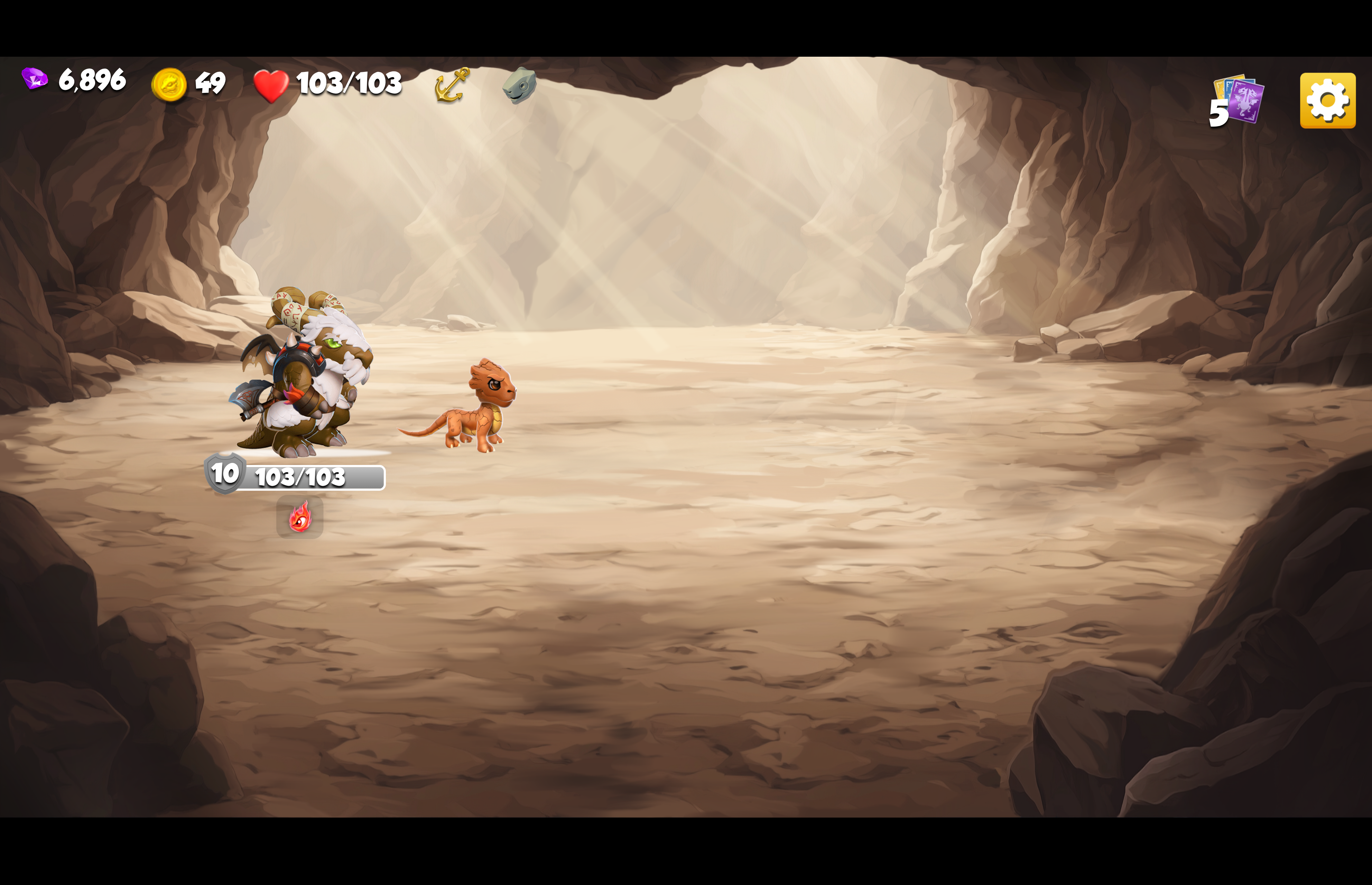
click at [1341, 78] on img at bounding box center [1328, 100] width 56 height 56
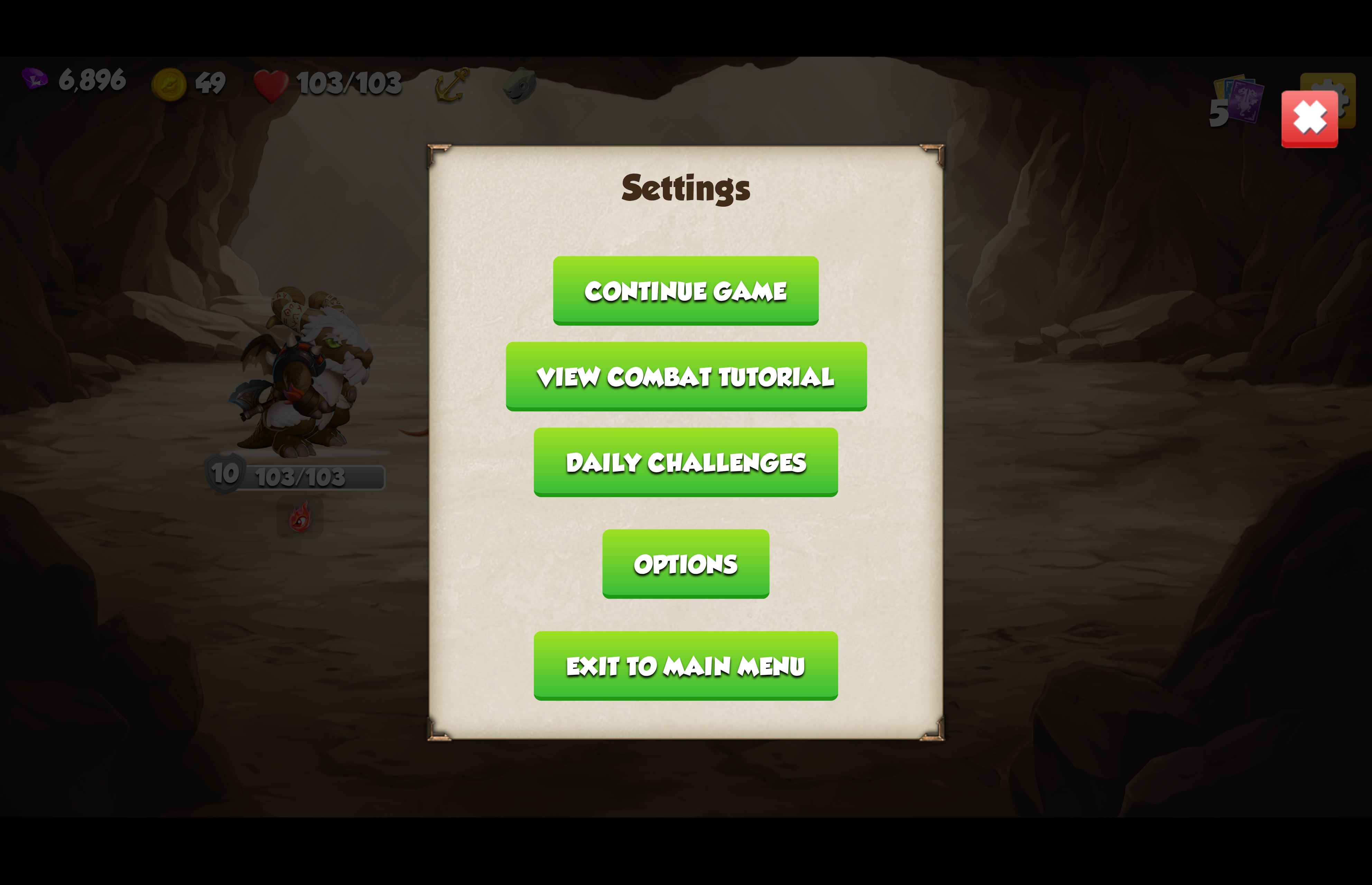
click at [769, 529] on button "Options" at bounding box center [686, 564] width 166 height 70
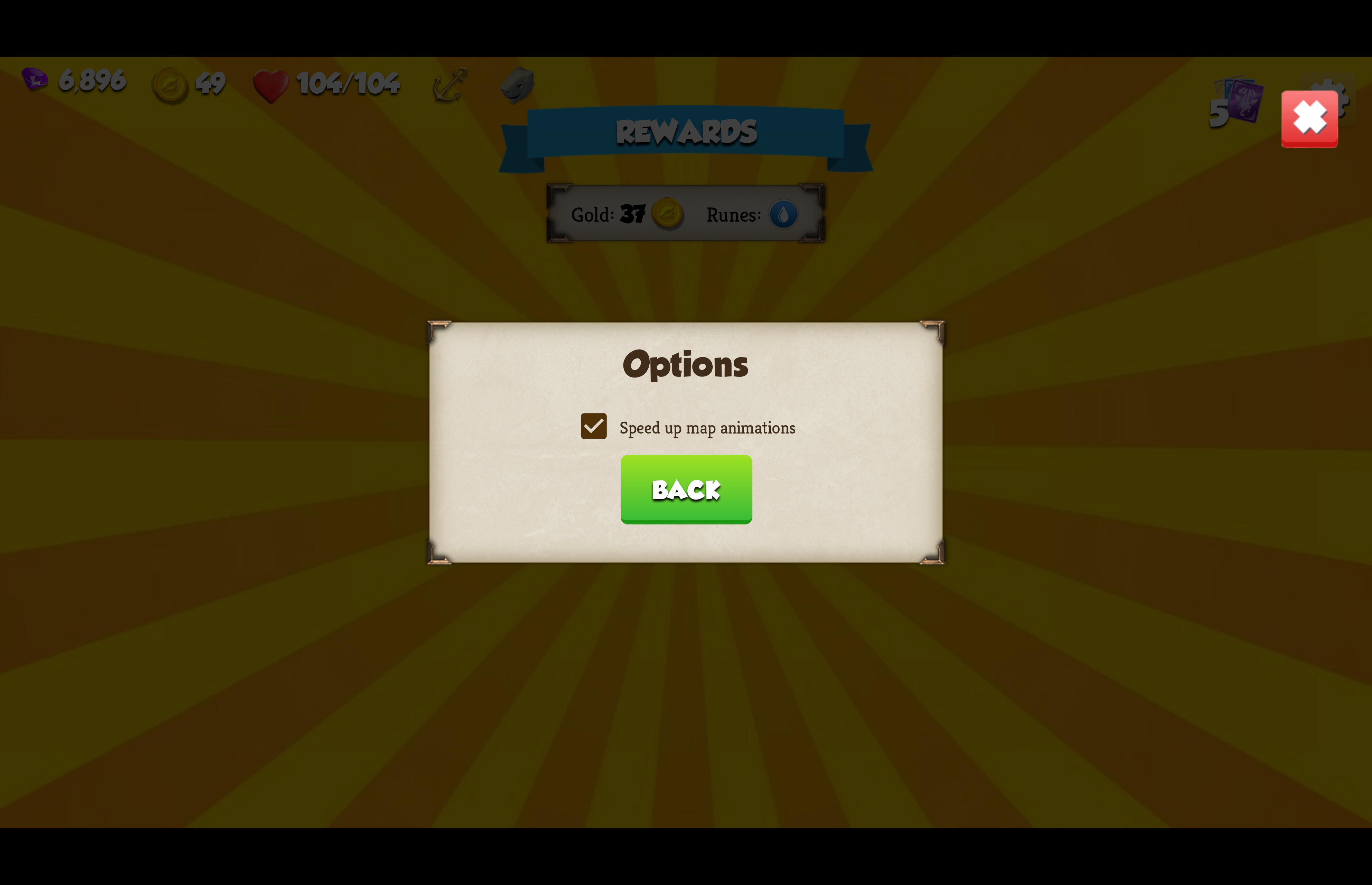
click at [727, 433] on label "Speed up map animations" at bounding box center [686, 427] width 219 height 23
click at [0, 0] on input "Speed up map animations" at bounding box center [0, 0] width 0 height 0
click at [727, 433] on label "Speed up map animations" at bounding box center [686, 427] width 219 height 23
click at [0, 0] on input "Speed up map animations" at bounding box center [0, 0] width 0 height 0
click at [697, 476] on button "Back" at bounding box center [686, 489] width 132 height 70
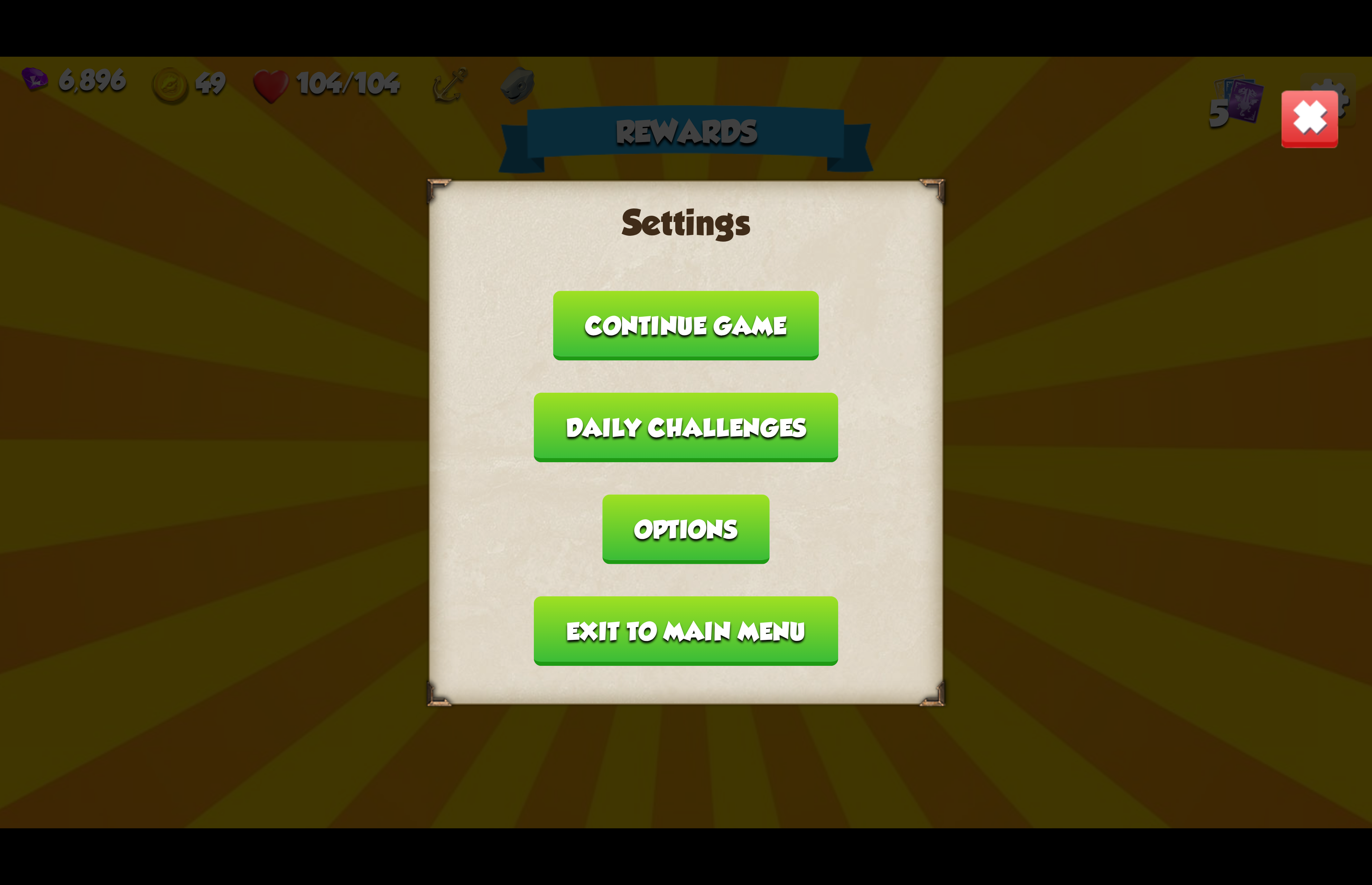
click at [697, 596] on button "Exit to main menu" at bounding box center [686, 631] width 304 height 70
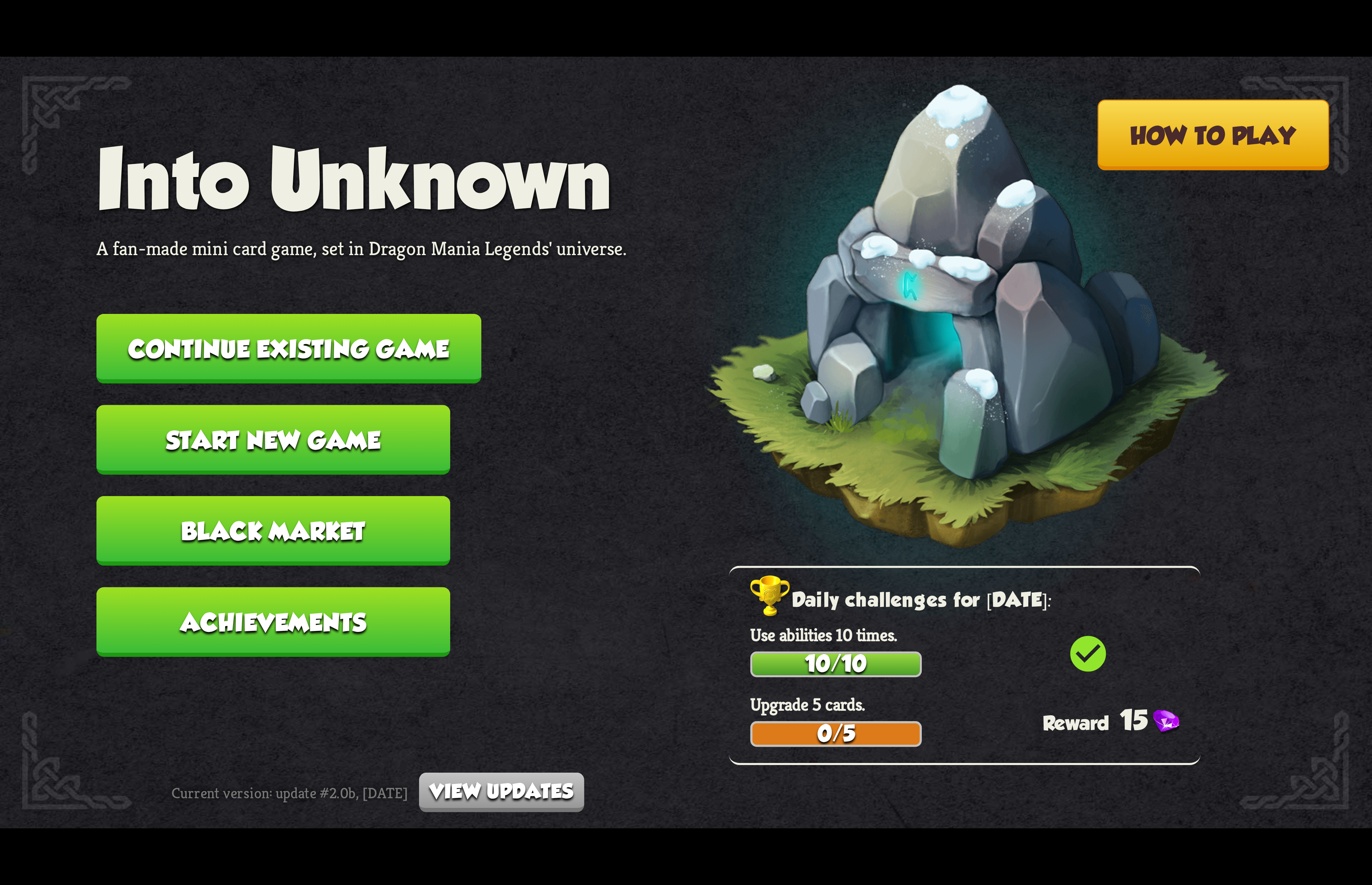
click at [417, 350] on button "Continue existing game" at bounding box center [289, 348] width 385 height 70
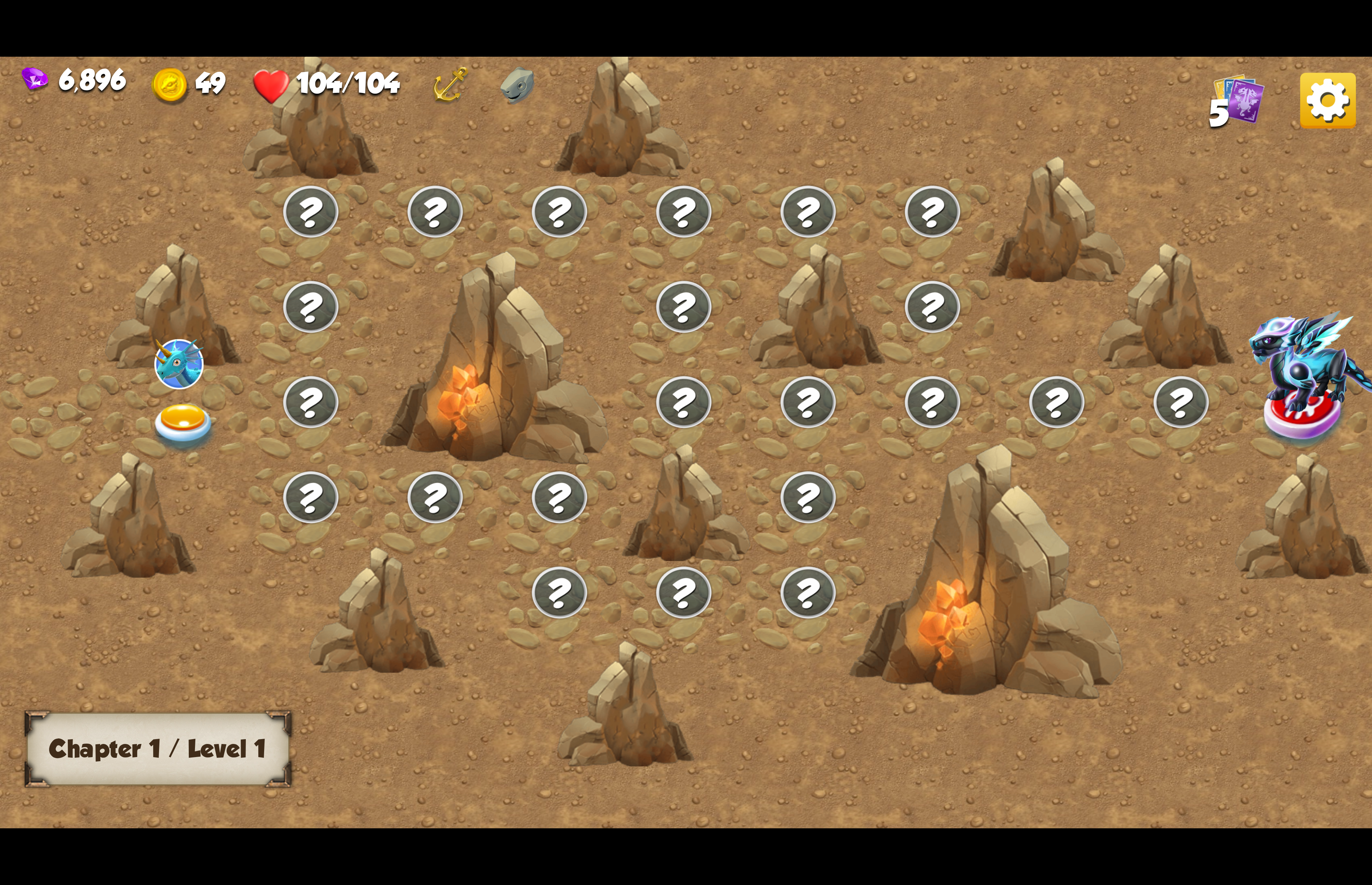
click at [175, 425] on img at bounding box center [184, 429] width 68 height 51
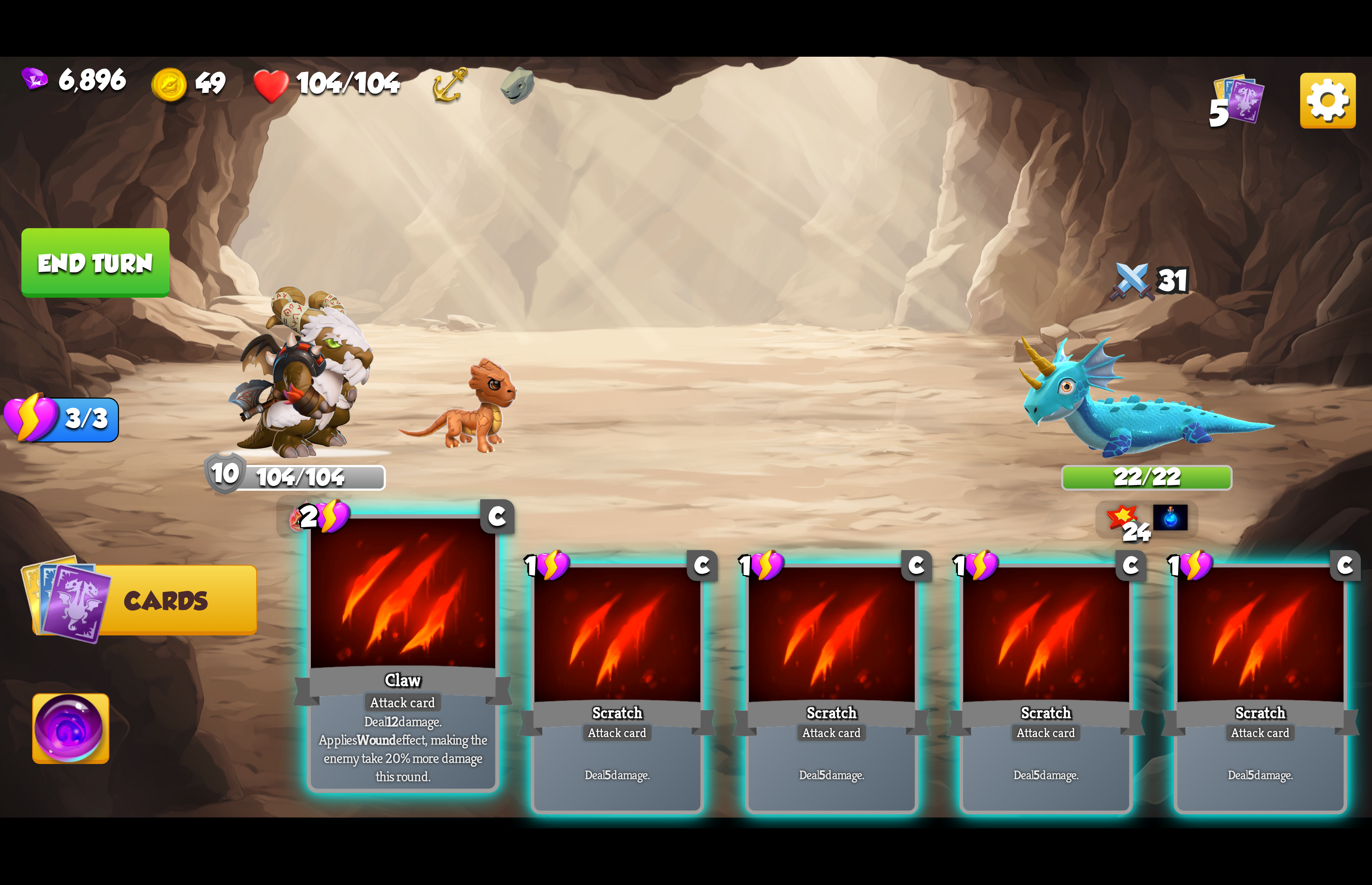
click at [406, 625] on div at bounding box center [403, 596] width 184 height 155
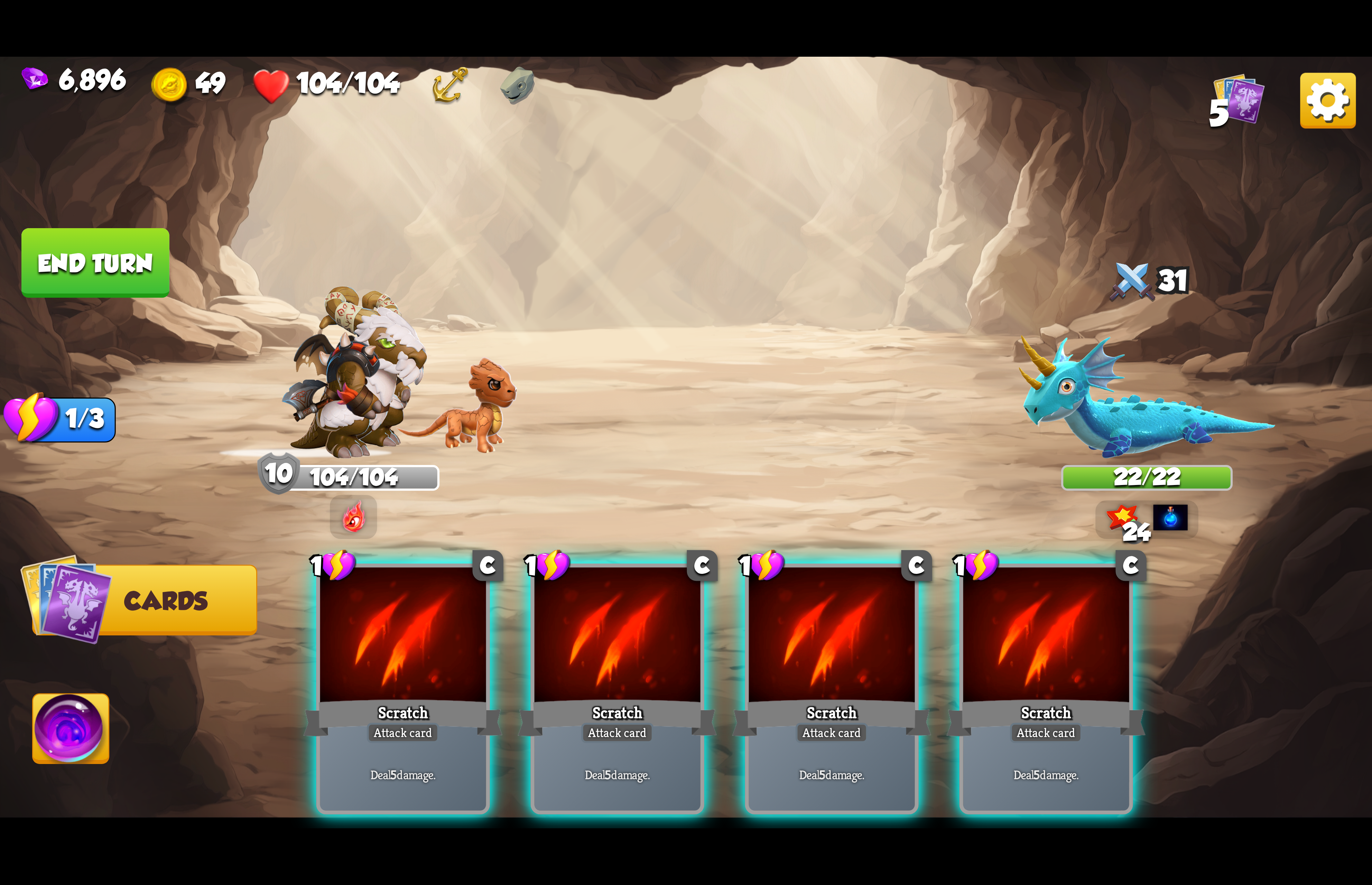
click at [397, 625] on div at bounding box center [403, 637] width 166 height 140
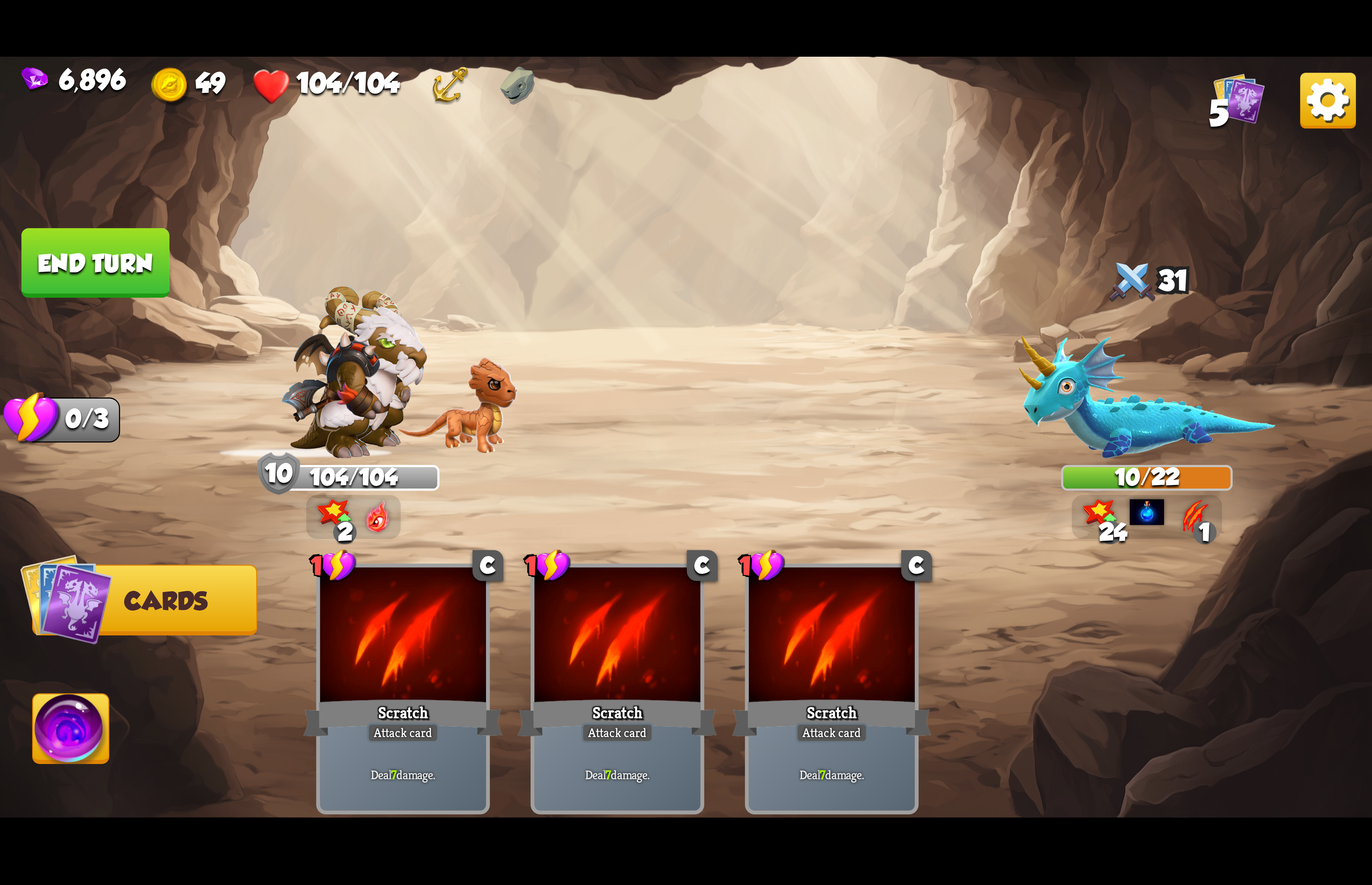
click at [95, 713] on img at bounding box center [71, 732] width 76 height 77
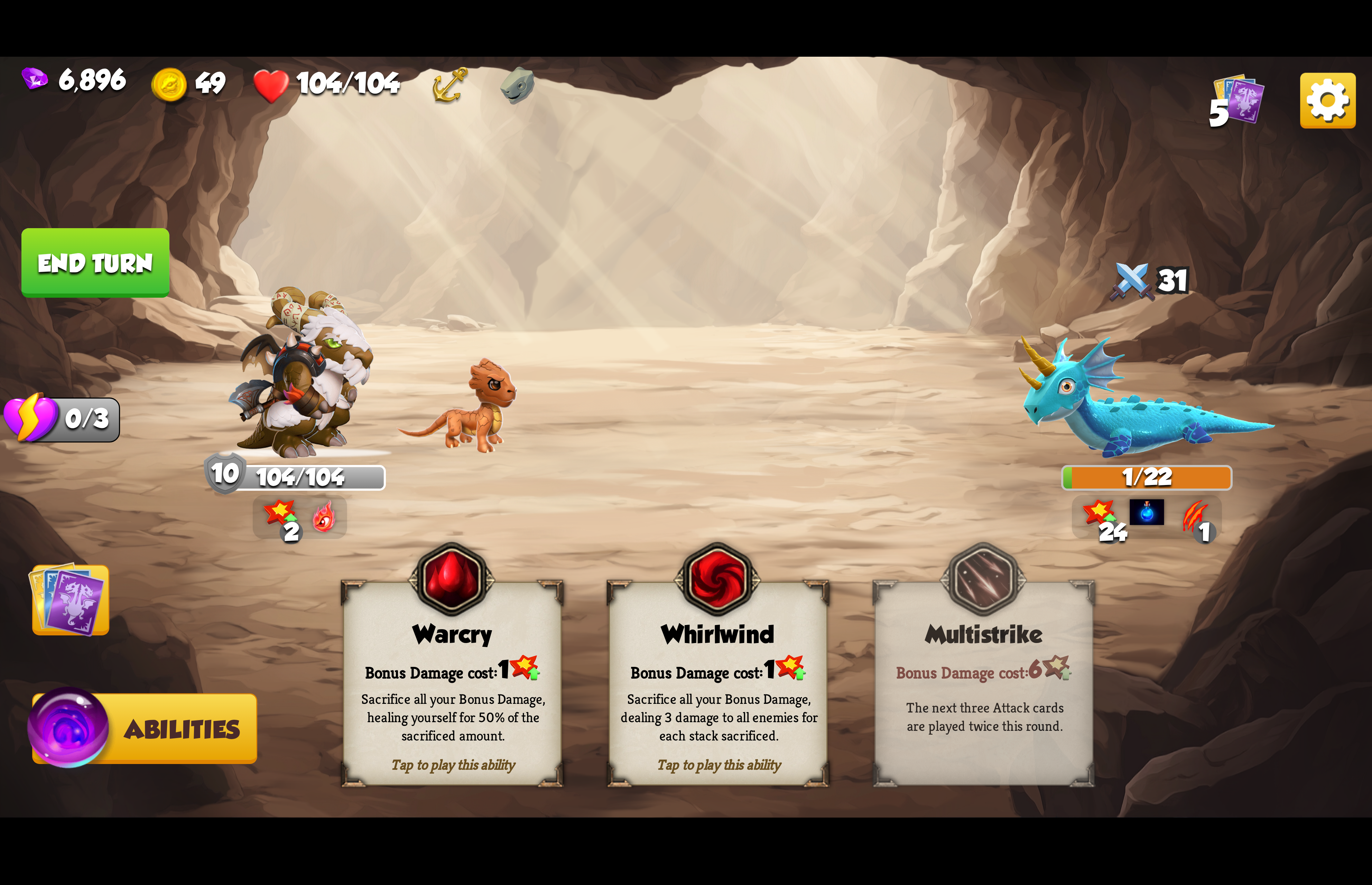
drag, startPoint x: 696, startPoint y: 664, endPoint x: 701, endPoint y: 666, distance: 5.4
click at [701, 666] on div "Bonus Damage cost: 1" at bounding box center [718, 668] width 216 height 31
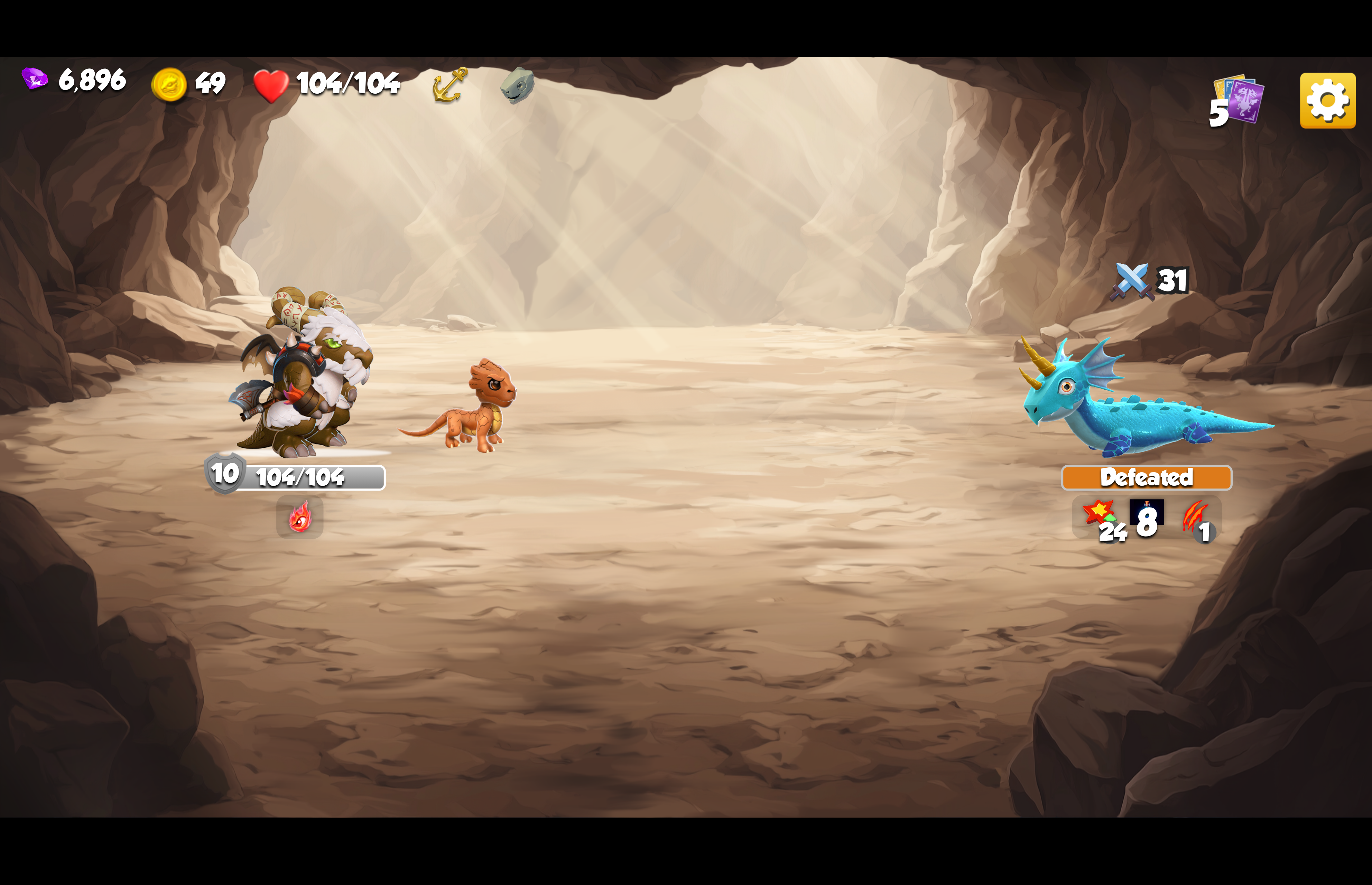
click at [1341, 106] on img at bounding box center [1328, 100] width 56 height 56
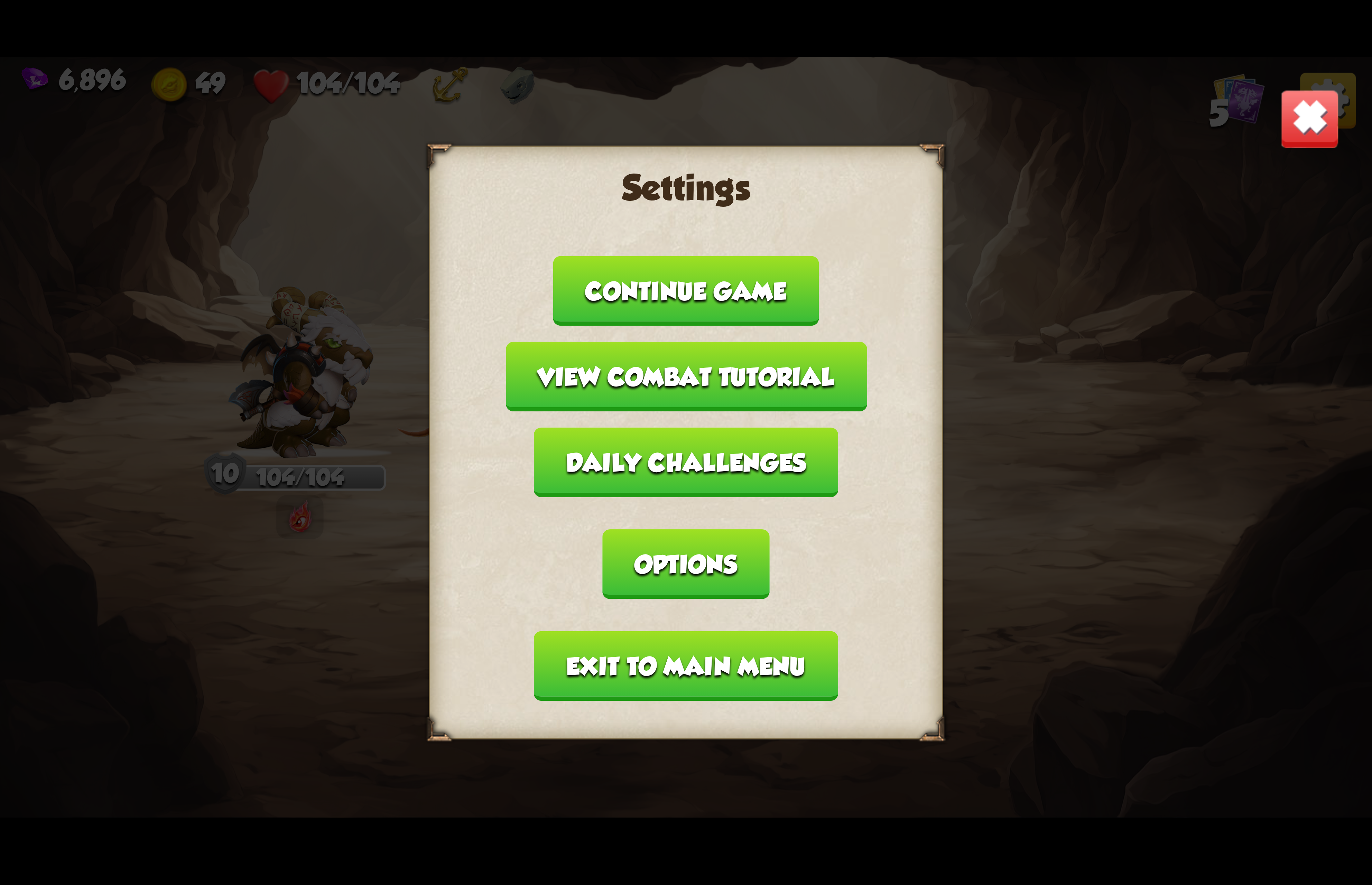
click at [769, 529] on button "Options" at bounding box center [686, 564] width 166 height 70
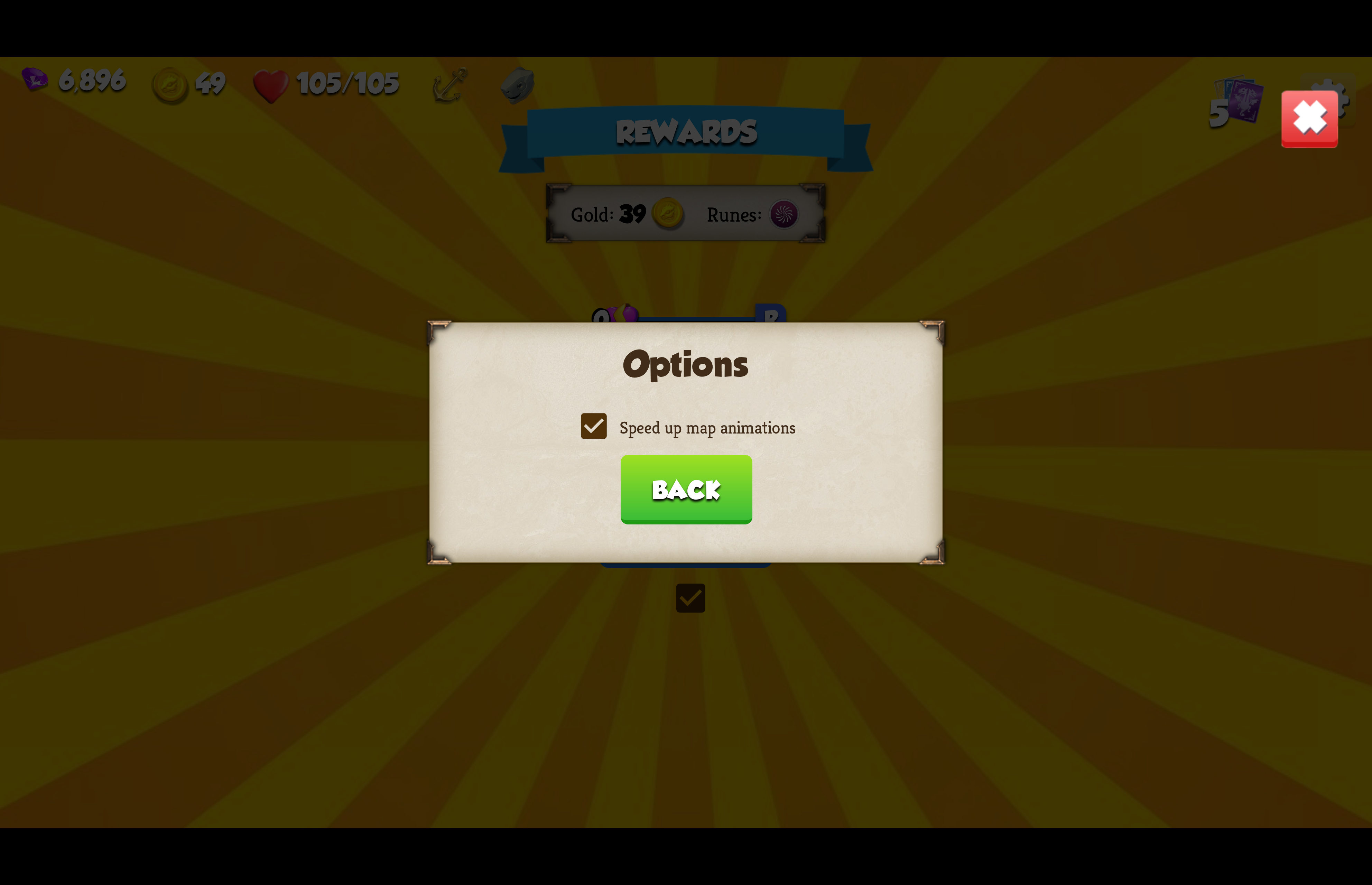
click at [693, 437] on label "Speed up map animations" at bounding box center [686, 427] width 219 height 23
click at [0, 0] on input "Speed up map animations" at bounding box center [0, 0] width 0 height 0
click at [693, 437] on label "Speed up map animations" at bounding box center [686, 427] width 219 height 23
click at [0, 0] on input "Speed up map animations" at bounding box center [0, 0] width 0 height 0
click at [694, 493] on button "Back" at bounding box center [686, 489] width 132 height 70
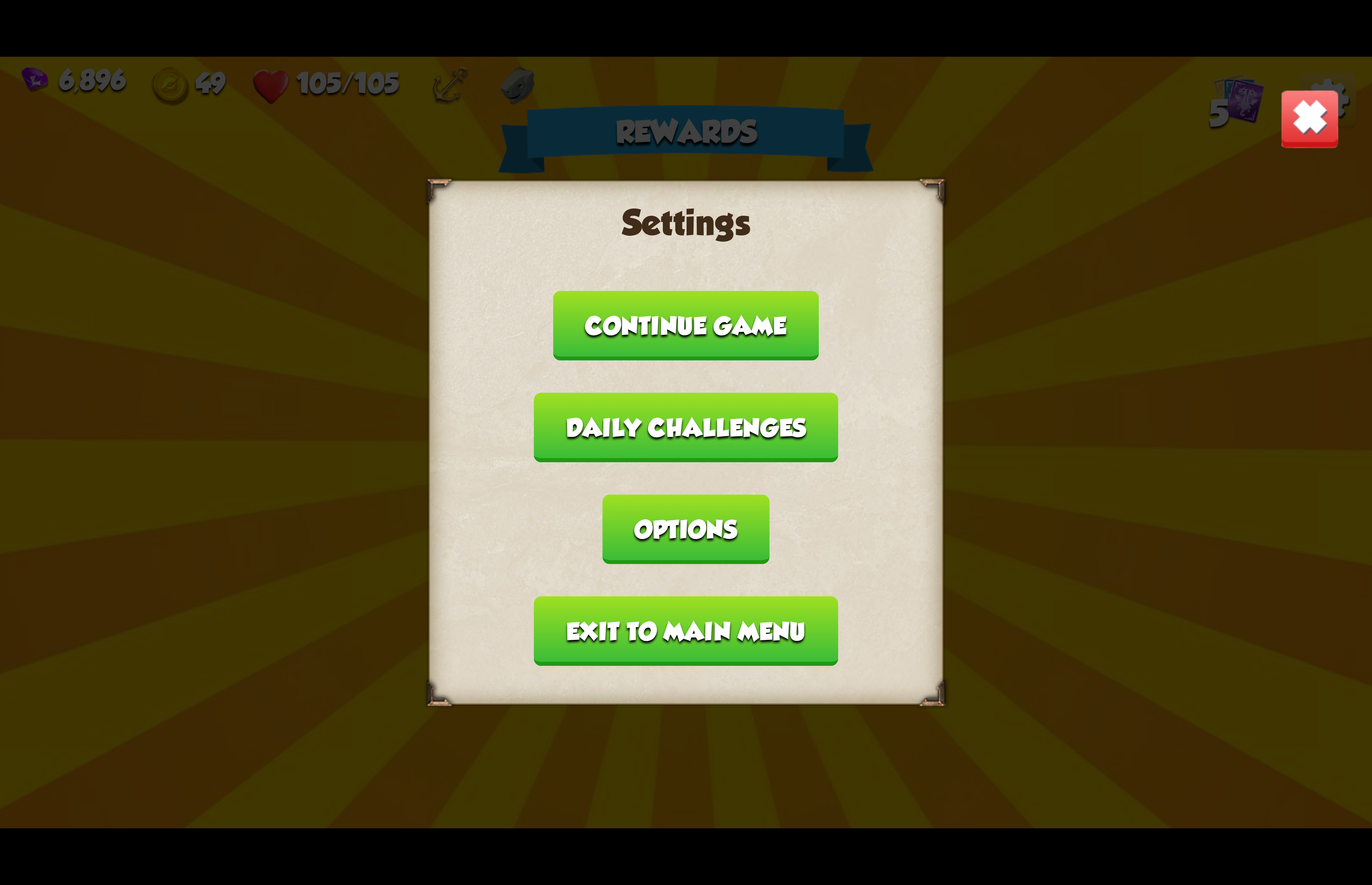
click at [687, 596] on button "Exit to main menu" at bounding box center [686, 631] width 304 height 70
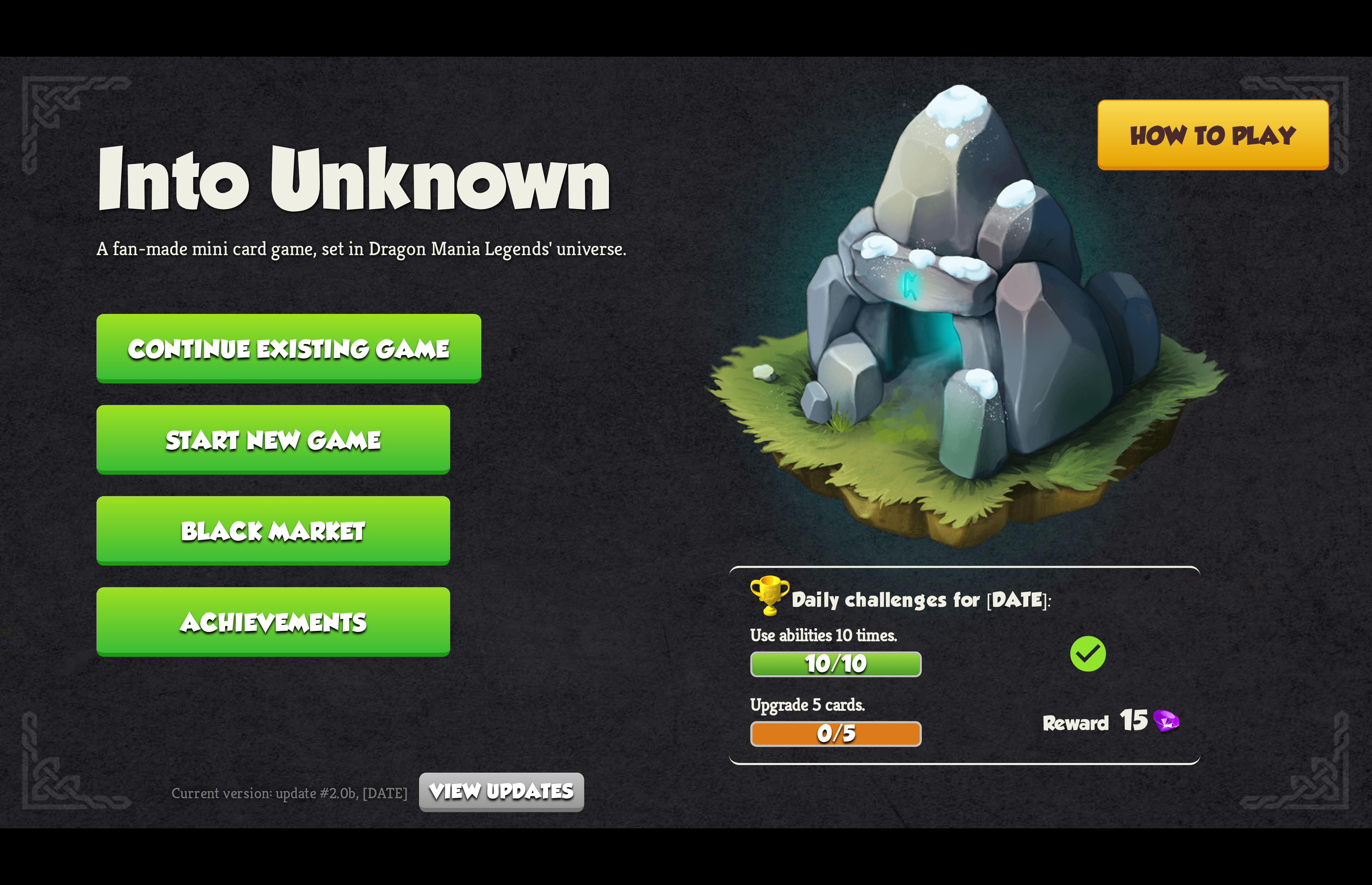
click at [456, 365] on button "Continue existing game" at bounding box center [289, 348] width 385 height 70
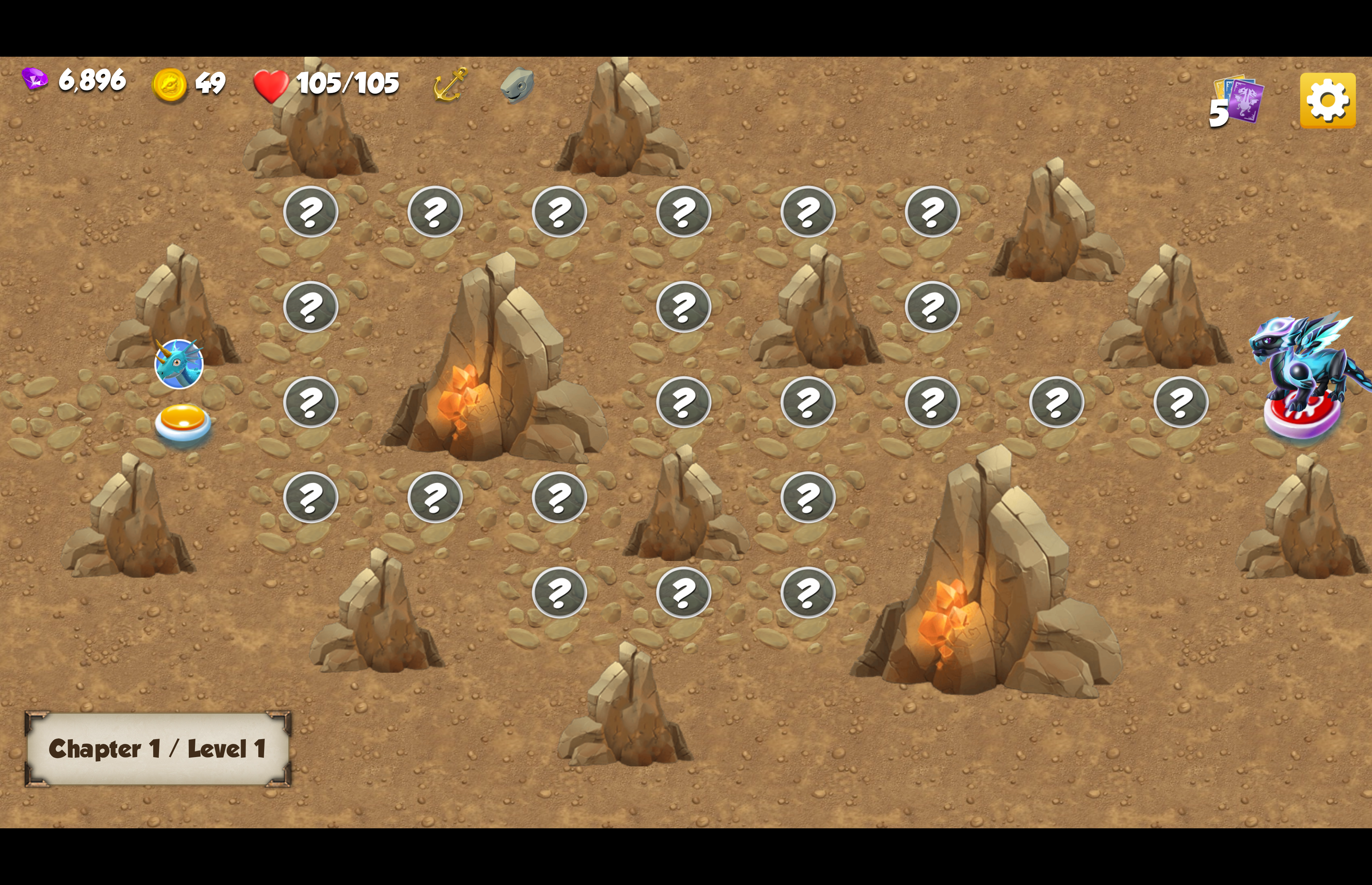
click at [155, 404] on img at bounding box center [184, 429] width 68 height 51
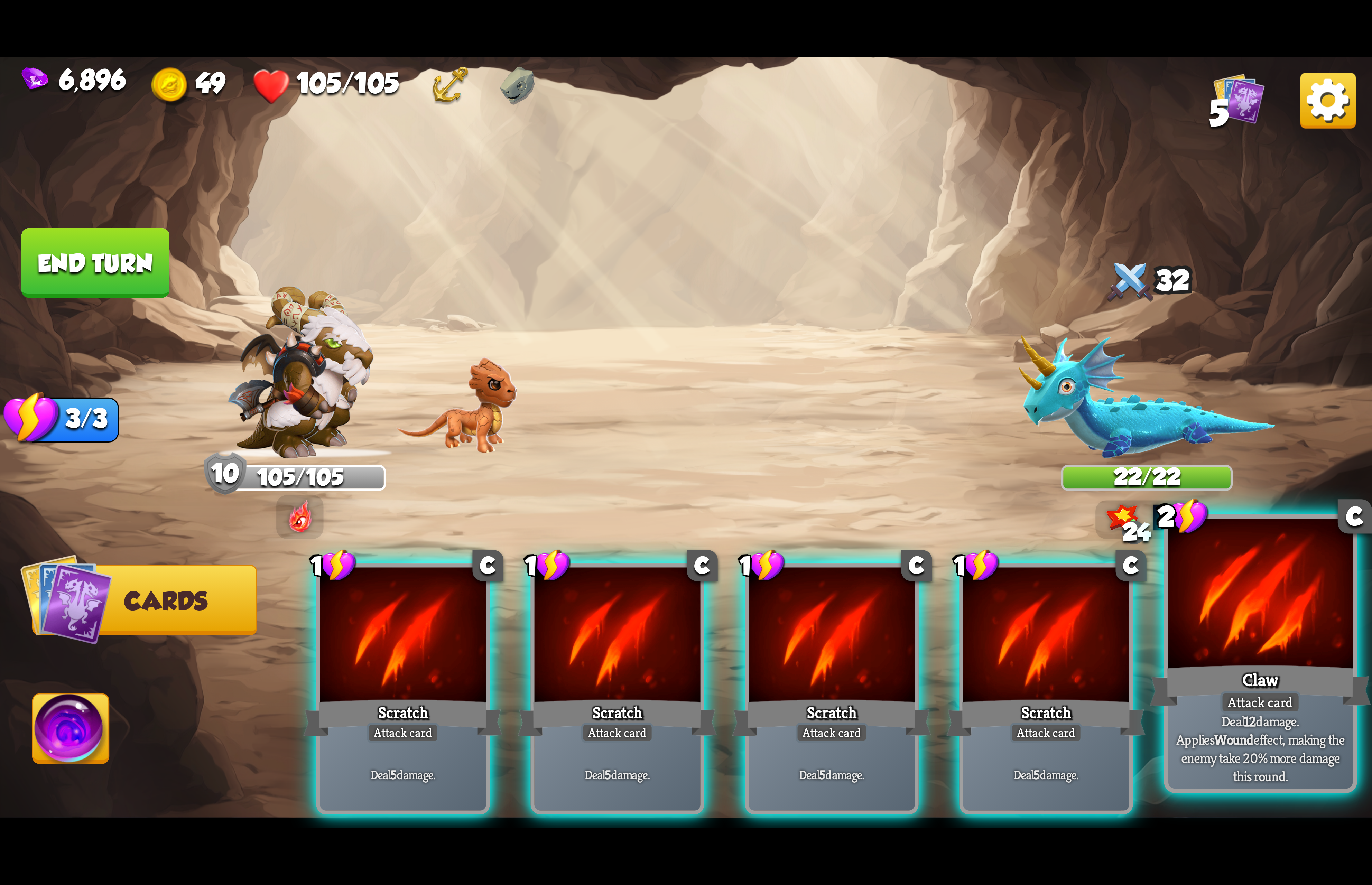
click at [1274, 617] on div at bounding box center [1260, 596] width 184 height 155
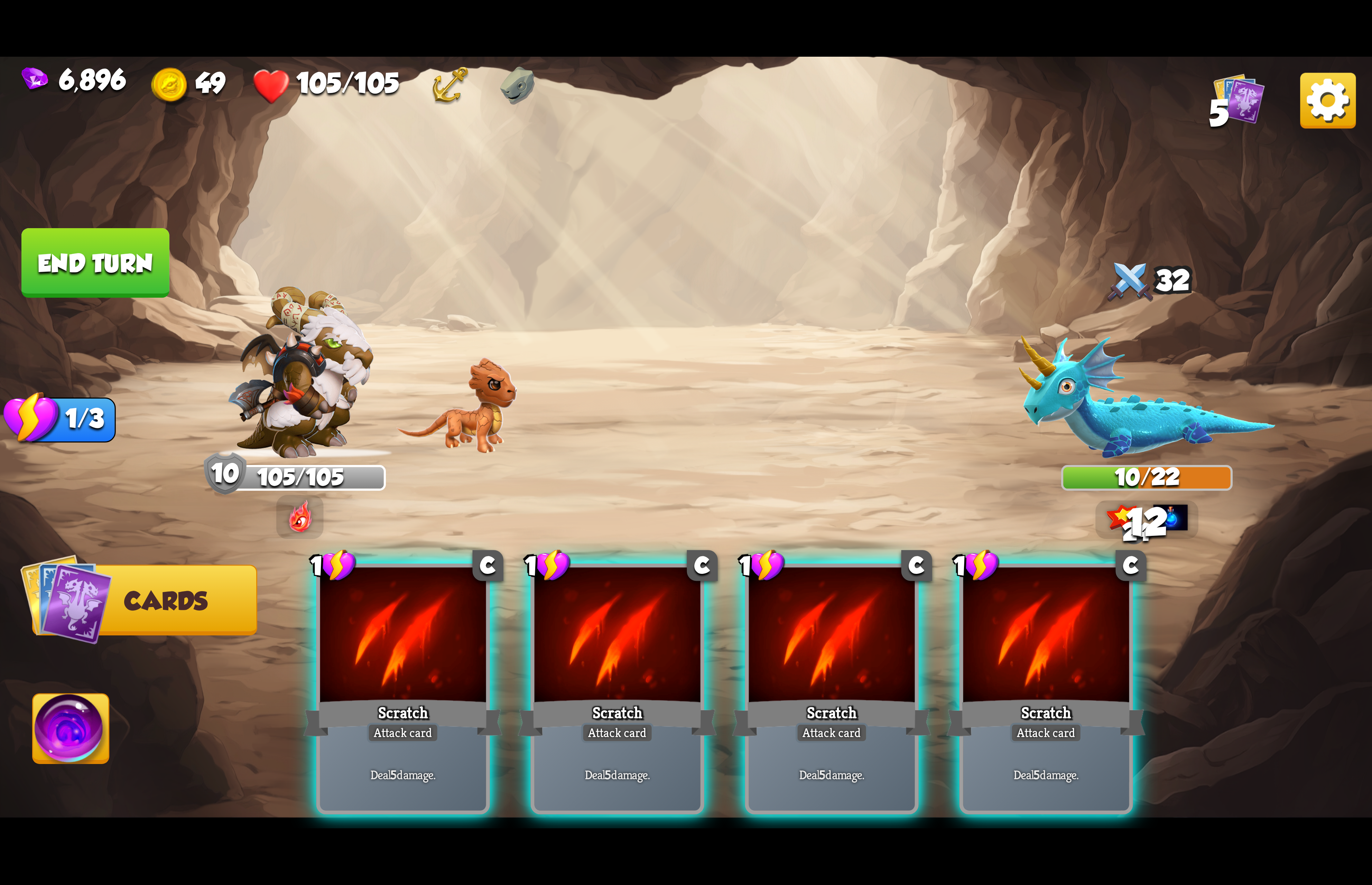
drag, startPoint x: 1087, startPoint y: 693, endPoint x: 999, endPoint y: 712, distance: 90.0
click at [1079, 693] on div "1 C Scratch Attack card Deal 5 damage." at bounding box center [1046, 688] width 174 height 251
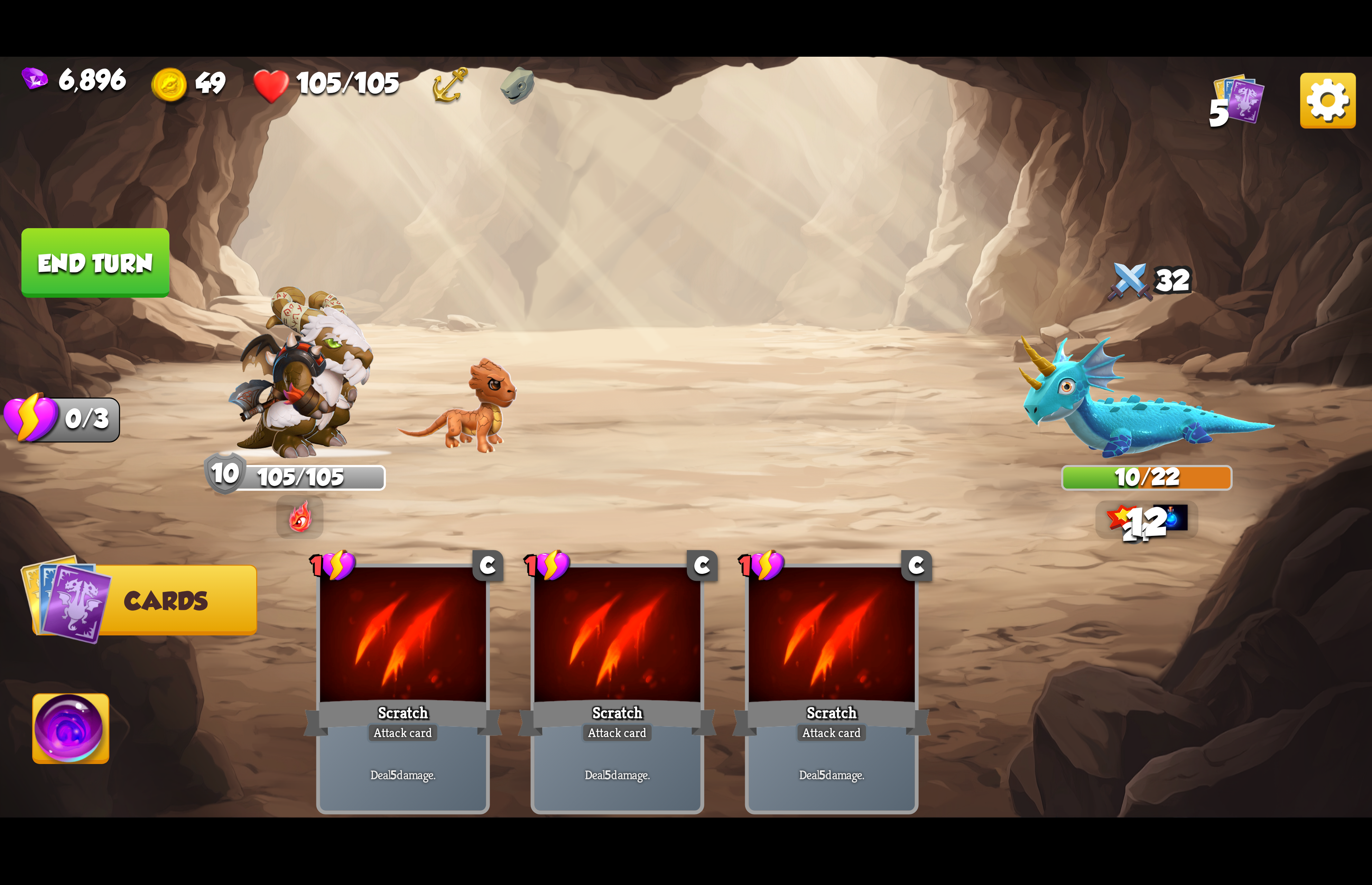
click at [48, 763] on img at bounding box center [71, 732] width 76 height 77
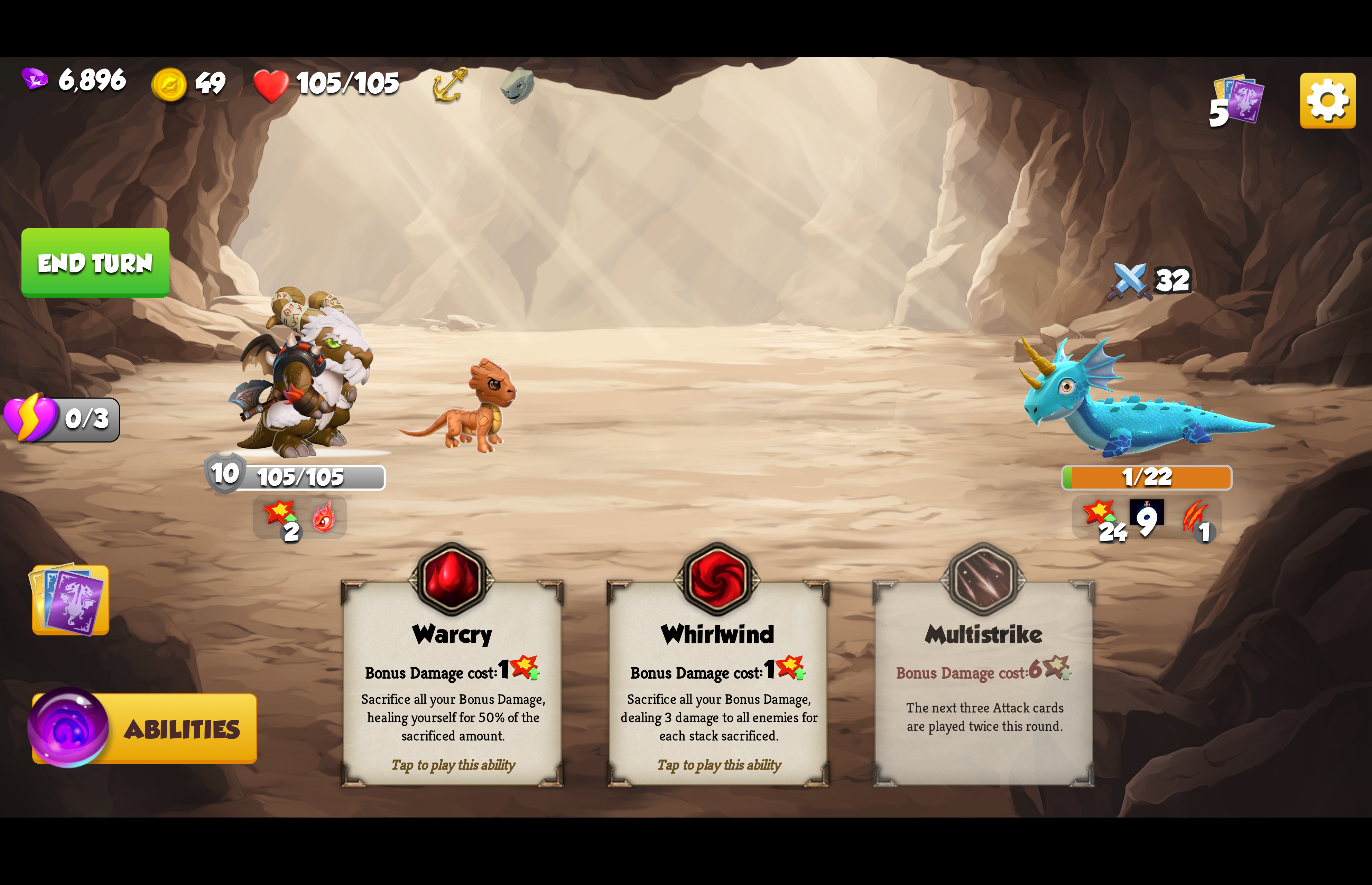
click at [768, 662] on div "Bonus Damage cost: 1" at bounding box center [718, 668] width 216 height 31
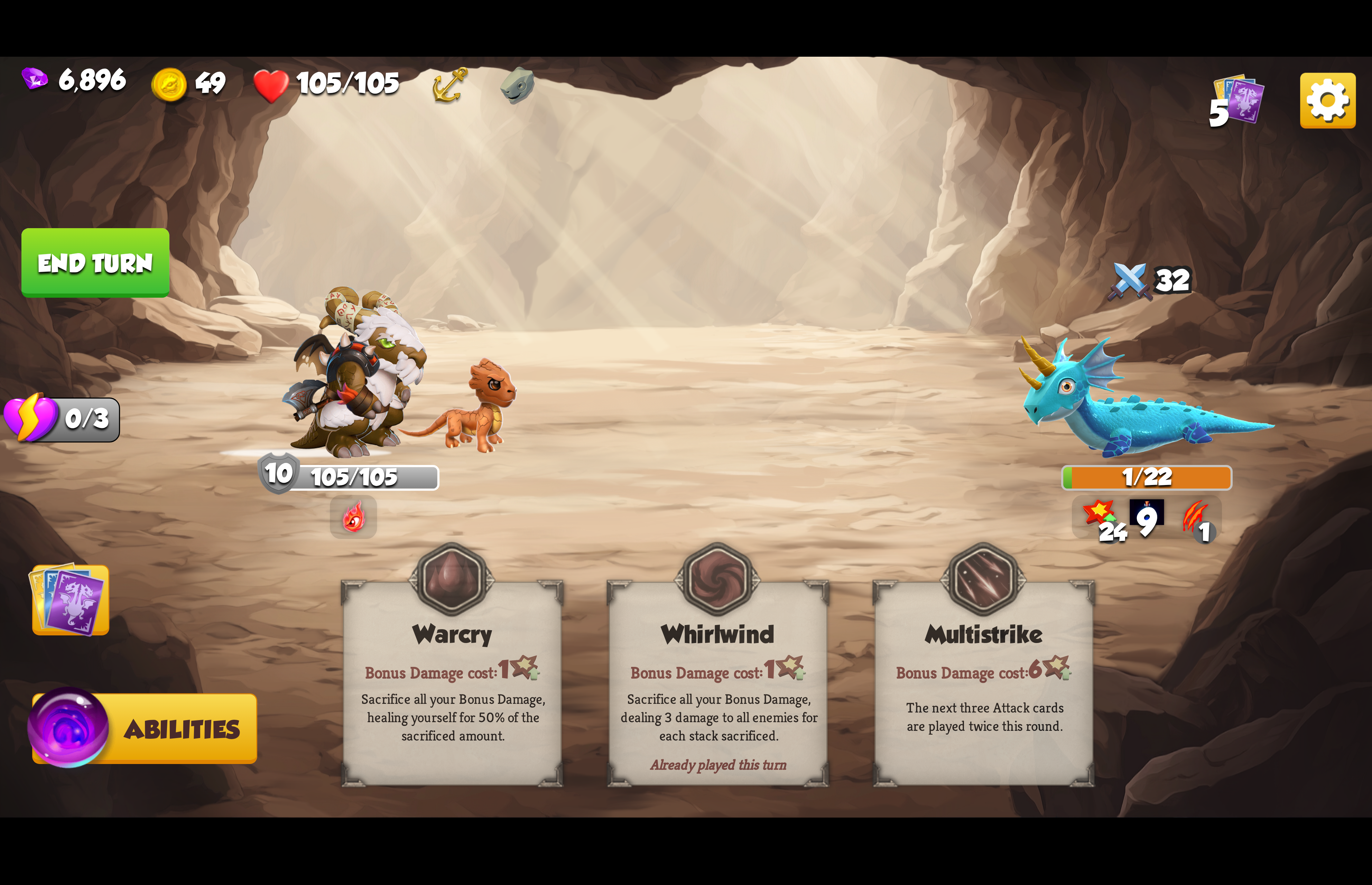
click at [1332, 106] on img at bounding box center [1328, 100] width 56 height 56
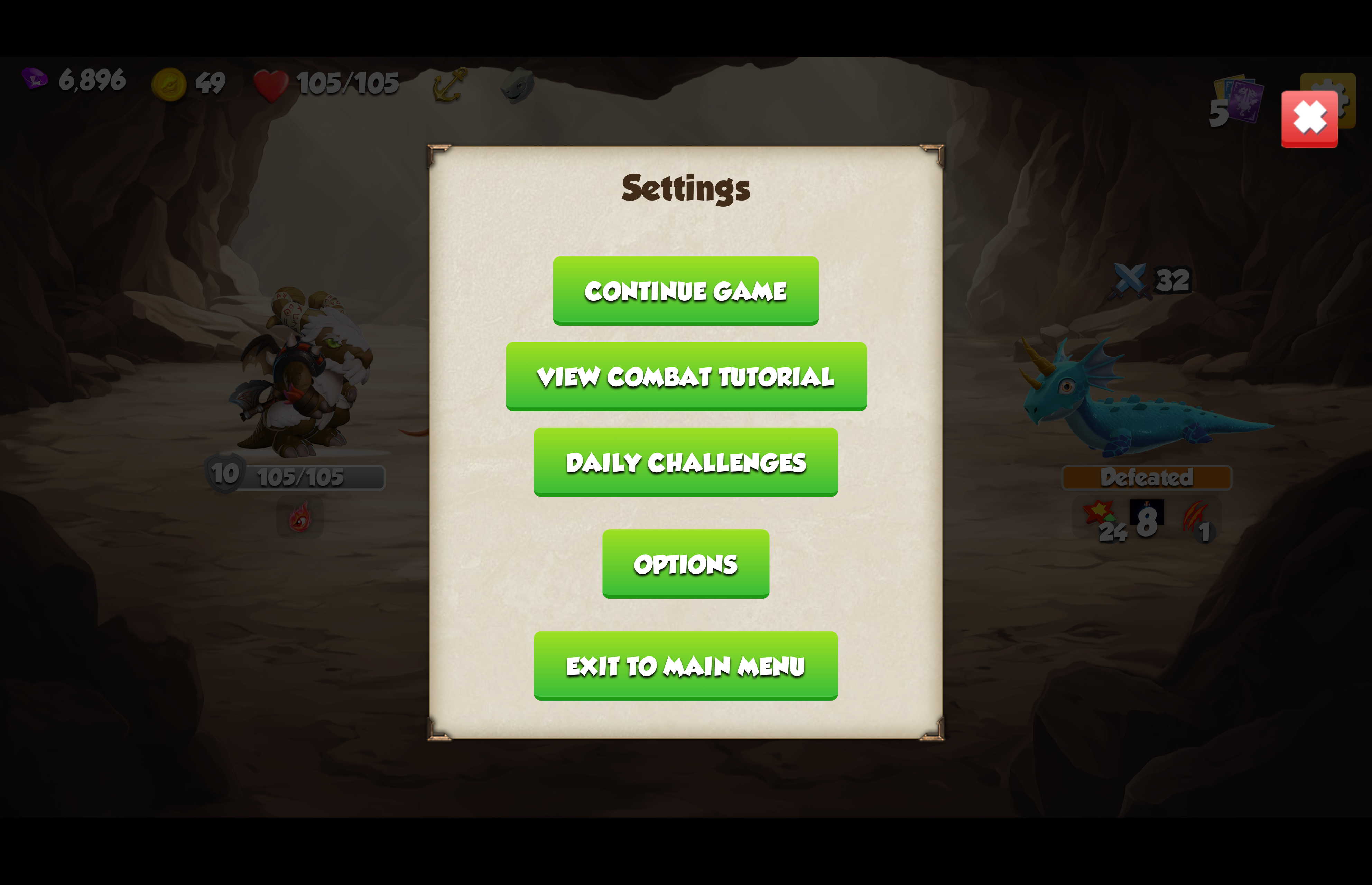
click at [769, 529] on button "Options" at bounding box center [686, 564] width 166 height 70
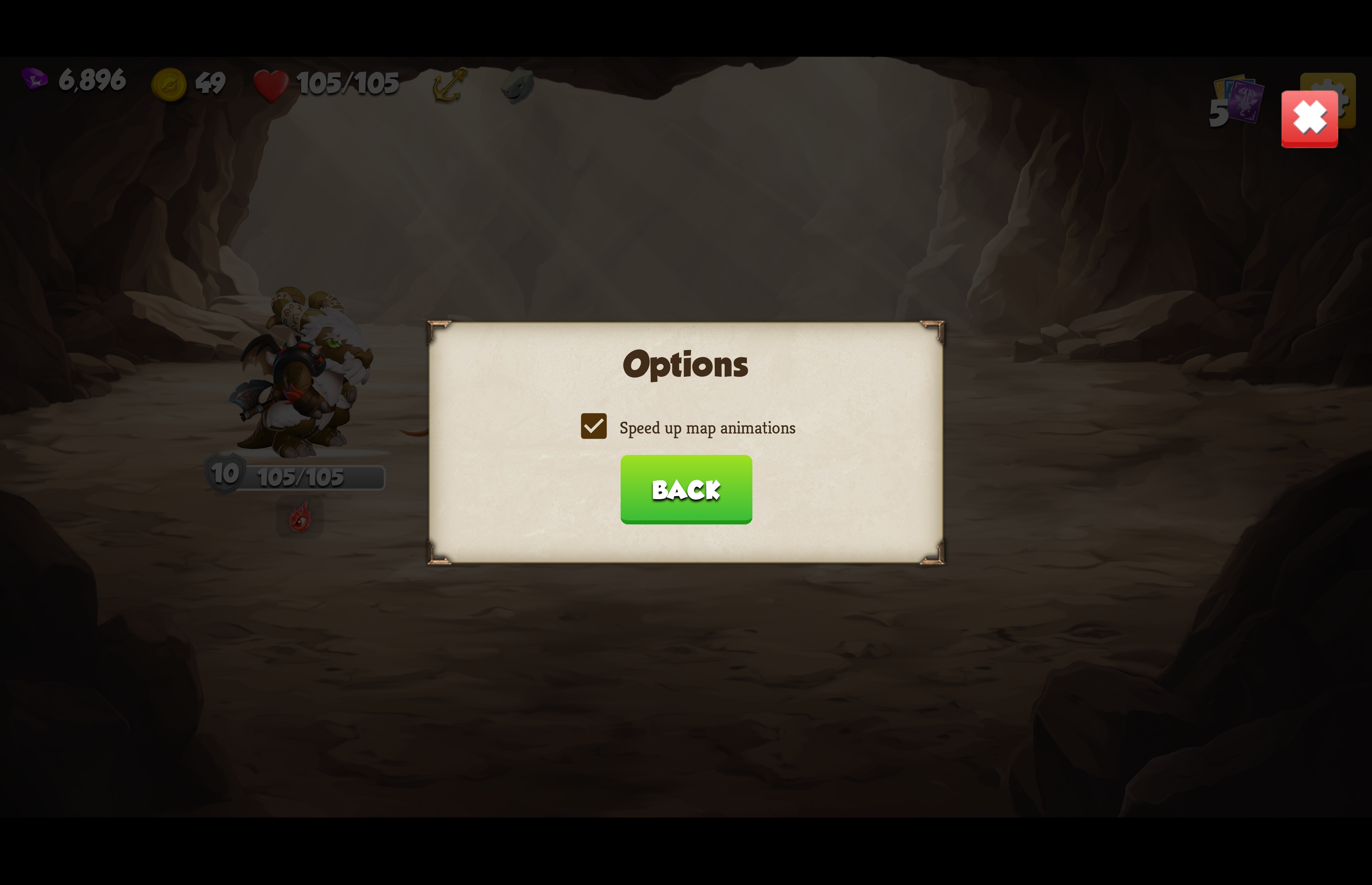
click at [697, 418] on div "Options Speed up map animations Back" at bounding box center [686, 442] width 515 height 241
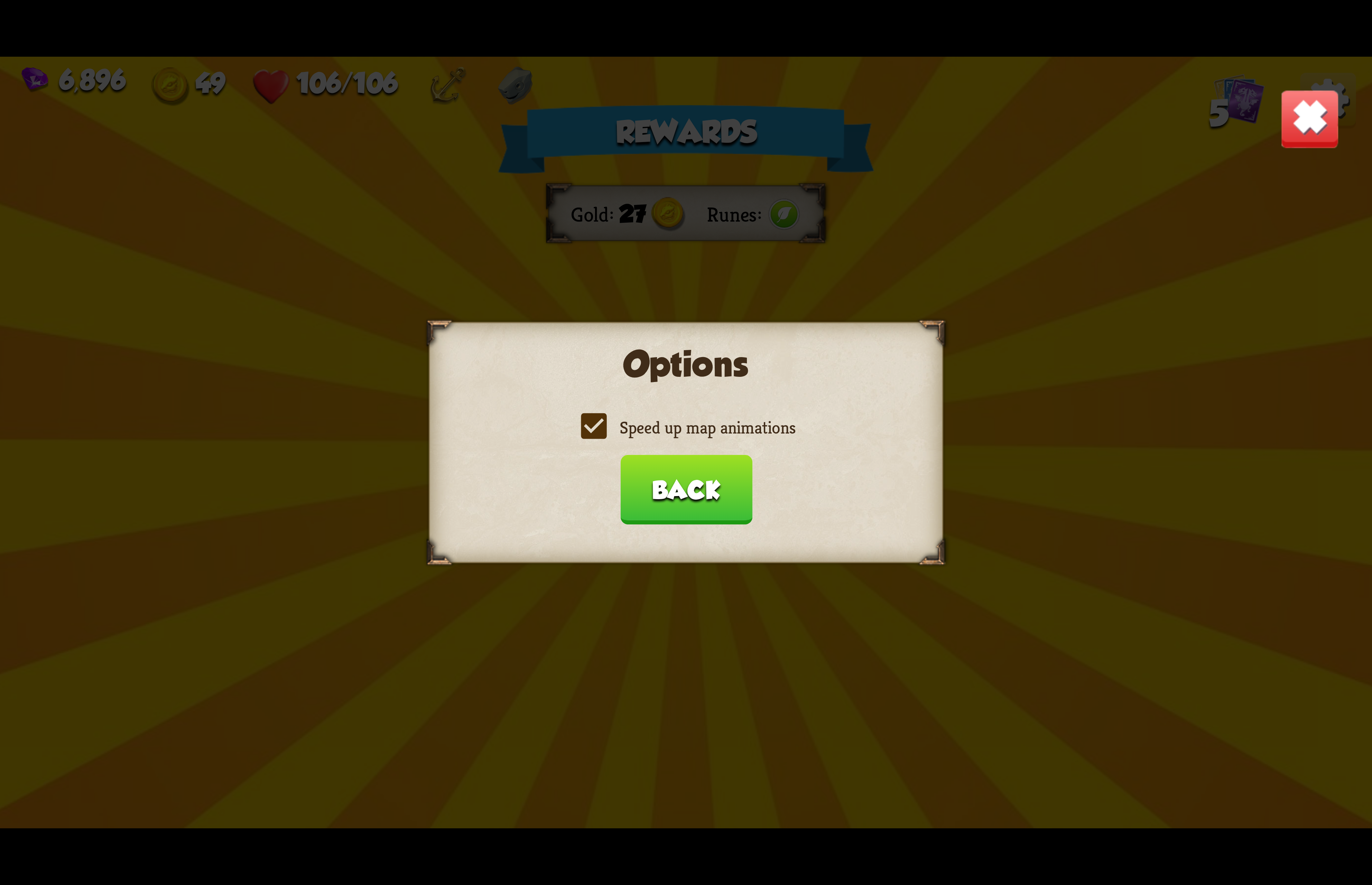
click at [690, 438] on label "Speed up map animations" at bounding box center [686, 427] width 219 height 23
click at [0, 0] on input "Speed up map animations" at bounding box center [0, 0] width 0 height 0
click at [690, 438] on label "Speed up map animations" at bounding box center [686, 427] width 219 height 23
click at [0, 0] on input "Speed up map animations" at bounding box center [0, 0] width 0 height 0
click at [690, 438] on label "Speed up map animations" at bounding box center [686, 427] width 219 height 23
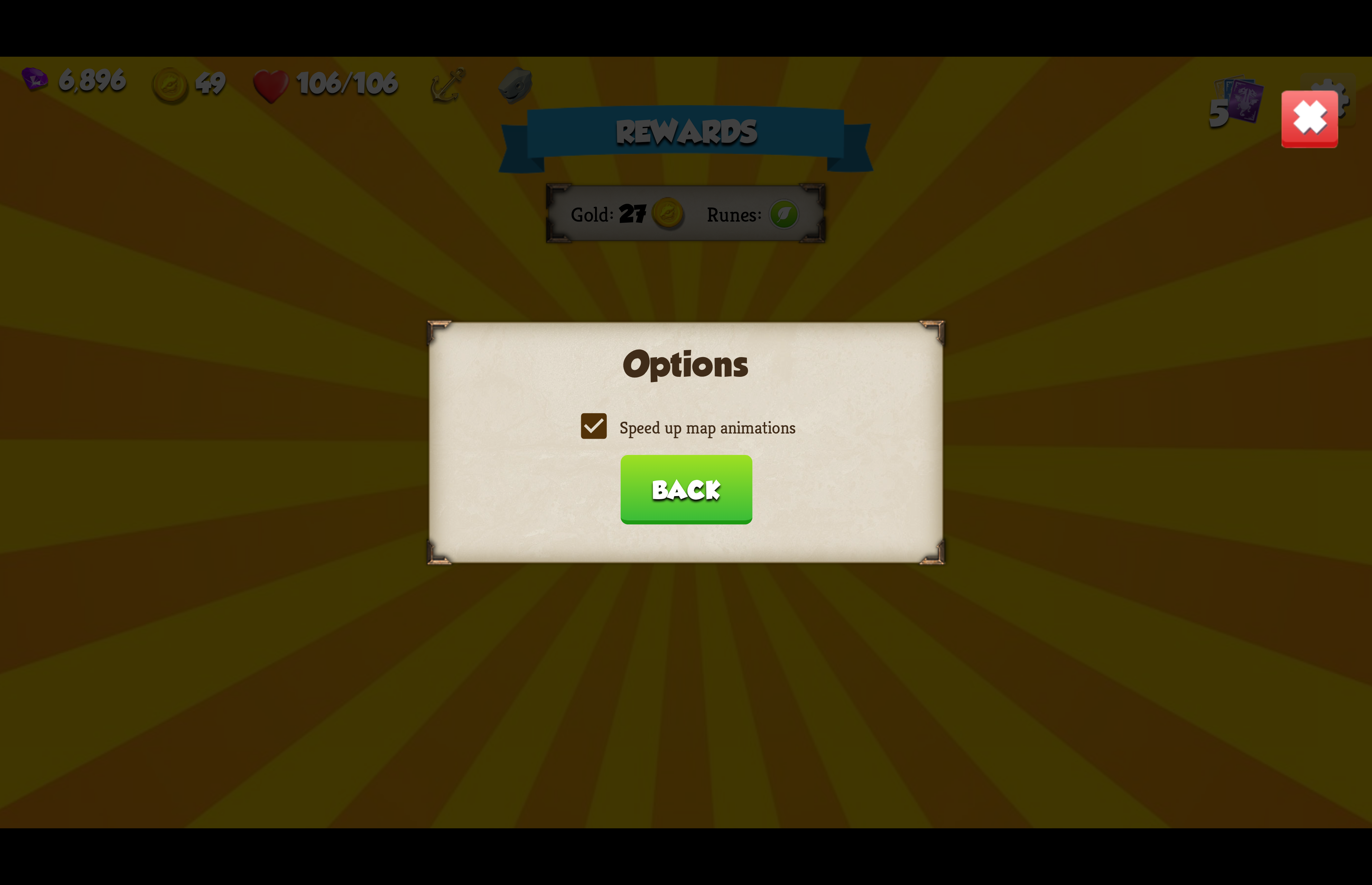
click at [0, 0] on input "Speed up map animations" at bounding box center [0, 0] width 0 height 0
click at [702, 433] on label "Speed up map animations" at bounding box center [686, 427] width 219 height 23
click at [0, 0] on input "Speed up map animations" at bounding box center [0, 0] width 0 height 0
click at [700, 478] on button "Back" at bounding box center [686, 489] width 132 height 70
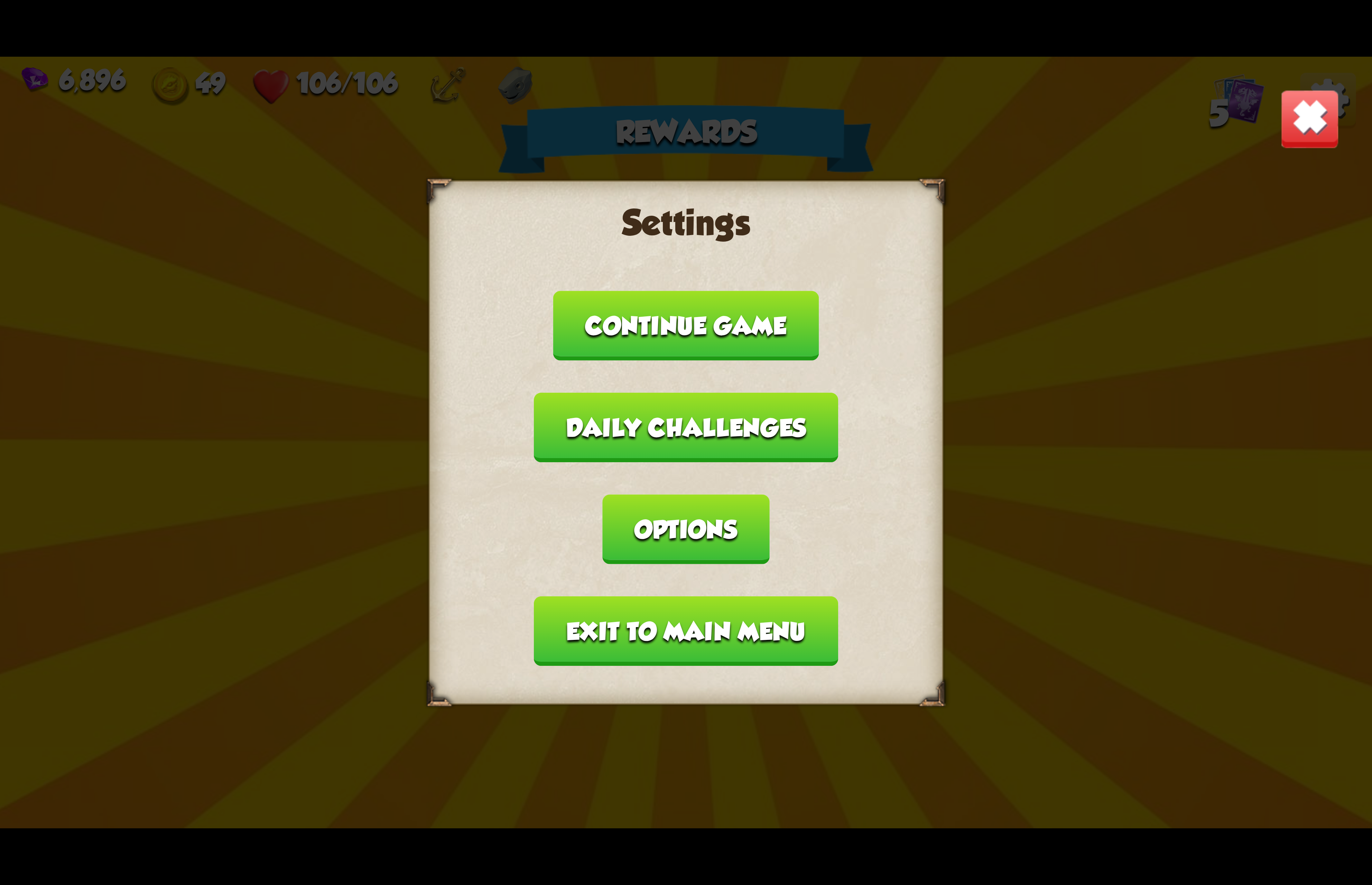
click at [689, 596] on button "Exit to main menu" at bounding box center [686, 631] width 304 height 70
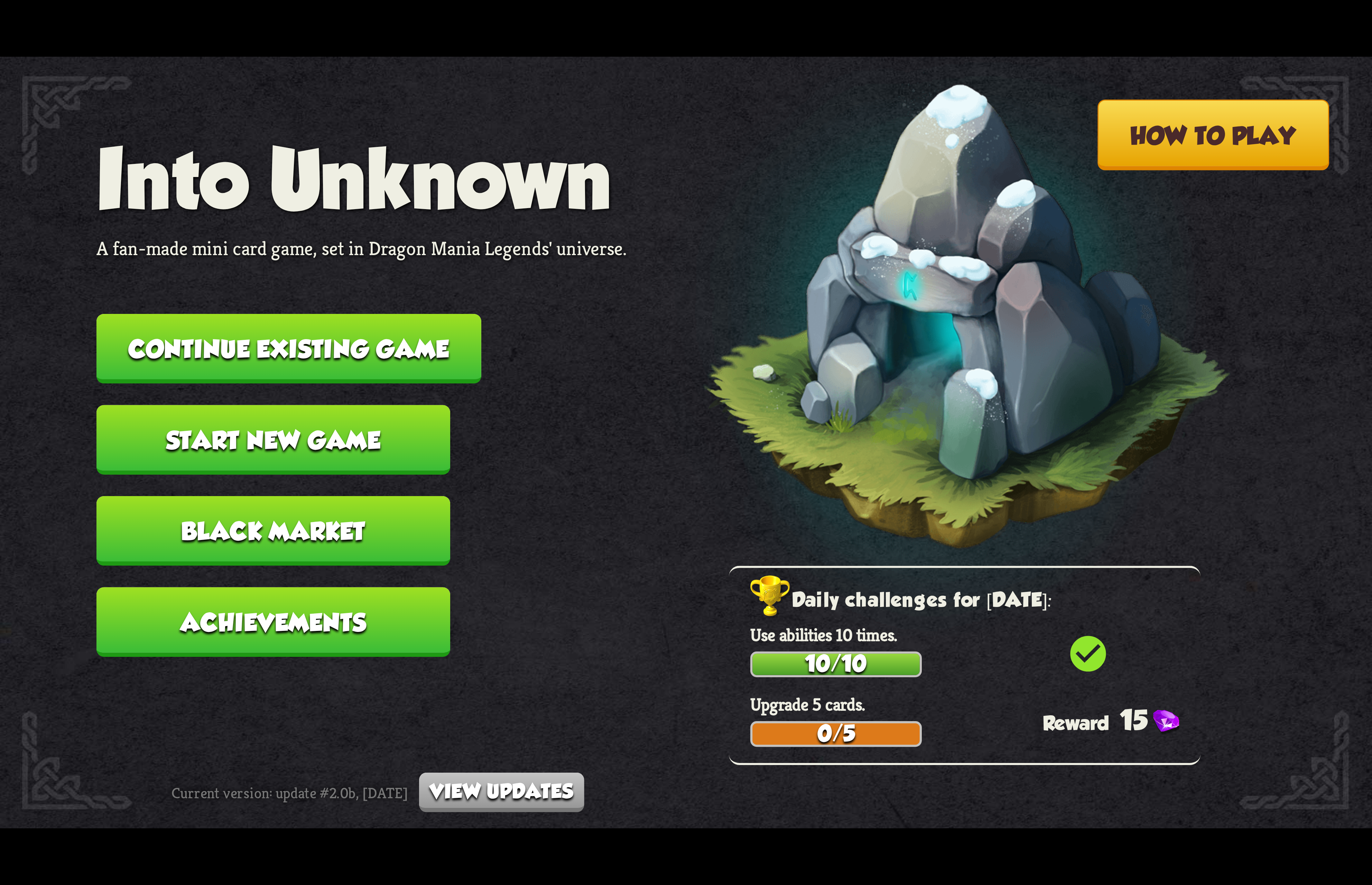
click at [442, 351] on button "Continue existing game" at bounding box center [289, 348] width 385 height 70
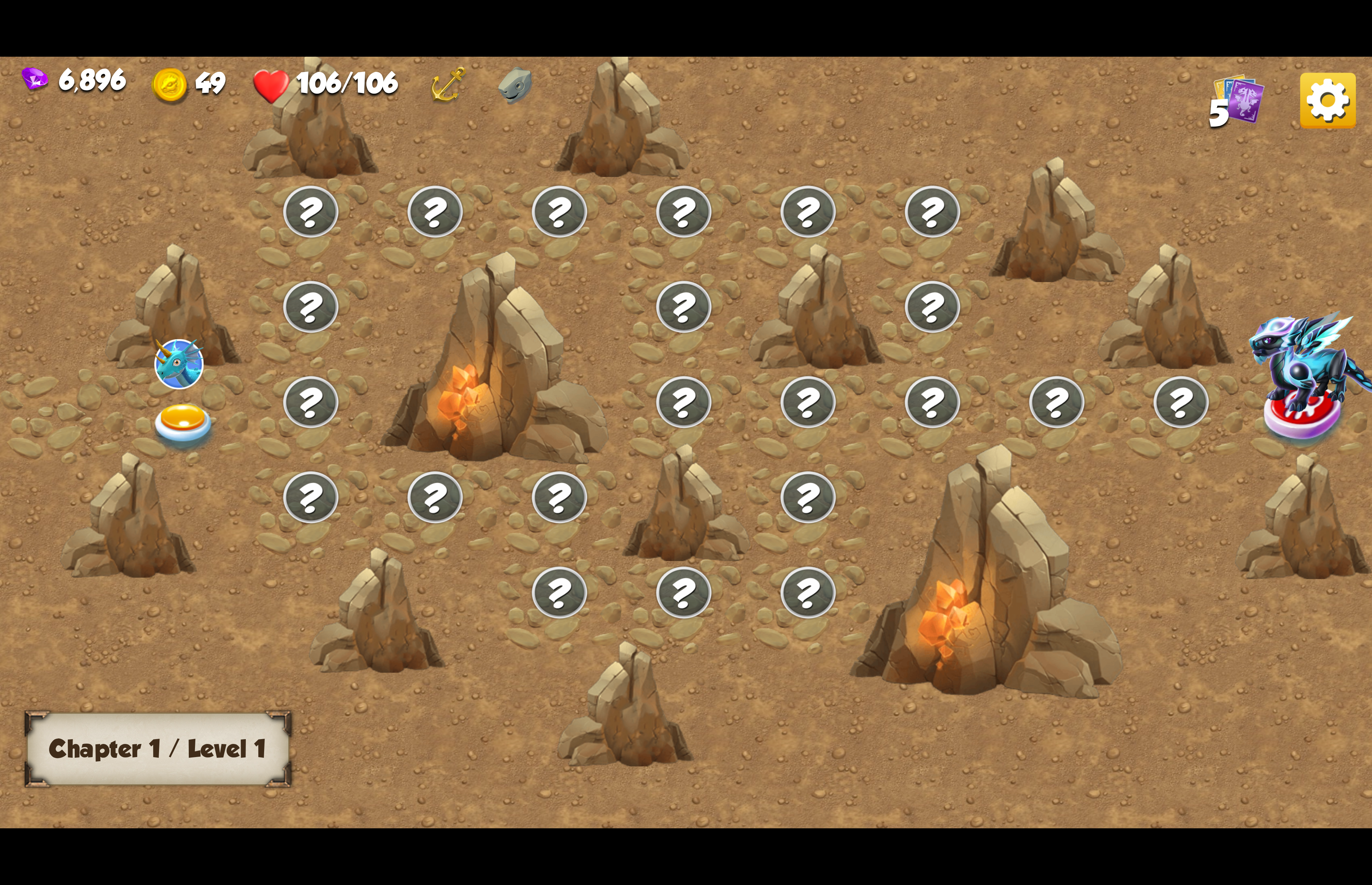
click at [994, 423] on div at bounding box center [1057, 416] width 125 height 95
click at [870, 405] on div at bounding box center [933, 416] width 125 height 95
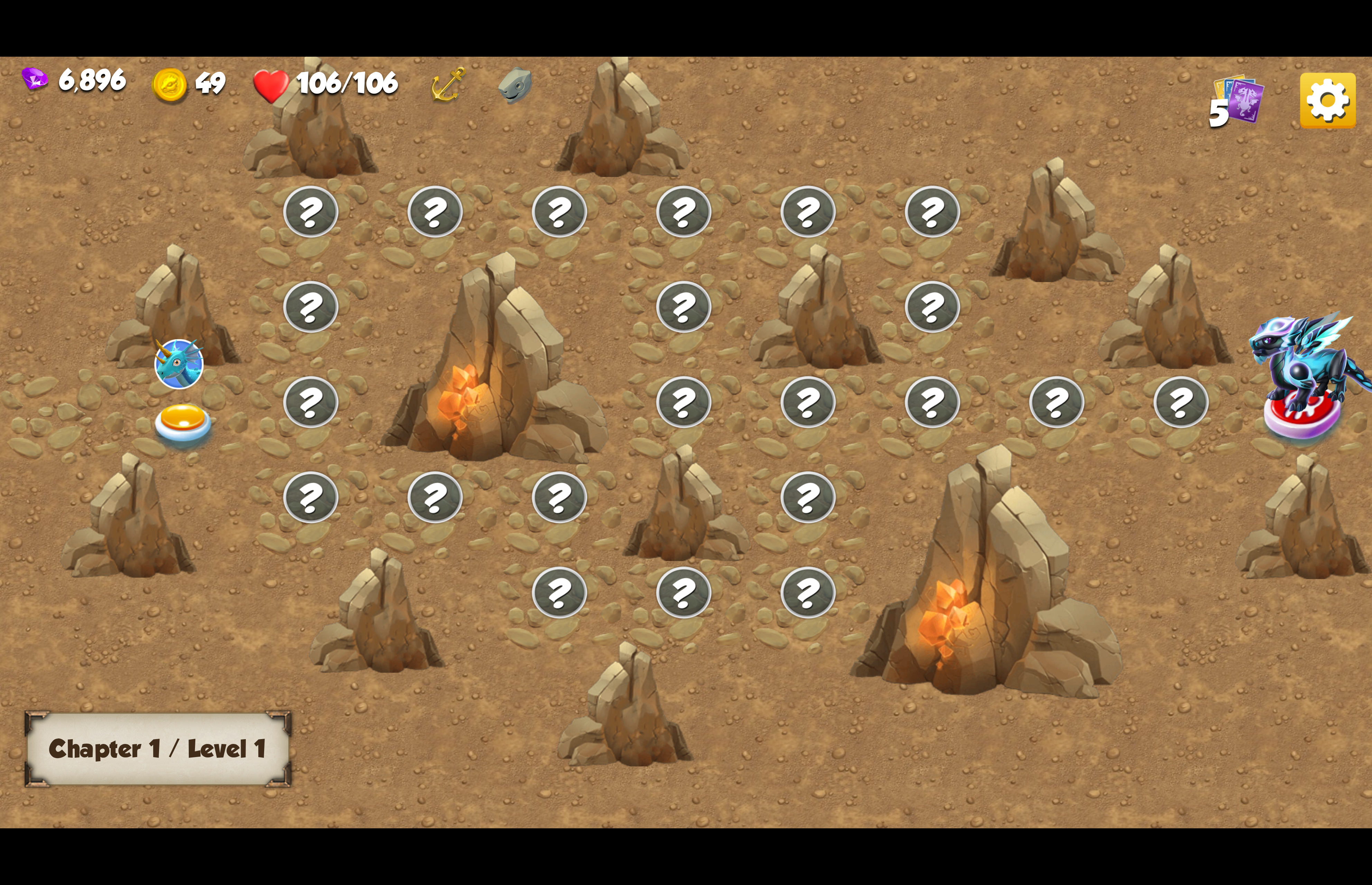
click at [570, 405] on div at bounding box center [848, 455] width 1698 height 801
click at [570, 405] on div at bounding box center [494, 359] width 230 height 216
drag, startPoint x: 570, startPoint y: 405, endPoint x: 484, endPoint y: 408, distance: 86.1
click at [568, 405] on div at bounding box center [494, 359] width 230 height 216
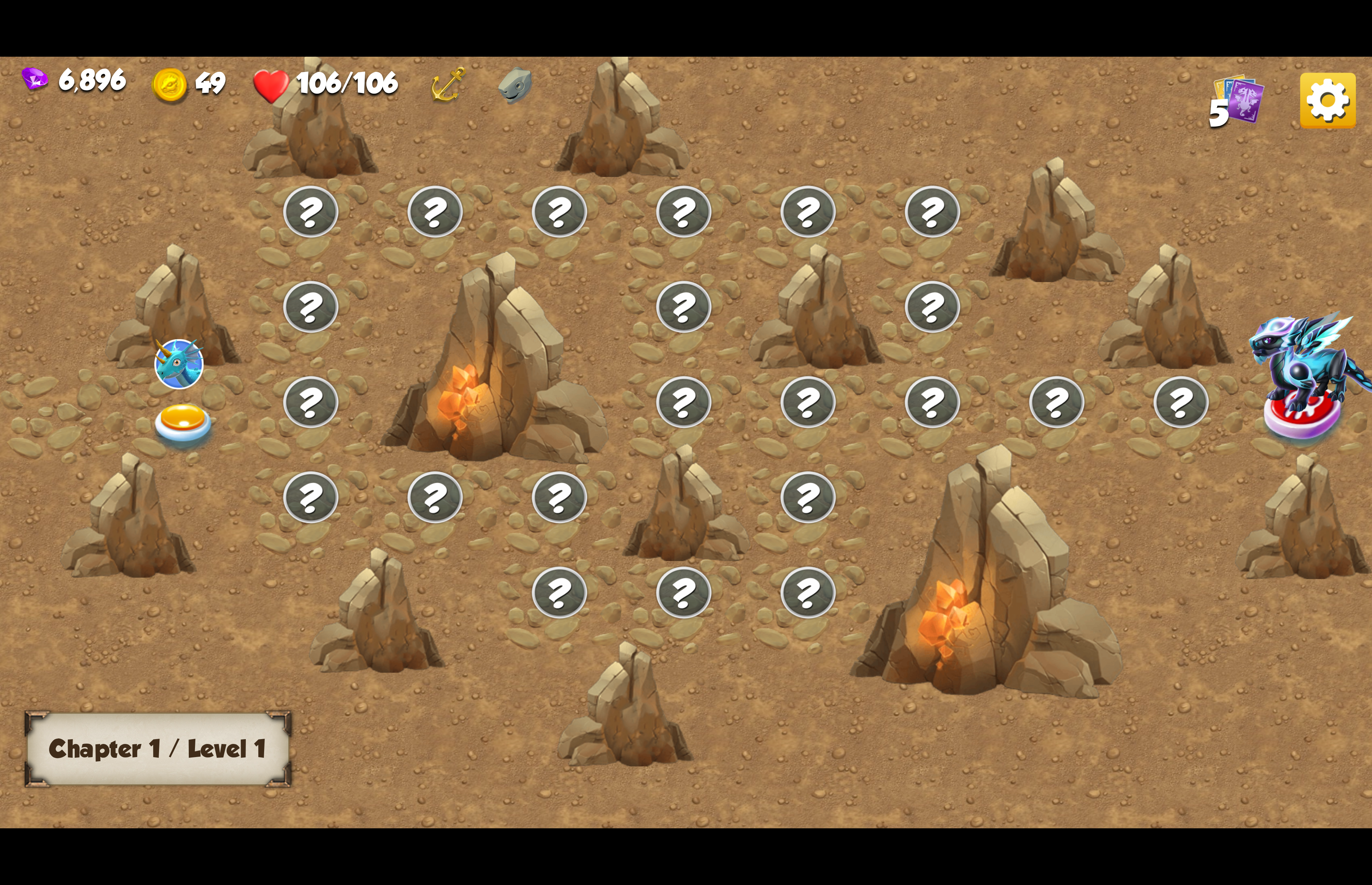
click at [192, 404] on img at bounding box center [184, 429] width 68 height 51
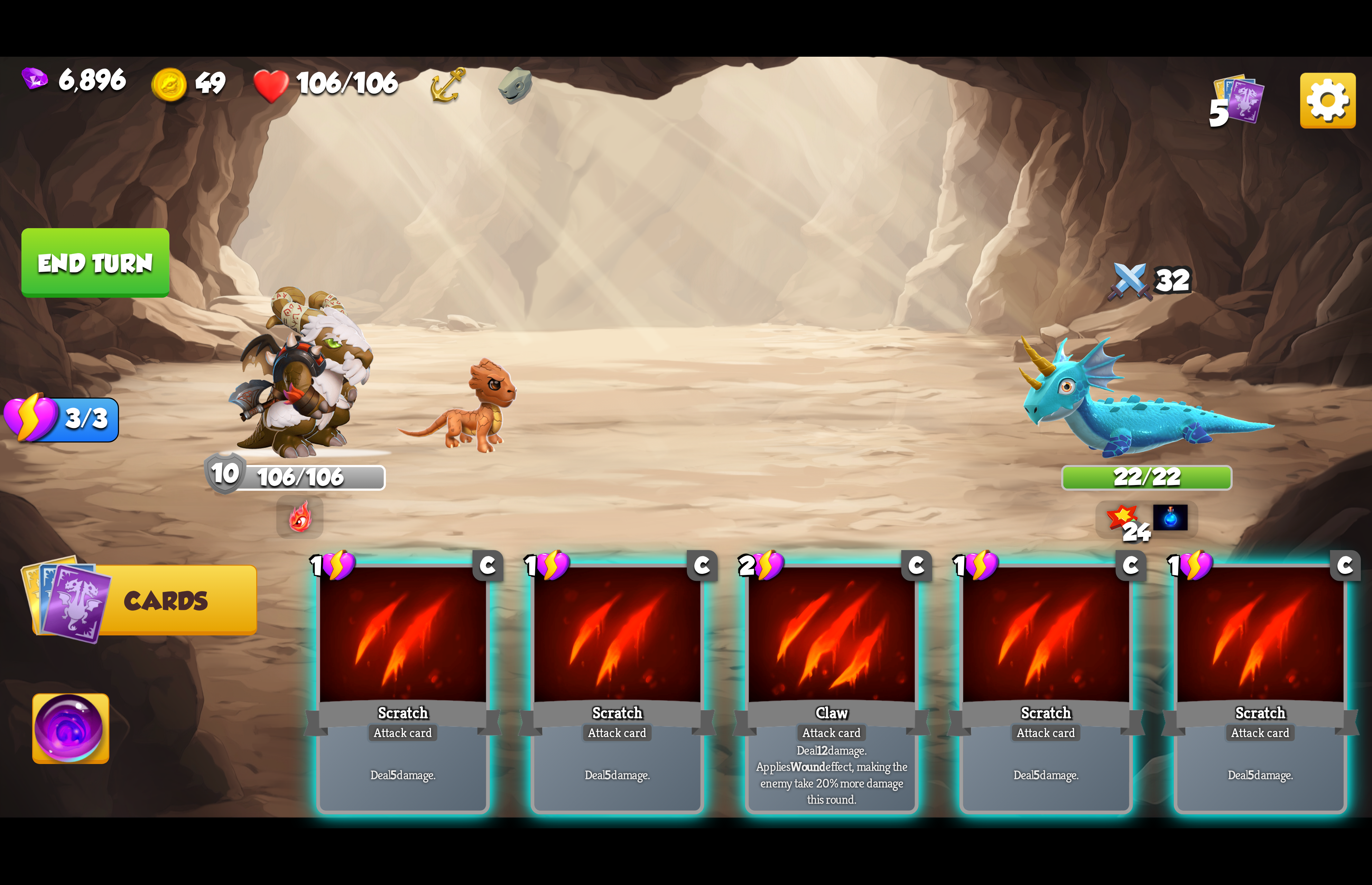
drag, startPoint x: 842, startPoint y: 612, endPoint x: 848, endPoint y: 614, distance: 6.3
click at [848, 614] on div at bounding box center [832, 637] width 166 height 140
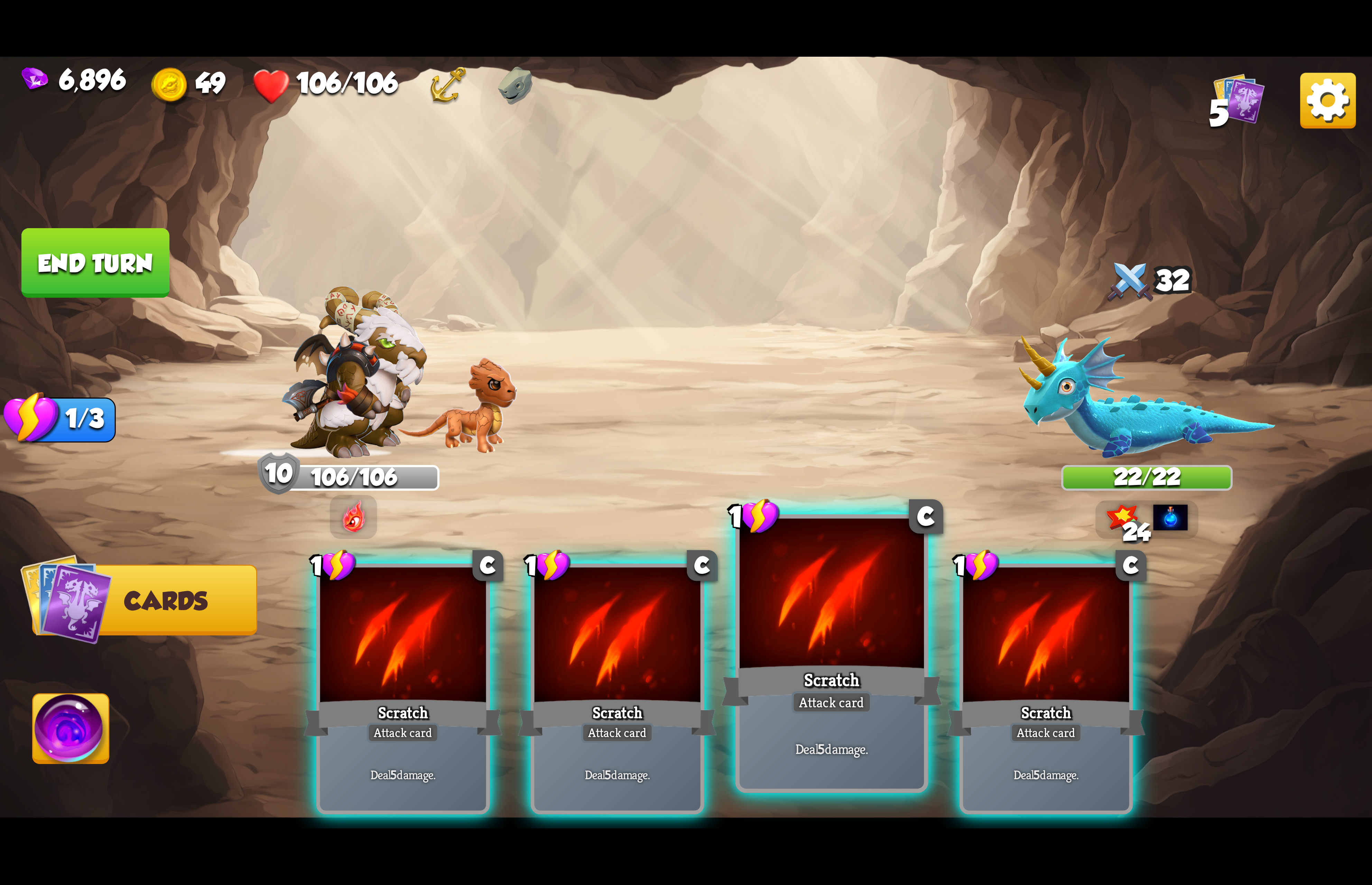
drag, startPoint x: 870, startPoint y: 614, endPoint x: 888, endPoint y: 626, distance: 21.6
click at [874, 620] on div at bounding box center [831, 596] width 184 height 155
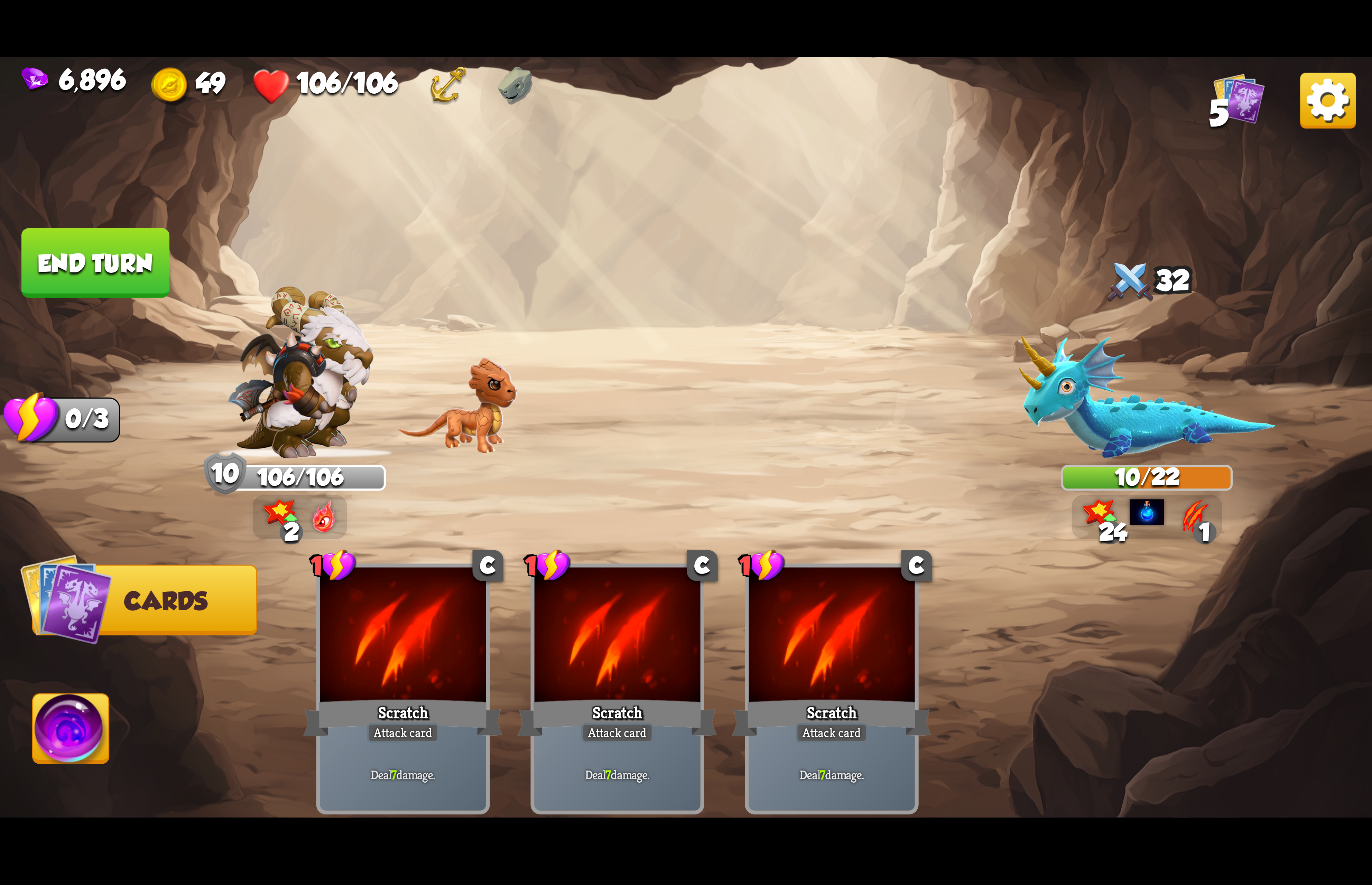
click at [1341, 111] on img at bounding box center [1328, 100] width 56 height 56
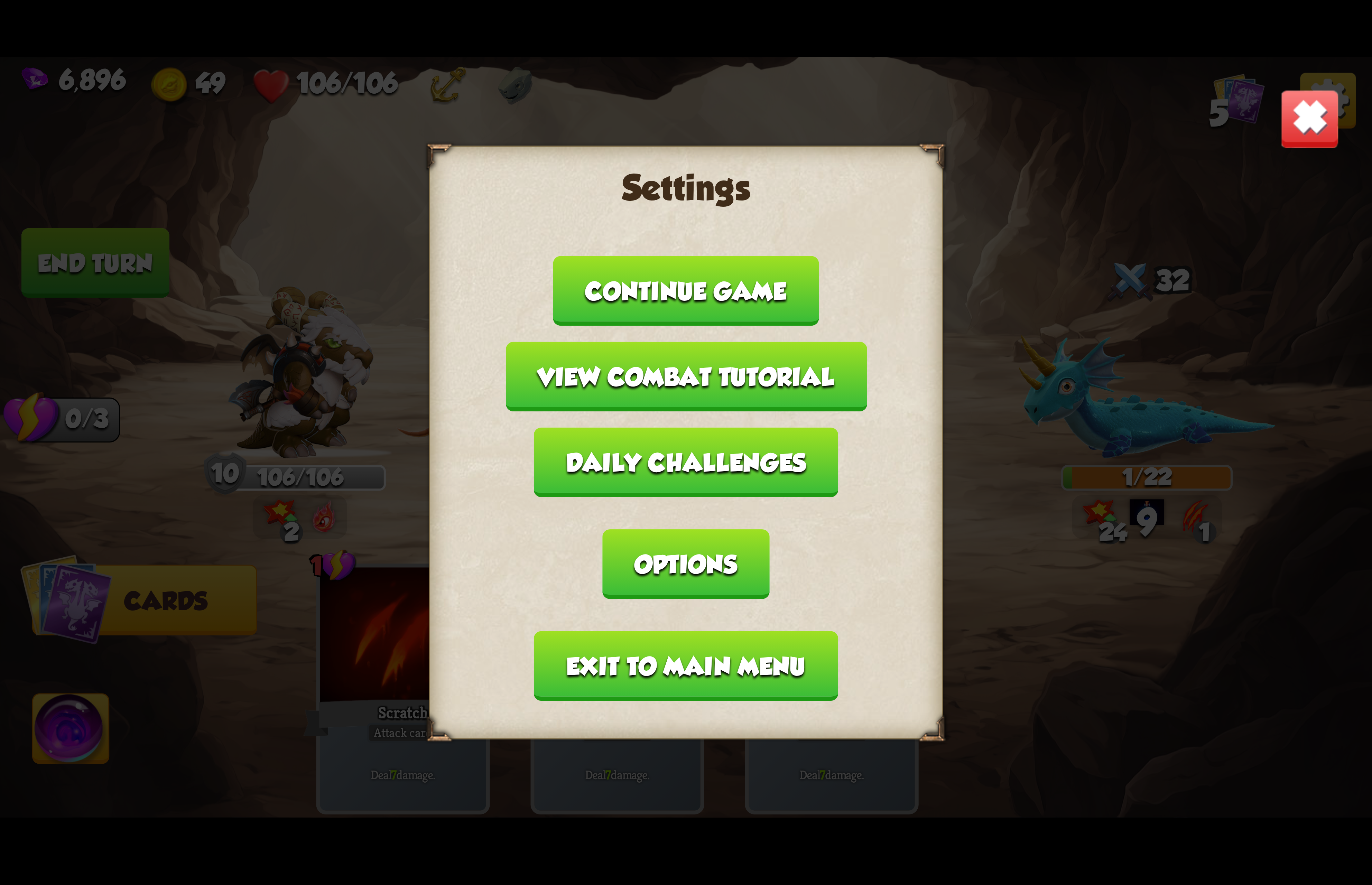
drag, startPoint x: 1302, startPoint y: 123, endPoint x: 1244, endPoint y: 164, distance: 71.0
click at [1299, 125] on img at bounding box center [1310, 119] width 60 height 60
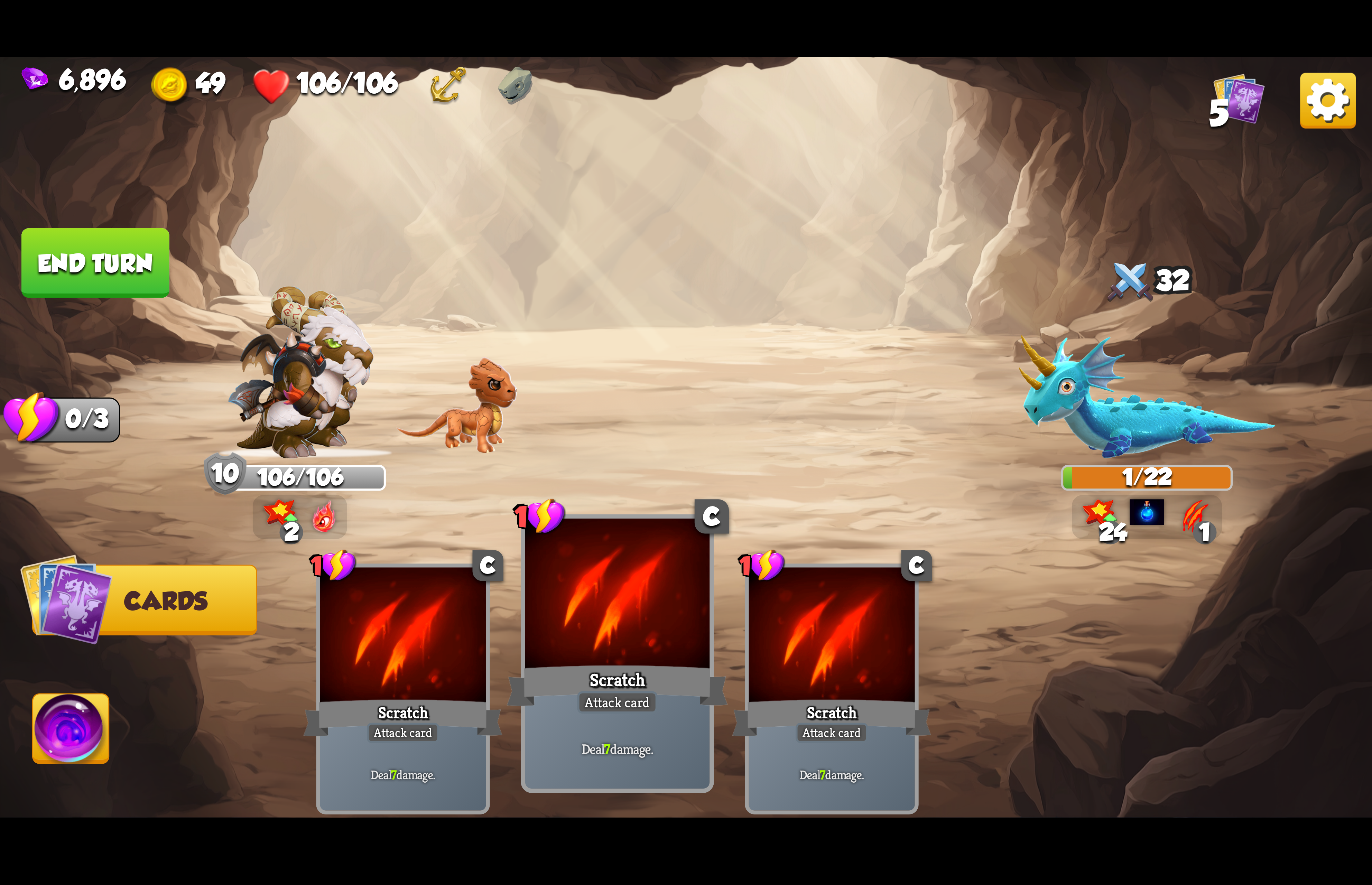
click at [585, 682] on div "Scratch" at bounding box center [617, 685] width 221 height 49
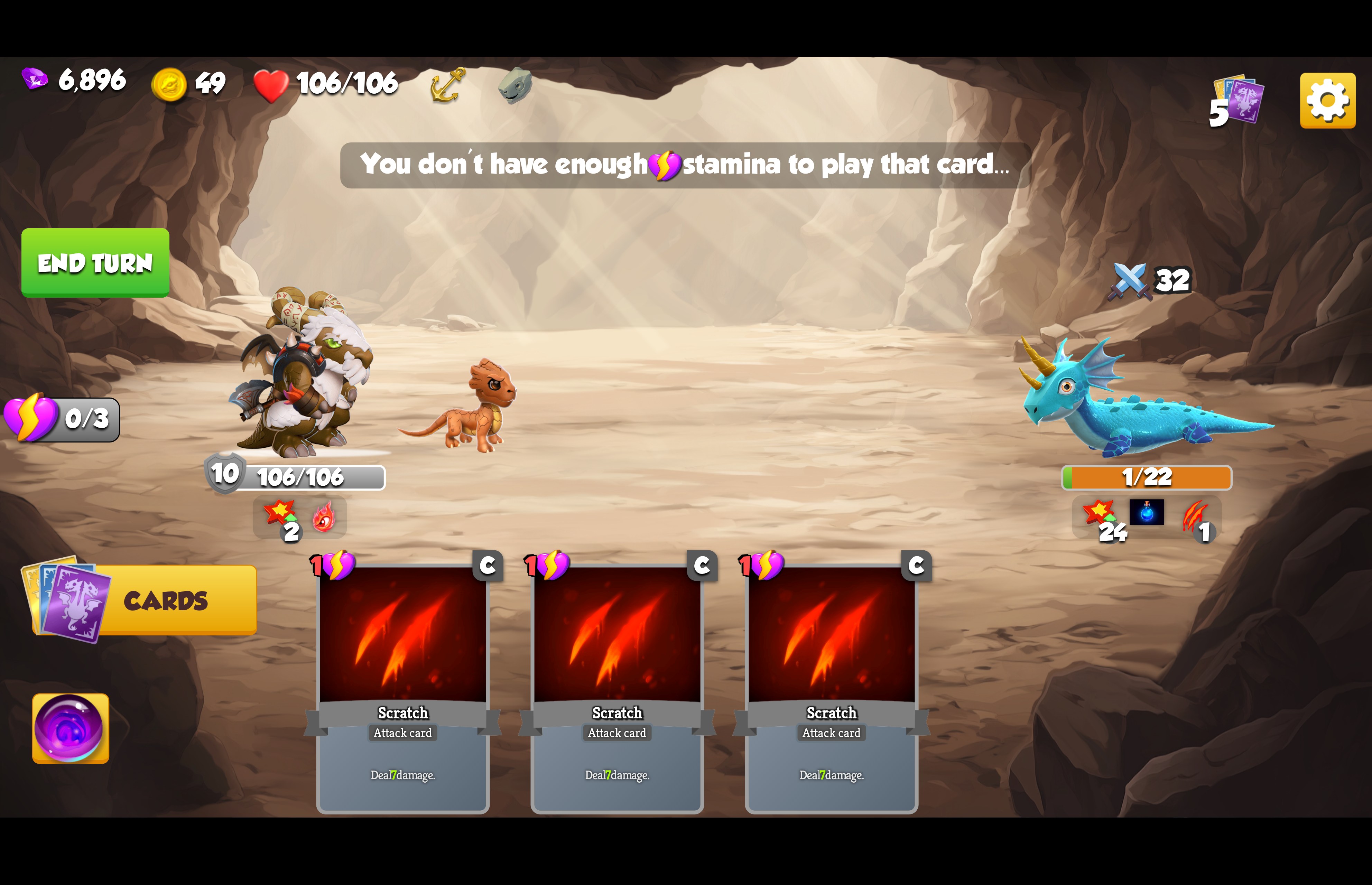
click at [70, 710] on img at bounding box center [71, 732] width 76 height 77
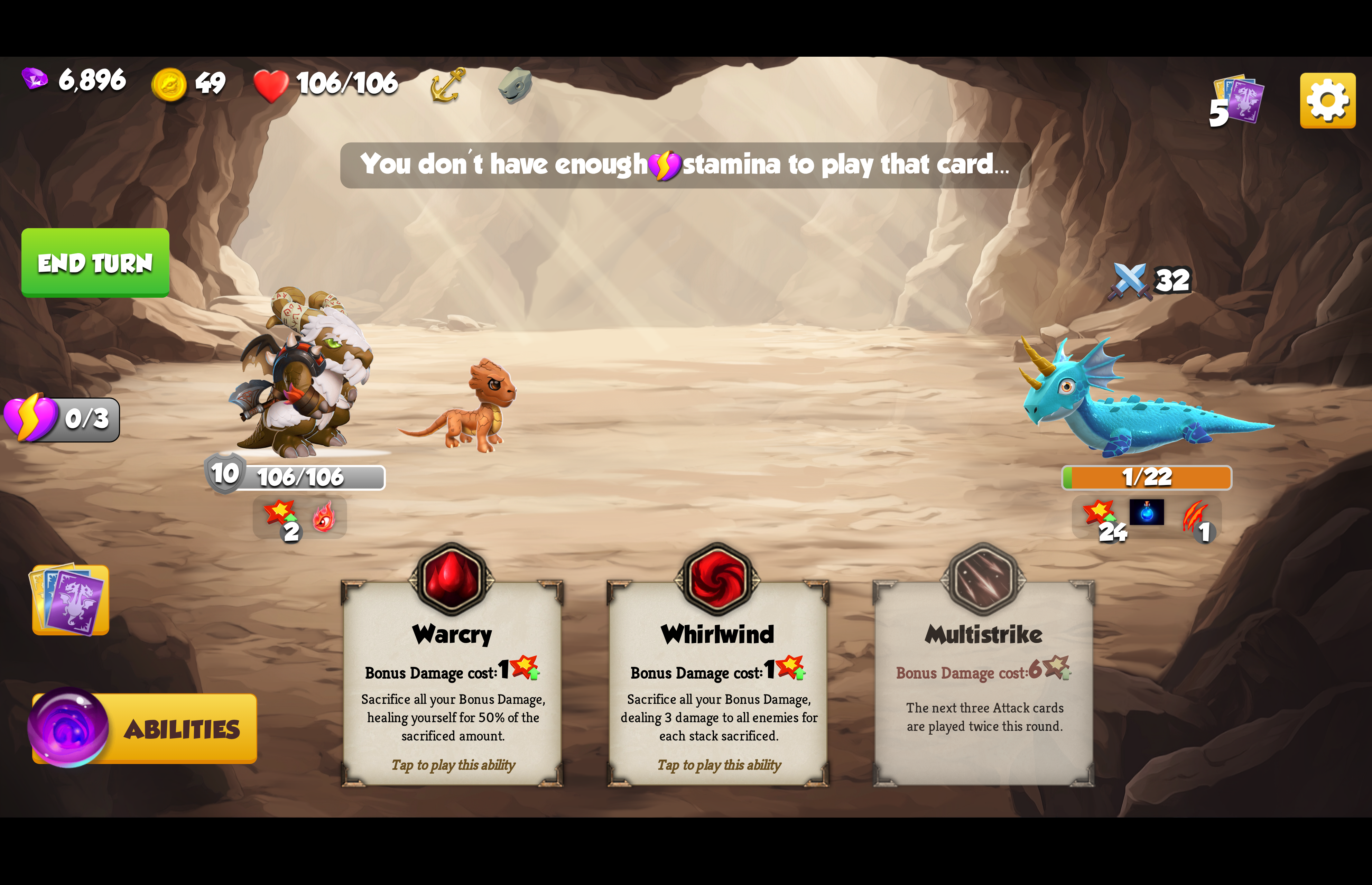
click at [686, 640] on div "Whirlwind" at bounding box center [718, 634] width 216 height 28
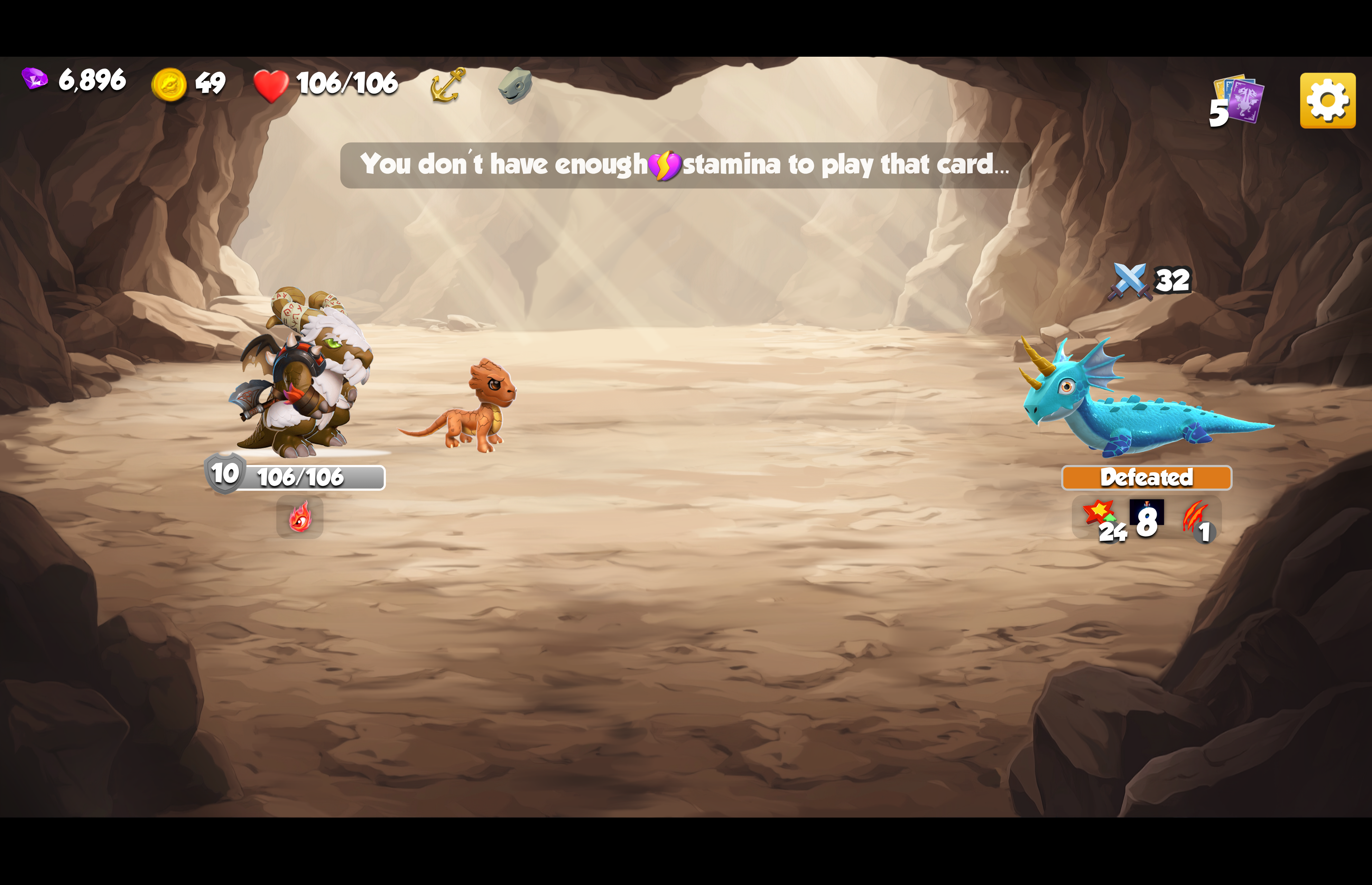
click at [1318, 84] on img at bounding box center [1328, 100] width 56 height 56
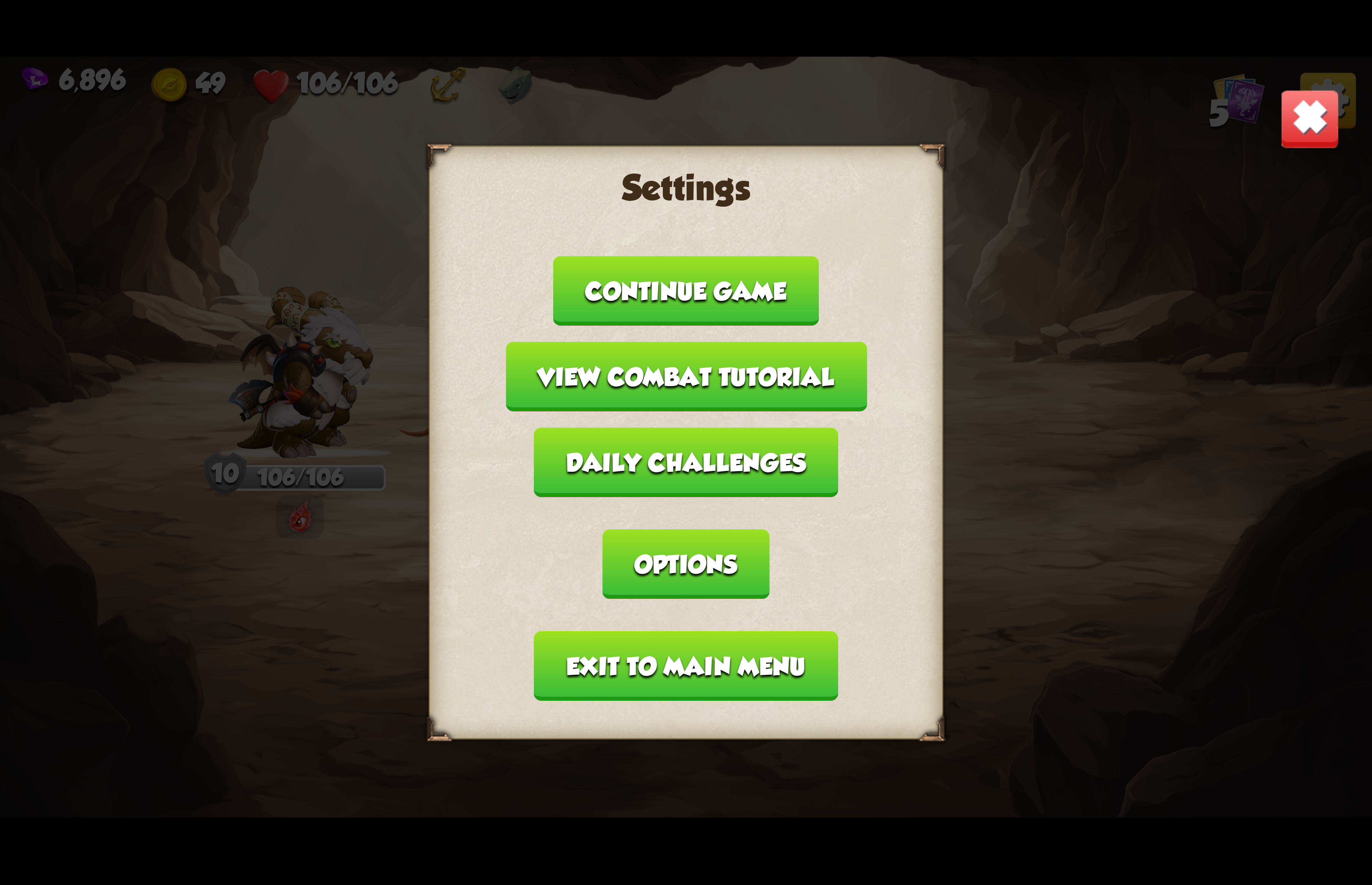
click at [769, 529] on button "Options" at bounding box center [686, 564] width 166 height 70
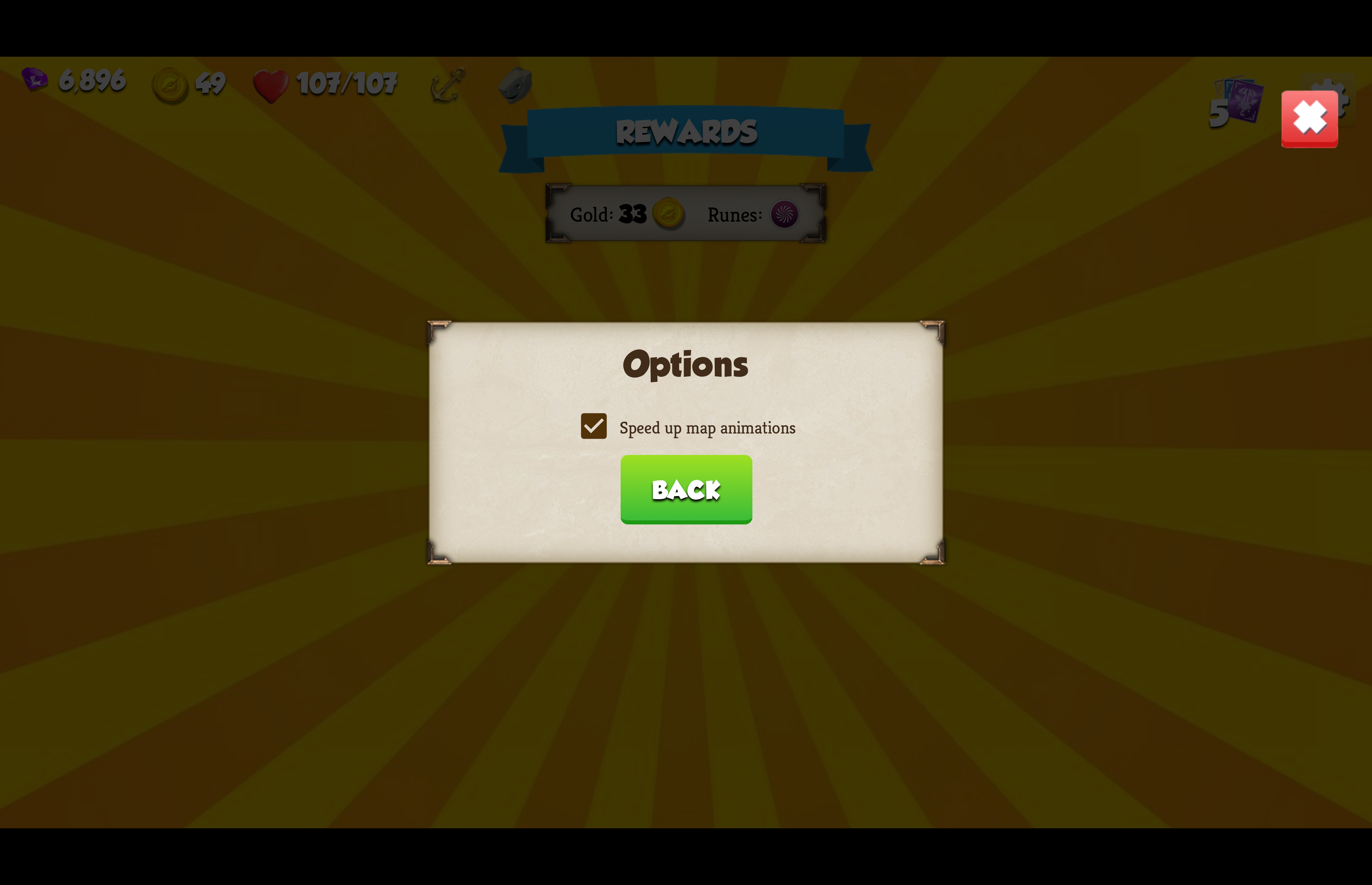
click at [724, 436] on label "Speed up map animations" at bounding box center [686, 427] width 219 height 23
click at [0, 0] on input "Speed up map animations" at bounding box center [0, 0] width 0 height 0
click at [724, 434] on label "Speed up map animations" at bounding box center [686, 427] width 219 height 23
click at [0, 0] on input "Speed up map animations" at bounding box center [0, 0] width 0 height 0
click at [726, 498] on button "Back" at bounding box center [686, 489] width 132 height 70
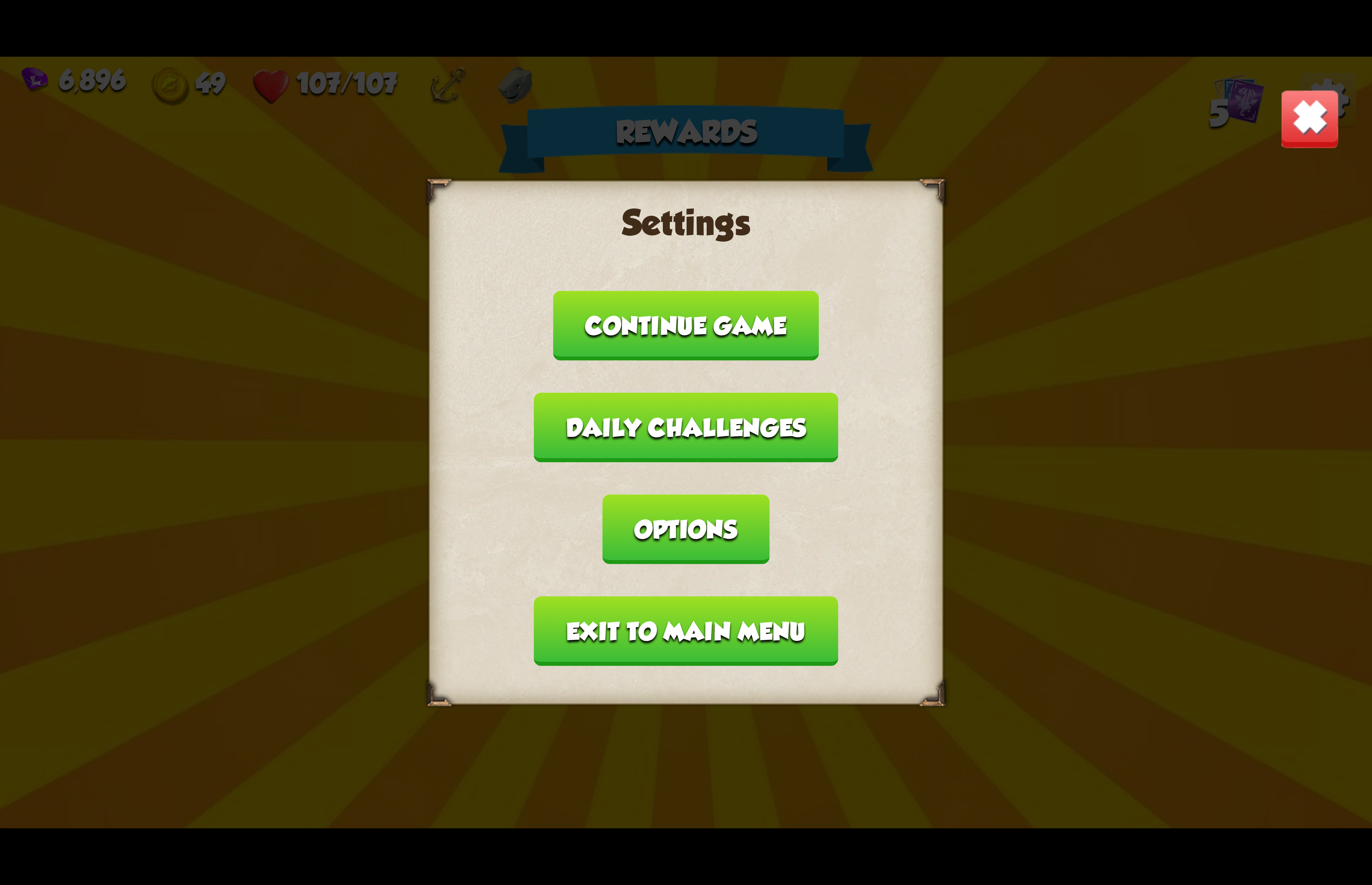
click at [727, 596] on button "Exit to main menu" at bounding box center [686, 631] width 304 height 70
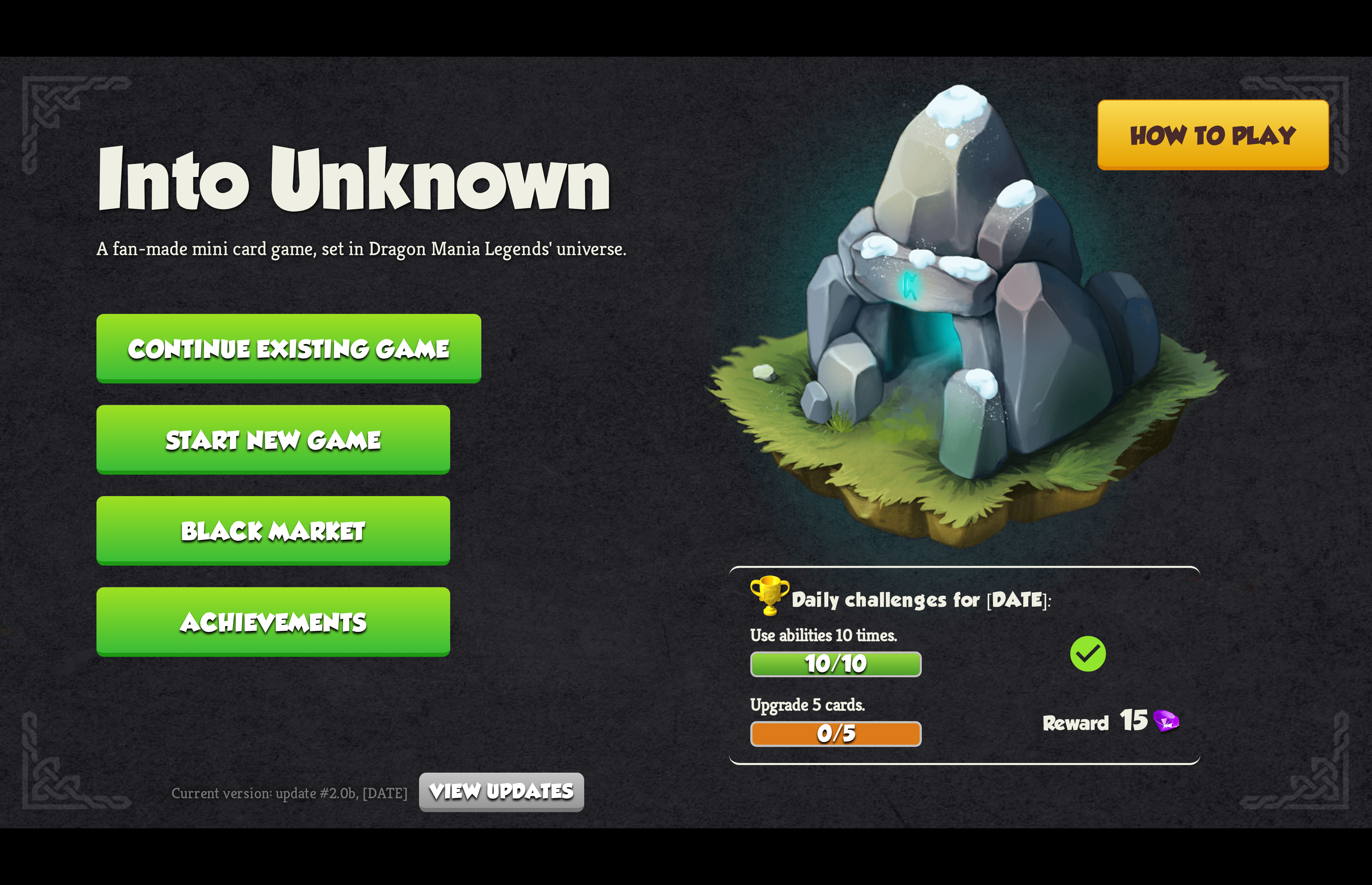
click at [415, 347] on button "Continue existing game" at bounding box center [289, 348] width 385 height 70
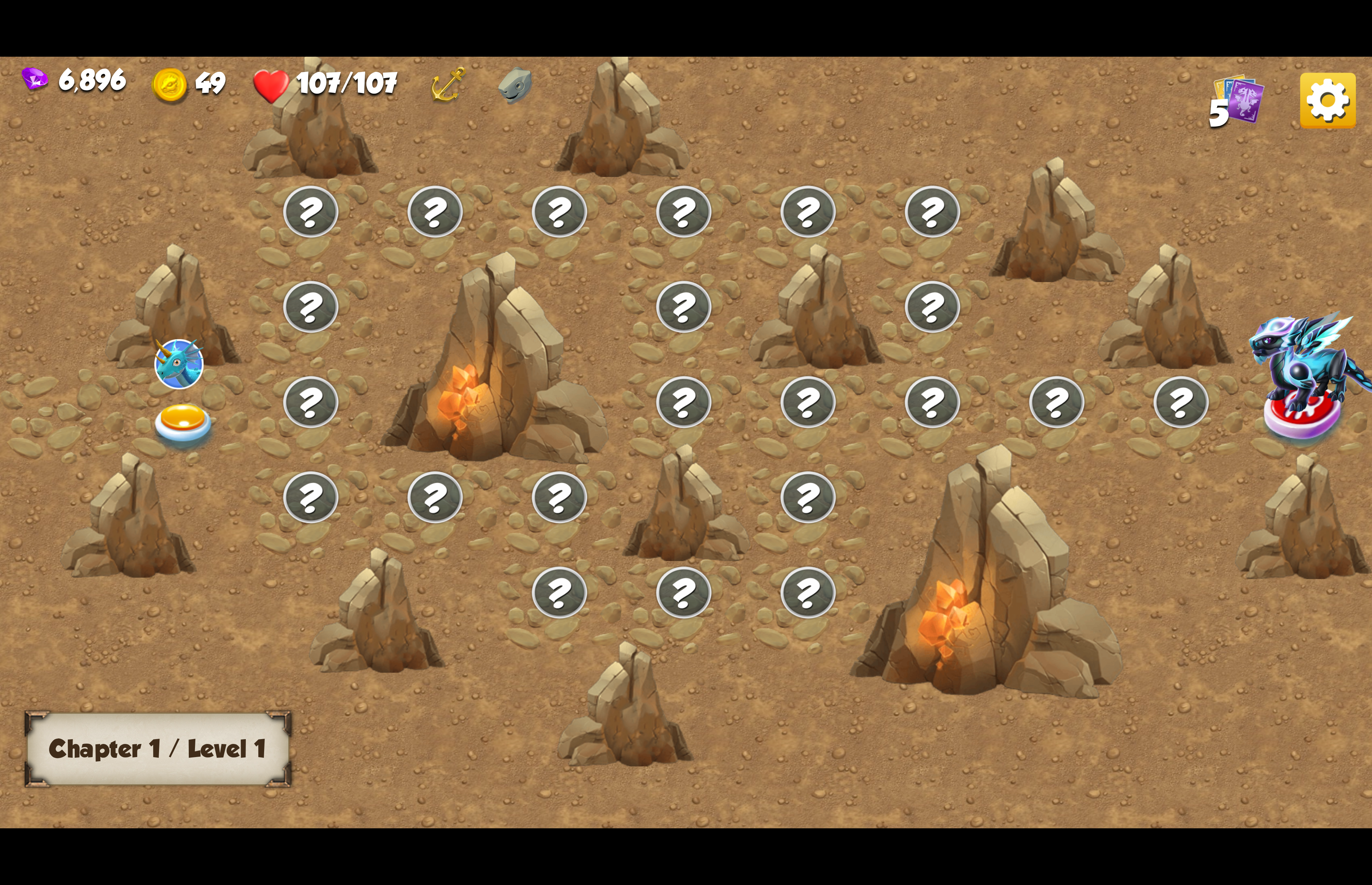
click at [141, 418] on div at bounding box center [187, 416] width 125 height 95
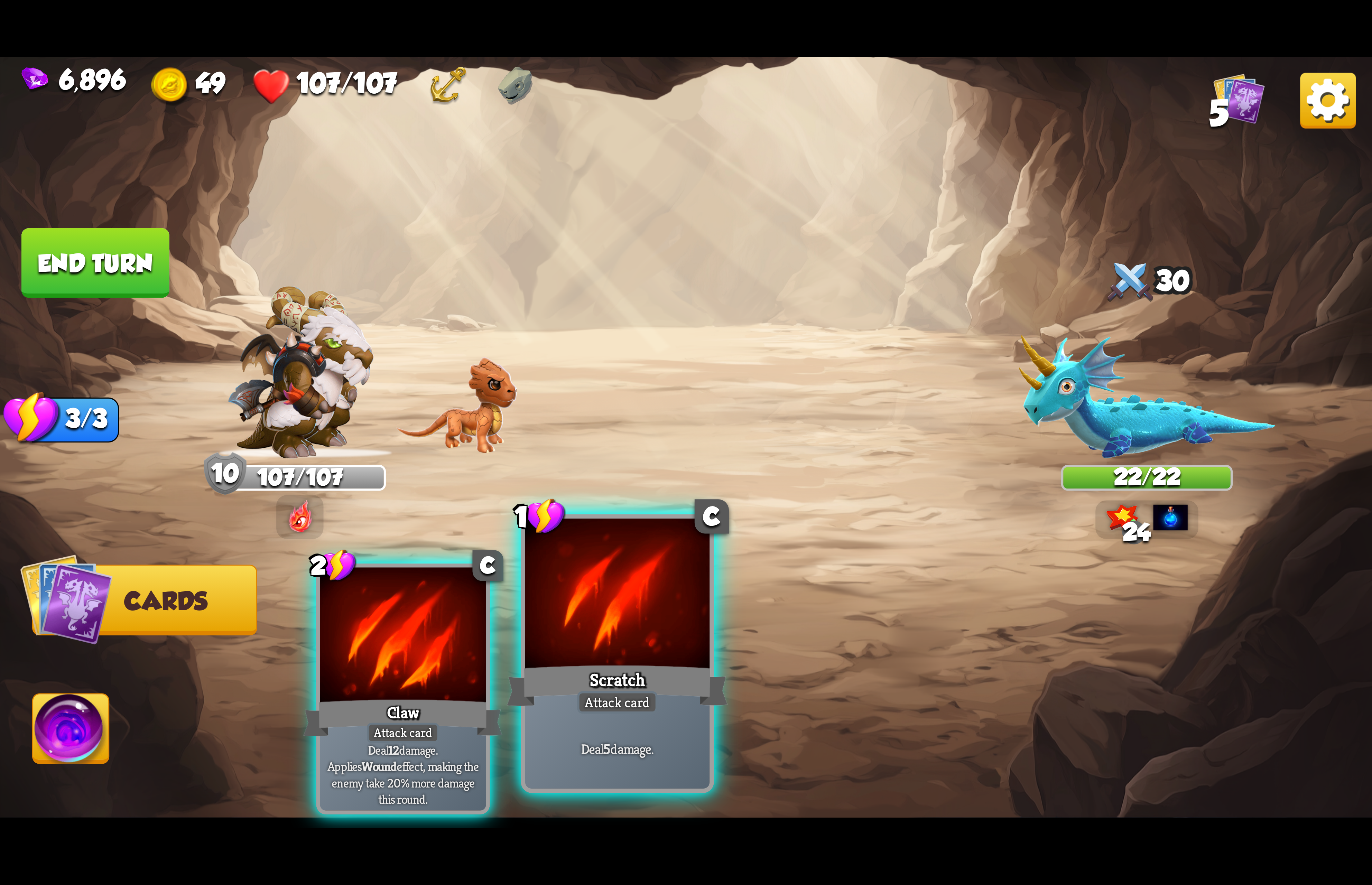
drag, startPoint x: 454, startPoint y: 680, endPoint x: 477, endPoint y: 684, distance: 23.3
click at [469, 696] on div "Claw" at bounding box center [403, 718] width 199 height 44
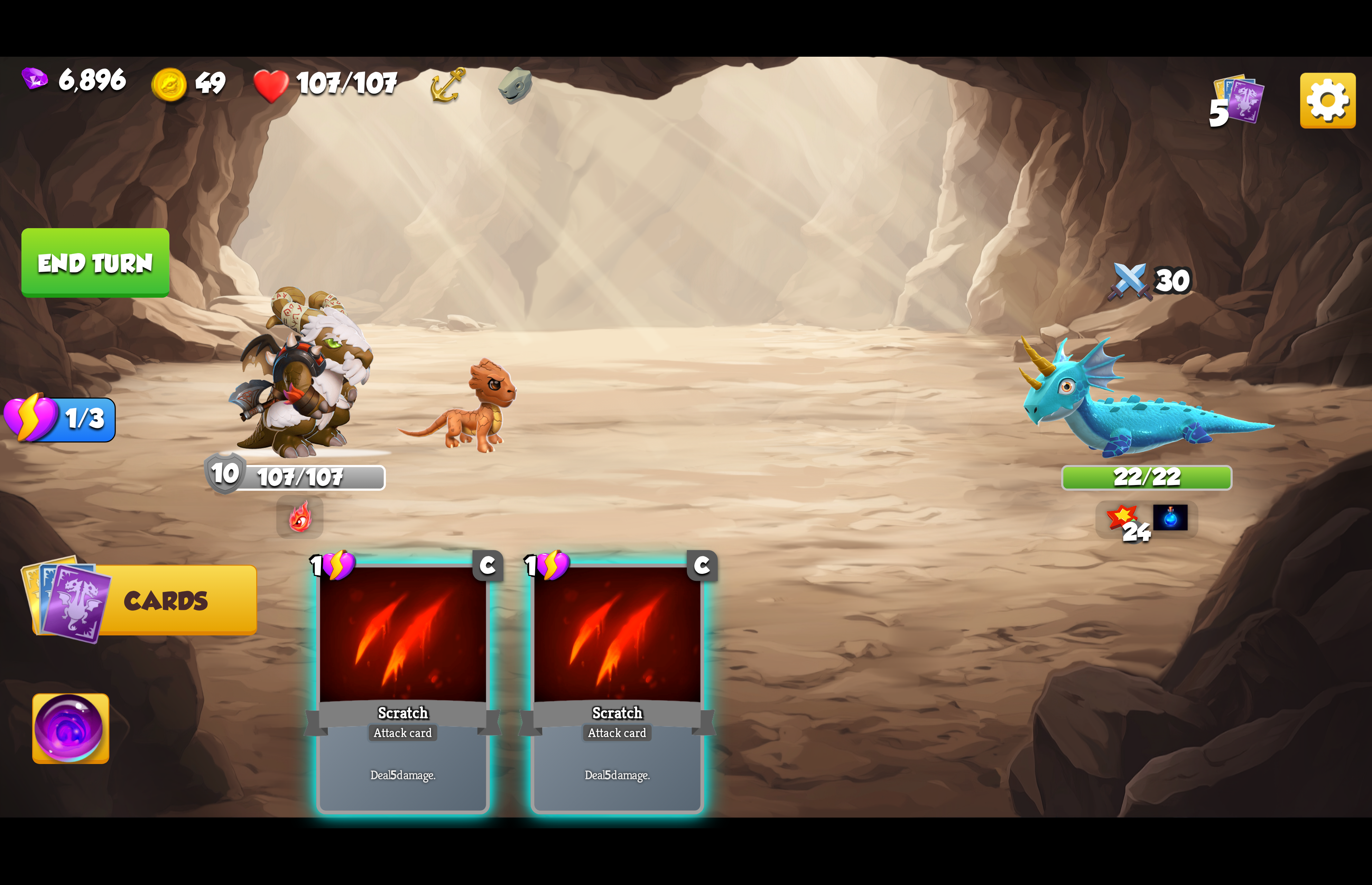
drag, startPoint x: 484, startPoint y: 682, endPoint x: 466, endPoint y: 677, distance: 18.7
click at [474, 696] on div "Scratch" at bounding box center [403, 718] width 199 height 44
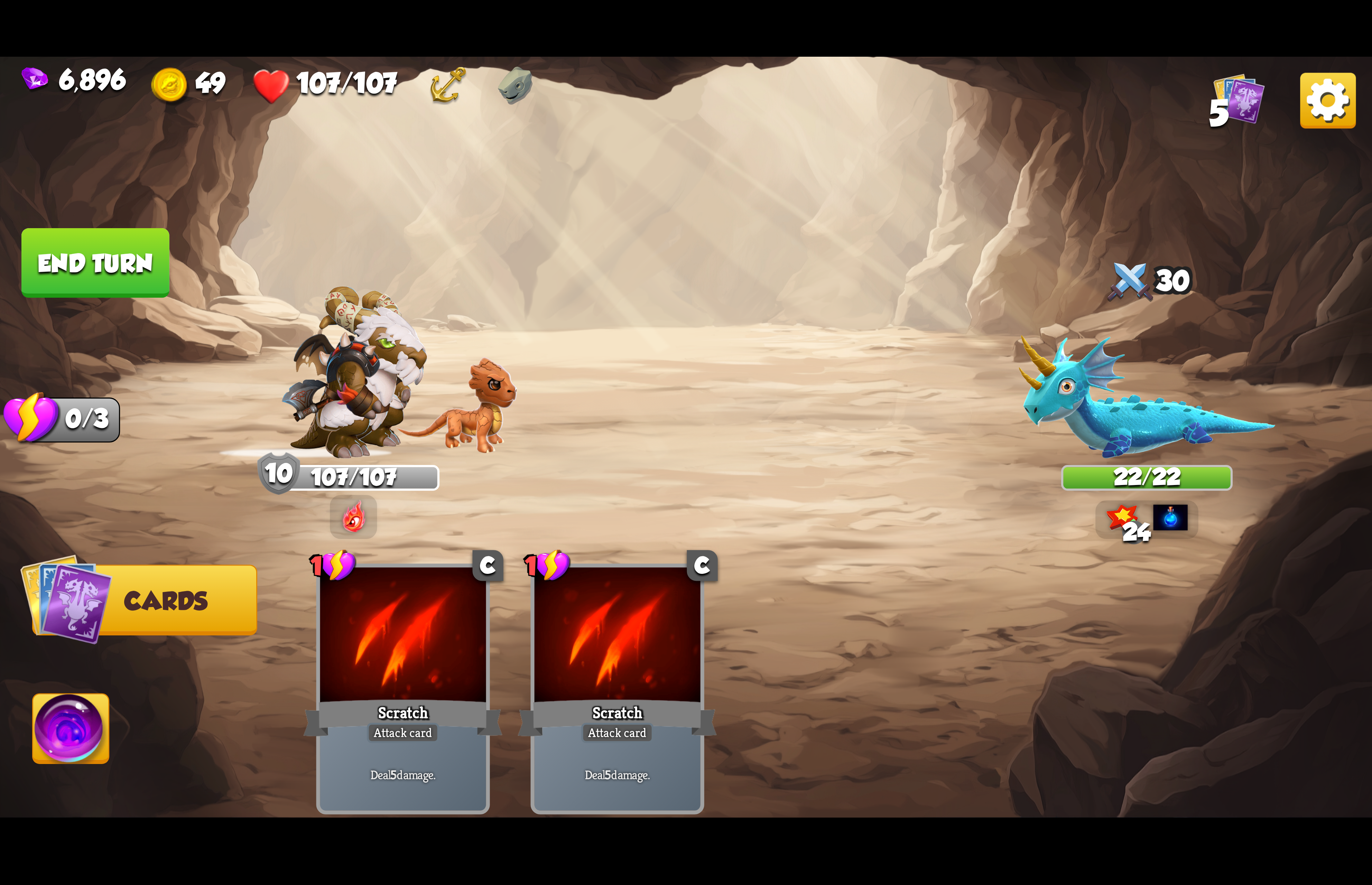
click at [81, 737] on img at bounding box center [71, 732] width 76 height 77
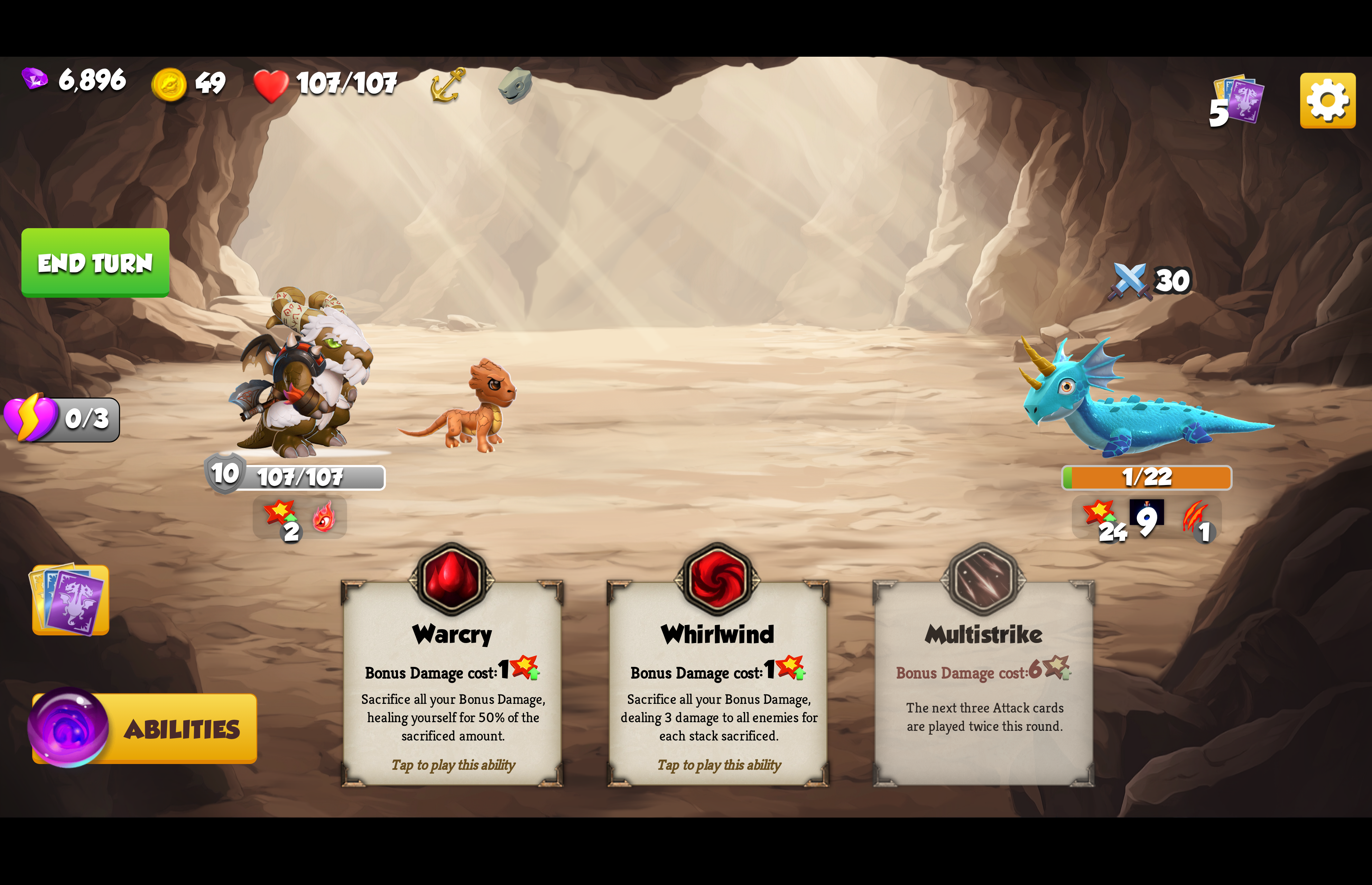
click at [745, 708] on div "Sacrifice all your Bonus Damage, dealing 3 damage to all enemies for each stack…" at bounding box center [719, 717] width 197 height 54
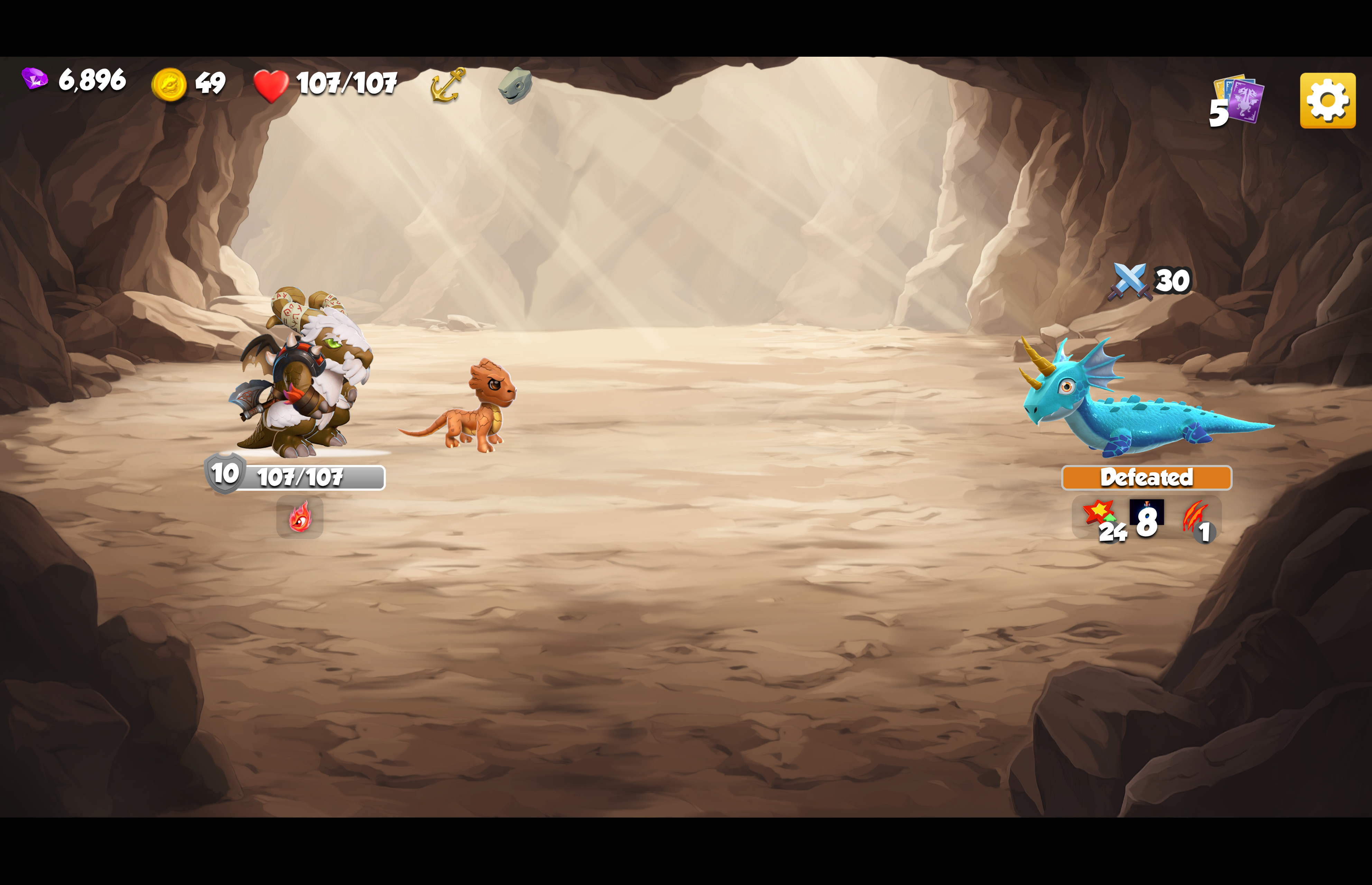
click at [1326, 106] on img at bounding box center [1328, 100] width 56 height 56
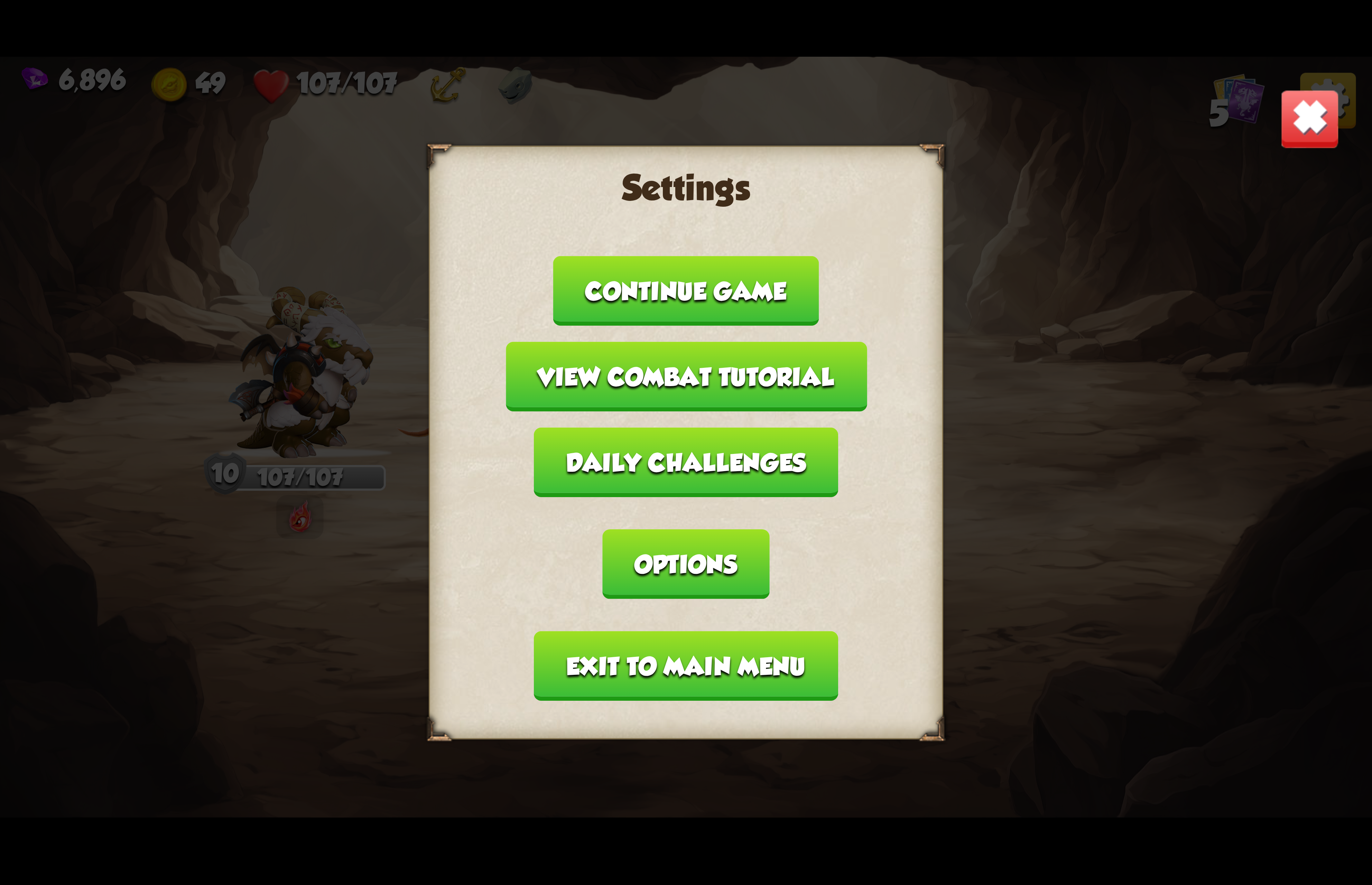
click at [769, 529] on button "Options" at bounding box center [686, 564] width 166 height 70
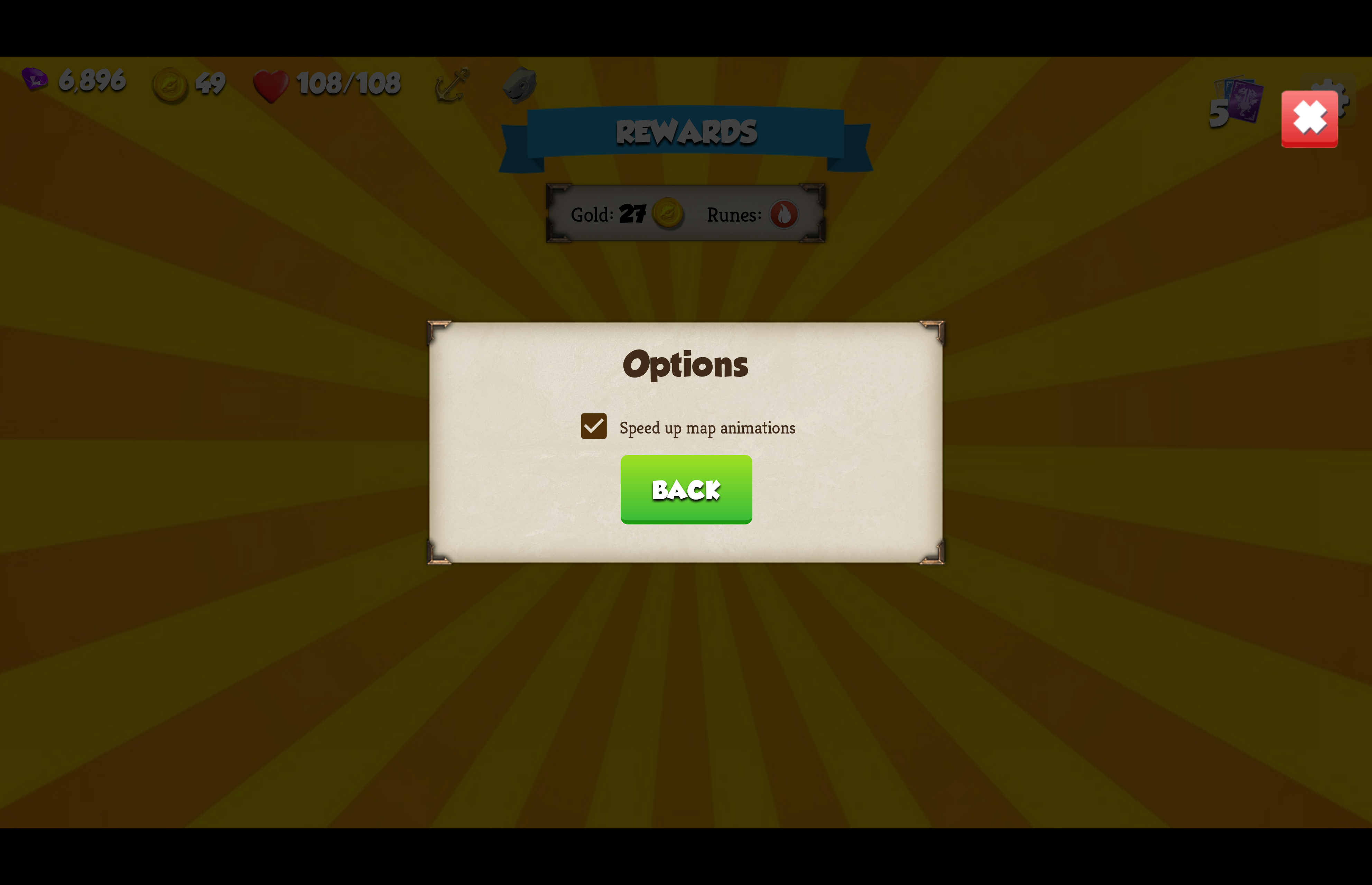
click at [701, 437] on label "Speed up map animations" at bounding box center [686, 427] width 219 height 23
click at [0, 0] on input "Speed up map animations" at bounding box center [0, 0] width 0 height 0
click at [701, 437] on label "Speed up map animations" at bounding box center [686, 427] width 219 height 23
click at [0, 0] on input "Speed up map animations" at bounding box center [0, 0] width 0 height 0
click at [698, 501] on button "Back" at bounding box center [686, 489] width 132 height 70
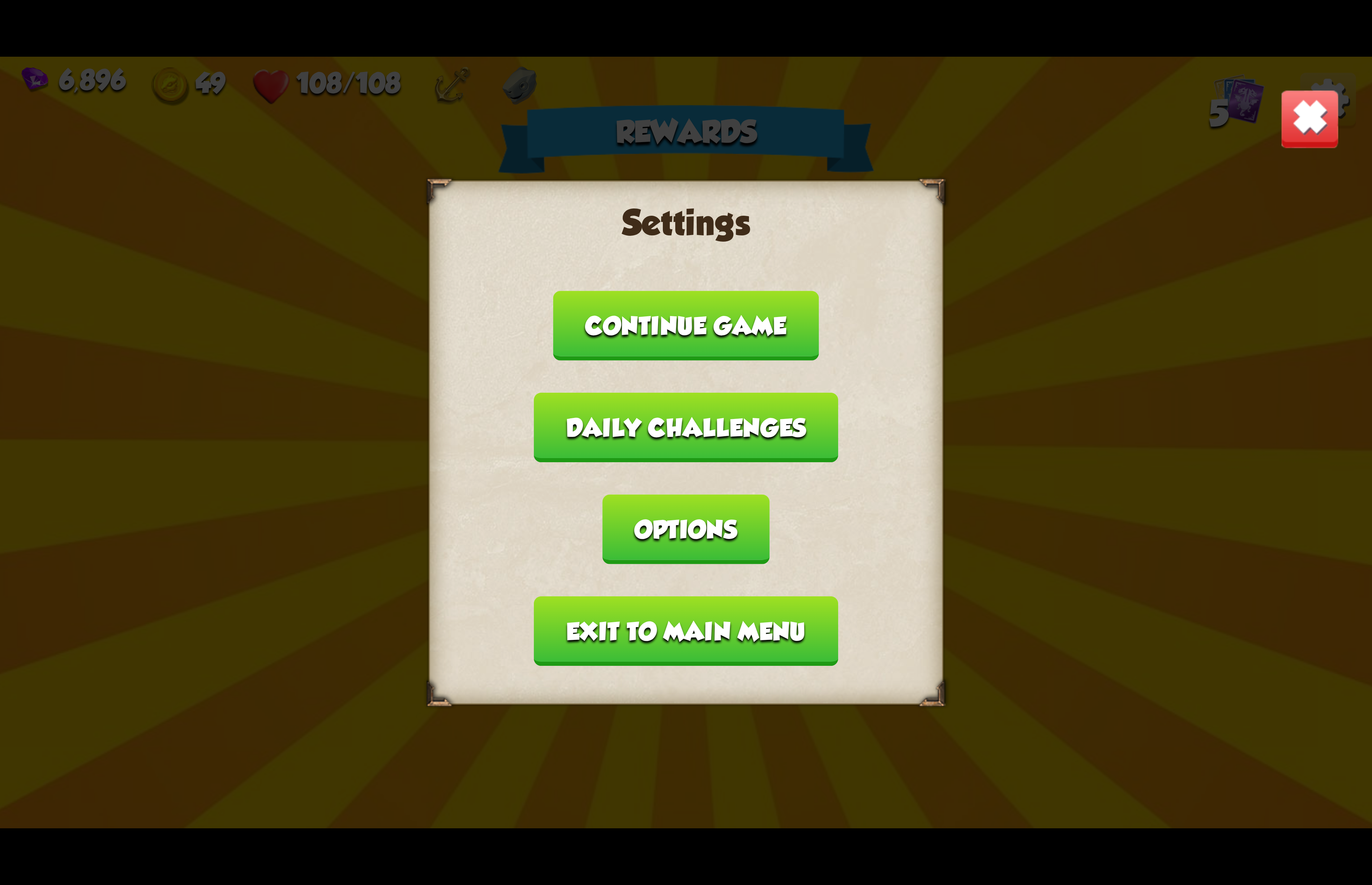
click at [707, 596] on button "Exit to main menu" at bounding box center [686, 631] width 304 height 70
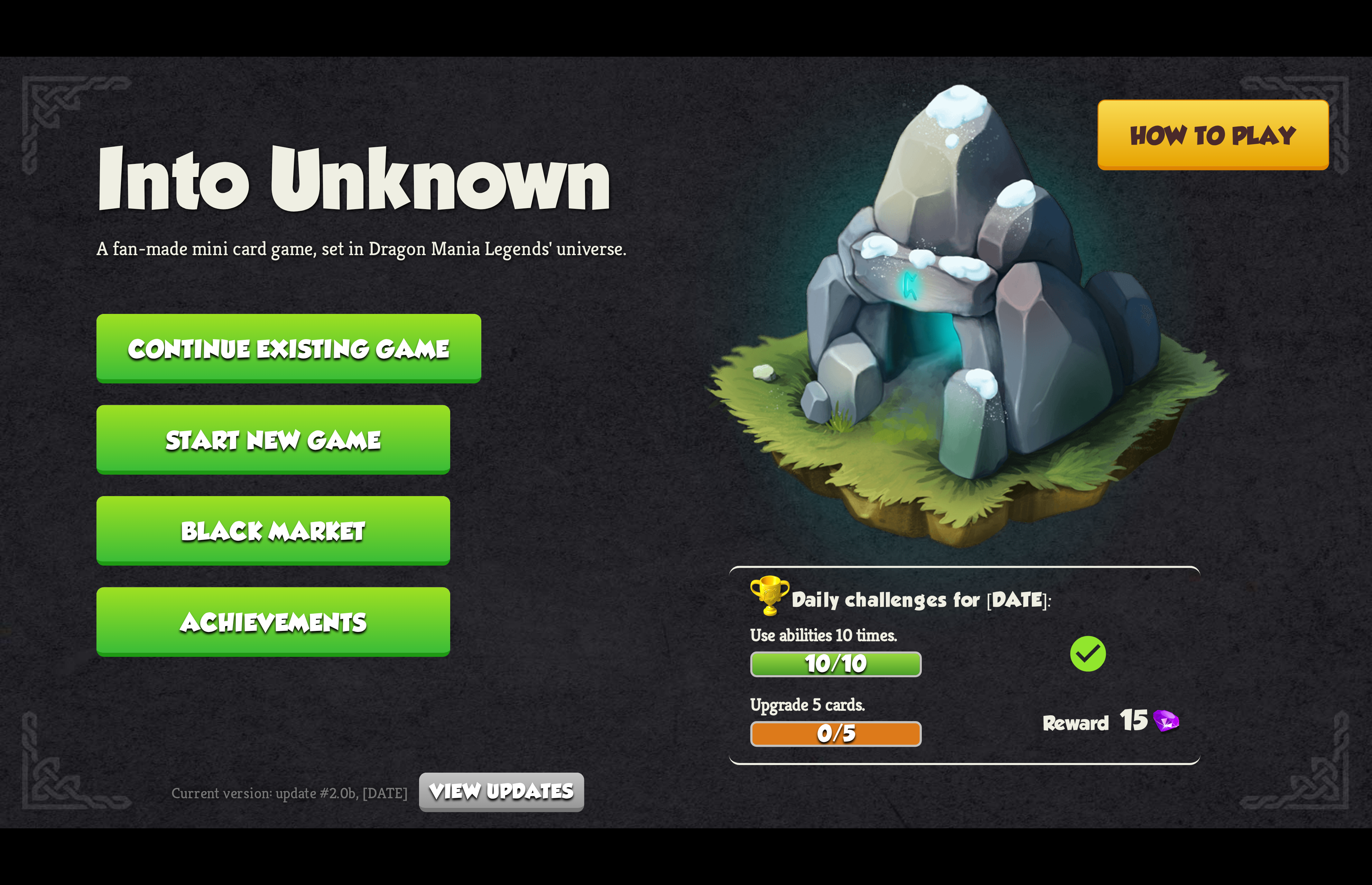
click at [433, 367] on button "Continue existing game" at bounding box center [289, 348] width 385 height 70
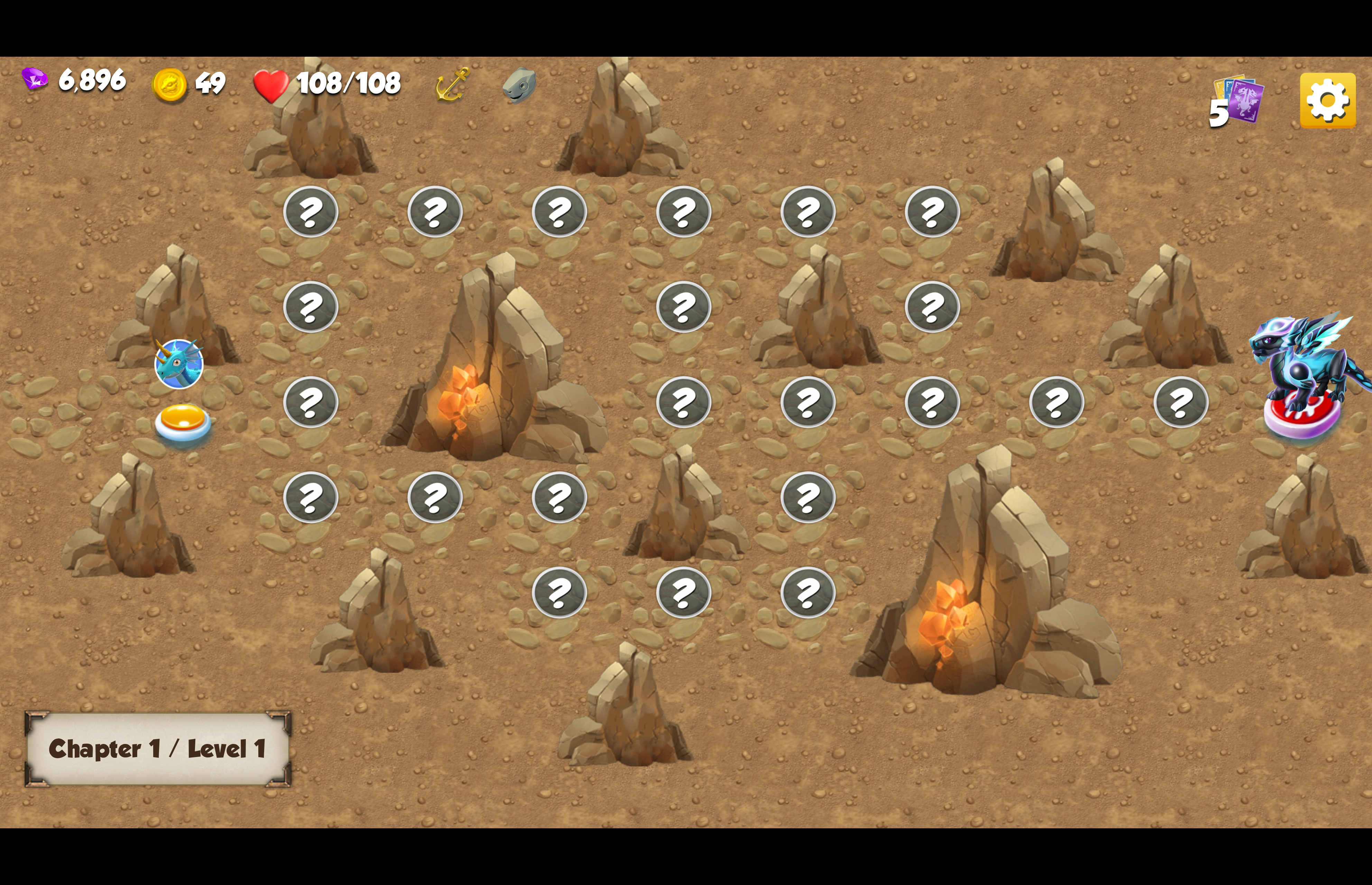
click at [192, 404] on img at bounding box center [184, 429] width 68 height 51
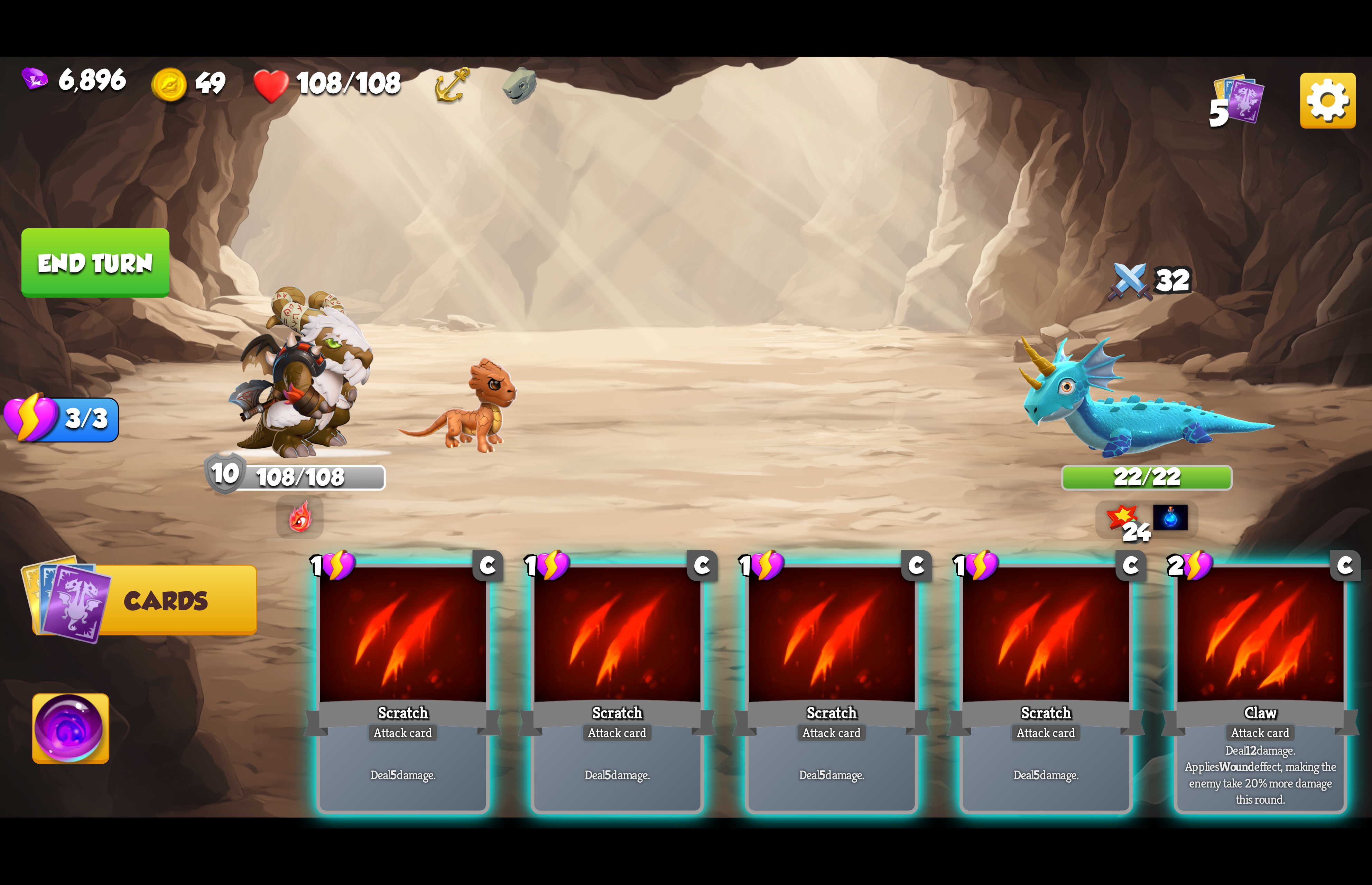
drag, startPoint x: 1192, startPoint y: 660, endPoint x: 1196, endPoint y: 662, distance: 4.5
click at [1196, 661] on div "2 C Claw Attack card Deal 12 damage. Applies Wound effect, making the enemy tak…" at bounding box center [1261, 688] width 174 height 251
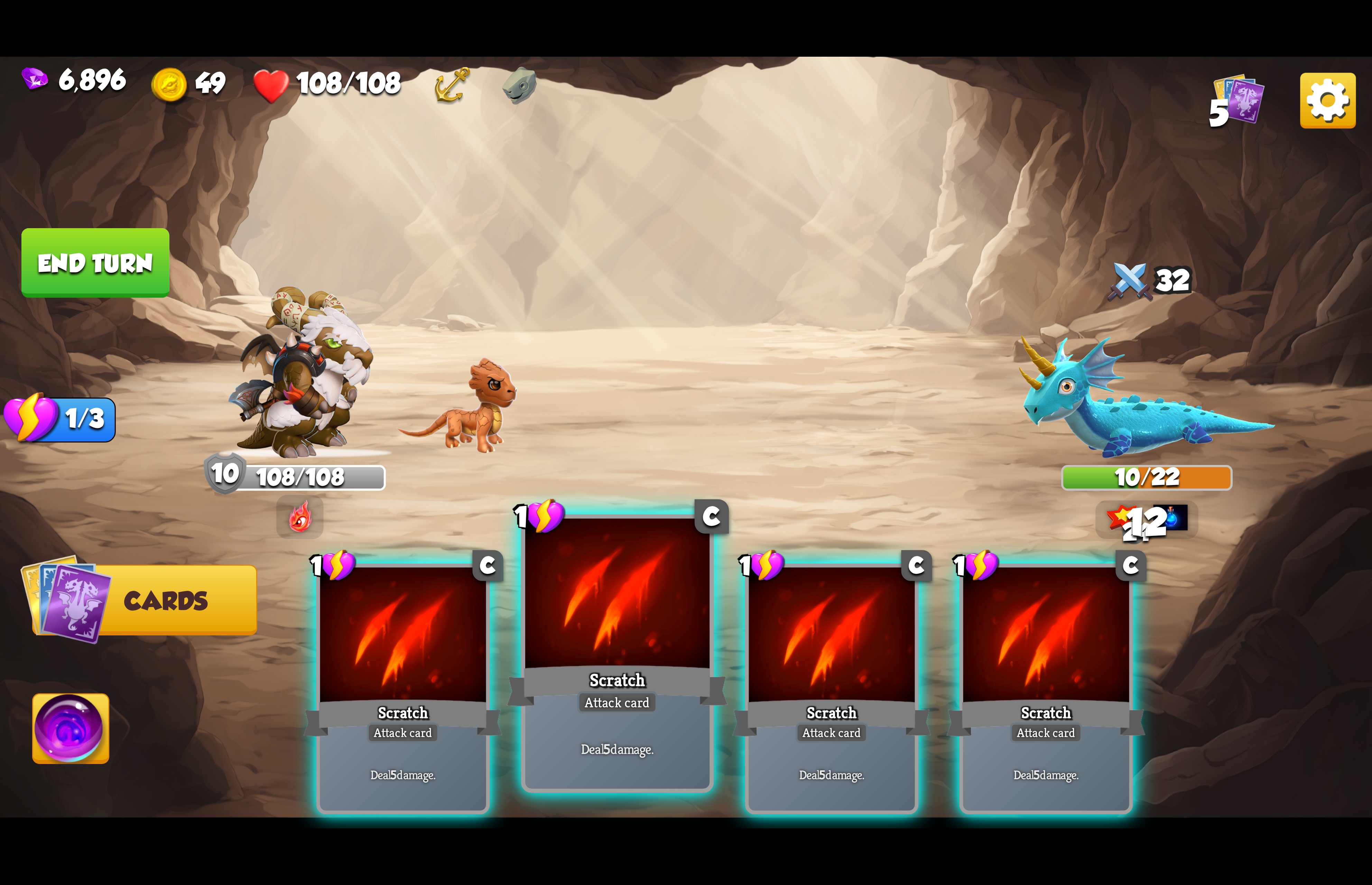
drag, startPoint x: 1074, startPoint y: 656, endPoint x: 660, endPoint y: 621, distance: 415.5
click at [1069, 656] on div at bounding box center [1046, 637] width 166 height 140
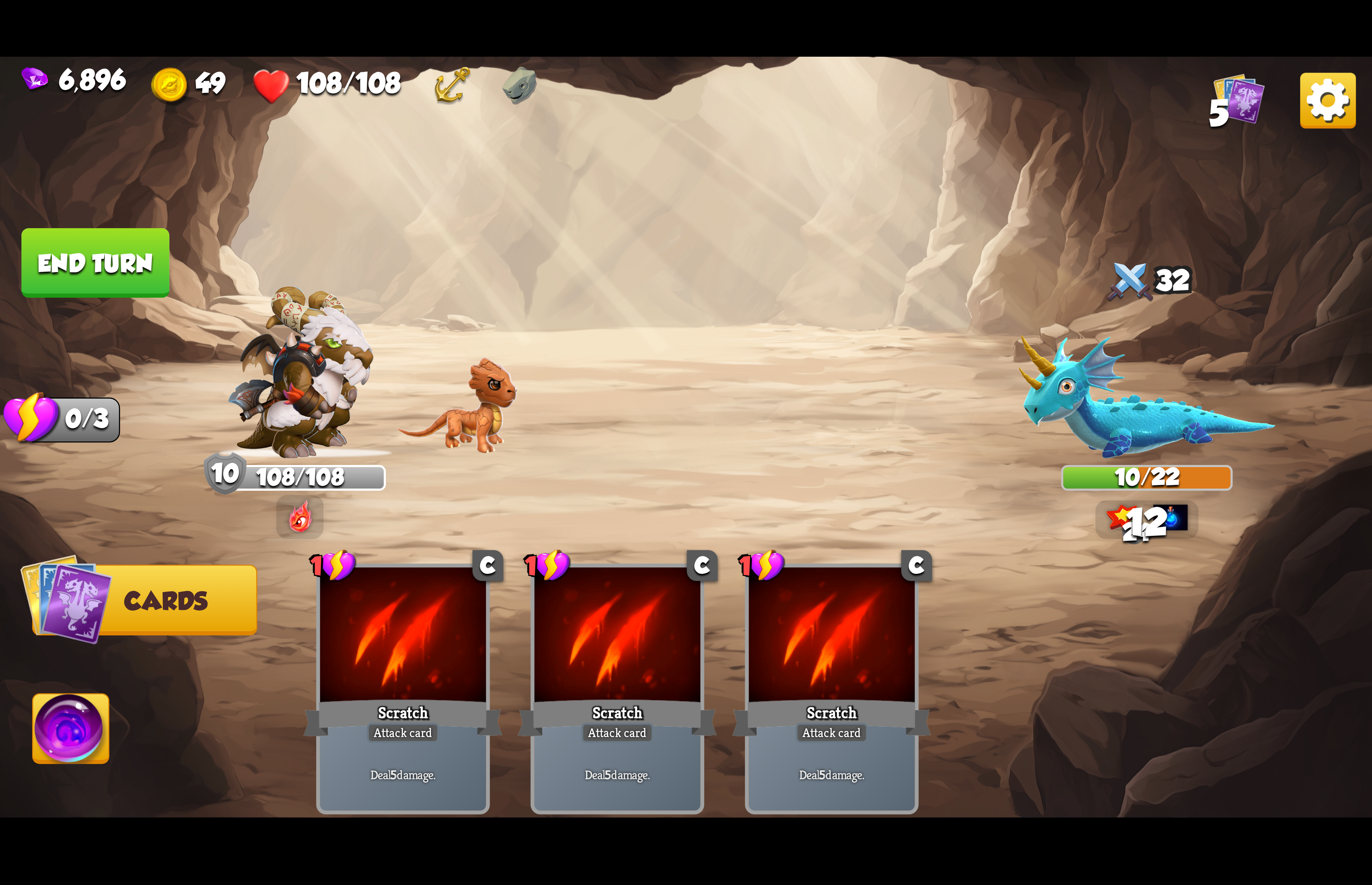
click at [84, 713] on img at bounding box center [71, 732] width 76 height 77
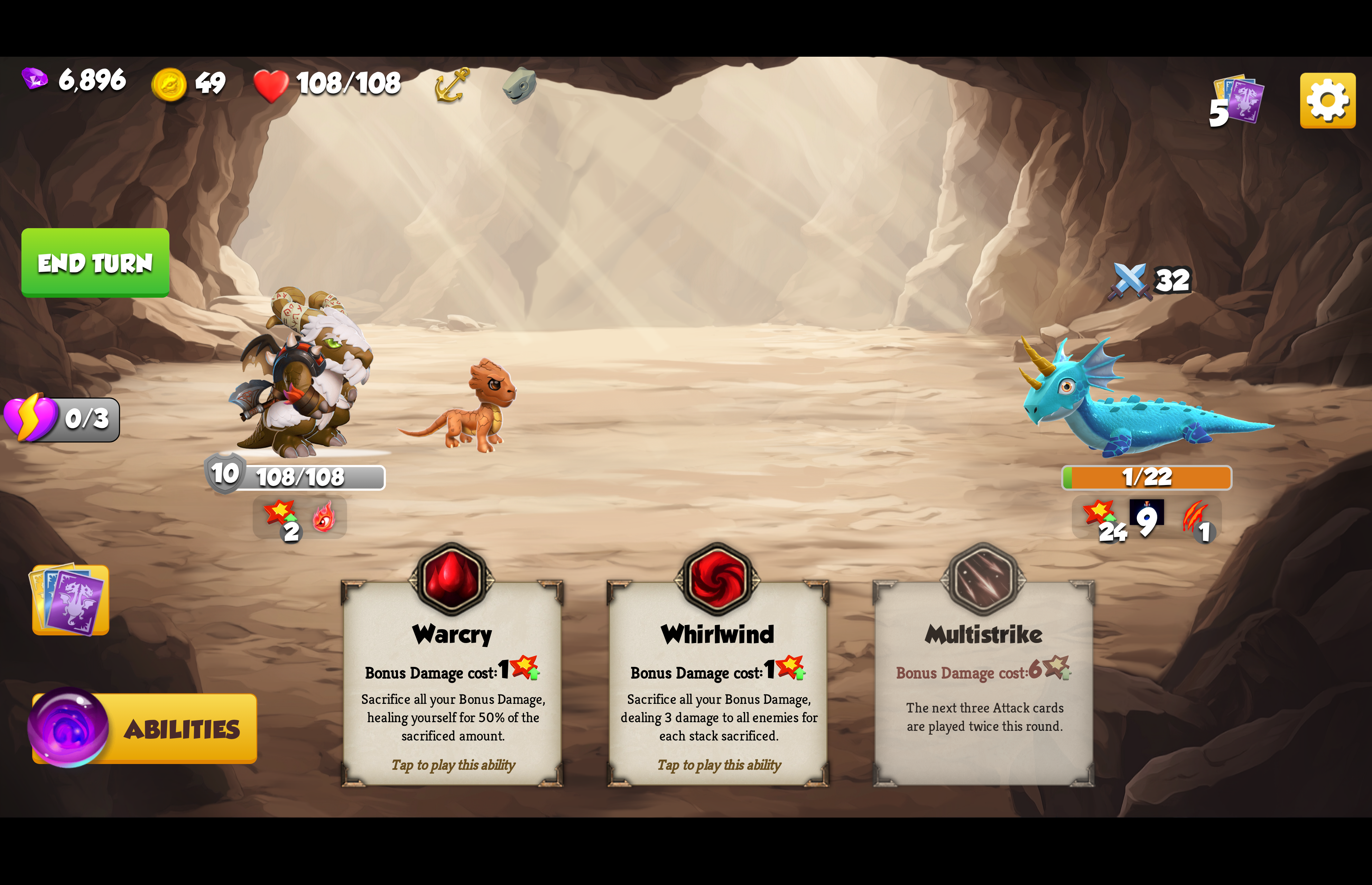
click at [775, 672] on span "1" at bounding box center [769, 669] width 12 height 28
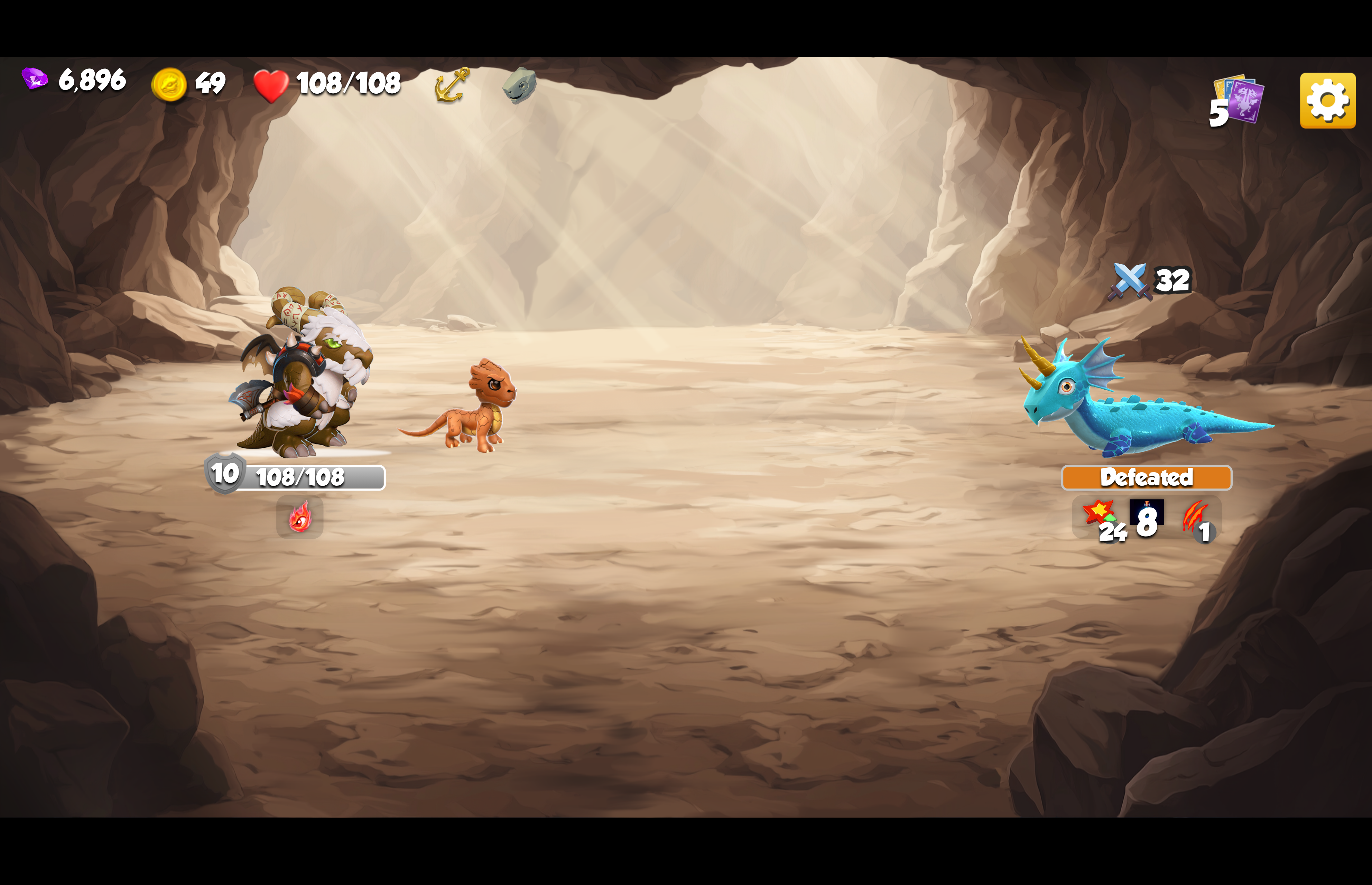
click at [1333, 120] on img at bounding box center [1328, 100] width 56 height 56
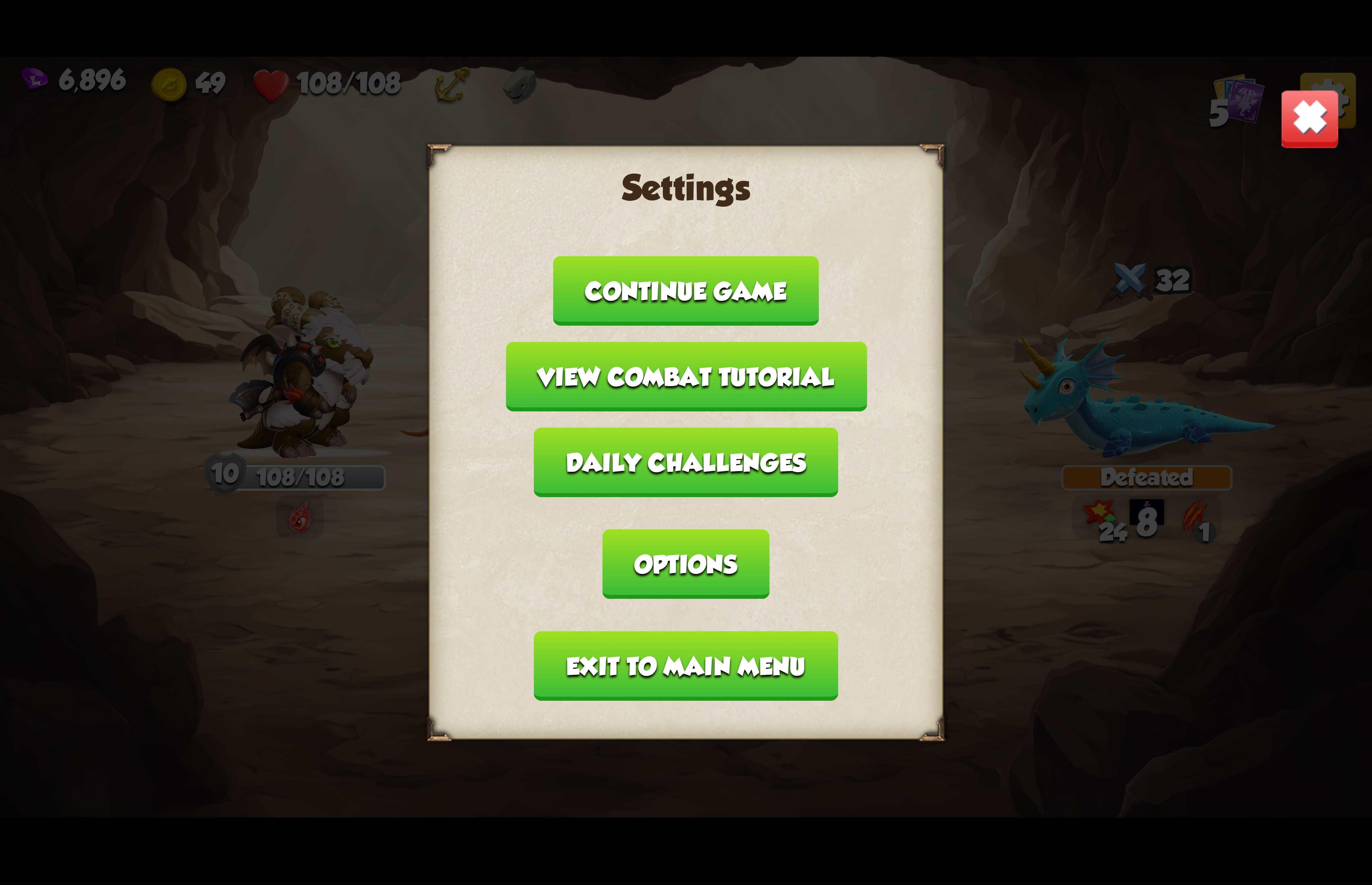
click at [769, 529] on button "Options" at bounding box center [686, 564] width 166 height 70
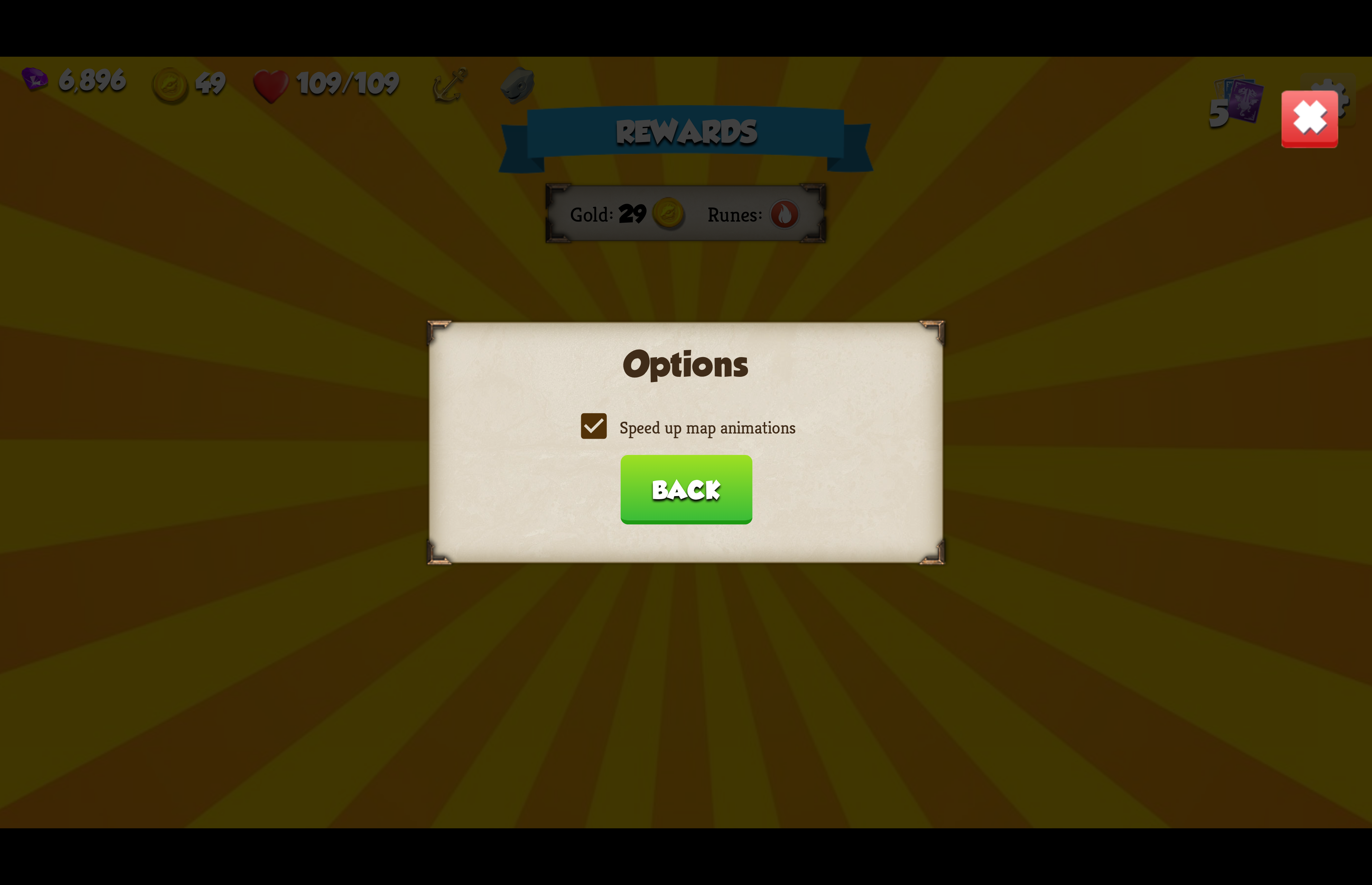
click at [660, 431] on label "Speed up map animations" at bounding box center [686, 427] width 219 height 23
click at [0, 0] on input "Speed up map animations" at bounding box center [0, 0] width 0 height 0
click at [660, 431] on label "Speed up map animations" at bounding box center [686, 427] width 219 height 23
click at [0, 0] on input "Speed up map animations" at bounding box center [0, 0] width 0 height 0
click at [702, 481] on button "Back" at bounding box center [686, 489] width 132 height 70
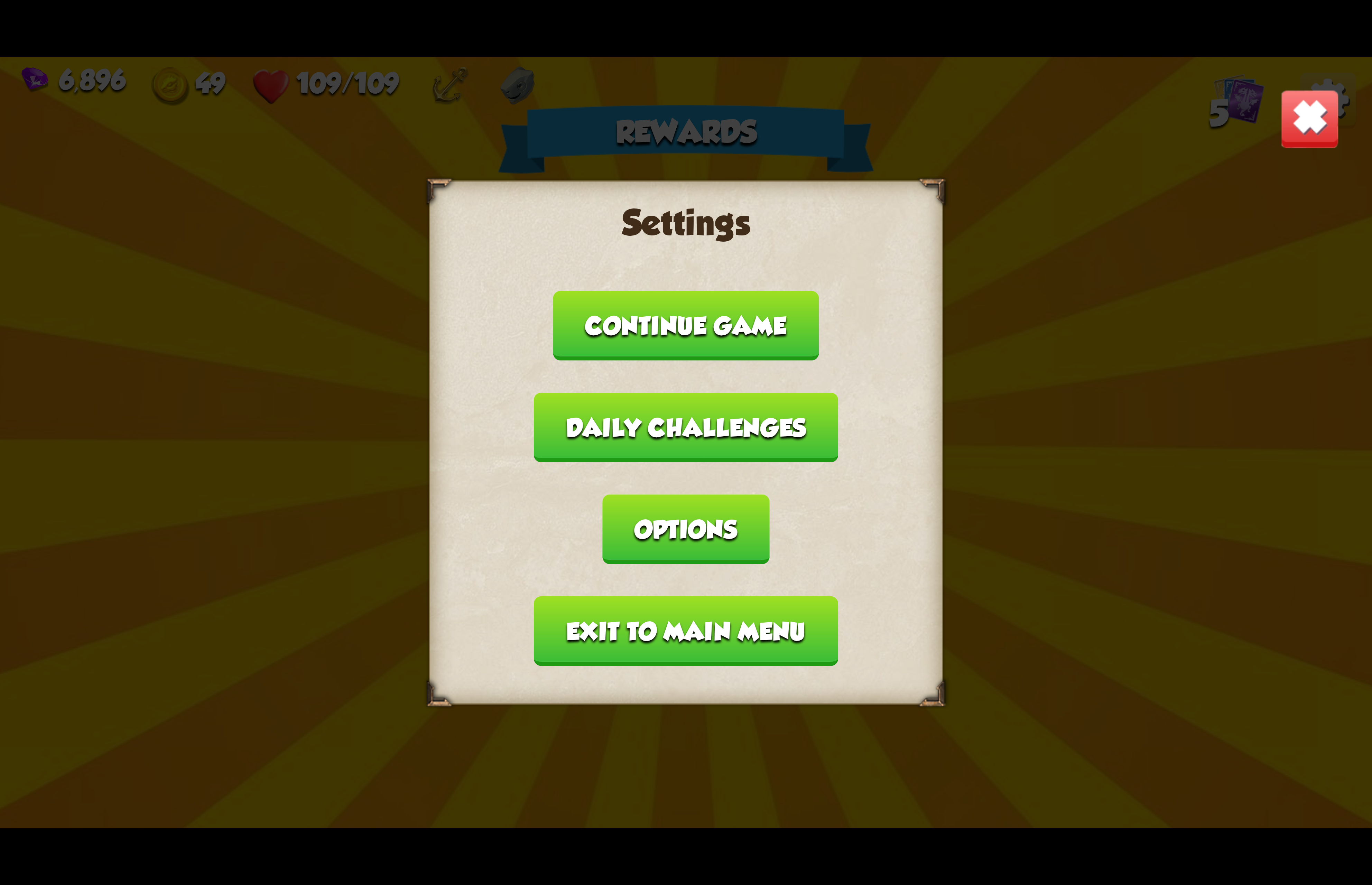
click at [690, 596] on button "Exit to main menu" at bounding box center [686, 631] width 304 height 70
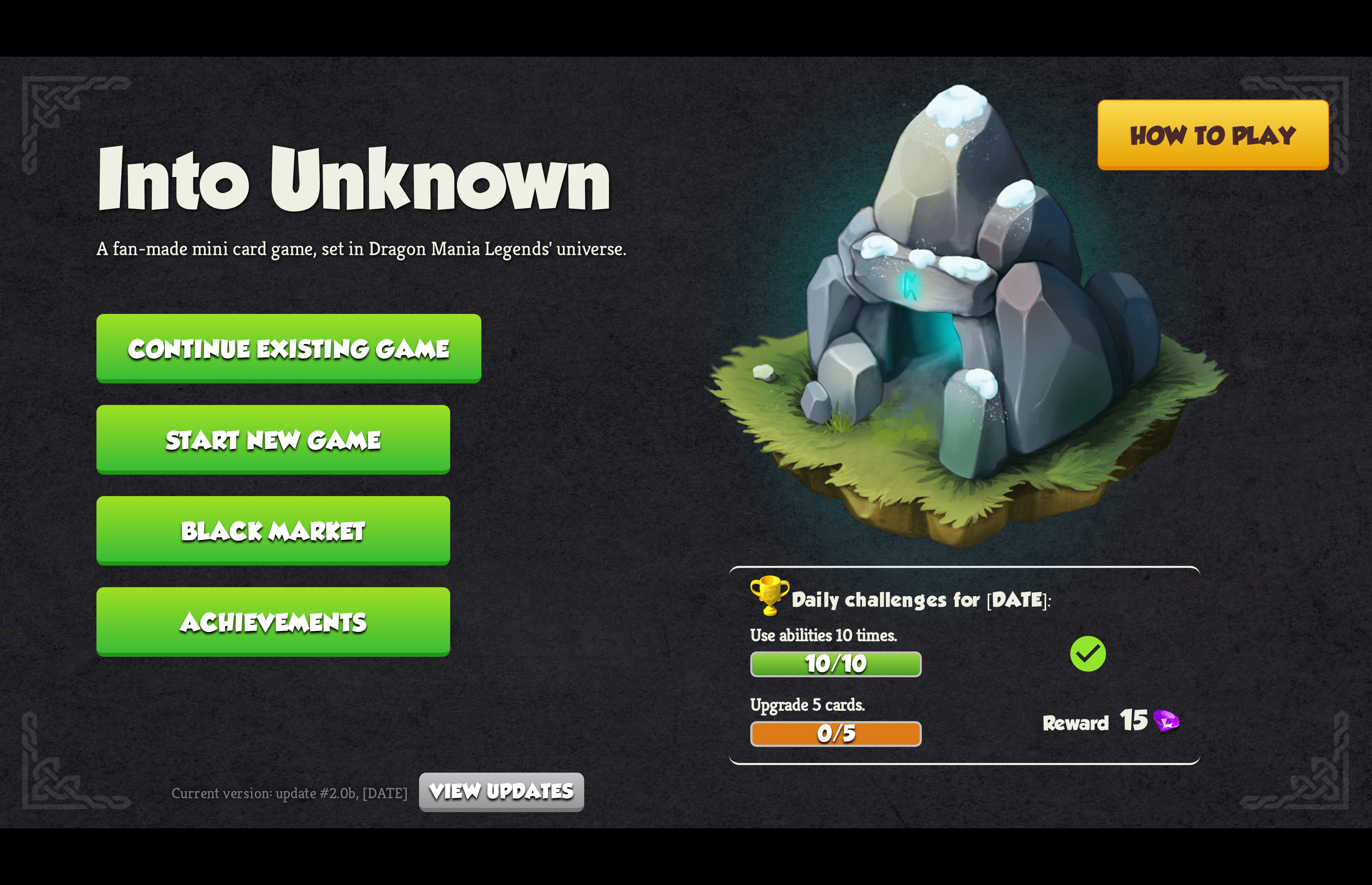
click at [392, 356] on button "Continue existing game" at bounding box center [289, 348] width 385 height 70
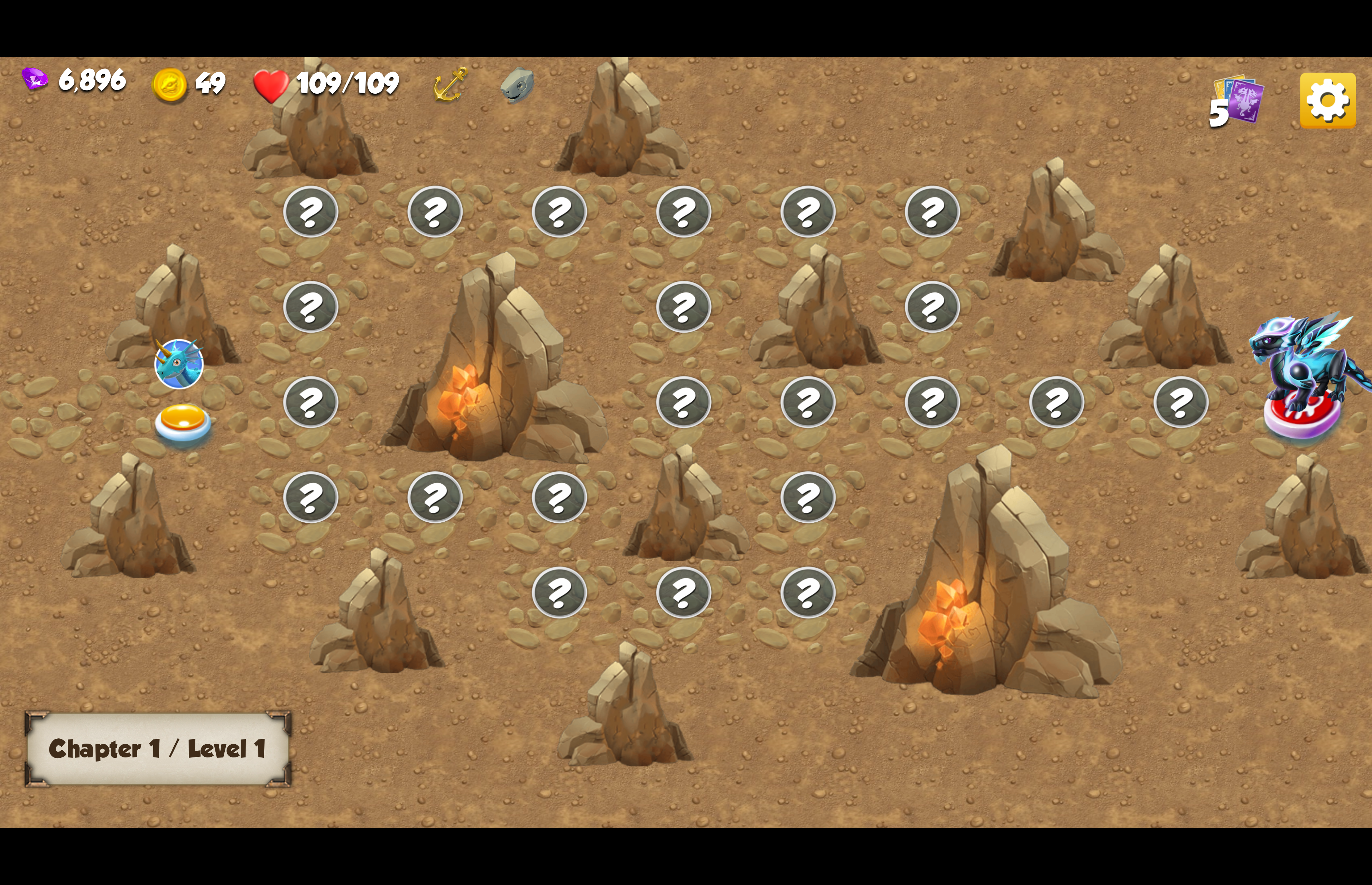
click at [139, 409] on div at bounding box center [187, 416] width 125 height 95
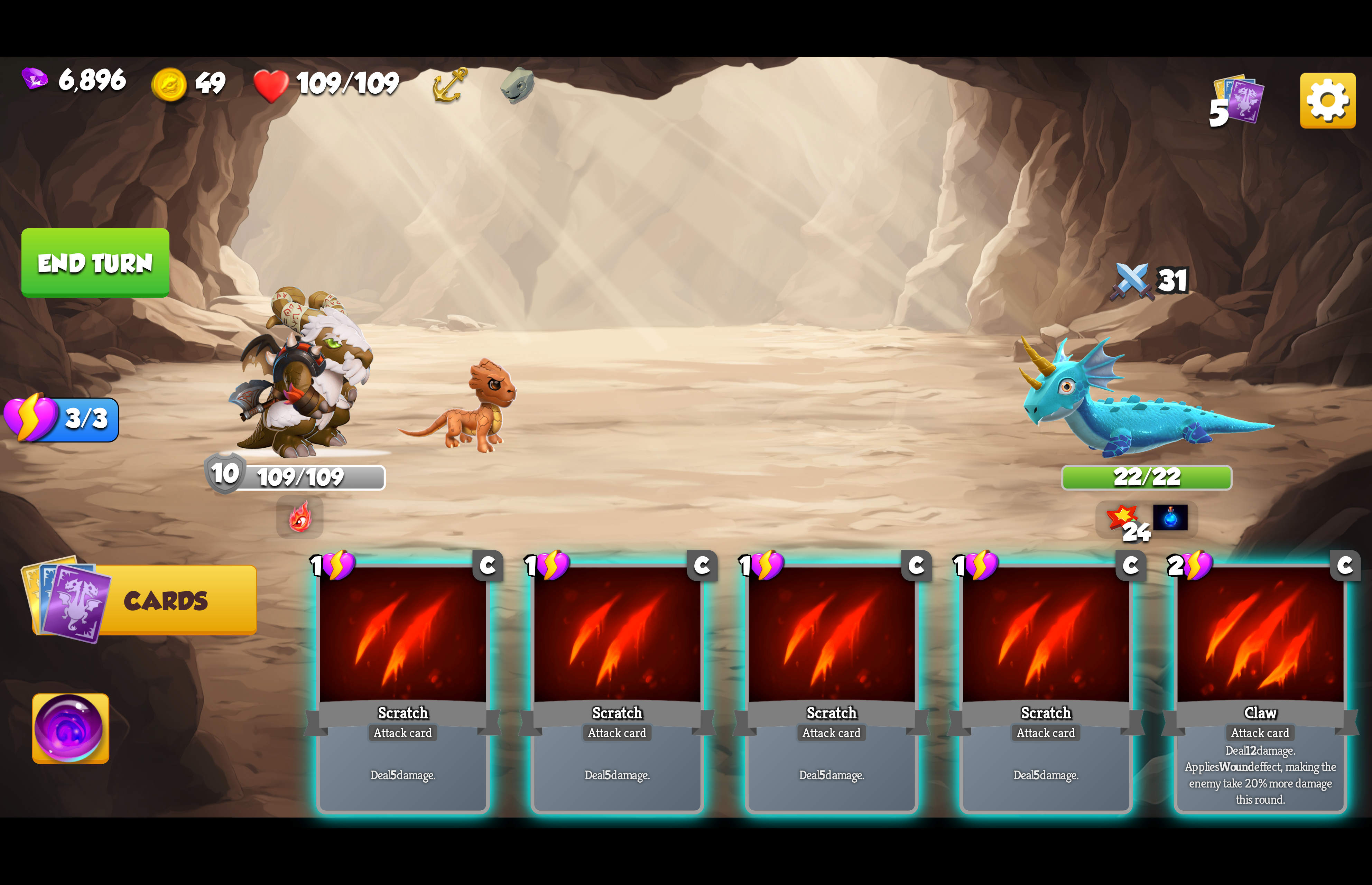
click at [1228, 657] on div at bounding box center [1261, 637] width 166 height 140
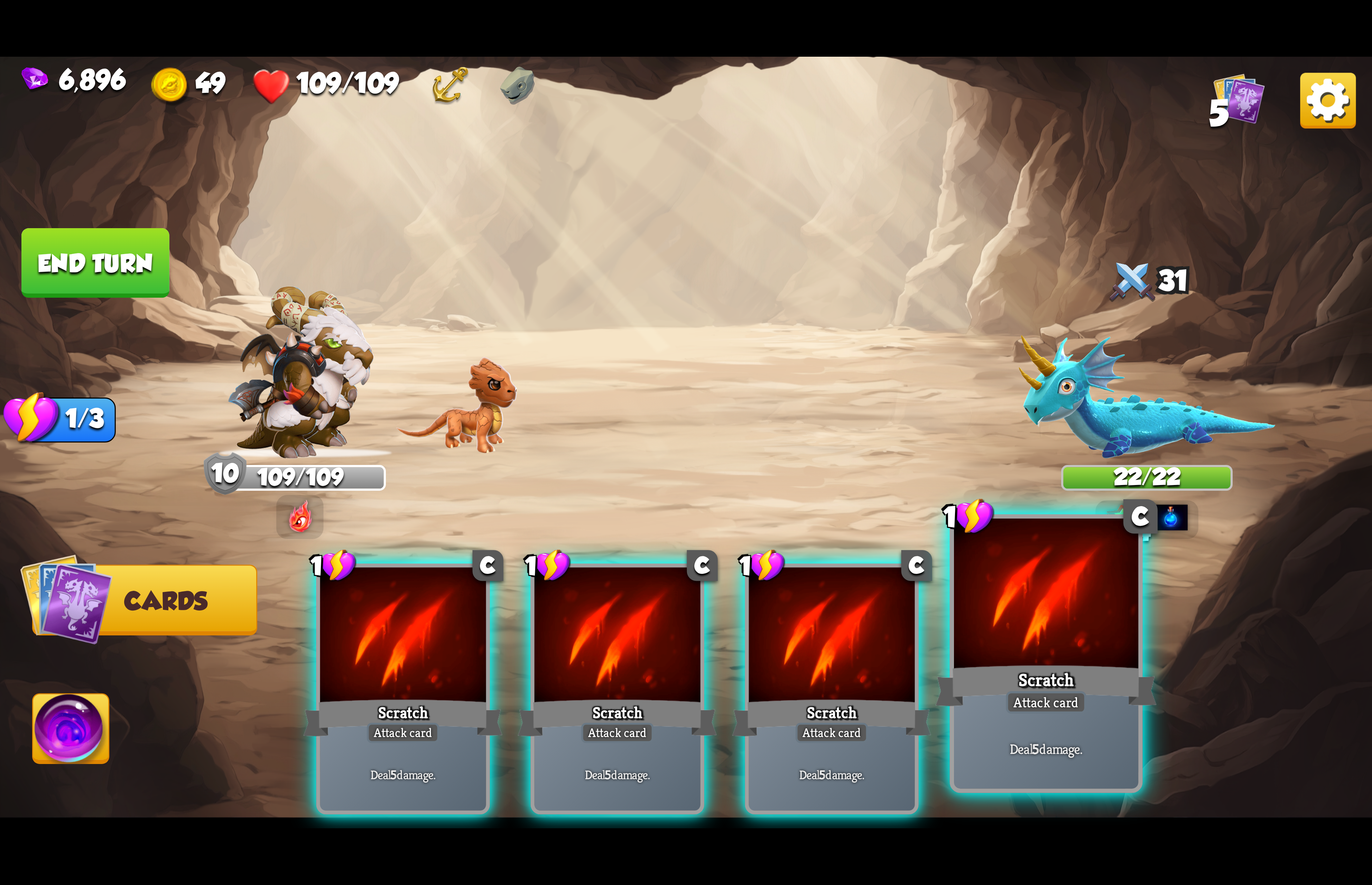
click at [1088, 653] on div at bounding box center [1046, 596] width 184 height 155
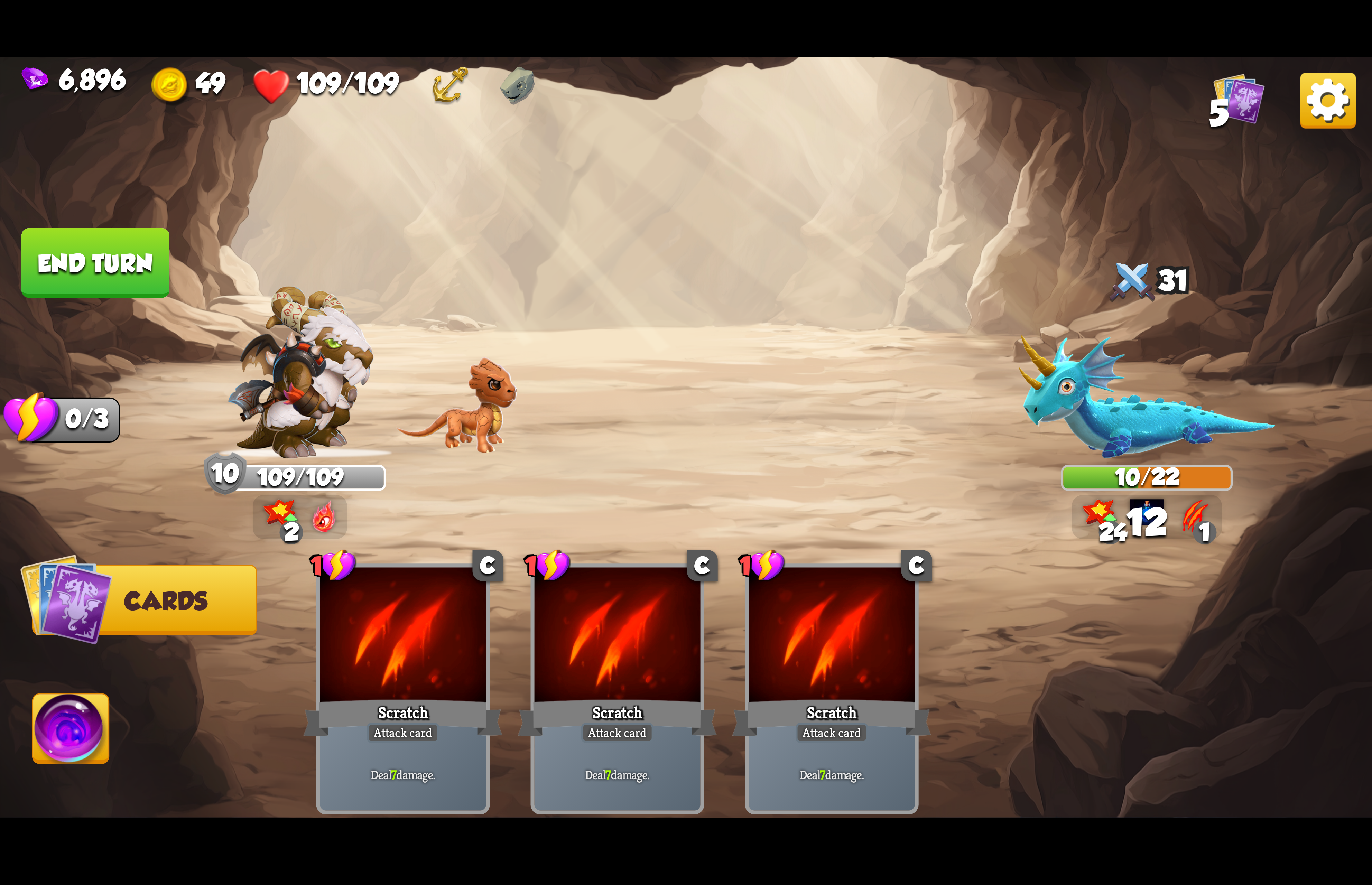
click at [84, 732] on img at bounding box center [71, 732] width 76 height 77
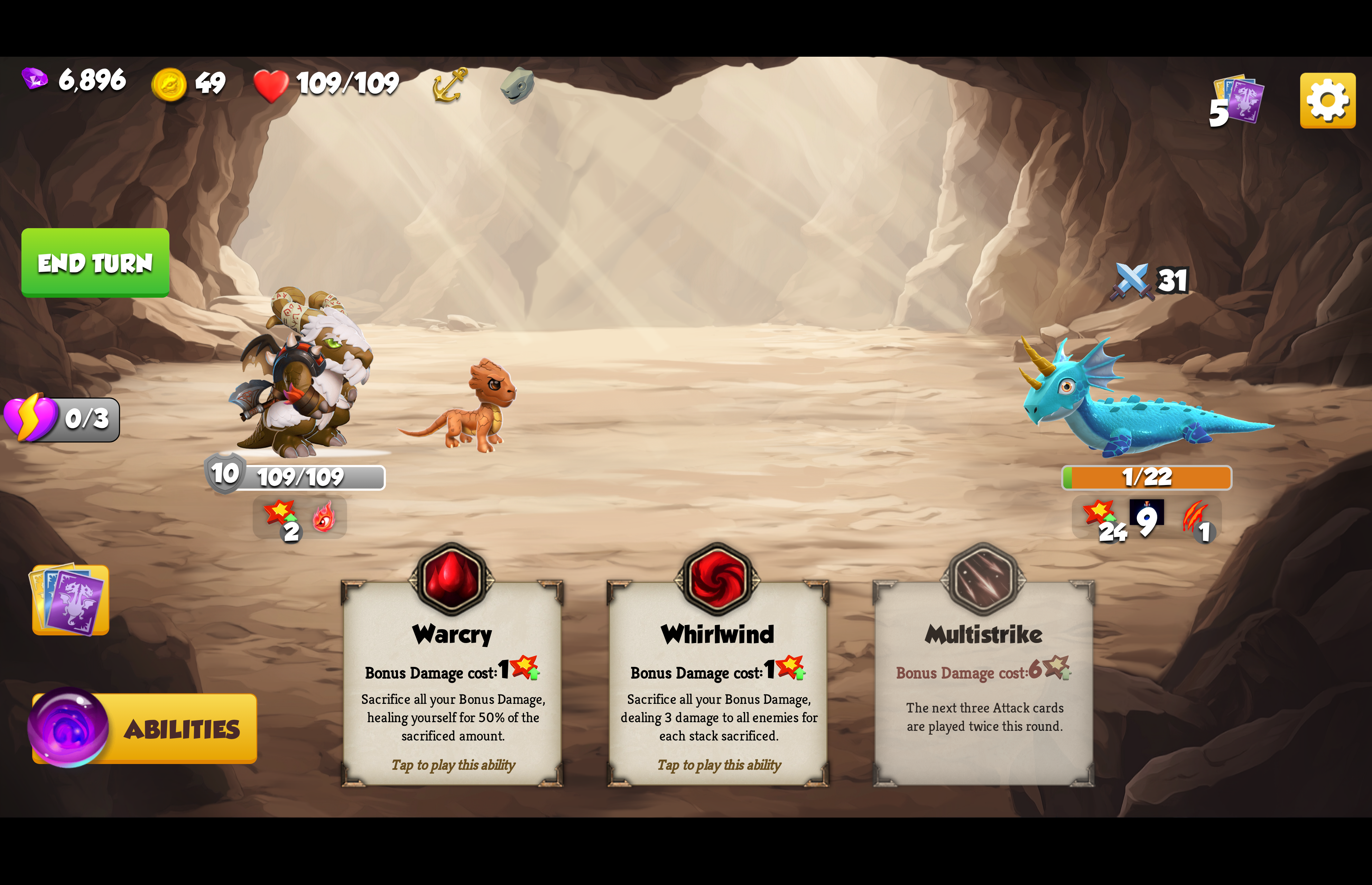
click at [675, 642] on div "Whirlwind" at bounding box center [718, 634] width 216 height 28
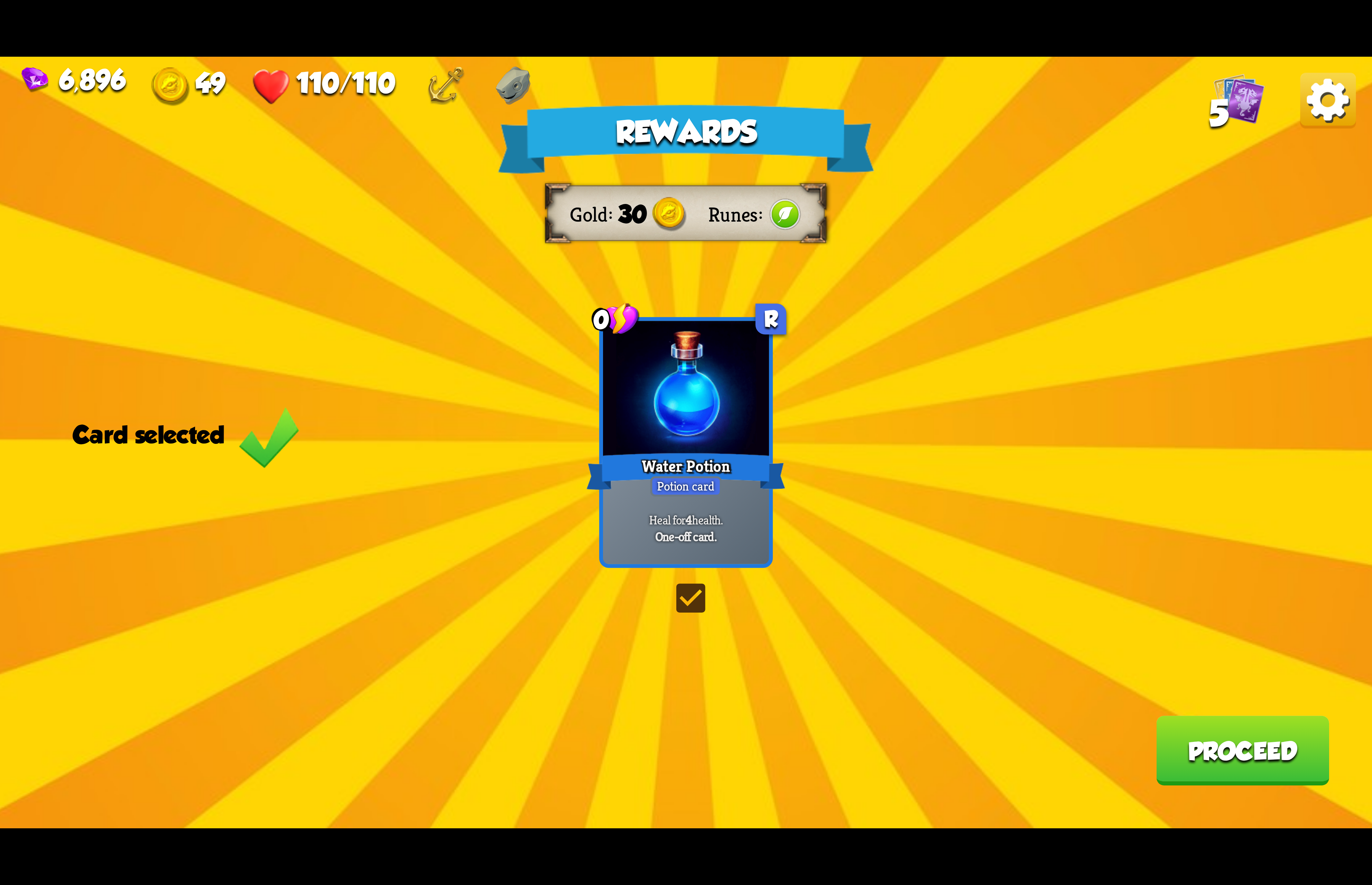
click at [1233, 770] on button "Proceed" at bounding box center [1242, 750] width 173 height 70
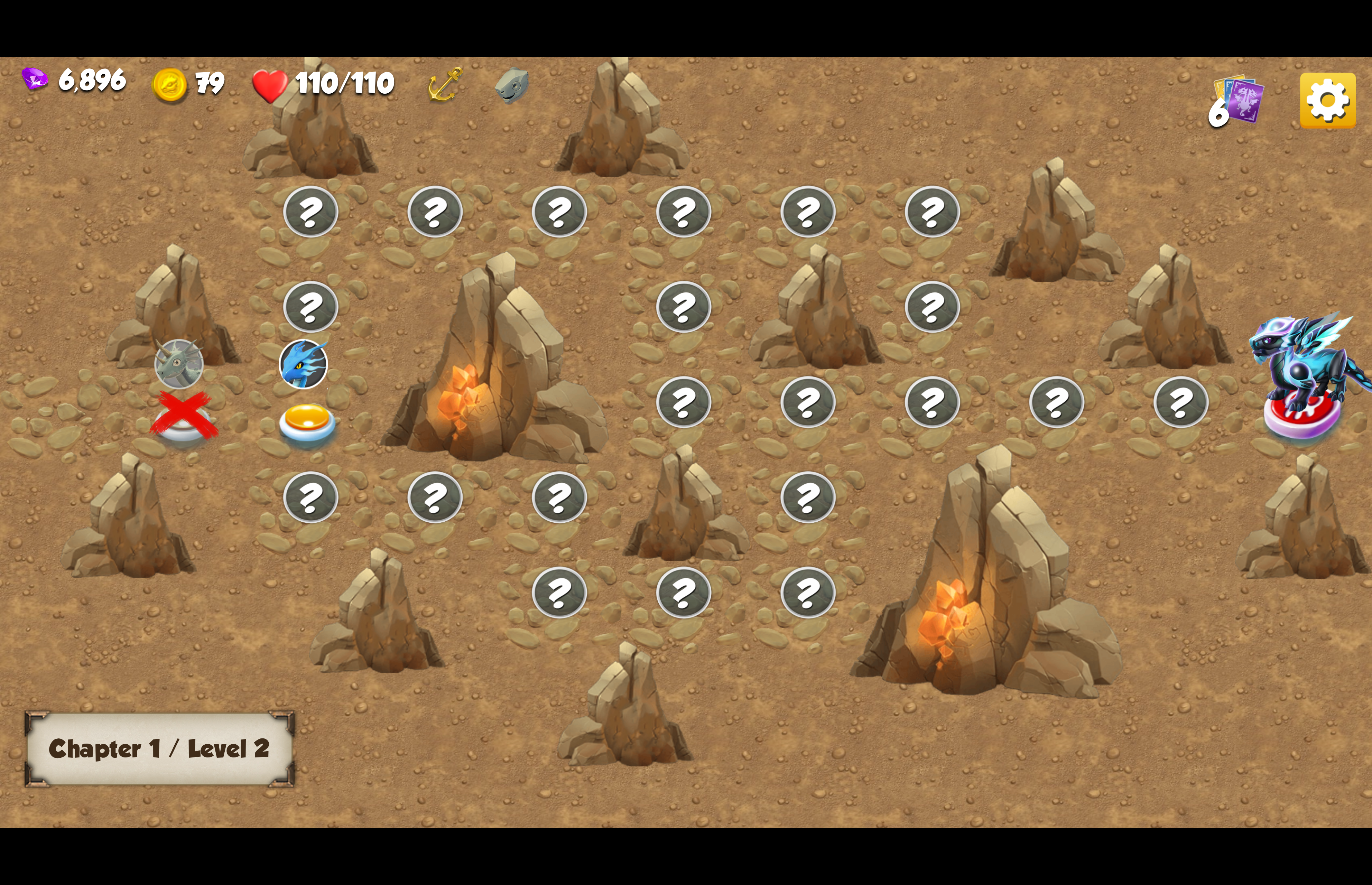
click at [312, 415] on img at bounding box center [308, 429] width 68 height 51
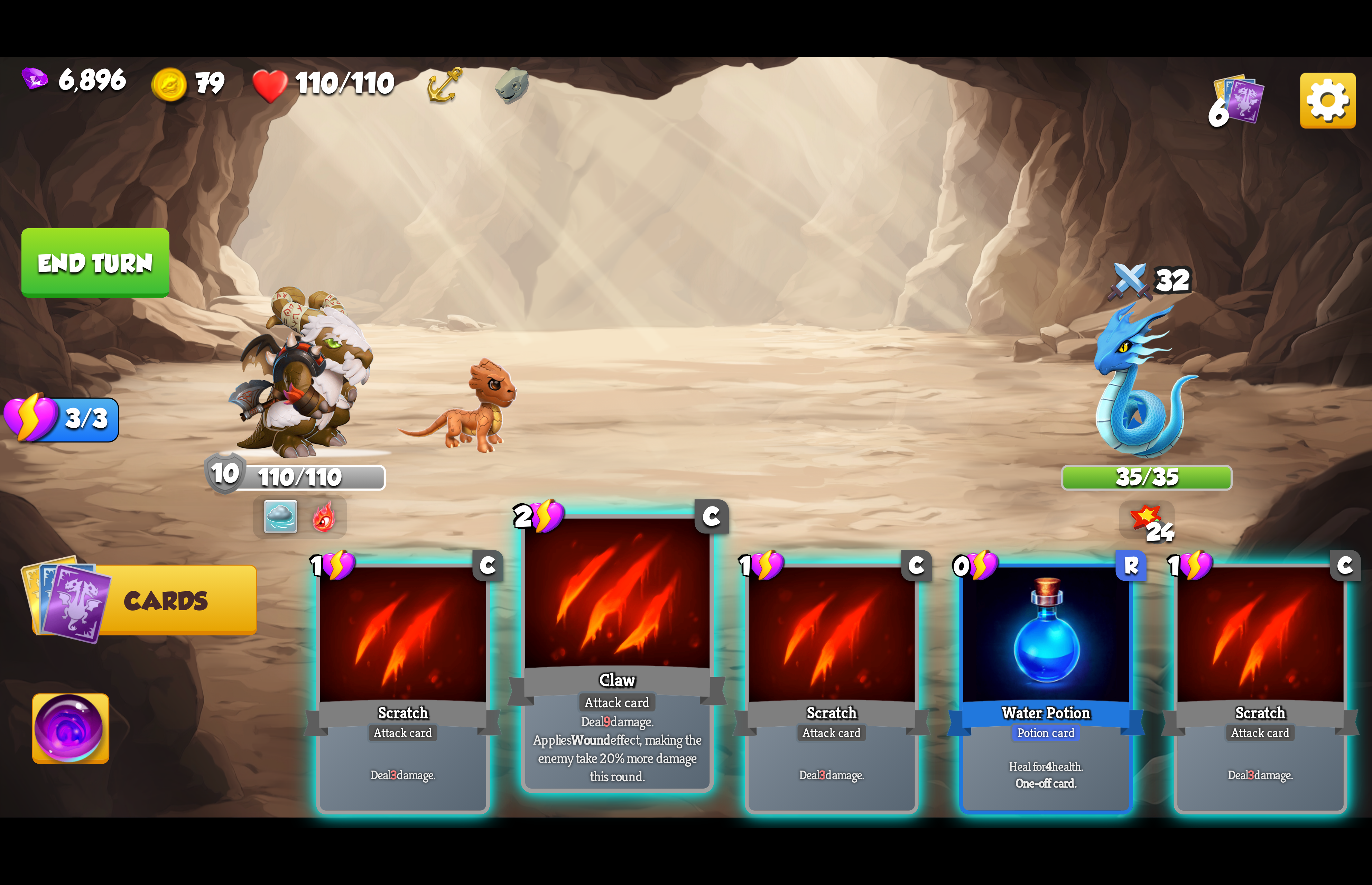
click at [683, 654] on div at bounding box center [617, 596] width 184 height 155
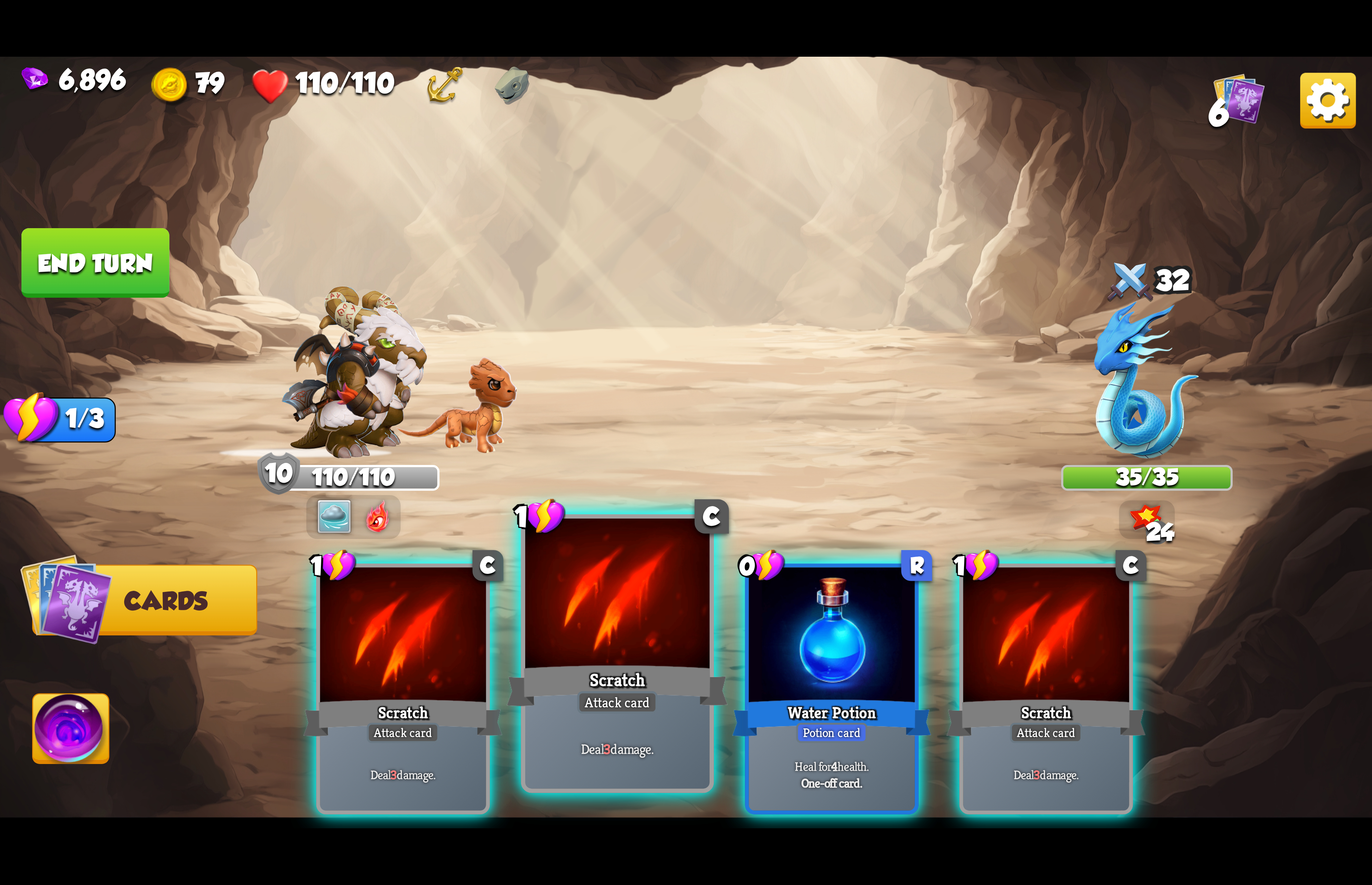
click at [659, 666] on div "Scratch" at bounding box center [617, 685] width 221 height 49
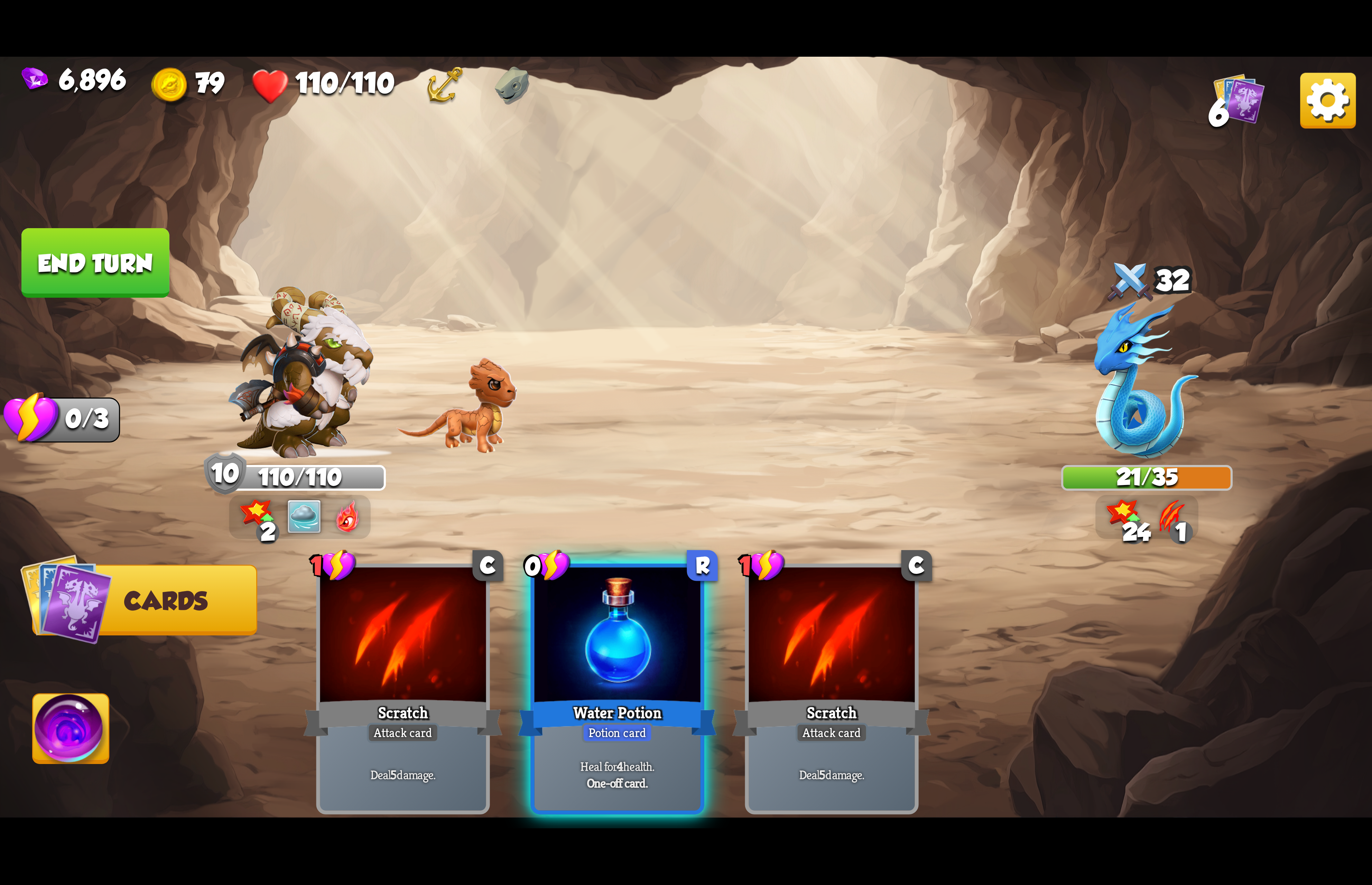
click at [136, 268] on button "End turn" at bounding box center [95, 262] width 148 height 70
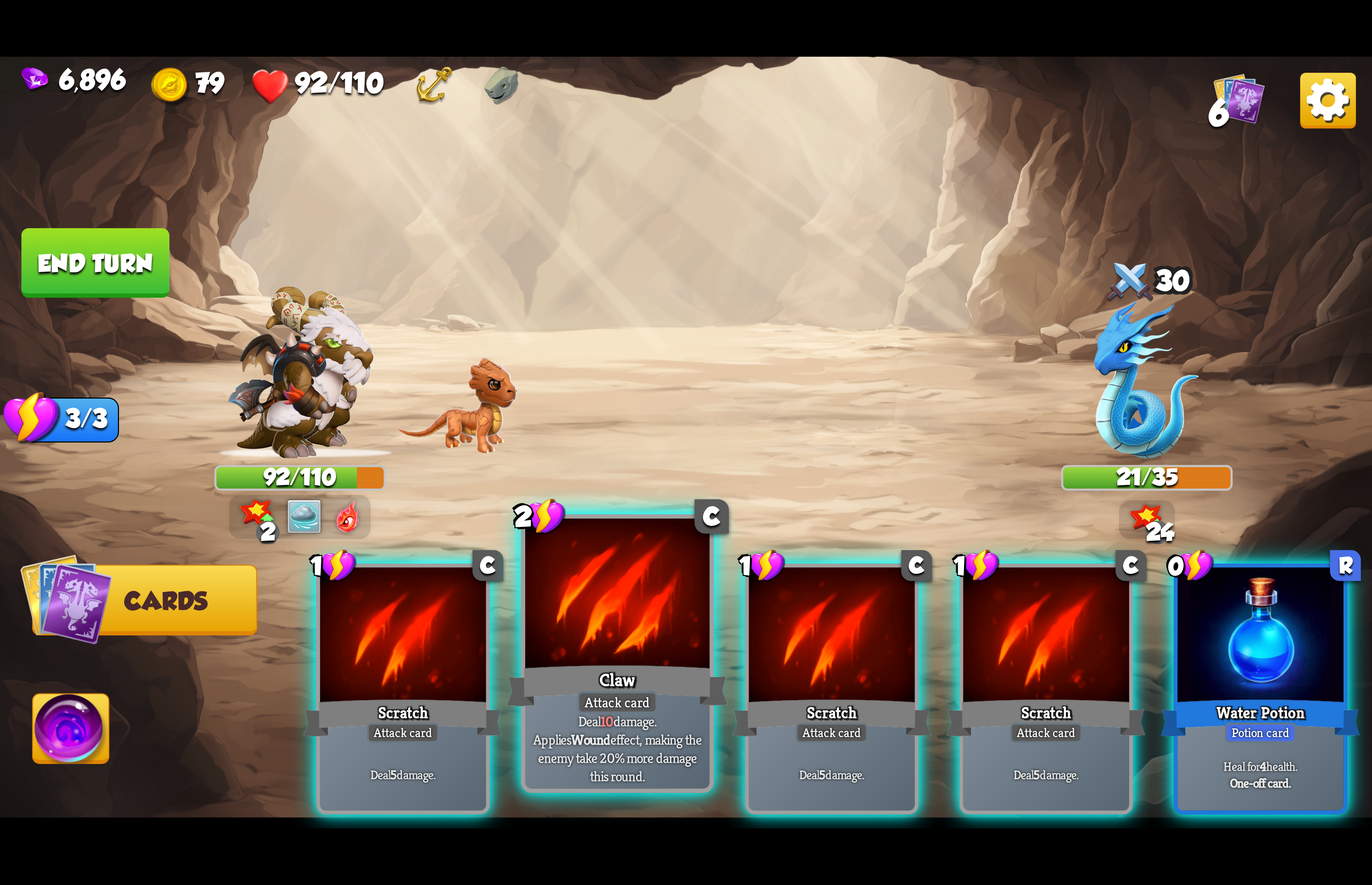
click at [612, 691] on div "Attack card" at bounding box center [617, 702] width 81 height 23
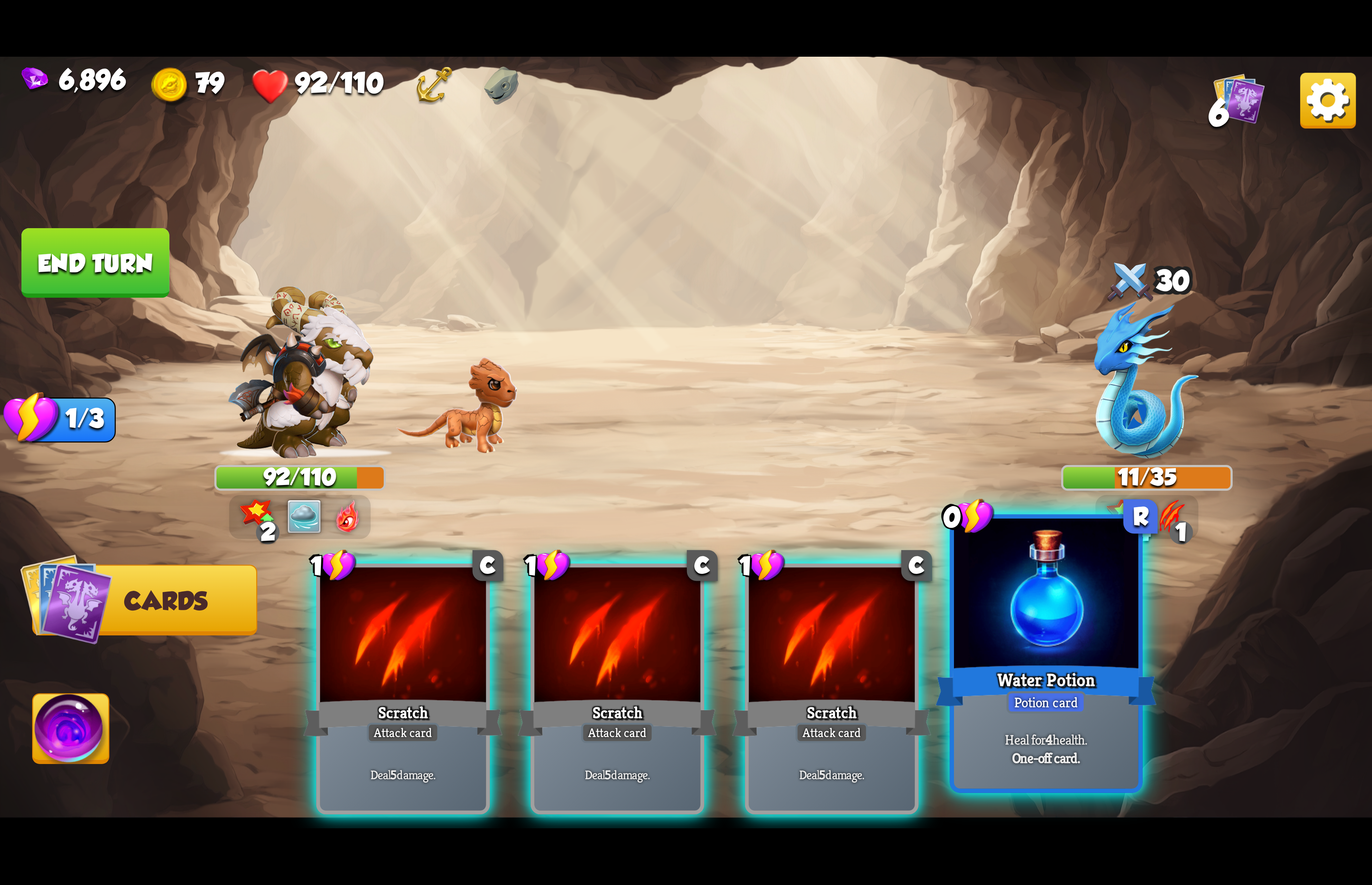
click at [996, 654] on div at bounding box center [1046, 596] width 184 height 155
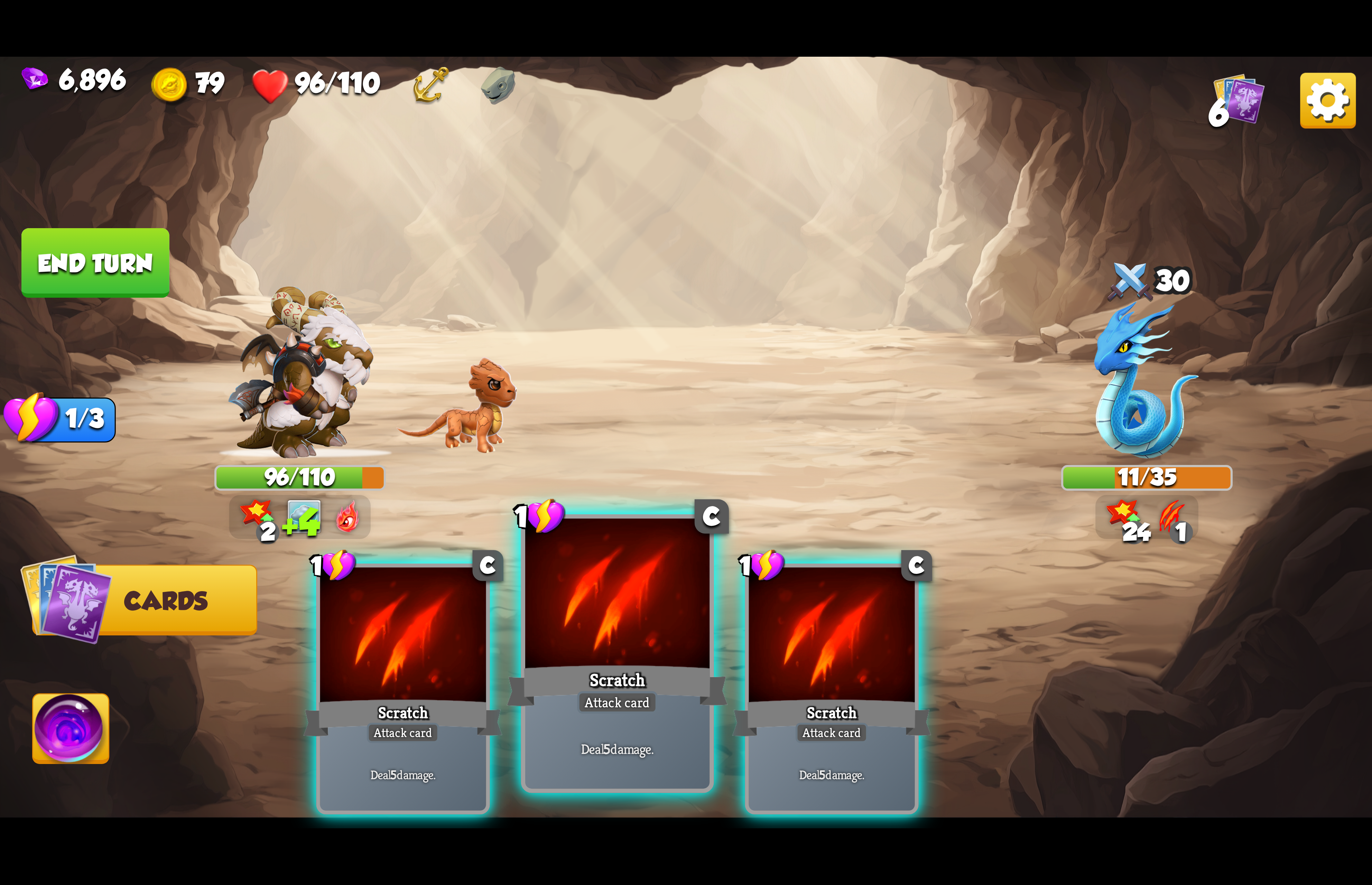
click at [657, 635] on div at bounding box center [617, 596] width 184 height 155
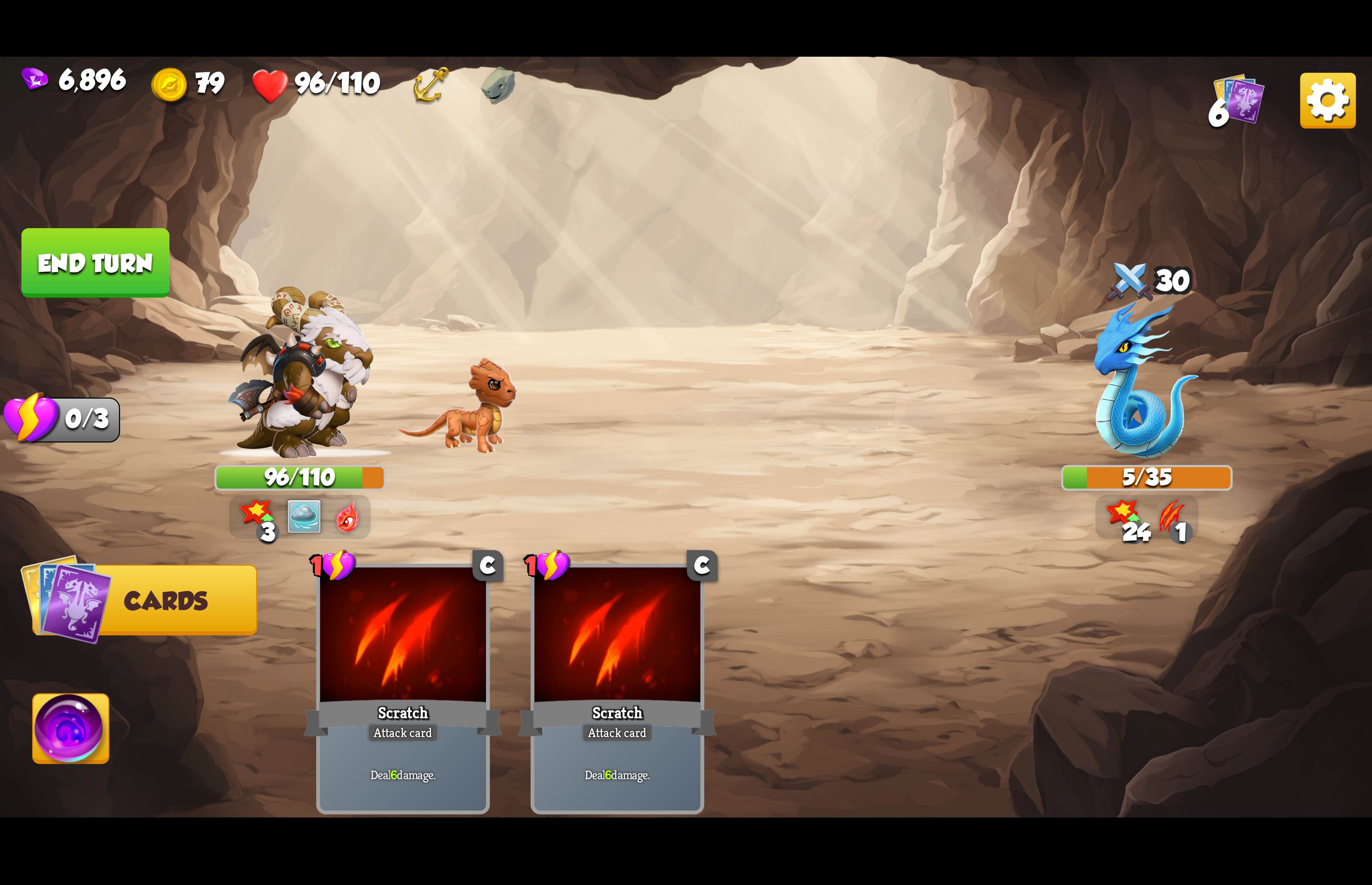
drag, startPoint x: 61, startPoint y: 732, endPoint x: 67, endPoint y: 735, distance: 6.7
click at [61, 735] on img at bounding box center [71, 732] width 76 height 77
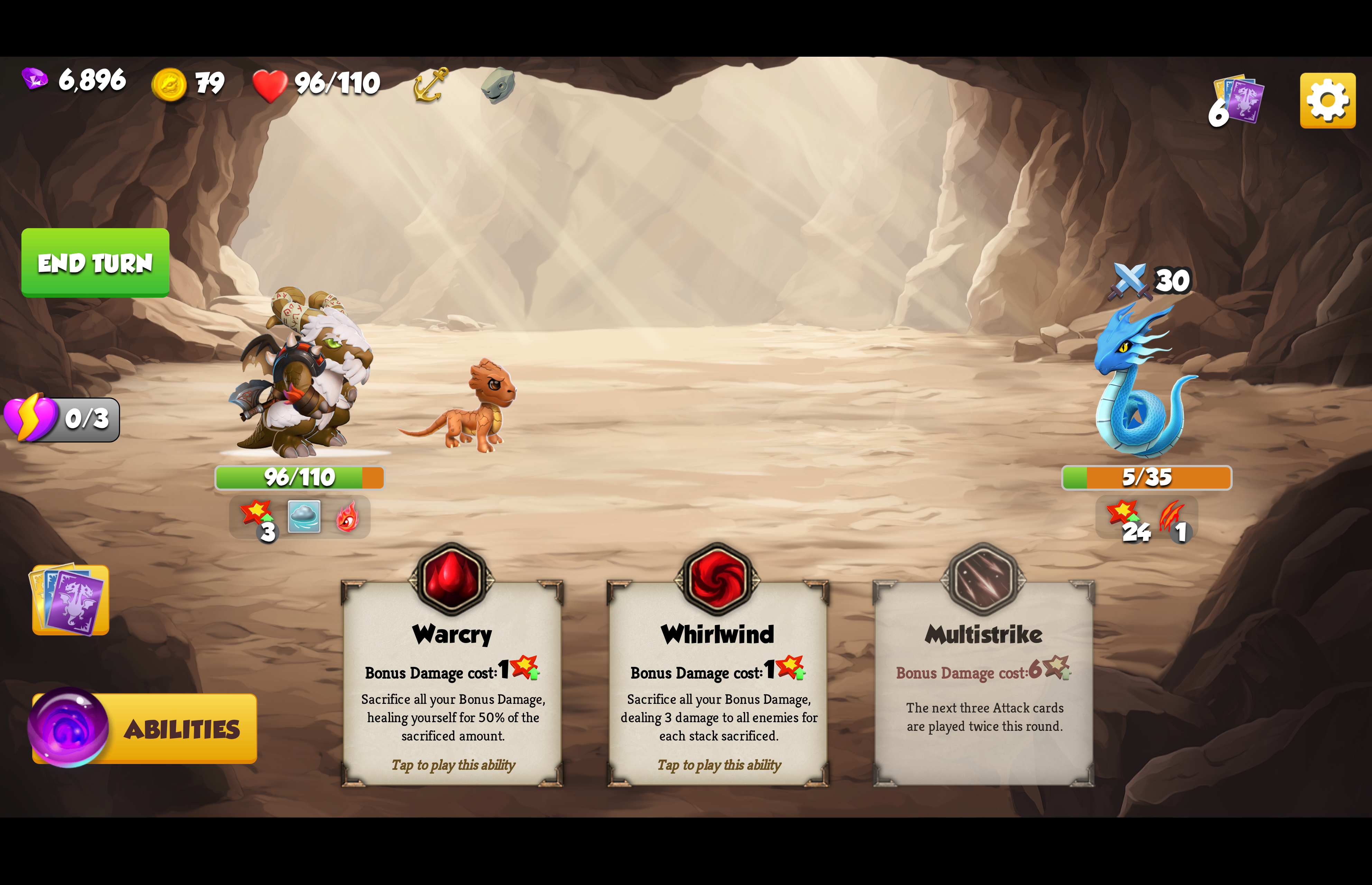
click at [737, 676] on div "Sacrifice all your Bonus Damage, dealing 3 damage to all enemies for each stack…" at bounding box center [719, 716] width 219 height 86
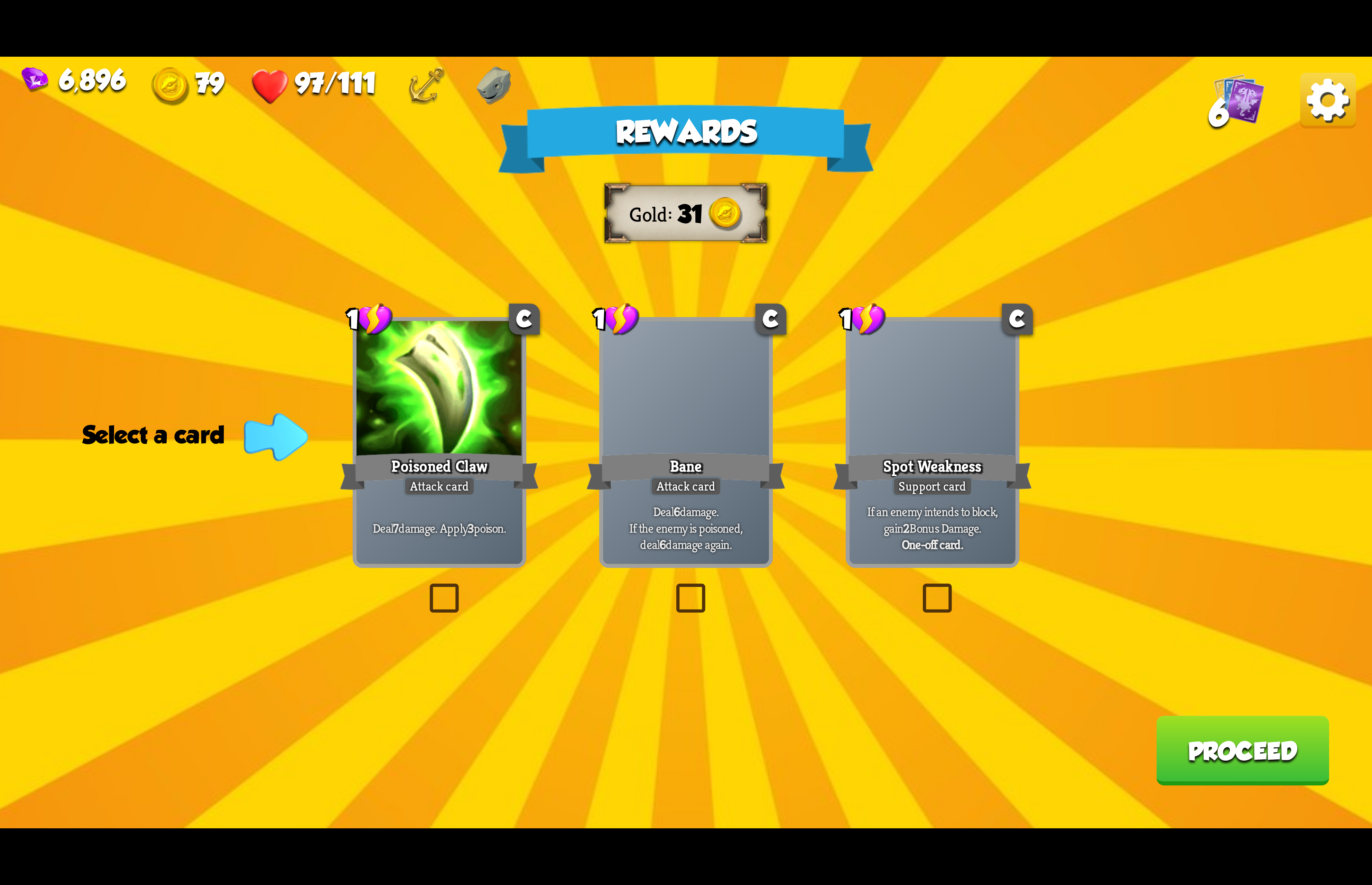
click at [492, 456] on div "Poisoned Claw" at bounding box center [439, 471] width 199 height 44
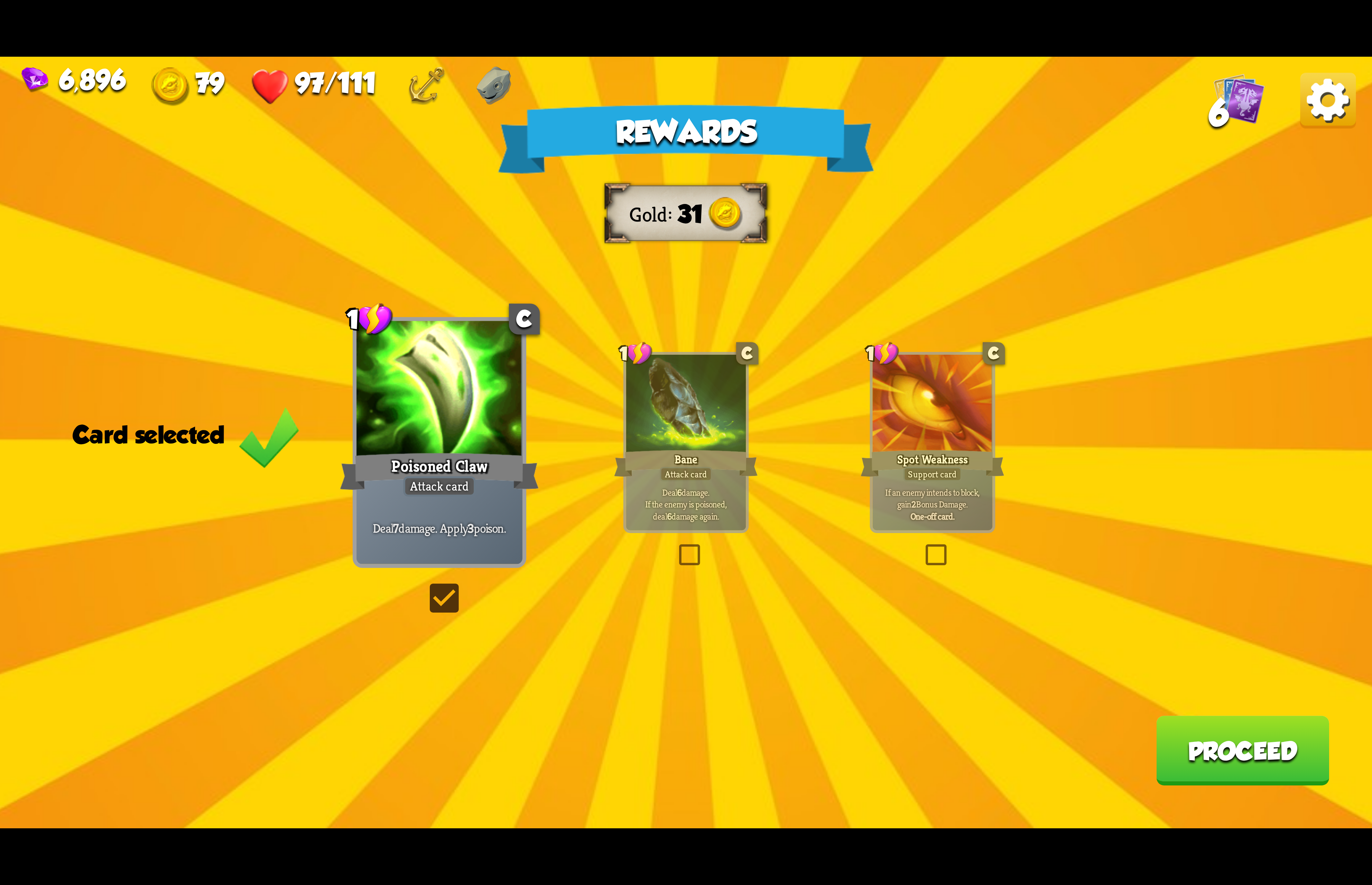
drag, startPoint x: 1219, startPoint y: 776, endPoint x: 1228, endPoint y: 771, distance: 10.3
click at [1228, 771] on button "Proceed" at bounding box center [1242, 750] width 173 height 70
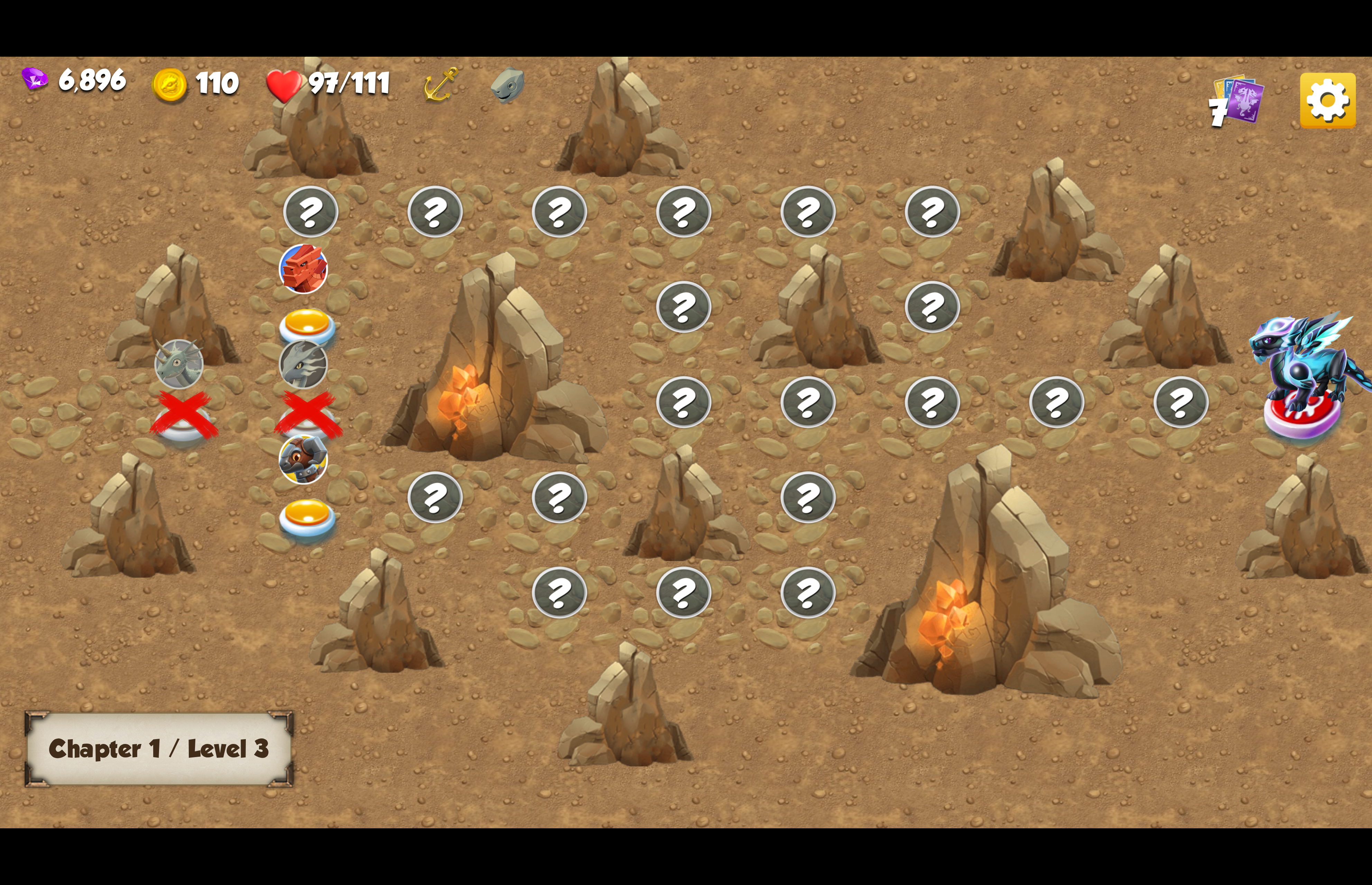
click at [301, 314] on img at bounding box center [308, 334] width 68 height 51
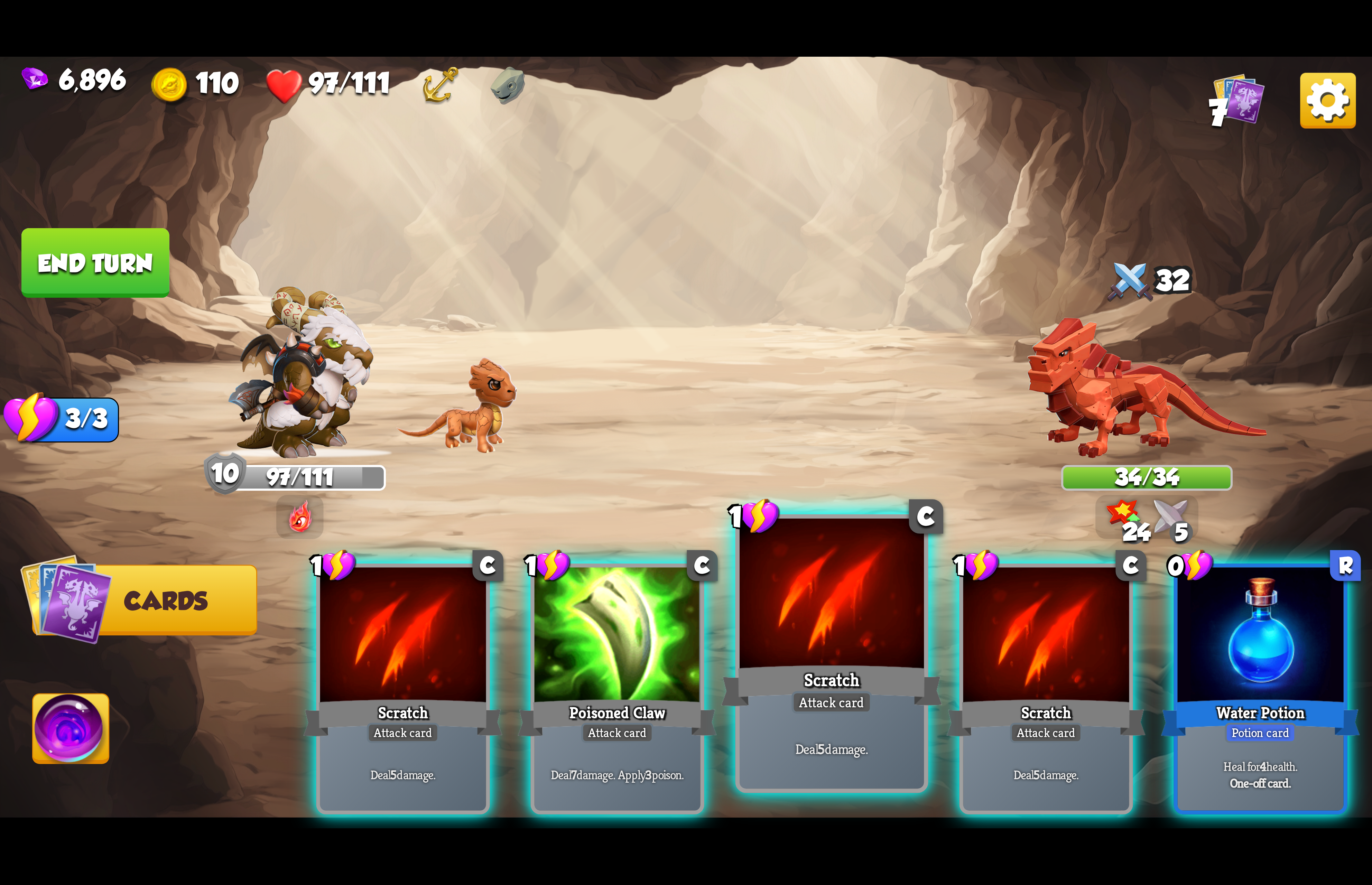
drag, startPoint x: 1283, startPoint y: 664, endPoint x: 799, endPoint y: 648, distance: 484.3
click at [1274, 696] on div "Water Potion" at bounding box center [1261, 718] width 199 height 44
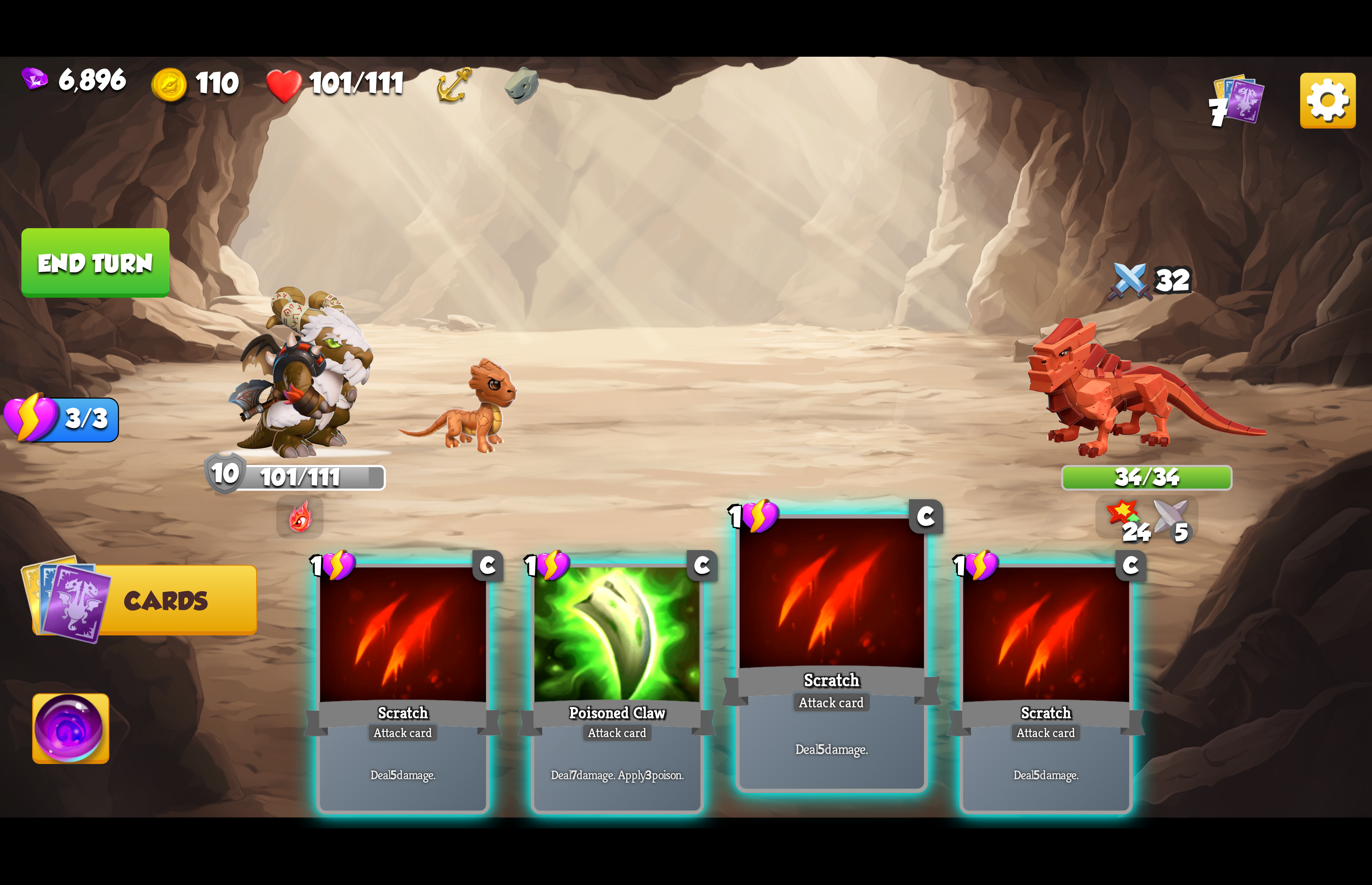
click at [818, 646] on div at bounding box center [831, 596] width 184 height 155
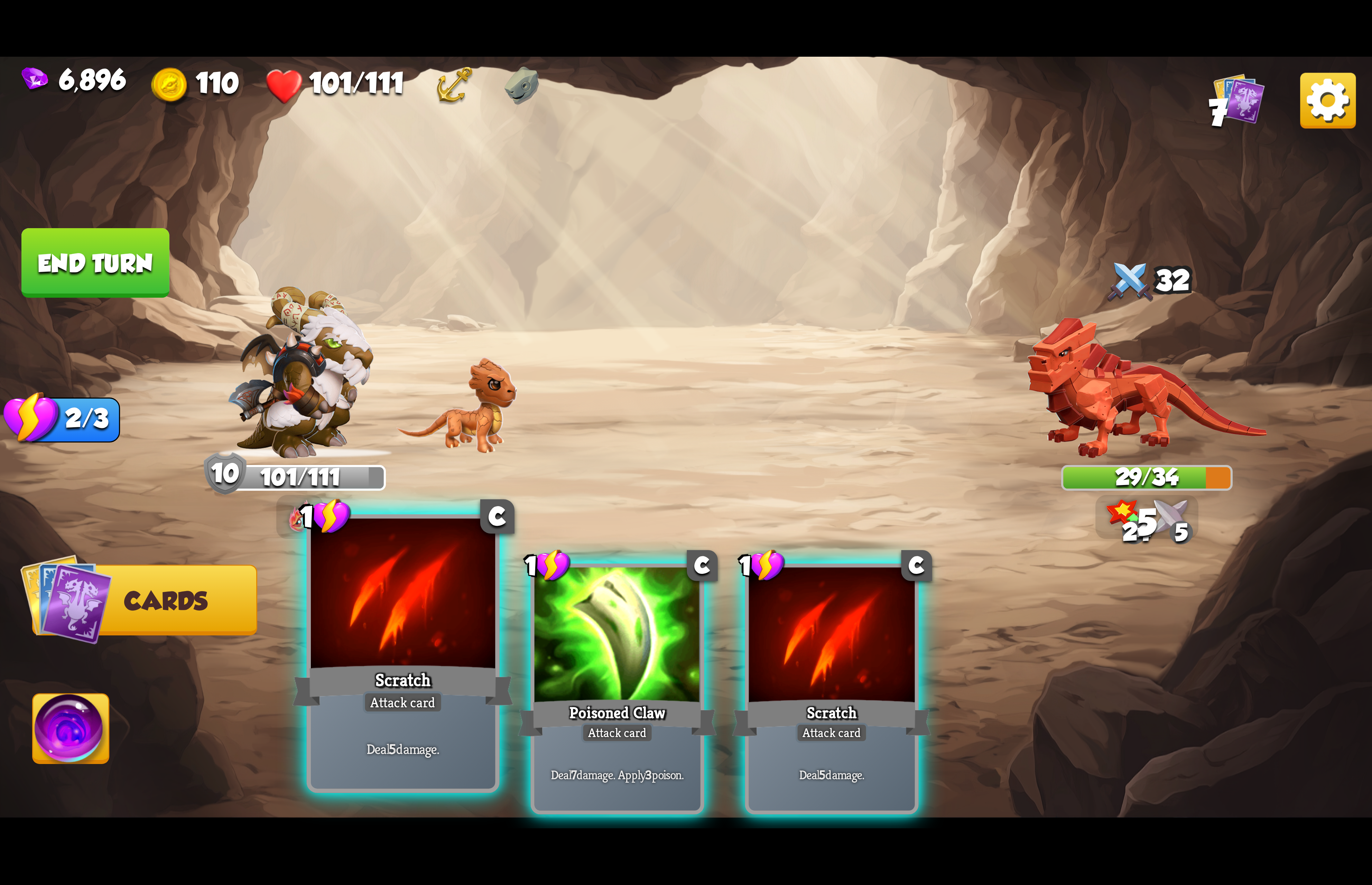
click at [372, 623] on div at bounding box center [403, 596] width 184 height 155
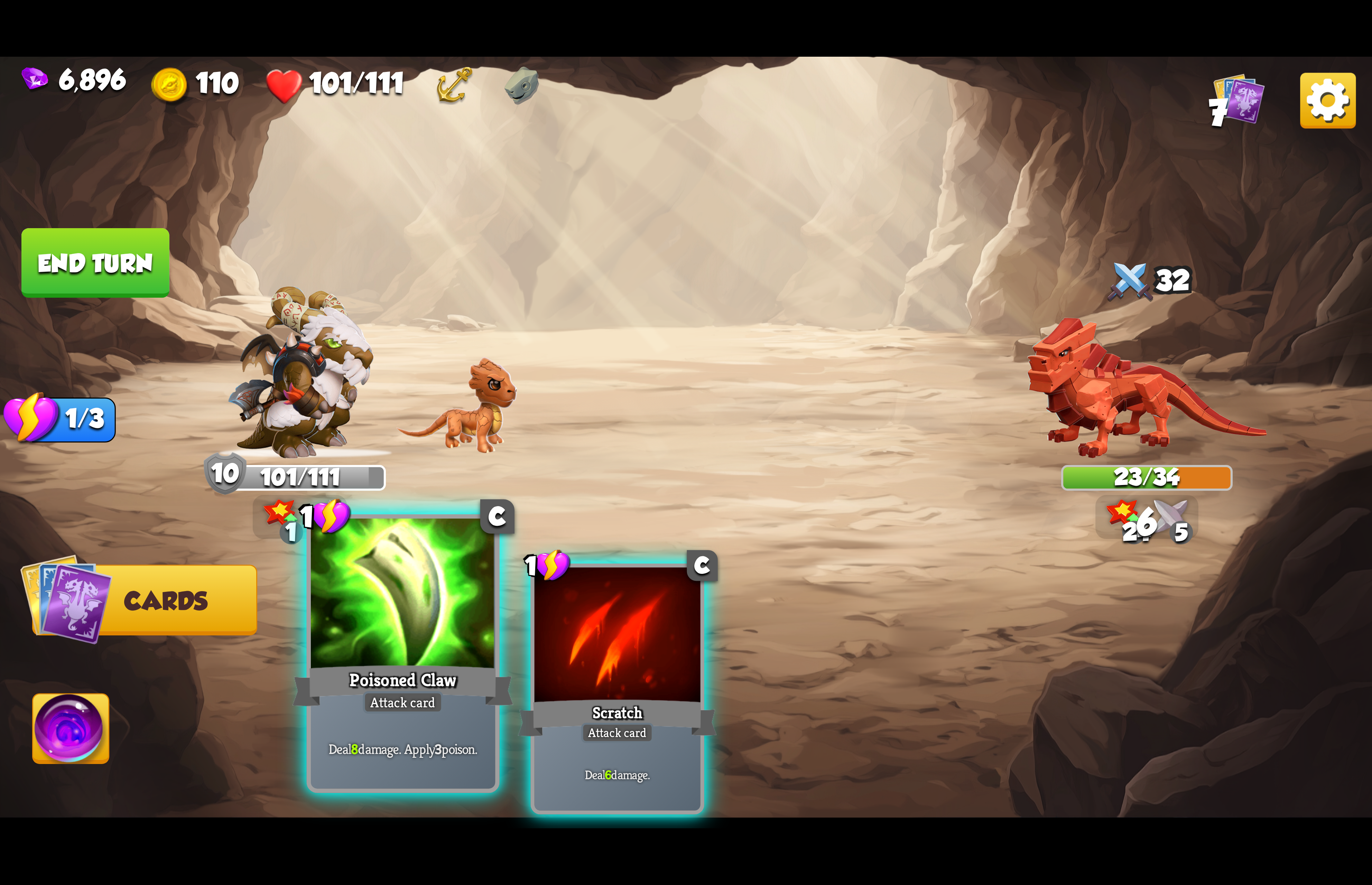
click at [406, 623] on div at bounding box center [403, 596] width 184 height 155
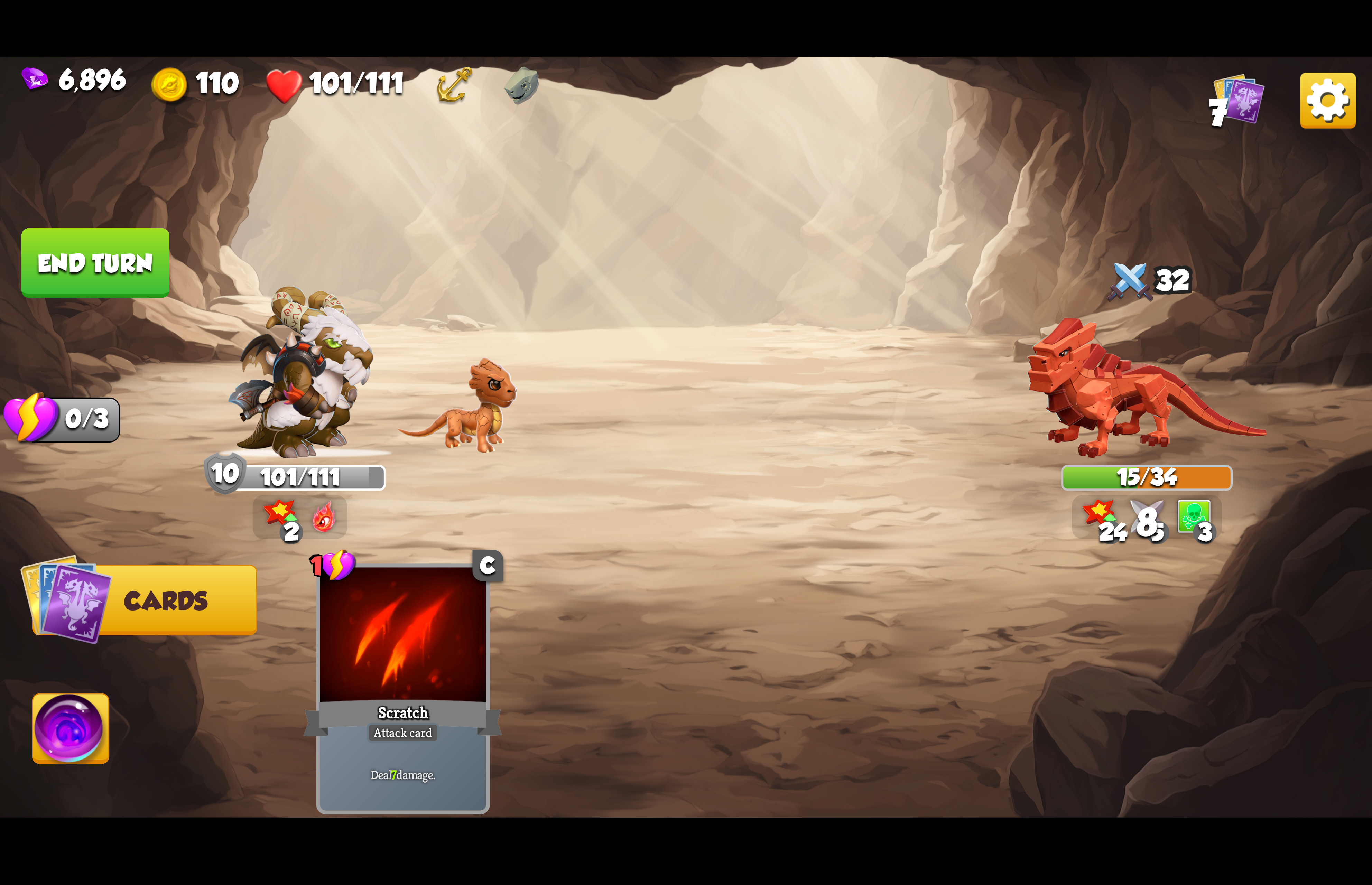
click at [75, 732] on img at bounding box center [71, 732] width 76 height 77
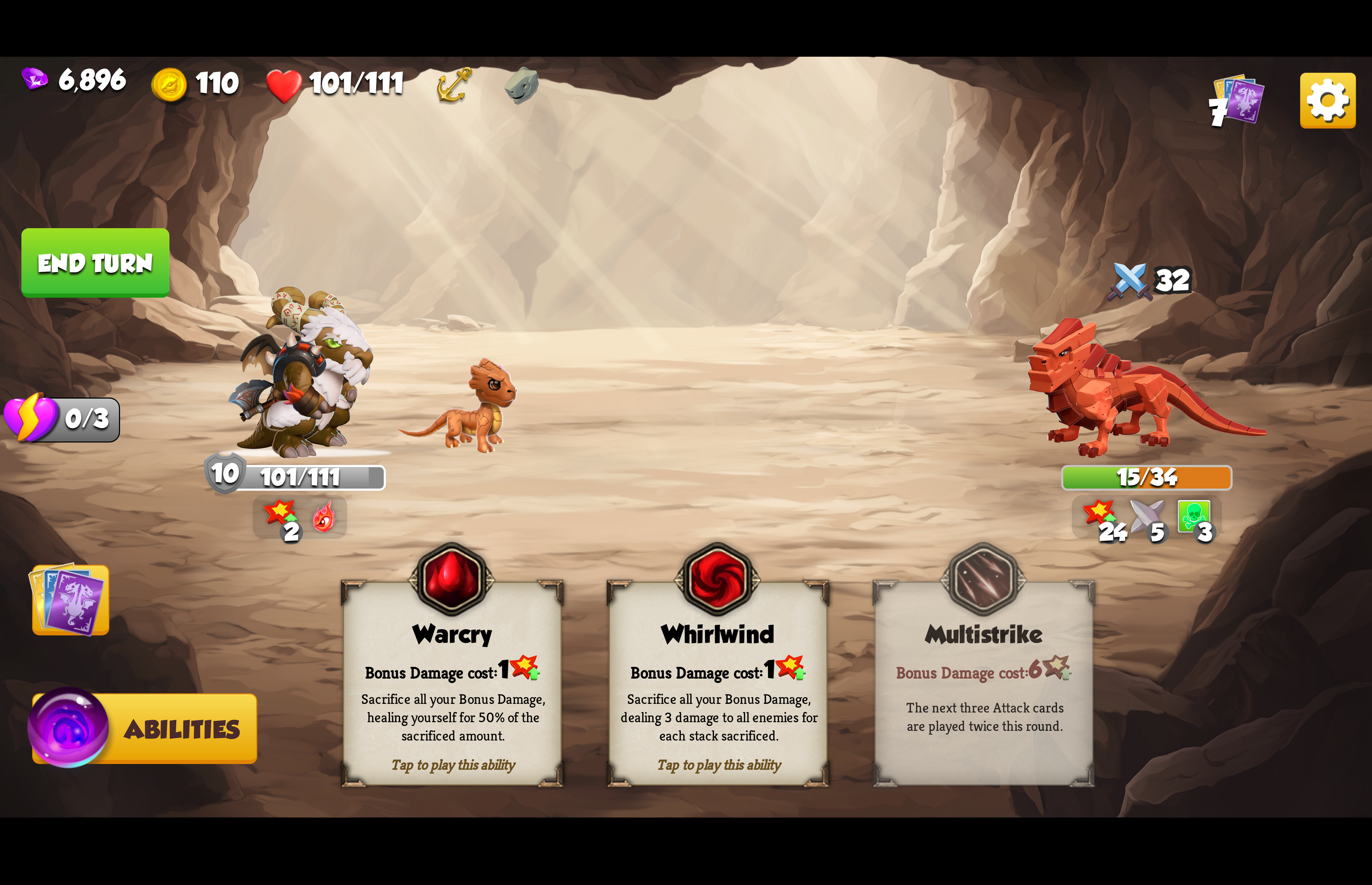
drag, startPoint x: 672, startPoint y: 648, endPoint x: 172, endPoint y: 564, distance: 507.0
click at [671, 648] on div "Whirlwind" at bounding box center [718, 634] width 216 height 28
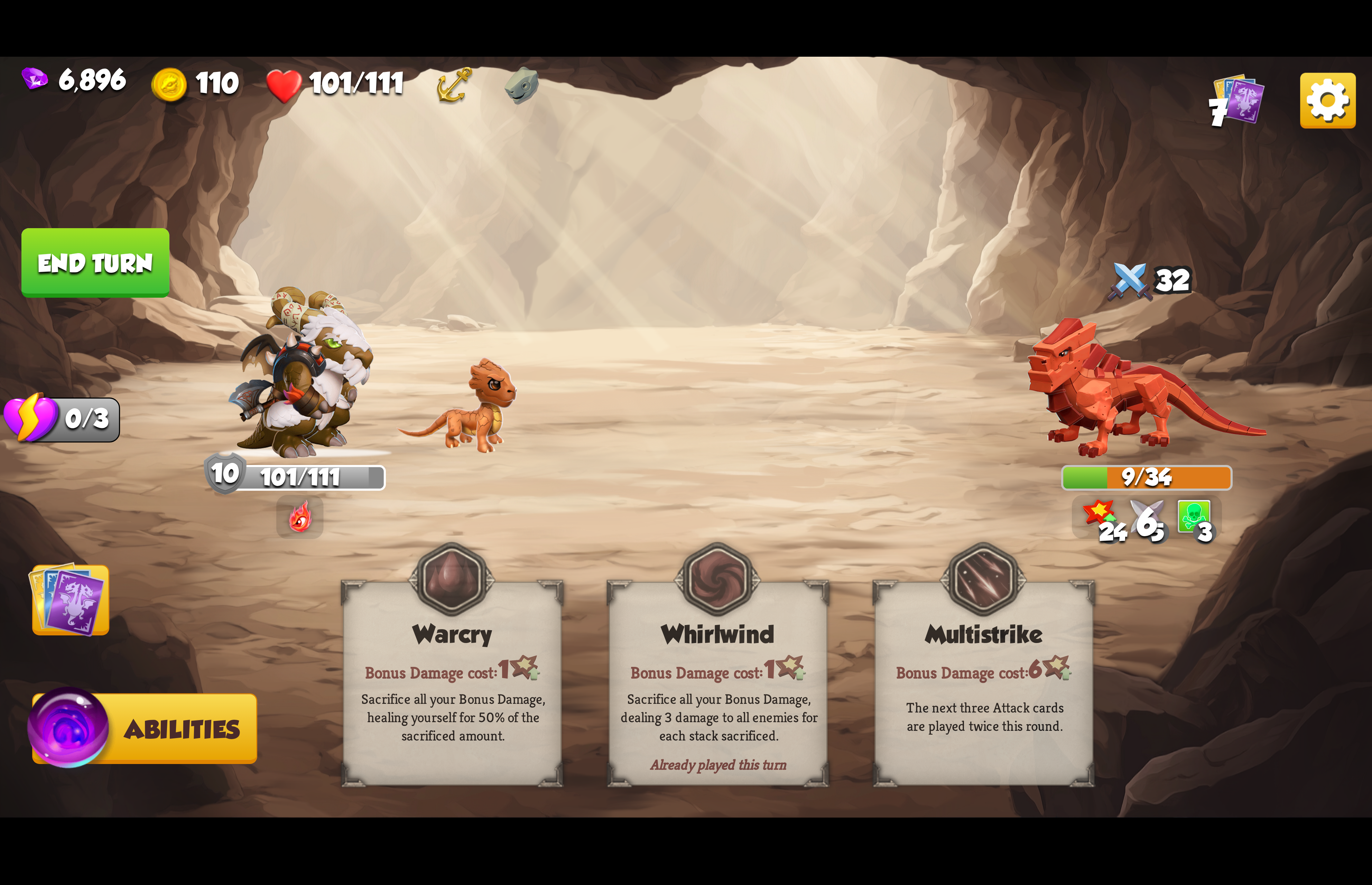
click at [92, 618] on img at bounding box center [66, 598] width 77 height 77
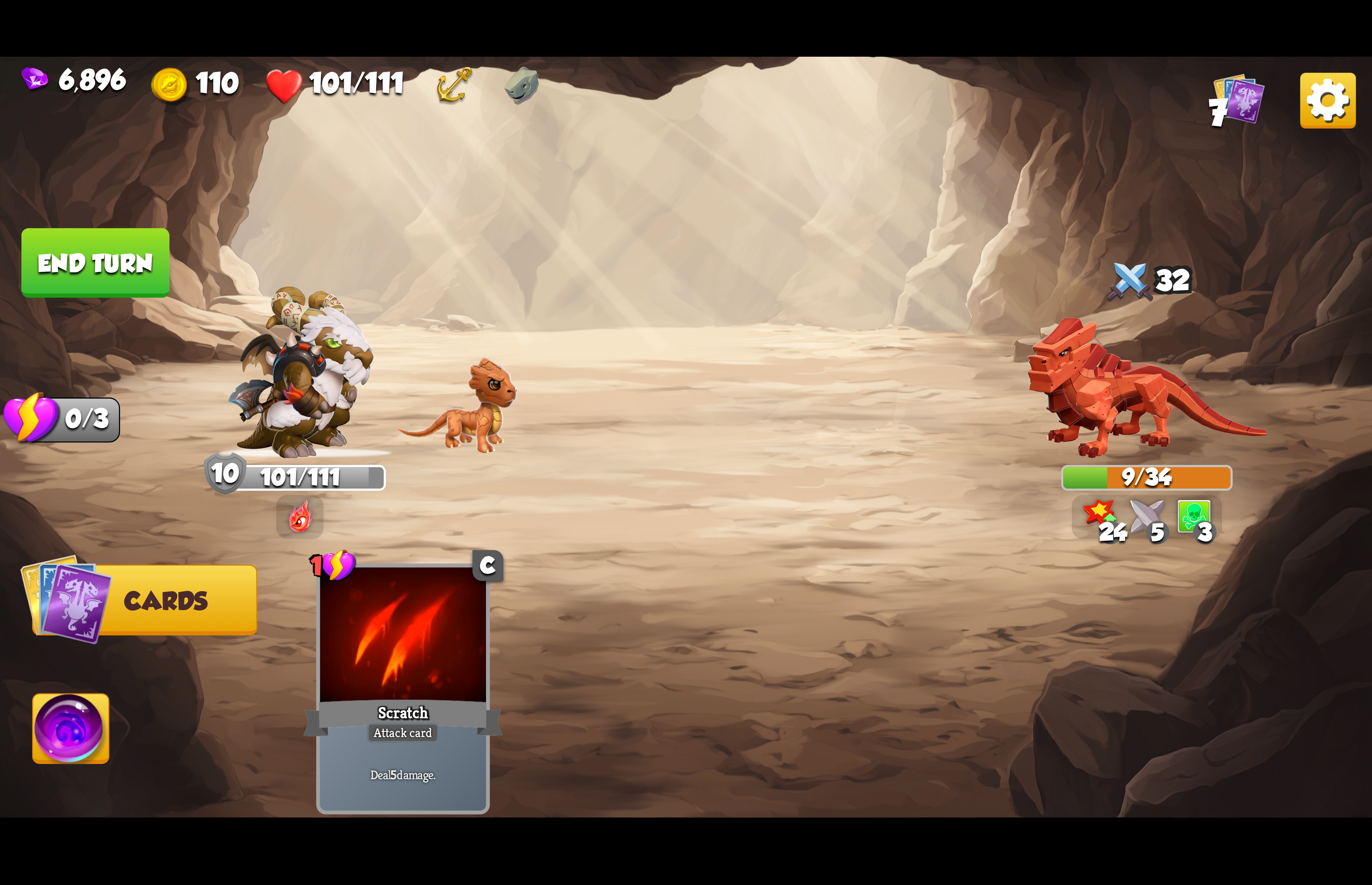
drag, startPoint x: 127, startPoint y: 286, endPoint x: 133, endPoint y: 286, distance: 6.0
click at [131, 286] on button "End turn" at bounding box center [95, 262] width 148 height 70
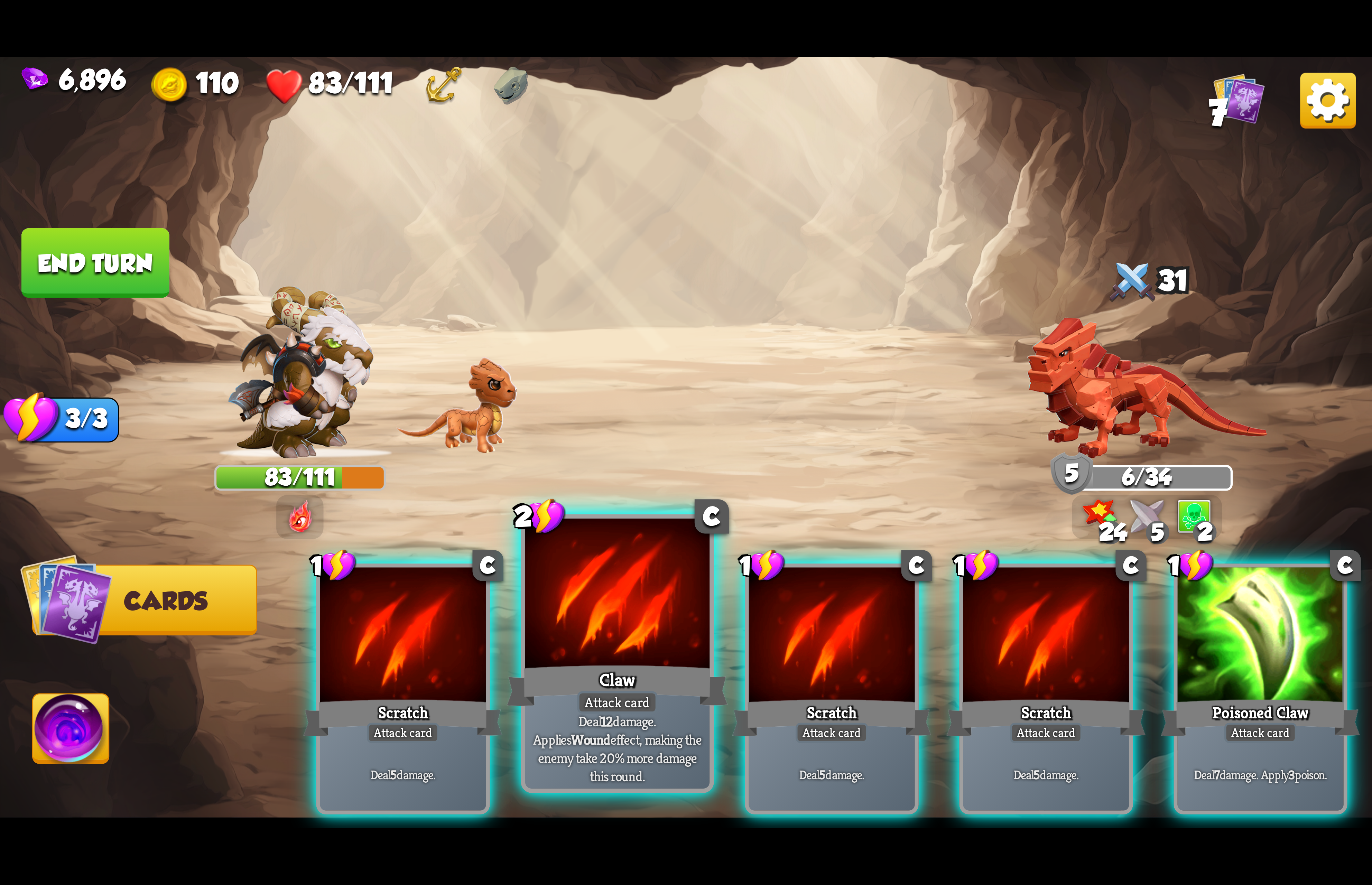
click at [690, 660] on div at bounding box center [617, 596] width 184 height 155
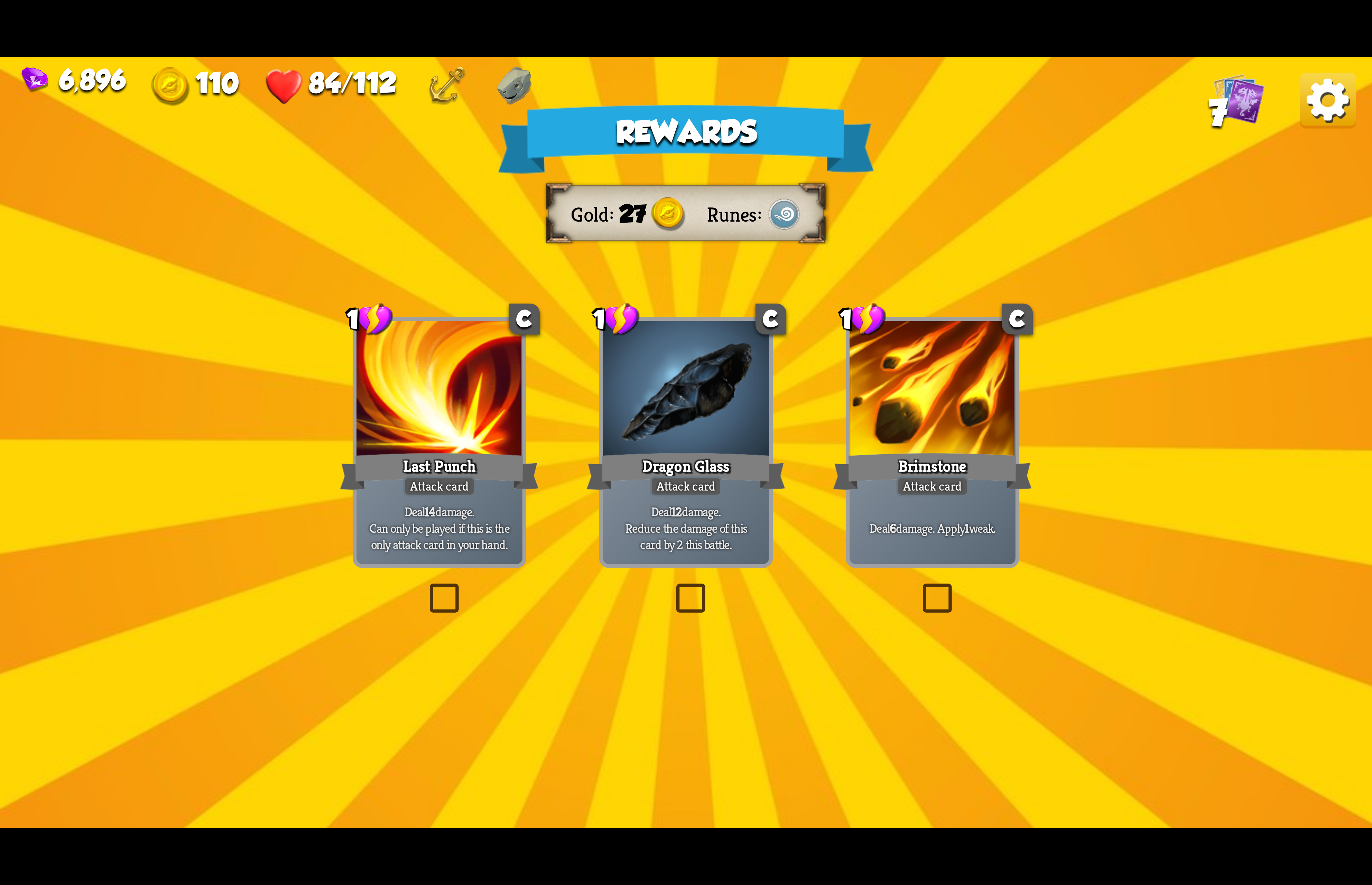
click at [732, 400] on div at bounding box center [686, 391] width 166 height 140
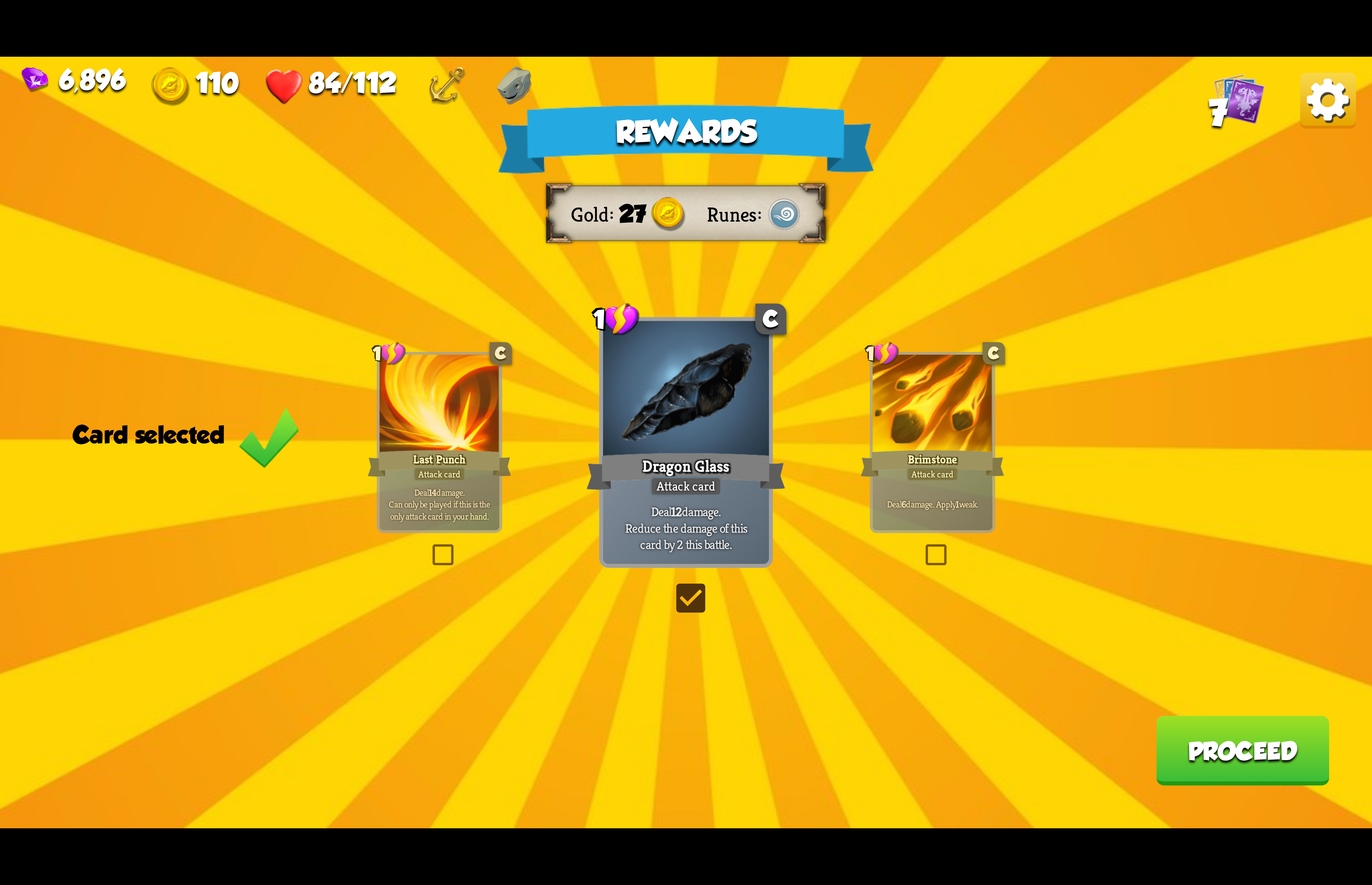
drag, startPoint x: 1253, startPoint y: 737, endPoint x: 1253, endPoint y: 730, distance: 7.0
click at [1253, 730] on button "Proceed" at bounding box center [1242, 750] width 173 height 70
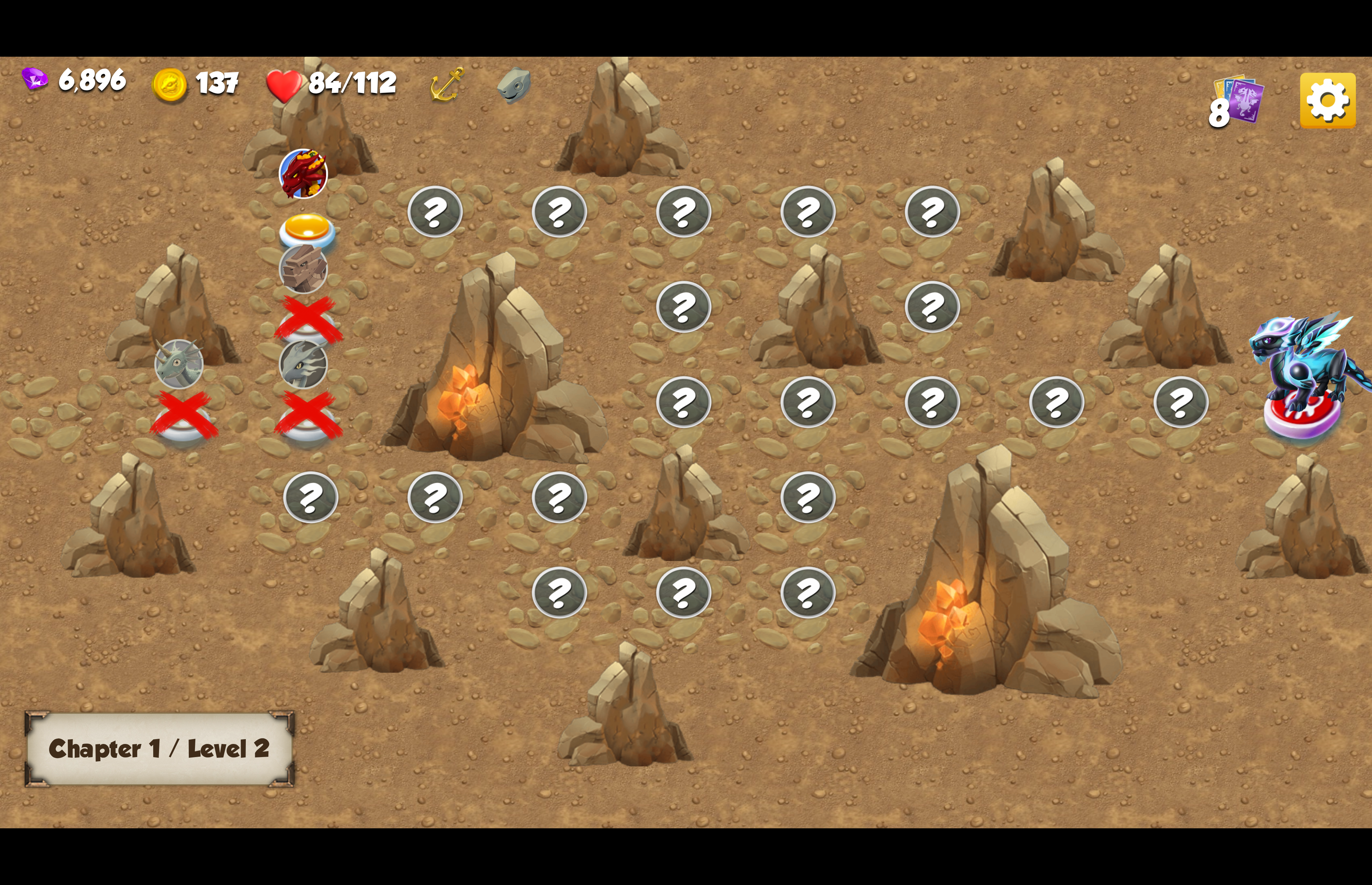
click at [321, 213] on img at bounding box center [308, 238] width 68 height 51
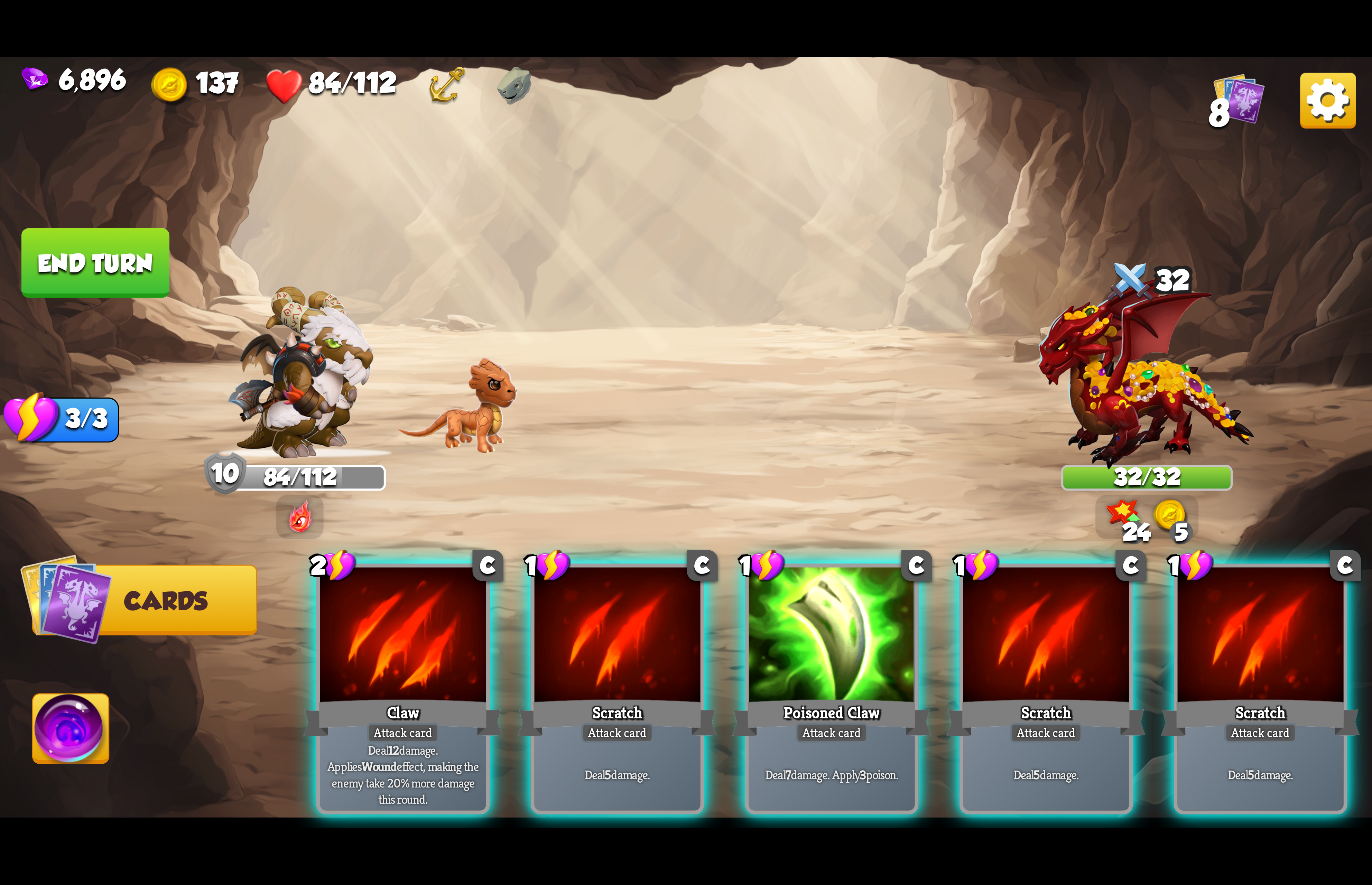
drag, startPoint x: 414, startPoint y: 672, endPoint x: 444, endPoint y: 654, distance: 35.0
click at [414, 696] on div "Claw" at bounding box center [403, 718] width 199 height 44
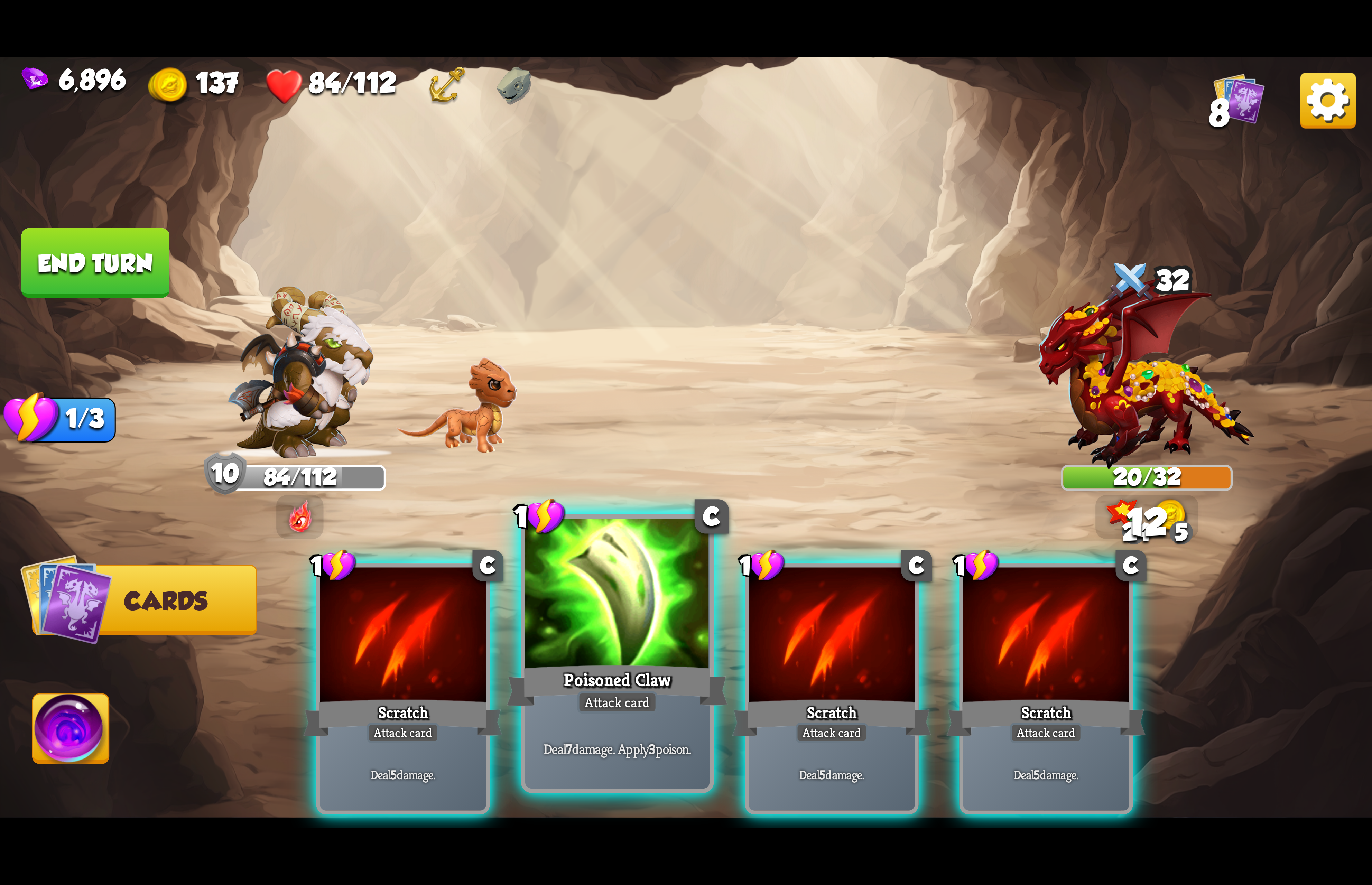
click at [631, 617] on div at bounding box center [617, 596] width 184 height 155
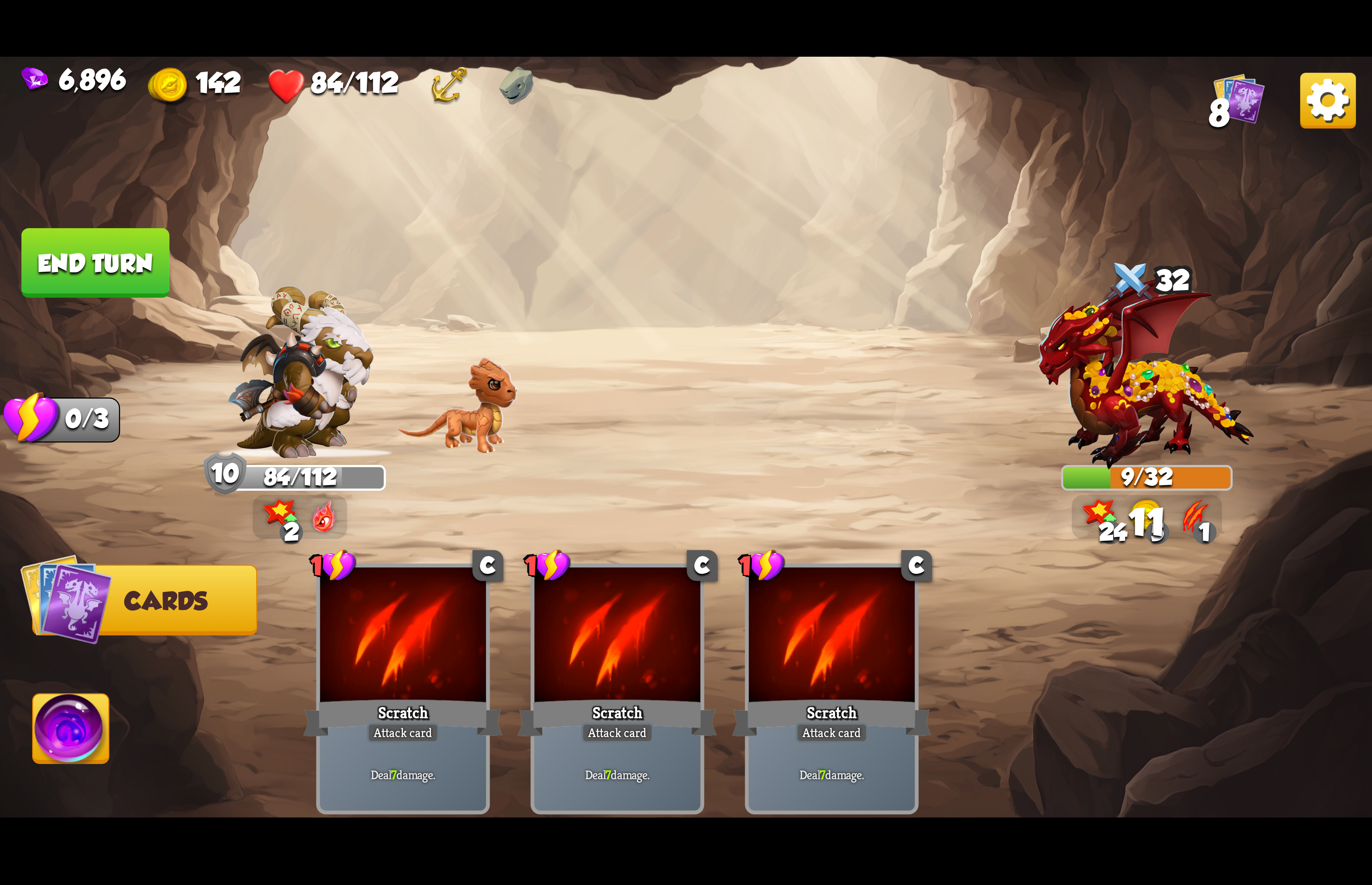
click at [72, 735] on img at bounding box center [71, 732] width 76 height 77
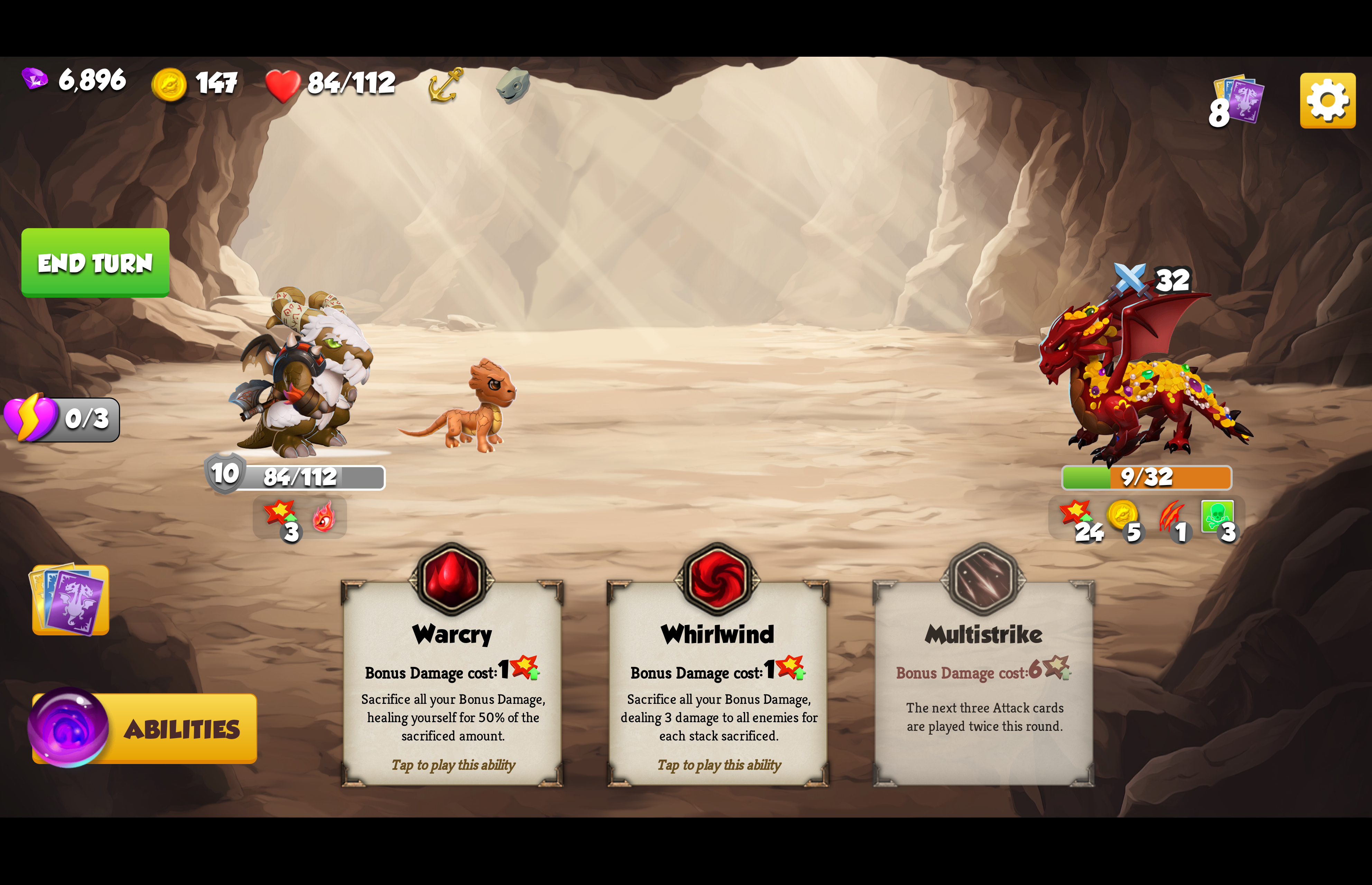
drag, startPoint x: 472, startPoint y: 676, endPoint x: 592, endPoint y: 474, distance: 235.0
click at [592, 474] on div "Select an enemy to attack... You don't have enough stamina to play that card...…" at bounding box center [686, 442] width 1372 height 771
click at [661, 660] on div "Bonus Damage cost: 1" at bounding box center [718, 668] width 216 height 31
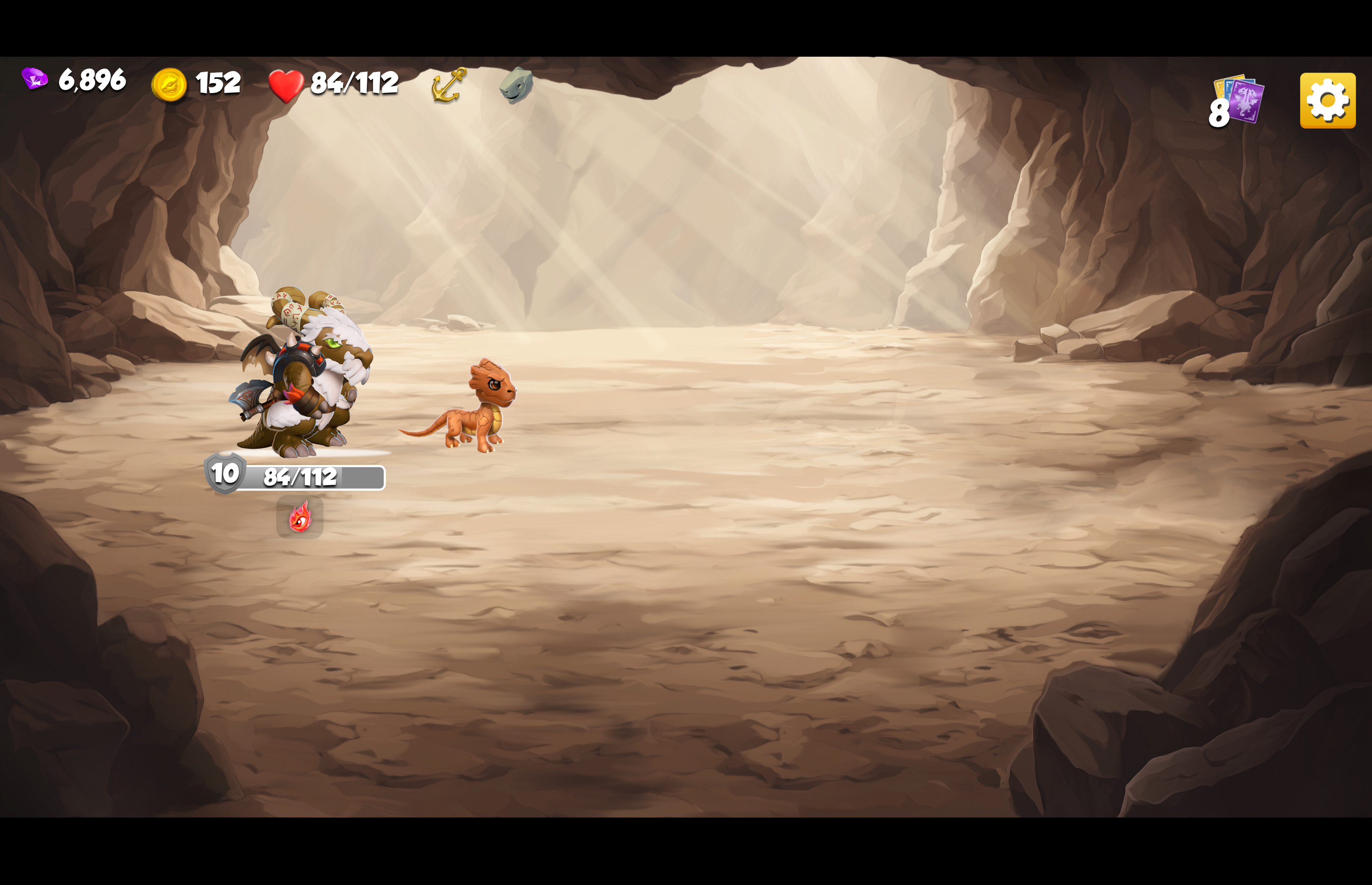
click at [1321, 111] on img at bounding box center [1328, 100] width 56 height 56
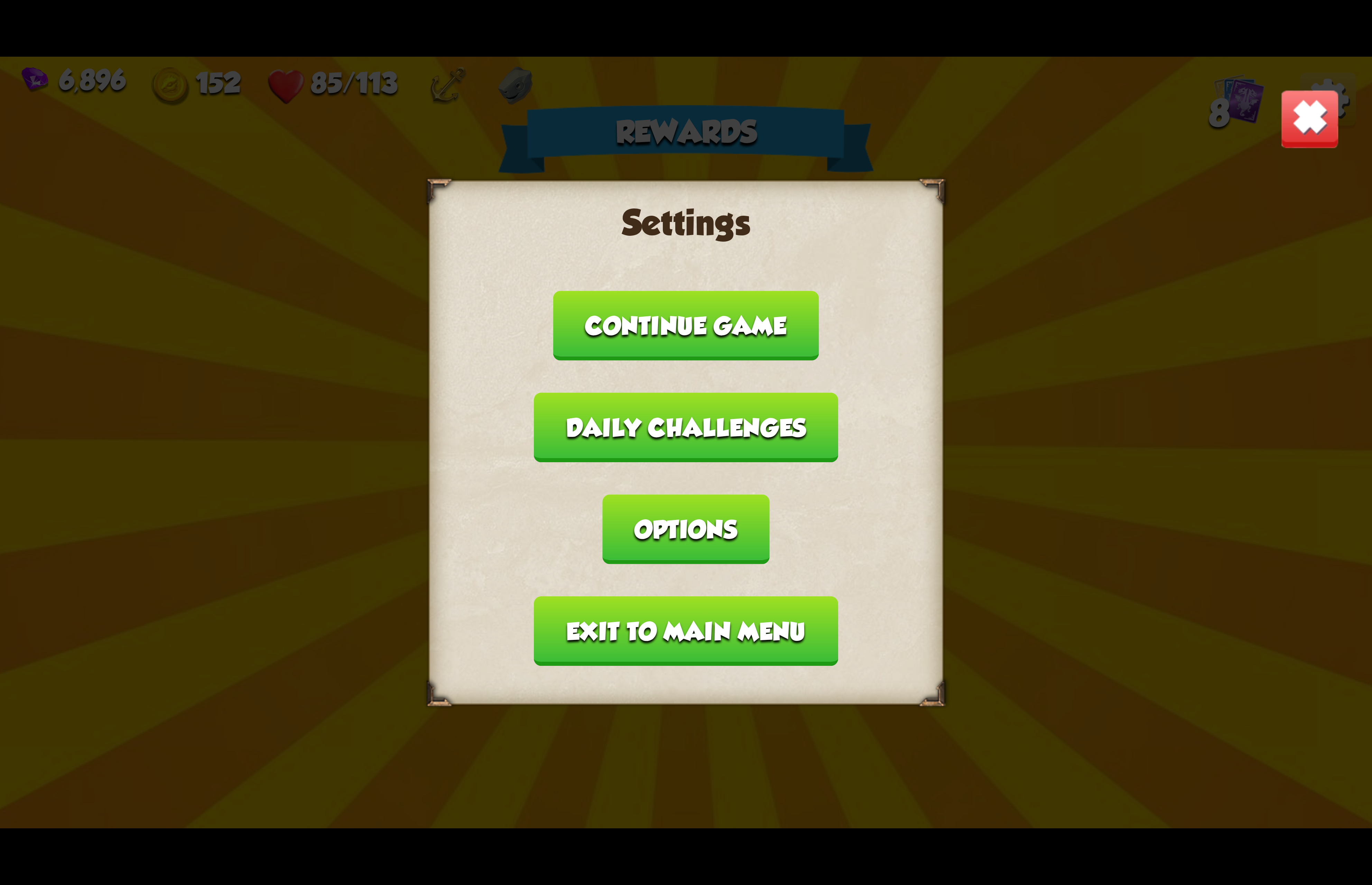
click at [769, 494] on button "Options" at bounding box center [686, 529] width 166 height 70
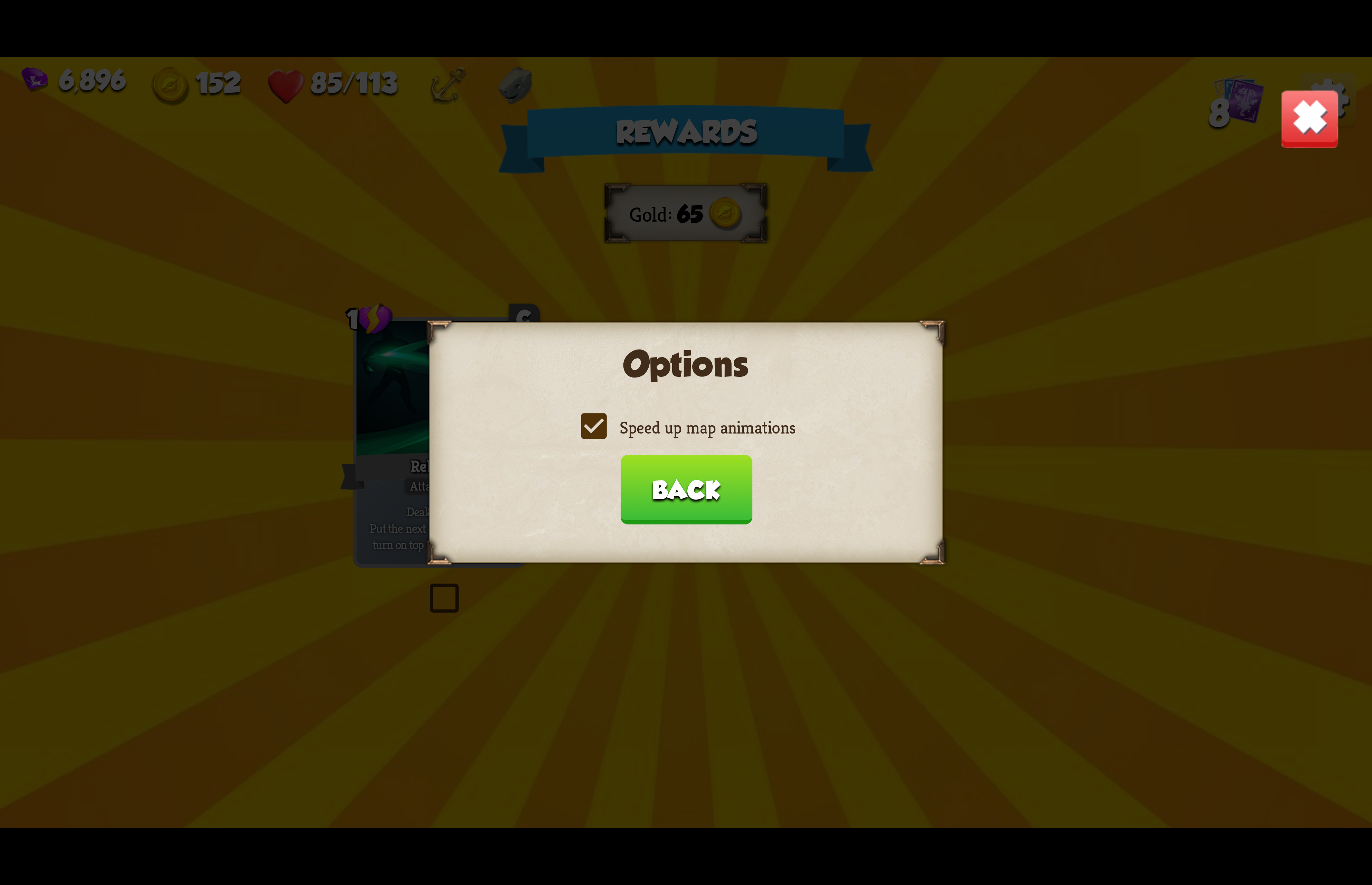
click at [721, 434] on label "Speed up map animations" at bounding box center [686, 427] width 219 height 23
click at [0, 0] on input "Speed up map animations" at bounding box center [0, 0] width 0 height 0
click at [721, 434] on label "Speed up map animations" at bounding box center [686, 427] width 219 height 23
click at [0, 0] on input "Speed up map animations" at bounding box center [0, 0] width 0 height 0
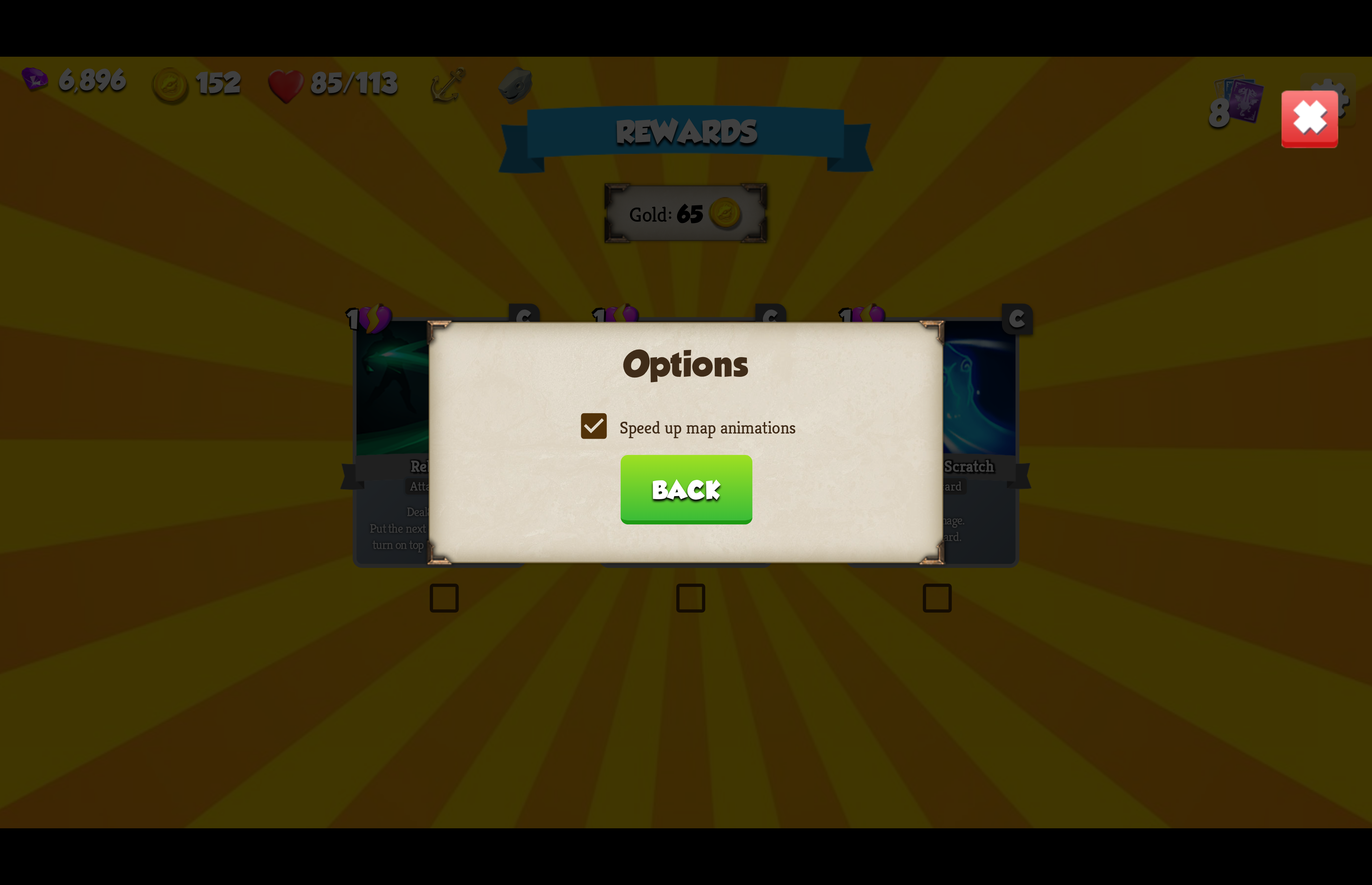
click at [707, 488] on button "Back" at bounding box center [686, 489] width 132 height 70
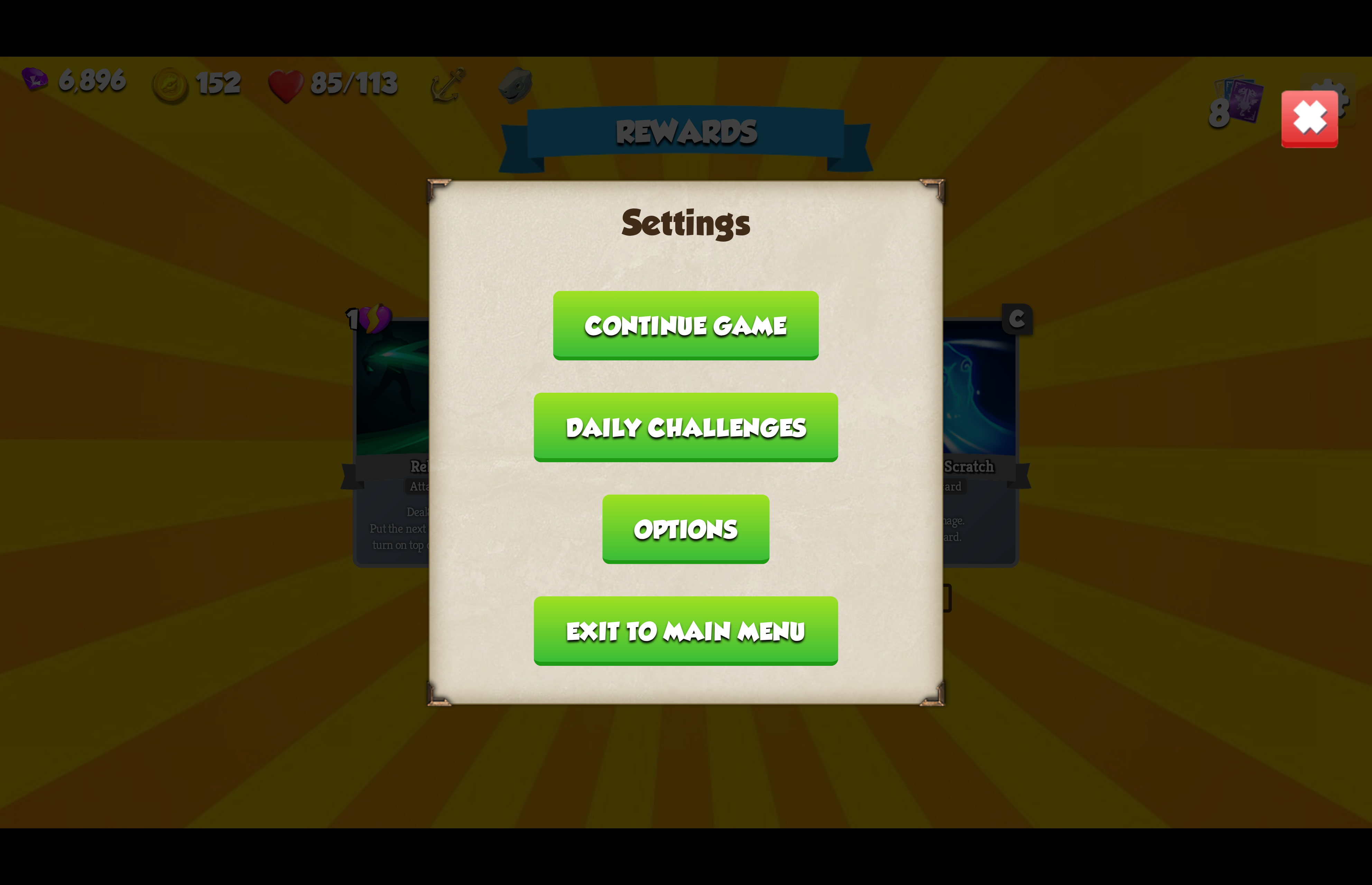
click at [664, 599] on button "Exit to main menu" at bounding box center [686, 631] width 304 height 70
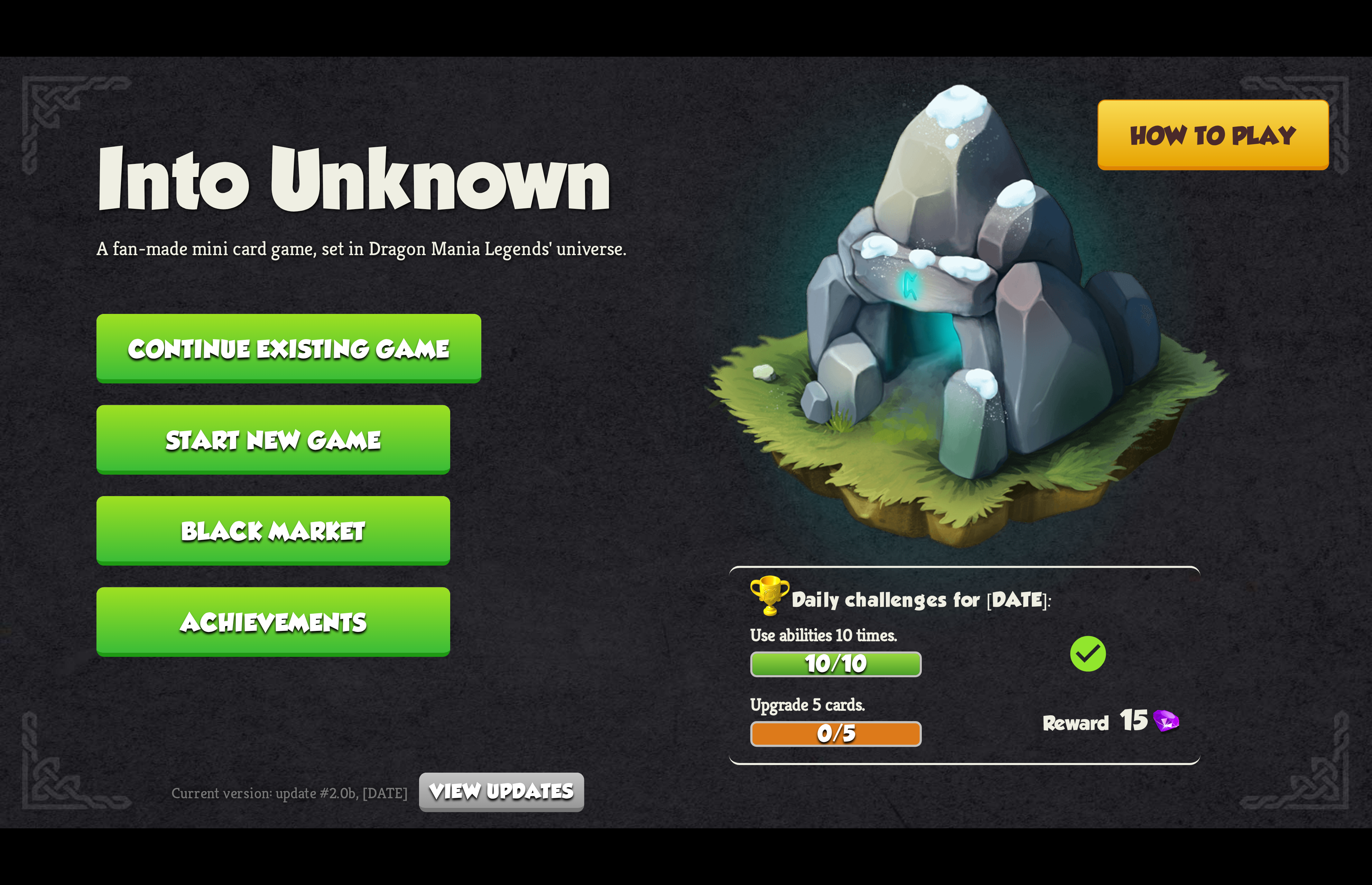
click at [370, 328] on button "Continue existing game" at bounding box center [289, 348] width 385 height 70
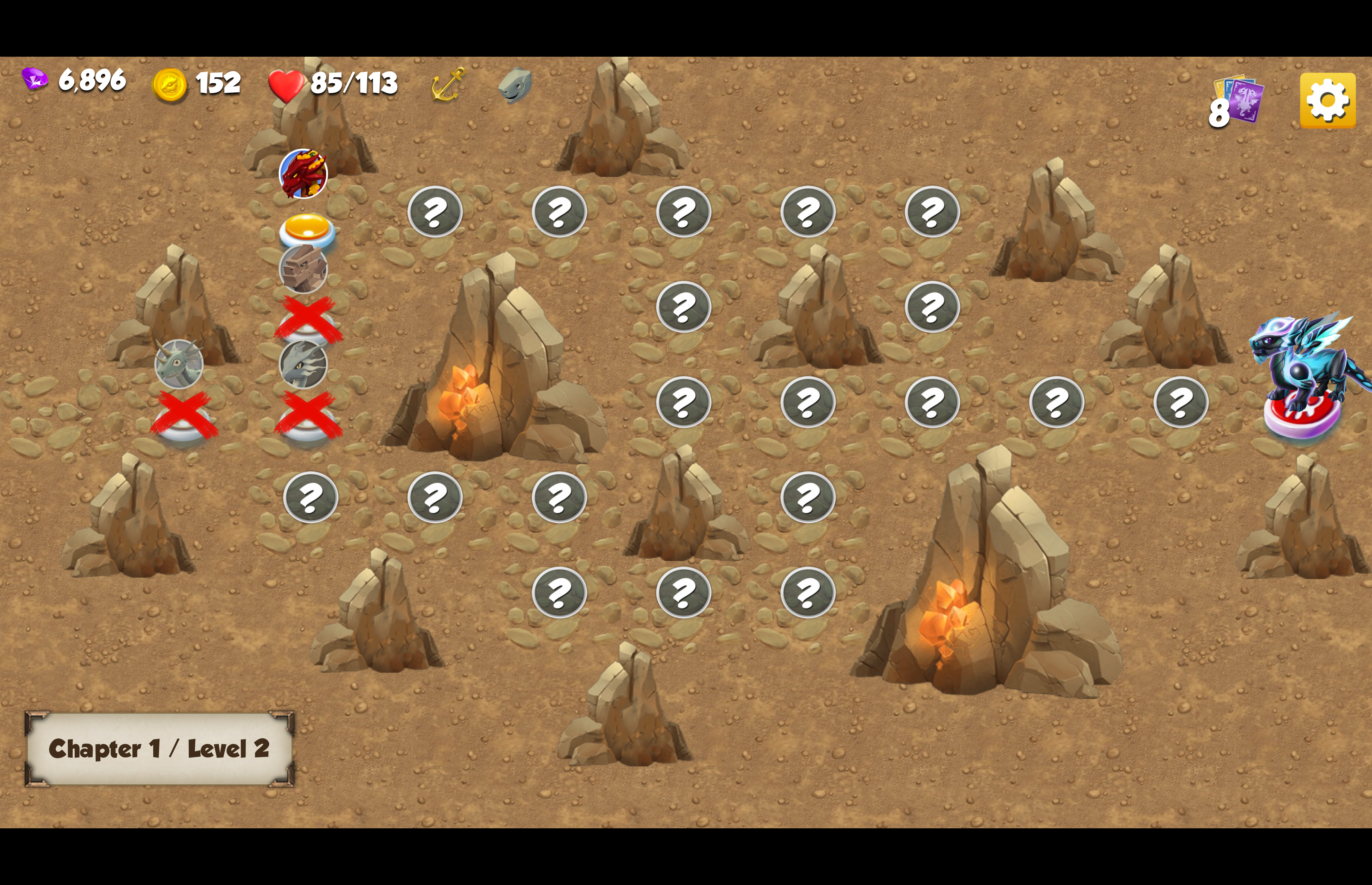
click at [301, 217] on img at bounding box center [308, 238] width 68 height 51
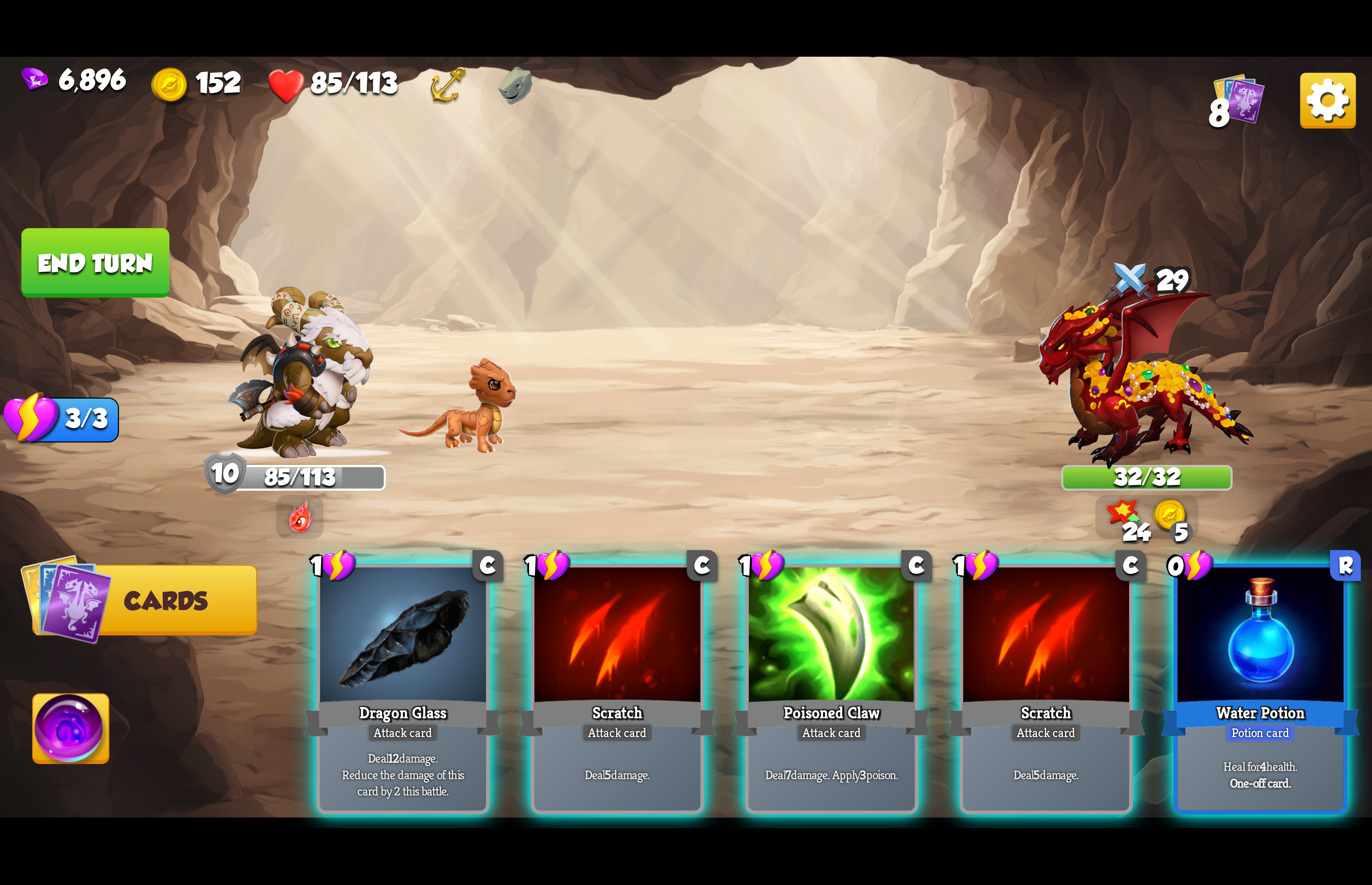
drag, startPoint x: 1211, startPoint y: 596, endPoint x: 1202, endPoint y: 592, distance: 9.8
click at [1213, 596] on div at bounding box center [1261, 637] width 166 height 140
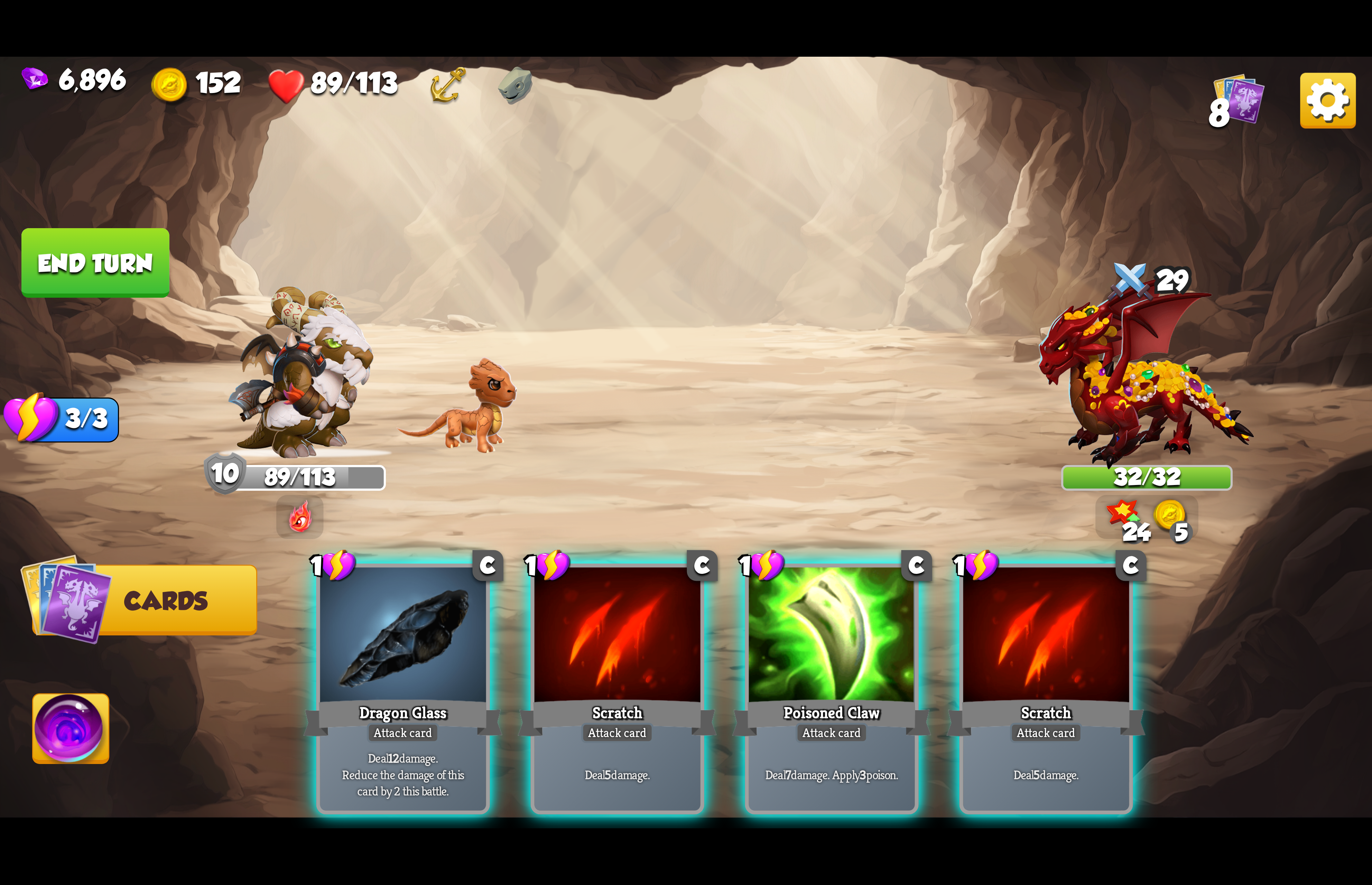
click at [618, 629] on div at bounding box center [617, 637] width 166 height 140
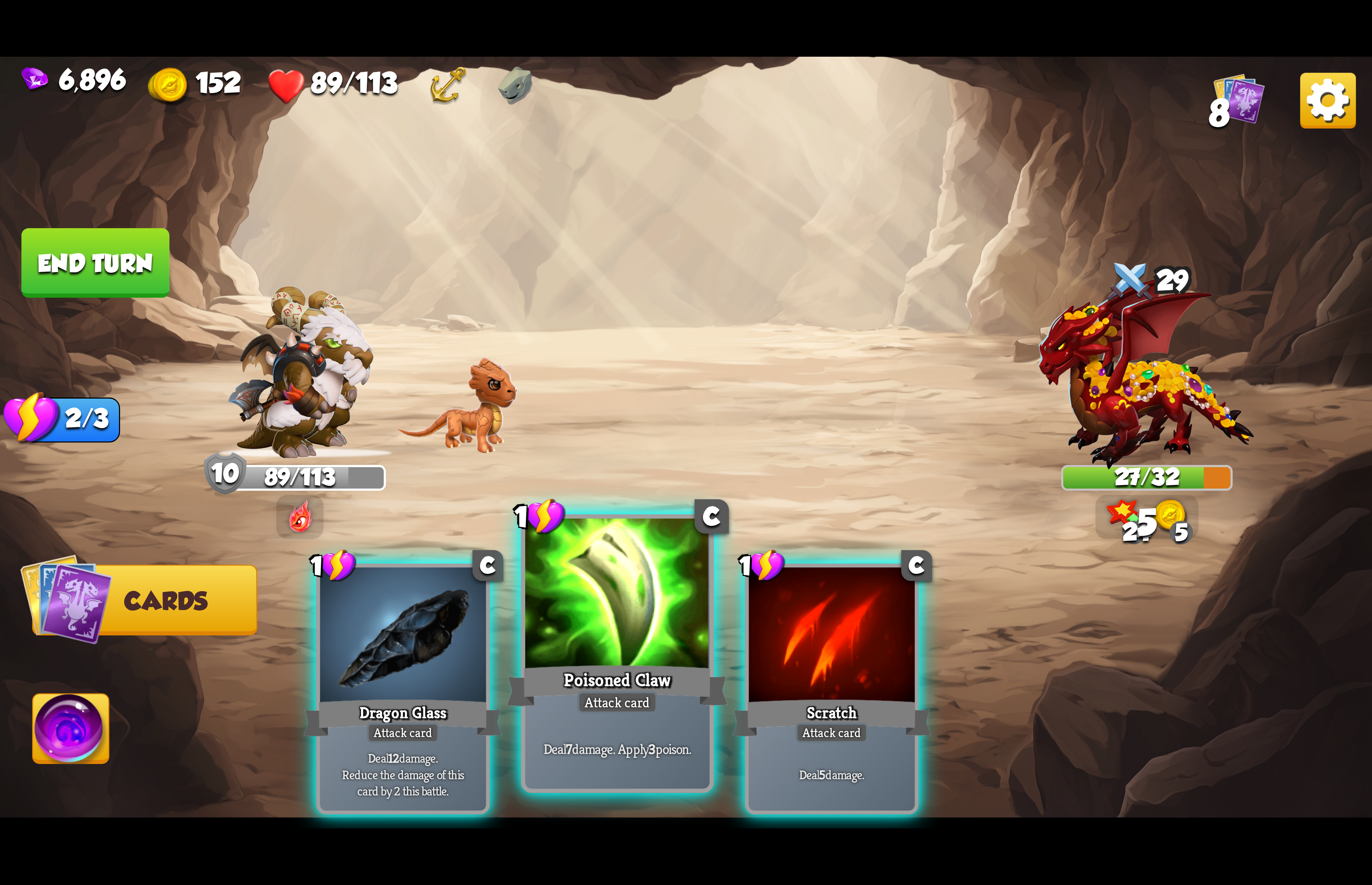
click at [587, 629] on div at bounding box center [617, 596] width 184 height 155
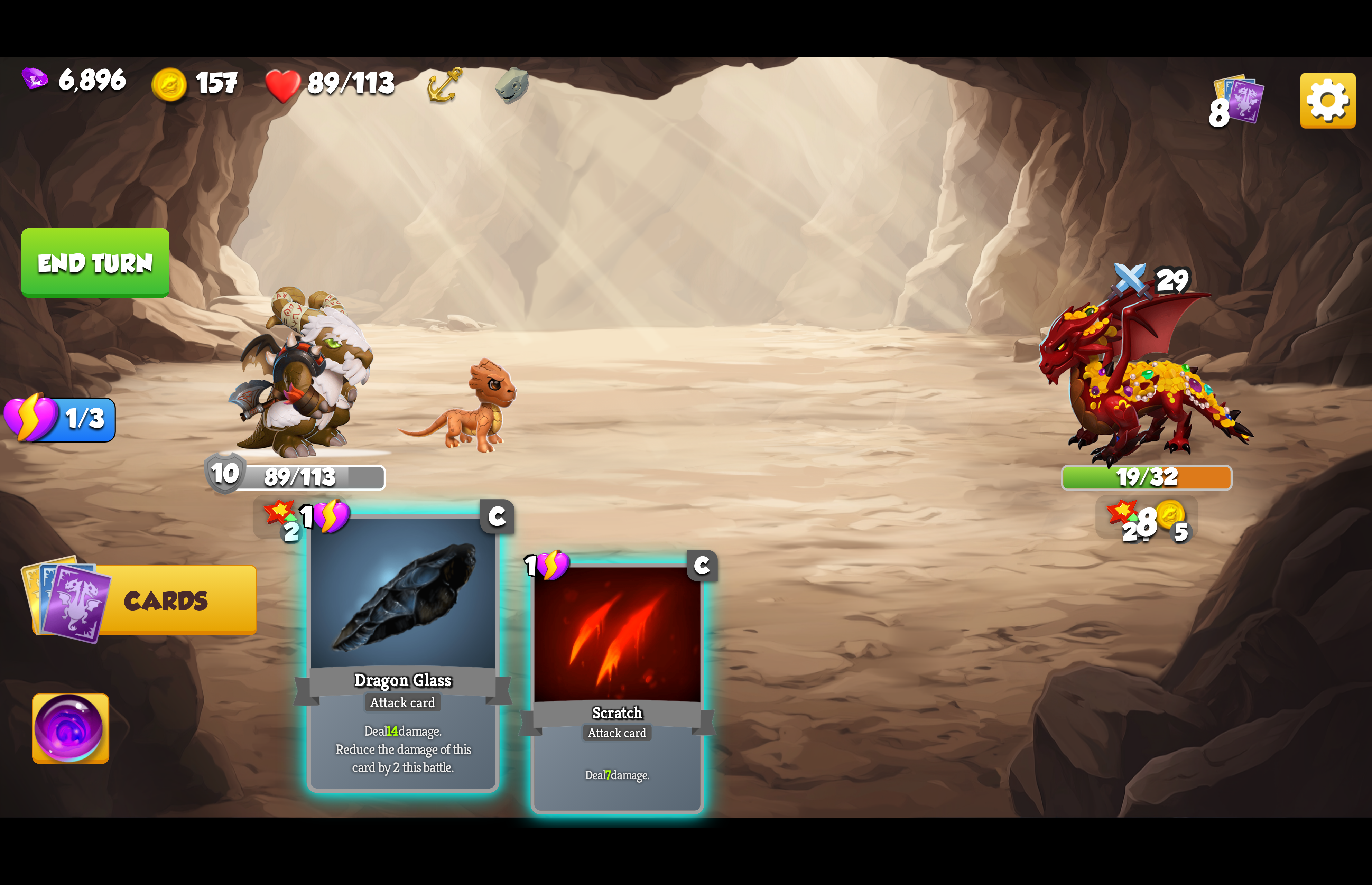
click at [429, 635] on div at bounding box center [403, 596] width 184 height 155
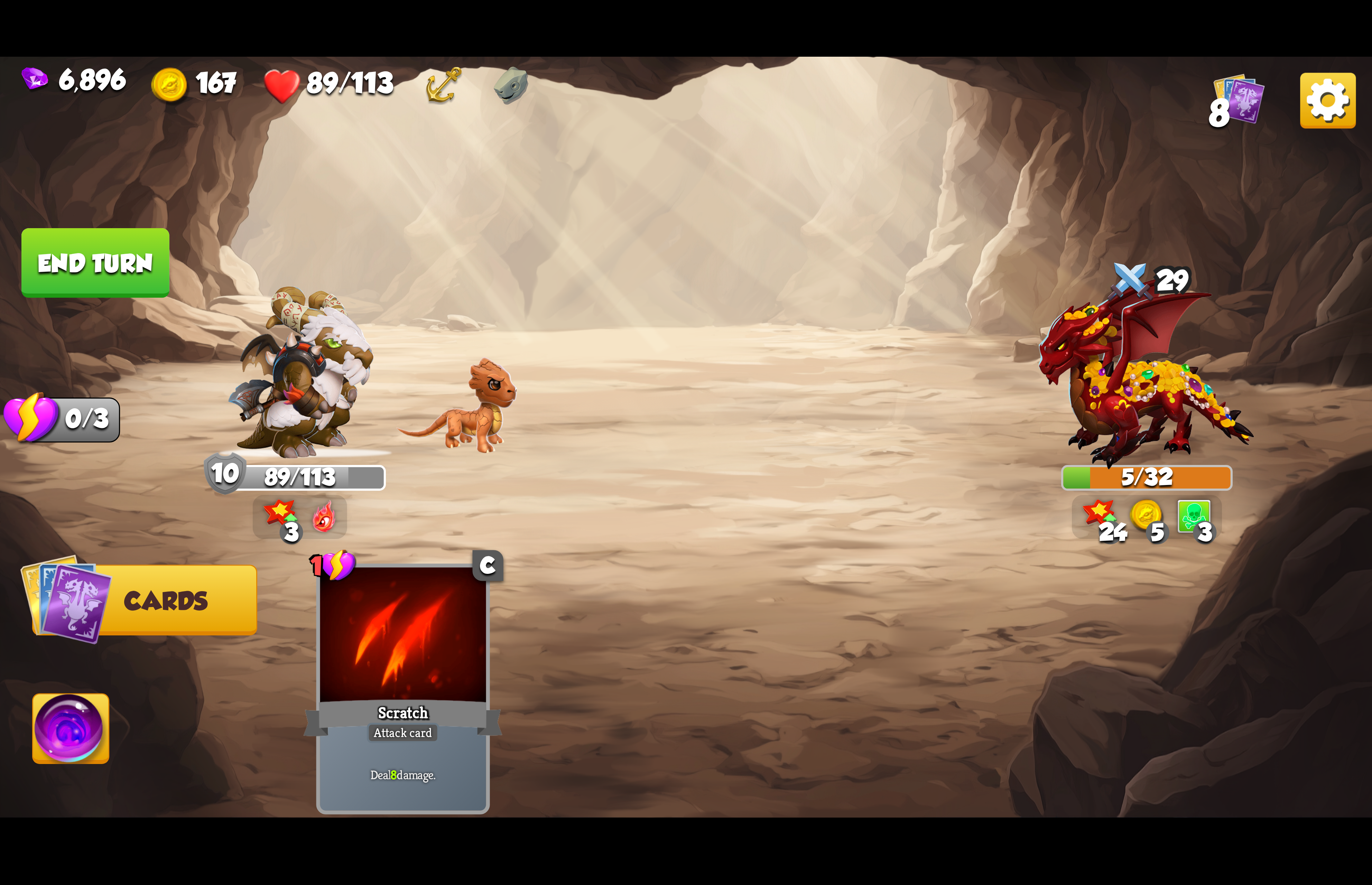
click at [45, 740] on img at bounding box center [71, 732] width 76 height 77
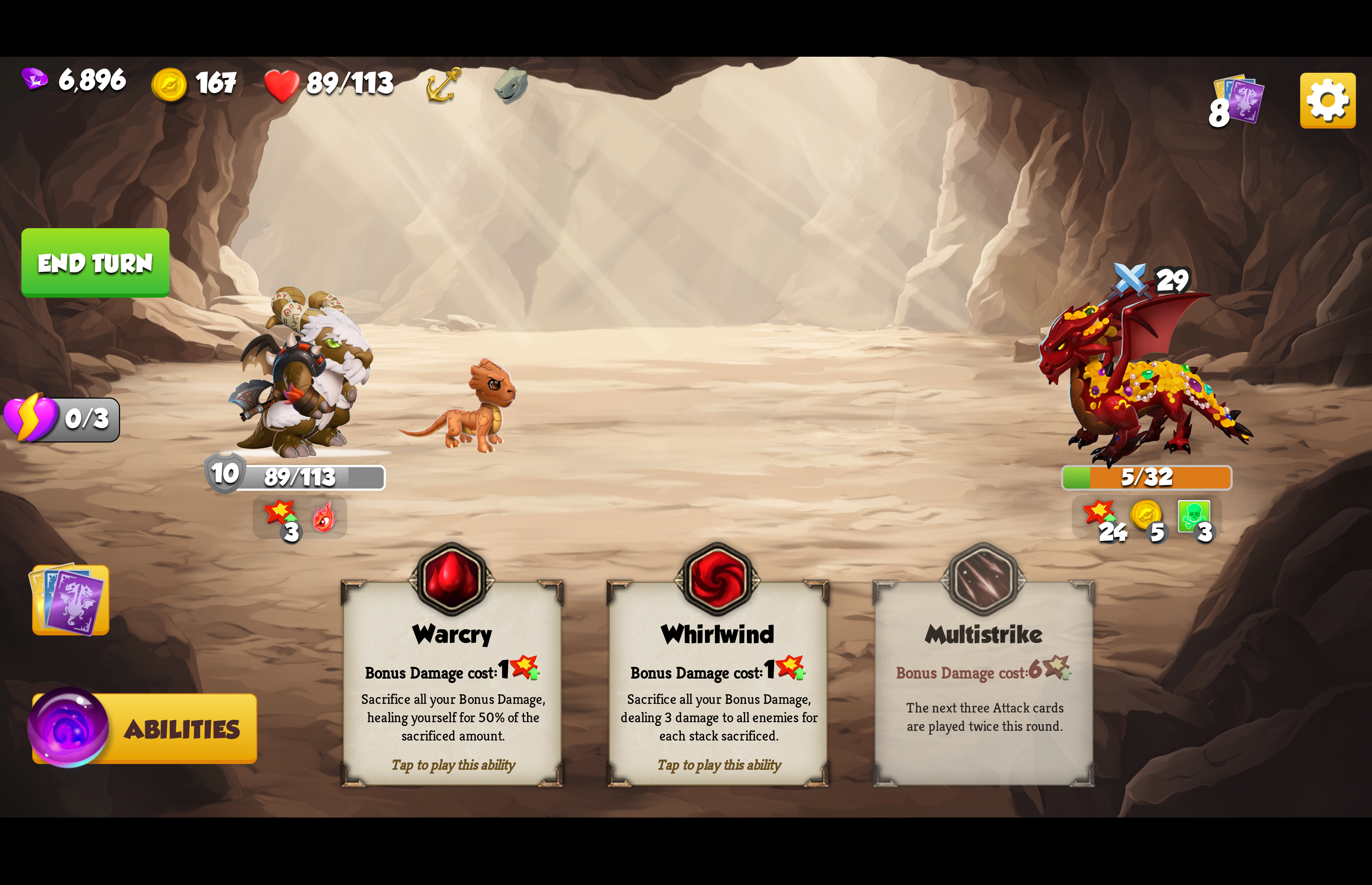
click at [648, 661] on div "Bonus Damage cost: 1" at bounding box center [718, 668] width 216 height 31
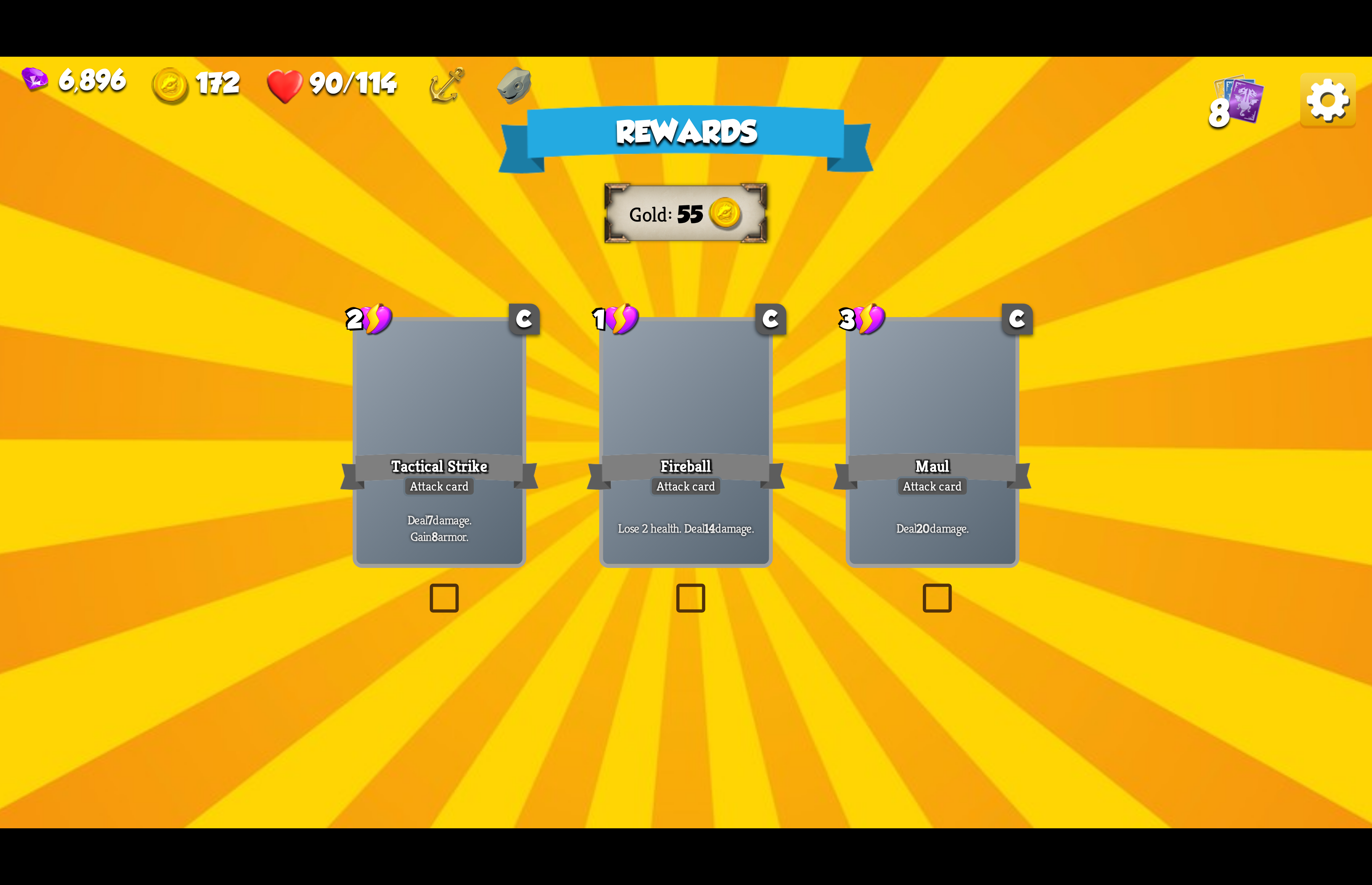
click at [1311, 114] on img at bounding box center [1328, 100] width 56 height 56
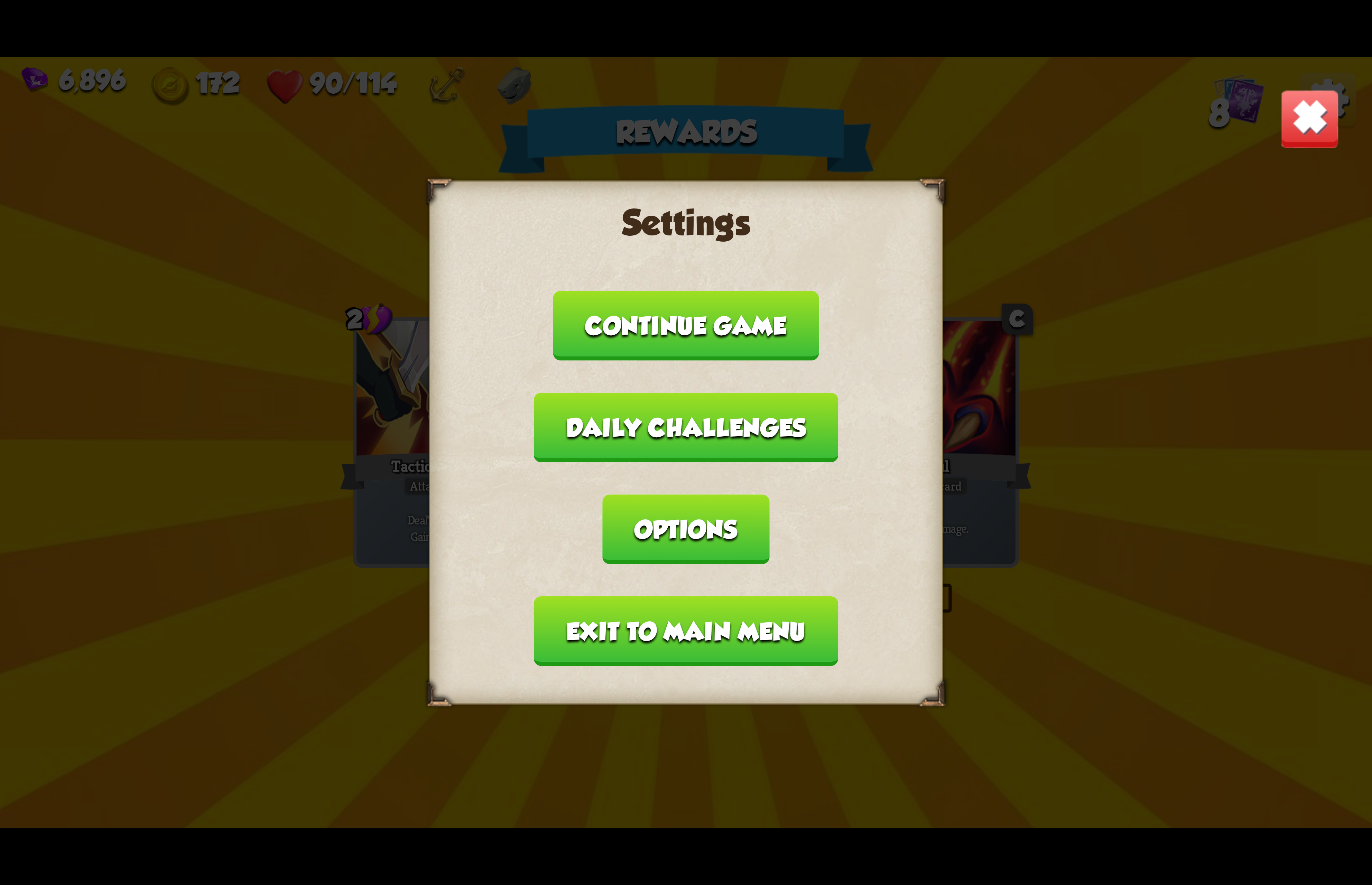
click at [769, 494] on button "Options" at bounding box center [686, 529] width 166 height 70
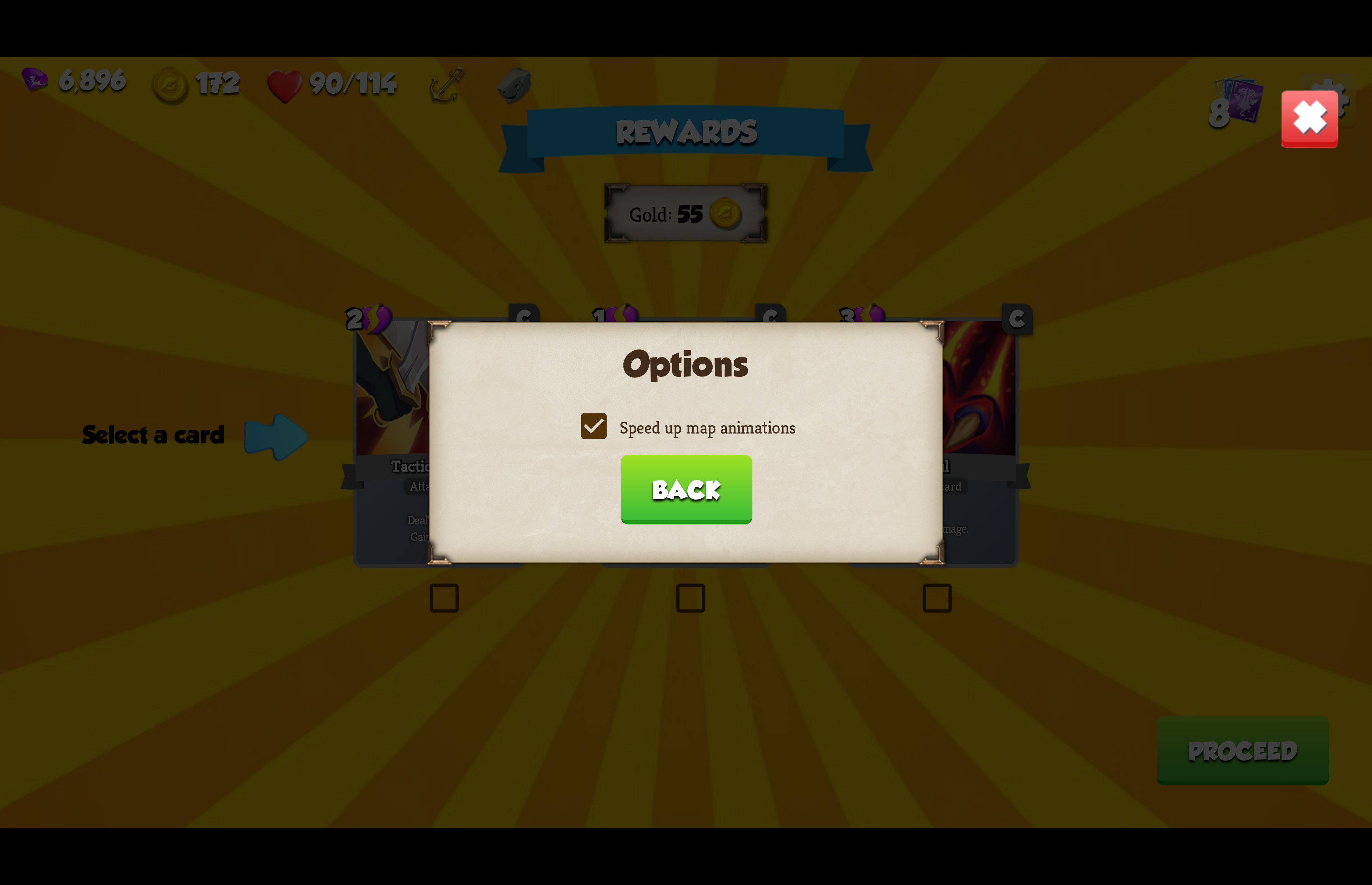
click at [708, 431] on label "Speed up map animations" at bounding box center [686, 427] width 219 height 23
click at [0, 0] on input "Speed up map animations" at bounding box center [0, 0] width 0 height 0
click at [708, 431] on label "Speed up map animations" at bounding box center [686, 427] width 219 height 23
click at [0, 0] on input "Speed up map animations" at bounding box center [0, 0] width 0 height 0
click at [700, 481] on button "Back" at bounding box center [686, 489] width 132 height 70
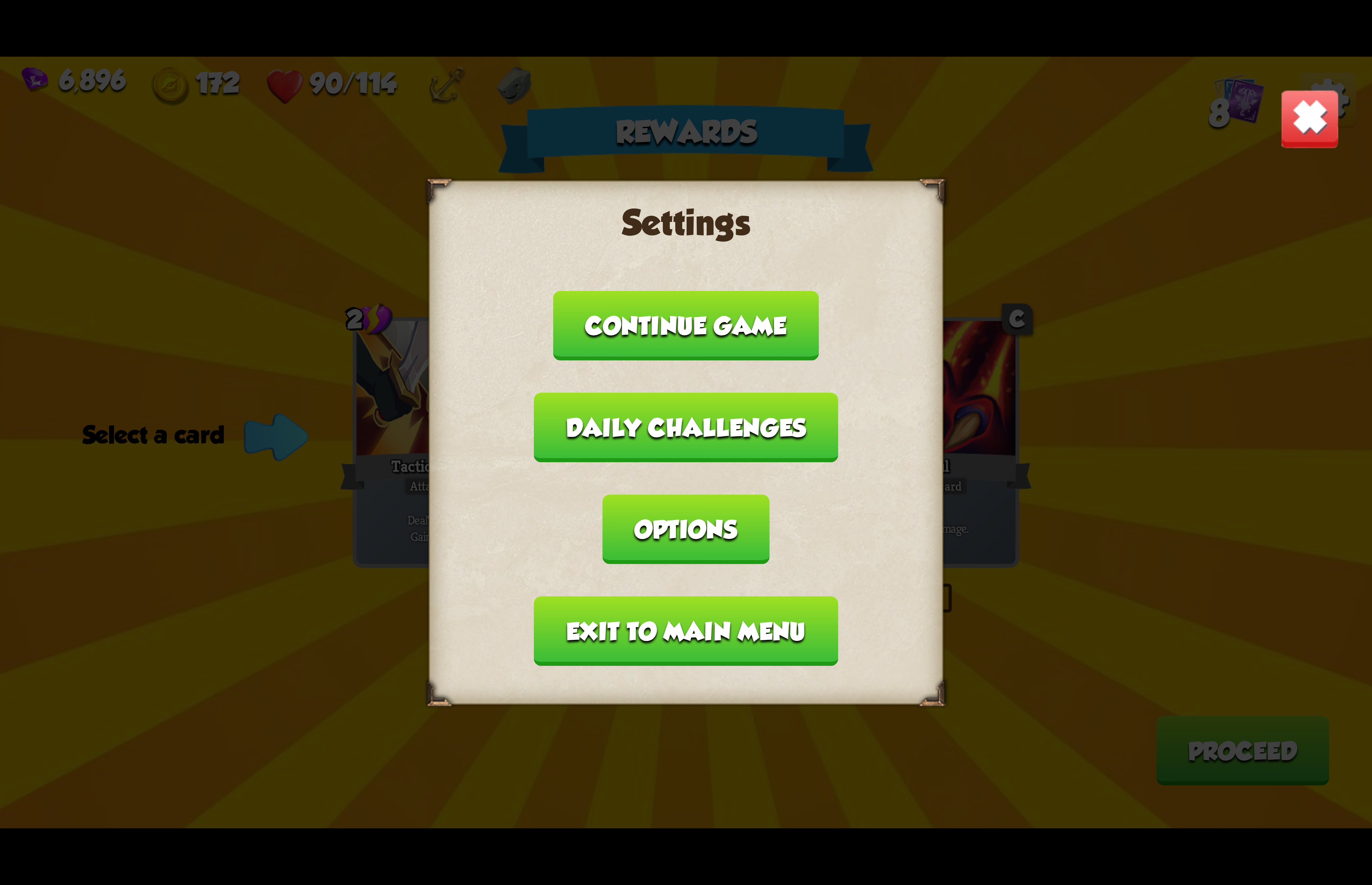
click at [657, 596] on button "Exit to main menu" at bounding box center [686, 631] width 304 height 70
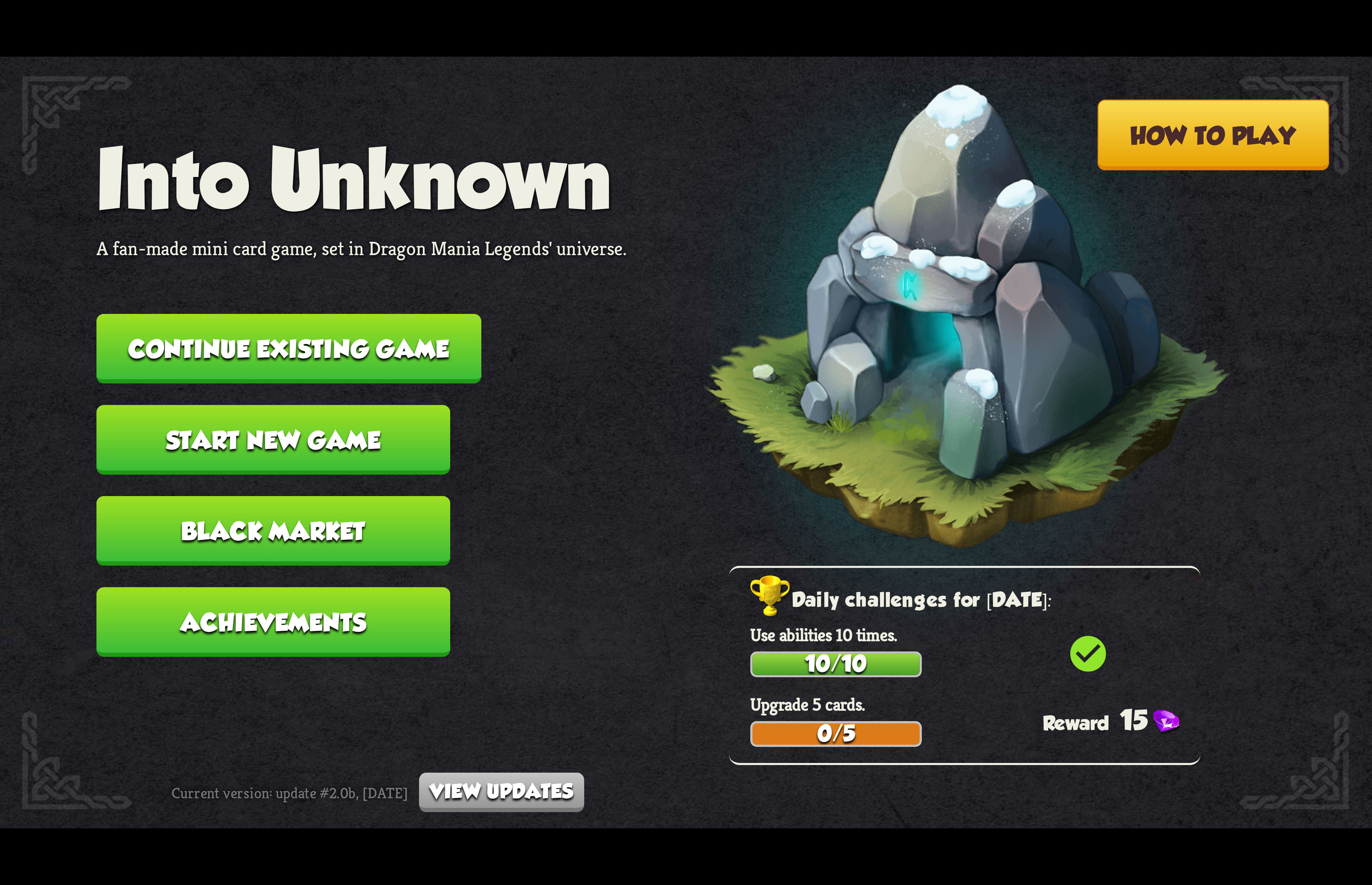
click at [393, 359] on button "Continue existing game" at bounding box center [289, 348] width 385 height 70
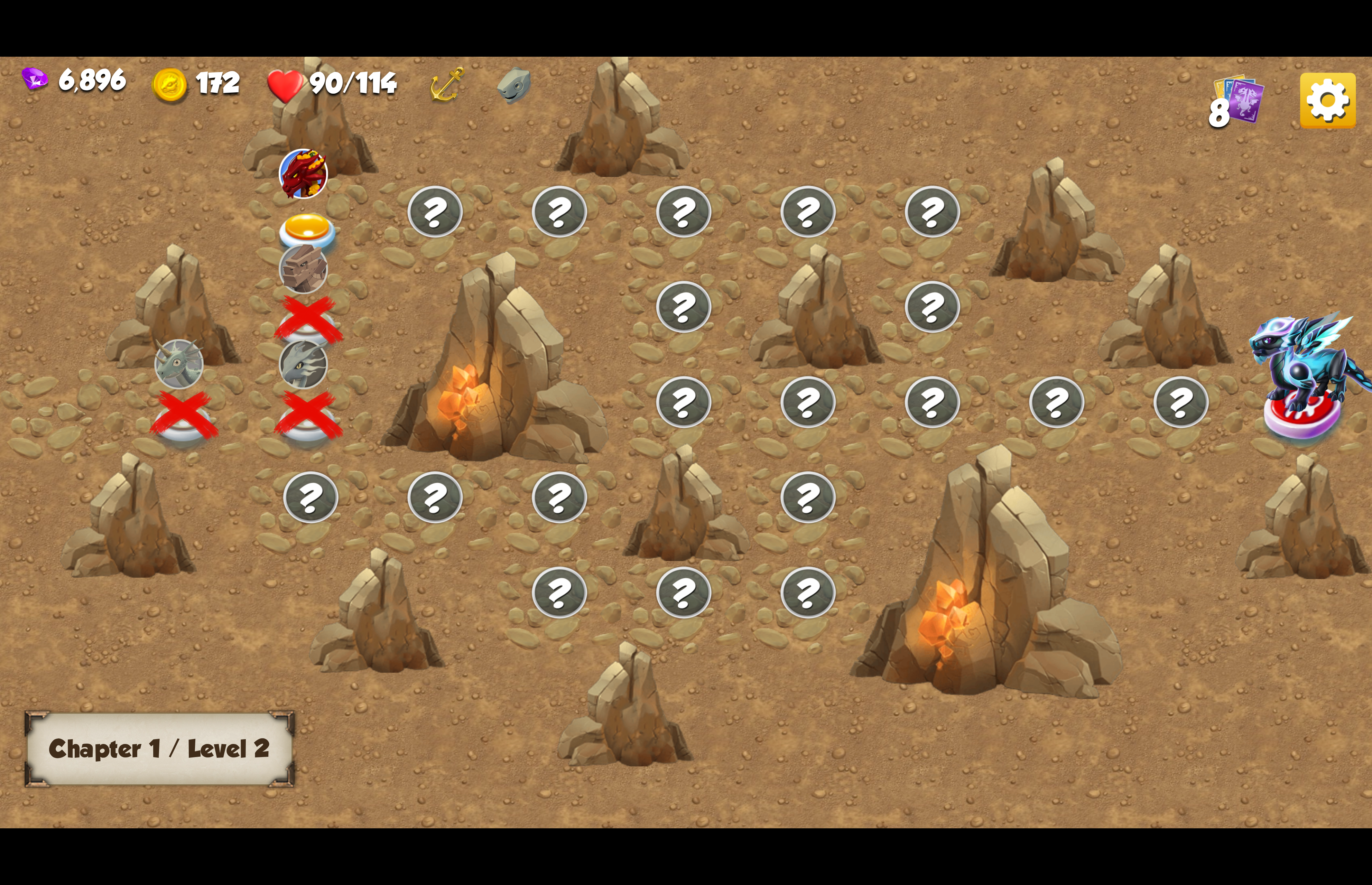
click at [340, 221] on img at bounding box center [308, 238] width 68 height 51
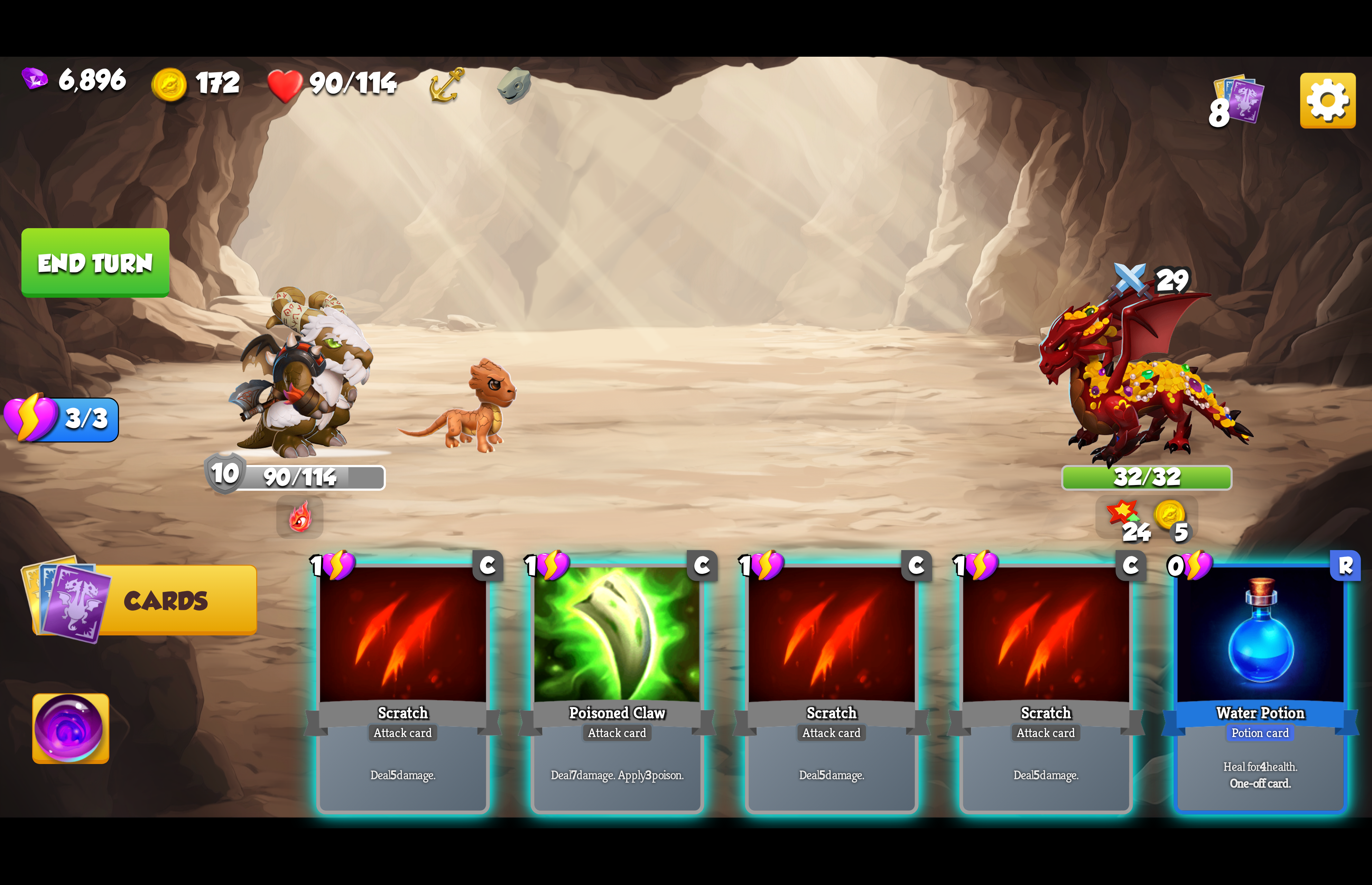
drag, startPoint x: 1233, startPoint y: 629, endPoint x: 1196, endPoint y: 629, distance: 37.0
click at [1233, 628] on div at bounding box center [1261, 637] width 166 height 140
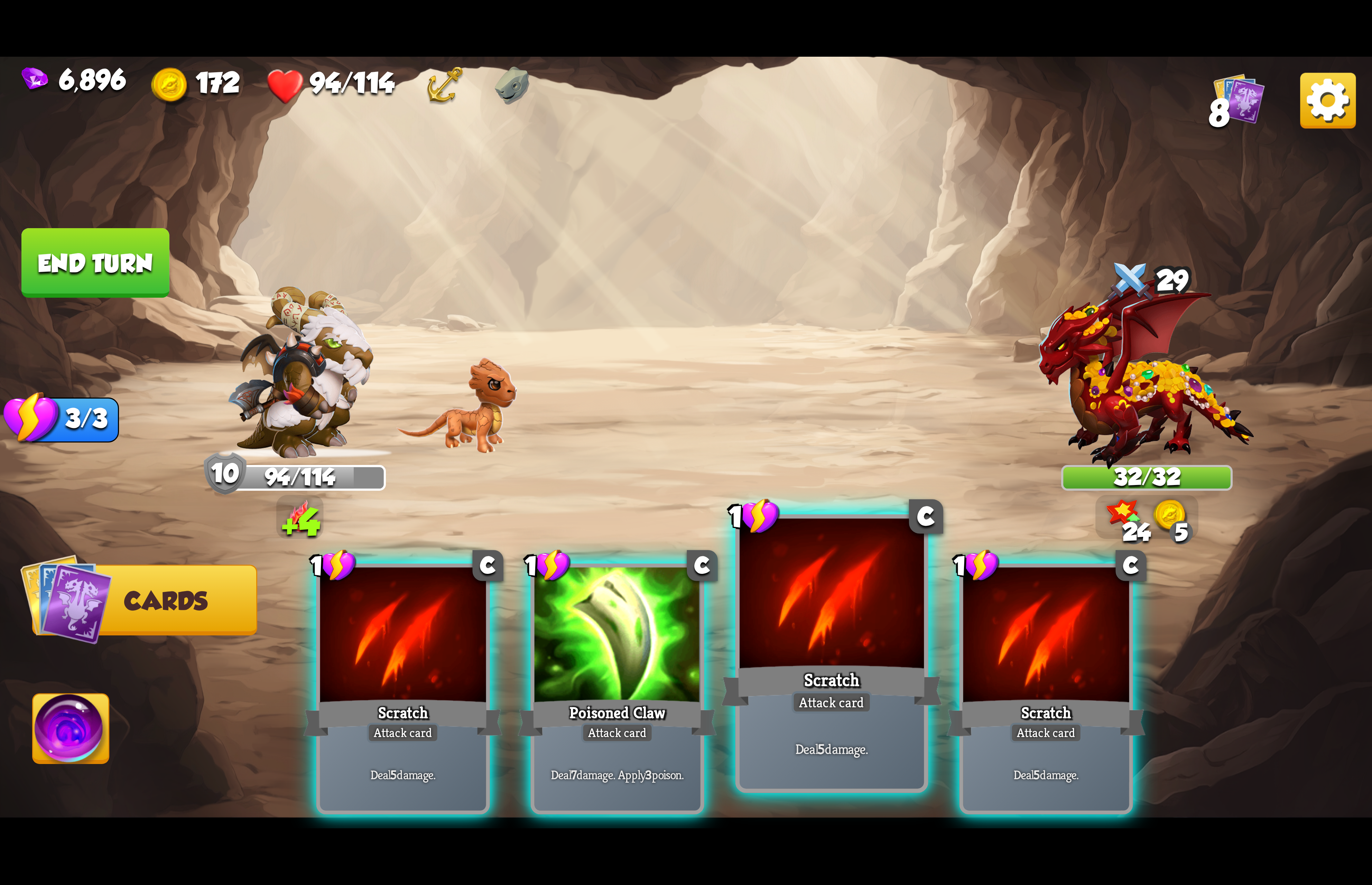
drag, startPoint x: 1077, startPoint y: 650, endPoint x: 906, endPoint y: 650, distance: 171.0
click at [1069, 653] on div at bounding box center [1046, 637] width 166 height 140
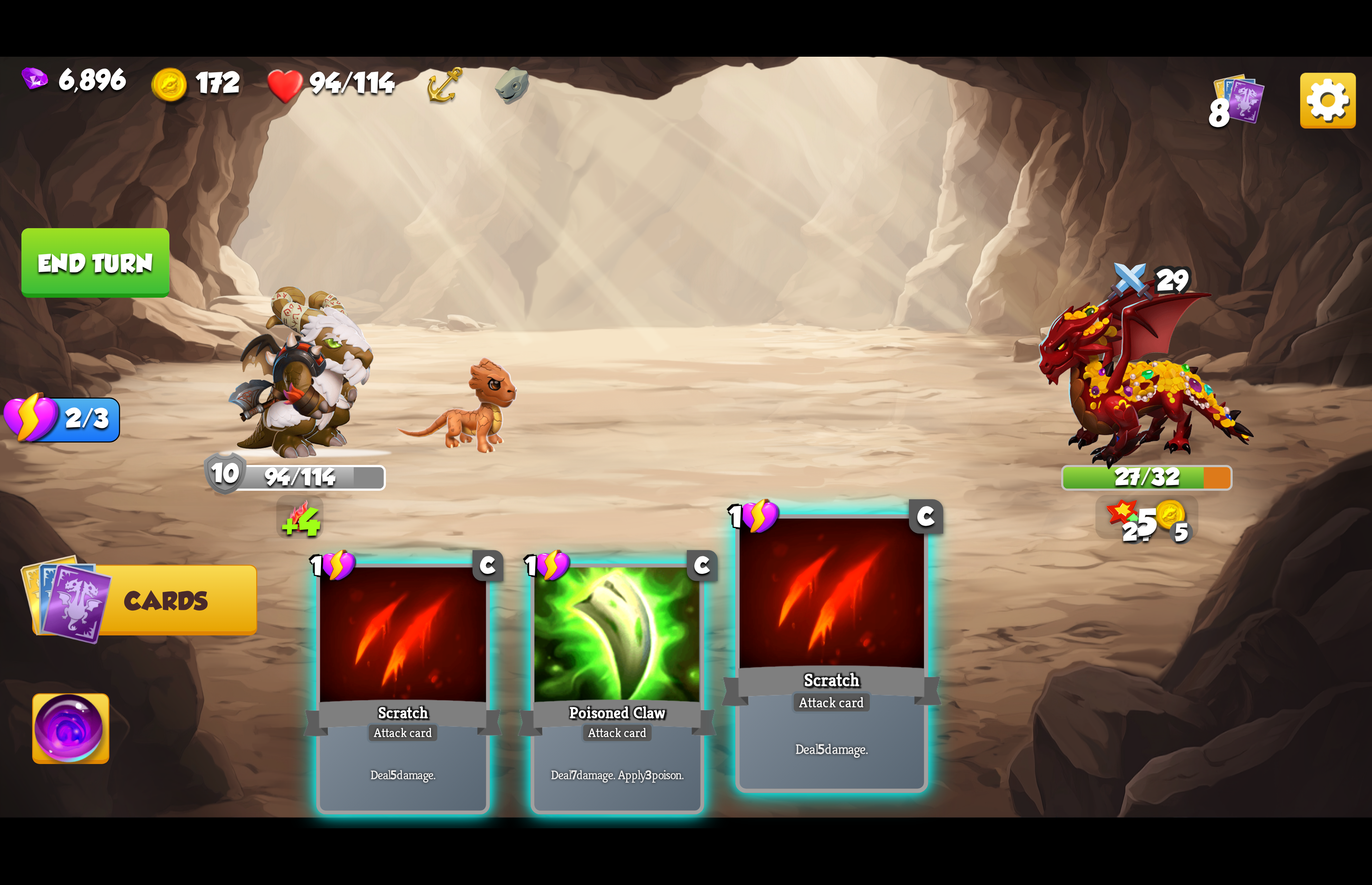
click at [857, 643] on div at bounding box center [831, 596] width 184 height 155
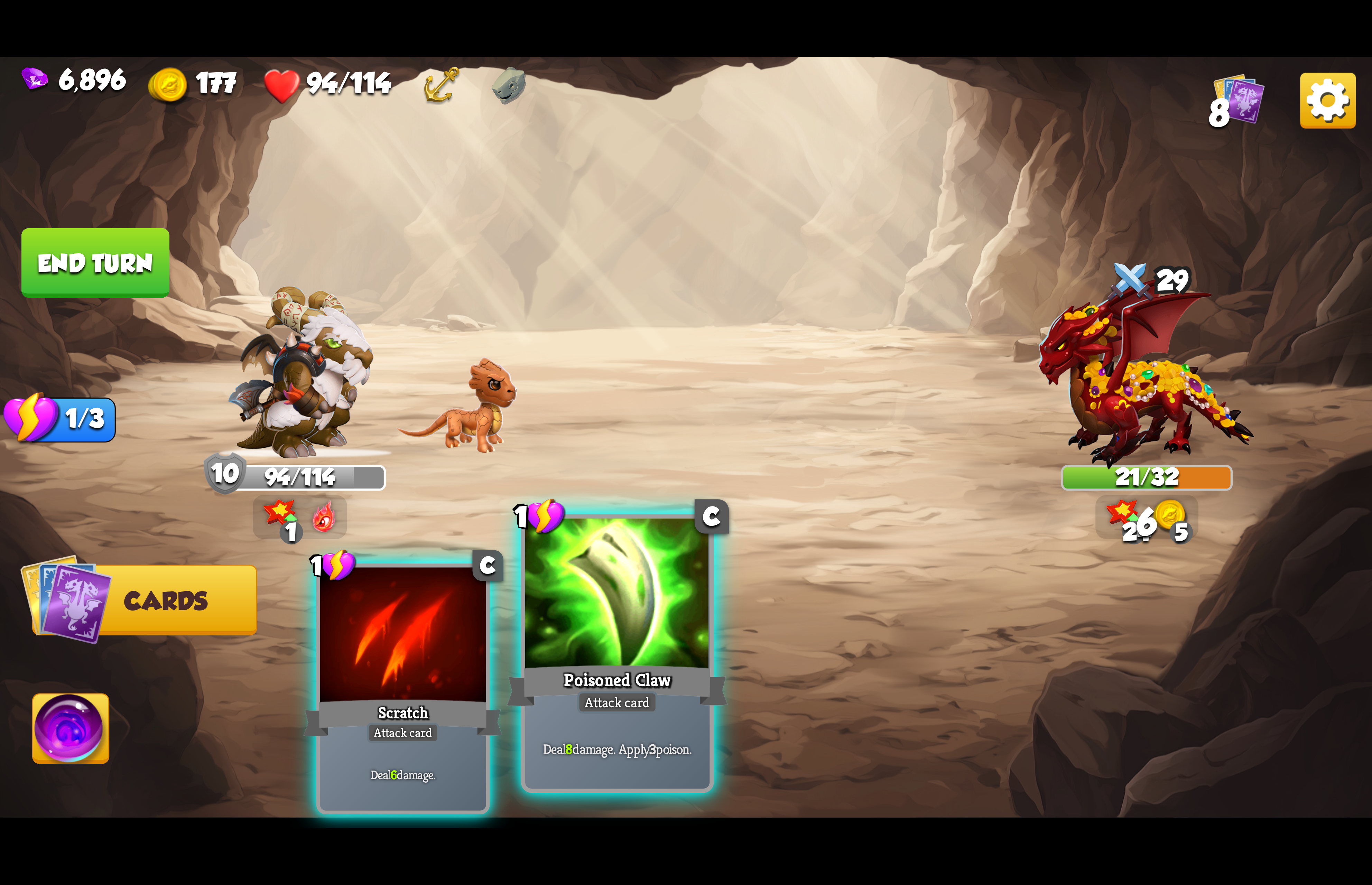
click at [640, 643] on div at bounding box center [617, 596] width 184 height 155
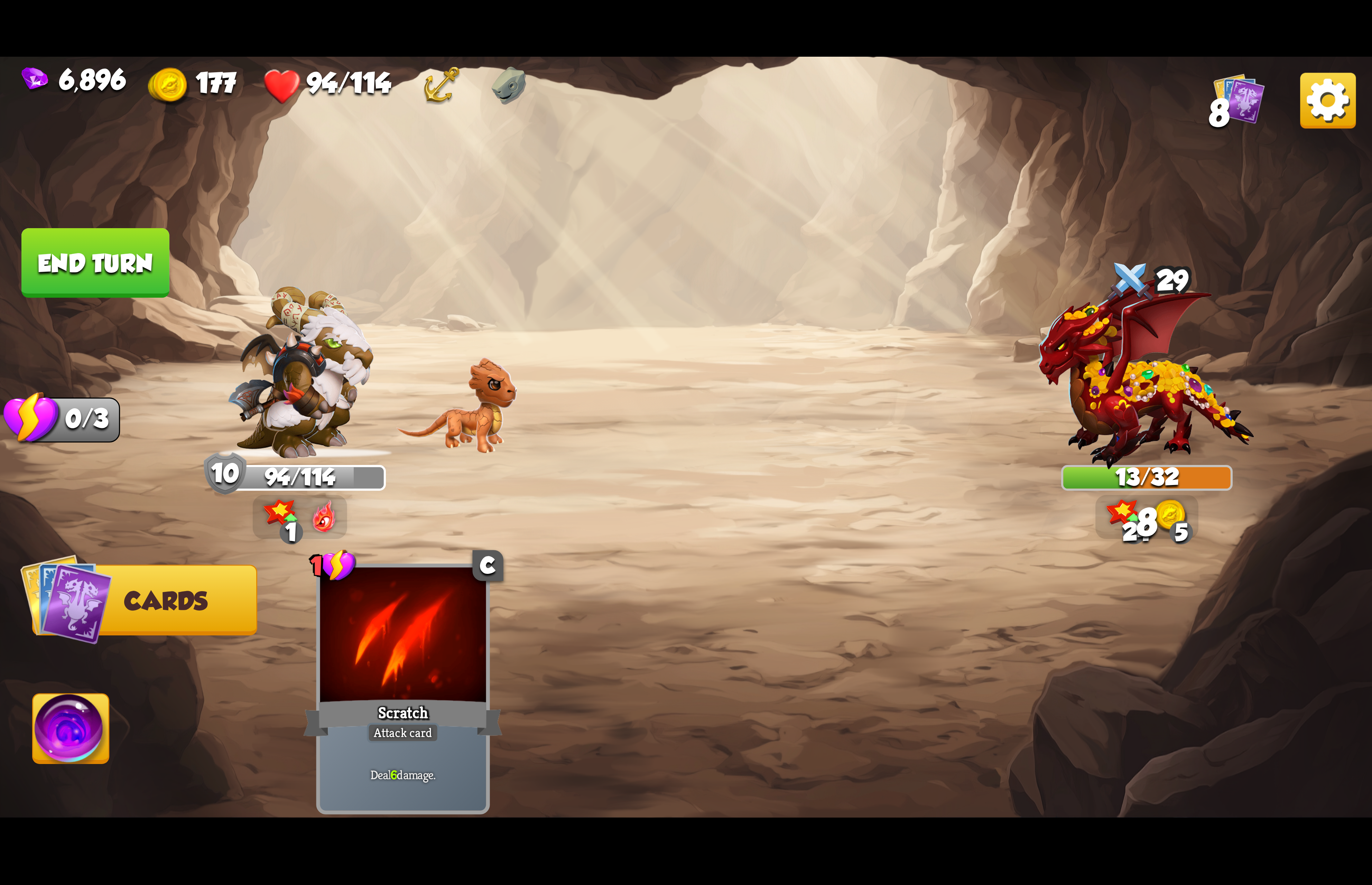
click at [67, 737] on img at bounding box center [71, 732] width 76 height 77
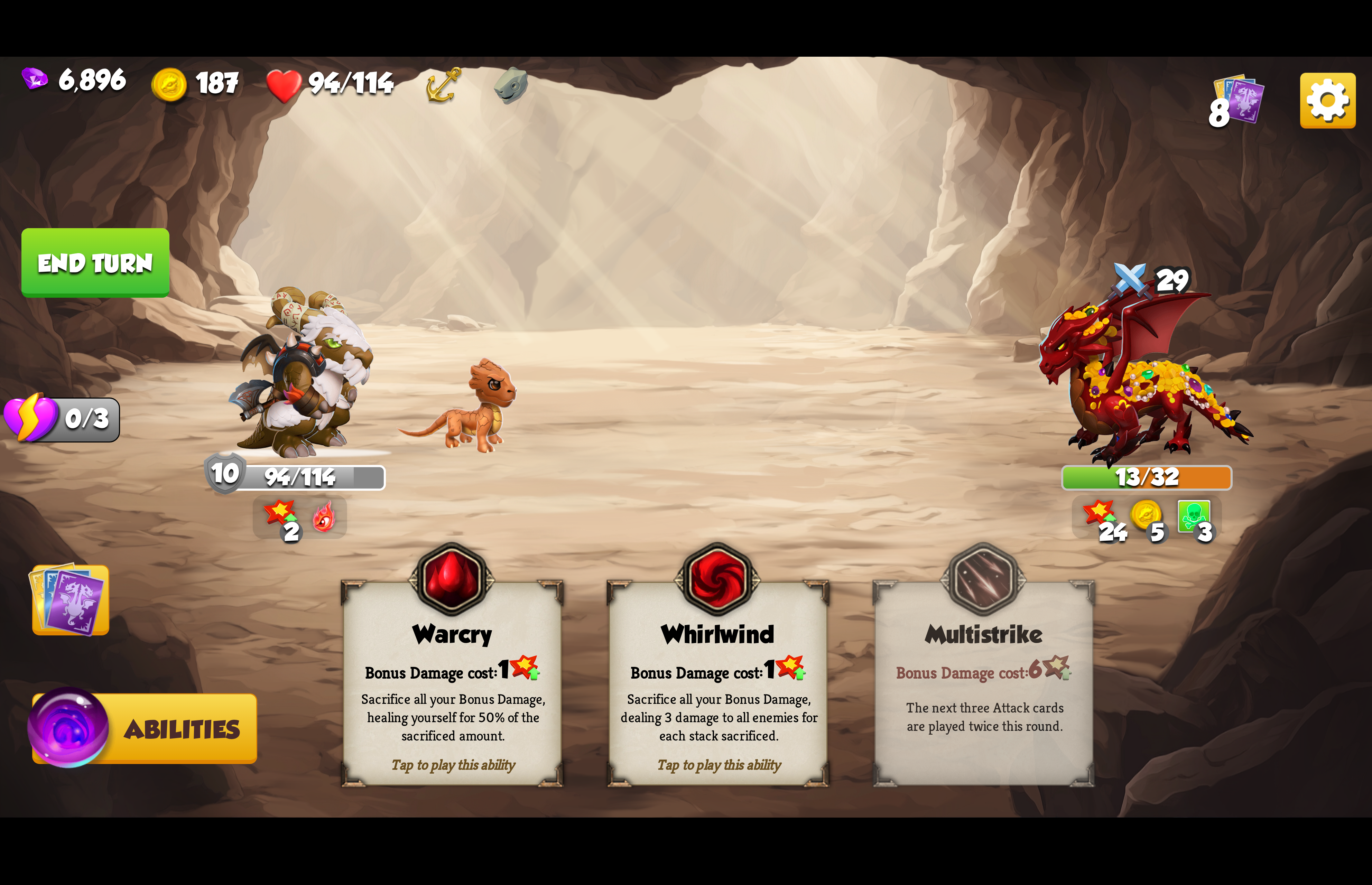
click at [705, 680] on div "Sacrifice all your Bonus Damage, dealing 3 damage to all enemies for each stack…" at bounding box center [719, 716] width 219 height 86
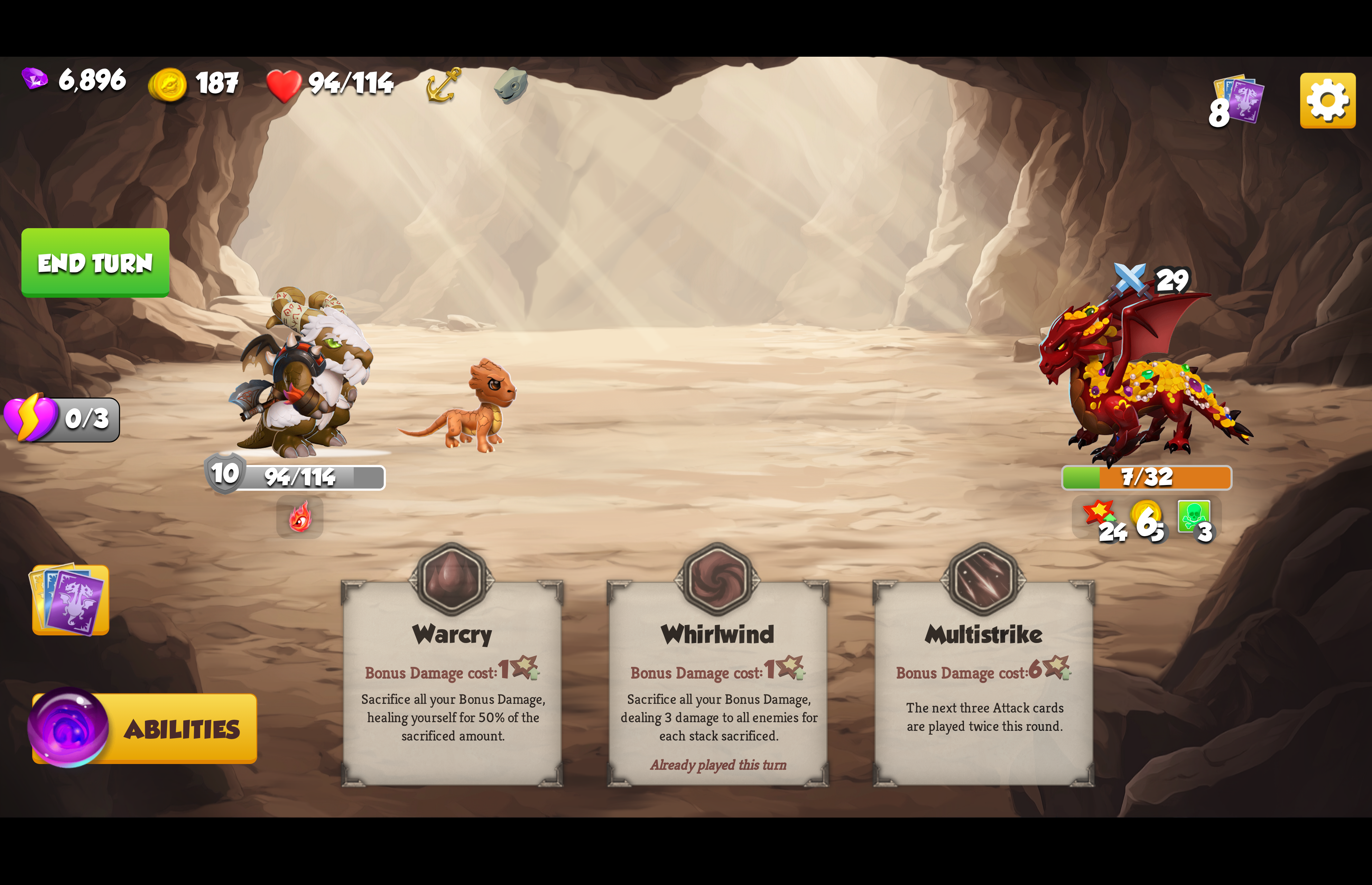
click at [139, 607] on img at bounding box center [686, 442] width 1372 height 771
drag, startPoint x: 103, startPoint y: 610, endPoint x: 205, endPoint y: 573, distance: 108.5
click at [105, 610] on img at bounding box center [66, 598] width 77 height 77
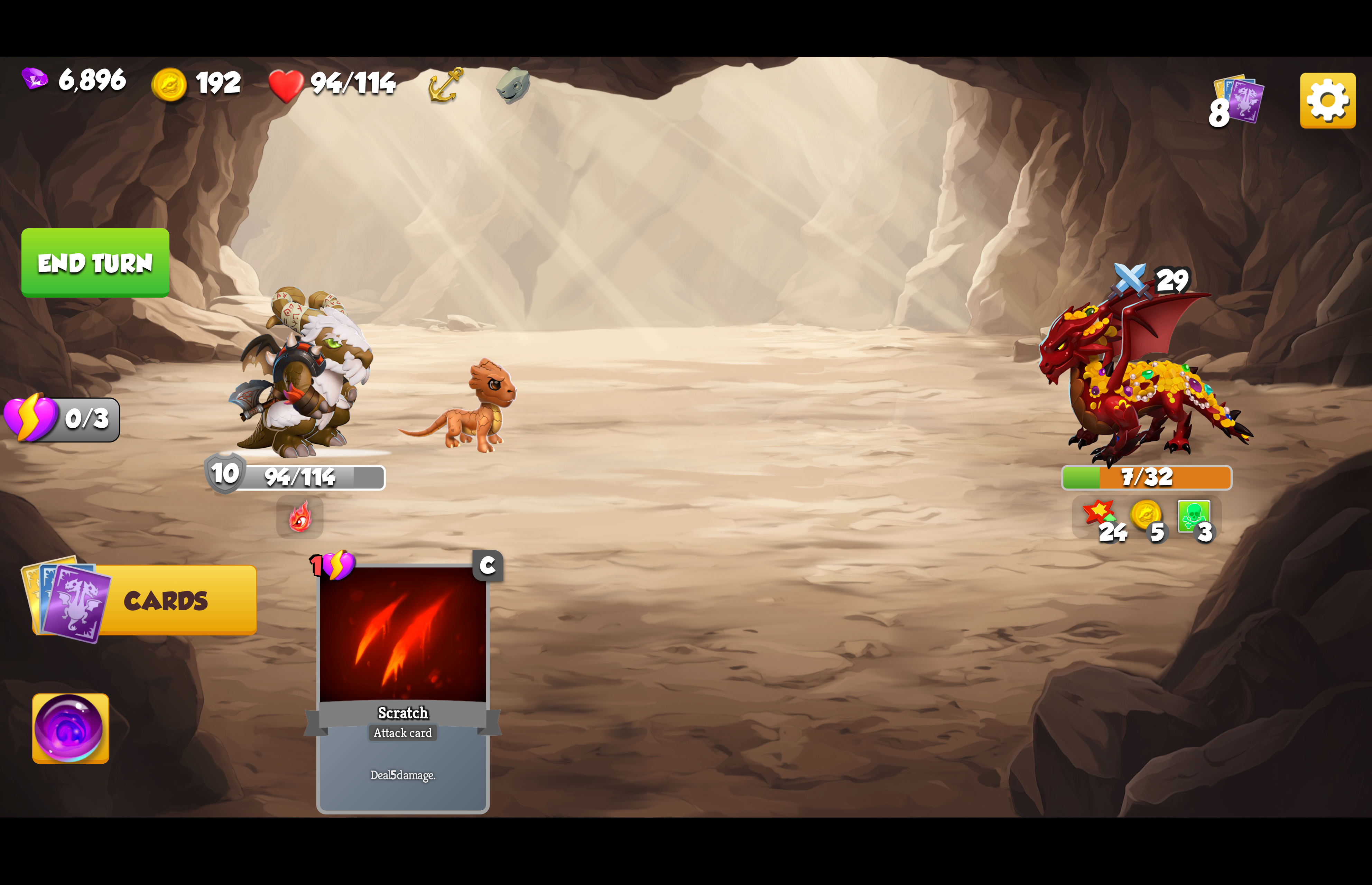
click at [1321, 103] on img at bounding box center [1328, 100] width 56 height 56
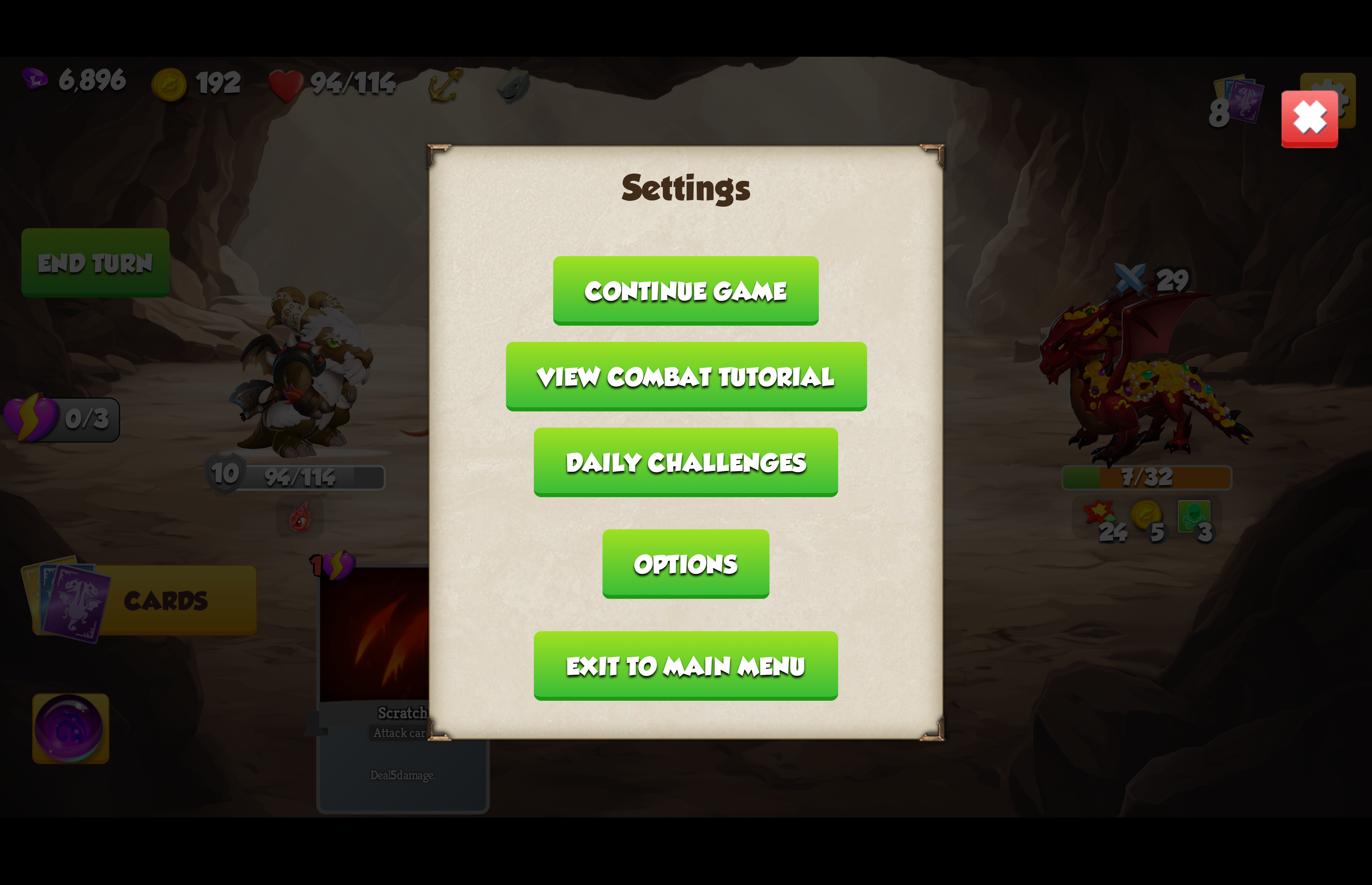
click at [769, 529] on button "Options" at bounding box center [686, 564] width 166 height 70
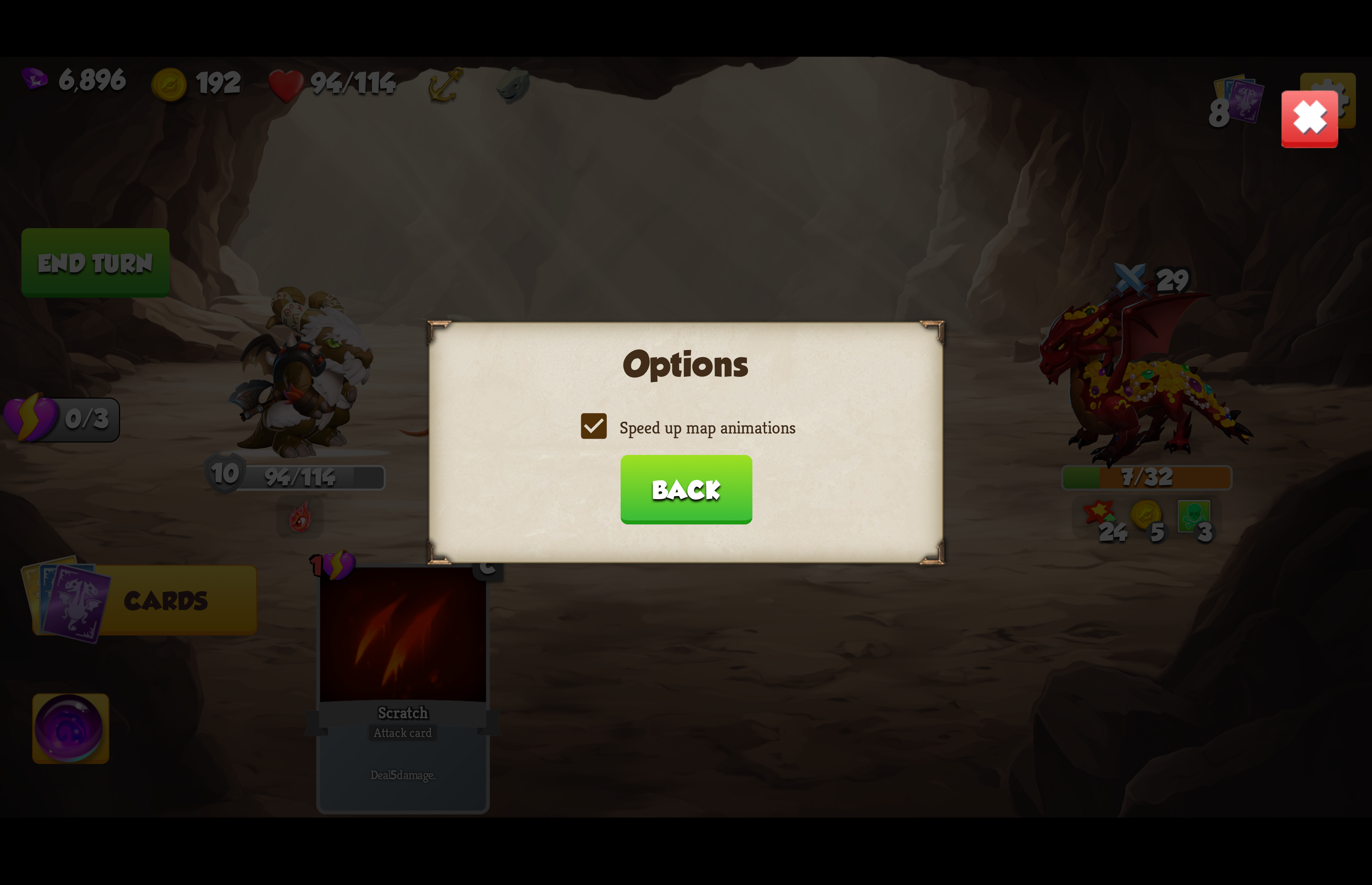
click at [730, 438] on label "Speed up map animations" at bounding box center [686, 427] width 219 height 23
click at [0, 0] on input "Speed up map animations" at bounding box center [0, 0] width 0 height 0
click at [730, 436] on label "Speed up map animations" at bounding box center [686, 427] width 219 height 23
click at [0, 0] on input "Speed up map animations" at bounding box center [0, 0] width 0 height 0
click at [696, 473] on button "Back" at bounding box center [686, 489] width 132 height 70
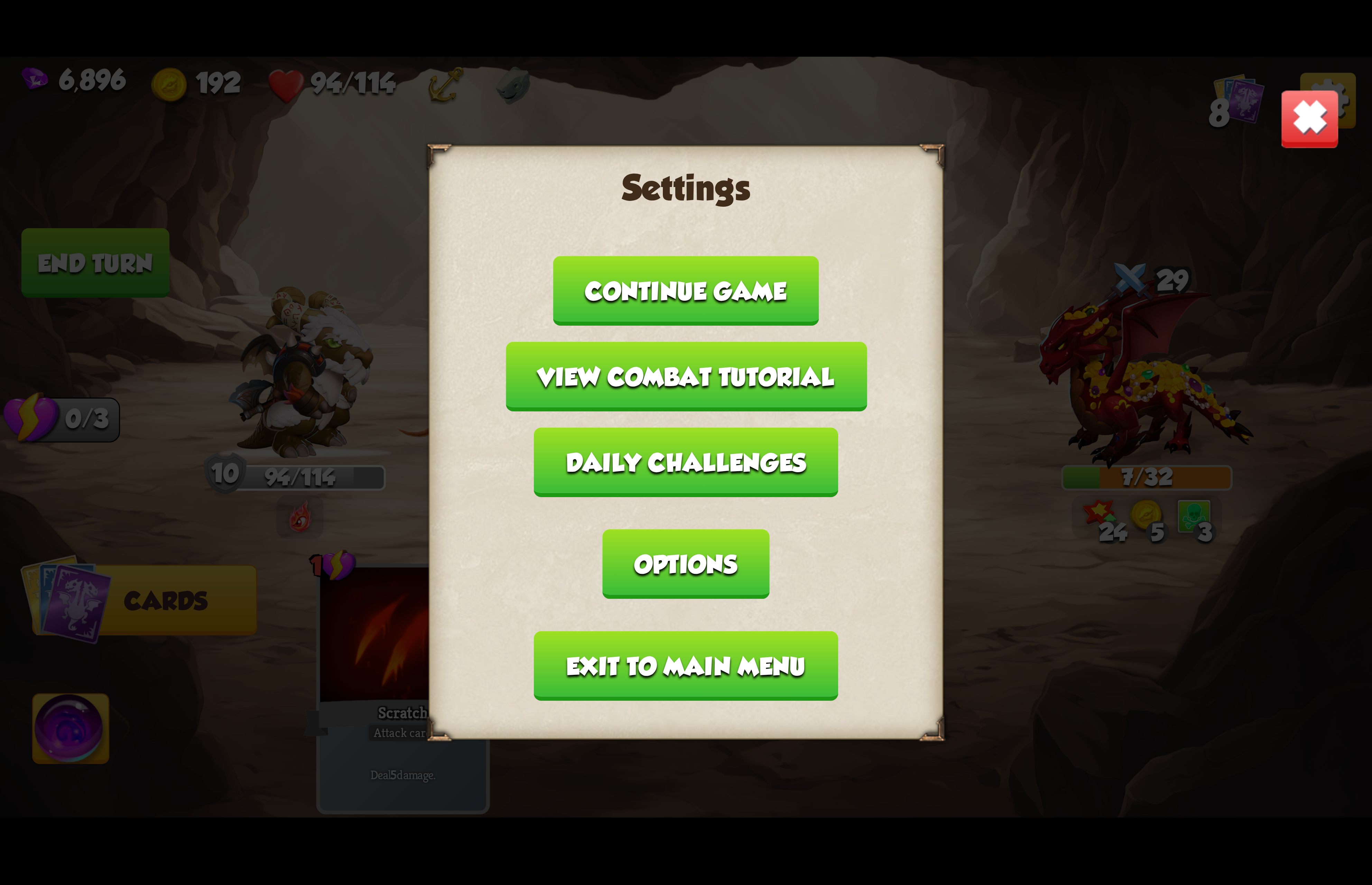
click at [654, 631] on button "Exit to main menu" at bounding box center [686, 666] width 304 height 70
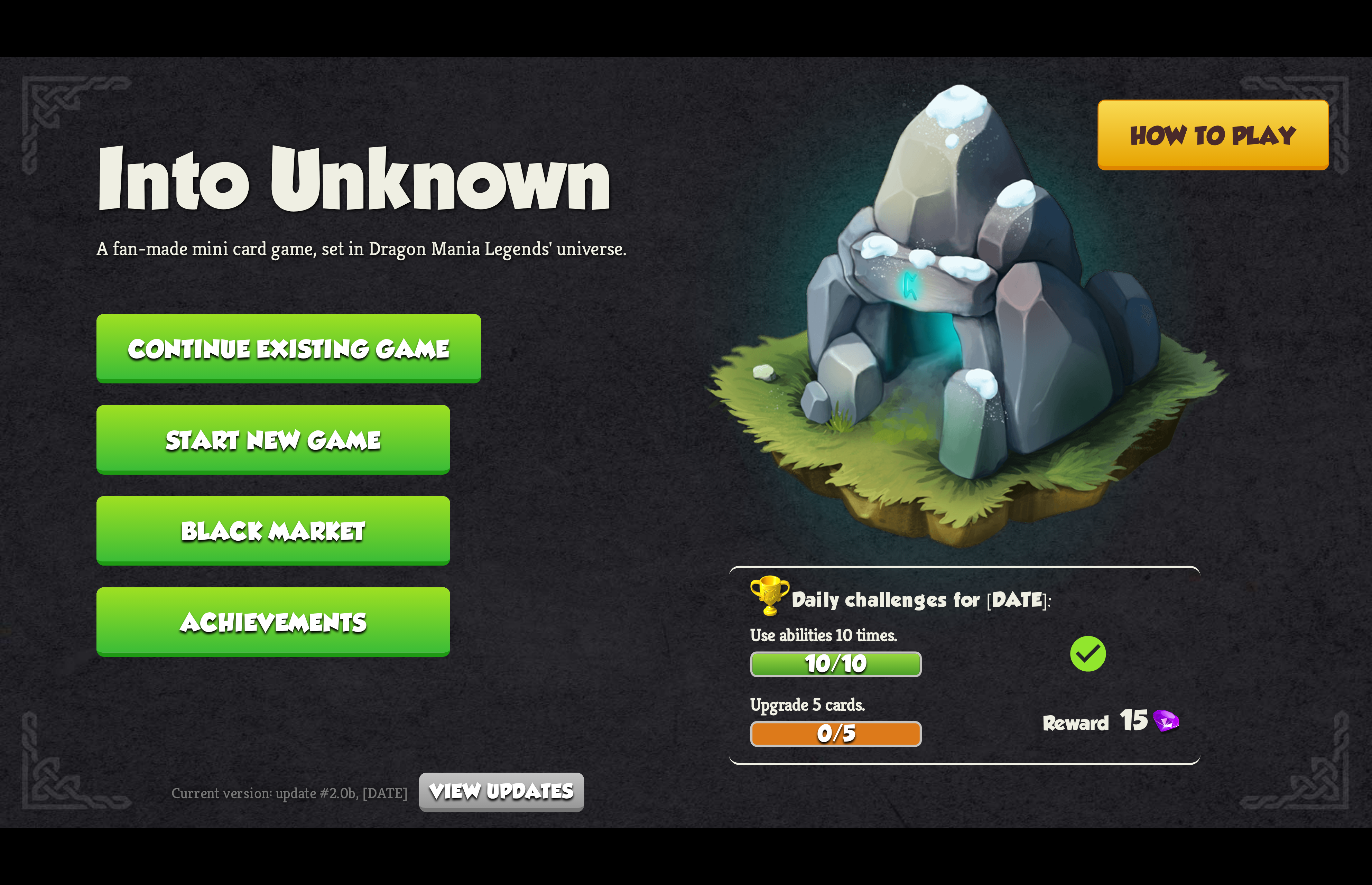
click at [372, 356] on button "Continue existing game" at bounding box center [289, 348] width 385 height 70
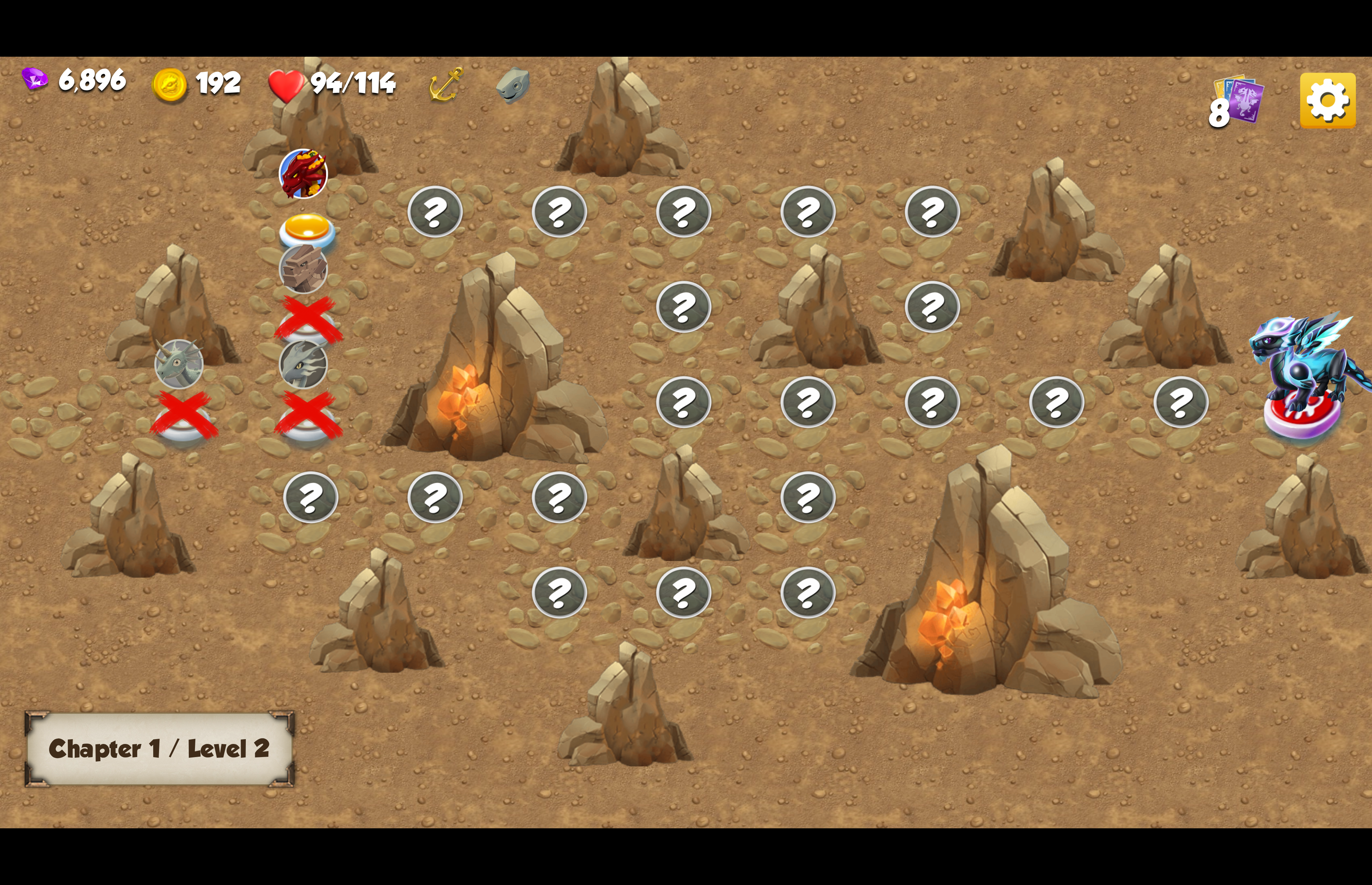
click at [309, 253] on div at bounding box center [311, 226] width 125 height 95
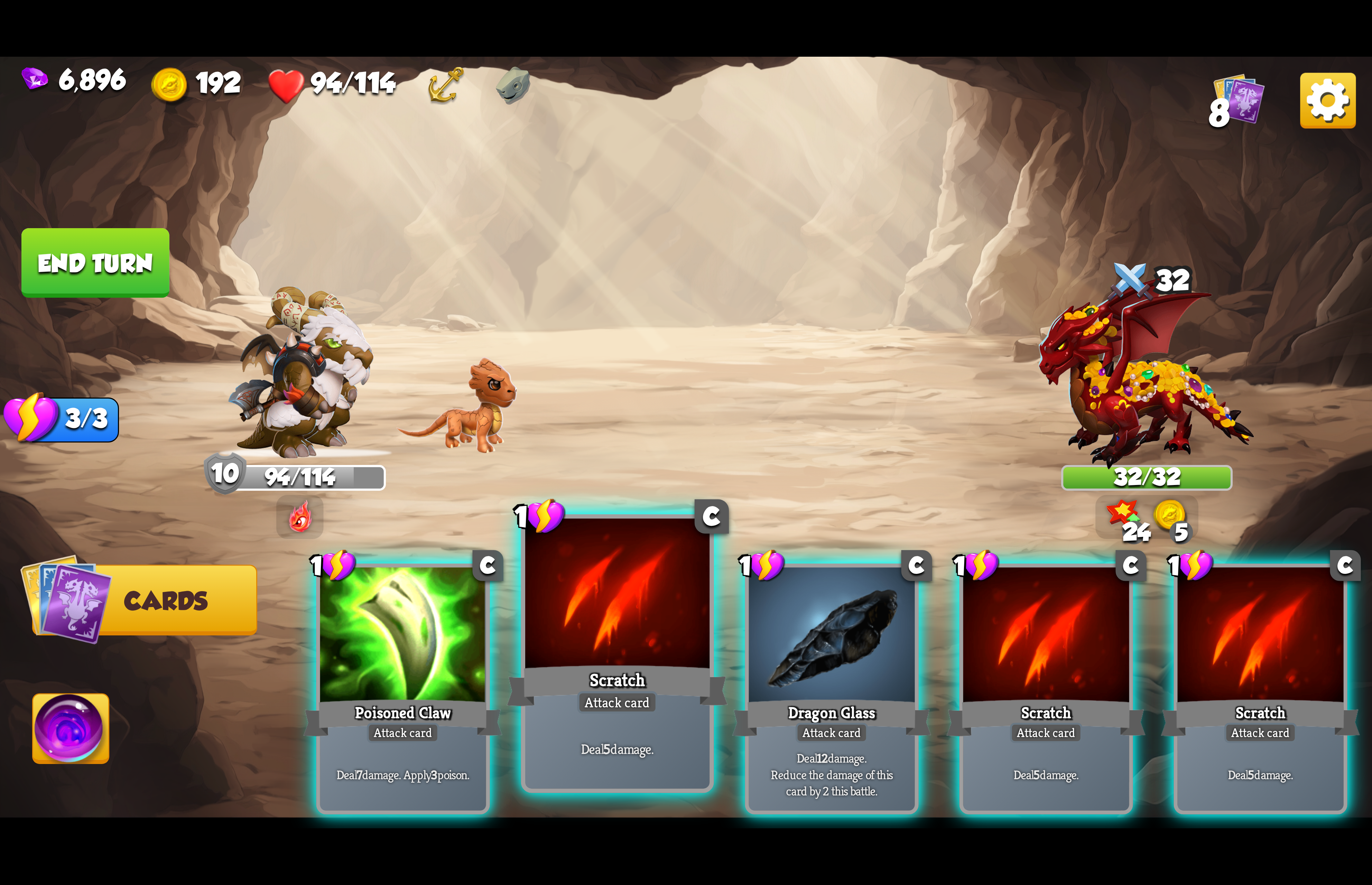
click at [683, 693] on div "Scratch" at bounding box center [617, 685] width 221 height 49
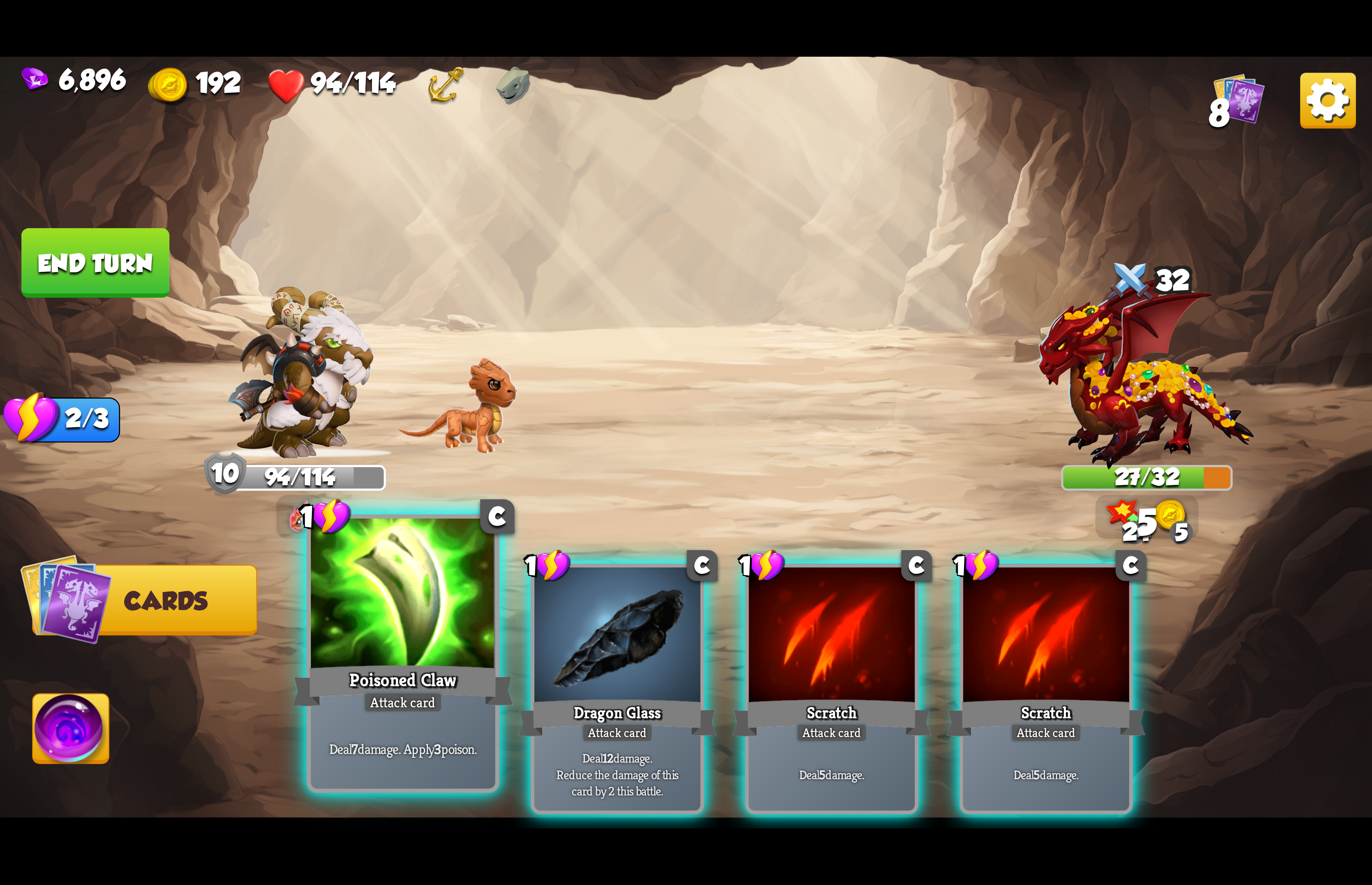
click at [418, 653] on div at bounding box center [403, 596] width 184 height 155
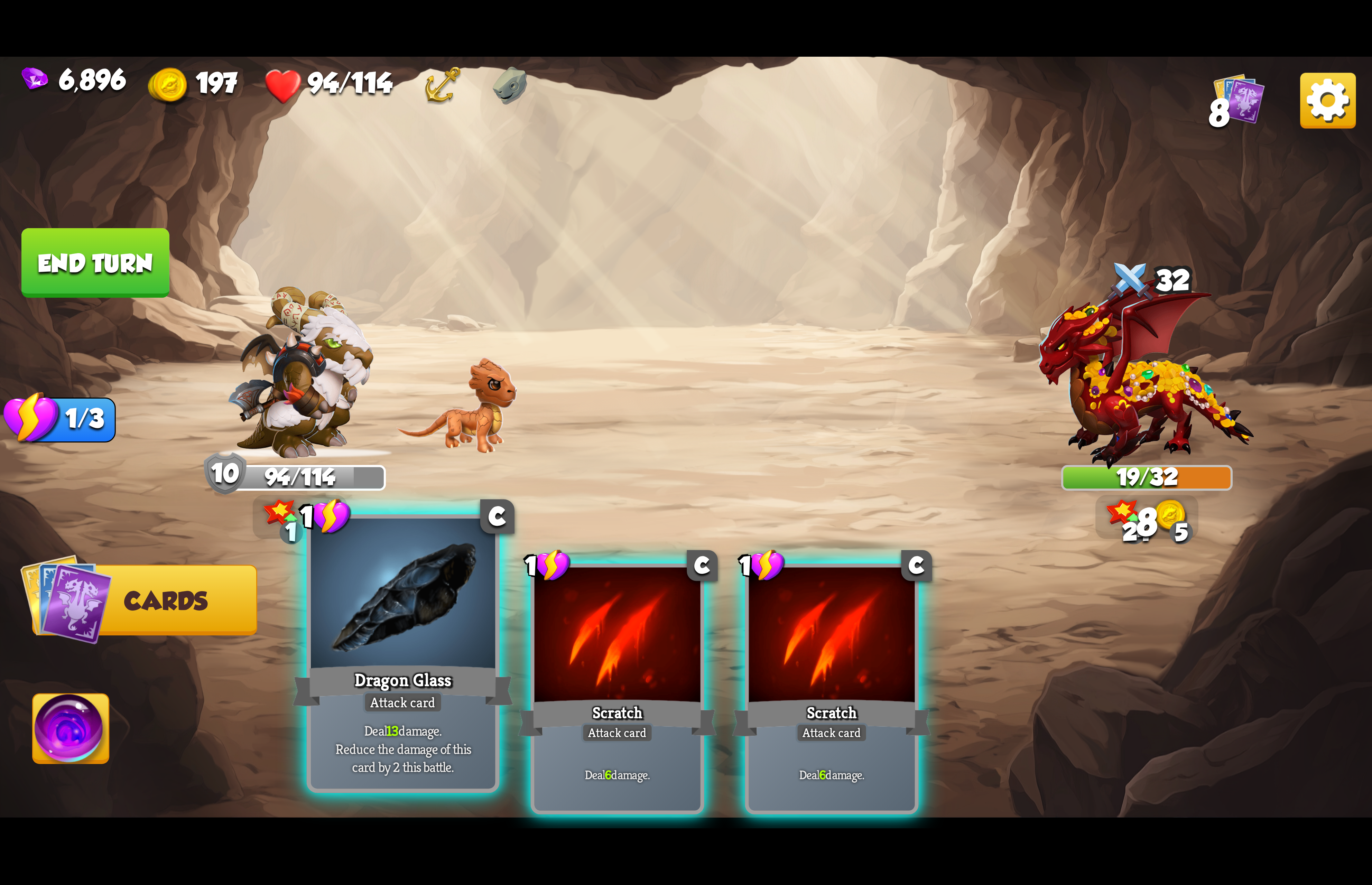
click at [406, 671] on div "Dragon Glass" at bounding box center [403, 685] width 221 height 49
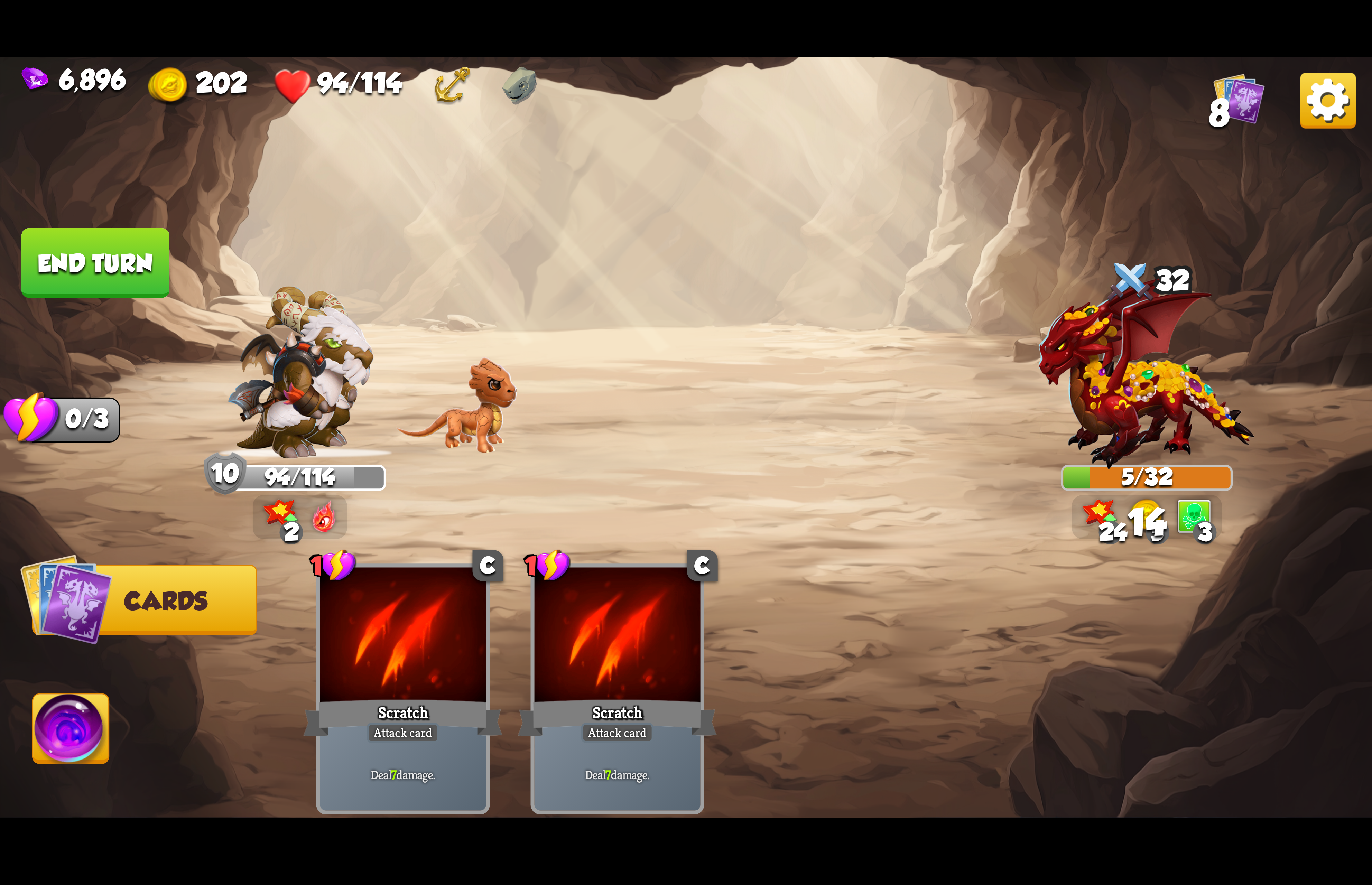
click at [75, 734] on img at bounding box center [71, 732] width 76 height 77
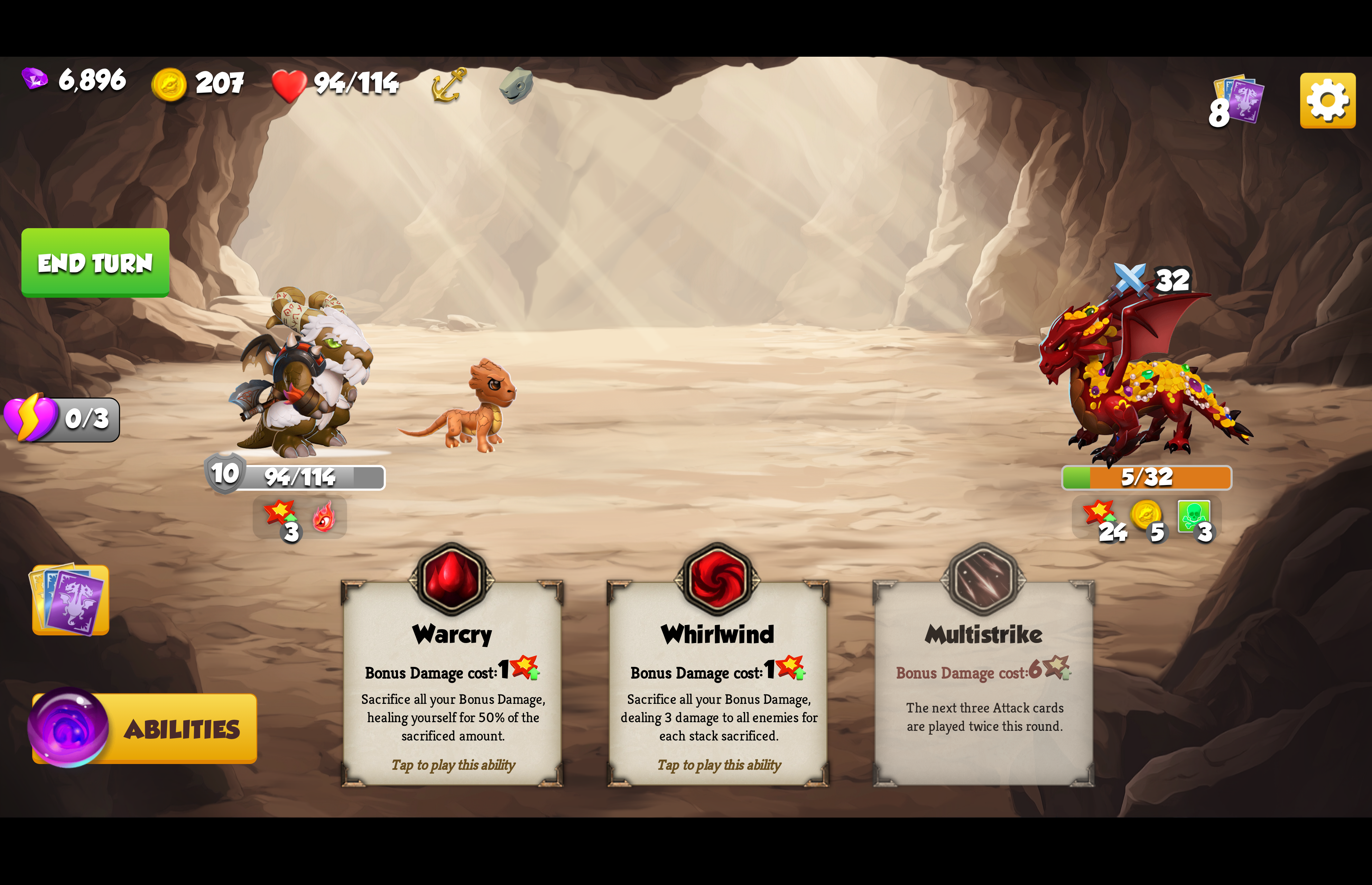
click at [676, 658] on div "Bonus Damage cost: 1" at bounding box center [718, 668] width 216 height 31
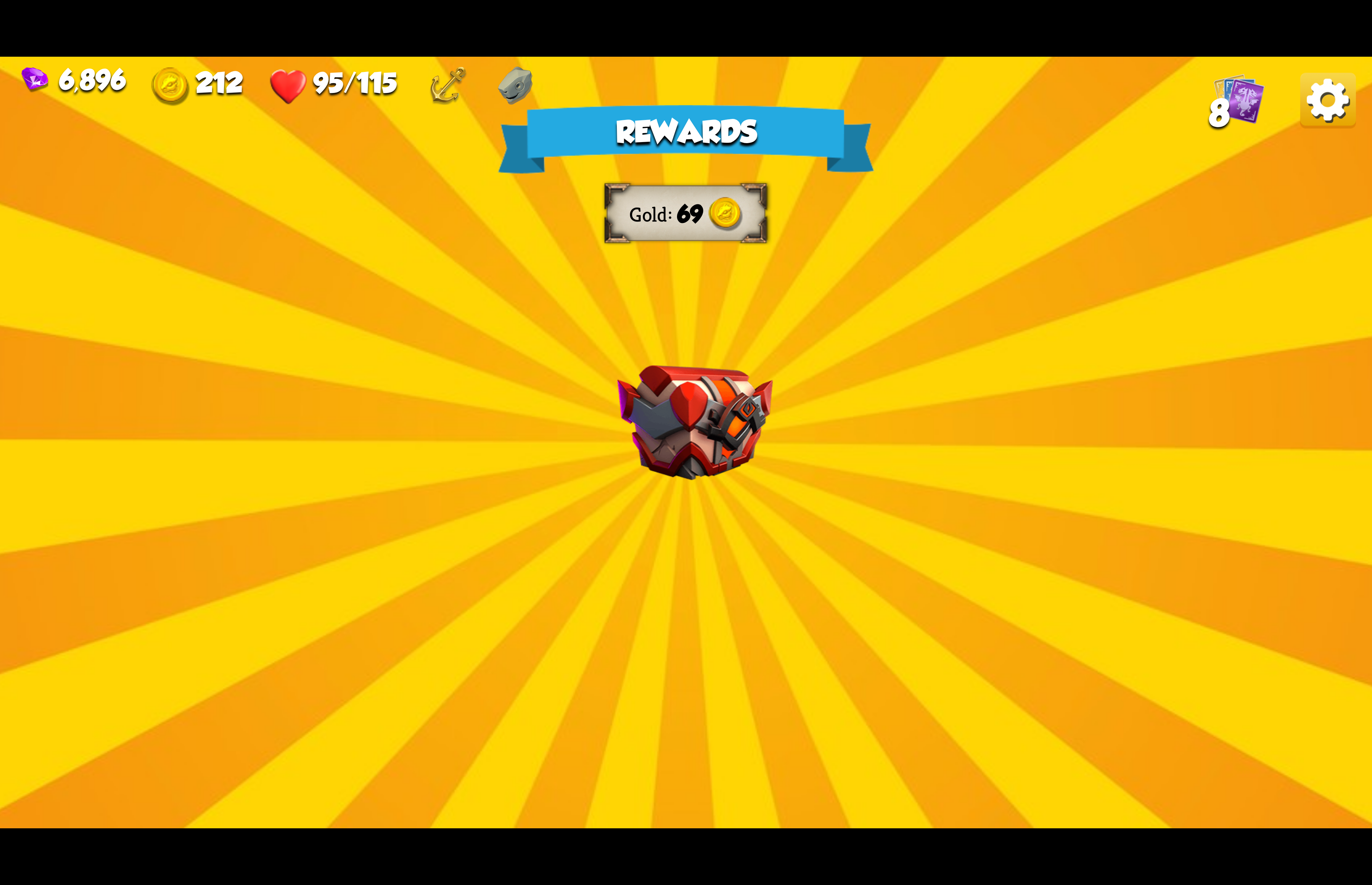
click at [1324, 127] on img at bounding box center [1328, 100] width 56 height 56
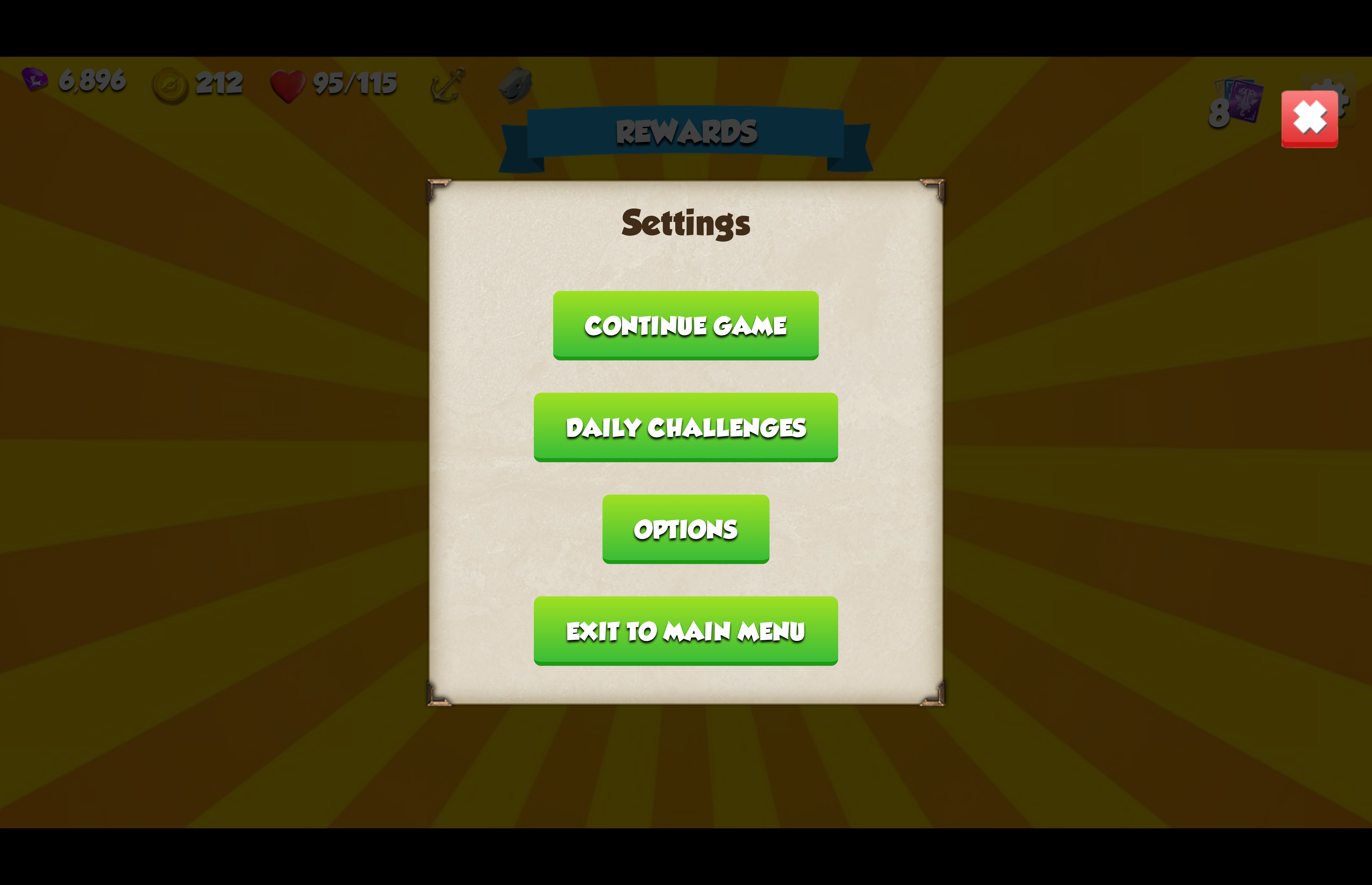
click at [769, 494] on button "Options" at bounding box center [686, 529] width 166 height 70
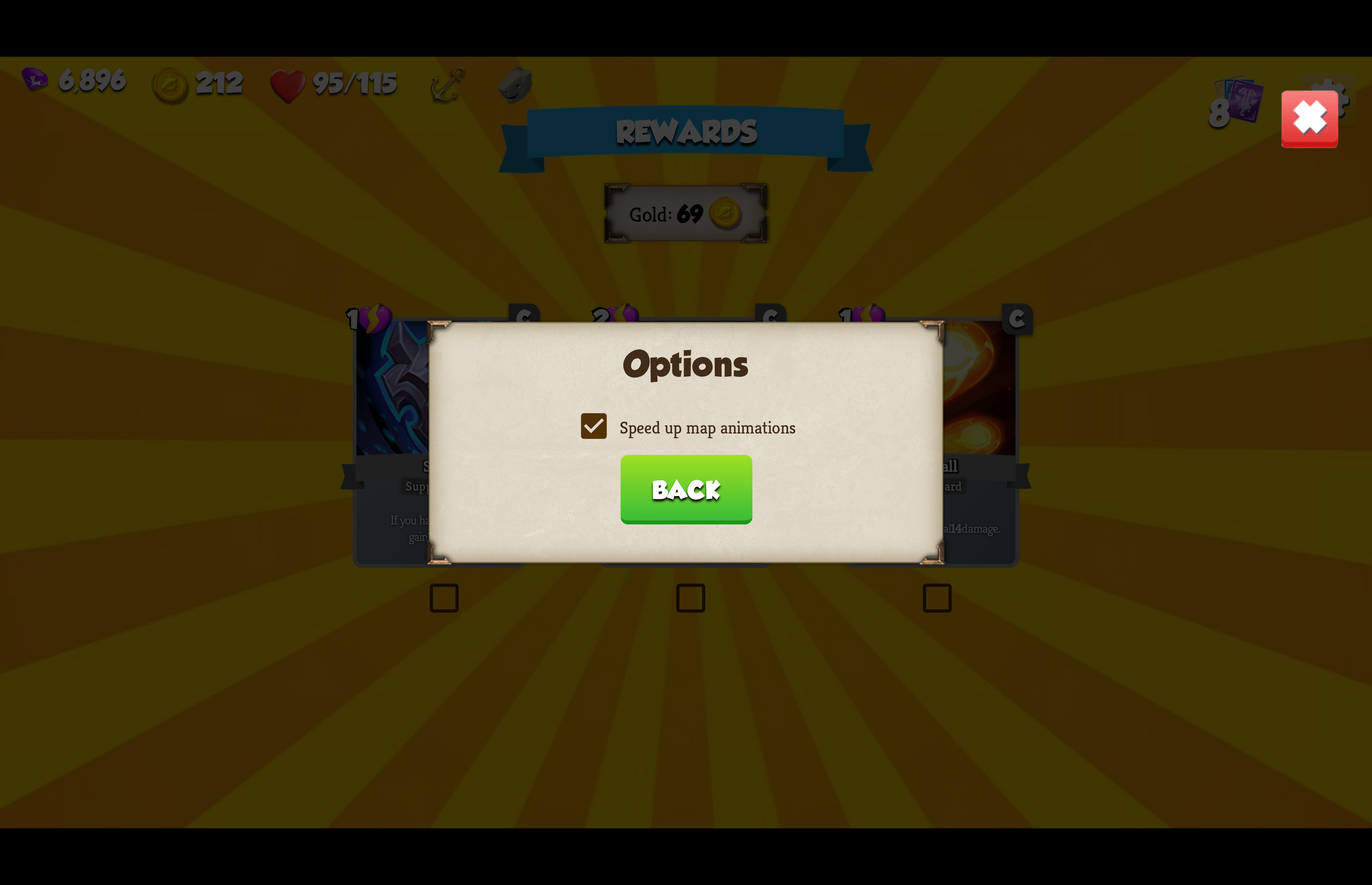
click at [686, 438] on label "Speed up map animations" at bounding box center [686, 427] width 219 height 23
click at [0, 0] on input "Speed up map animations" at bounding box center [0, 0] width 0 height 0
click at [686, 438] on label "Speed up map animations" at bounding box center [686, 427] width 219 height 23
click at [0, 0] on input "Speed up map animations" at bounding box center [0, 0] width 0 height 0
drag, startPoint x: 700, startPoint y: 498, endPoint x: 665, endPoint y: 571, distance: 81.0
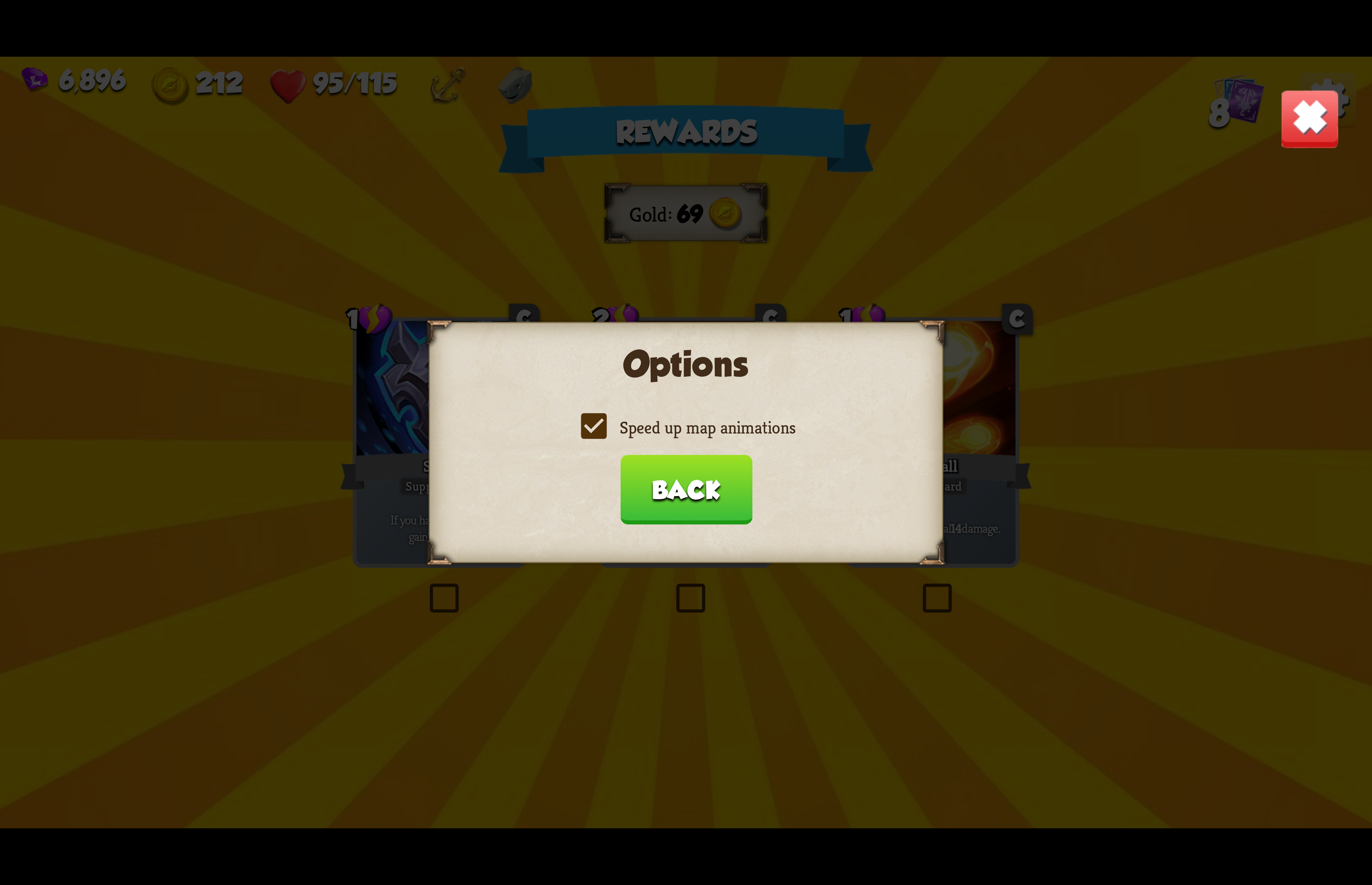
click at [700, 499] on button "Back" at bounding box center [686, 489] width 132 height 70
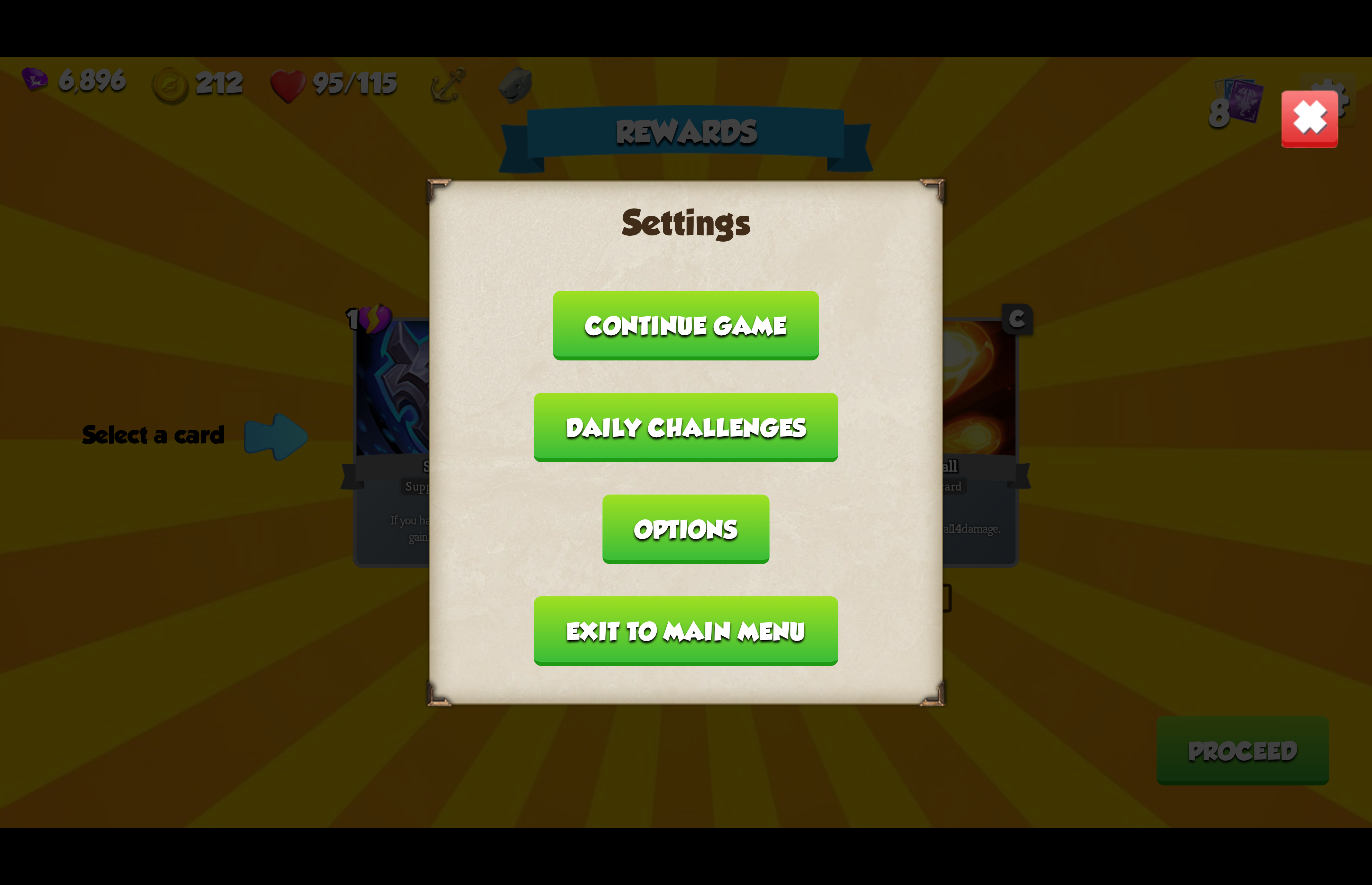
click at [653, 596] on button "Exit to main menu" at bounding box center [686, 631] width 304 height 70
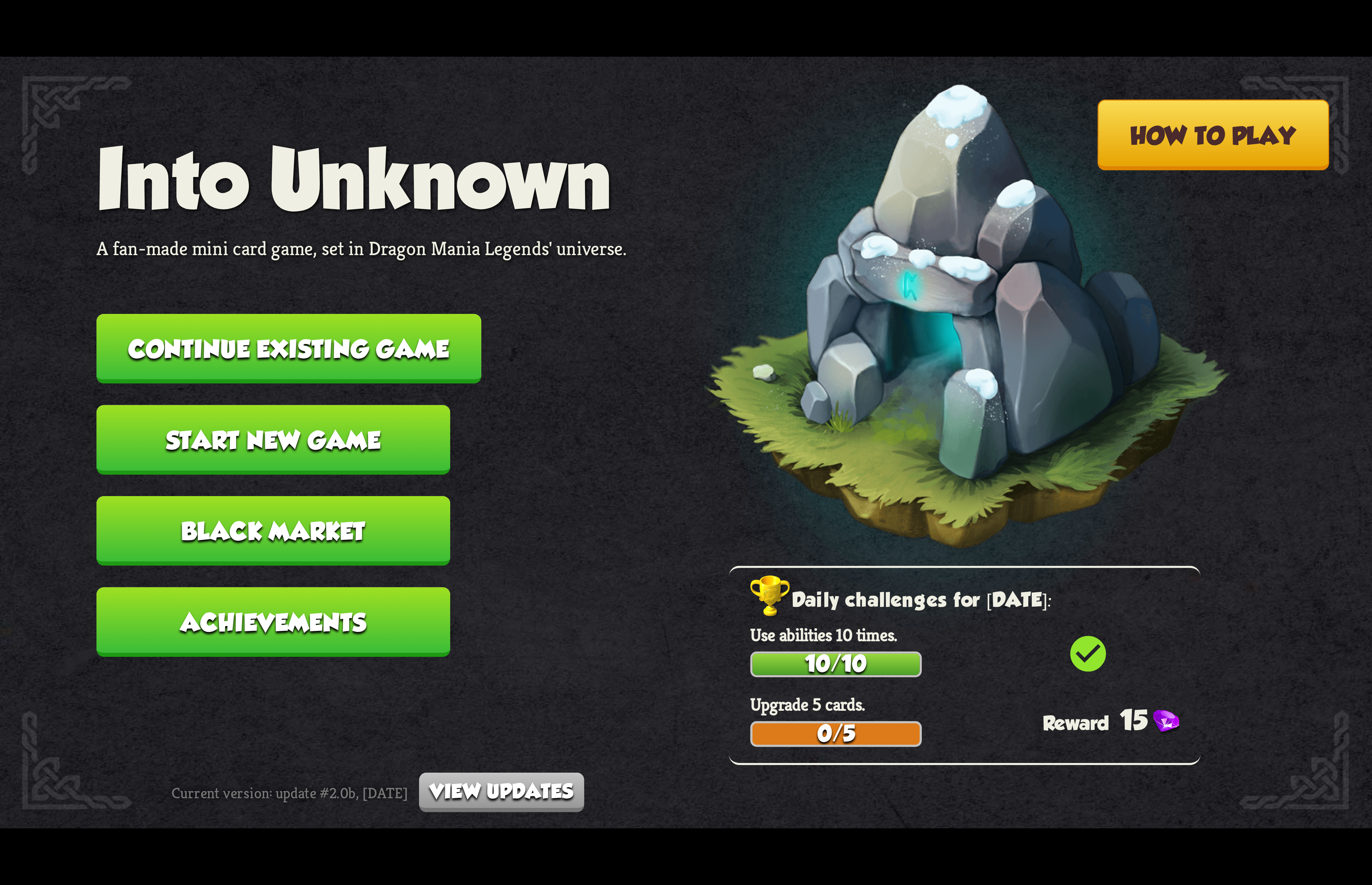
click at [389, 353] on button "Continue existing game" at bounding box center [289, 348] width 385 height 70
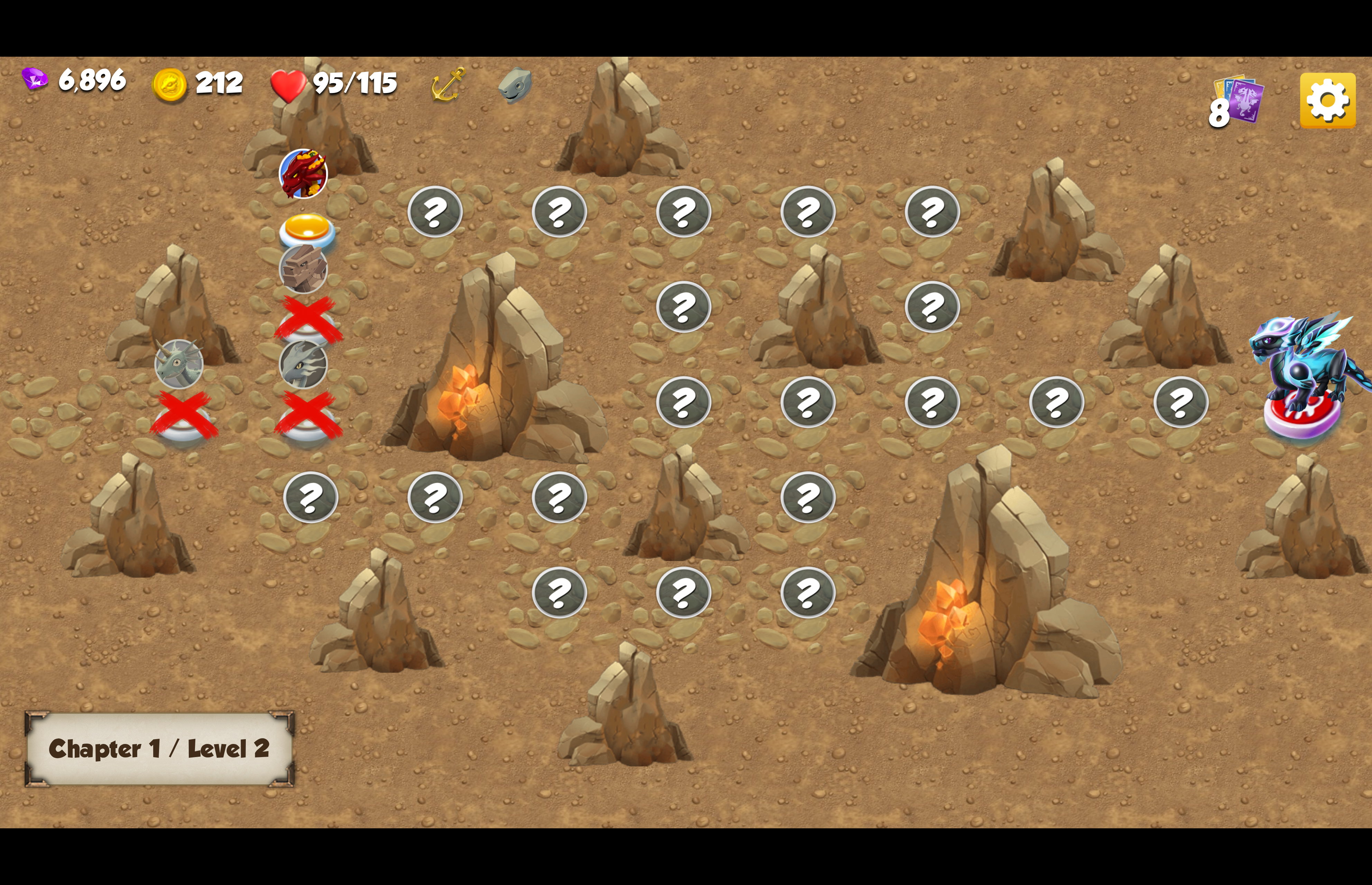
click at [311, 205] on div at bounding box center [311, 226] width 125 height 95
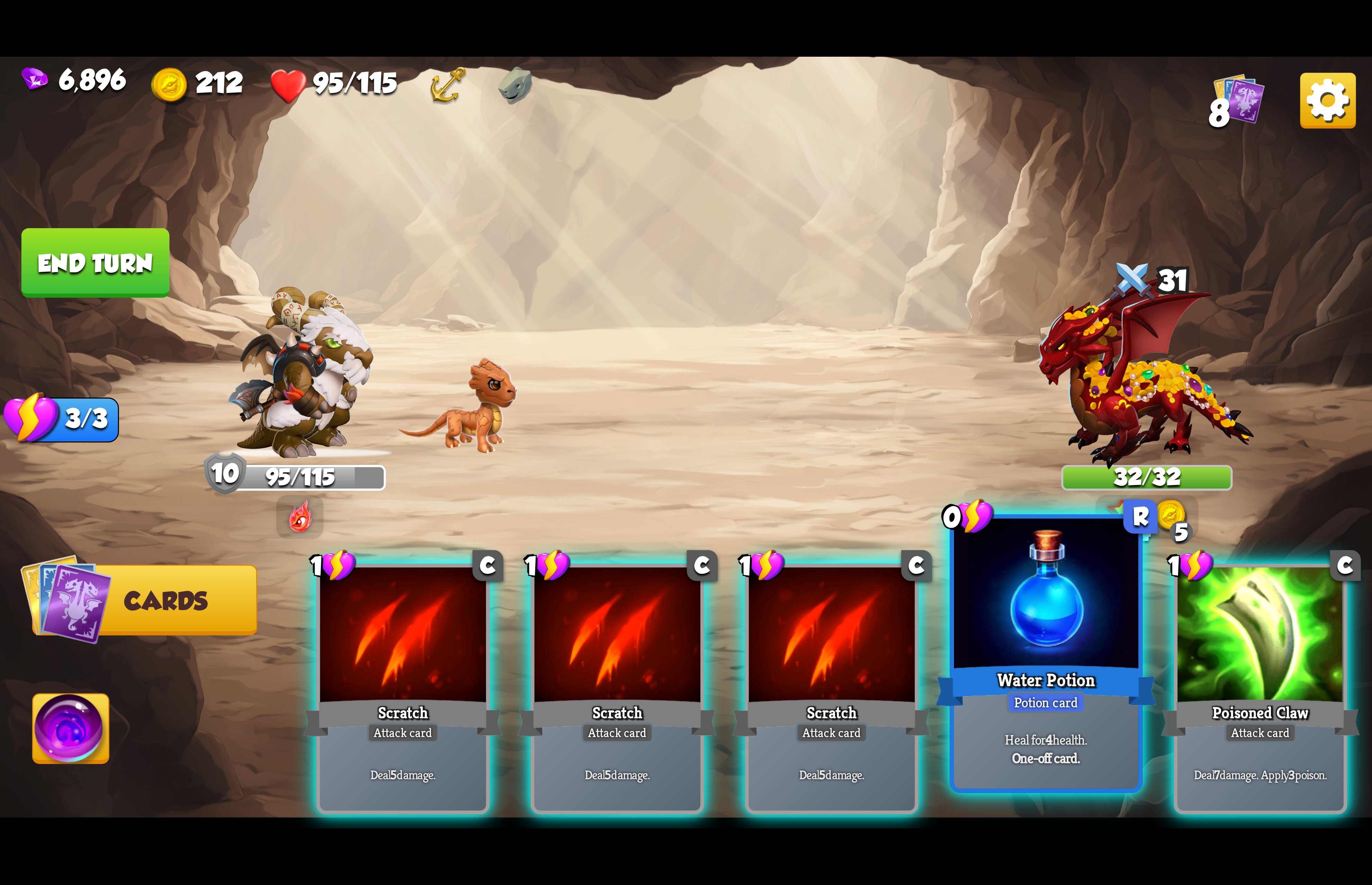
click at [1073, 603] on div at bounding box center [1046, 596] width 184 height 155
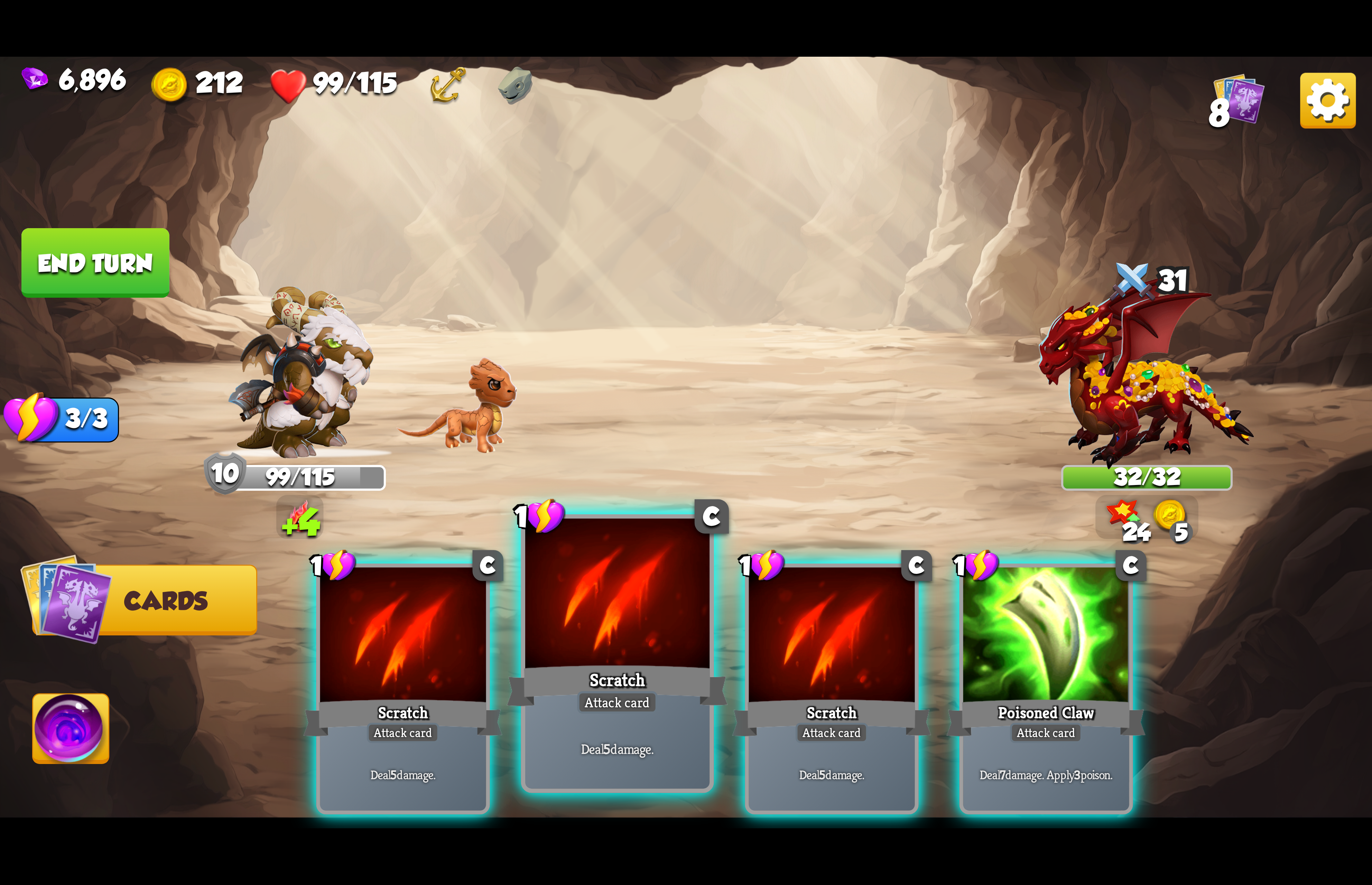
click at [661, 686] on div "Scratch" at bounding box center [617, 685] width 221 height 49
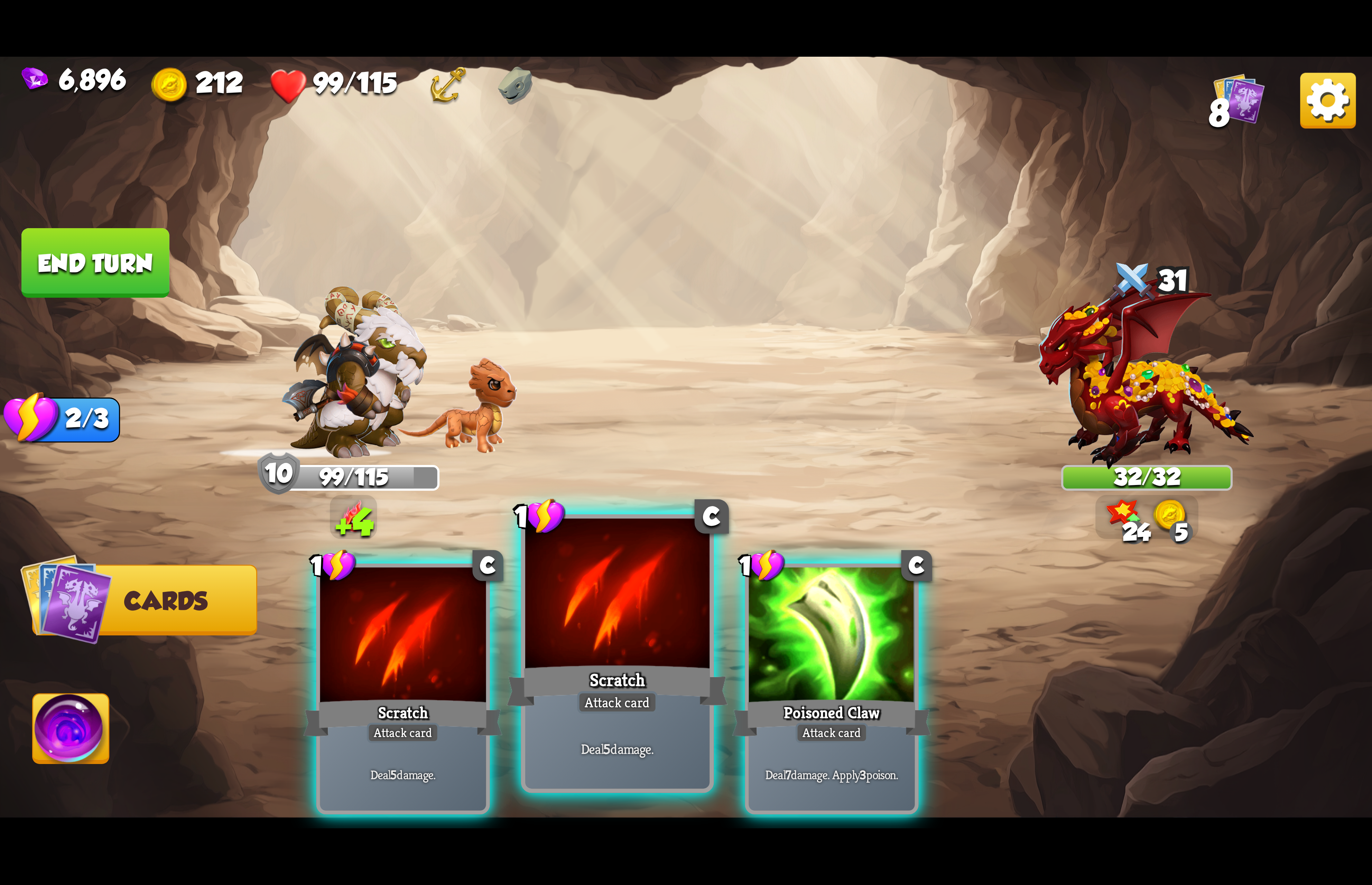
click at [640, 686] on div "Scratch" at bounding box center [617, 685] width 221 height 49
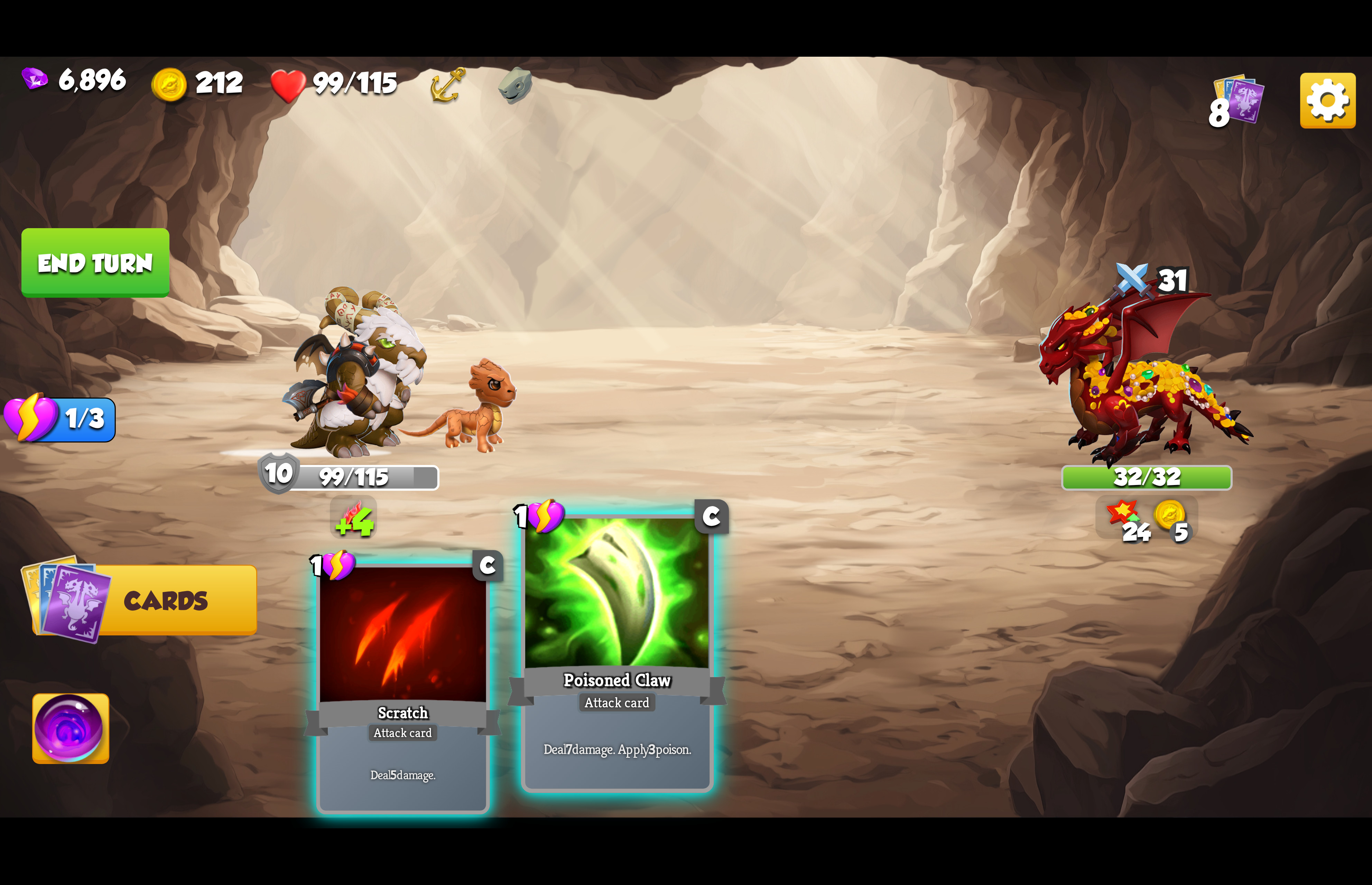
click at [653, 691] on div "Attack card" at bounding box center [617, 702] width 81 height 23
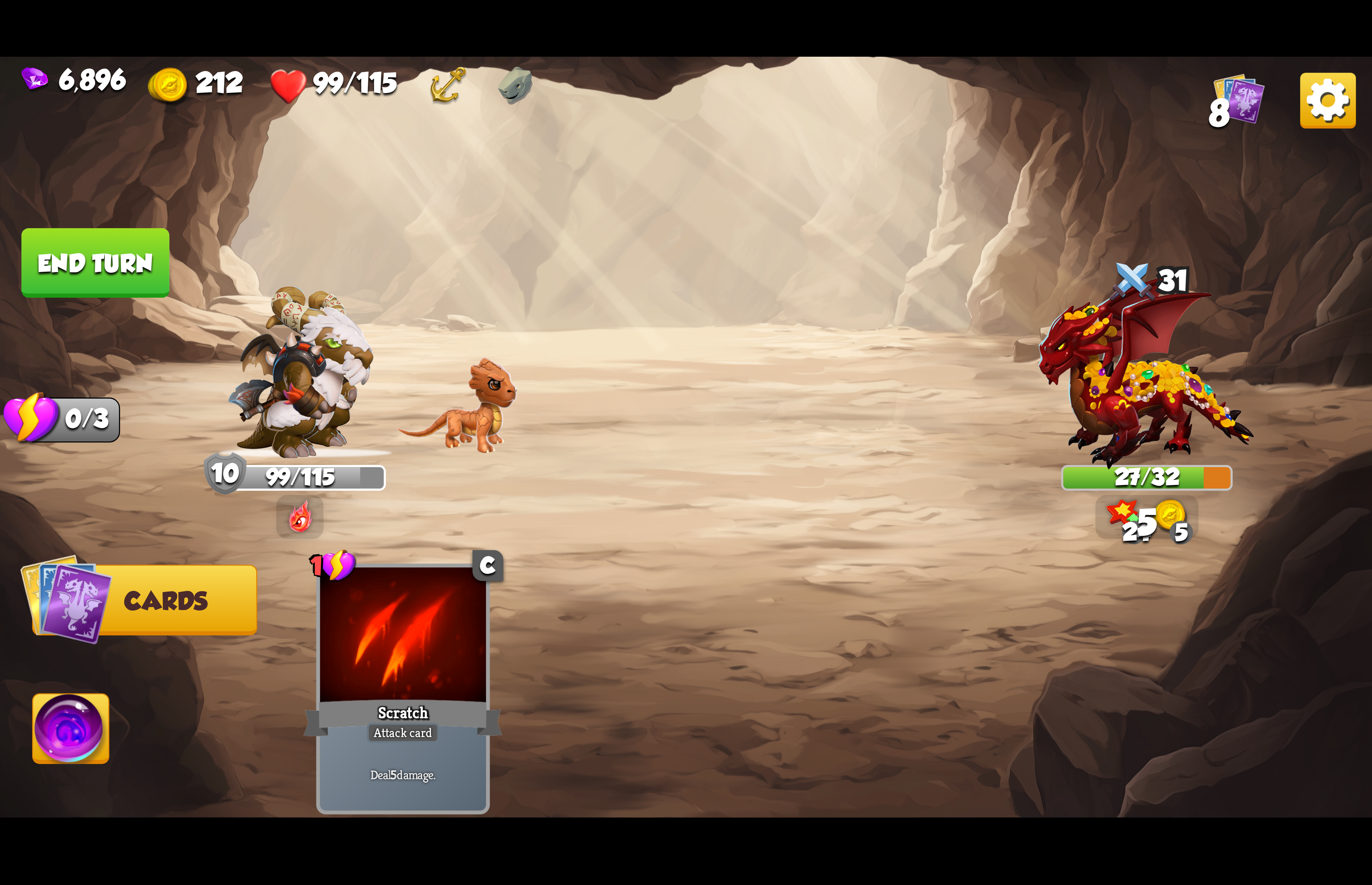
click at [69, 734] on img at bounding box center [71, 732] width 76 height 77
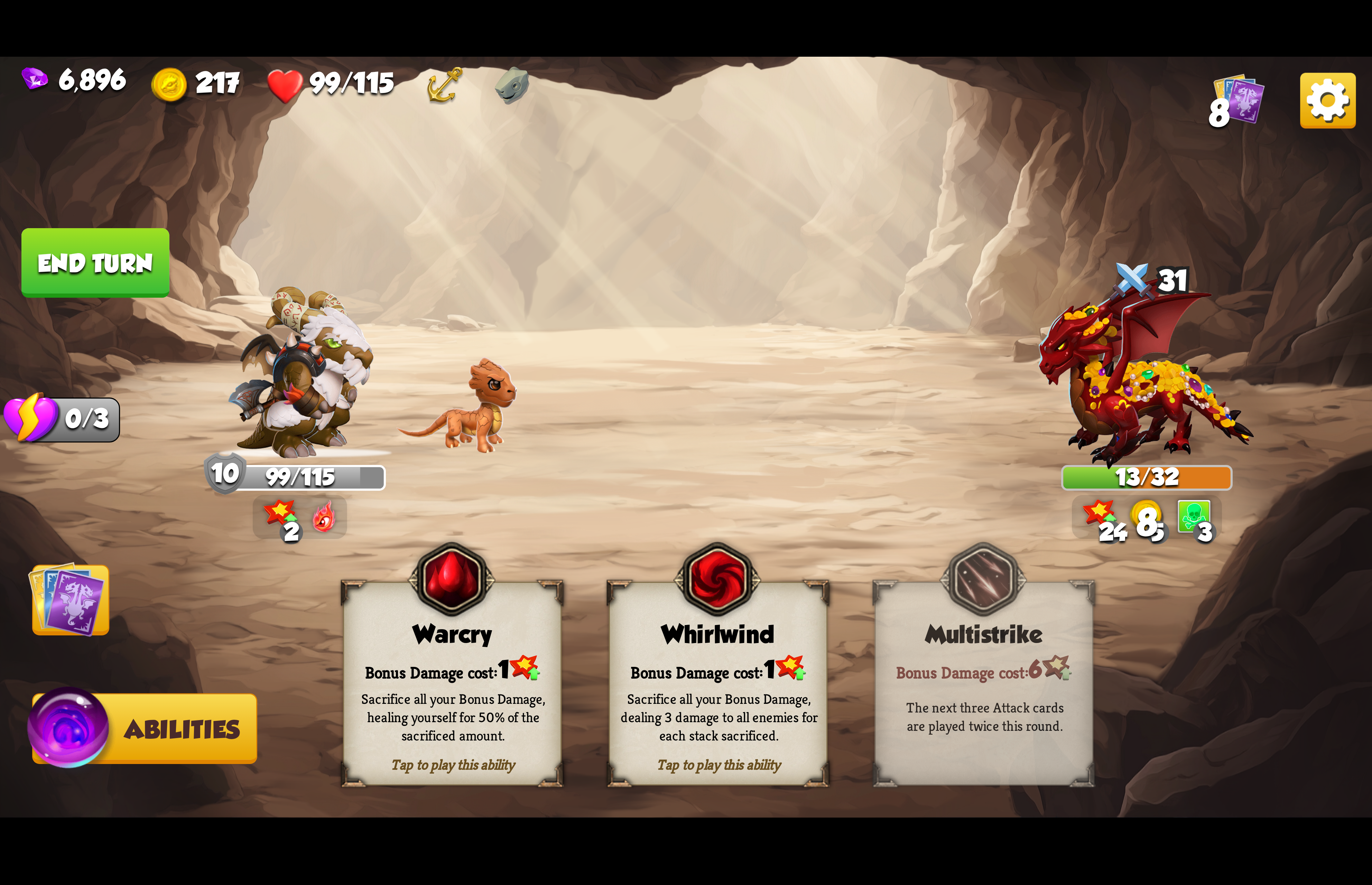
click at [426, 607] on img at bounding box center [452, 579] width 88 height 90
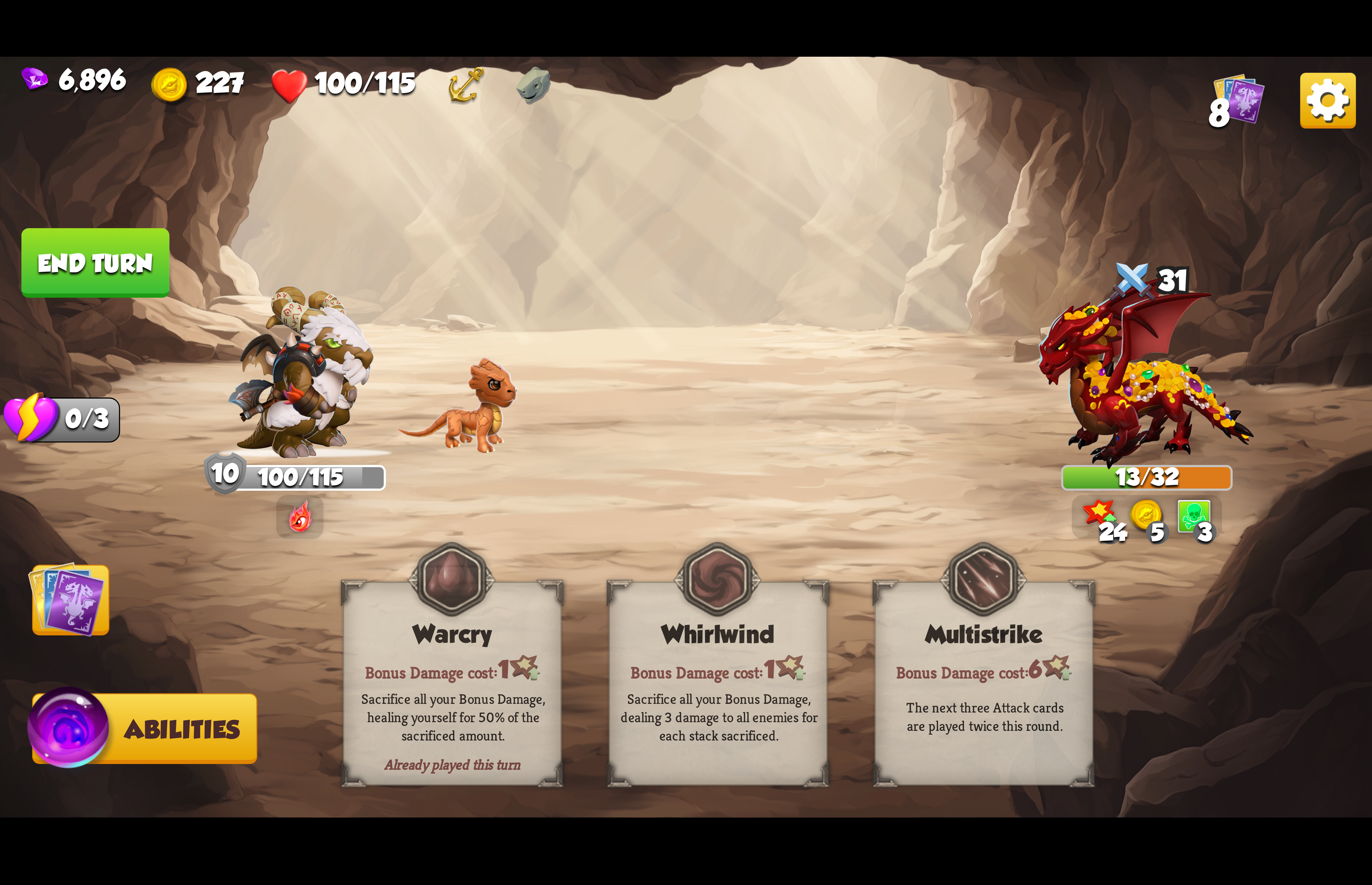
click at [1314, 92] on img at bounding box center [1328, 100] width 56 height 56
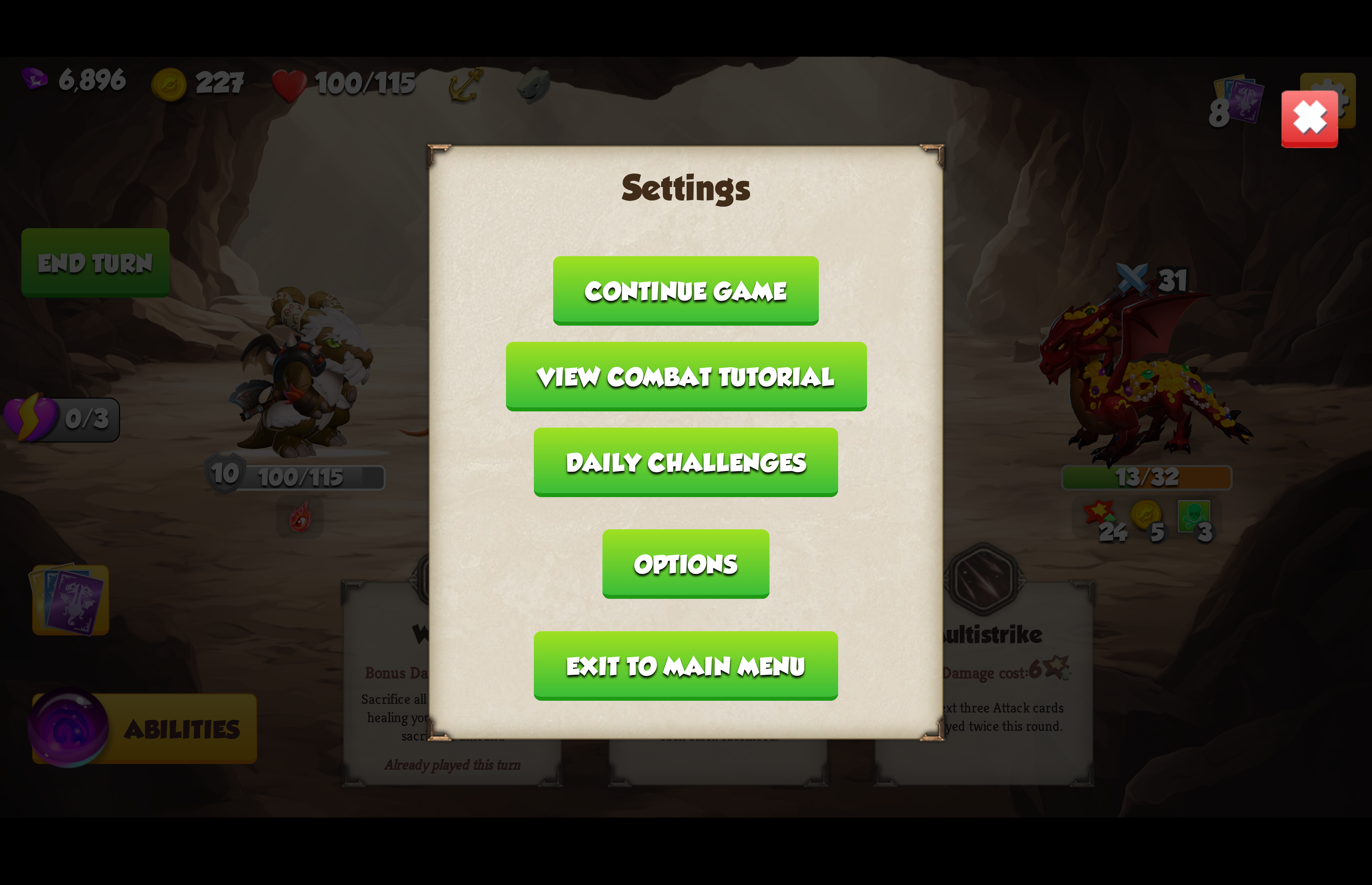
drag, startPoint x: 820, startPoint y: 503, endPoint x: 787, endPoint y: 492, distance: 34.8
click at [769, 529] on button "Options" at bounding box center [686, 564] width 166 height 70
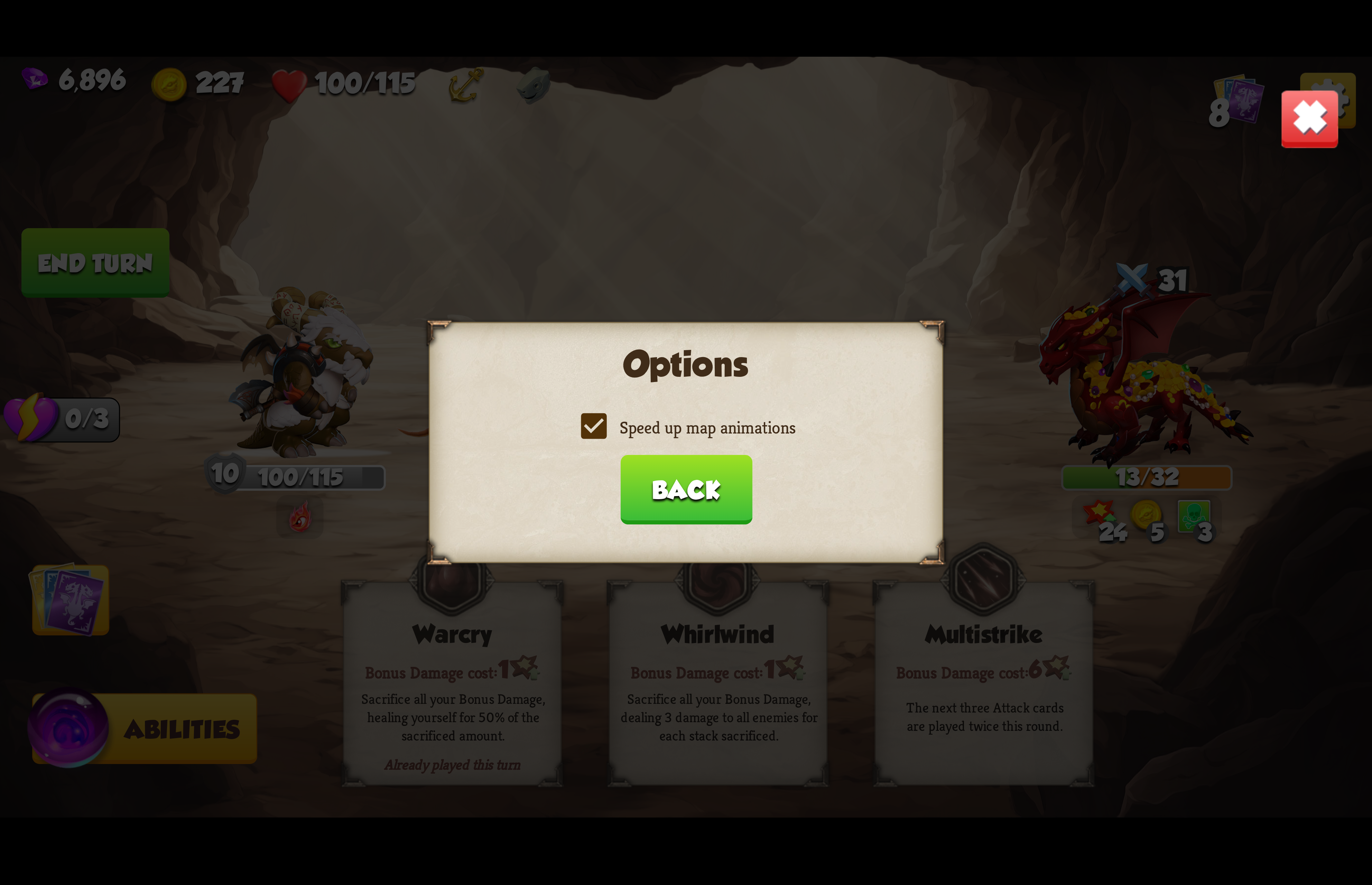
click at [704, 429] on label "Speed up map animations" at bounding box center [686, 427] width 219 height 23
click at [0, 0] on input "Speed up map animations" at bounding box center [0, 0] width 0 height 0
click at [704, 429] on label "Speed up map animations" at bounding box center [686, 427] width 219 height 23
click at [0, 0] on input "Speed up map animations" at bounding box center [0, 0] width 0 height 0
click at [708, 498] on button "Back" at bounding box center [686, 489] width 132 height 70
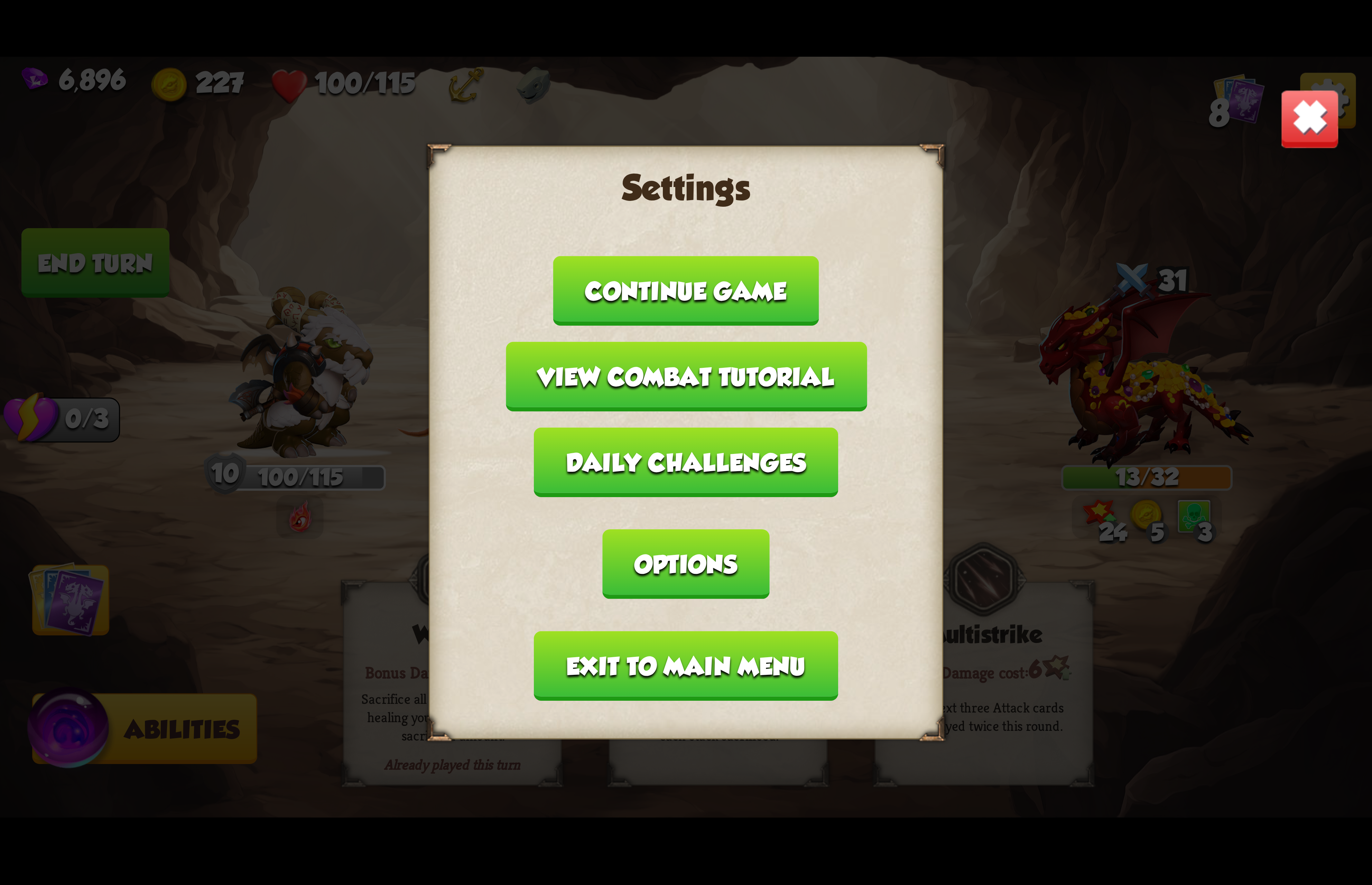
click at [635, 631] on button "Exit to main menu" at bounding box center [686, 666] width 304 height 70
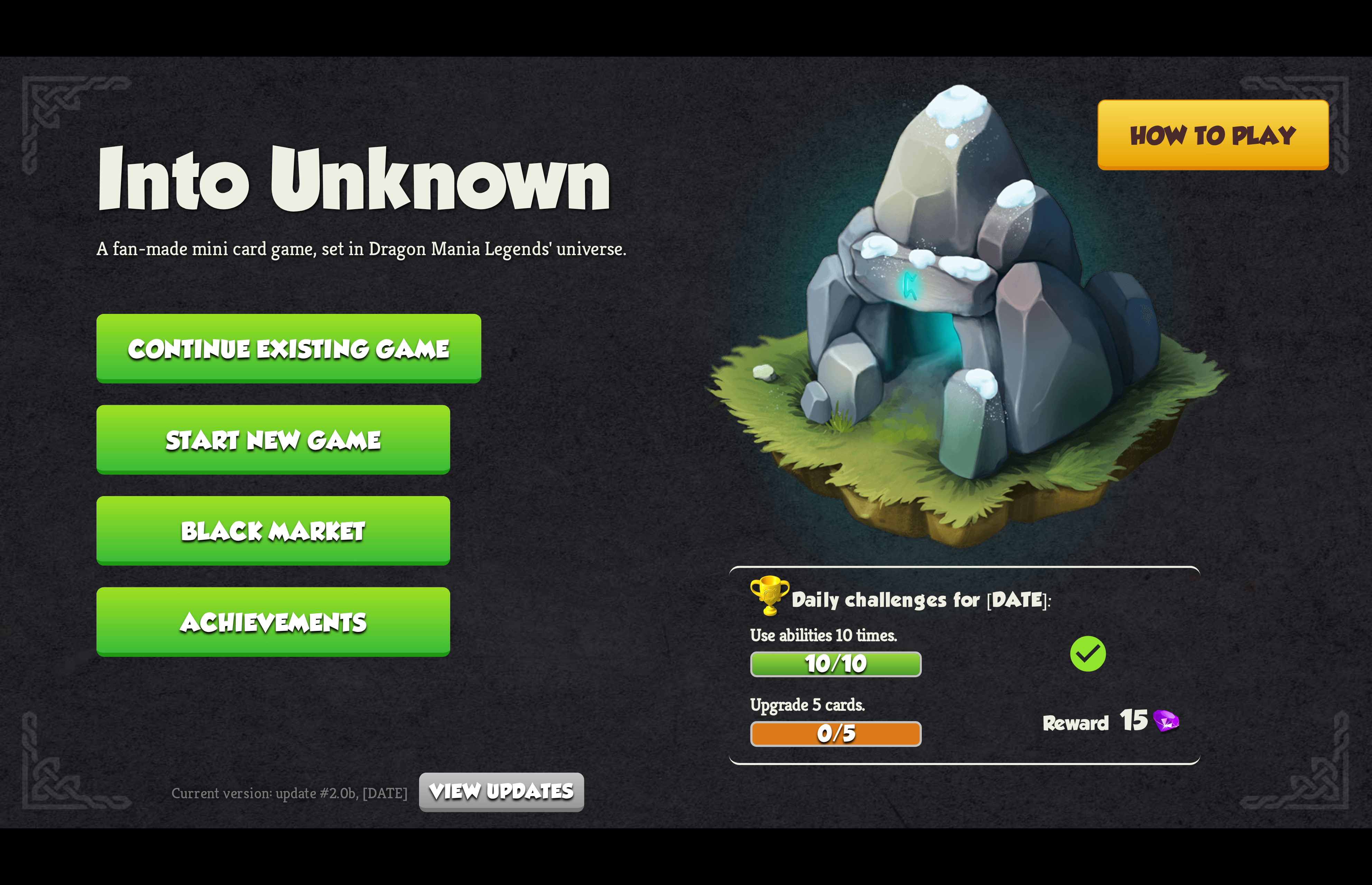
click at [414, 356] on button "Continue existing game" at bounding box center [289, 348] width 385 height 70
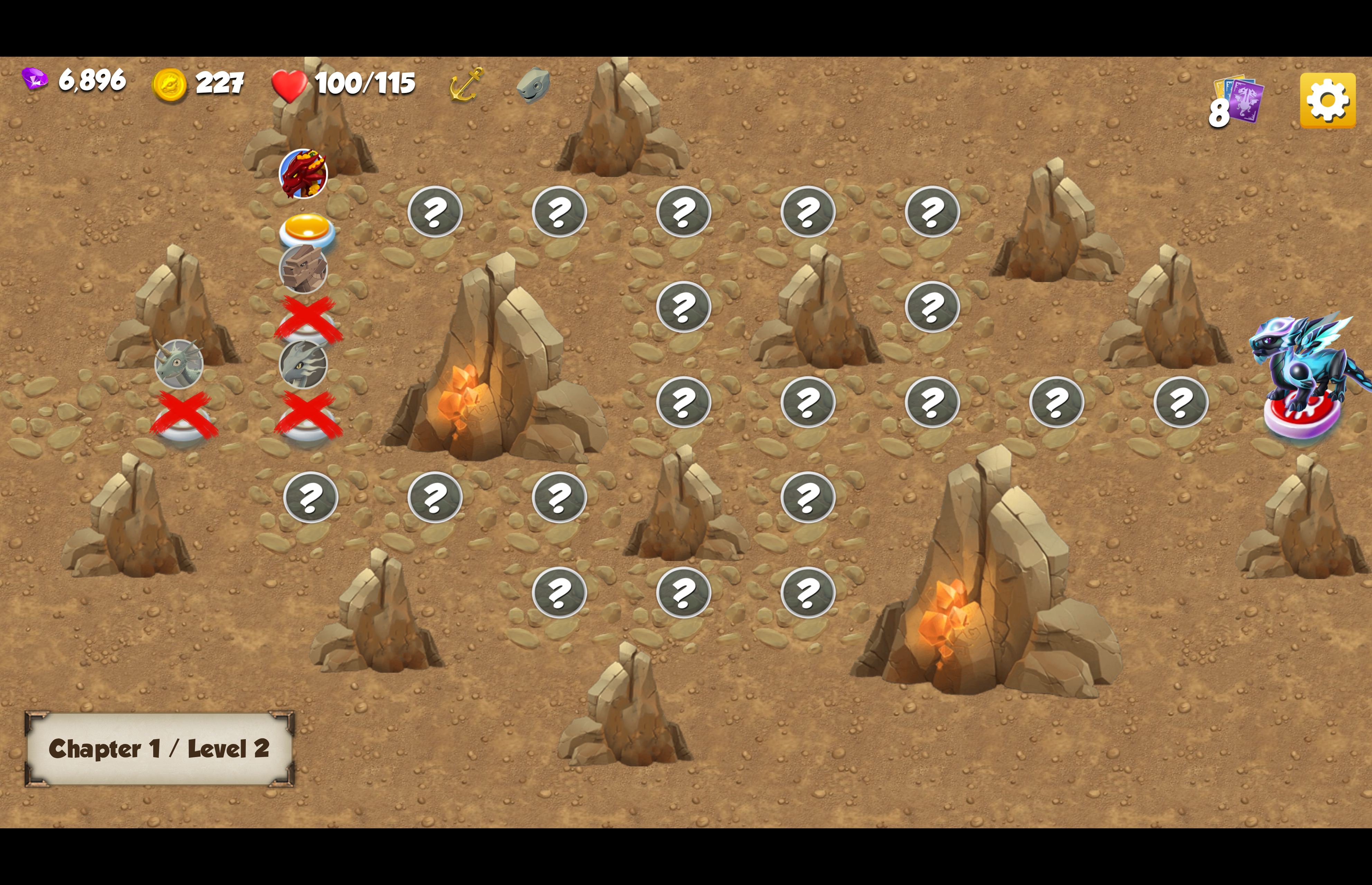
click at [306, 216] on img at bounding box center [308, 238] width 68 height 51
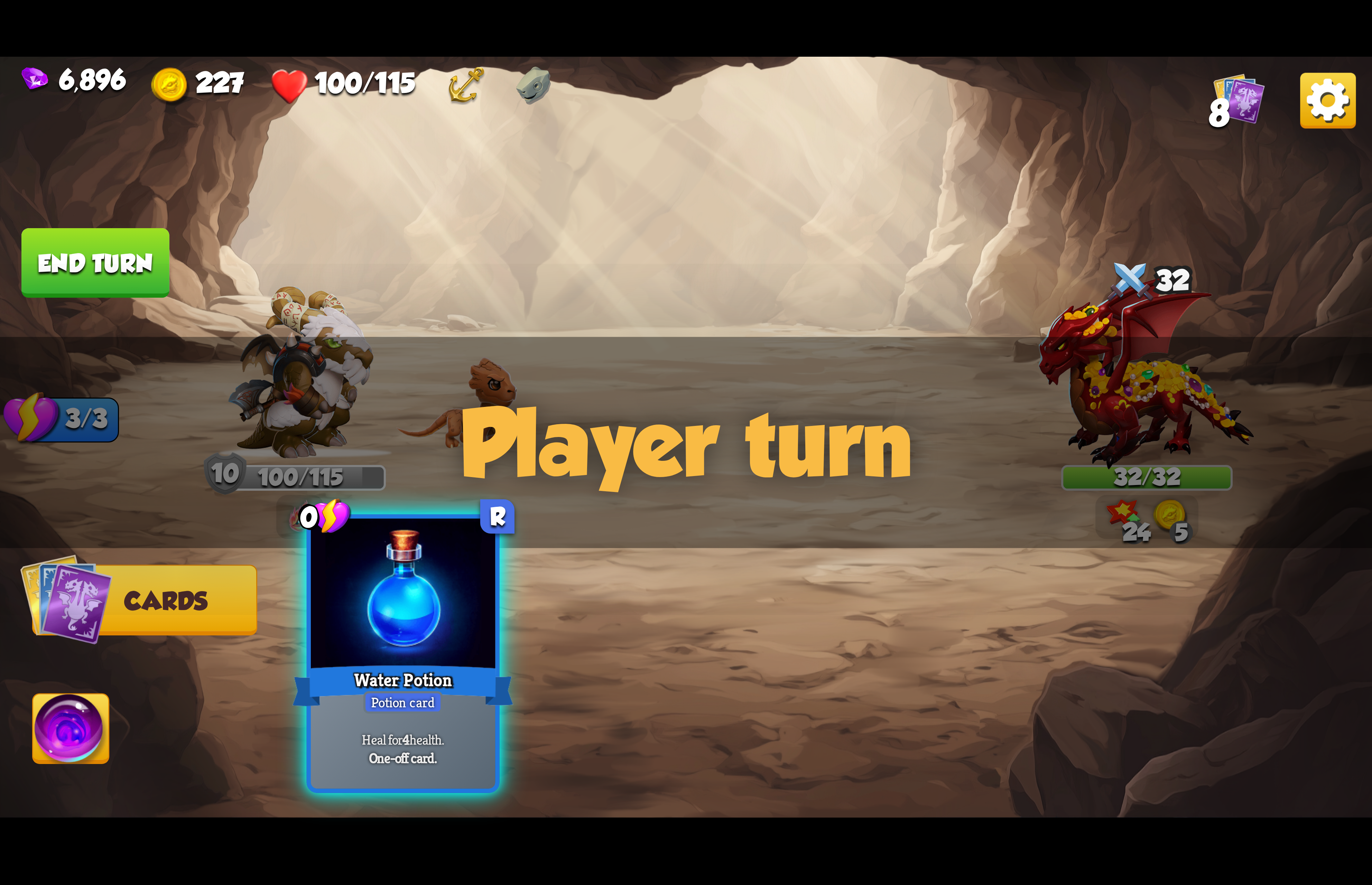
click at [426, 643] on div at bounding box center [403, 596] width 184 height 155
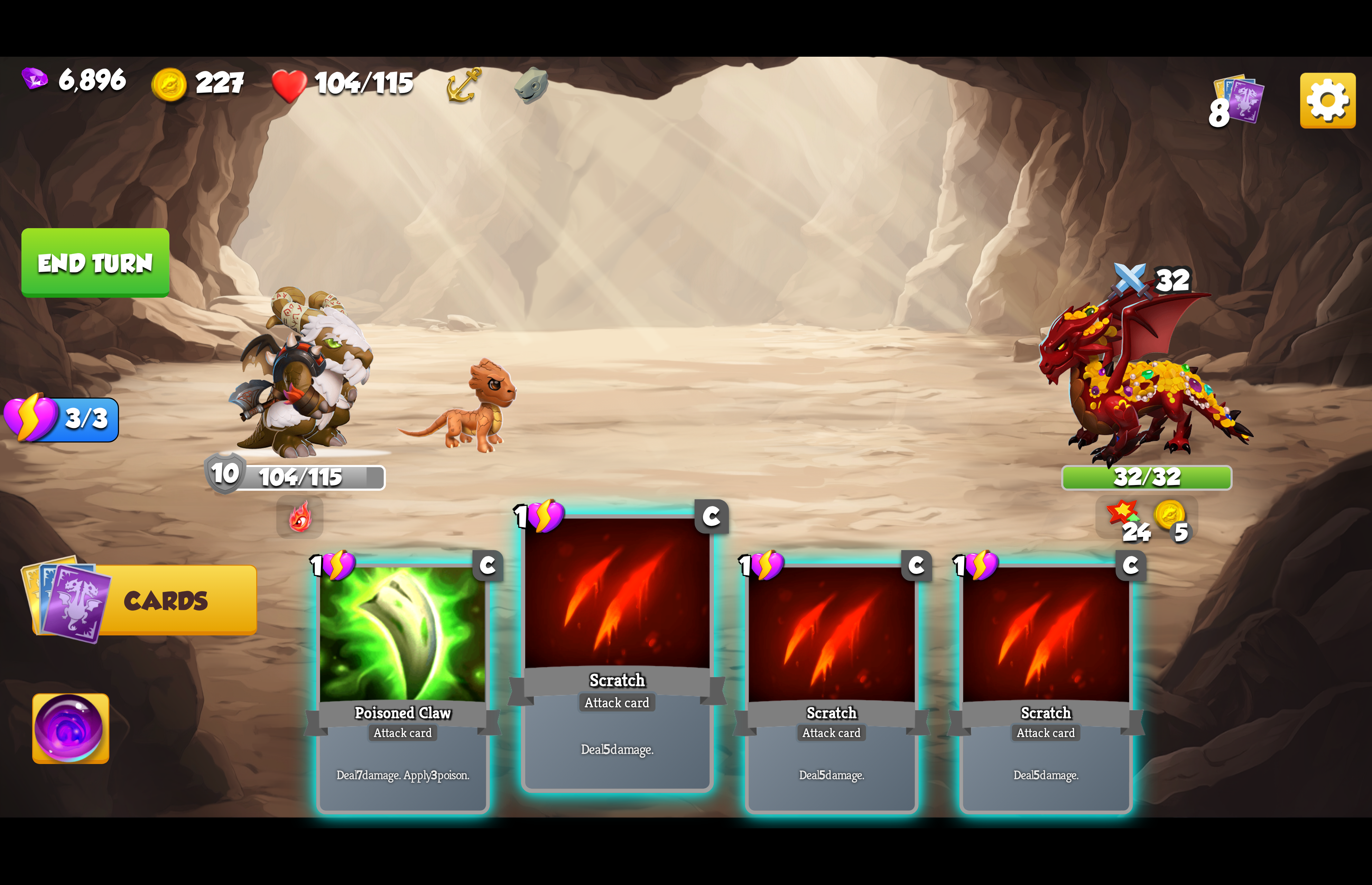
click at [606, 620] on div at bounding box center [617, 596] width 184 height 155
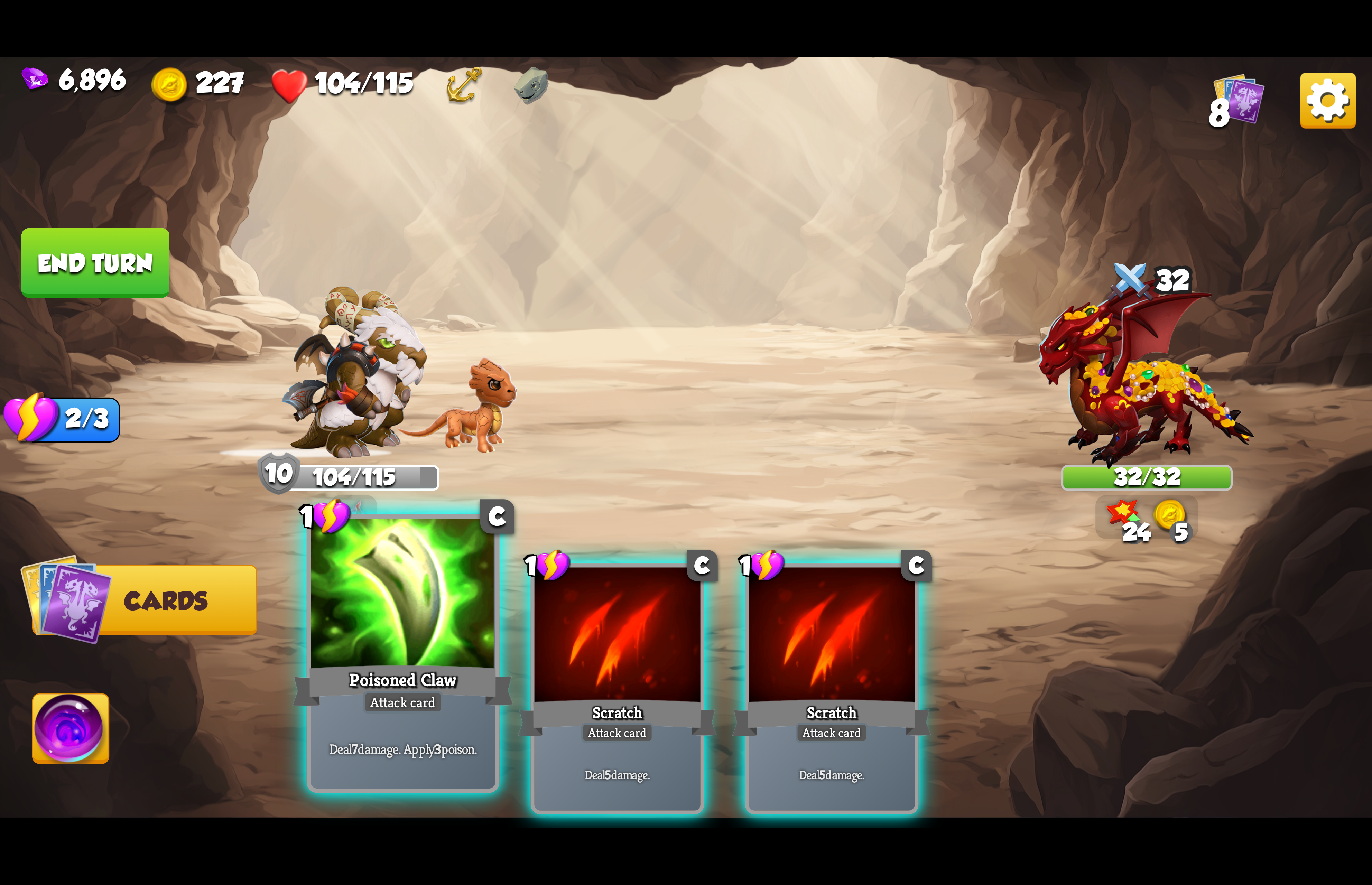
drag, startPoint x: 606, startPoint y: 620, endPoint x: 401, endPoint y: 673, distance: 211.7
click at [604, 623] on div at bounding box center [617, 637] width 166 height 140
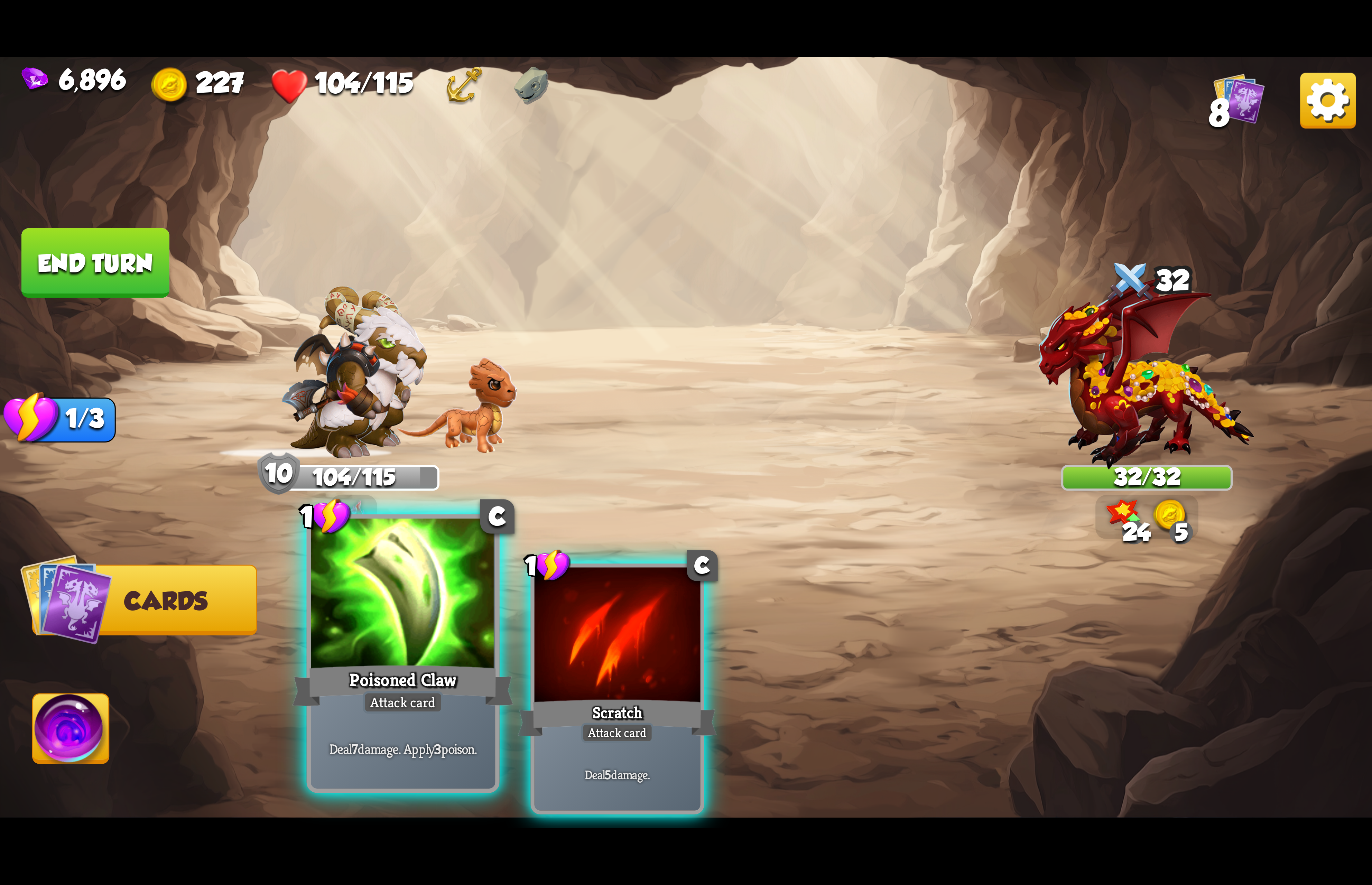
click at [370, 691] on div "Attack card" at bounding box center [403, 702] width 81 height 23
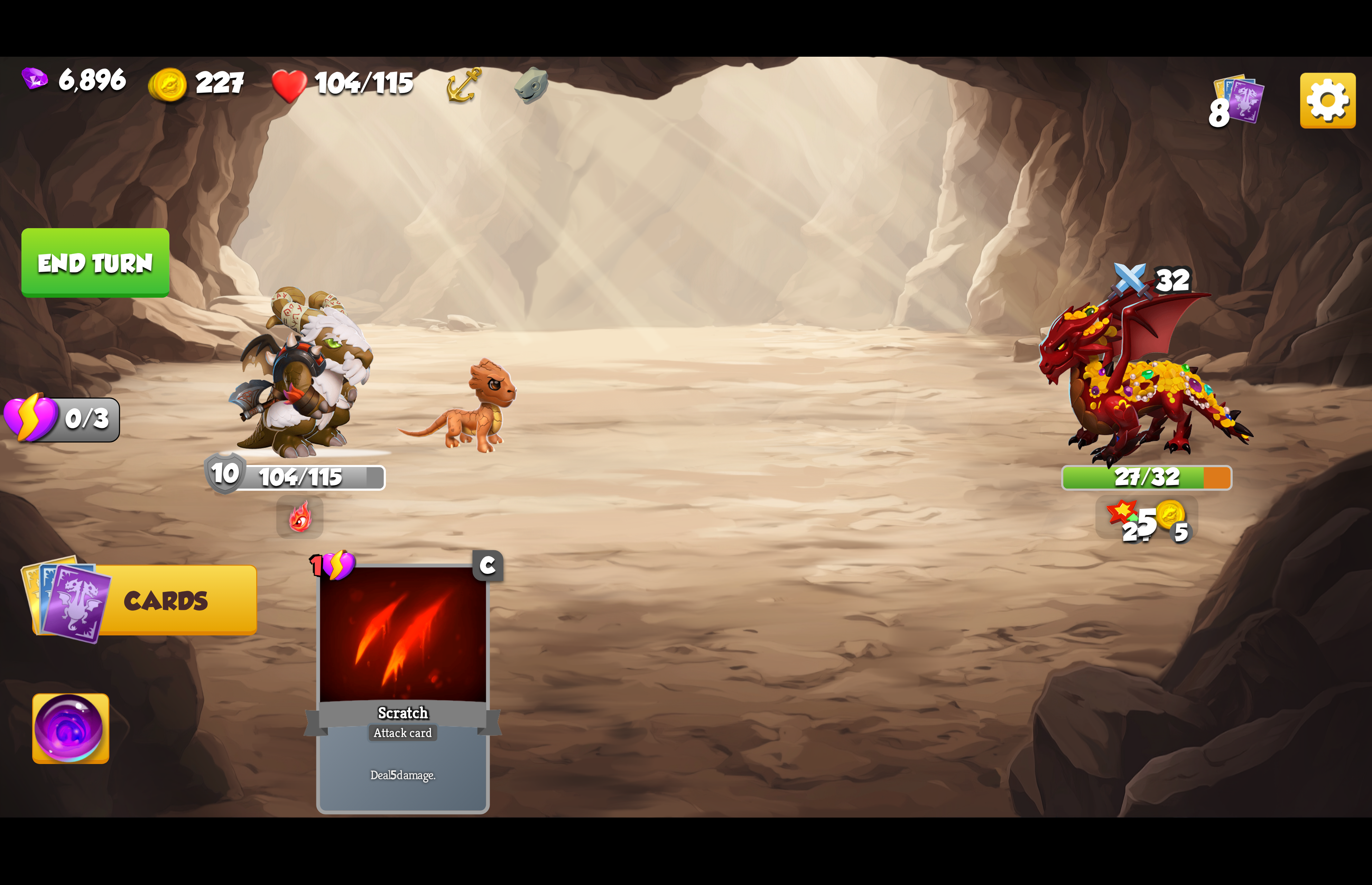
click at [103, 721] on img at bounding box center [71, 732] width 76 height 77
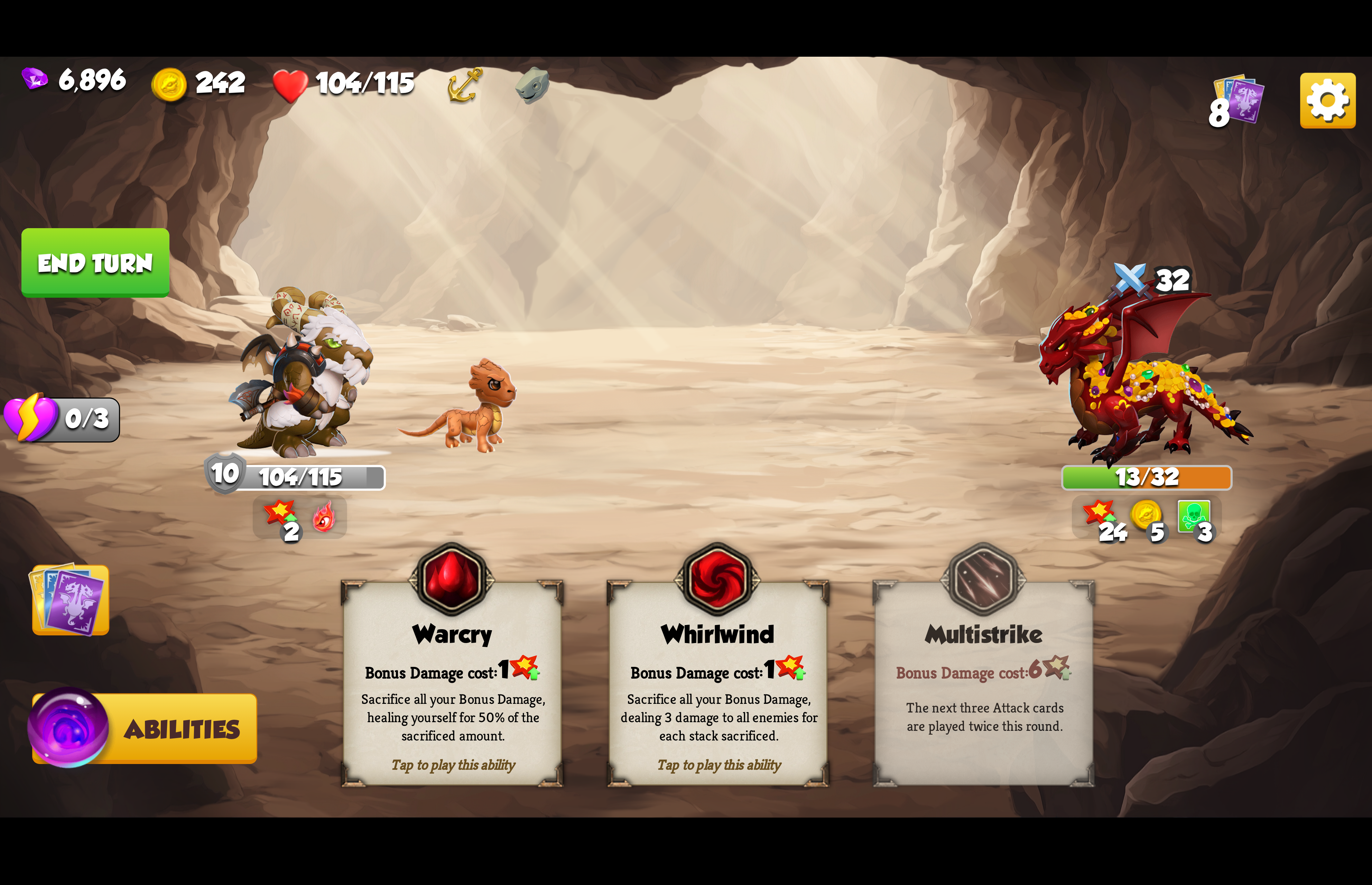
drag, startPoint x: 419, startPoint y: 656, endPoint x: 332, endPoint y: 614, distance: 96.6
click at [419, 657] on div "Bonus Damage cost: 1" at bounding box center [452, 668] width 216 height 31
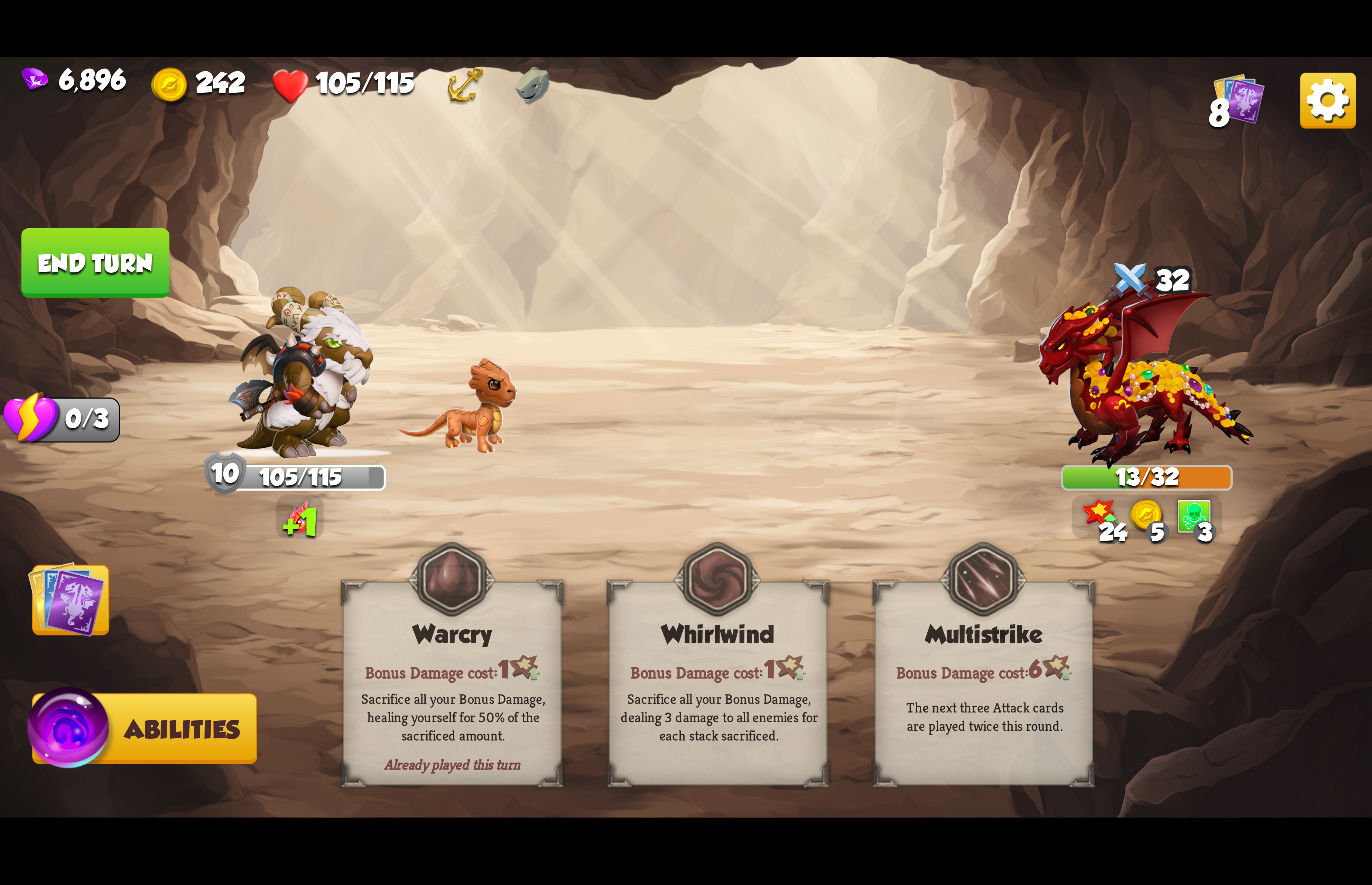
click at [1344, 109] on img at bounding box center [1328, 100] width 56 height 56
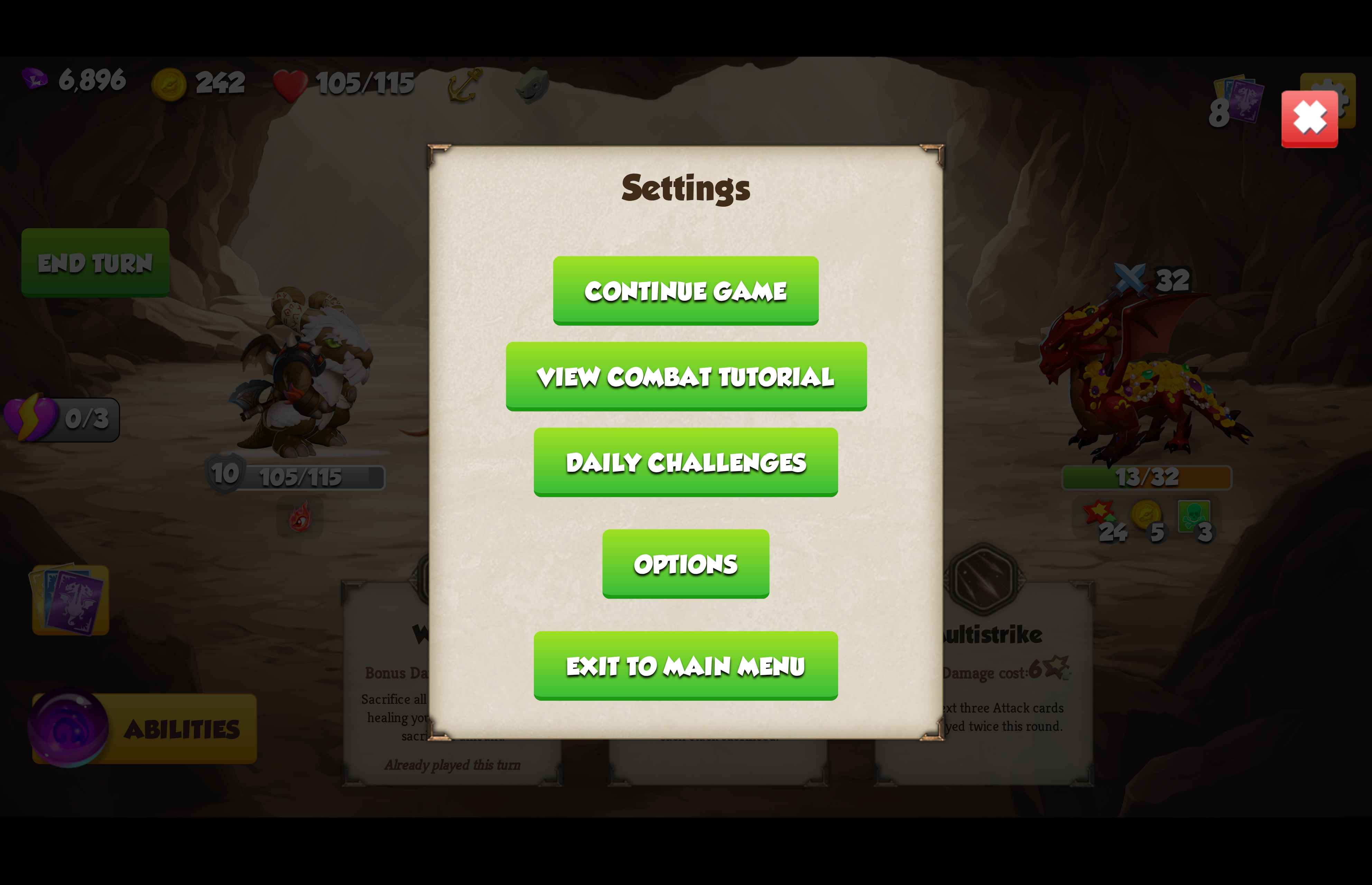
drag, startPoint x: 906, startPoint y: 499, endPoint x: 848, endPoint y: 499, distance: 58.0
click at [769, 529] on button "Options" at bounding box center [686, 564] width 166 height 70
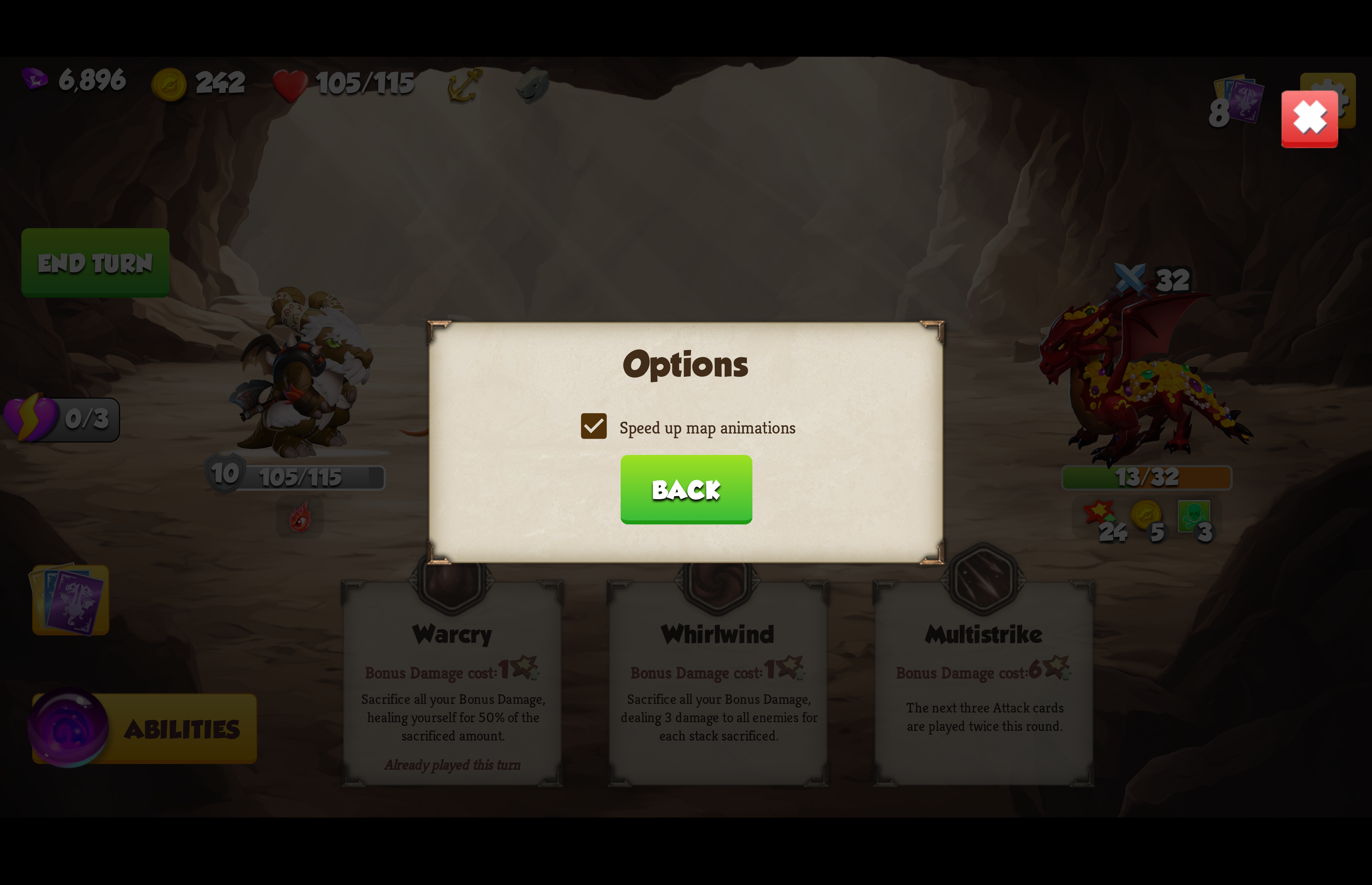
click at [735, 434] on label "Speed up map animations" at bounding box center [686, 427] width 219 height 23
click at [0, 0] on input "Speed up map animations" at bounding box center [0, 0] width 0 height 0
click at [735, 434] on label "Speed up map animations" at bounding box center [686, 427] width 219 height 23
click at [0, 0] on input "Speed up map animations" at bounding box center [0, 0] width 0 height 0
drag, startPoint x: 686, startPoint y: 470, endPoint x: 687, endPoint y: 487, distance: 17.0
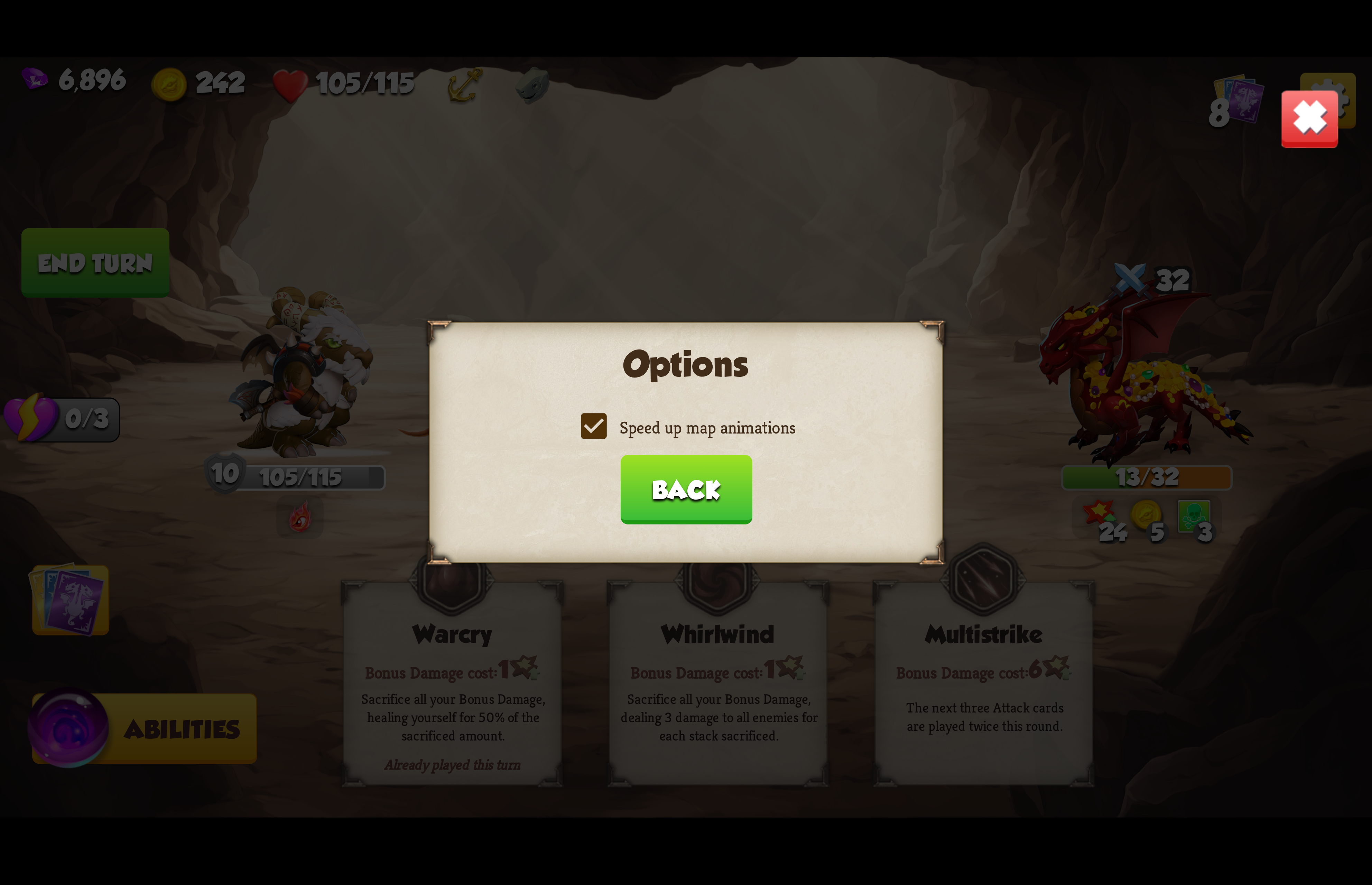
click at [687, 487] on button "Back" at bounding box center [686, 489] width 132 height 70
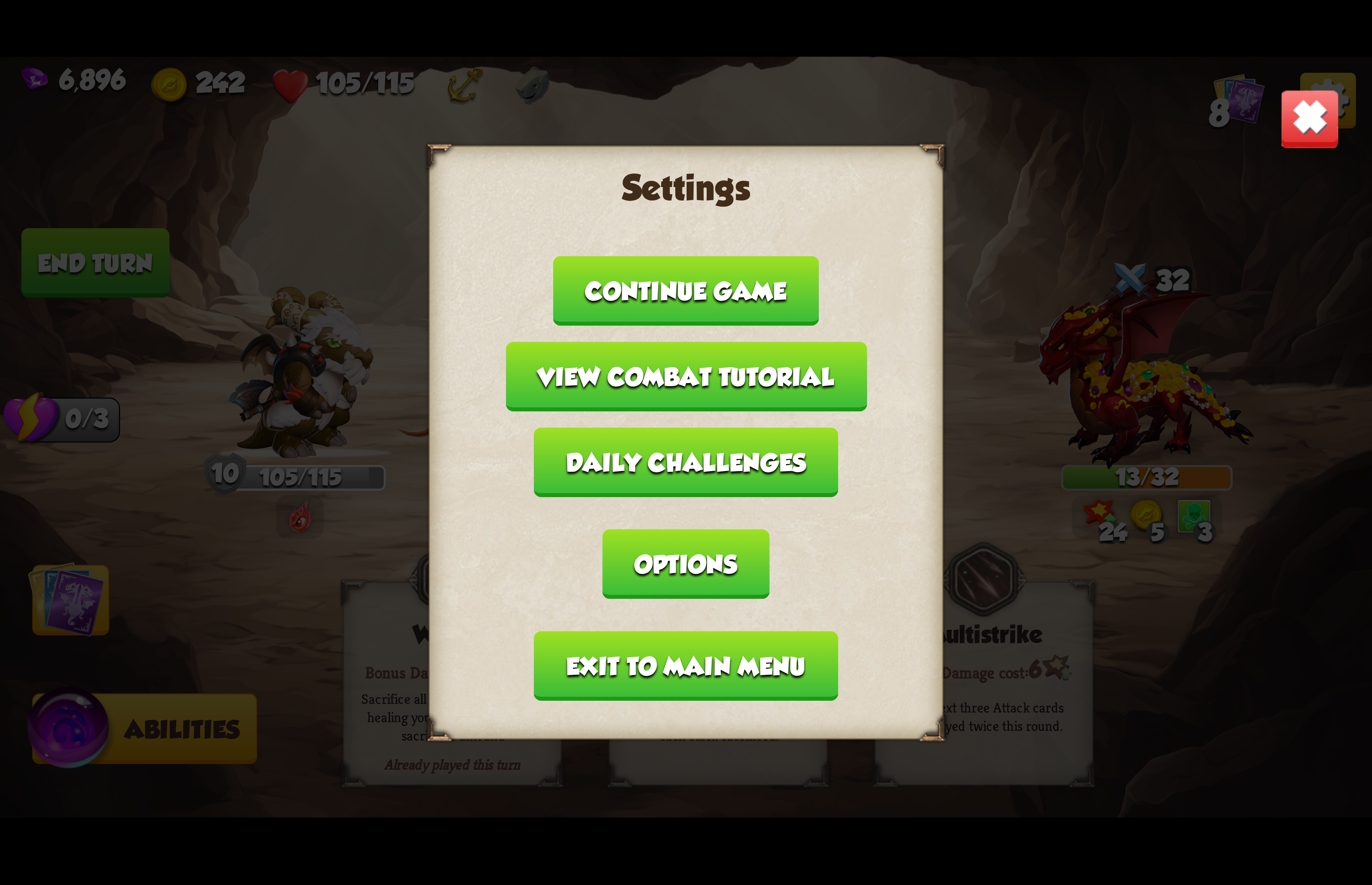
click at [636, 631] on button "Exit to main menu" at bounding box center [686, 666] width 304 height 70
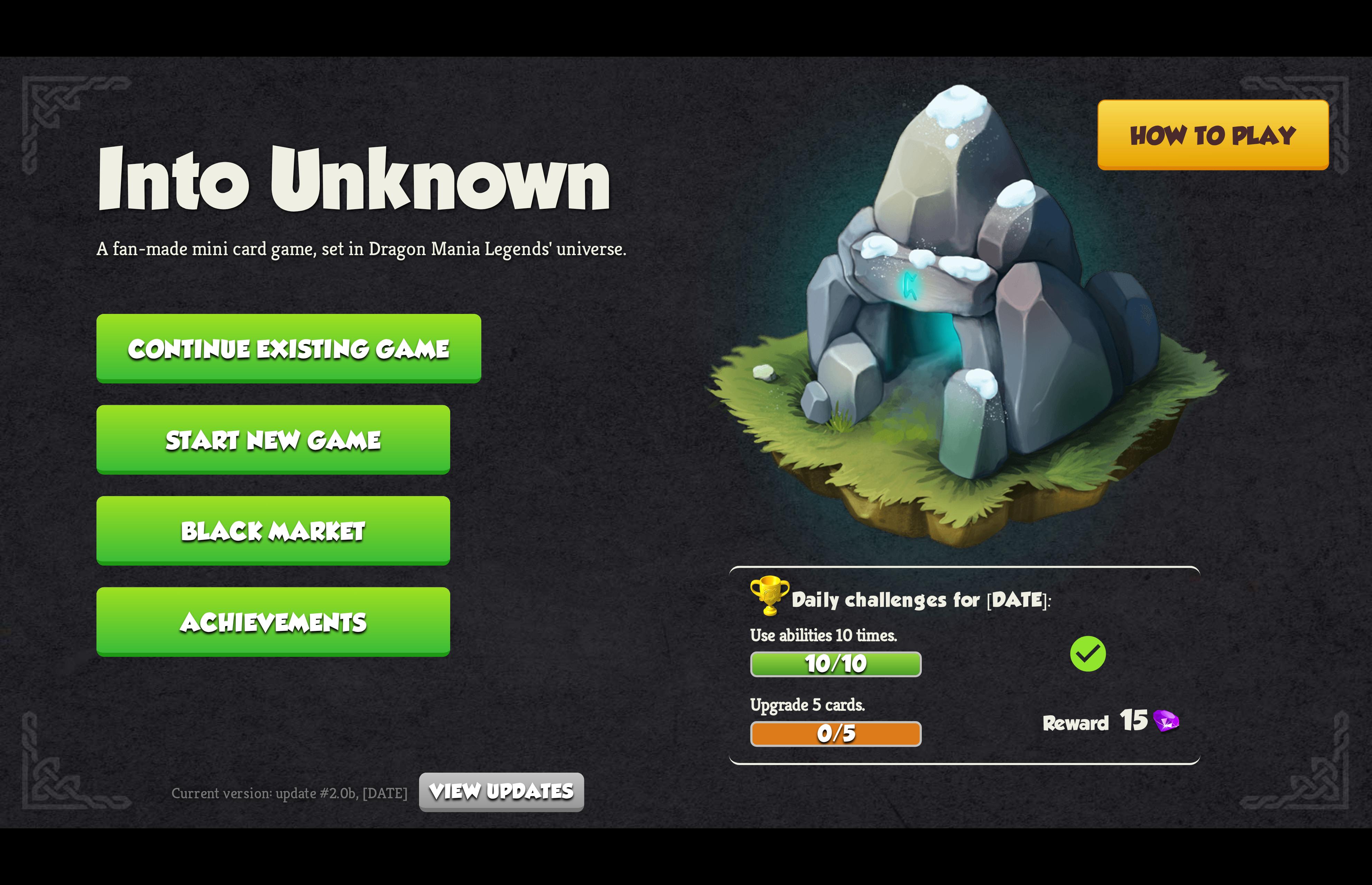
click at [328, 347] on button "Continue existing game" at bounding box center [289, 348] width 385 height 70
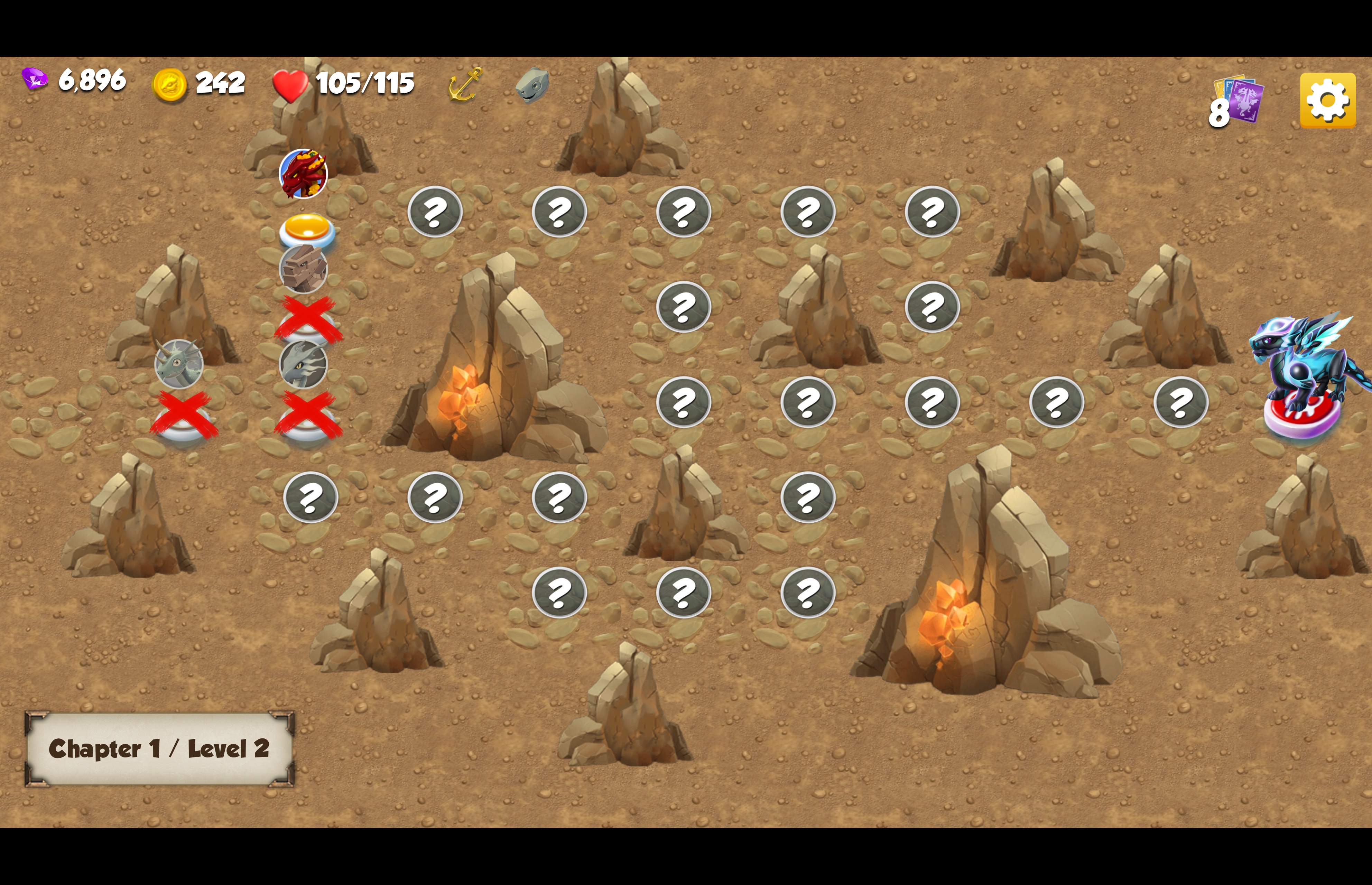
click at [296, 205] on div at bounding box center [311, 226] width 125 height 95
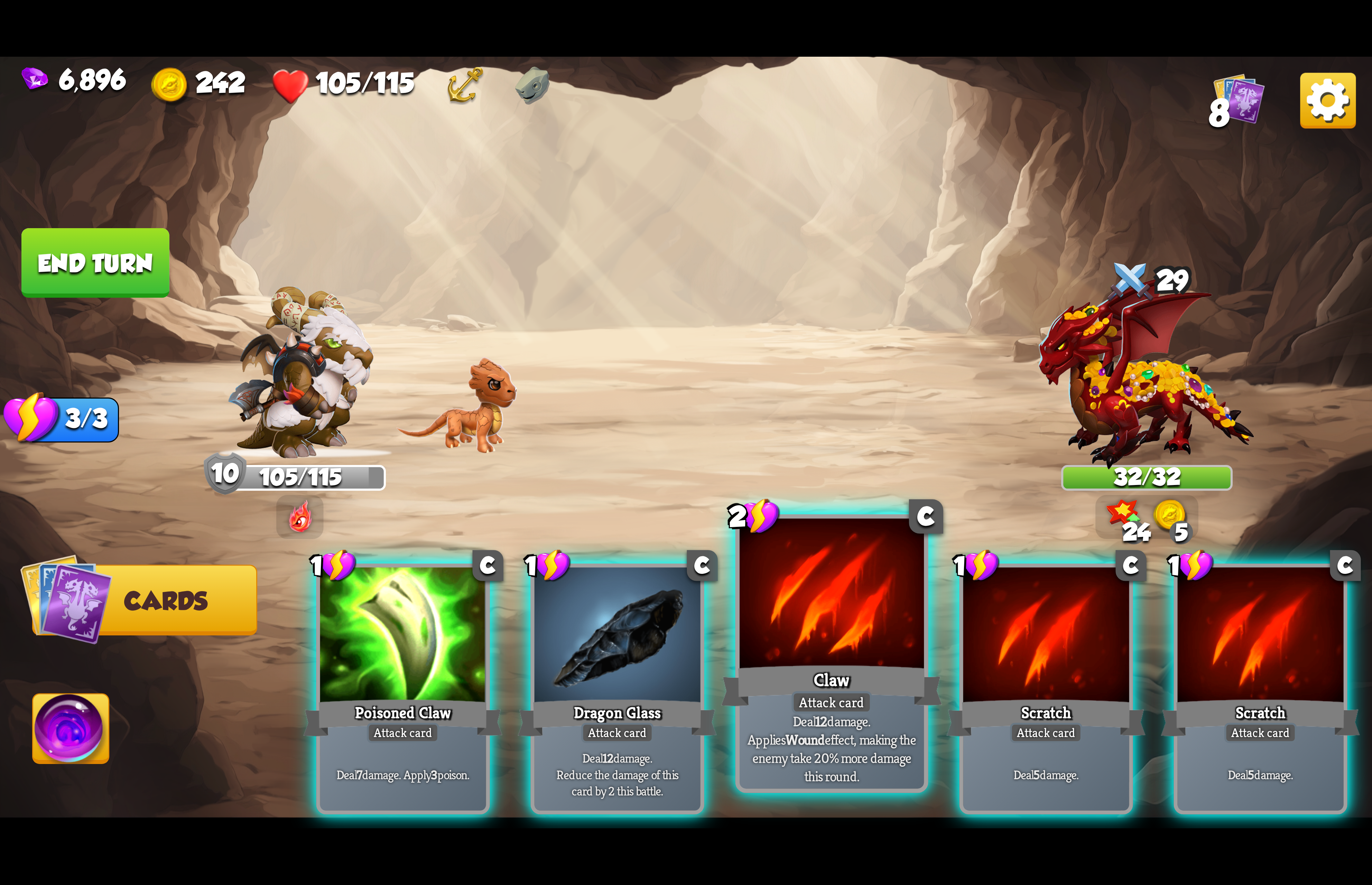
click at [837, 632] on div at bounding box center [831, 596] width 184 height 155
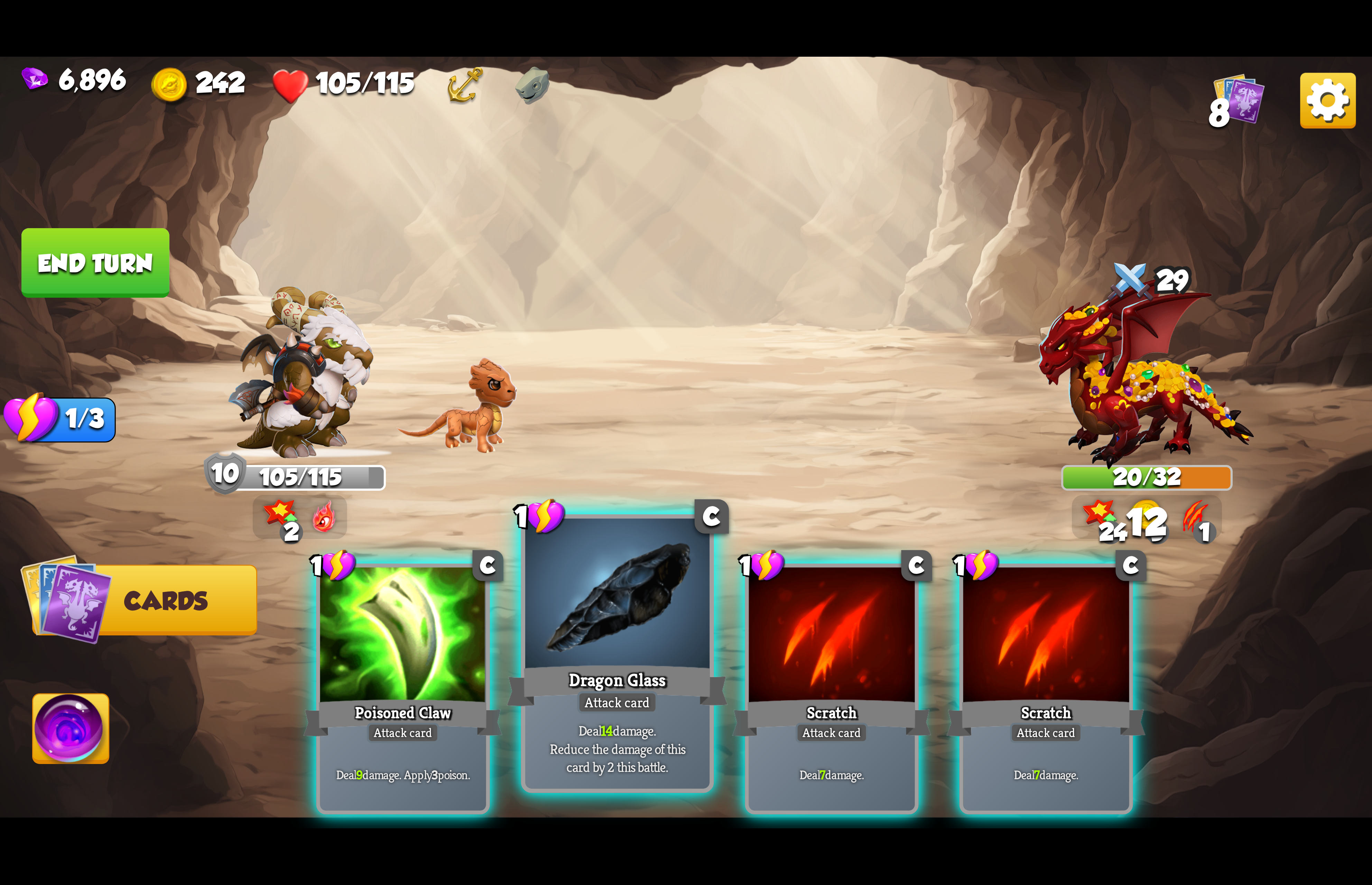
click at [623, 628] on div at bounding box center [617, 596] width 184 height 155
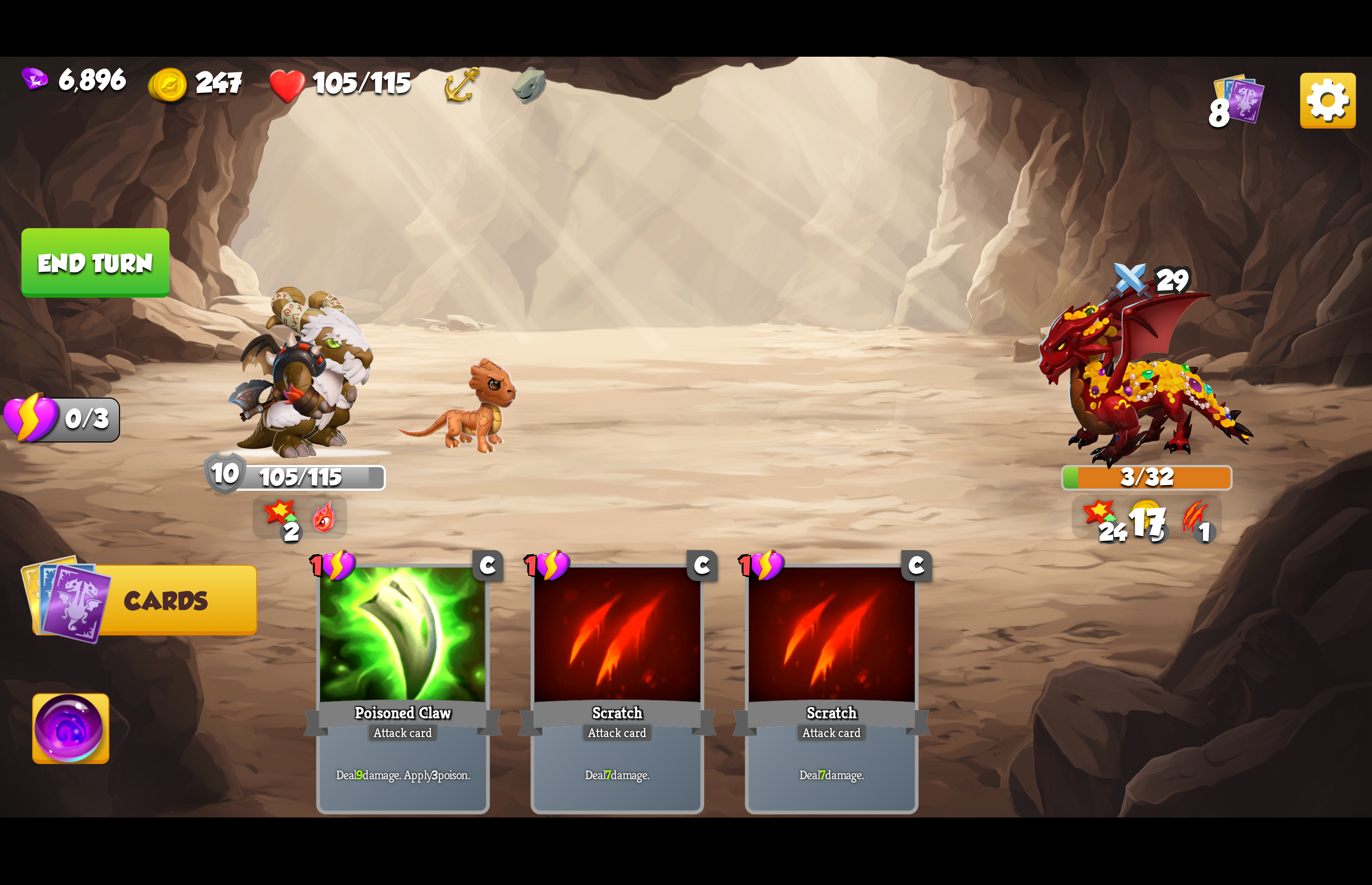
click at [101, 729] on img at bounding box center [71, 732] width 76 height 77
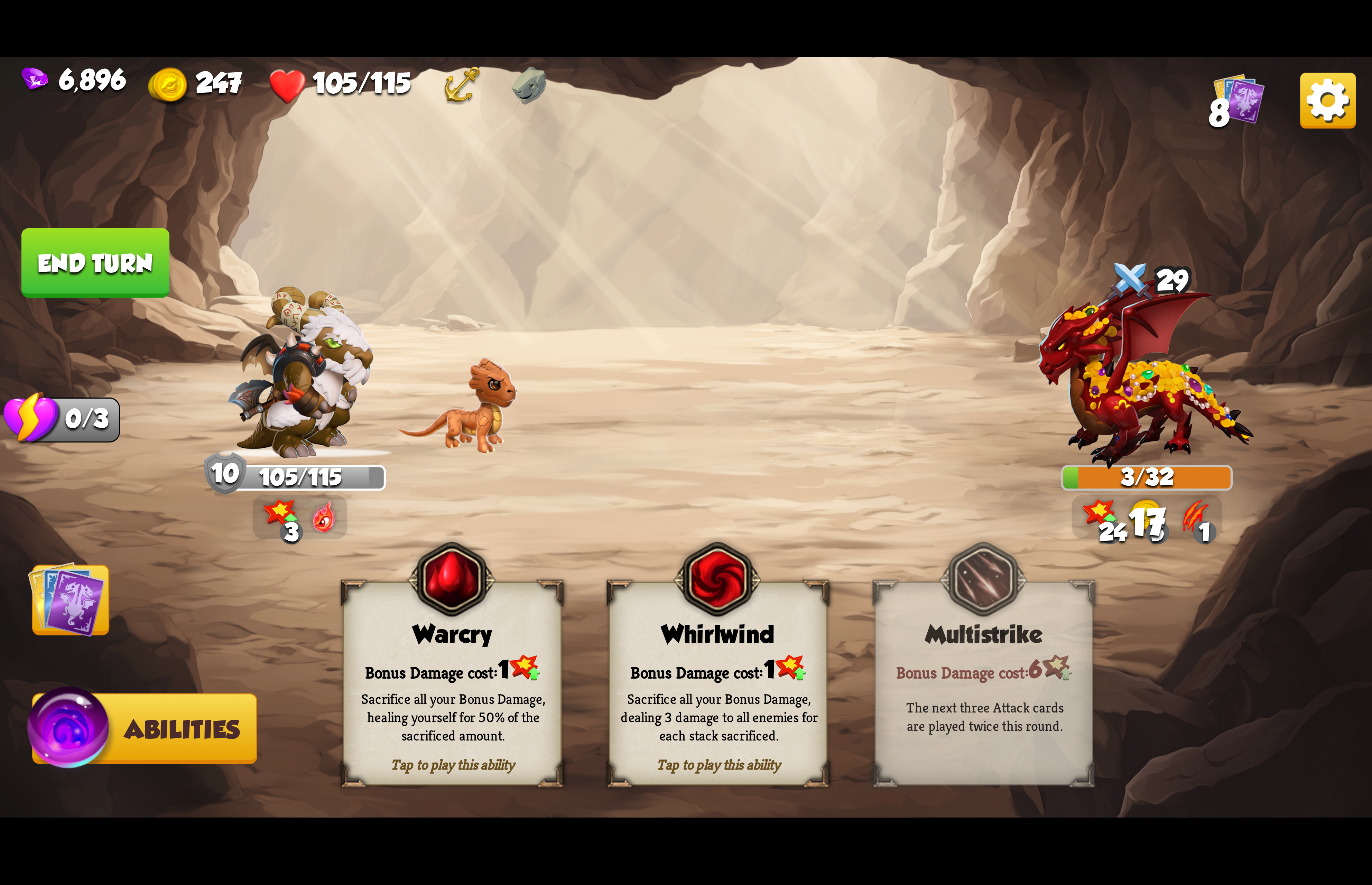
click at [696, 647] on div "Whirlwind" at bounding box center [718, 634] width 216 height 28
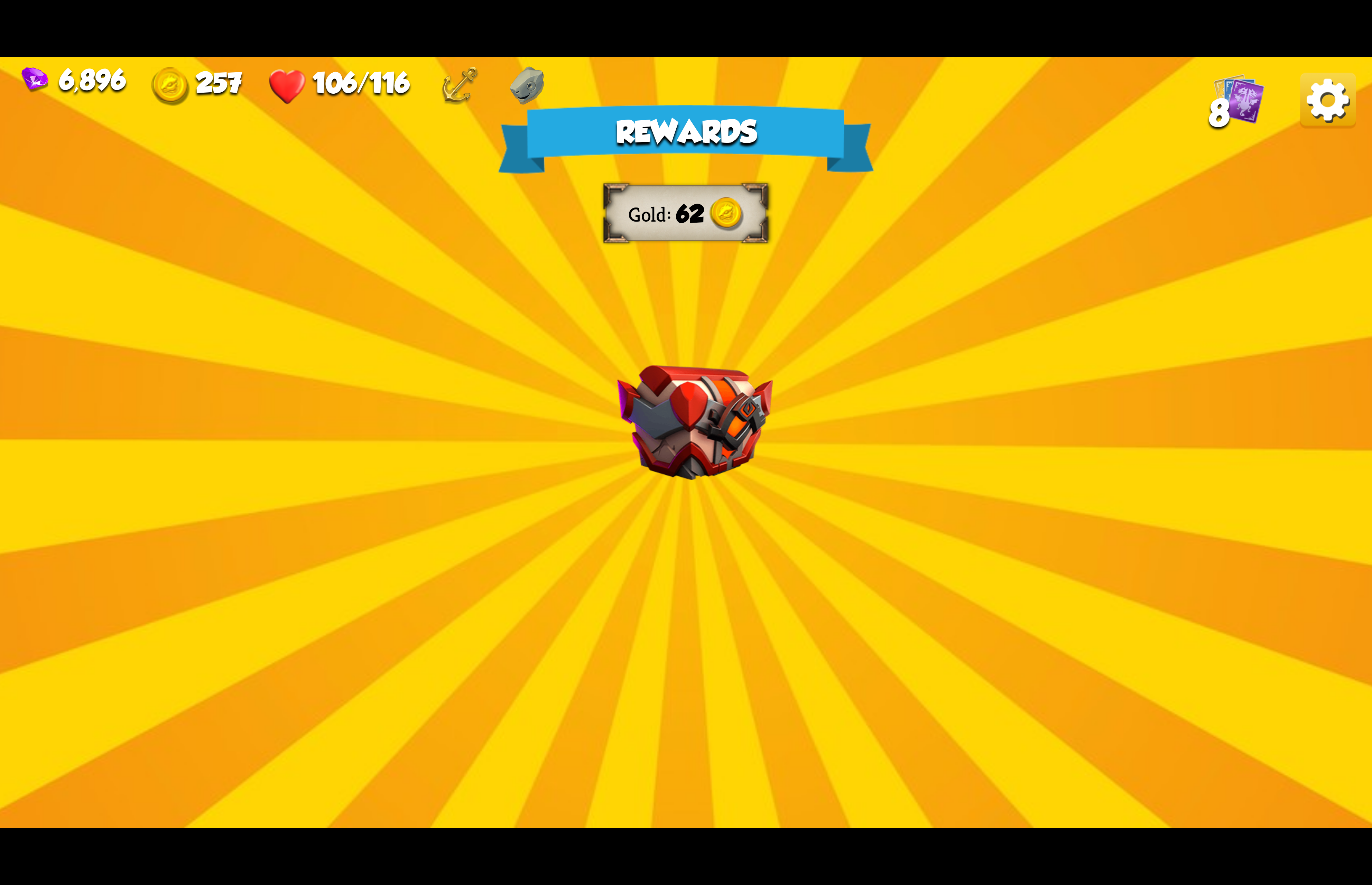
click at [1325, 105] on img at bounding box center [1328, 100] width 56 height 56
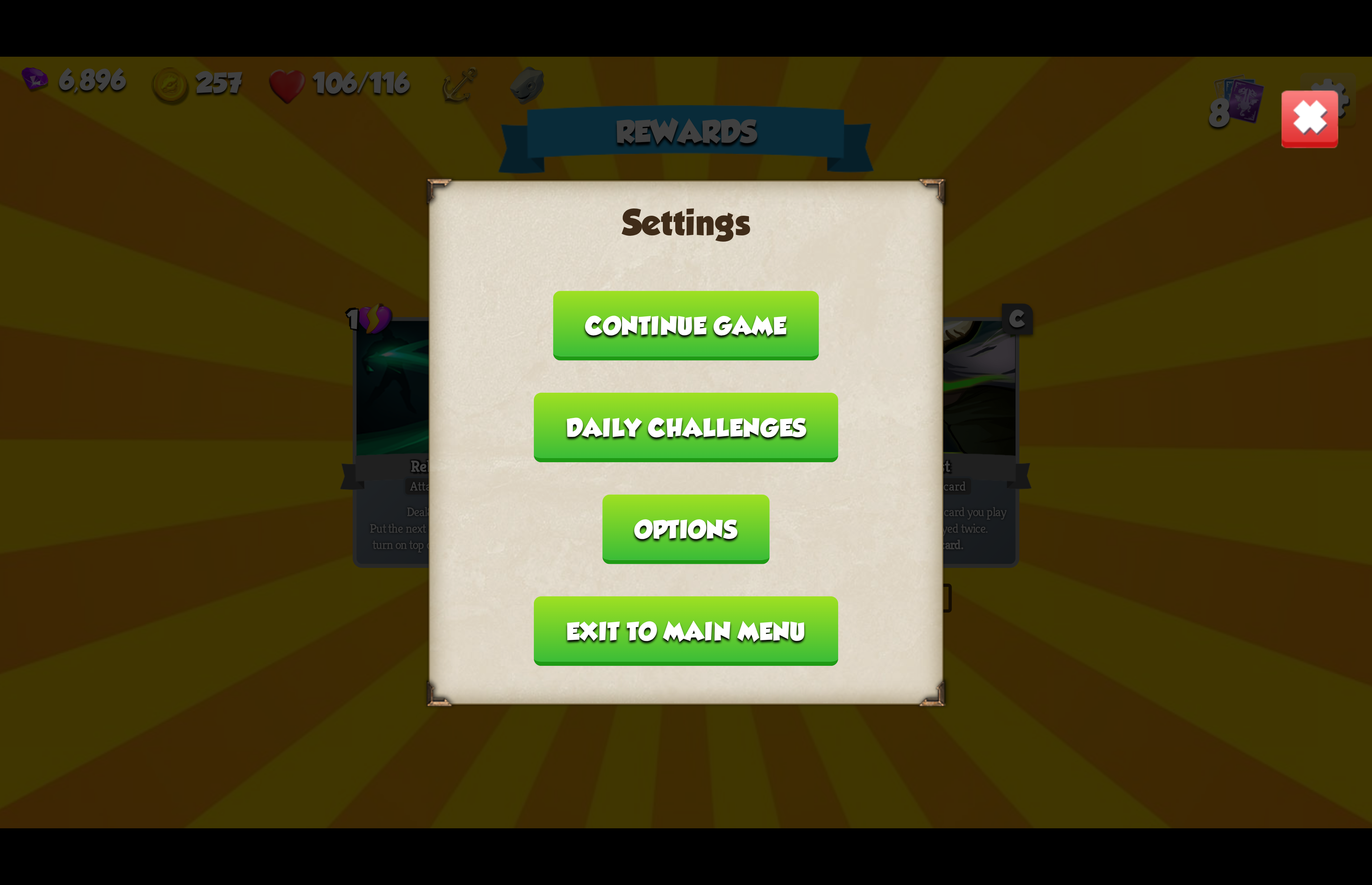
click at [769, 494] on button "Options" at bounding box center [686, 529] width 166 height 70
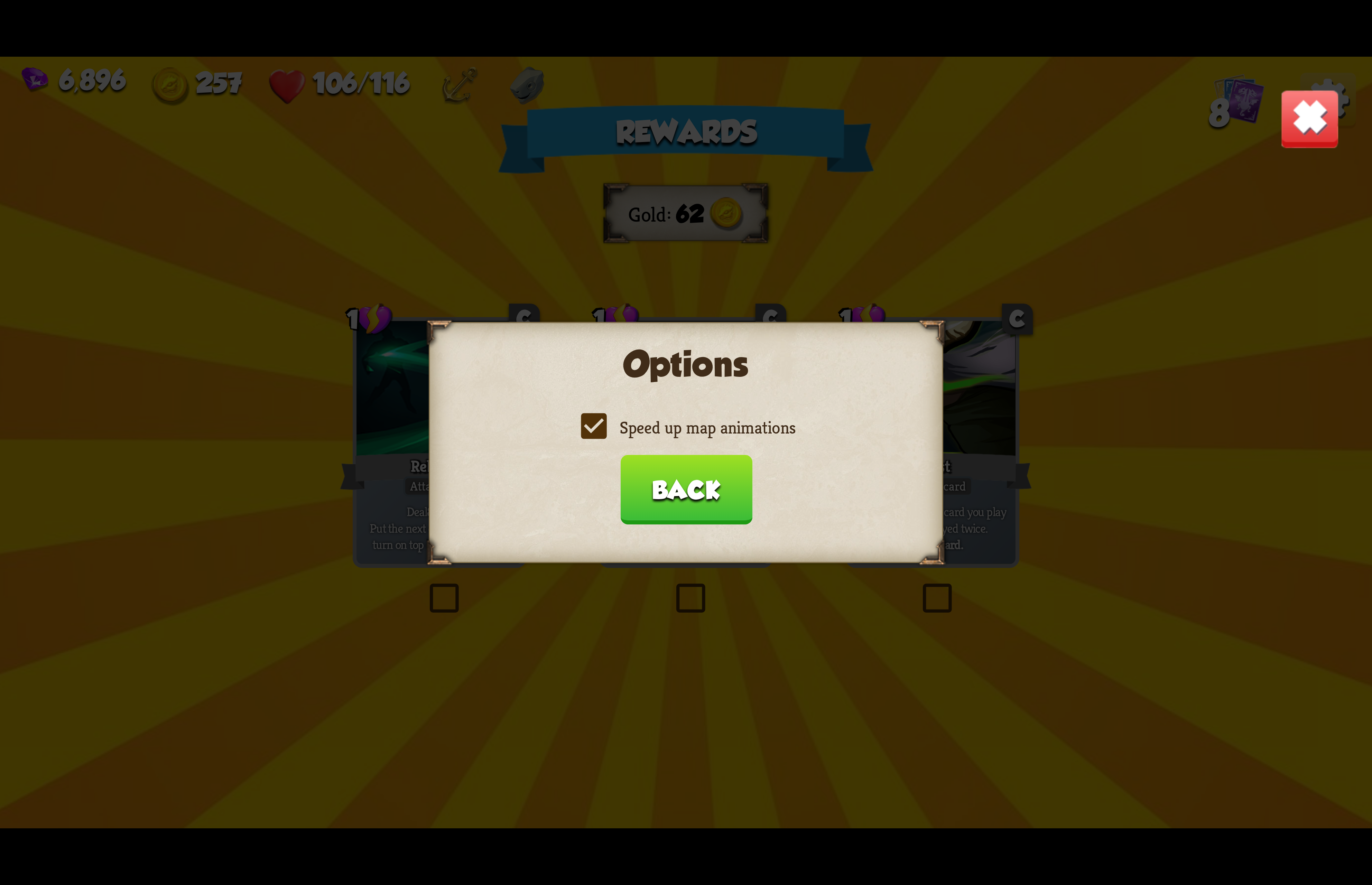
click at [722, 437] on label "Speed up map animations" at bounding box center [686, 427] width 219 height 23
click at [0, 0] on input "Speed up map animations" at bounding box center [0, 0] width 0 height 0
click at [722, 437] on label "Speed up map animations" at bounding box center [686, 427] width 219 height 23
click at [0, 0] on input "Speed up map animations" at bounding box center [0, 0] width 0 height 0
click at [686, 506] on button "Back" at bounding box center [686, 489] width 132 height 70
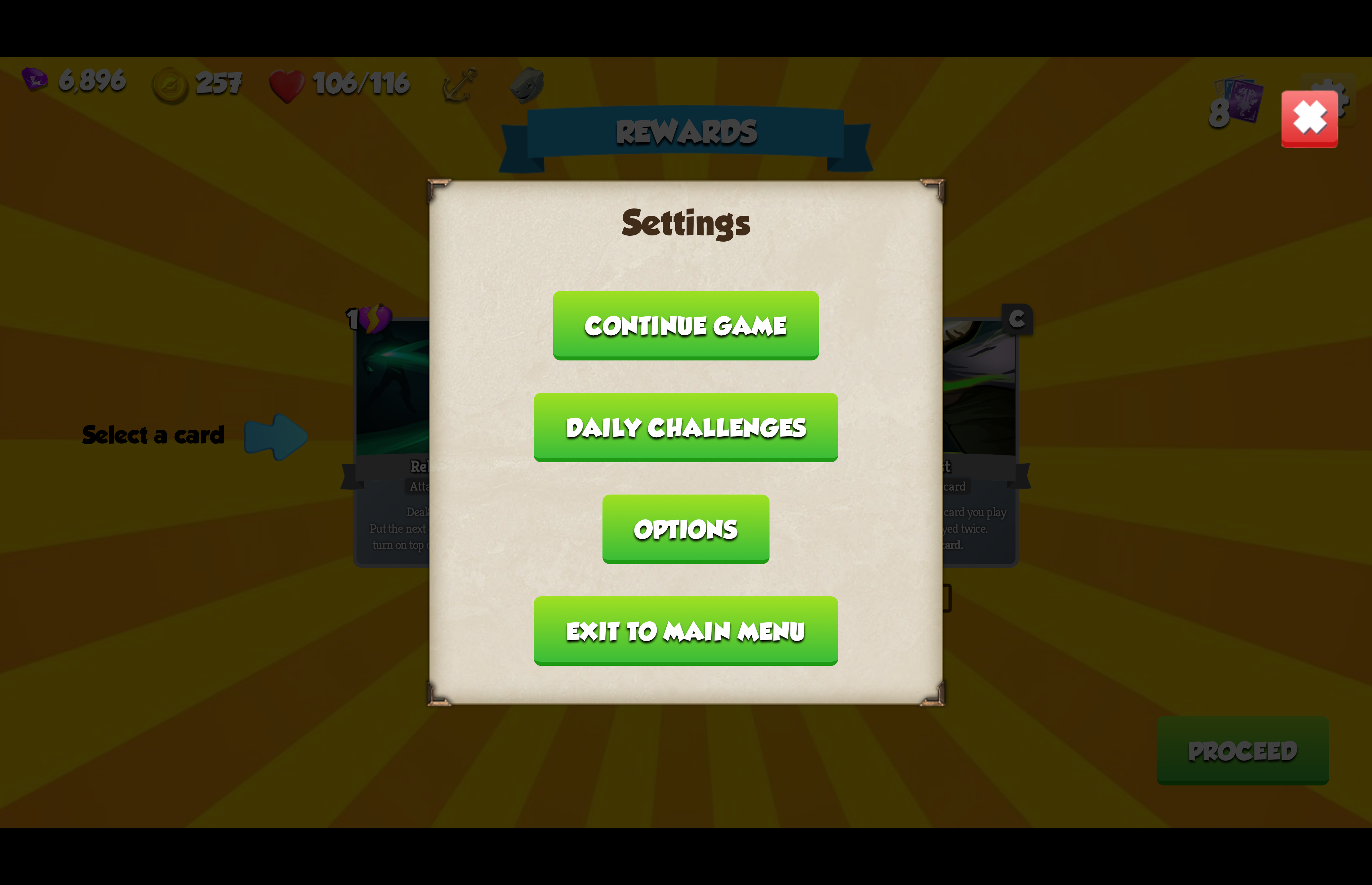
click at [642, 618] on div "Settings Continue game Daily challenges Options Exit to main menu" at bounding box center [686, 442] width 515 height 524
click at [623, 596] on button "Exit to main menu" at bounding box center [686, 631] width 304 height 70
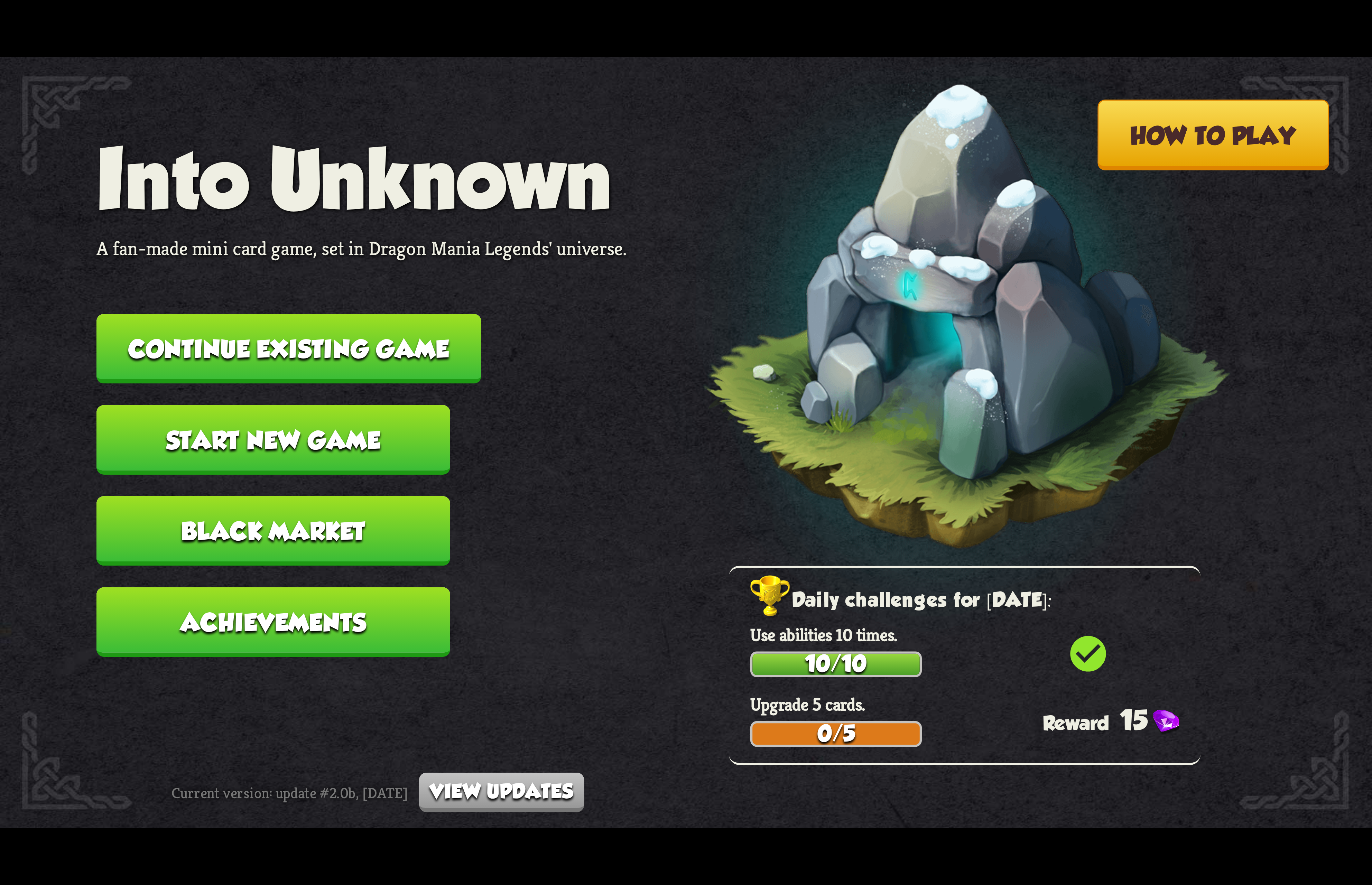
click at [386, 370] on button "Continue existing game" at bounding box center [289, 348] width 385 height 70
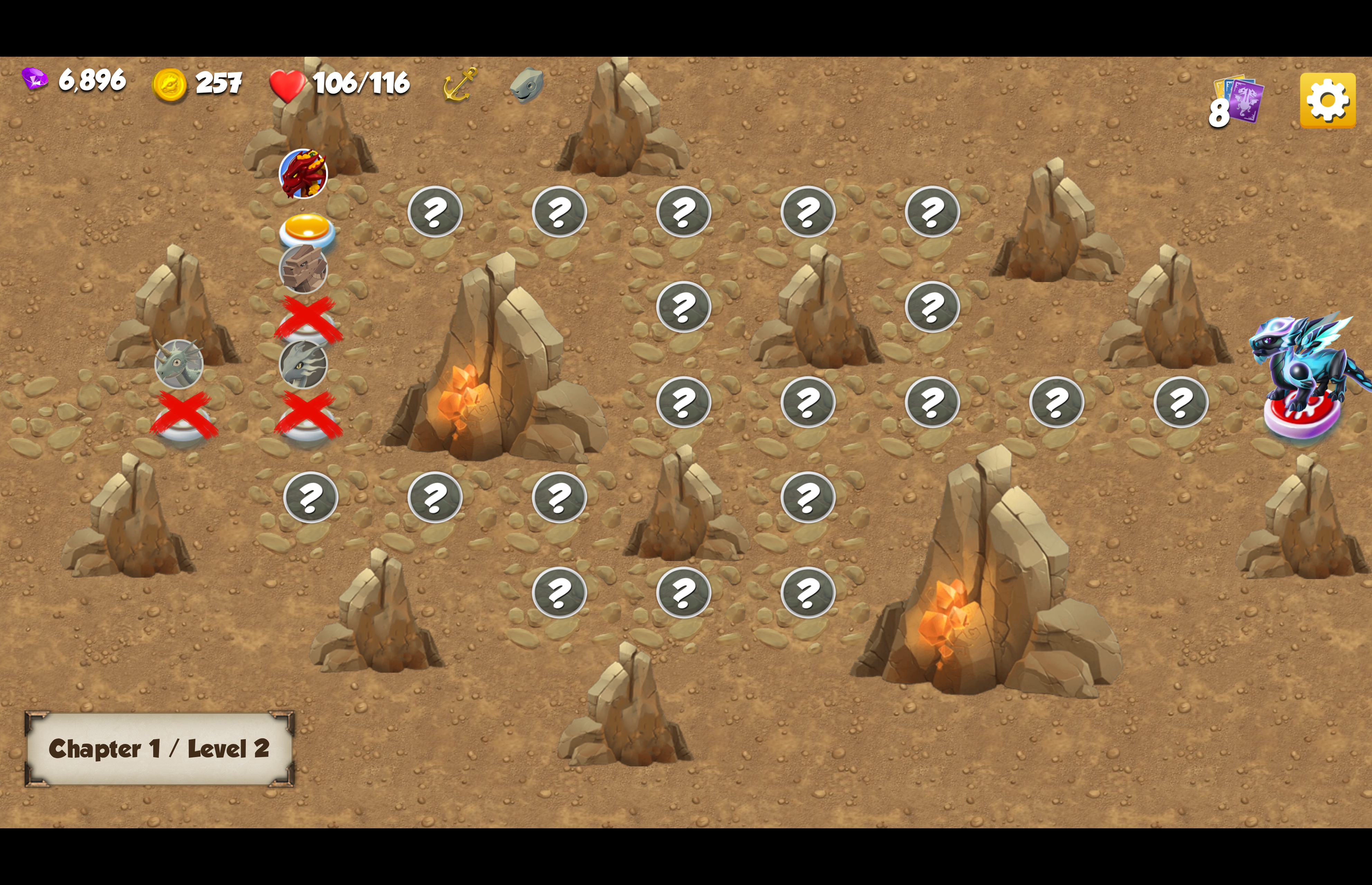
click at [301, 202] on div at bounding box center [311, 226] width 125 height 95
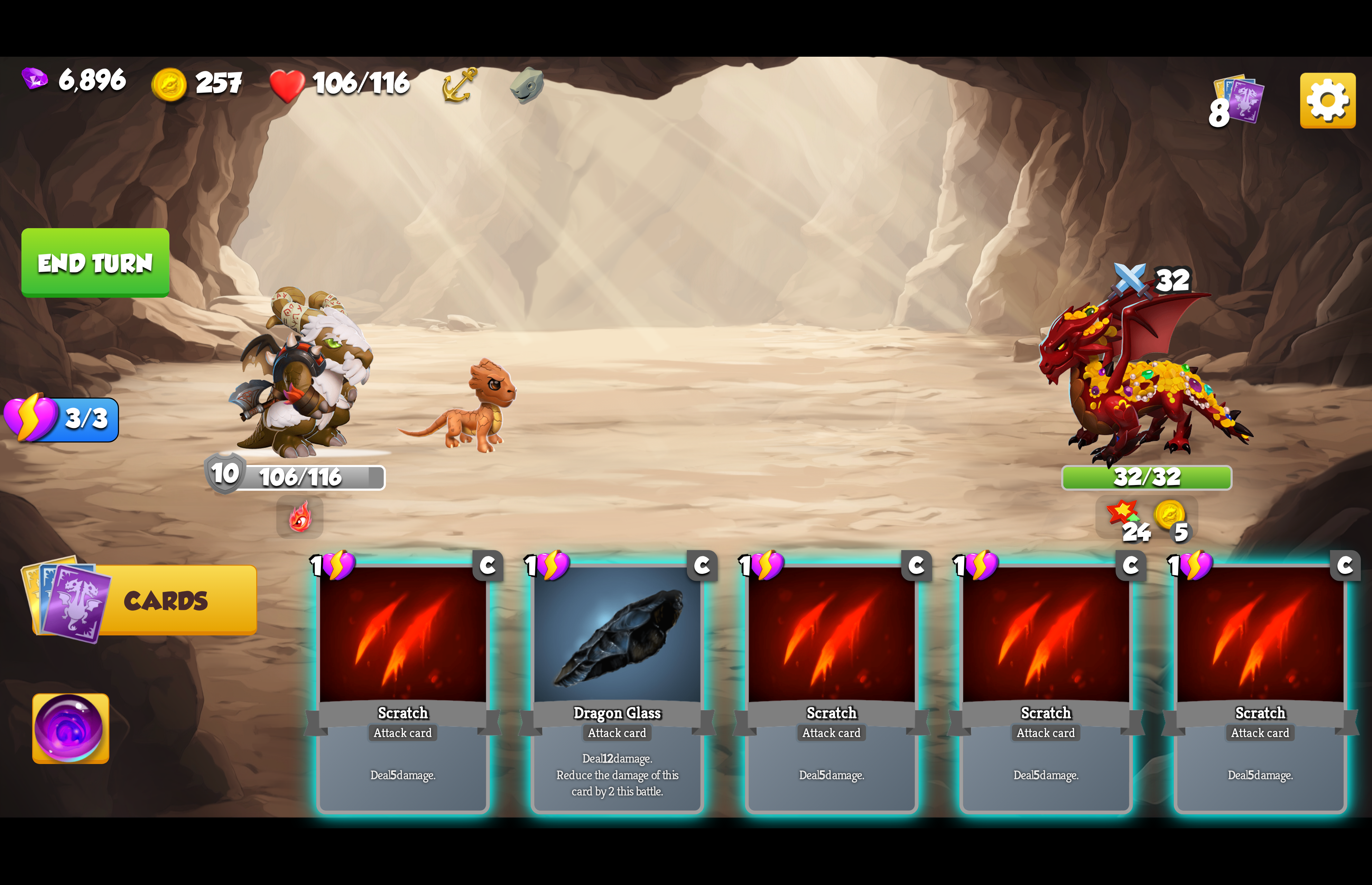
drag, startPoint x: 846, startPoint y: 635, endPoint x: 845, endPoint y: 639, distance: 4.1
click at [845, 639] on div at bounding box center [832, 637] width 166 height 140
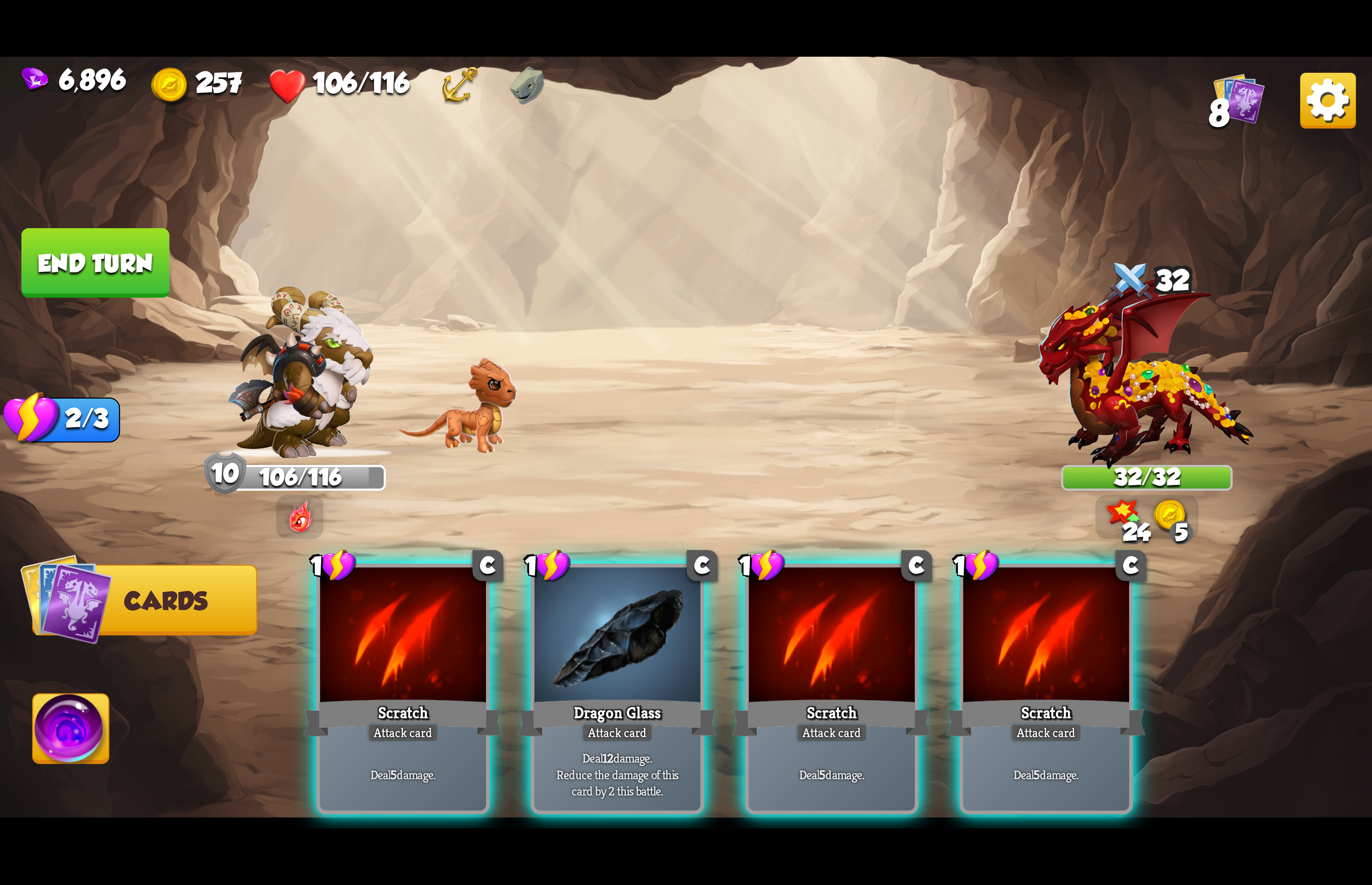
drag, startPoint x: 845, startPoint y: 639, endPoint x: 773, endPoint y: 651, distance: 73.0
click at [835, 643] on div at bounding box center [832, 637] width 166 height 140
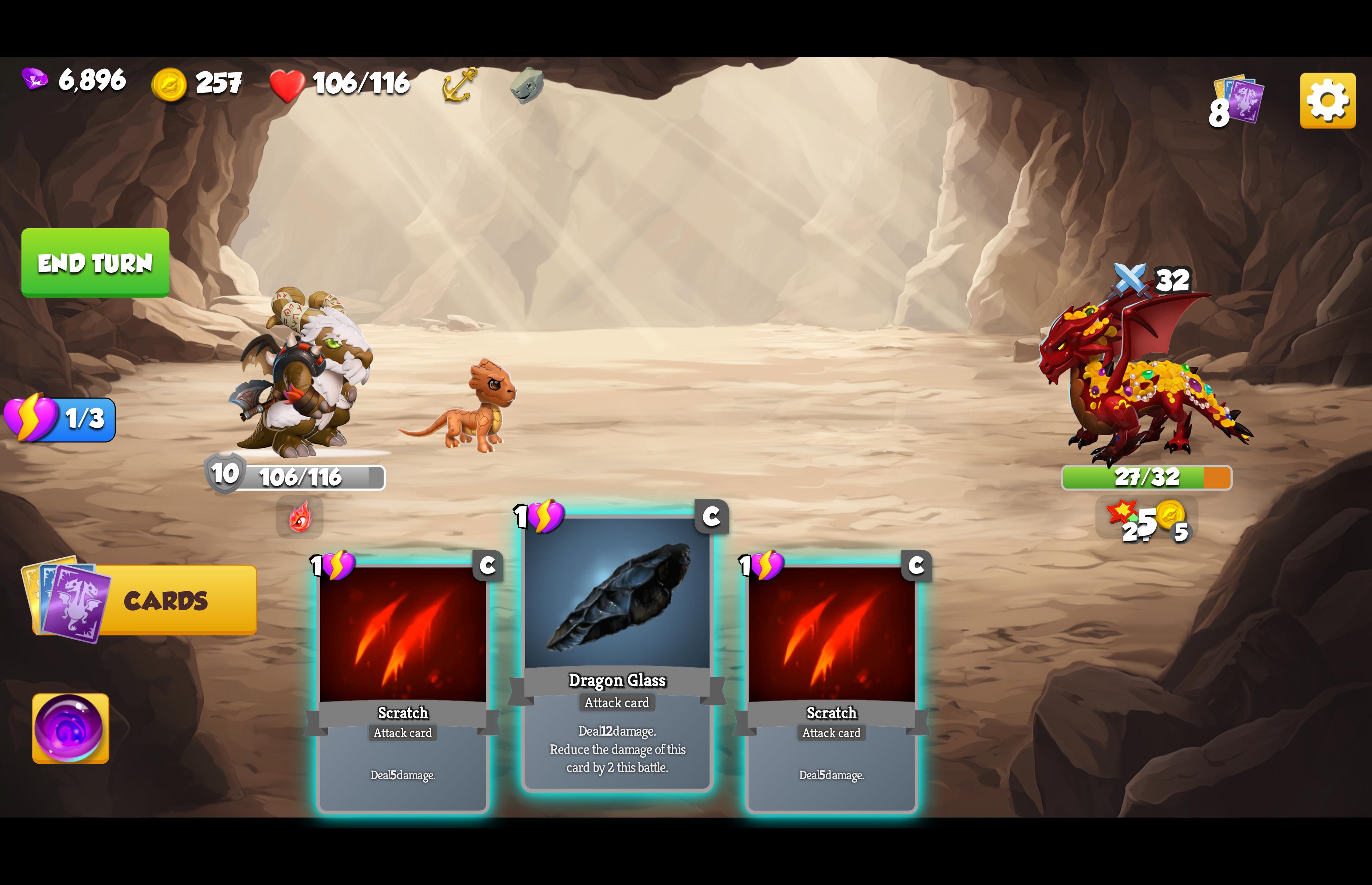
drag, startPoint x: 673, startPoint y: 653, endPoint x: 264, endPoint y: 651, distance: 409.0
click at [672, 653] on div at bounding box center [617, 596] width 184 height 155
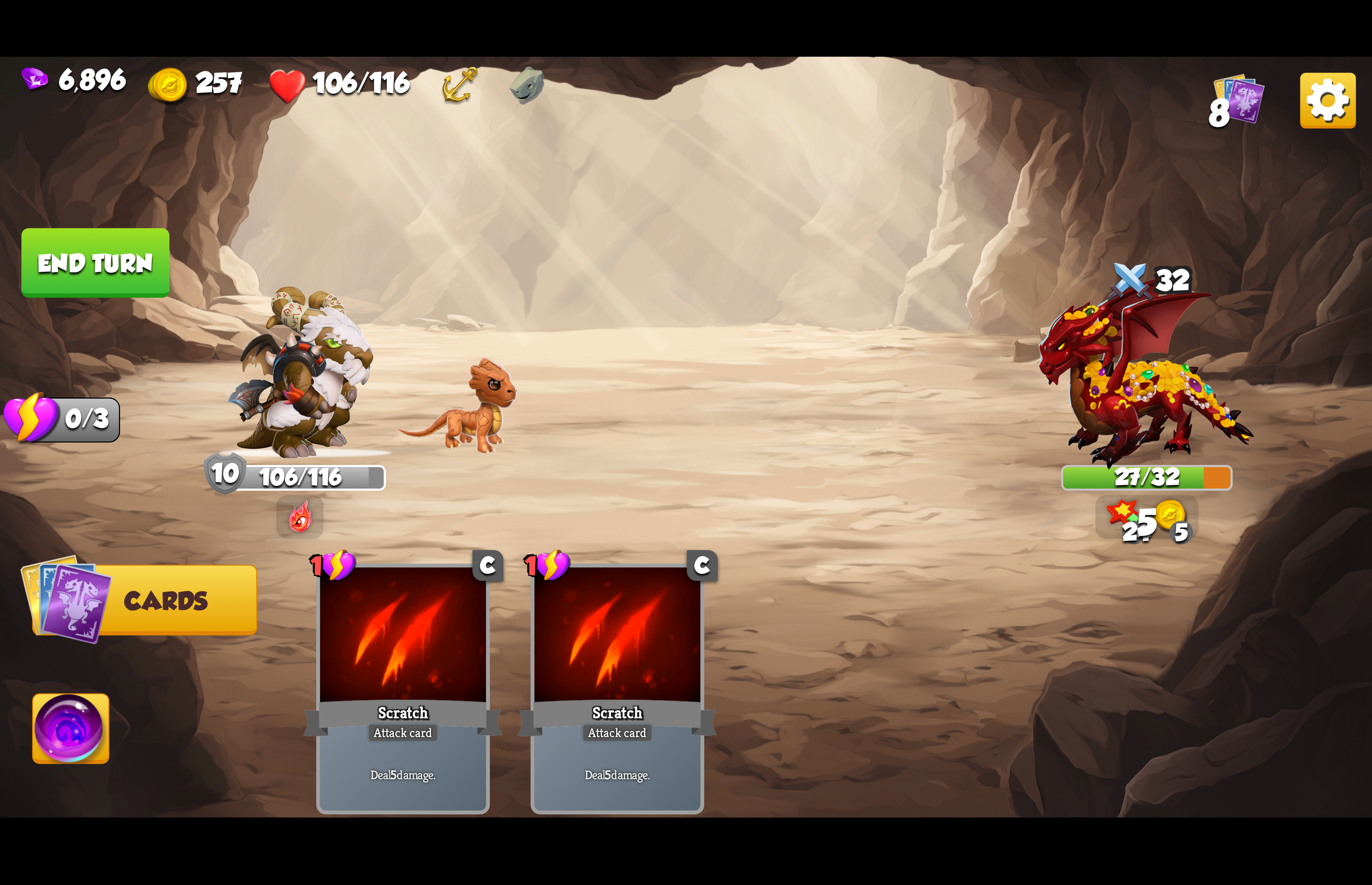
click at [72, 709] on img at bounding box center [71, 732] width 76 height 77
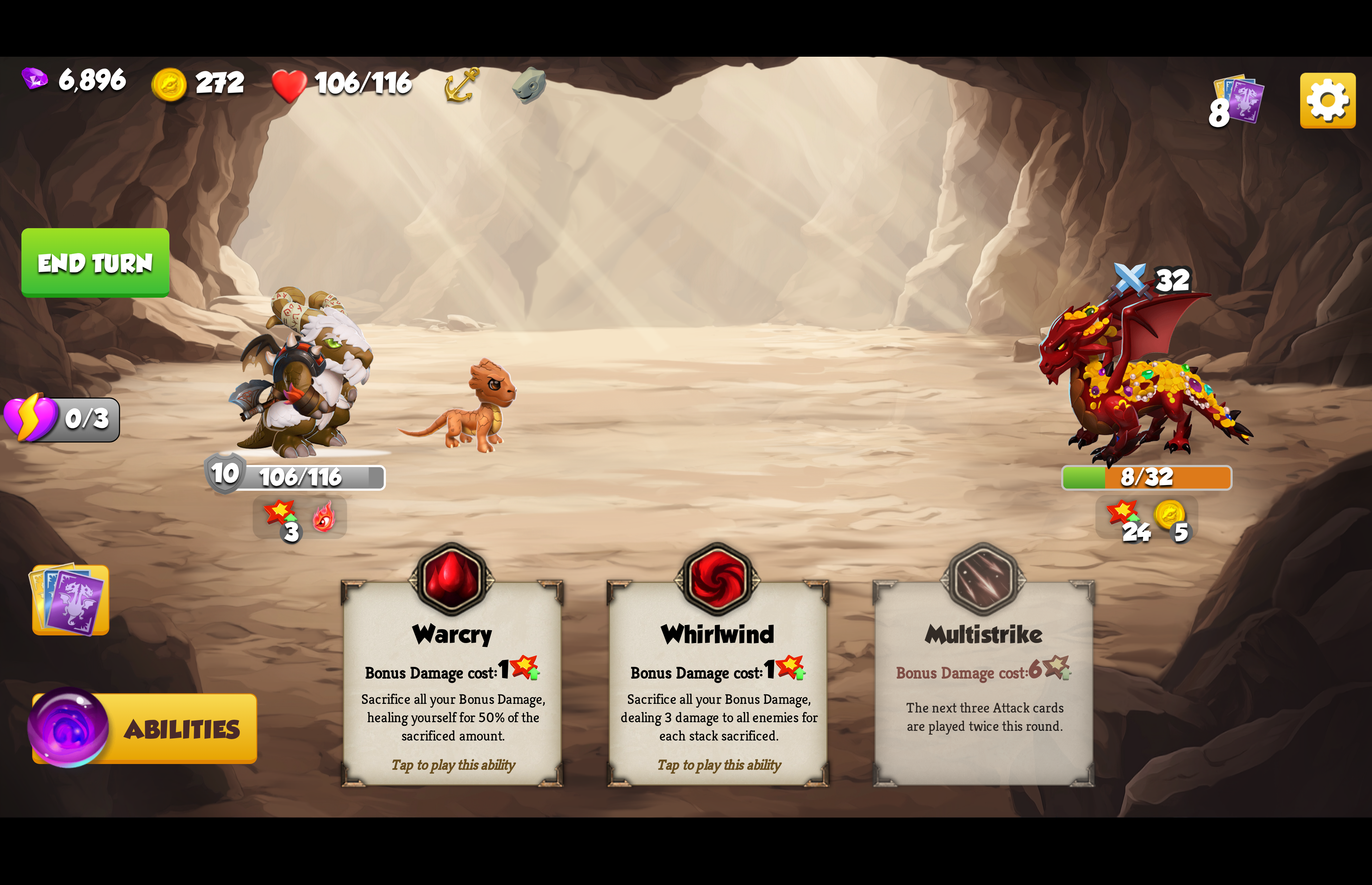
click at [683, 636] on div "Whirlwind" at bounding box center [718, 634] width 216 height 28
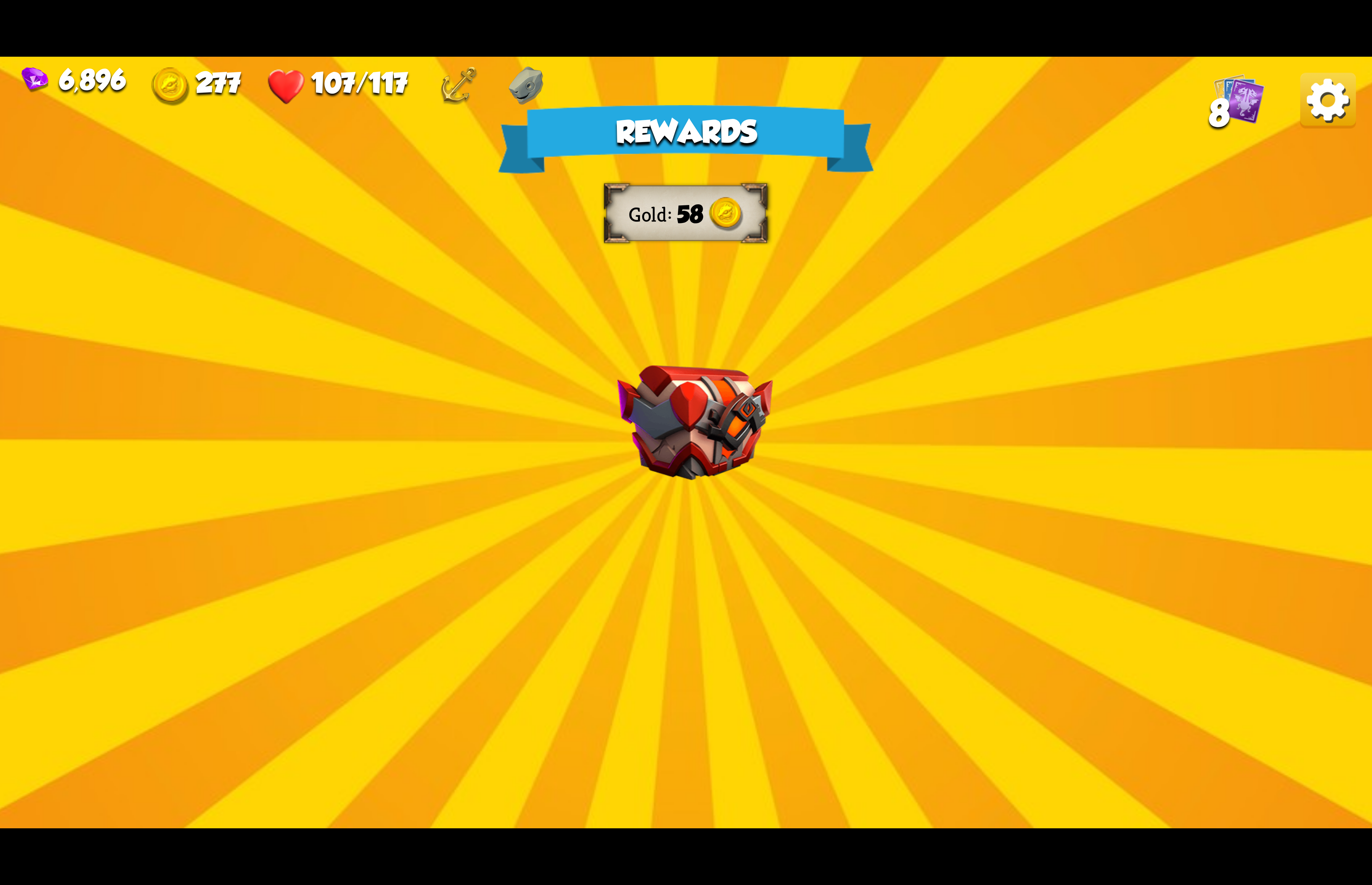
click at [1316, 111] on img at bounding box center [1328, 100] width 56 height 56
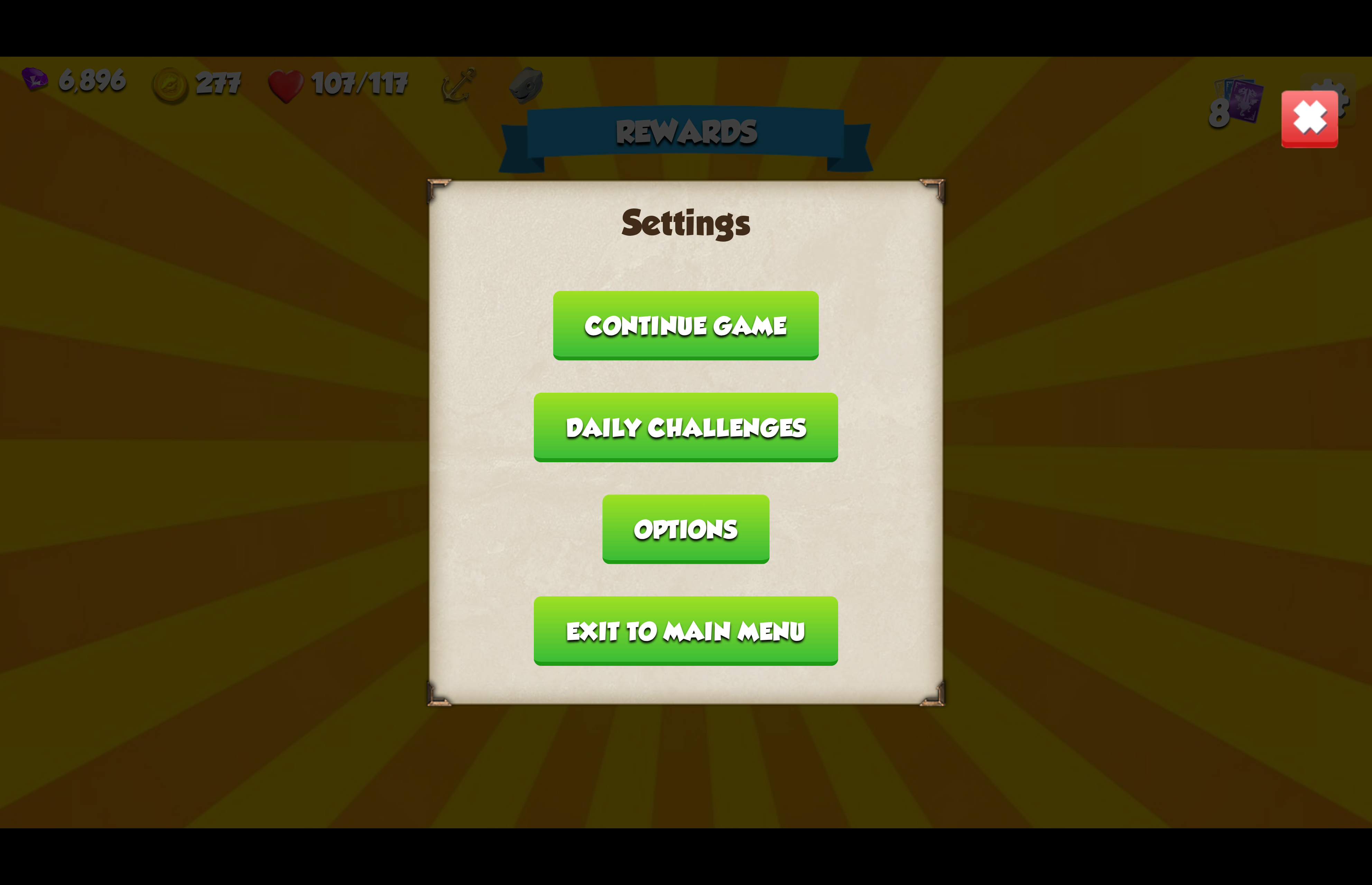
click at [769, 494] on button "Options" at bounding box center [686, 529] width 166 height 70
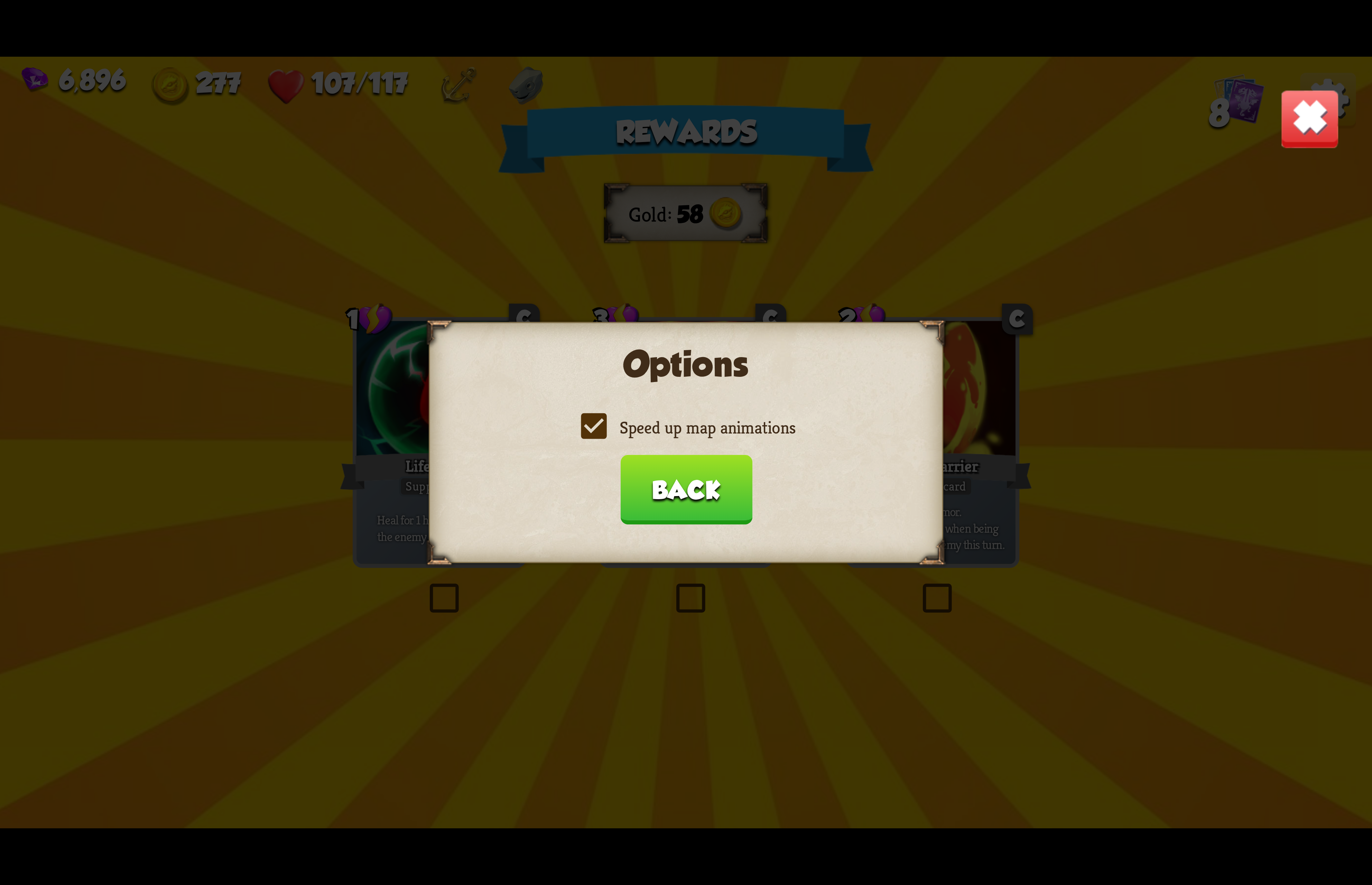
click at [700, 423] on label "Speed up map animations" at bounding box center [686, 427] width 219 height 23
click at [0, 0] on input "Speed up map animations" at bounding box center [0, 0] width 0 height 0
click at [700, 423] on label "Speed up map animations" at bounding box center [686, 427] width 219 height 23
click at [0, 0] on input "Speed up map animations" at bounding box center [0, 0] width 0 height 0
click at [665, 491] on button "Back" at bounding box center [686, 489] width 132 height 70
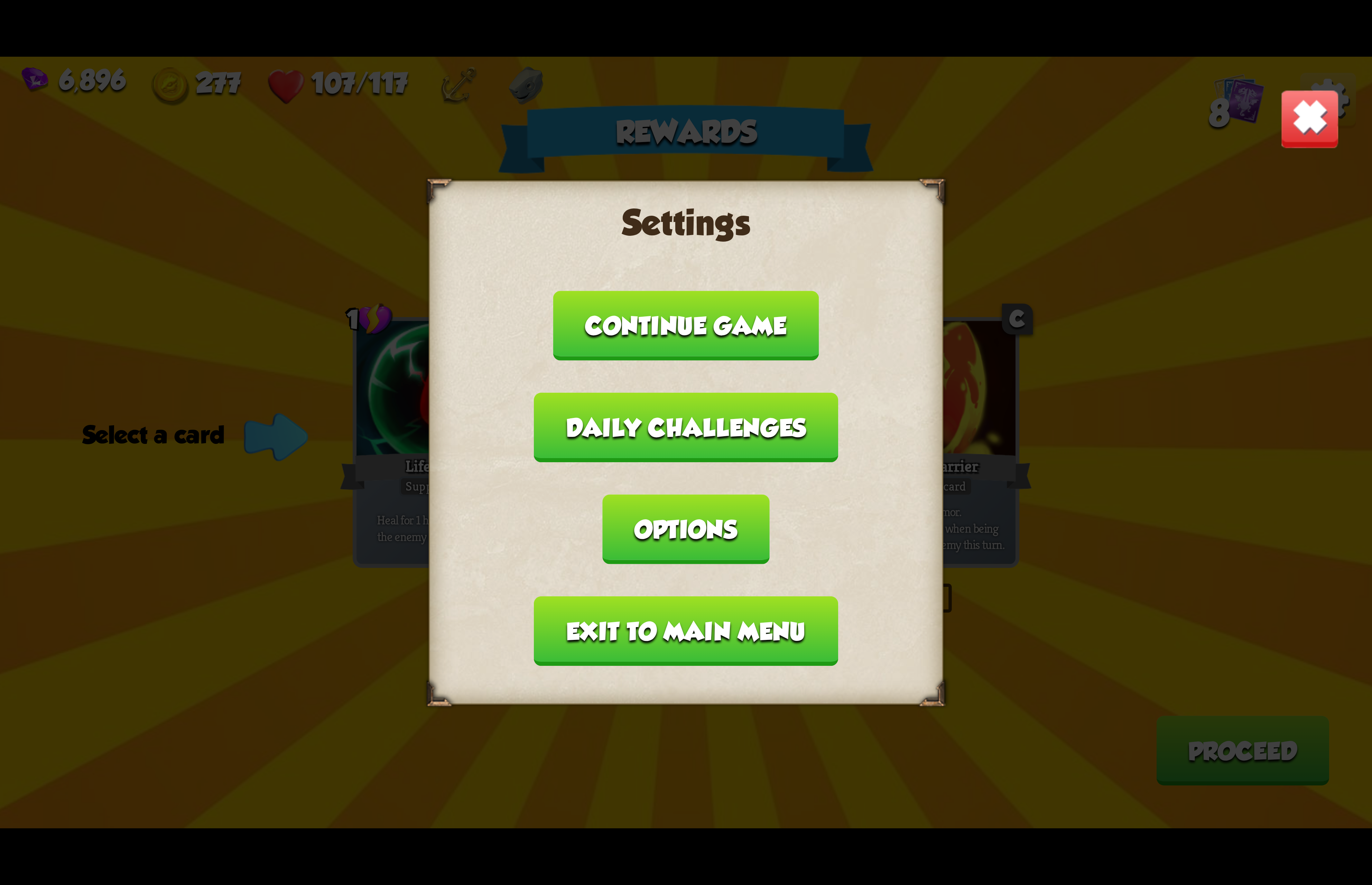
drag, startPoint x: 668, startPoint y: 571, endPoint x: 670, endPoint y: 567, distance: 4.5
click at [670, 596] on button "Exit to main menu" at bounding box center [686, 631] width 304 height 70
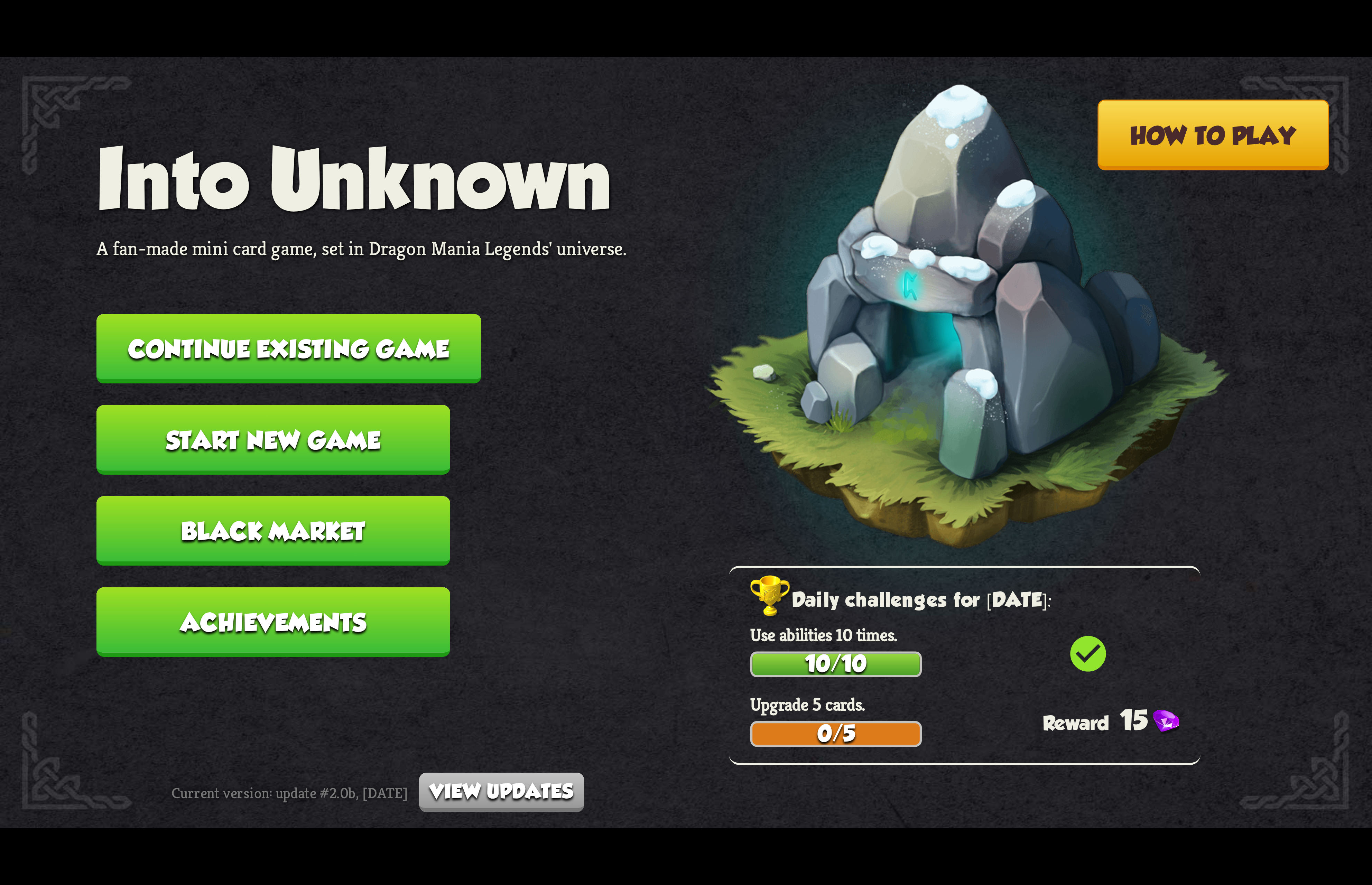
click at [379, 357] on button "Continue existing game" at bounding box center [289, 348] width 385 height 70
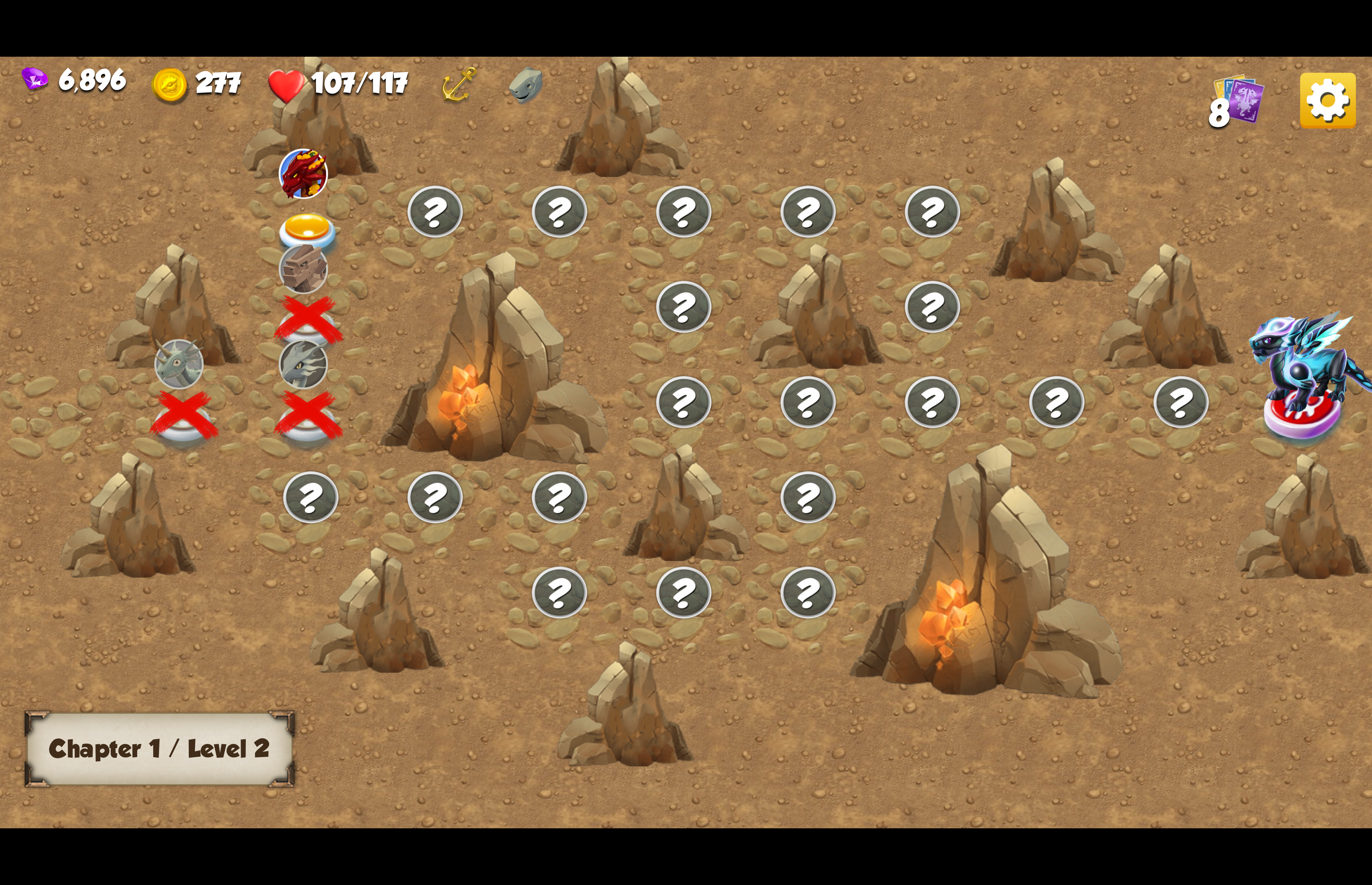
click at [296, 223] on img at bounding box center [308, 238] width 68 height 51
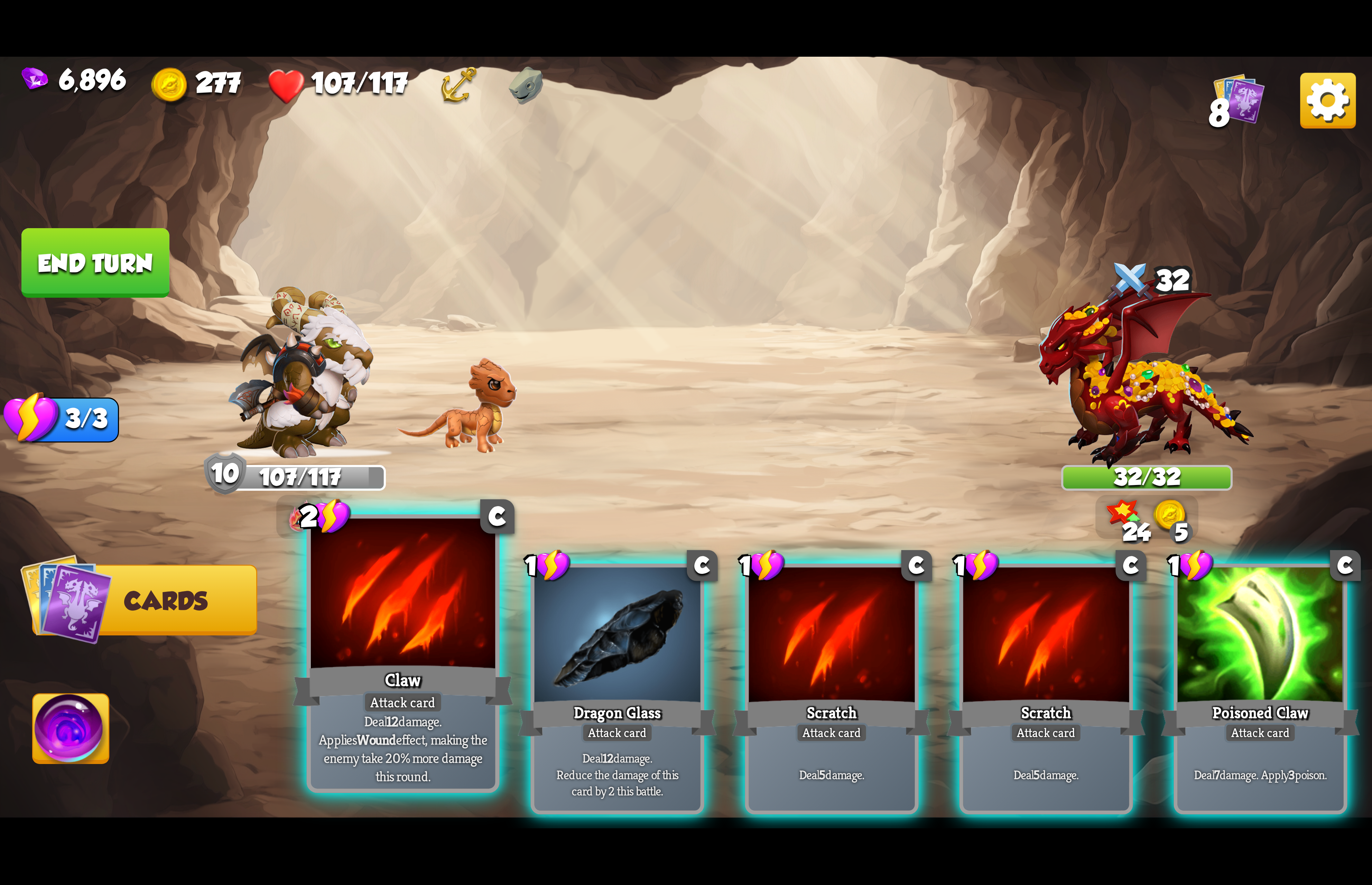
click at [452, 658] on div at bounding box center [403, 596] width 184 height 155
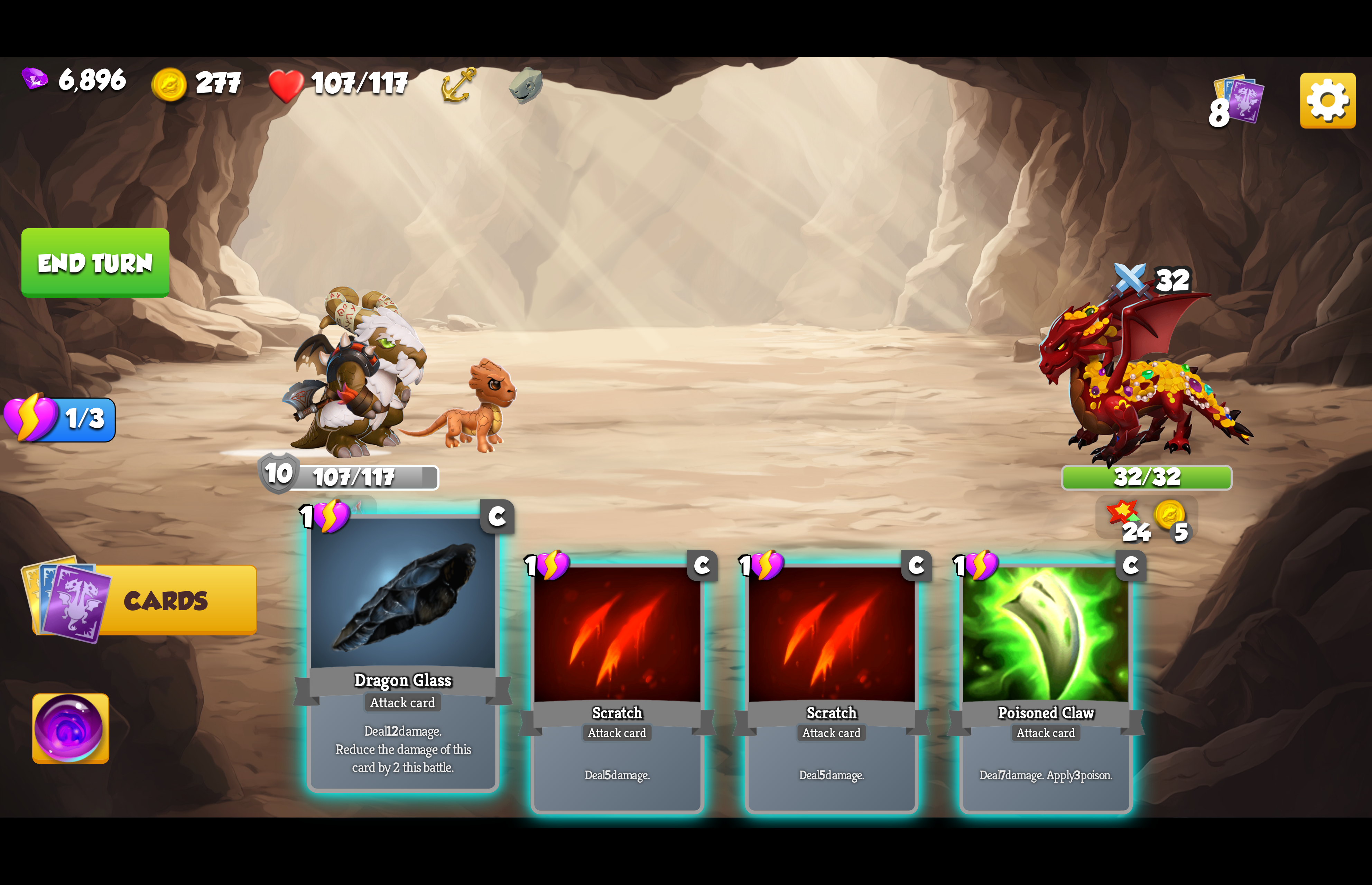
click at [358, 646] on div at bounding box center [403, 596] width 184 height 155
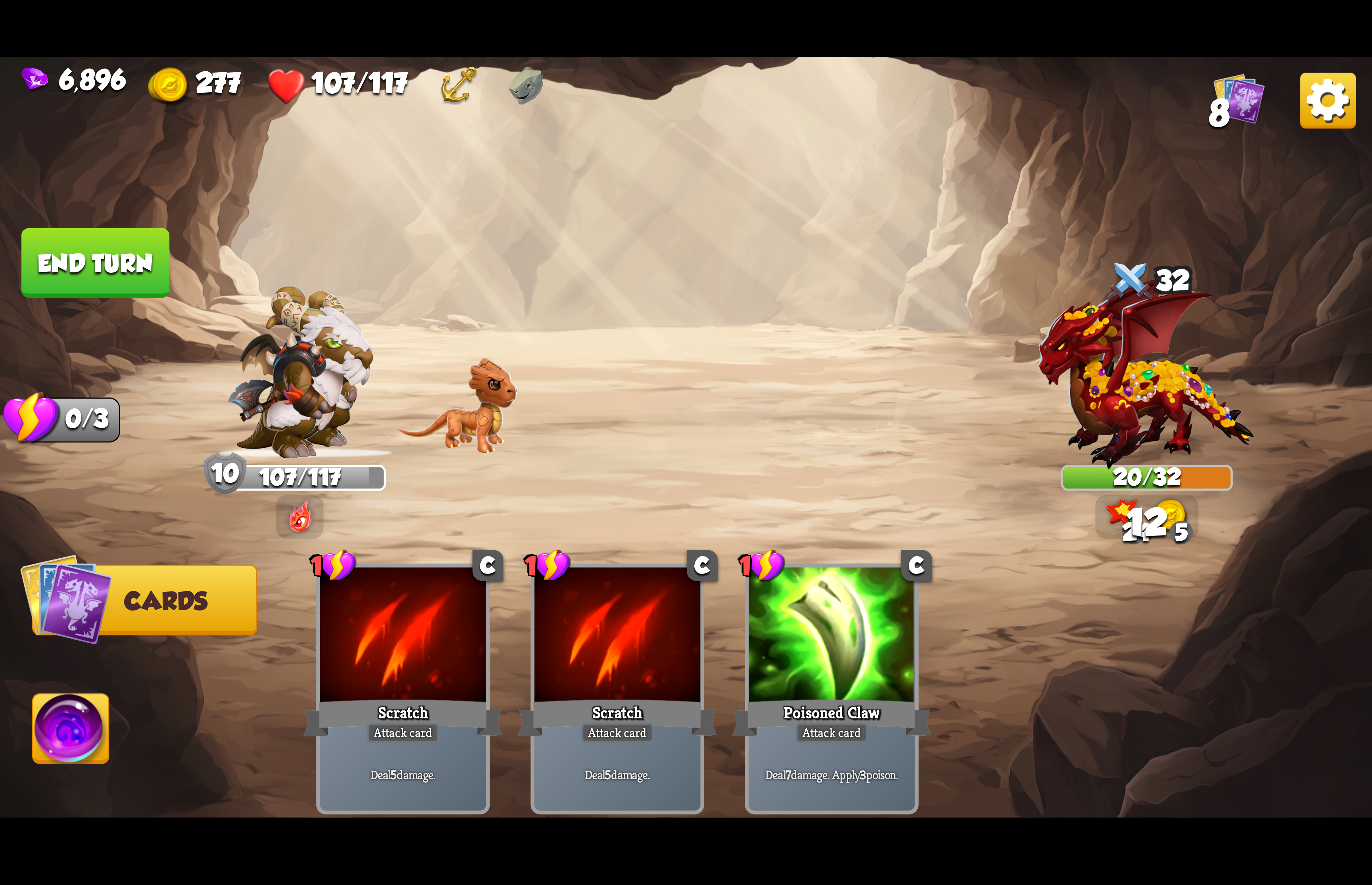
drag, startPoint x: 62, startPoint y: 726, endPoint x: 67, endPoint y: 718, distance: 9.4
click at [65, 724] on img at bounding box center [71, 732] width 76 height 77
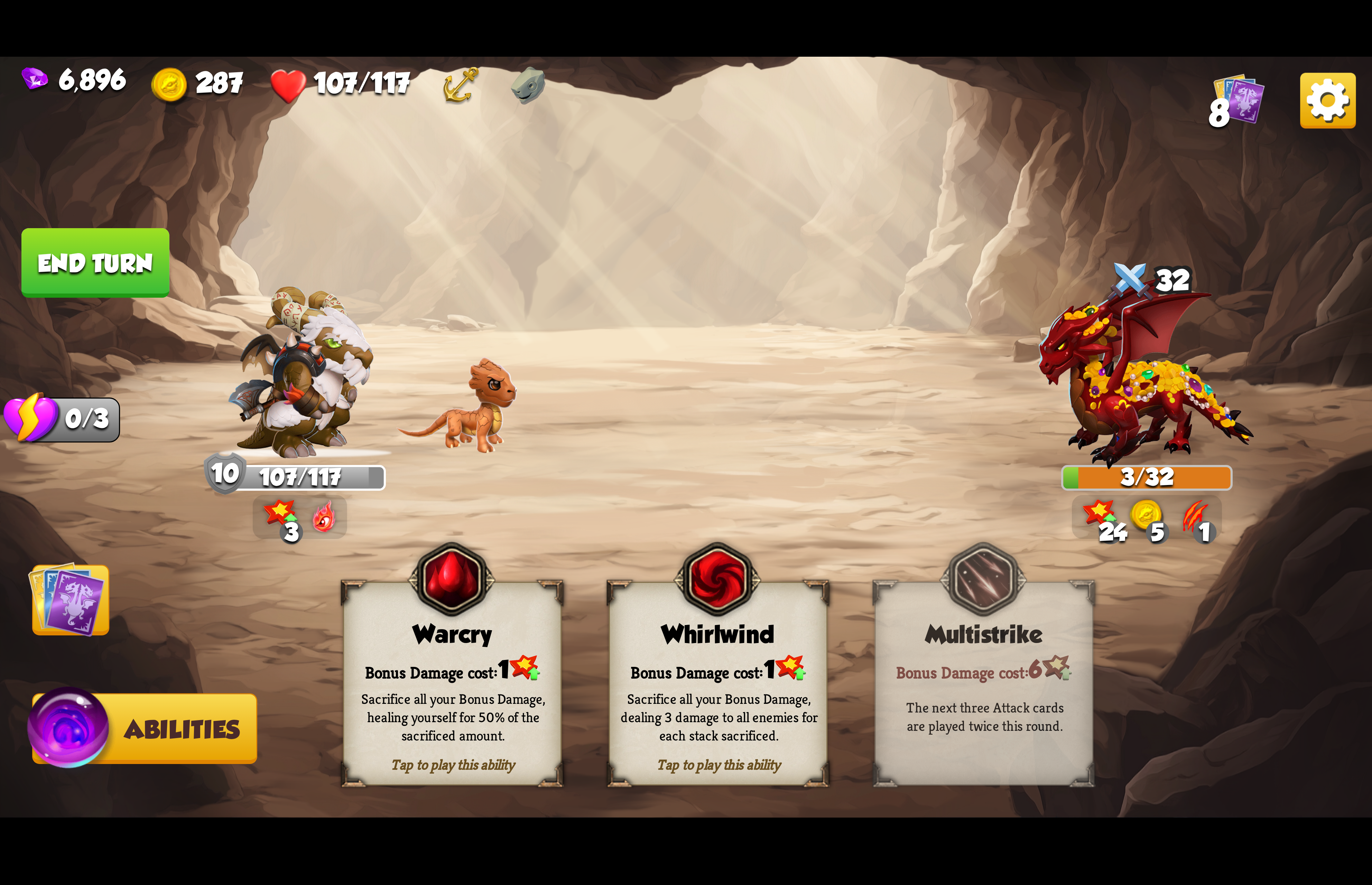
click at [516, 628] on div "Warcry" at bounding box center [452, 634] width 216 height 28
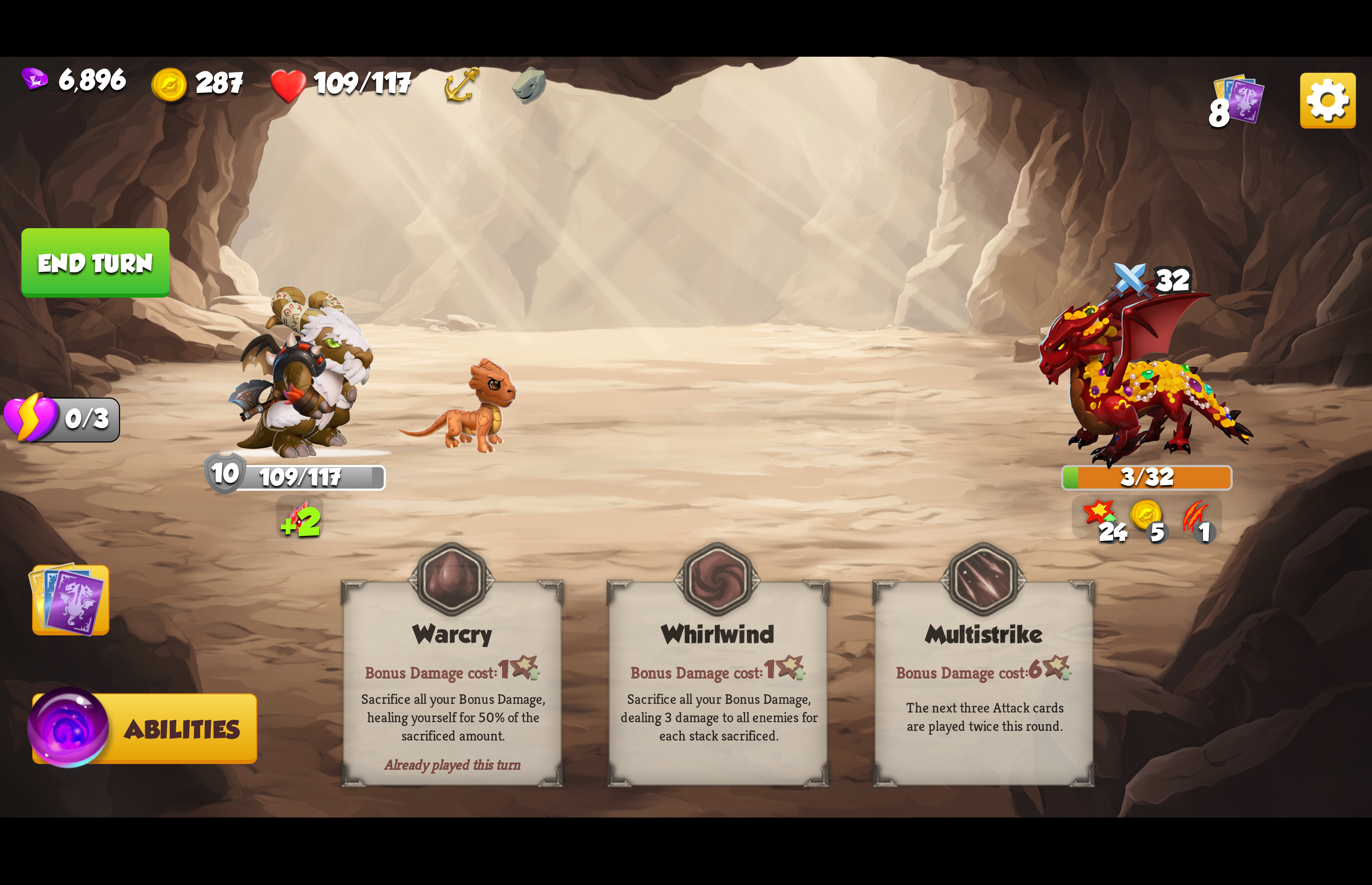
click at [1313, 100] on img at bounding box center [1328, 100] width 56 height 56
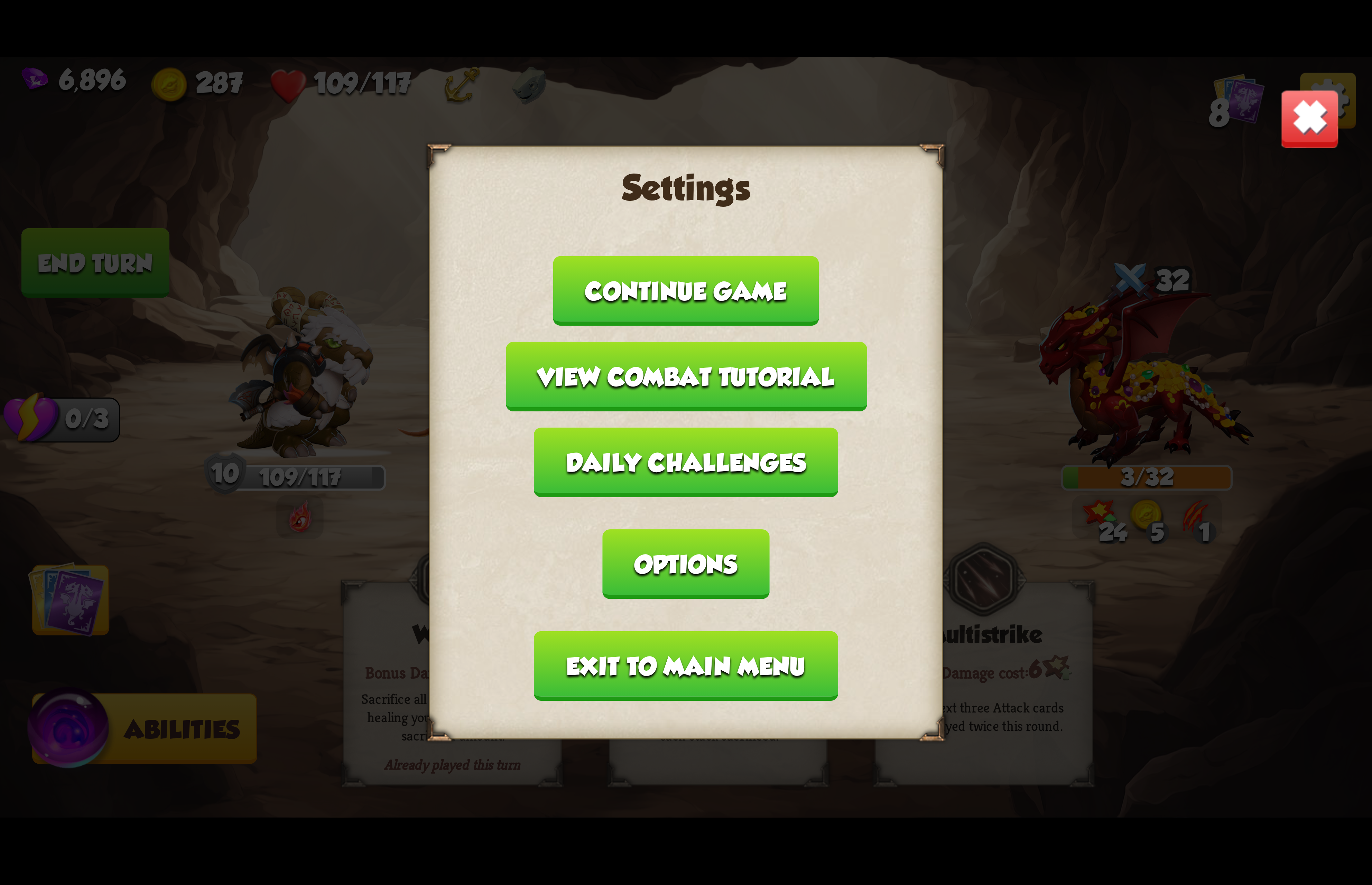
click at [769, 529] on button "Options" at bounding box center [686, 564] width 166 height 70
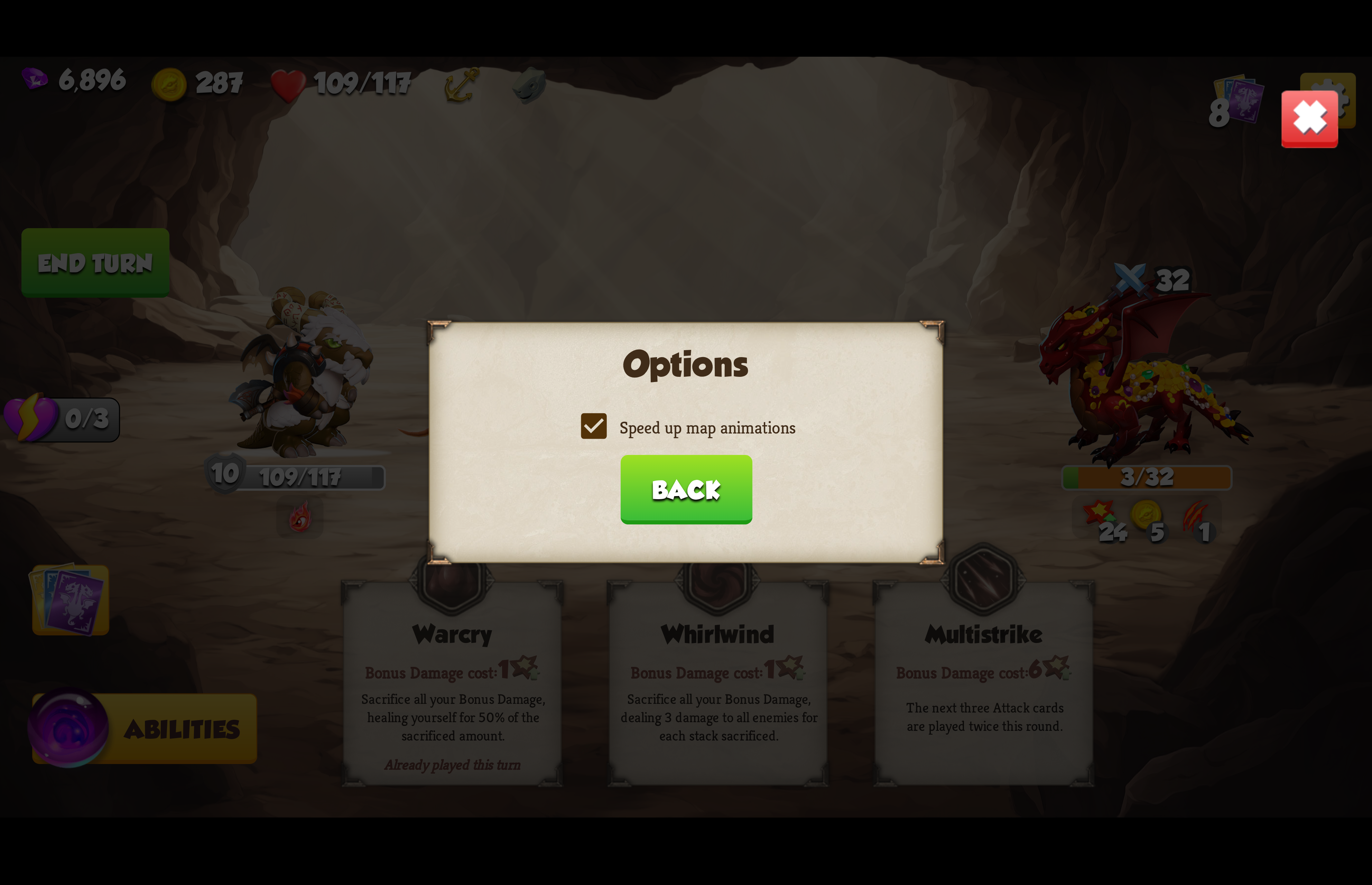
click at [686, 423] on label "Speed up map animations" at bounding box center [686, 427] width 219 height 23
click at [0, 0] on input "Speed up map animations" at bounding box center [0, 0] width 0 height 0
click at [686, 423] on label "Speed up map animations" at bounding box center [686, 427] width 219 height 23
click at [0, 0] on input "Speed up map animations" at bounding box center [0, 0] width 0 height 0
click at [673, 467] on button "Back" at bounding box center [686, 489] width 132 height 70
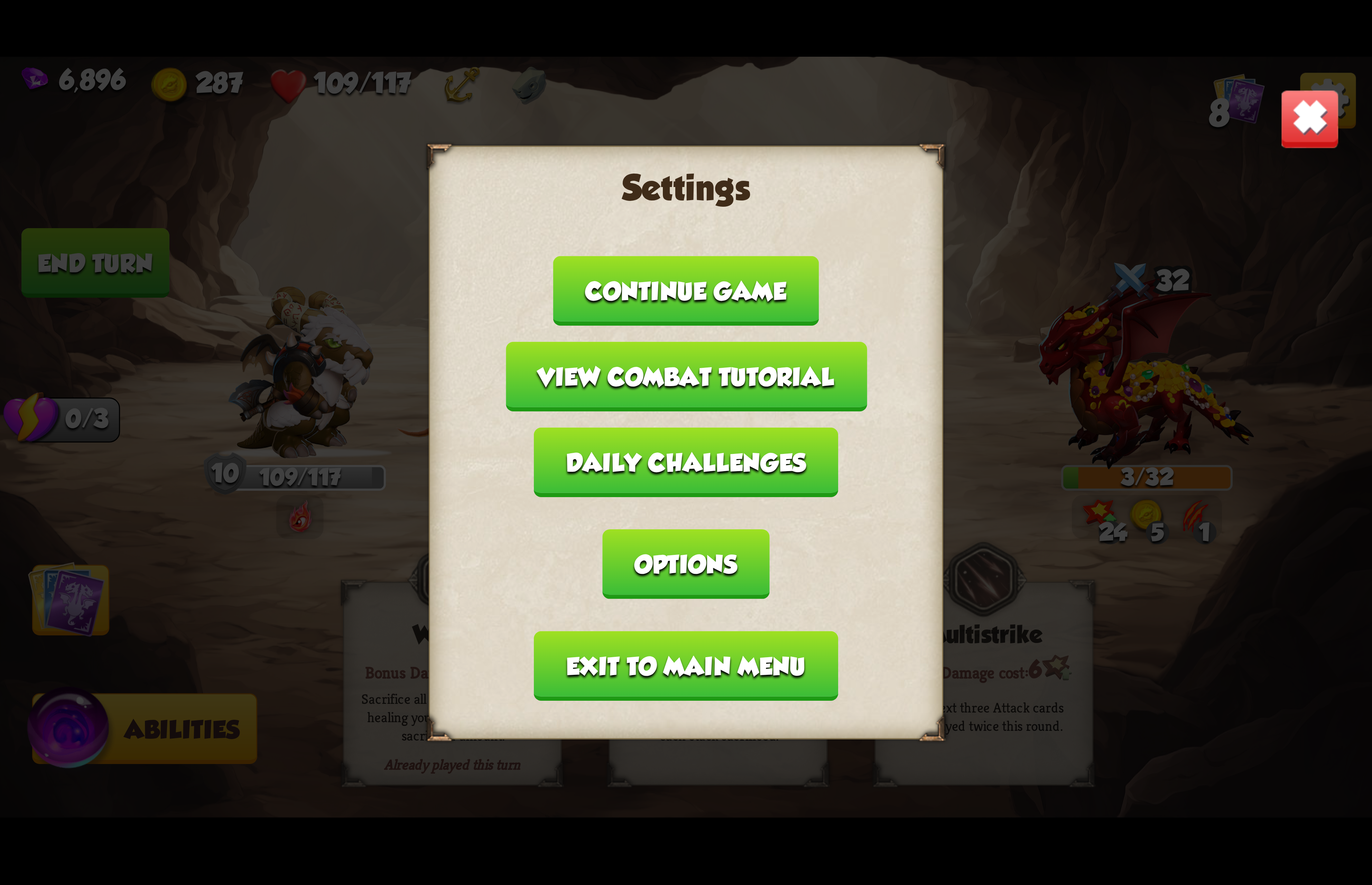
click at [604, 631] on button "Exit to main menu" at bounding box center [686, 666] width 304 height 70
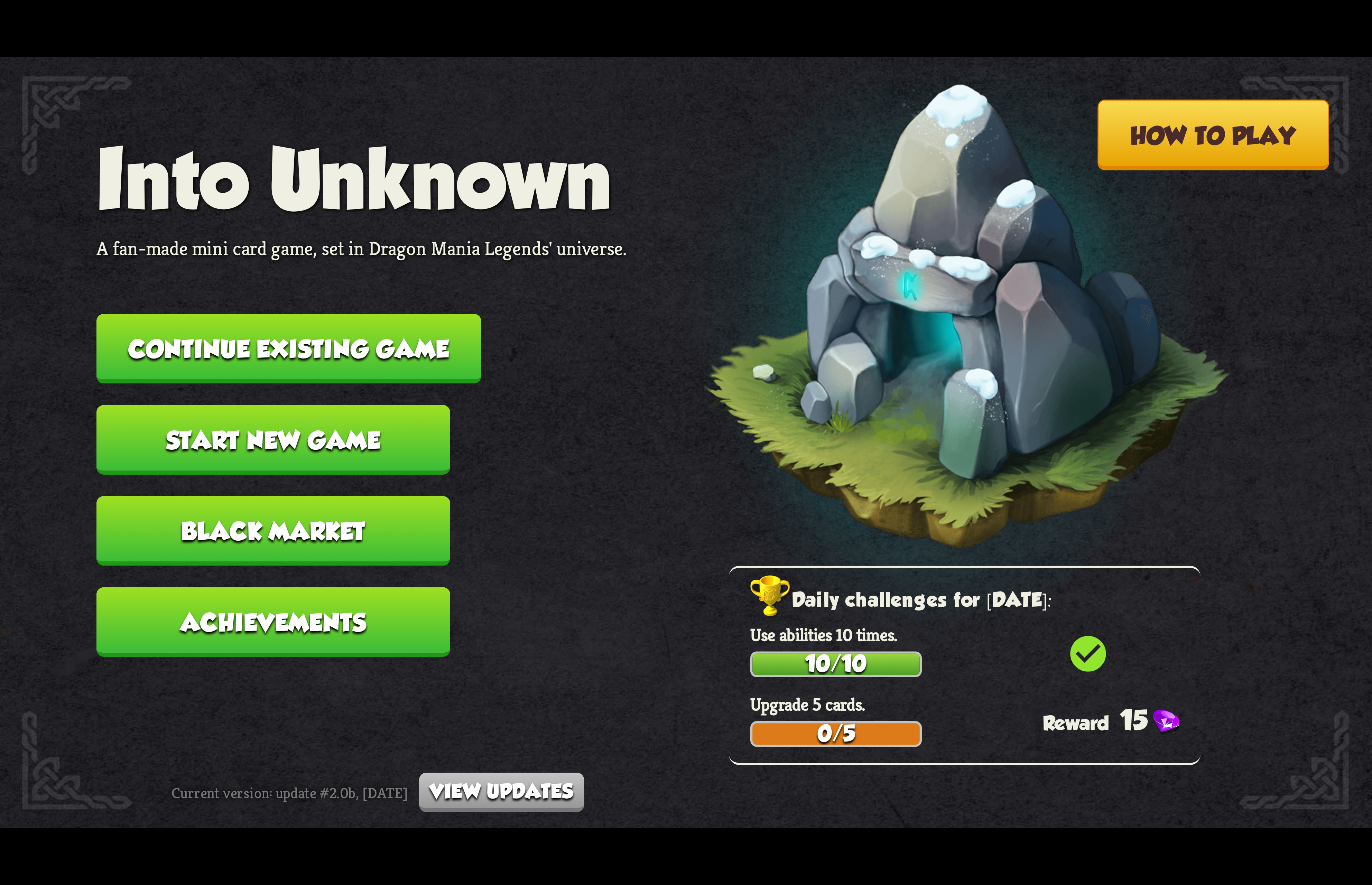
click at [406, 364] on button "Continue existing game" at bounding box center [289, 348] width 385 height 70
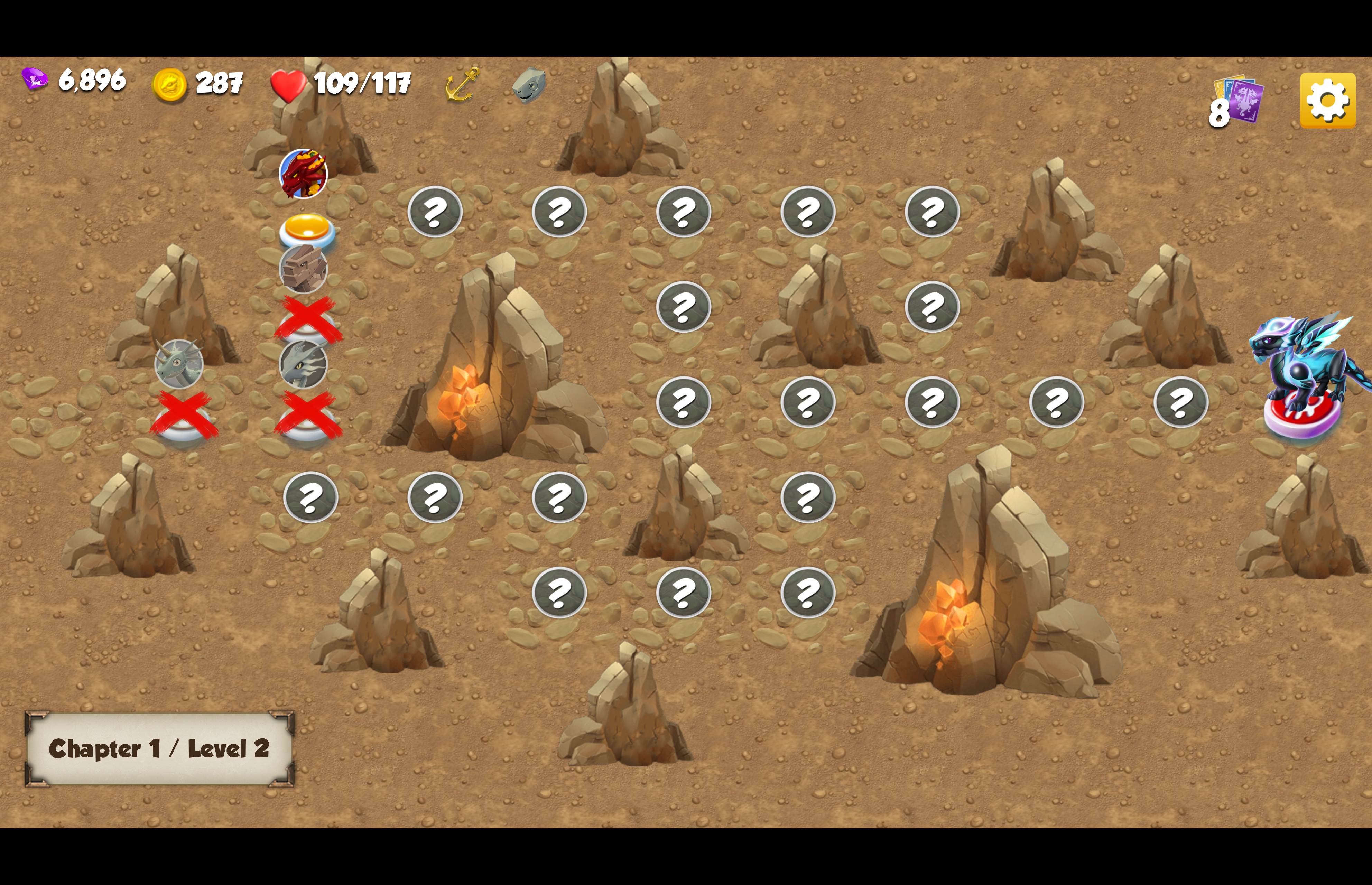
click at [303, 216] on img at bounding box center [308, 238] width 68 height 51
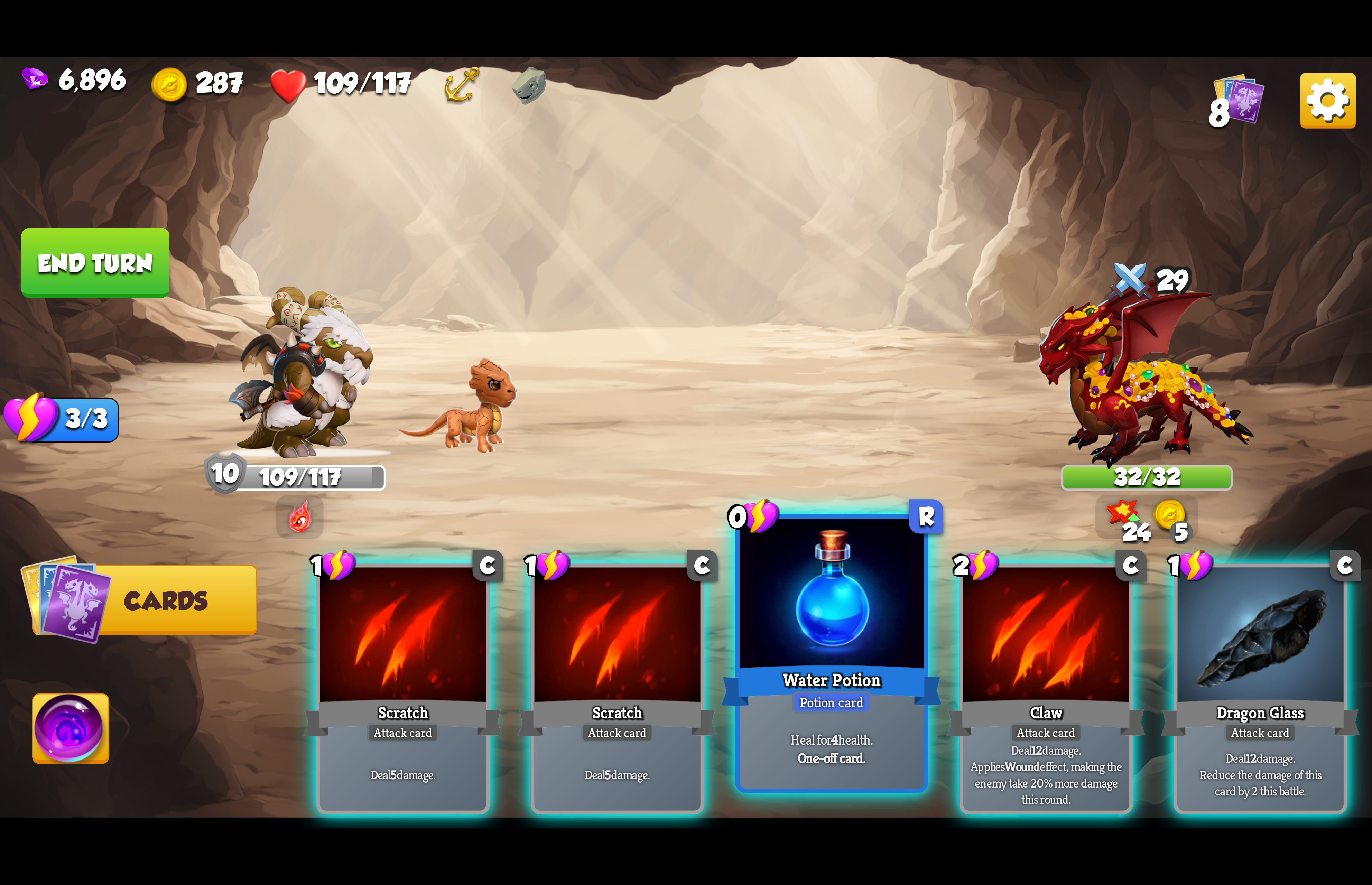
click at [879, 603] on div at bounding box center [831, 596] width 184 height 155
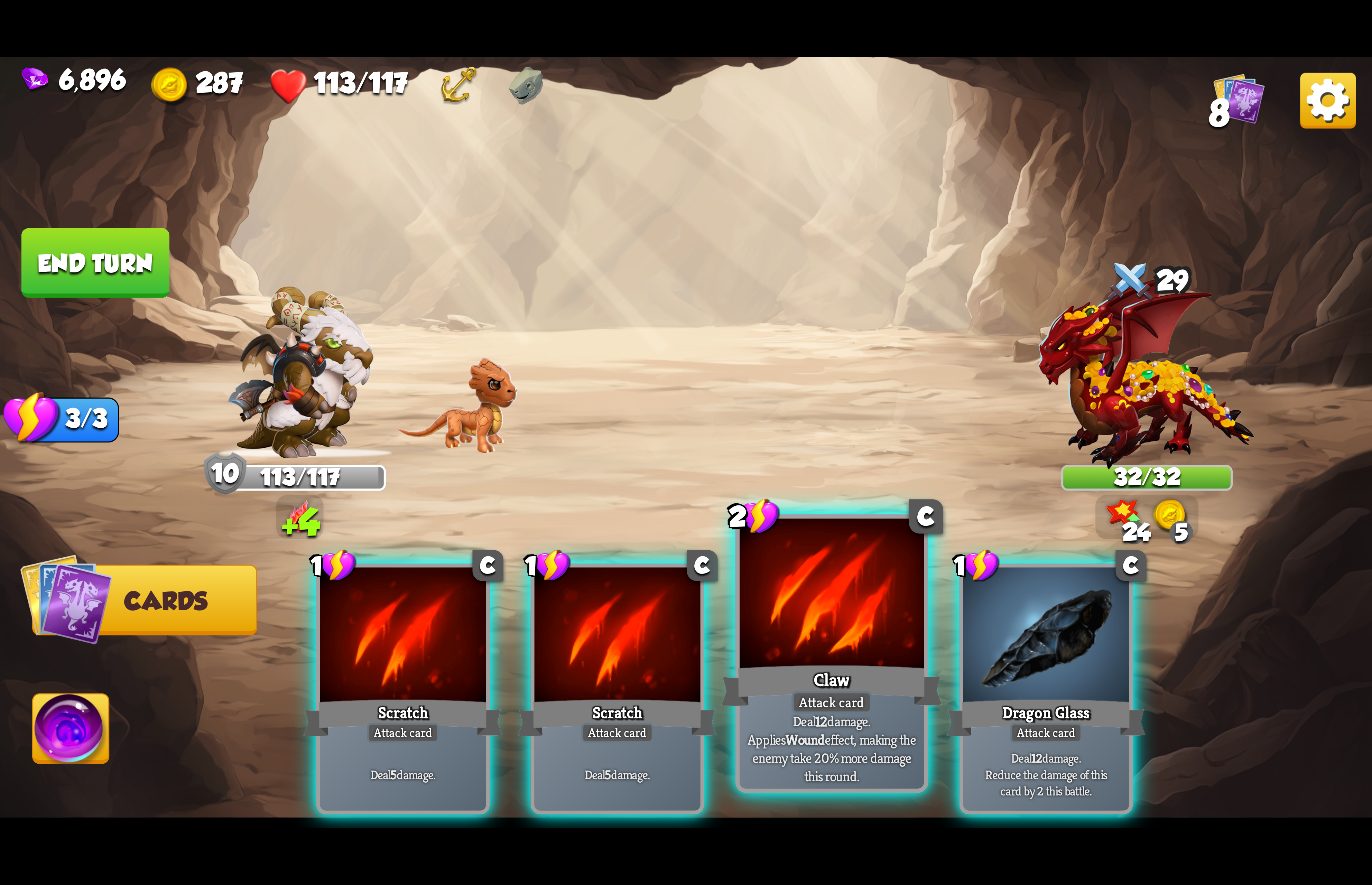
click at [863, 604] on div at bounding box center [831, 596] width 184 height 155
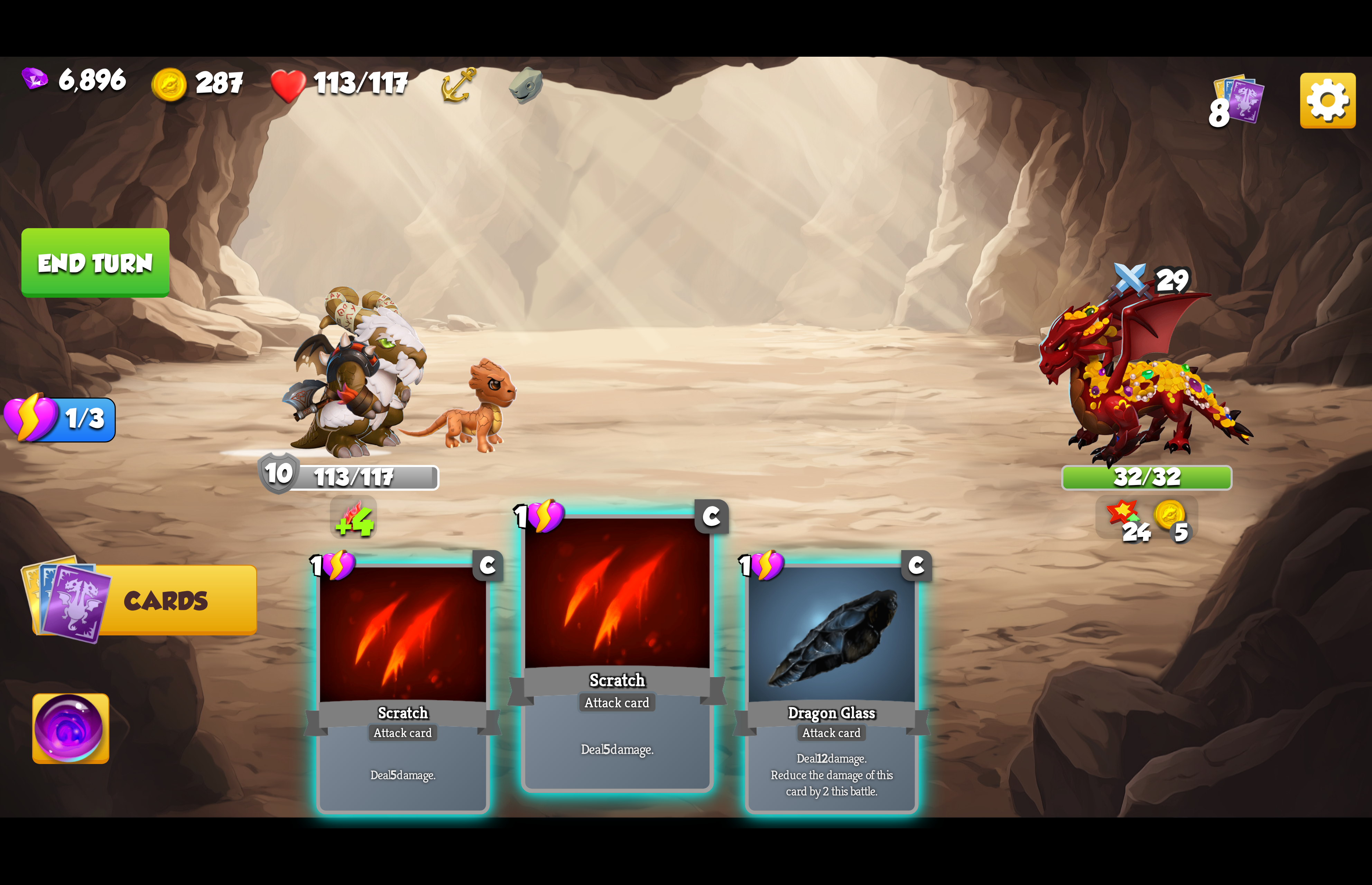
drag, startPoint x: 862, startPoint y: 618, endPoint x: 625, endPoint y: 682, distance: 245.5
click at [865, 642] on div at bounding box center [832, 637] width 166 height 140
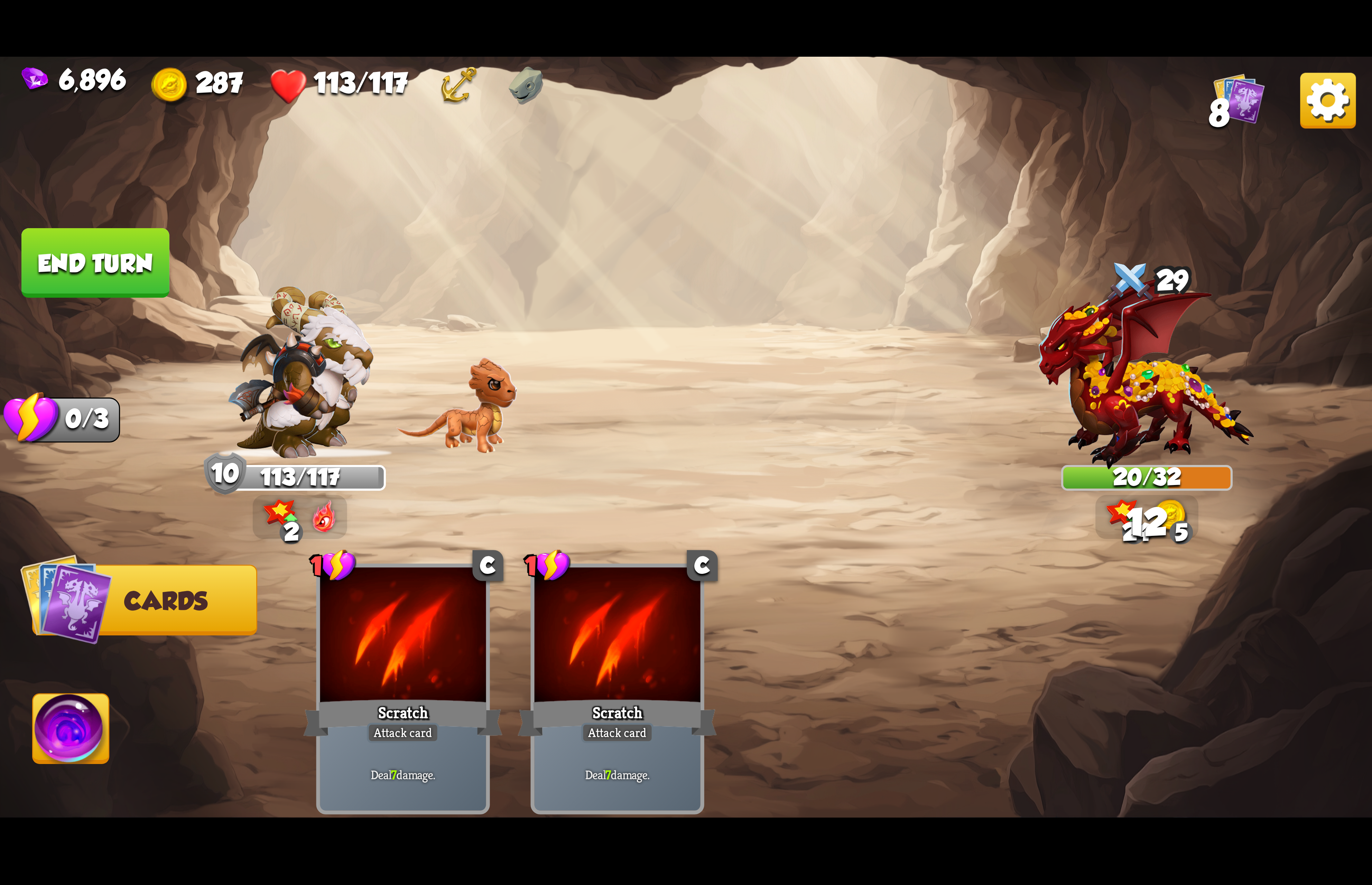
click at [94, 709] on img at bounding box center [71, 732] width 76 height 77
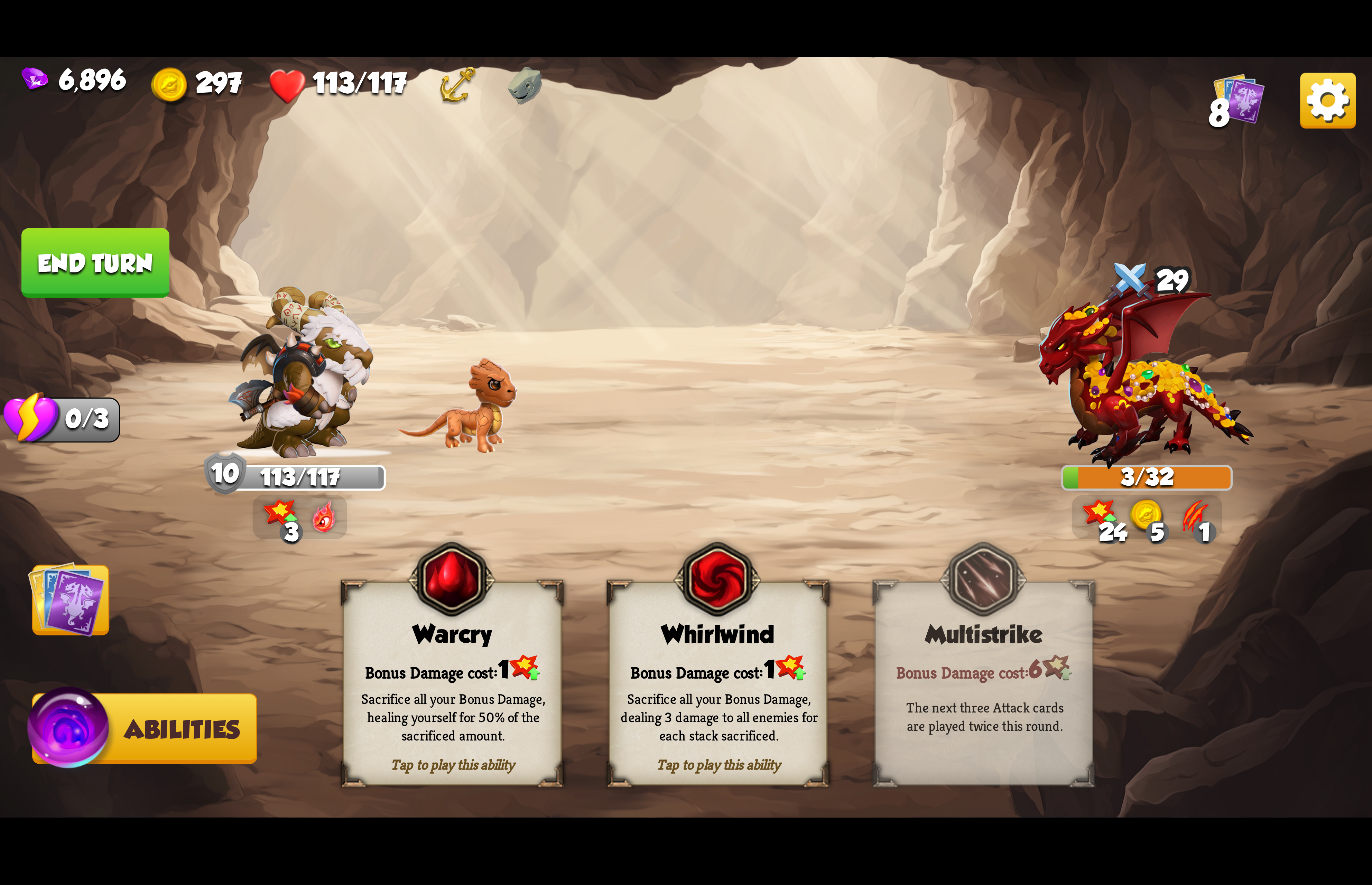
click at [704, 691] on div "Sacrifice all your Bonus Damage, dealing 3 damage to all enemies for each stack…" at bounding box center [719, 716] width 219 height 86
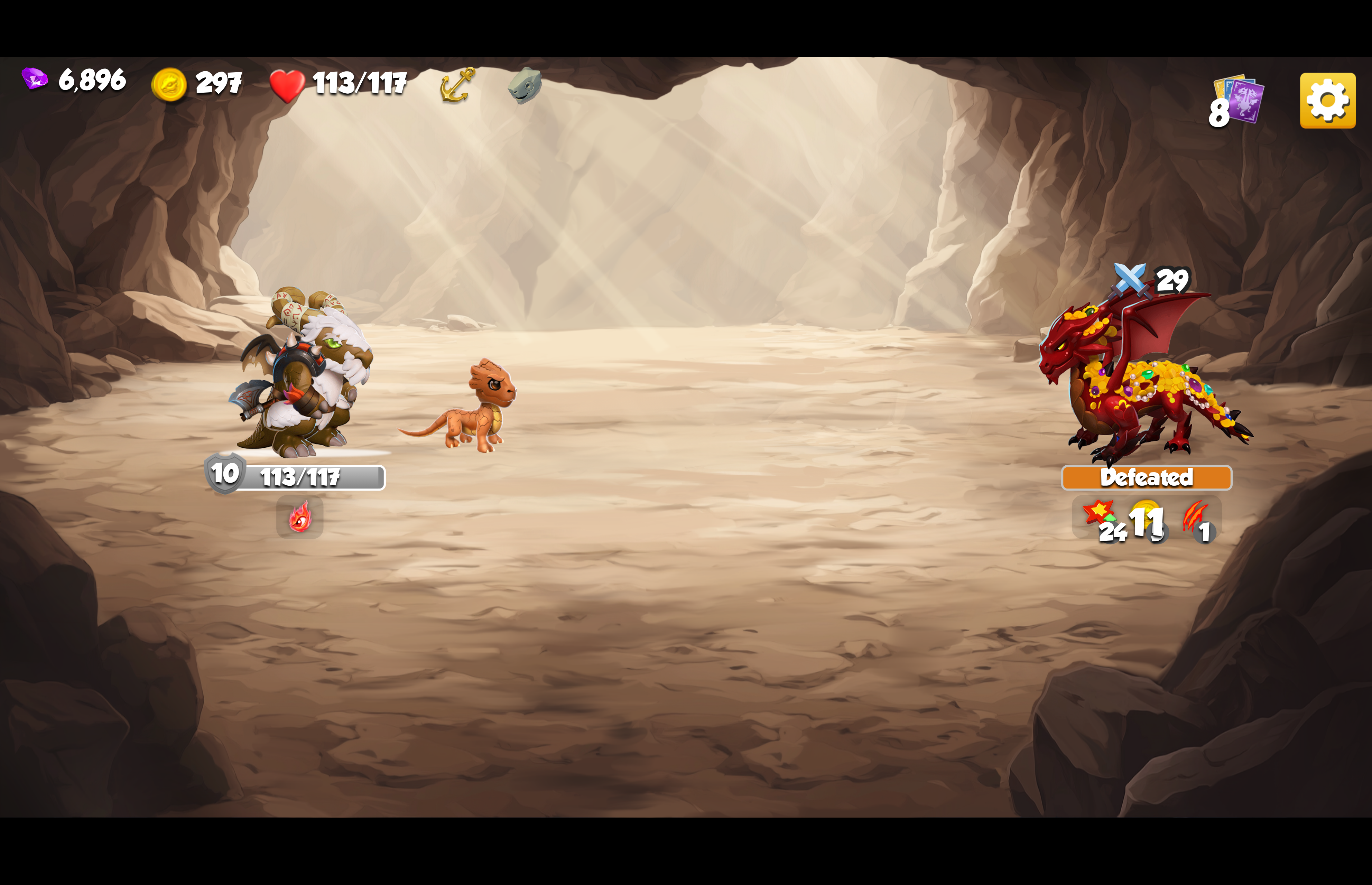
click at [1315, 116] on img at bounding box center [1328, 100] width 56 height 56
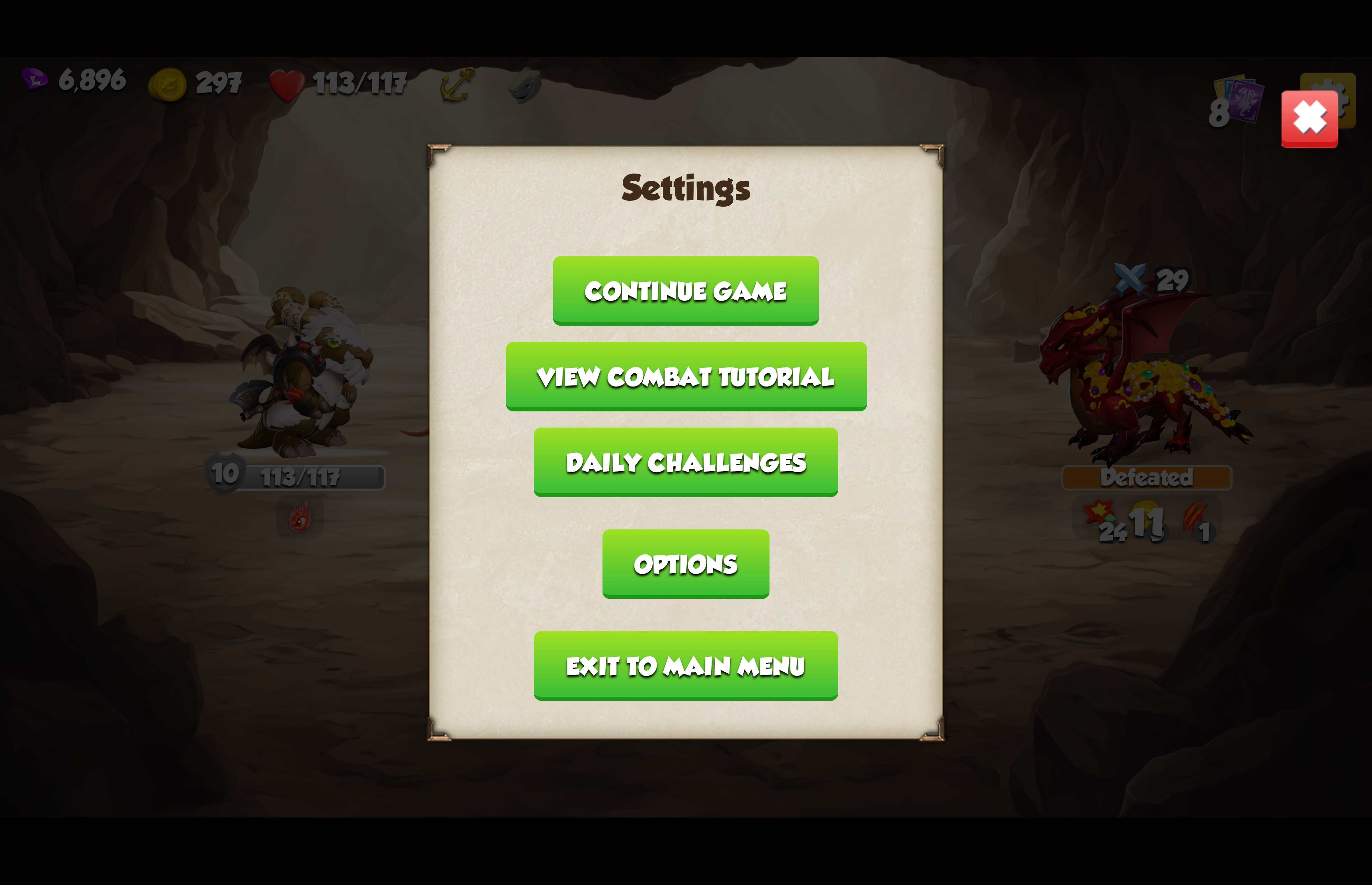
click at [769, 529] on button "Options" at bounding box center [686, 564] width 166 height 70
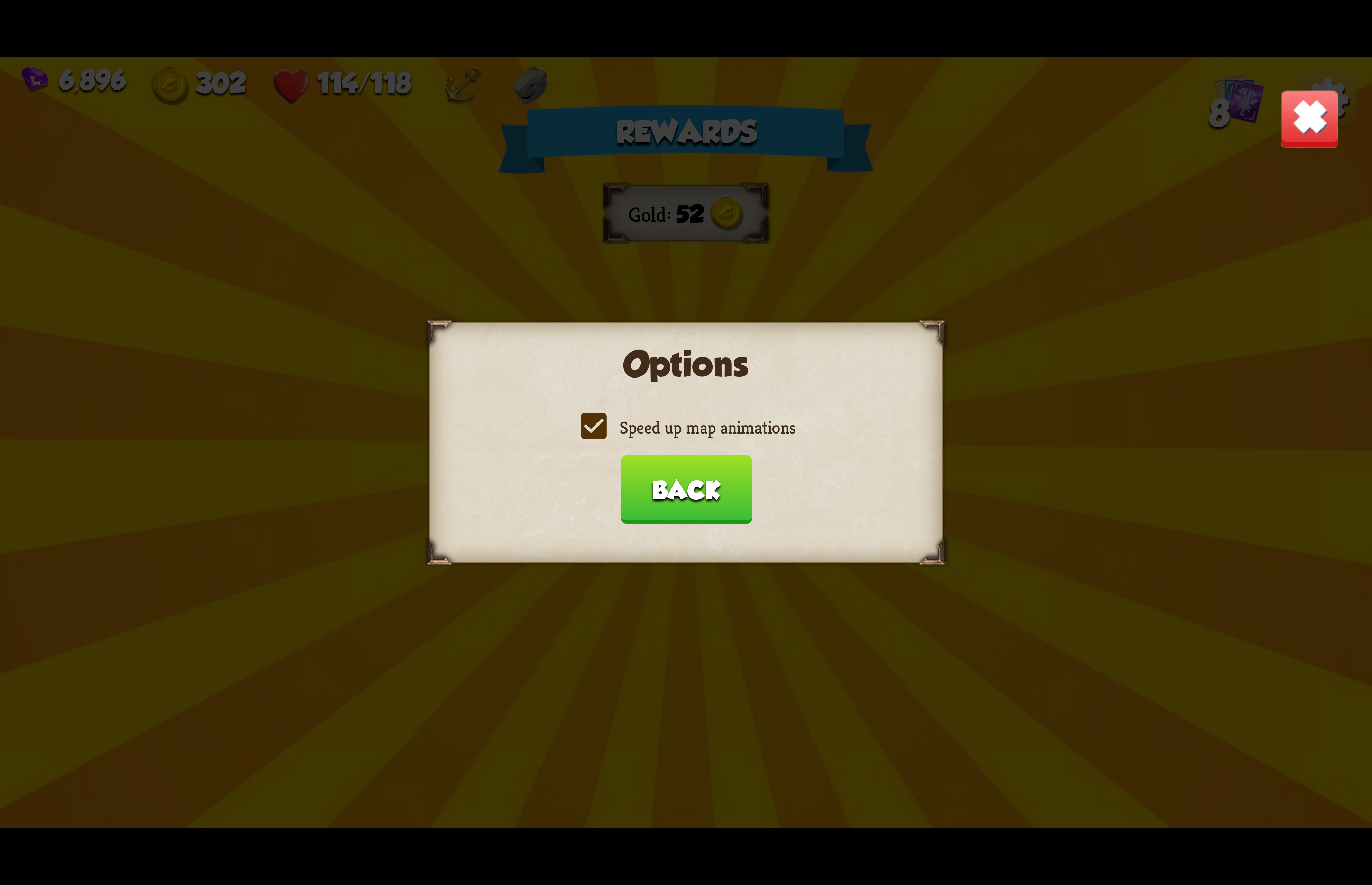
click at [759, 434] on label "Speed up map animations" at bounding box center [686, 427] width 219 height 23
click at [0, 0] on input "Speed up map animations" at bounding box center [0, 0] width 0 height 0
click at [759, 434] on label "Speed up map animations" at bounding box center [686, 427] width 219 height 23
click at [0, 0] on input "Speed up map animations" at bounding box center [0, 0] width 0 height 0
click at [700, 474] on button "Back" at bounding box center [686, 489] width 132 height 70
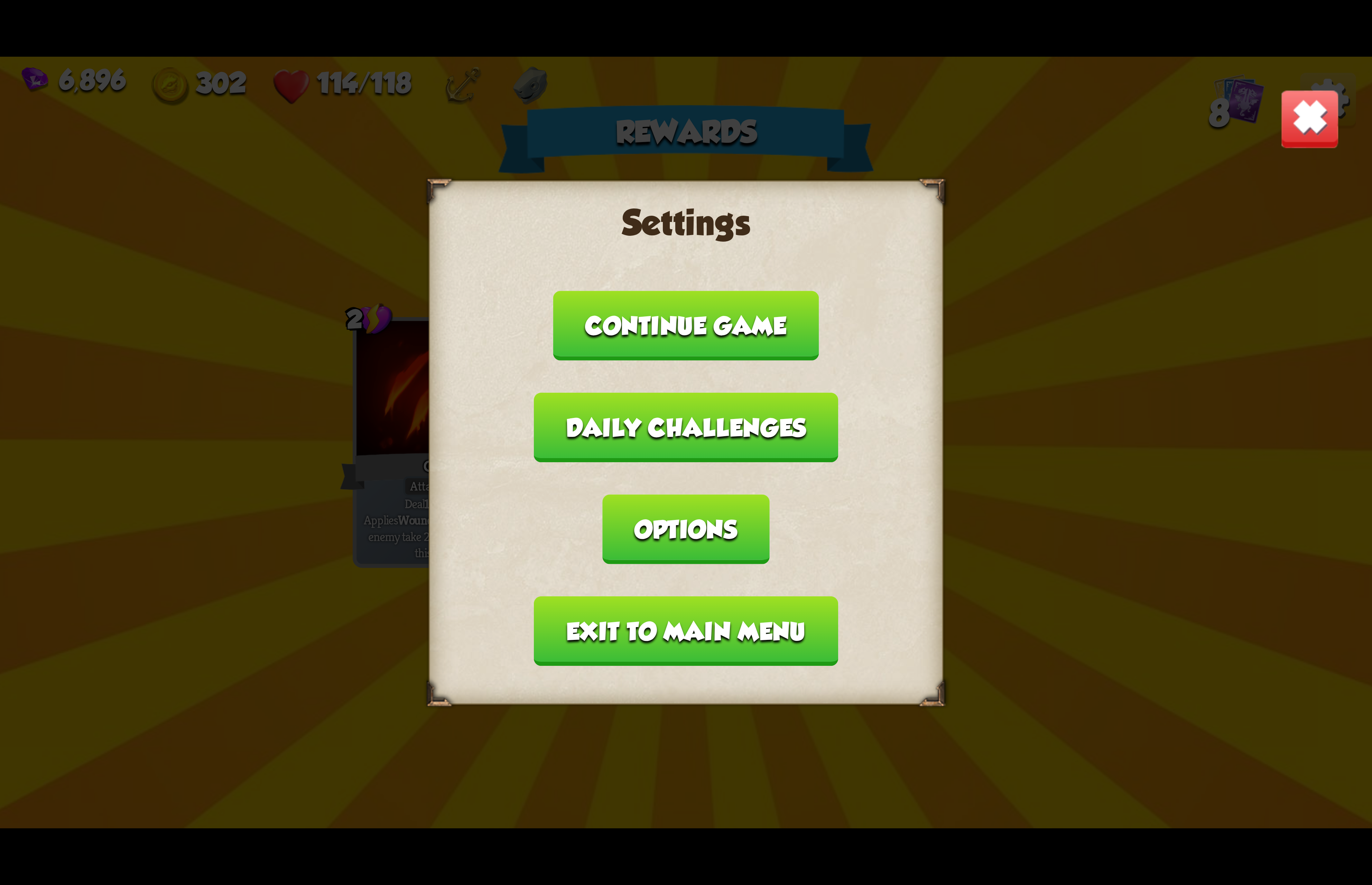
click at [625, 596] on button "Exit to main menu" at bounding box center [686, 631] width 304 height 70
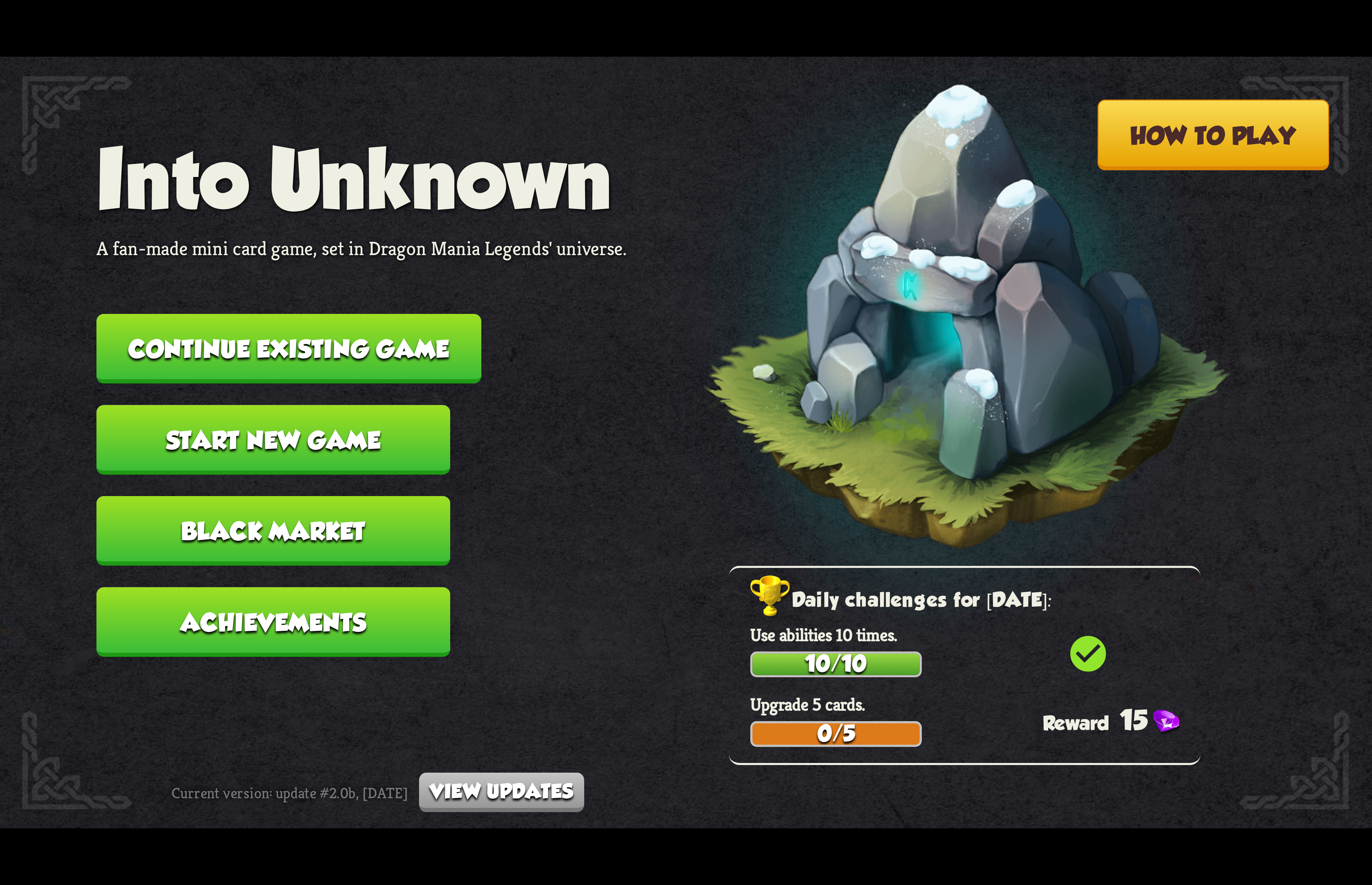
click at [433, 368] on button "Continue existing game" at bounding box center [289, 348] width 385 height 70
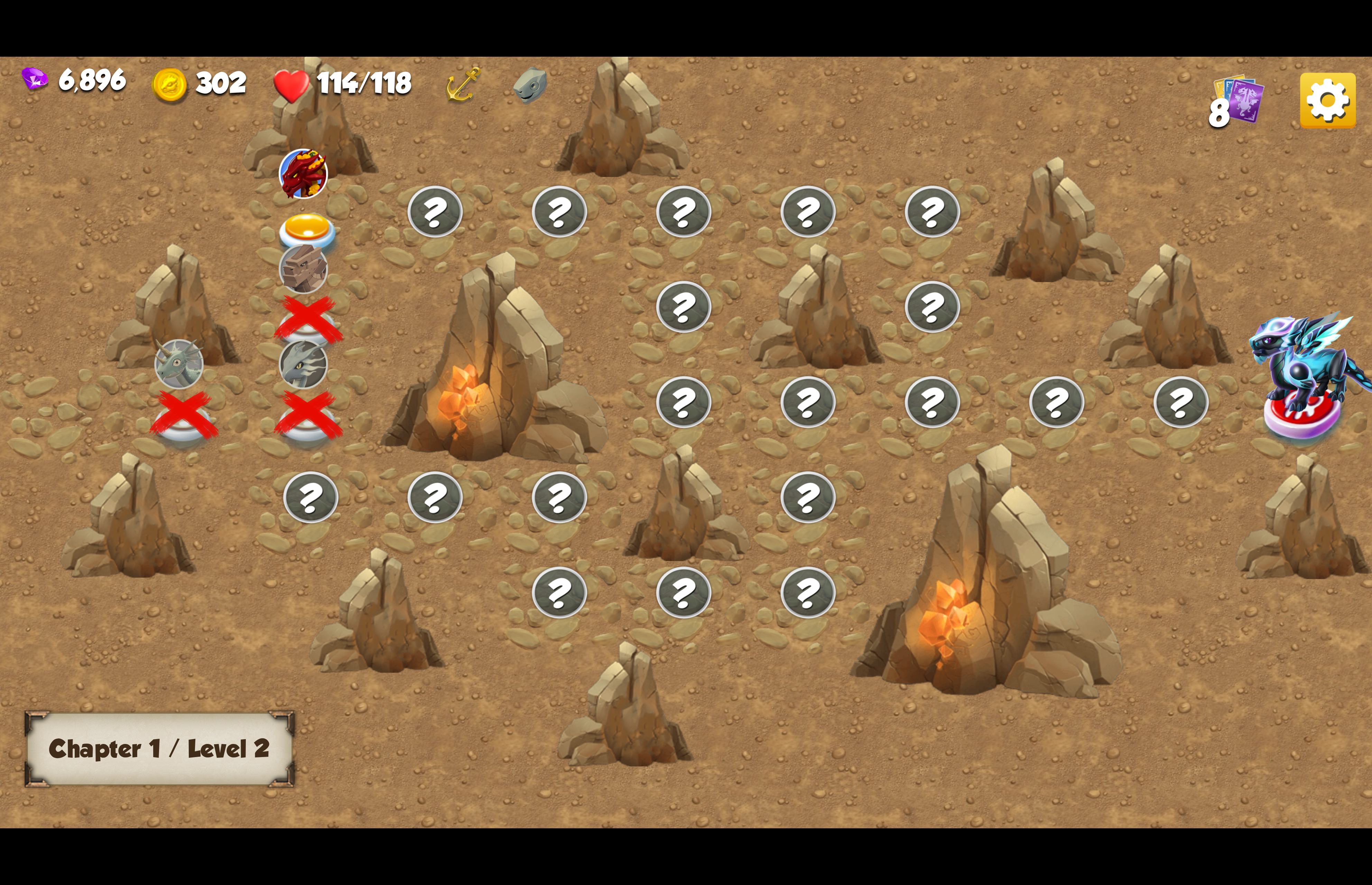
click at [296, 249] on img at bounding box center [303, 268] width 49 height 50
click at [323, 243] on img at bounding box center [303, 268] width 49 height 50
click at [340, 220] on img at bounding box center [308, 238] width 68 height 51
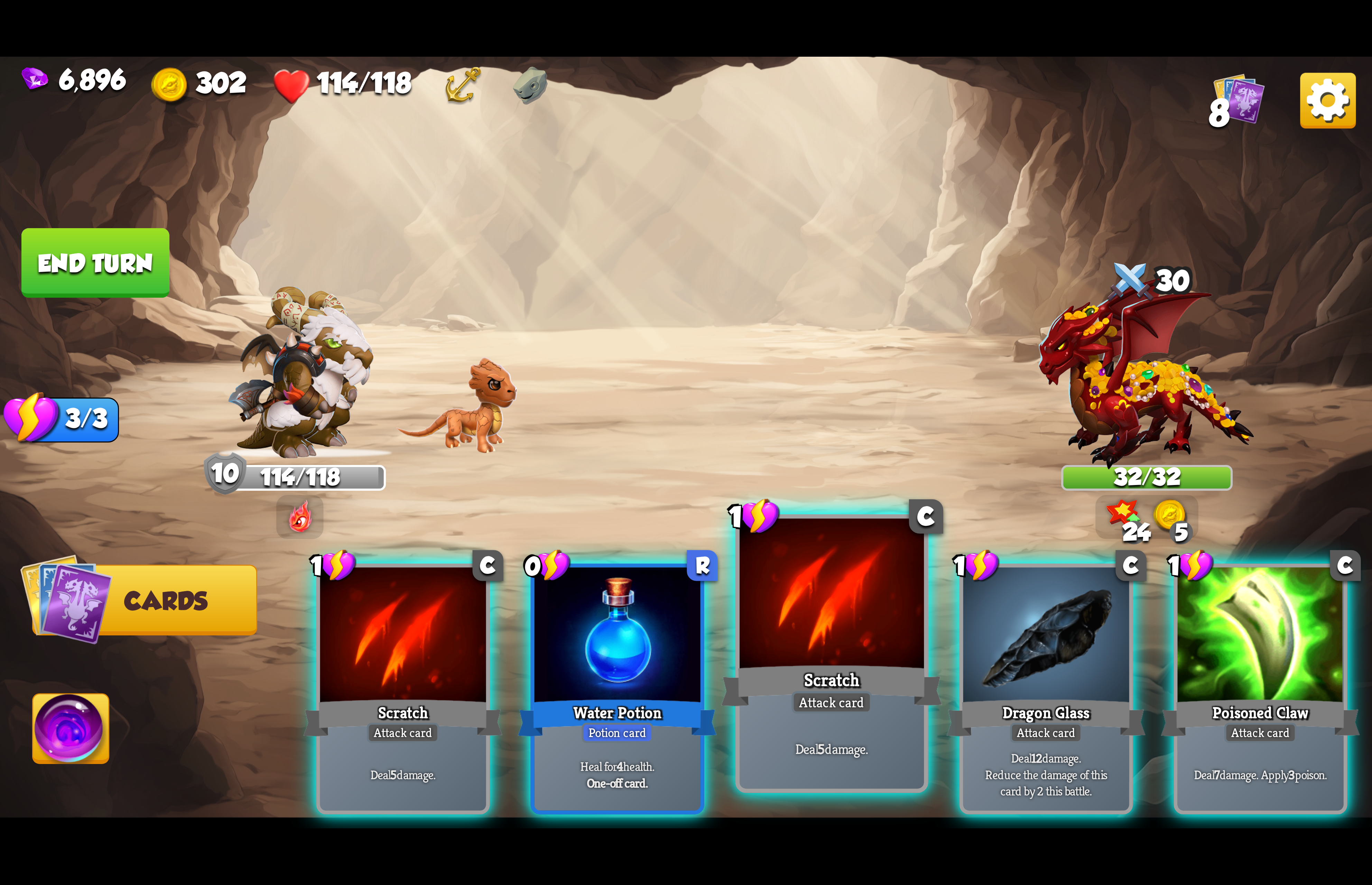
drag, startPoint x: 654, startPoint y: 672, endPoint x: 744, endPoint y: 656, distance: 91.4
click at [660, 696] on div "Water Potion" at bounding box center [617, 718] width 199 height 44
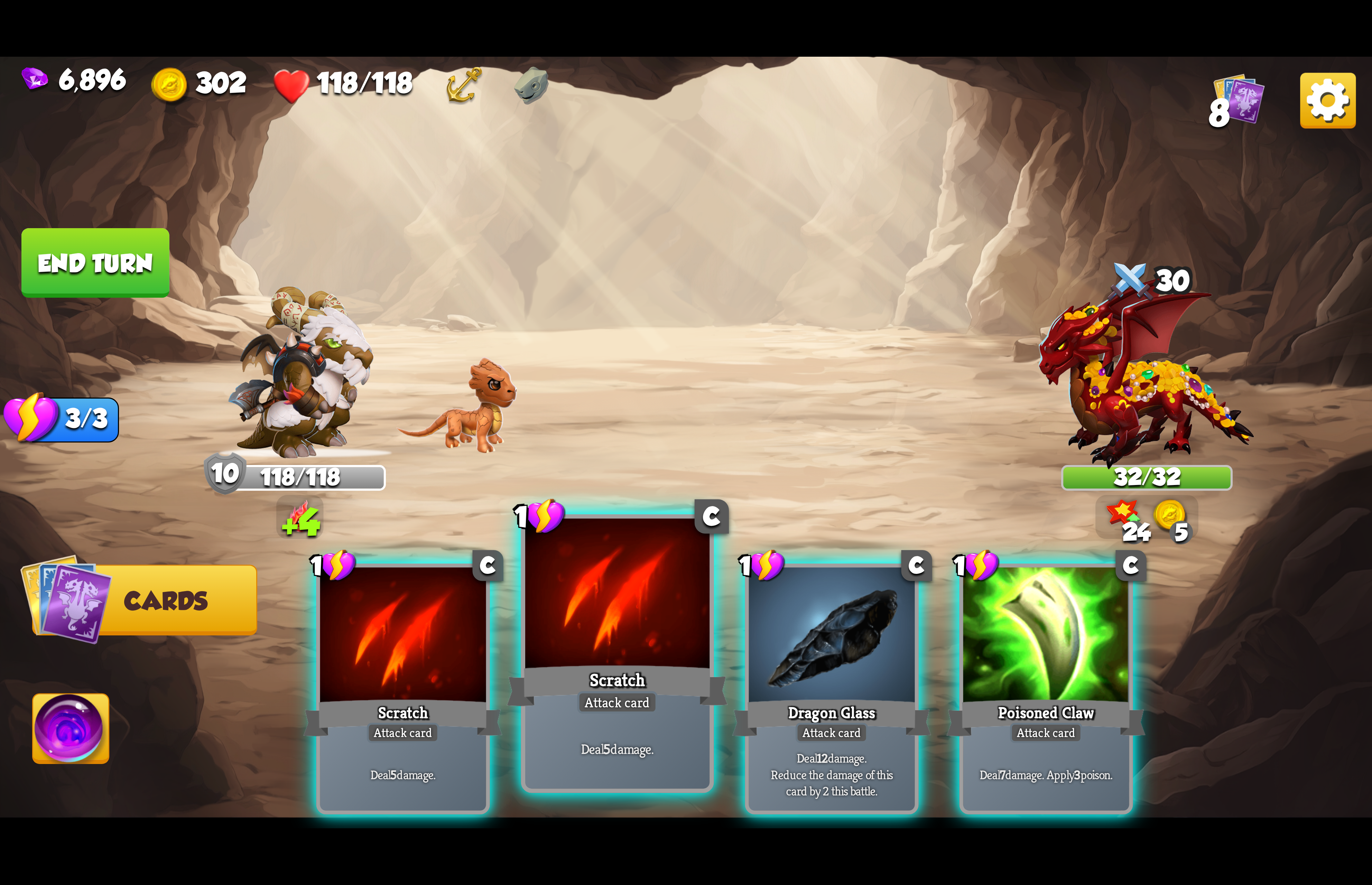
click at [621, 642] on div at bounding box center [617, 596] width 184 height 155
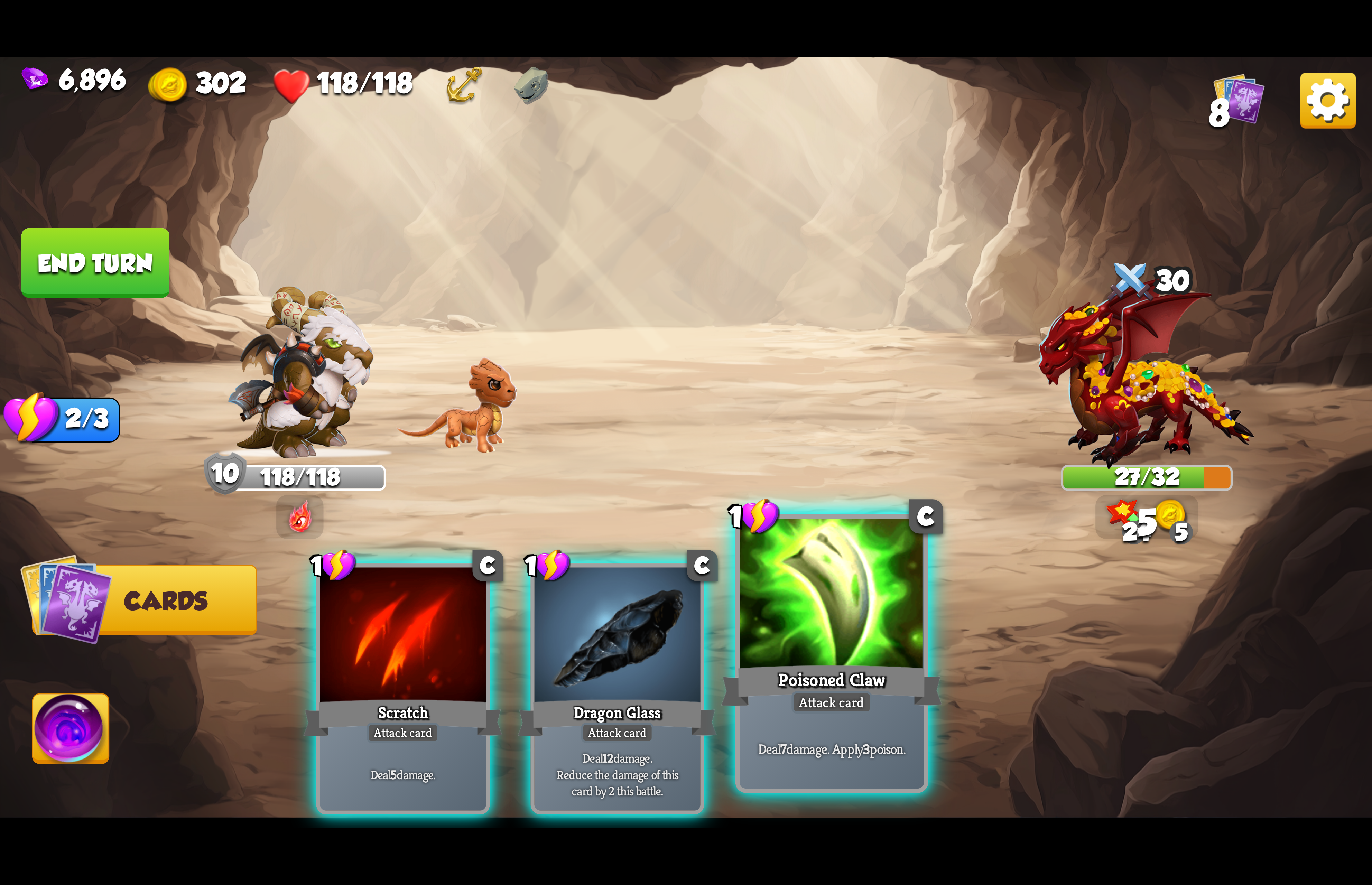
click at [804, 632] on div at bounding box center [831, 596] width 184 height 155
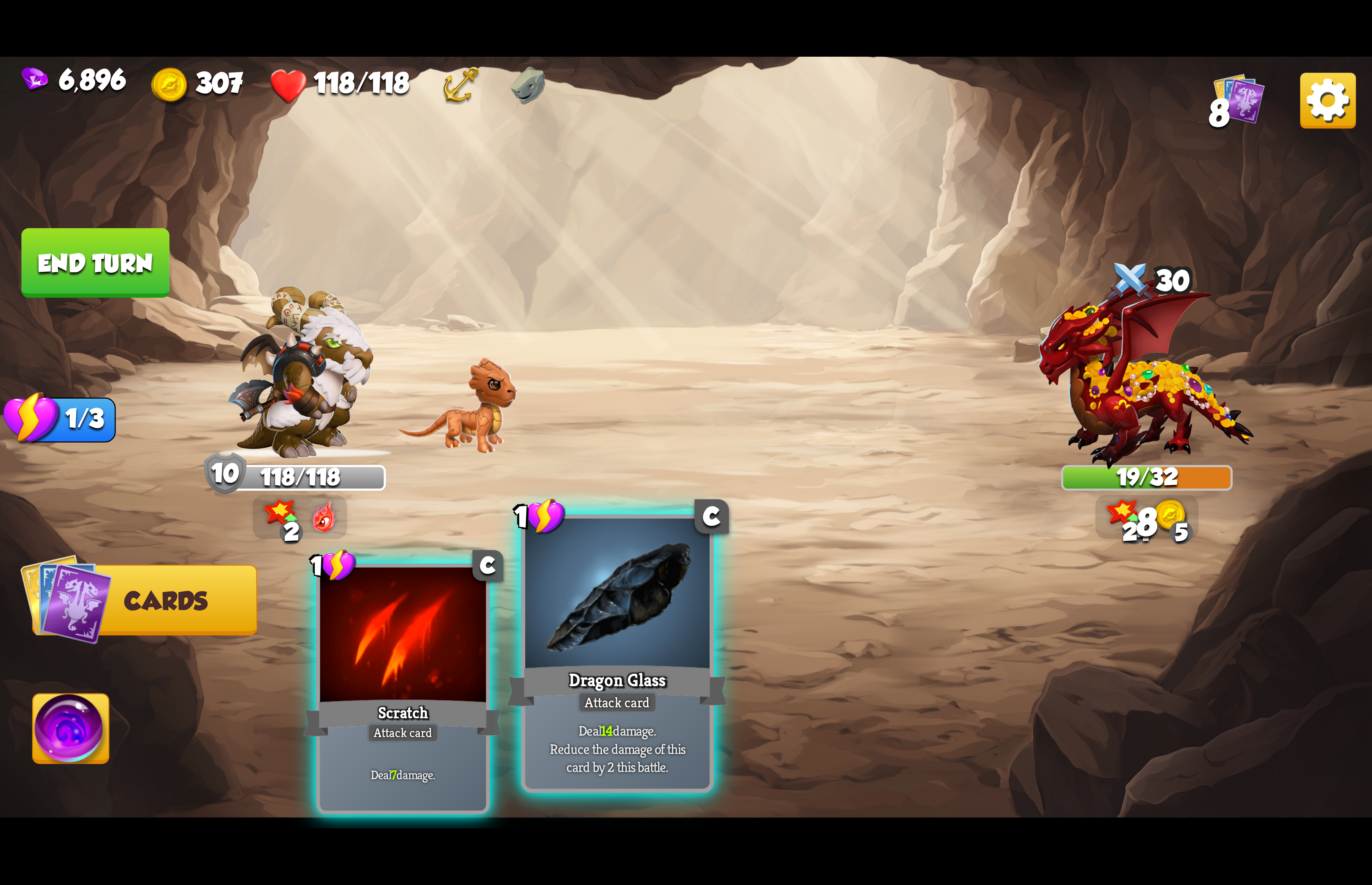
click at [693, 650] on div at bounding box center [617, 596] width 184 height 155
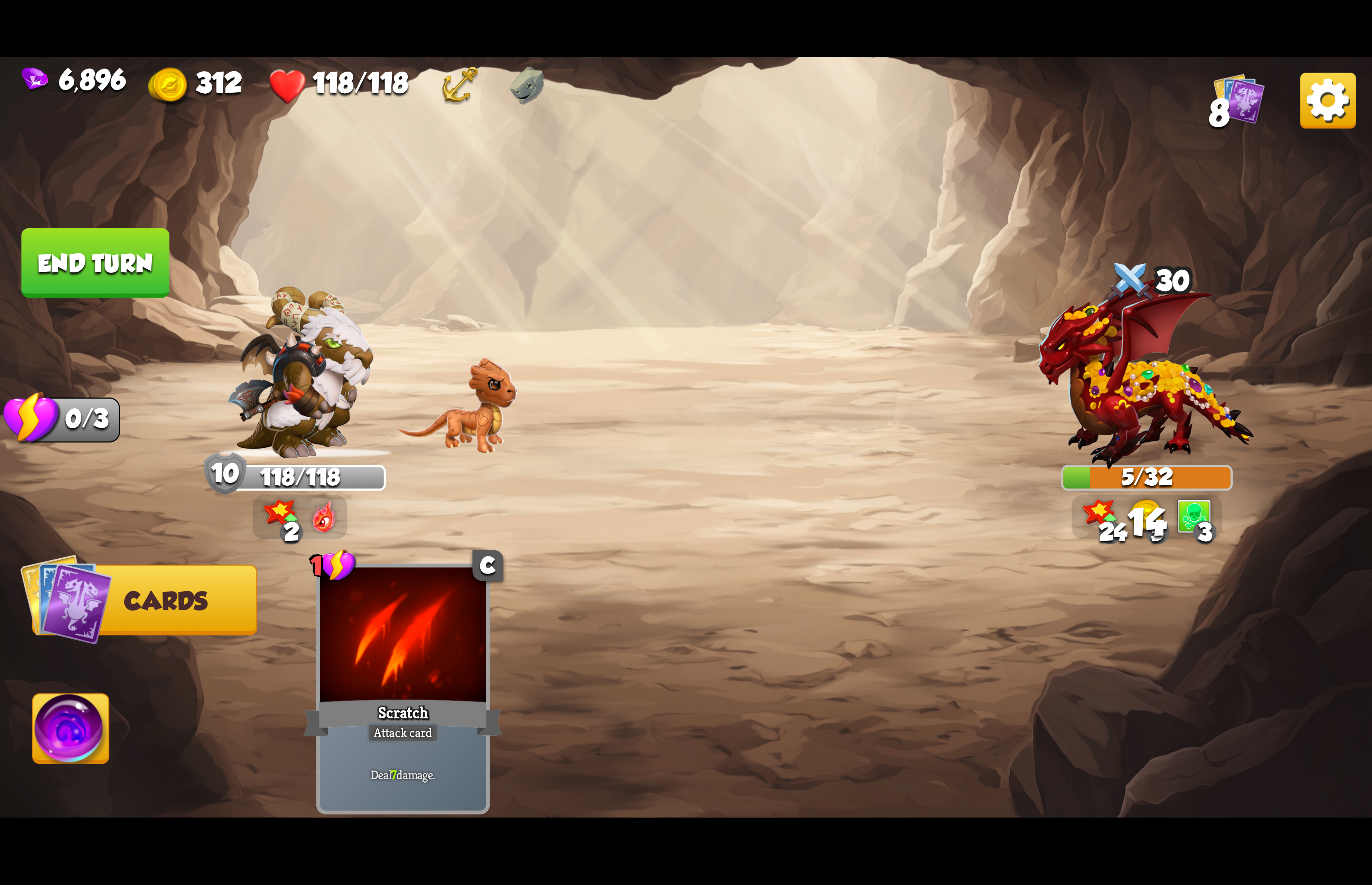
click at [101, 715] on img at bounding box center [71, 732] width 76 height 77
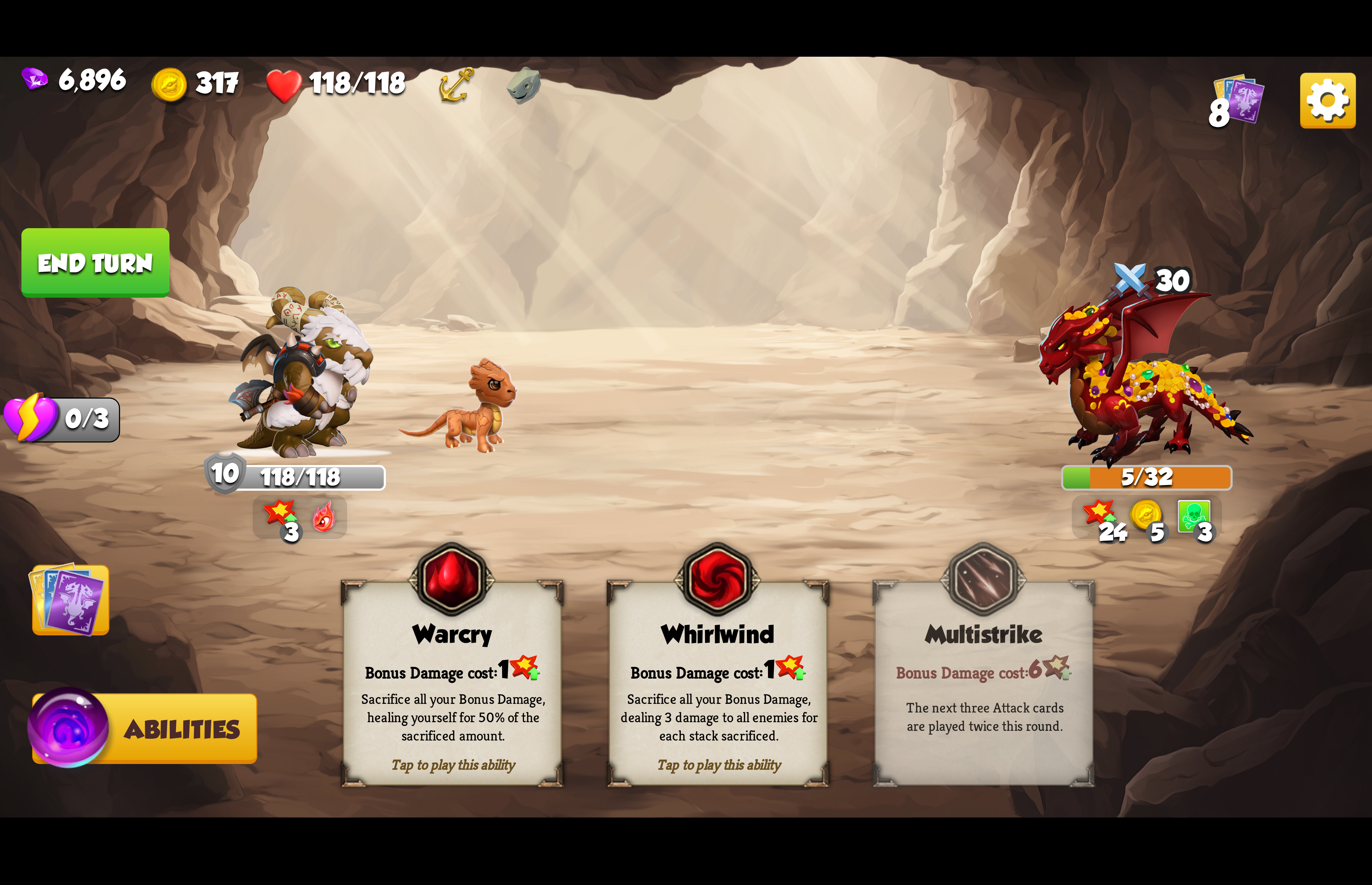
click at [606, 648] on div "Tap to play this ability Warcry Bonus Damage cost: 1 Sacrifice all your Bonus D…" at bounding box center [718, 683] width 750 height 204
click at [632, 640] on div "Whirlwind" at bounding box center [718, 634] width 216 height 28
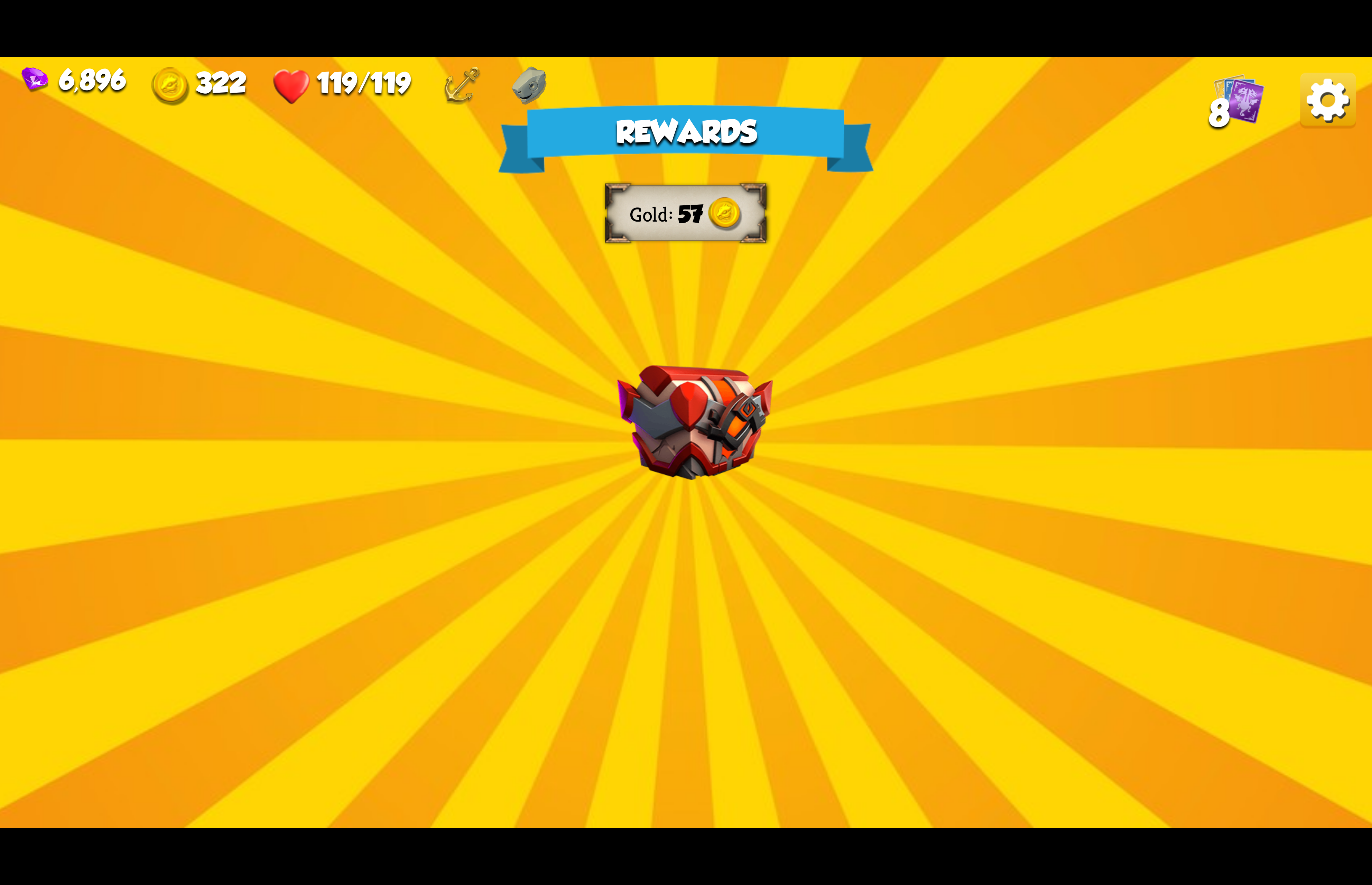
click at [1314, 136] on div "Rewards Gold 57 Select a card 1 C Incantation Support card Gain 7 armor. Draw 1…" at bounding box center [686, 442] width 1372 height 771
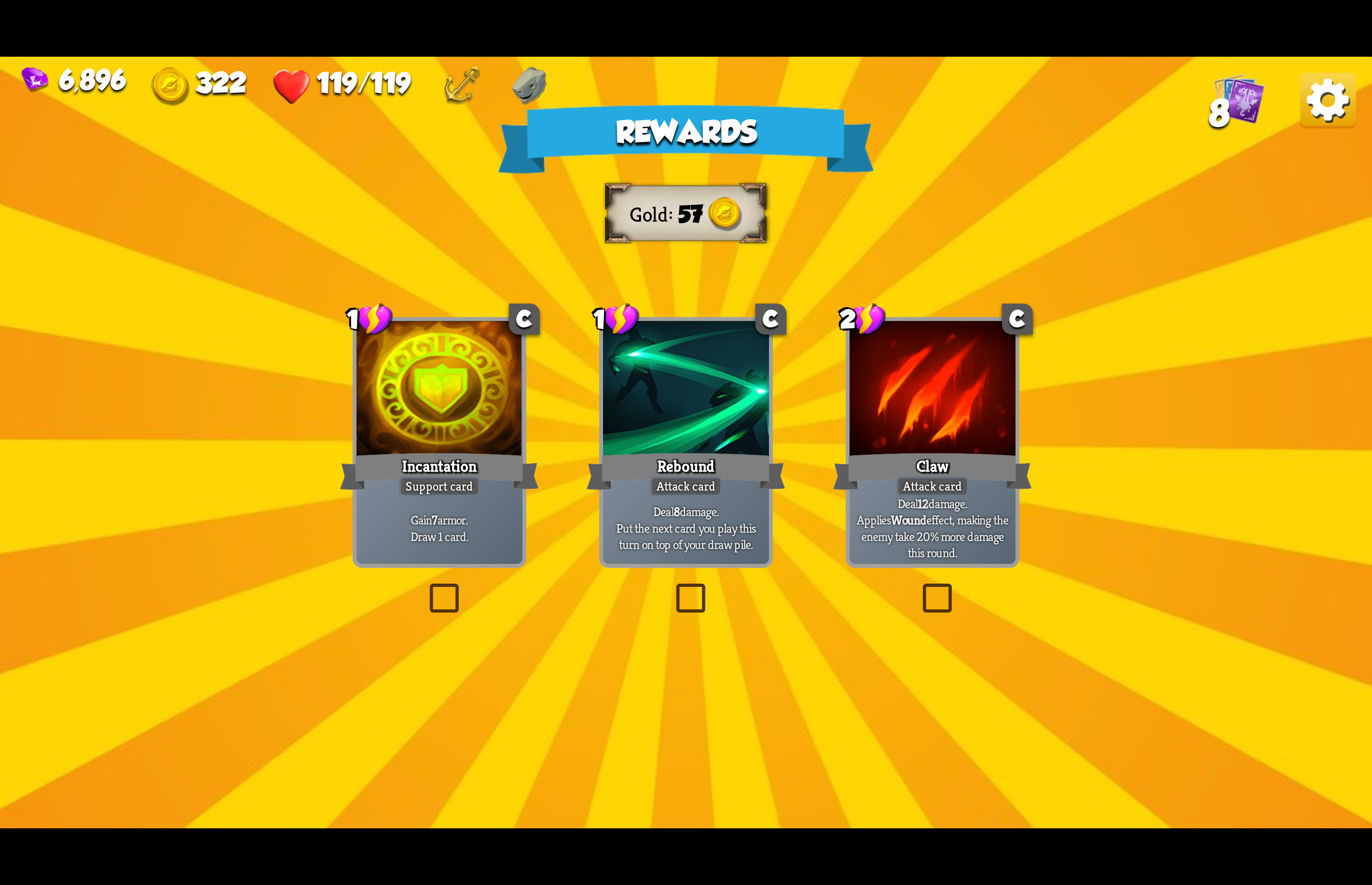
click at [1341, 91] on img at bounding box center [1328, 100] width 56 height 56
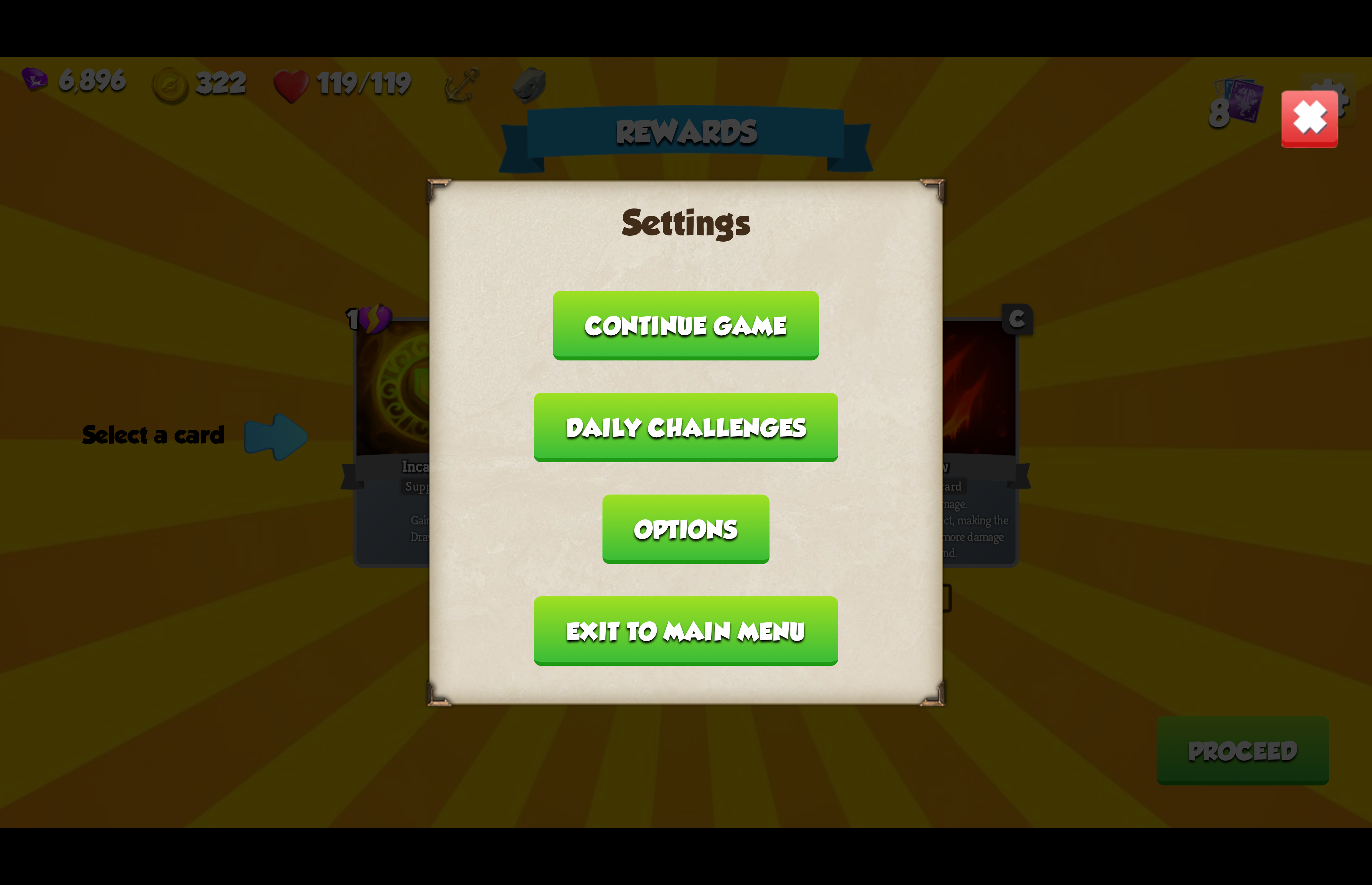
click at [769, 494] on button "Options" at bounding box center [686, 529] width 166 height 70
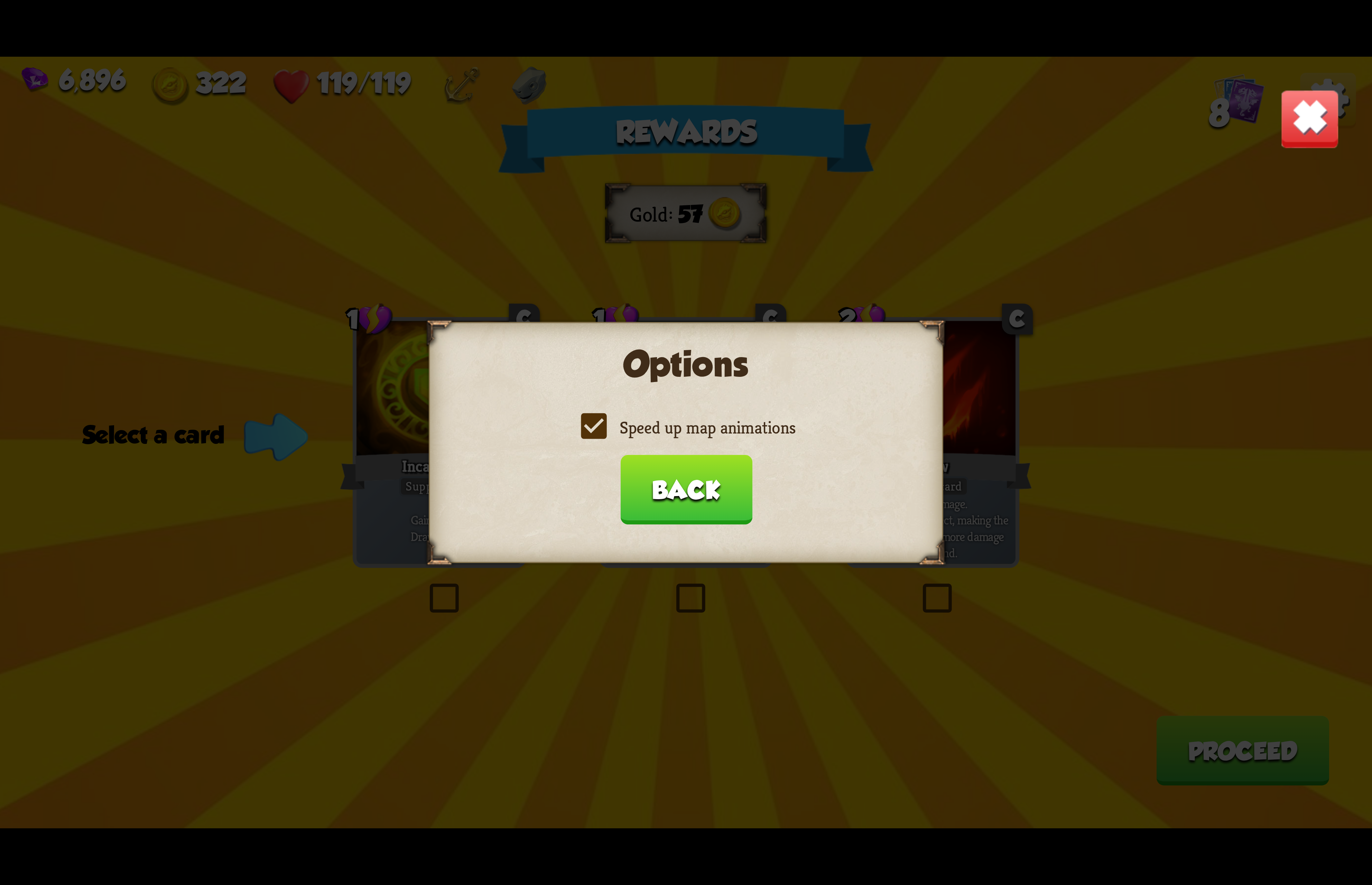
click at [746, 422] on label "Speed up map animations" at bounding box center [686, 427] width 219 height 23
click at [0, 0] on input "Speed up map animations" at bounding box center [0, 0] width 0 height 0
click at [746, 422] on label "Speed up map animations" at bounding box center [686, 427] width 219 height 23
click at [0, 0] on input "Speed up map animations" at bounding box center [0, 0] width 0 height 0
drag, startPoint x: 711, startPoint y: 482, endPoint x: 698, endPoint y: 551, distance: 70.2
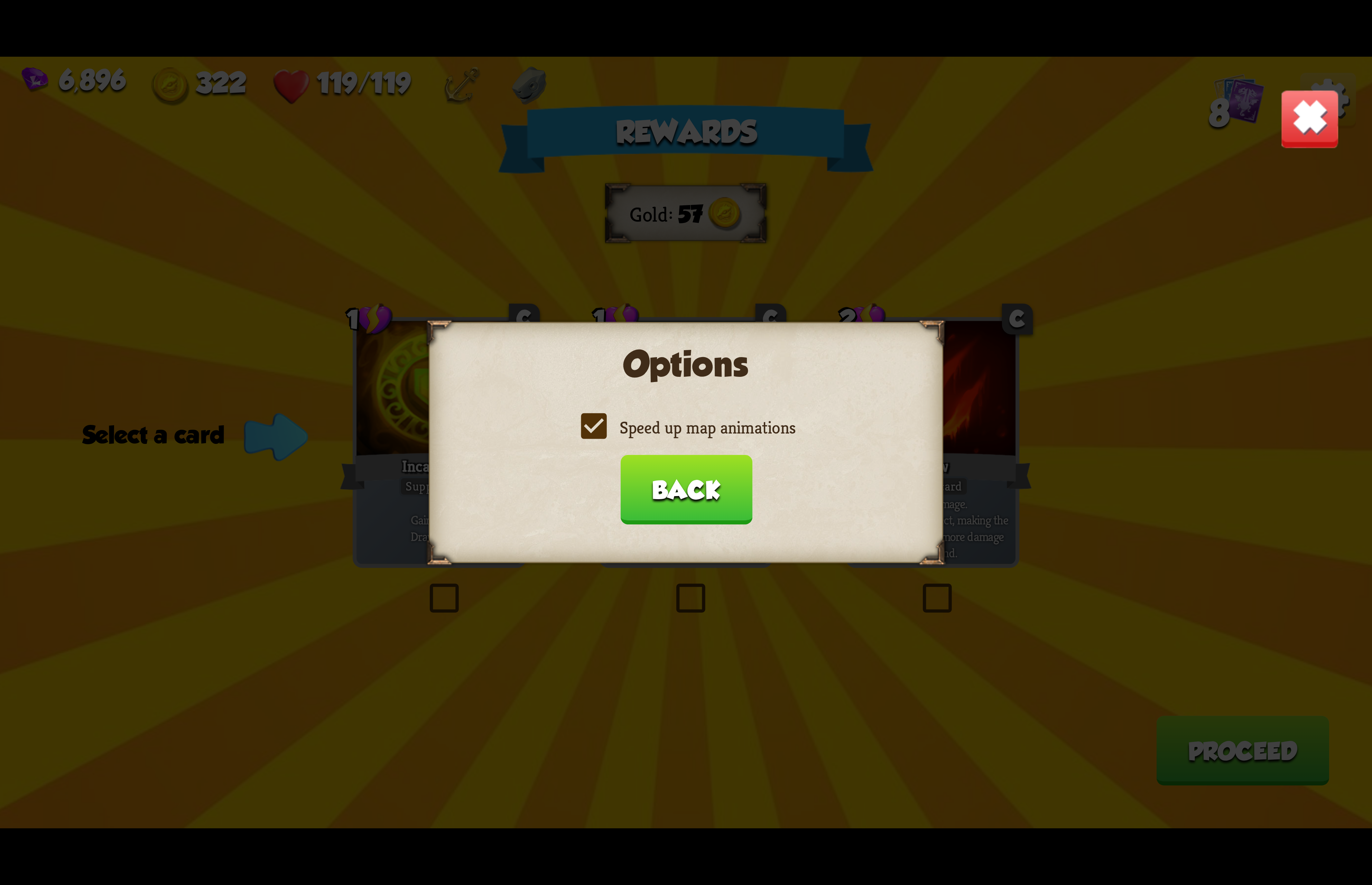
click at [709, 484] on button "Back" at bounding box center [686, 489] width 132 height 70
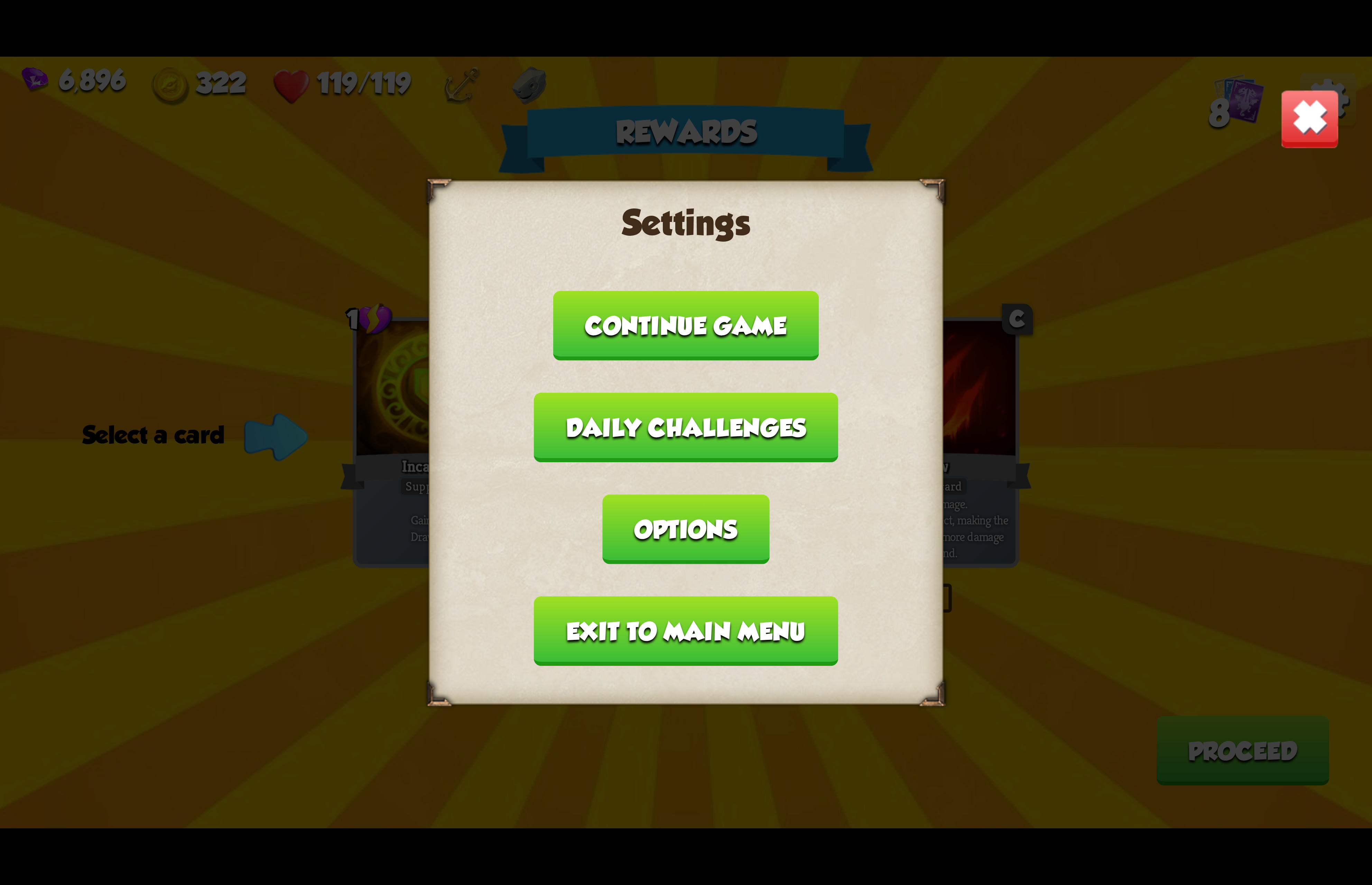
click at [689, 596] on button "Exit to main menu" at bounding box center [686, 631] width 304 height 70
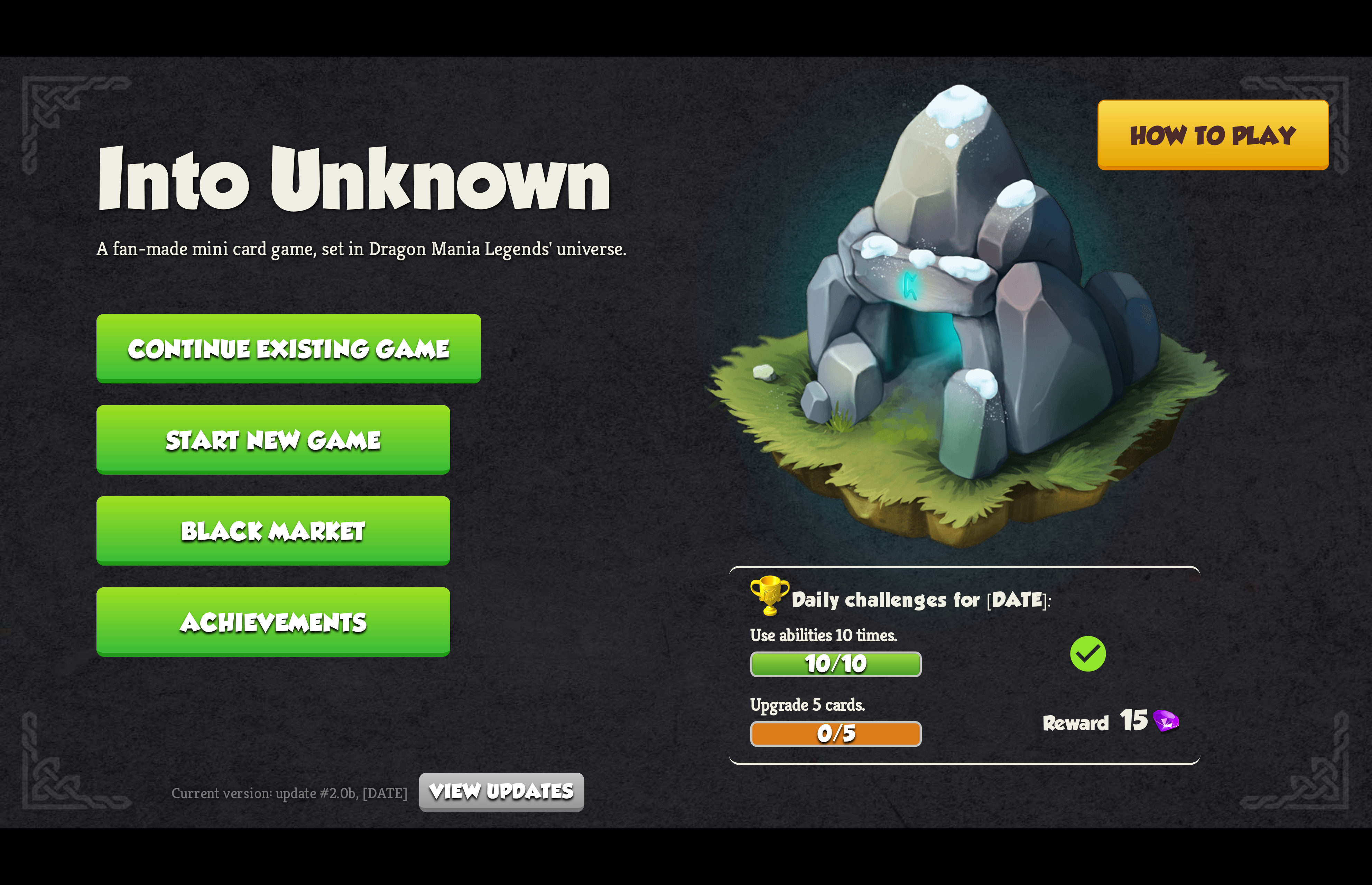
click at [420, 353] on button "Continue existing game" at bounding box center [289, 348] width 385 height 70
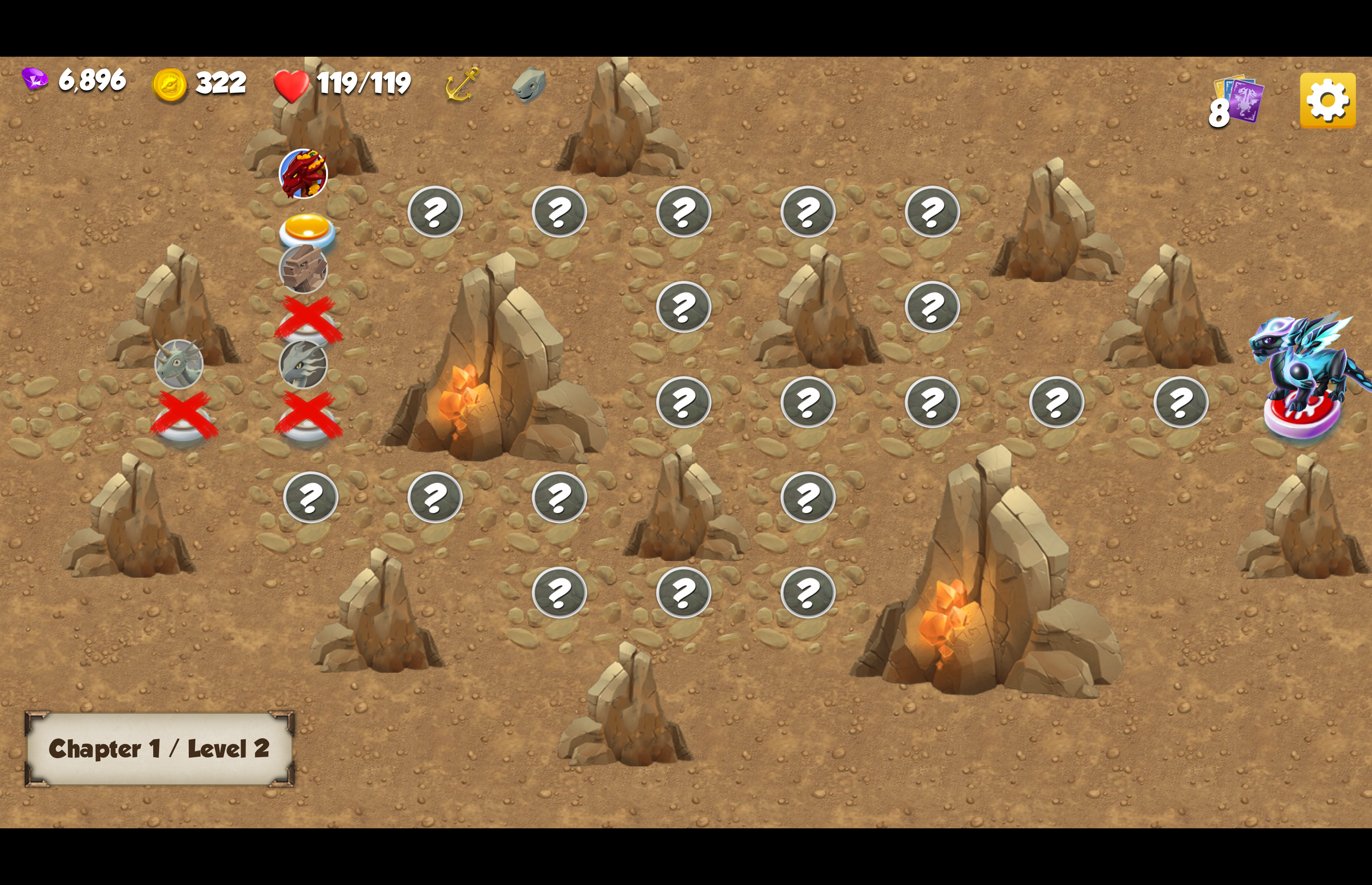
click at [284, 229] on div at bounding box center [311, 226] width 125 height 95
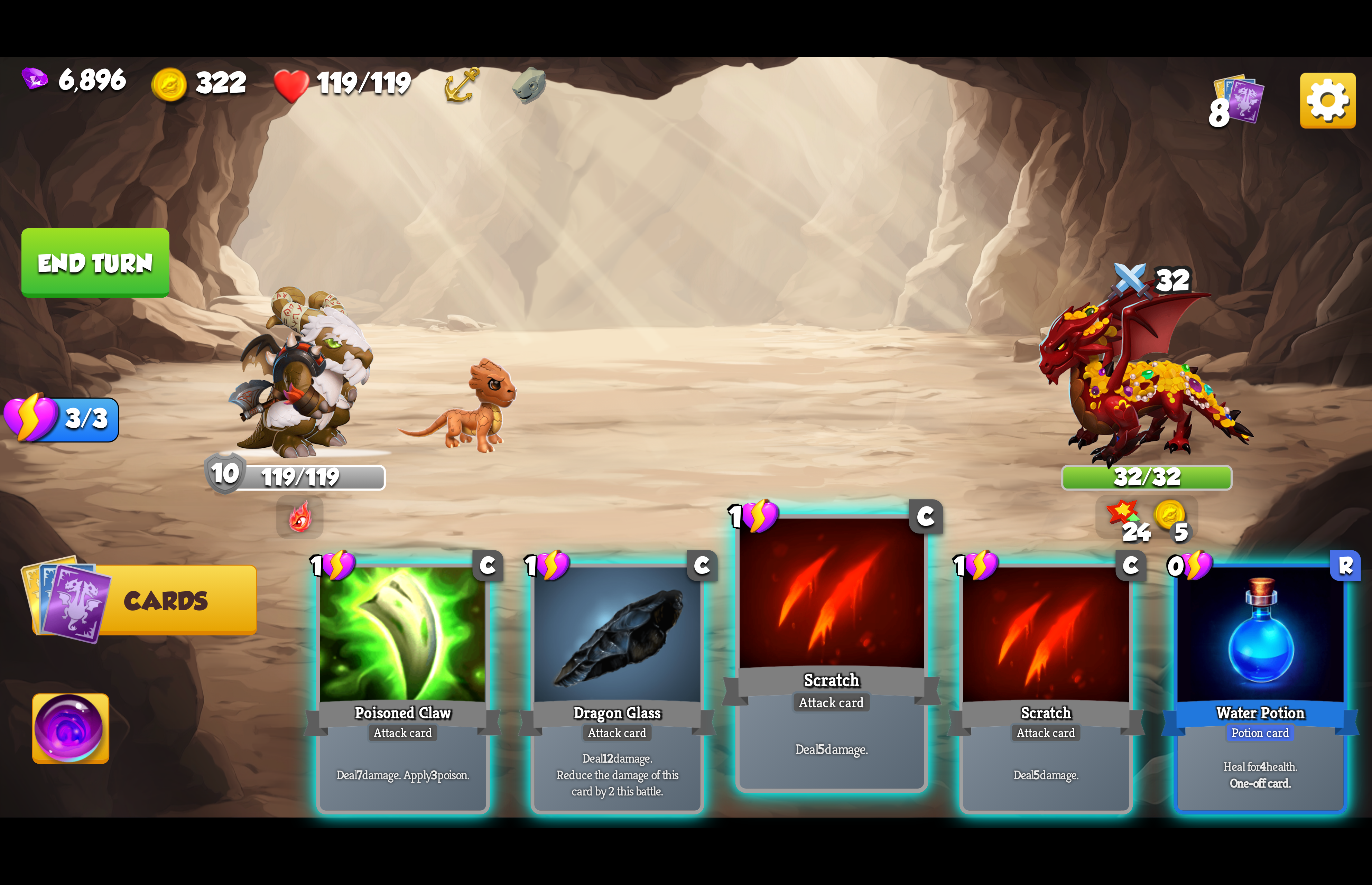
drag, startPoint x: 1252, startPoint y: 643, endPoint x: 873, endPoint y: 601, distance: 381.3
click at [1244, 643] on div at bounding box center [1261, 637] width 166 height 140
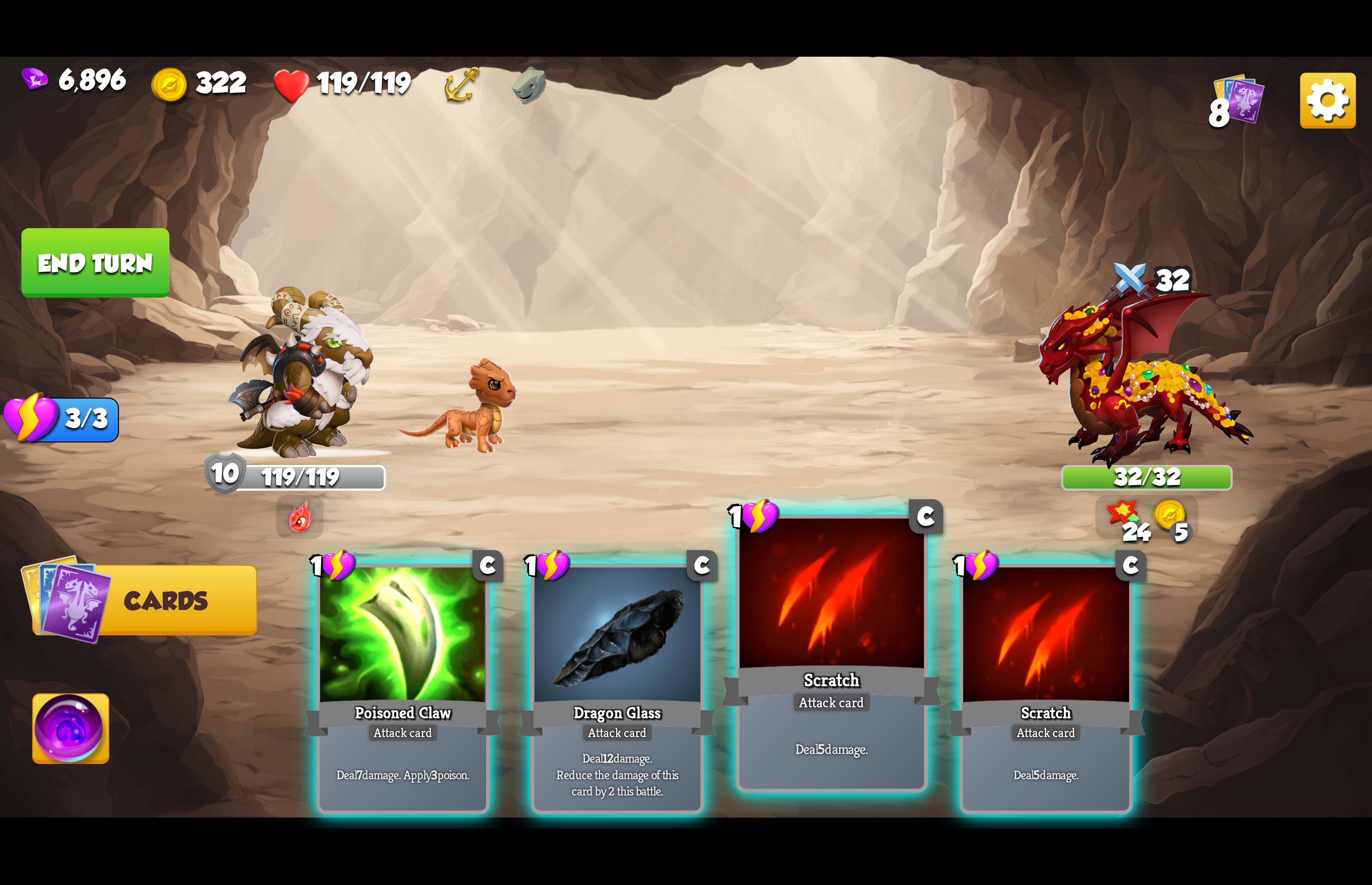
drag, startPoint x: 806, startPoint y: 603, endPoint x: 593, endPoint y: 599, distance: 213.0
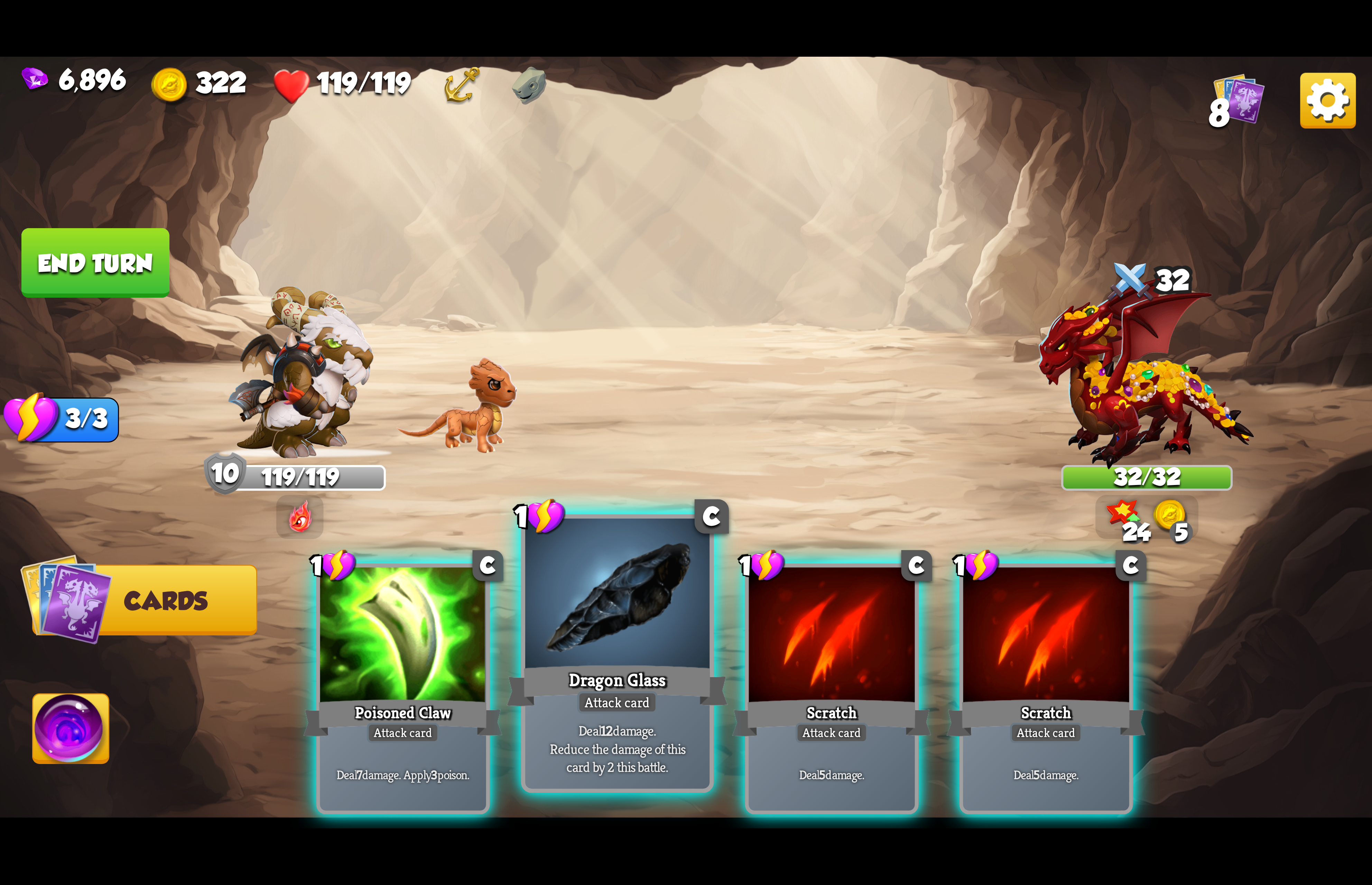
click at [804, 603] on div at bounding box center [832, 637] width 166 height 140
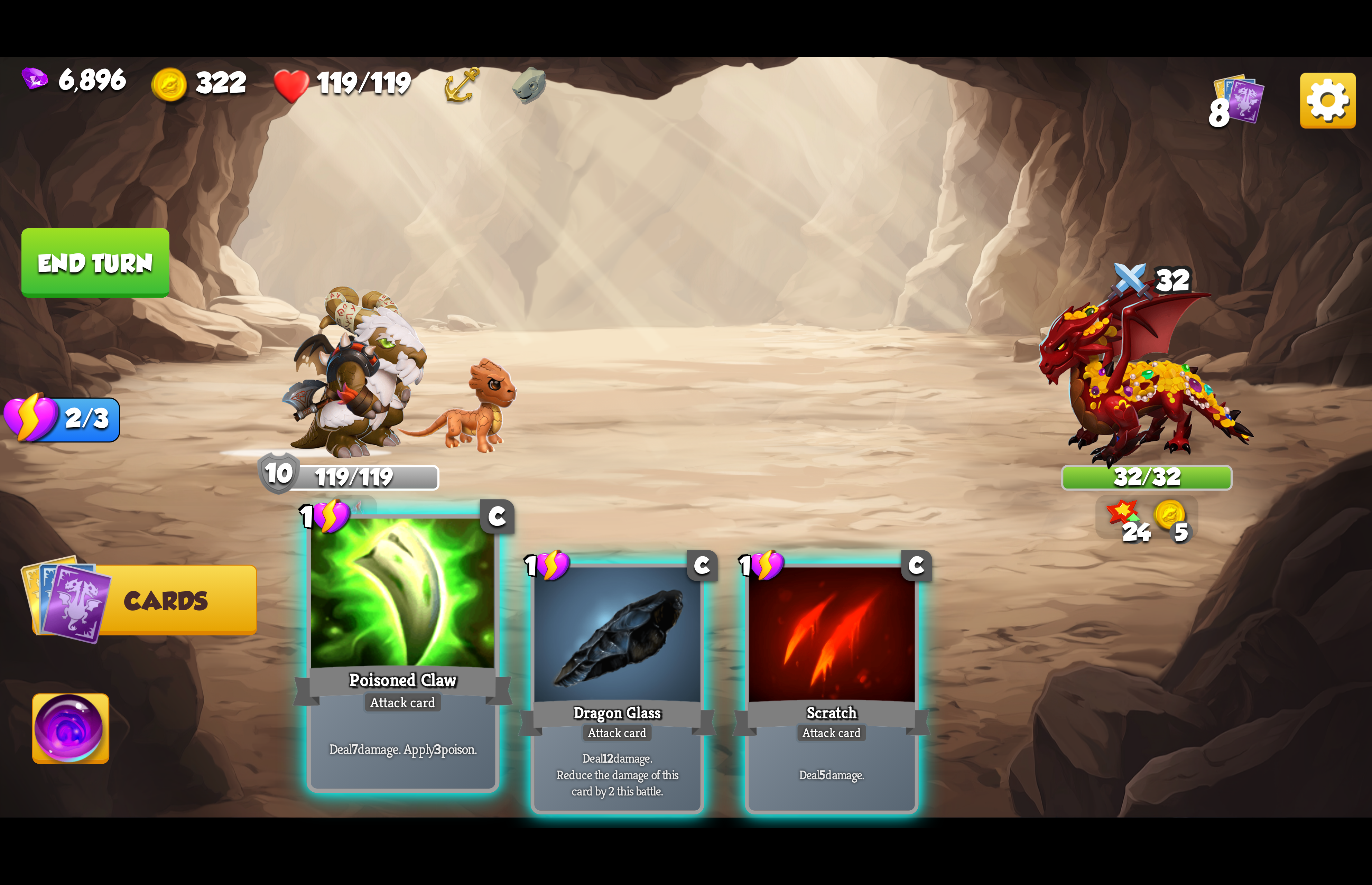
click at [408, 596] on div at bounding box center [403, 596] width 184 height 155
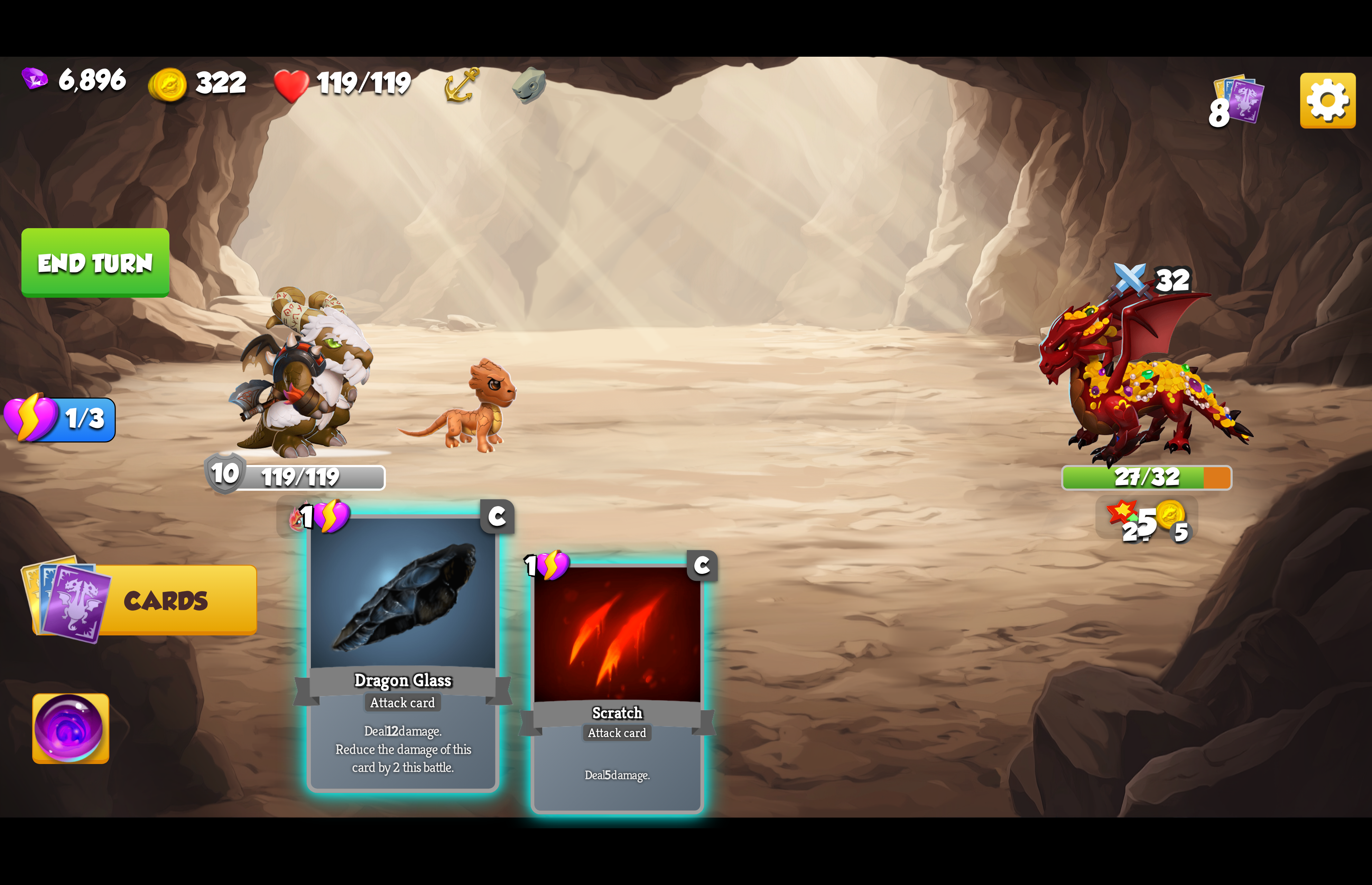
click at [447, 589] on div at bounding box center [403, 596] width 184 height 155
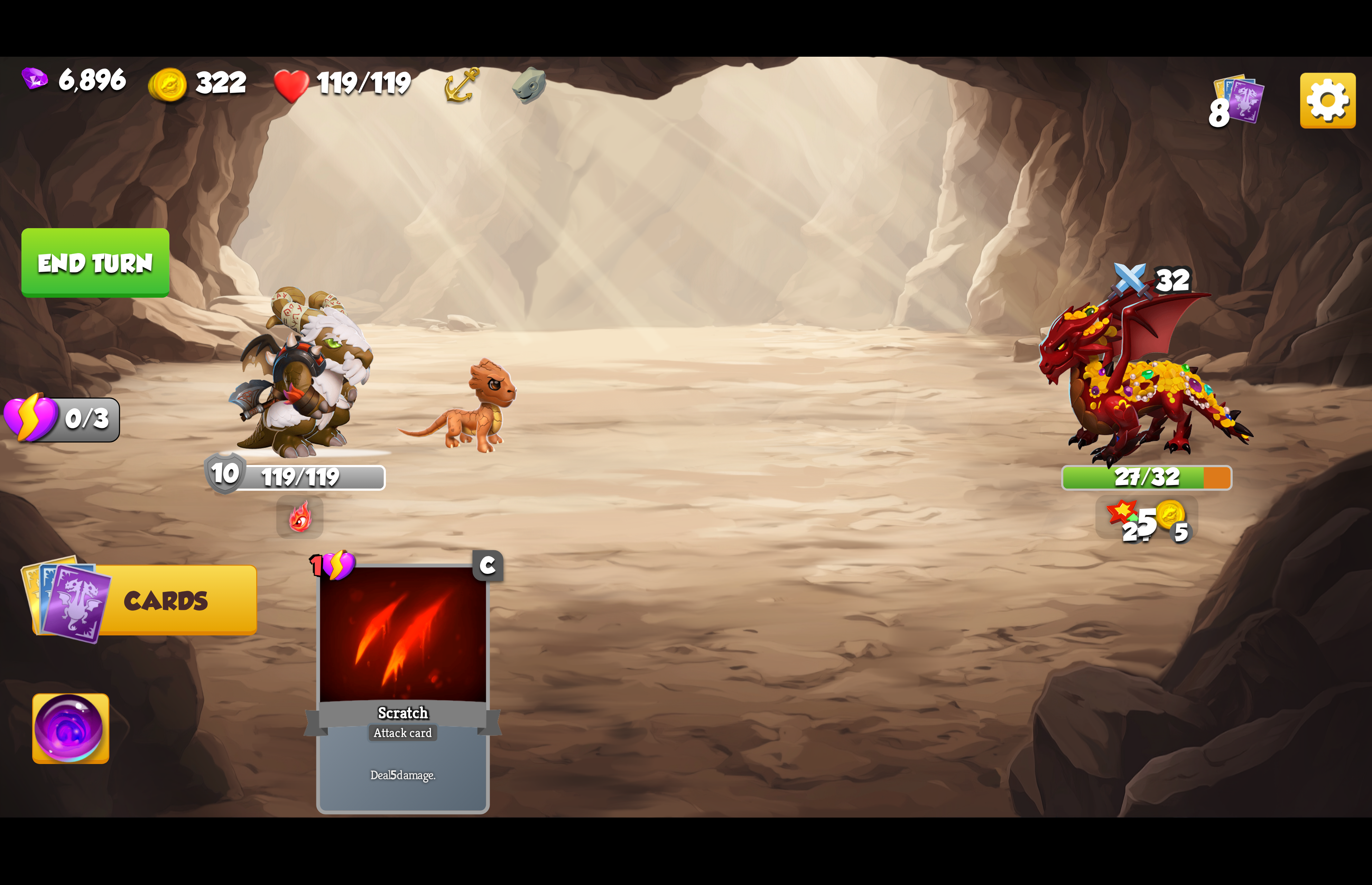
click at [81, 704] on img at bounding box center [71, 732] width 76 height 77
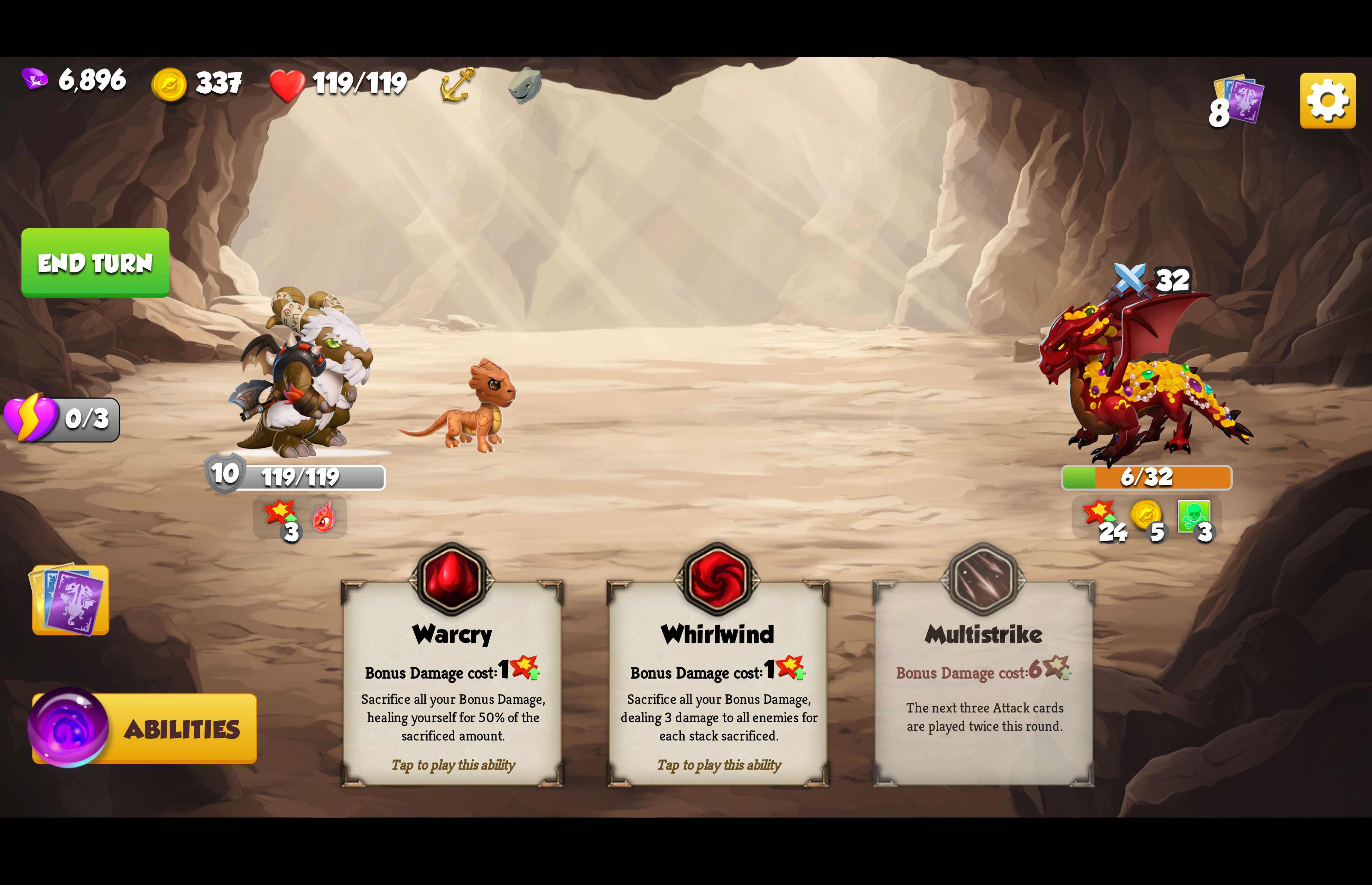
drag, startPoint x: 708, startPoint y: 658, endPoint x: 729, endPoint y: 770, distance: 114.0
click at [729, 760] on div "Tap to play this ability Whirlwind Bonus Damage cost: 1 Sacrifice all your Bonu…" at bounding box center [718, 683] width 219 height 204
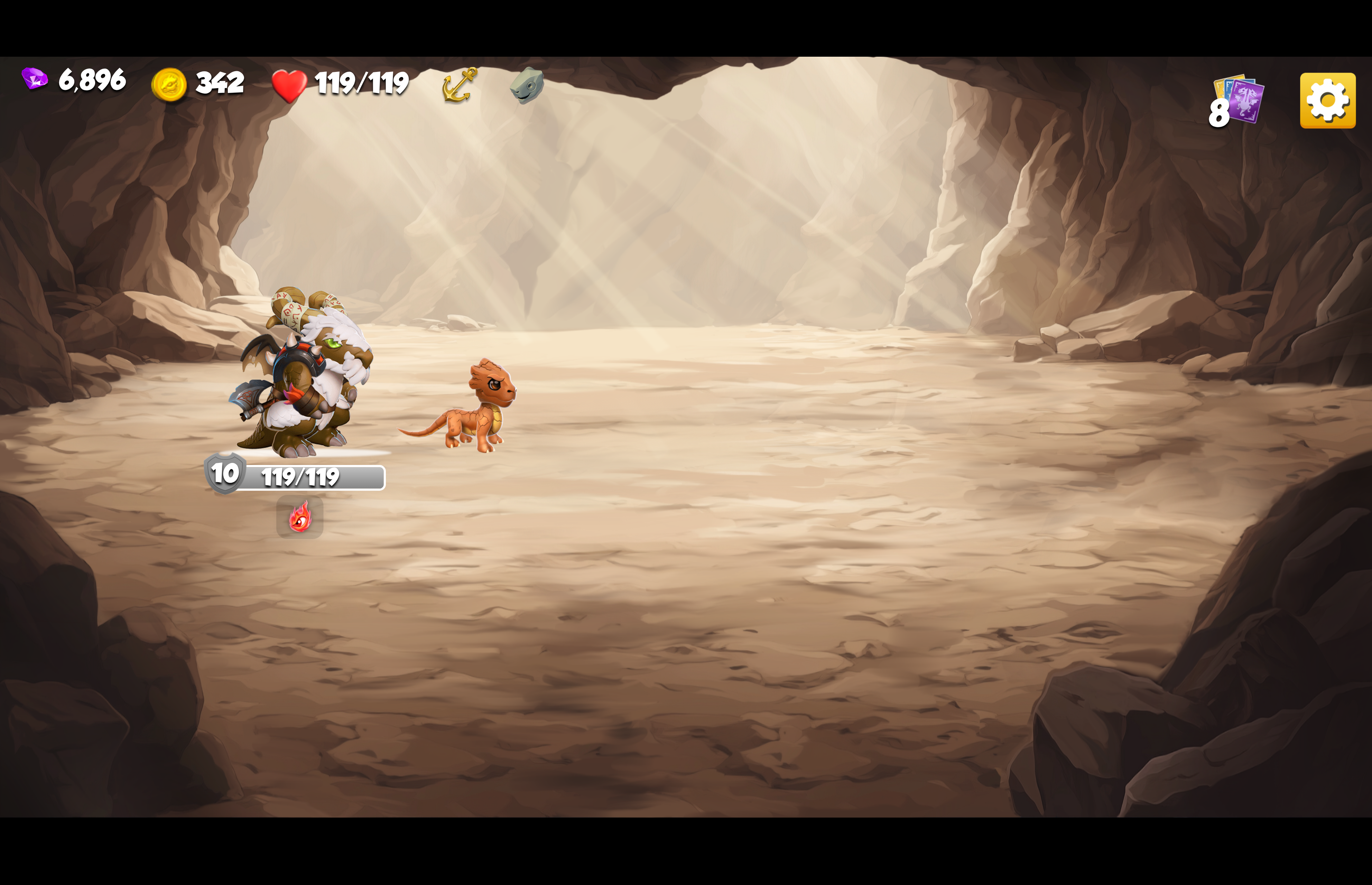
click at [1329, 94] on img at bounding box center [1328, 100] width 56 height 56
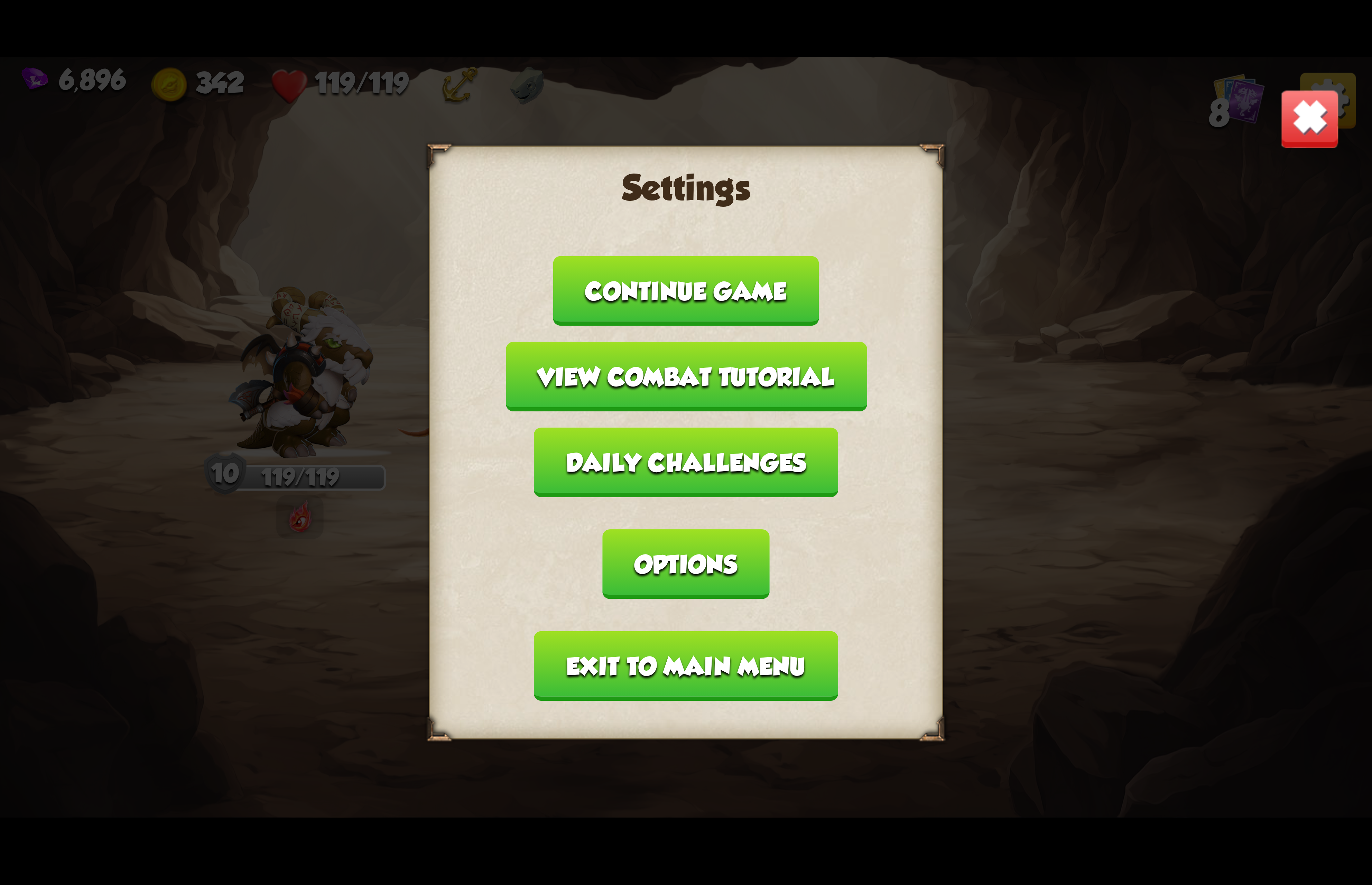
click at [769, 529] on button "Options" at bounding box center [686, 564] width 166 height 70
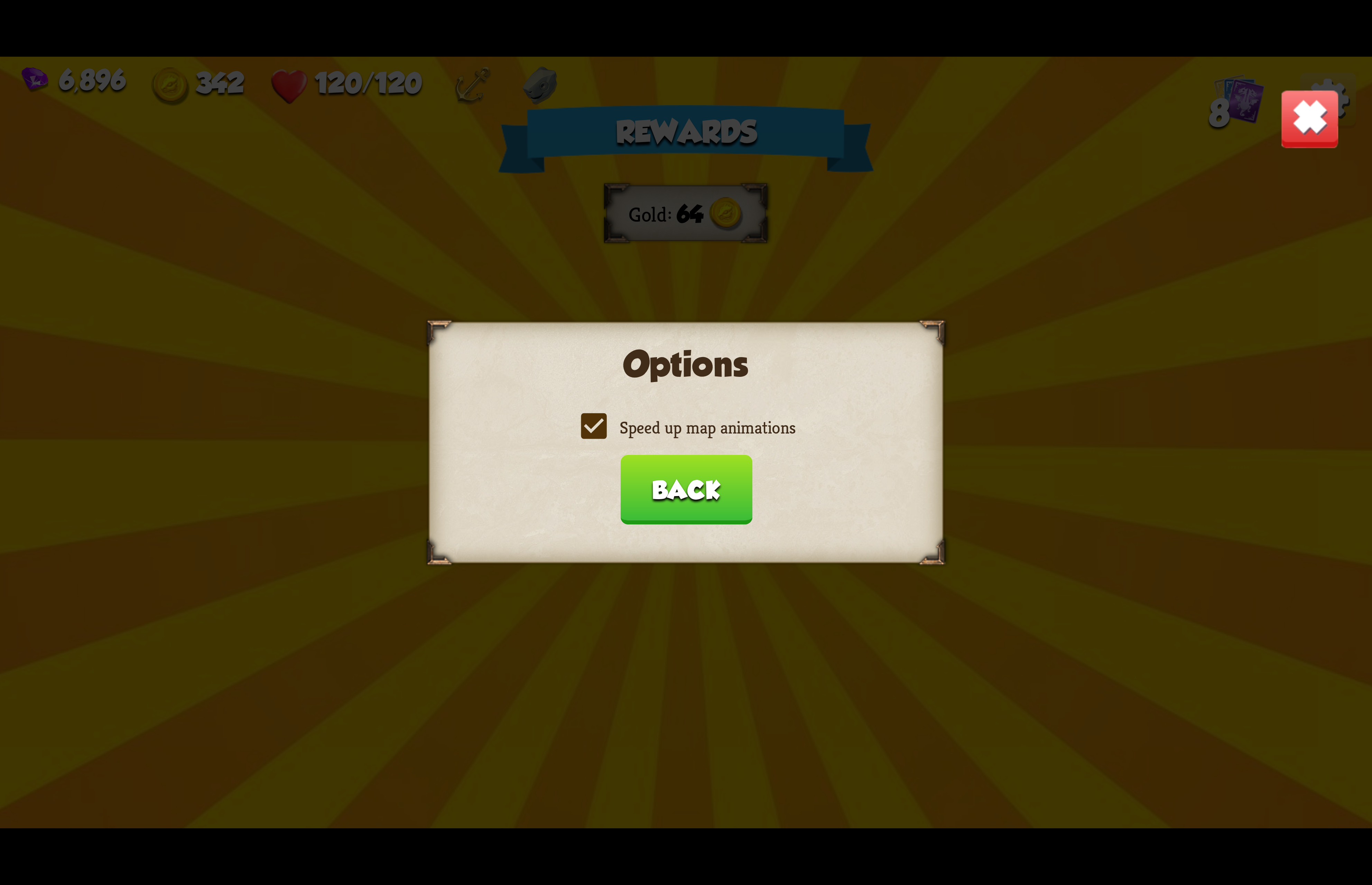
click at [735, 437] on label "Speed up map animations" at bounding box center [686, 427] width 219 height 23
click at [0, 0] on input "Speed up map animations" at bounding box center [0, 0] width 0 height 0
click at [735, 437] on label "Speed up map animations" at bounding box center [686, 427] width 219 height 23
click at [0, 0] on input "Speed up map animations" at bounding box center [0, 0] width 0 height 0
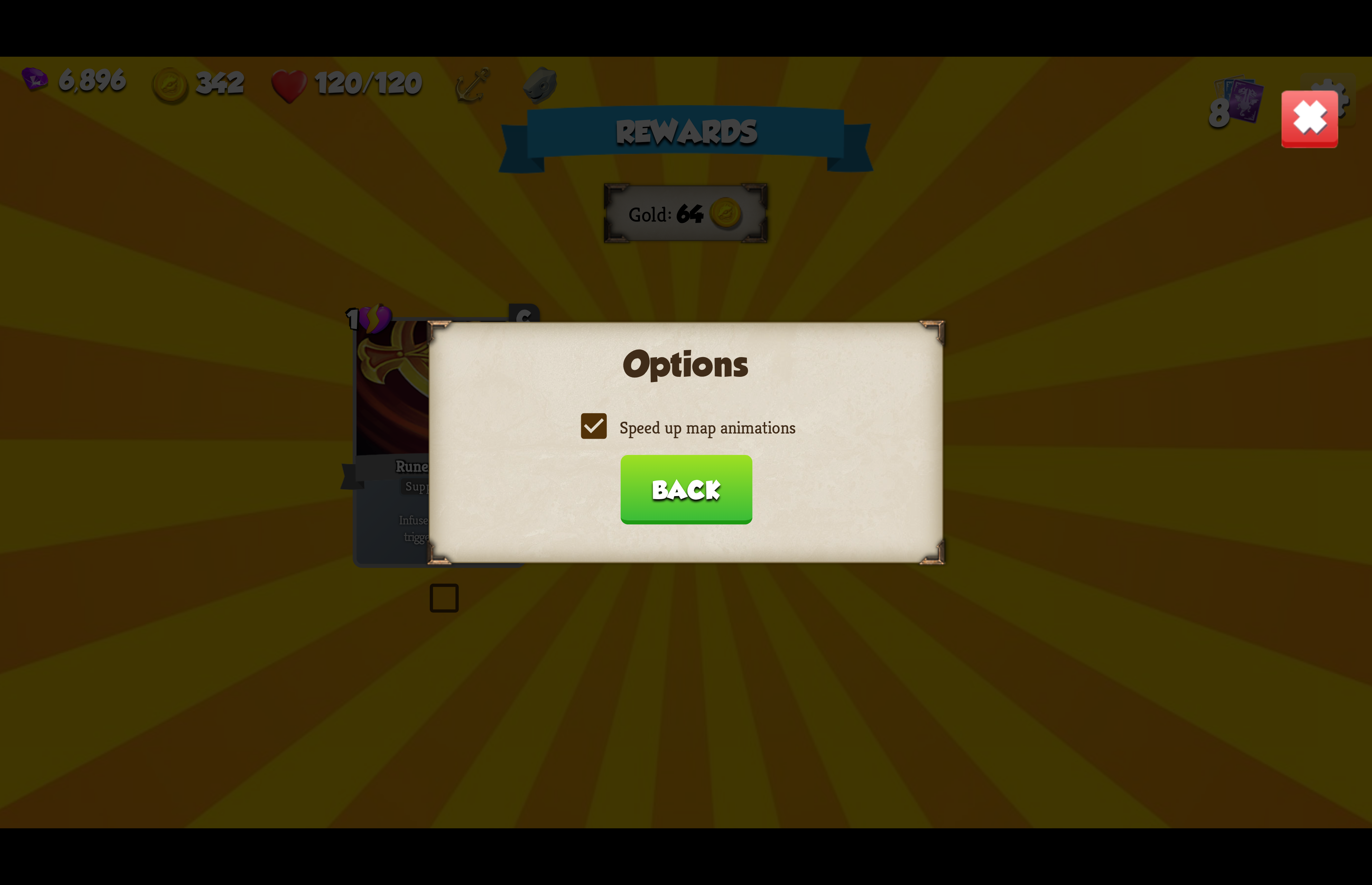
click at [735, 437] on label "Speed up map animations" at bounding box center [686, 427] width 219 height 23
click at [0, 0] on input "Speed up map animations" at bounding box center [0, 0] width 0 height 0
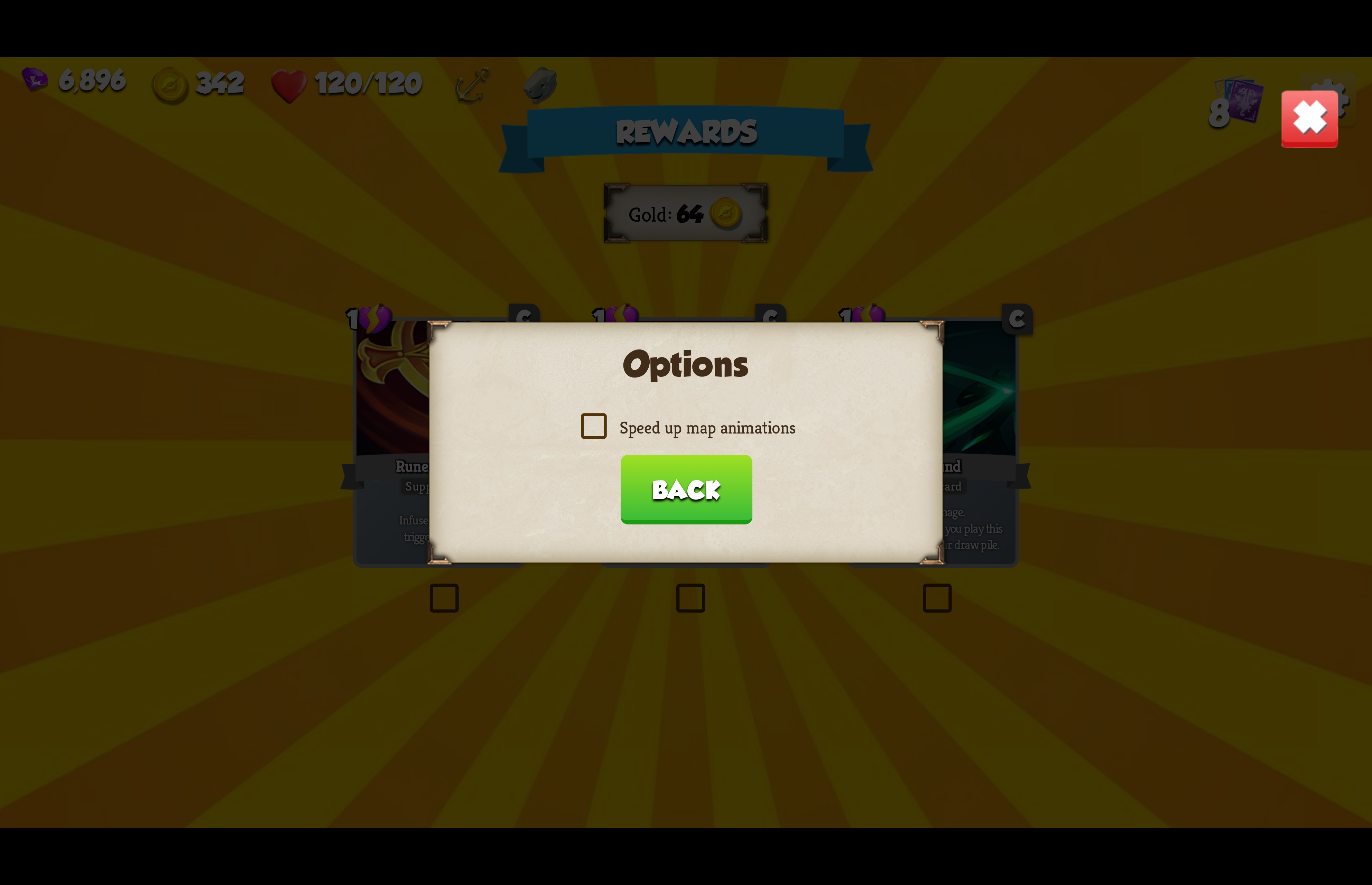
click at [735, 437] on label "Speed up map animations" at bounding box center [686, 427] width 219 height 23
click at [0, 0] on input "Speed up map animations" at bounding box center [0, 0] width 0 height 0
click at [735, 437] on label "Speed up map animations" at bounding box center [686, 427] width 219 height 23
click at [0, 0] on input "Speed up map animations" at bounding box center [0, 0] width 0 height 0
click at [709, 430] on label "Speed up map animations" at bounding box center [686, 427] width 219 height 23
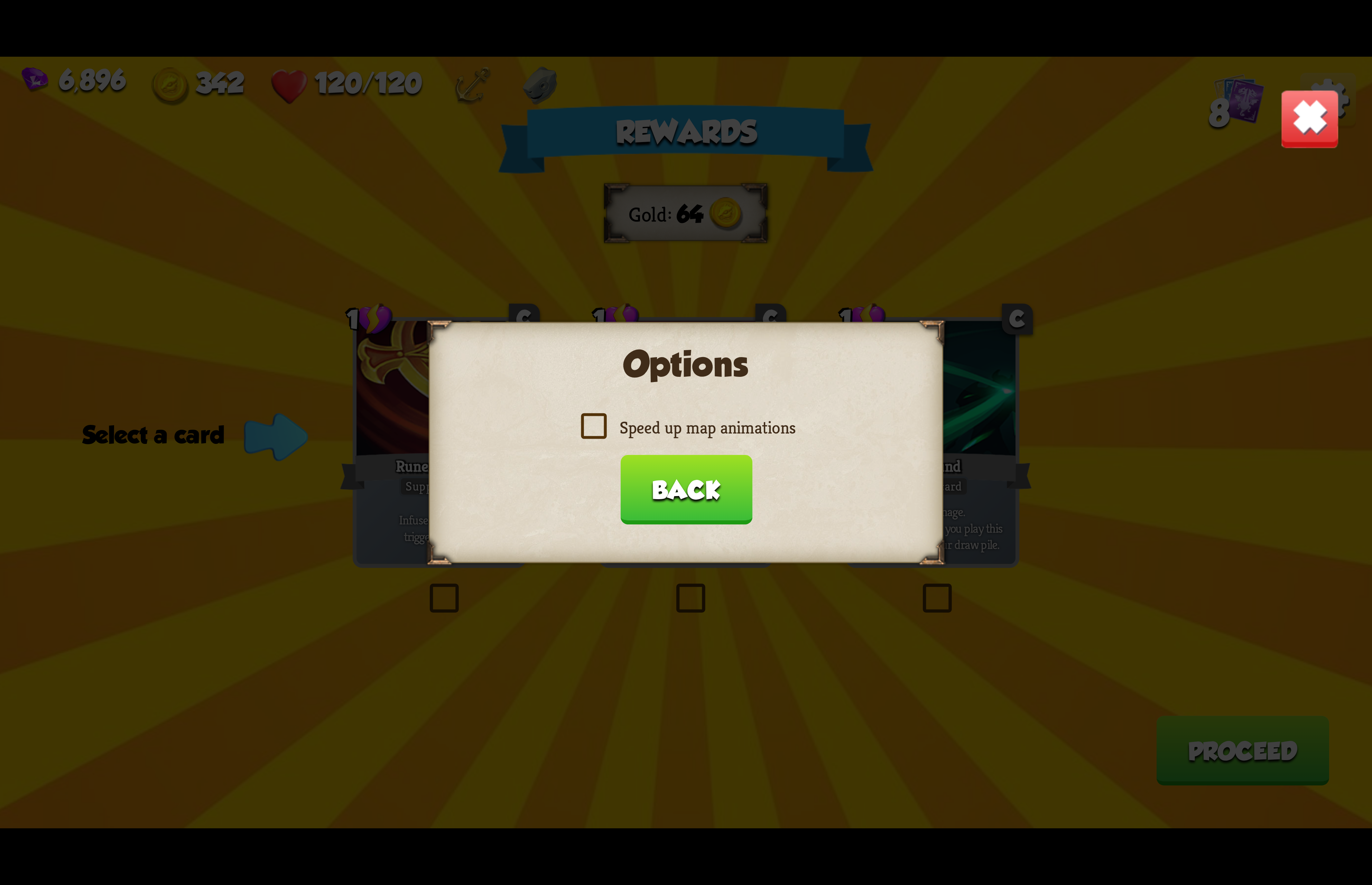
click at [0, 0] on input "Speed up map animations" at bounding box center [0, 0] width 0 height 0
click at [691, 488] on button "Back" at bounding box center [686, 489] width 132 height 70
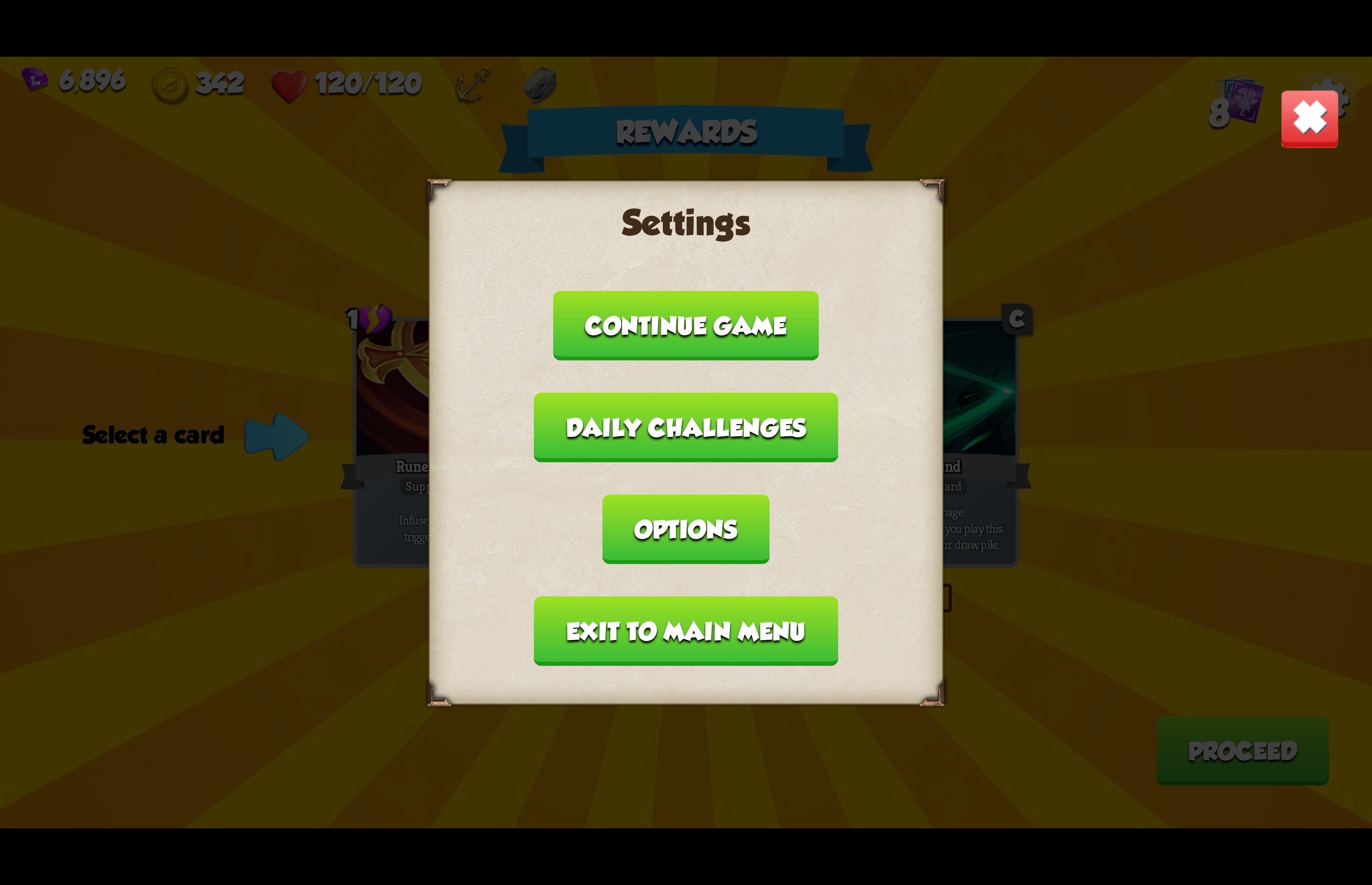
click at [628, 596] on button "Exit to main menu" at bounding box center [686, 631] width 304 height 70
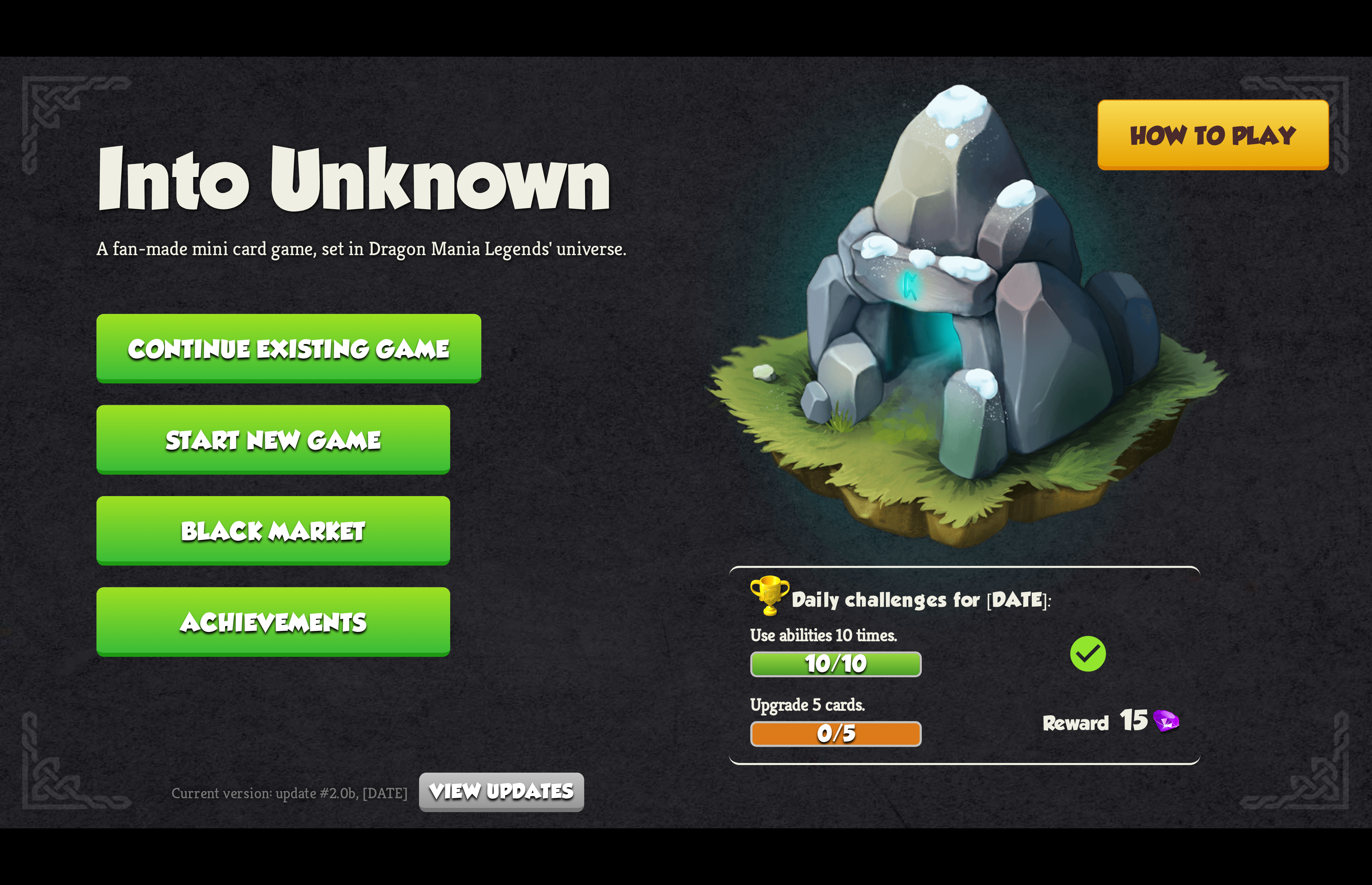
click at [429, 339] on button "Continue existing game" at bounding box center [289, 348] width 385 height 70
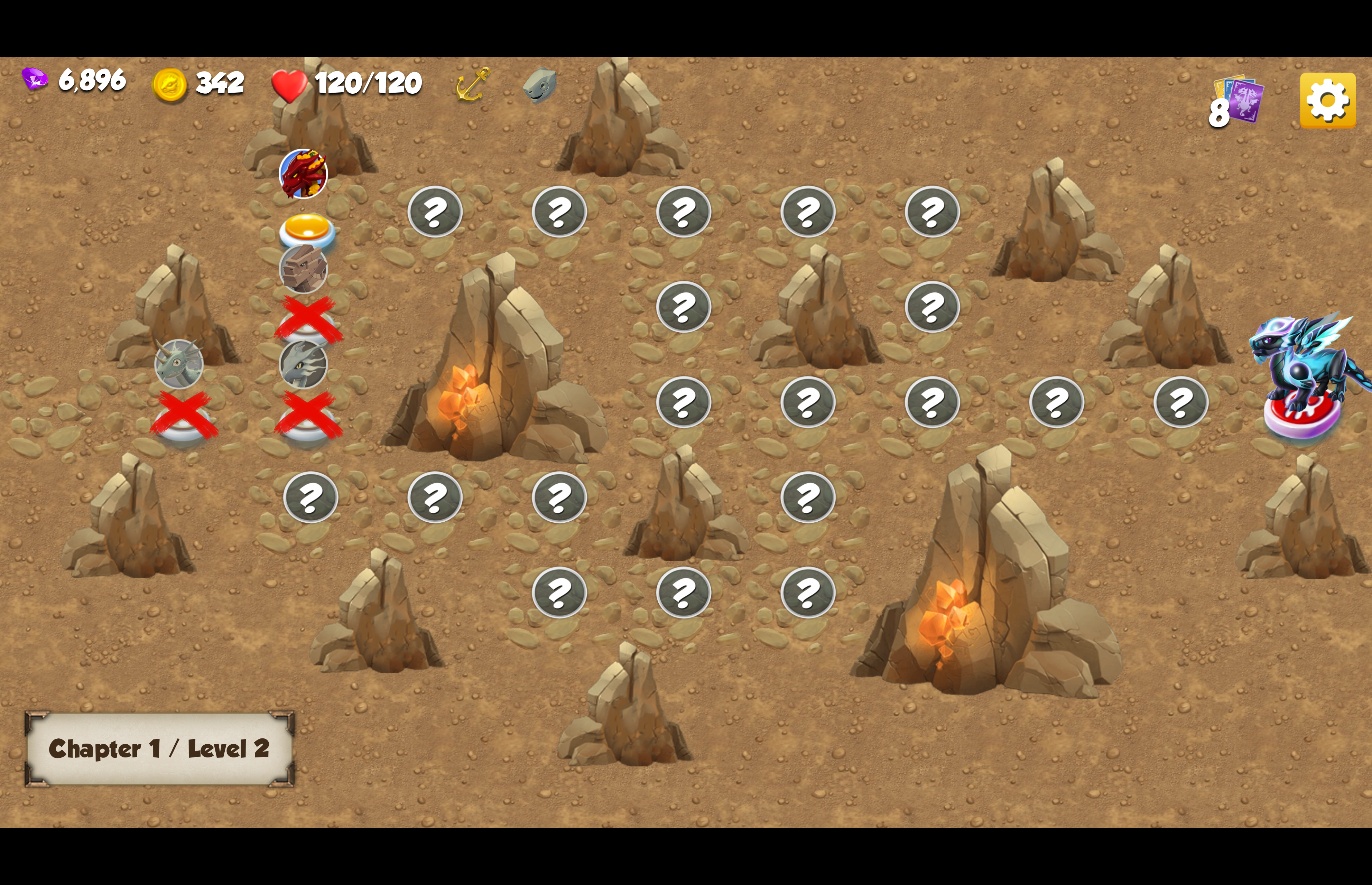
click at [290, 161] on img at bounding box center [303, 174] width 49 height 50
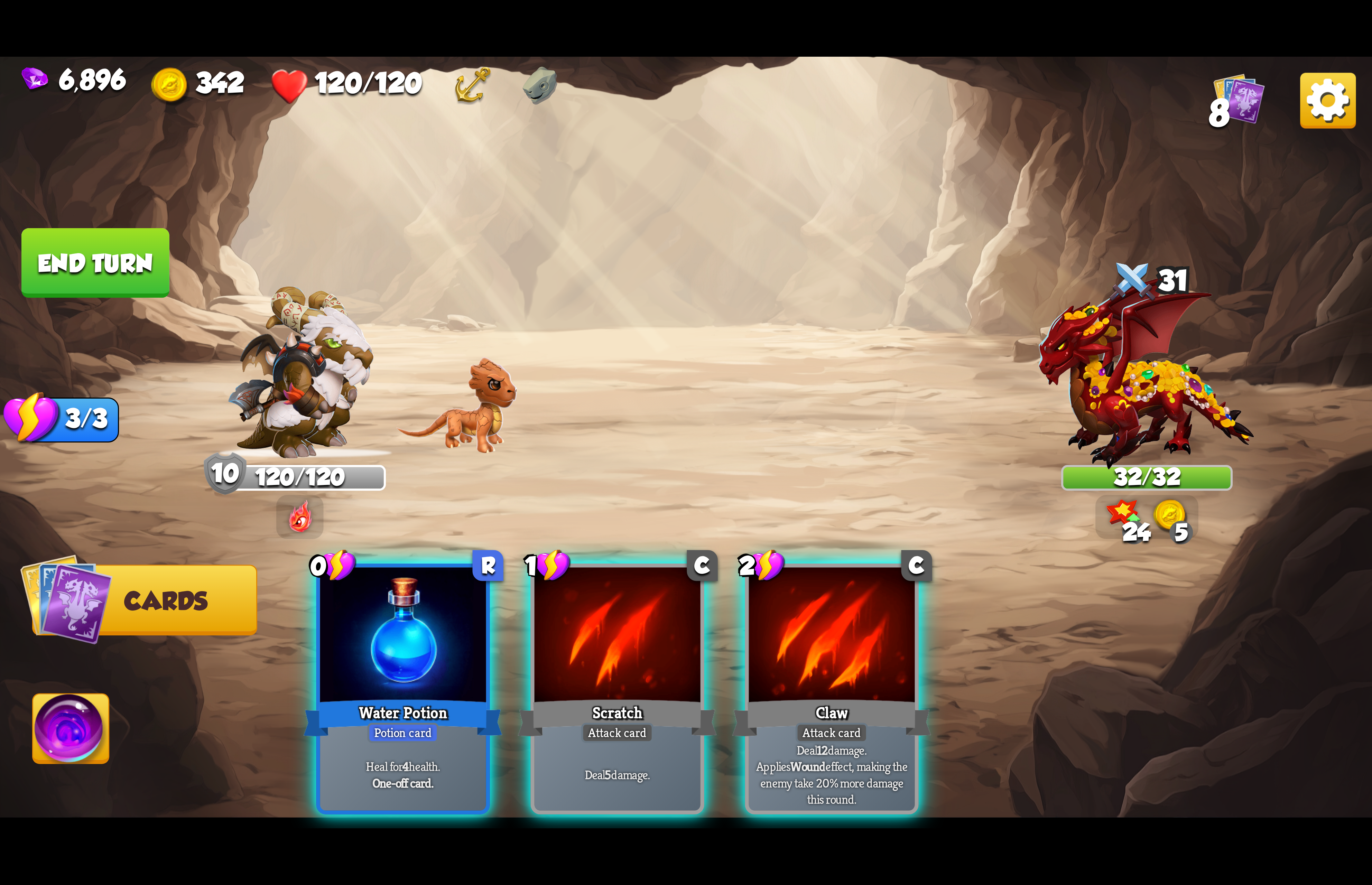
click at [415, 620] on div at bounding box center [403, 637] width 166 height 140
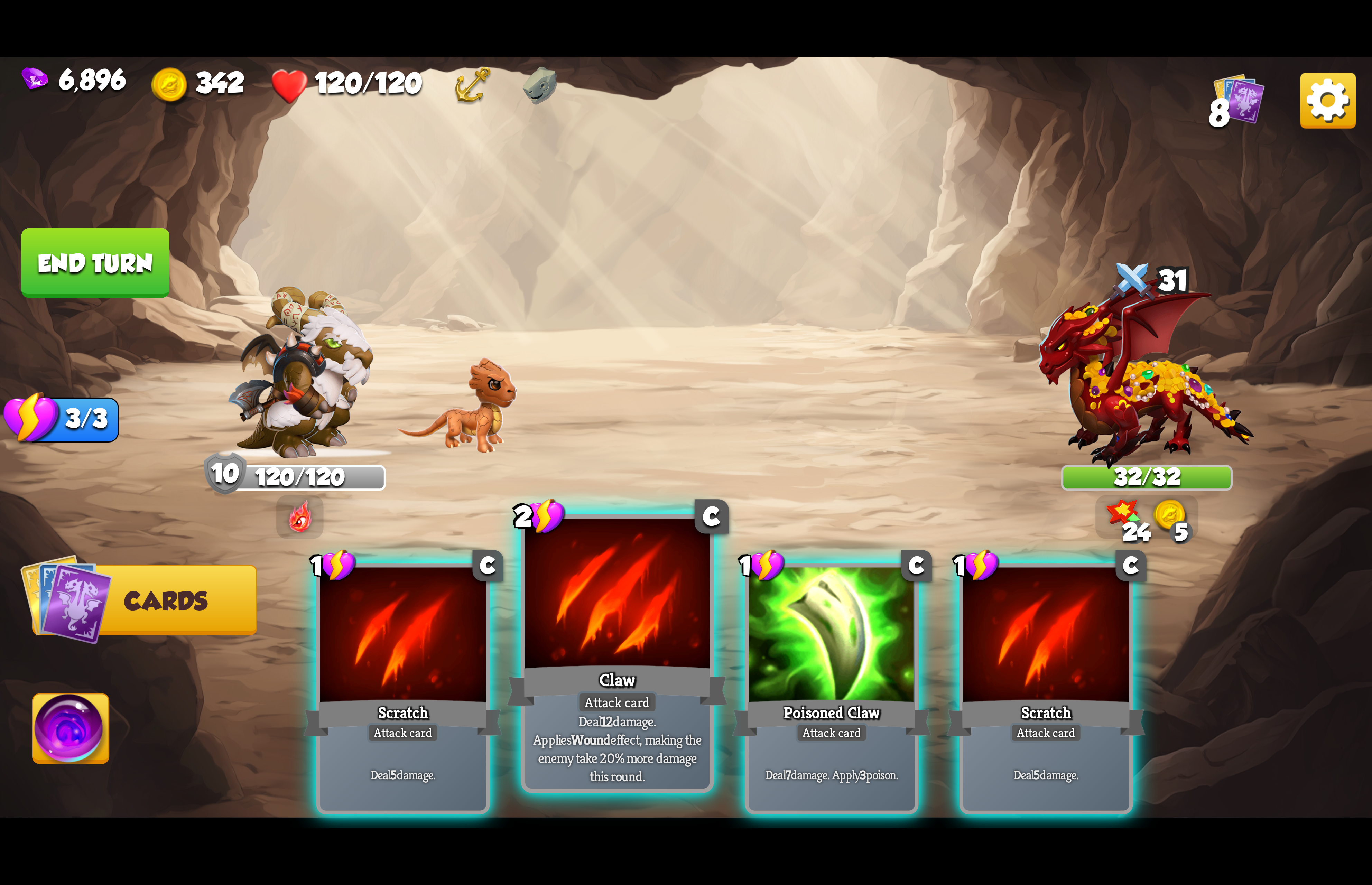
drag, startPoint x: 612, startPoint y: 603, endPoint x: 615, endPoint y: 595, distance: 8.5
click at [614, 601] on div at bounding box center [617, 596] width 184 height 155
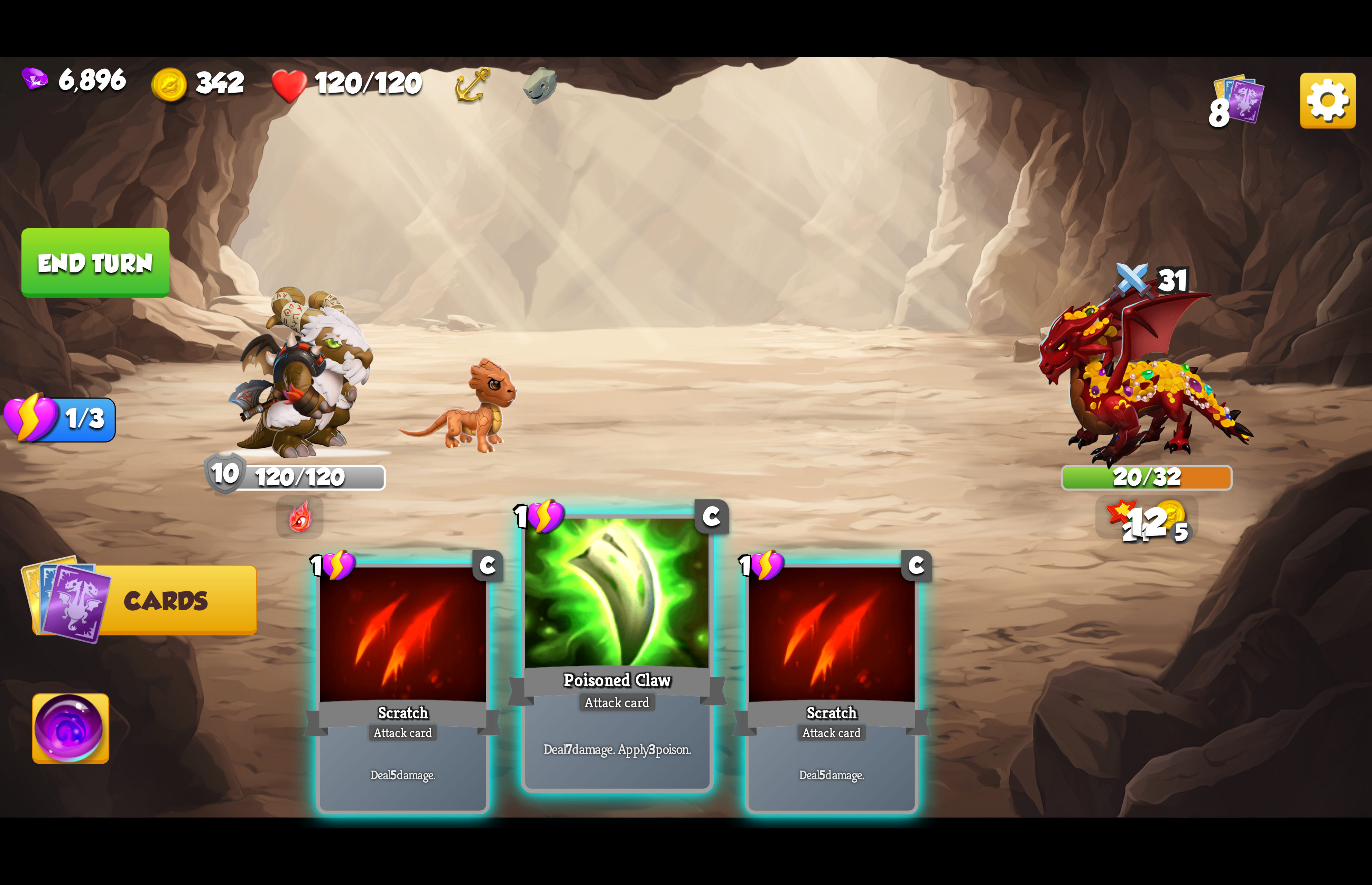
click at [623, 593] on div at bounding box center [617, 596] width 184 height 155
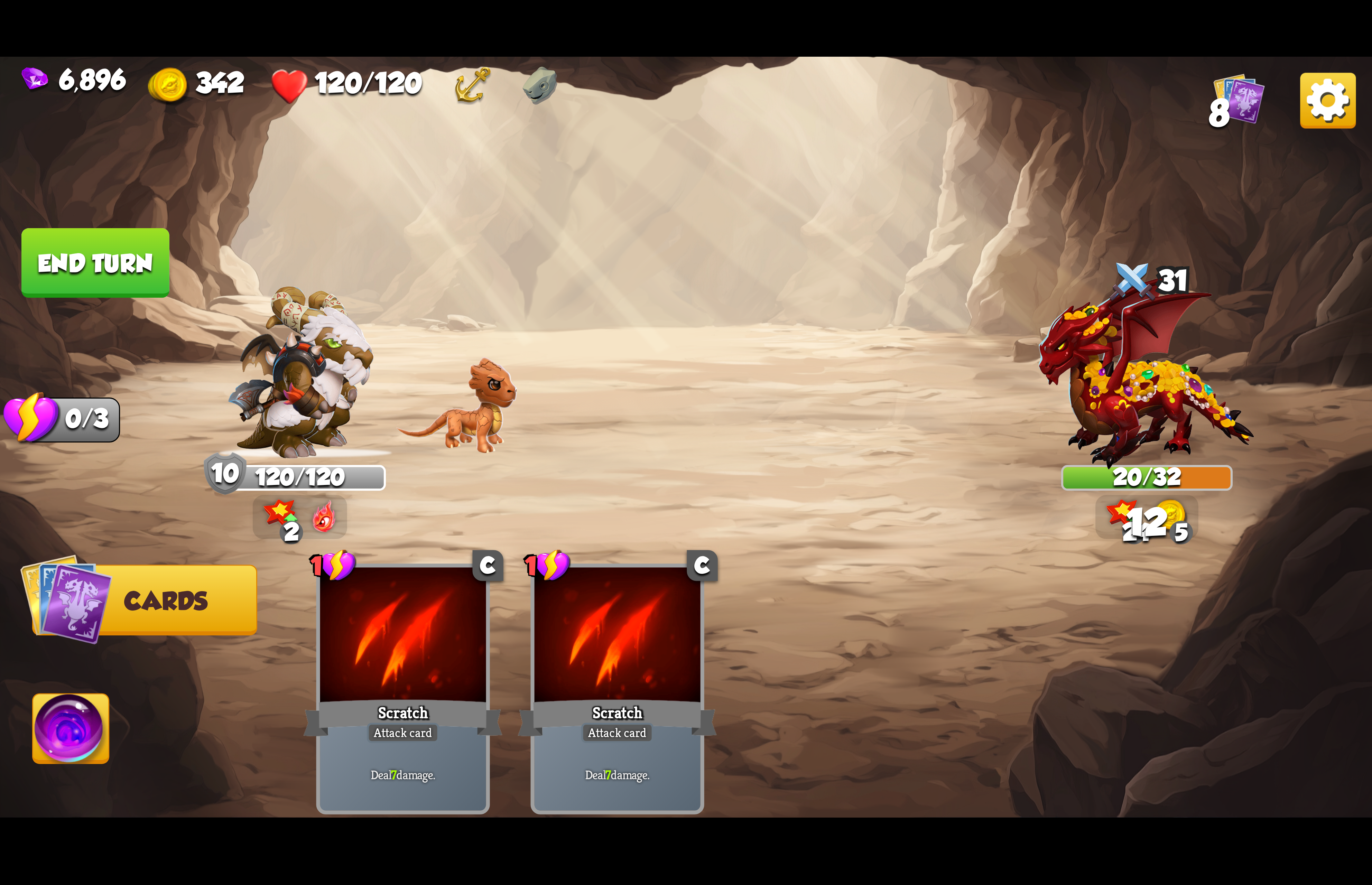
click at [45, 712] on img at bounding box center [71, 732] width 76 height 77
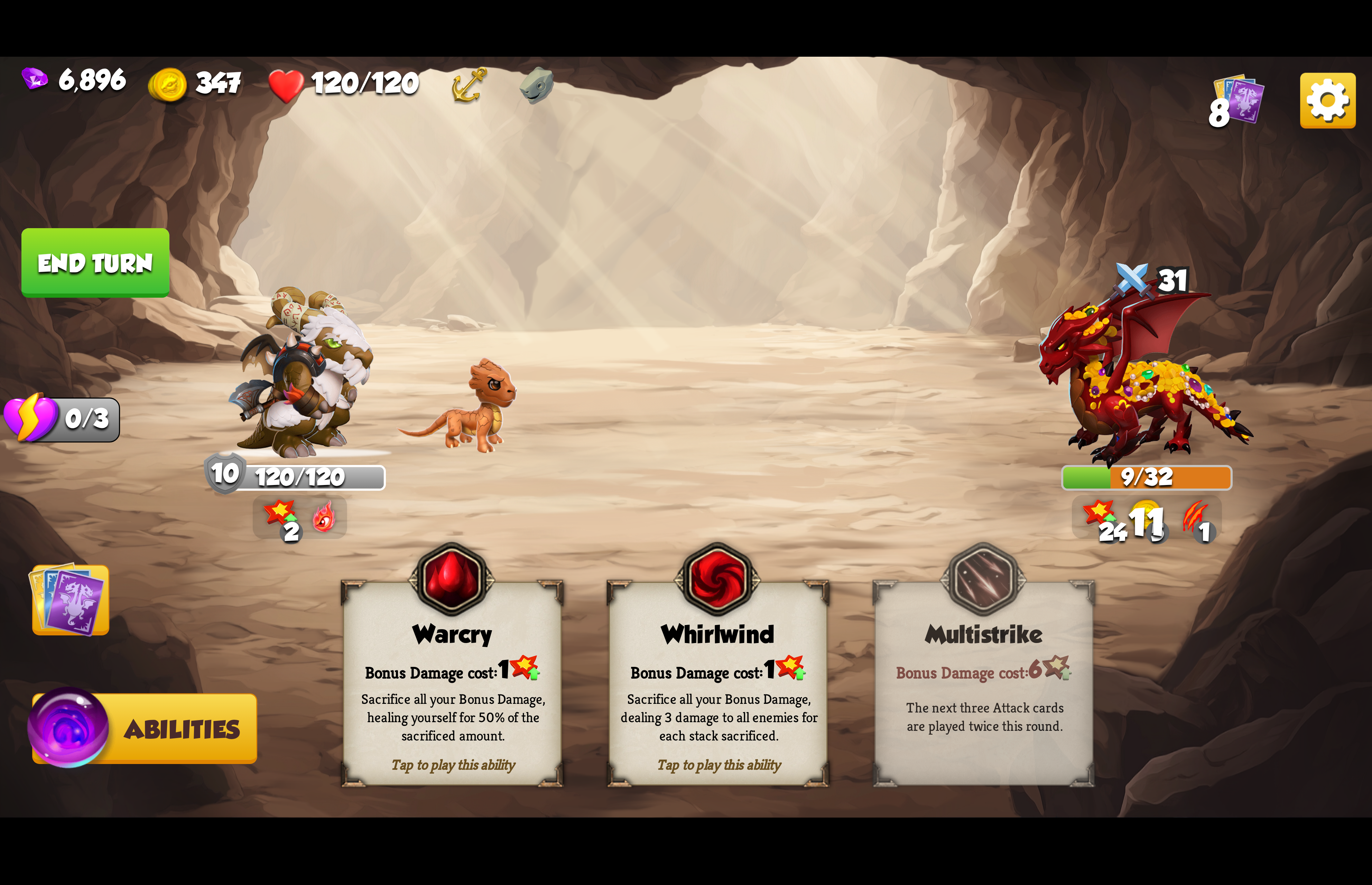
drag, startPoint x: 751, startPoint y: 647, endPoint x: 712, endPoint y: 632, distance: 41.8
click at [748, 645] on div "Whirlwind" at bounding box center [718, 634] width 216 height 28
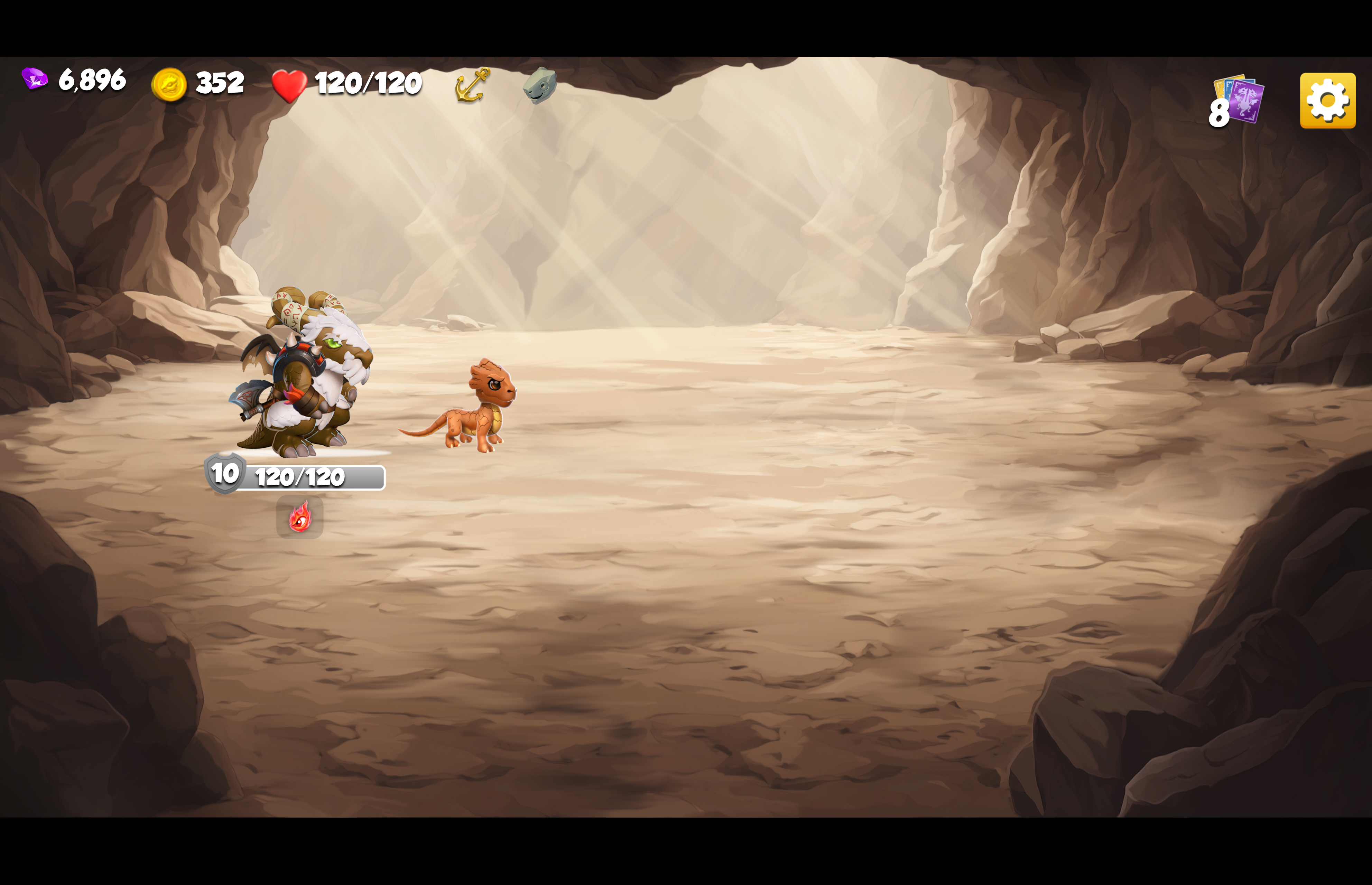
click at [1310, 109] on img at bounding box center [1328, 100] width 56 height 56
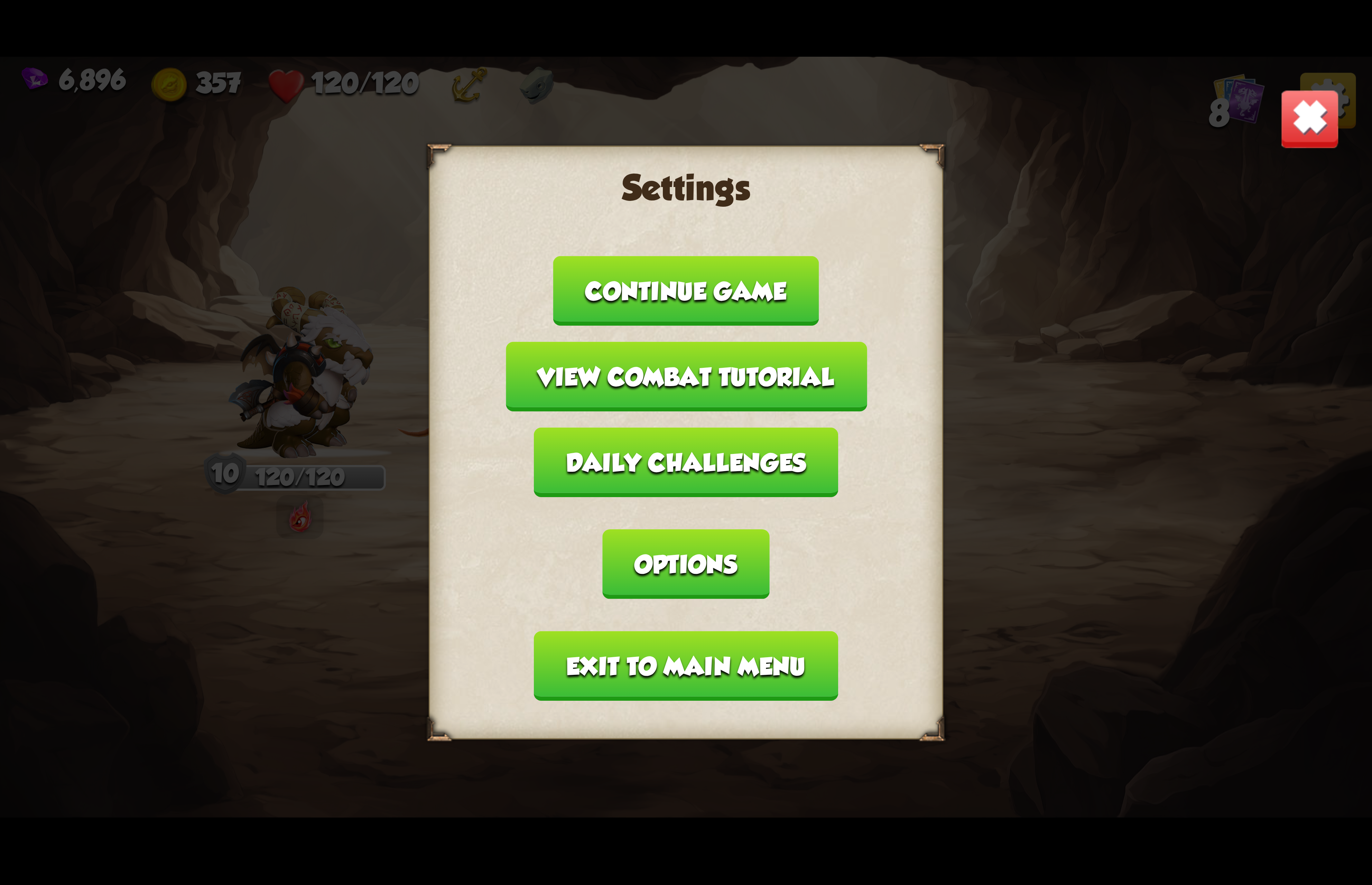
click at [769, 529] on button "Options" at bounding box center [686, 564] width 166 height 70
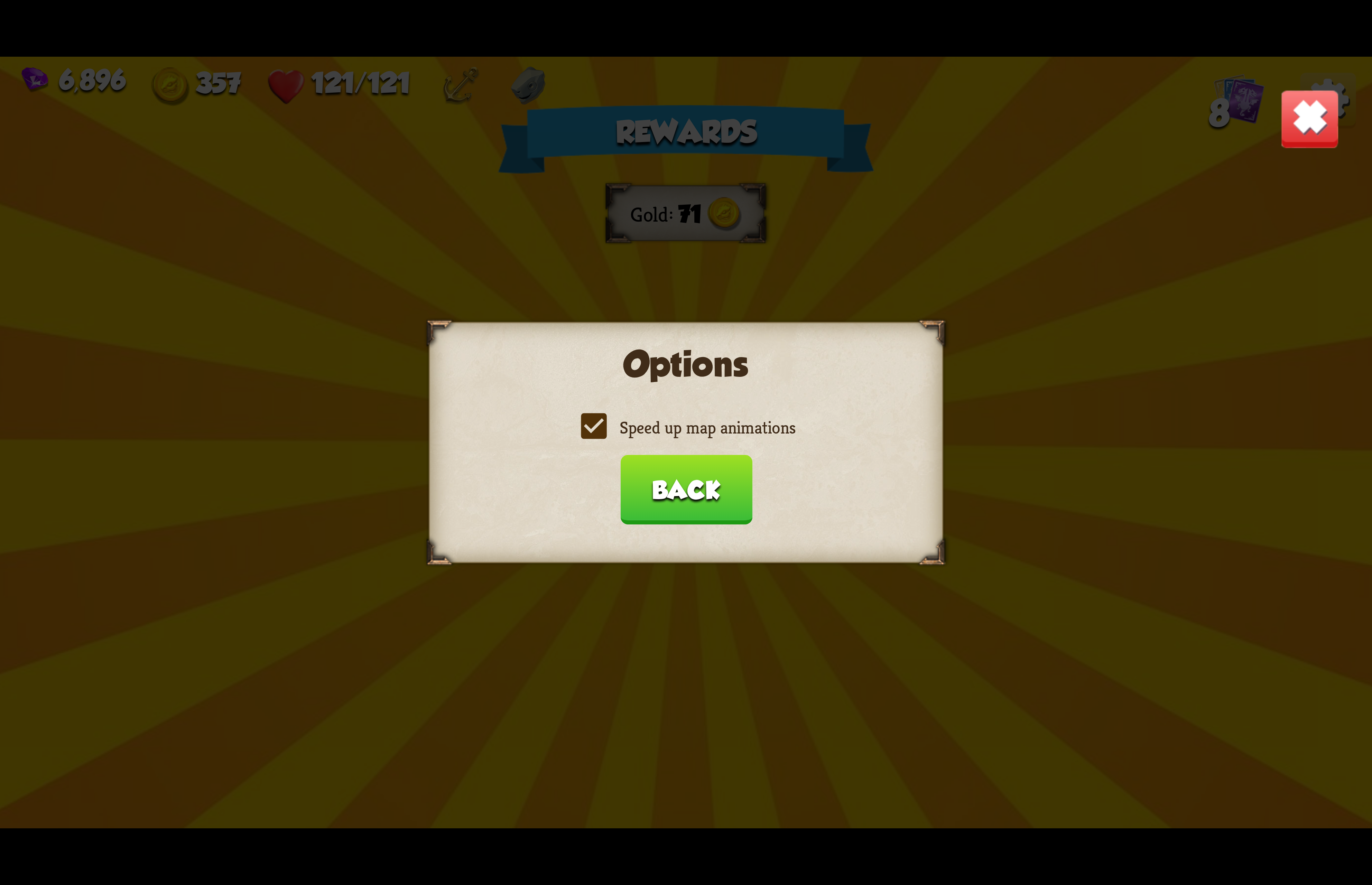
click at [676, 436] on label "Speed up map animations" at bounding box center [686, 427] width 219 height 23
click at [0, 0] on input "Speed up map animations" at bounding box center [0, 0] width 0 height 0
click at [676, 436] on label "Speed up map animations" at bounding box center [686, 427] width 219 height 23
click at [0, 0] on input "Speed up map animations" at bounding box center [0, 0] width 0 height 0
click at [675, 438] on label "Speed up map animations" at bounding box center [686, 427] width 219 height 23
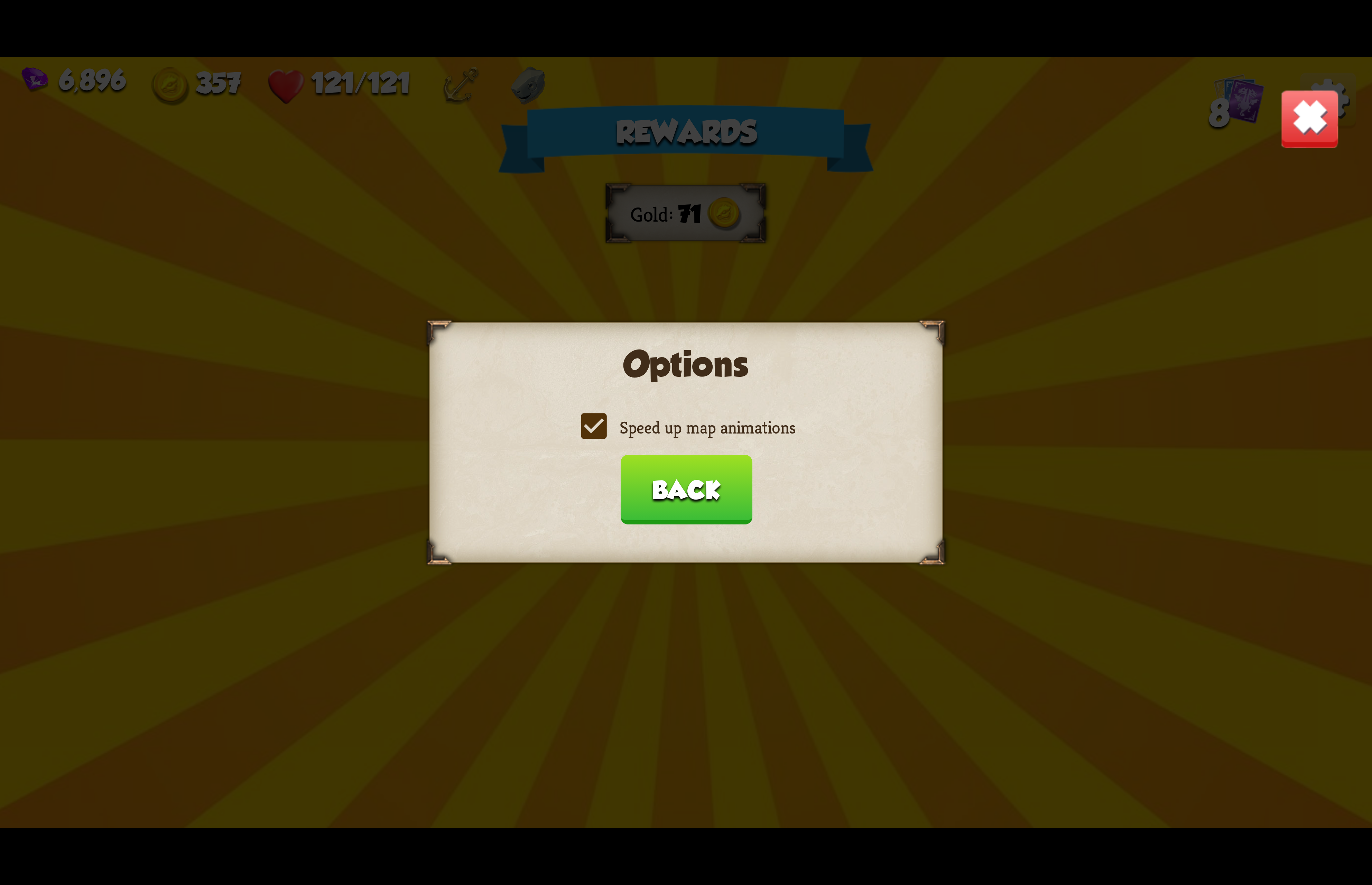
click at [0, 0] on input "Speed up map animations" at bounding box center [0, 0] width 0 height 0
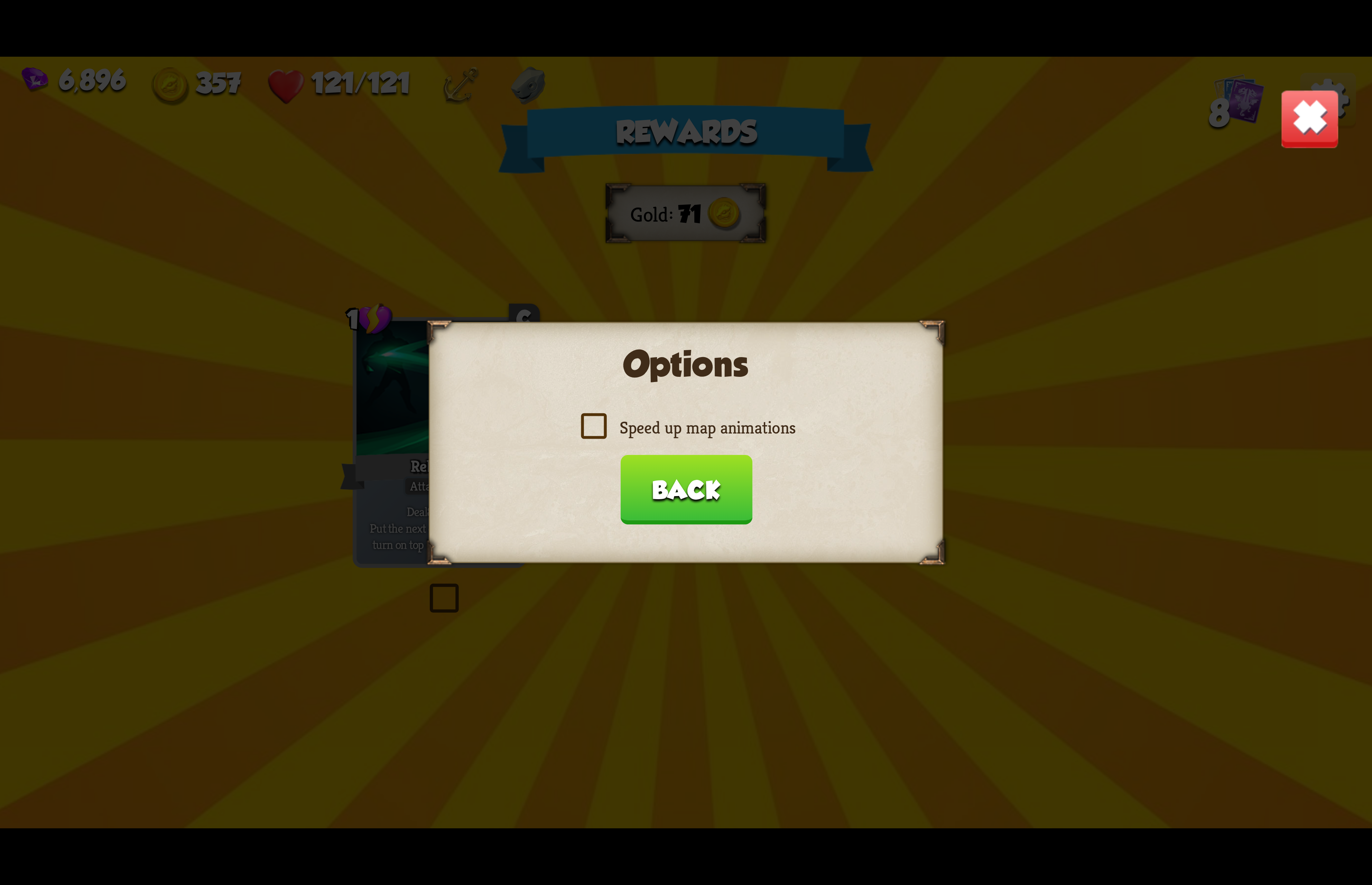
drag, startPoint x: 675, startPoint y: 437, endPoint x: 693, endPoint y: 493, distance: 58.8
click at [676, 438] on label "Speed up map animations" at bounding box center [686, 427] width 219 height 23
click at [0, 0] on input "Speed up map animations" at bounding box center [0, 0] width 0 height 0
drag, startPoint x: 696, startPoint y: 496, endPoint x: 696, endPoint y: 551, distance: 55.0
click at [696, 506] on button "Back" at bounding box center [686, 489] width 132 height 70
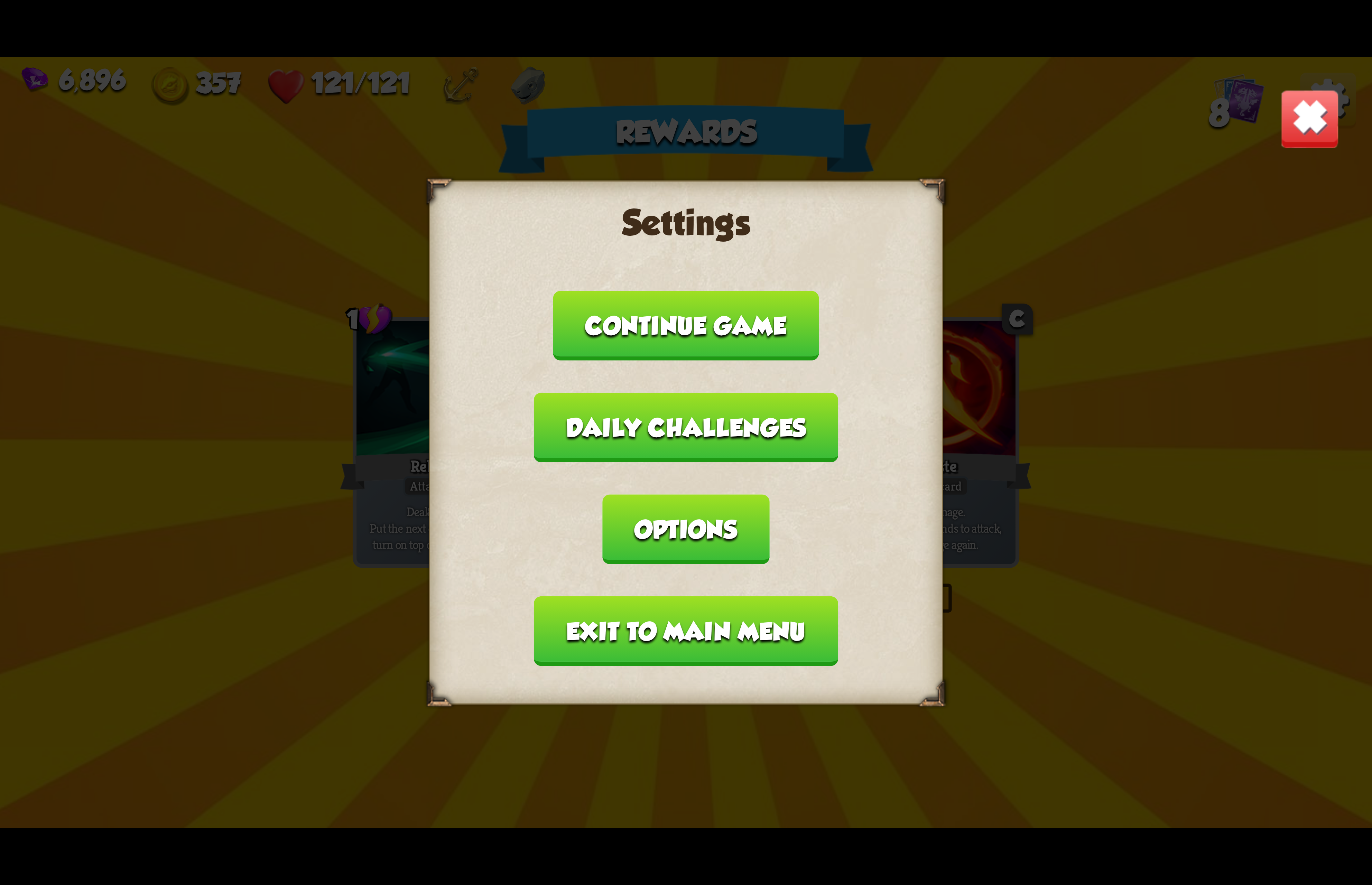
click at [709, 610] on button "Exit to main menu" at bounding box center [686, 631] width 304 height 70
